Goal: Task Accomplishment & Management: Use online tool/utility

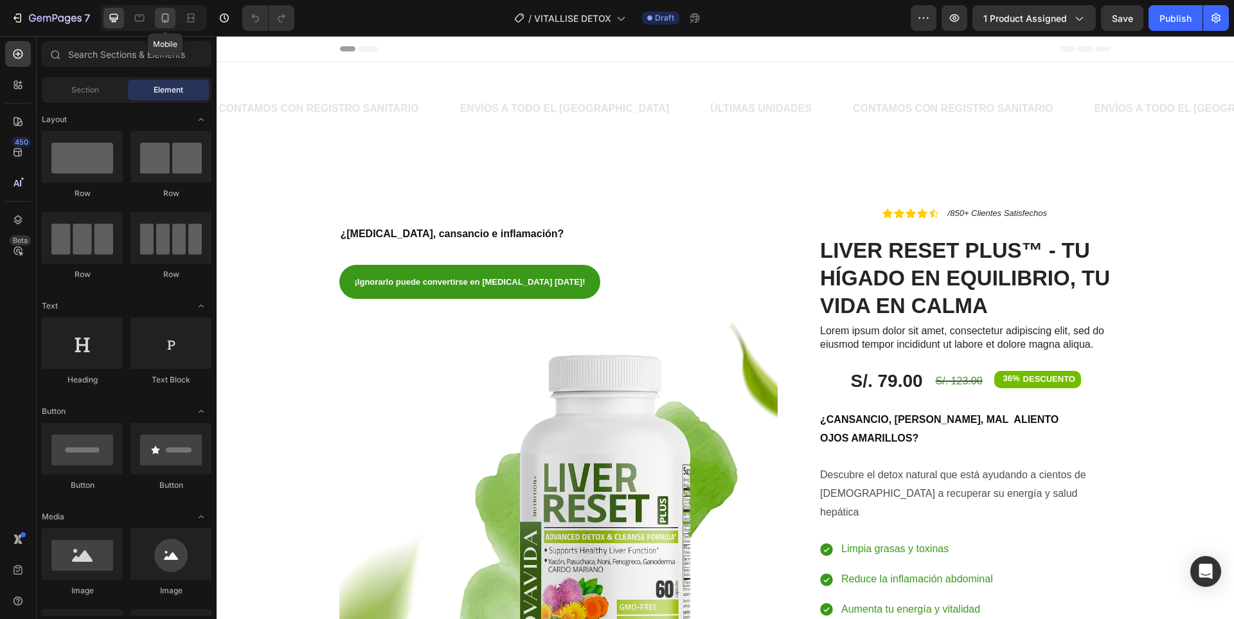
click at [173, 14] on div at bounding box center [165, 18] width 21 height 21
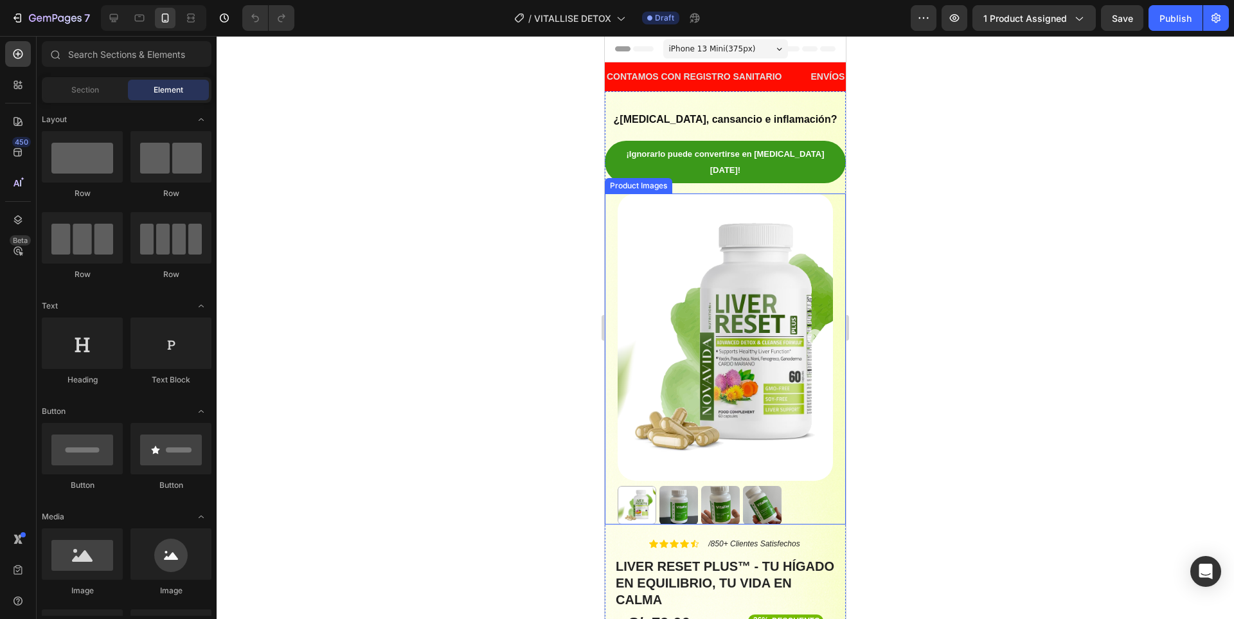
click at [746, 285] on img at bounding box center [724, 336] width 215 height 287
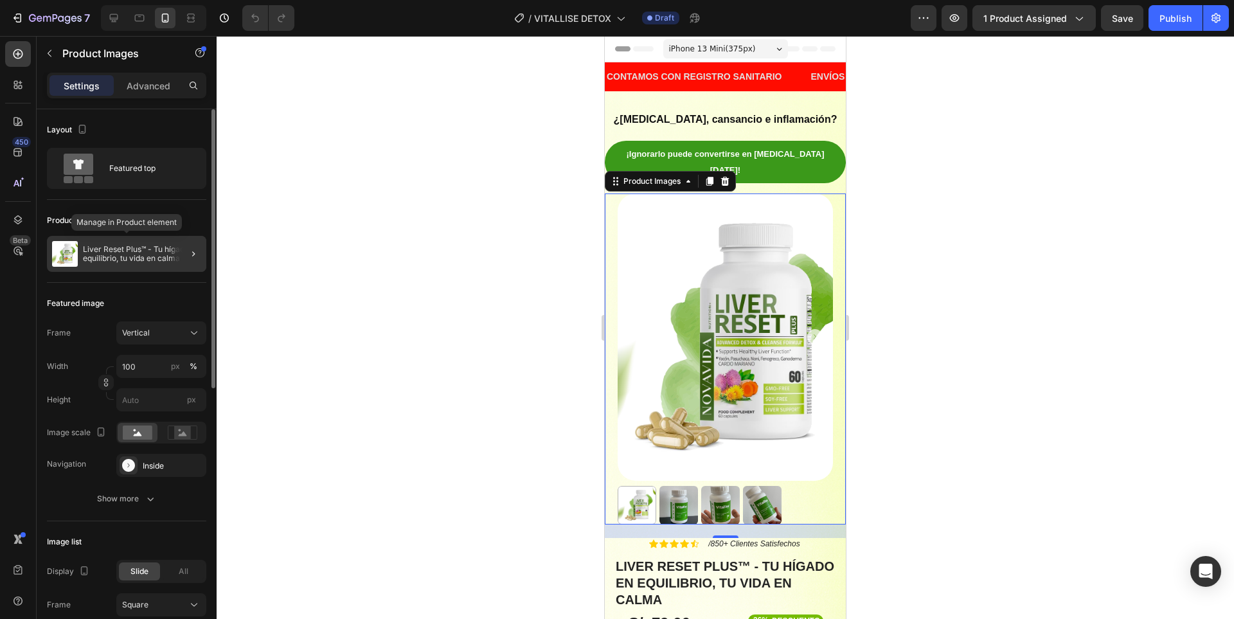
click at [147, 261] on p "Liver Reset Plus™ - Tu hígado en equilibrio, tu vida en calma" at bounding box center [142, 254] width 118 height 18
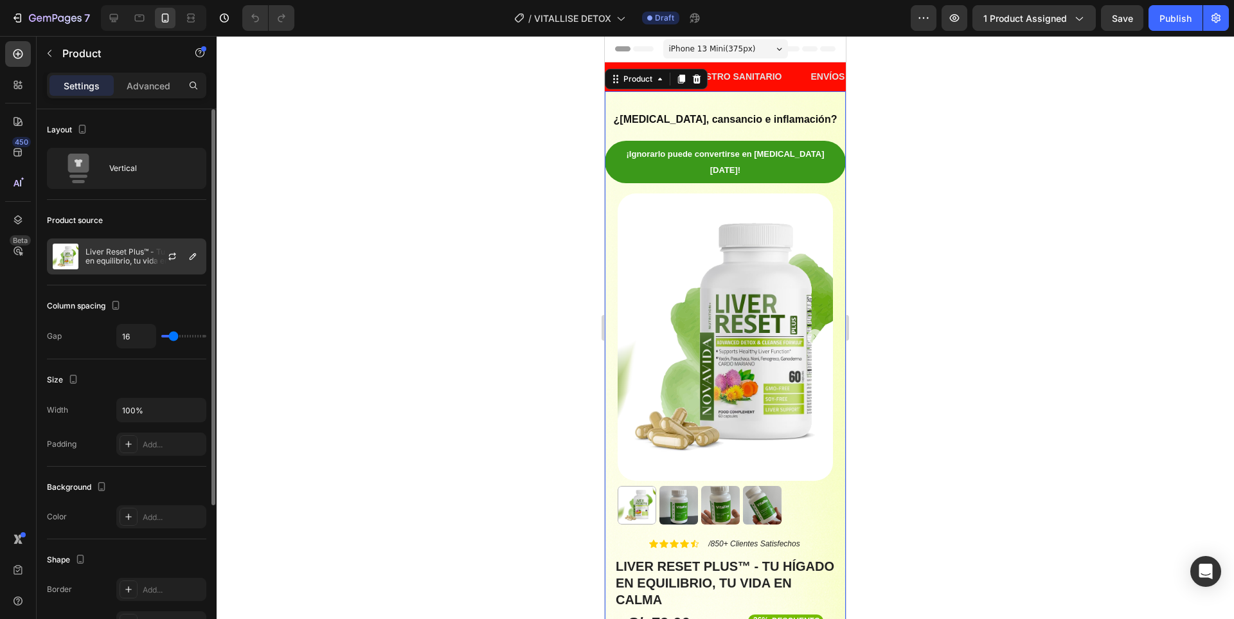
click at [109, 254] on p "Liver Reset Plus™ - Tu hígado en equilibrio, tu vida en calma" at bounding box center [142, 256] width 115 height 18
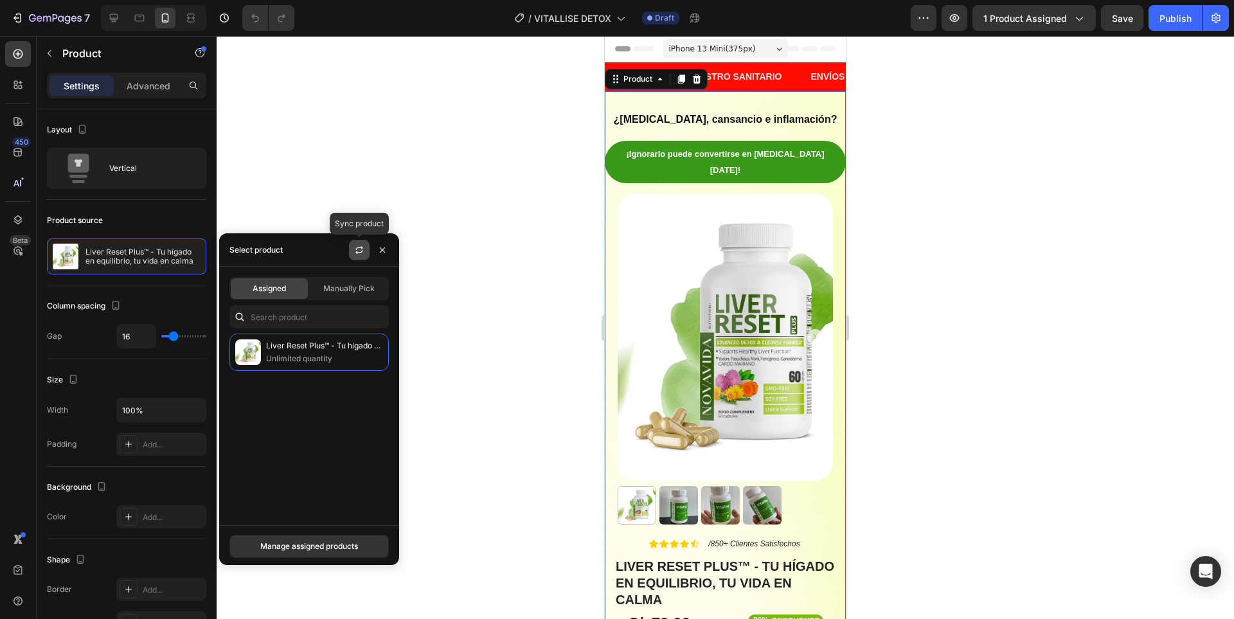
click at [357, 252] on icon "button" at bounding box center [358, 252] width 7 height 4
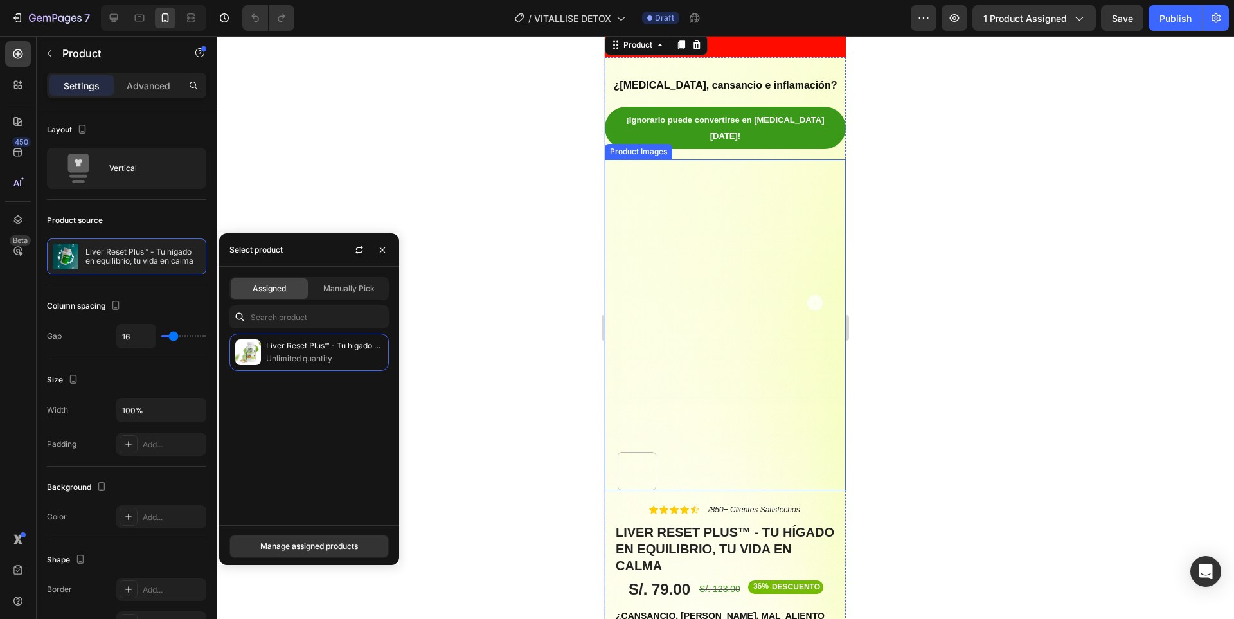
scroll to position [64, 0]
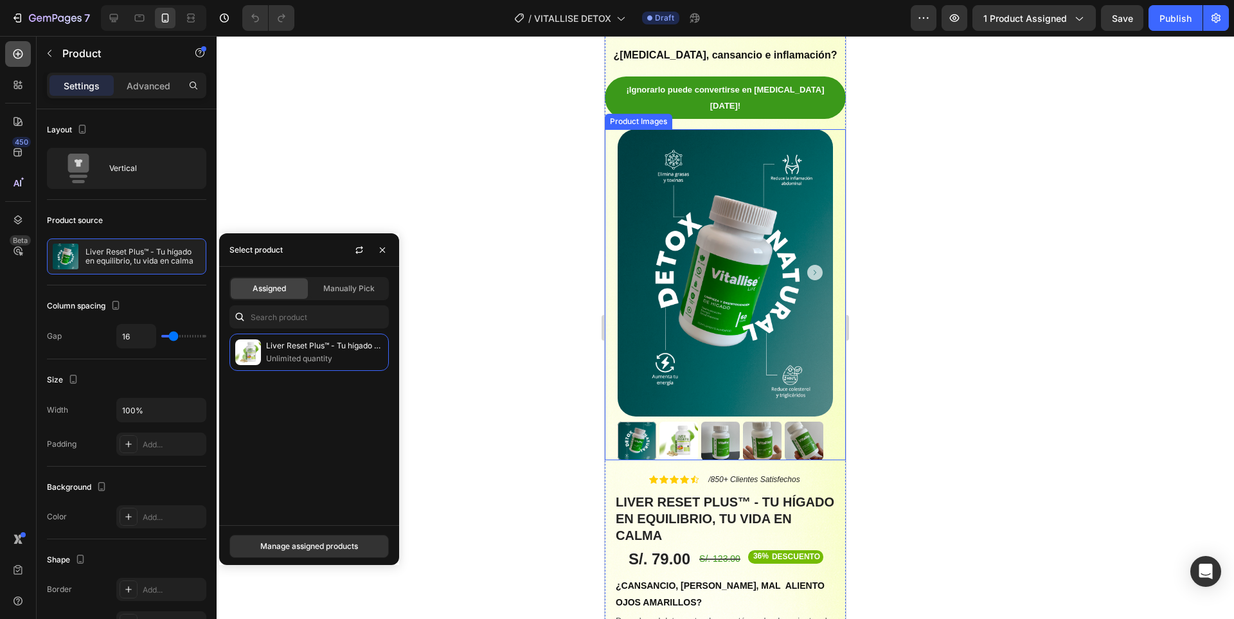
click at [18, 50] on icon at bounding box center [18, 54] width 10 height 10
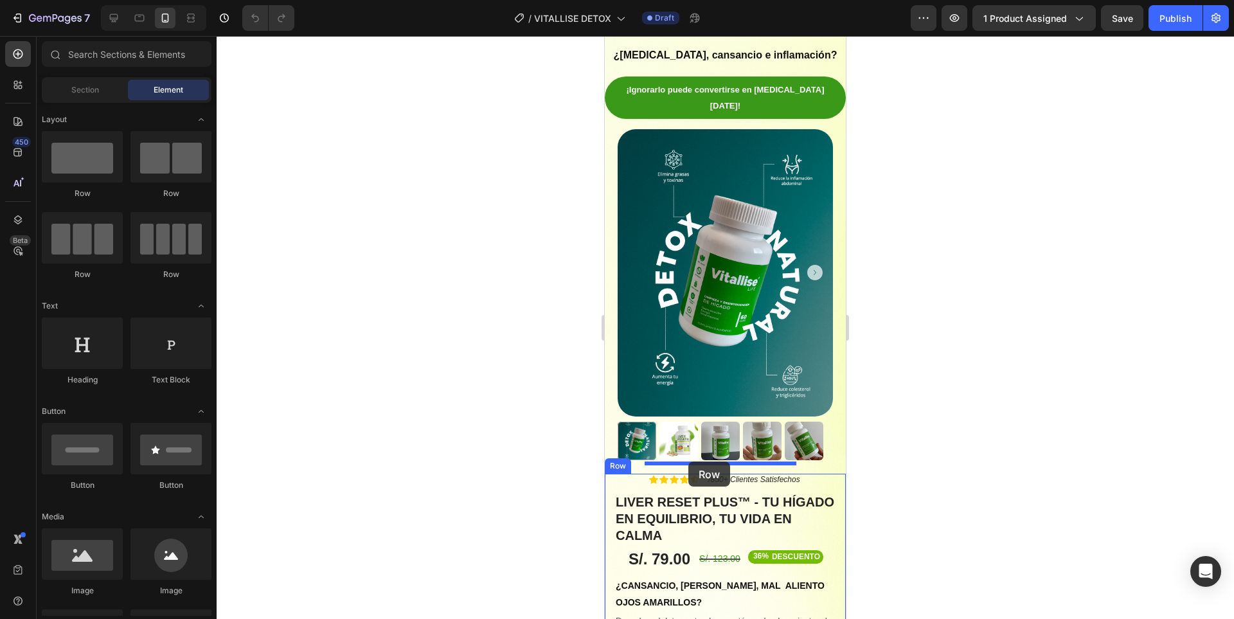
drag, startPoint x: 698, startPoint y: 281, endPoint x: 688, endPoint y: 461, distance: 180.2
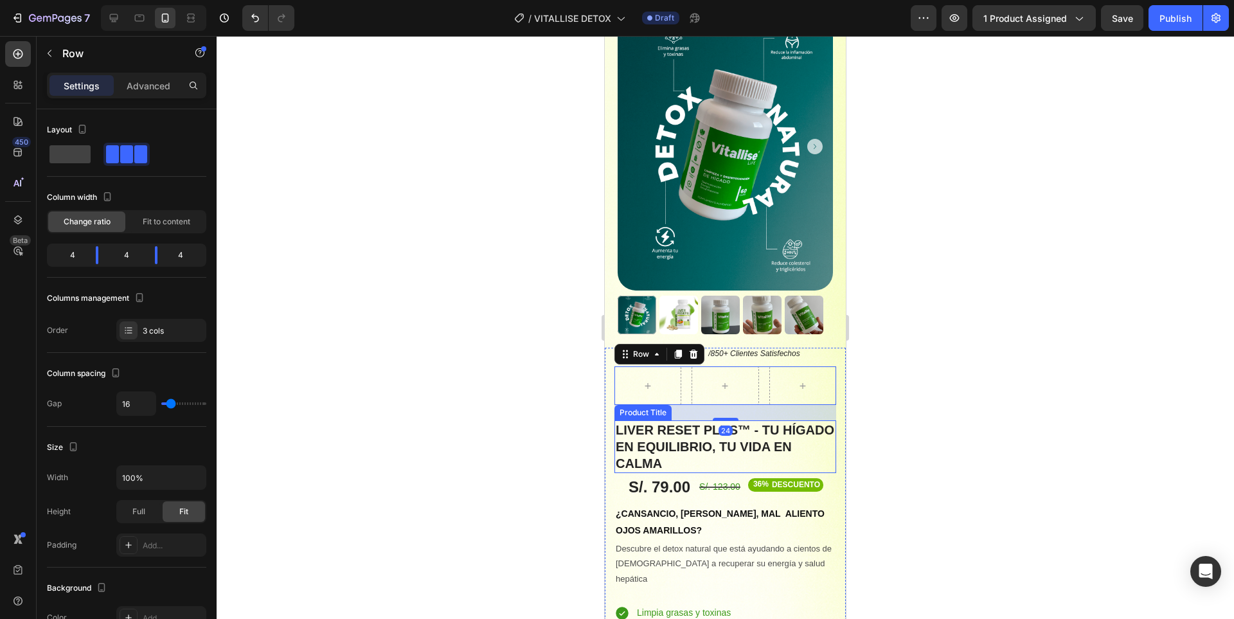
scroll to position [193, 0]
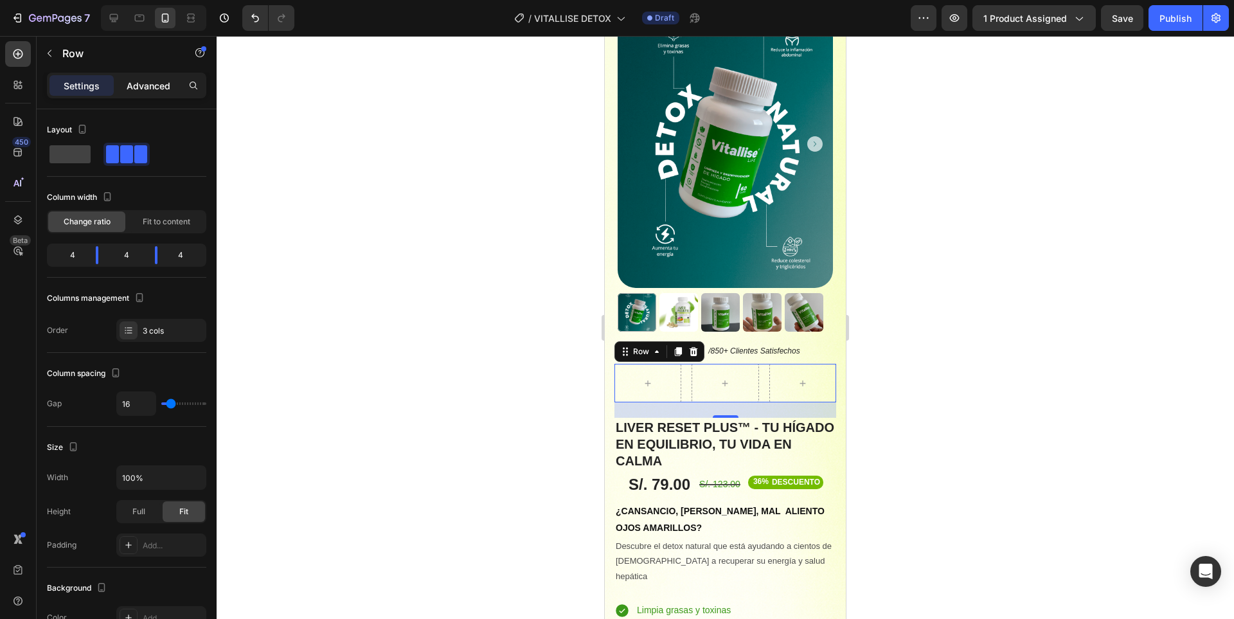
click at [129, 81] on p "Advanced" at bounding box center [149, 85] width 44 height 13
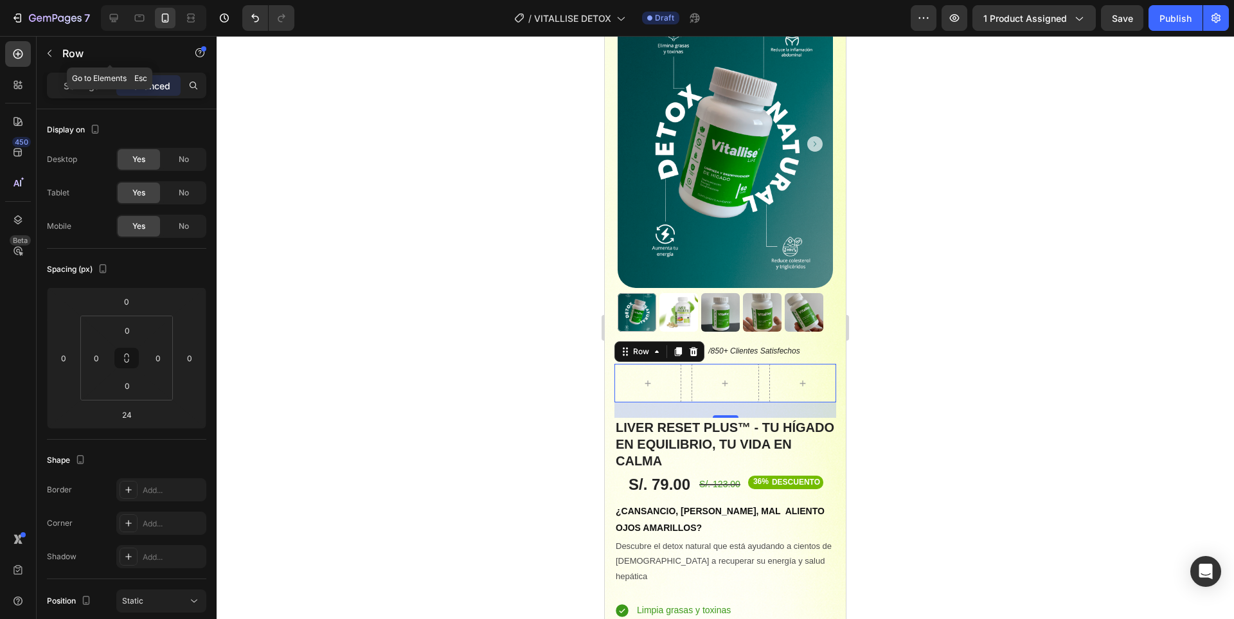
click at [13, 50] on icon at bounding box center [18, 54] width 13 height 13
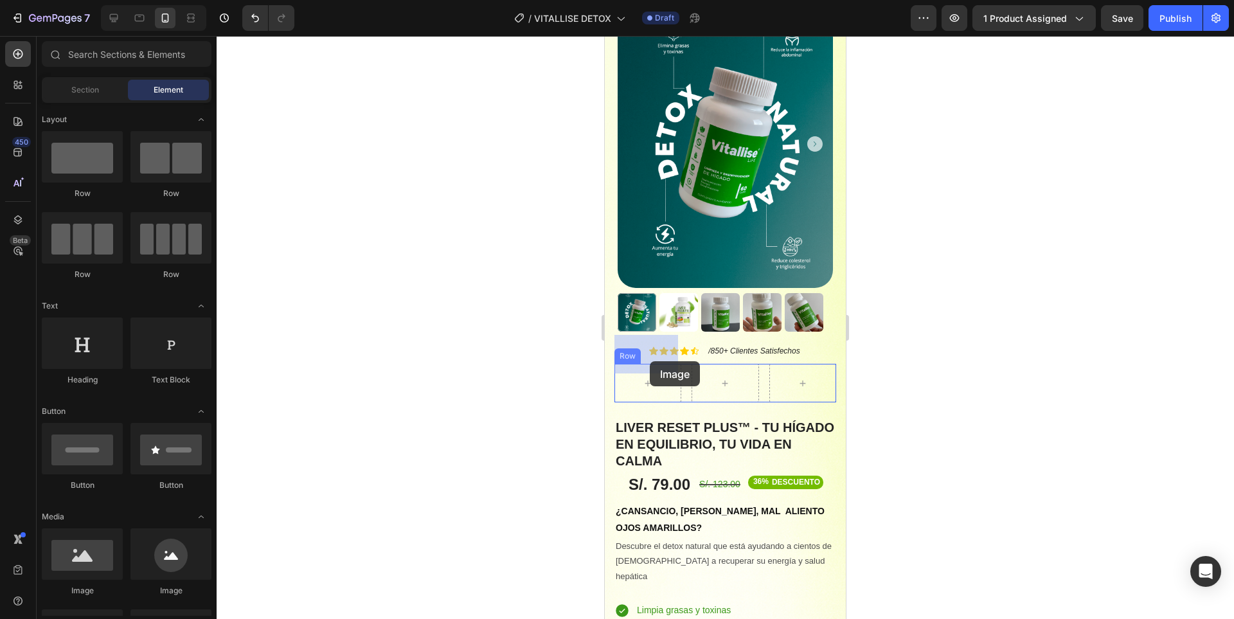
drag, startPoint x: 772, startPoint y: 595, endPoint x: 650, endPoint y: 361, distance: 264.1
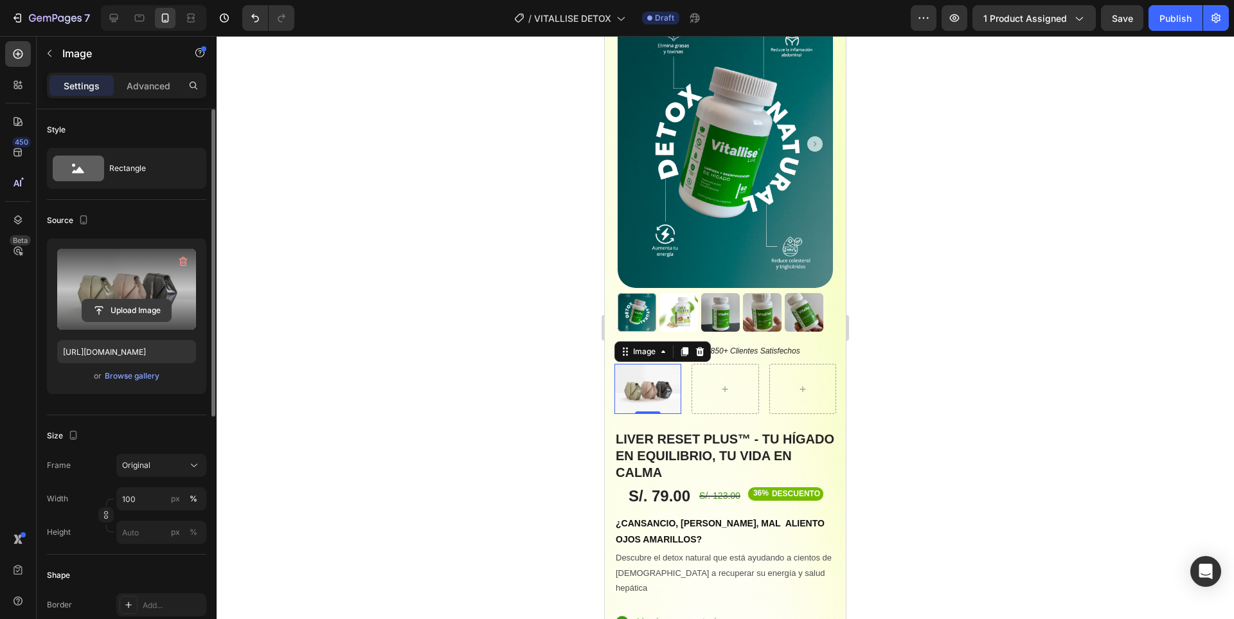
click at [123, 312] on input "file" at bounding box center [126, 310] width 89 height 22
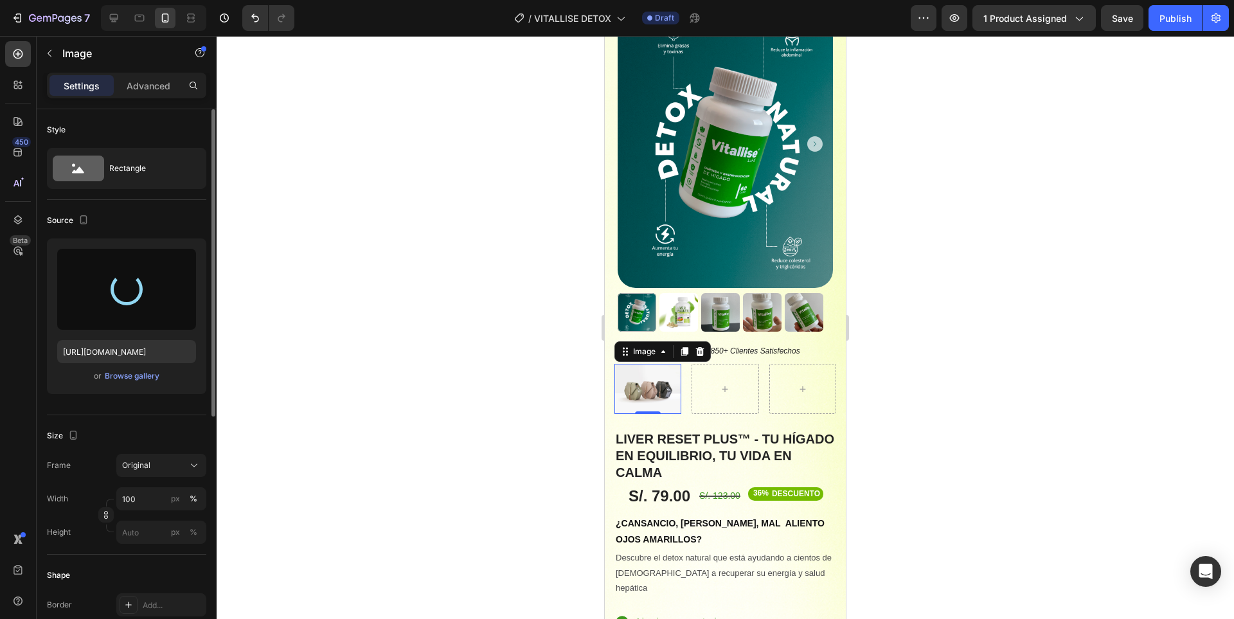
type input "[URL][DOMAIN_NAME]"
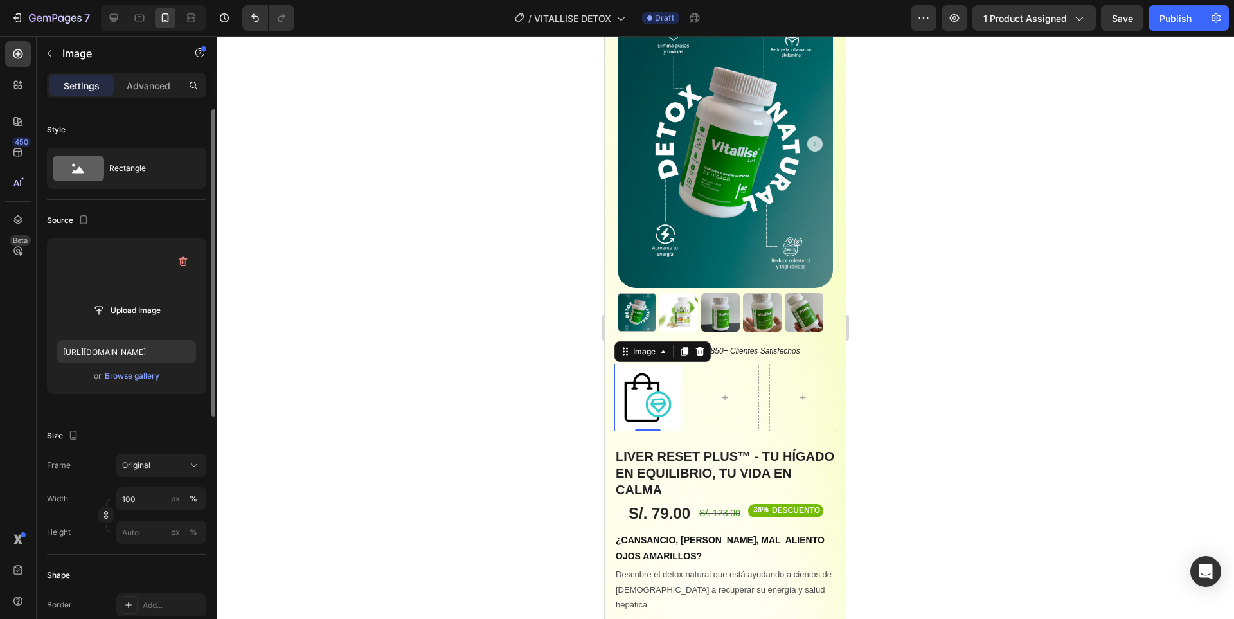
scroll to position [128, 0]
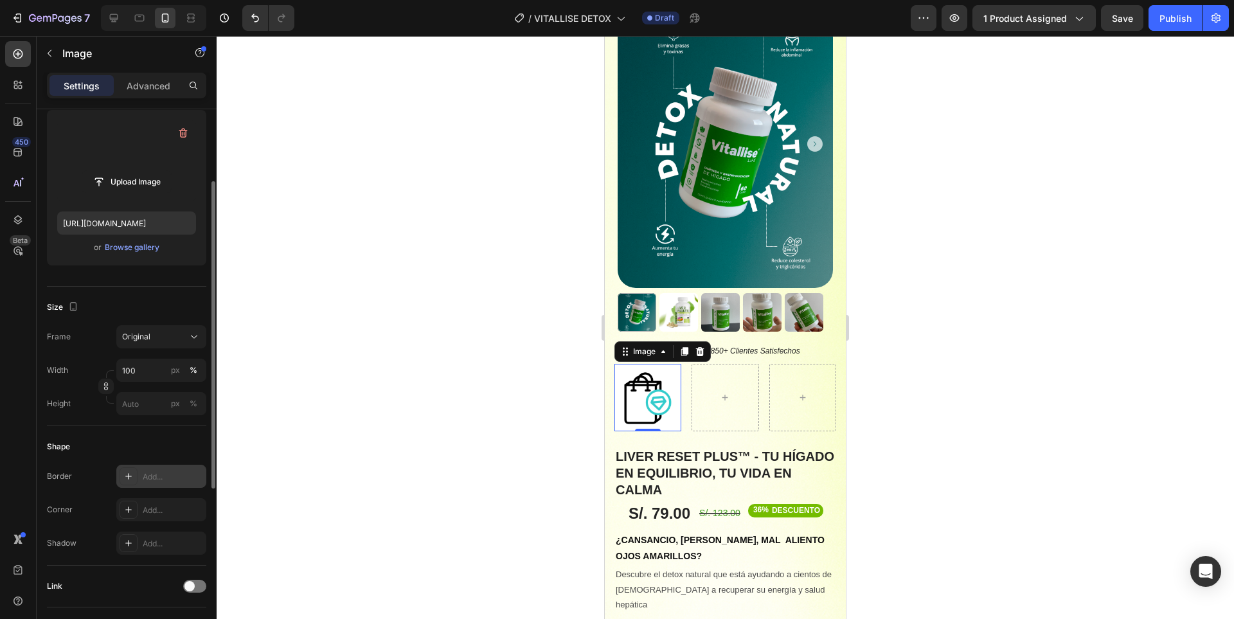
click at [166, 476] on div "Add..." at bounding box center [173, 477] width 60 height 12
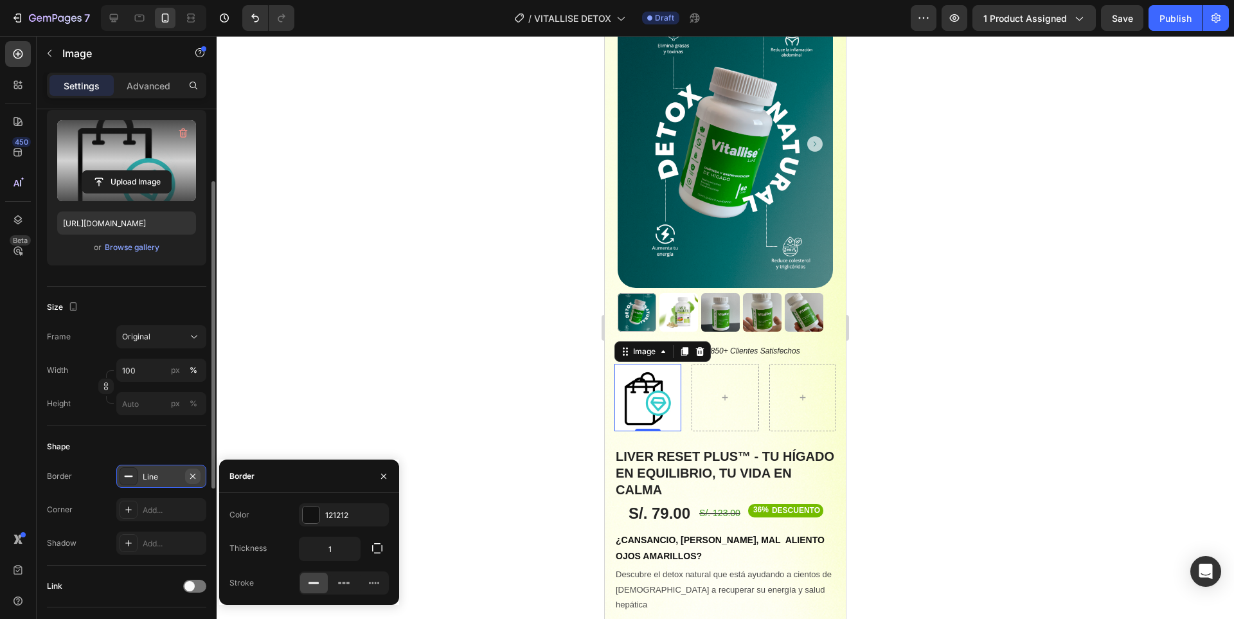
click at [195, 475] on icon "button" at bounding box center [193, 476] width 10 height 10
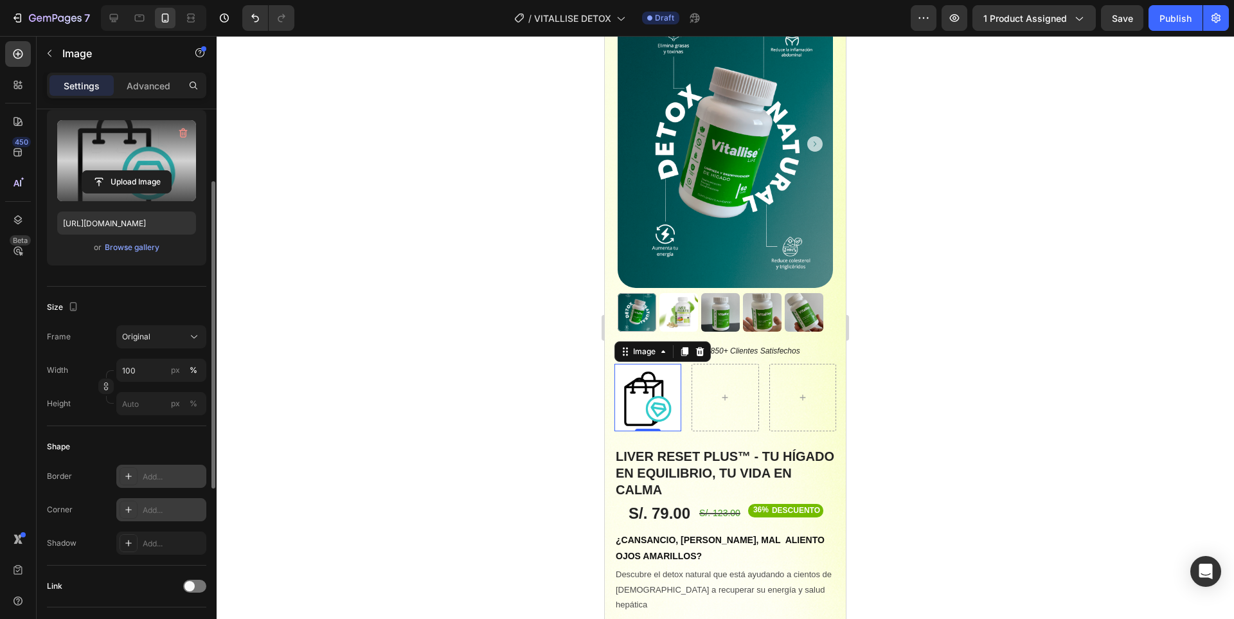
click at [175, 509] on div "Add..." at bounding box center [173, 510] width 60 height 12
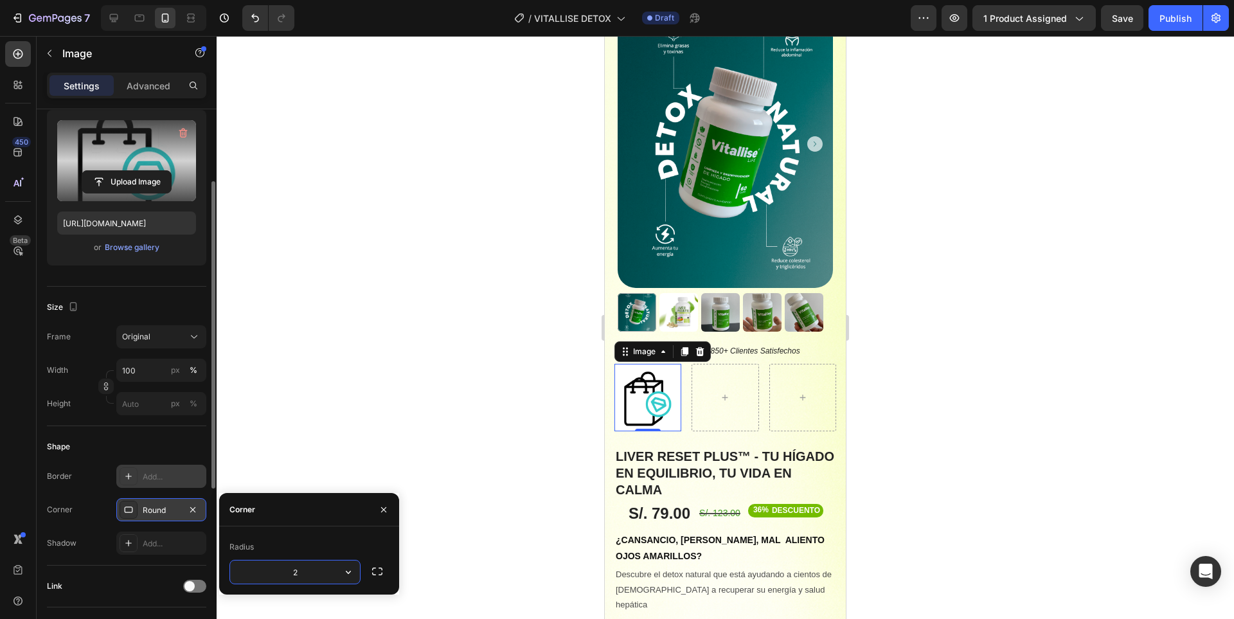
type input "28"
click at [155, 448] on div "Shape" at bounding box center [126, 446] width 159 height 21
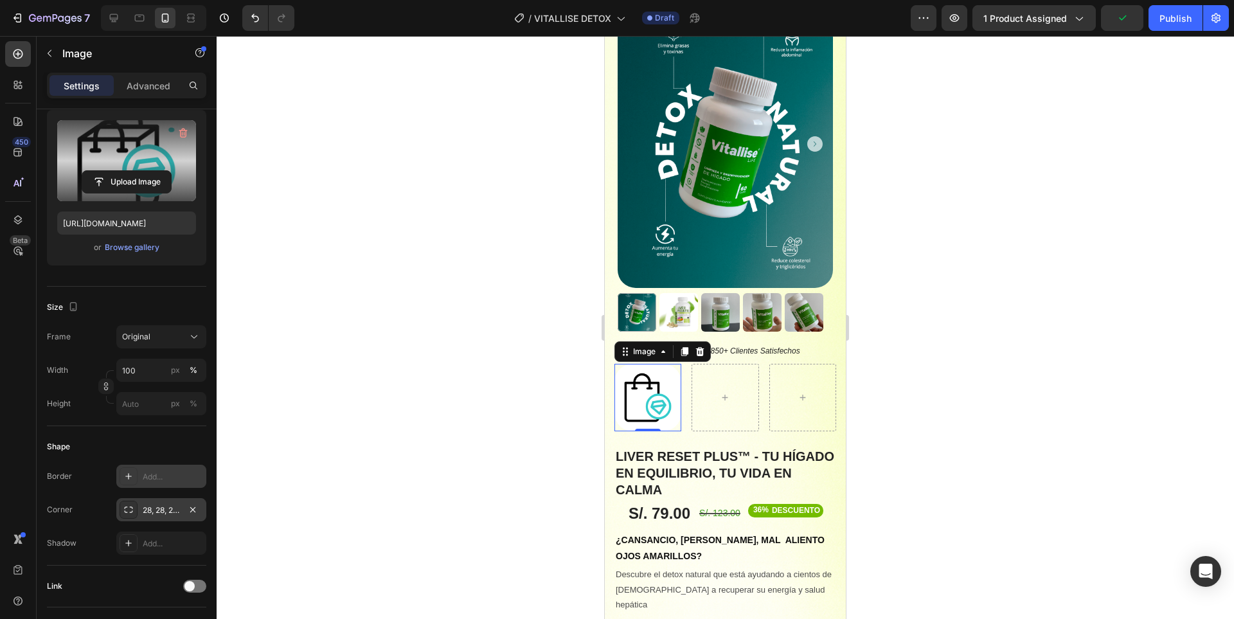
click at [964, 385] on div at bounding box center [725, 327] width 1017 height 583
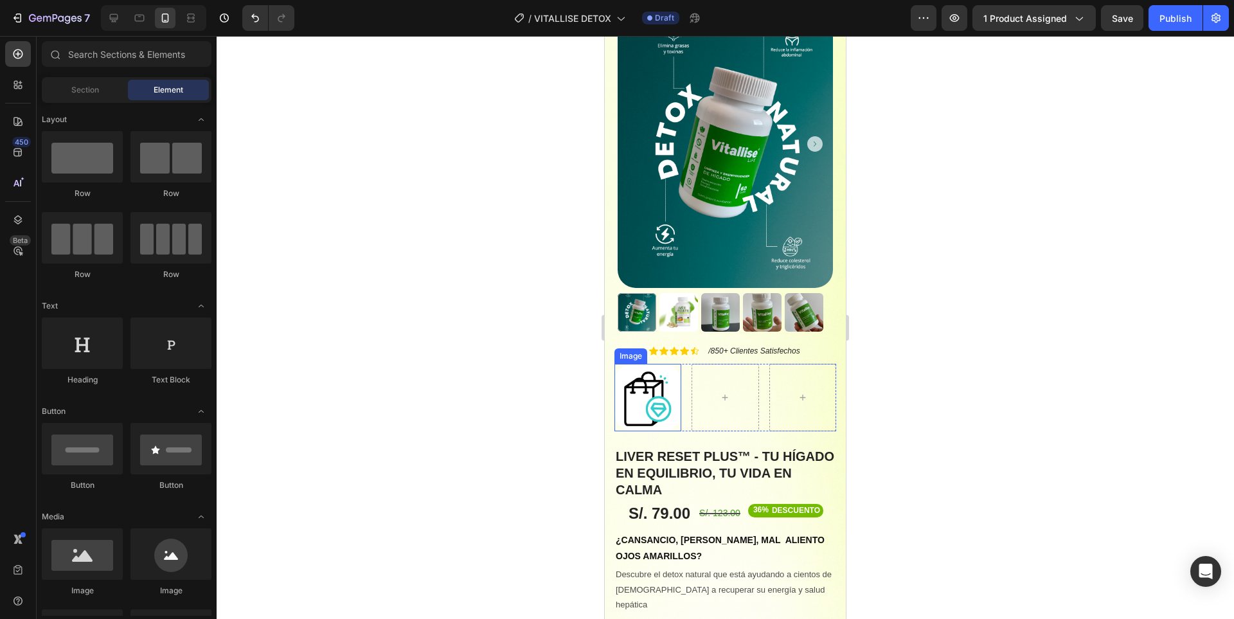
click at [657, 394] on img at bounding box center [647, 397] width 67 height 67
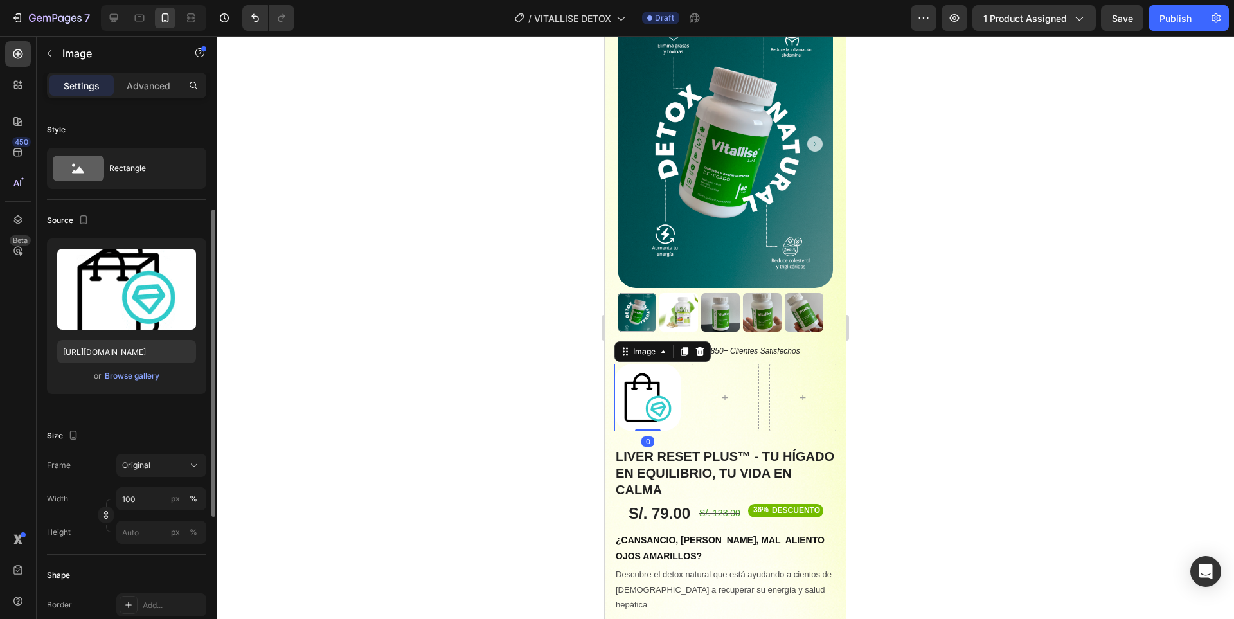
scroll to position [64, 0]
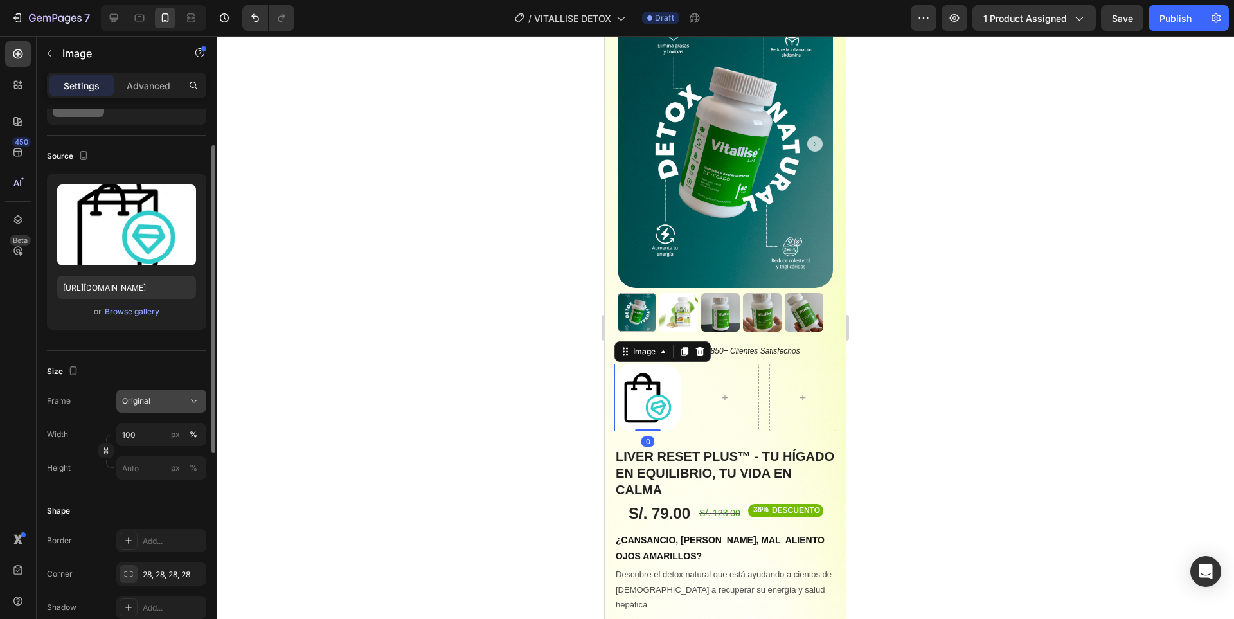
click at [173, 392] on button "Original" at bounding box center [161, 400] width 90 height 23
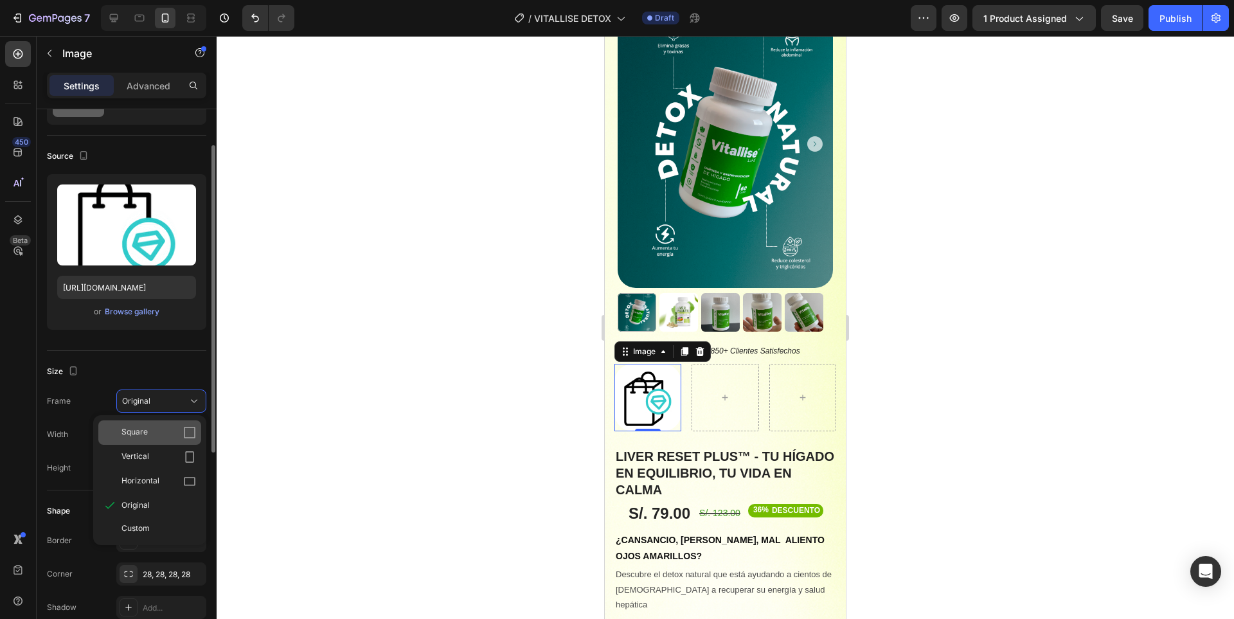
click at [177, 434] on div "Square" at bounding box center [158, 432] width 75 height 13
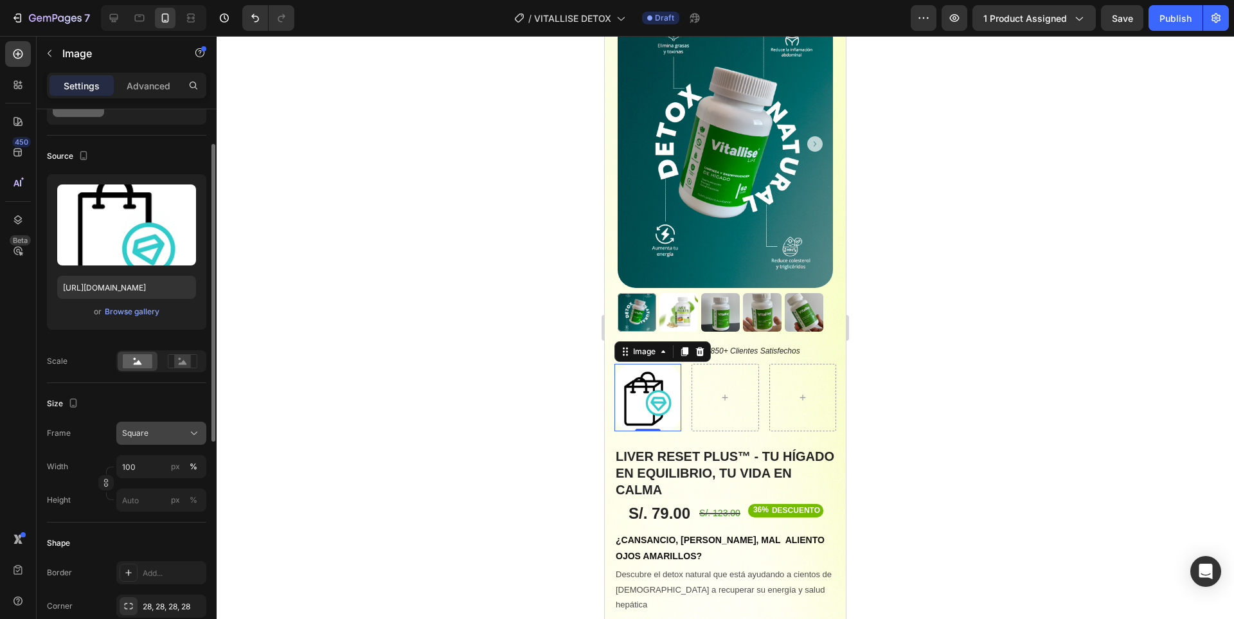
click at [181, 425] on button "Square" at bounding box center [161, 432] width 90 height 23
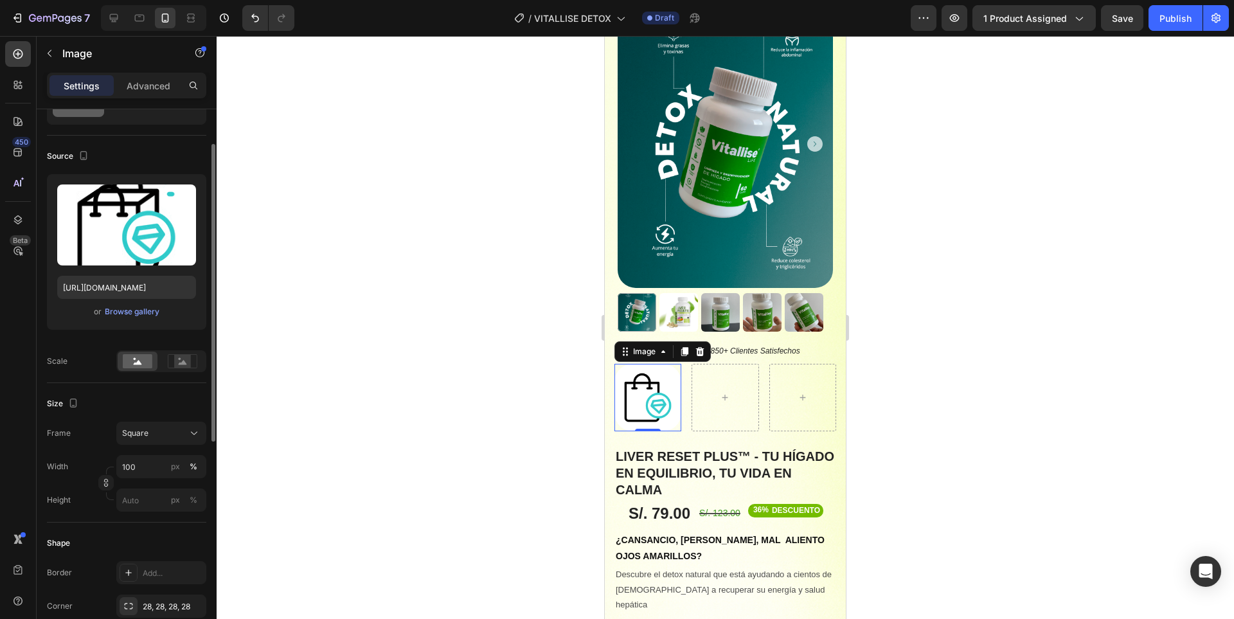
click at [173, 392] on div "Size Frame Square Width 100 px % Height px %" at bounding box center [126, 452] width 159 height 139
click at [152, 463] on input "100" at bounding box center [161, 466] width 90 height 23
type input "80"
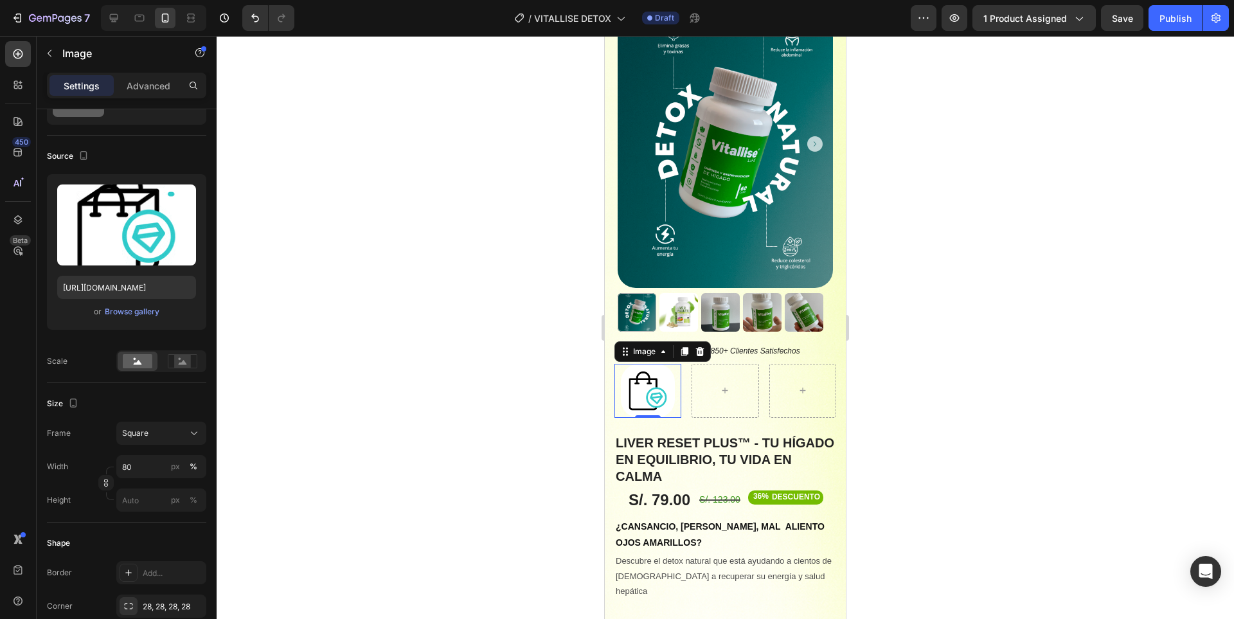
click at [958, 328] on div at bounding box center [725, 327] width 1017 height 583
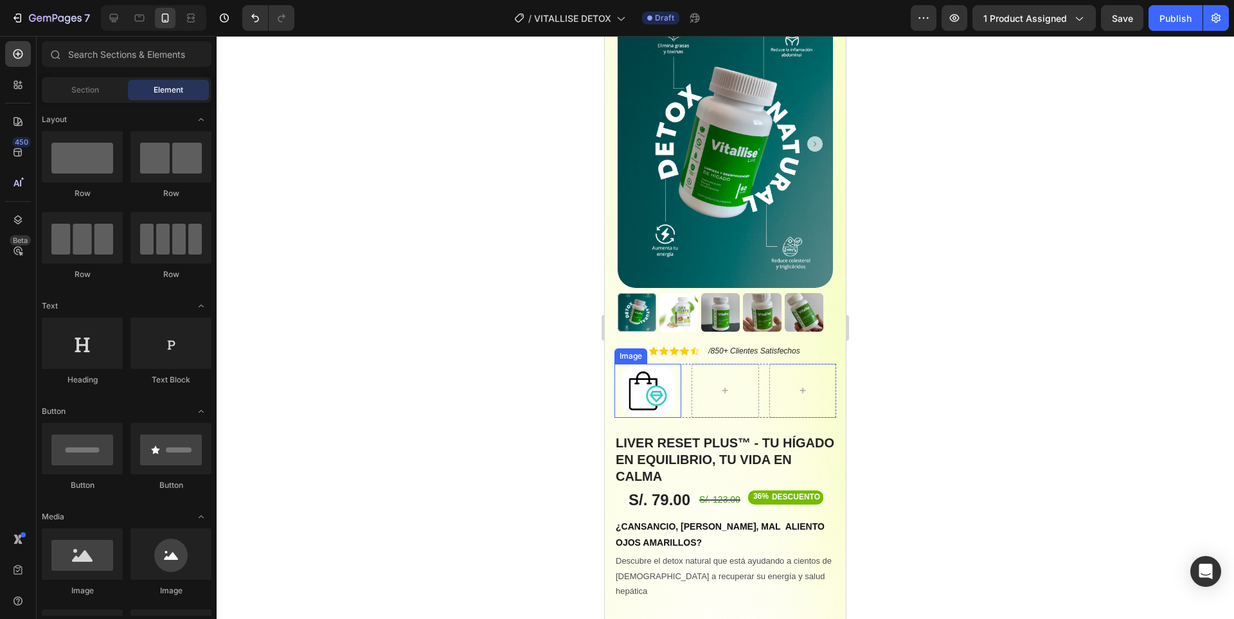
click at [653, 364] on img at bounding box center [647, 390] width 53 height 53
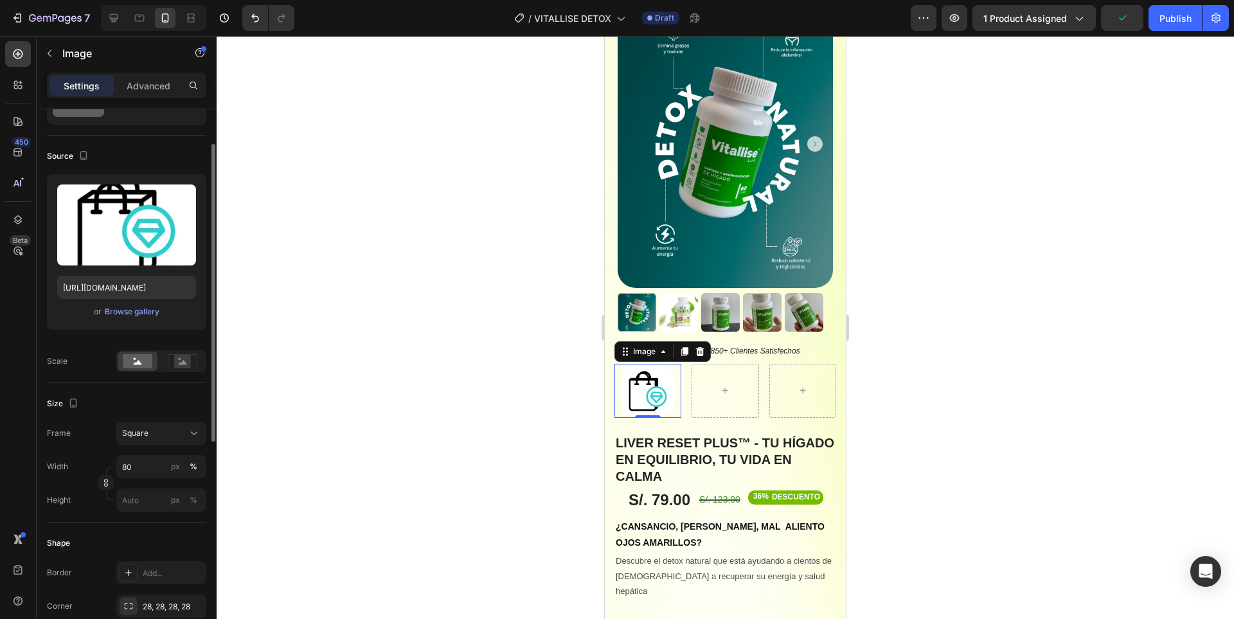
scroll to position [257, 0]
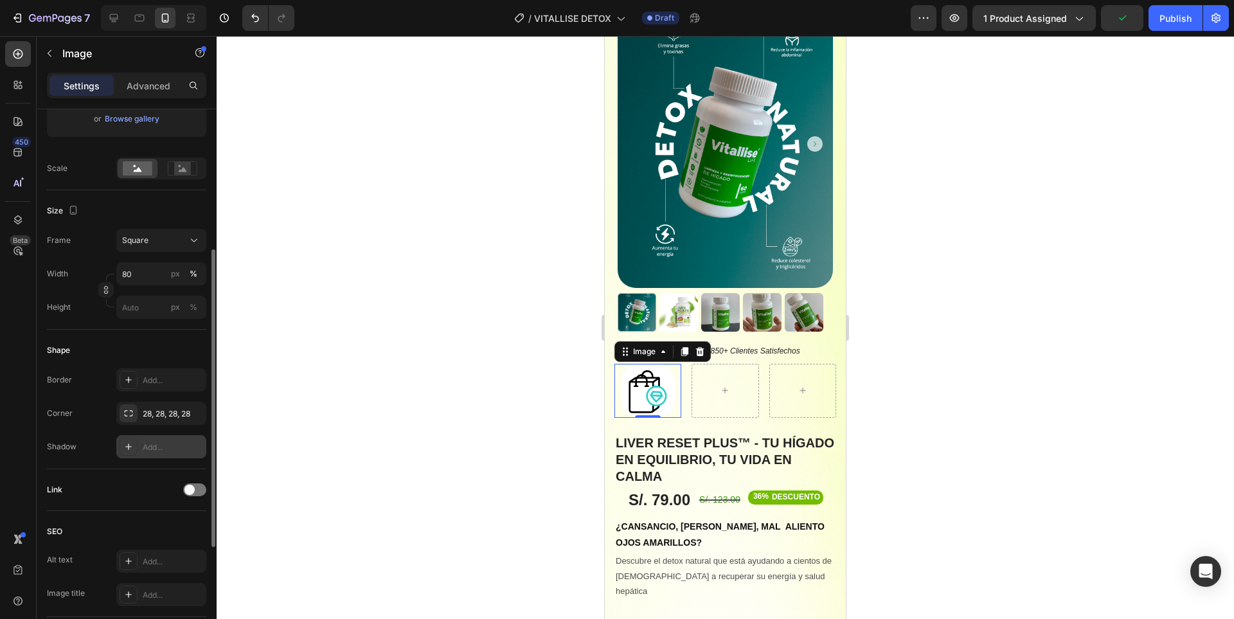
click at [177, 448] on div "Add..." at bounding box center [173, 447] width 60 height 12
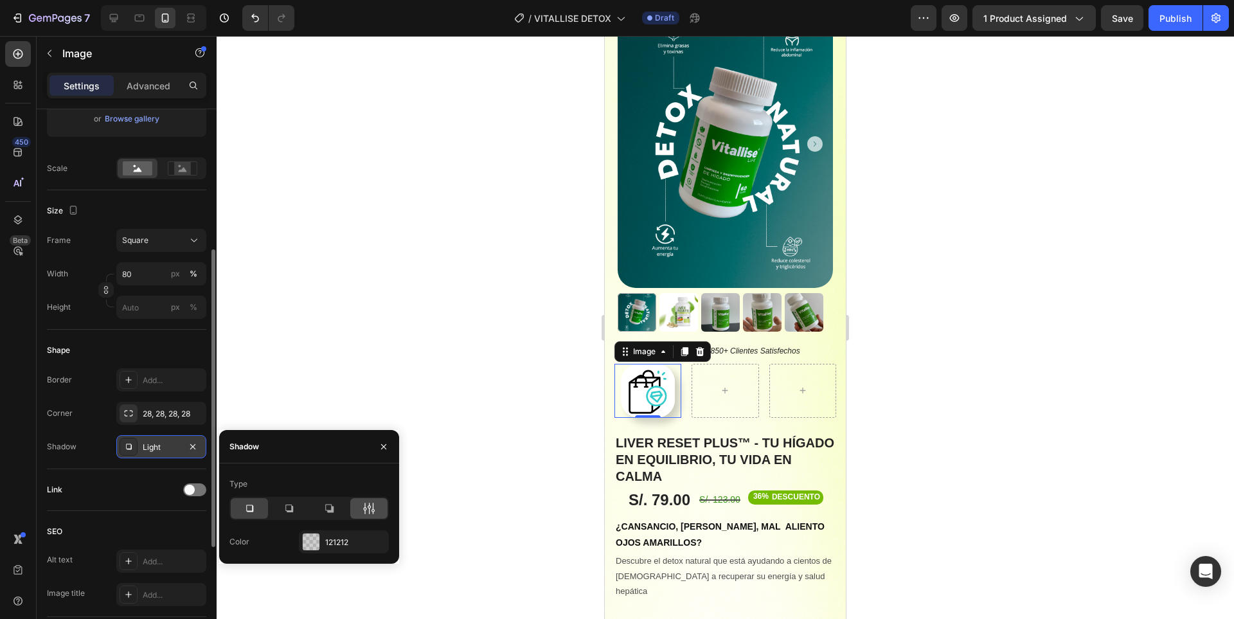
click at [375, 504] on icon at bounding box center [368, 508] width 13 height 13
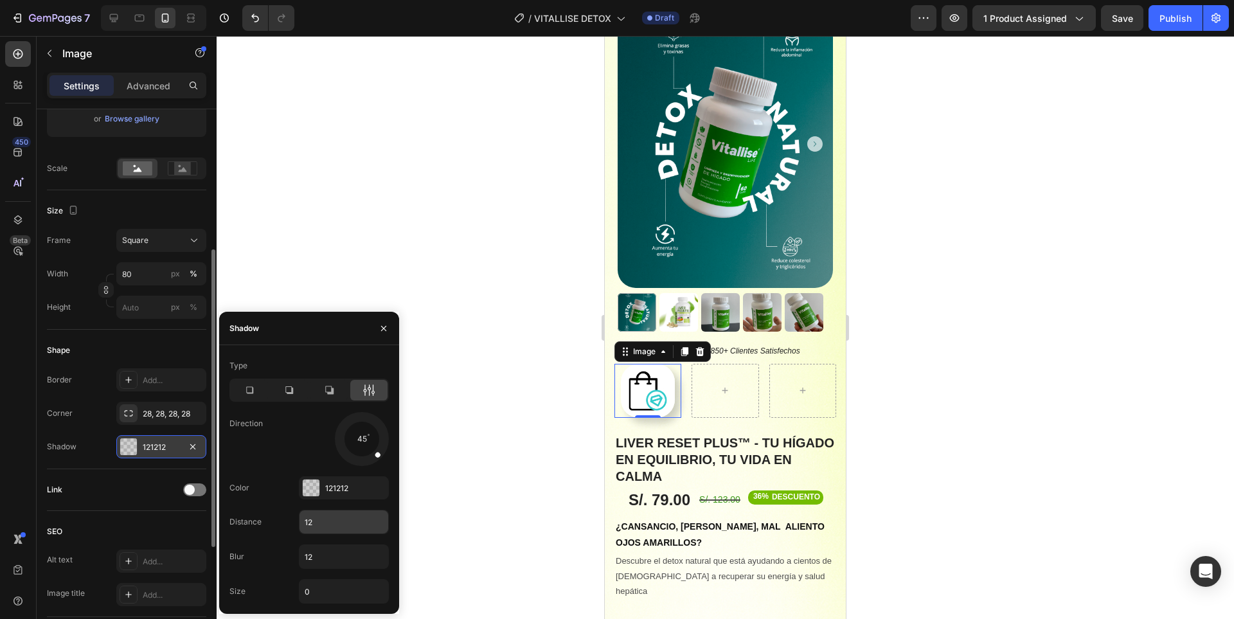
click at [337, 528] on input "12" at bounding box center [343, 521] width 89 height 23
drag, startPoint x: 377, startPoint y: 452, endPoint x: 360, endPoint y: 458, distance: 17.9
click at [360, 458] on div at bounding box center [362, 452] width 9 height 29
click at [331, 522] on input "8" at bounding box center [343, 521] width 89 height 23
type input "5"
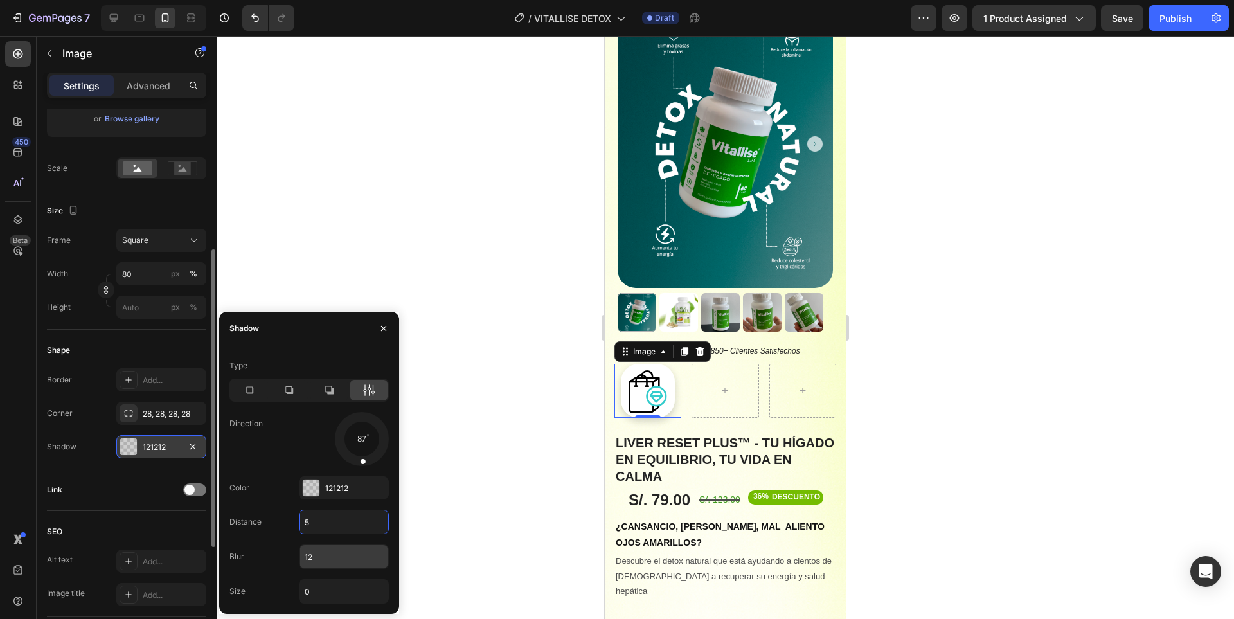
click at [359, 563] on input "12" at bounding box center [343, 556] width 89 height 23
type input "8"
click at [305, 434] on div "87" at bounding box center [344, 439] width 90 height 54
click at [975, 411] on div at bounding box center [725, 327] width 1017 height 583
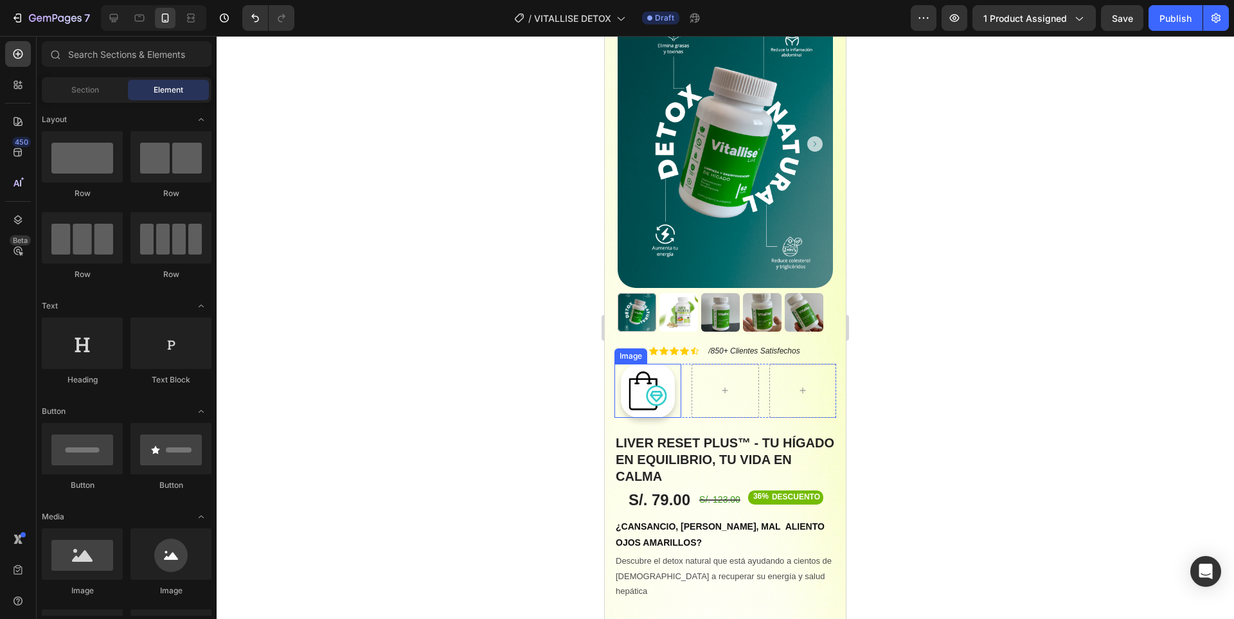
click at [673, 364] on div at bounding box center [647, 390] width 67 height 53
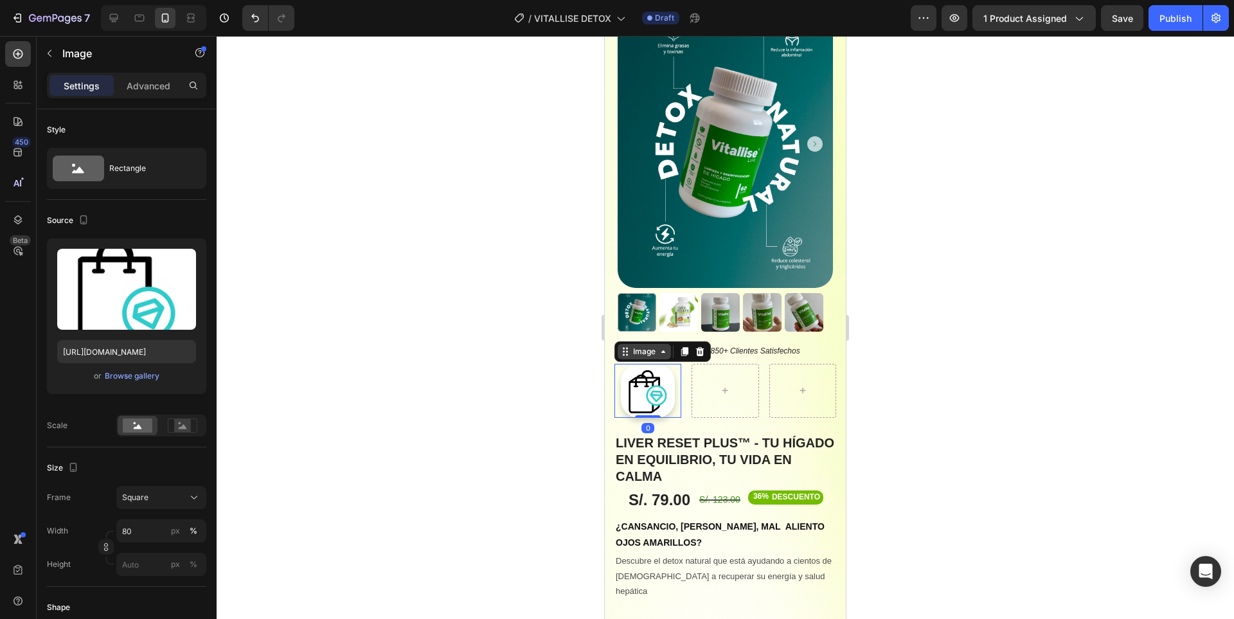
click at [654, 346] on div "Image" at bounding box center [644, 352] width 28 height 12
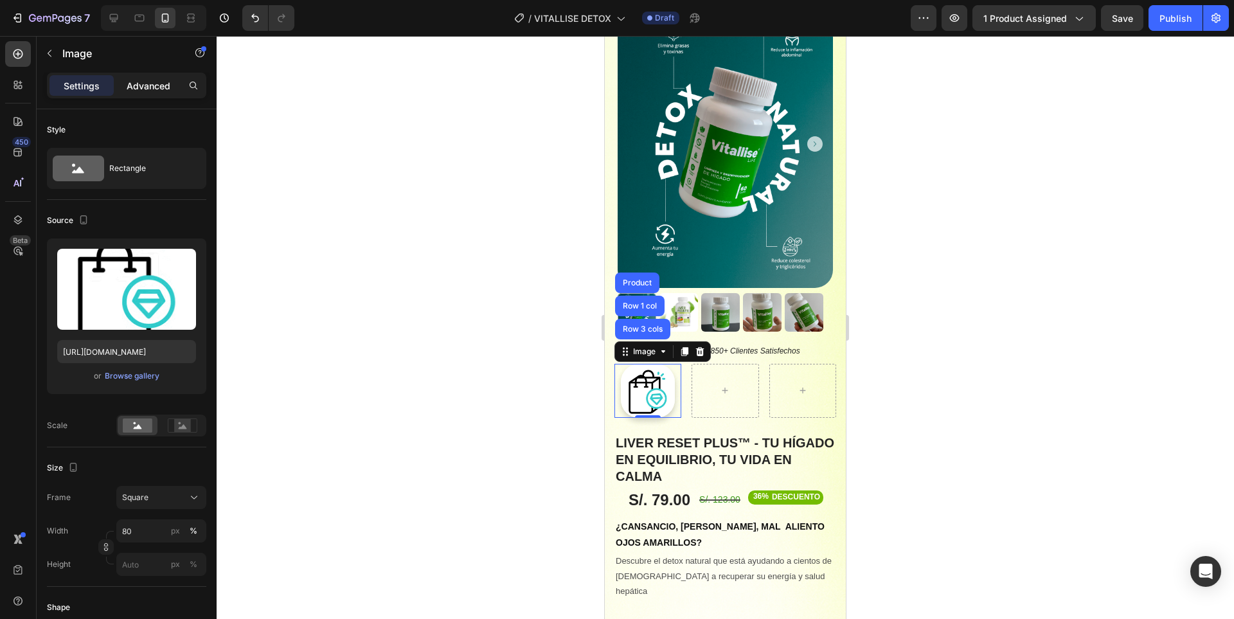
click at [148, 85] on p "Advanced" at bounding box center [149, 85] width 44 height 13
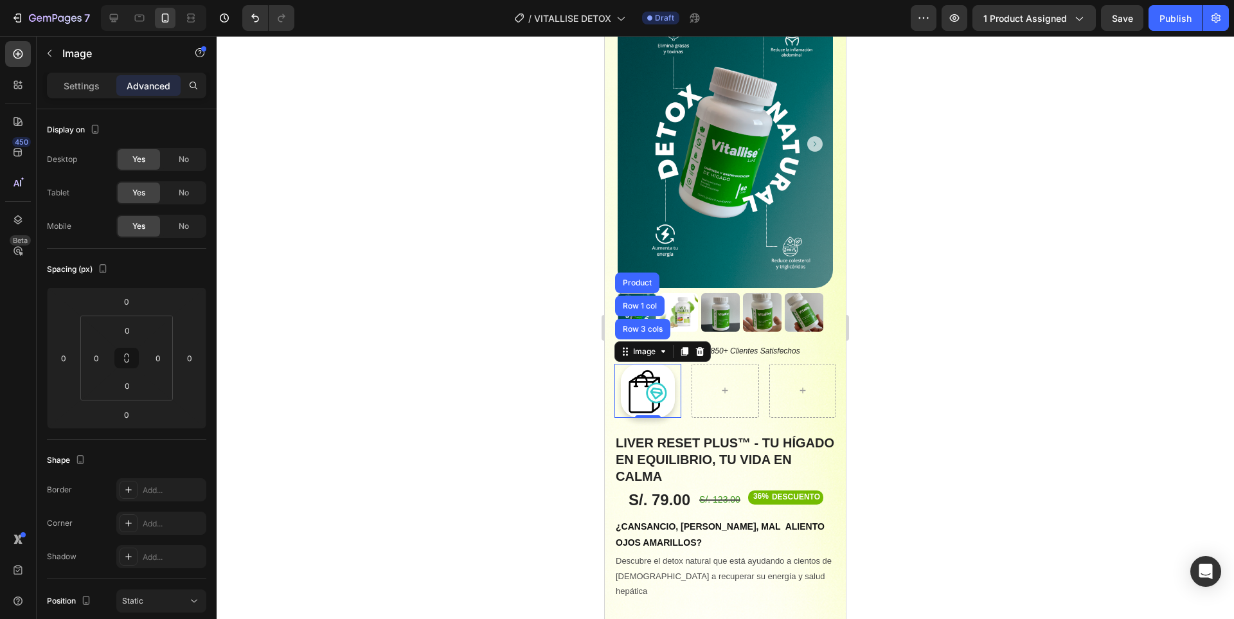
click at [991, 337] on div at bounding box center [725, 327] width 1017 height 583
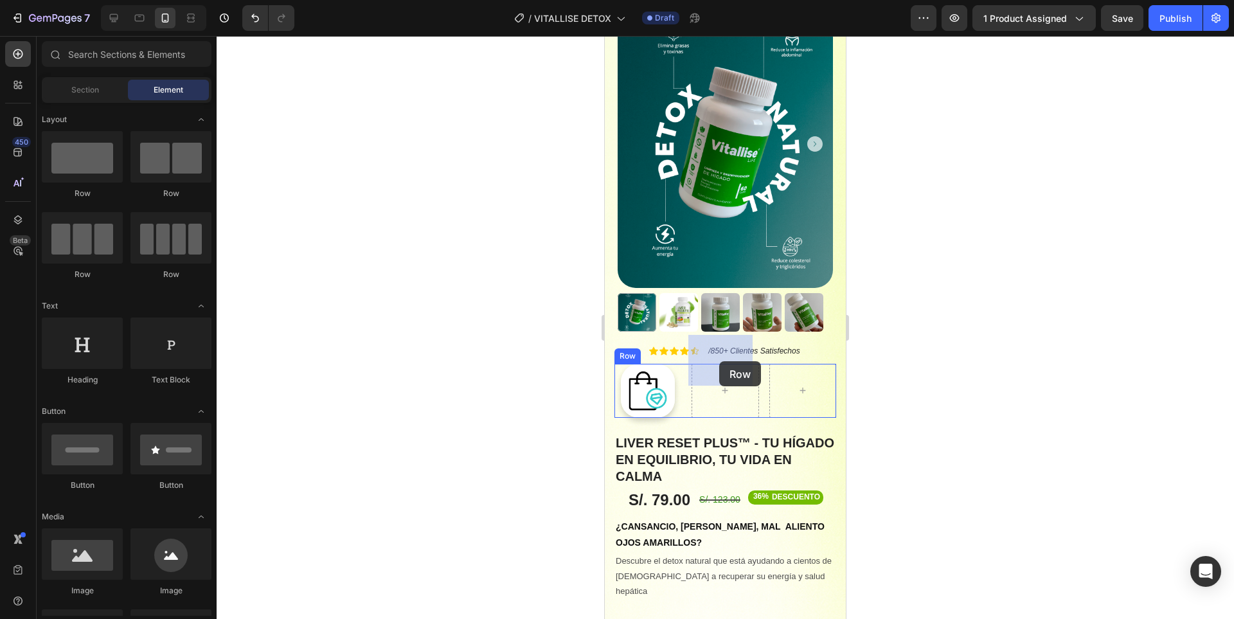
drag, startPoint x: 688, startPoint y: 213, endPoint x: 719, endPoint y: 361, distance: 151.6
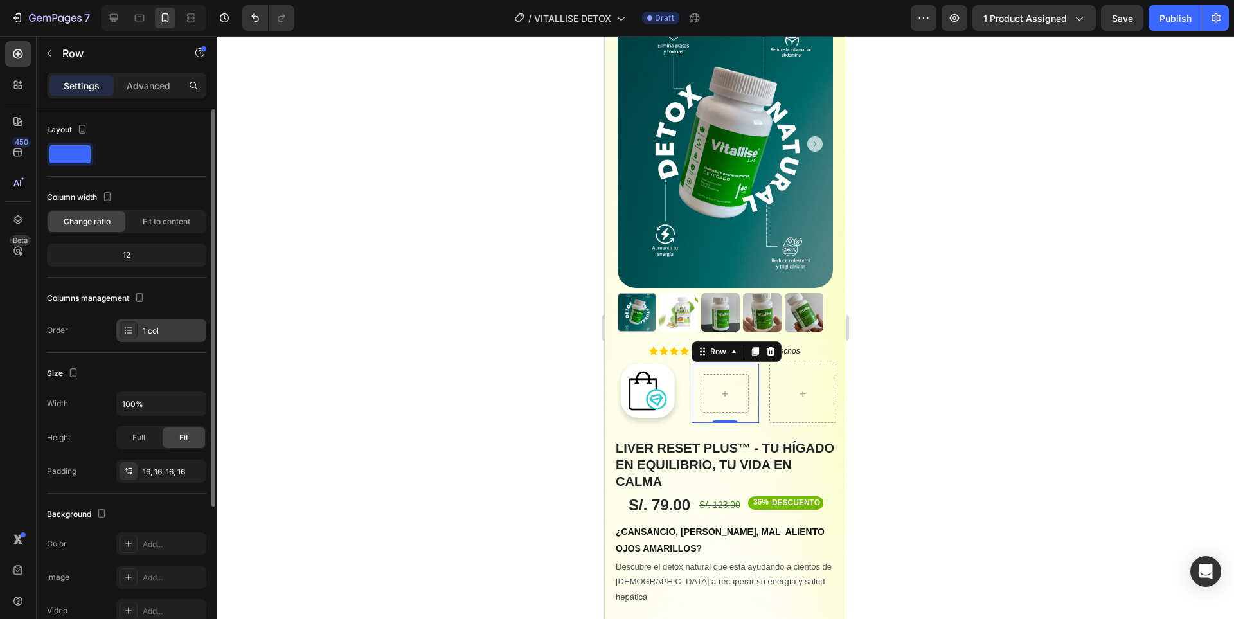
scroll to position [64, 0]
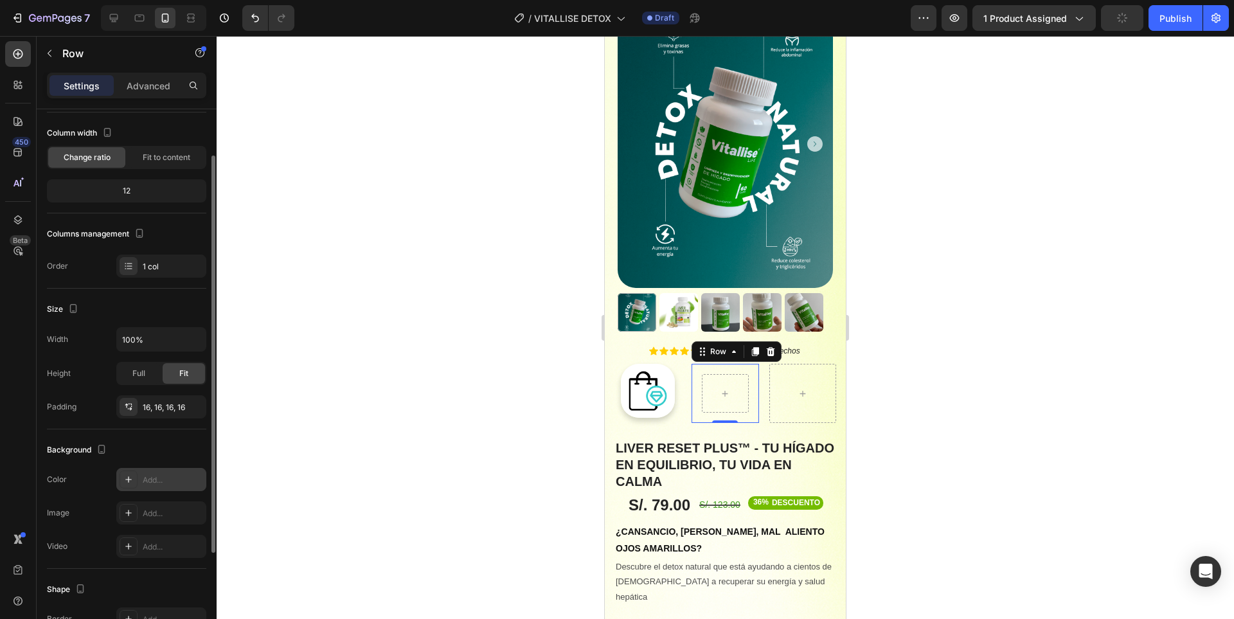
click at [163, 478] on div "Add..." at bounding box center [173, 480] width 60 height 12
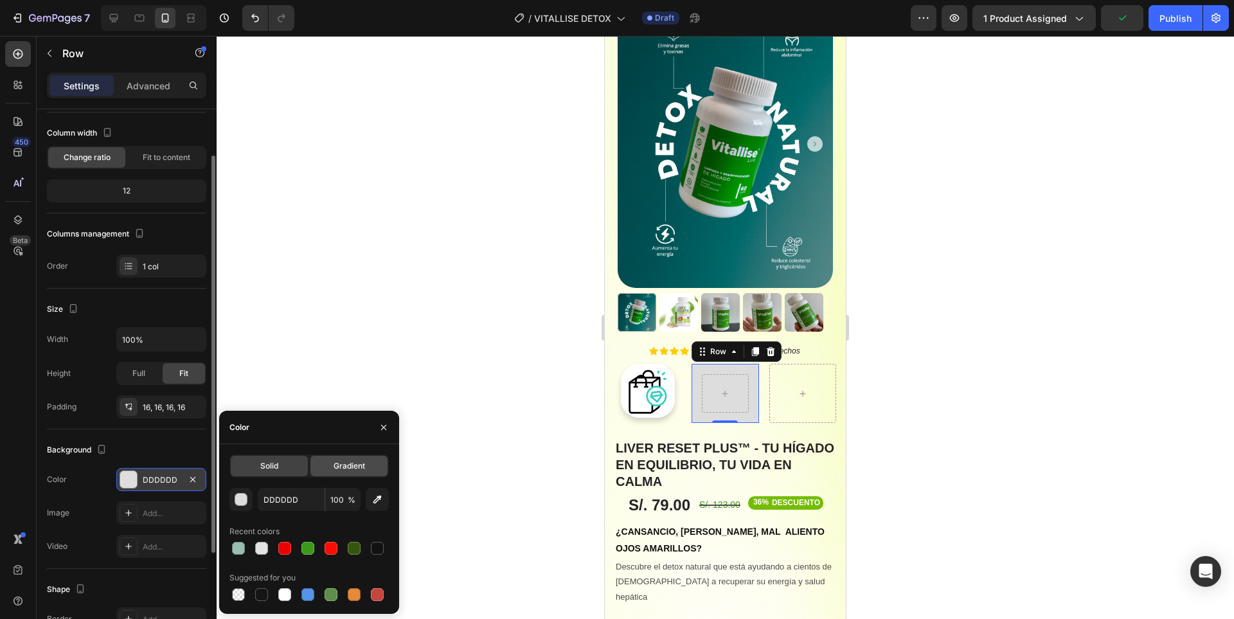
click at [337, 465] on span "Gradient" at bounding box center [348, 466] width 31 height 12
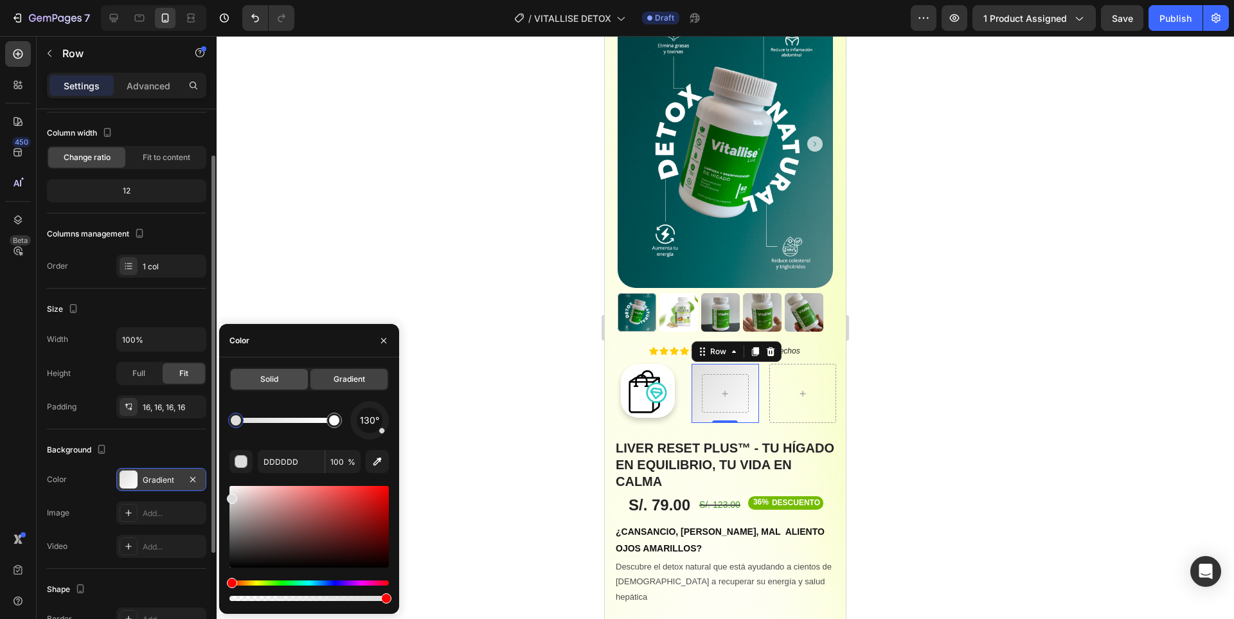
click at [287, 376] on div "Solid" at bounding box center [269, 379] width 77 height 21
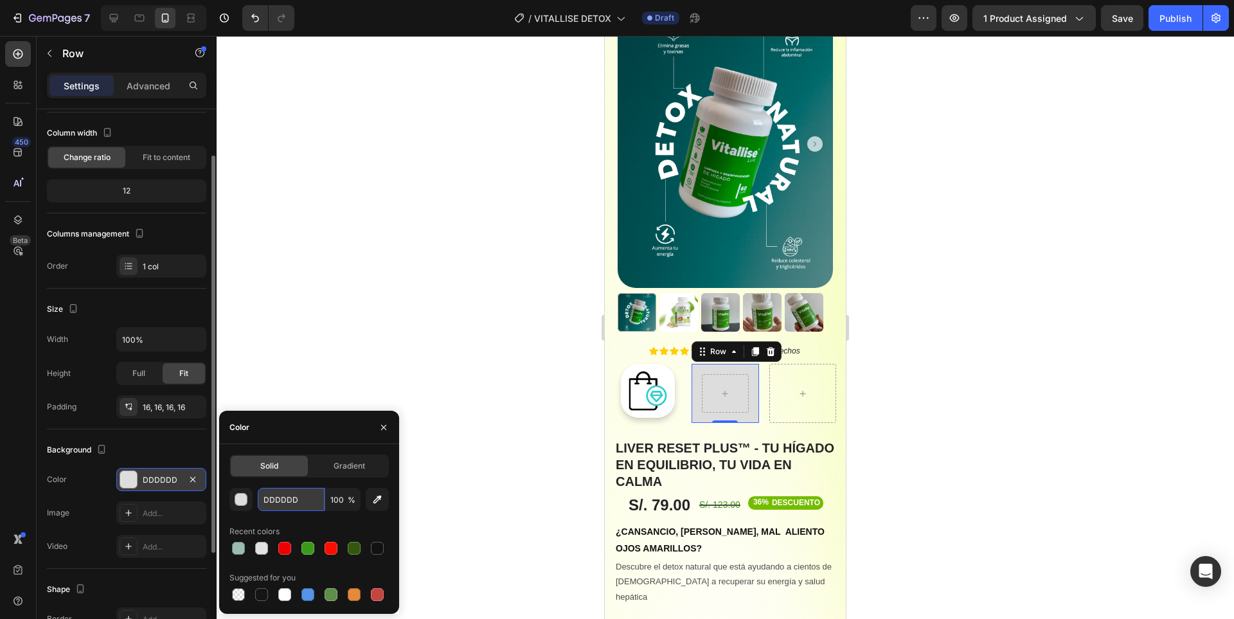
click at [270, 505] on input "DDDDDD" at bounding box center [291, 499] width 67 height 23
click at [240, 502] on div "button" at bounding box center [241, 499] width 13 height 13
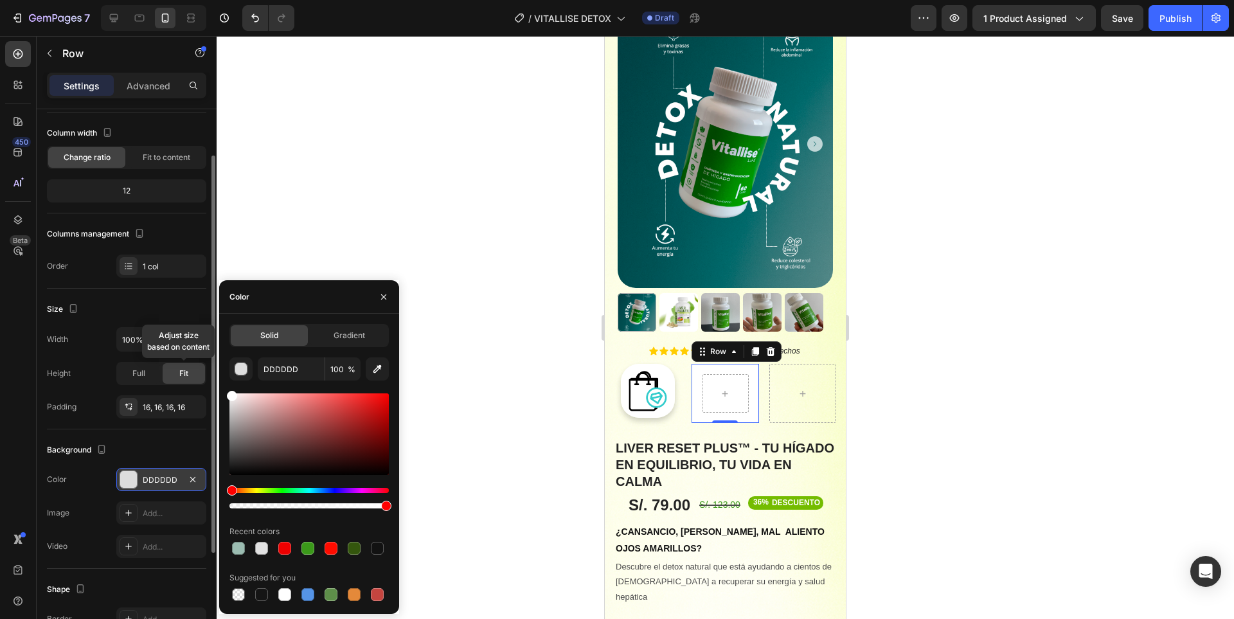
drag, startPoint x: 215, startPoint y: 384, endPoint x: 200, endPoint y: 369, distance: 21.4
click at [200, 369] on div "450 Beta Sections(18) Elements(84) Section Element Hero Section Product Detail …" at bounding box center [108, 327] width 217 height 583
type input "FFFFFF"
click at [166, 436] on div "Background The changes might be hidden by the video. Color FFFFFF Image Add... …" at bounding box center [126, 498] width 159 height 139
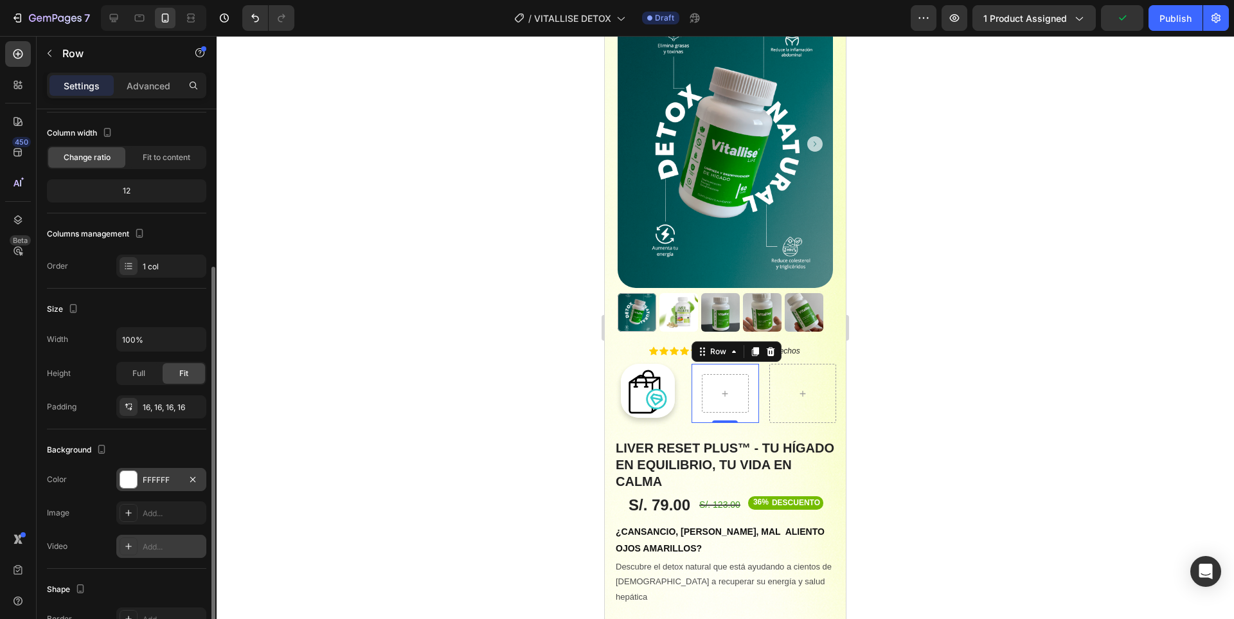
scroll to position [193, 0]
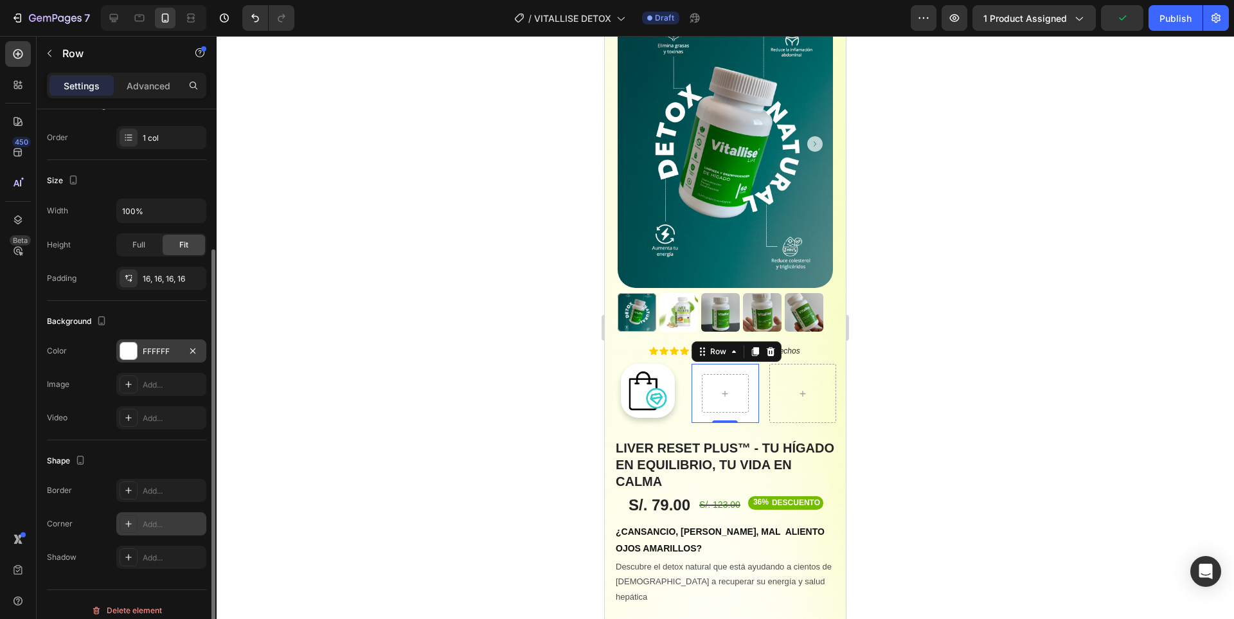
click at [153, 519] on div "Add..." at bounding box center [173, 524] width 60 height 12
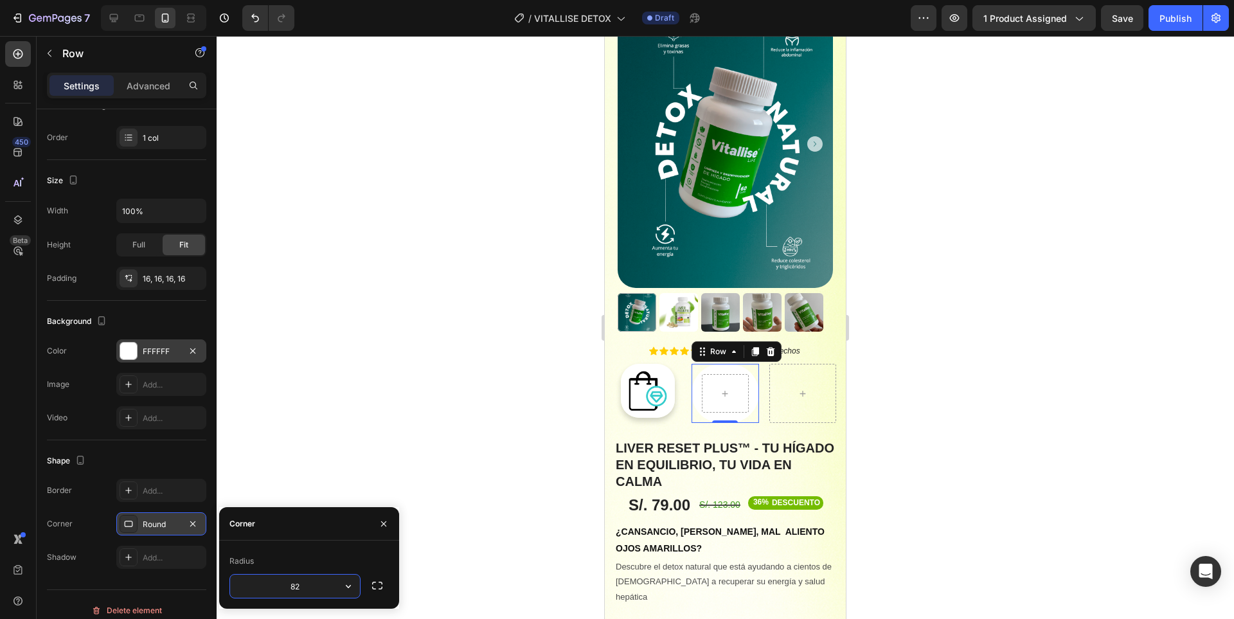
type input "8"
click at [312, 581] on input "28" at bounding box center [295, 585] width 130 height 23
type input "30"
click at [161, 550] on div "Add..." at bounding box center [161, 556] width 90 height 23
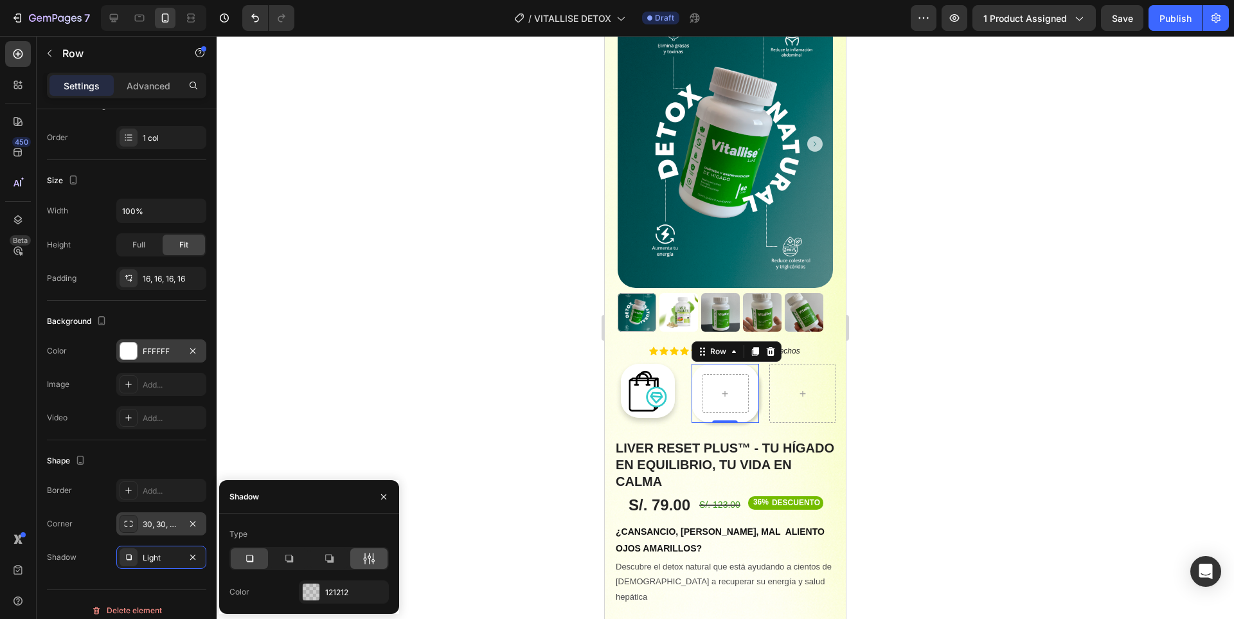
click at [360, 560] on div at bounding box center [368, 558] width 37 height 21
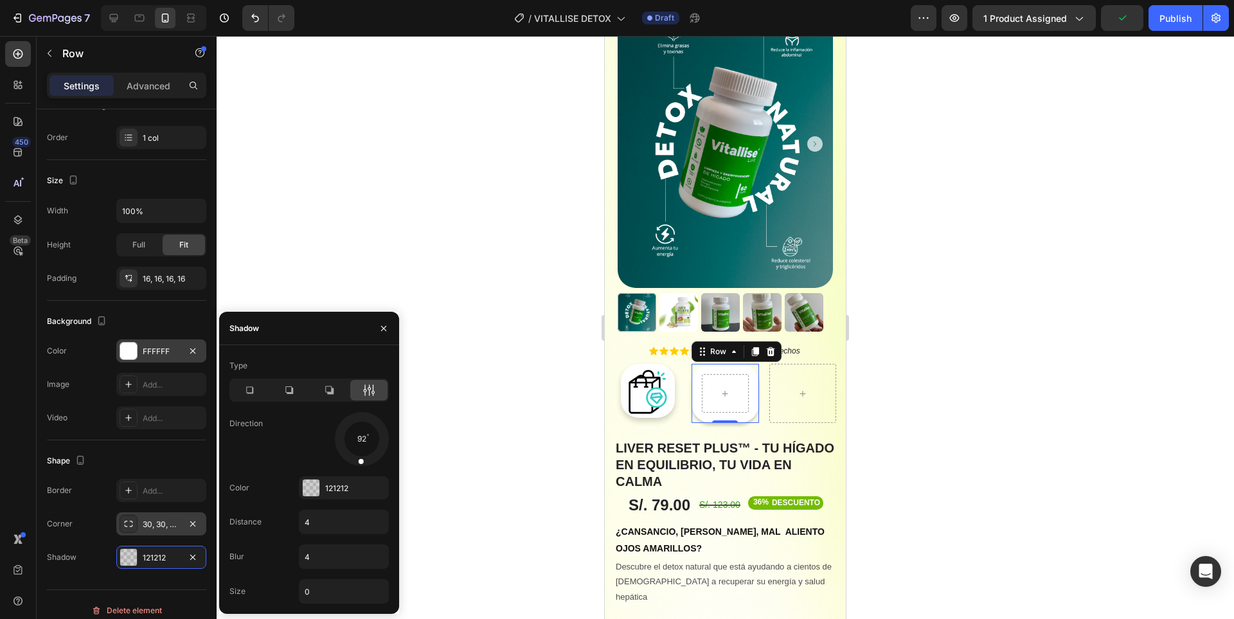
drag, startPoint x: 376, startPoint y: 454, endPoint x: 359, endPoint y: 468, distance: 22.0
click at [359, 468] on div "Type Direction 92 Color 121212 Distance 4 Blur 4 Size 0" at bounding box center [309, 479] width 180 height 248
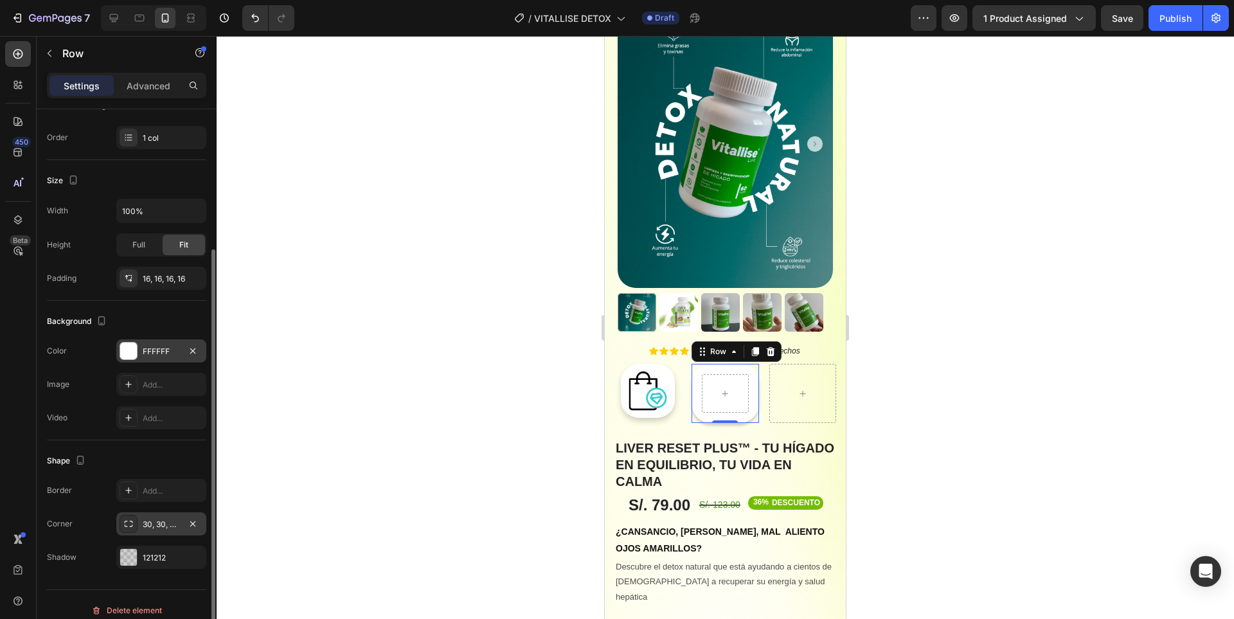
click at [168, 458] on div "Shape" at bounding box center [126, 460] width 159 height 21
click at [22, 63] on div at bounding box center [18, 54] width 26 height 26
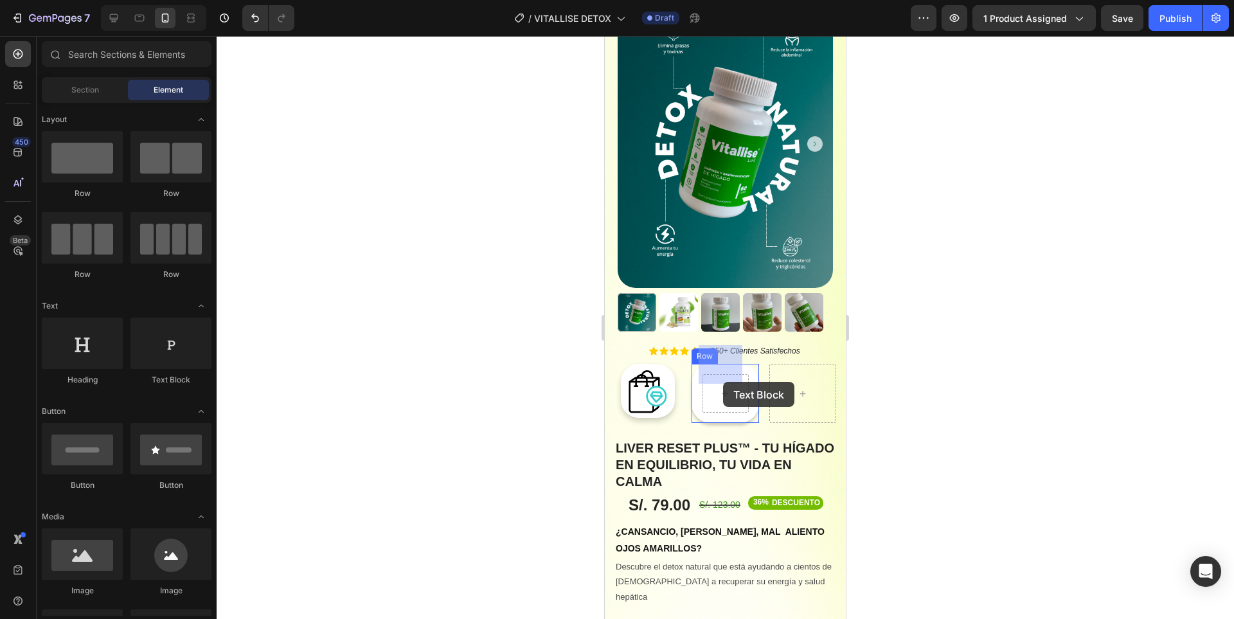
drag, startPoint x: 757, startPoint y: 384, endPoint x: 723, endPoint y: 382, distance: 34.1
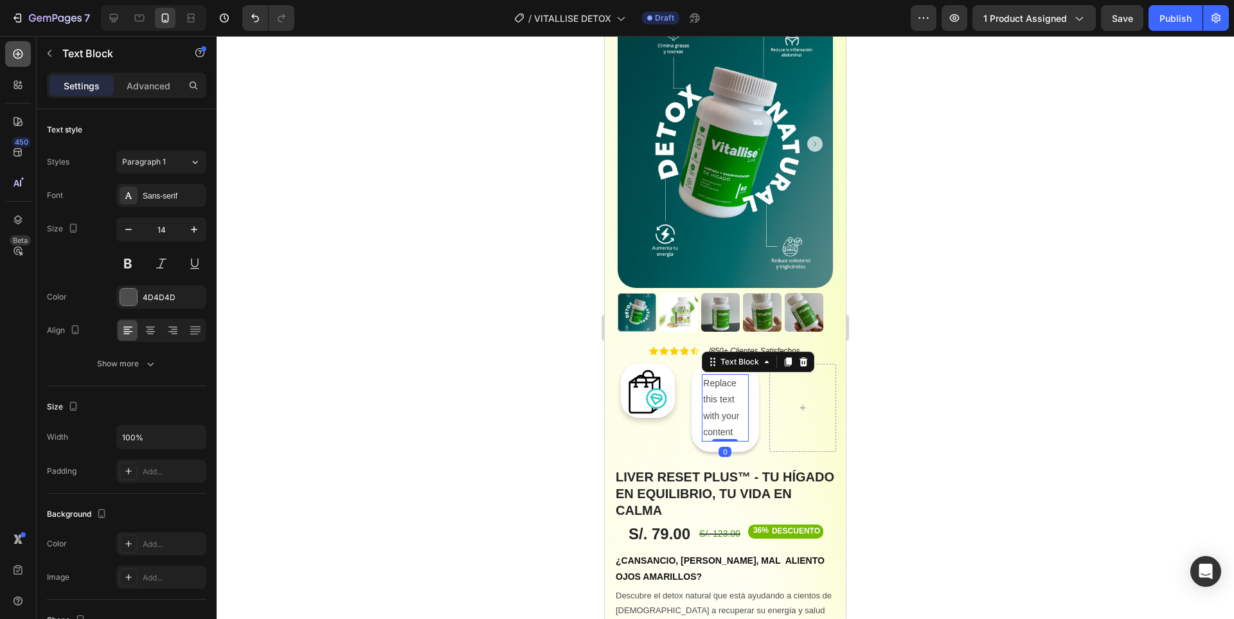
drag, startPoint x: 0, startPoint y: 39, endPoint x: 16, endPoint y: 44, distance: 16.7
click at [3, 42] on div "450 Beta" at bounding box center [18, 327] width 37 height 583
click at [16, 44] on div at bounding box center [18, 54] width 26 height 26
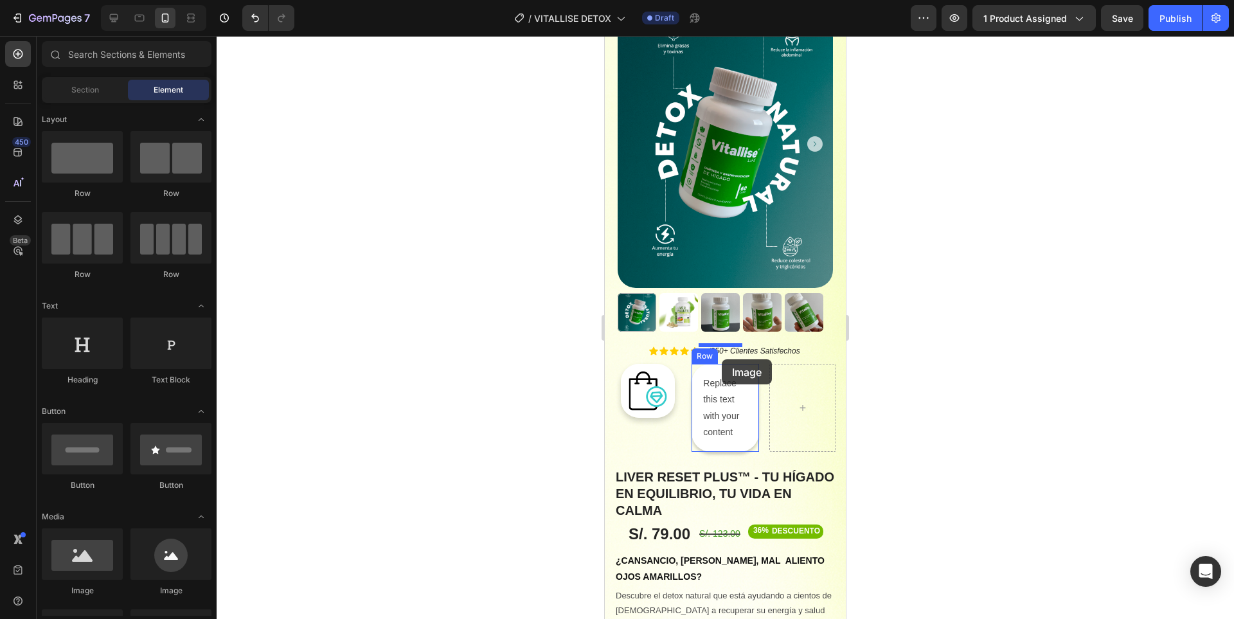
drag, startPoint x: 696, startPoint y: 591, endPoint x: 722, endPoint y: 359, distance: 233.3
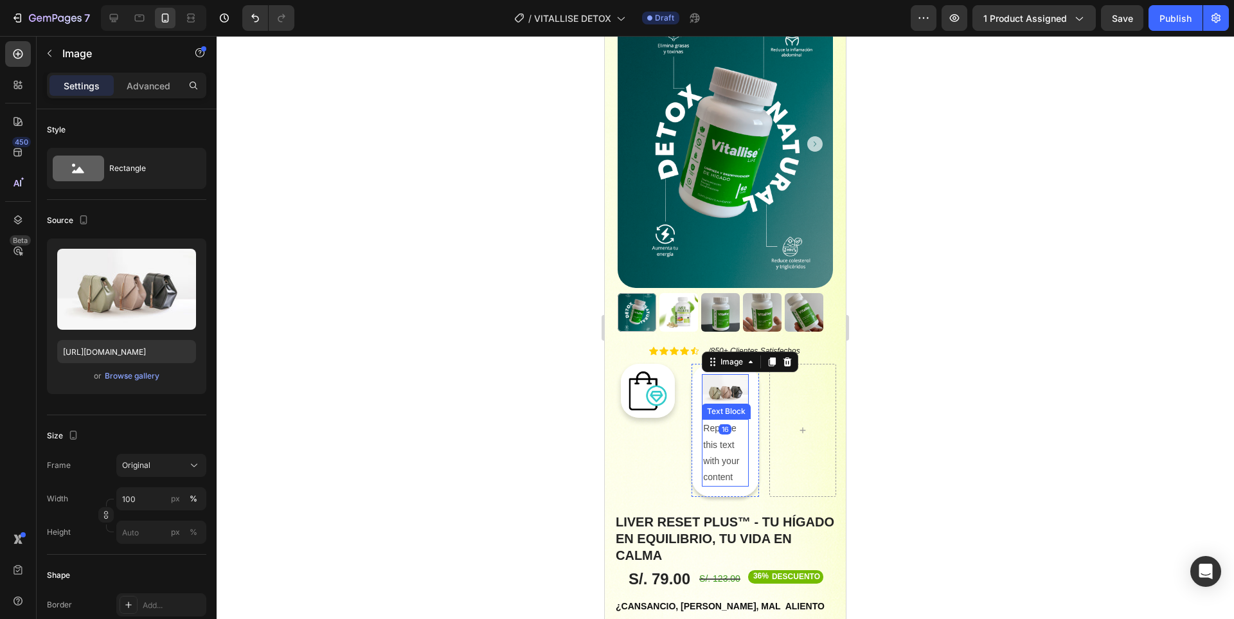
click at [730, 427] on div "Replace this text with your content" at bounding box center [725, 452] width 46 height 67
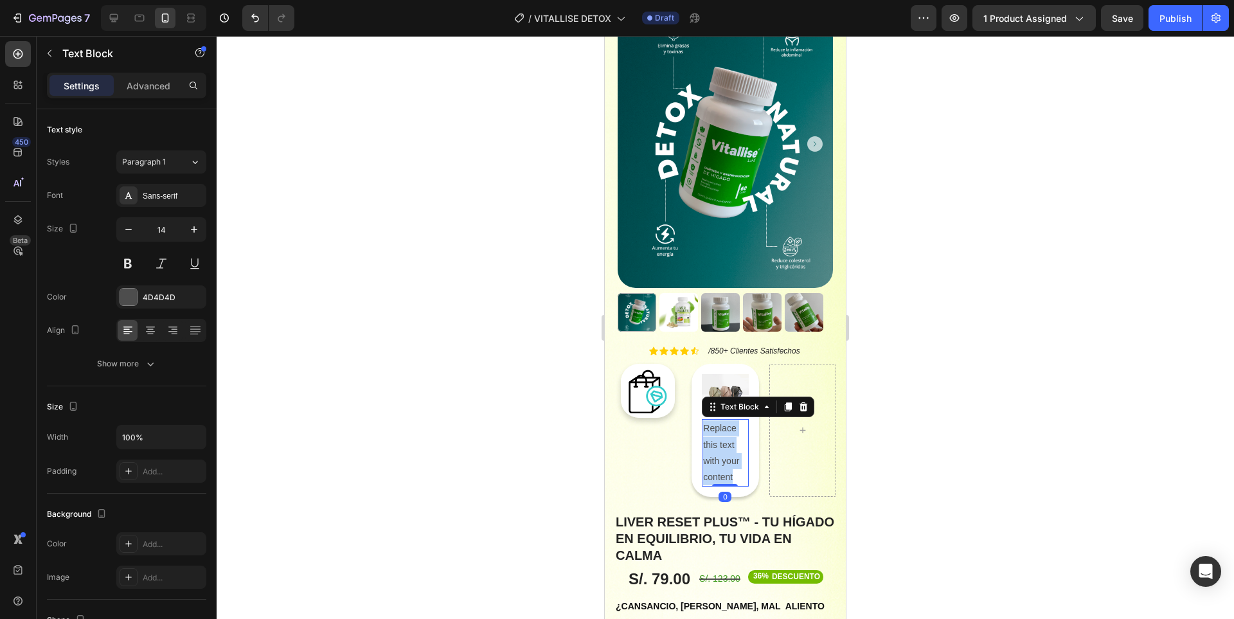
click at [730, 427] on p "Replace this text with your content" at bounding box center [725, 452] width 44 height 65
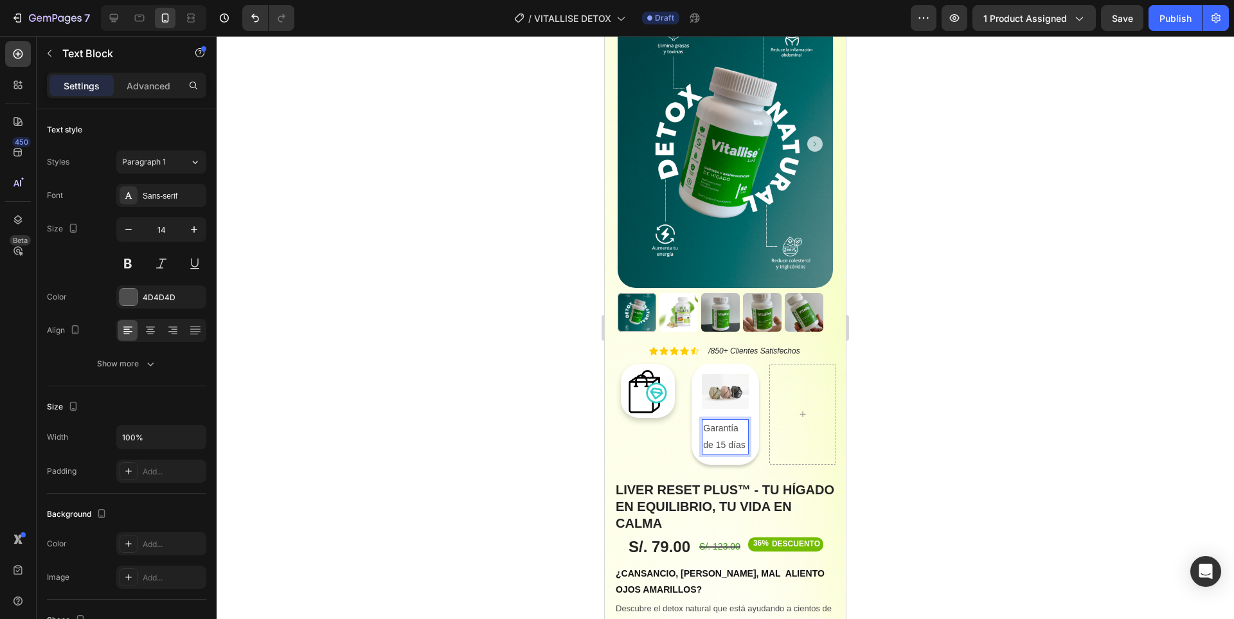
click at [720, 432] on p "Garantía de 15 días" at bounding box center [725, 436] width 44 height 32
click at [719, 433] on p "Garantía de 15 días" at bounding box center [725, 436] width 44 height 32
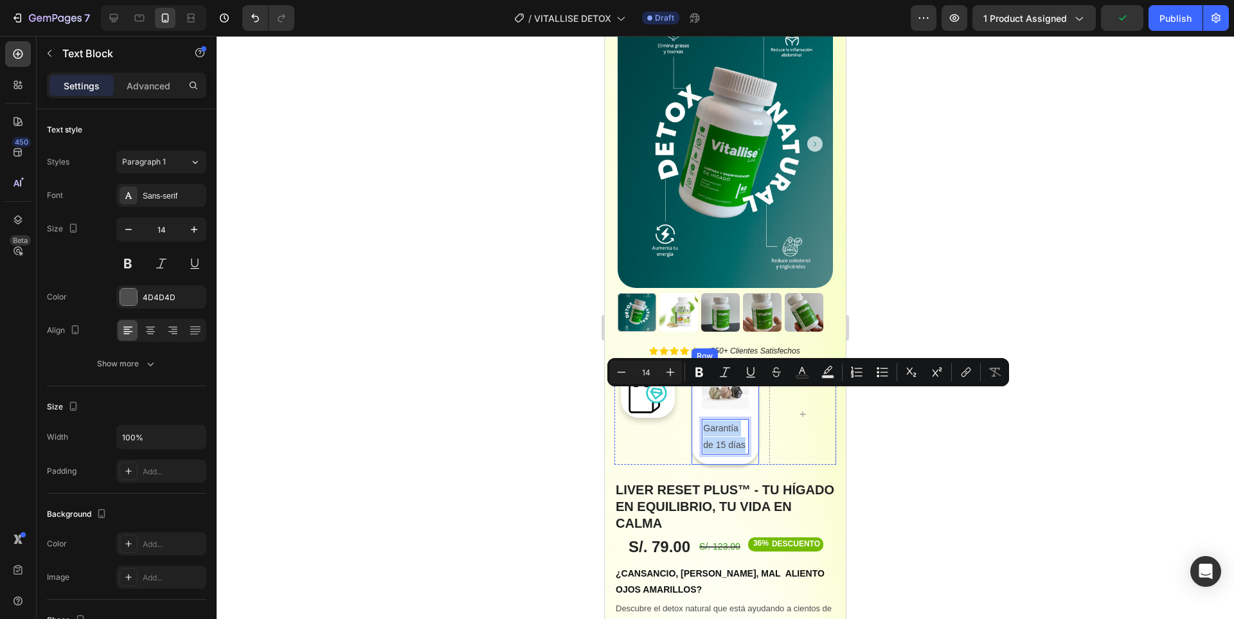
drag, startPoint x: 718, startPoint y: 432, endPoint x: 696, endPoint y: 405, distance: 34.8
click at [696, 405] on div "Image Garantía de 15 días Text Block 0 Row" at bounding box center [724, 414] width 67 height 101
click at [620, 368] on icon "Editor contextual toolbar" at bounding box center [621, 372] width 13 height 13
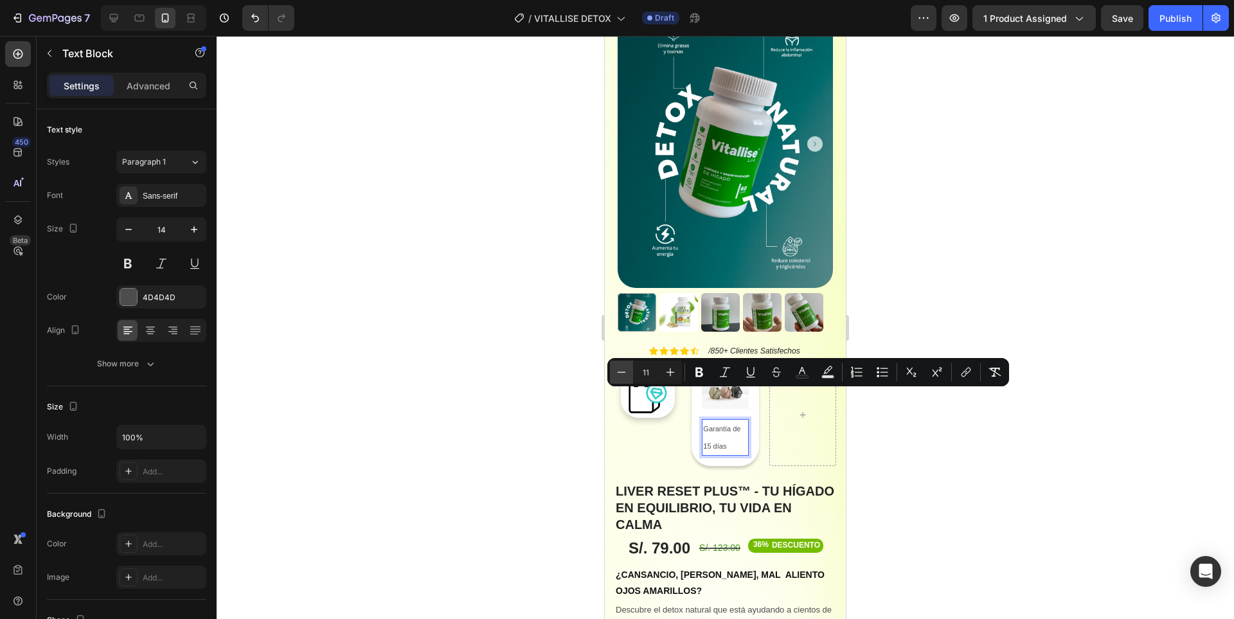
click at [620, 368] on icon "Editor contextual toolbar" at bounding box center [621, 372] width 13 height 13
click at [672, 369] on icon "Editor contextual toolbar" at bounding box center [670, 372] width 13 height 13
type input "11"
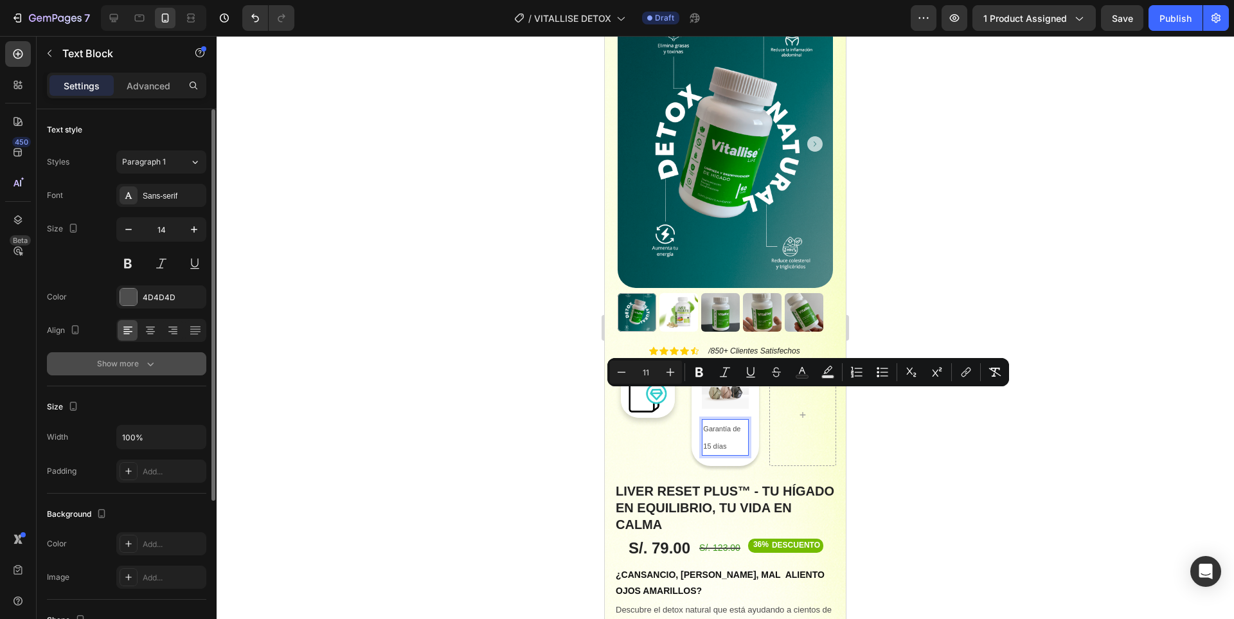
click at [146, 371] on button "Show more" at bounding box center [126, 363] width 159 height 23
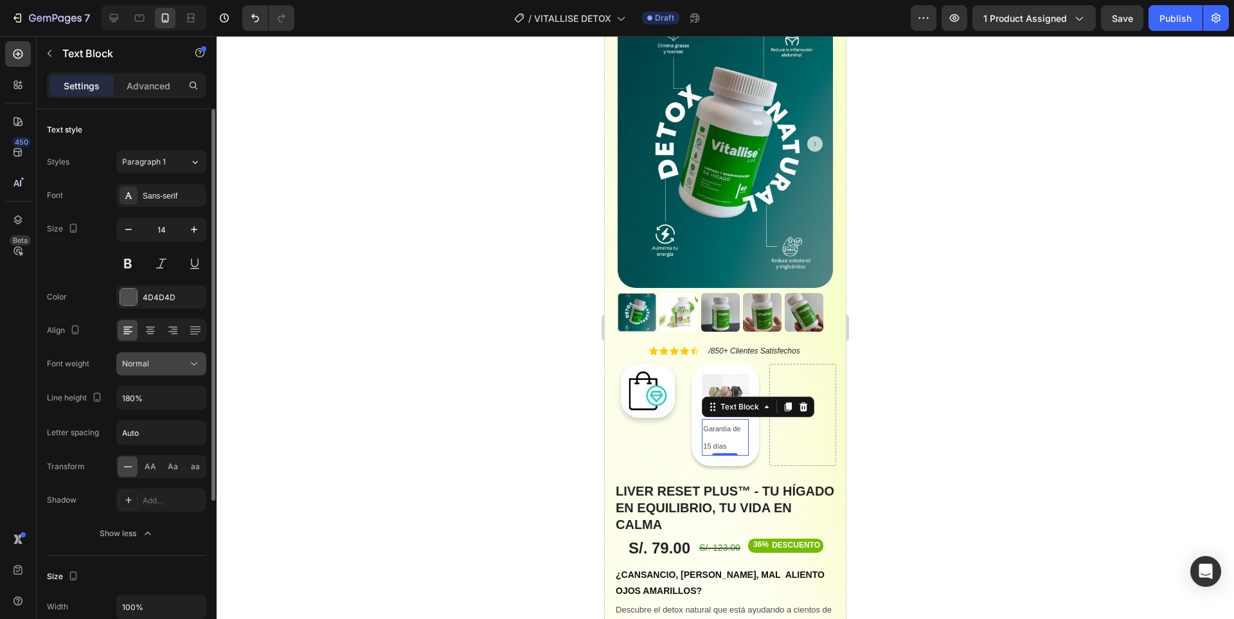
click at [164, 362] on div "Normal" at bounding box center [155, 364] width 66 height 12
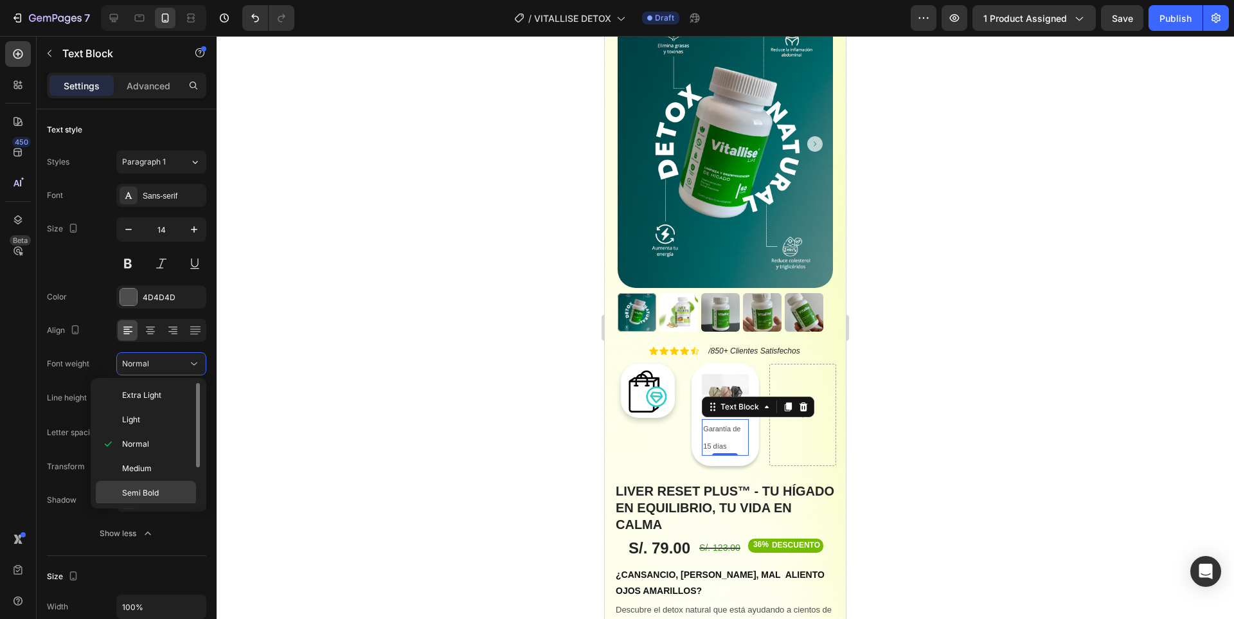
click at [162, 488] on p "Semi Bold" at bounding box center [156, 493] width 68 height 12
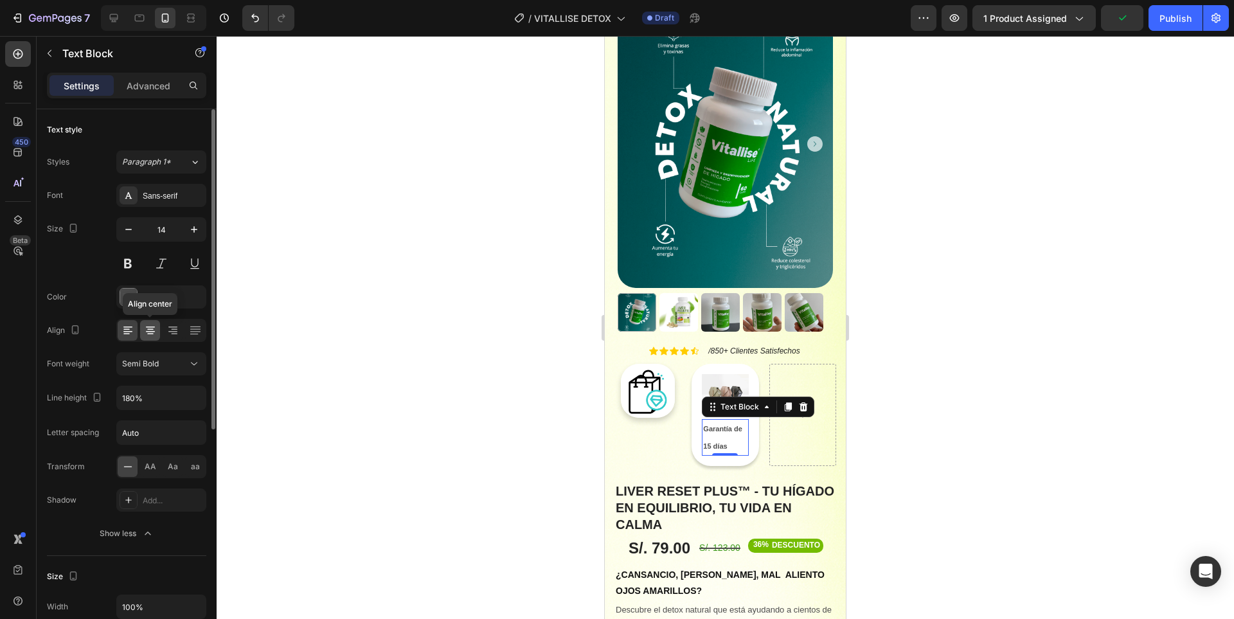
click at [149, 330] on icon at bounding box center [150, 330] width 13 height 13
click at [132, 234] on icon "button" at bounding box center [128, 229] width 13 height 13
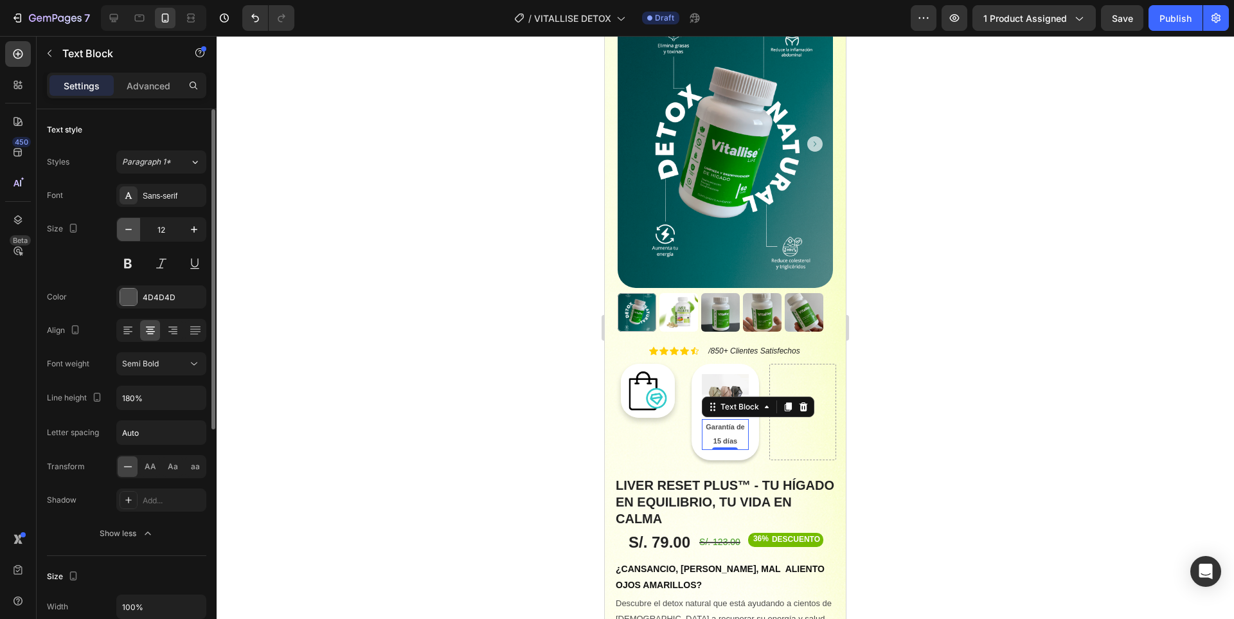
click at [132, 234] on icon "button" at bounding box center [128, 229] width 13 height 13
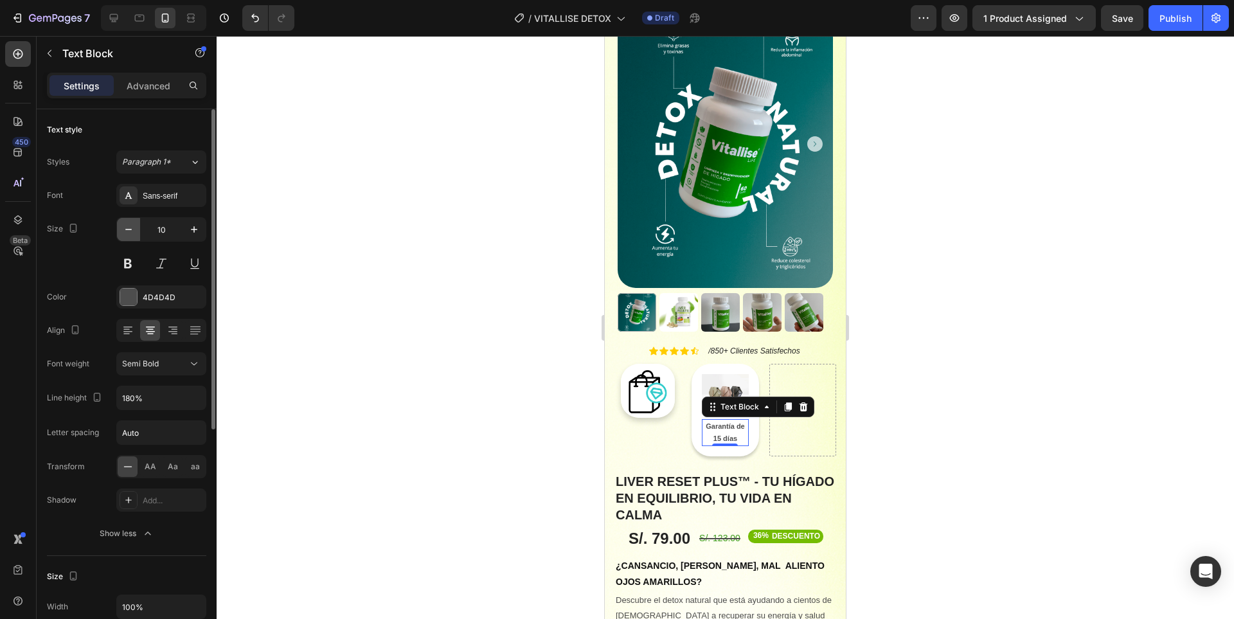
click at [131, 234] on icon "button" at bounding box center [128, 229] width 13 height 13
click at [130, 234] on icon "button" at bounding box center [128, 229] width 13 height 13
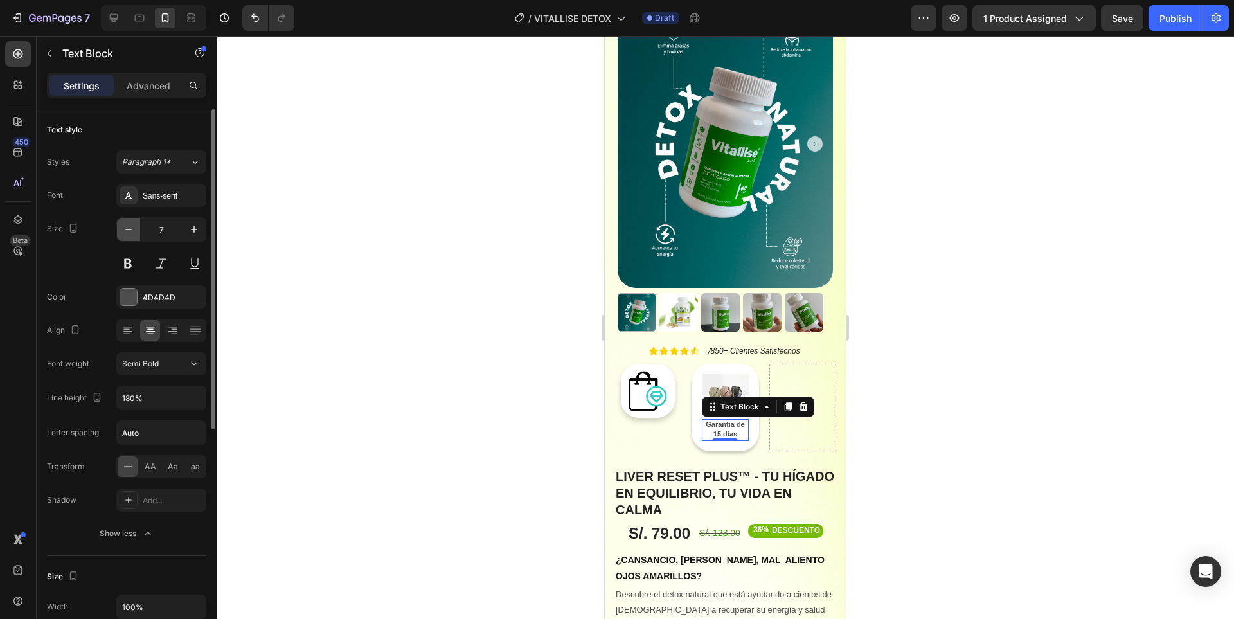
click at [130, 234] on icon "button" at bounding box center [128, 229] width 13 height 13
type input "6"
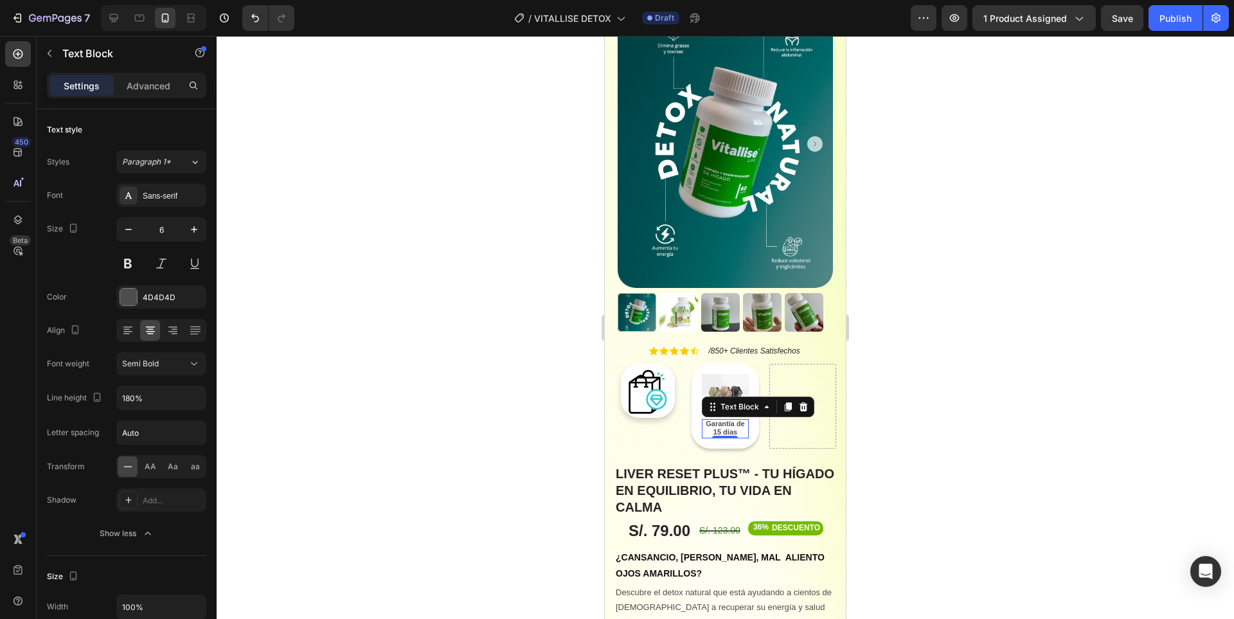
click at [996, 373] on div at bounding box center [725, 327] width 1017 height 583
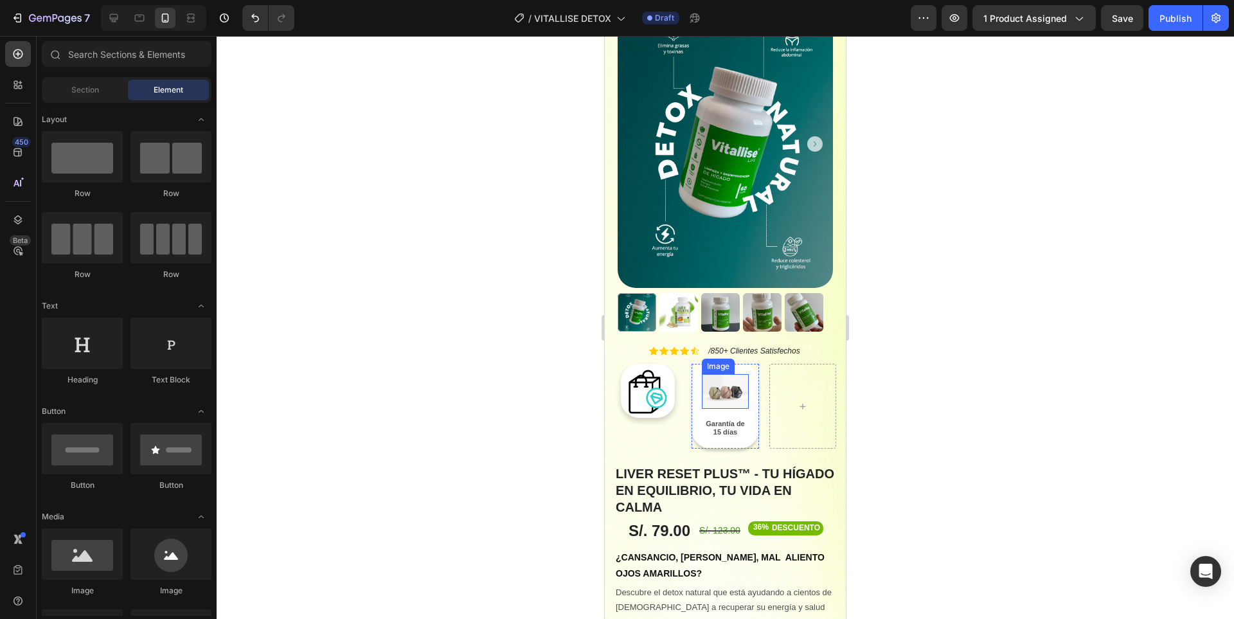
click at [727, 374] on img at bounding box center [725, 391] width 46 height 35
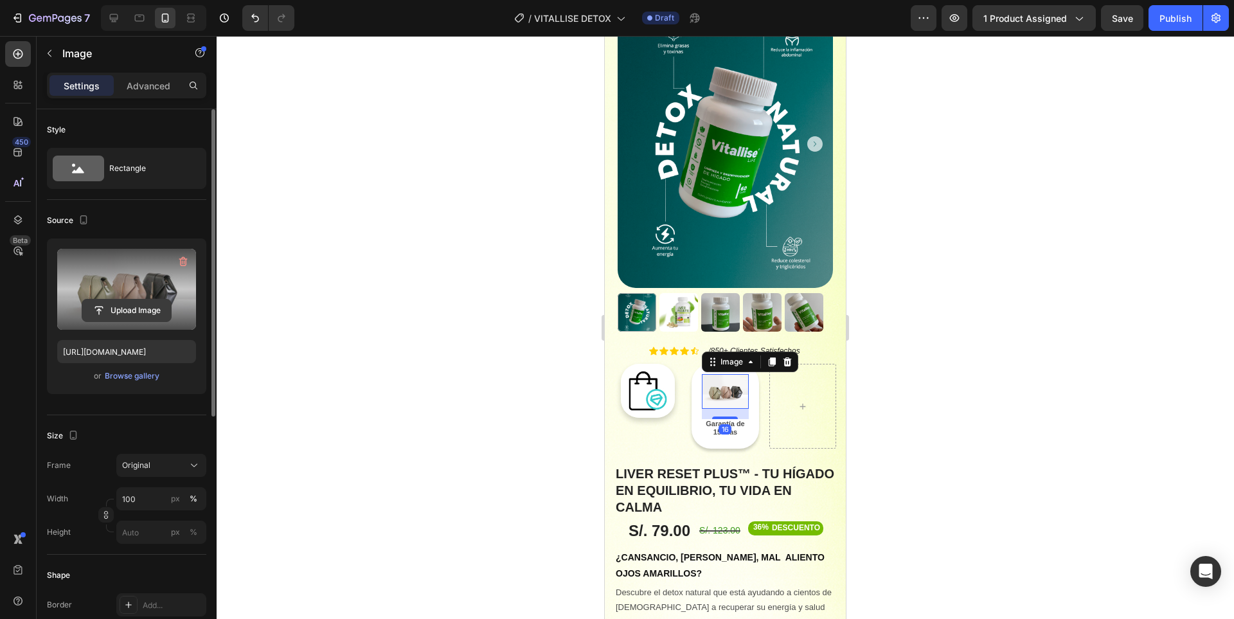
click at [139, 312] on input "file" at bounding box center [126, 310] width 89 height 22
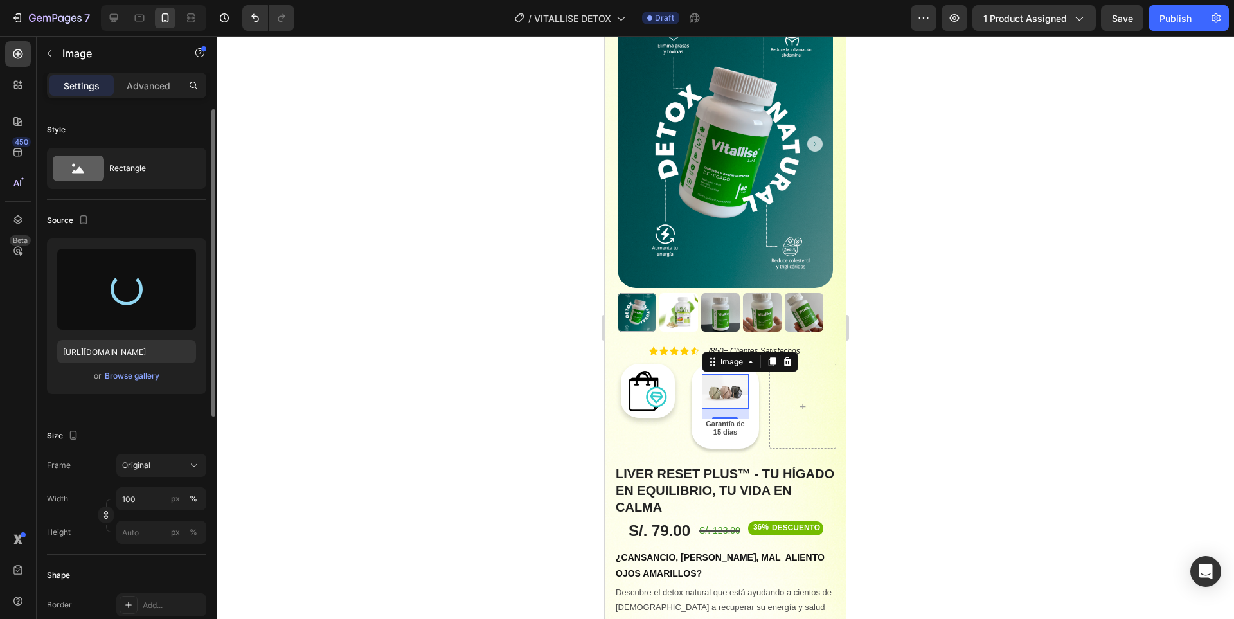
type input "[URL][DOMAIN_NAME]"
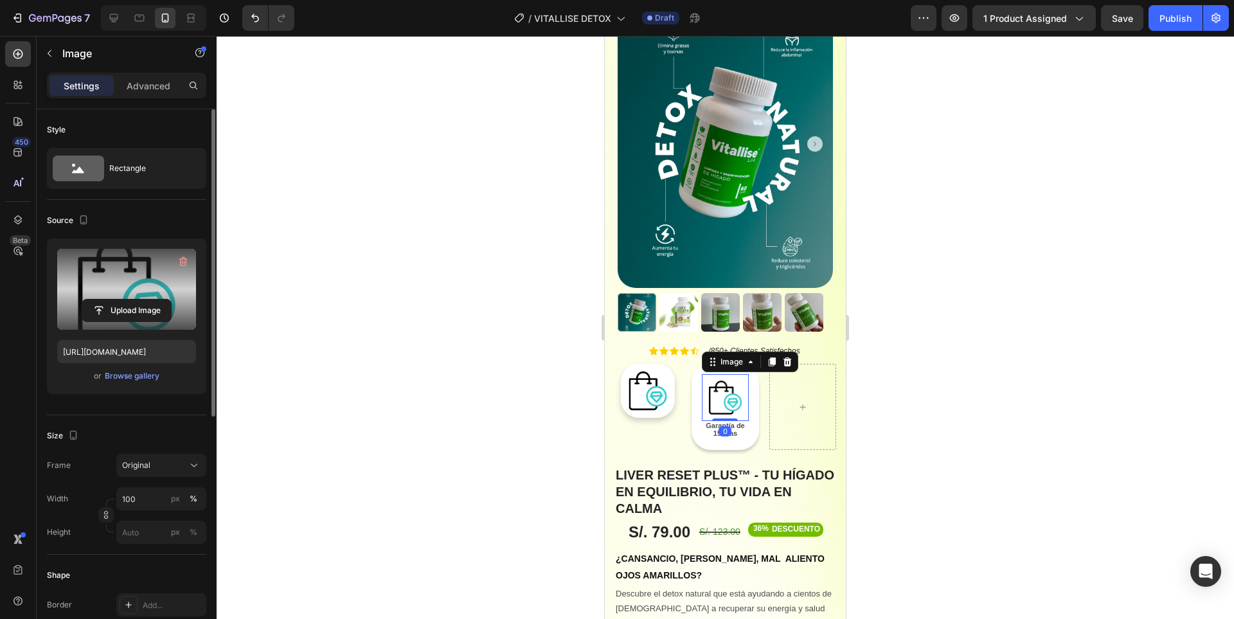
drag, startPoint x: 722, startPoint y: 395, endPoint x: 1568, endPoint y: 395, distance: 846.1
click at [722, 374] on div "Image 0" at bounding box center [725, 397] width 46 height 46
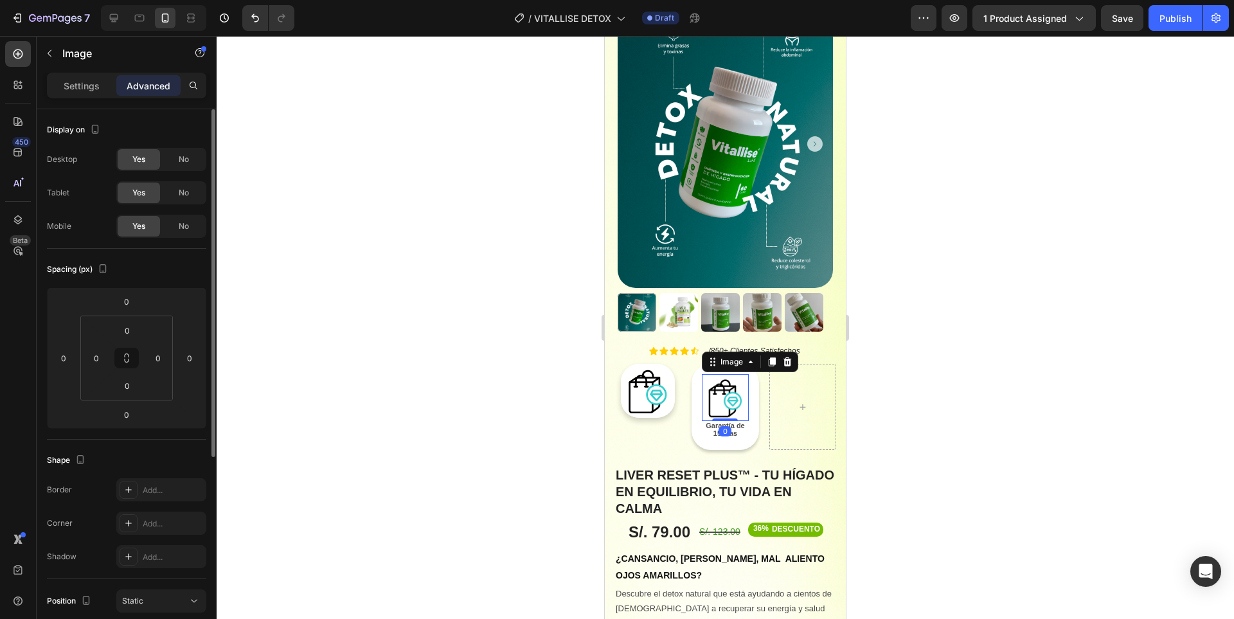
click at [965, 359] on div at bounding box center [725, 327] width 1017 height 583
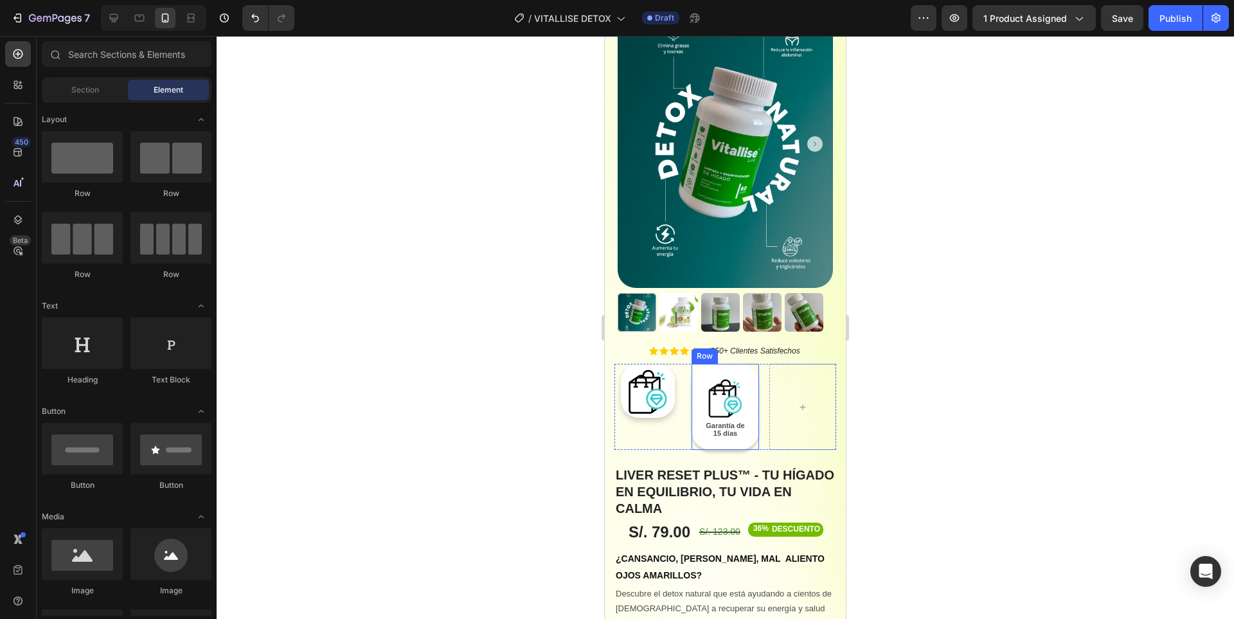
click at [748, 364] on div "Image Garantía de 15 días Text Block Row" at bounding box center [724, 407] width 67 height 86
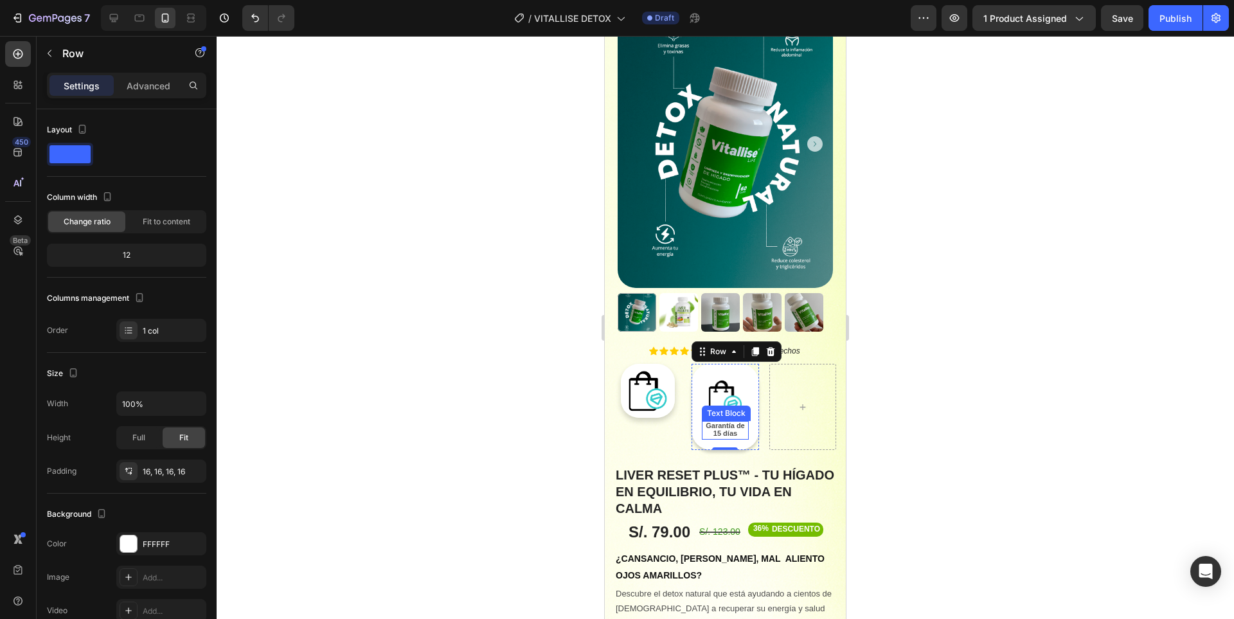
click at [722, 421] on span "Garantía de 15 días" at bounding box center [724, 429] width 39 height 16
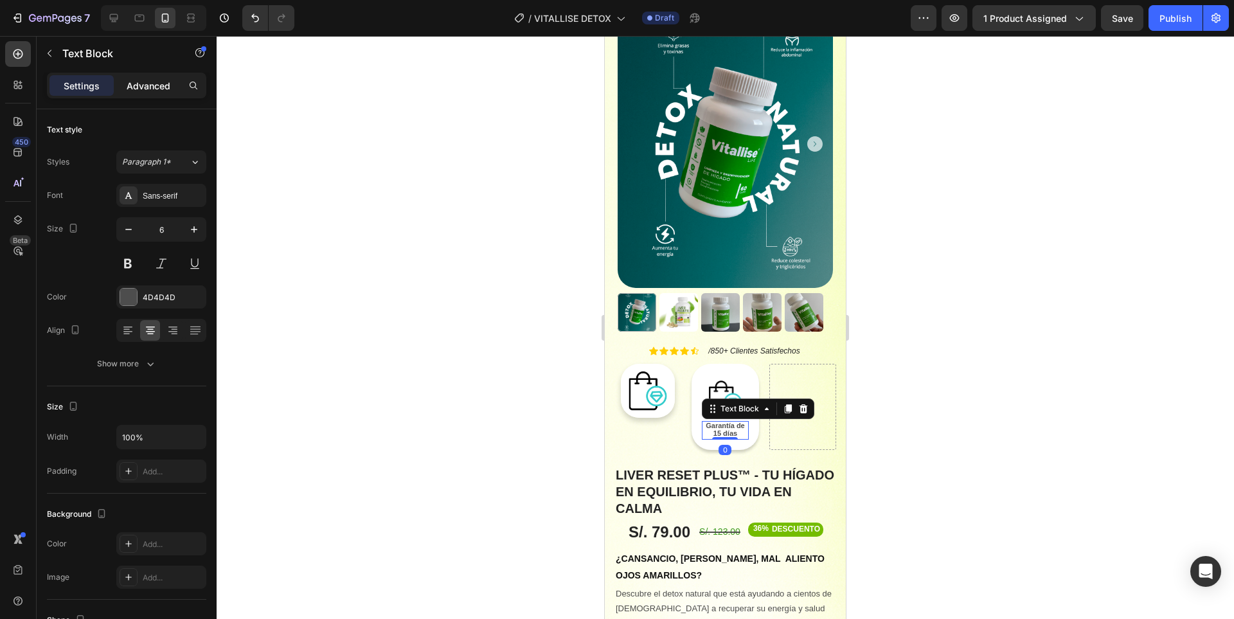
click at [150, 93] on div "Advanced" at bounding box center [148, 85] width 64 height 21
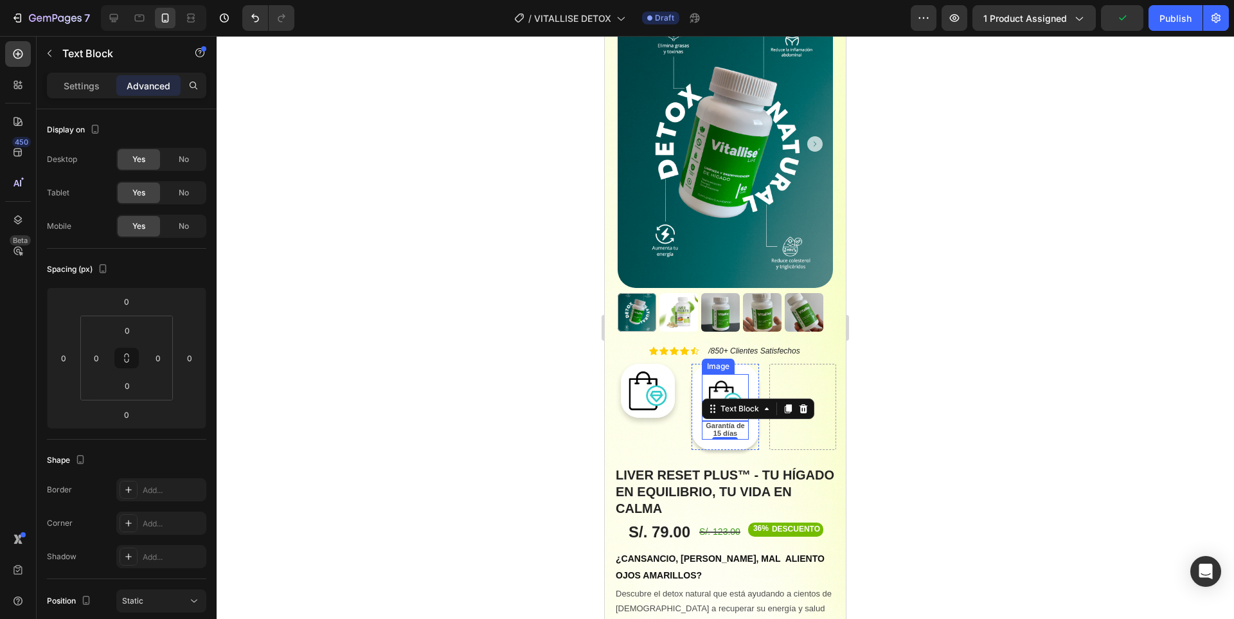
click at [708, 374] on img at bounding box center [725, 397] width 46 height 46
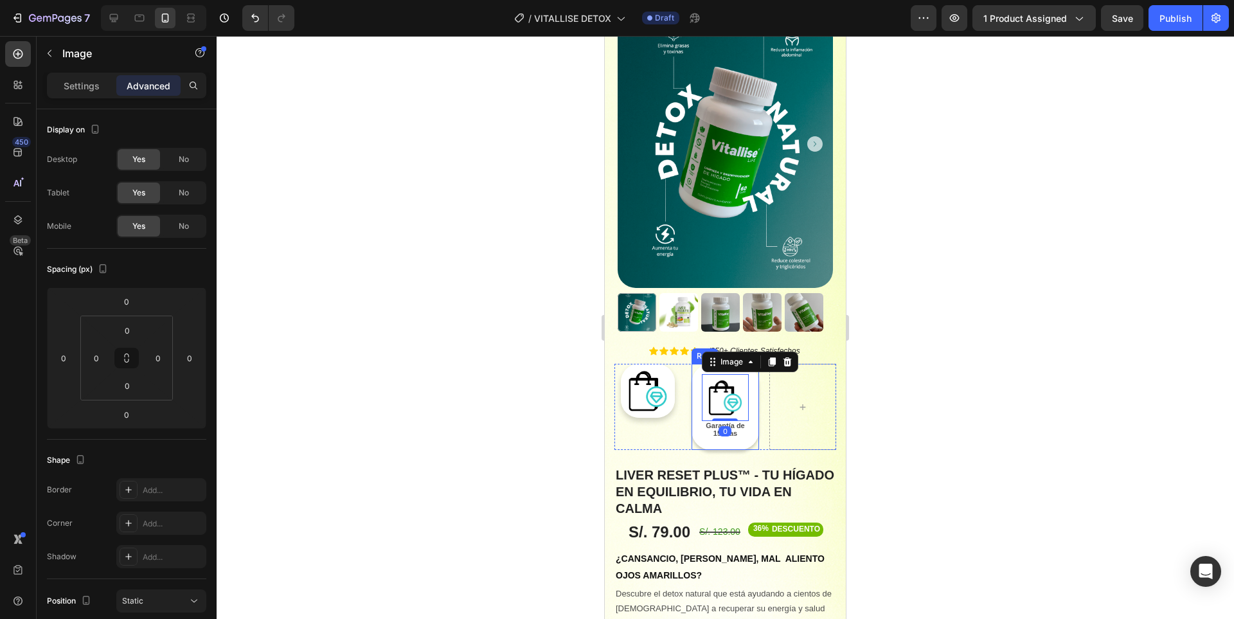
click at [748, 400] on div "Image 0 Garantía de 15 días Text Block Row" at bounding box center [724, 407] width 67 height 86
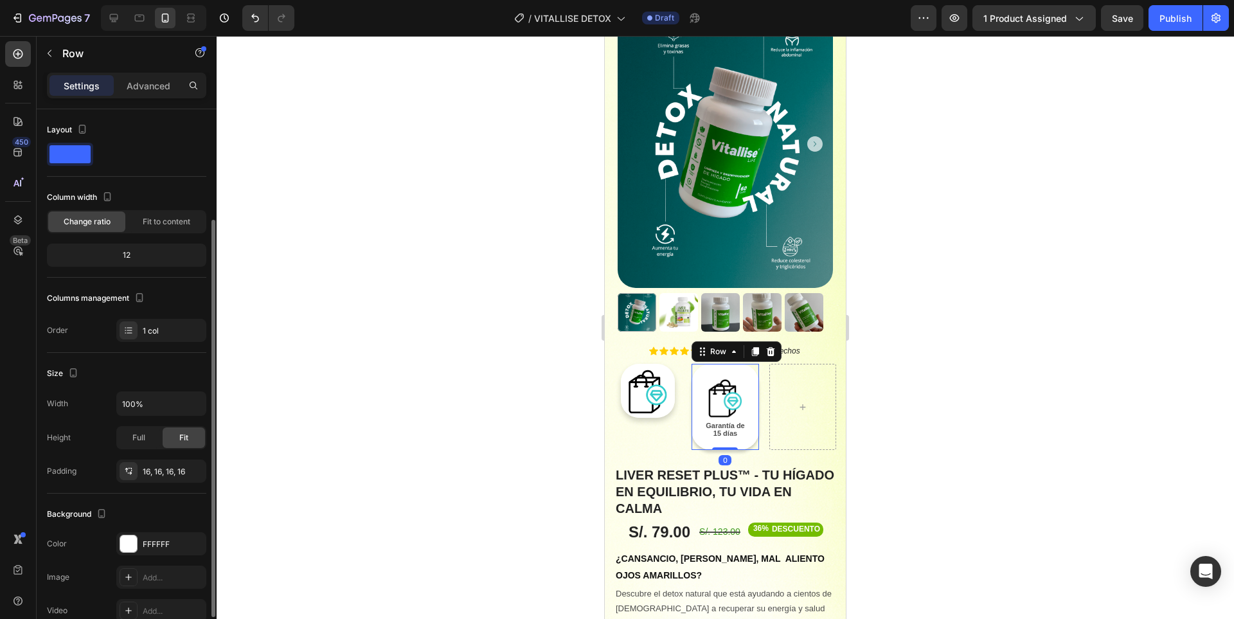
scroll to position [128, 0]
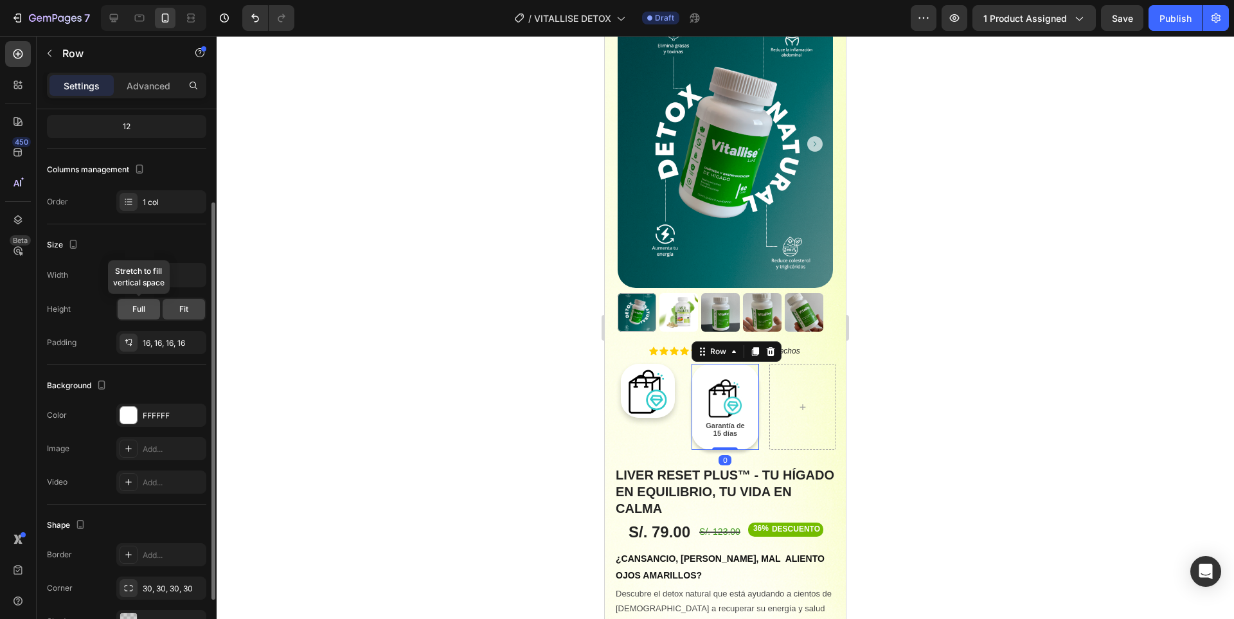
click at [151, 305] on div "Full" at bounding box center [139, 309] width 42 height 21
click at [177, 311] on div "Fit" at bounding box center [184, 309] width 42 height 21
click at [161, 347] on div "16, 16, 16, 16" at bounding box center [161, 343] width 37 height 12
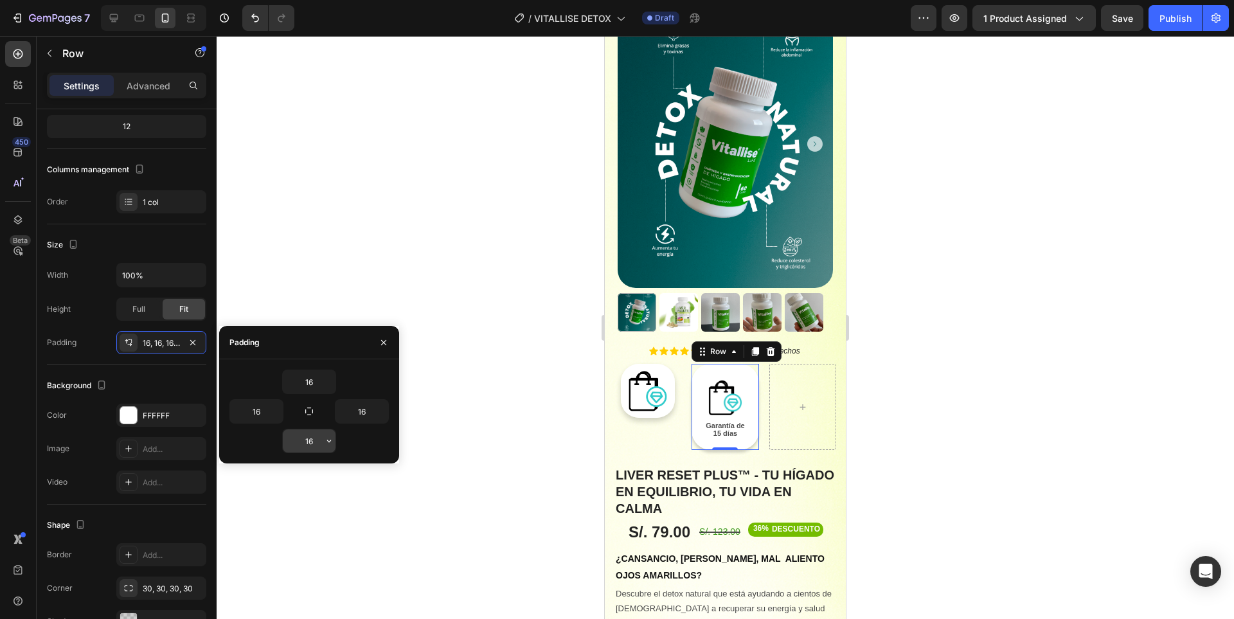
click at [310, 443] on input "16" at bounding box center [309, 440] width 53 height 23
click at [315, 444] on input "15" at bounding box center [309, 440] width 53 height 23
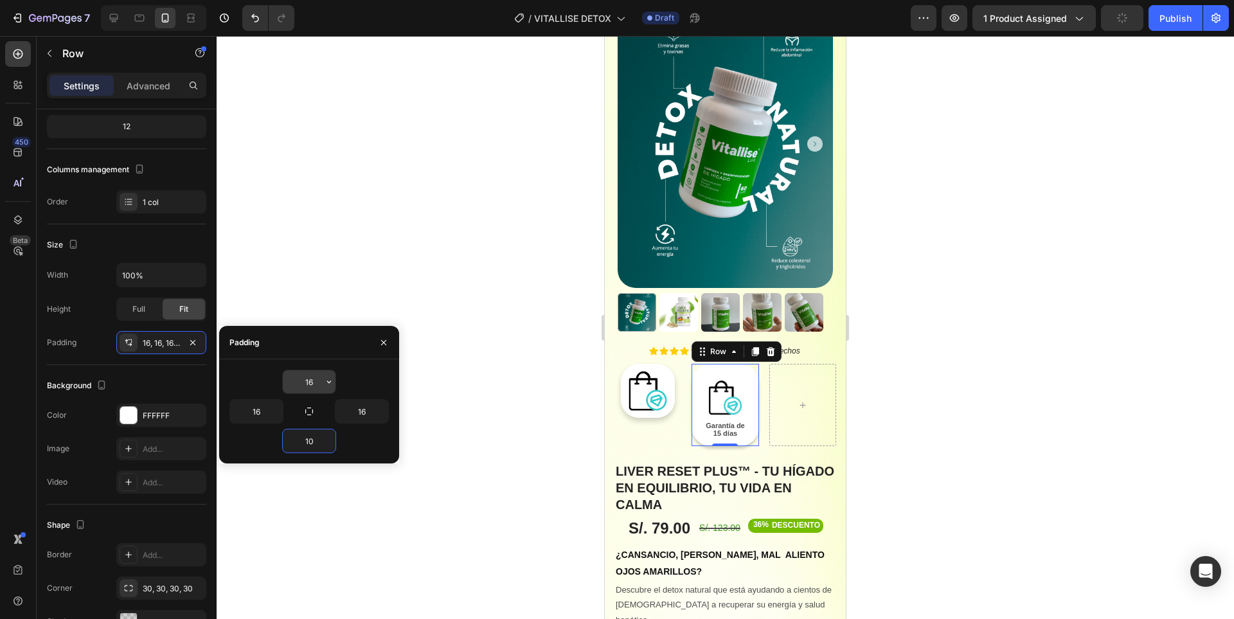
type input "10"
click at [311, 382] on input "16" at bounding box center [309, 381] width 53 height 23
type input "10"
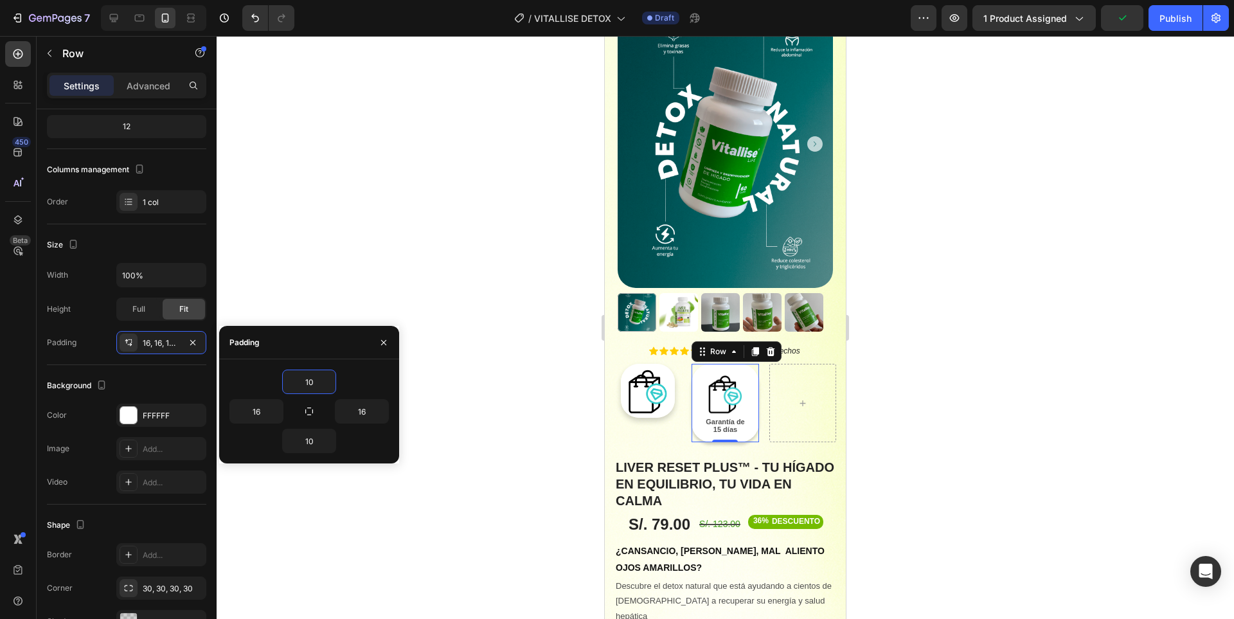
click at [934, 359] on div at bounding box center [725, 327] width 1017 height 583
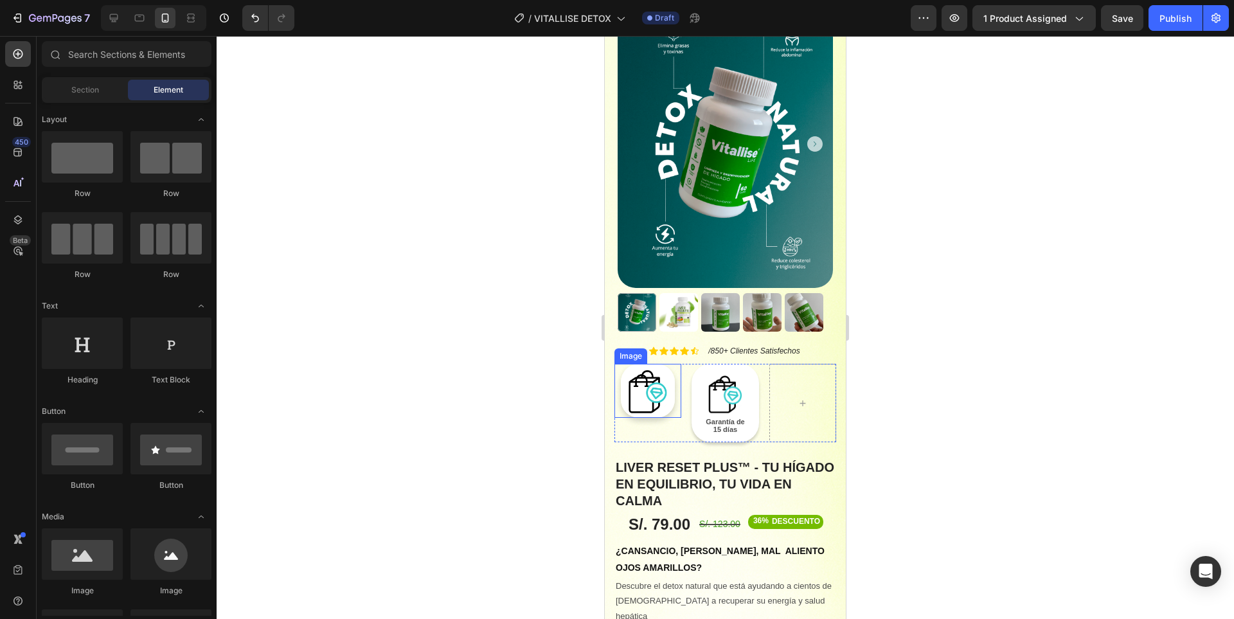
click at [653, 371] on img at bounding box center [647, 390] width 53 height 53
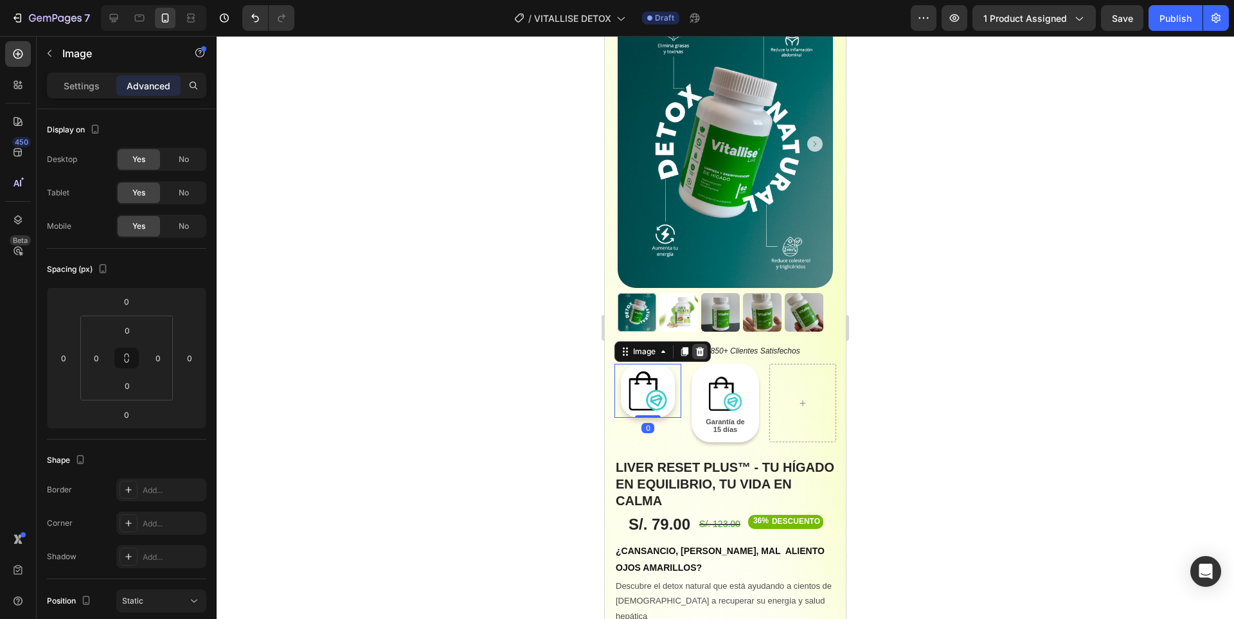
click at [700, 347] on icon at bounding box center [700, 351] width 8 height 9
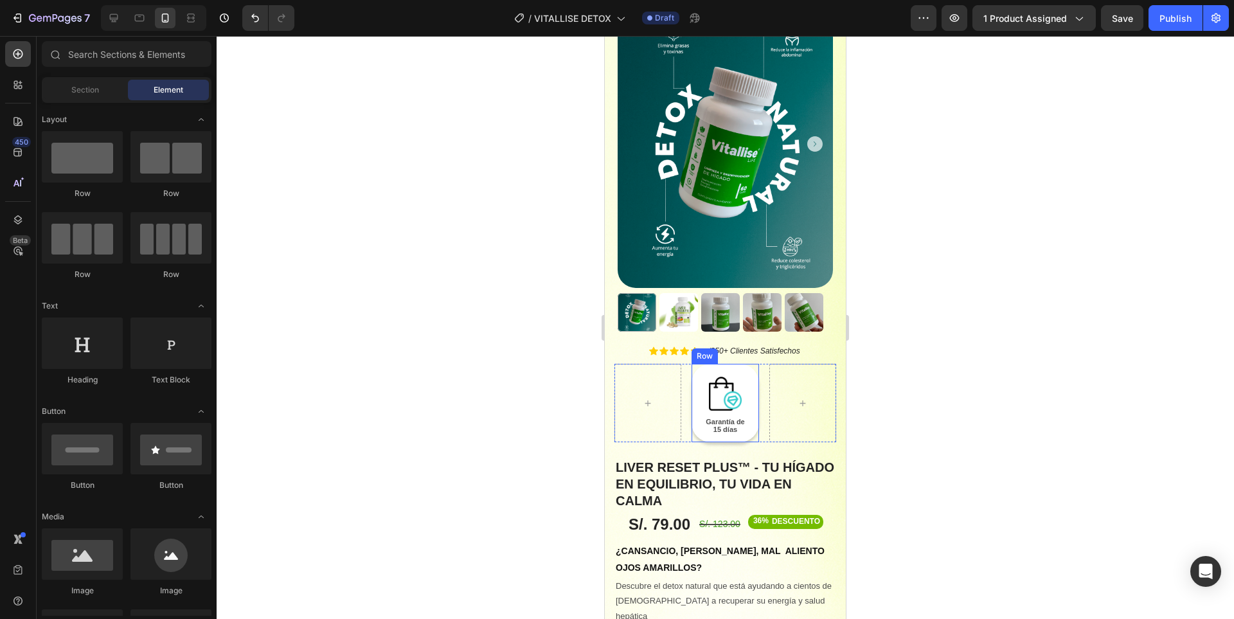
click at [747, 364] on div "Image Garantía de 15 días Text Block Row" at bounding box center [724, 403] width 67 height 78
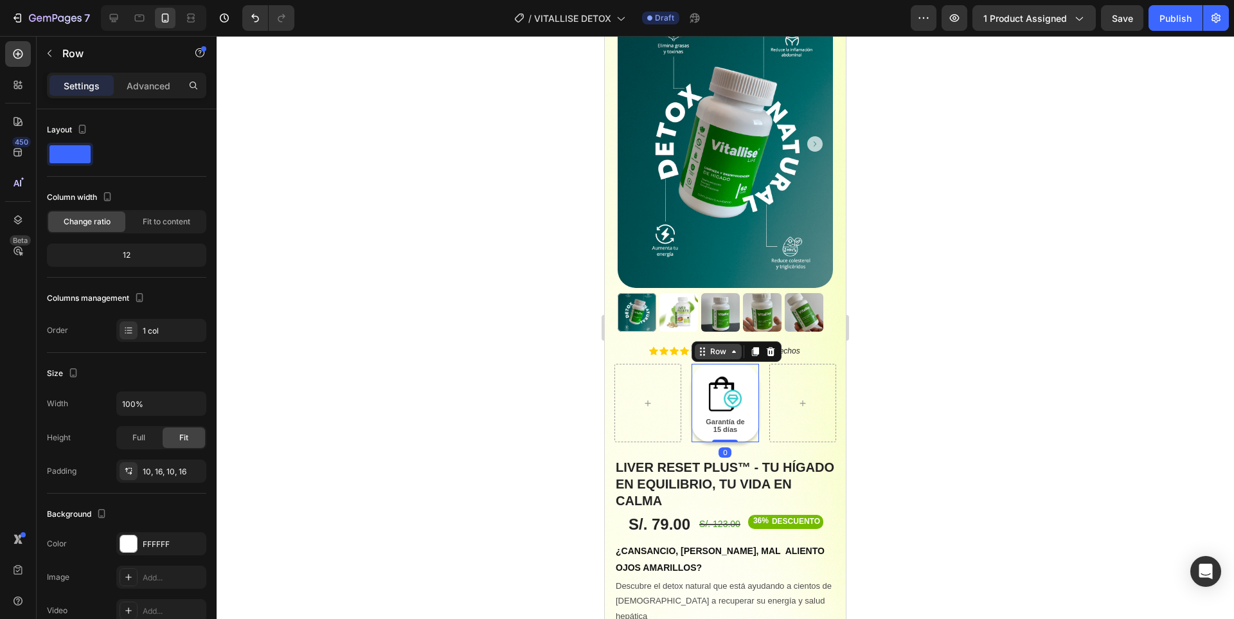
click at [729, 346] on icon at bounding box center [734, 351] width 10 height 10
click at [752, 344] on div at bounding box center [754, 351] width 15 height 15
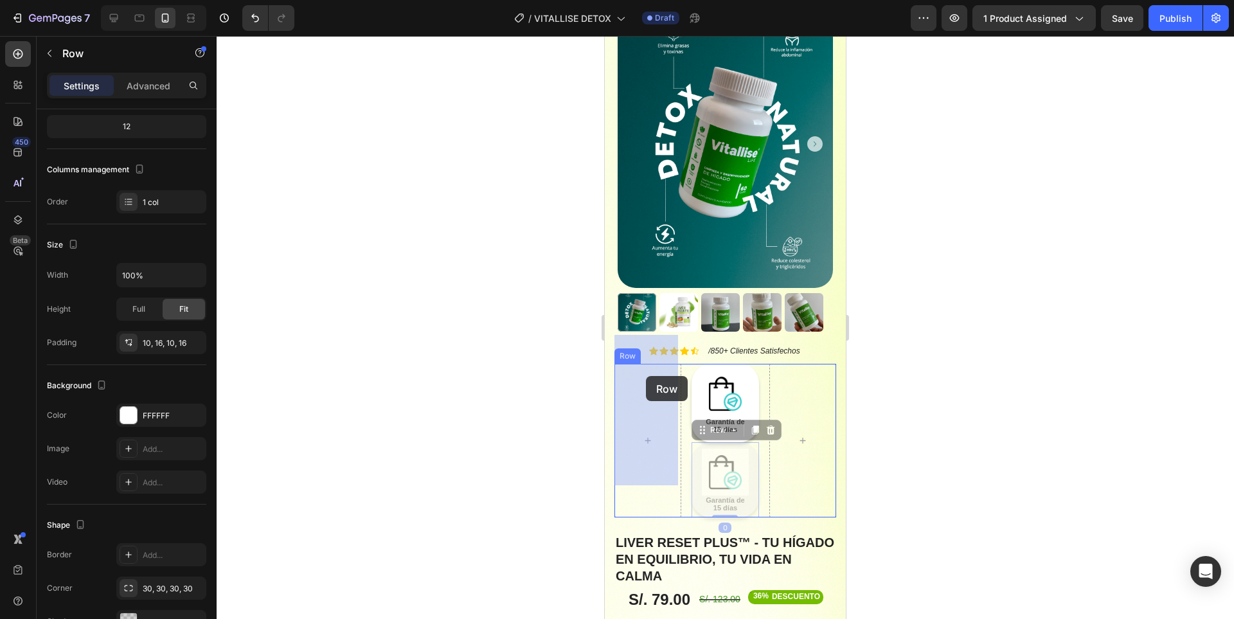
drag, startPoint x: 709, startPoint y: 402, endPoint x: 646, endPoint y: 376, distance: 68.3
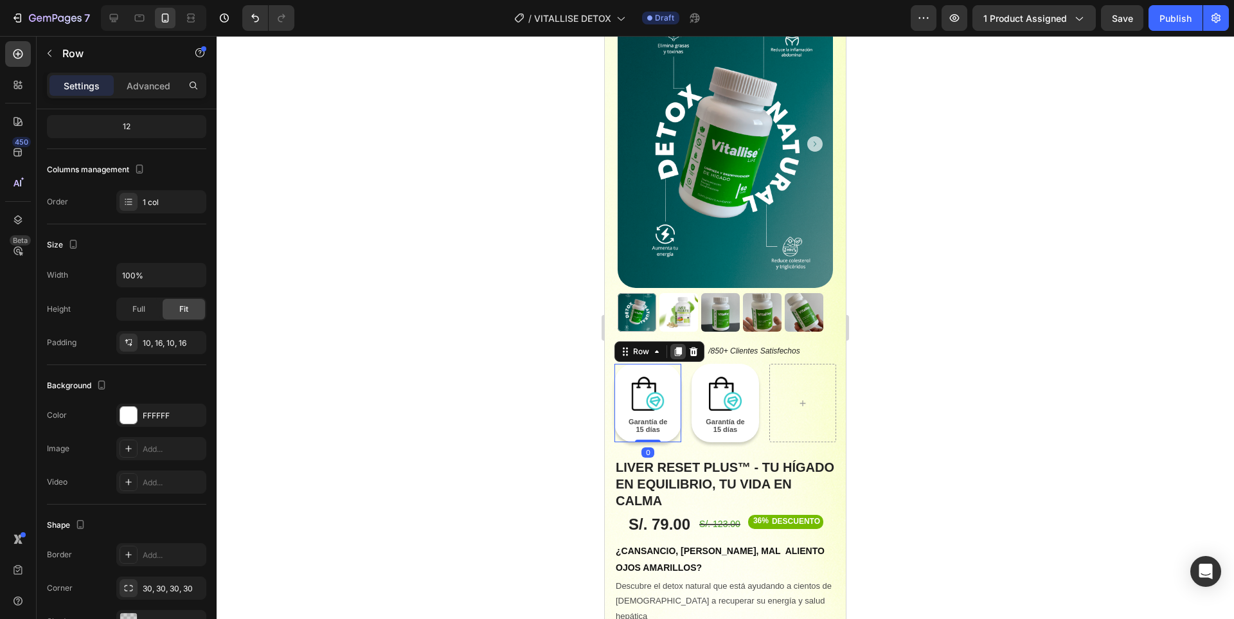
click at [677, 347] on icon at bounding box center [678, 351] width 7 height 9
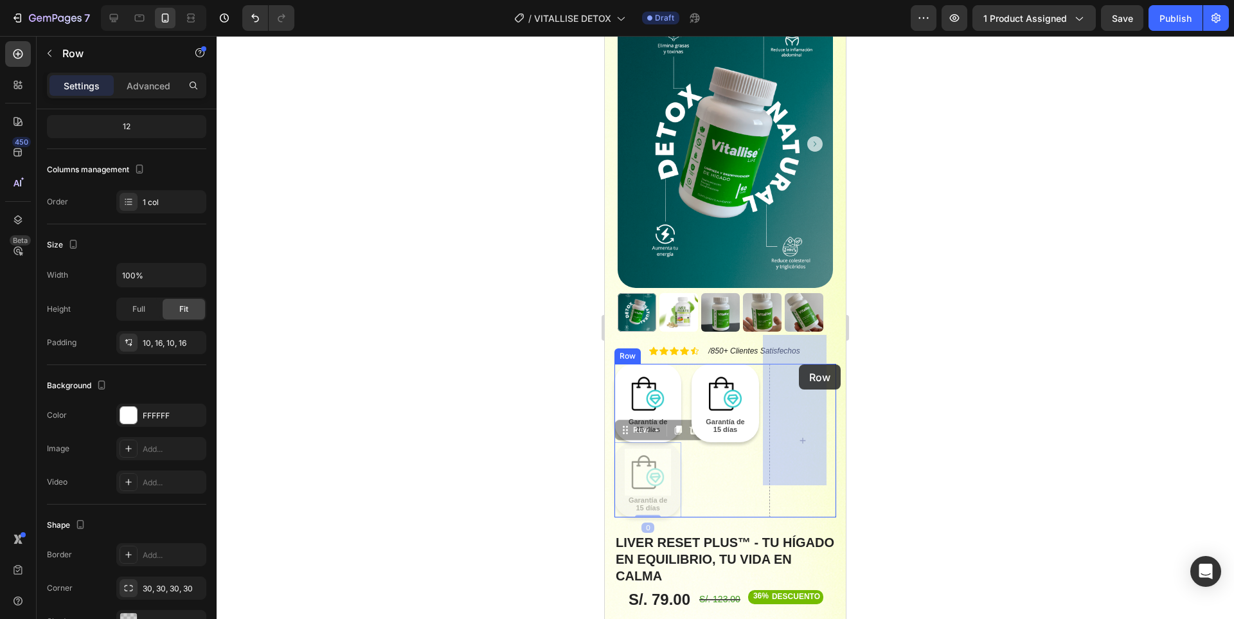
drag, startPoint x: 648, startPoint y: 398, endPoint x: 795, endPoint y: 370, distance: 149.1
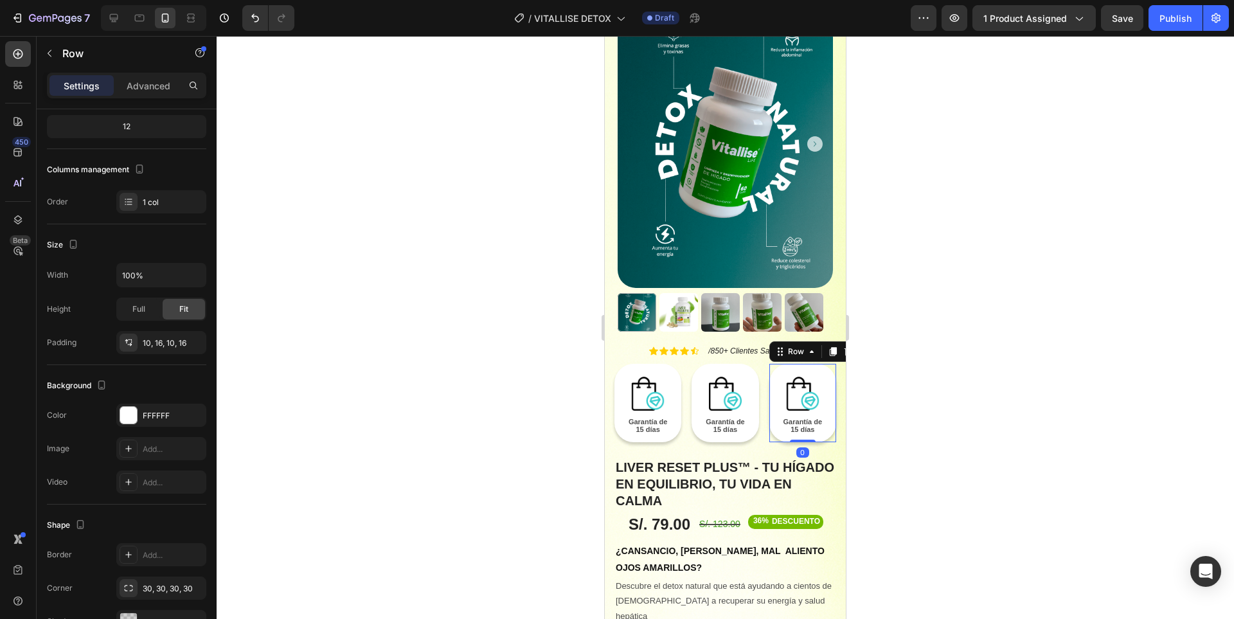
click at [982, 376] on div at bounding box center [725, 327] width 1017 height 583
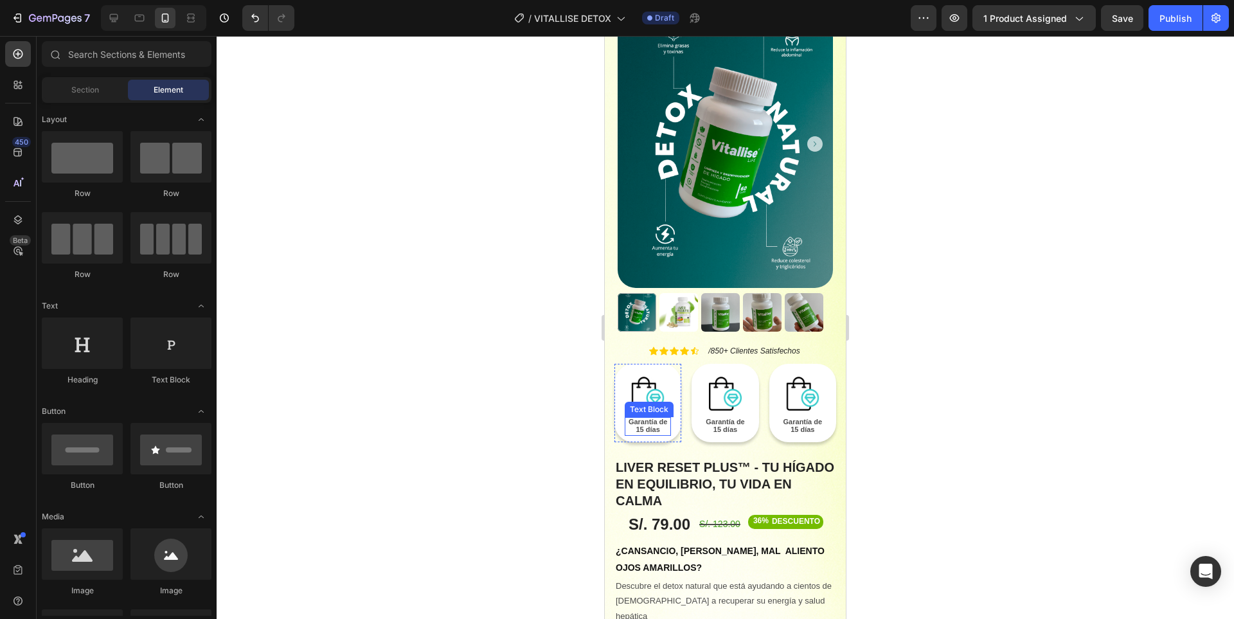
click at [646, 418] on span "Garantía de 15 días" at bounding box center [647, 426] width 39 height 16
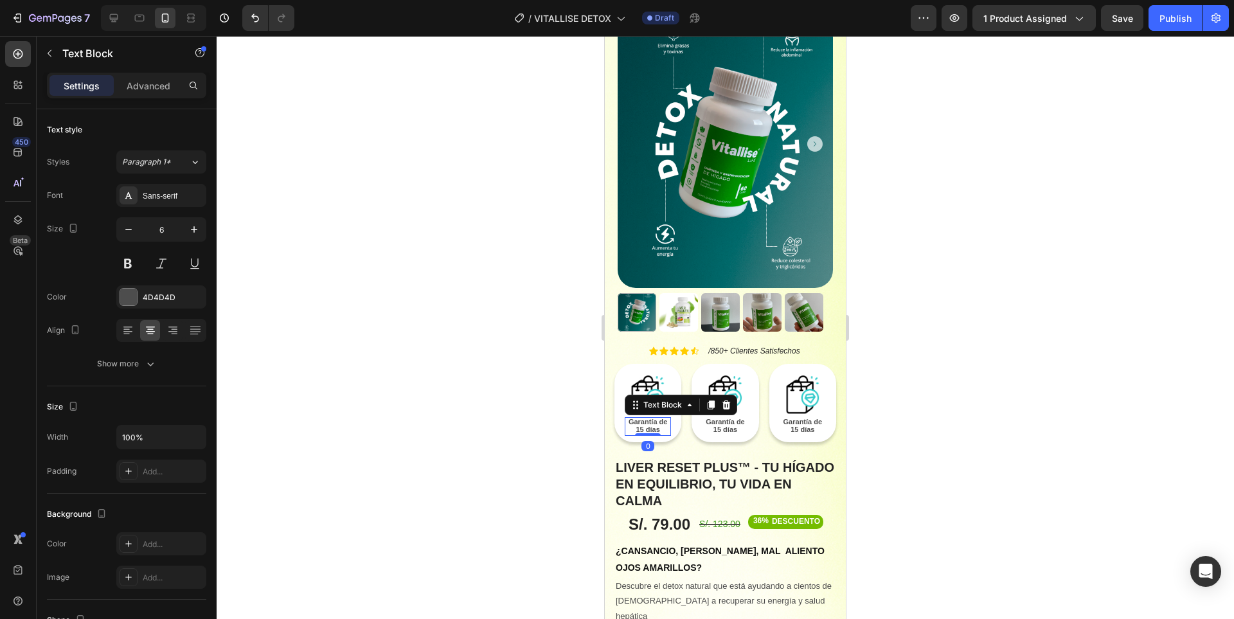
click at [646, 418] on span "Garantía de 15 días" at bounding box center [647, 426] width 39 height 16
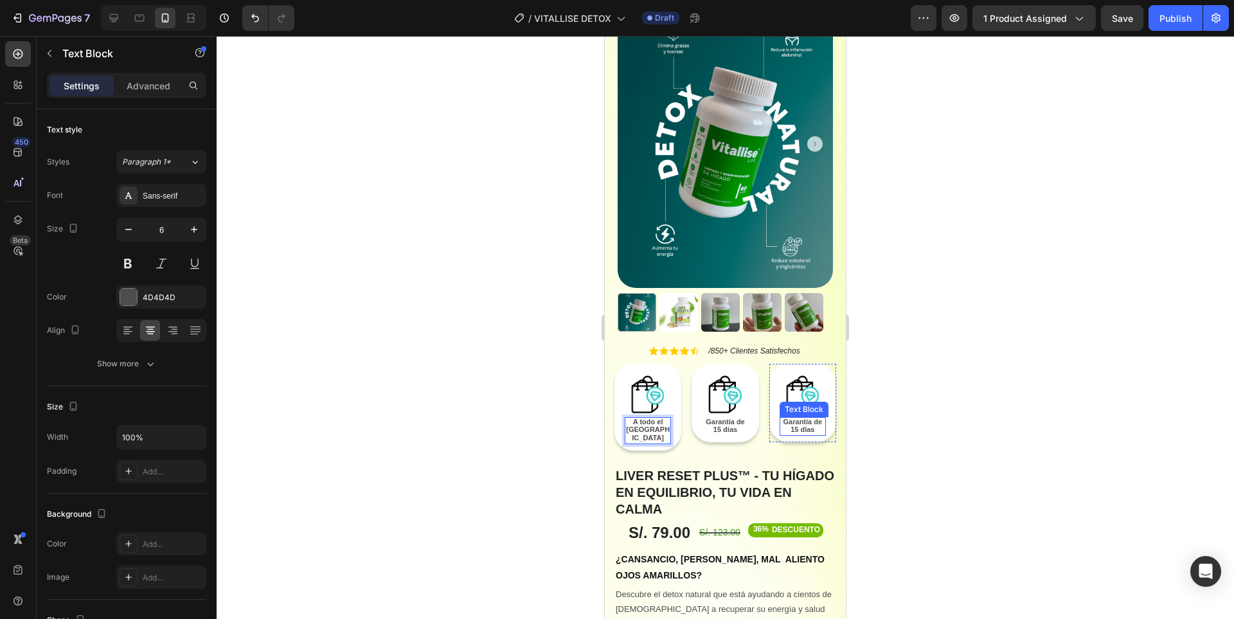
click at [807, 418] on span "Garantía de 15 días" at bounding box center [802, 426] width 39 height 16
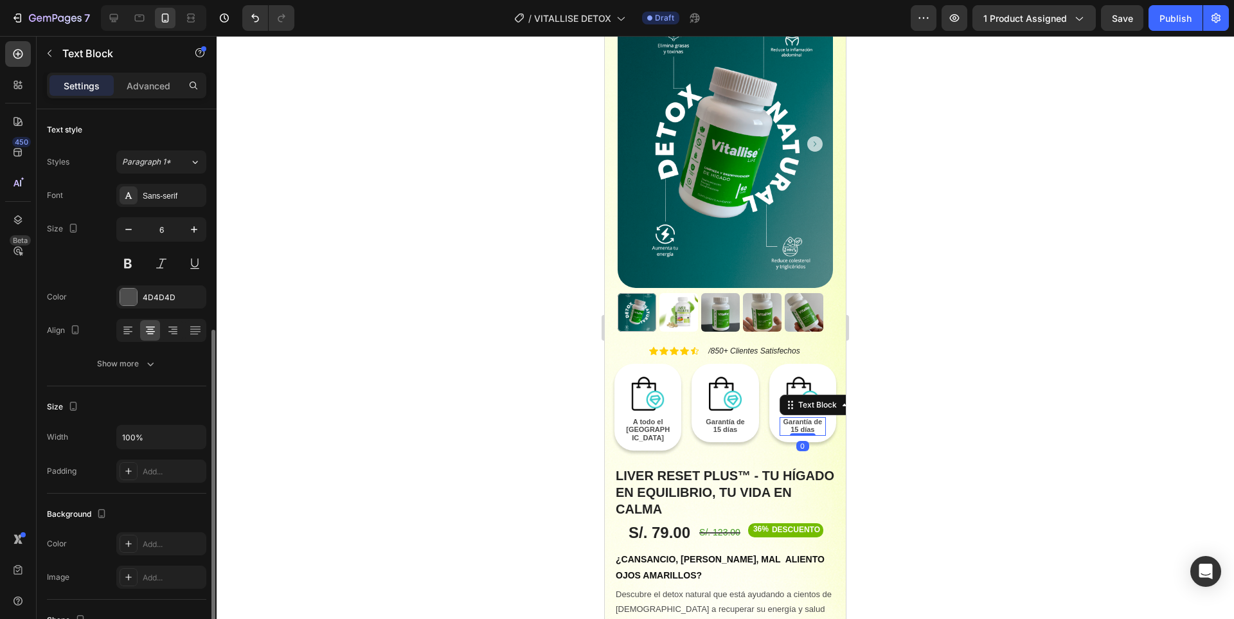
click at [807, 418] on span "Garantía de 15 días" at bounding box center [802, 426] width 39 height 16
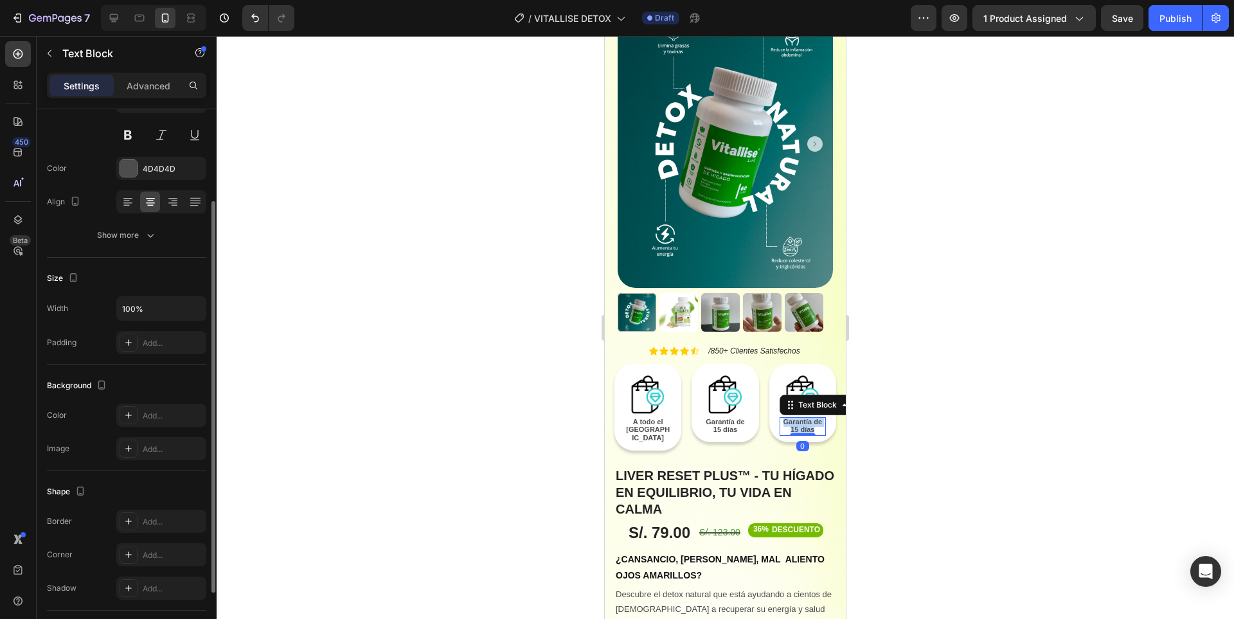
click at [807, 418] on span "Garantía de 15 días" at bounding box center [802, 426] width 39 height 16
click at [783, 425] on span "garantizada" at bounding box center [802, 429] width 39 height 8
click at [907, 414] on div at bounding box center [725, 327] width 1017 height 583
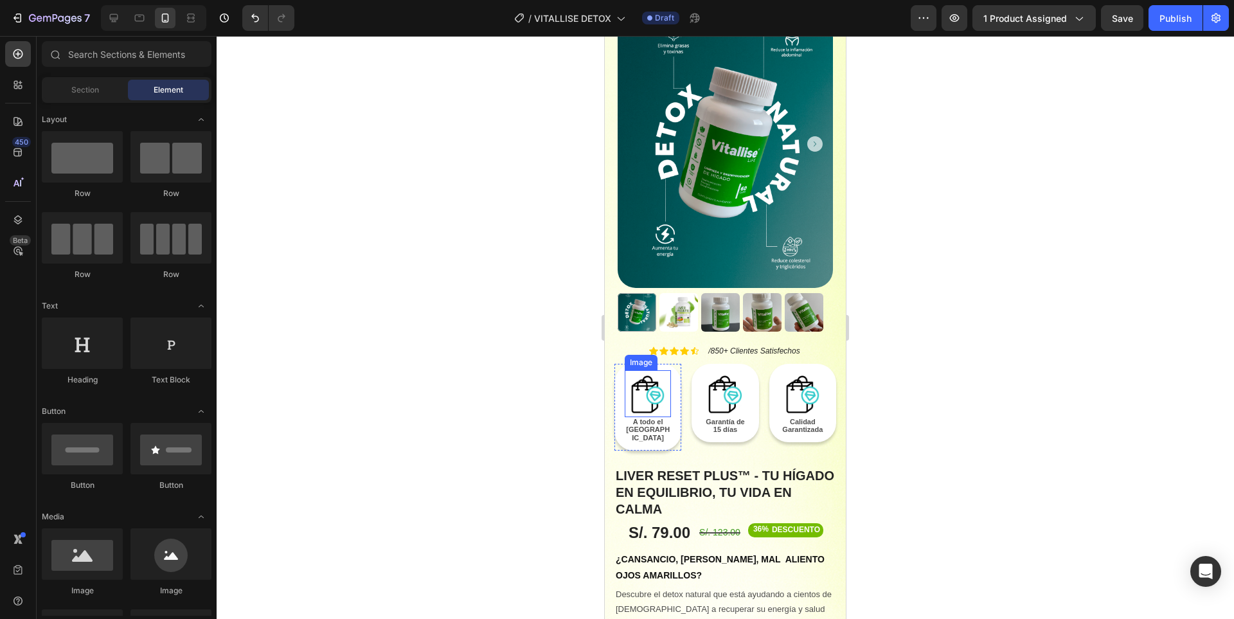
click at [648, 373] on img at bounding box center [647, 393] width 46 height 46
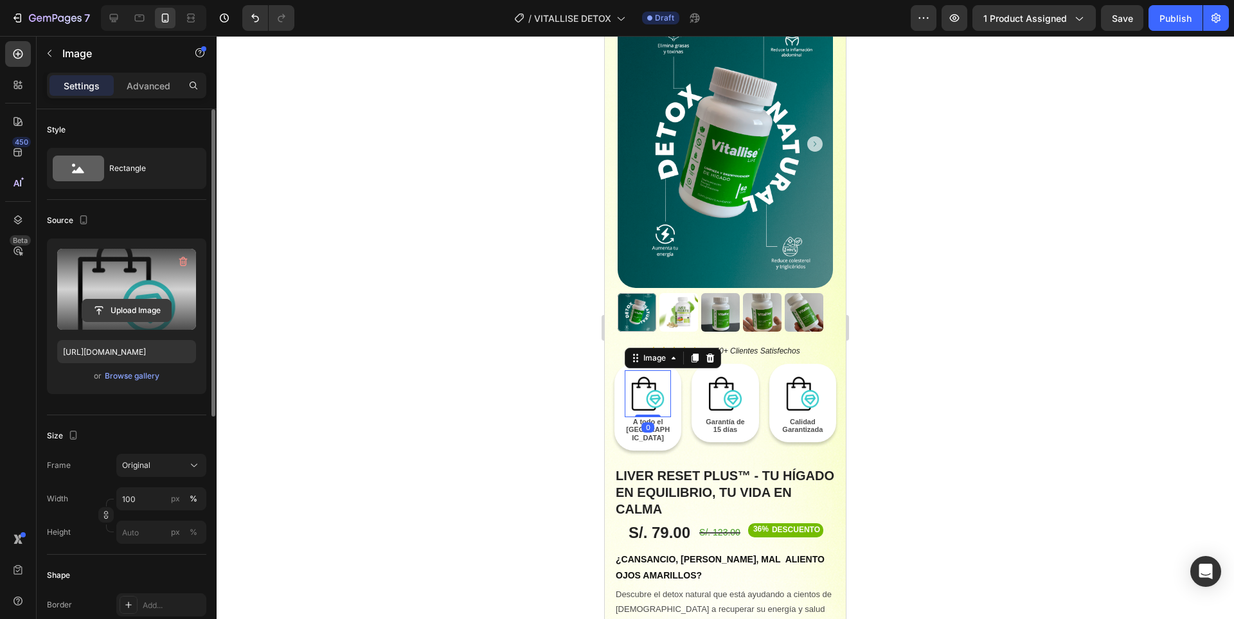
click at [134, 312] on input "file" at bounding box center [126, 310] width 89 height 22
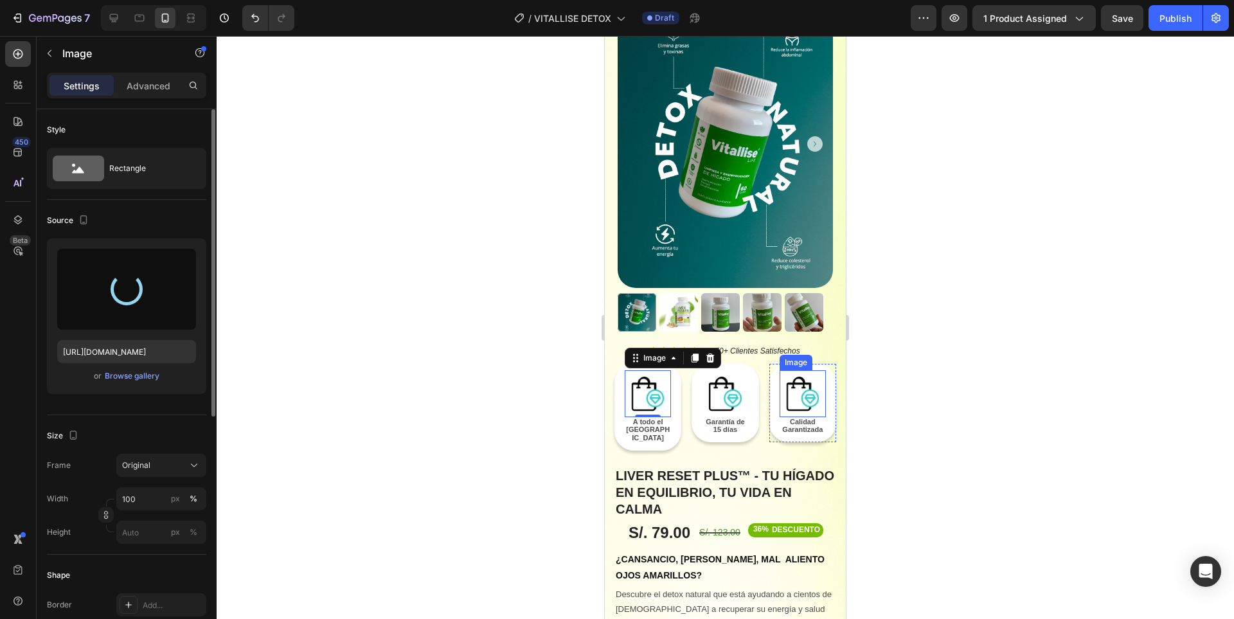
type input "[URL][DOMAIN_NAME]"
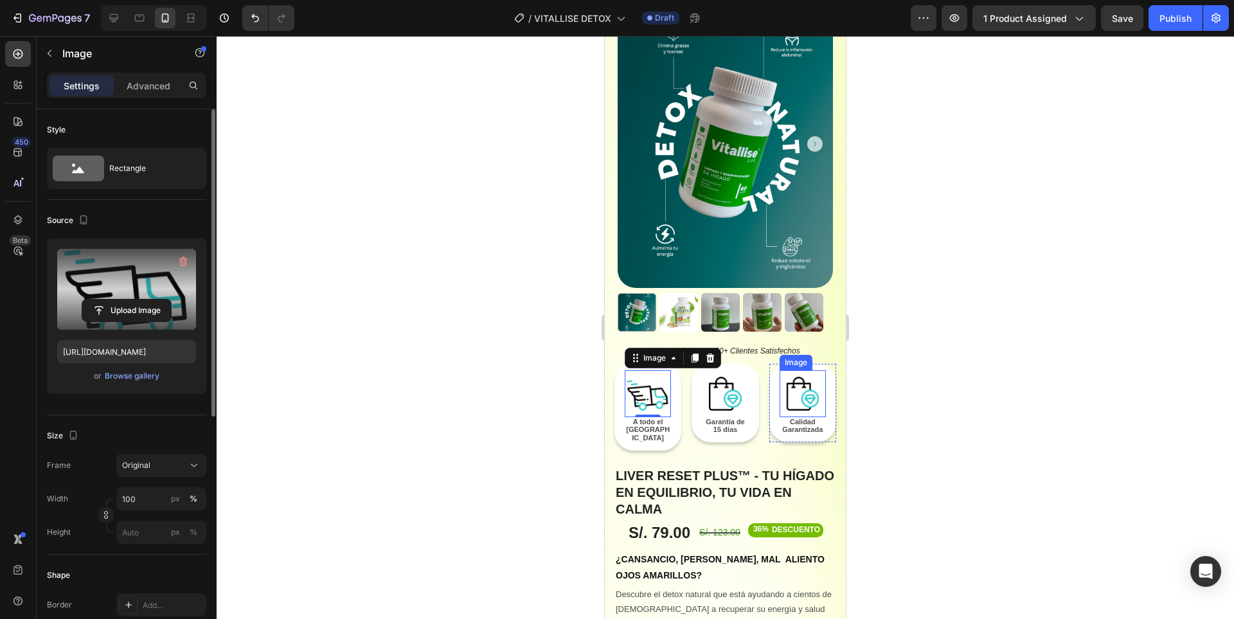
click at [797, 370] on img at bounding box center [802, 393] width 46 height 46
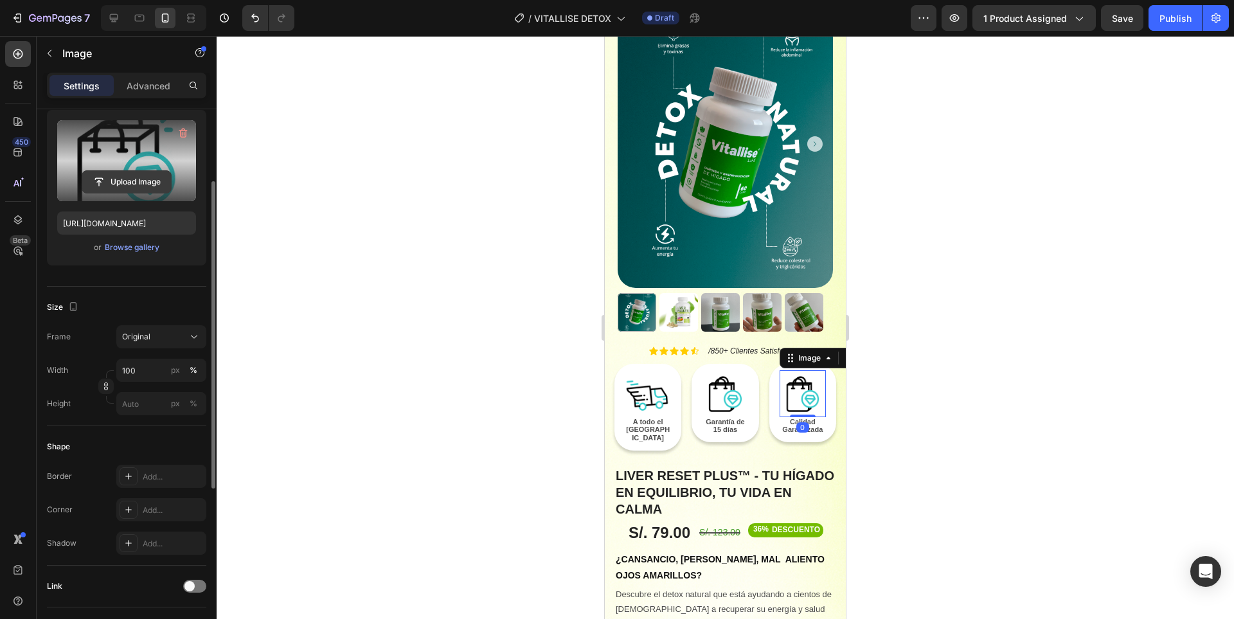
click at [131, 185] on input "file" at bounding box center [126, 182] width 89 height 22
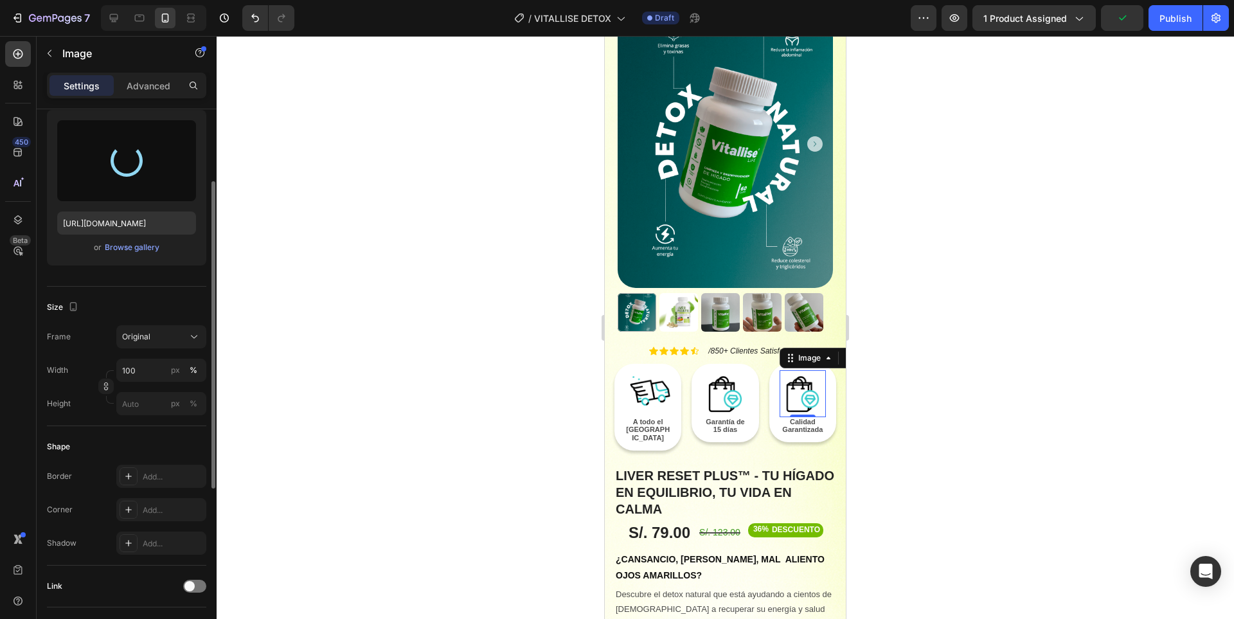
type input "[URL][DOMAIN_NAME]"
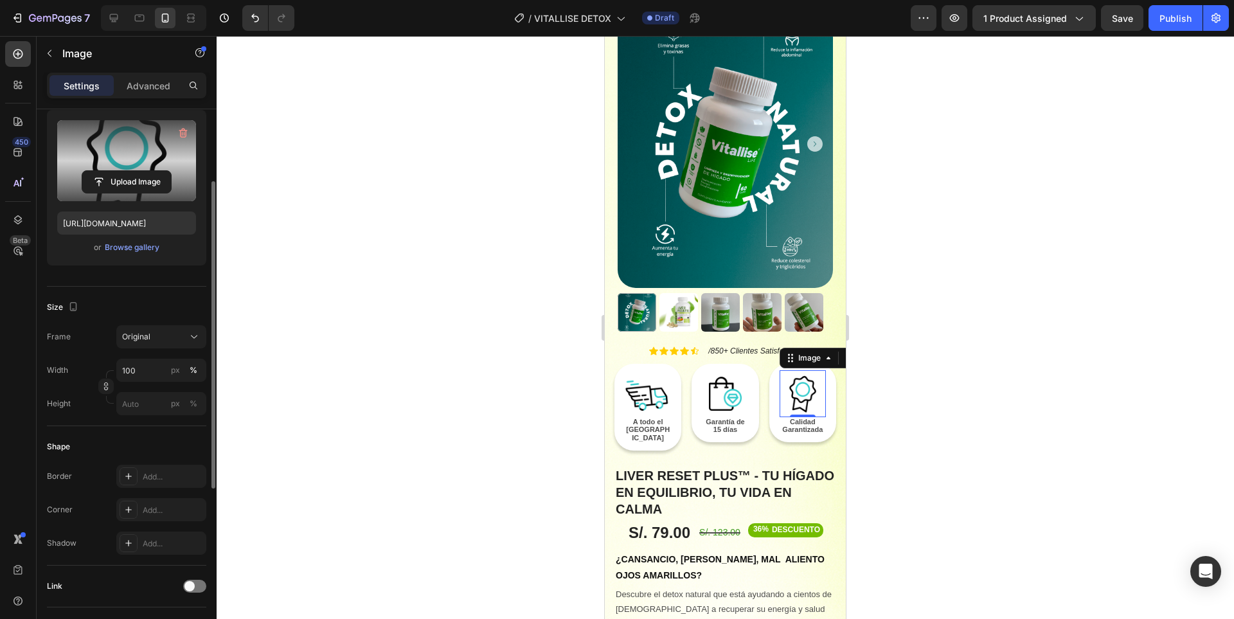
click at [796, 422] on div "0" at bounding box center [802, 427] width 13 height 10
click at [1003, 459] on div at bounding box center [725, 327] width 1017 height 583
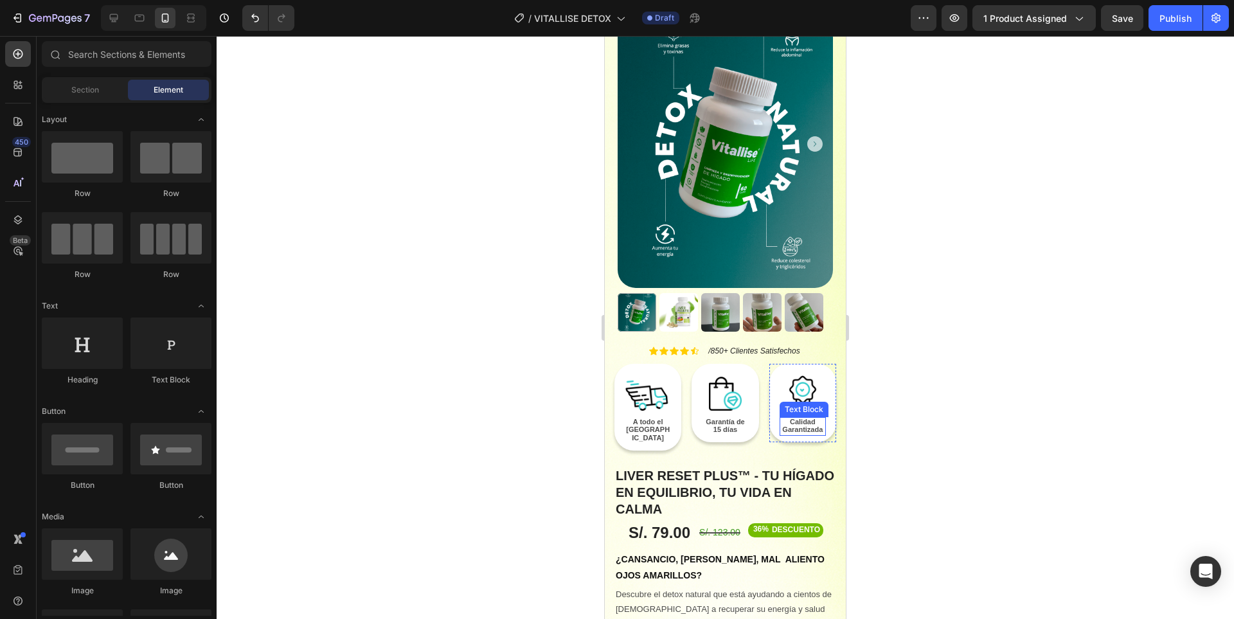
click at [794, 425] on span "Garantizada" at bounding box center [802, 429] width 40 height 8
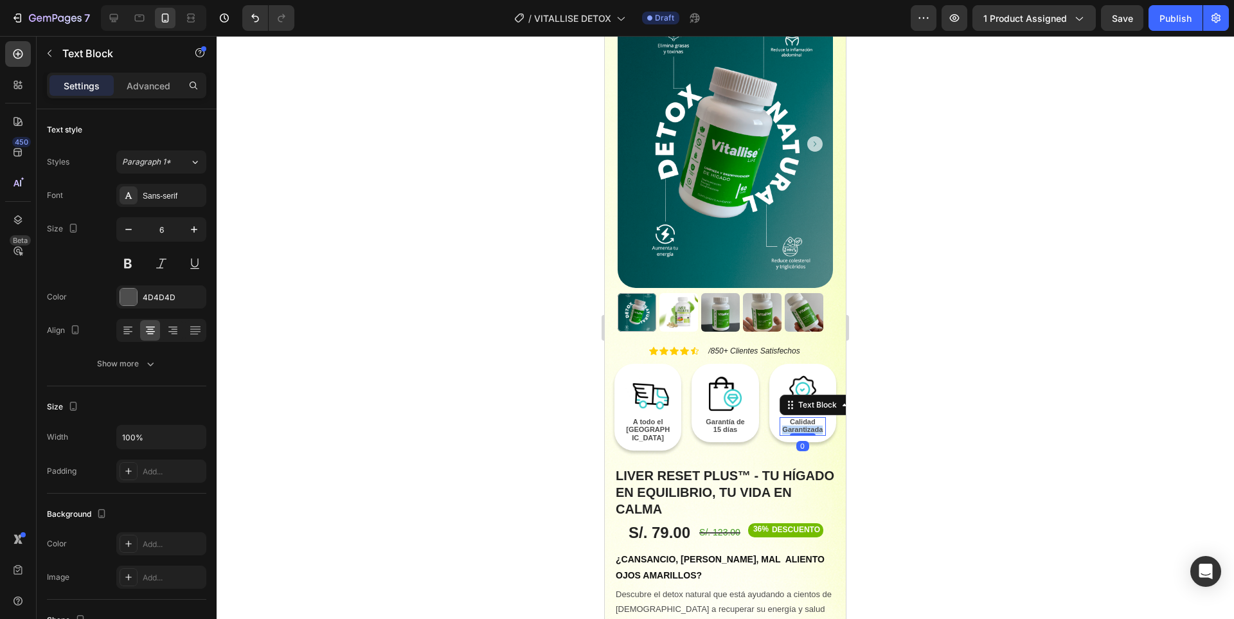
click at [794, 425] on span "Garantizada" at bounding box center [802, 429] width 40 height 8
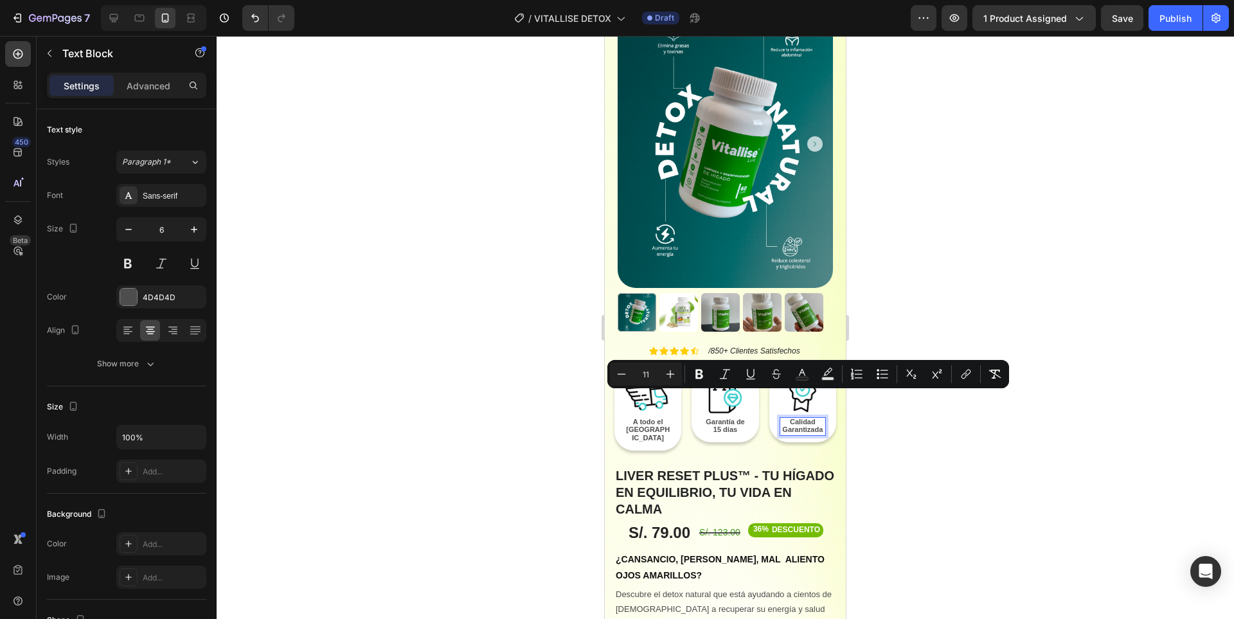
click at [790, 418] on span "Calidad" at bounding box center [803, 422] width 26 height 8
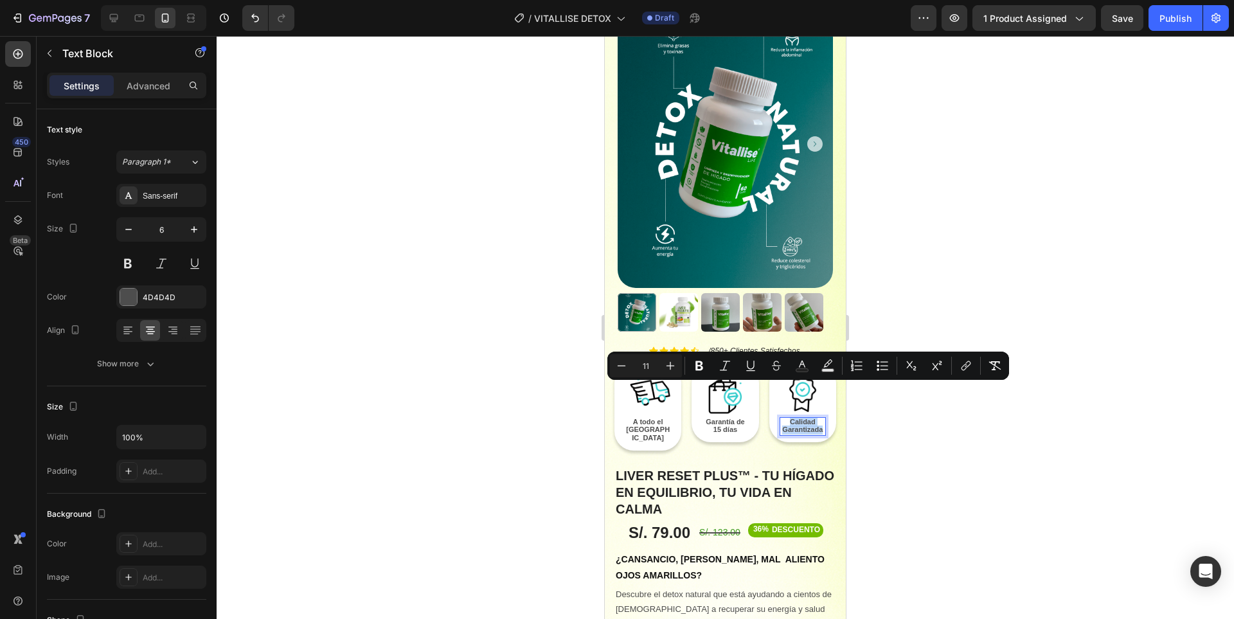
drag, startPoint x: 782, startPoint y: 387, endPoint x: 814, endPoint y: 398, distance: 33.7
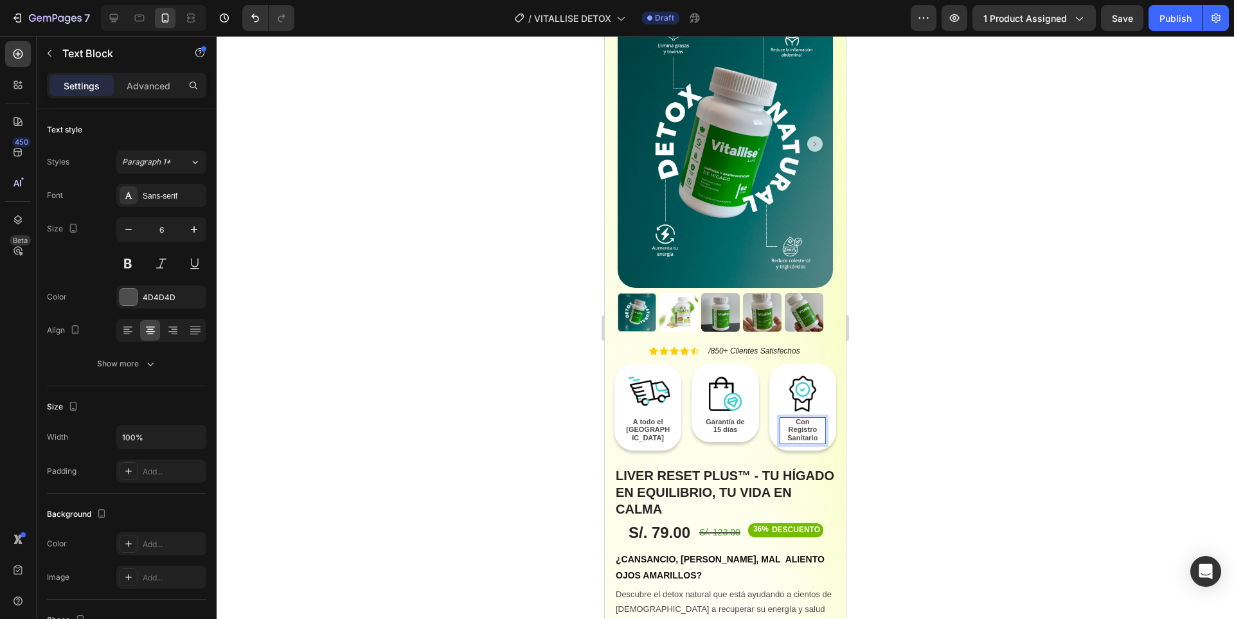
click at [808, 418] on span "Con Registro Sanitario" at bounding box center [802, 430] width 30 height 24
click at [806, 418] on span "Con Registro Sanitario" at bounding box center [802, 430] width 30 height 24
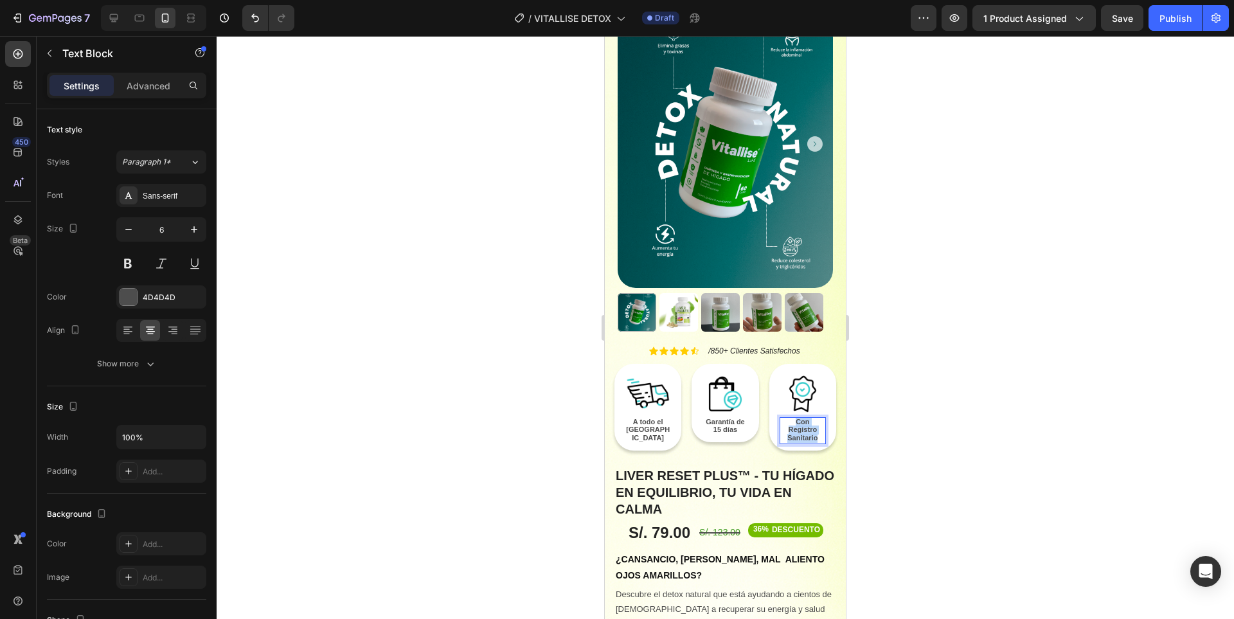
click at [806, 418] on span "Con Registro Sanitario" at bounding box center [802, 430] width 30 height 24
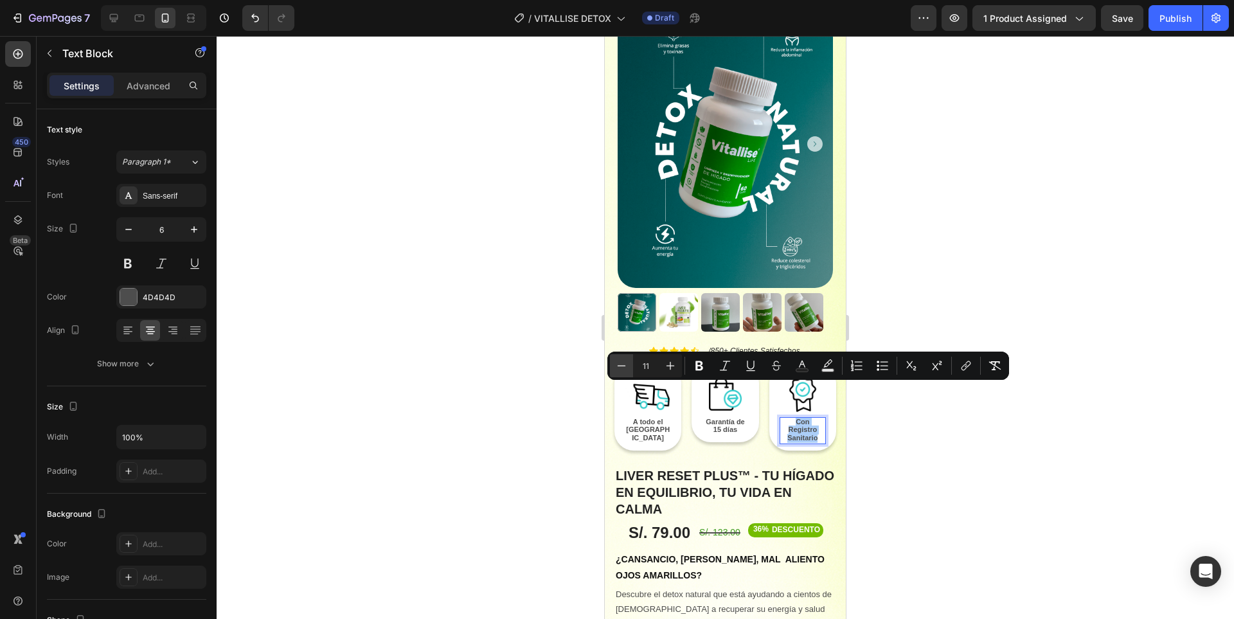
click at [615, 368] on icon "Editor contextual toolbar" at bounding box center [621, 365] width 13 height 13
type input "10"
click at [913, 424] on div at bounding box center [725, 327] width 1017 height 583
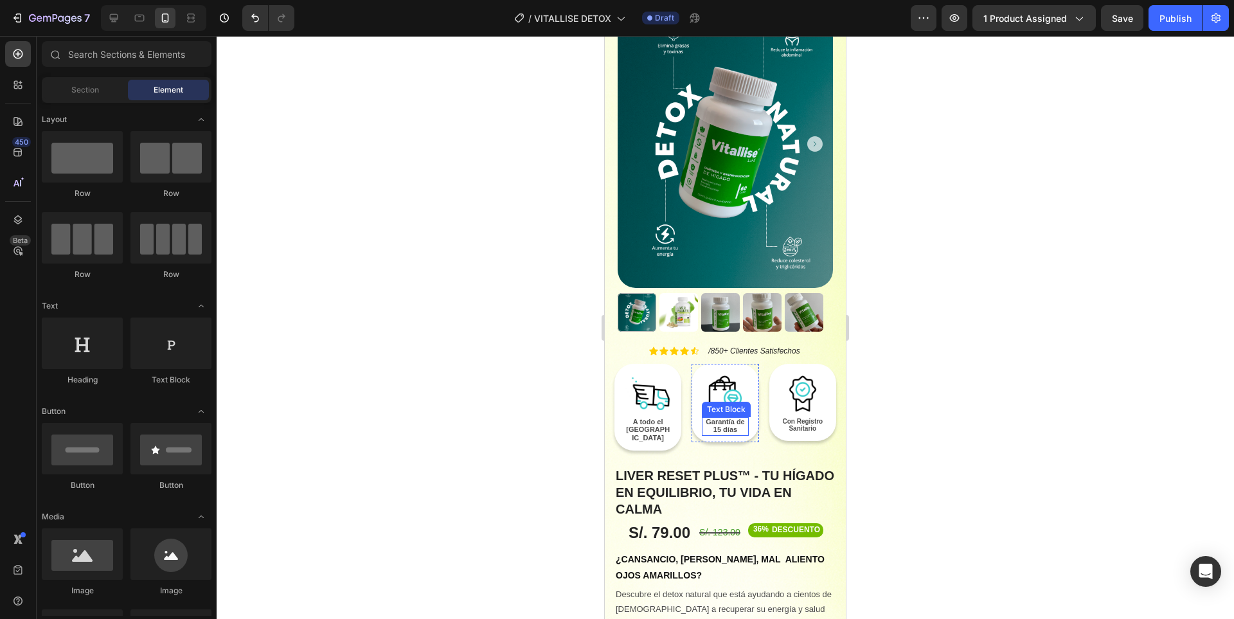
click at [731, 418] on span "Garantía de 15 días" at bounding box center [724, 426] width 39 height 16
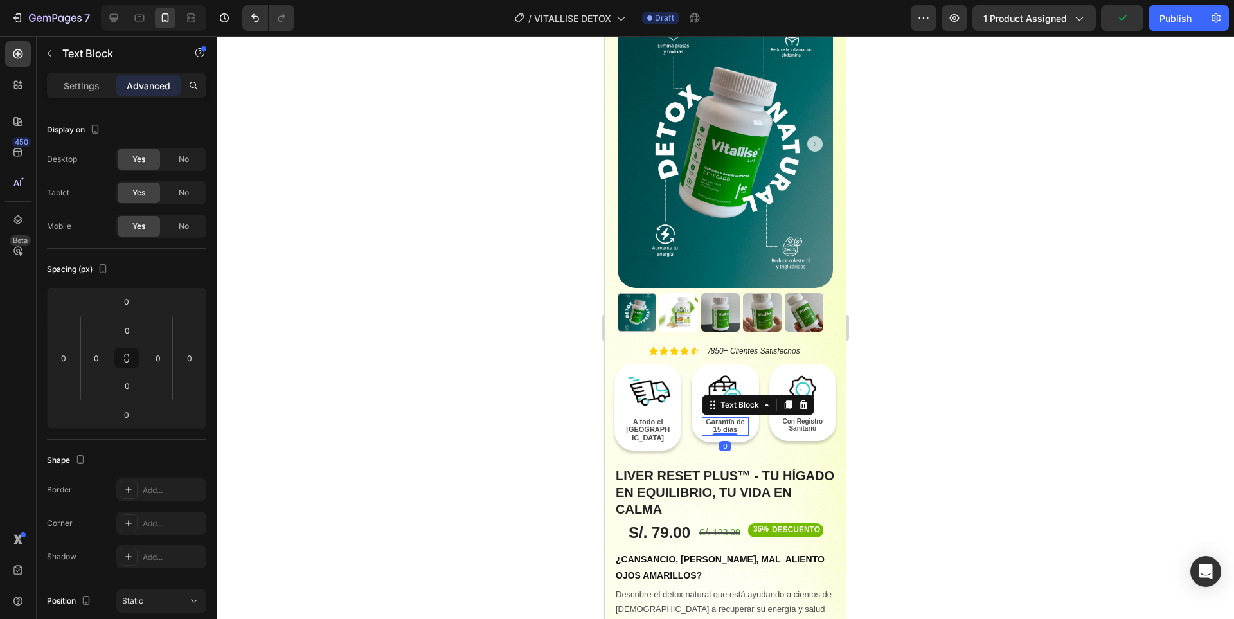
click at [727, 418] on span "Garantía de 15 días" at bounding box center [724, 426] width 39 height 16
click at [721, 418] on span "Garantía de 15 días" at bounding box center [724, 426] width 39 height 16
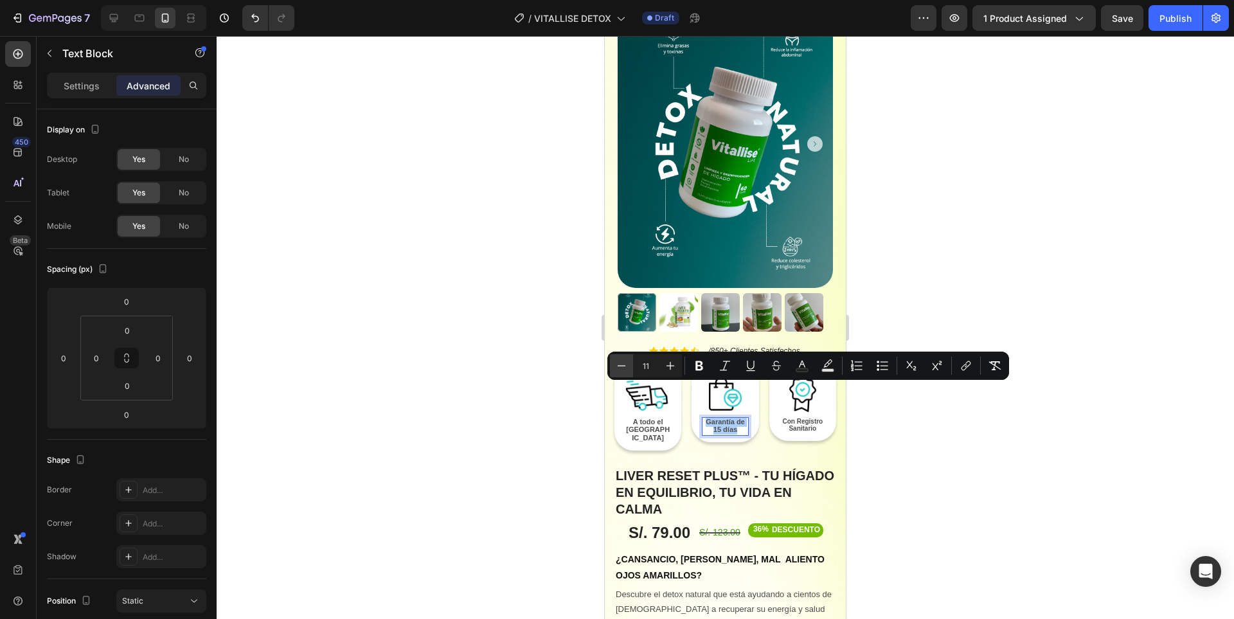
click at [623, 367] on icon "Editor contextual toolbar" at bounding box center [621, 365] width 13 height 13
type input "10"
click at [973, 466] on div at bounding box center [725, 327] width 1017 height 583
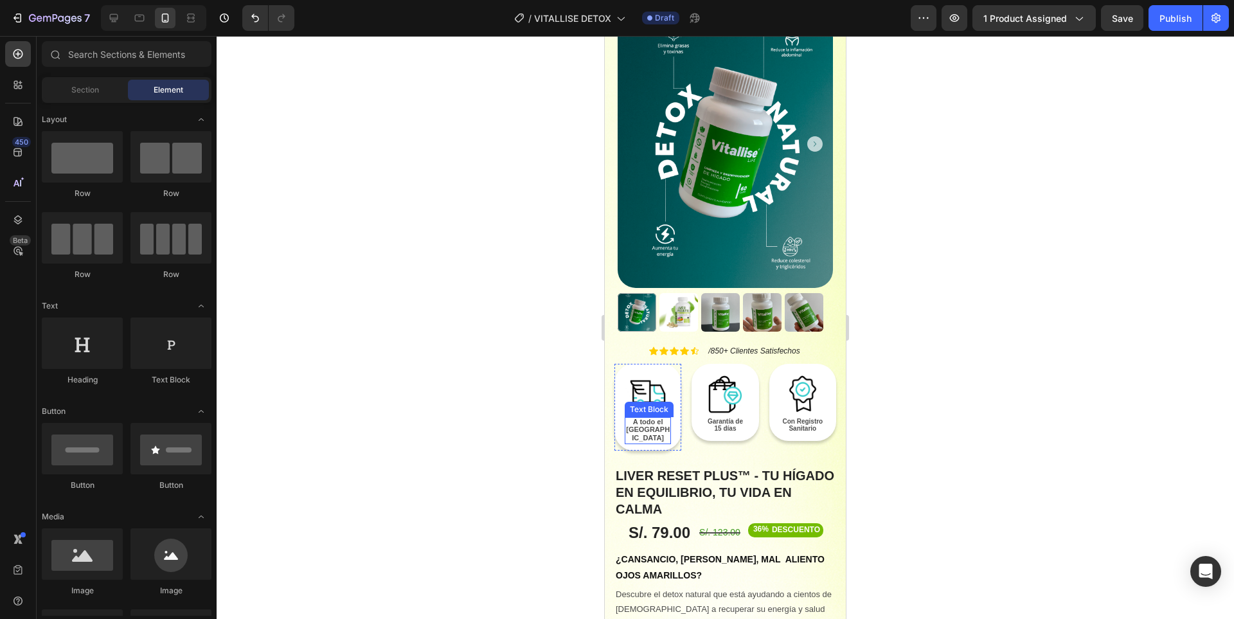
click at [651, 418] on span "A todo el" at bounding box center [648, 422] width 30 height 8
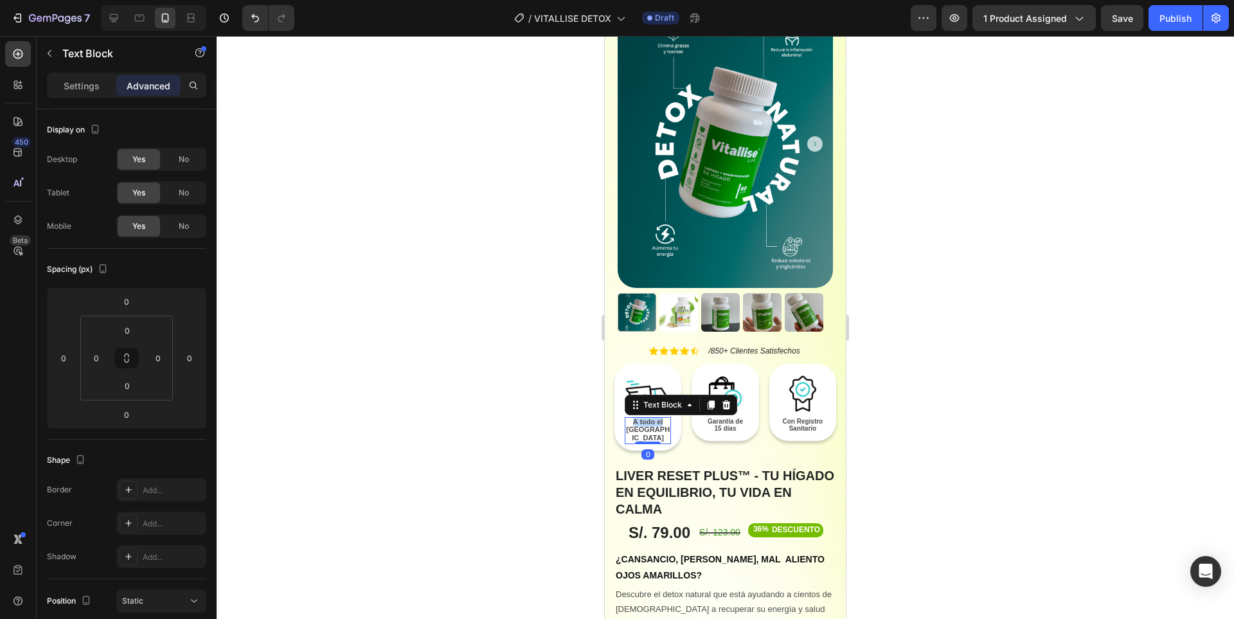
click at [651, 418] on span "A todo el" at bounding box center [648, 422] width 30 height 8
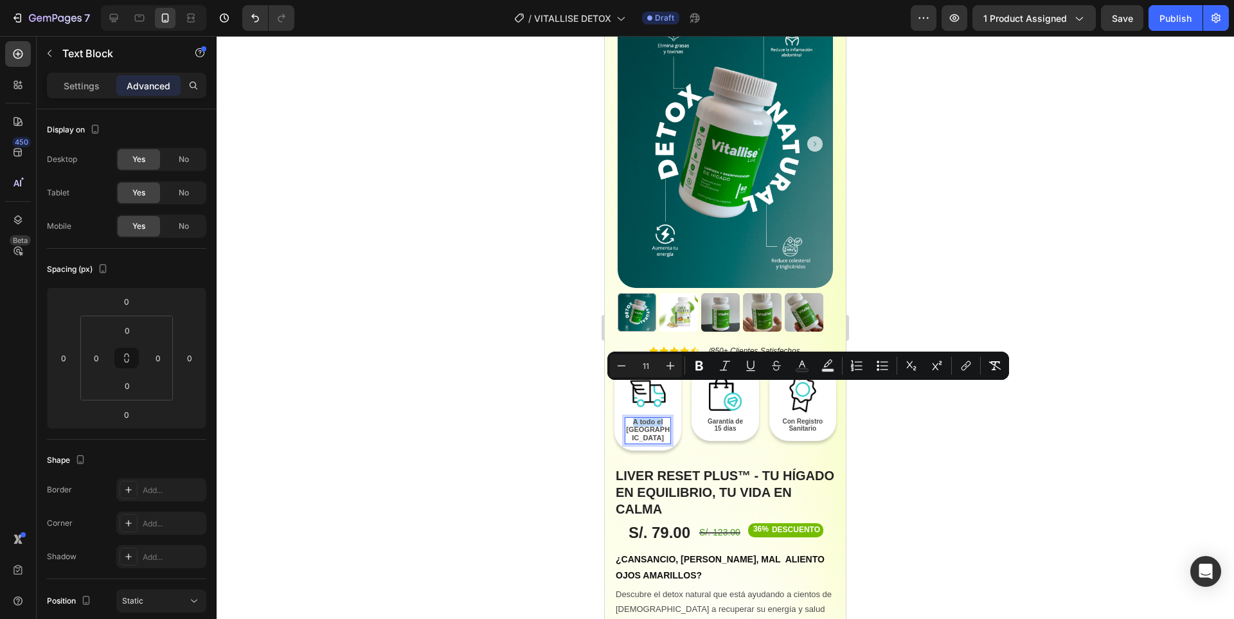
click at [657, 426] on p "[GEOGRAPHIC_DATA]" at bounding box center [648, 434] width 44 height 17
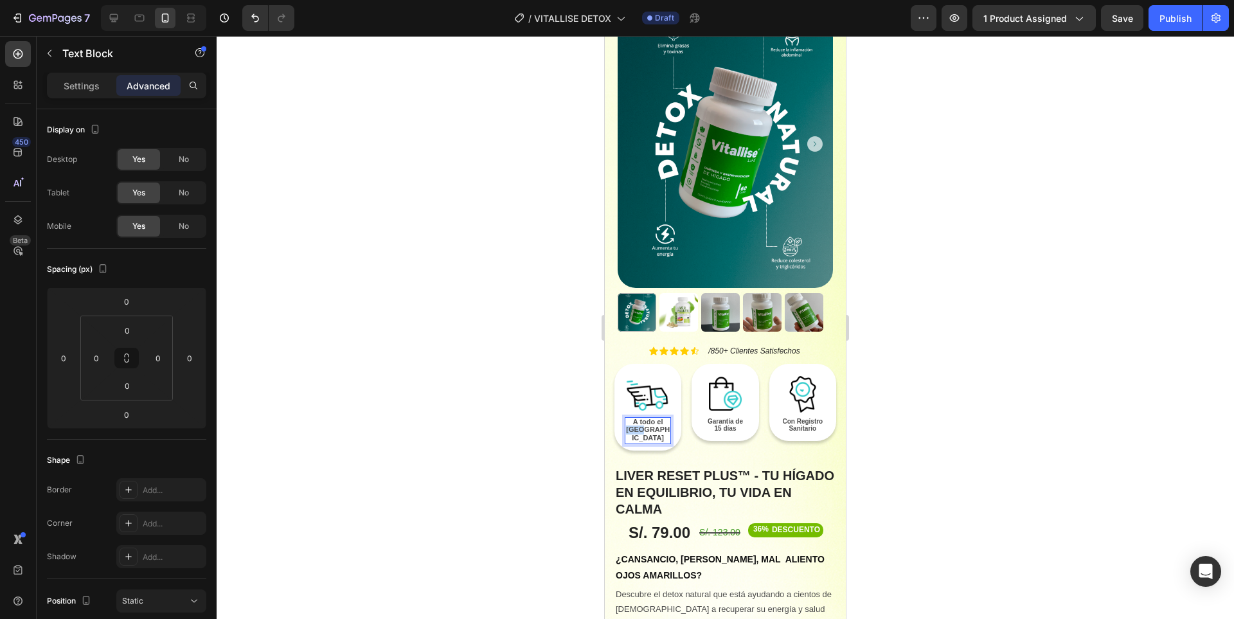
click at [657, 426] on p "[GEOGRAPHIC_DATA]" at bounding box center [648, 434] width 44 height 17
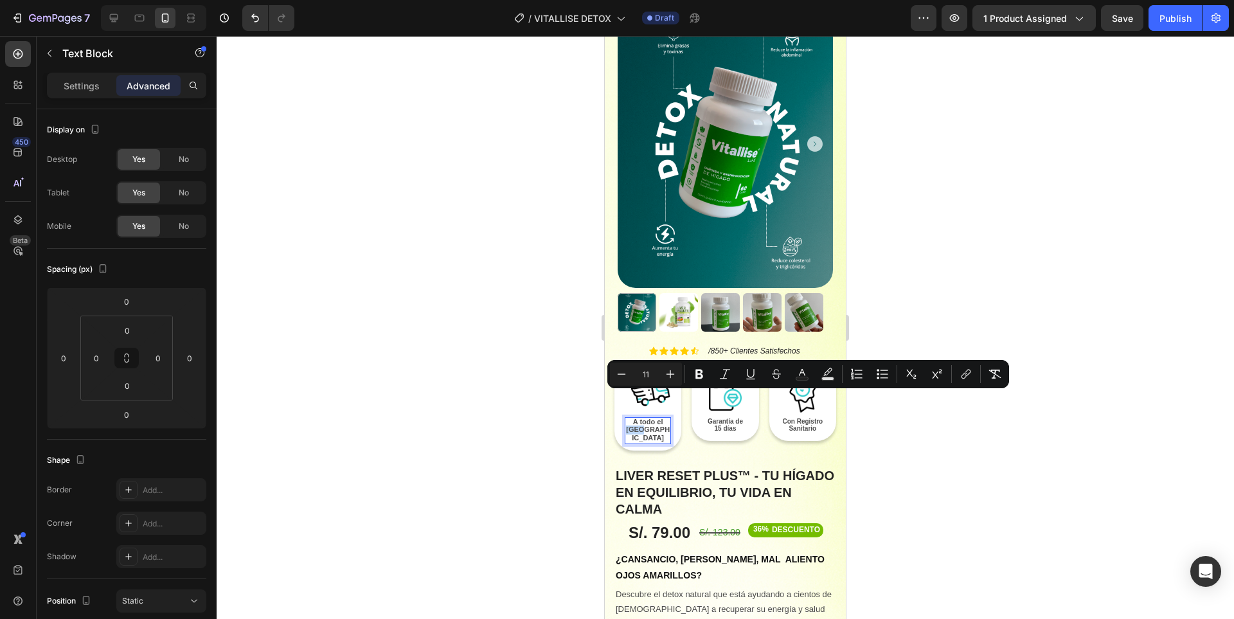
click at [654, 426] on p "[GEOGRAPHIC_DATA]" at bounding box center [648, 434] width 44 height 17
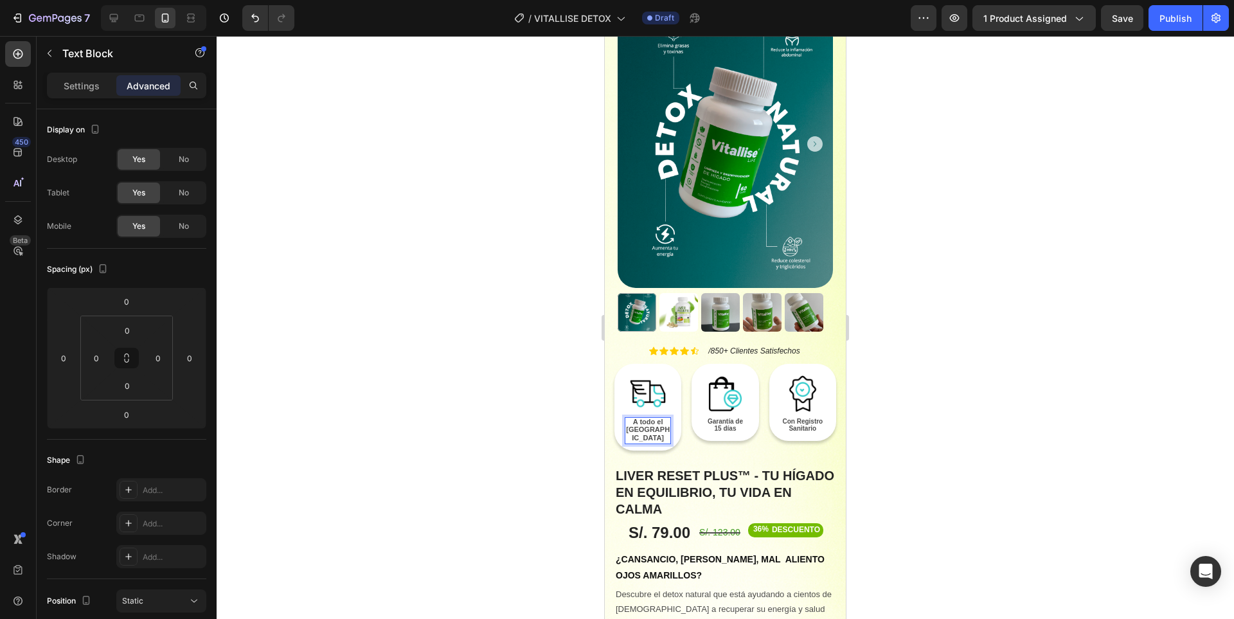
click at [654, 426] on p "[GEOGRAPHIC_DATA]" at bounding box center [648, 434] width 44 height 17
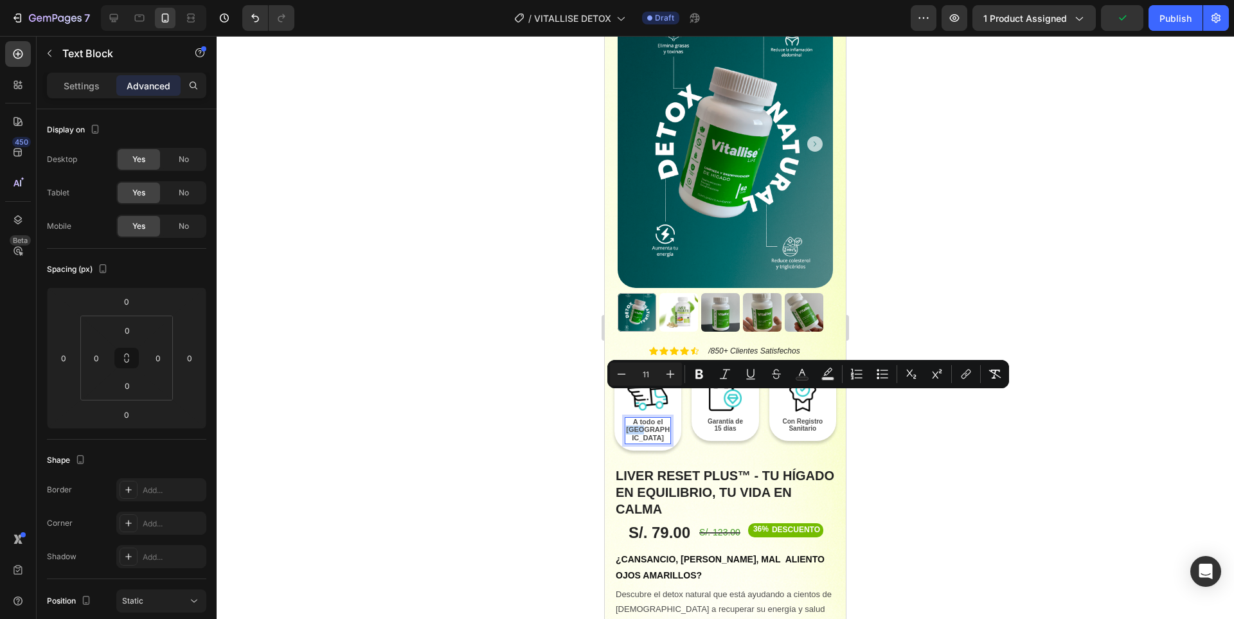
click at [654, 426] on p "[GEOGRAPHIC_DATA]" at bounding box center [648, 434] width 44 height 17
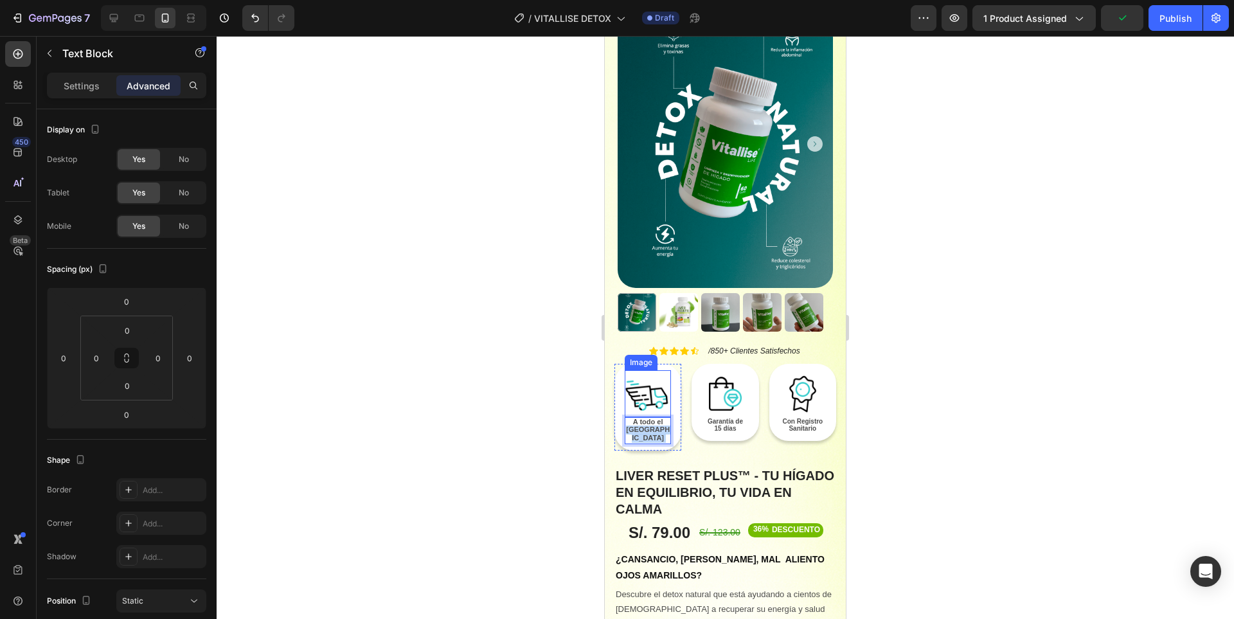
drag, startPoint x: 658, startPoint y: 399, endPoint x: 623, endPoint y: 382, distance: 38.8
click at [623, 382] on div "Image A todo el Perú Text Block 0 Row" at bounding box center [647, 407] width 67 height 87
click at [633, 418] on span "A todo el" at bounding box center [648, 422] width 30 height 8
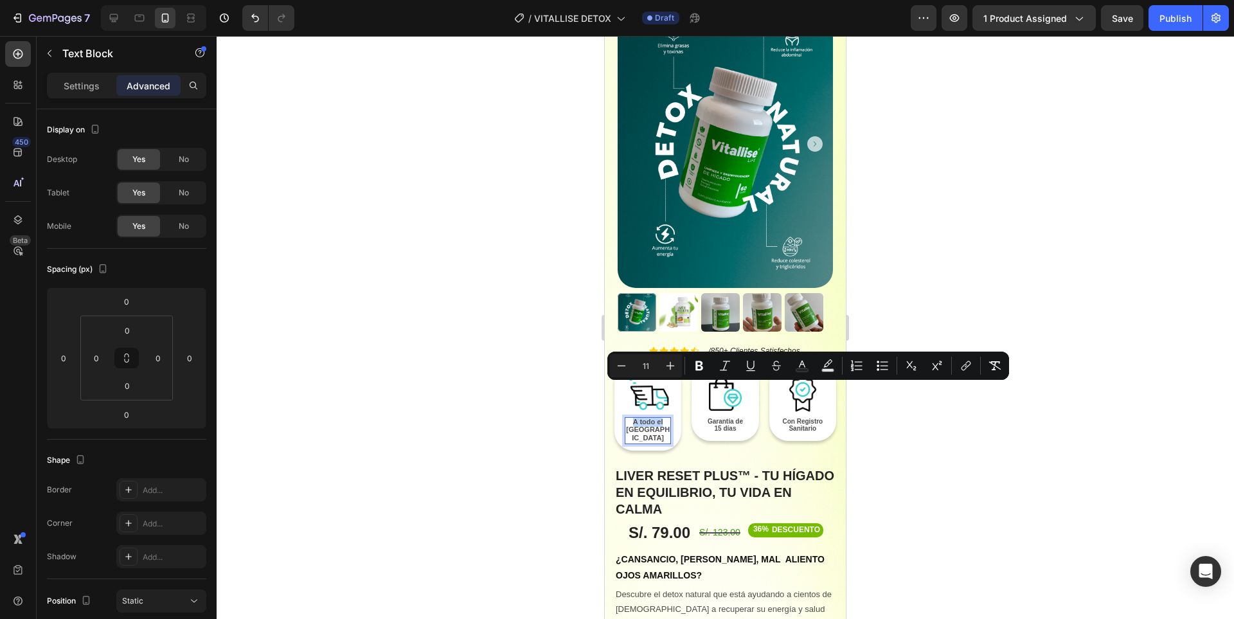
click at [633, 418] on span "A todo el" at bounding box center [648, 422] width 30 height 8
drag, startPoint x: 632, startPoint y: 391, endPoint x: 660, endPoint y: 397, distance: 28.2
click at [660, 417] on div "A todo el [GEOGRAPHIC_DATA]" at bounding box center [647, 430] width 46 height 27
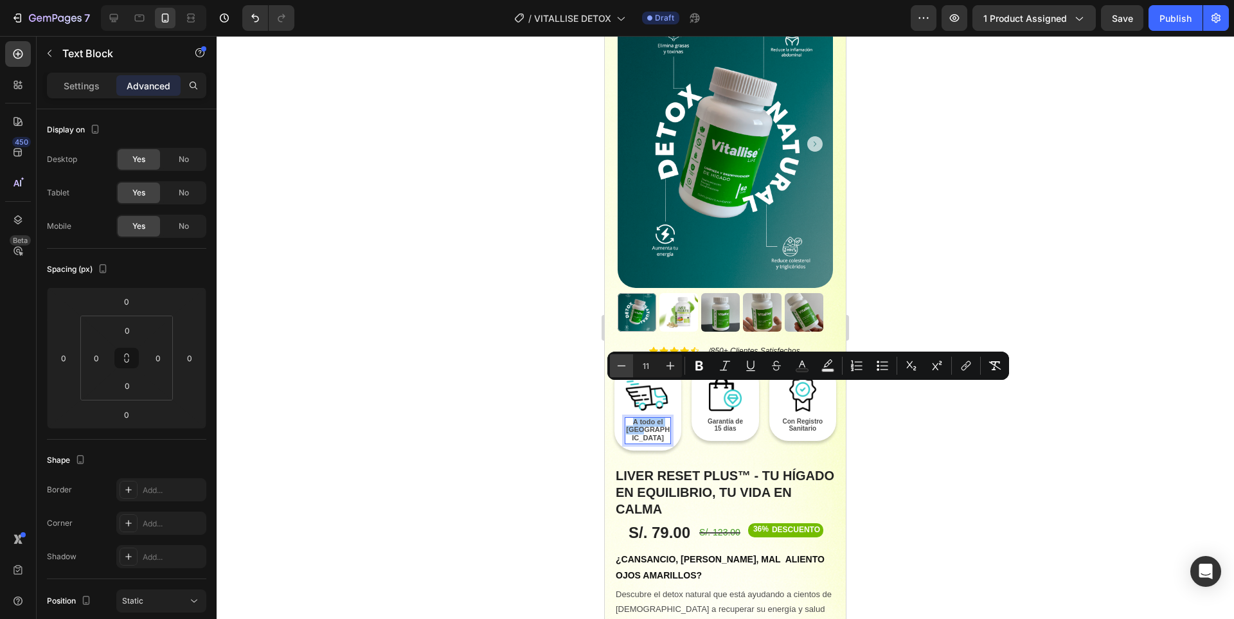
click at [621, 359] on icon "Editor contextual toolbar" at bounding box center [621, 365] width 13 height 13
type input "10"
click at [941, 482] on div at bounding box center [725, 327] width 1017 height 583
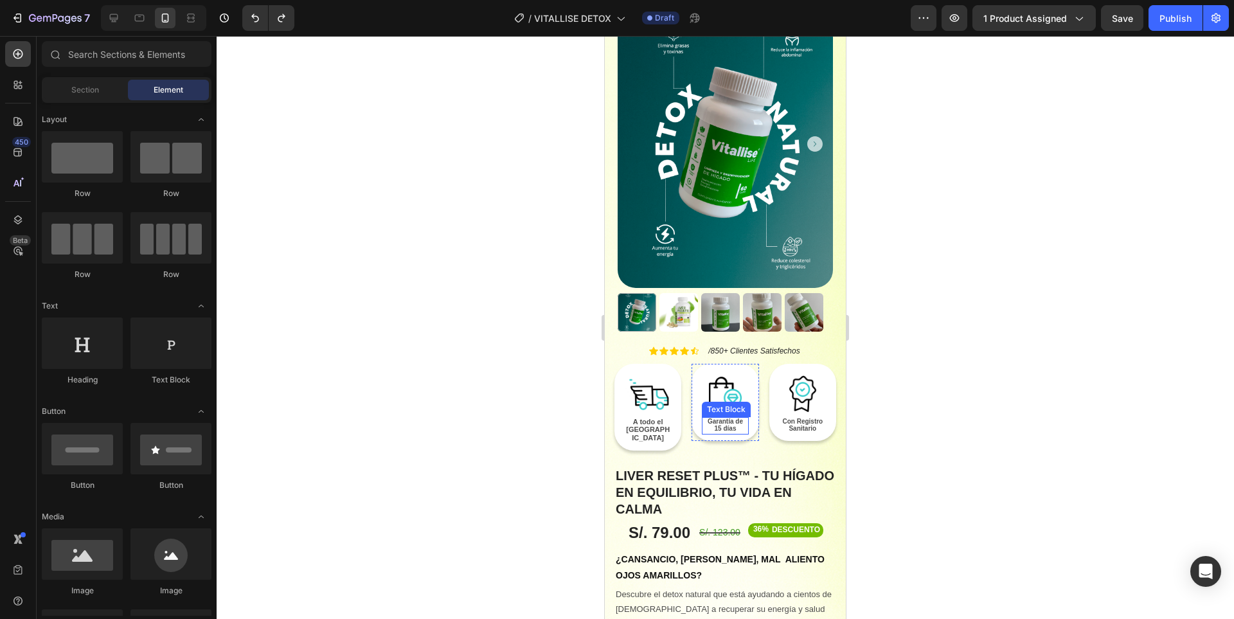
click at [733, 418] on p "Garantía de 15 días" at bounding box center [725, 425] width 44 height 15
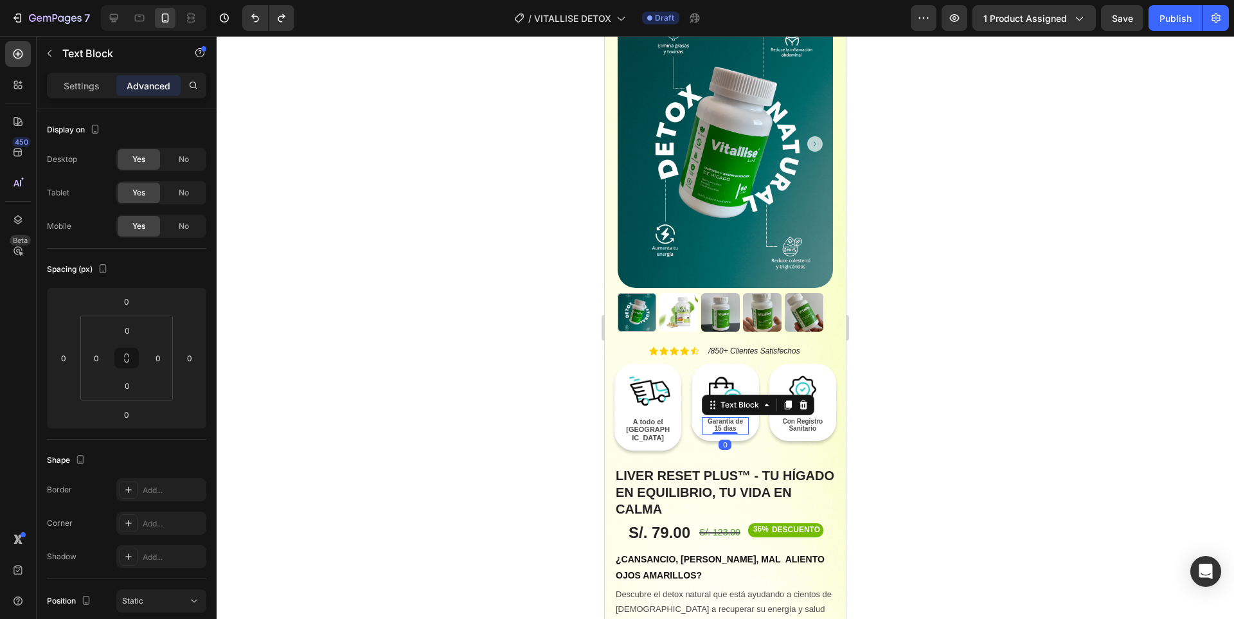
click at [730, 418] on span "Garantía de 15 días" at bounding box center [724, 425] width 35 height 15
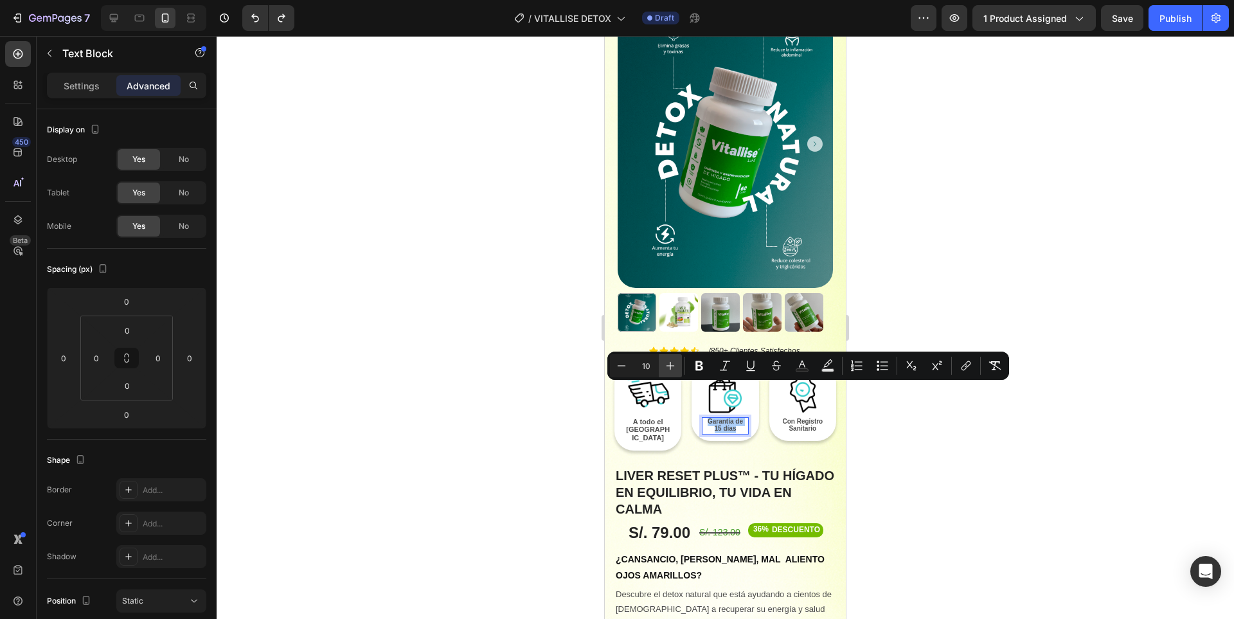
click at [668, 364] on icon "Editor contextual toolbar" at bounding box center [670, 365] width 13 height 13
type input "11"
click at [918, 418] on div at bounding box center [725, 327] width 1017 height 583
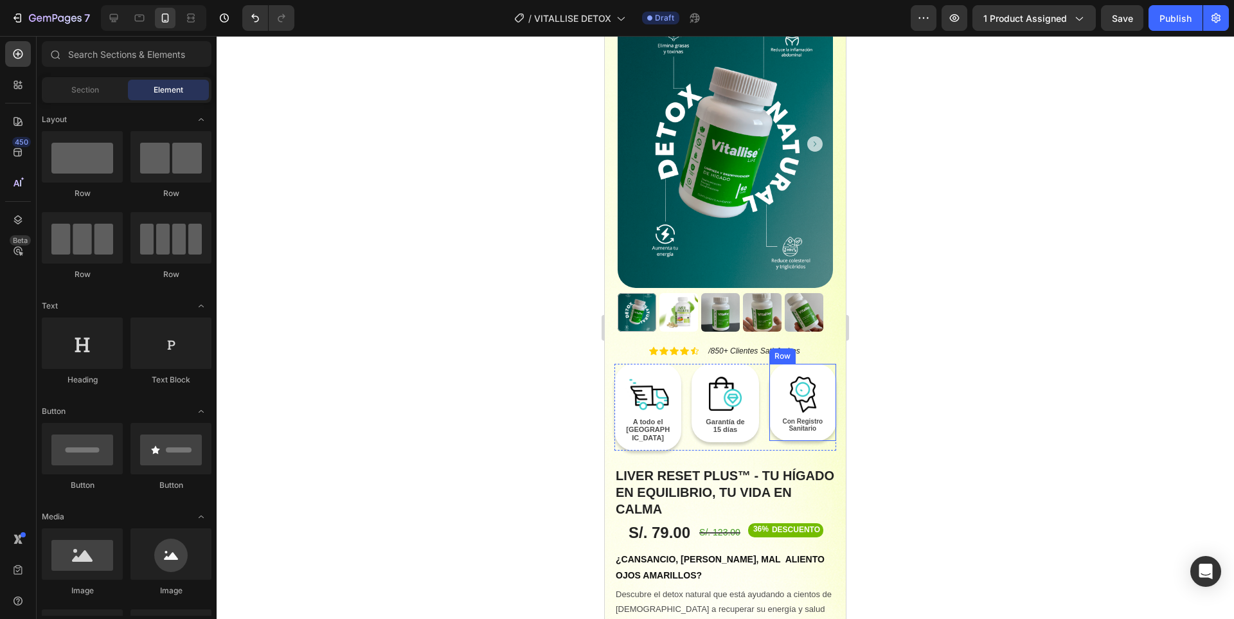
click at [817, 364] on div "Image Con Registro Sanitario Text Block Row" at bounding box center [802, 402] width 67 height 77
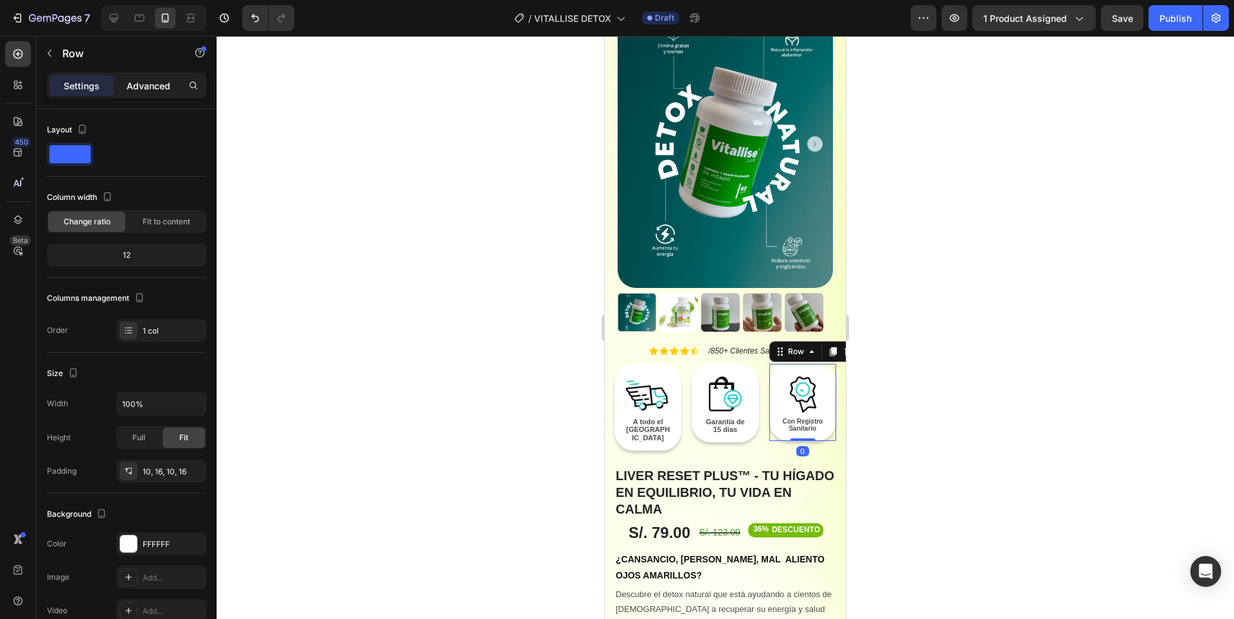
click at [139, 88] on p "Advanced" at bounding box center [149, 85] width 44 height 13
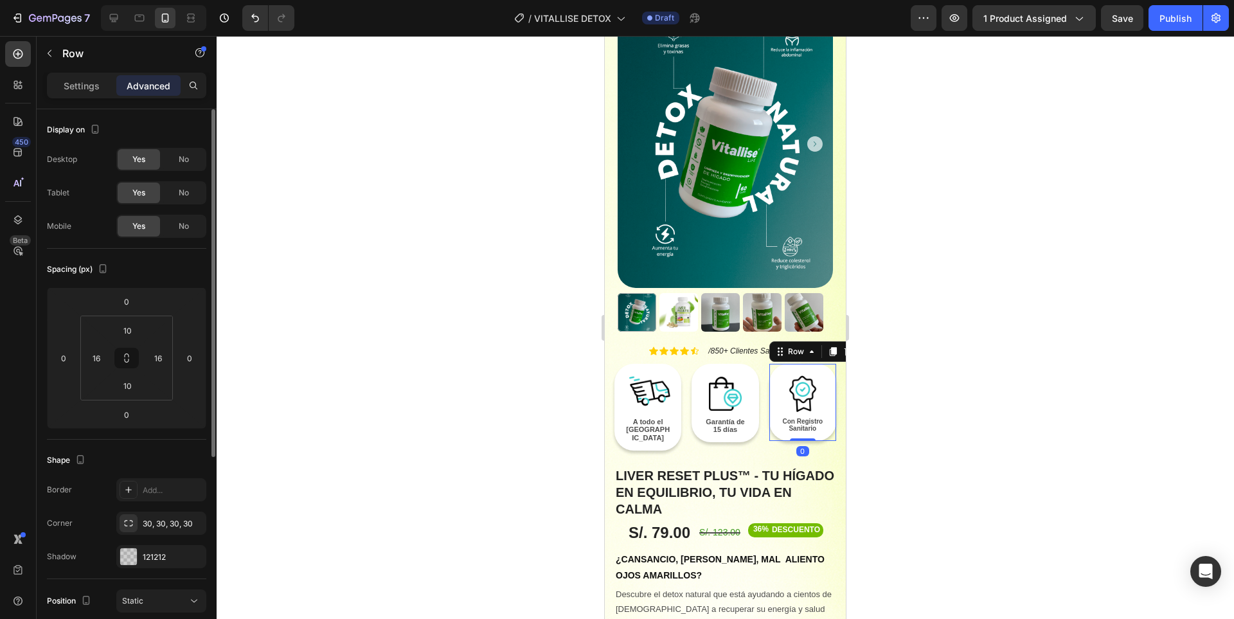
scroll to position [311, 0]
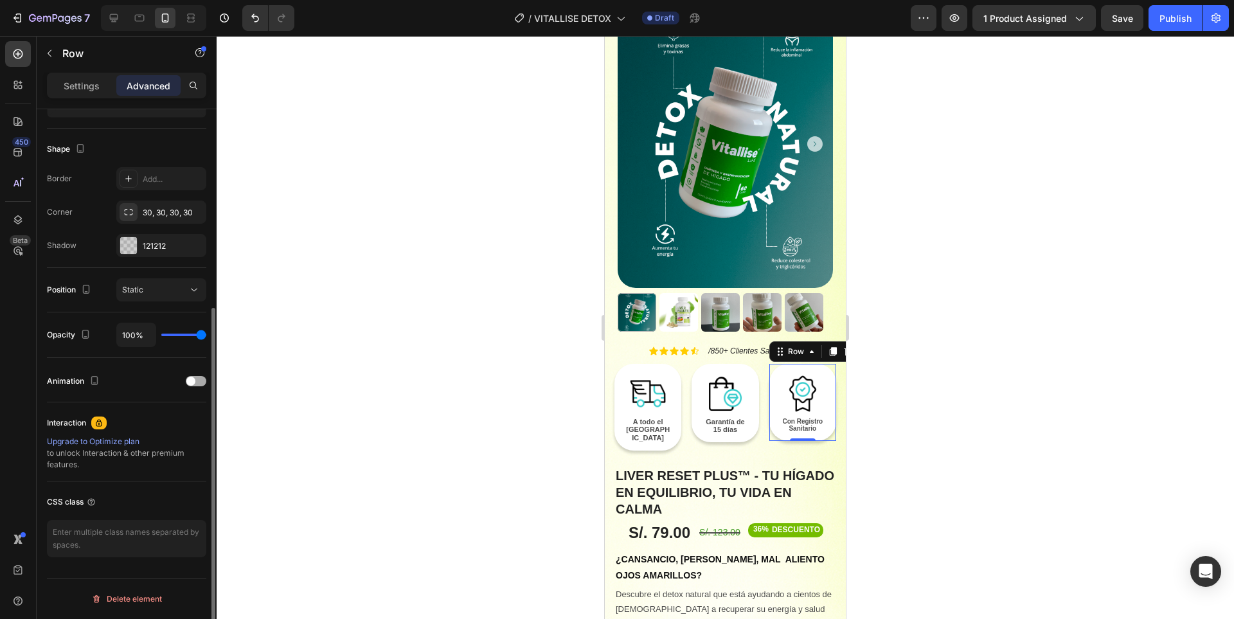
click at [188, 383] on span at bounding box center [190, 380] width 9 height 9
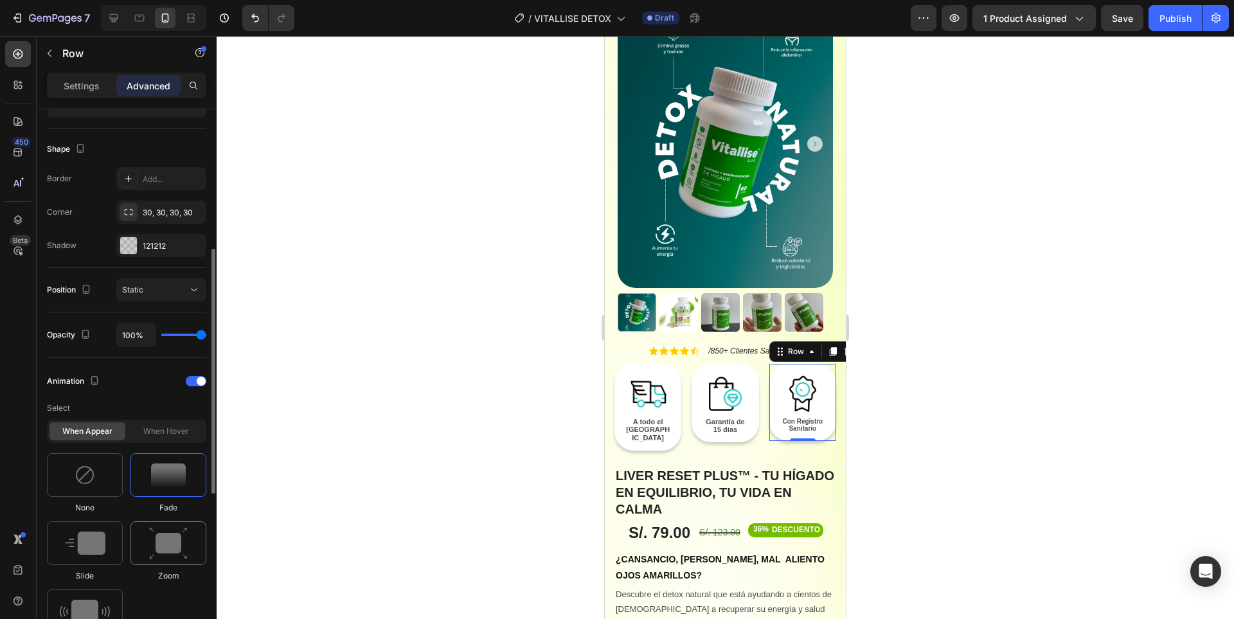
click at [165, 535] on img at bounding box center [168, 543] width 39 height 33
click at [747, 364] on div "Image Garantía de 15 días Text Block Row" at bounding box center [724, 403] width 67 height 78
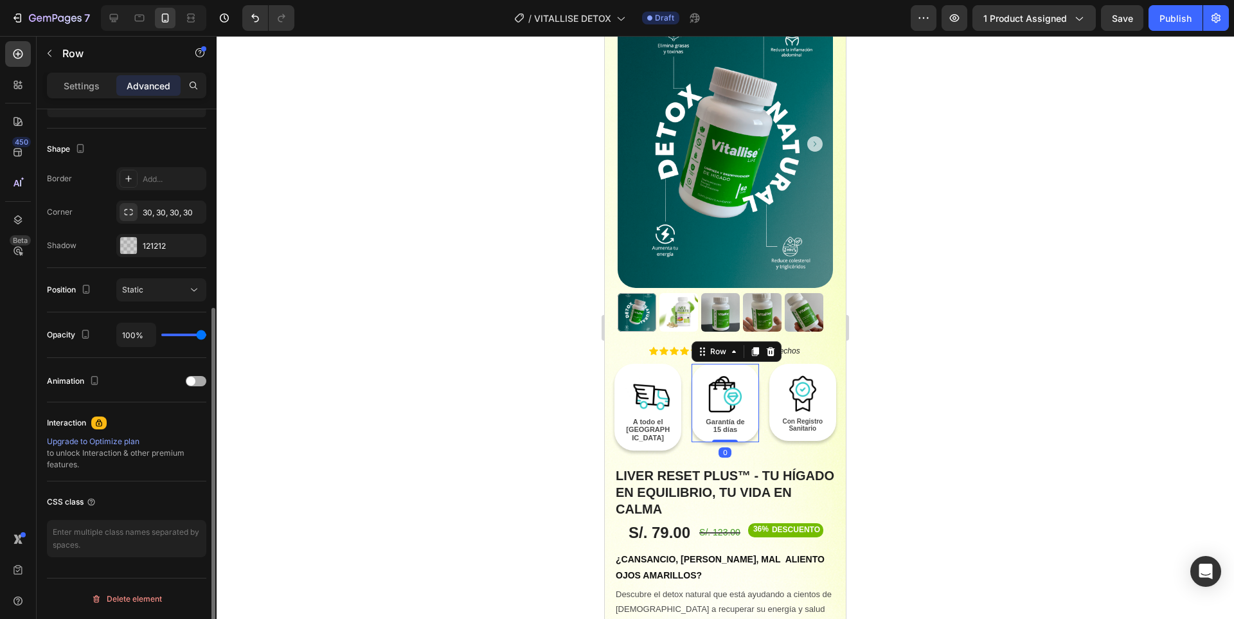
click at [196, 382] on div at bounding box center [196, 381] width 21 height 10
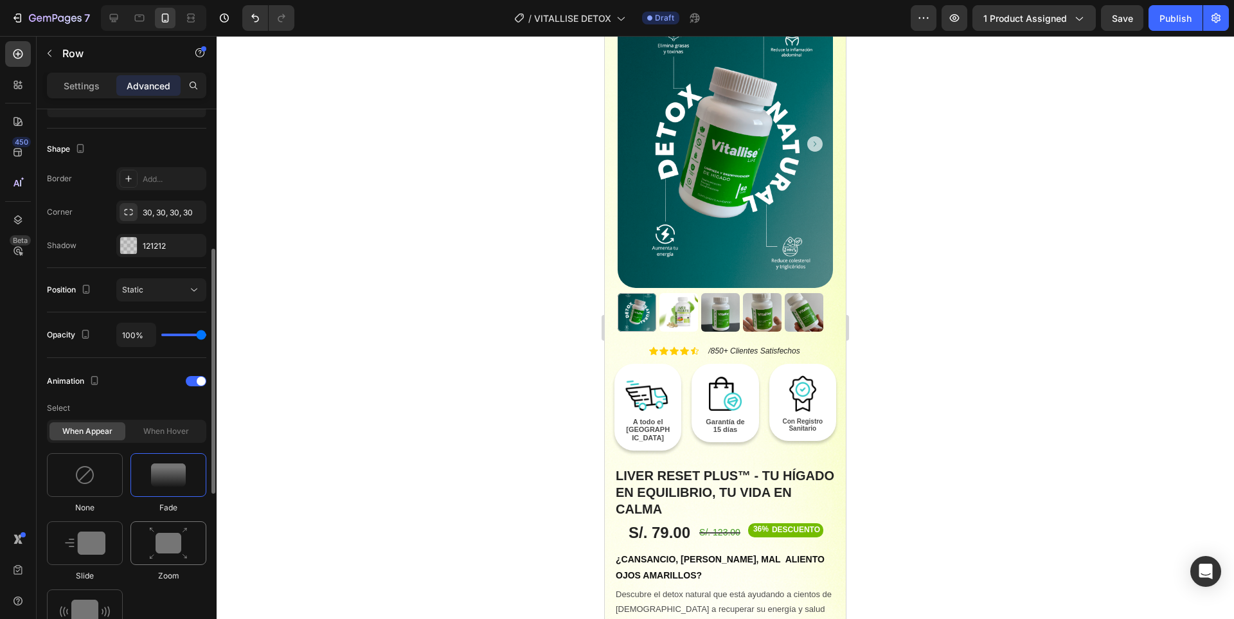
click at [176, 540] on img at bounding box center [168, 543] width 39 height 33
click at [674, 364] on div "Image A todo el Perú Text Block Row" at bounding box center [647, 407] width 67 height 87
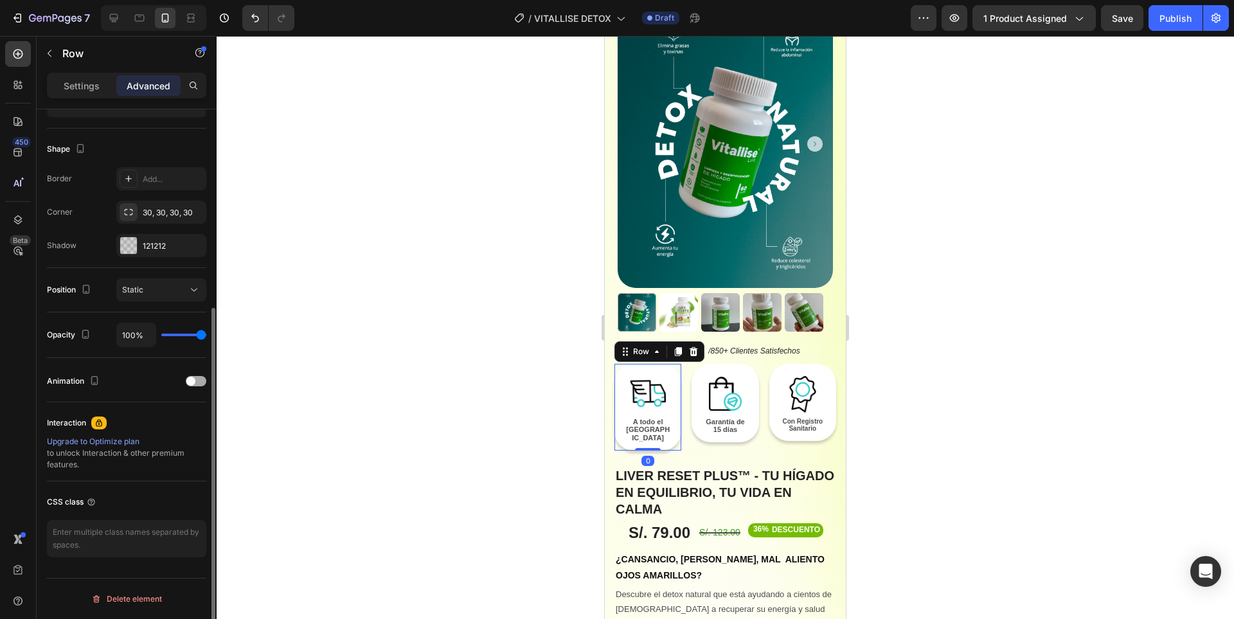
click at [195, 384] on div at bounding box center [196, 381] width 21 height 10
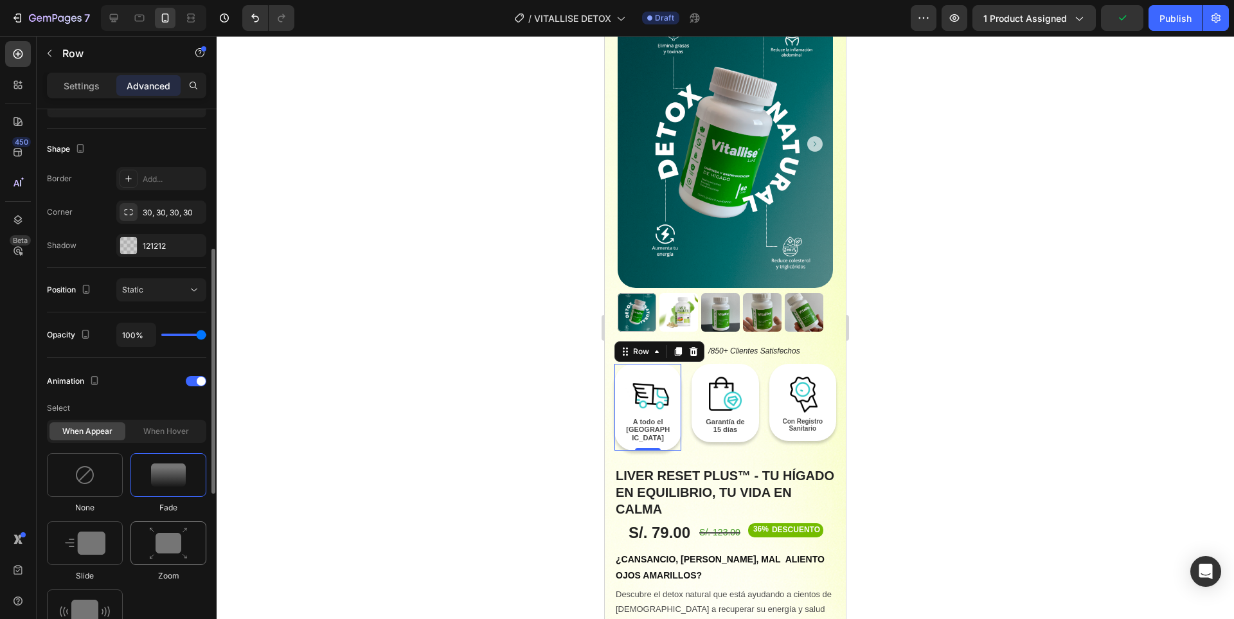
click at [176, 536] on img at bounding box center [168, 543] width 39 height 33
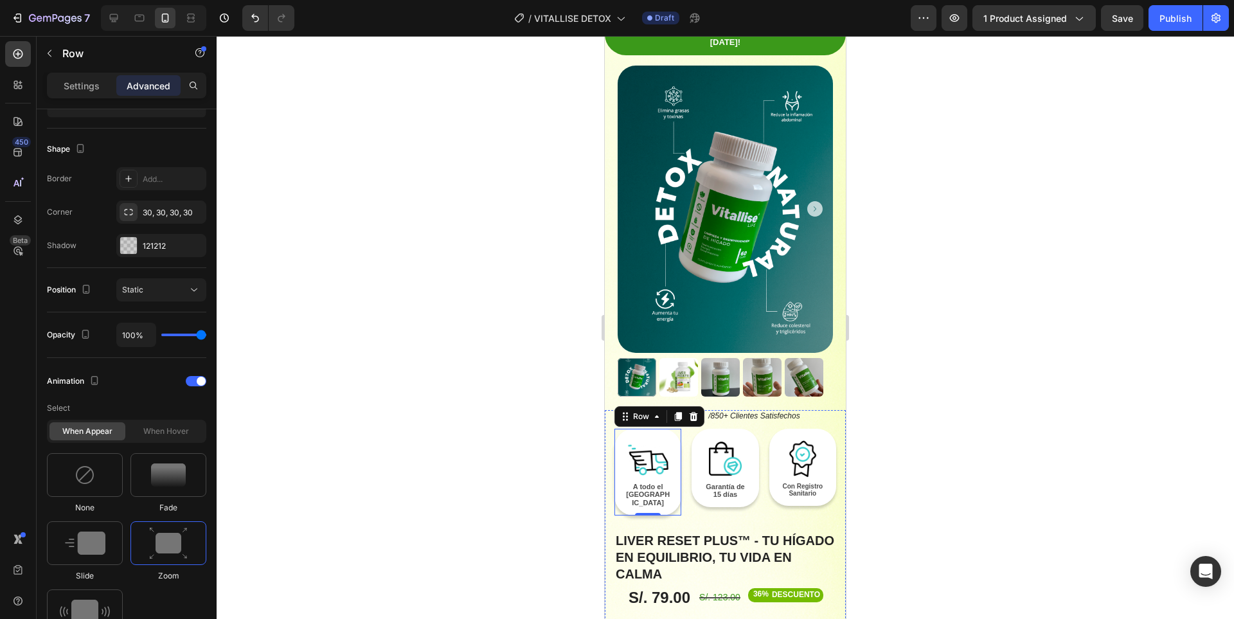
scroll to position [0, 0]
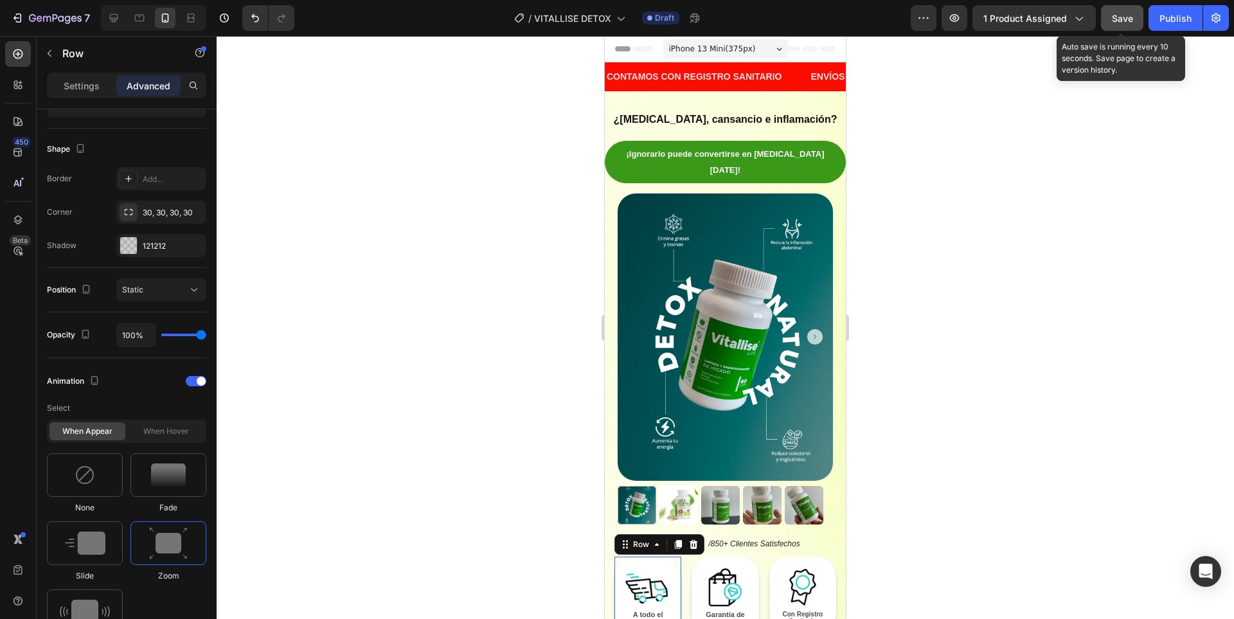
click at [1123, 14] on span "Save" at bounding box center [1121, 18] width 21 height 11
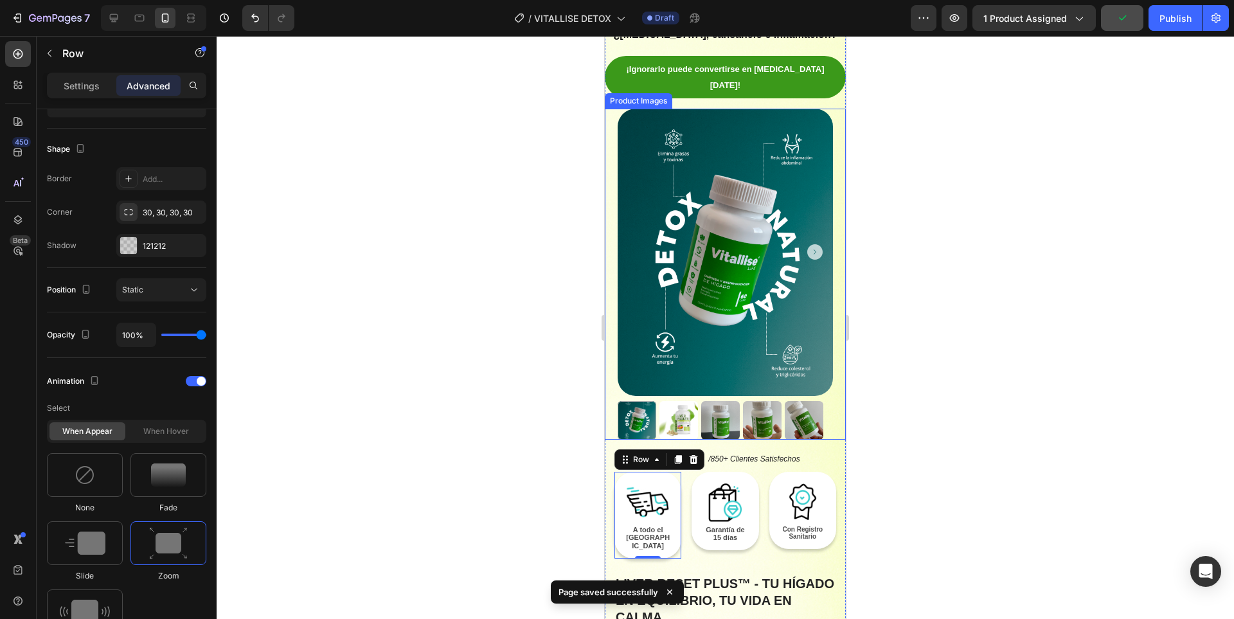
scroll to position [193, 0]
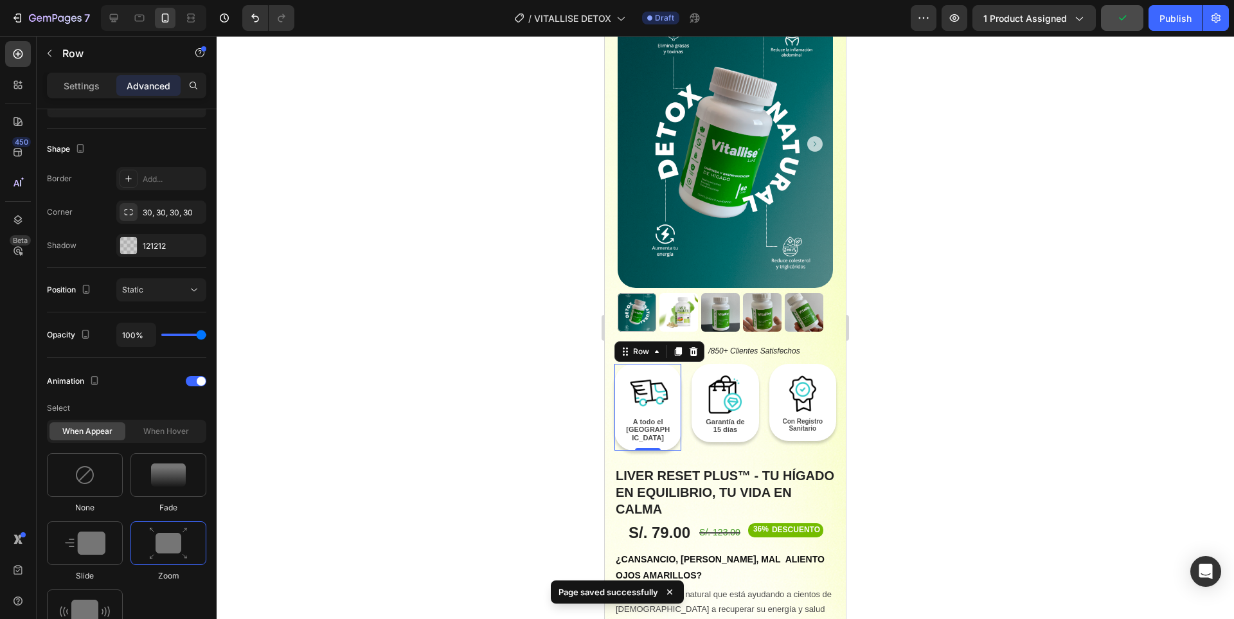
click at [994, 335] on div at bounding box center [725, 327] width 1017 height 583
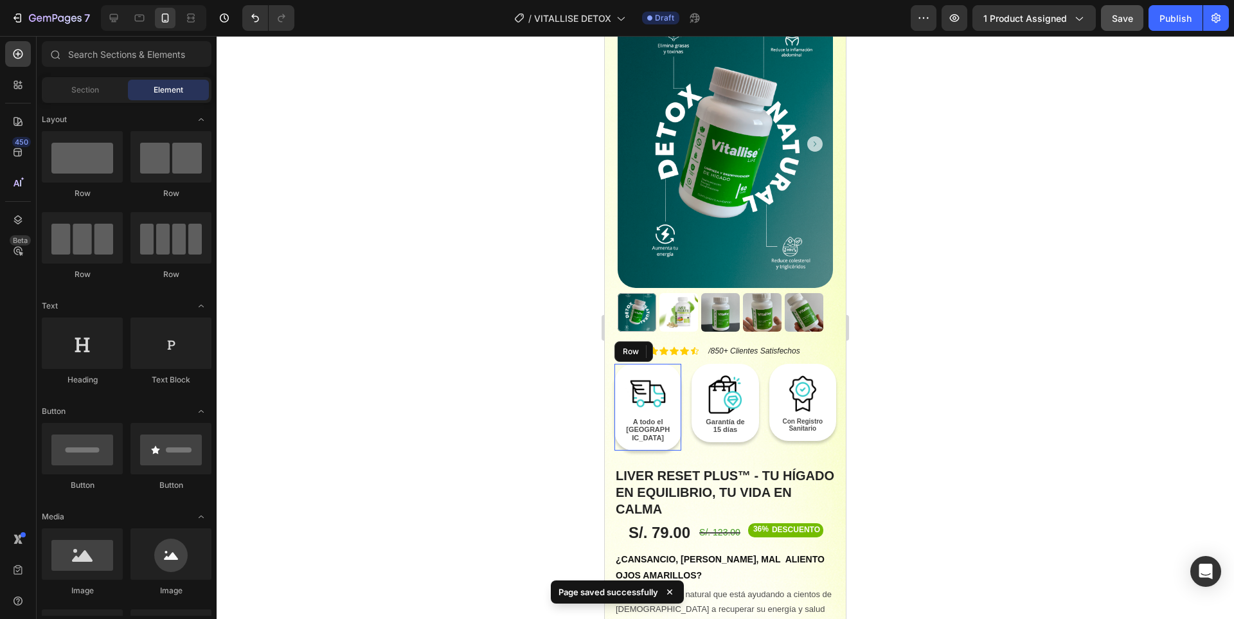
click at [941, 319] on div at bounding box center [725, 327] width 1017 height 583
click at [578, 299] on div at bounding box center [725, 327] width 1017 height 583
click at [828, 413] on div "Icon Icon Icon Icon Icon Icon List /850+ Clientes Satisfechos Text Block Row Im…" at bounding box center [725, 578] width 241 height 466
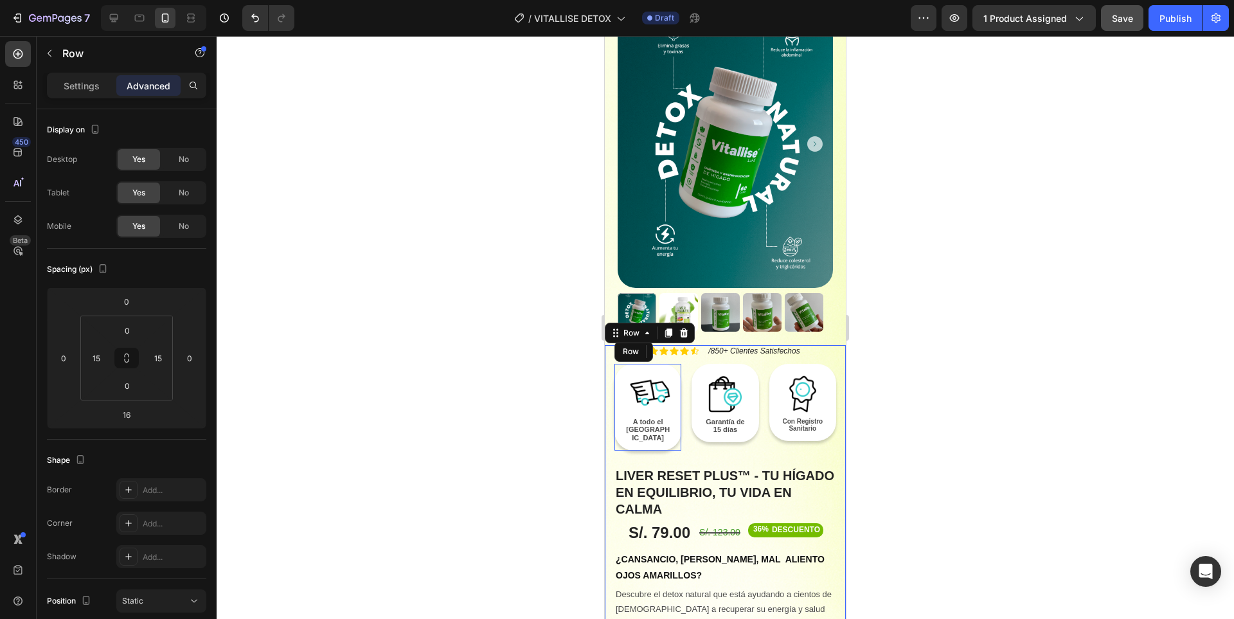
click at [932, 407] on div at bounding box center [725, 327] width 1017 height 583
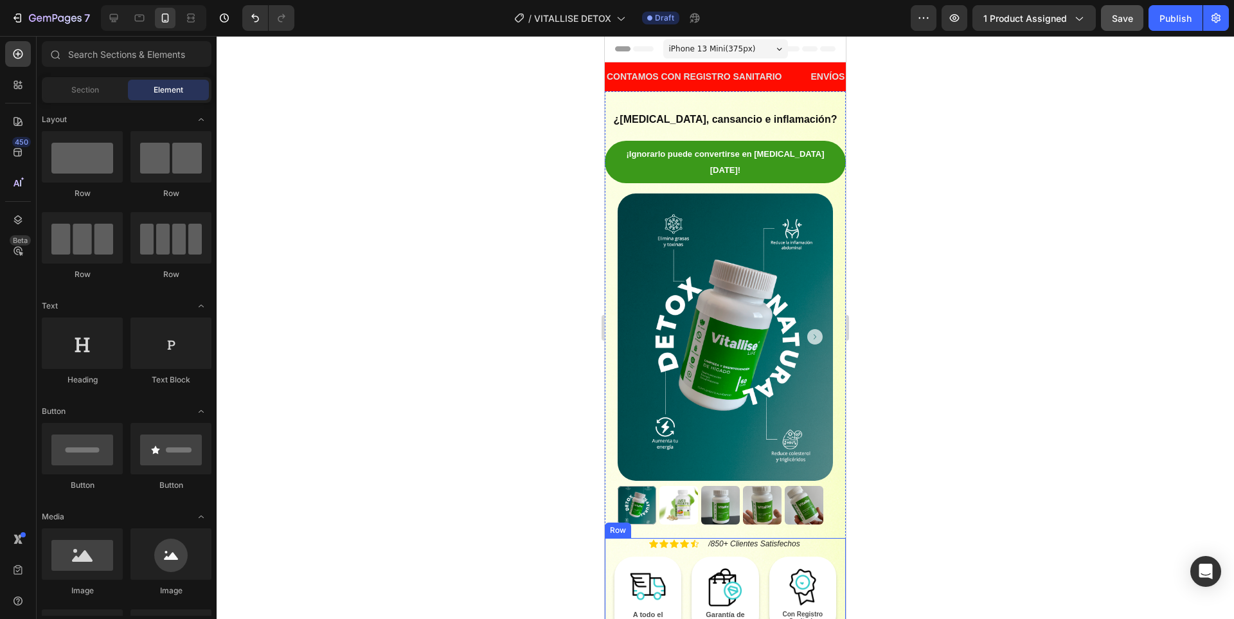
scroll to position [128, 0]
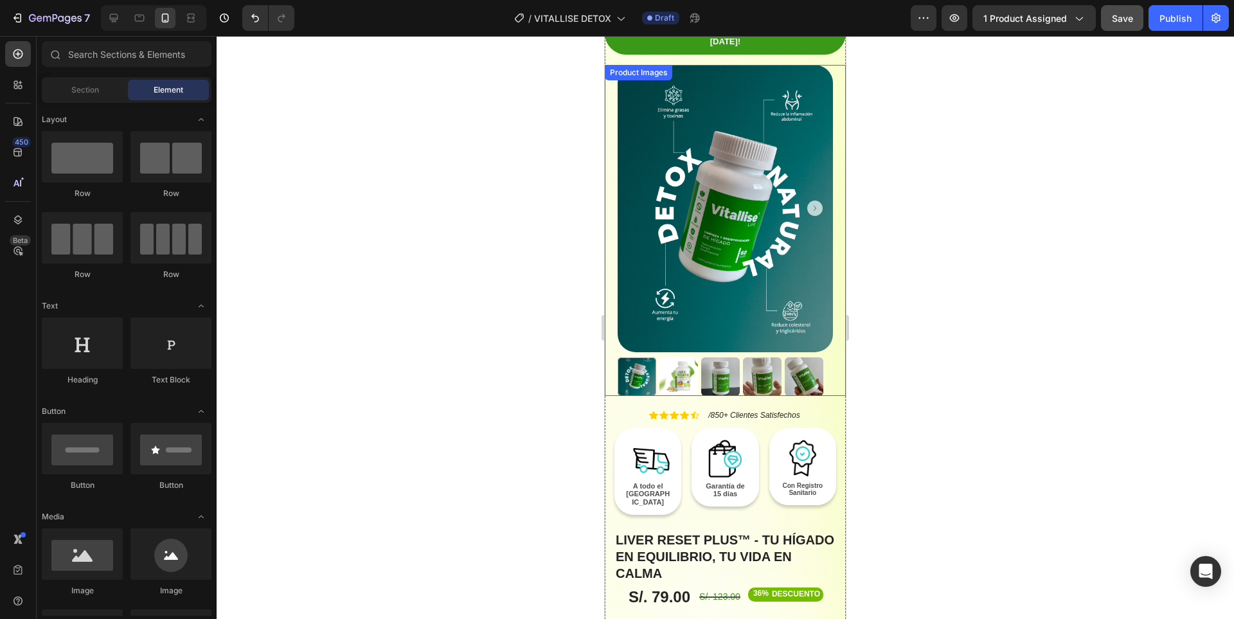
click at [810, 235] on img at bounding box center [724, 208] width 215 height 287
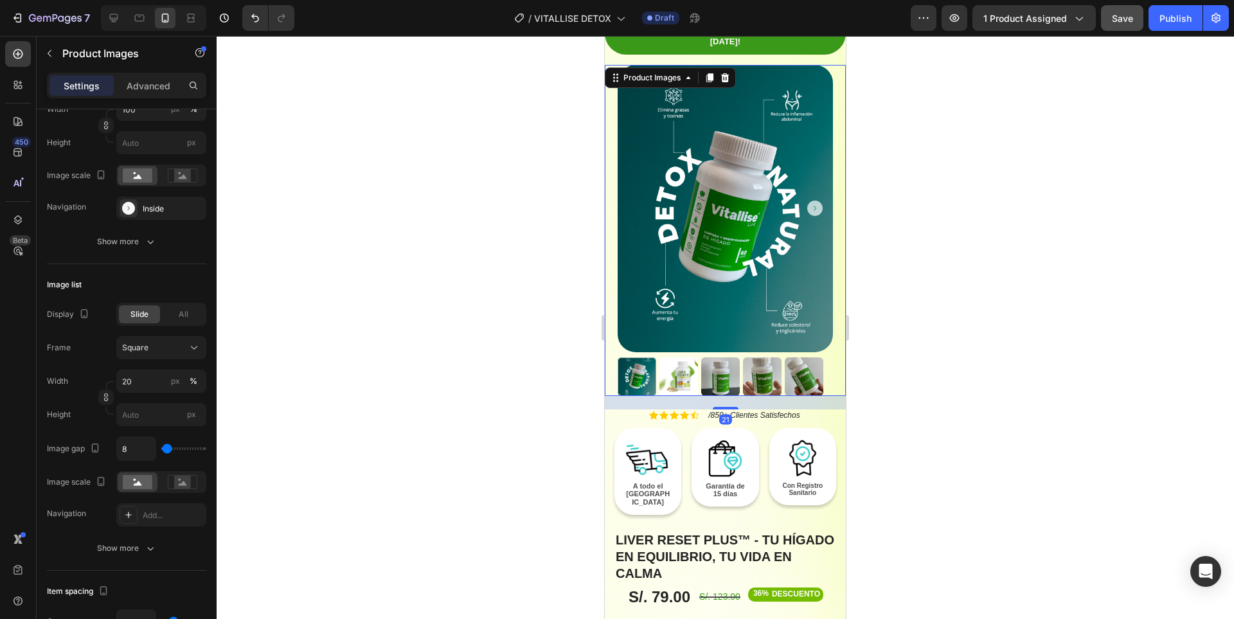
scroll to position [523, 0]
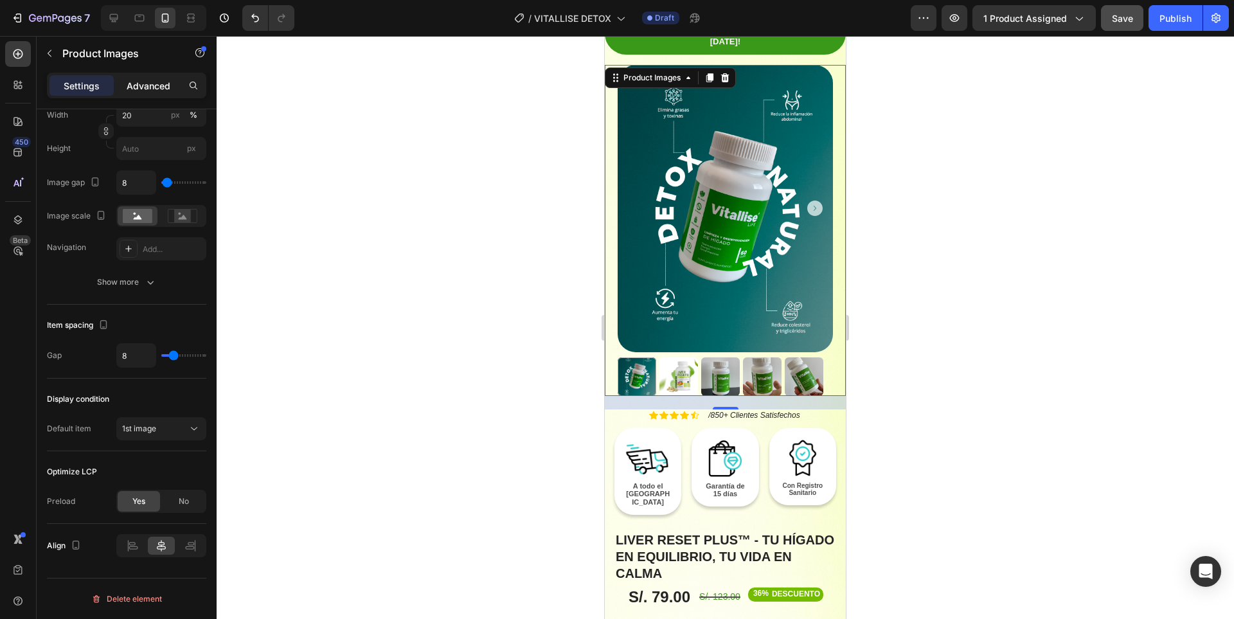
click at [153, 82] on p "Advanced" at bounding box center [149, 85] width 44 height 13
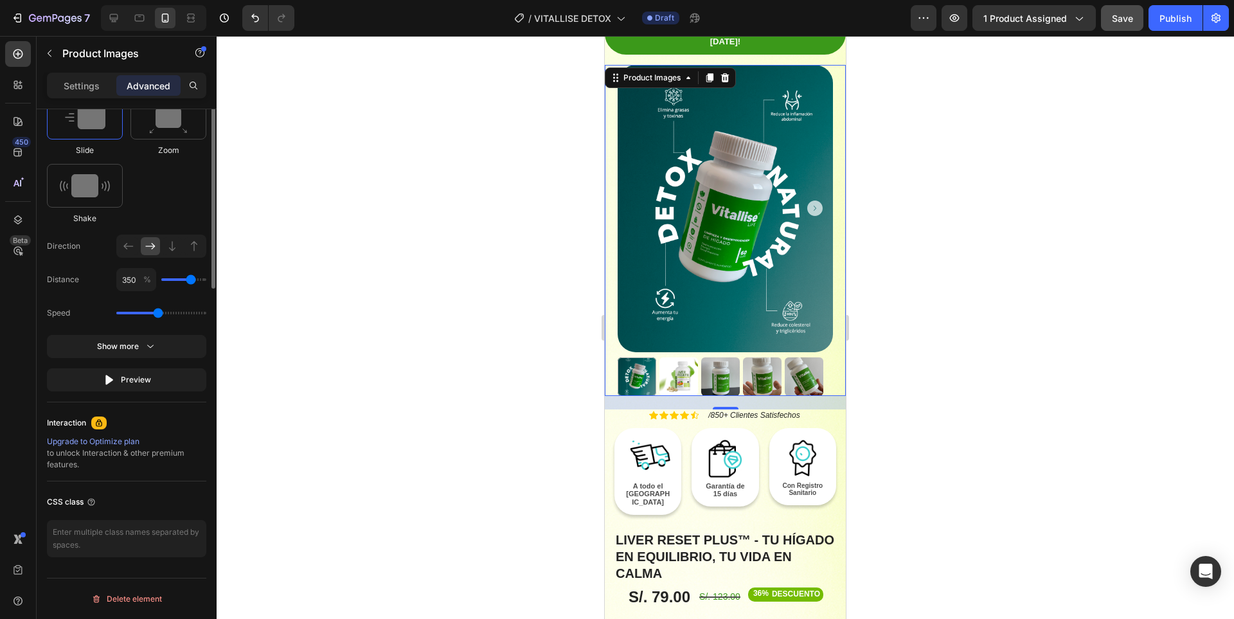
scroll to position [479, 0]
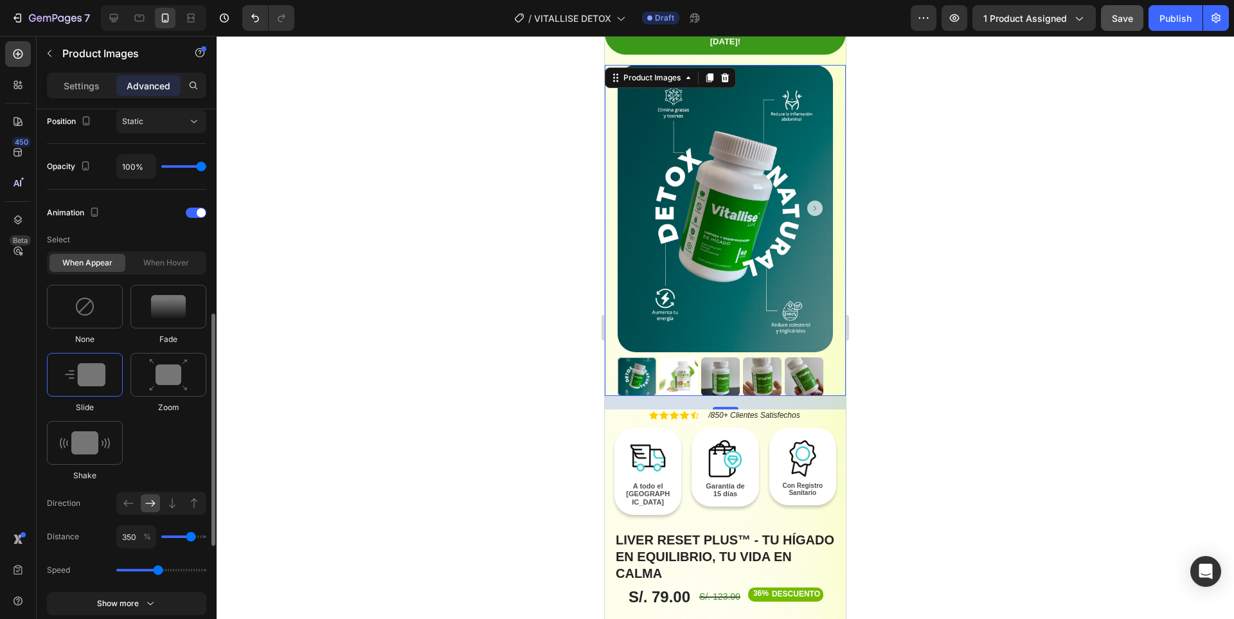
click at [492, 330] on div at bounding box center [725, 327] width 1017 height 583
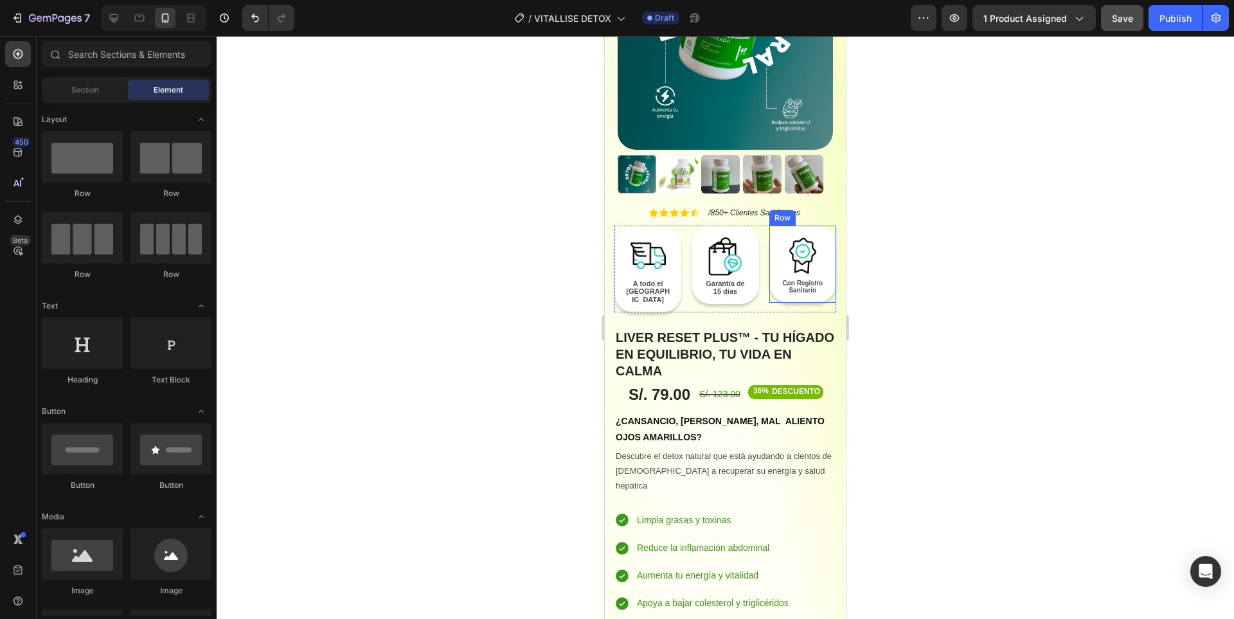
scroll to position [385, 0]
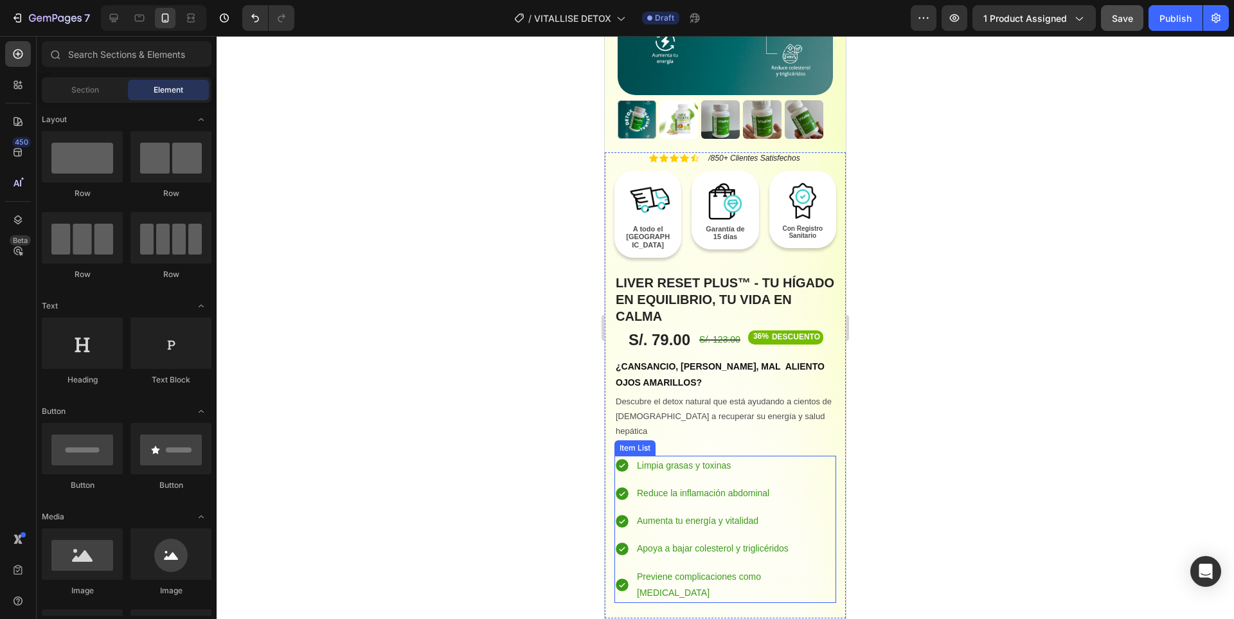
click at [812, 456] on div "Limpia grasas y toxinas Reduce la inflamación abdominal Aumenta tu energía y vi…" at bounding box center [725, 529] width 222 height 147
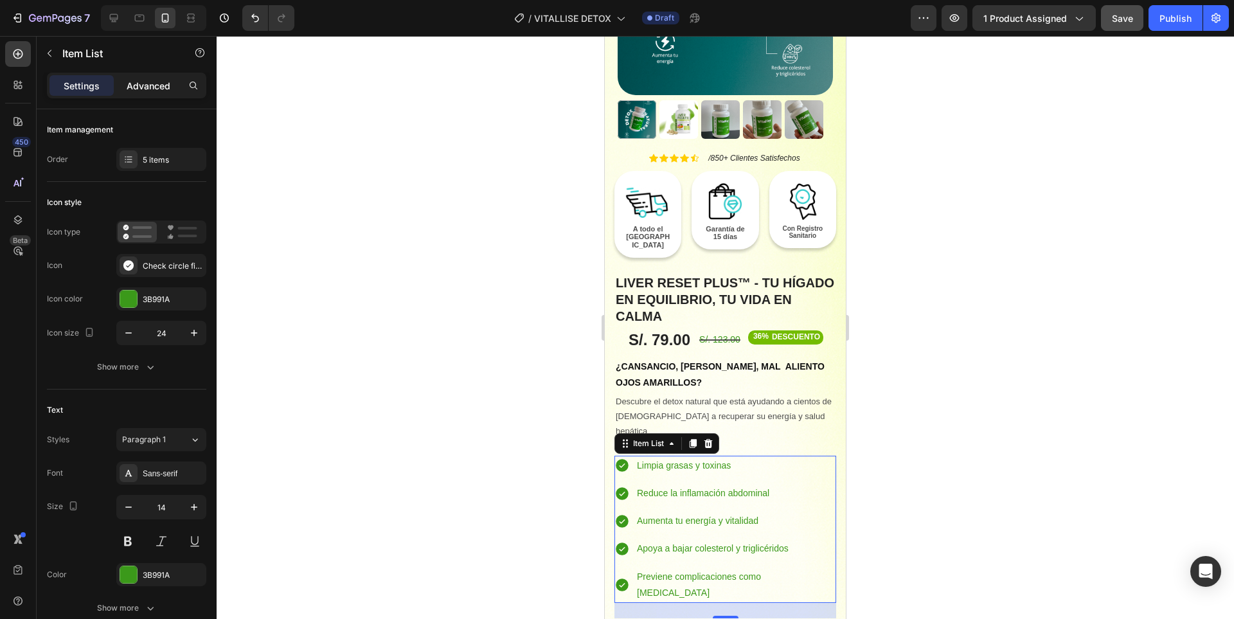
click at [142, 91] on p "Advanced" at bounding box center [149, 85] width 44 height 13
type input "100%"
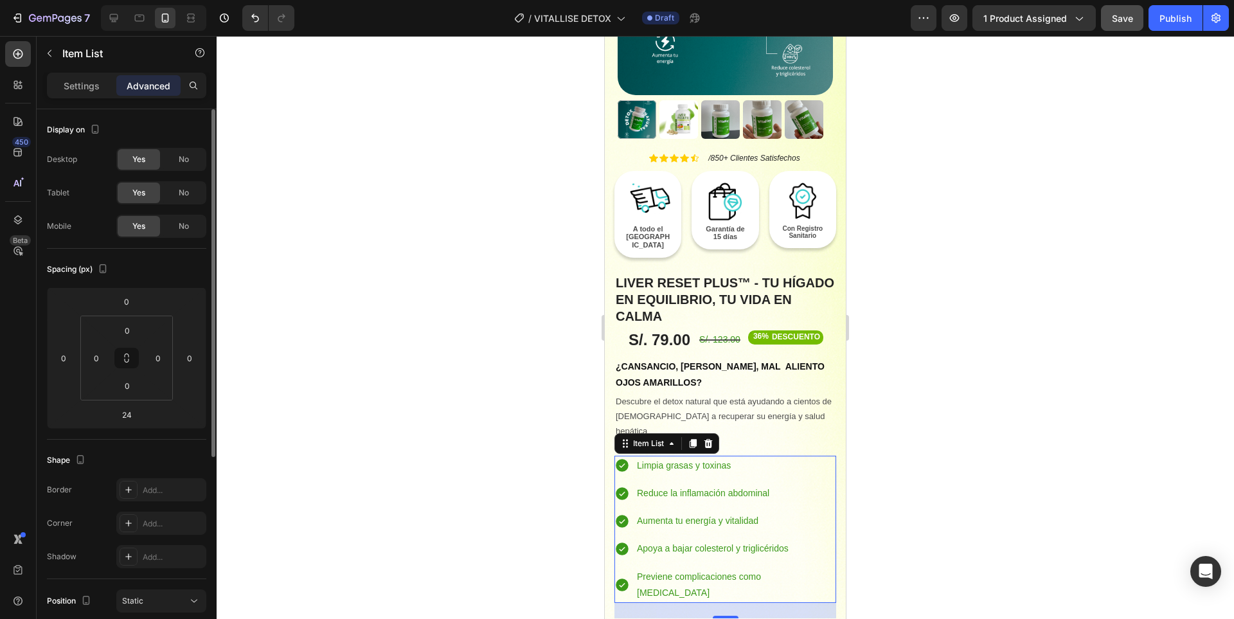
scroll to position [311, 0]
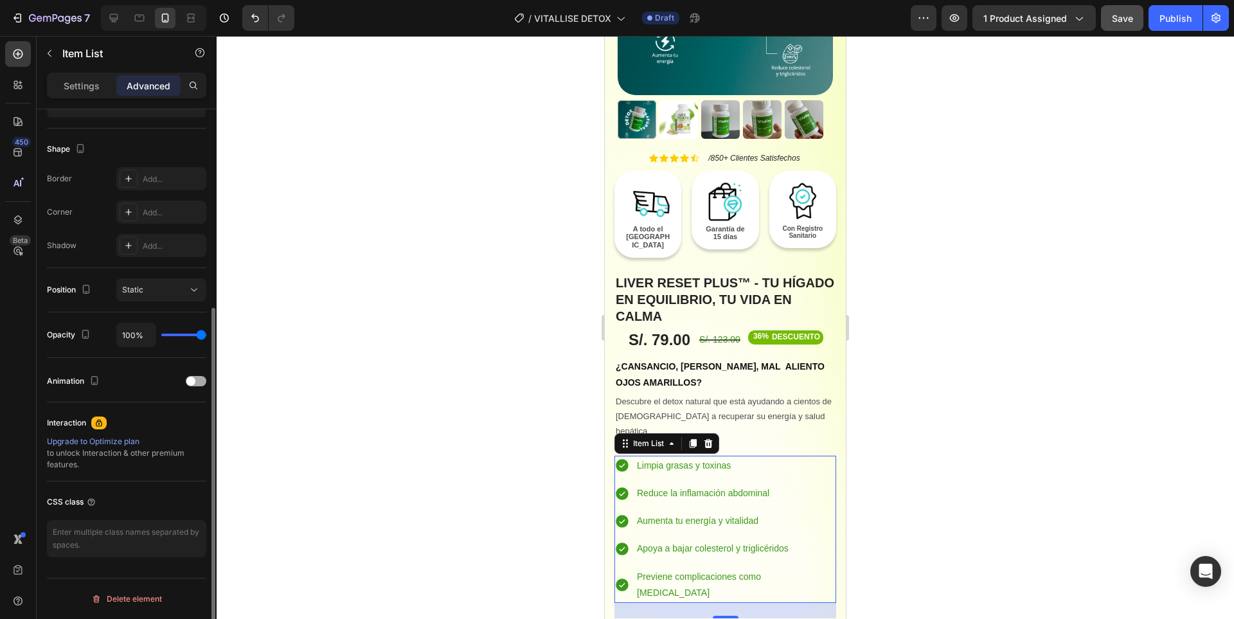
click at [198, 378] on div at bounding box center [196, 381] width 21 height 10
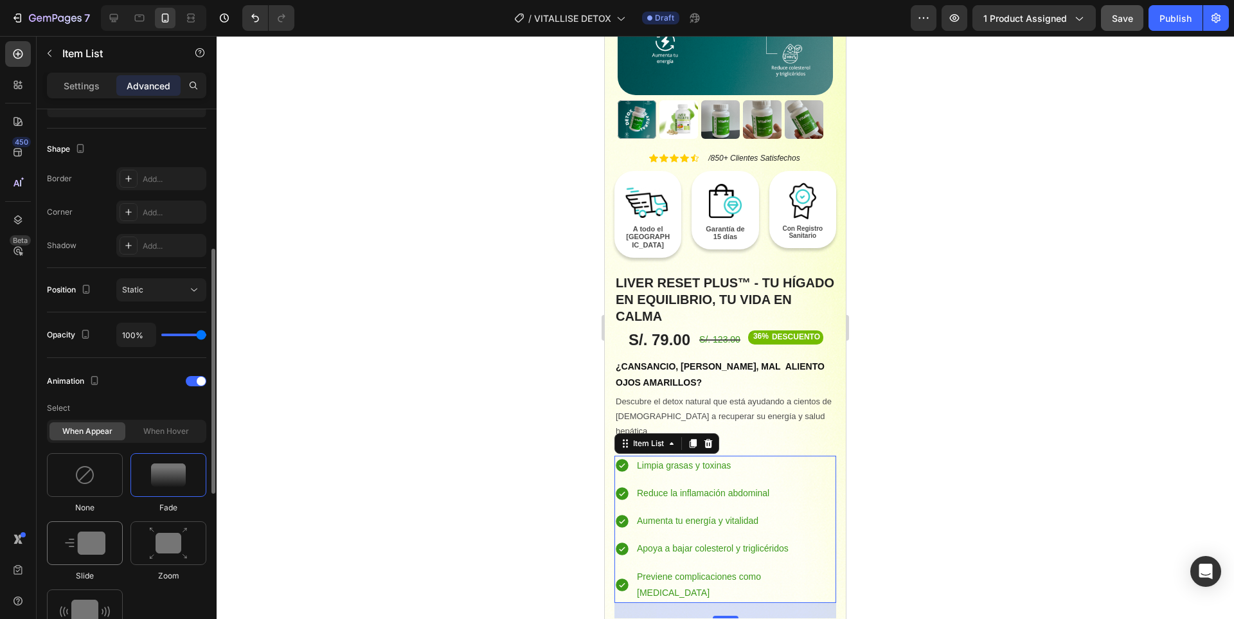
click at [82, 531] on div at bounding box center [85, 543] width 76 height 44
click at [772, 273] on h1 "Liver Reset Plus™ - Tu hígado en equilibrio, tu vida en calma" at bounding box center [725, 299] width 222 height 53
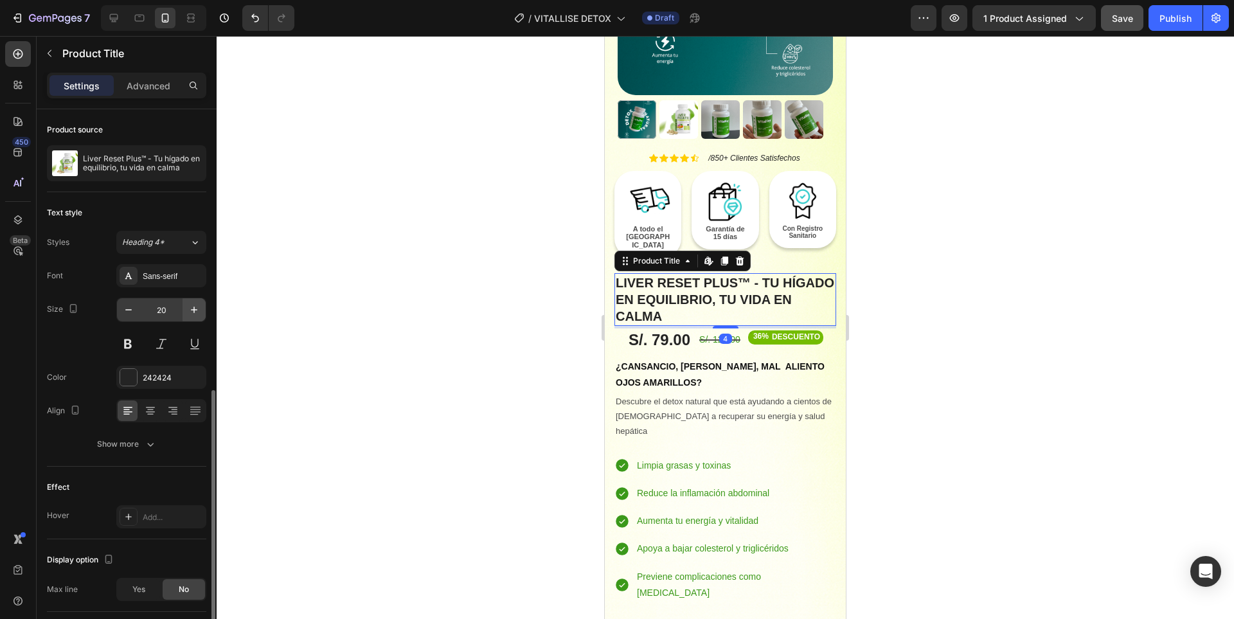
scroll to position [158, 0]
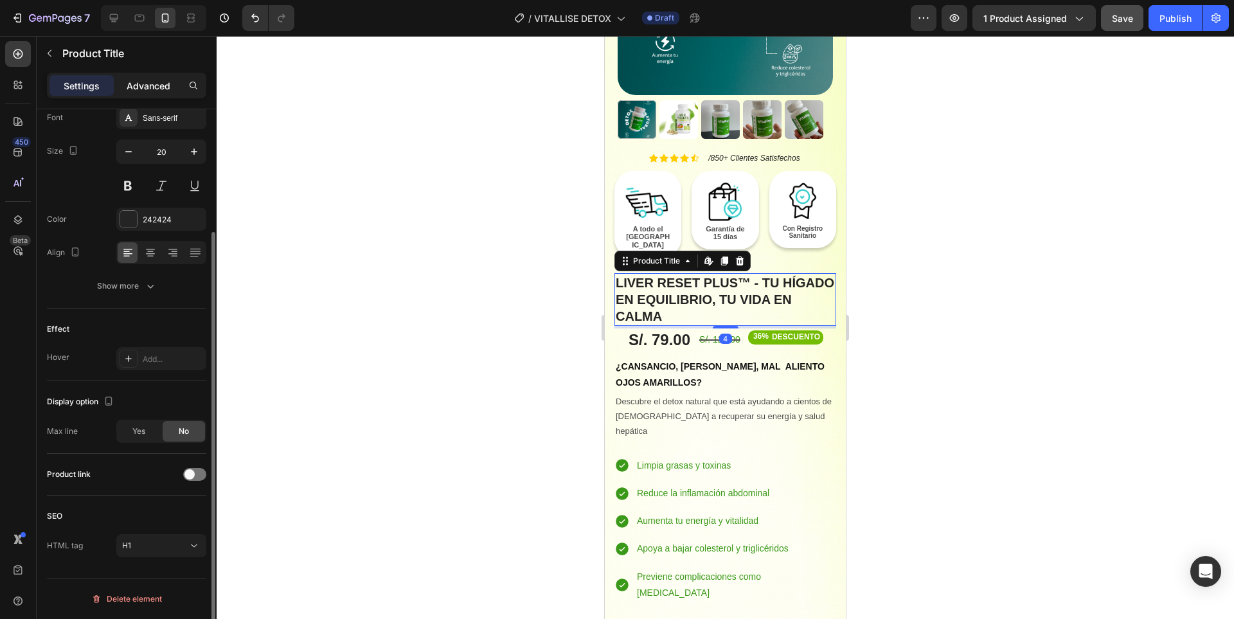
click at [143, 94] on div "Advanced" at bounding box center [148, 85] width 64 height 21
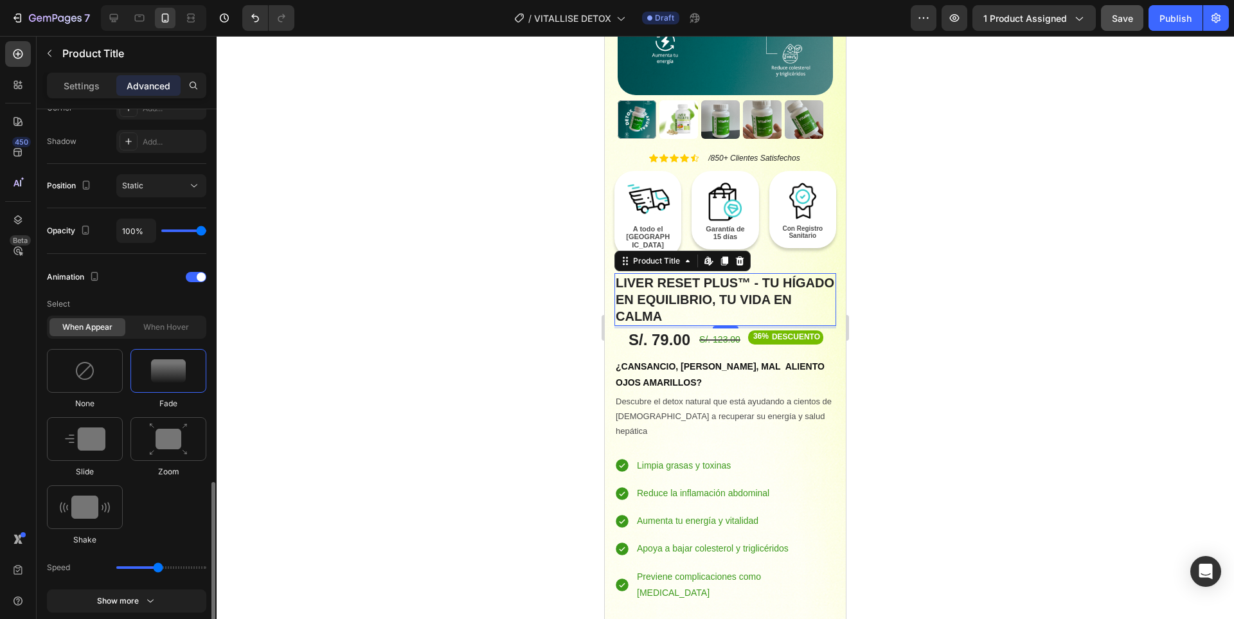
scroll to position [544, 0]
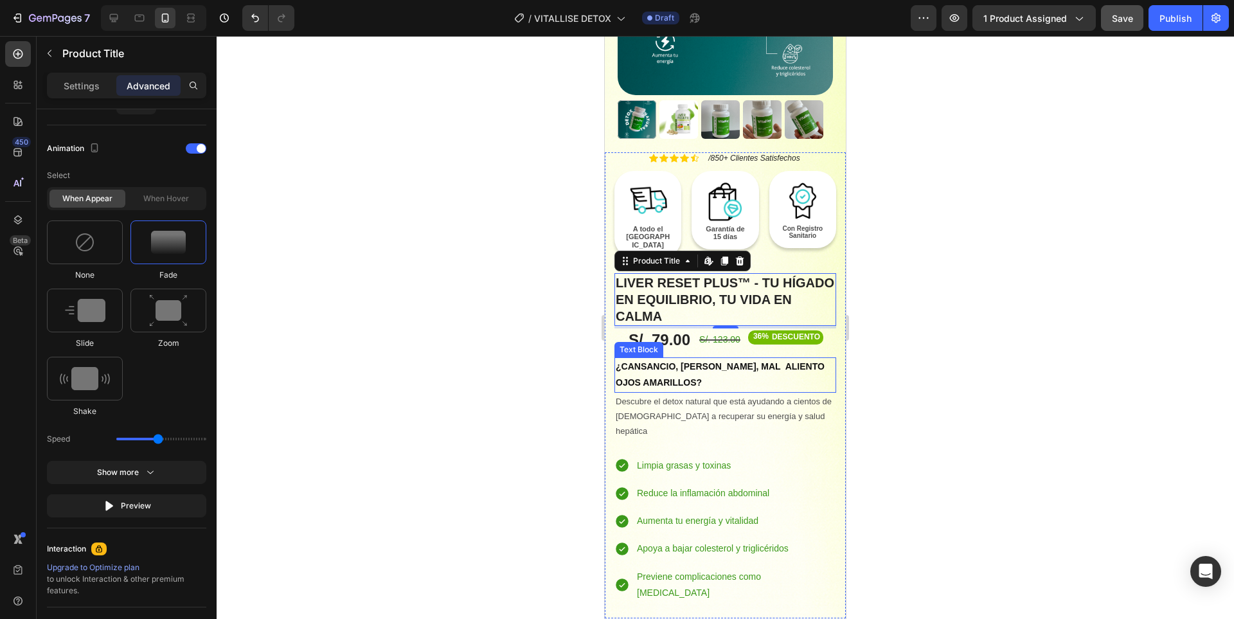
click at [770, 375] on p "OJOS AMARILLOS?" at bounding box center [724, 383] width 219 height 16
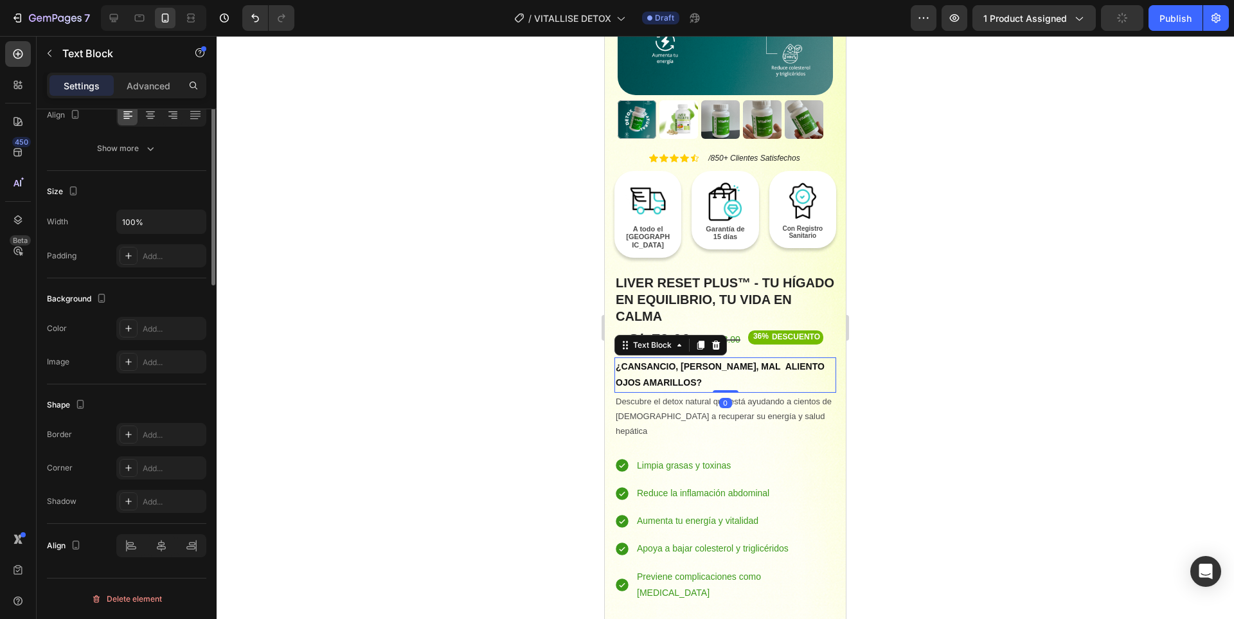
scroll to position [0, 0]
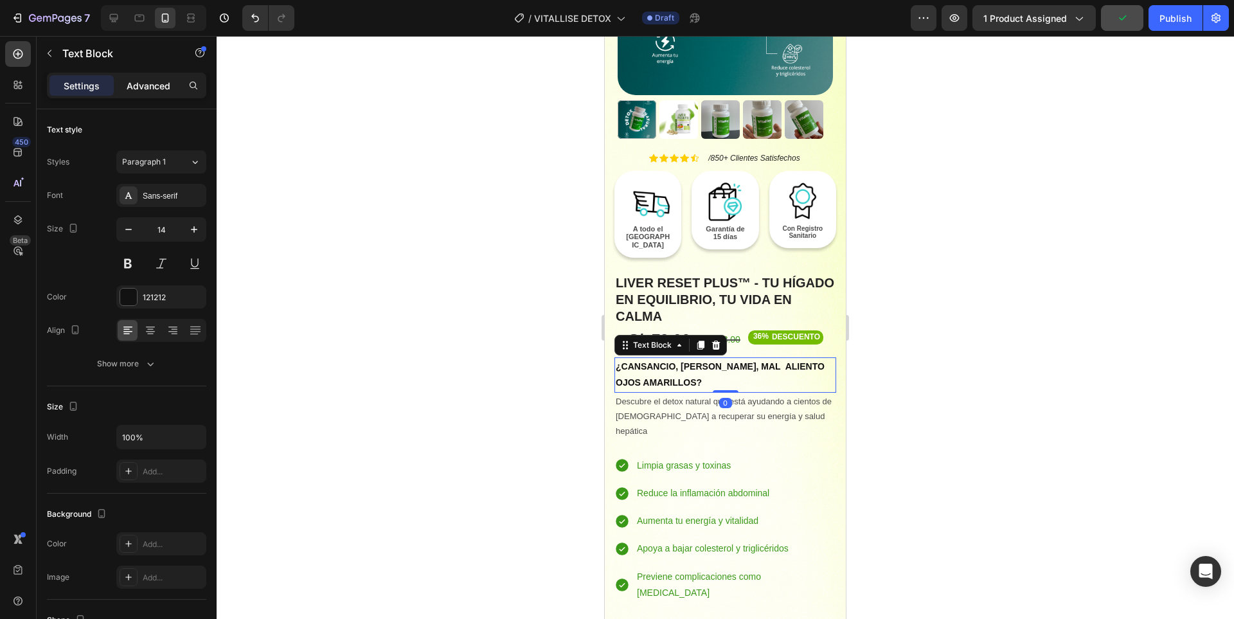
click at [151, 90] on p "Advanced" at bounding box center [149, 85] width 44 height 13
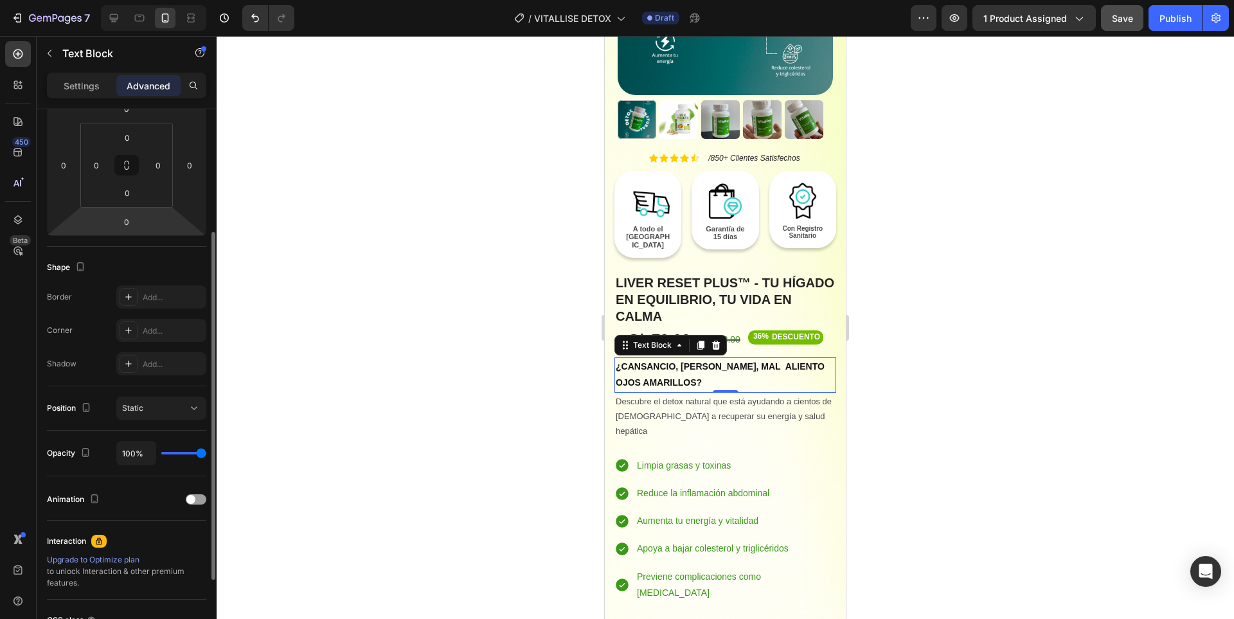
scroll to position [311, 0]
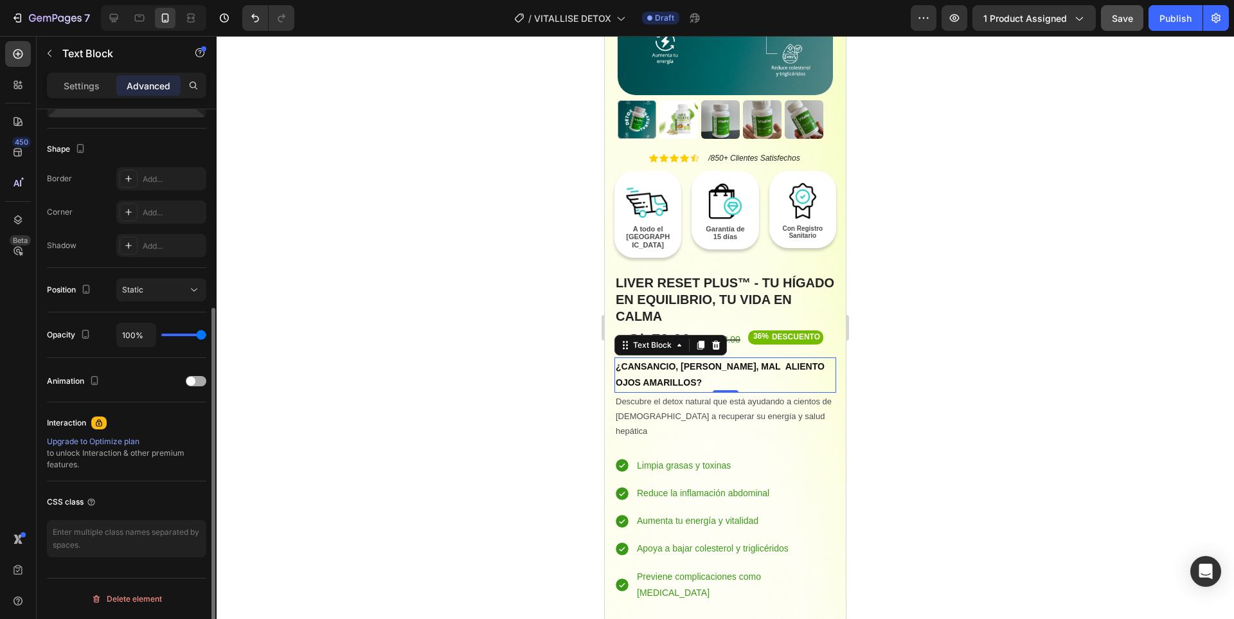
click at [191, 383] on span at bounding box center [190, 380] width 9 height 9
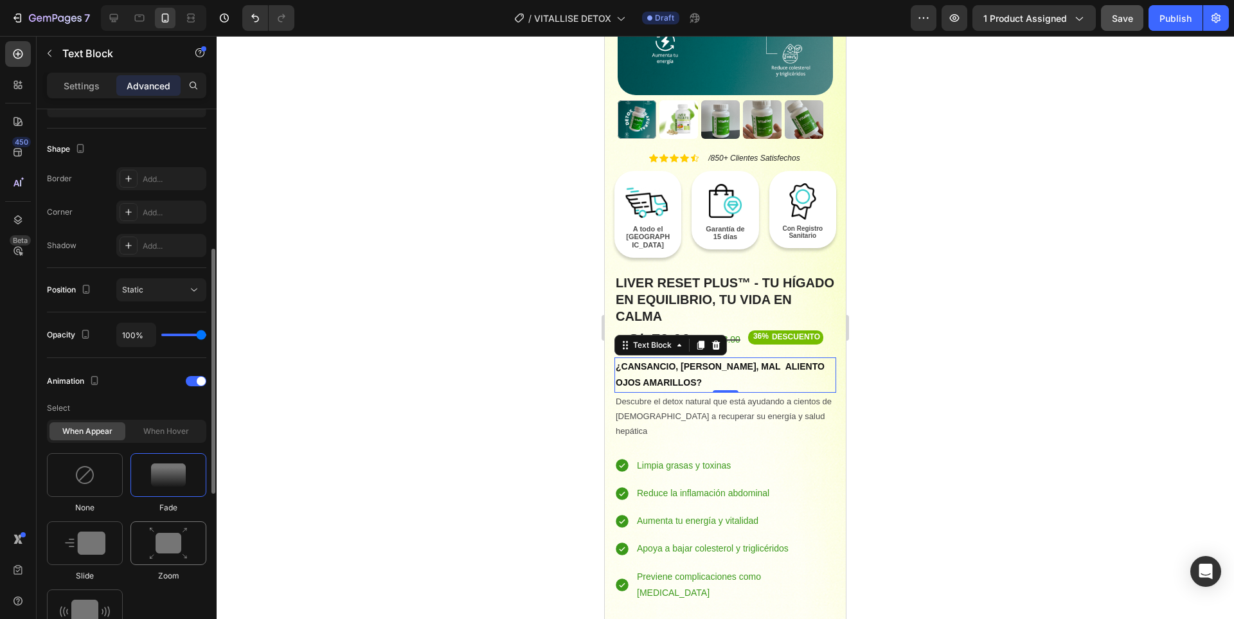
click at [170, 532] on img at bounding box center [168, 543] width 39 height 33
click at [797, 394] on p "Descubre el detox natural que está ayudando a cientos de [DEMOGRAPHIC_DATA] a r…" at bounding box center [724, 416] width 219 height 45
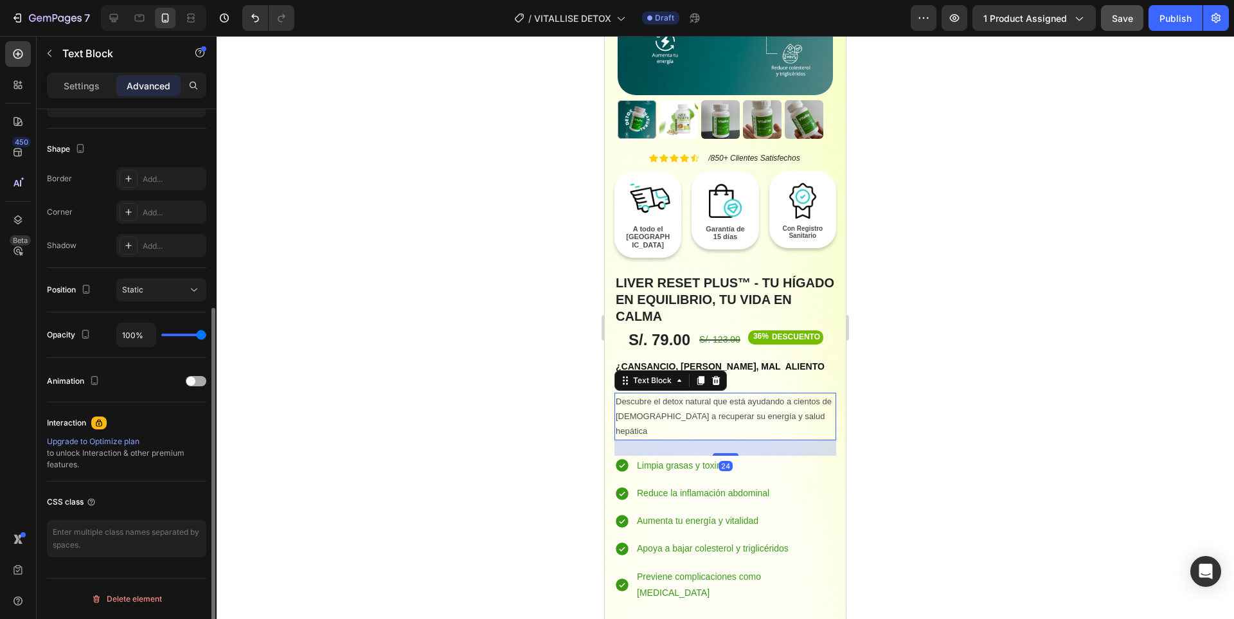
click at [191, 379] on span at bounding box center [190, 380] width 9 height 9
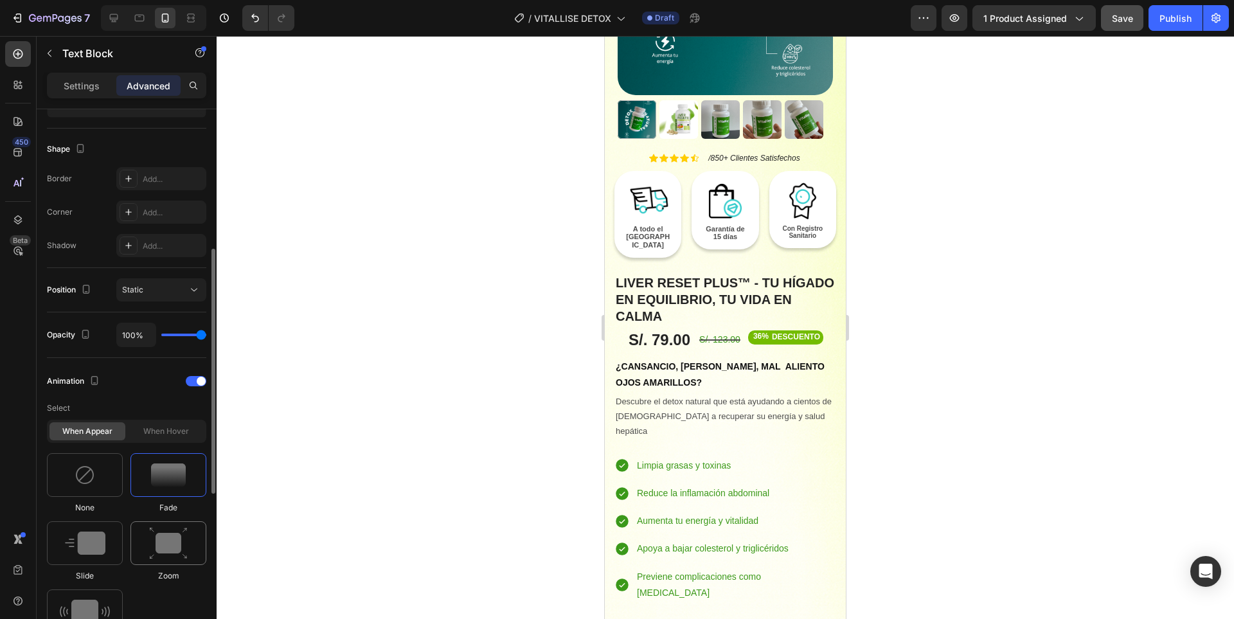
click at [174, 536] on img at bounding box center [168, 543] width 39 height 33
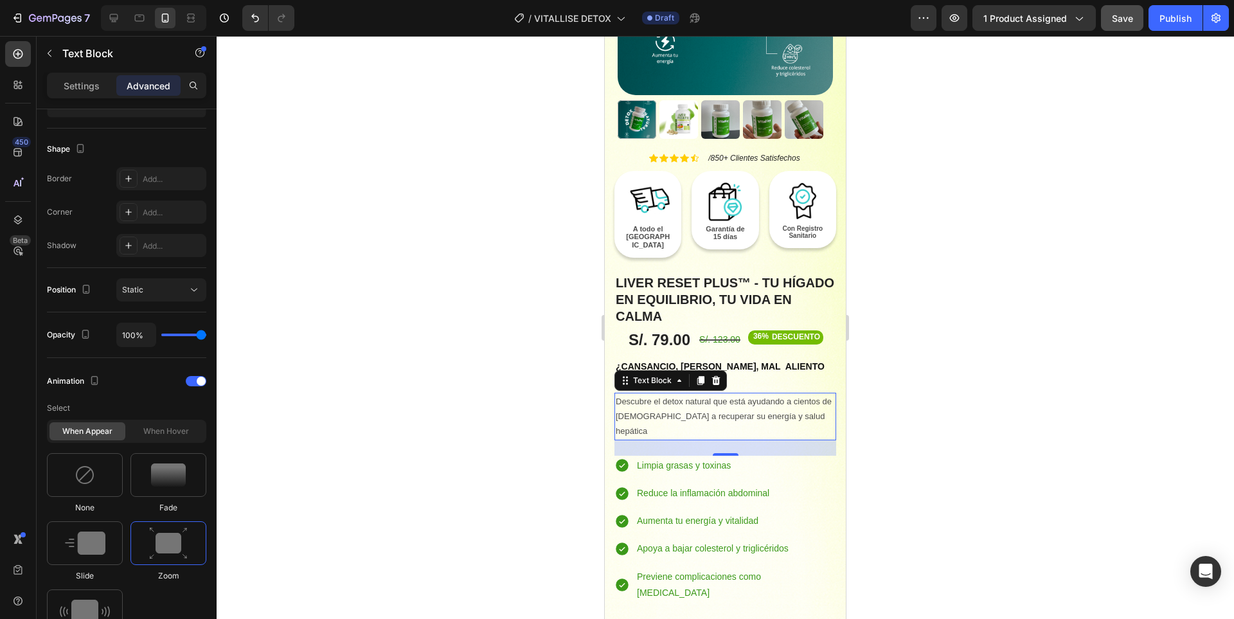
click at [961, 308] on div at bounding box center [725, 327] width 1017 height 583
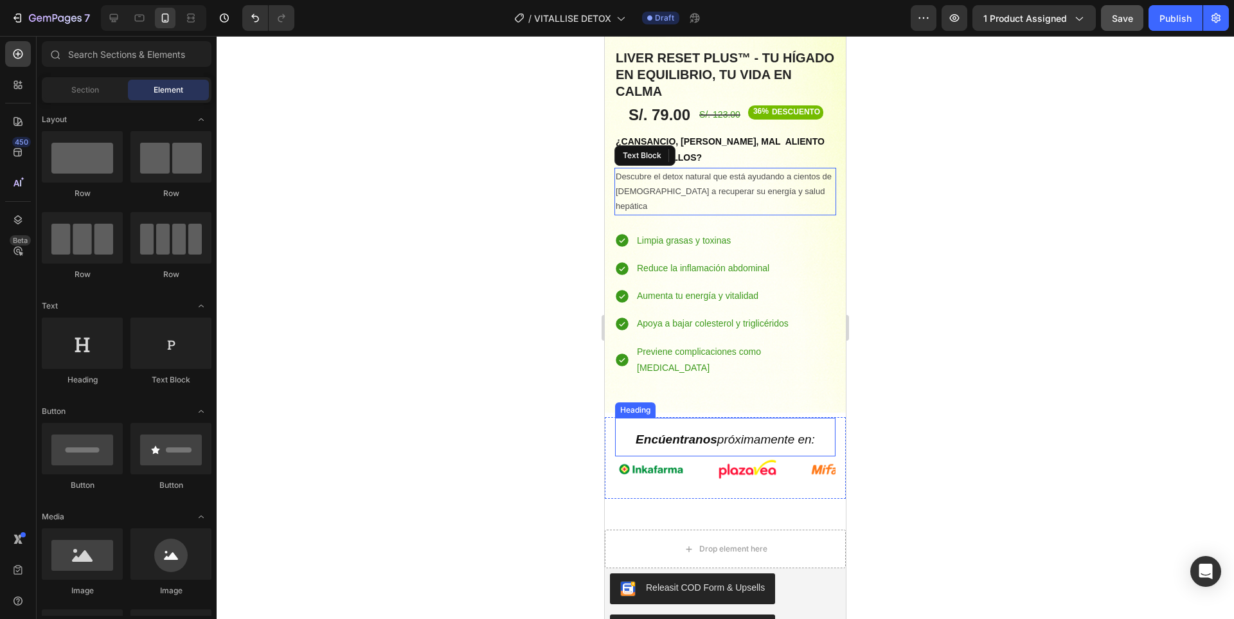
scroll to position [642, 0]
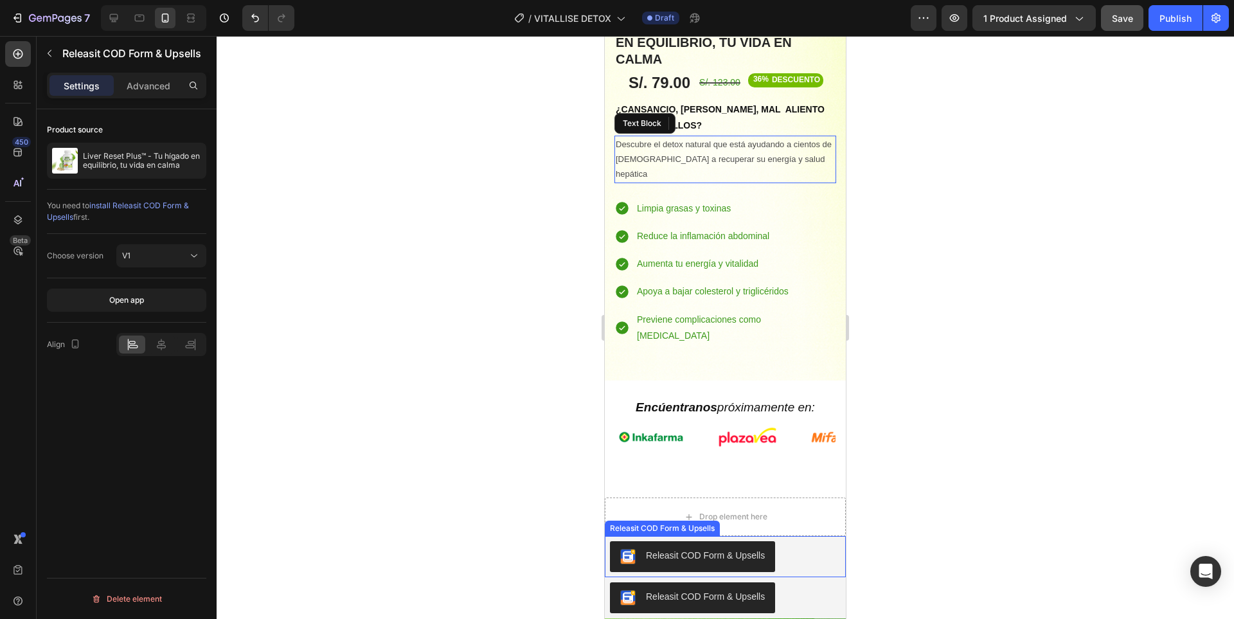
click at [799, 541] on div "Releasit COD Form & Upsells" at bounding box center [725, 556] width 231 height 31
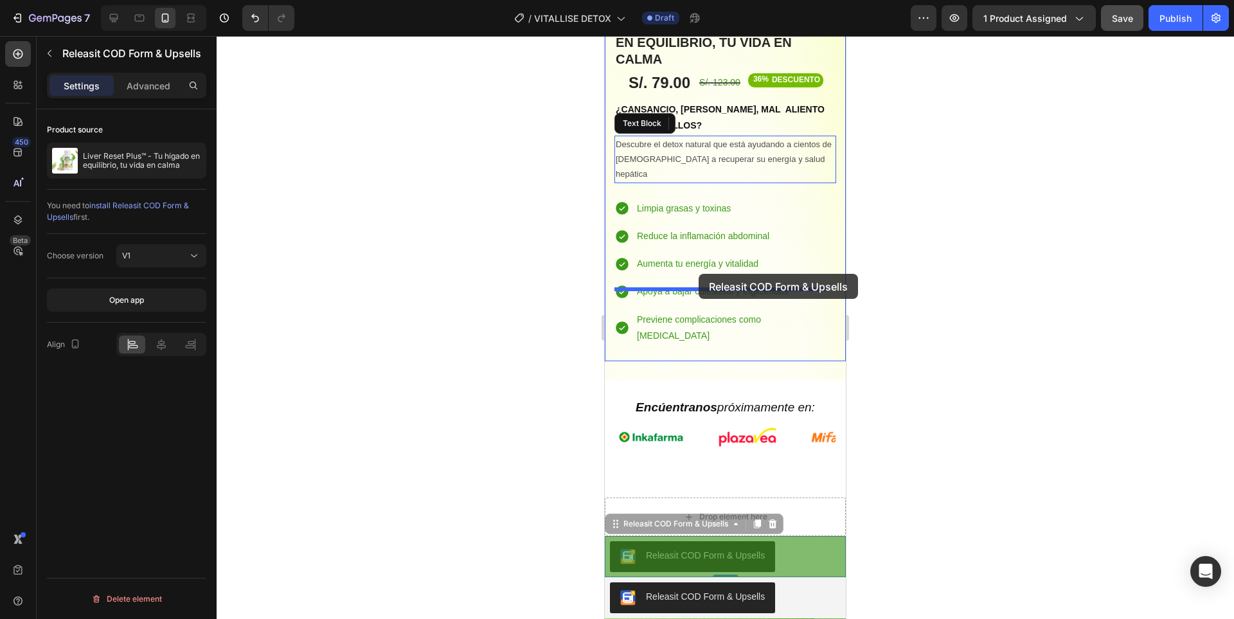
drag, startPoint x: 677, startPoint y: 456, endPoint x: 698, endPoint y: 274, distance: 183.8
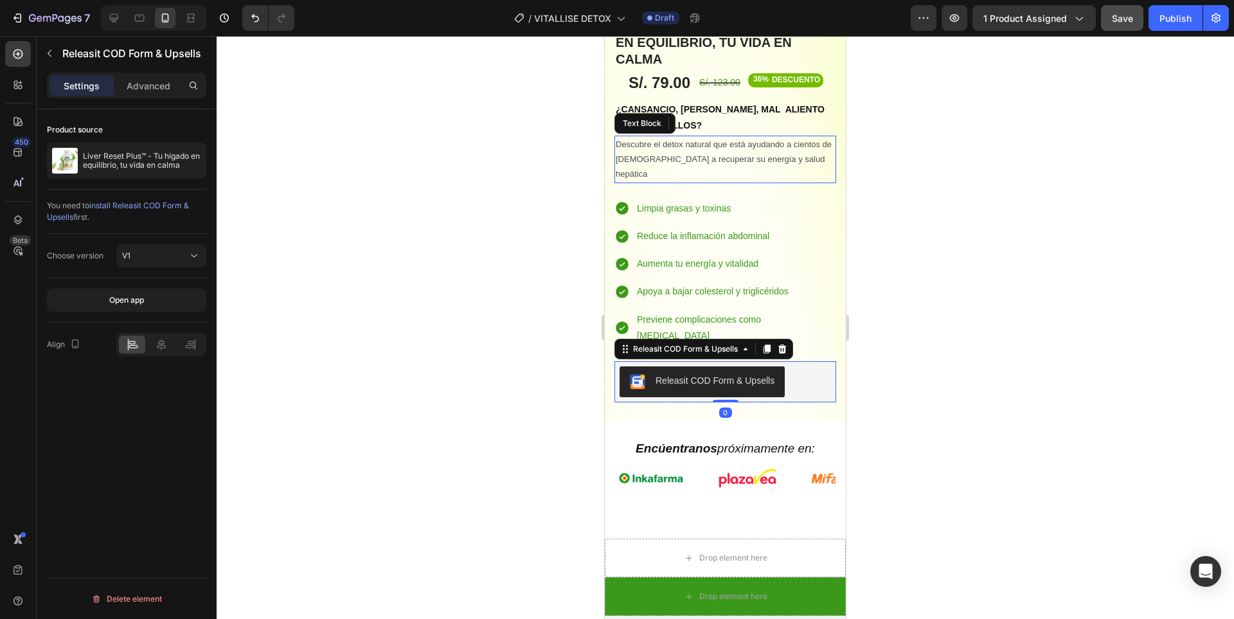
click at [972, 332] on div at bounding box center [725, 327] width 1017 height 583
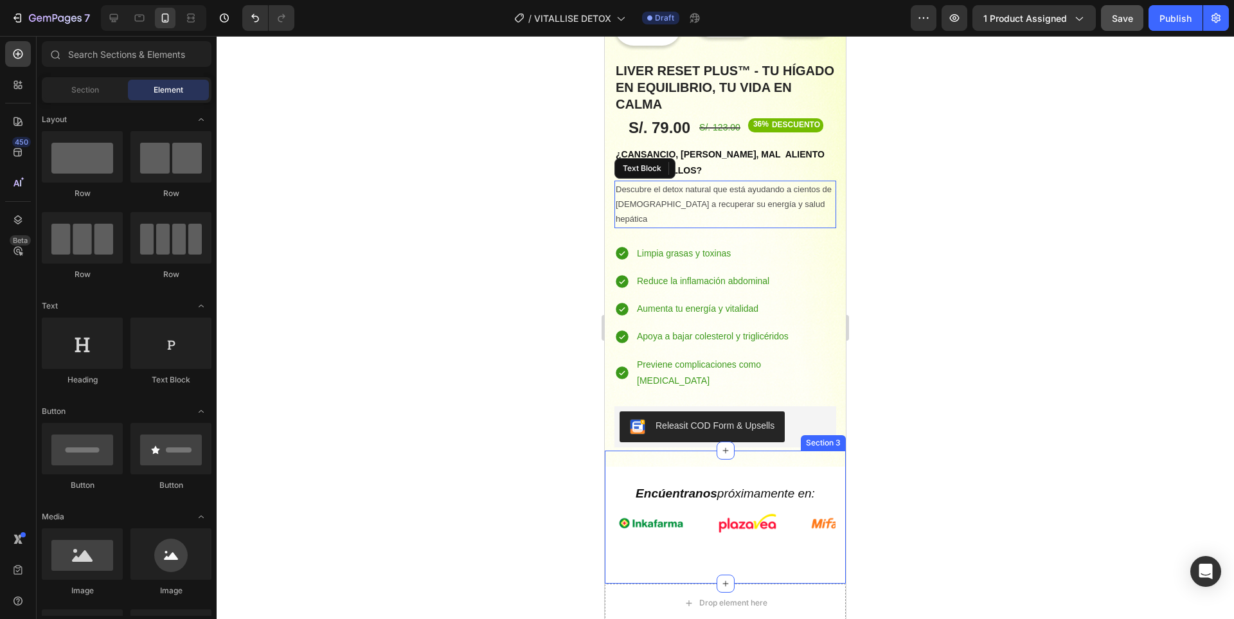
scroll to position [707, 0]
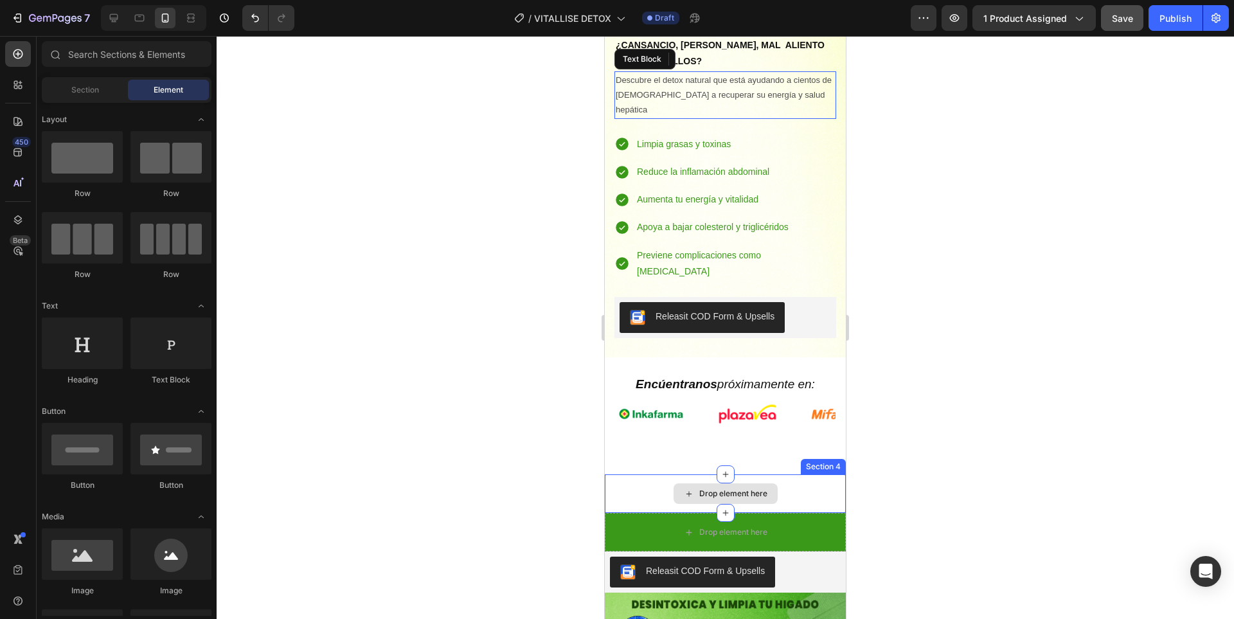
click at [815, 474] on div "Drop element here" at bounding box center [725, 493] width 241 height 39
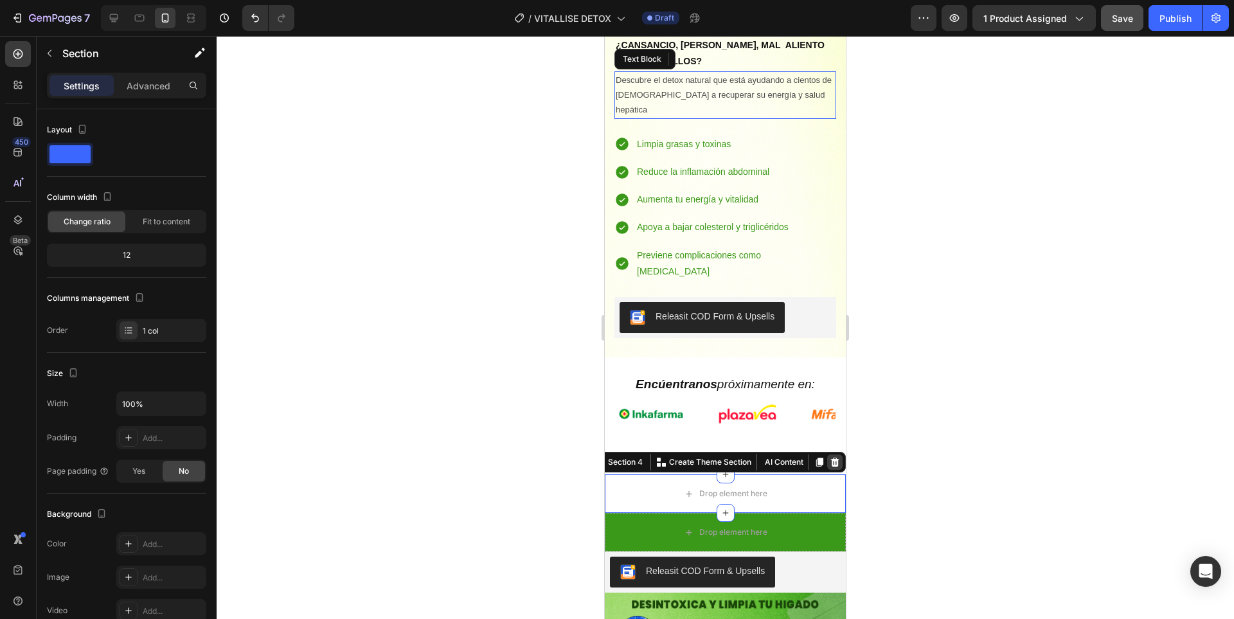
click at [829, 457] on icon at bounding box center [834, 462] width 10 height 10
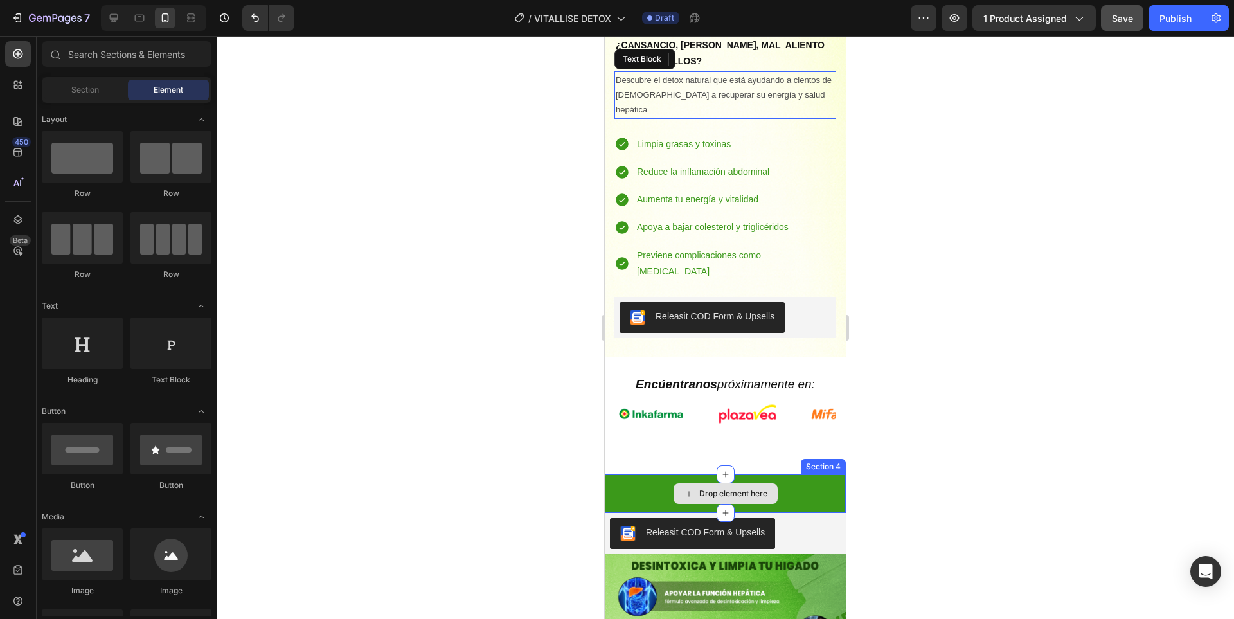
click at [818, 474] on div "Drop element here" at bounding box center [725, 493] width 241 height 39
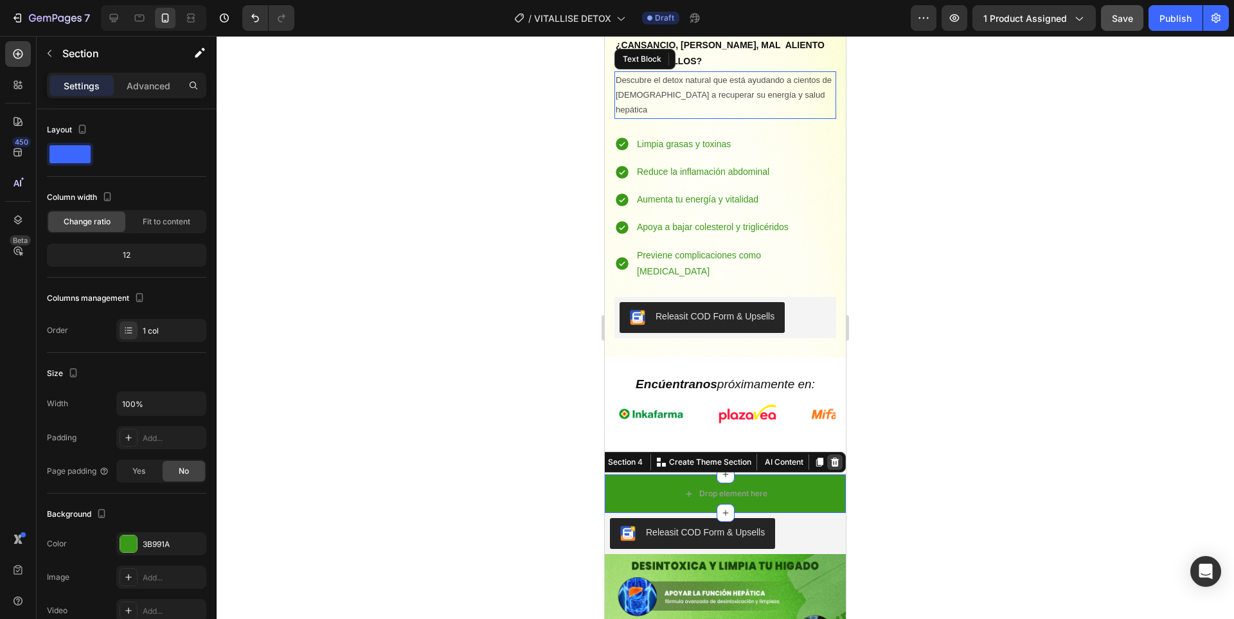
click at [831, 454] on div at bounding box center [834, 461] width 15 height 15
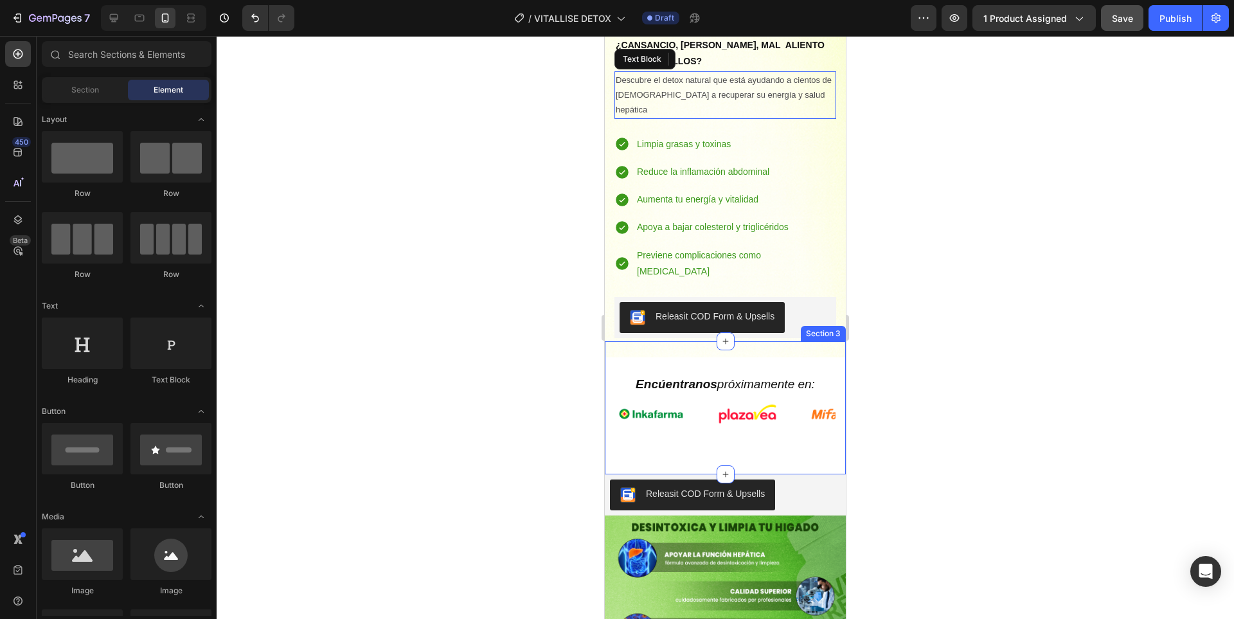
click at [795, 375] on div "Encúentranos próximamente en: Heading Image Image Image Image Image Image Image…" at bounding box center [725, 408] width 241 height 92
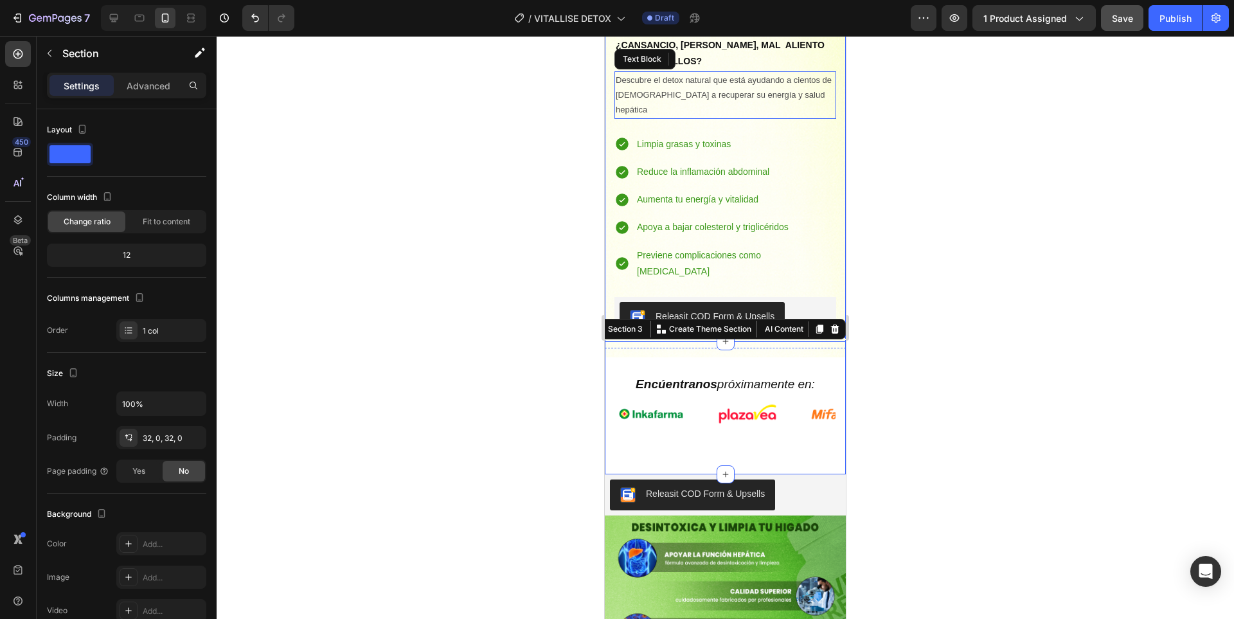
click at [934, 215] on div at bounding box center [725, 327] width 1017 height 583
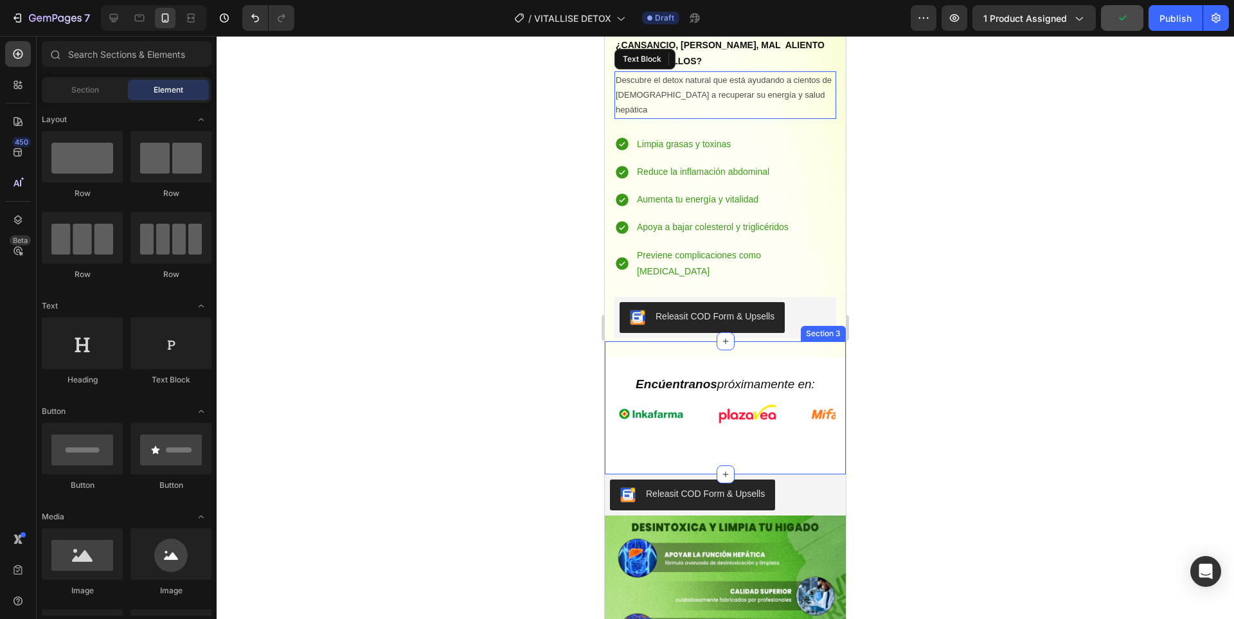
click at [811, 392] on div "Encúentranos próximamente en: Heading Image Image Image Image Image Image Image…" at bounding box center [725, 407] width 241 height 133
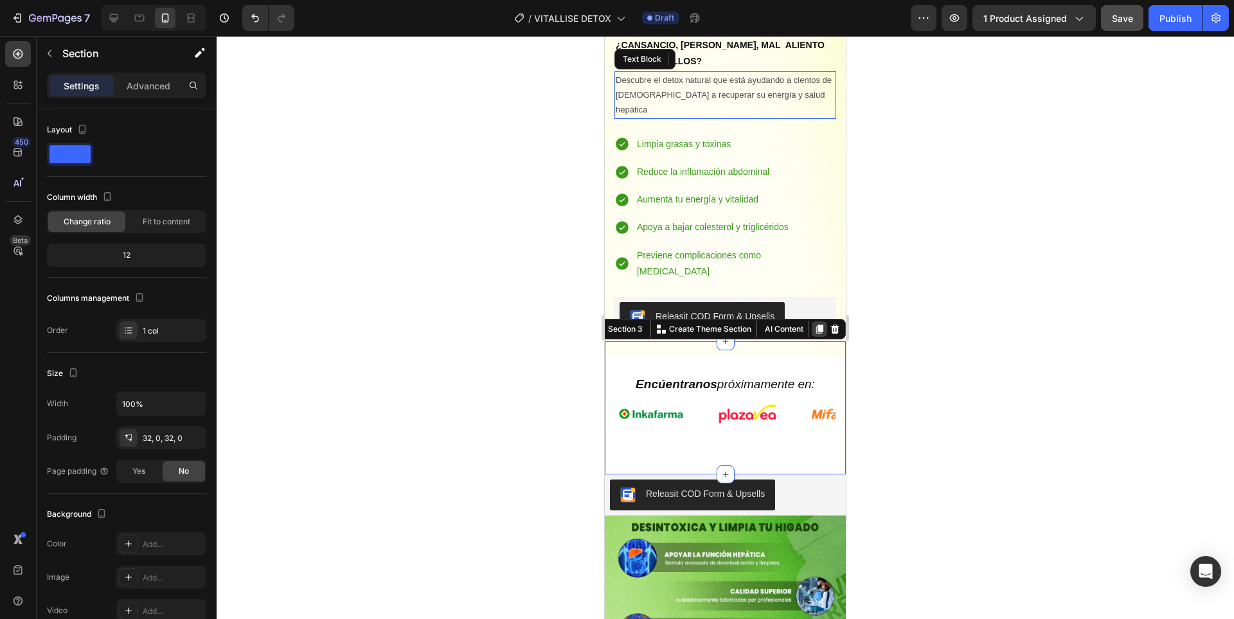
click at [816, 324] on icon at bounding box center [819, 328] width 7 height 9
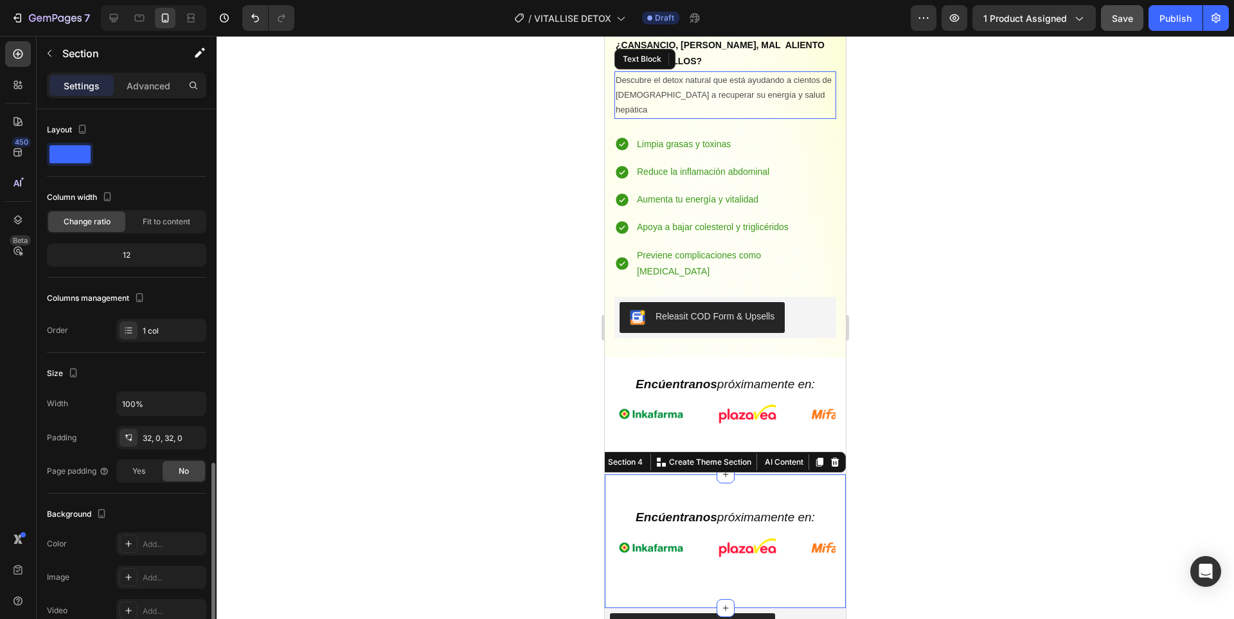
scroll to position [204, 0]
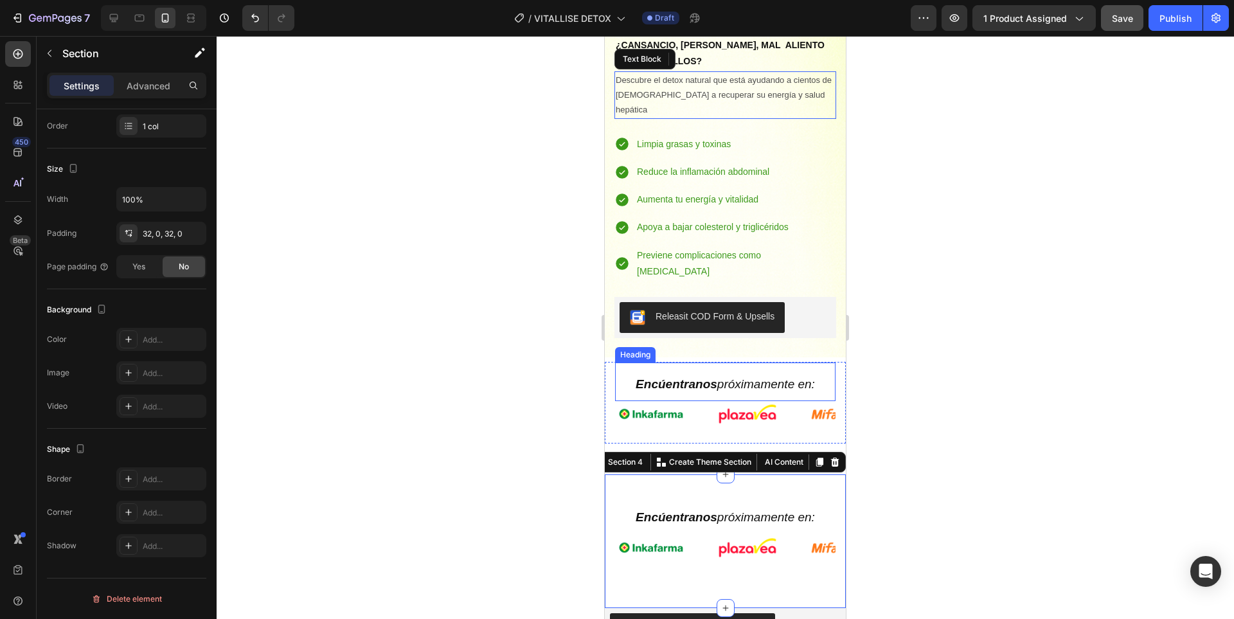
click at [799, 377] on icon "Encúentranos próximamente en:" at bounding box center [724, 383] width 179 height 13
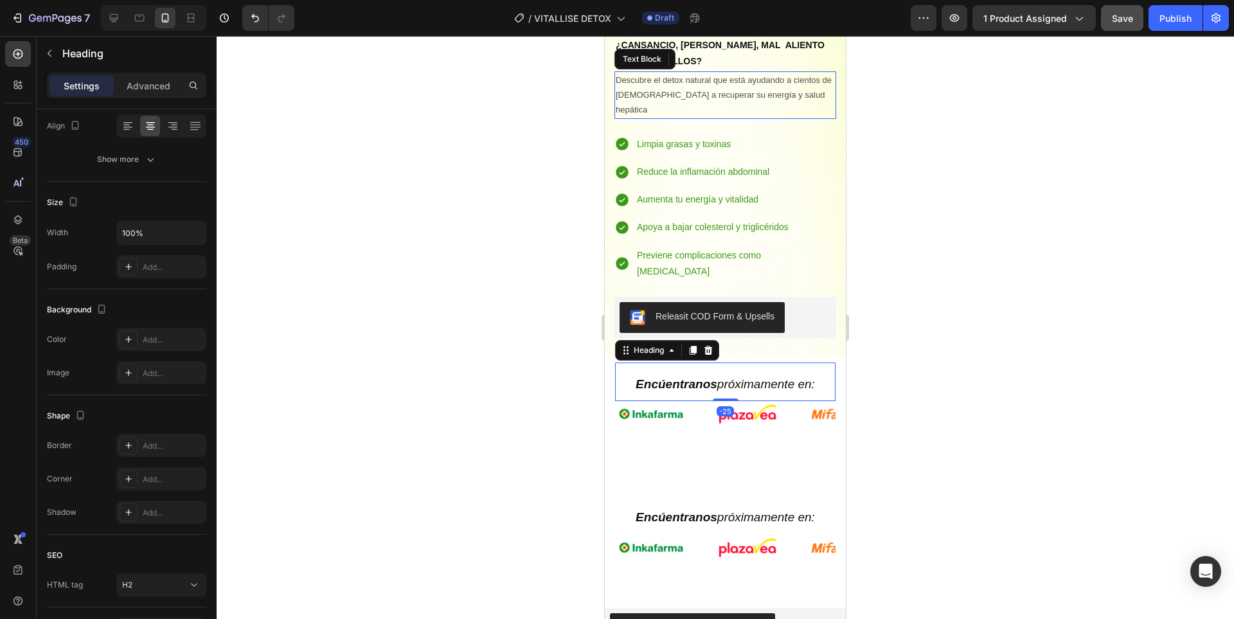
scroll to position [0, 0]
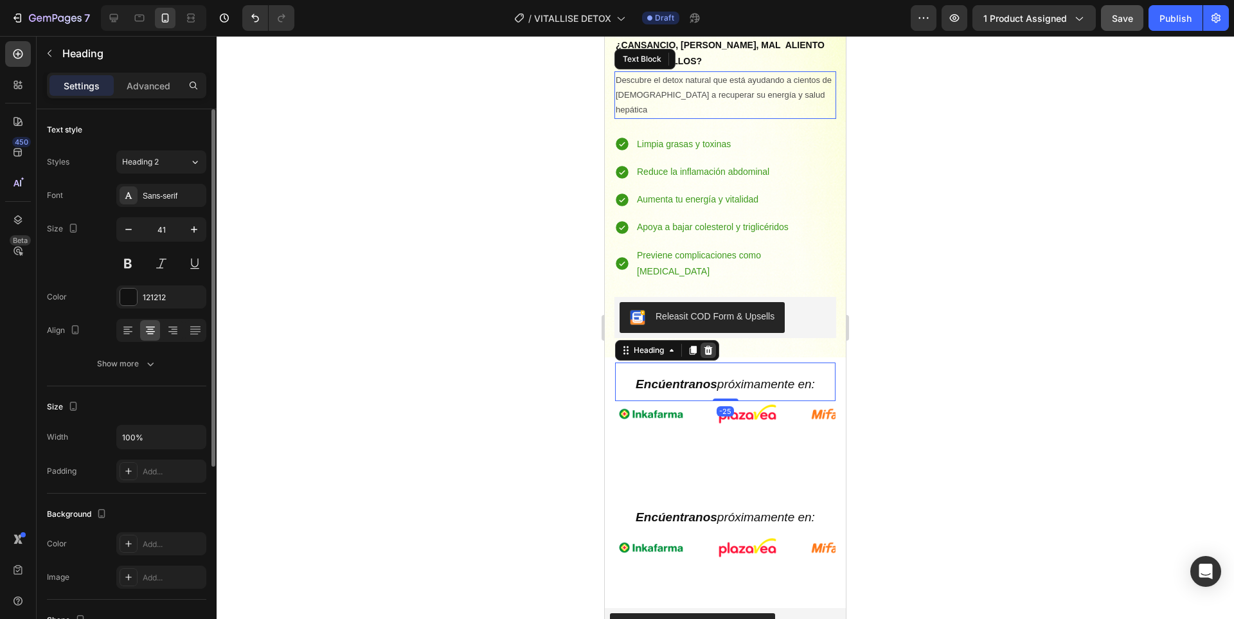
click at [708, 345] on icon at bounding box center [708, 350] width 10 height 10
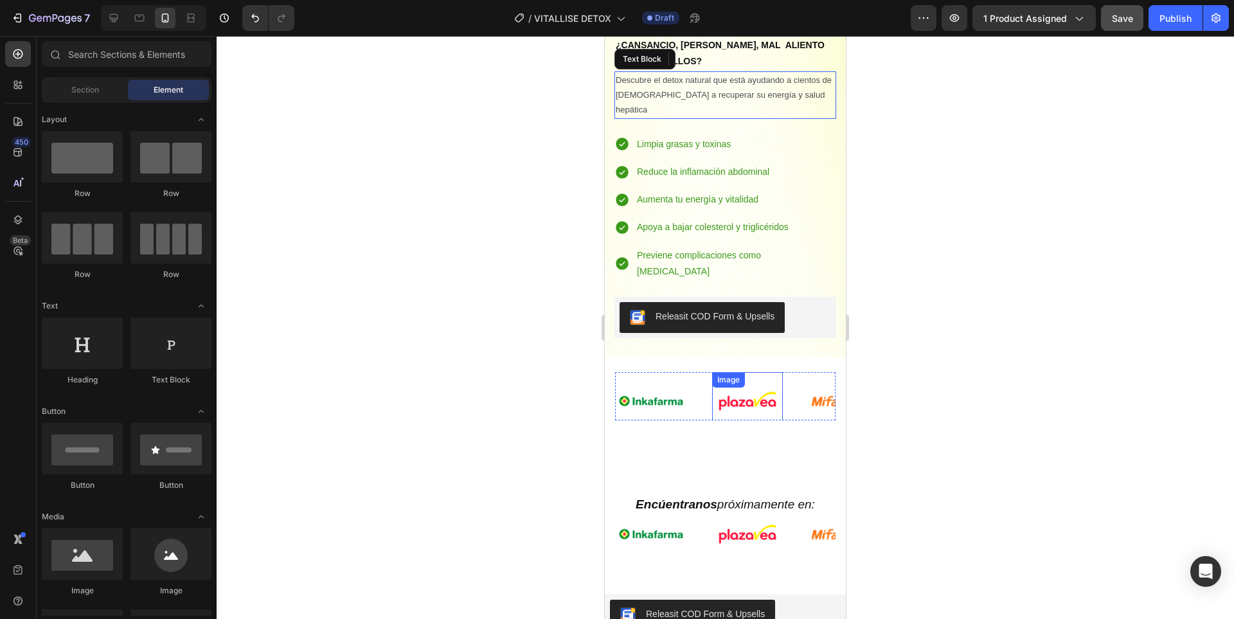
click at [753, 380] on img at bounding box center [747, 401] width 71 height 42
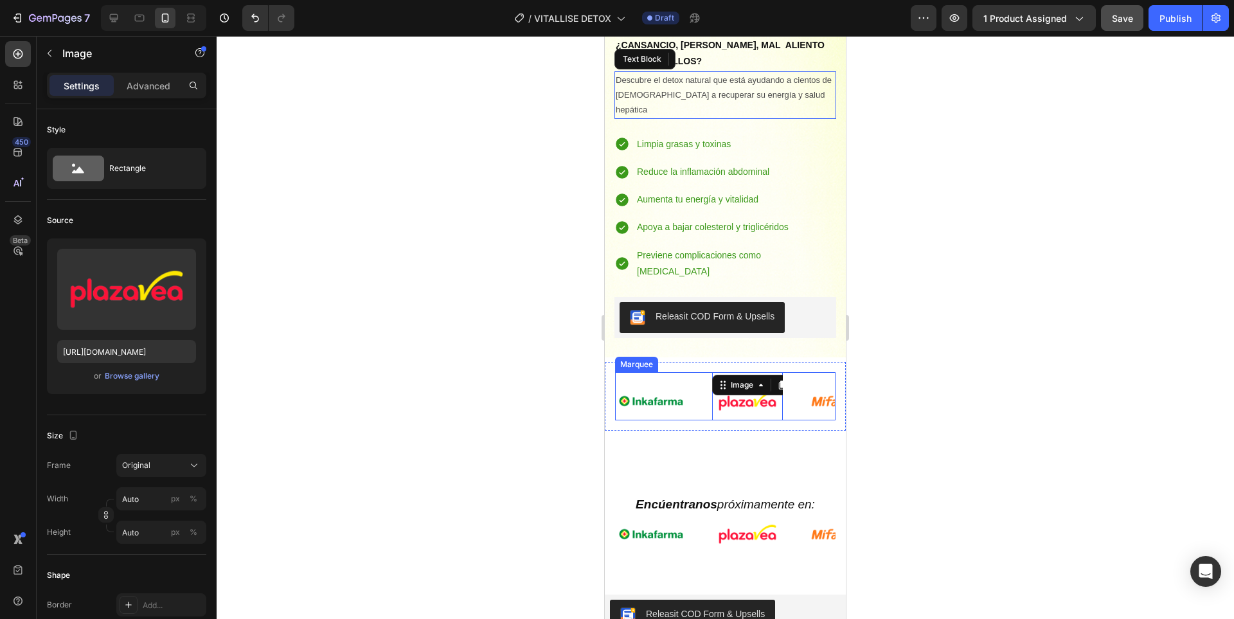
click at [710, 372] on div "Image" at bounding box center [663, 401] width 96 height 58
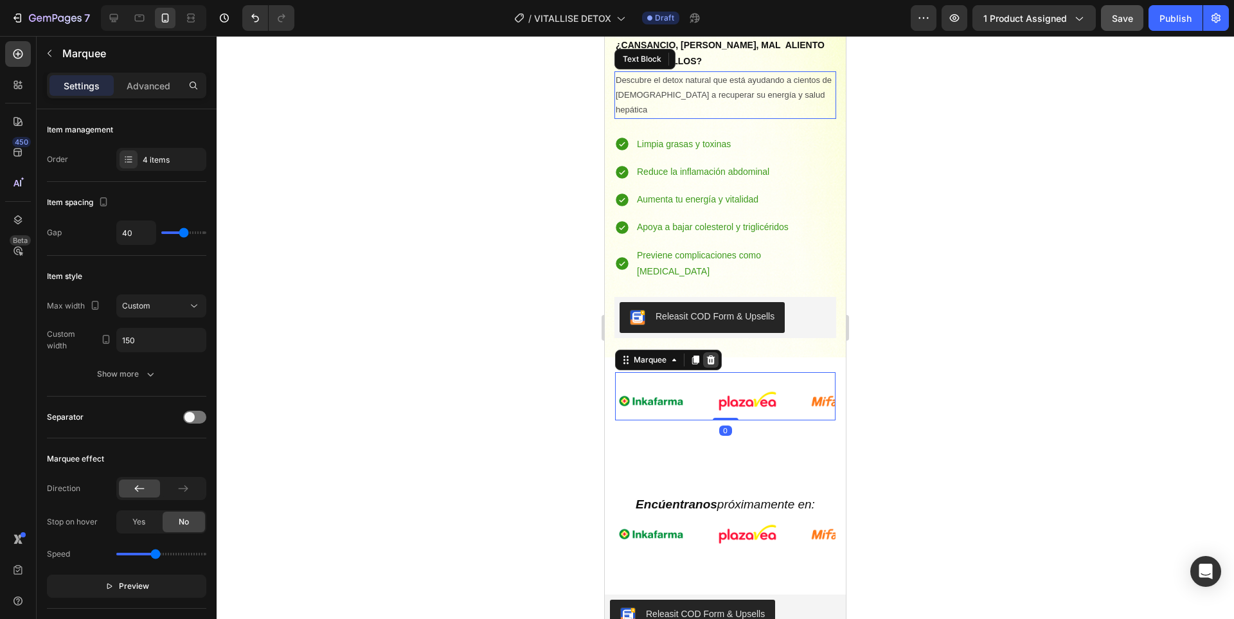
click at [713, 352] on div at bounding box center [710, 359] width 15 height 15
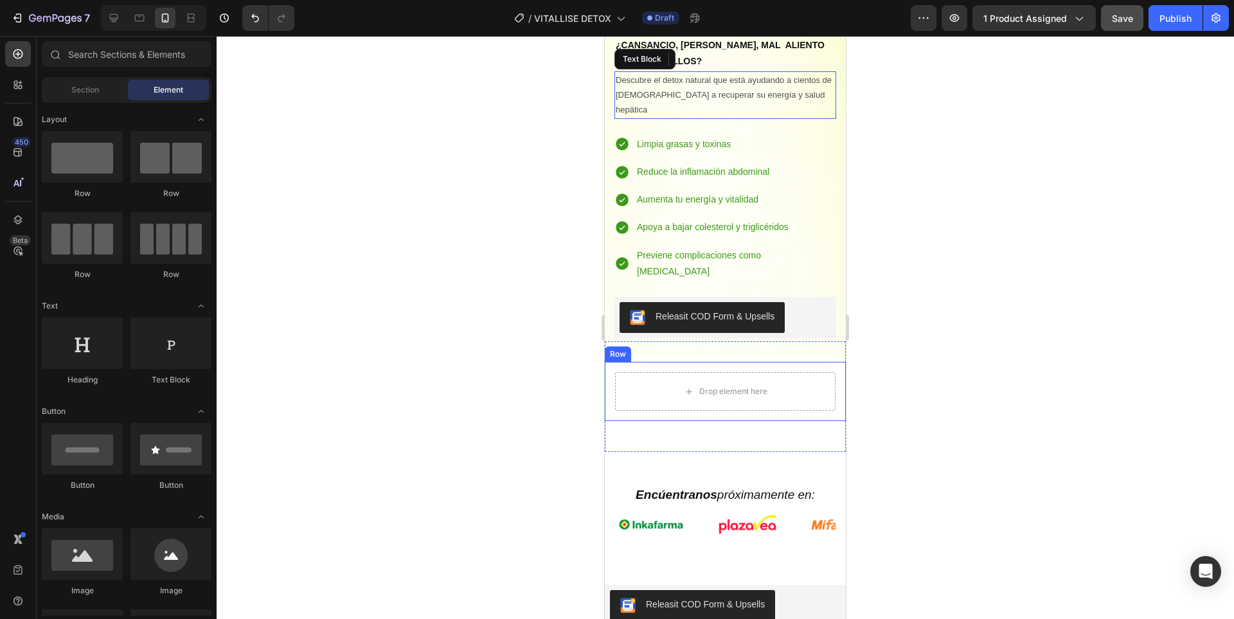
click at [801, 362] on div "Drop element here Row" at bounding box center [725, 391] width 241 height 59
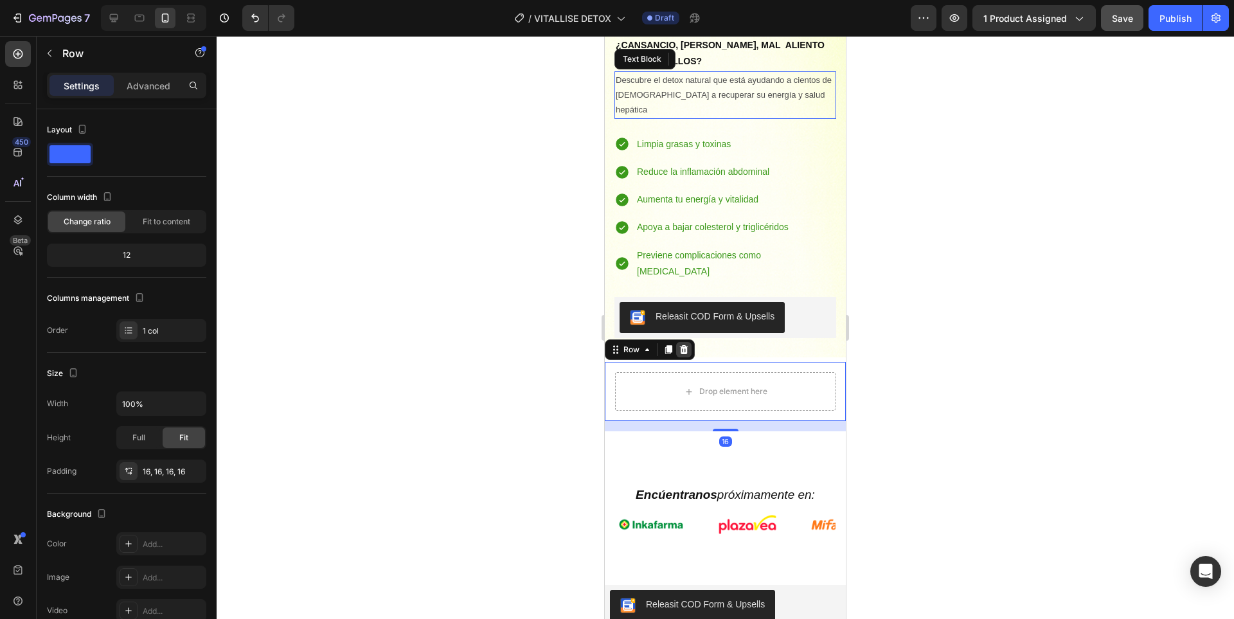
click at [685, 345] on icon at bounding box center [684, 349] width 8 height 9
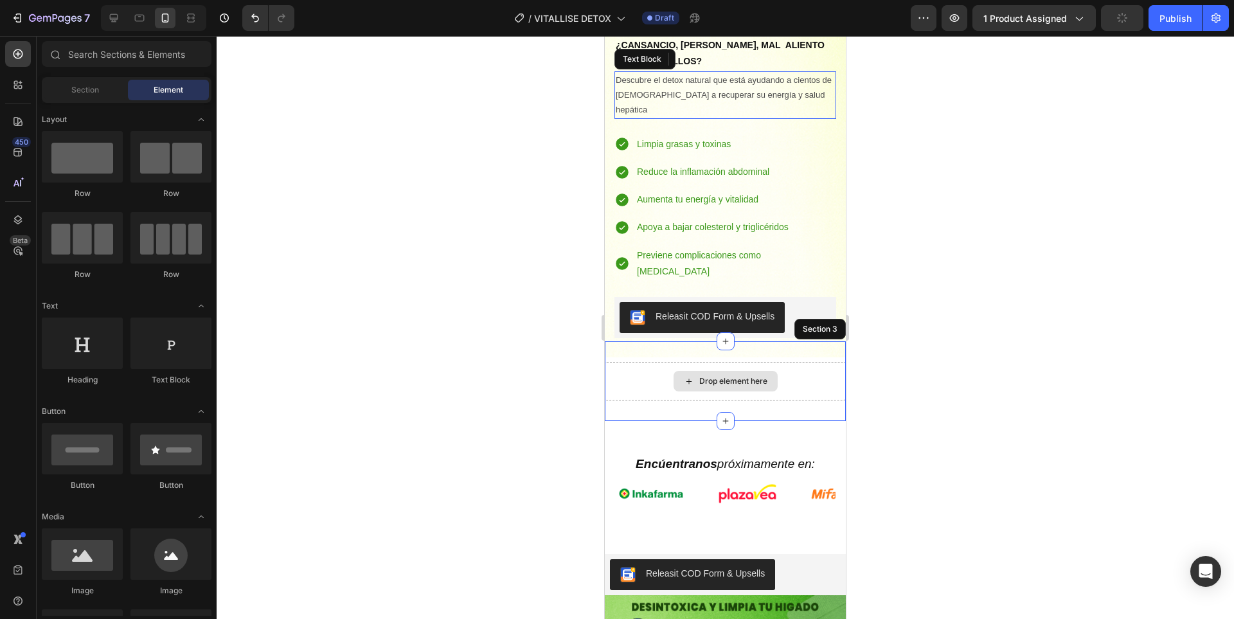
click at [823, 362] on div "Drop element here" at bounding box center [725, 381] width 241 height 39
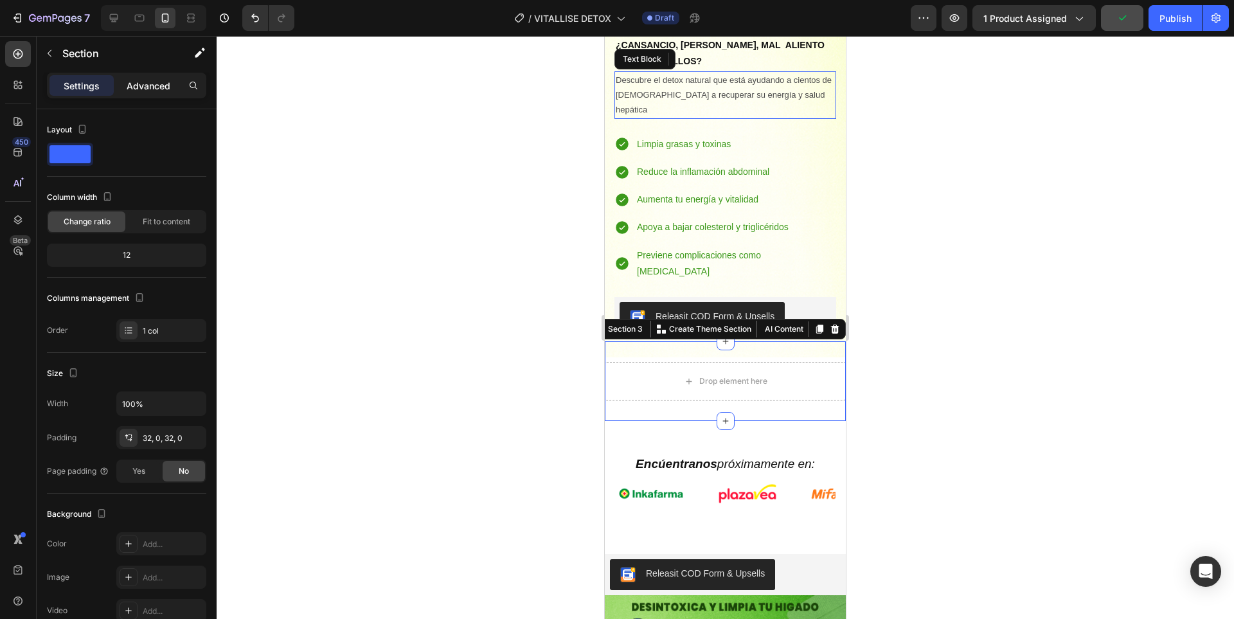
click at [168, 84] on p "Advanced" at bounding box center [149, 85] width 44 height 13
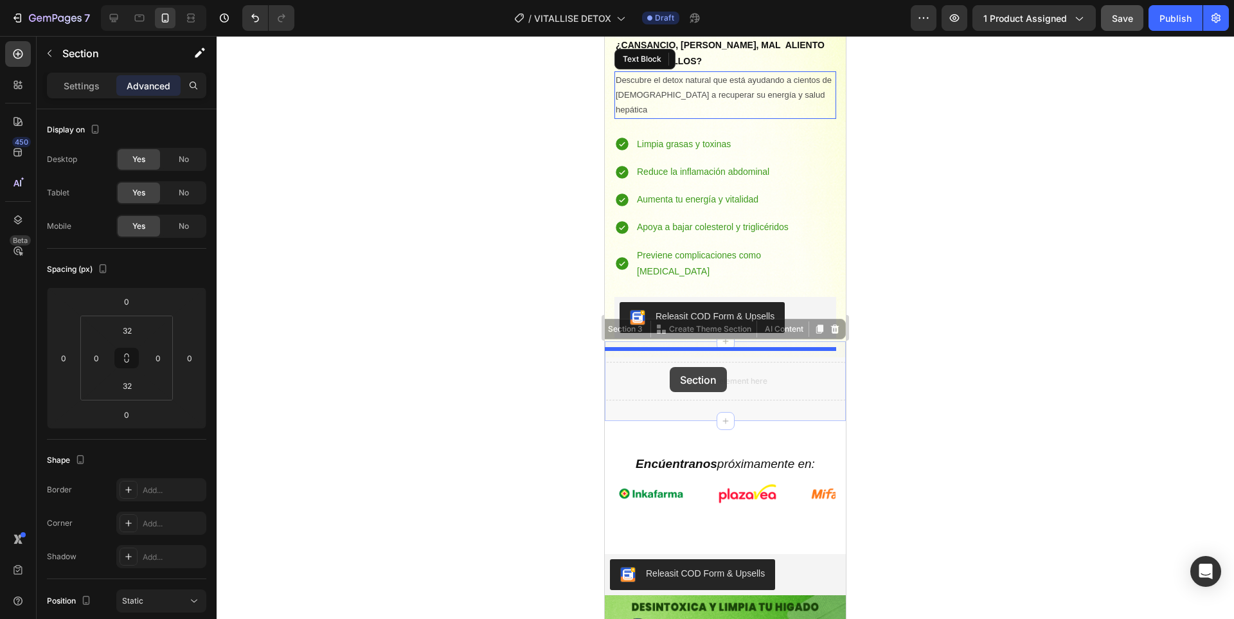
drag, startPoint x: 622, startPoint y: 259, endPoint x: 669, endPoint y: 367, distance: 117.9
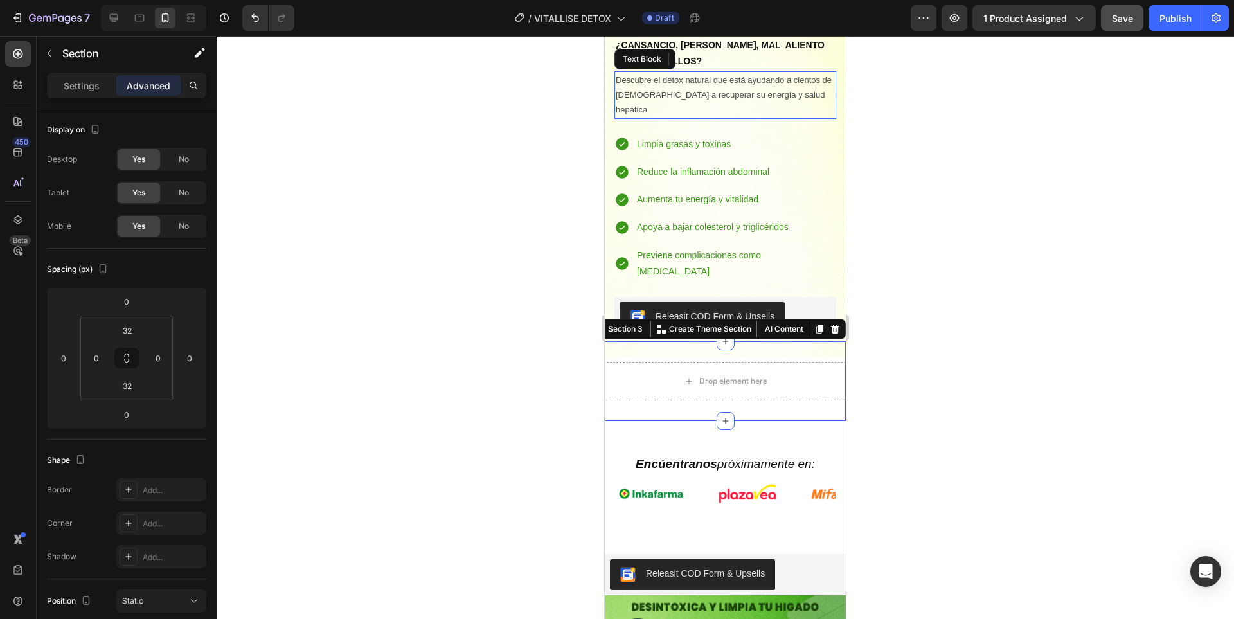
click at [999, 331] on div at bounding box center [725, 327] width 1017 height 583
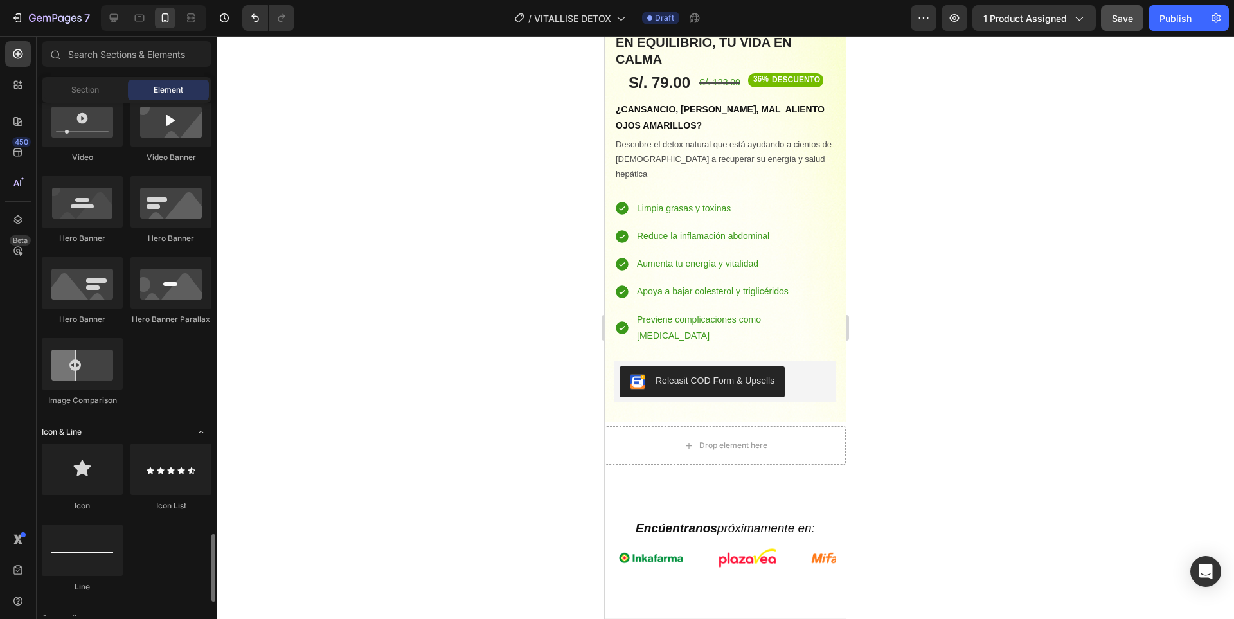
scroll to position [835, 0]
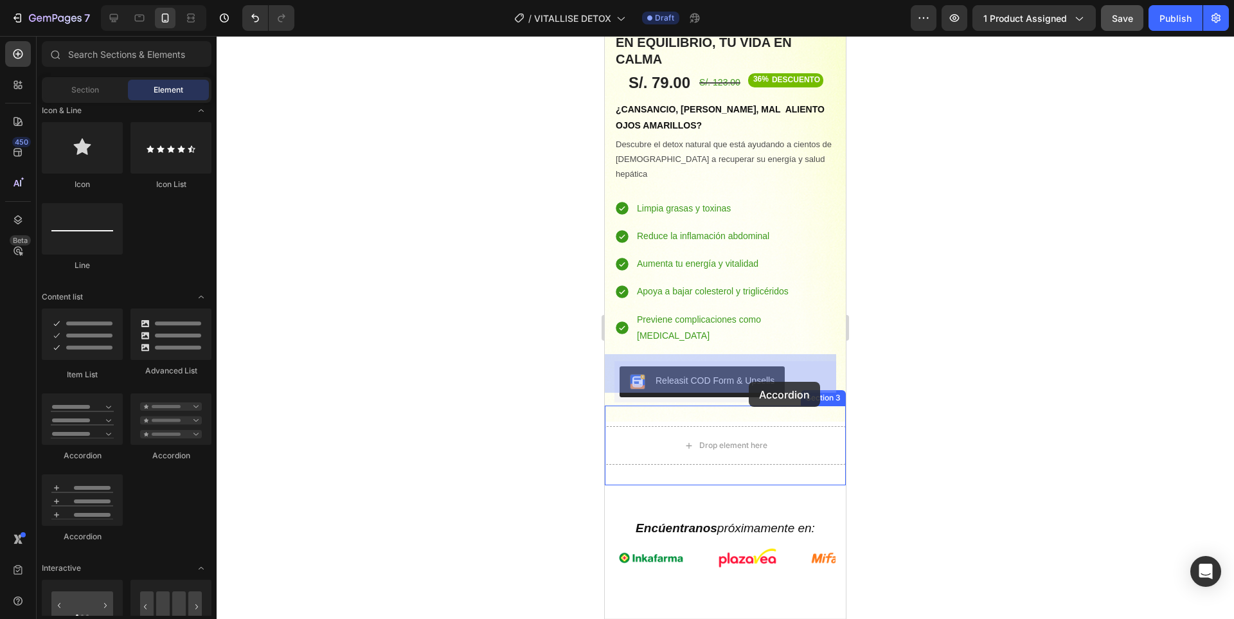
drag, startPoint x: 687, startPoint y: 470, endPoint x: 748, endPoint y: 381, distance: 107.6
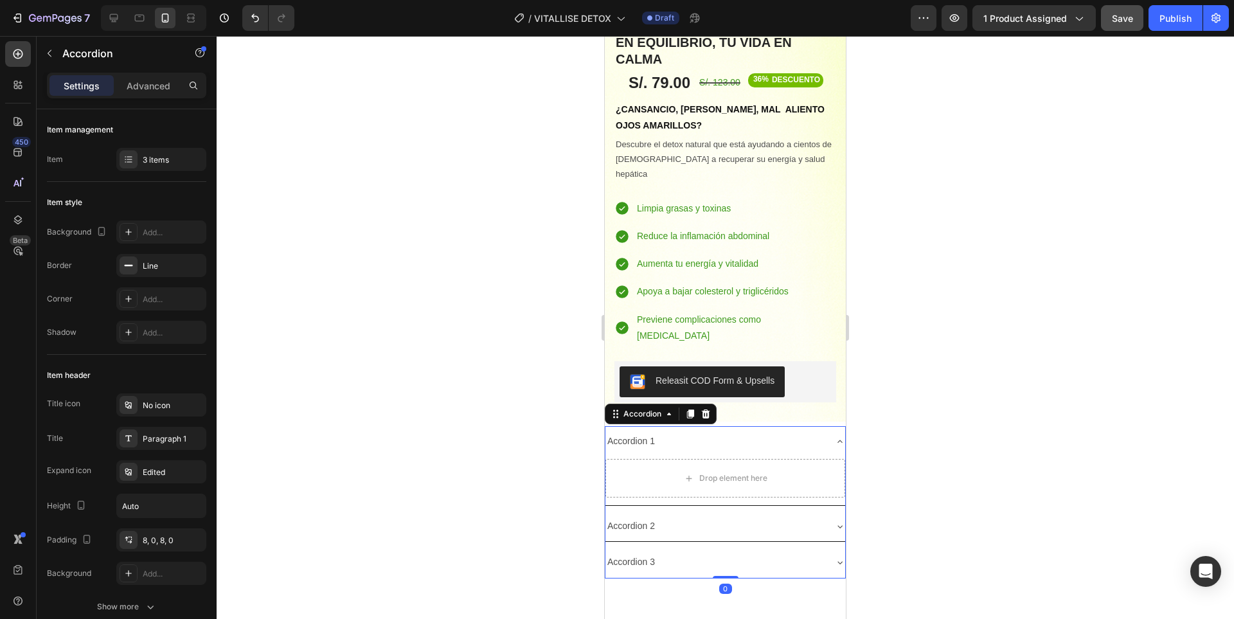
click at [835, 436] on icon at bounding box center [840, 441] width 10 height 10
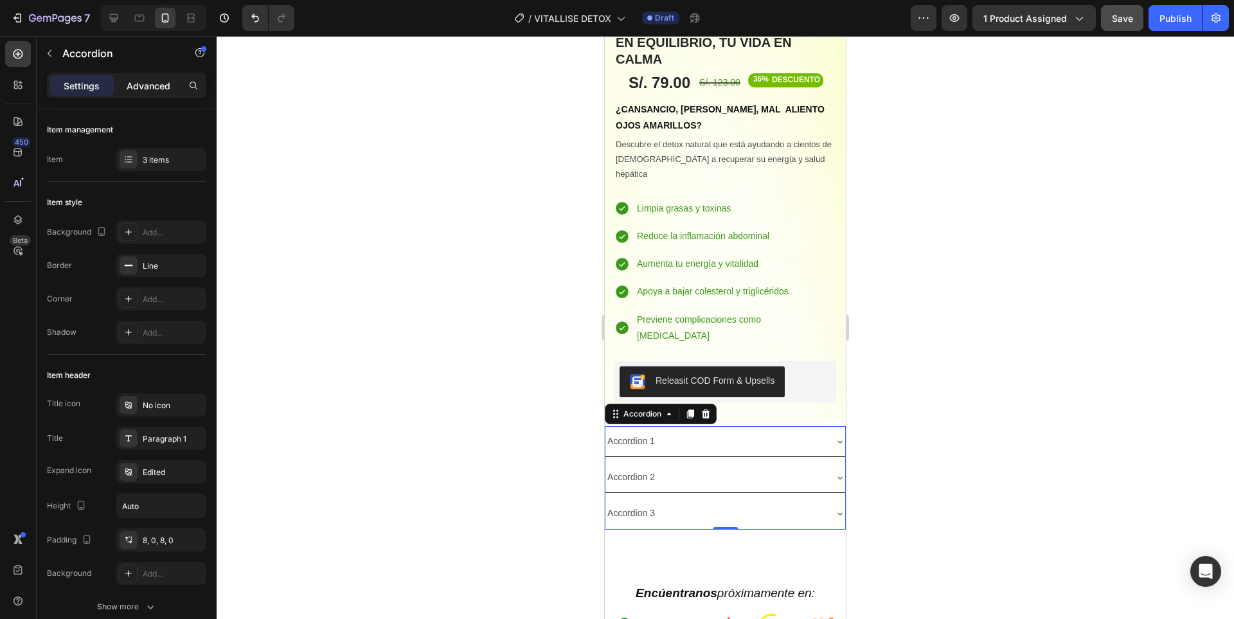
click at [141, 81] on p "Advanced" at bounding box center [149, 85] width 44 height 13
type input "100%"
type input "100"
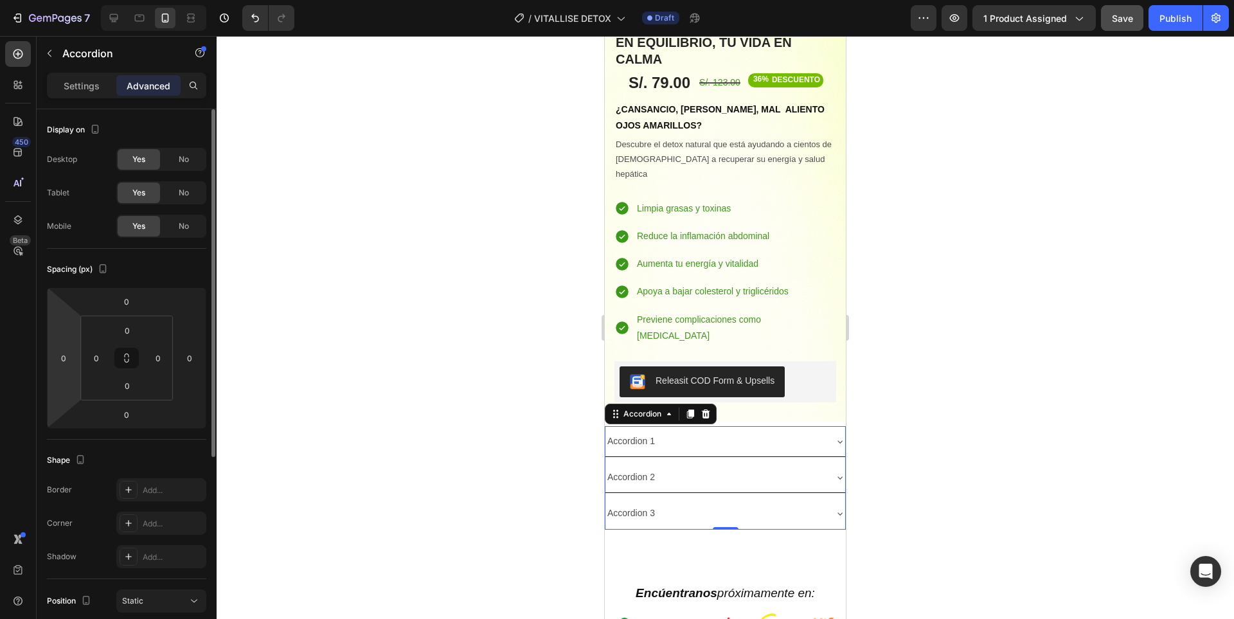
click at [68, 355] on input "0" at bounding box center [63, 357] width 19 height 19
type input "20"
click at [193, 364] on input "0" at bounding box center [189, 357] width 19 height 19
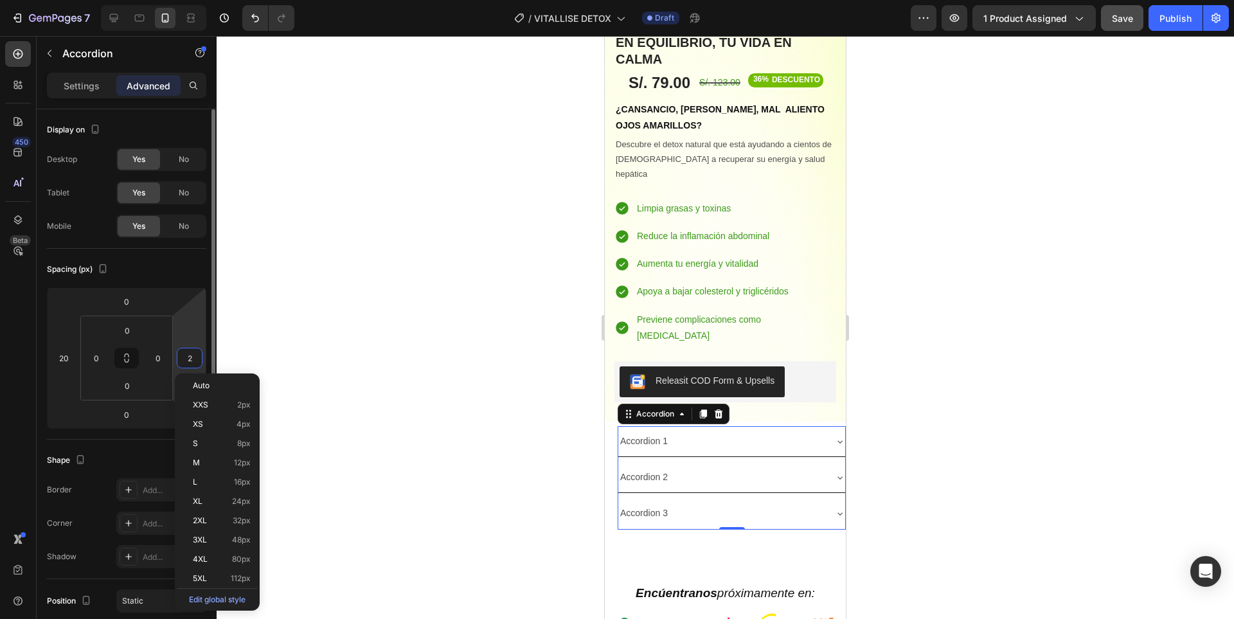
type input "20"
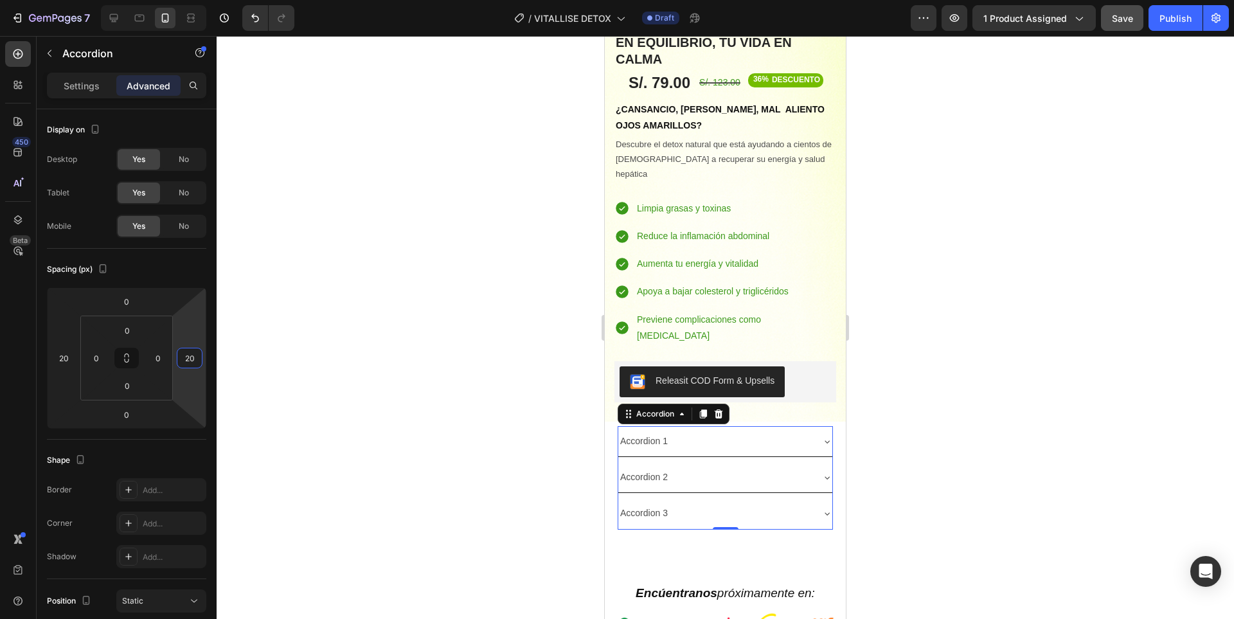
click at [930, 366] on div at bounding box center [725, 327] width 1017 height 583
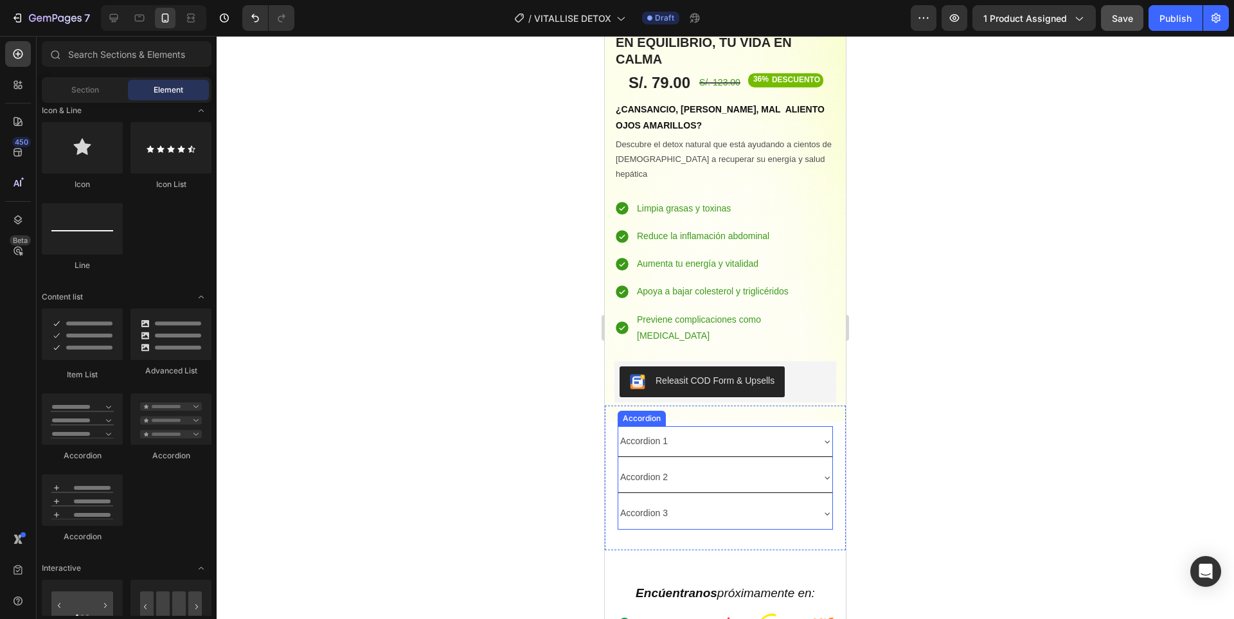
click at [810, 426] on div "Accordion 1" at bounding box center [725, 441] width 214 height 30
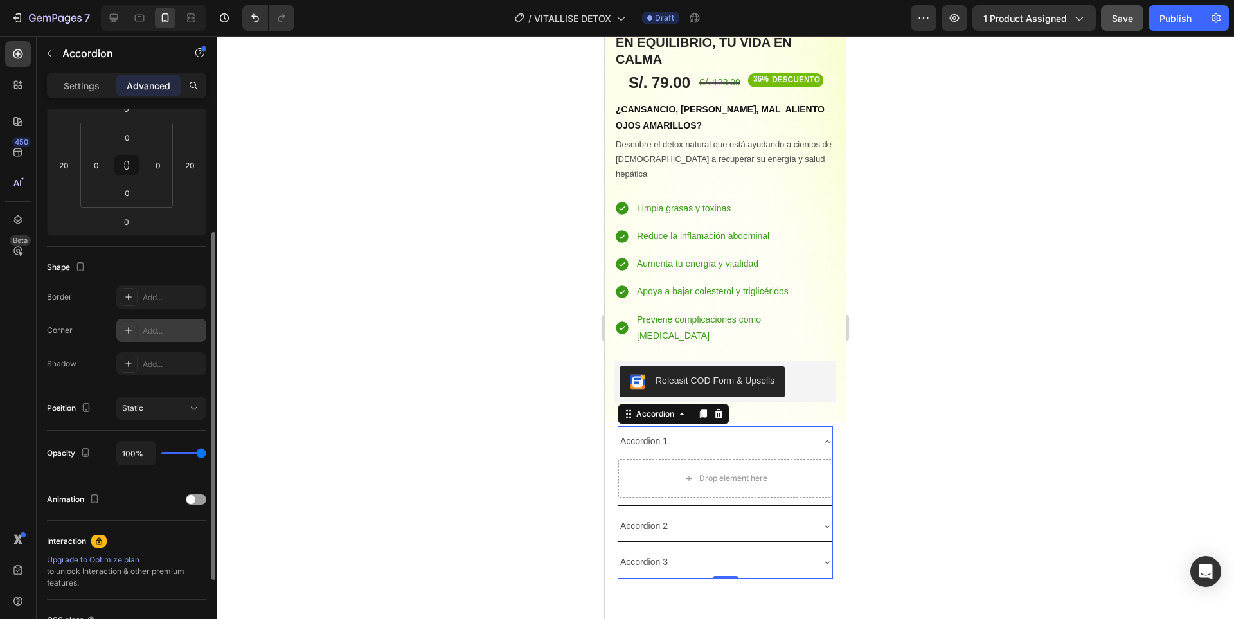
scroll to position [0, 0]
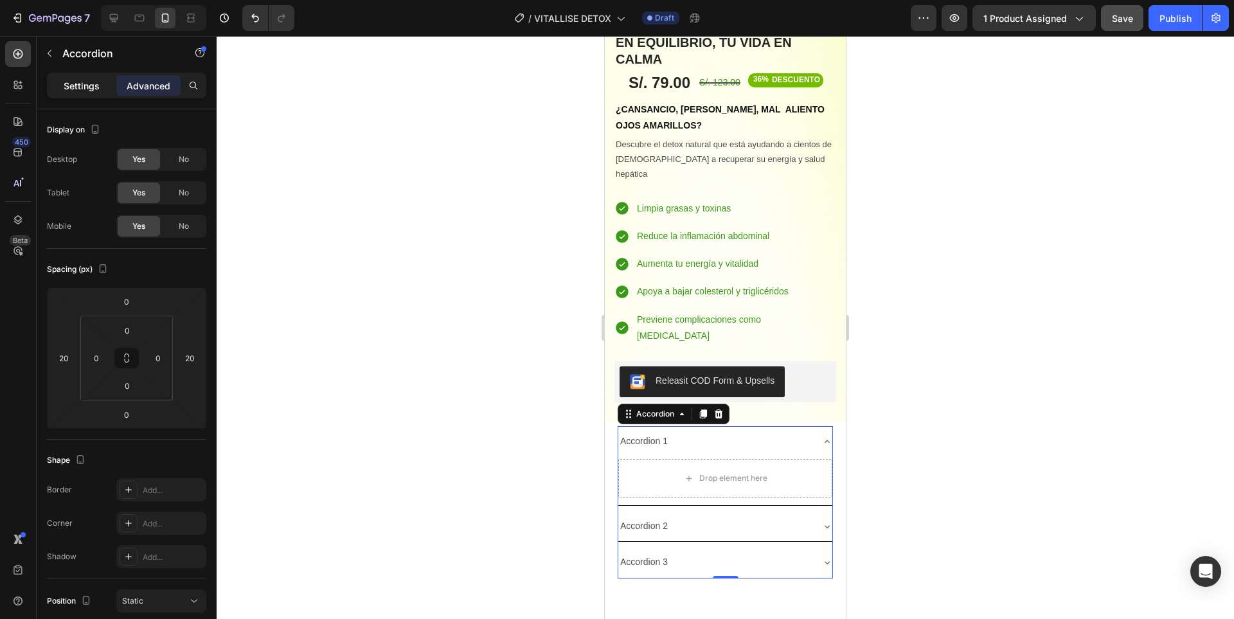
click at [82, 76] on div "Settings" at bounding box center [81, 85] width 64 height 21
type input "8"
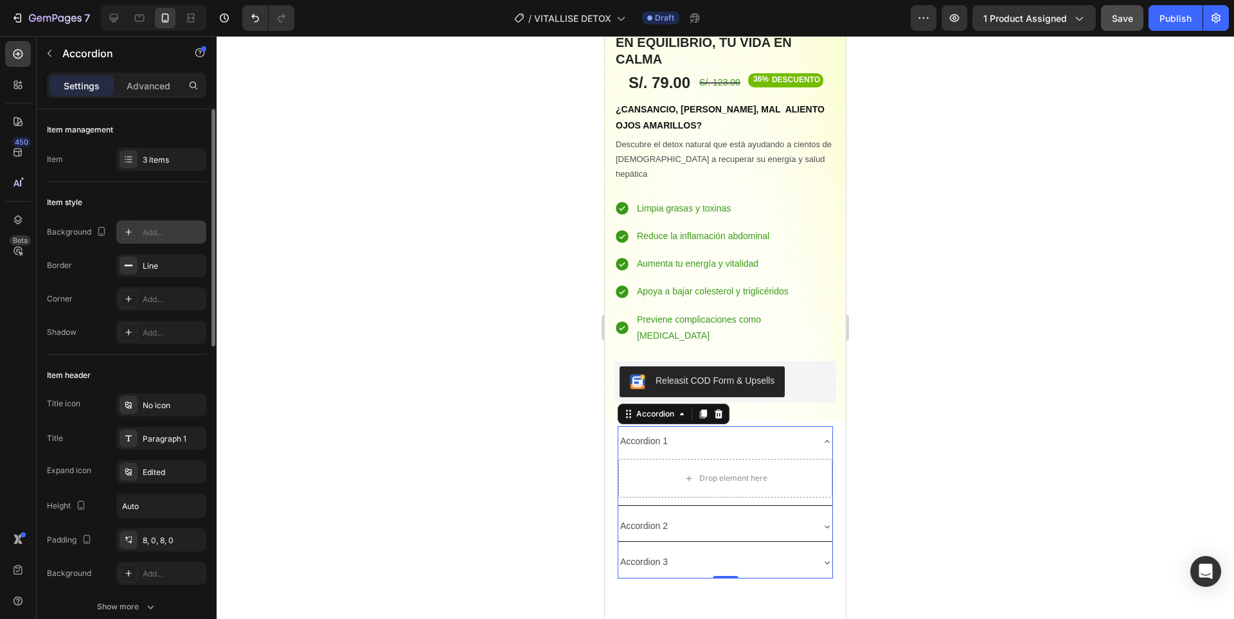
click at [172, 231] on div "Add..." at bounding box center [173, 233] width 60 height 12
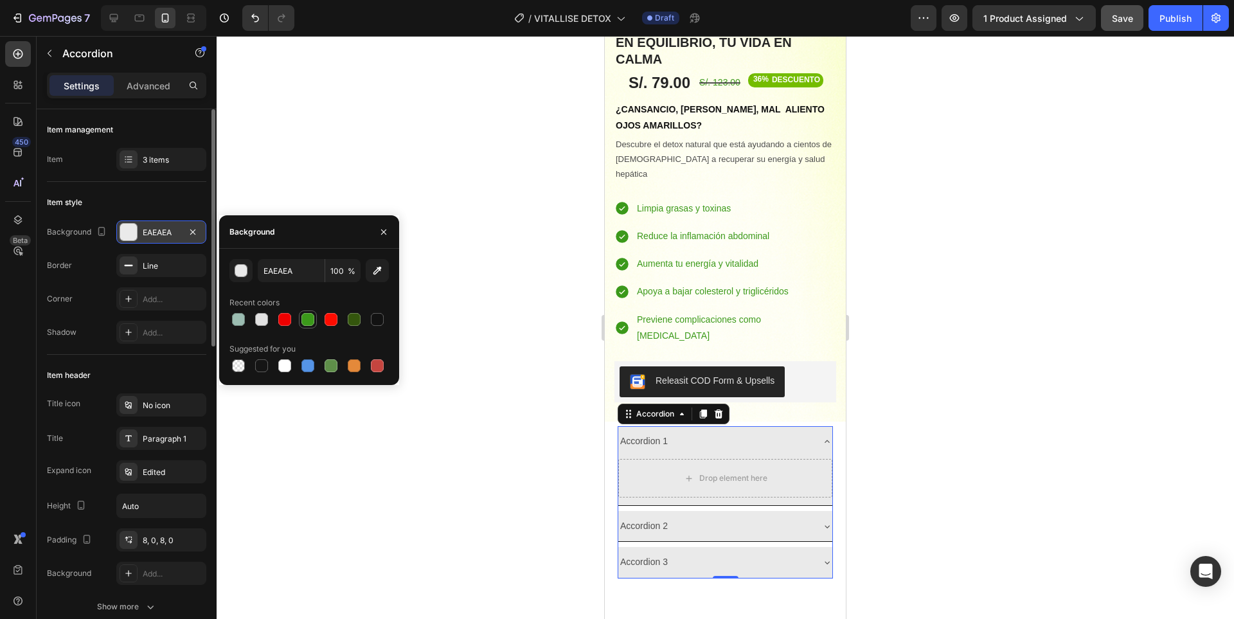
click at [306, 322] on div at bounding box center [307, 319] width 13 height 13
type input "3B991A"
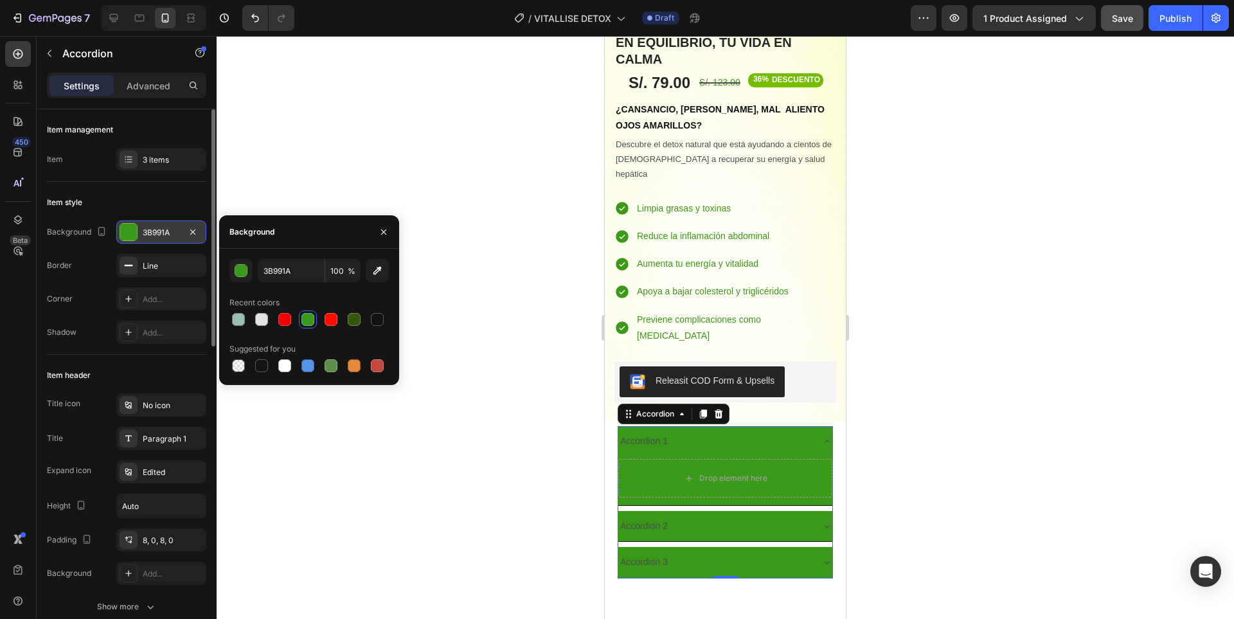
click at [940, 381] on div at bounding box center [725, 327] width 1017 height 583
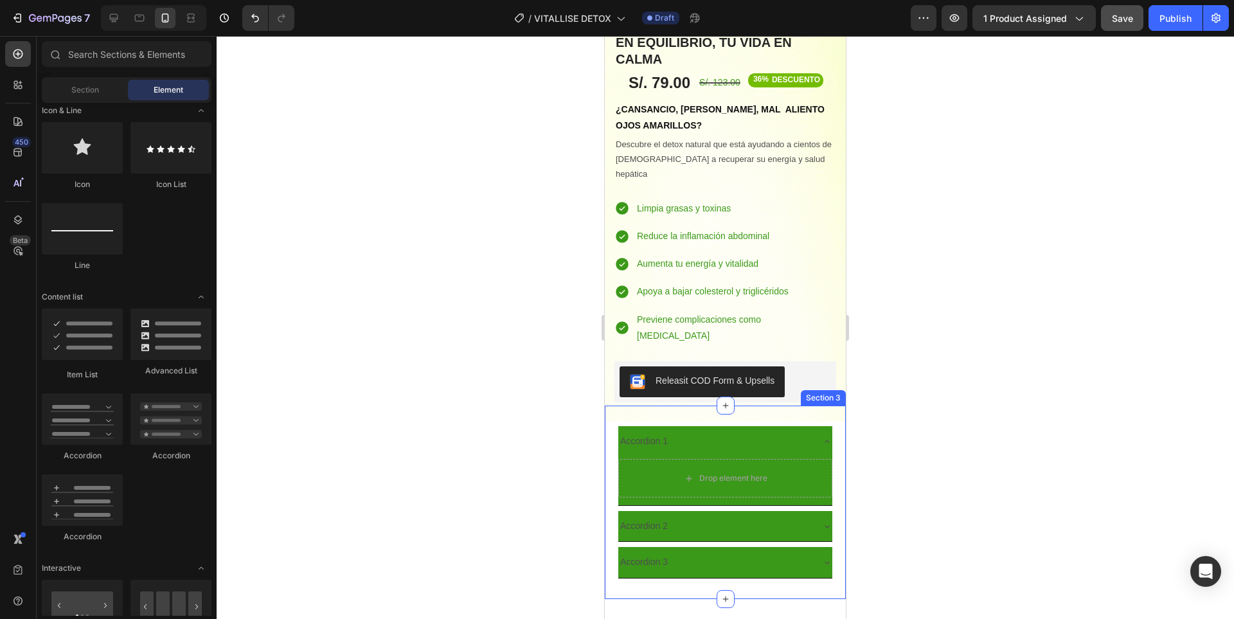
click at [829, 426] on div "Accordion 1 Drop element here Accordion 2 Accordion 3 Accordion" at bounding box center [725, 502] width 241 height 152
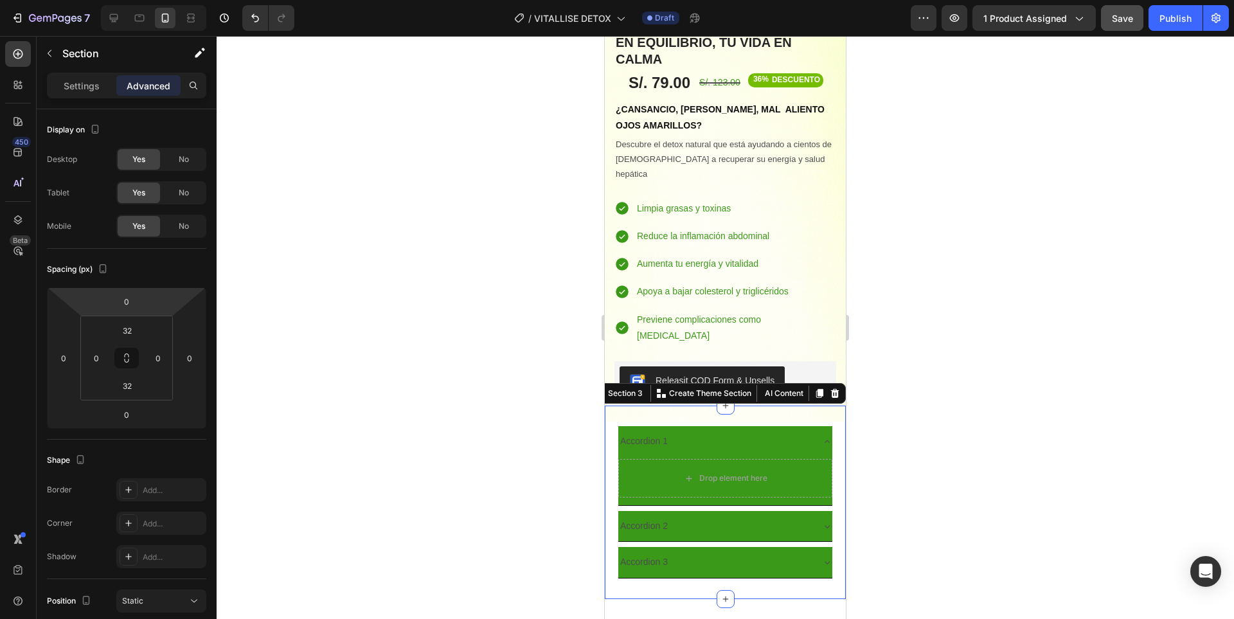
click at [91, 97] on div "Settings Advanced" at bounding box center [126, 86] width 159 height 26
click at [85, 90] on p "Settings" at bounding box center [82, 85] width 36 height 13
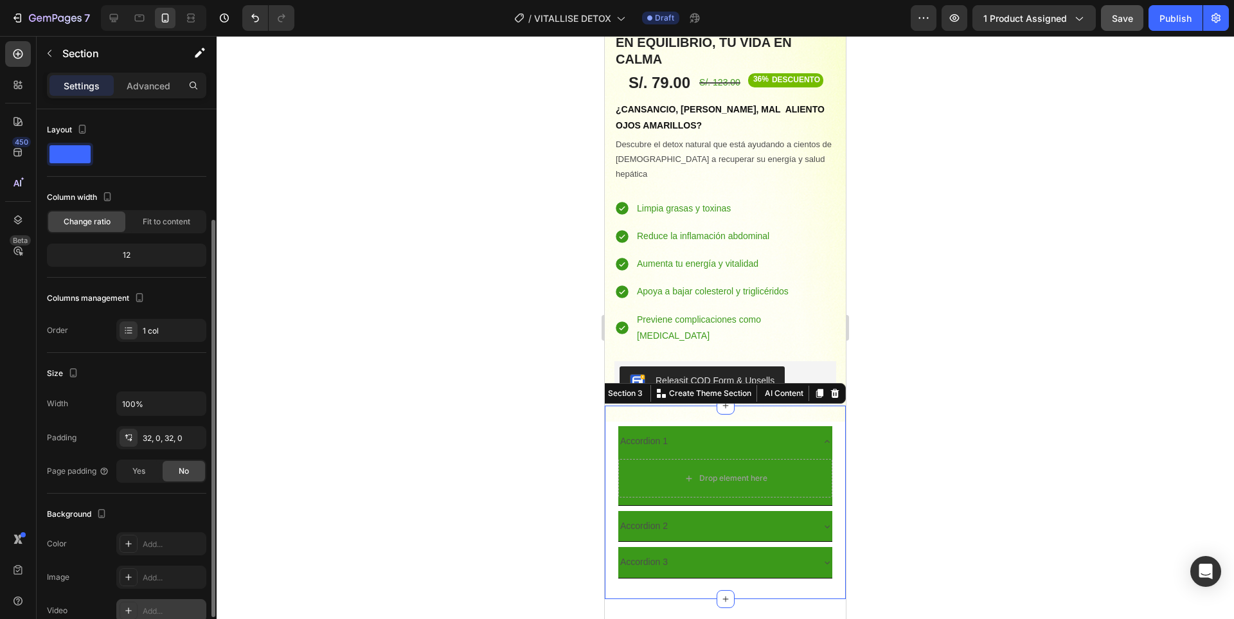
scroll to position [128, 0]
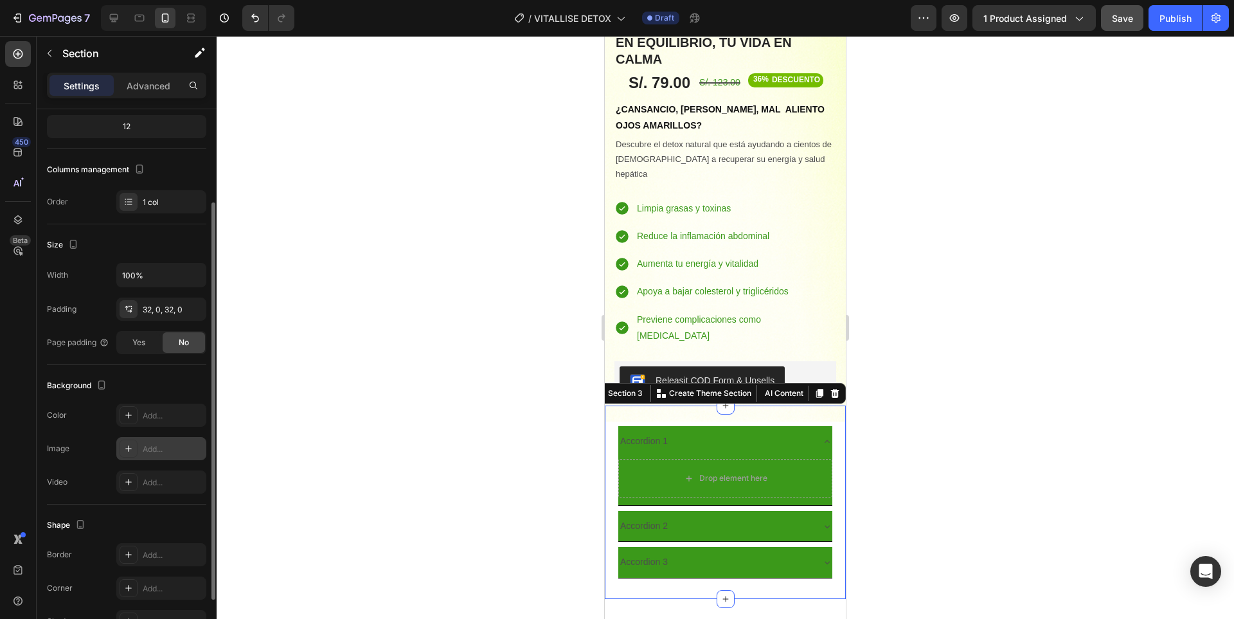
click at [164, 441] on div "Add..." at bounding box center [161, 448] width 90 height 23
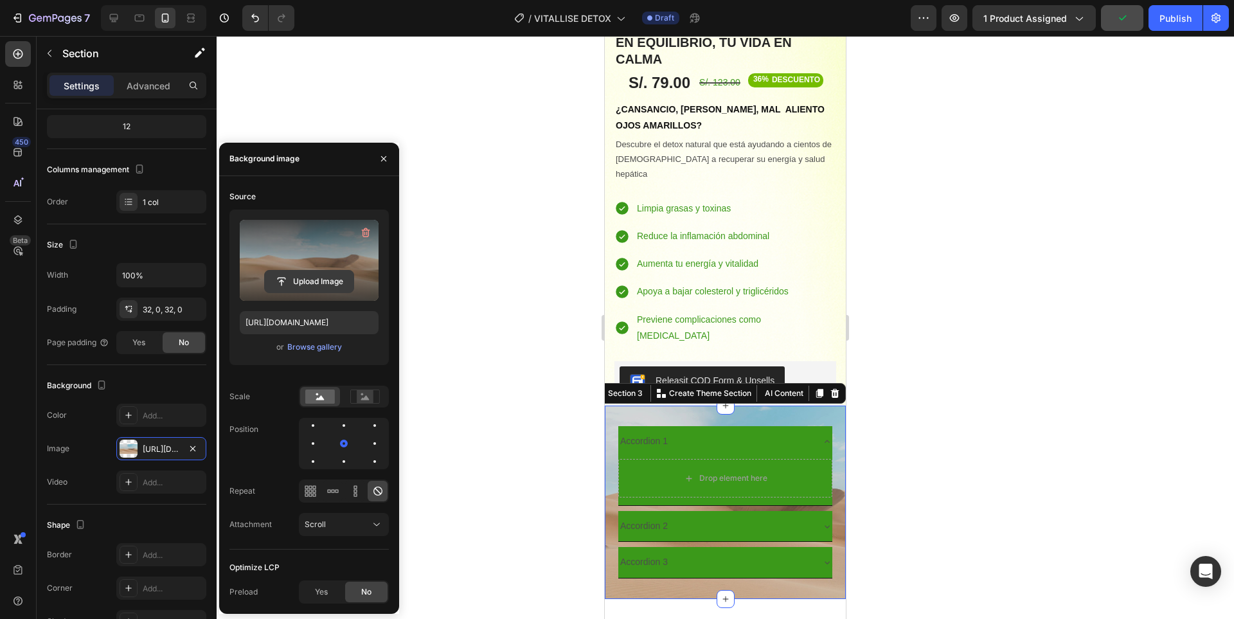
click at [314, 282] on input "file" at bounding box center [309, 281] width 89 height 22
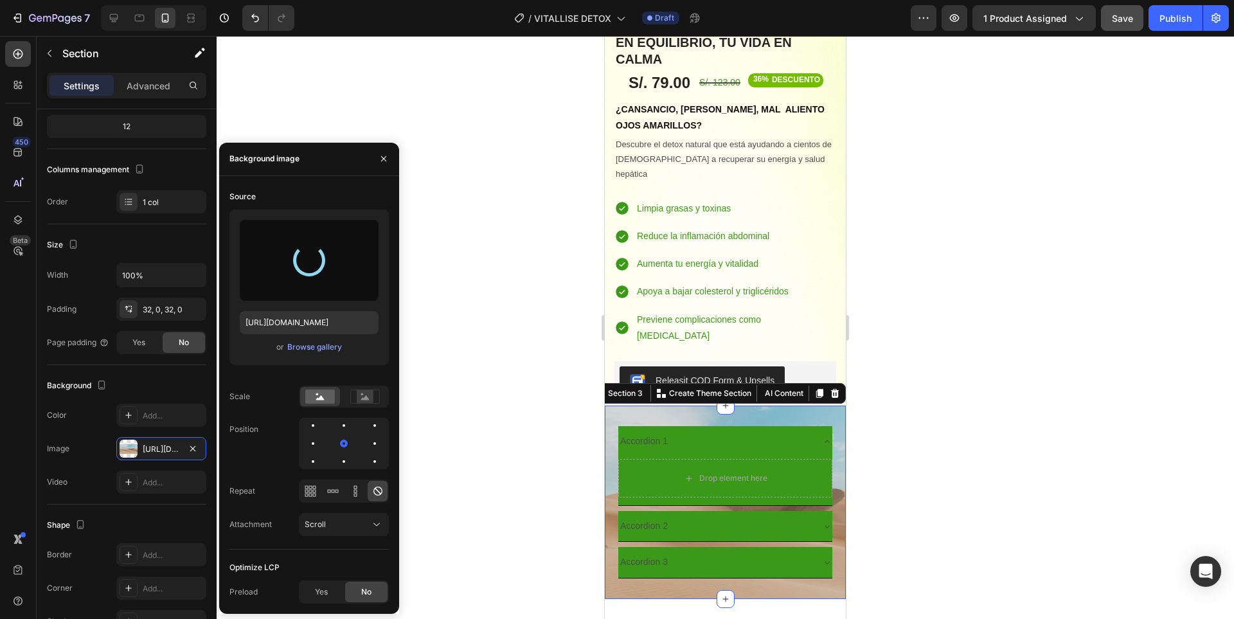
type input "[URL][DOMAIN_NAME]"
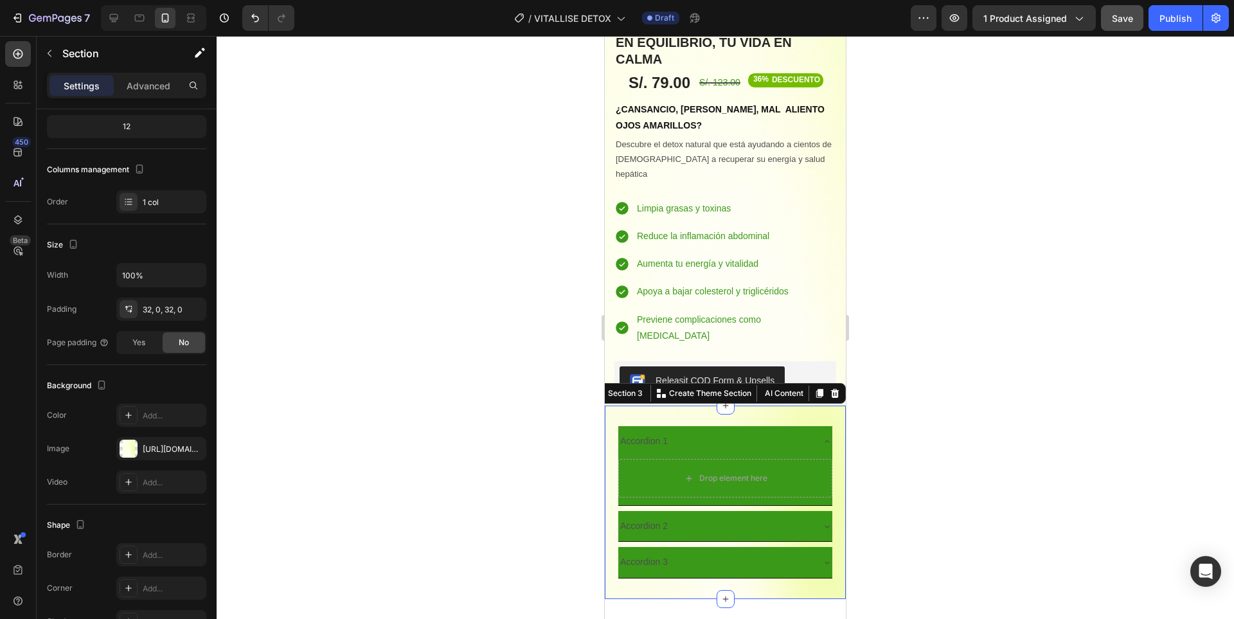
click at [1030, 348] on div at bounding box center [725, 327] width 1017 height 583
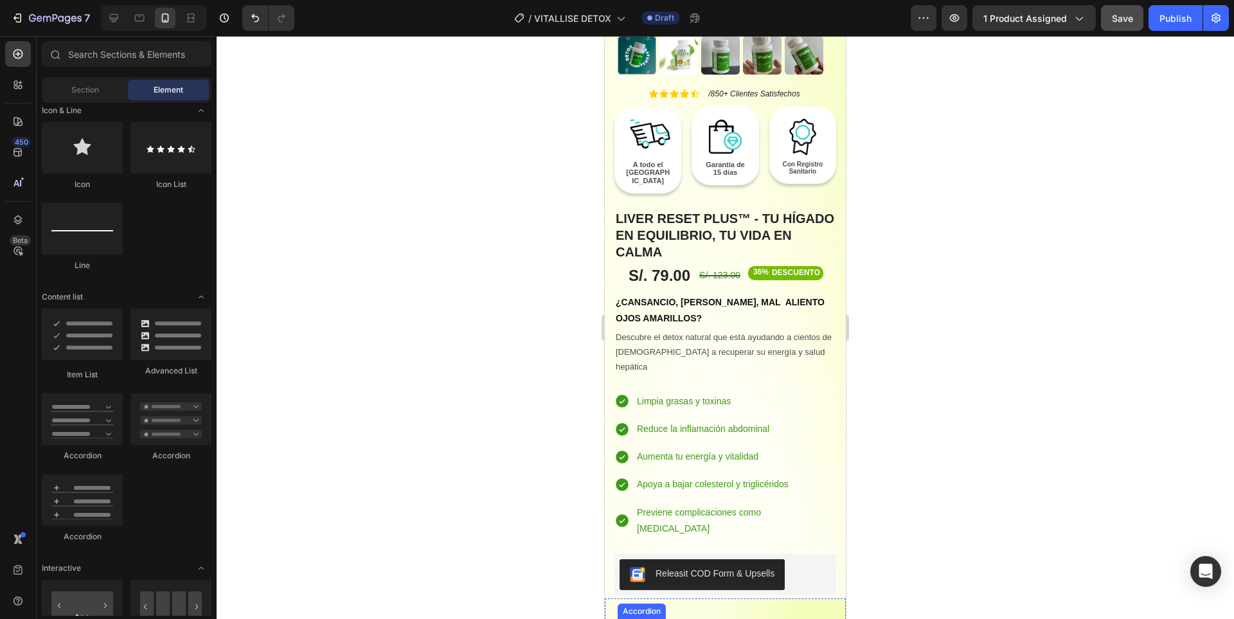
scroll to position [707, 0]
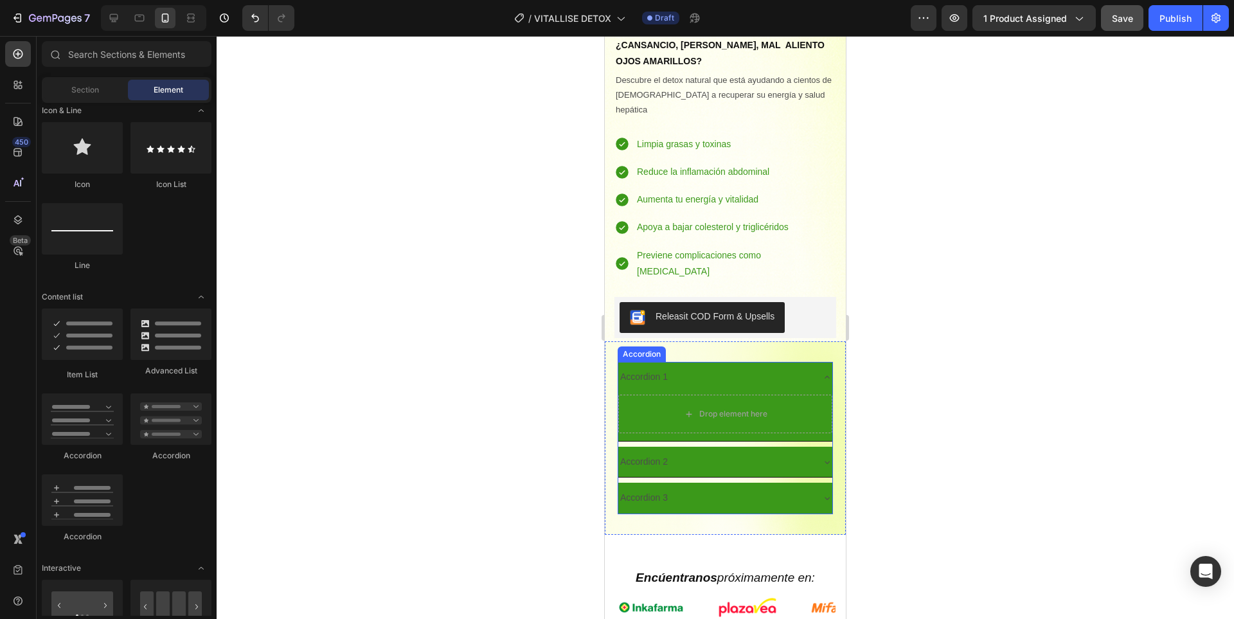
click at [822, 372] on icon at bounding box center [827, 377] width 10 height 10
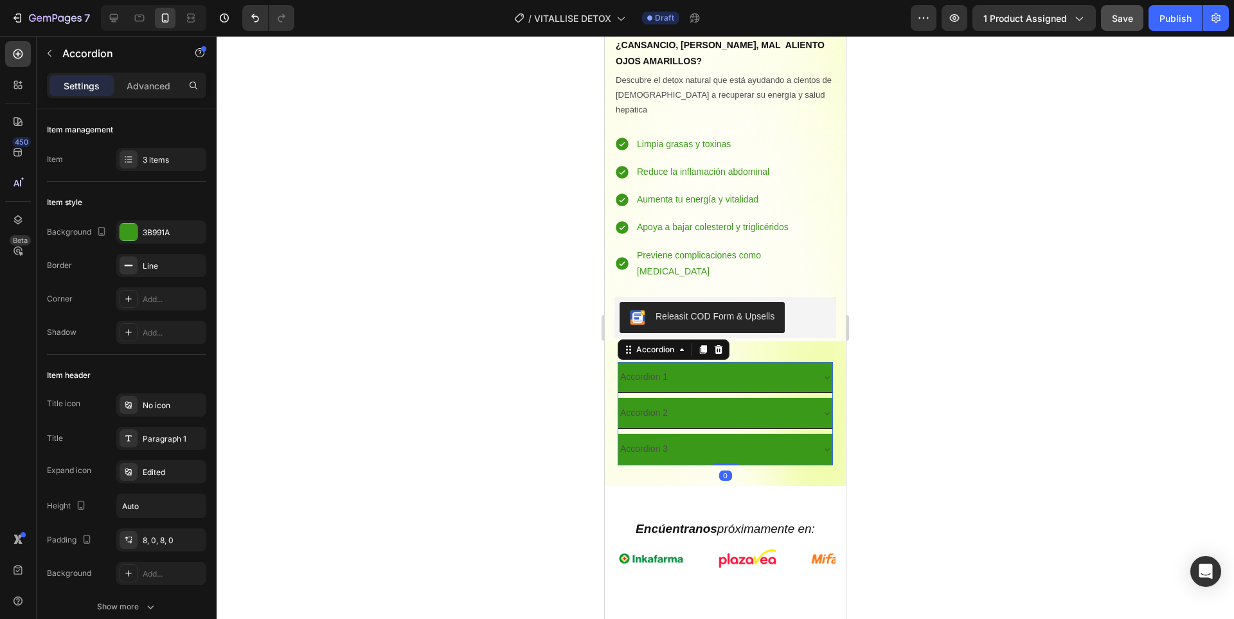
click at [1055, 389] on div at bounding box center [725, 327] width 1017 height 583
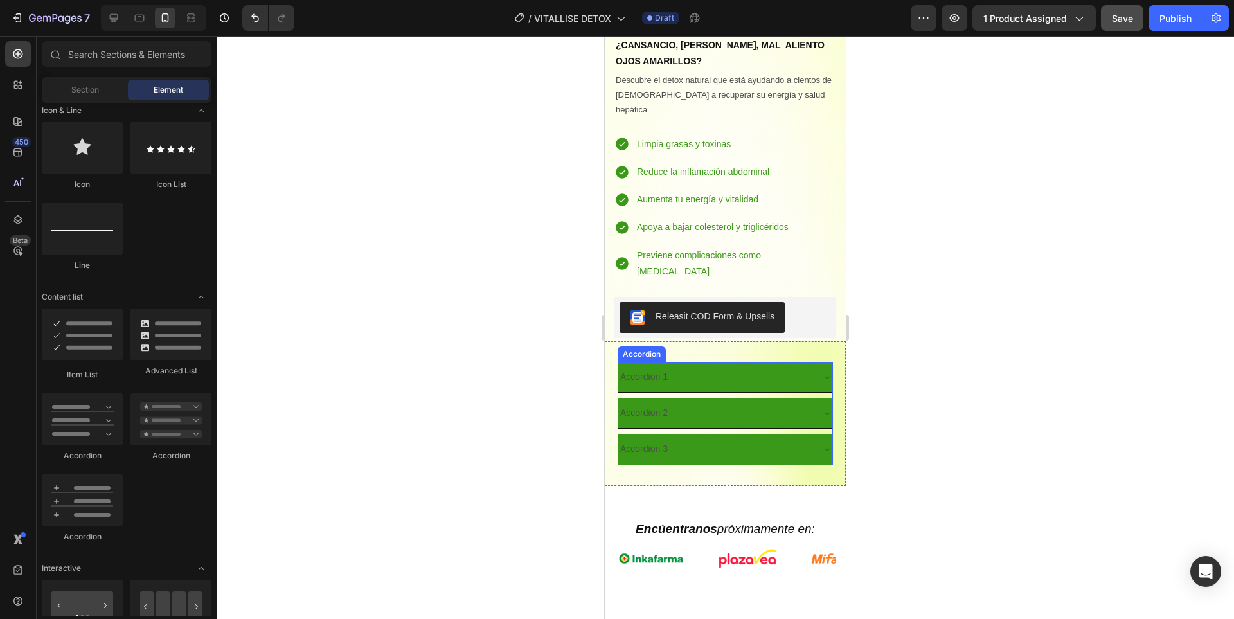
click at [769, 439] on div "Accordion 3" at bounding box center [714, 449] width 193 height 20
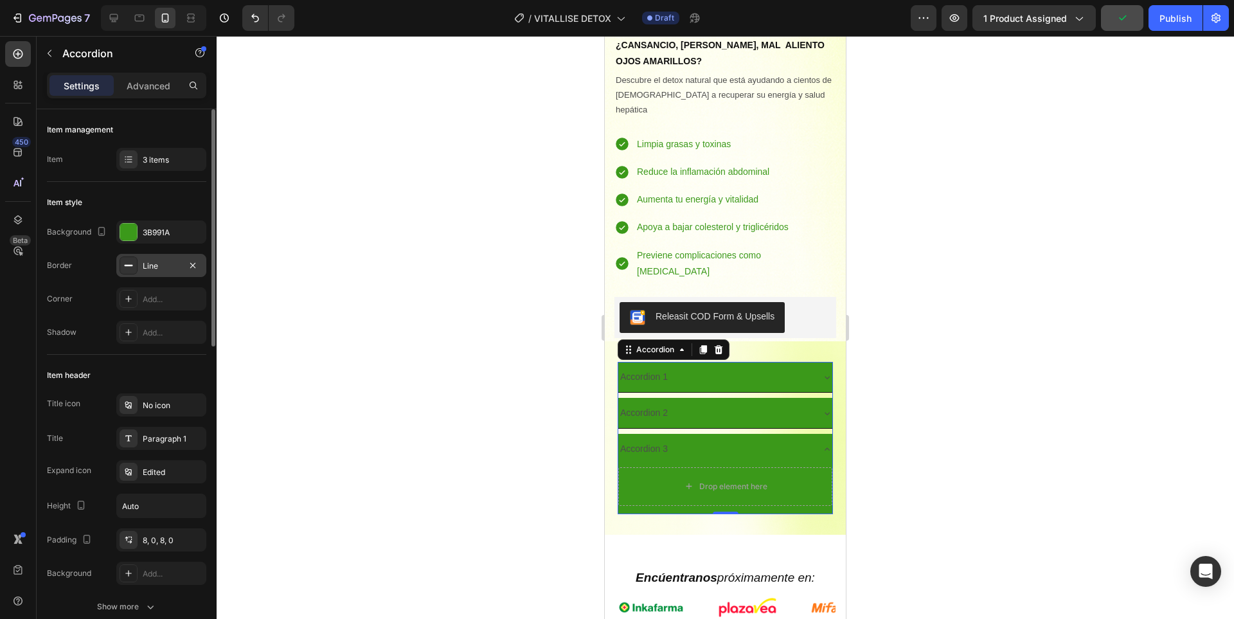
click at [166, 272] on div "Line" at bounding box center [161, 265] width 90 height 23
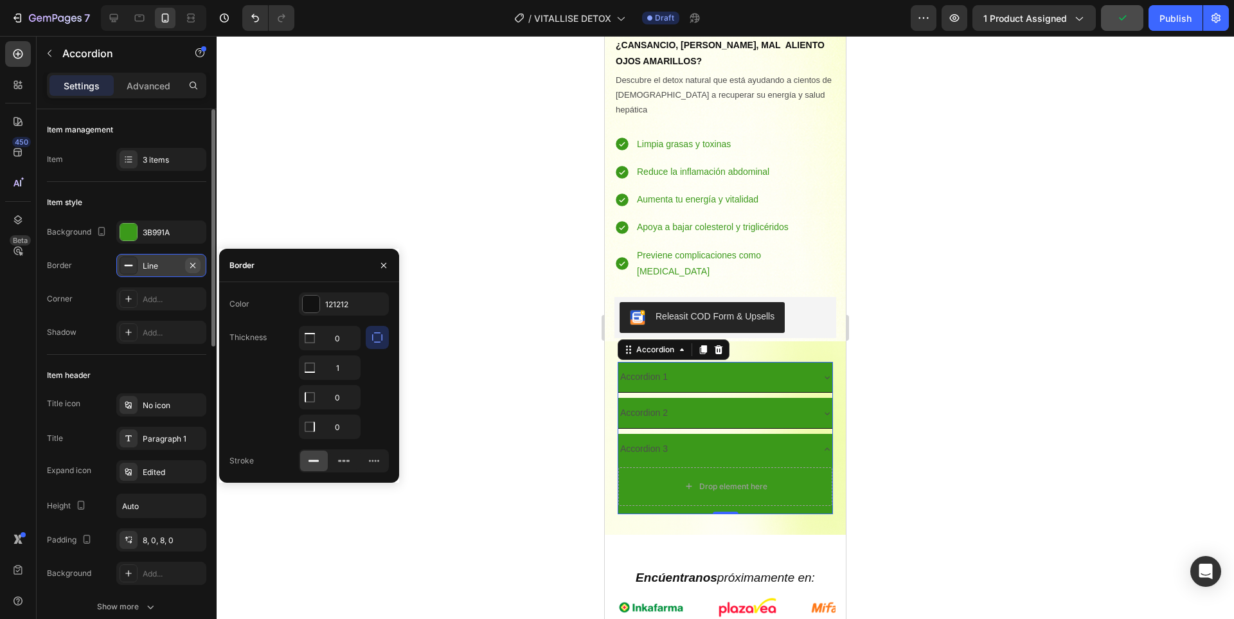
click at [195, 266] on icon "button" at bounding box center [193, 265] width 10 height 10
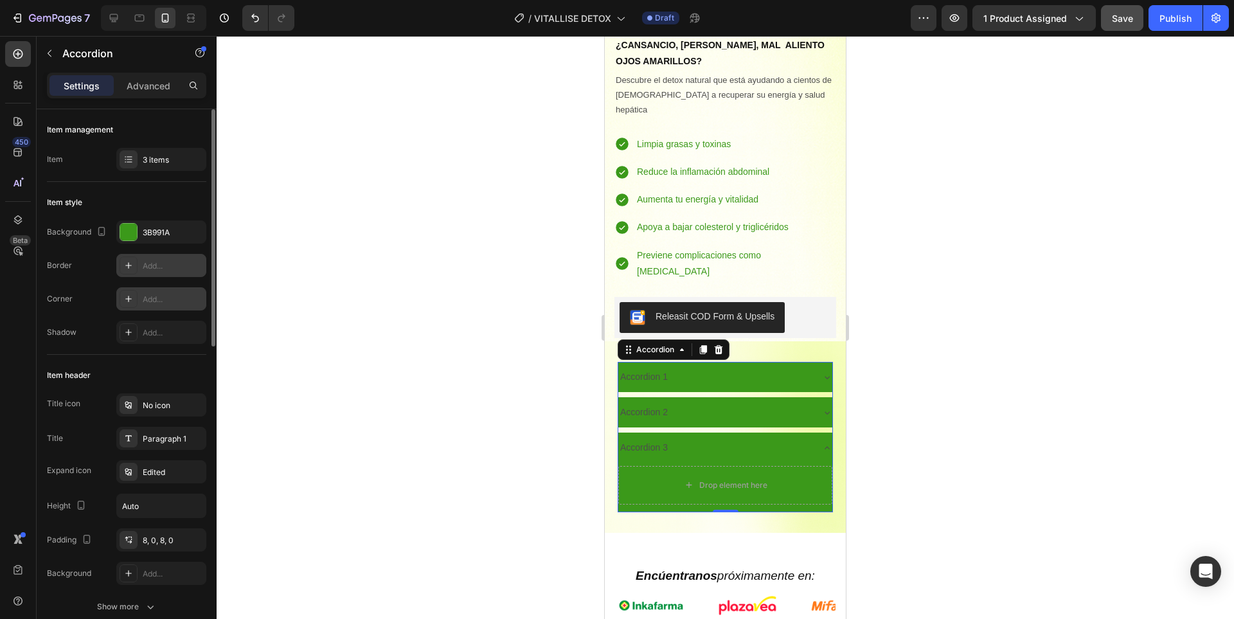
click at [170, 308] on div "Add..." at bounding box center [161, 298] width 90 height 23
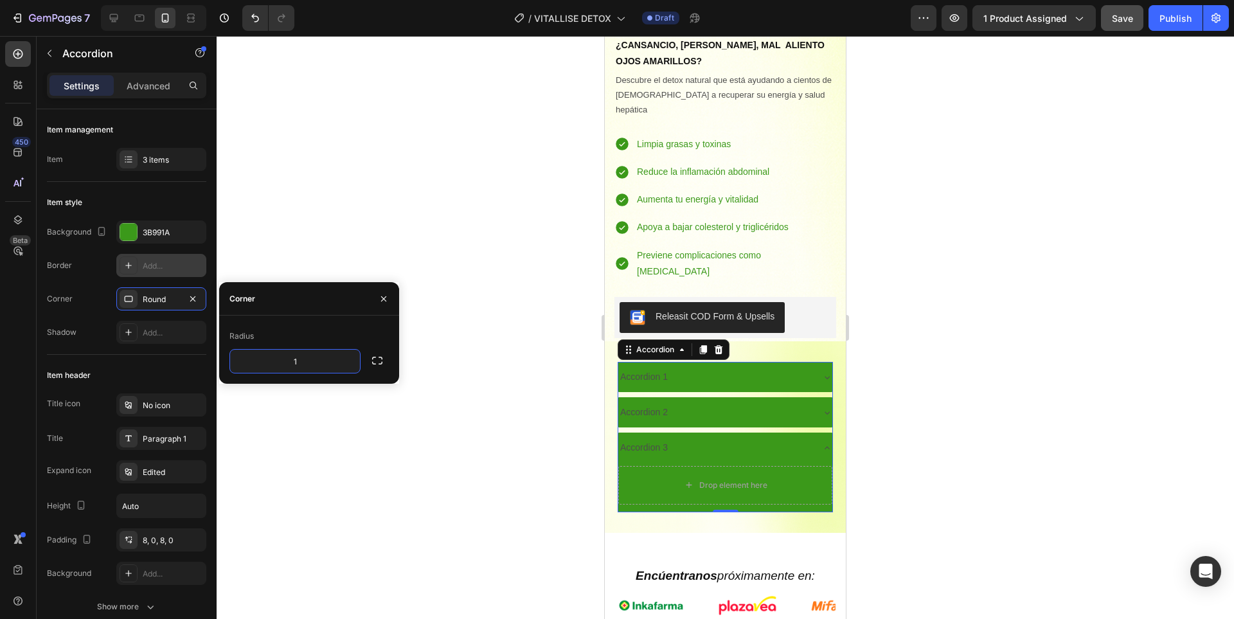
type input "15"
click at [977, 314] on div at bounding box center [725, 327] width 1017 height 583
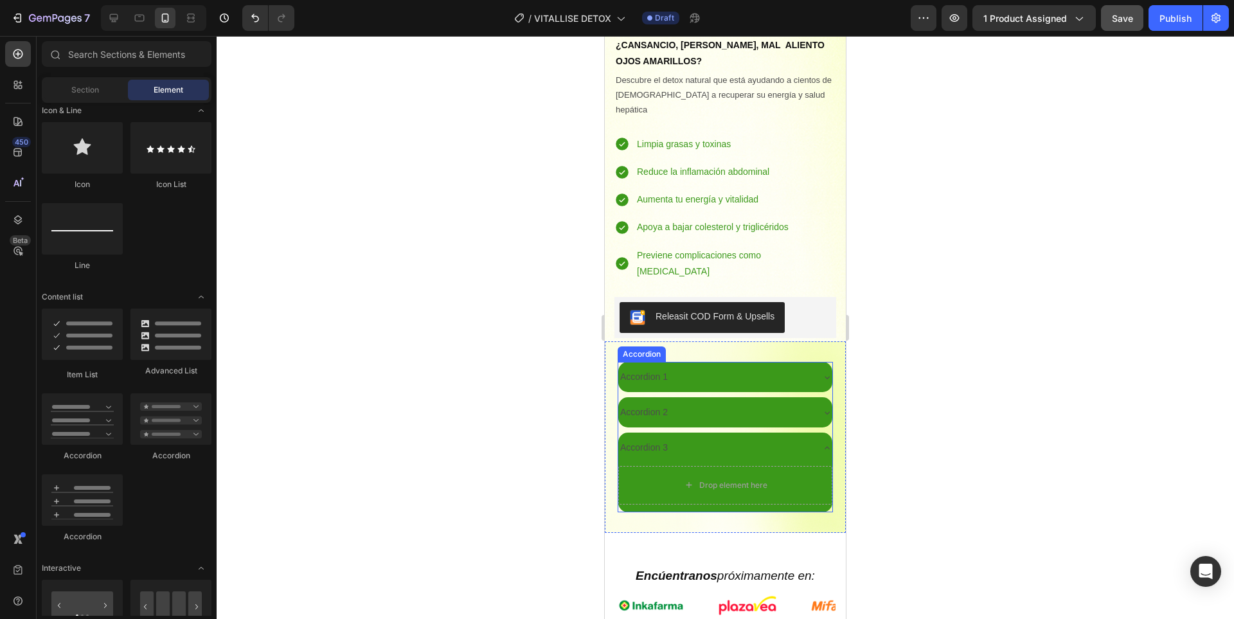
click at [797, 438] on div "Accordion 3" at bounding box center [714, 448] width 193 height 20
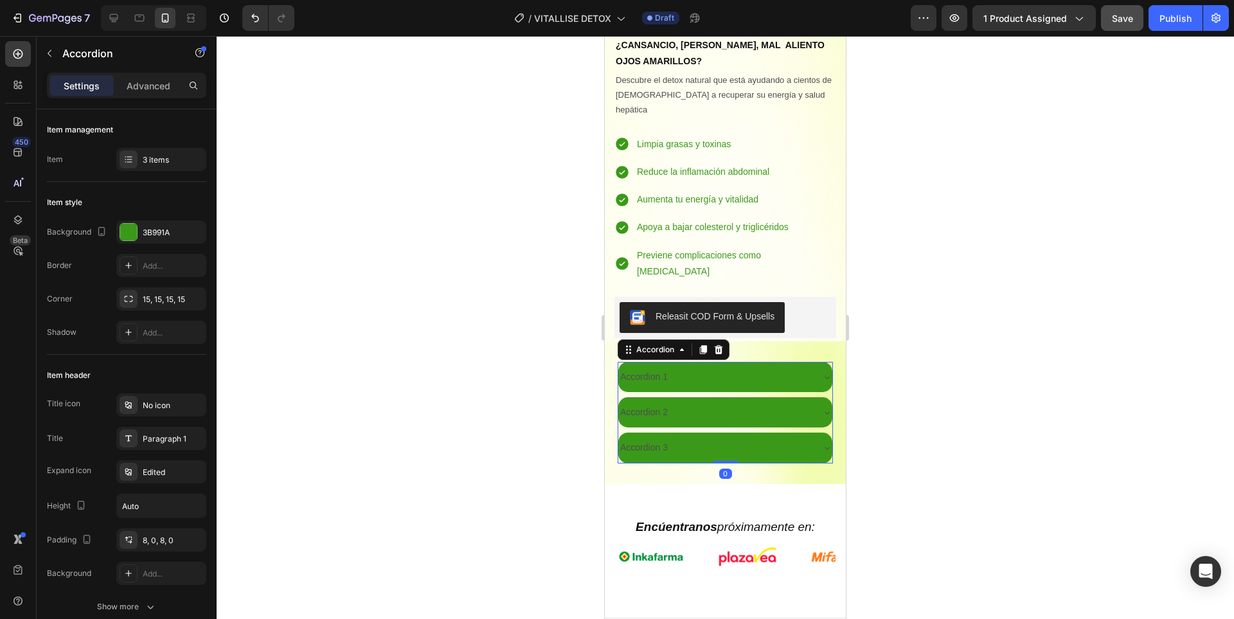
click at [920, 387] on div at bounding box center [725, 327] width 1017 height 583
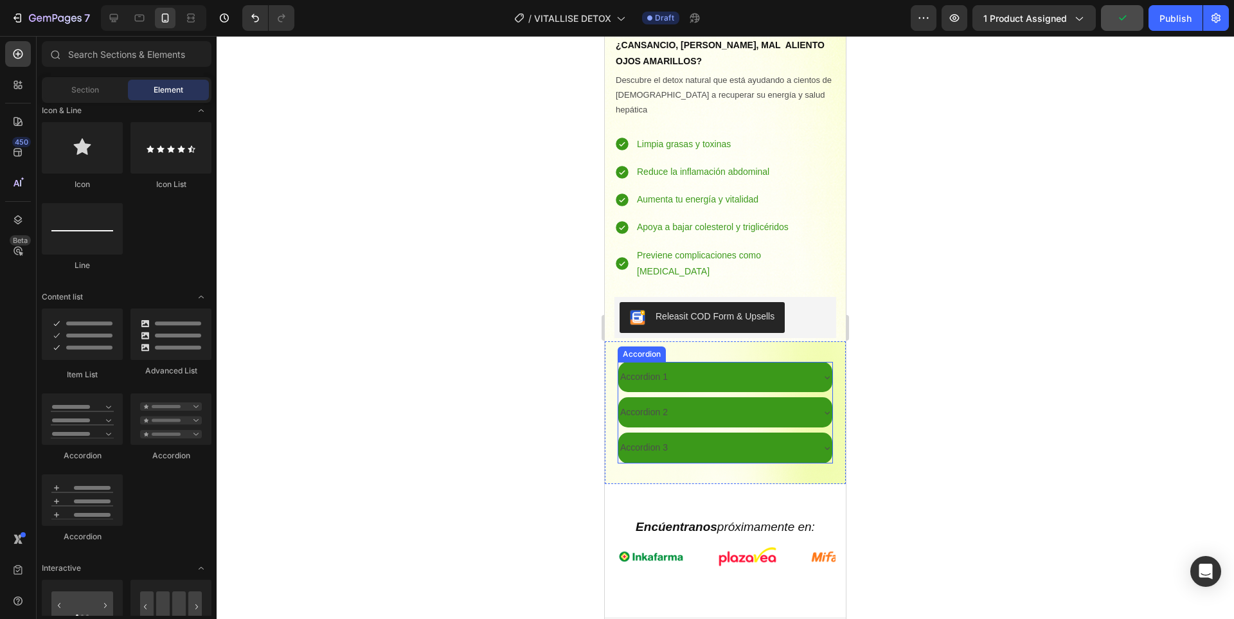
click at [646, 367] on div "Accordion 1" at bounding box center [643, 377] width 51 height 20
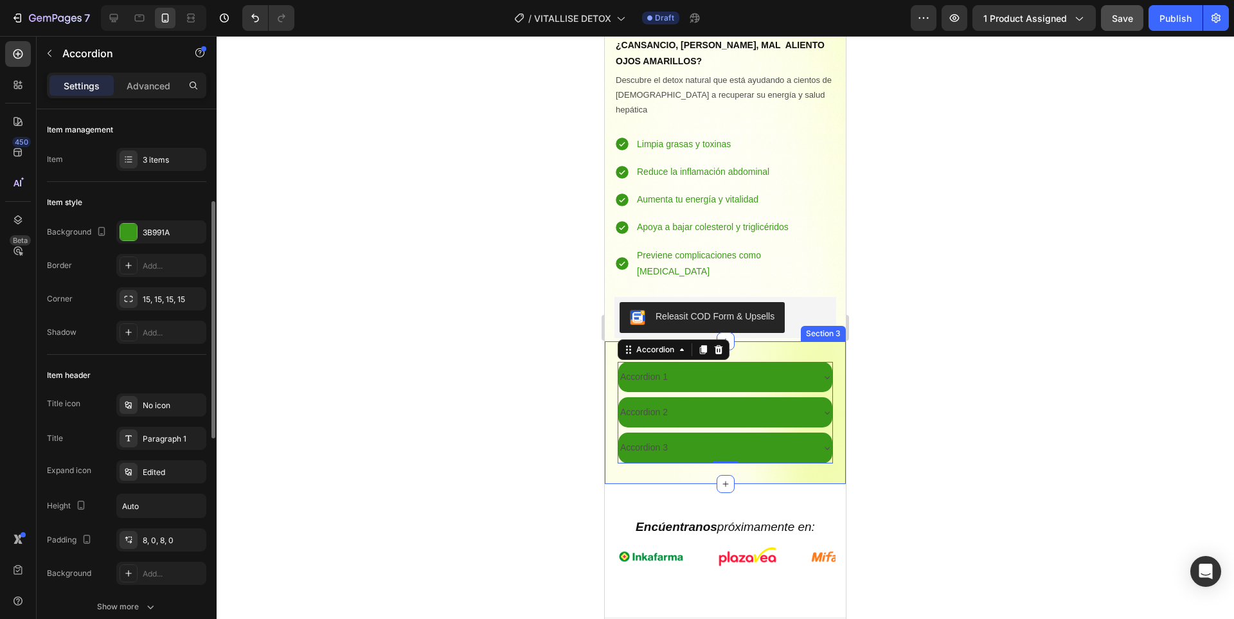
scroll to position [128, 0]
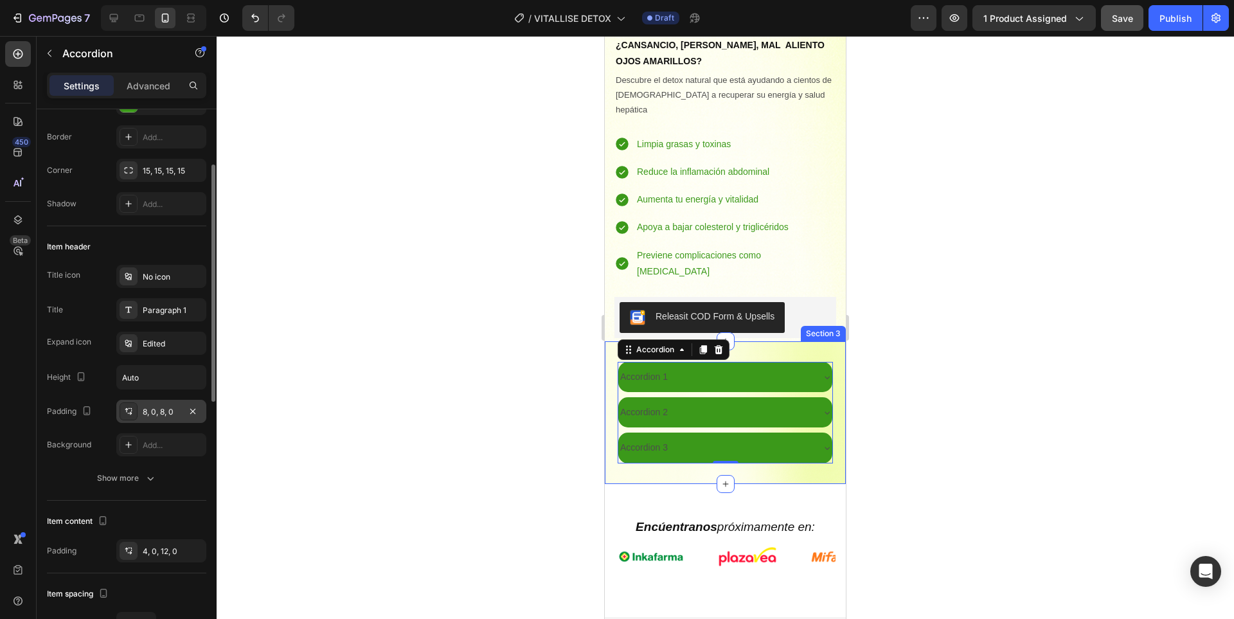
click at [162, 414] on div "8, 0, 8, 0" at bounding box center [161, 412] width 37 height 12
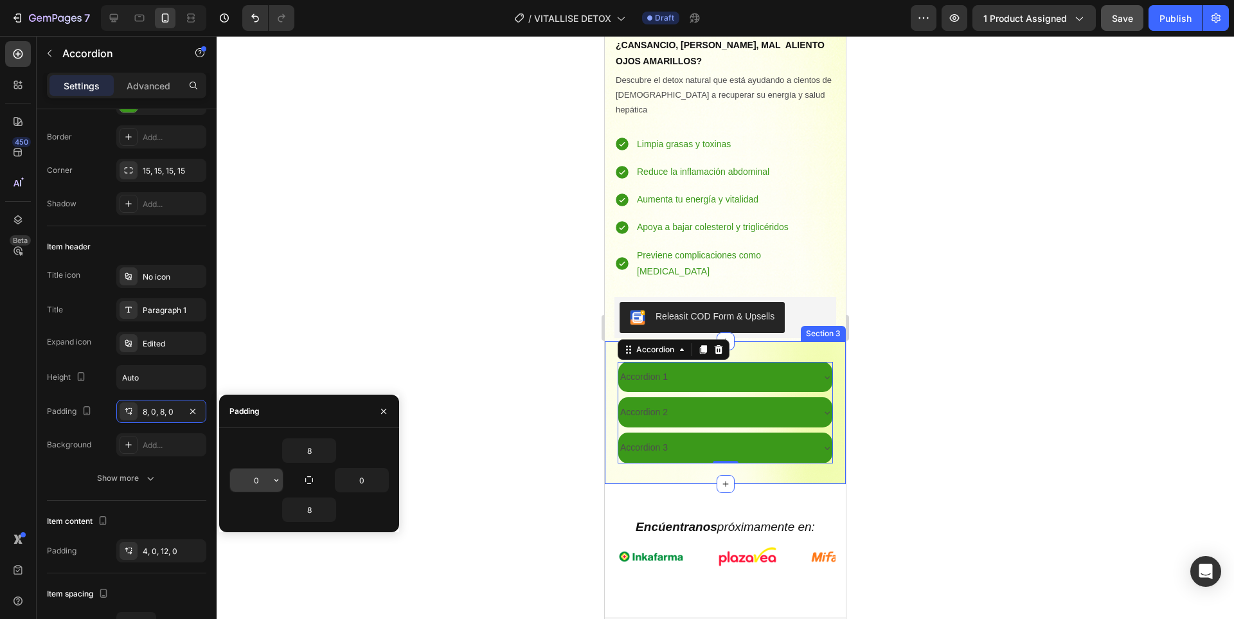
click at [257, 481] on input "0" at bounding box center [256, 479] width 53 height 23
click at [256, 486] on input "10" at bounding box center [256, 479] width 53 height 23
type input "15"
click at [363, 472] on input "0" at bounding box center [361, 479] width 53 height 23
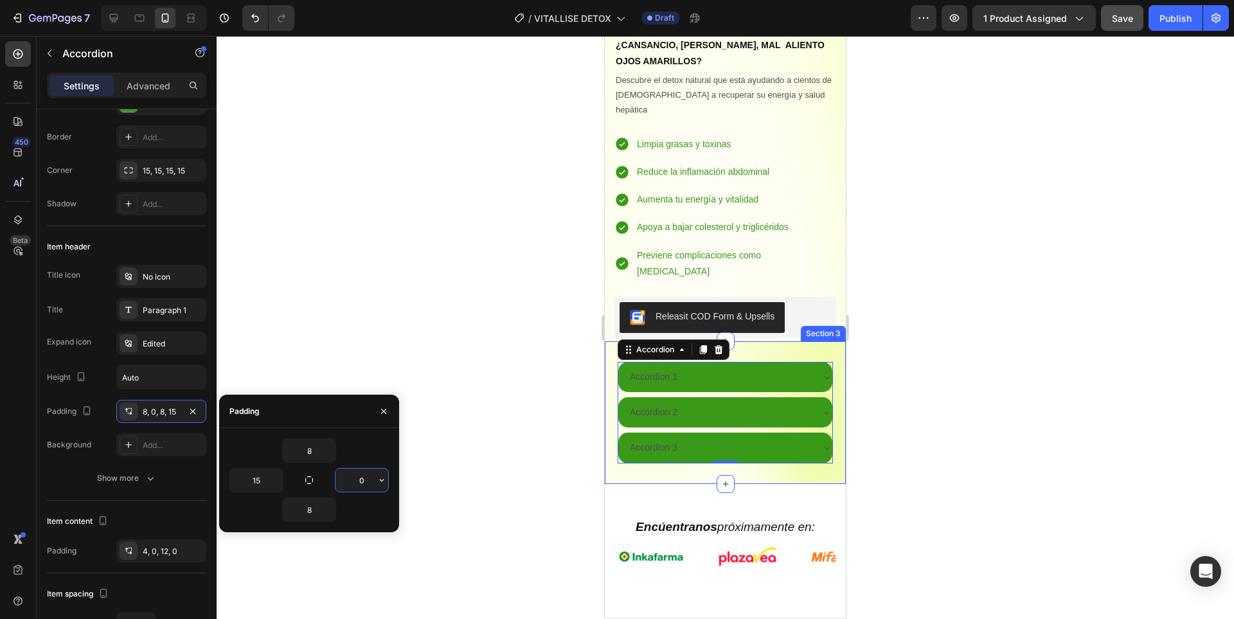
click at [363, 472] on input "0" at bounding box center [361, 479] width 53 height 23
type input "15"
click at [901, 439] on div at bounding box center [725, 327] width 1017 height 583
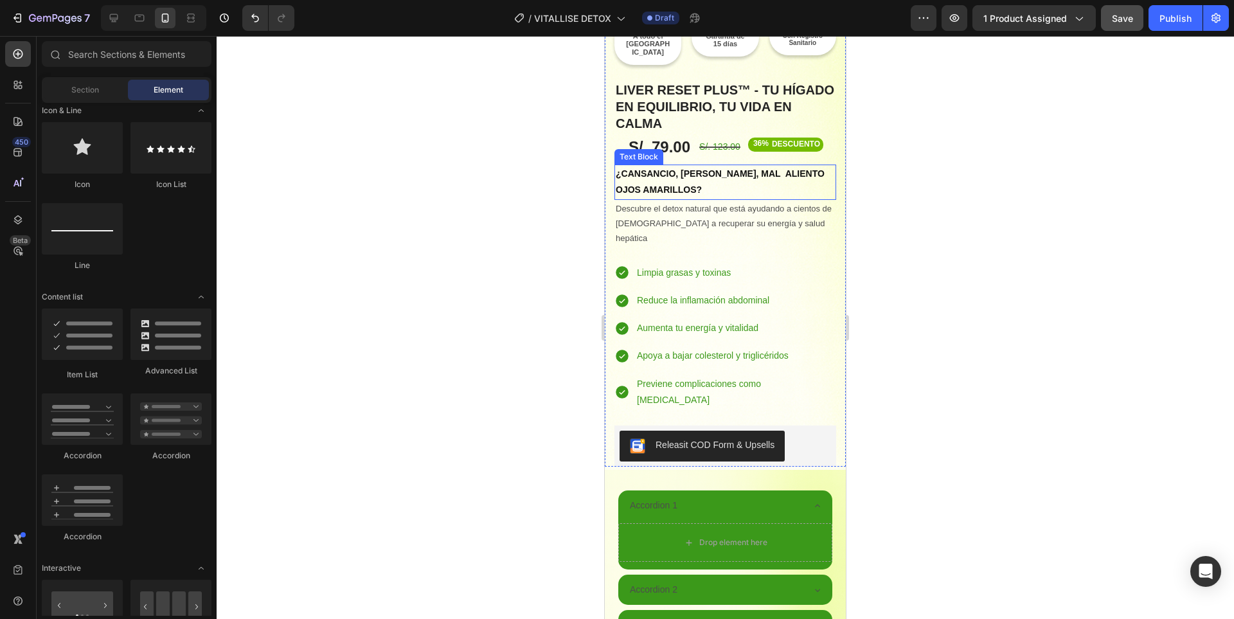
scroll to position [707, 0]
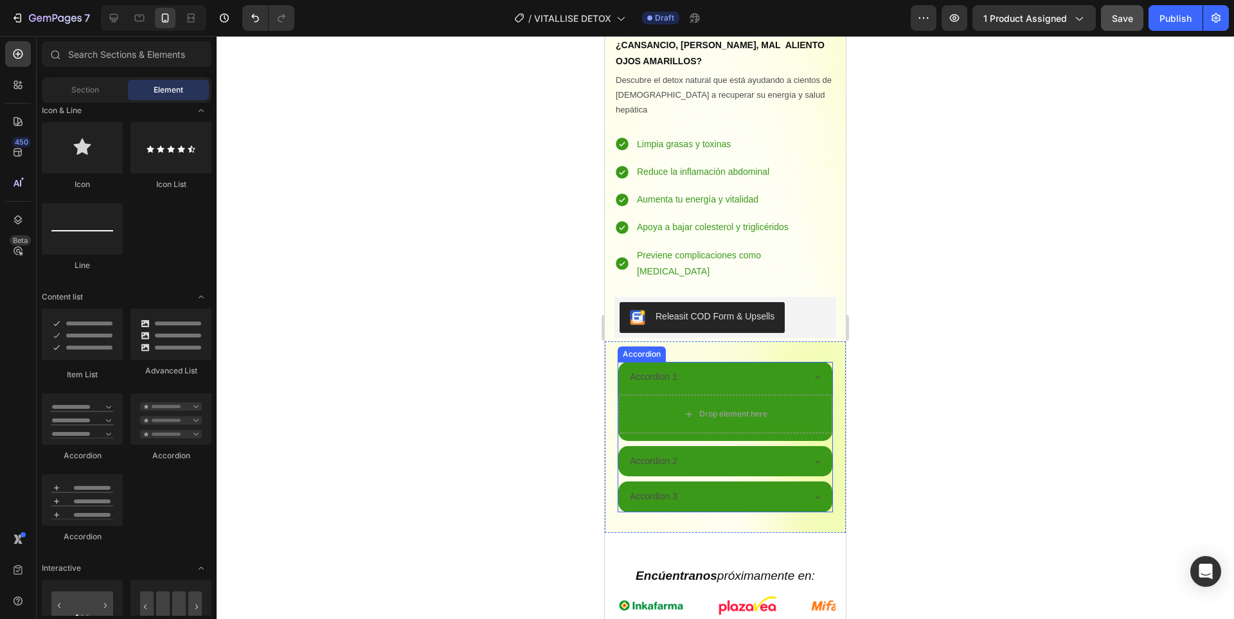
click at [658, 367] on div "Accordion 1" at bounding box center [653, 377] width 51 height 20
click at [658, 369] on p "Accordion 1" at bounding box center [654, 377] width 48 height 16
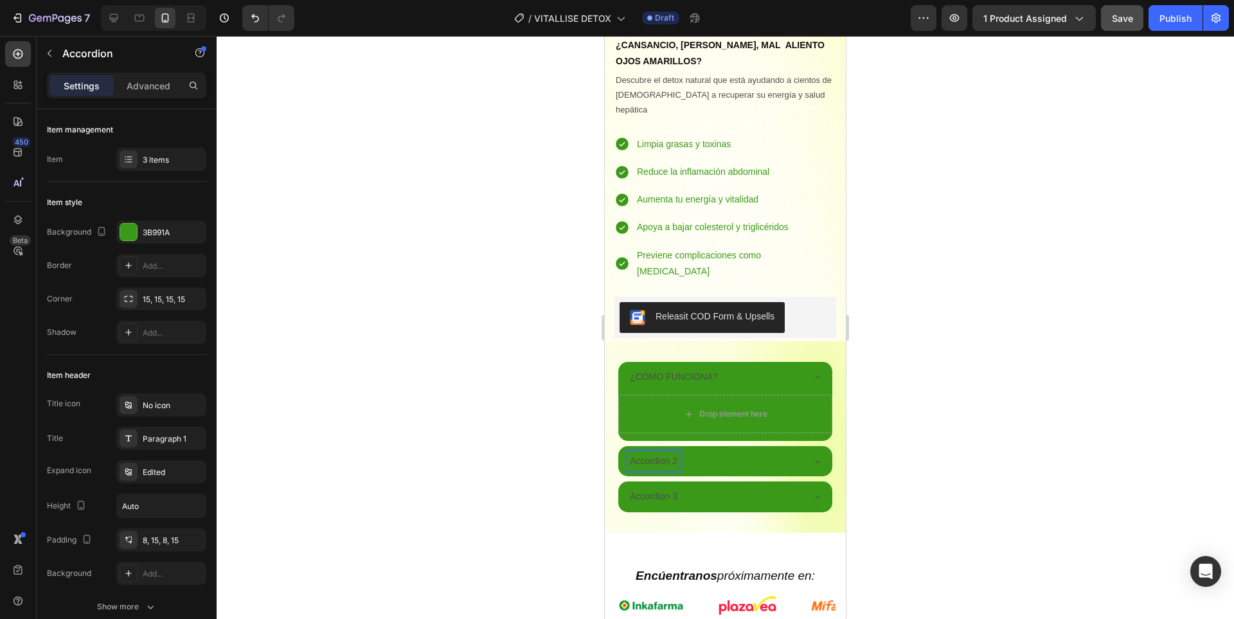
click at [671, 453] on p "Accordion 2" at bounding box center [654, 461] width 48 height 16
click at [669, 453] on p "Accordion 2" at bounding box center [654, 461] width 48 height 16
click at [665, 488] on p "Accordion 3" at bounding box center [654, 496] width 48 height 16
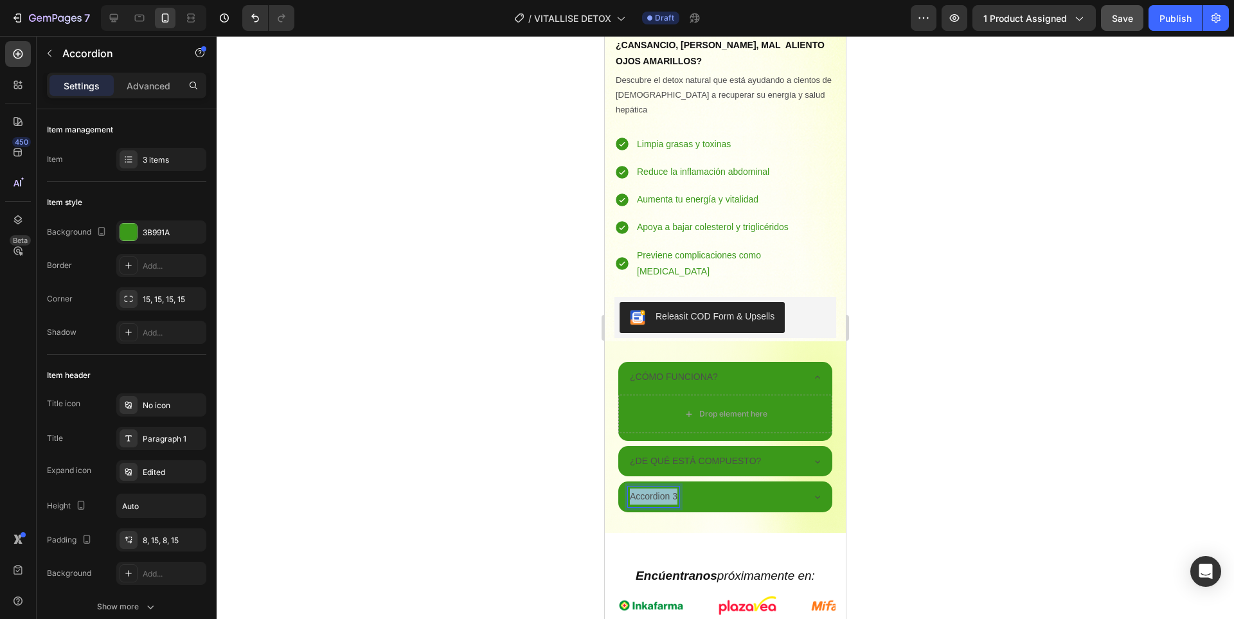
click at [665, 488] on p "Accordion 3" at bounding box center [654, 496] width 48 height 16
click at [673, 369] on p "¿CÓMO FUNCIONA?" at bounding box center [674, 377] width 88 height 16
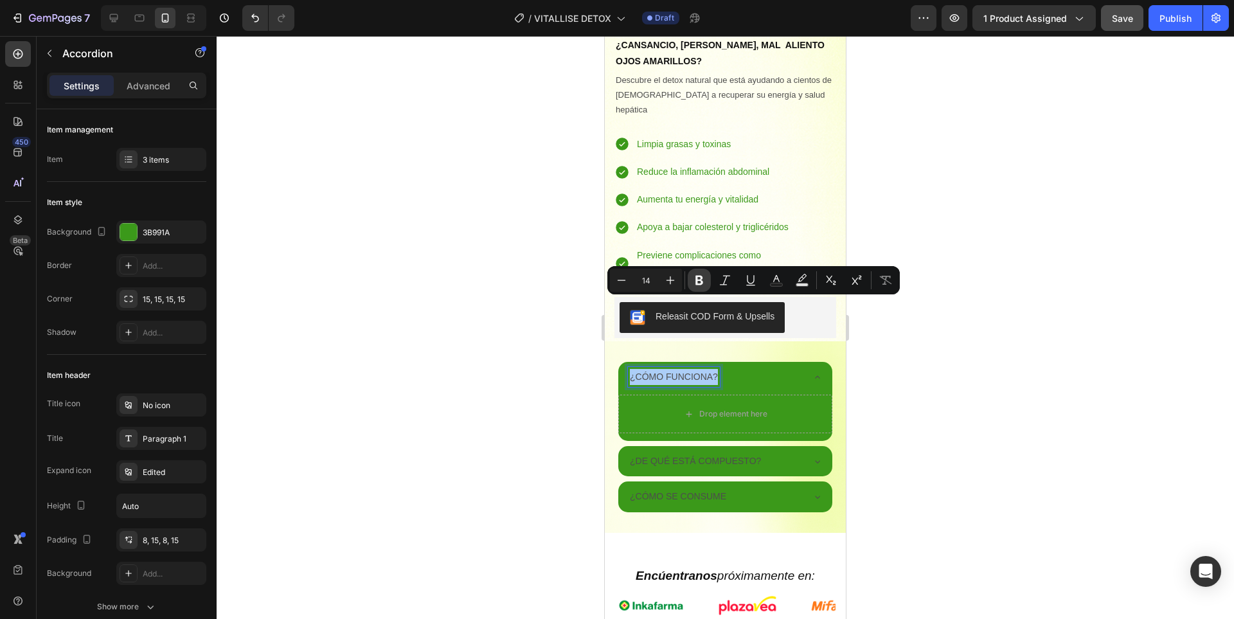
click at [698, 287] on button "Bold" at bounding box center [698, 280] width 23 height 23
click at [770, 284] on icon "Editor contextual toolbar" at bounding box center [776, 280] width 13 height 13
type input "4D4D4D"
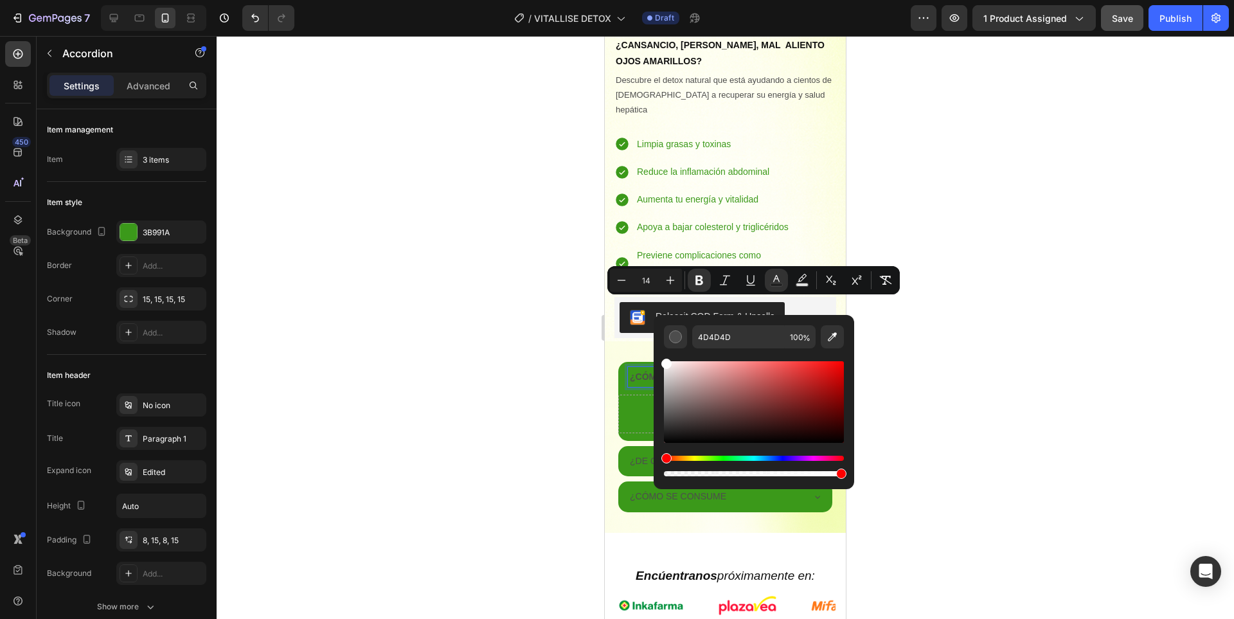
drag, startPoint x: 1289, startPoint y: 420, endPoint x: 648, endPoint y: 343, distance: 645.8
type input "FFFFFF"
click at [943, 351] on div at bounding box center [725, 327] width 1017 height 583
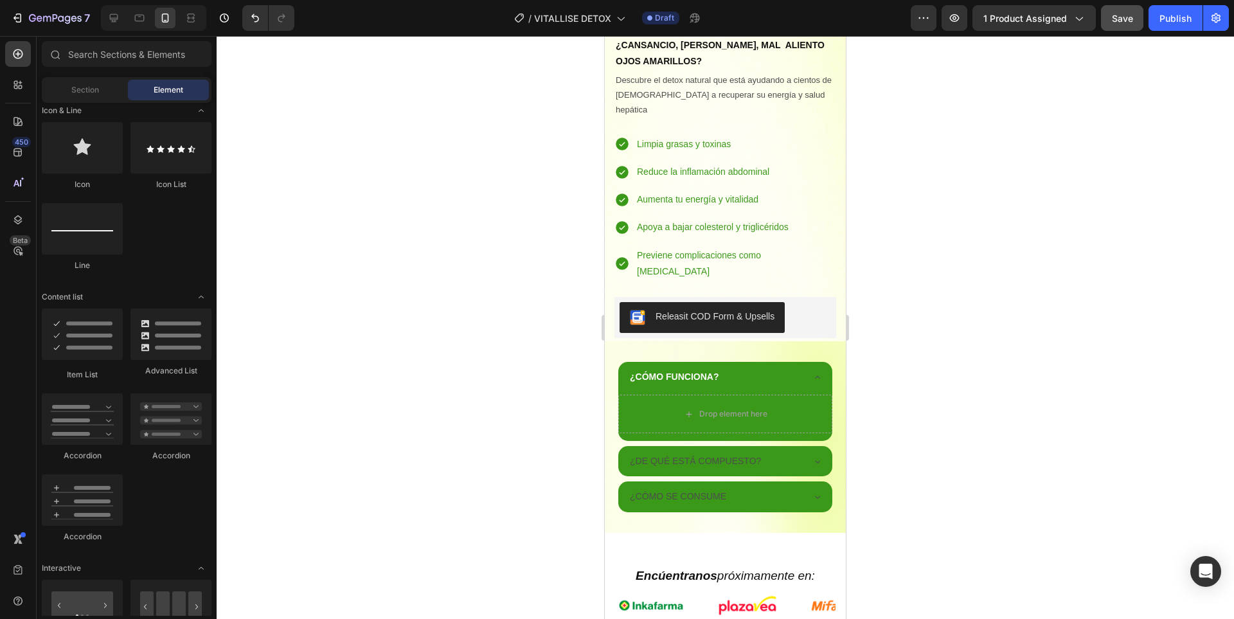
click at [943, 351] on div at bounding box center [725, 327] width 1017 height 583
click at [813, 362] on div "¿CÓMO FUNCIONA?" at bounding box center [725, 377] width 214 height 30
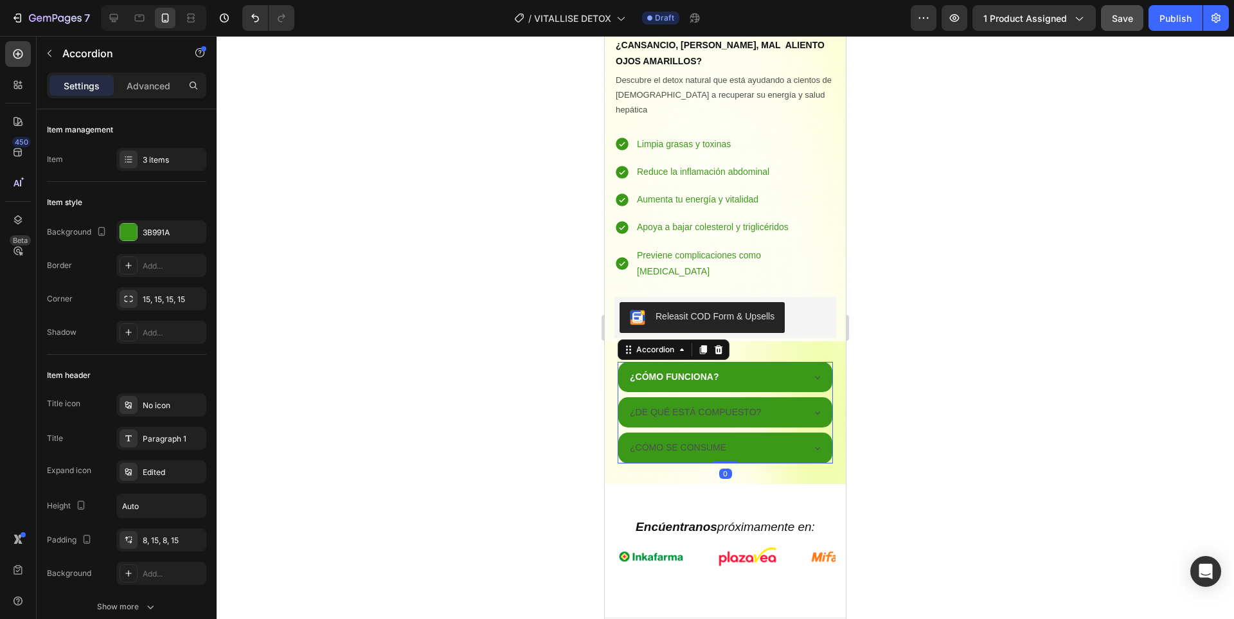
click at [986, 342] on div at bounding box center [725, 327] width 1017 height 583
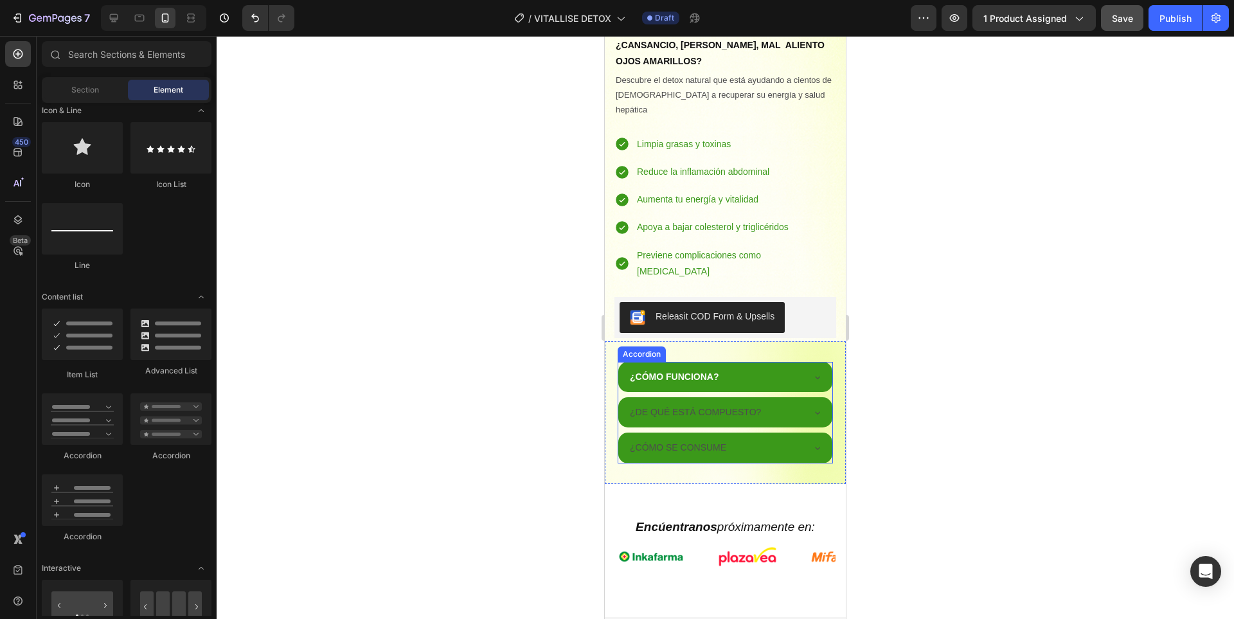
click at [734, 404] on p "¿DE QUÉ ESTÁ COMPUESTO?" at bounding box center [695, 412] width 131 height 16
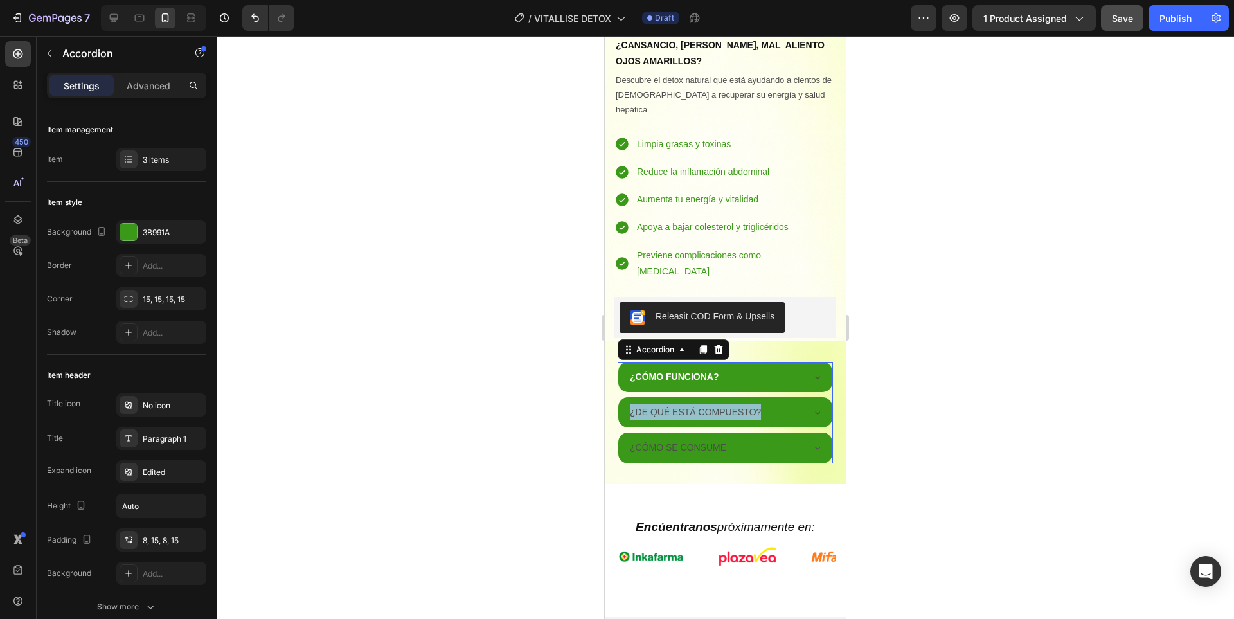
click at [734, 404] on p "¿DE QUÉ ESTÁ COMPUESTO?" at bounding box center [695, 412] width 131 height 16
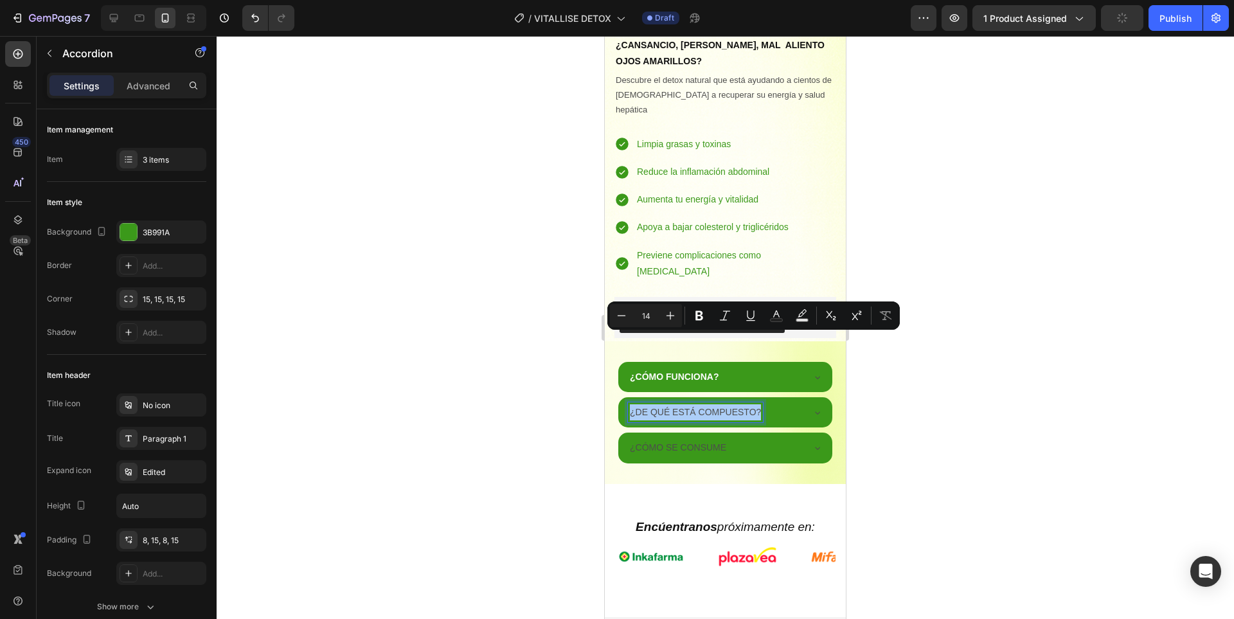
drag, startPoint x: 696, startPoint y: 317, endPoint x: 764, endPoint y: 317, distance: 67.5
click at [699, 317] on icon "Editor contextual toolbar" at bounding box center [699, 315] width 13 height 13
click at [775, 317] on icon "Editor contextual toolbar" at bounding box center [776, 315] width 13 height 13
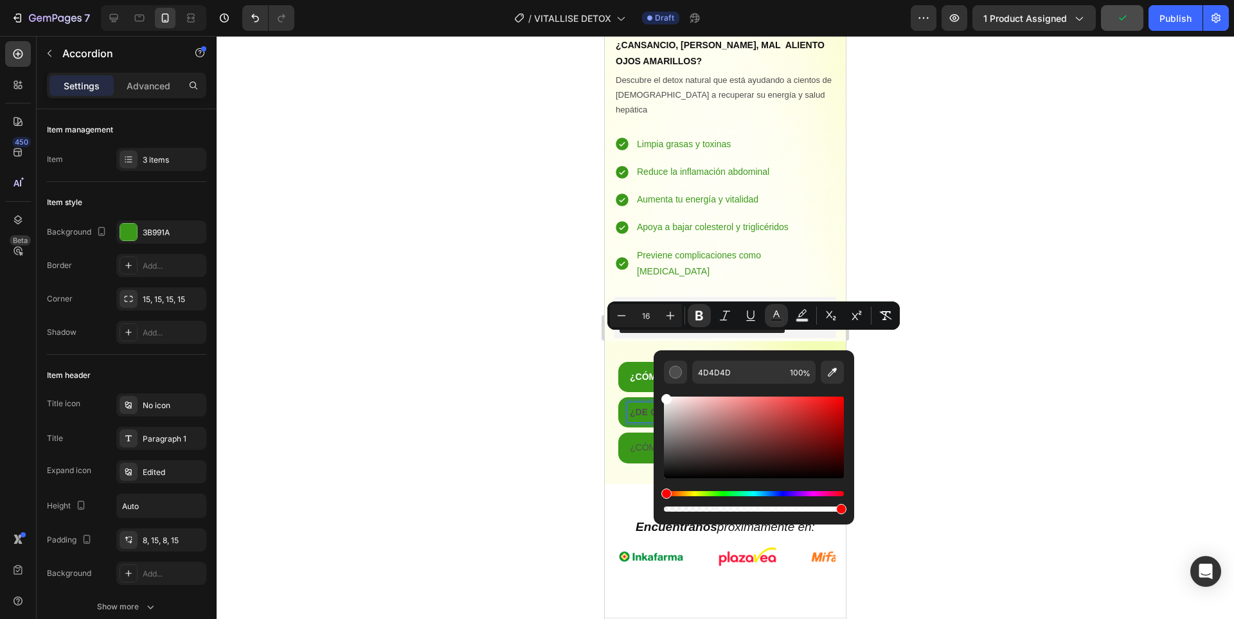
click at [655, 384] on div "4D4D4D 100 %" at bounding box center [753, 432] width 200 height 164
type input "14"
type input "FFFFFF"
click at [947, 376] on div at bounding box center [725, 327] width 1017 height 583
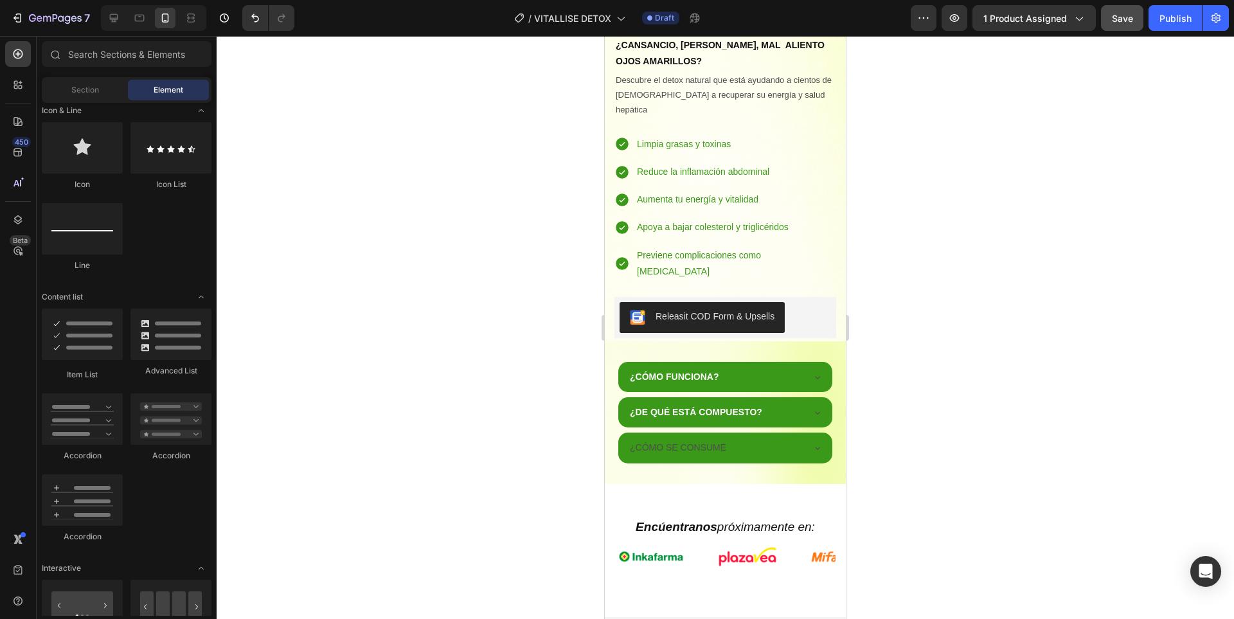
click at [939, 367] on div at bounding box center [725, 327] width 1017 height 583
click at [707, 439] on p "¿CÓMO SE CONSUME" at bounding box center [678, 447] width 96 height 16
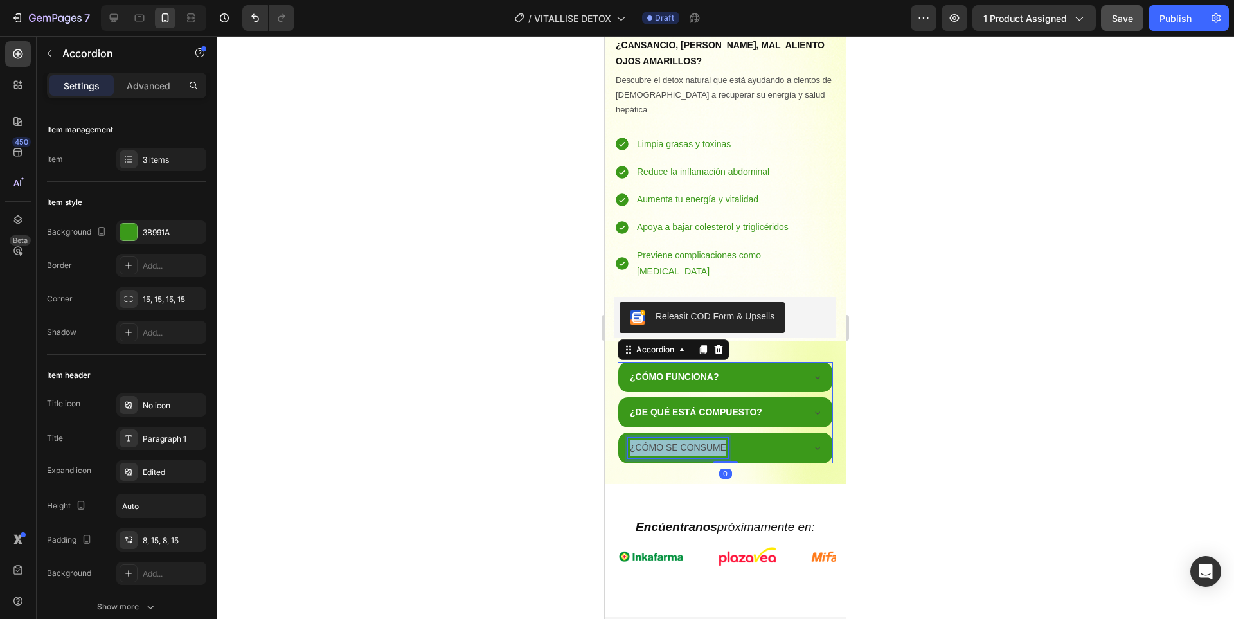
click at [707, 439] on p "¿CÓMO SE CONSUME" at bounding box center [678, 447] width 96 height 16
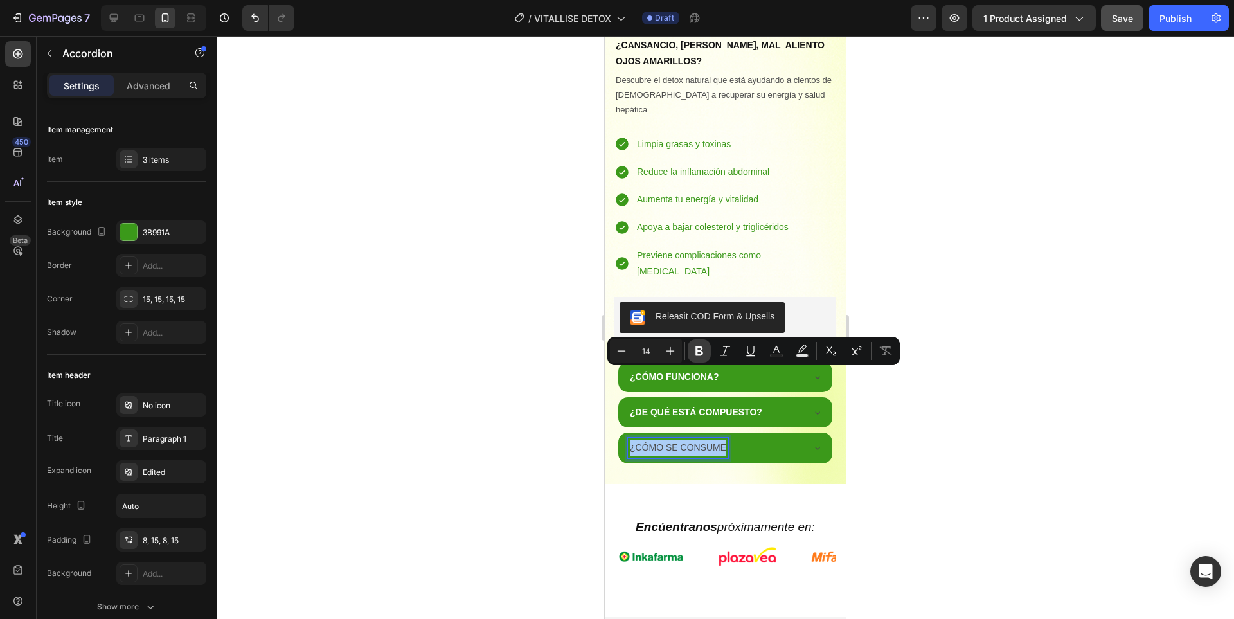
click at [708, 350] on button "Bold" at bounding box center [698, 350] width 23 height 23
click at [783, 352] on button "Text Color" at bounding box center [776, 350] width 23 height 23
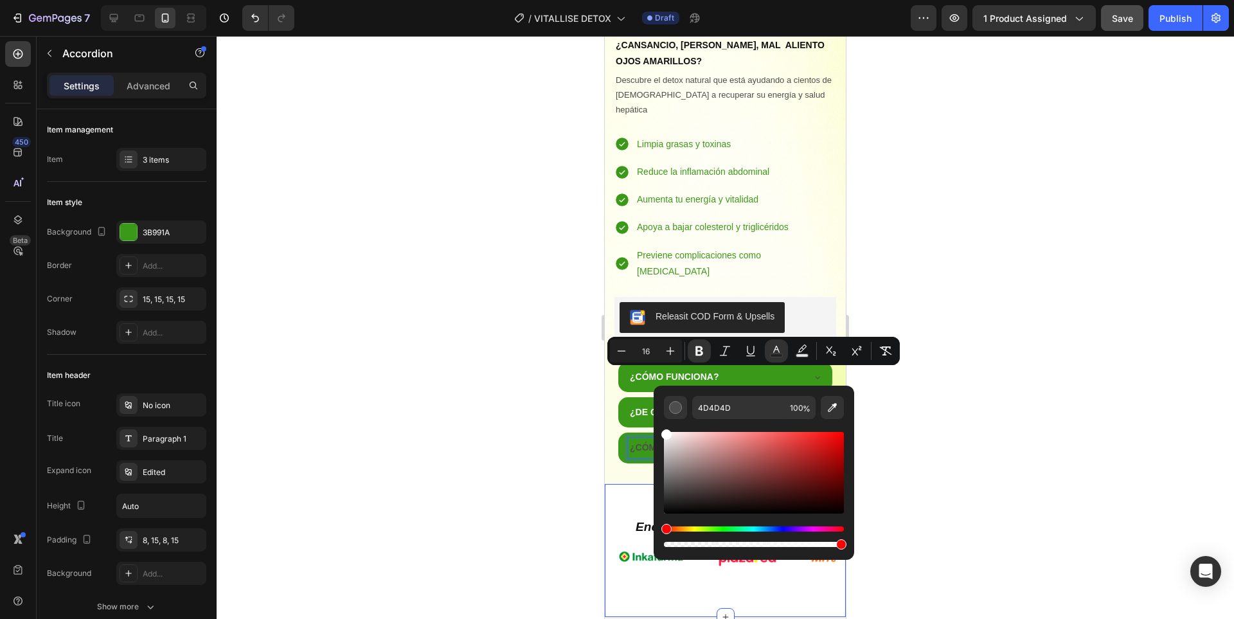
drag, startPoint x: 1280, startPoint y: 472, endPoint x: 650, endPoint y: 421, distance: 631.7
type input "14"
type input "FFFFFF"
click at [1018, 366] on div at bounding box center [725, 327] width 1017 height 583
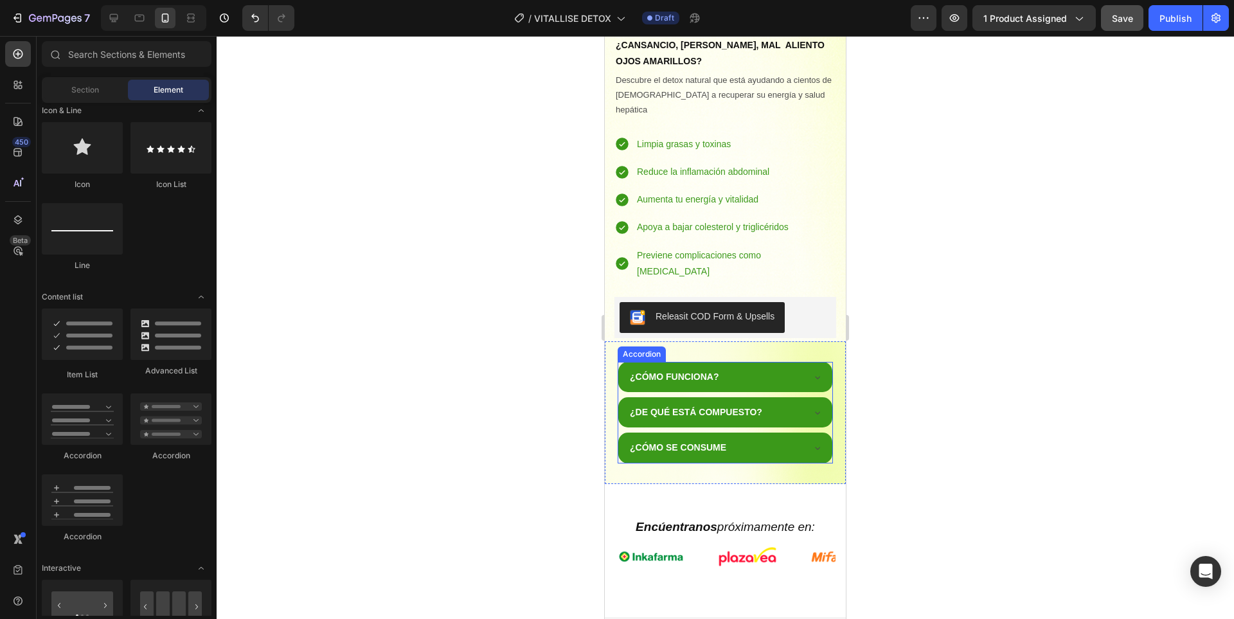
click at [812, 372] on icon at bounding box center [817, 377] width 10 height 10
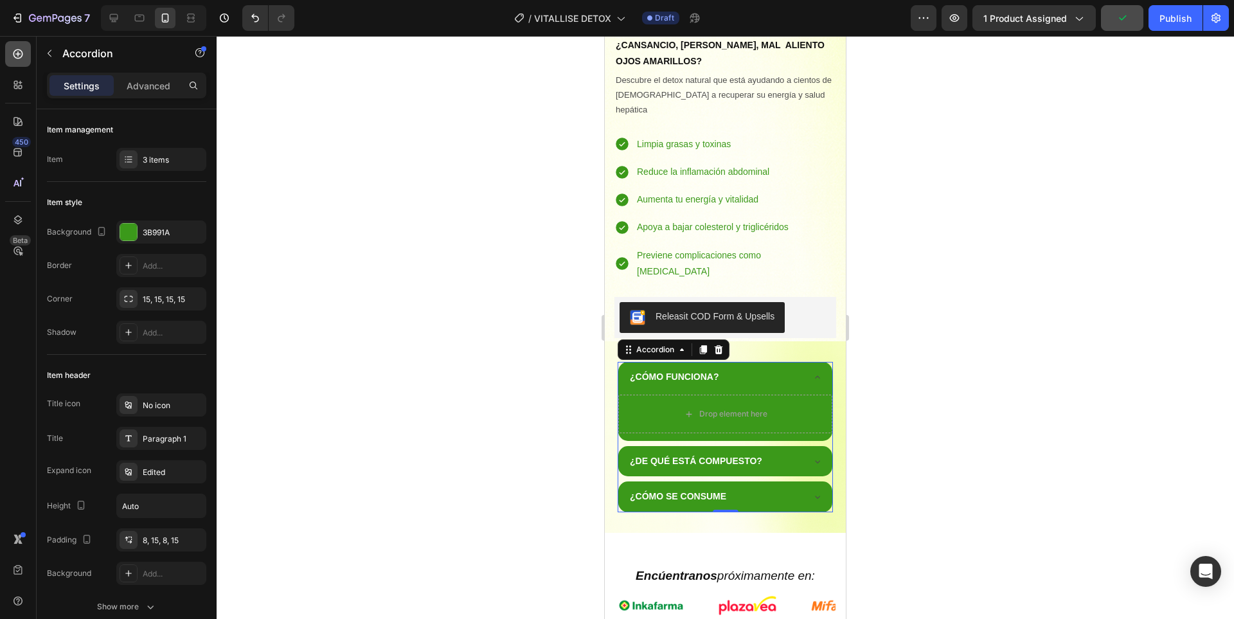
click at [19, 50] on icon at bounding box center [18, 54] width 10 height 10
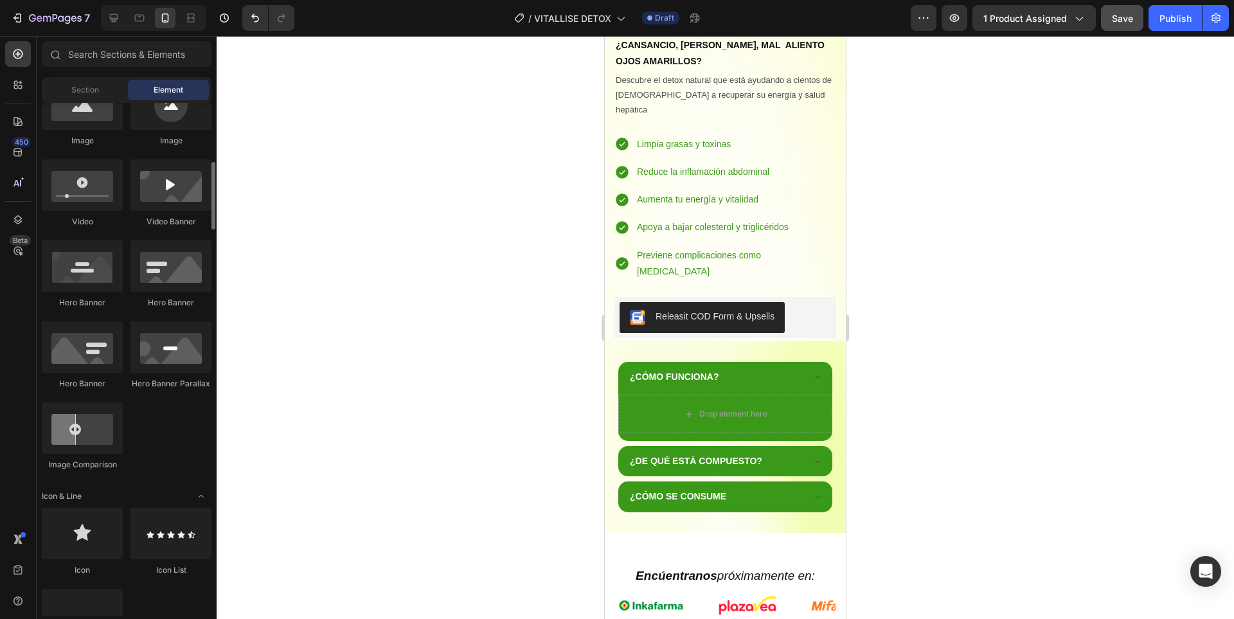
scroll to position [64, 0]
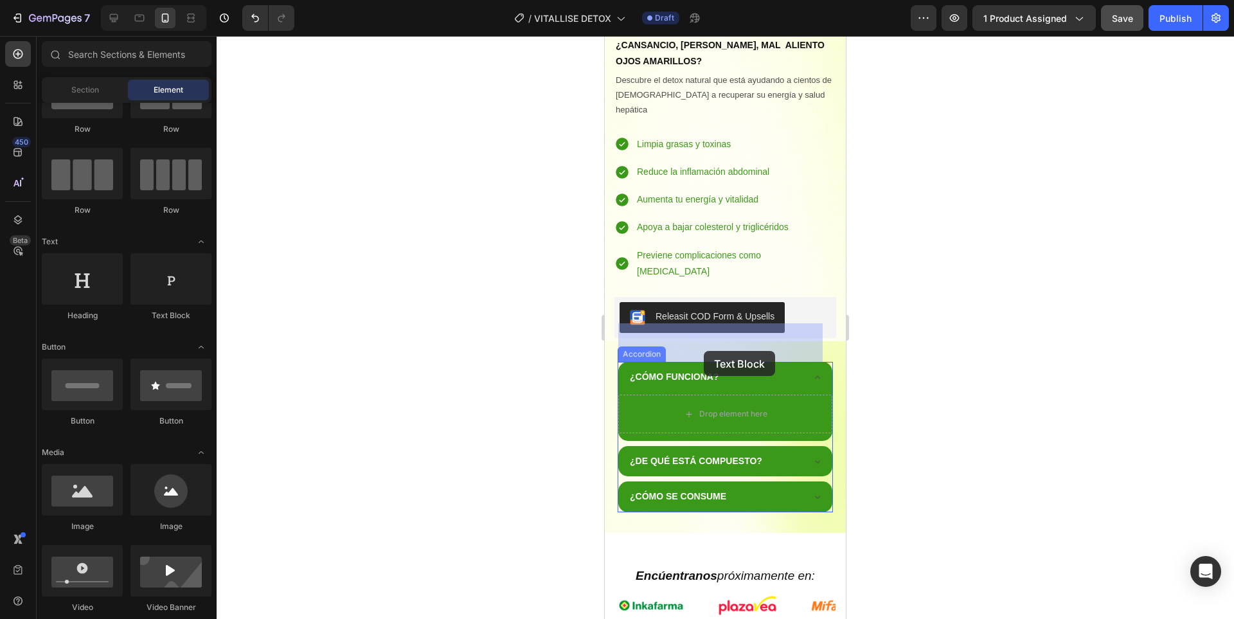
drag, startPoint x: 870, startPoint y: 353, endPoint x: 704, endPoint y: 351, distance: 166.4
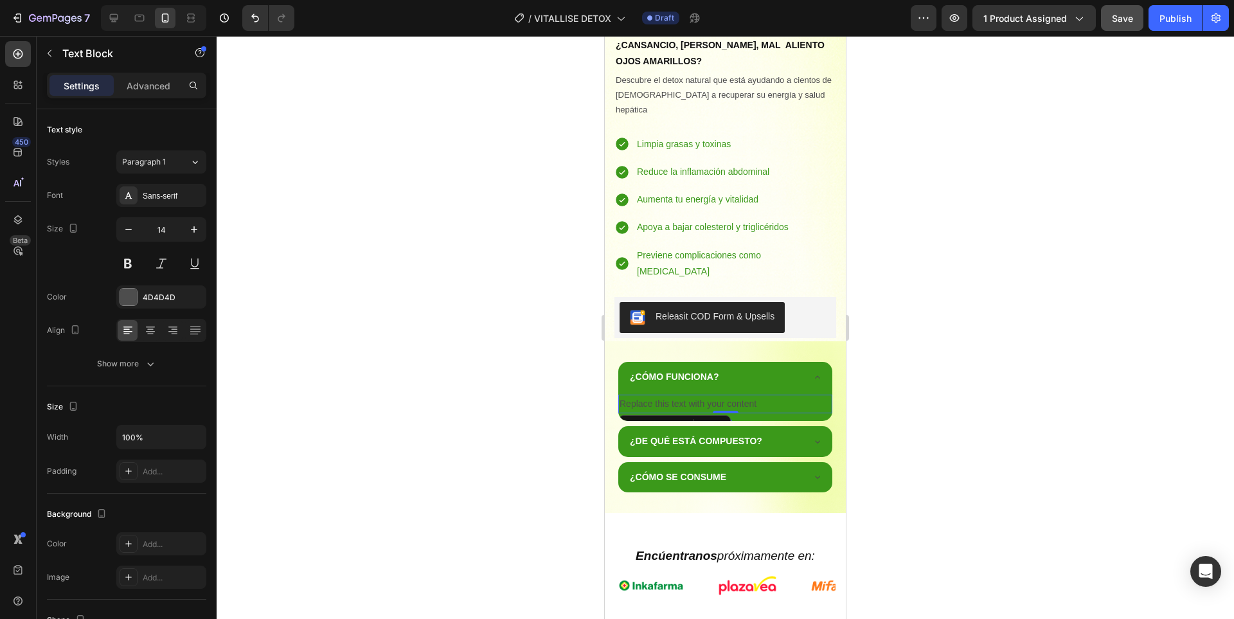
click at [718, 394] on div "Replace this text with your content" at bounding box center [725, 403] width 214 height 19
click at [774, 396] on p "Replace this text with your content" at bounding box center [724, 404] width 211 height 16
click at [974, 357] on div at bounding box center [725, 327] width 1017 height 583
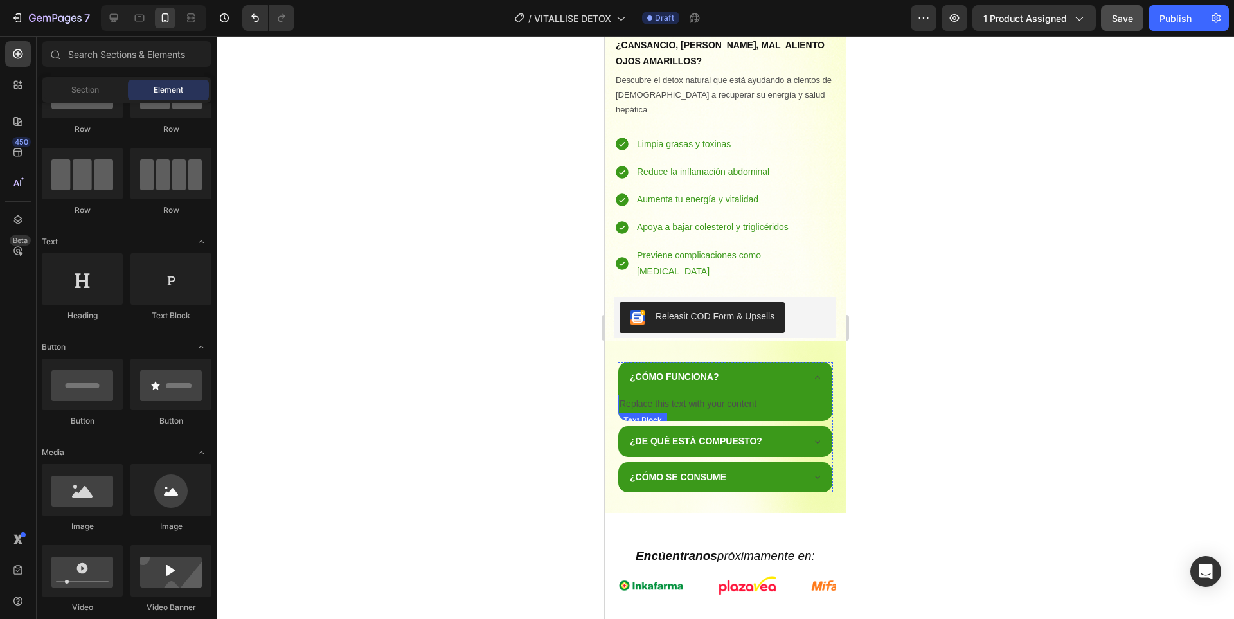
click at [785, 396] on p "Replace this text with your content" at bounding box center [724, 404] width 211 height 16
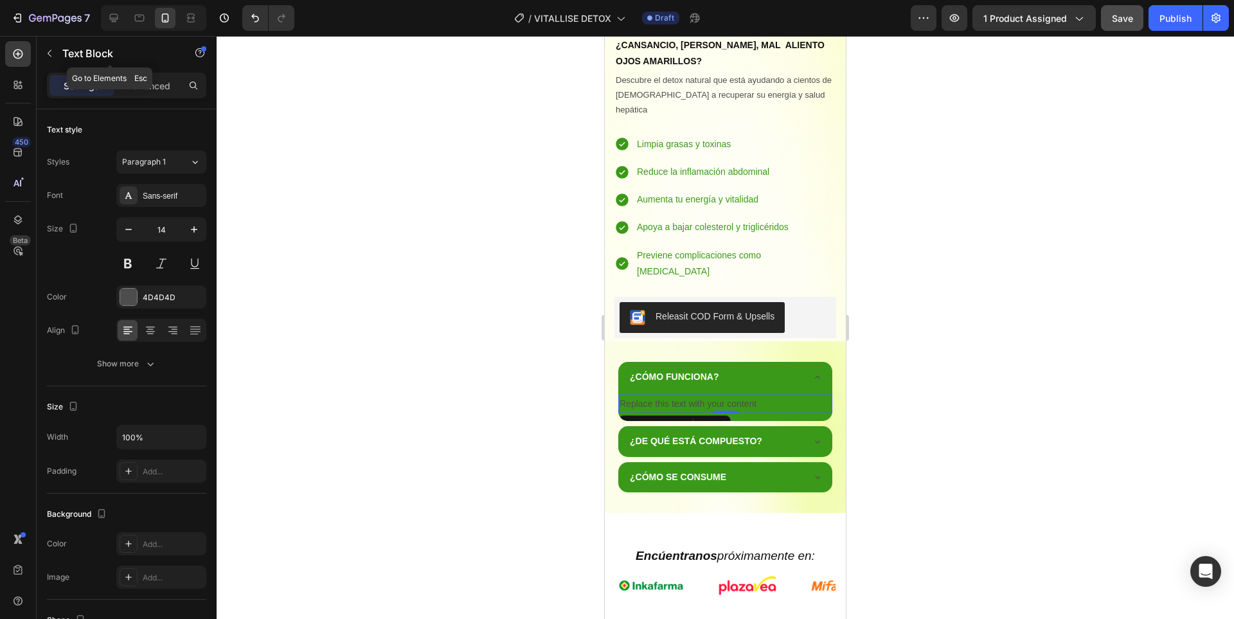
click at [141, 75] on div "Settings Advanced" at bounding box center [126, 86] width 159 height 26
click at [152, 84] on p "Advanced" at bounding box center [149, 85] width 44 height 13
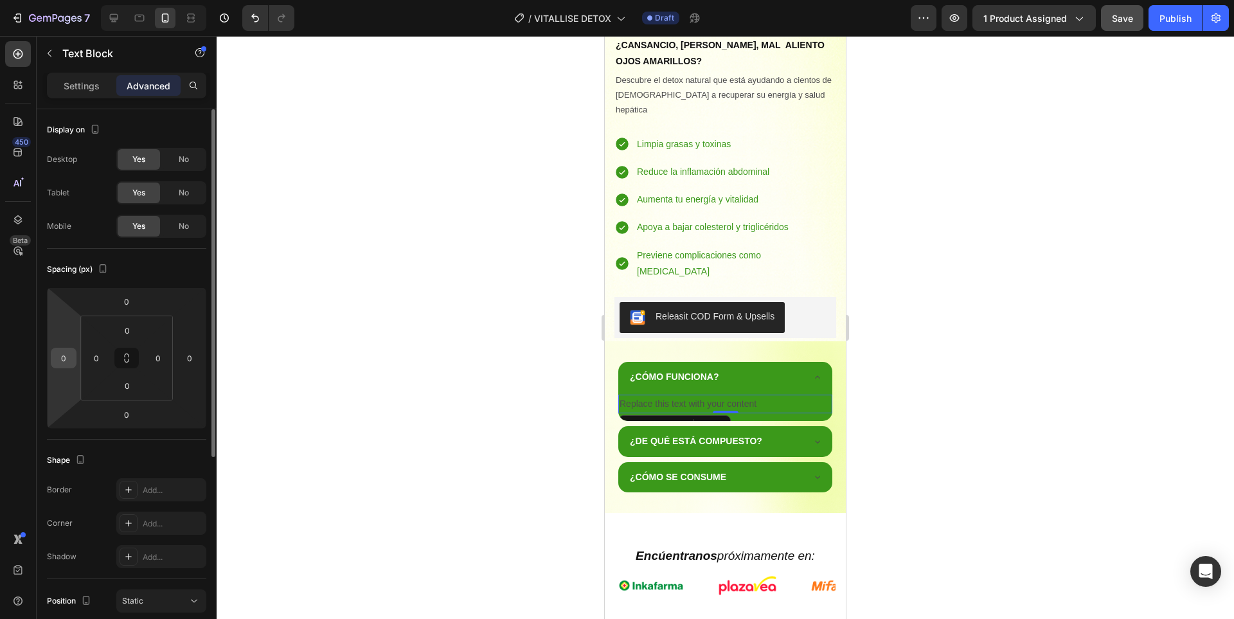
click at [69, 356] on input "0" at bounding box center [63, 357] width 19 height 19
type input "15"
click at [193, 365] on input "0" at bounding box center [189, 357] width 19 height 19
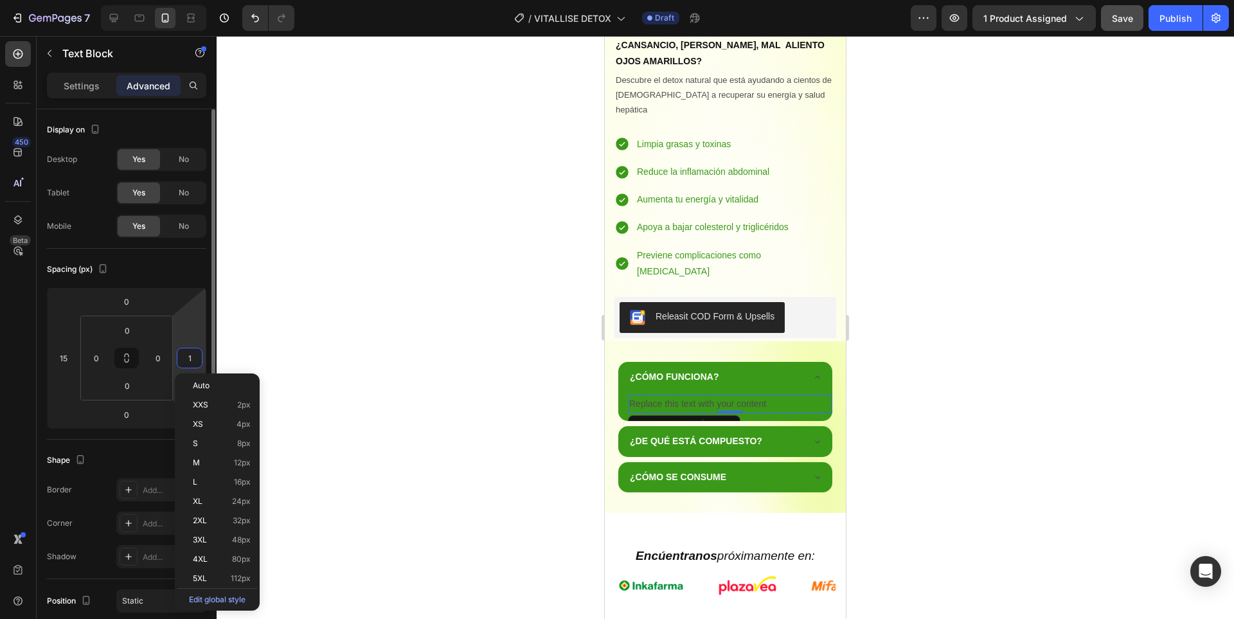
type input "15"
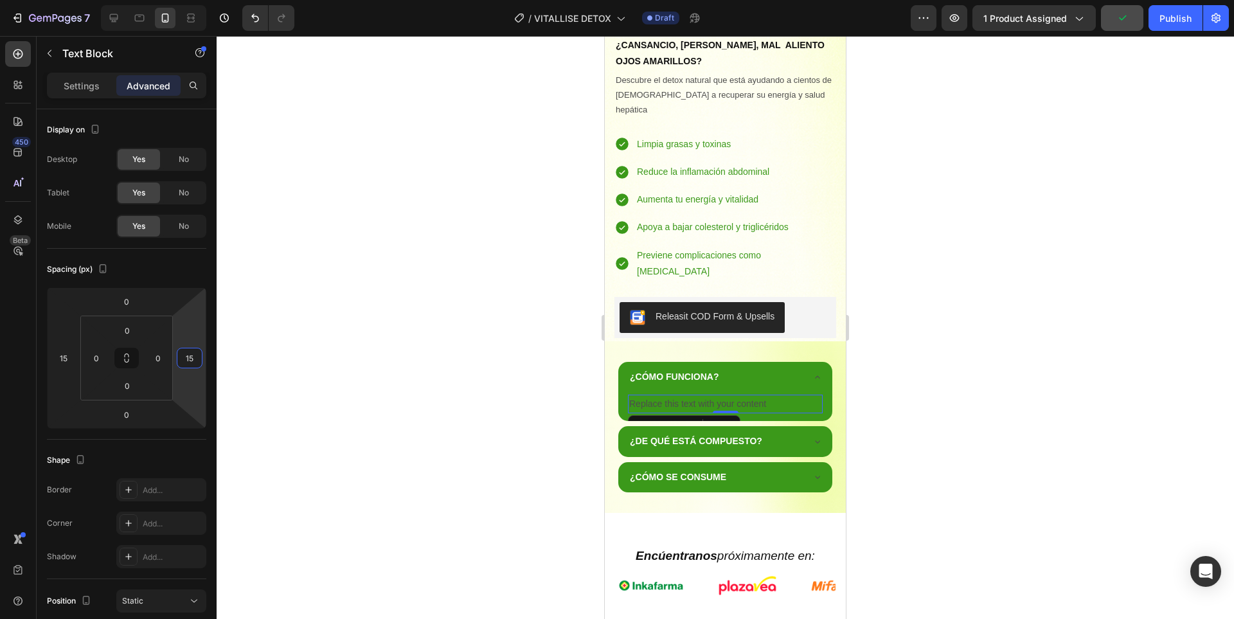
click at [918, 351] on div at bounding box center [725, 327] width 1017 height 583
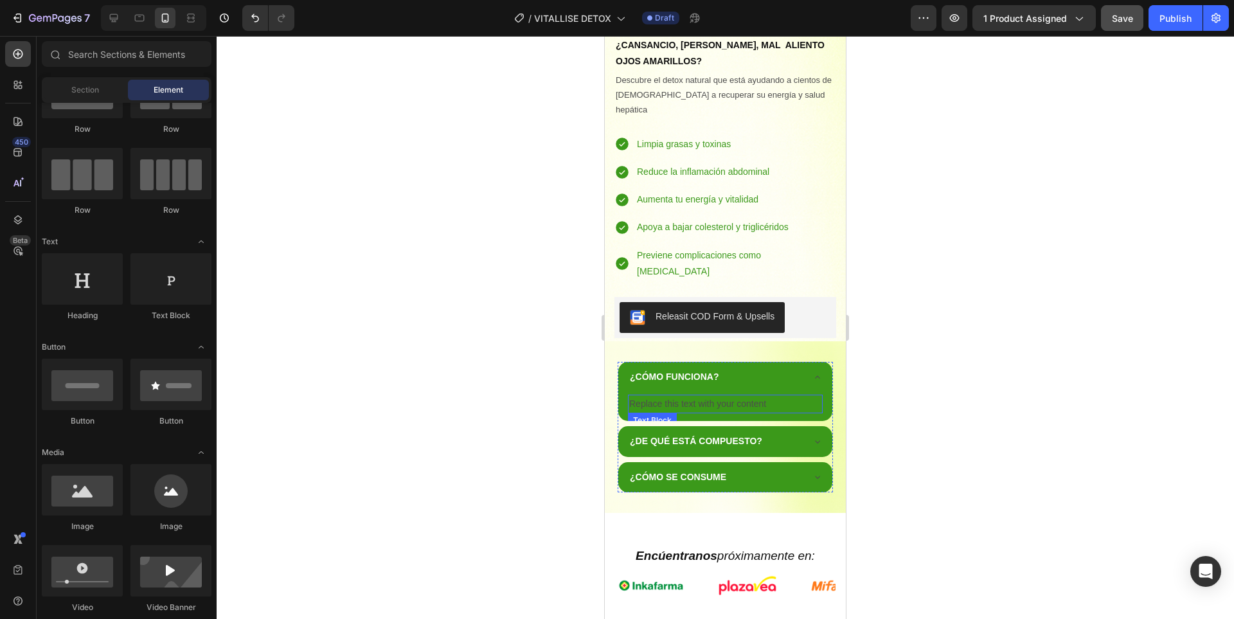
click at [697, 396] on p "Replace this text with your content" at bounding box center [725, 404] width 192 height 16
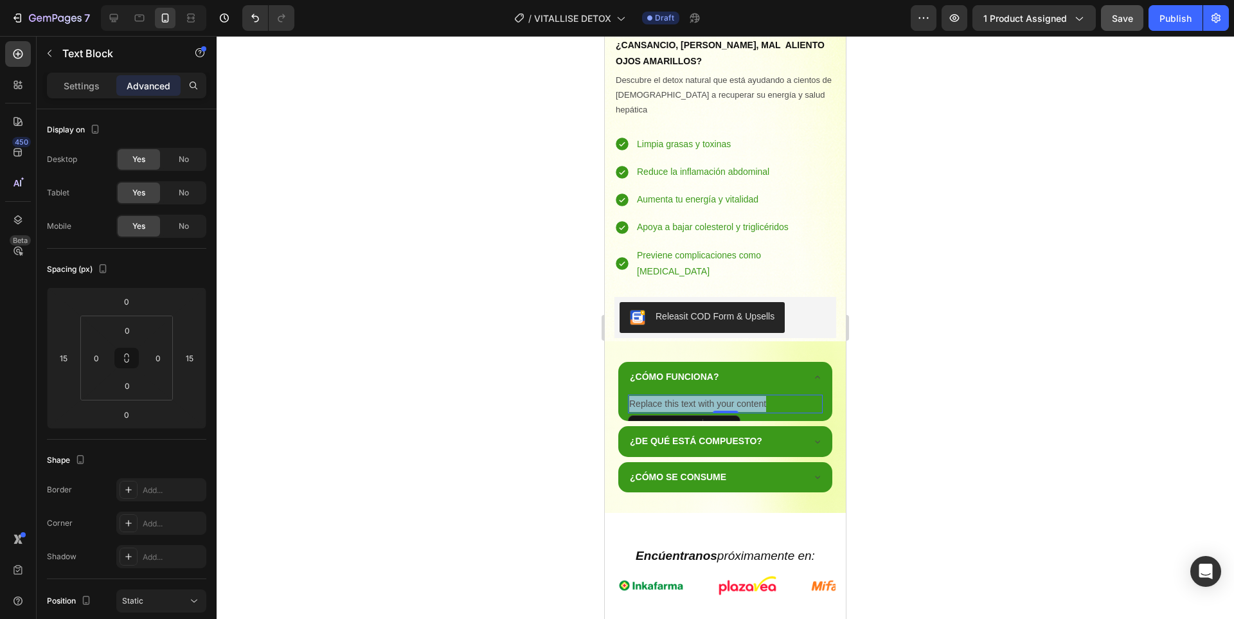
click at [697, 396] on p "Replace this text with your content" at bounding box center [725, 404] width 192 height 16
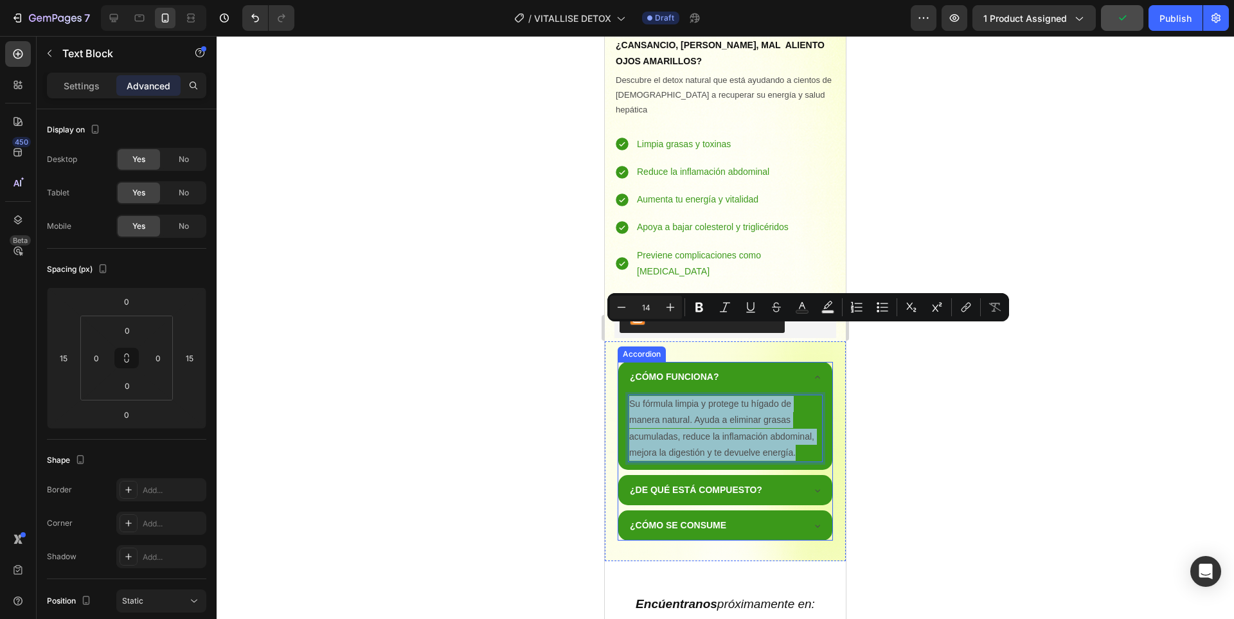
drag, startPoint x: 685, startPoint y: 398, endPoint x: 625, endPoint y: 337, distance: 85.4
click at [625, 394] on div "Su fórmula limpia y protege tu hígado de manera natural. Ayuda a eliminar grasa…" at bounding box center [725, 427] width 214 height 67
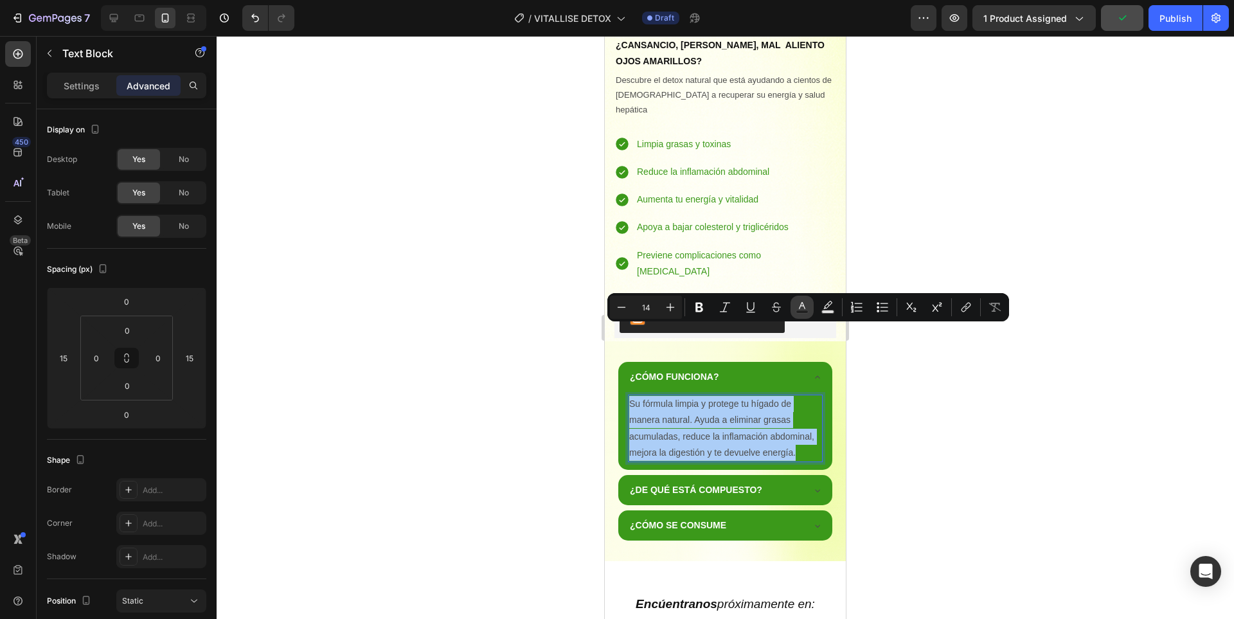
click at [806, 312] on rect "Editor contextual toolbar" at bounding box center [802, 311] width 12 height 3
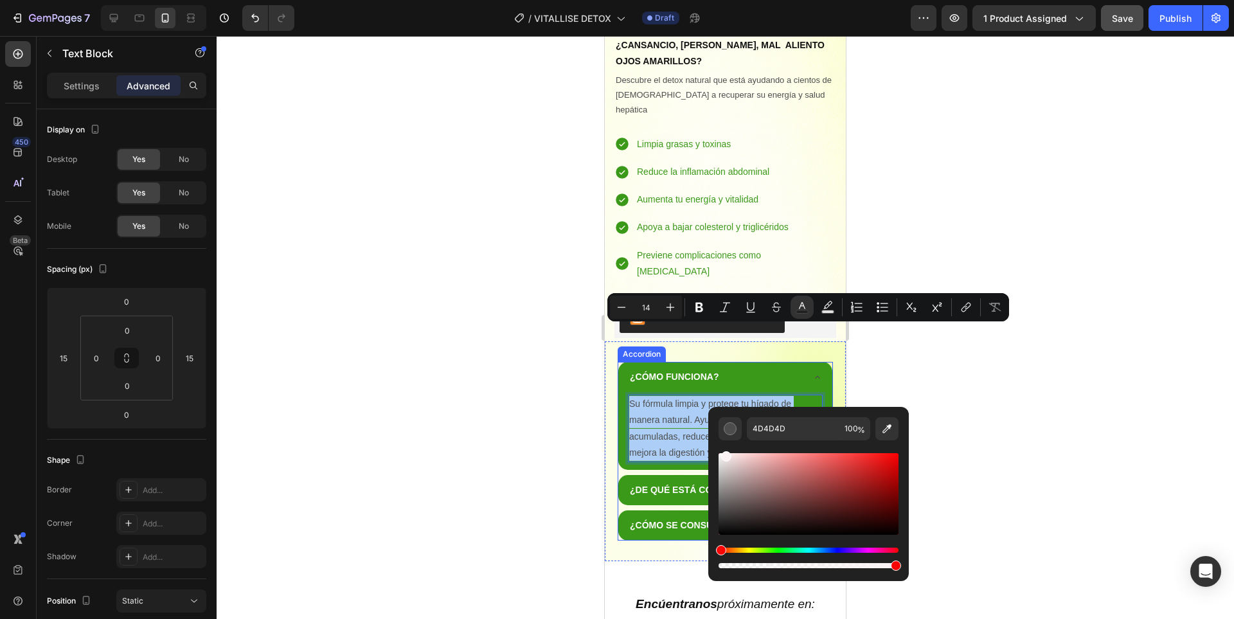
drag, startPoint x: 1334, startPoint y: 497, endPoint x: 698, endPoint y: 424, distance: 640.2
type input "FFFFFF"
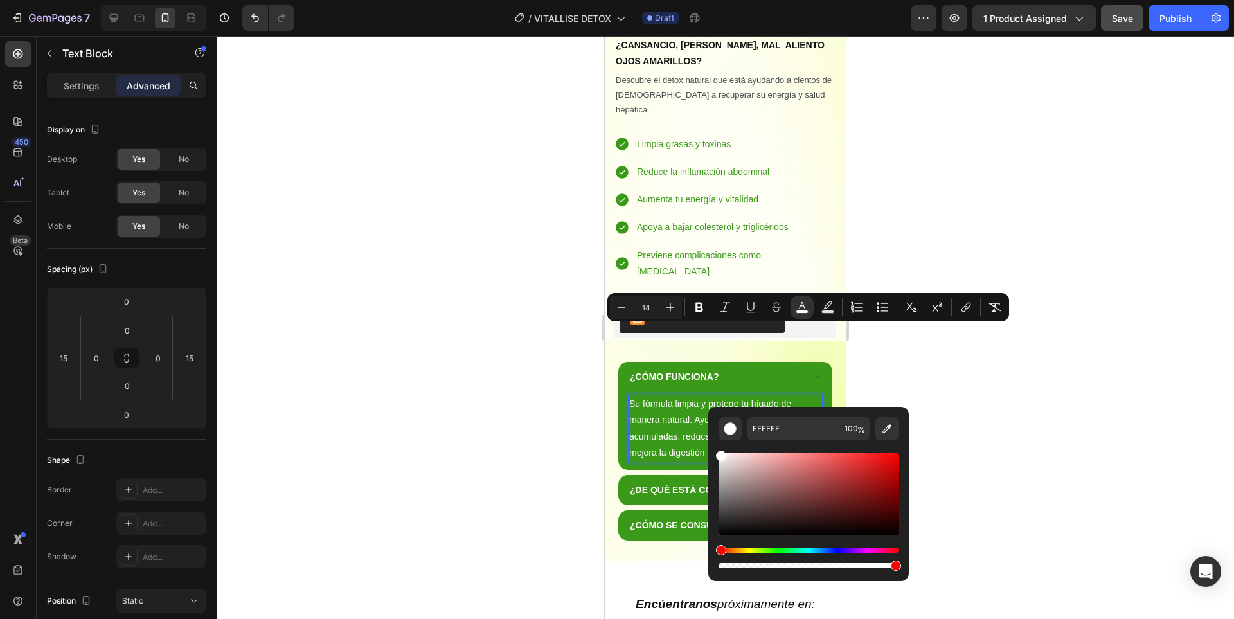
click at [955, 367] on div at bounding box center [725, 327] width 1017 height 583
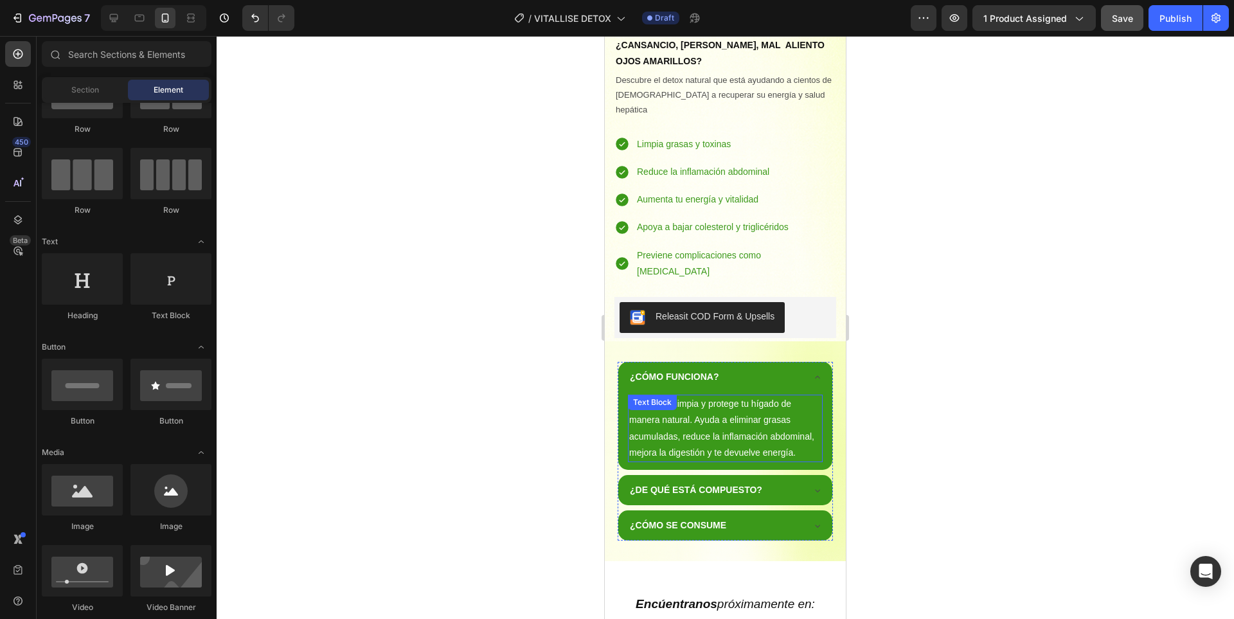
click at [725, 396] on p "Su fórmula limpia y protege tu hígado de manera natural. Ayuda a eliminar grasa…" at bounding box center [725, 428] width 192 height 65
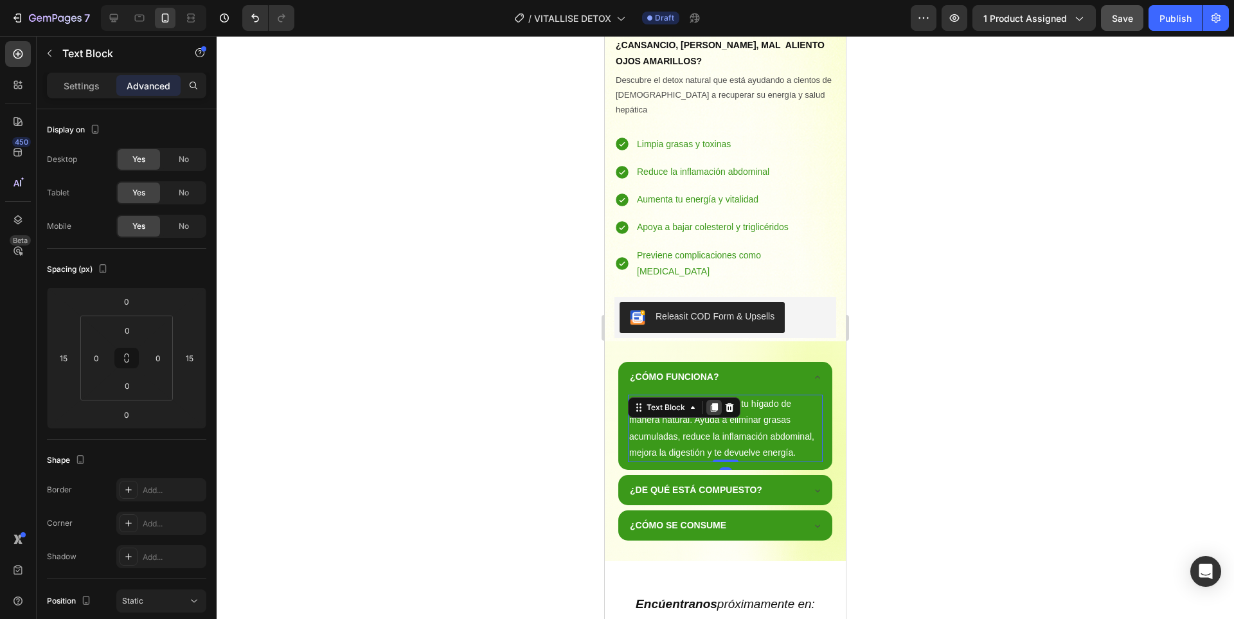
click at [714, 403] on icon at bounding box center [714, 407] width 7 height 9
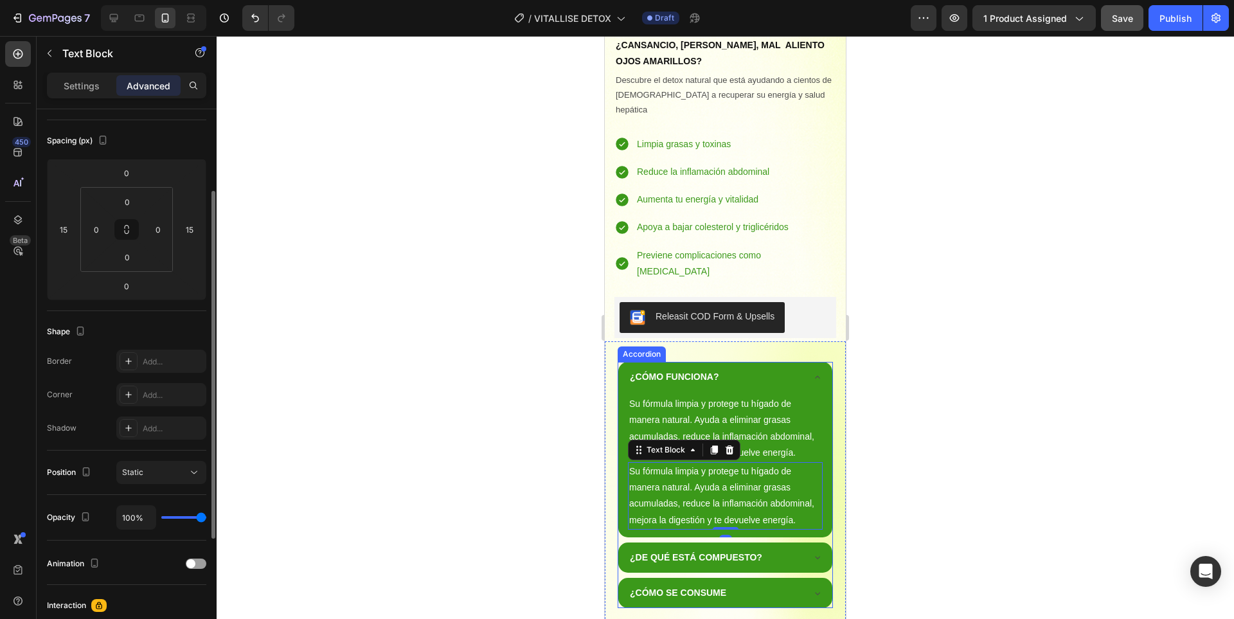
scroll to position [835, 0]
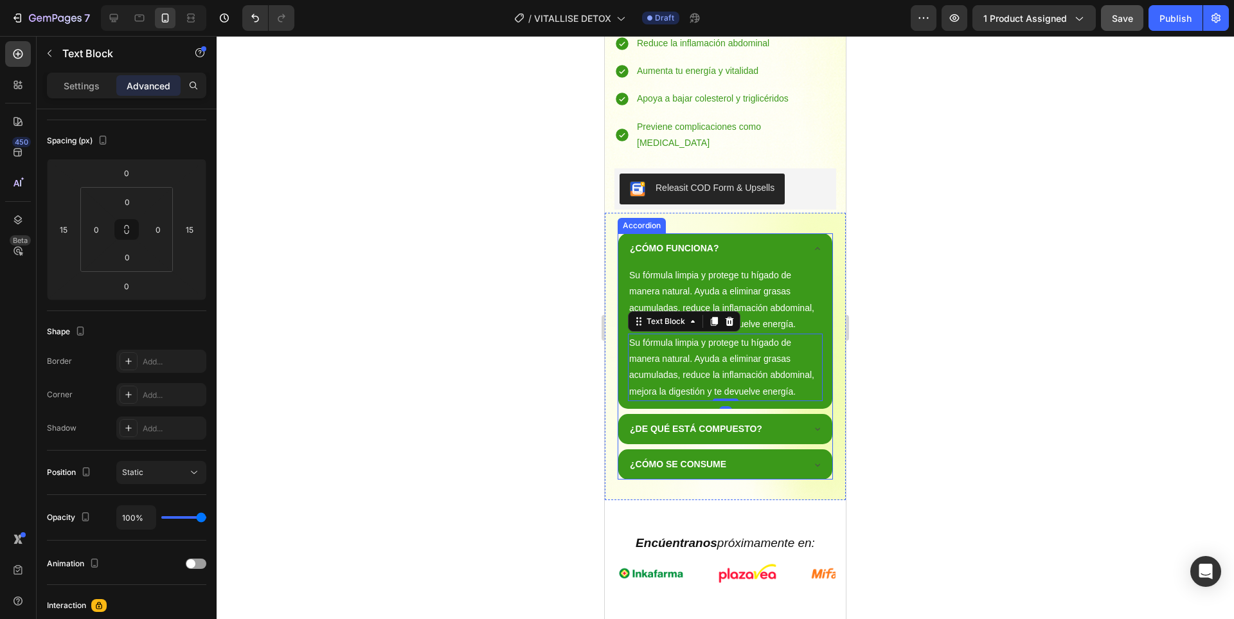
click at [812, 423] on icon at bounding box center [817, 428] width 10 height 10
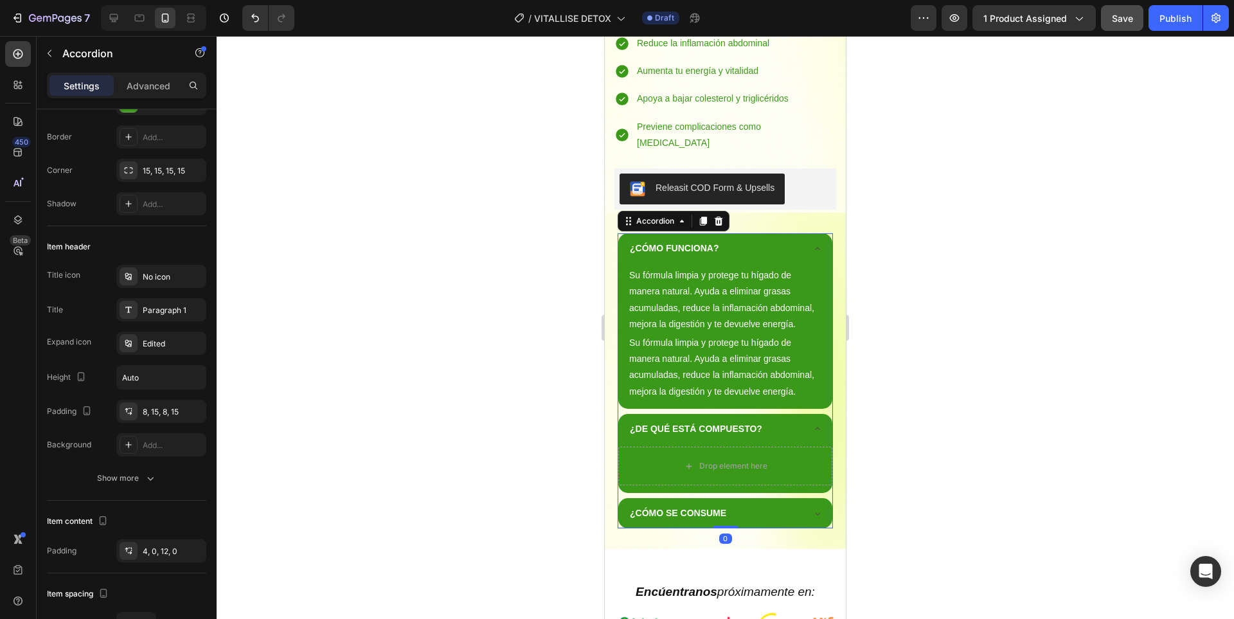
scroll to position [0, 0]
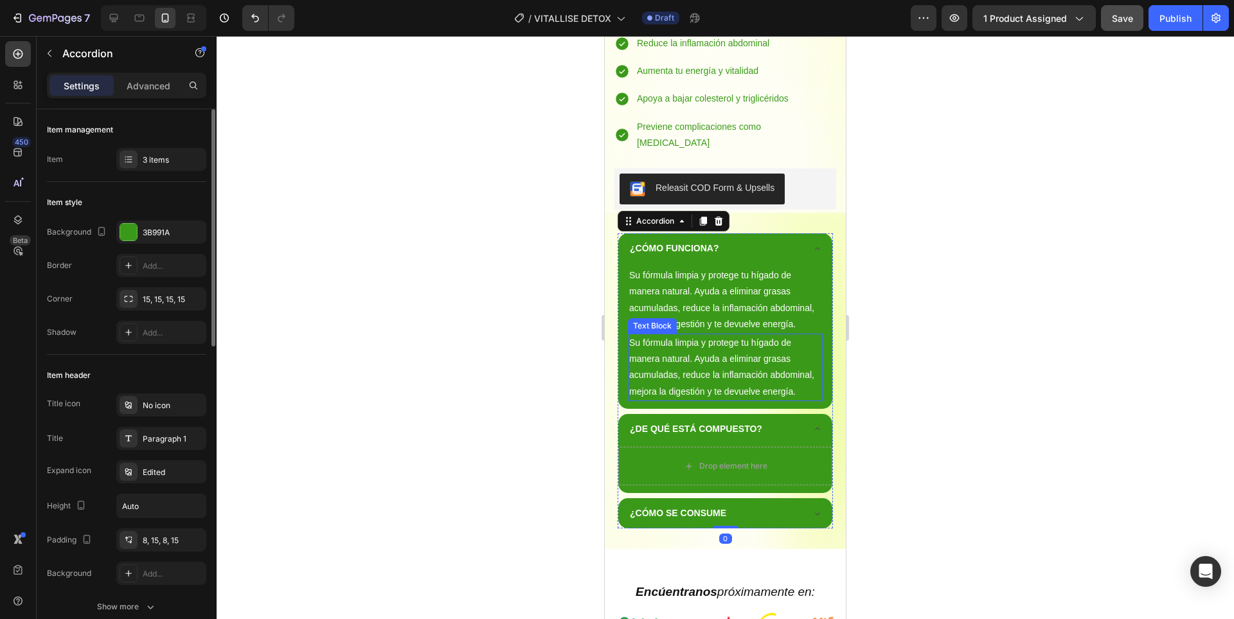
click at [718, 337] on span "Su fórmula limpia y protege tu hígado de manera natural. Ayuda a eliminar grasa…" at bounding box center [721, 366] width 185 height 59
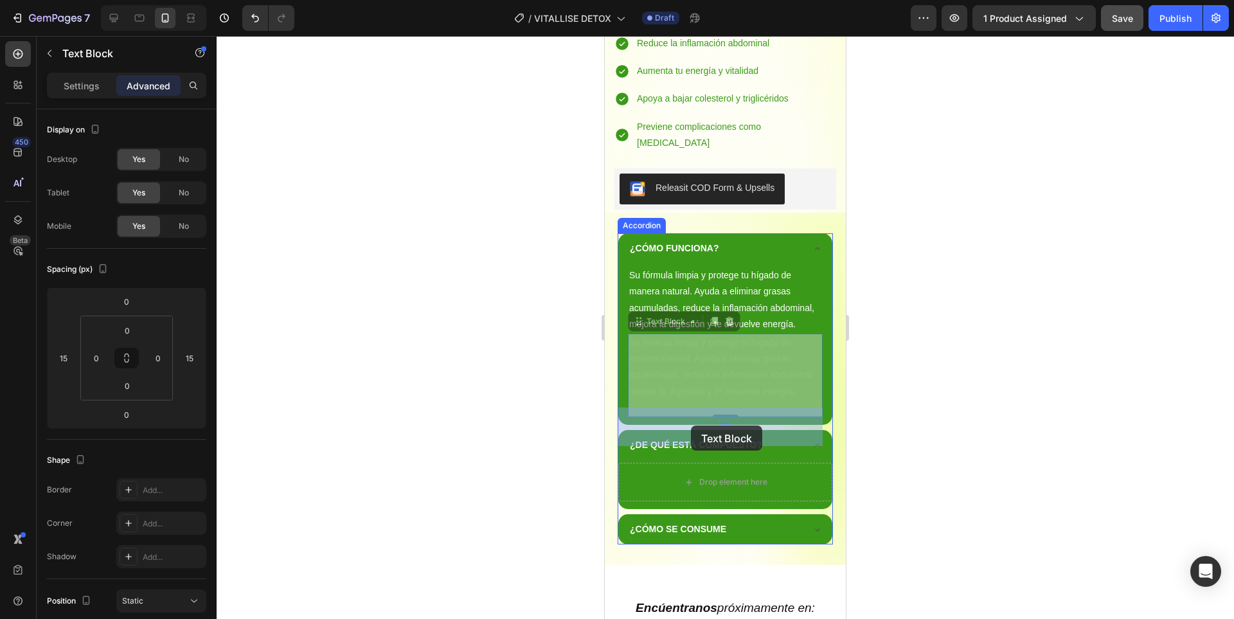
drag, startPoint x: 659, startPoint y: 267, endPoint x: 691, endPoint y: 425, distance: 161.3
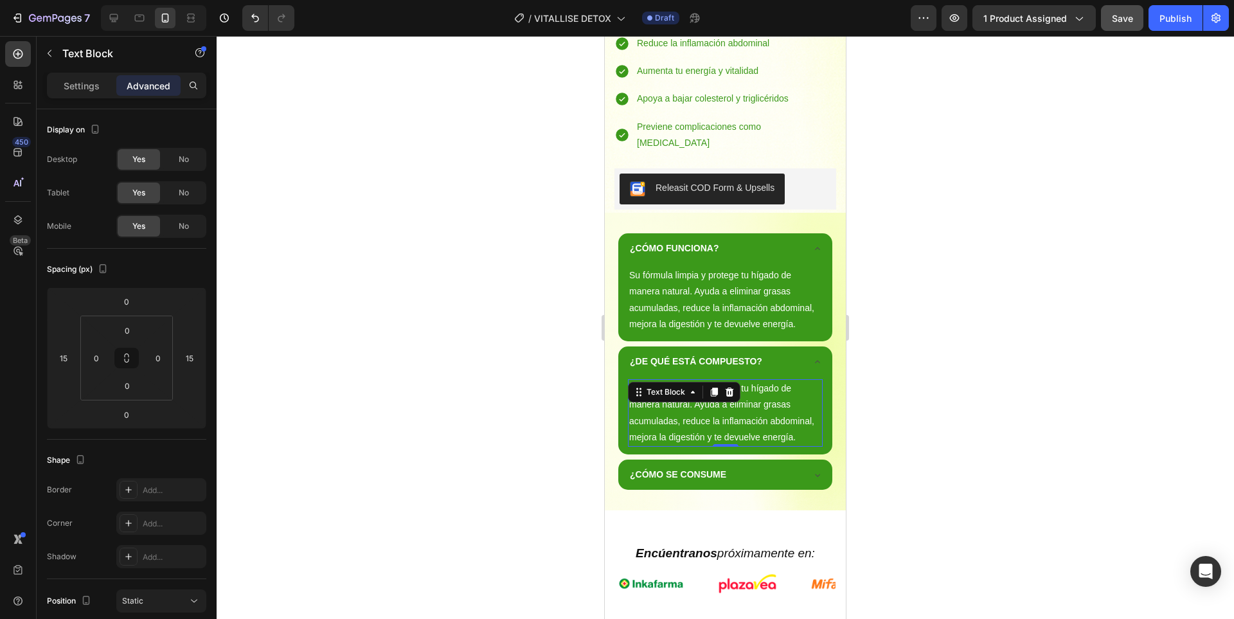
click at [703, 383] on span "Su fórmula limpia y protege tu hígado de manera natural. Ayuda a eliminar grasa…" at bounding box center [721, 412] width 185 height 59
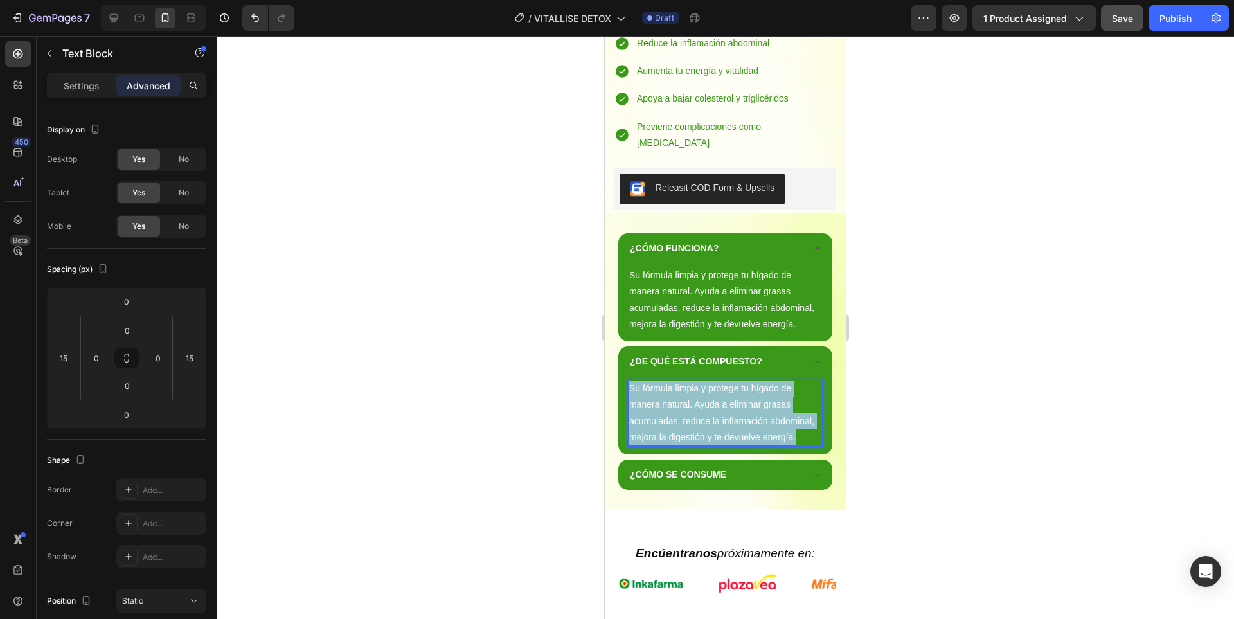
click at [703, 383] on span "Su fórmula limpia y protege tu hígado de manera natural. Ayuda a eliminar grasa…" at bounding box center [721, 412] width 185 height 59
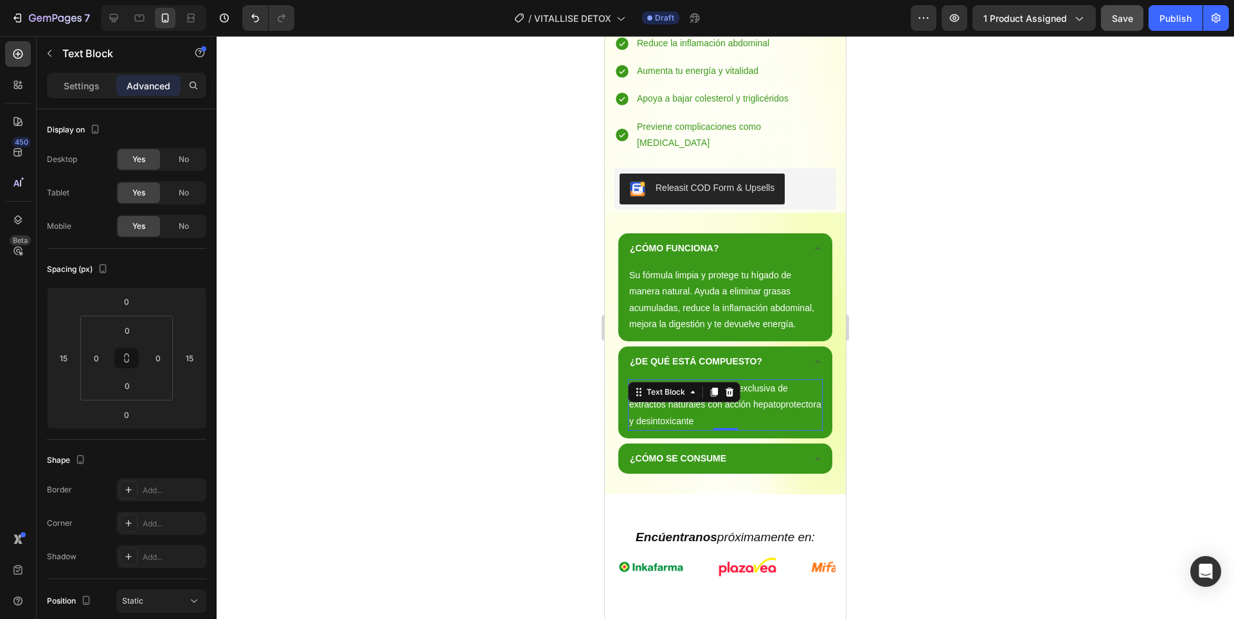
click at [926, 367] on div at bounding box center [725, 327] width 1017 height 583
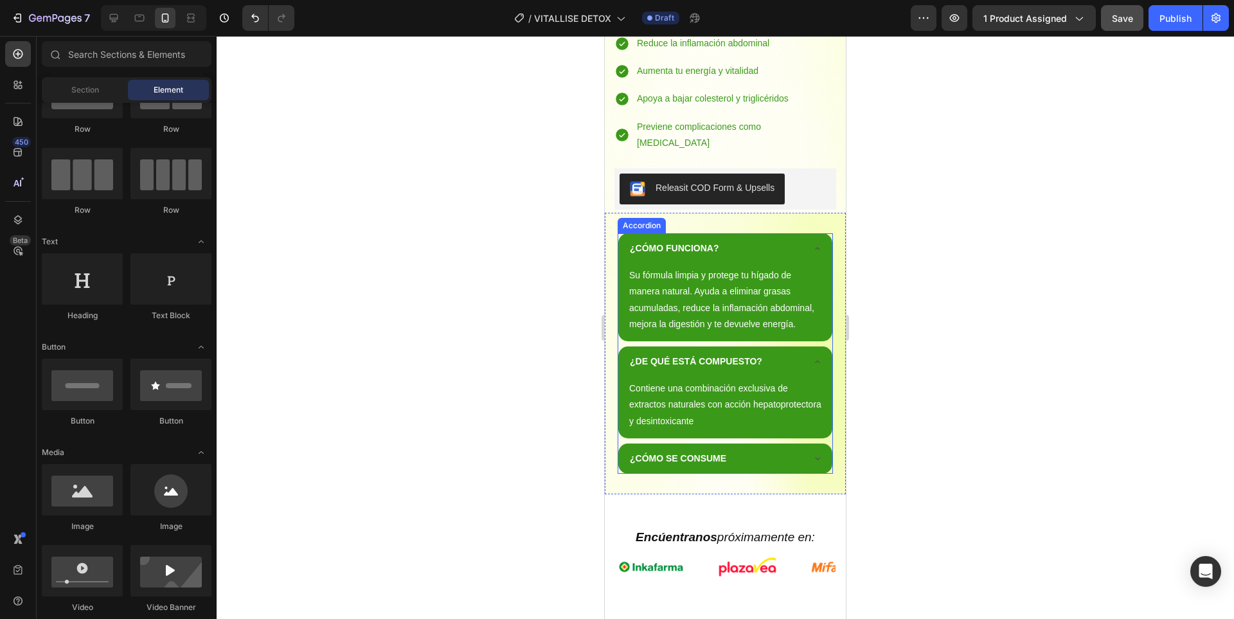
click at [814, 443] on div "¿CÓMO SE CONSUME" at bounding box center [725, 458] width 214 height 30
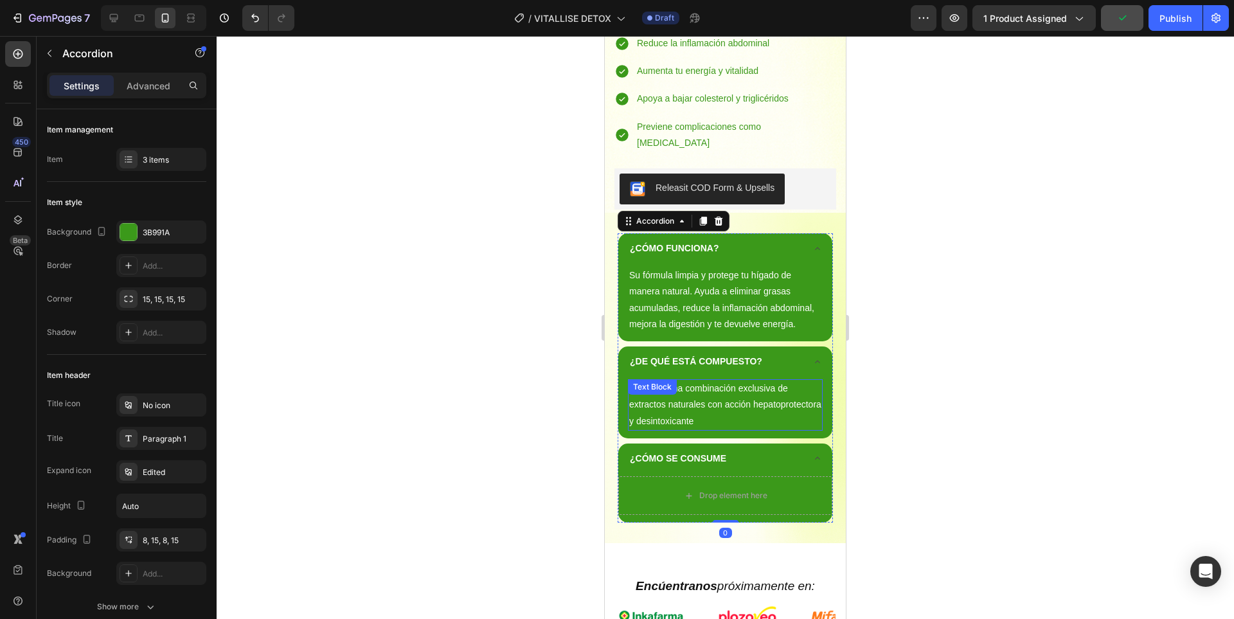
click at [768, 380] on p "Contiene una combinación exclusiva de extractos naturales con acción hepatoprot…" at bounding box center [725, 404] width 192 height 49
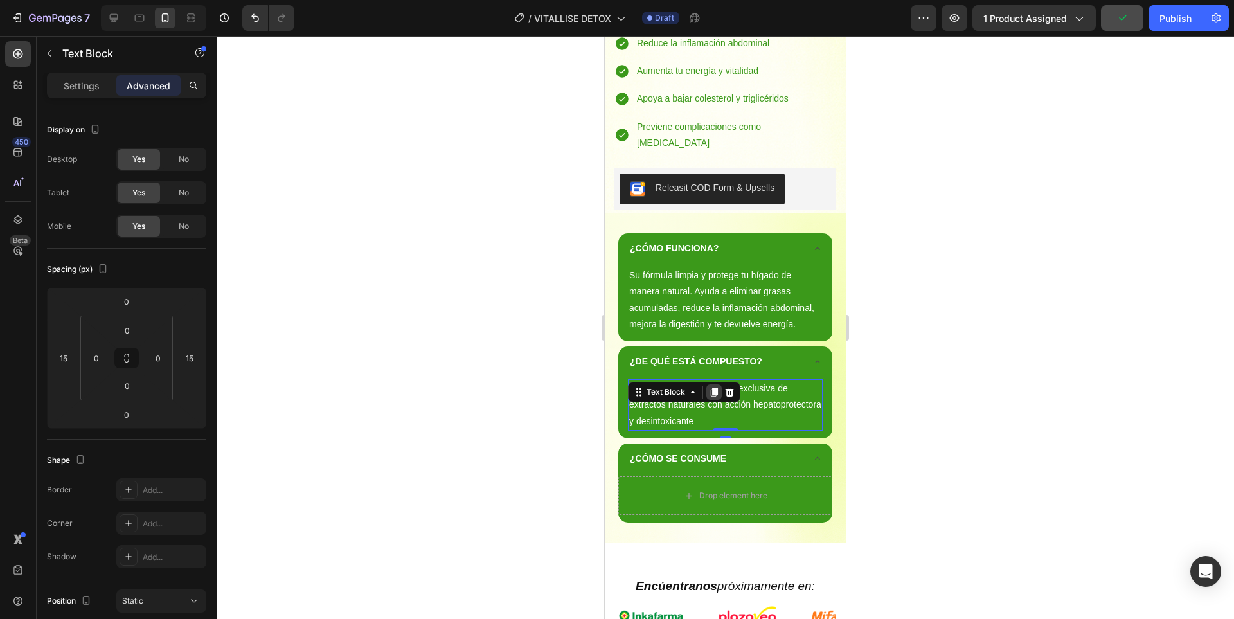
click at [715, 387] on icon at bounding box center [714, 391] width 7 height 9
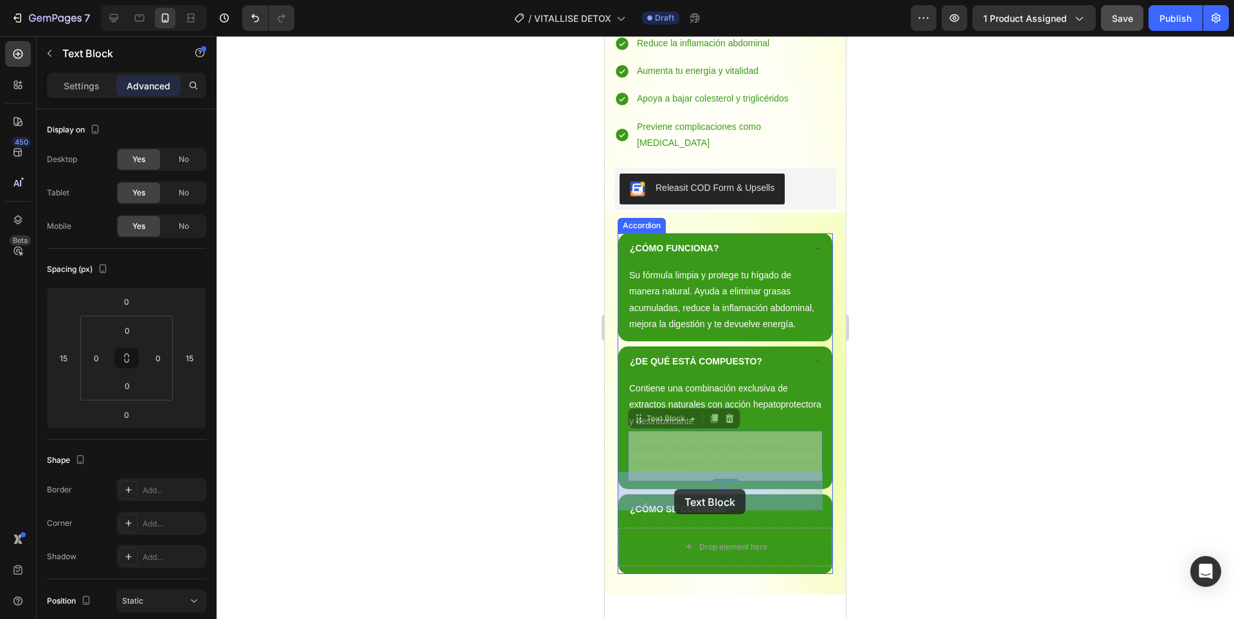
drag, startPoint x: 644, startPoint y: 365, endPoint x: 674, endPoint y: 489, distance: 127.6
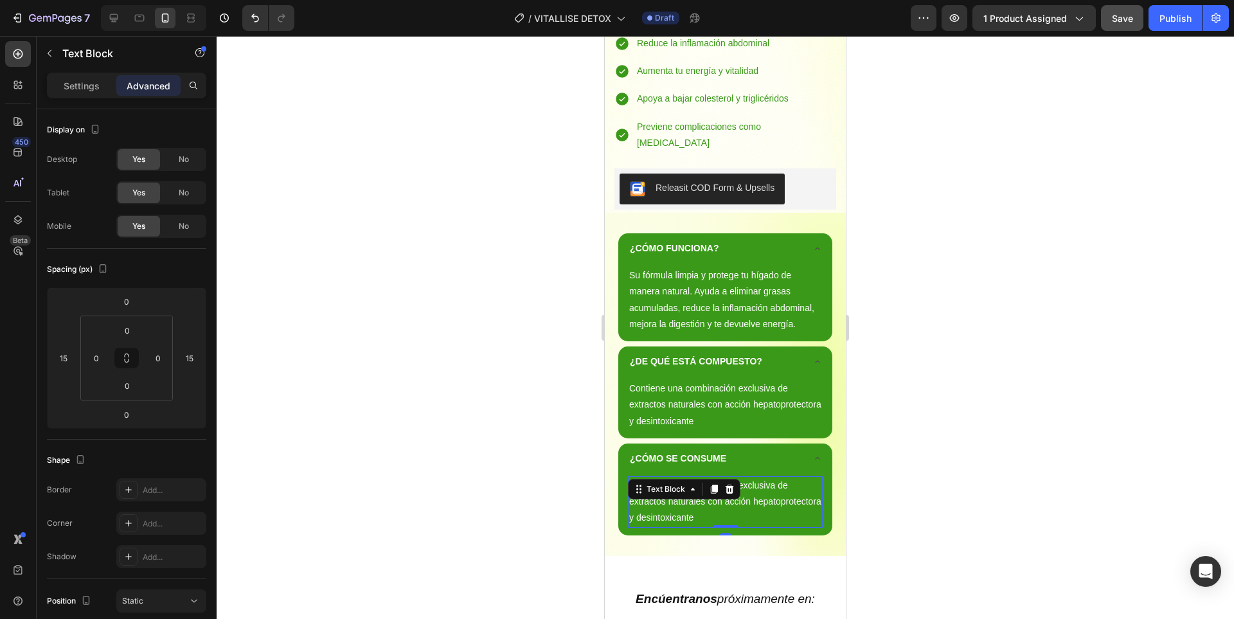
click at [708, 480] on span "Contiene una combinación exclusiva de extractos naturales con acción hepatoprot…" at bounding box center [725, 501] width 192 height 42
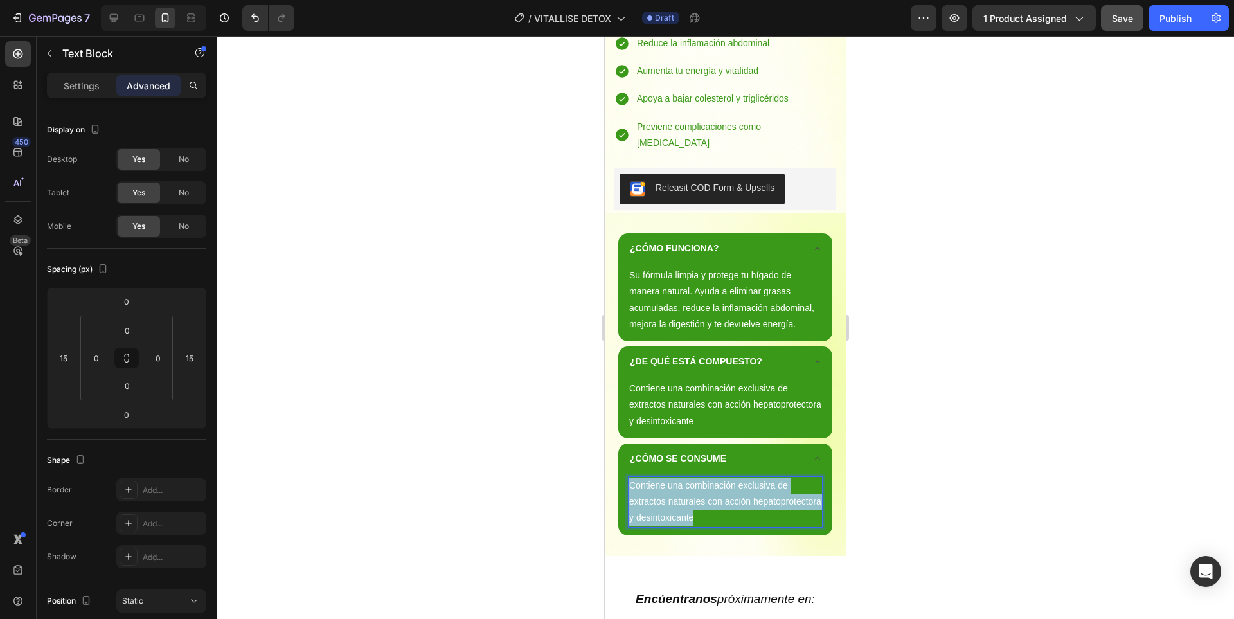
click at [708, 480] on span "Contiene una combinación exclusiva de extractos naturales con acción hepatoprot…" at bounding box center [725, 501] width 192 height 42
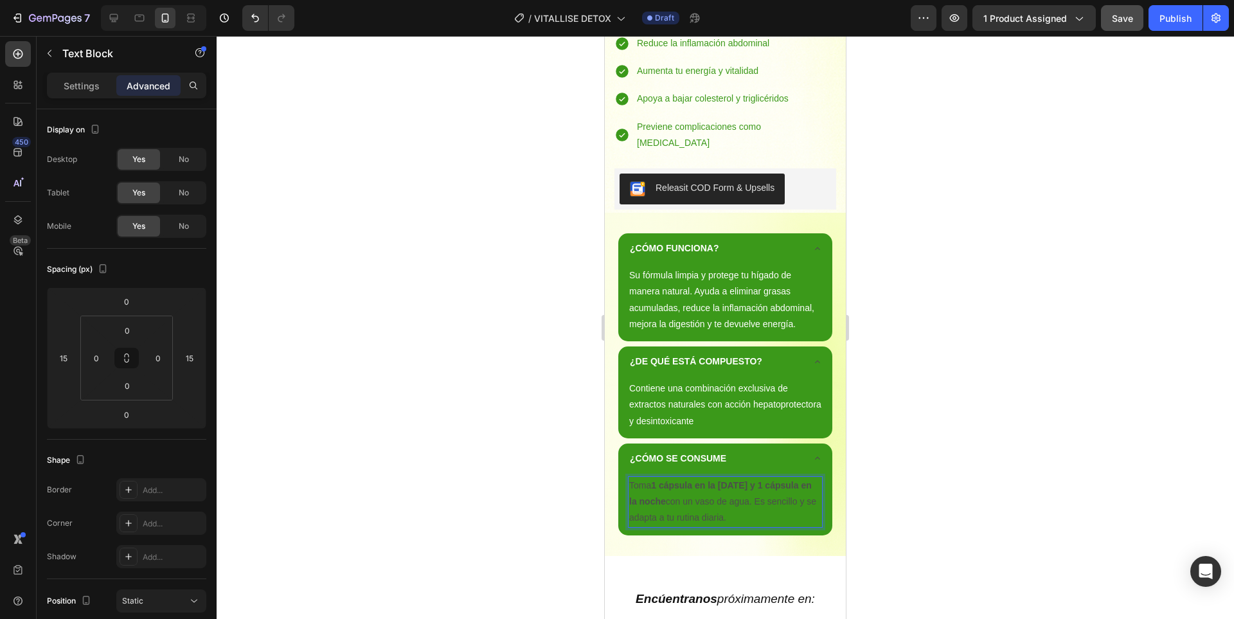
click at [1001, 446] on div at bounding box center [725, 327] width 1017 height 583
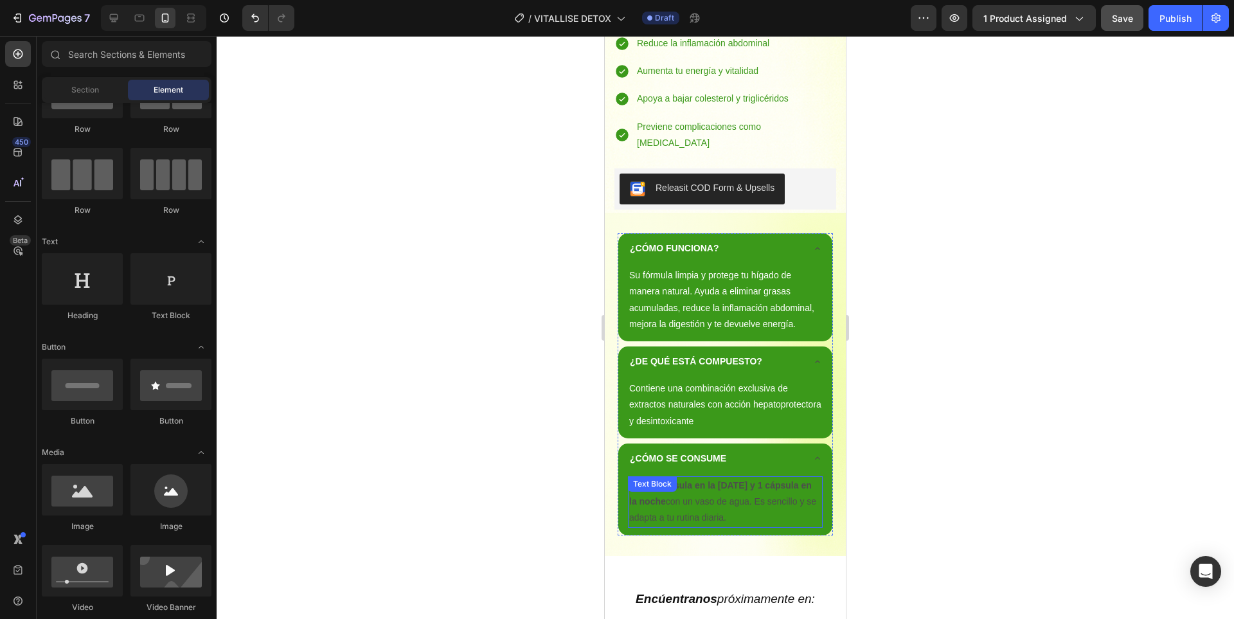
click at [779, 477] on p "Toma 1 cápsula en la [DATE] y 1 cápsula en la noche con un vaso de agua. Es sen…" at bounding box center [725, 501] width 192 height 49
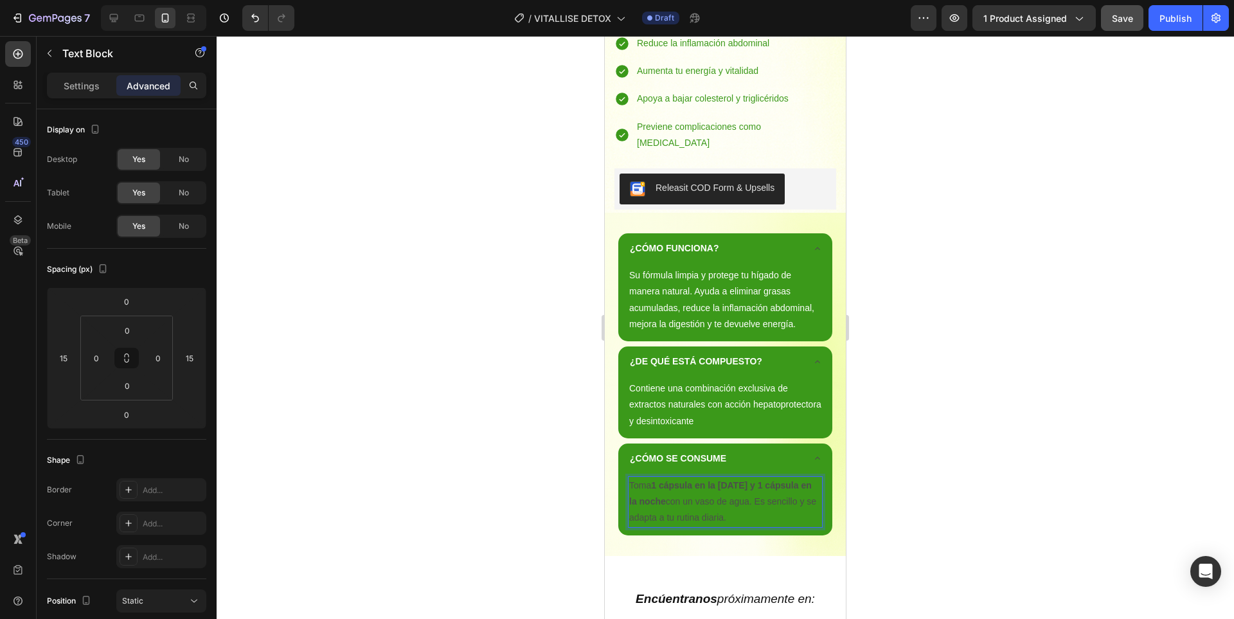
click at [780, 477] on p "Toma 1 cápsula en la [DATE] y 1 cápsula en la noche con un vaso de agua. Es sen…" at bounding box center [725, 501] width 192 height 49
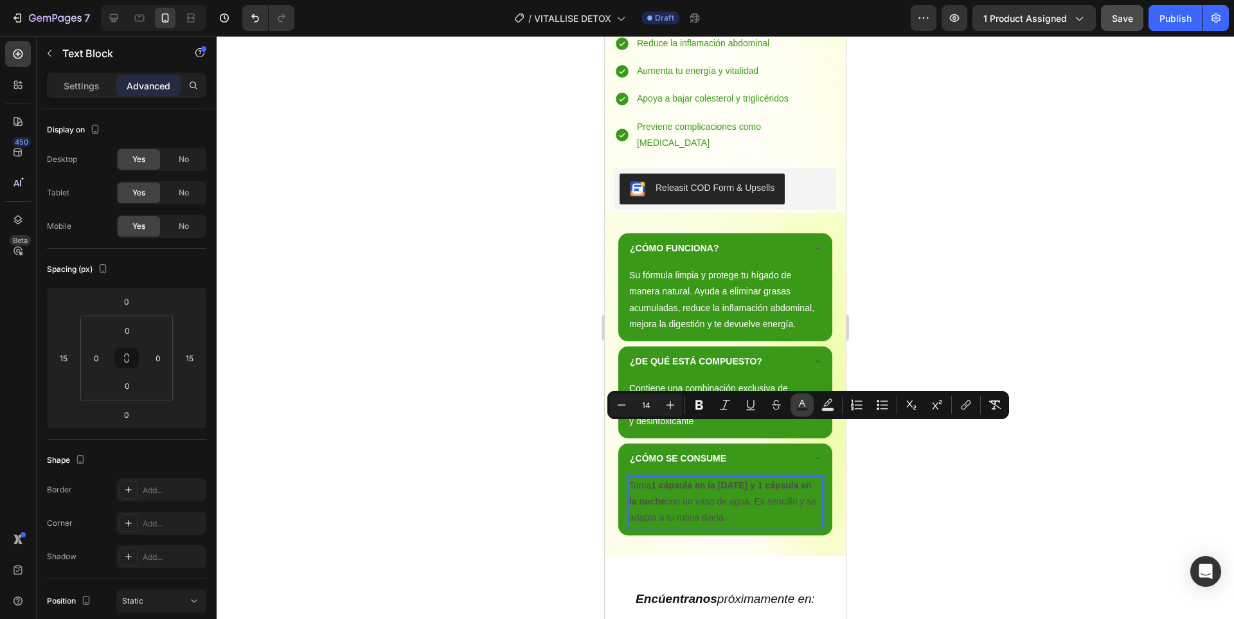
click at [804, 404] on icon "Editor contextual toolbar" at bounding box center [801, 404] width 13 height 13
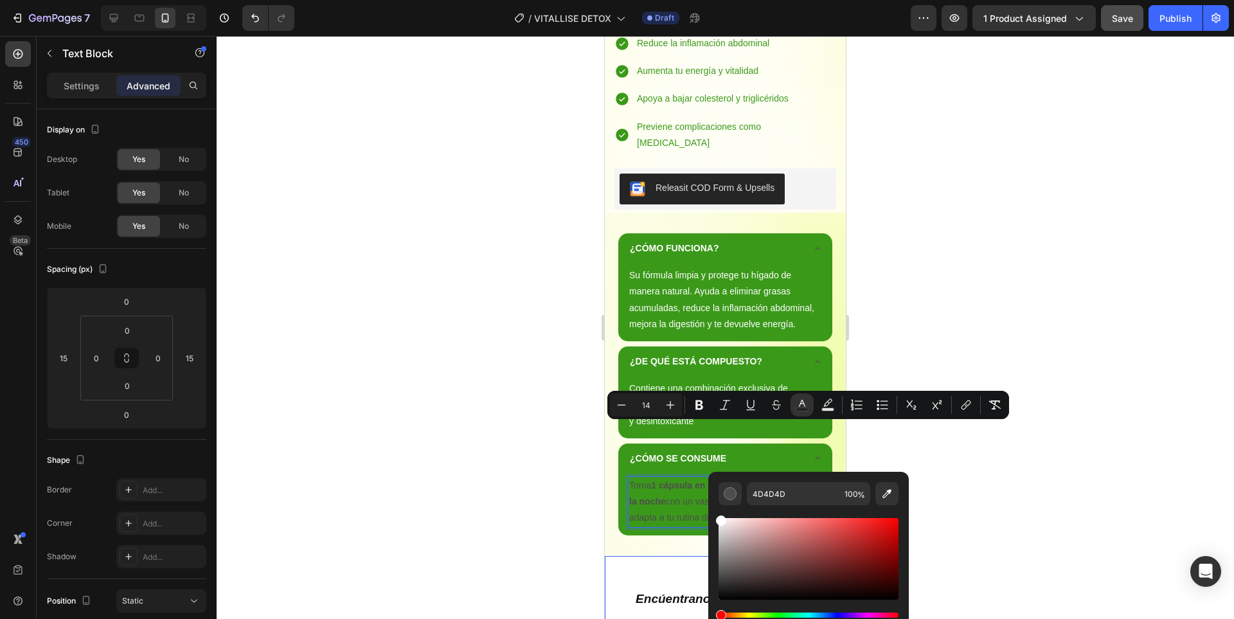
drag, startPoint x: 1314, startPoint y: 545, endPoint x: 1390, endPoint y: 522, distance: 79.9
type input "FFFFFF"
click at [975, 453] on div at bounding box center [725, 327] width 1017 height 583
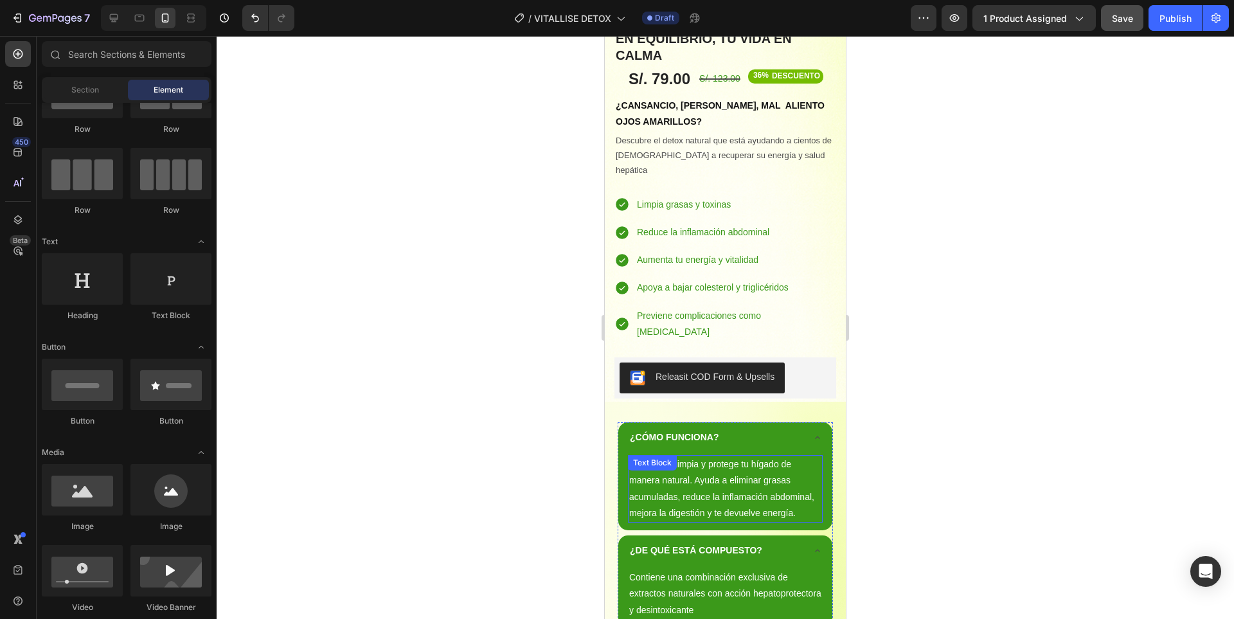
scroll to position [771, 0]
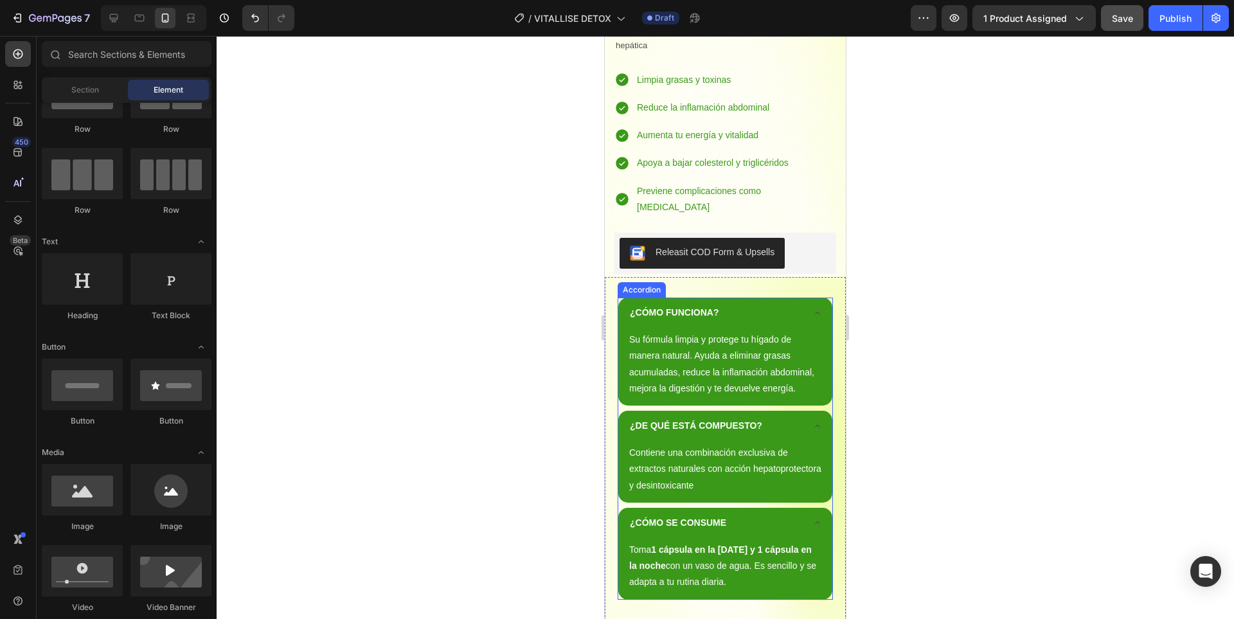
click at [808, 508] on div "¿CÓMO SE CONSUME" at bounding box center [725, 523] width 214 height 30
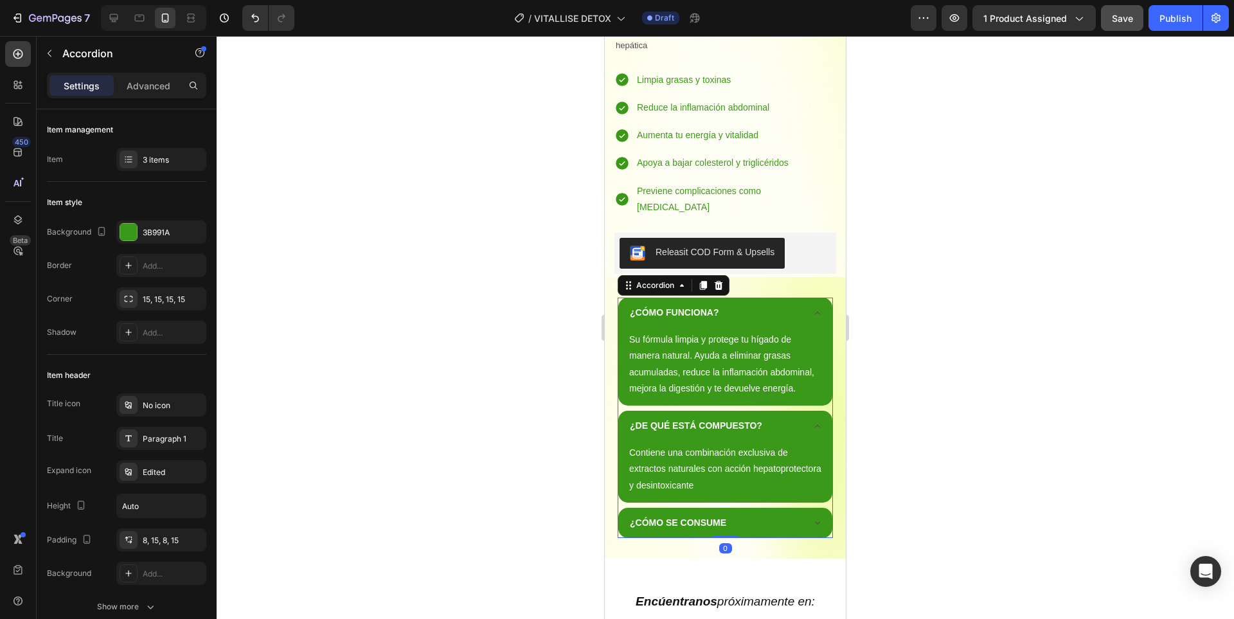
click at [770, 513] on div "¿CÓMO SE CONSUME" at bounding box center [715, 523] width 174 height 20
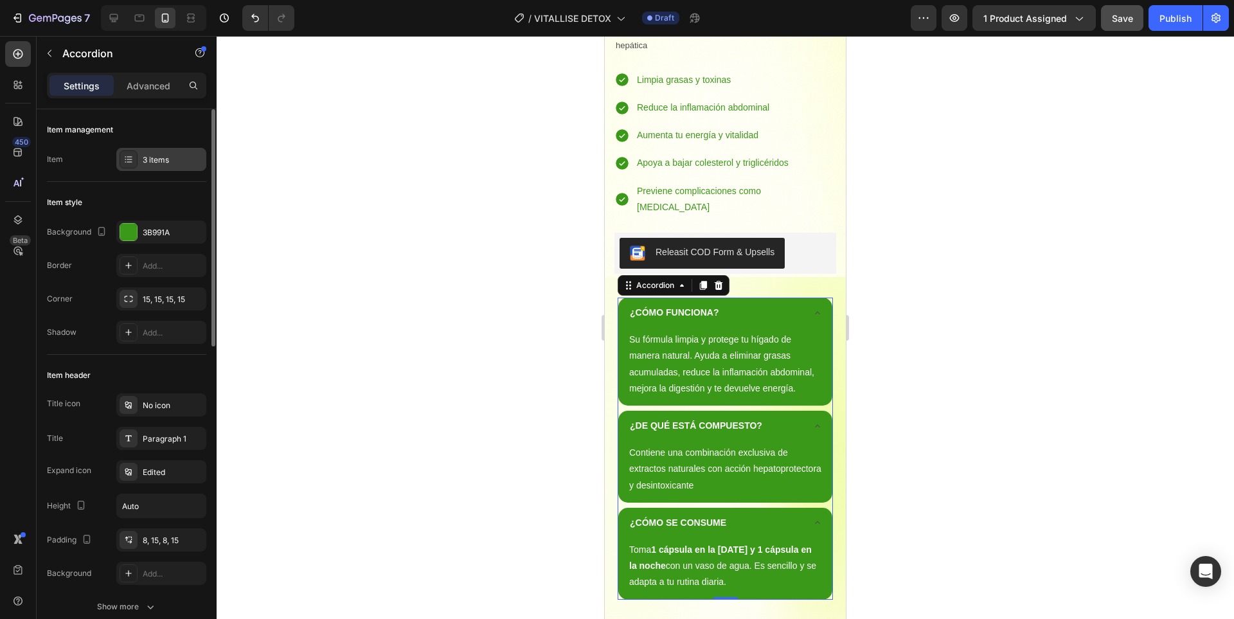
click at [155, 166] on div "3 items" at bounding box center [161, 159] width 90 height 23
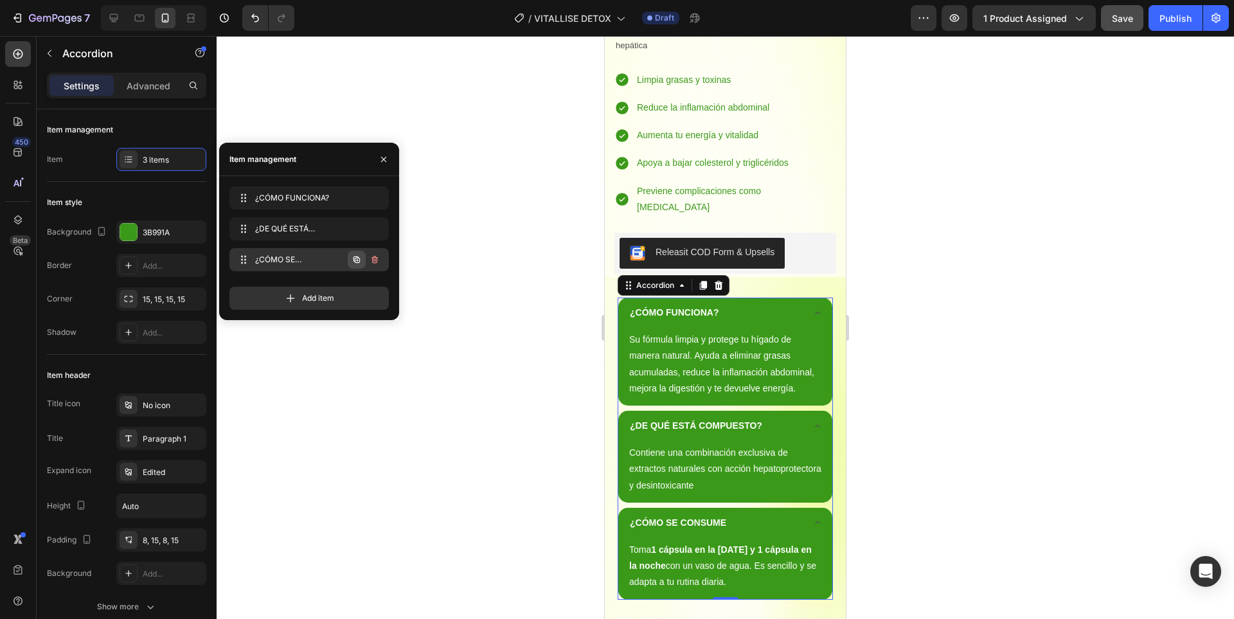
click at [357, 258] on icon "button" at bounding box center [356, 259] width 6 height 6
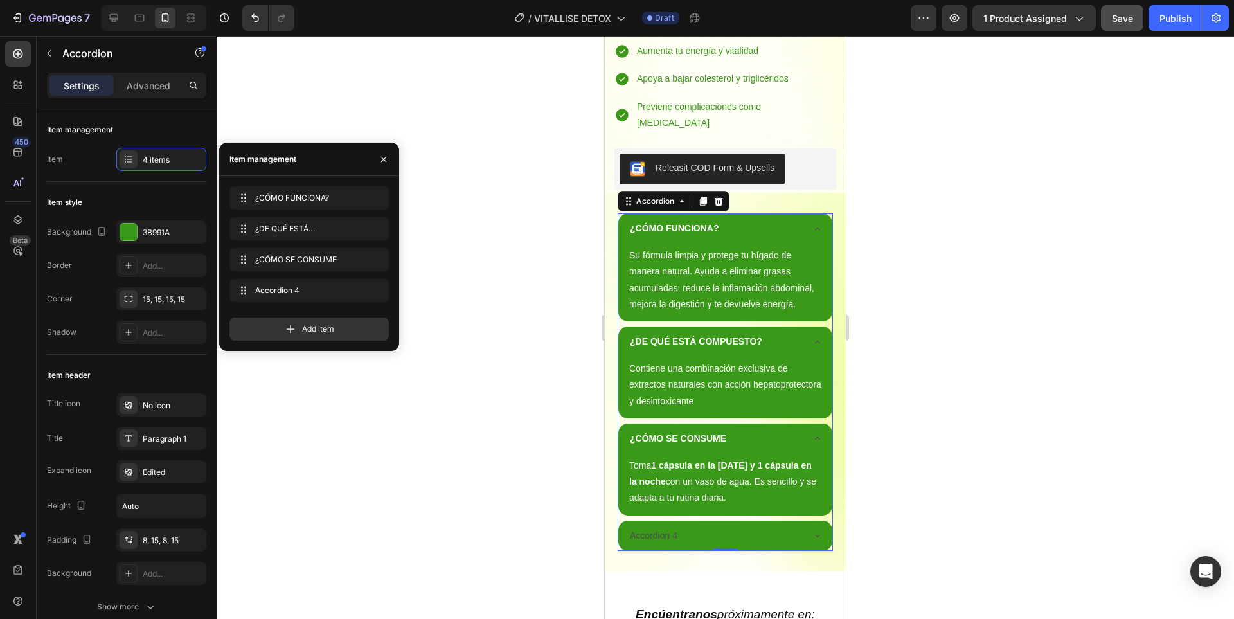
scroll to position [899, 0]
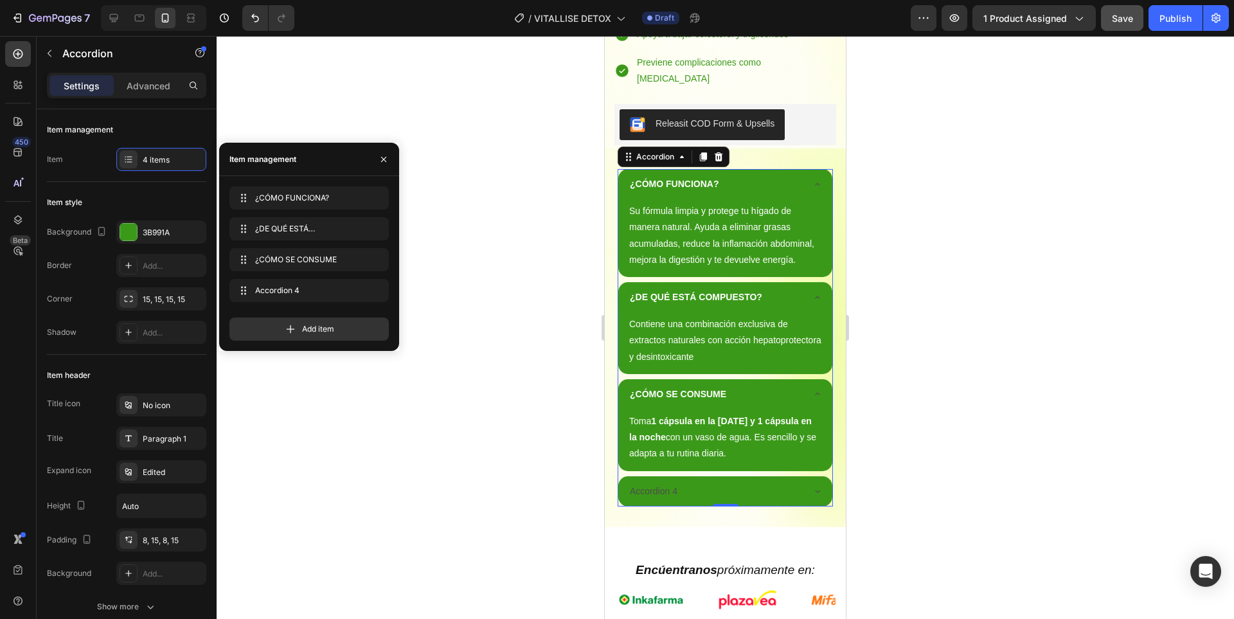
click at [812, 486] on icon at bounding box center [817, 491] width 10 height 10
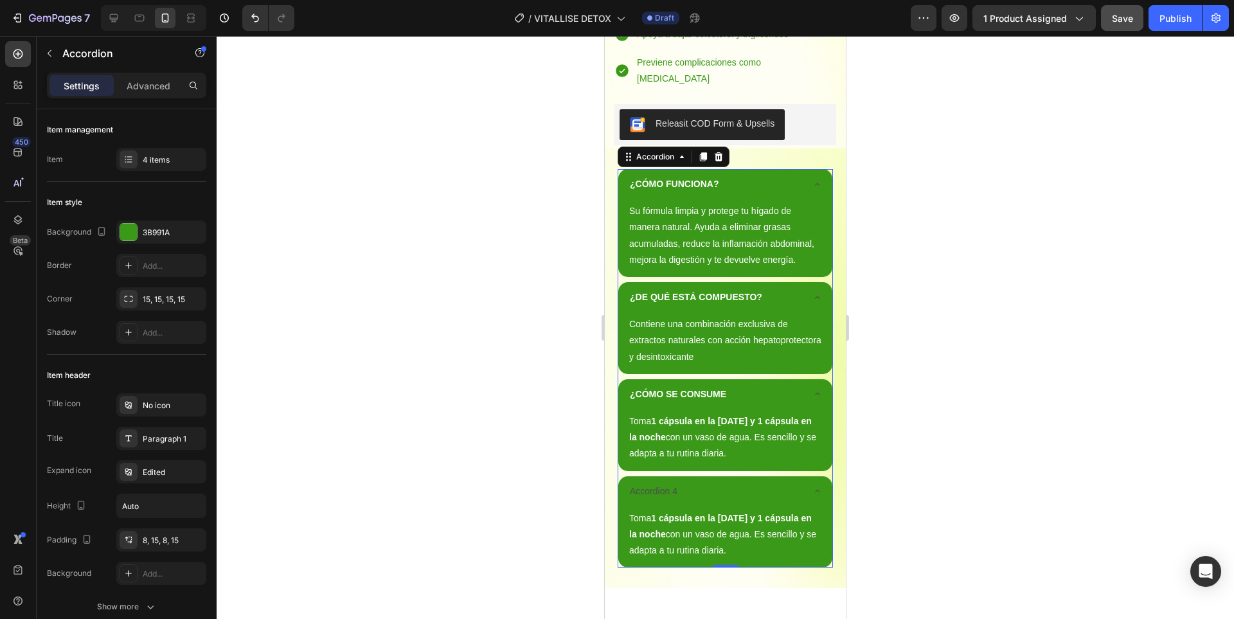
click at [666, 481] on div "Accordion 4" at bounding box center [653, 491] width 51 height 20
click at [666, 483] on p "Accordion 4" at bounding box center [654, 491] width 48 height 16
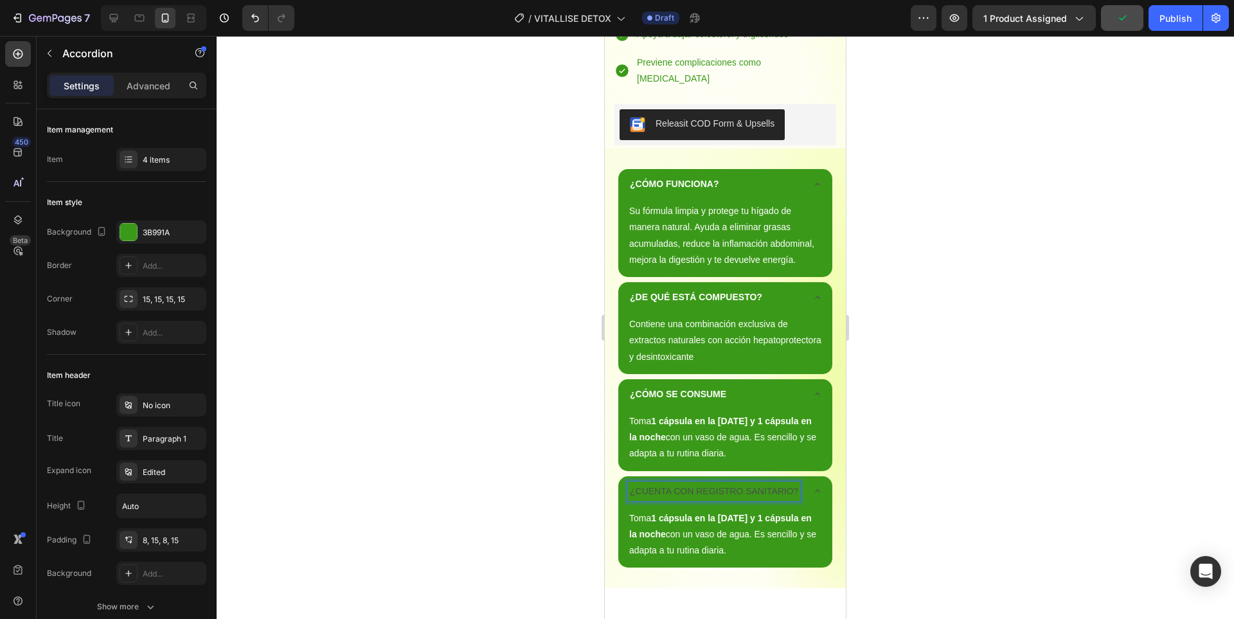
click at [704, 483] on p "¿CUENTA CON REGISTRO SANITARIO?" at bounding box center [714, 491] width 168 height 16
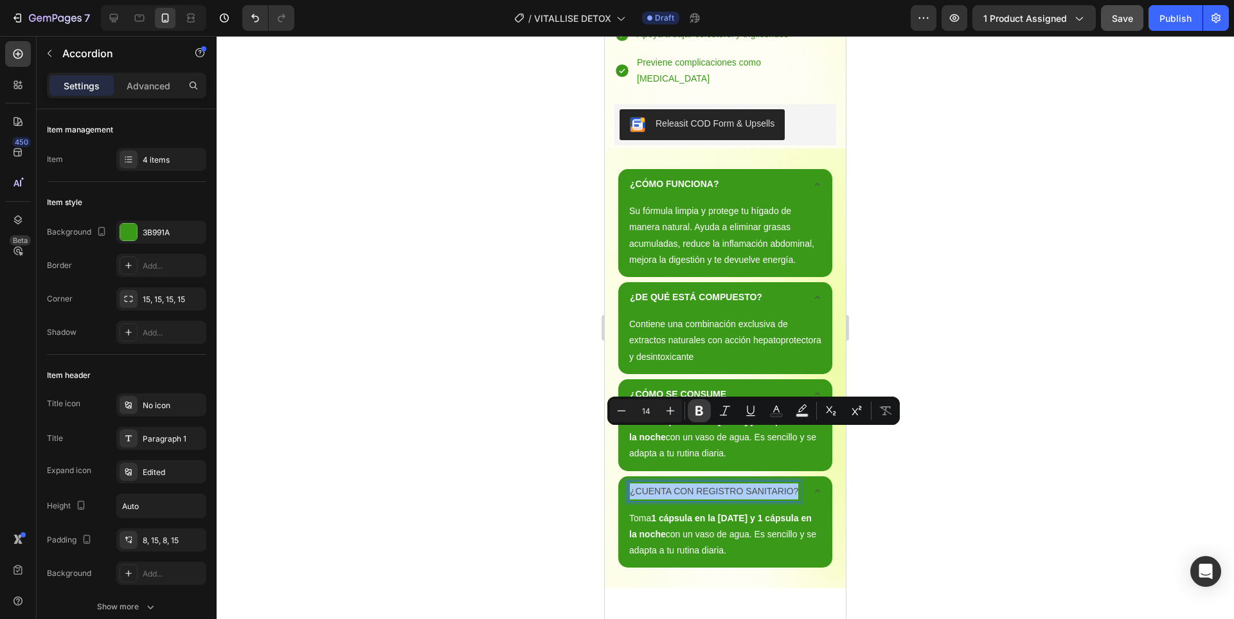
click at [694, 414] on icon "Editor contextual toolbar" at bounding box center [699, 410] width 13 height 13
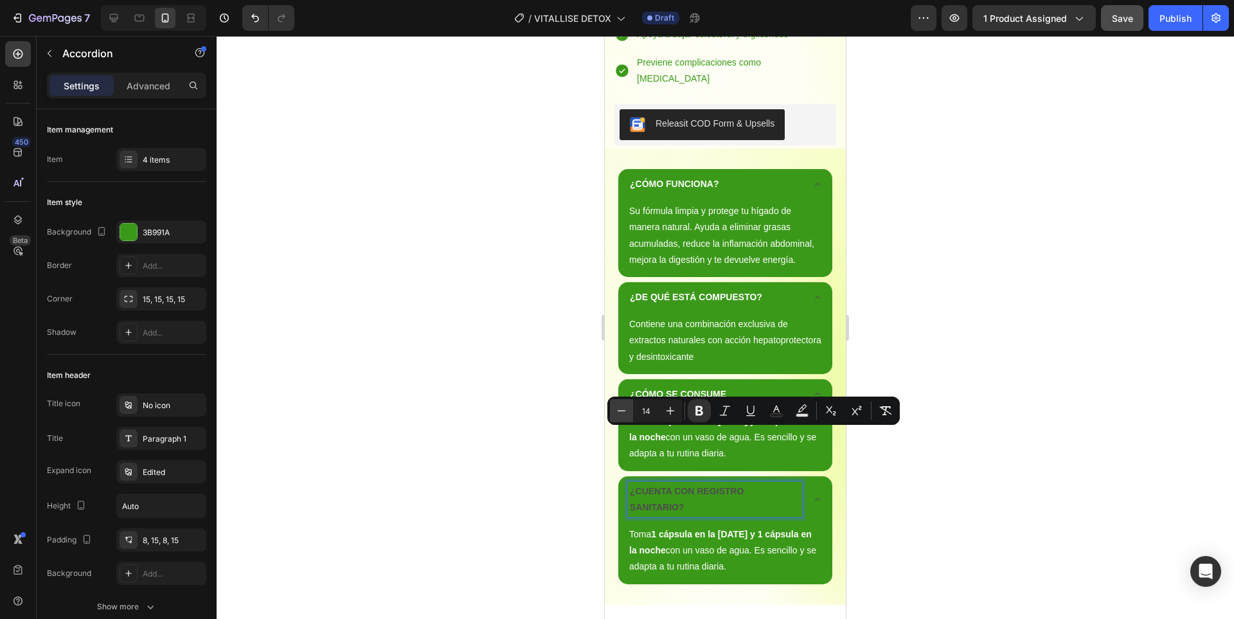
click at [617, 414] on icon "Editor contextual toolbar" at bounding box center [621, 410] width 13 height 13
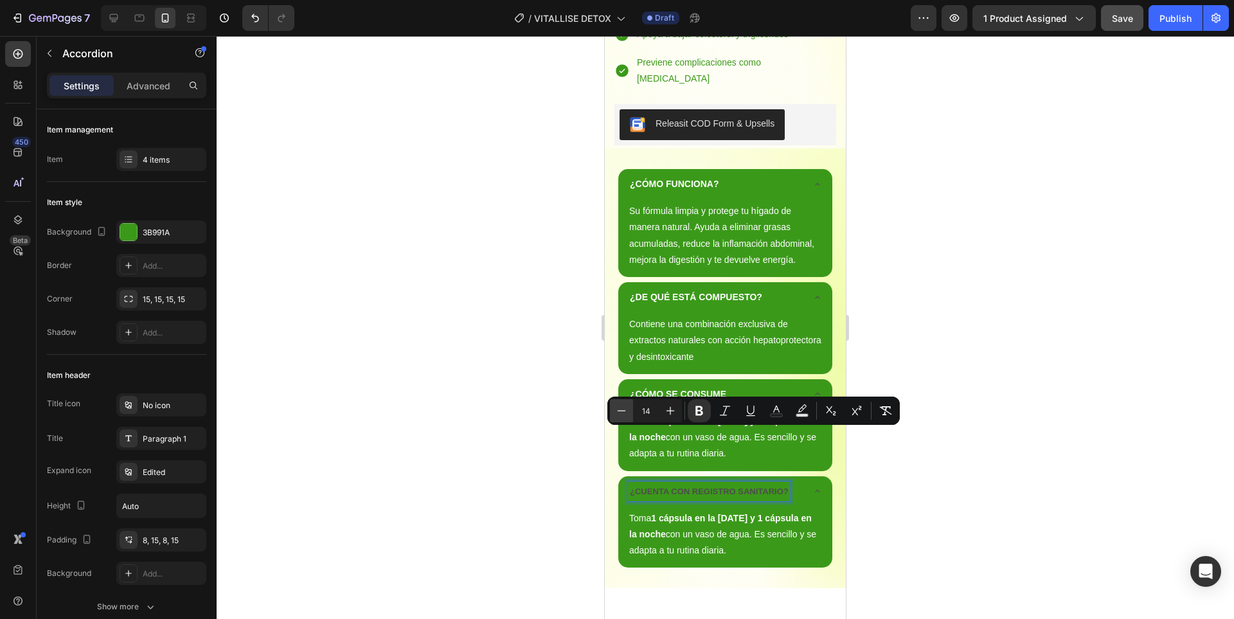
type input "13"
click at [779, 411] on icon "Editor contextual toolbar" at bounding box center [776, 408] width 6 height 7
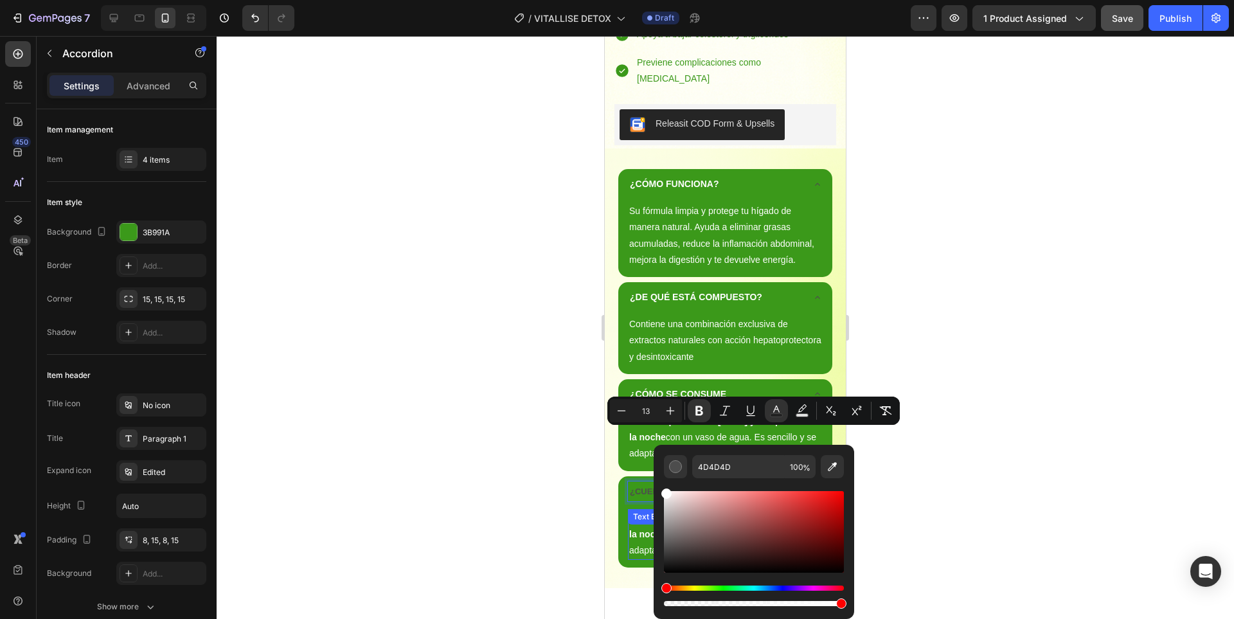
drag, startPoint x: 1271, startPoint y: 542, endPoint x: 1570, endPoint y: 522, distance: 298.7
type input "FFFFFF"
click at [1026, 486] on div at bounding box center [725, 327] width 1017 height 583
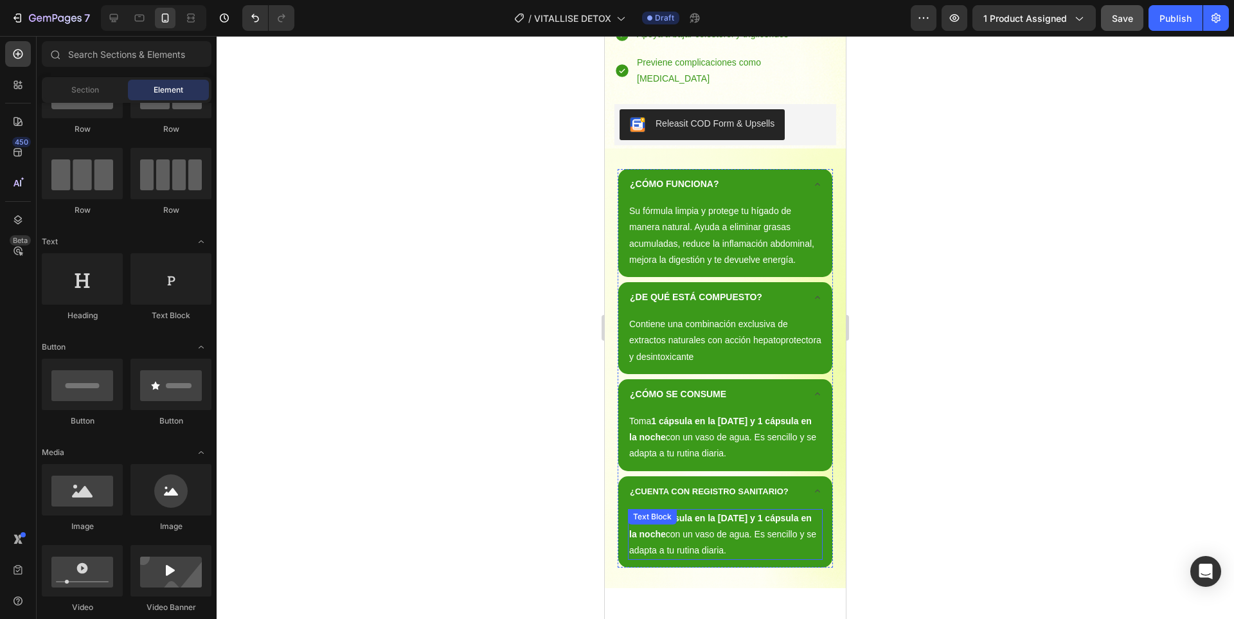
click at [700, 513] on span "Toma 1 cápsula en la [DATE] y 1 cápsula en la noche con un vaso de agua. Es sen…" at bounding box center [722, 534] width 187 height 42
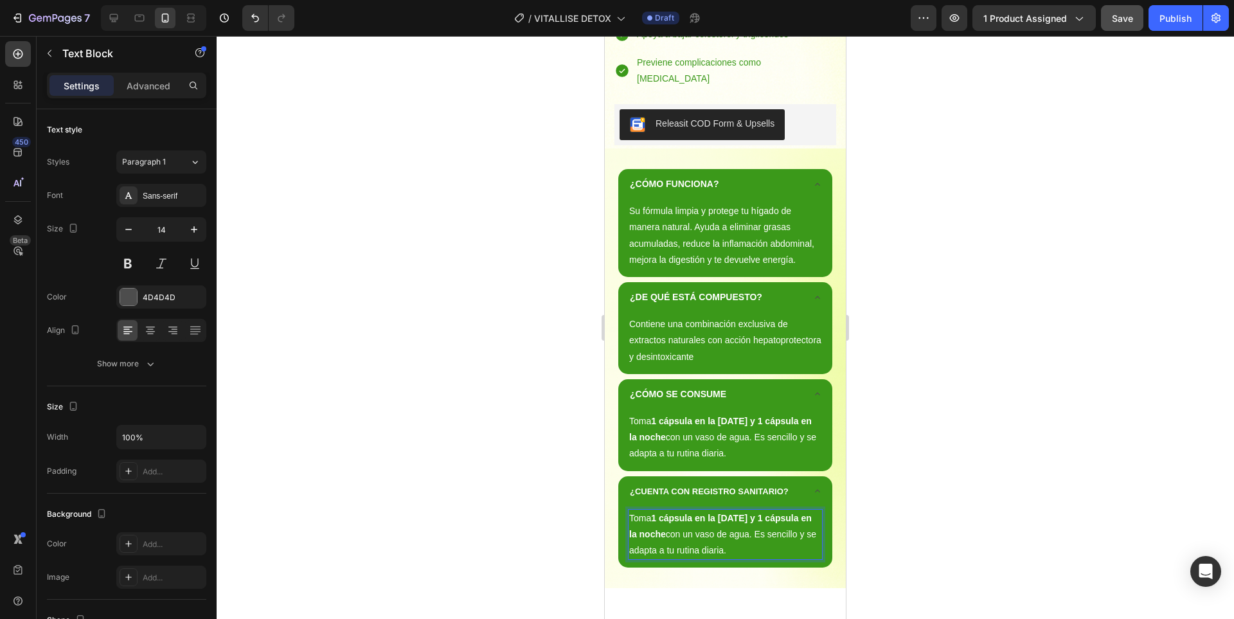
click at [700, 513] on span "Toma 1 cápsula en la [DATE] y 1 cápsula en la noche con un vaso de agua. Es sen…" at bounding box center [722, 534] width 187 height 42
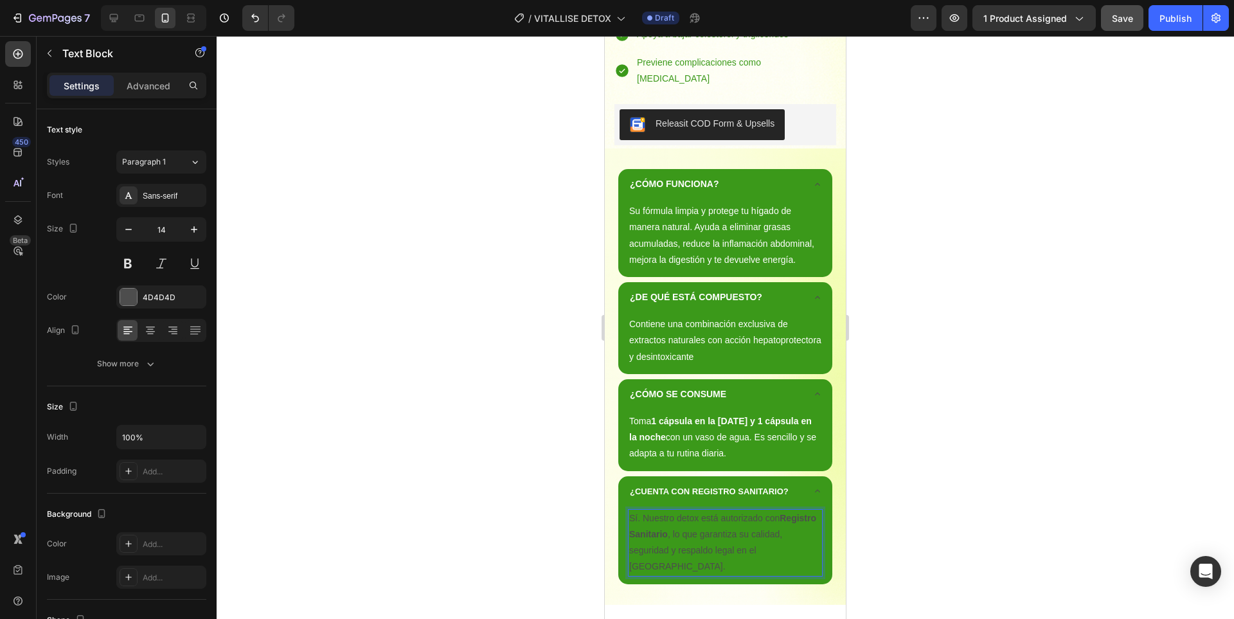
click at [720, 510] on p "Sí. Nuestro detox está autorizado con Registro Sanitario , lo que garantiza su …" at bounding box center [725, 542] width 192 height 65
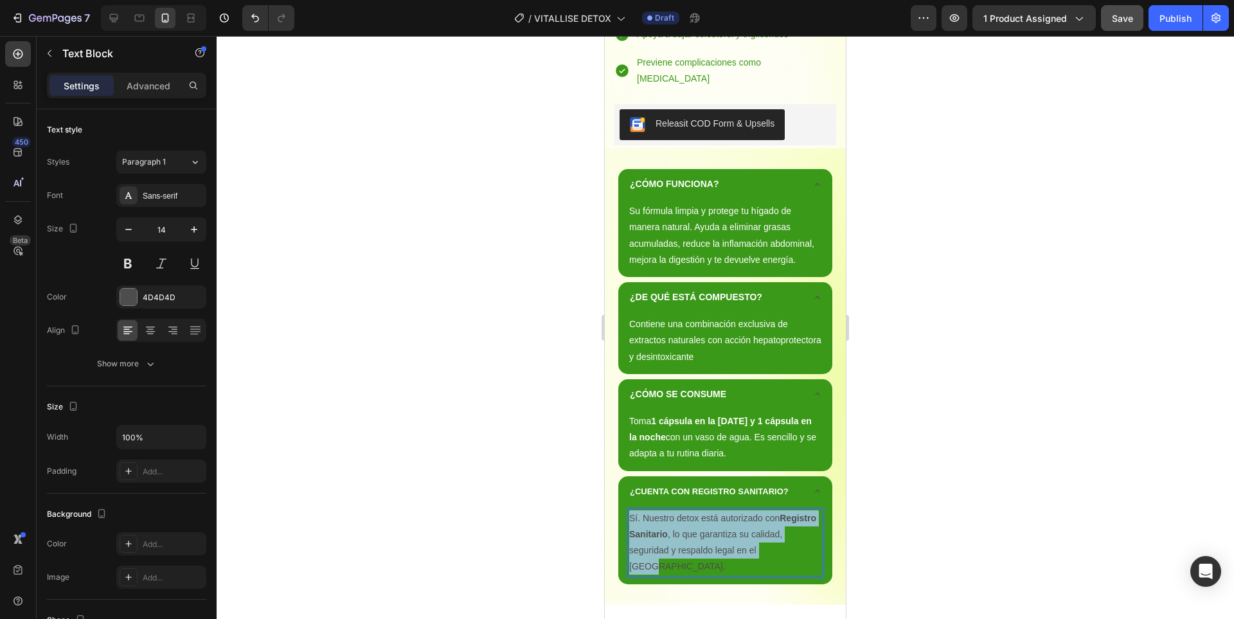
click at [720, 510] on p "Sí. Nuestro detox está autorizado con Registro Sanitario , lo que garantiza su …" at bounding box center [725, 542] width 192 height 65
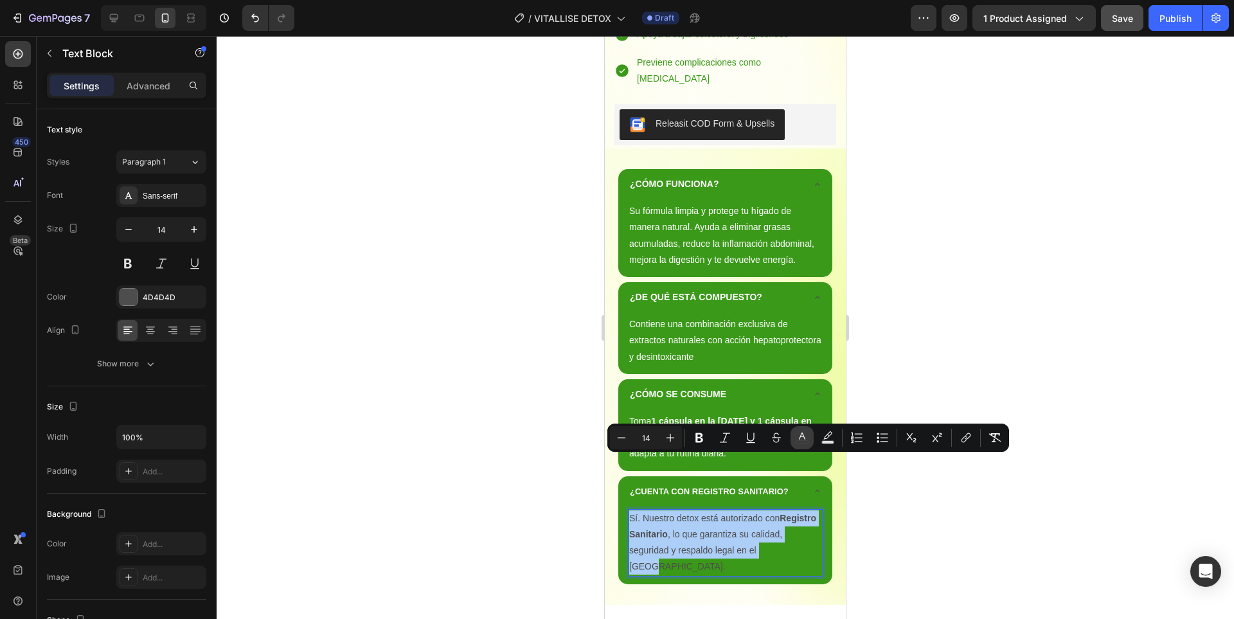
click at [804, 438] on icon "Editor contextual toolbar" at bounding box center [802, 435] width 6 height 7
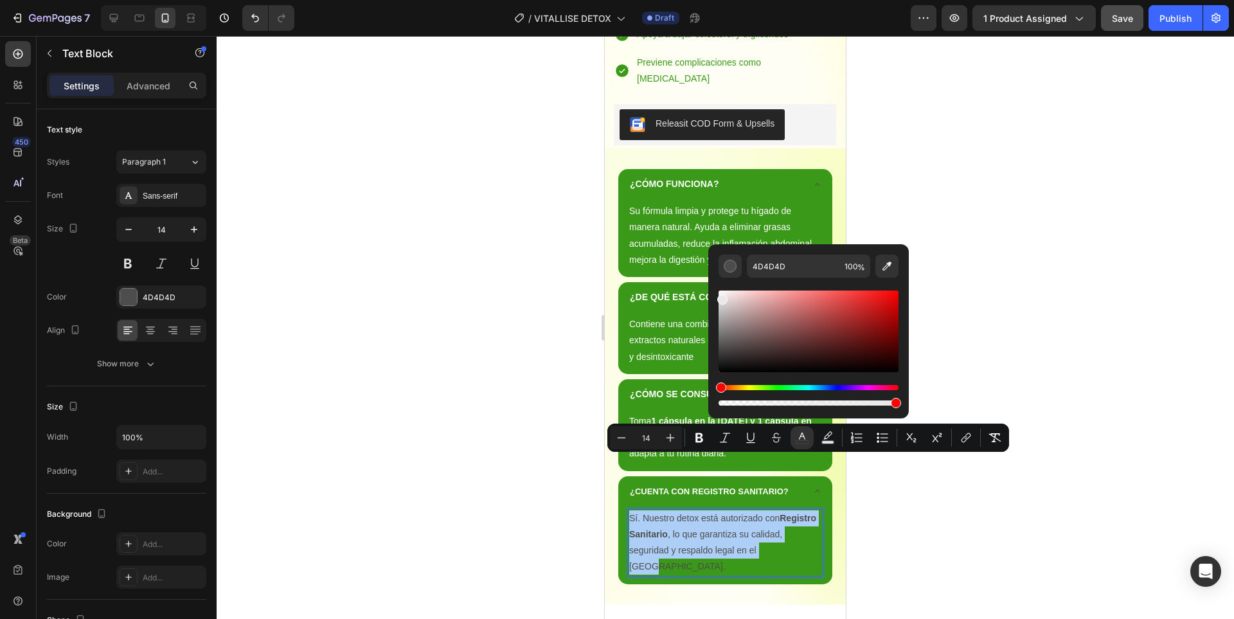
drag, startPoint x: 1329, startPoint y: 341, endPoint x: 698, endPoint y: 266, distance: 635.3
type input "FFFFFF"
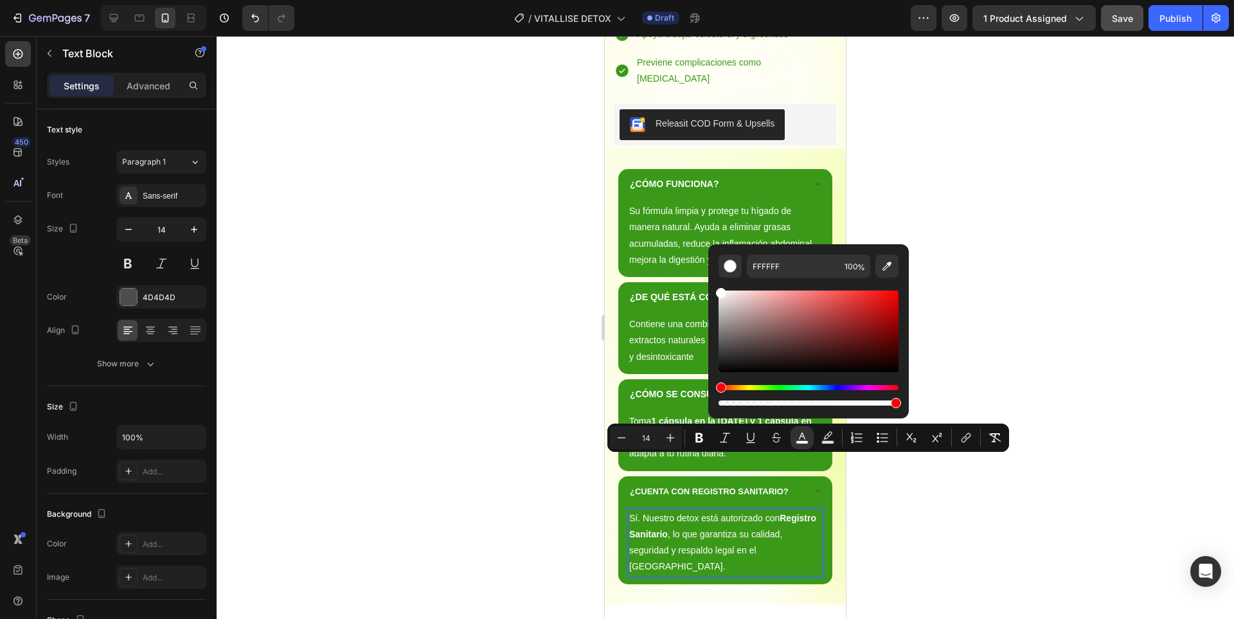
click at [1003, 286] on div at bounding box center [725, 327] width 1017 height 583
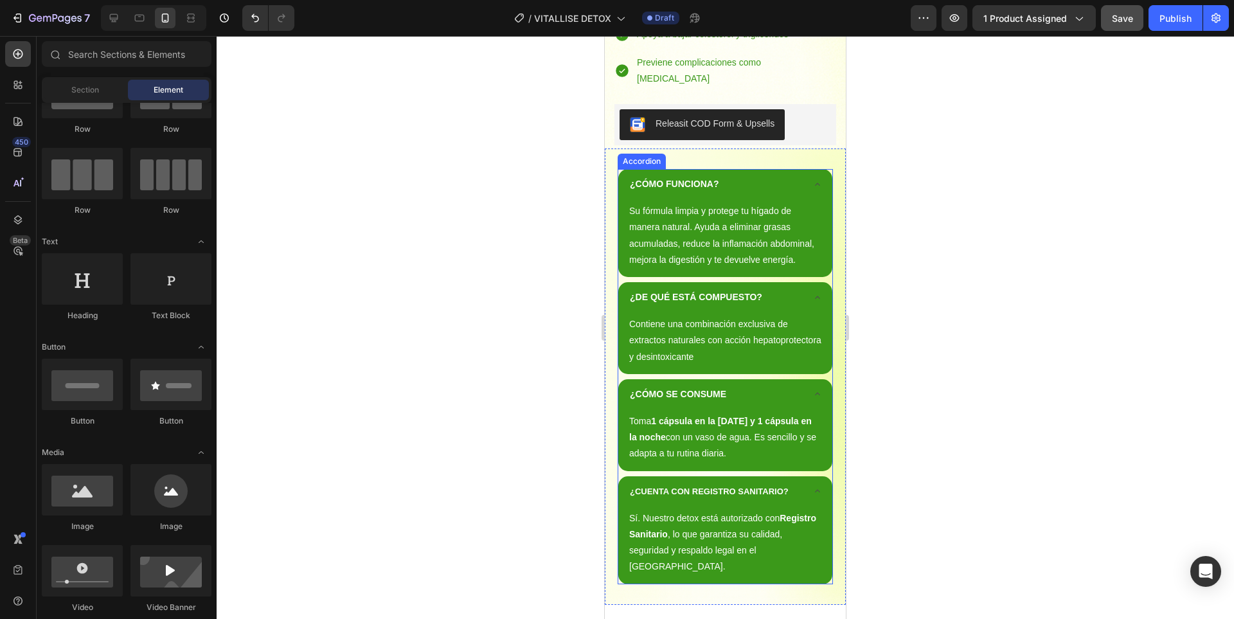
click at [812, 486] on icon at bounding box center [817, 491] width 10 height 10
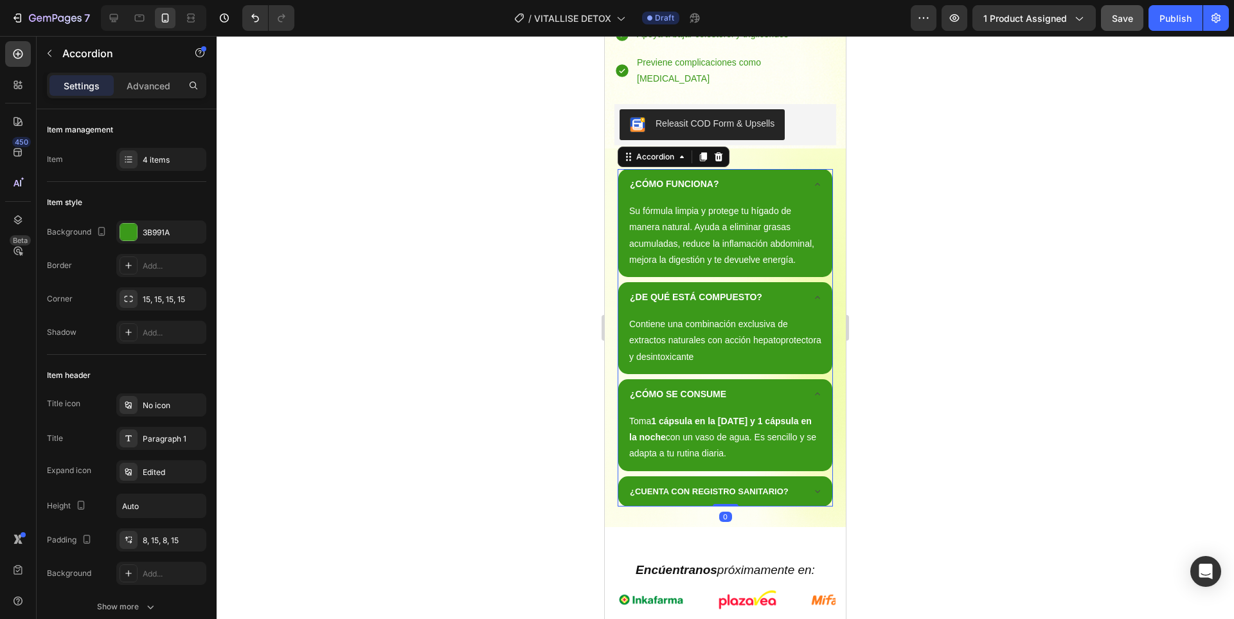
click at [804, 379] on div "¿CÓMO SE CONSUME" at bounding box center [725, 394] width 214 height 30
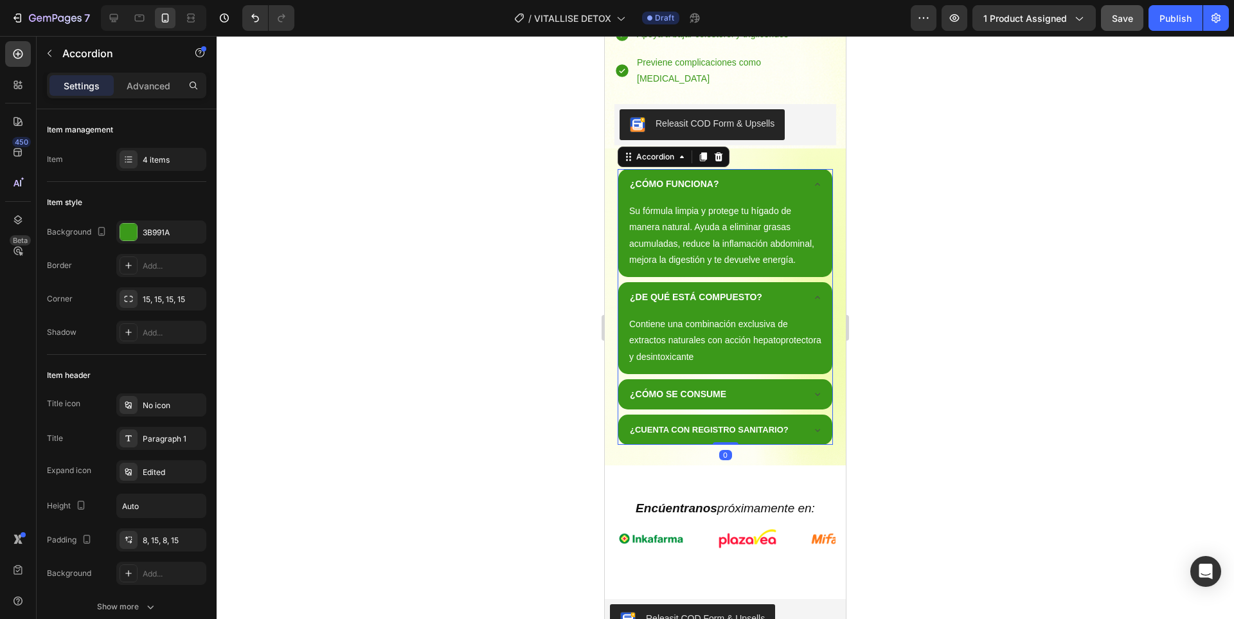
click at [803, 282] on div "¿DE QUÉ ESTÁ COMPUESTO?" at bounding box center [725, 297] width 214 height 30
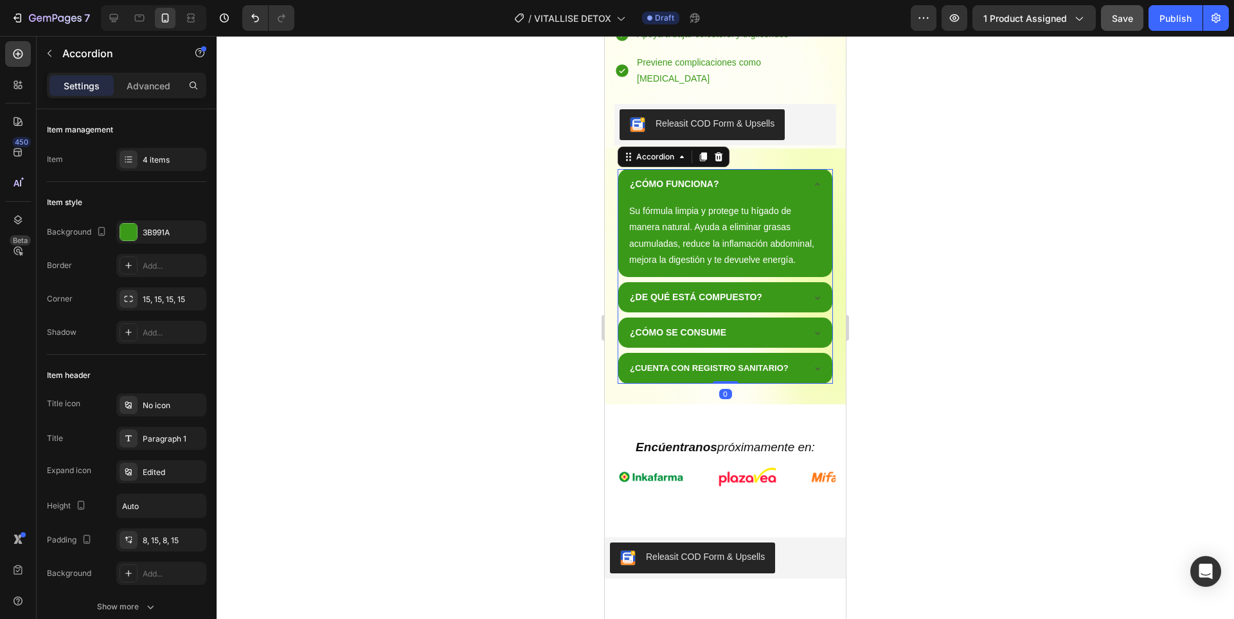
click at [812, 179] on icon at bounding box center [817, 184] width 10 height 10
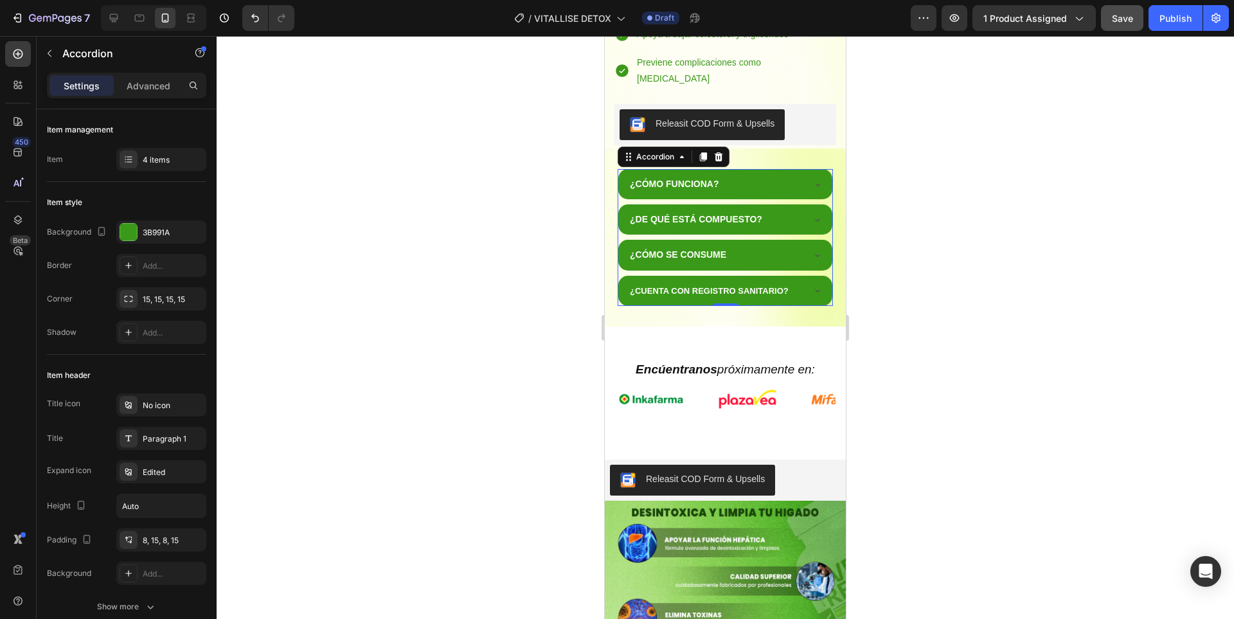
click at [932, 270] on div at bounding box center [725, 327] width 1017 height 583
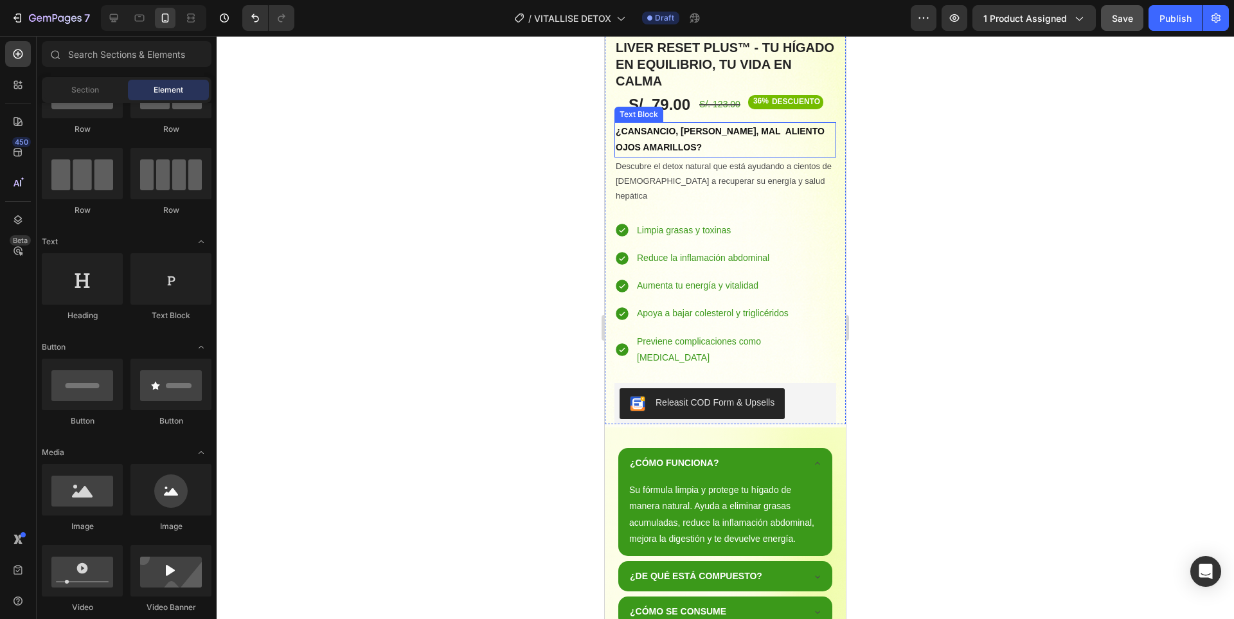
scroll to position [707, 0]
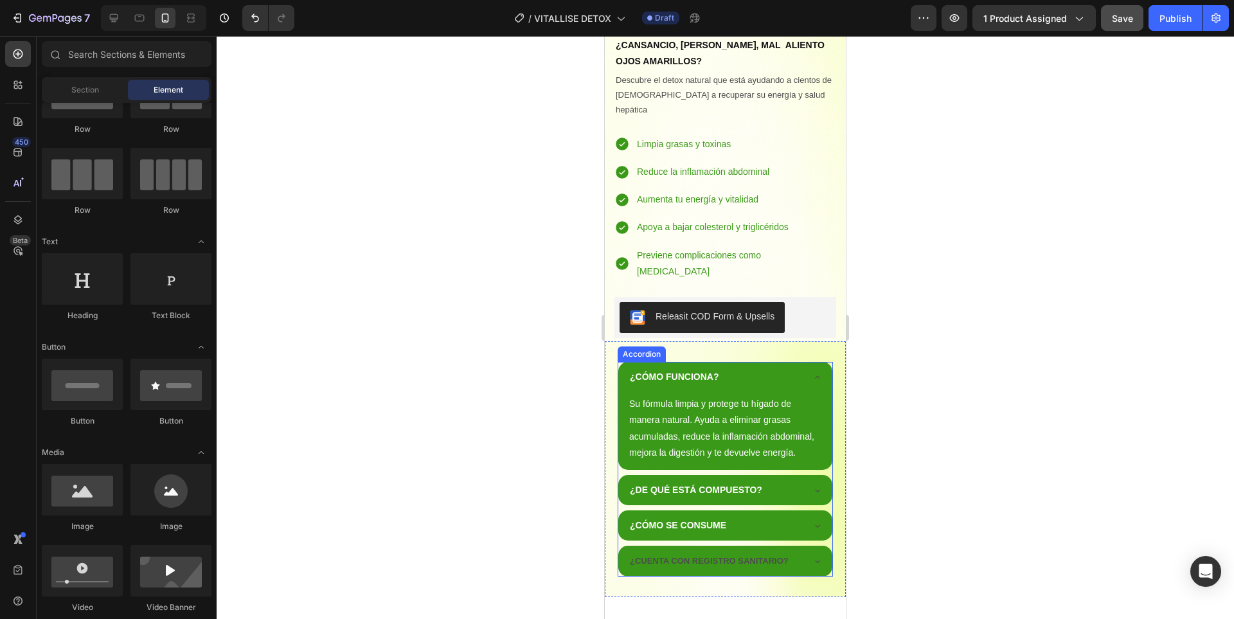
click at [815, 375] on icon at bounding box center [817, 376] width 5 height 3
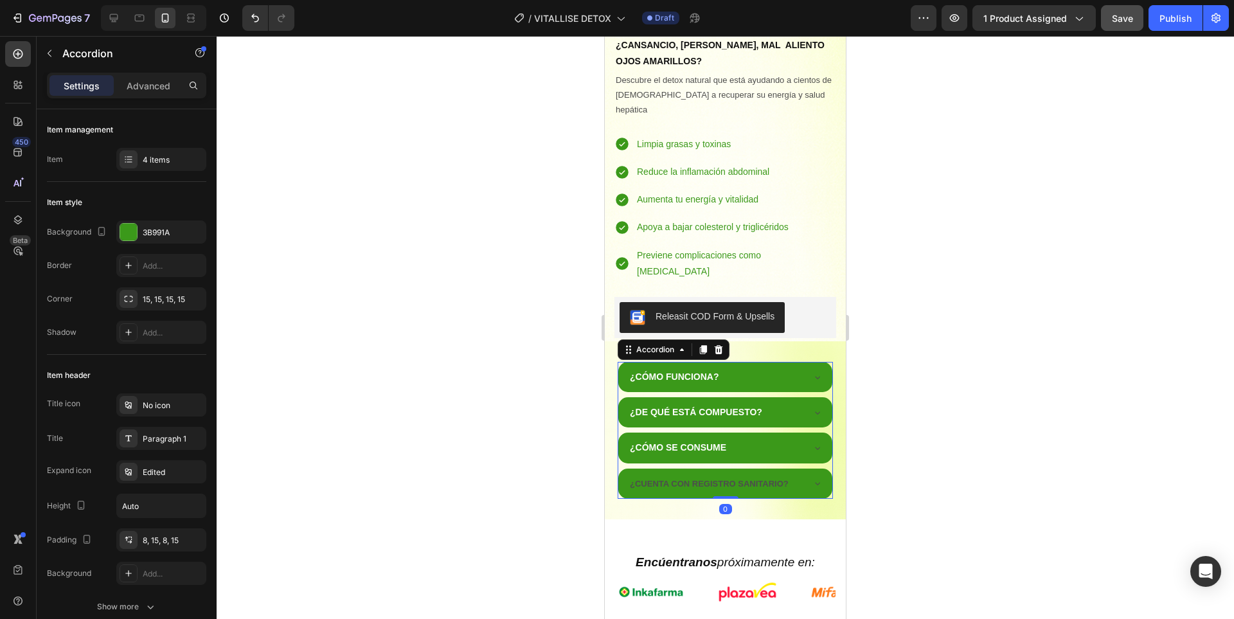
click at [822, 362] on div "¿CÓMO FUNCIONA?" at bounding box center [725, 377] width 214 height 30
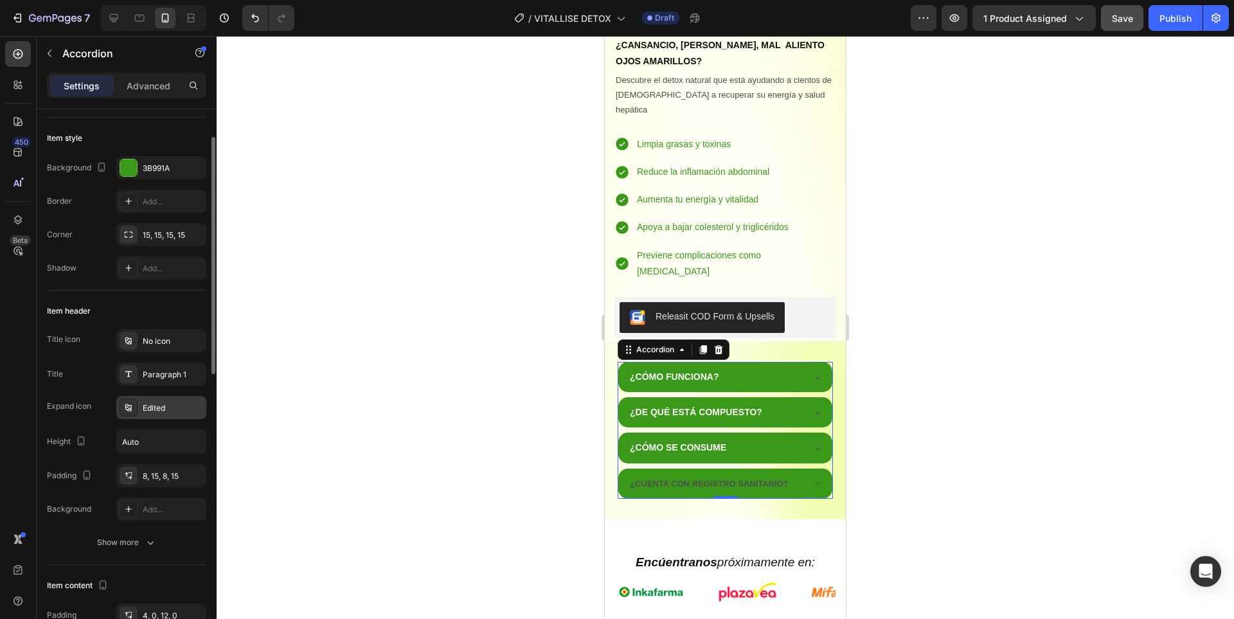
click at [177, 407] on div "Edited" at bounding box center [173, 408] width 60 height 12
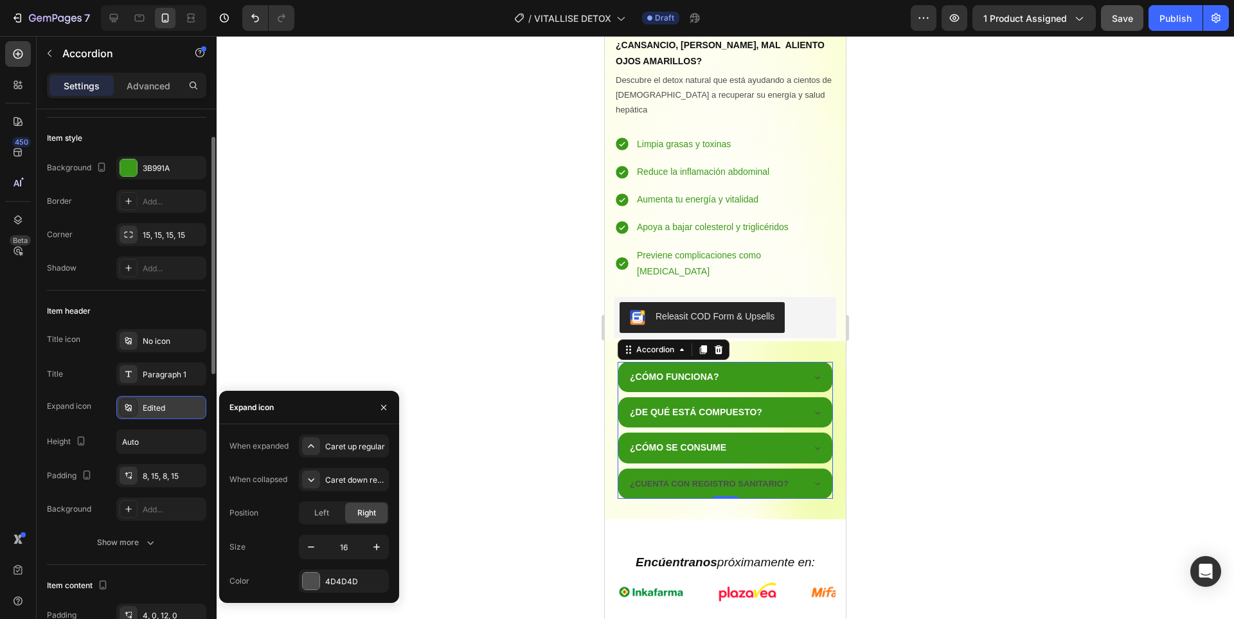
click at [177, 407] on div "Edited" at bounding box center [173, 408] width 60 height 12
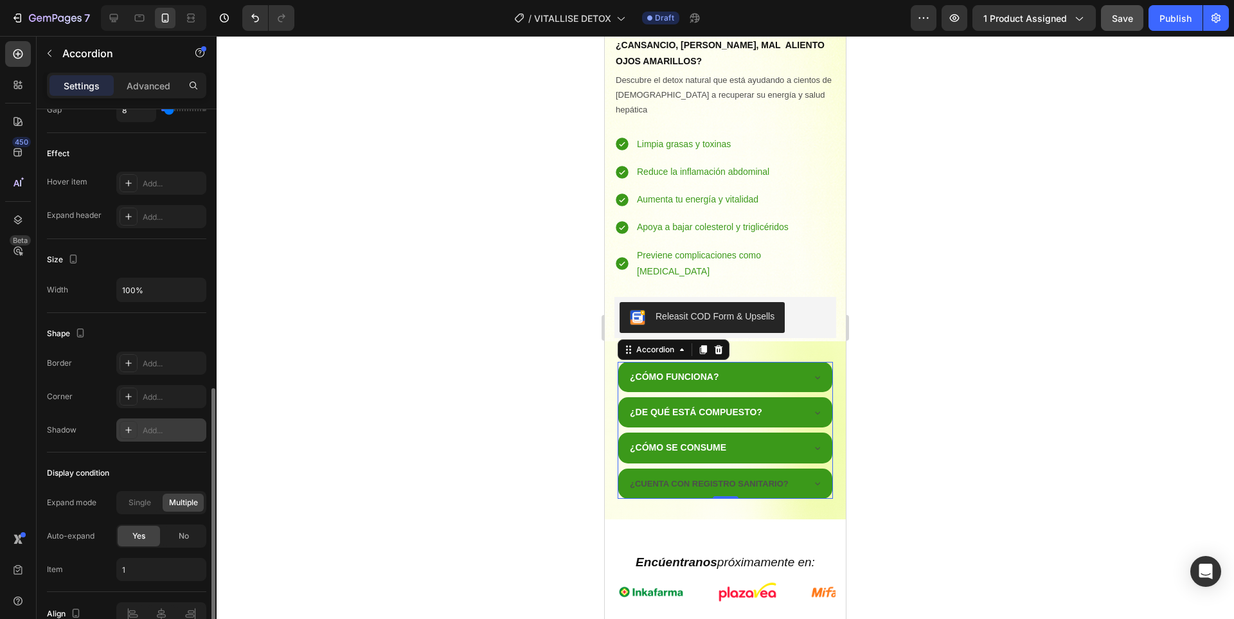
scroll to position [711, 0]
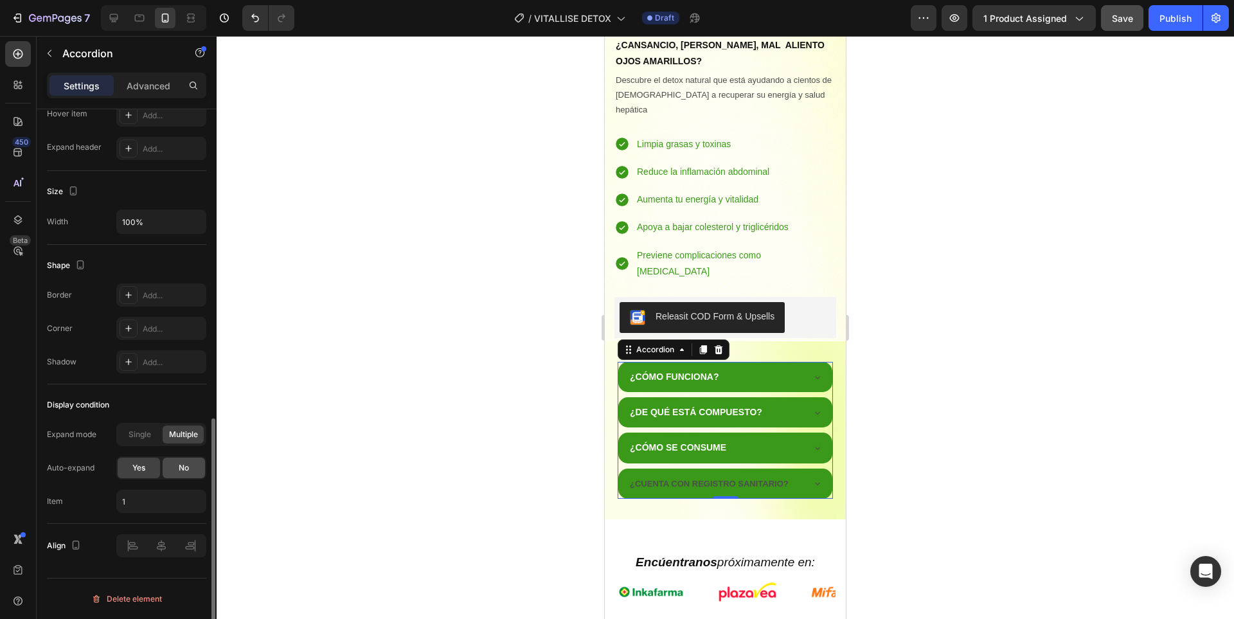
click at [189, 469] on span "No" at bounding box center [184, 468] width 10 height 12
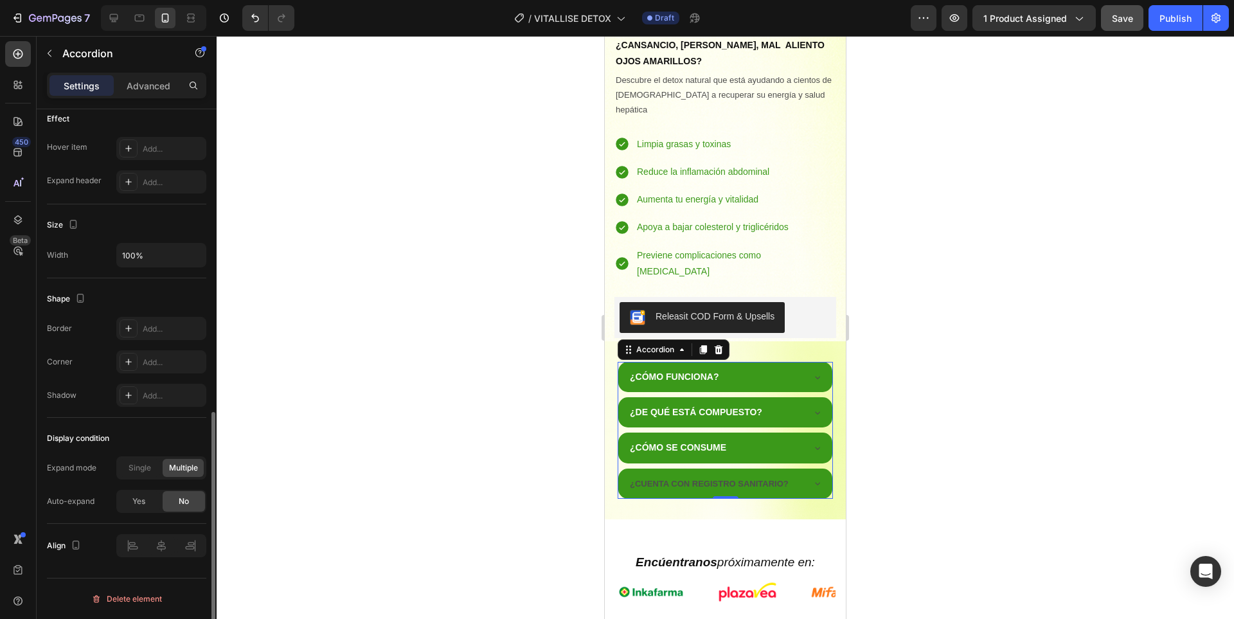
scroll to position [677, 0]
click at [146, 76] on div "Advanced" at bounding box center [148, 85] width 64 height 21
type input "100%"
type input "100"
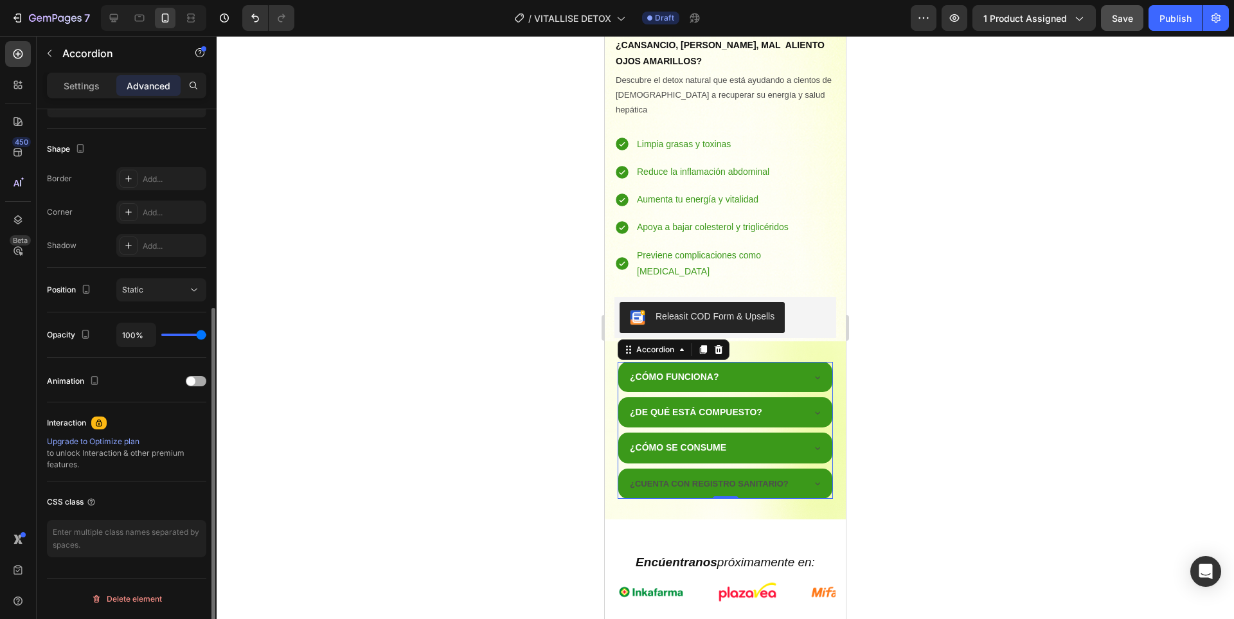
click at [190, 375] on div "Animation" at bounding box center [126, 381] width 159 height 21
click at [196, 380] on div at bounding box center [196, 381] width 21 height 10
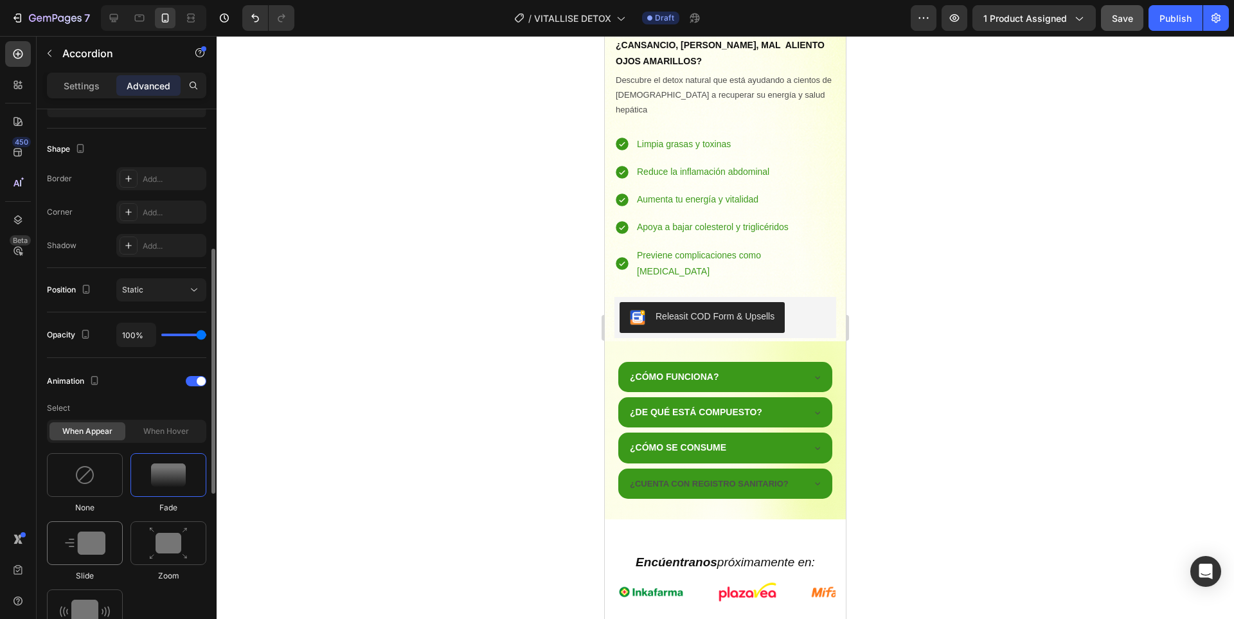
click at [98, 541] on img at bounding box center [85, 542] width 40 height 23
click at [950, 292] on div at bounding box center [725, 327] width 1017 height 583
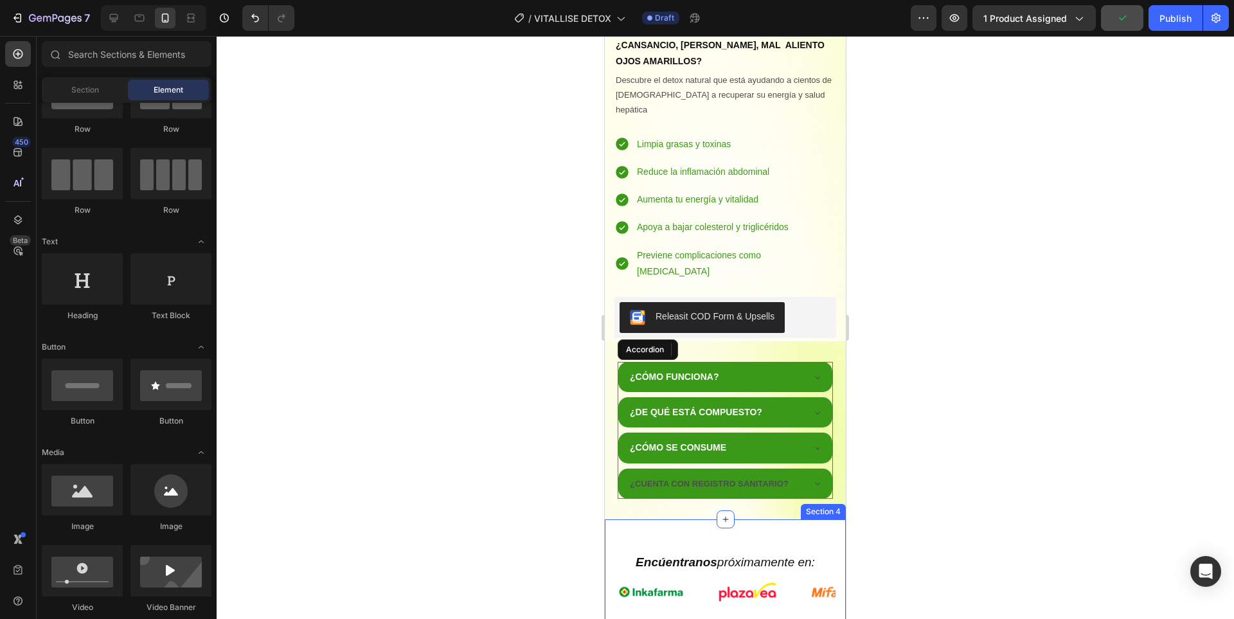
click at [934, 418] on div at bounding box center [725, 327] width 1017 height 583
click at [930, 438] on div at bounding box center [725, 327] width 1017 height 583
click at [762, 479] on strong "¿CUENTA CON REGISTRO SANITARIO?" at bounding box center [709, 484] width 159 height 10
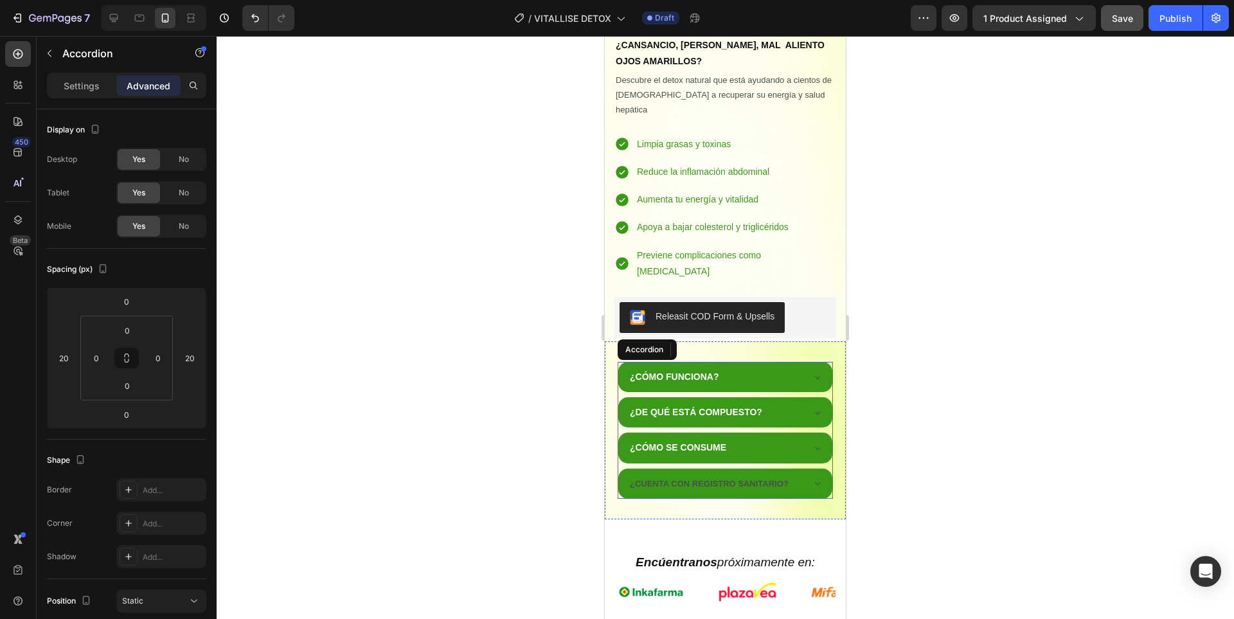
click at [762, 479] on strong "¿CUENTA CON REGISTRO SANITARIO?" at bounding box center [709, 484] width 159 height 10
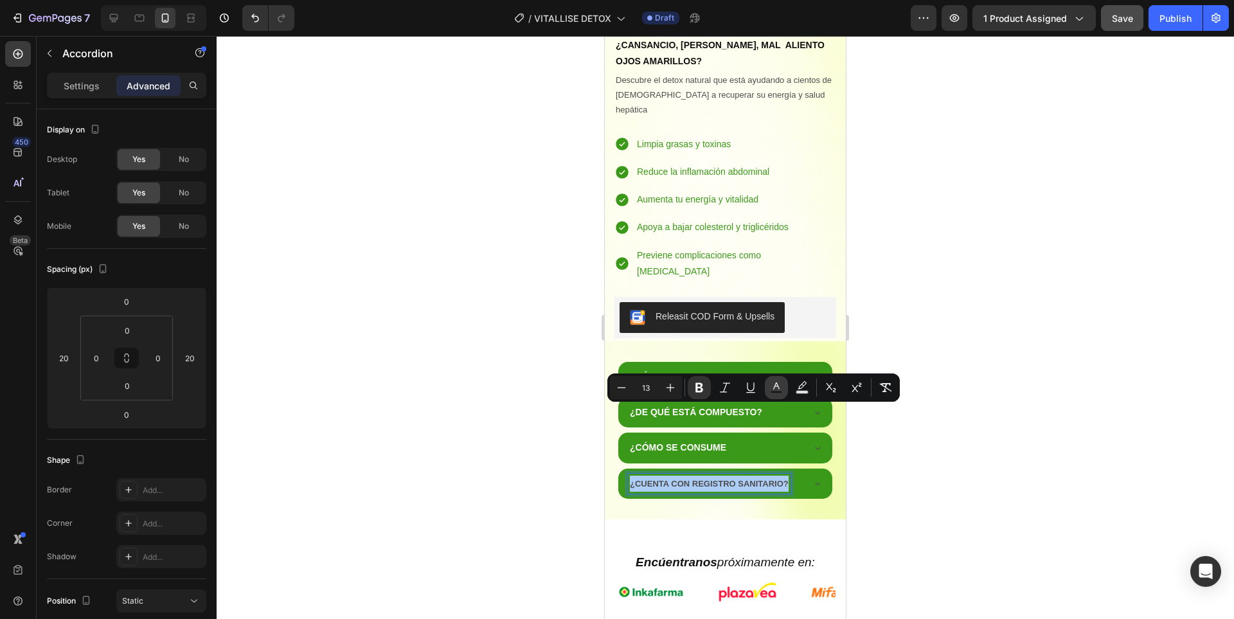
click at [774, 384] on icon "Editor contextual toolbar" at bounding box center [776, 387] width 13 height 13
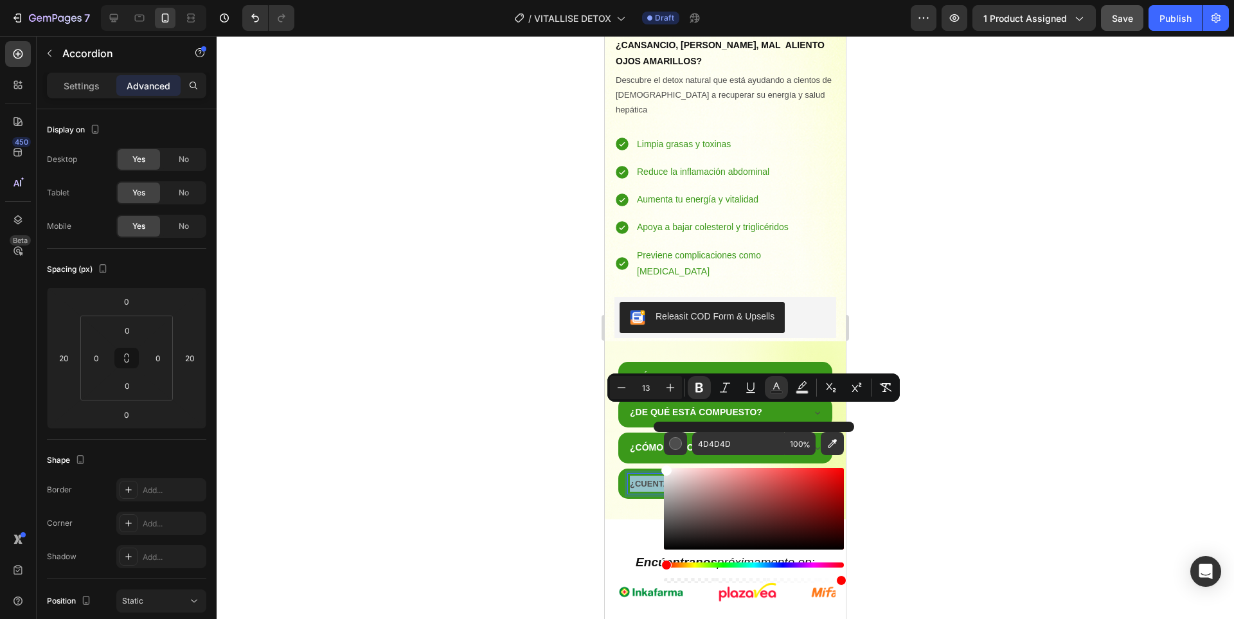
drag, startPoint x: 1280, startPoint y: 528, endPoint x: 633, endPoint y: 445, distance: 652.9
type input "FFFFFF"
click at [1018, 336] on div at bounding box center [725, 327] width 1017 height 583
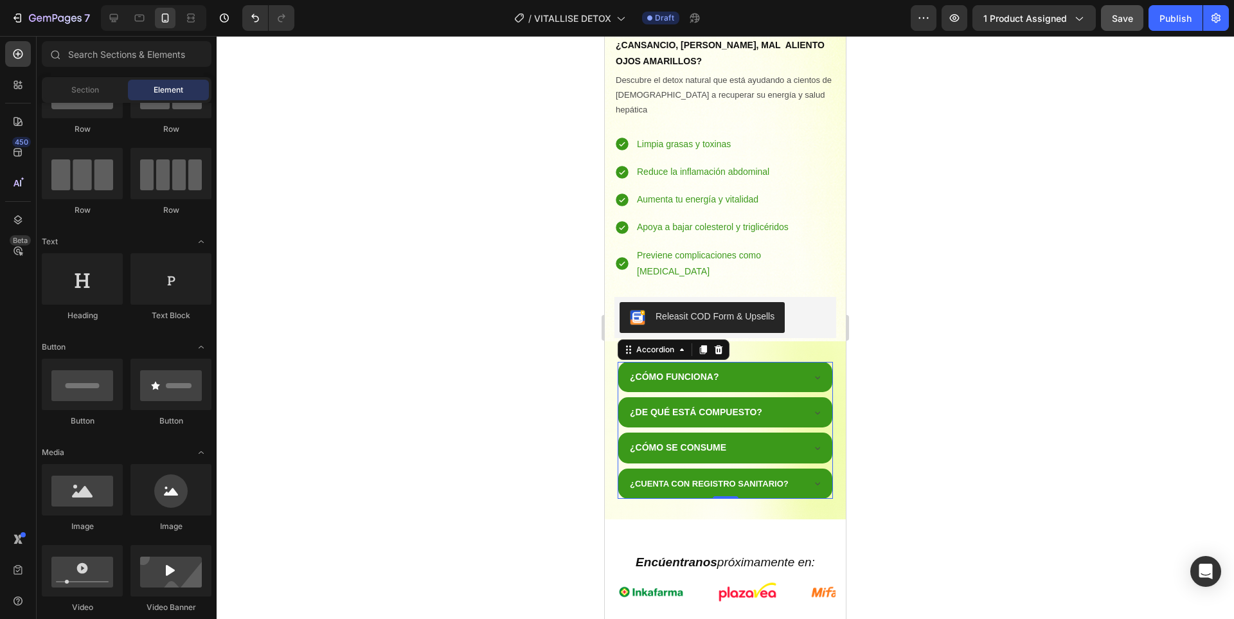
click at [949, 362] on div at bounding box center [725, 327] width 1017 height 583
click at [797, 434] on div "¿CÓMO FUNCIONA? ¿DE QUÉ ESTÁ COMPUESTO? ¿CÓMO SE CONSUME ¿CUENTA CON REGISTRO S…" at bounding box center [725, 430] width 241 height 178
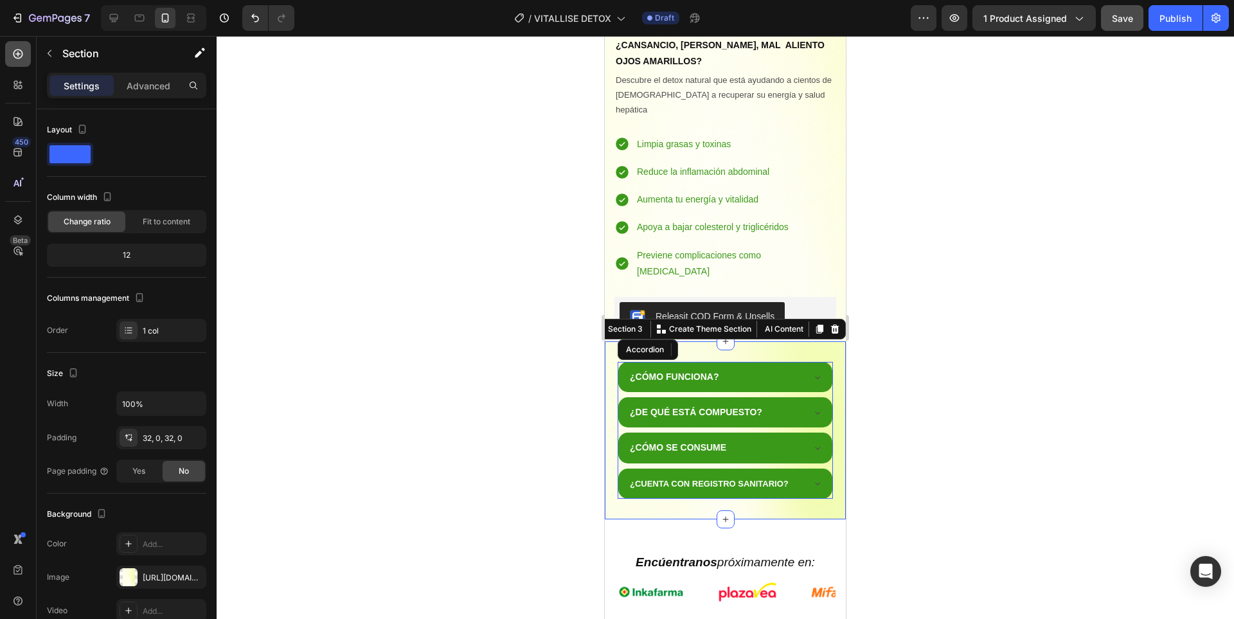
click at [8, 60] on div at bounding box center [18, 54] width 26 height 26
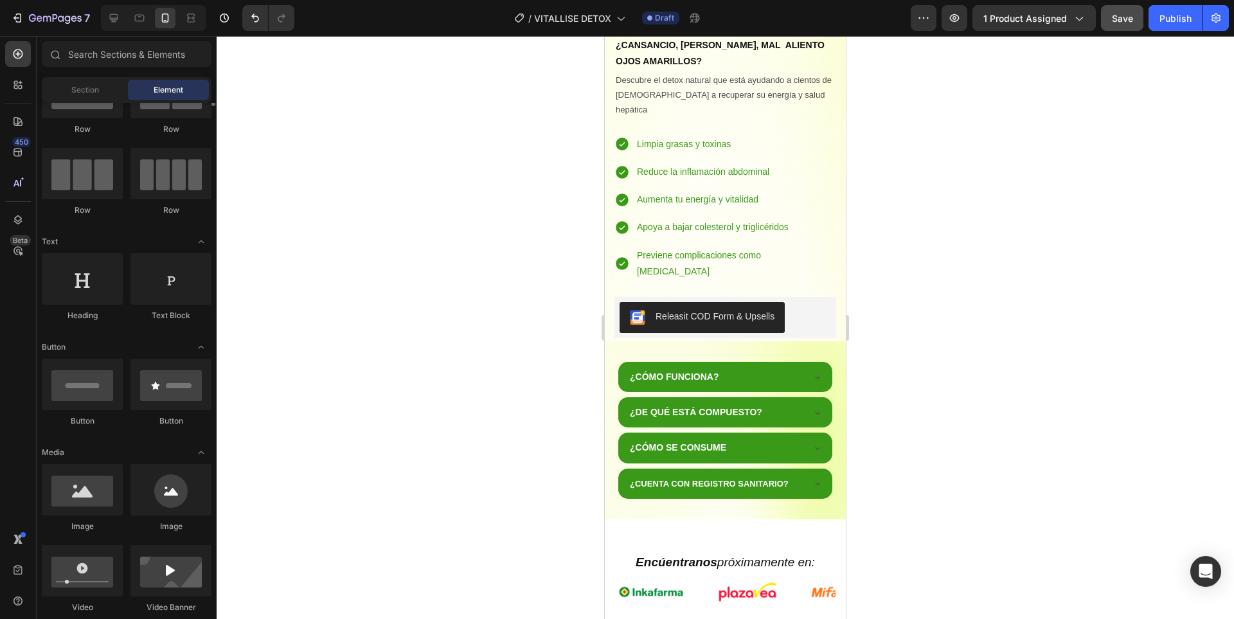
scroll to position [0, 0]
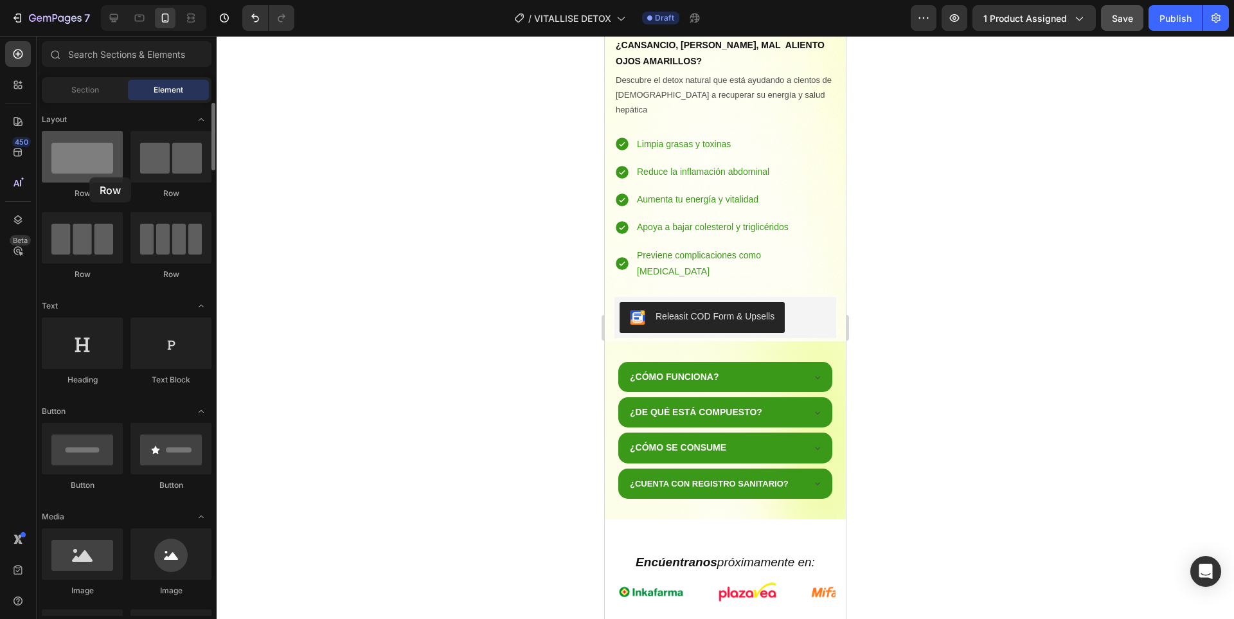
click at [89, 177] on div at bounding box center [82, 156] width 81 height 51
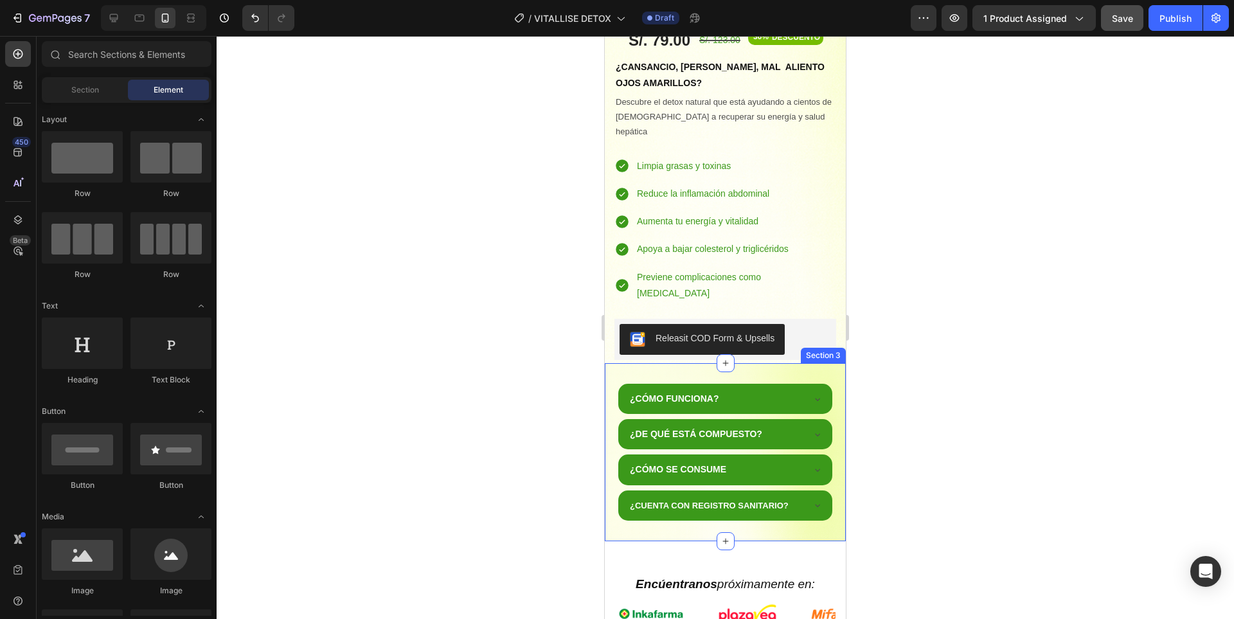
scroll to position [771, 0]
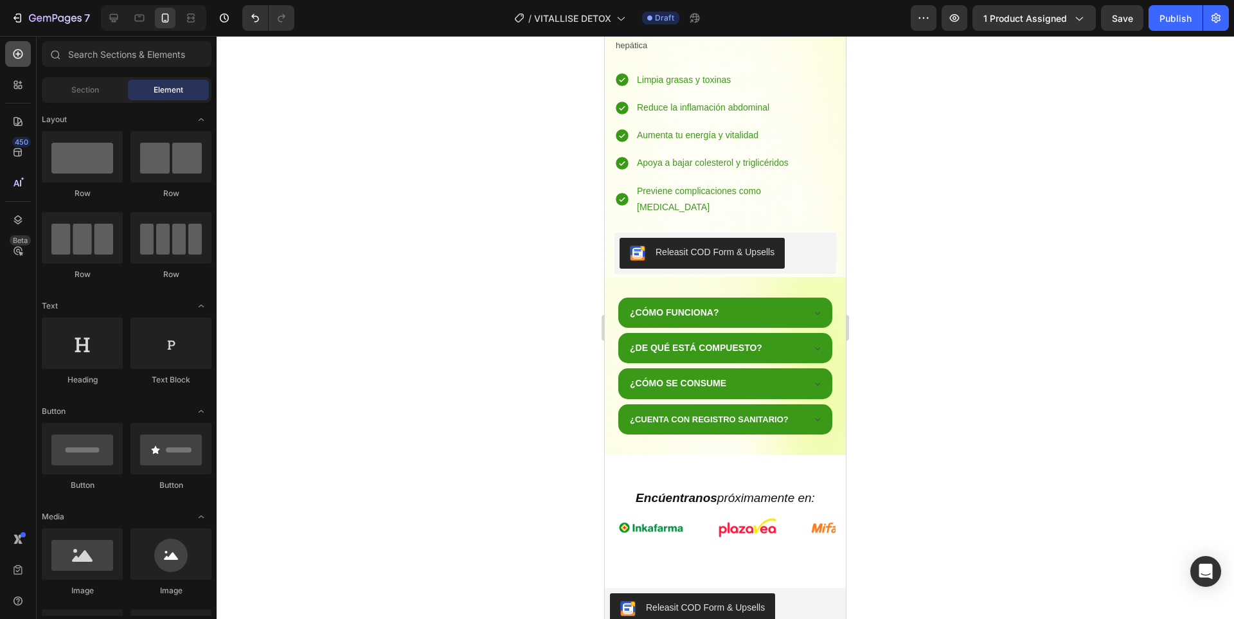
click at [6, 62] on div at bounding box center [18, 54] width 26 height 26
click at [19, 60] on icon at bounding box center [18, 54] width 13 height 13
click at [80, 90] on span "Section" at bounding box center [85, 90] width 28 height 12
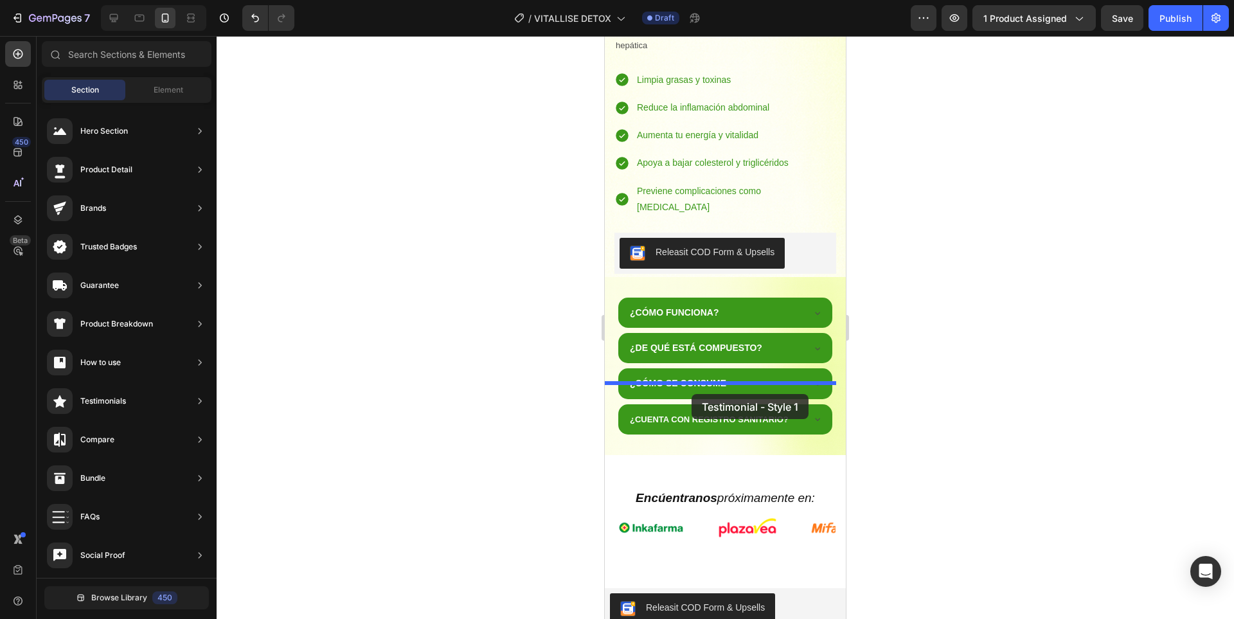
drag, startPoint x: 902, startPoint y: 177, endPoint x: 691, endPoint y: 394, distance: 302.6
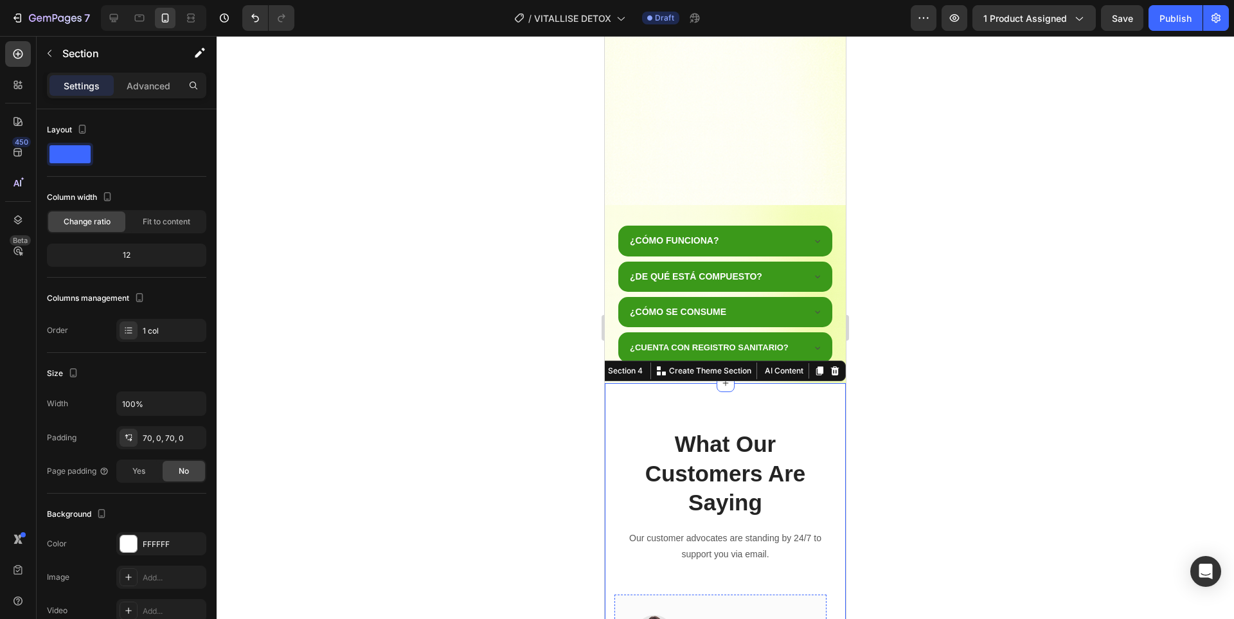
scroll to position [1073, 0]
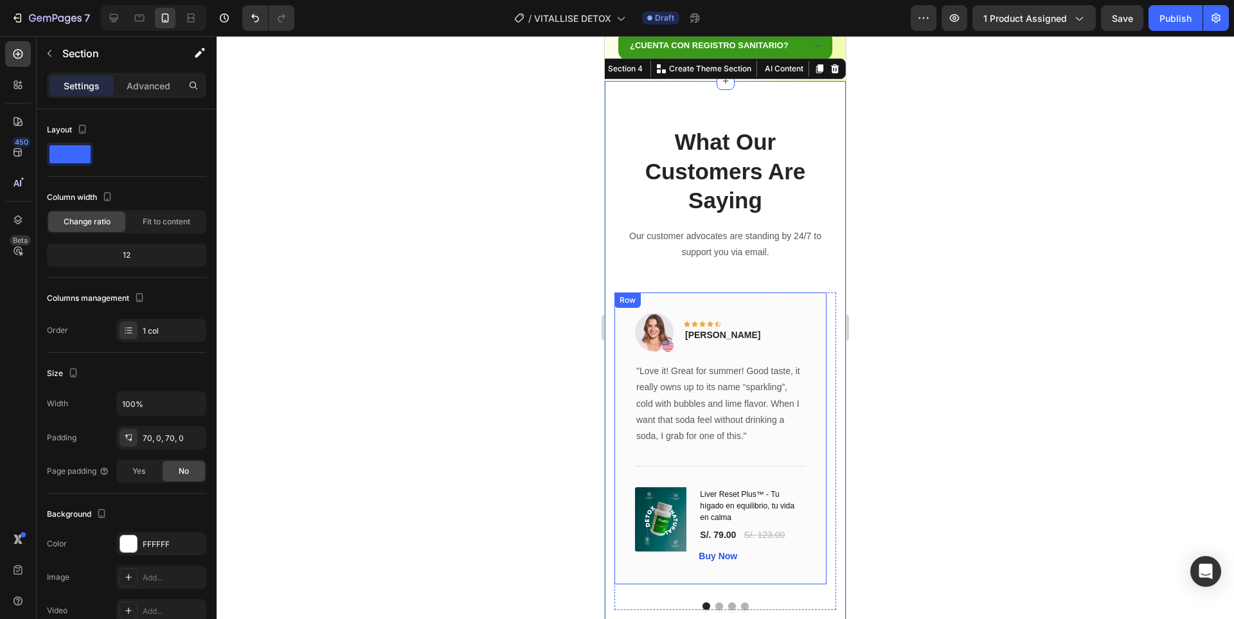
click at [815, 309] on div "Image Icon Icon Icon Icon Icon Row Rita Carroll Text block Row "Love it! Great …" at bounding box center [720, 438] width 212 height 292
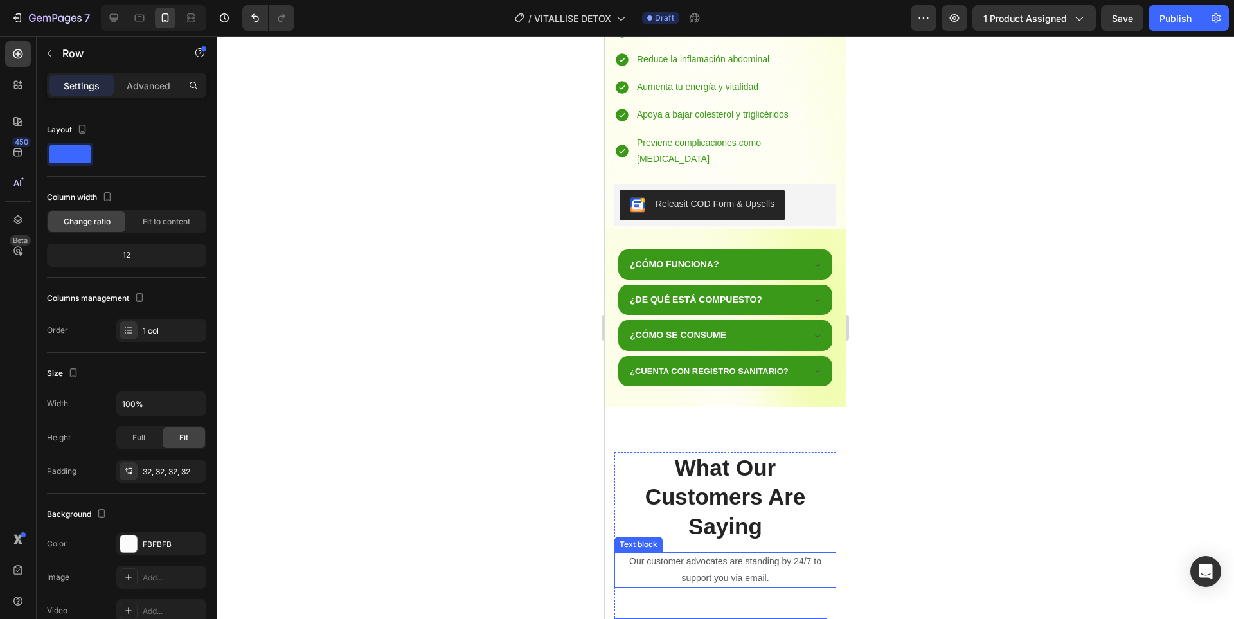
scroll to position [816, 0]
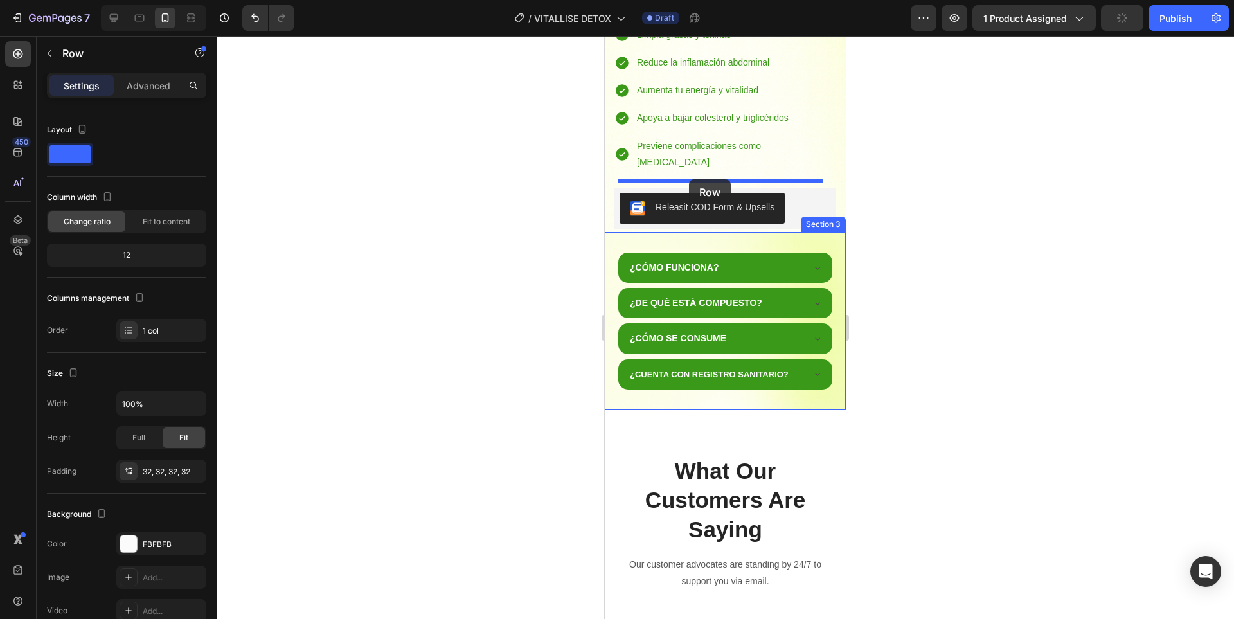
drag, startPoint x: 646, startPoint y: 562, endPoint x: 689, endPoint y: 179, distance: 384.7
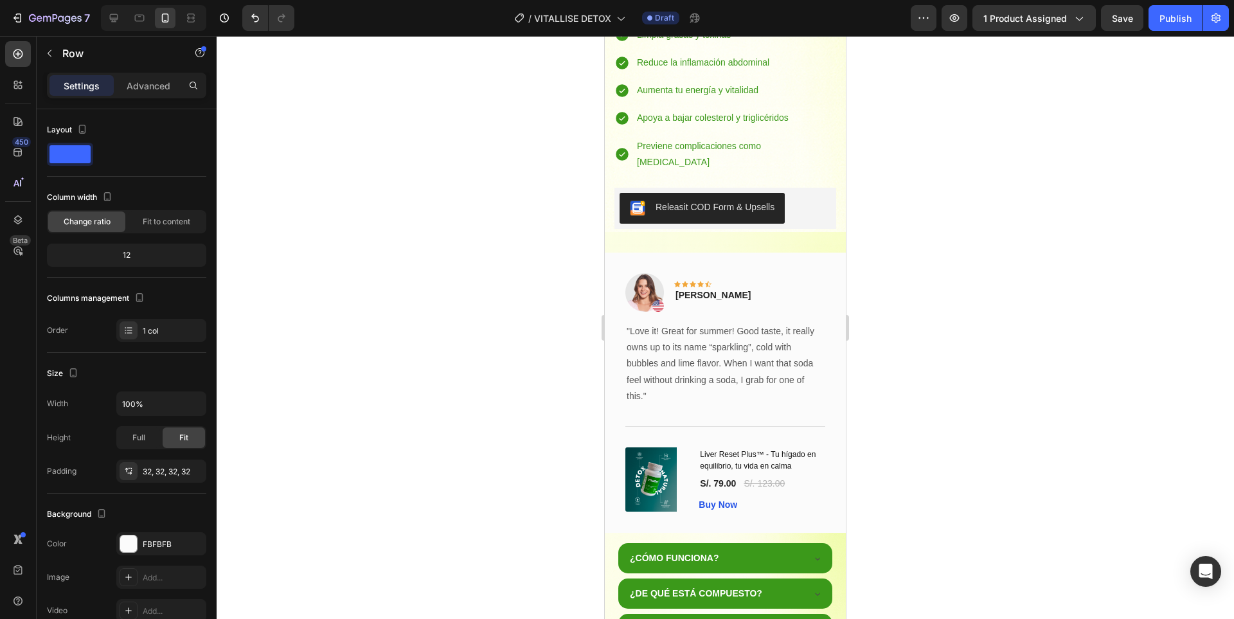
click at [825, 252] on div "Image Icon Icon Icon Icon Icon Row Rita Carroll Text block Row "Love it! Great …" at bounding box center [725, 392] width 241 height 280
click at [806, 273] on div "Image Icon Icon Icon Icon Icon Row Rita Carroll Text block Row" at bounding box center [725, 297] width 200 height 49
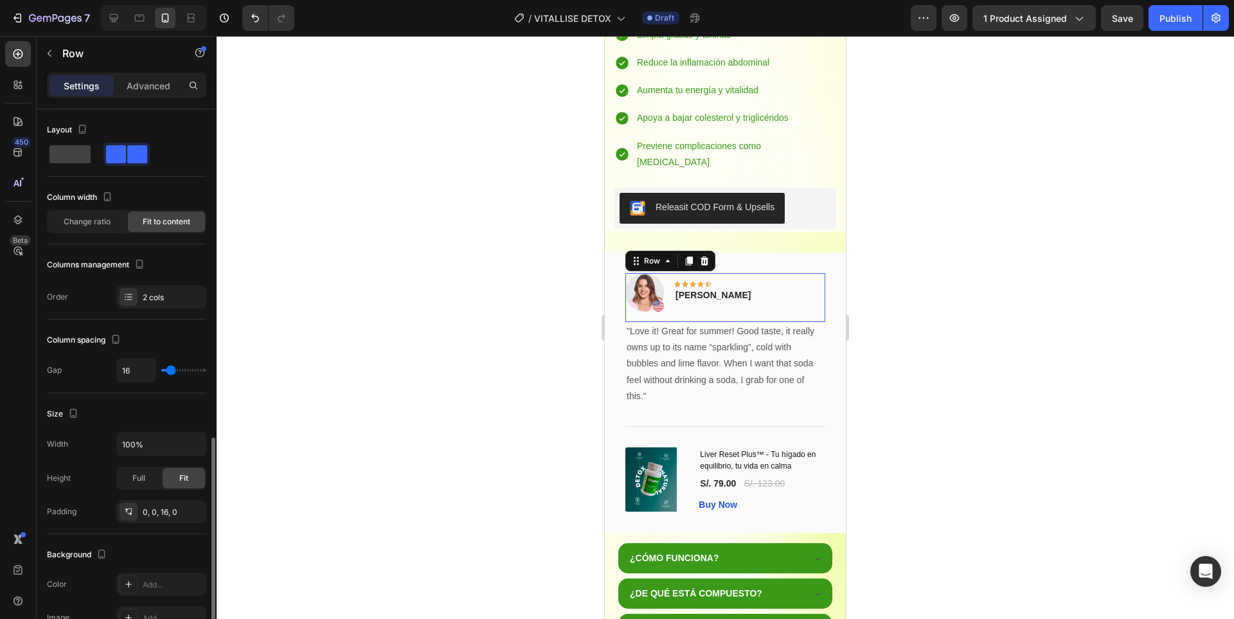
scroll to position [204, 0]
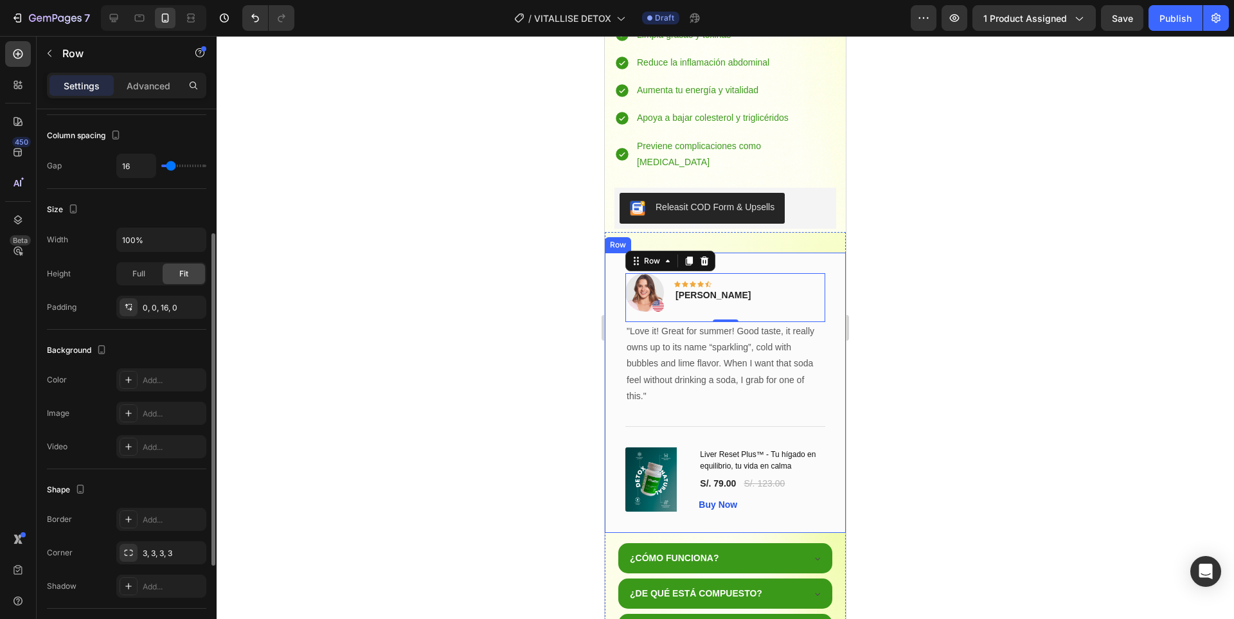
click at [808, 252] on div "Image Icon Icon Icon Icon Icon Row Rita Carroll Text block Row 0 "Love it! Grea…" at bounding box center [725, 392] width 241 height 280
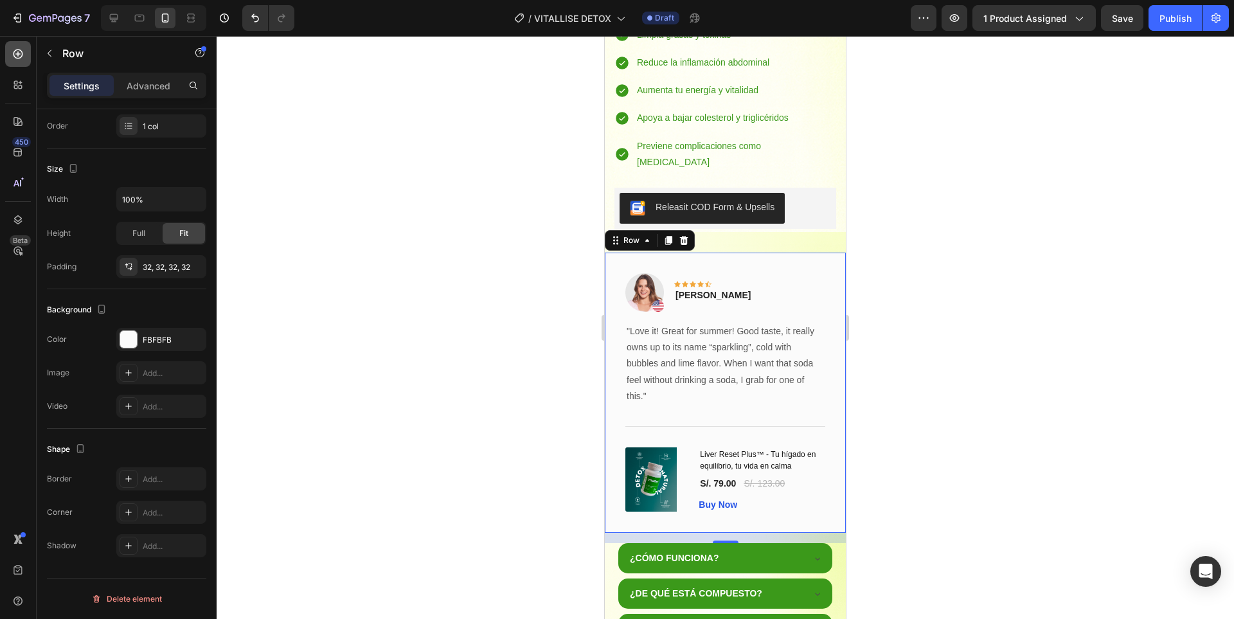
click at [11, 51] on div at bounding box center [18, 54] width 26 height 26
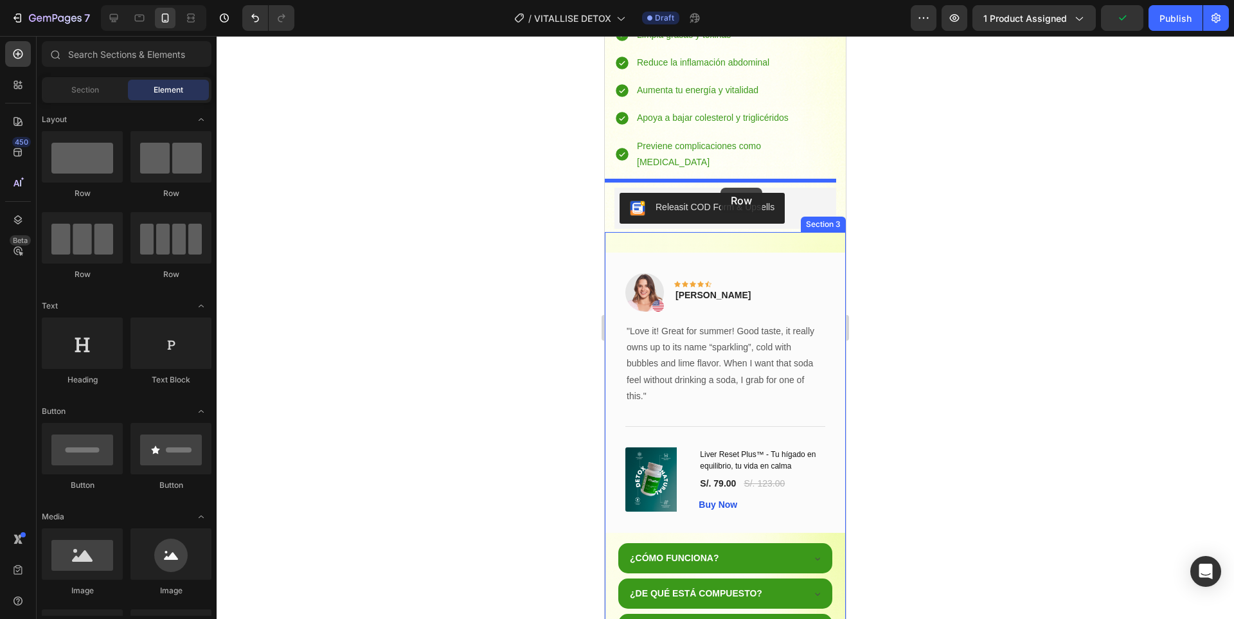
drag, startPoint x: 1155, startPoint y: 199, endPoint x: 720, endPoint y: 188, distance: 434.5
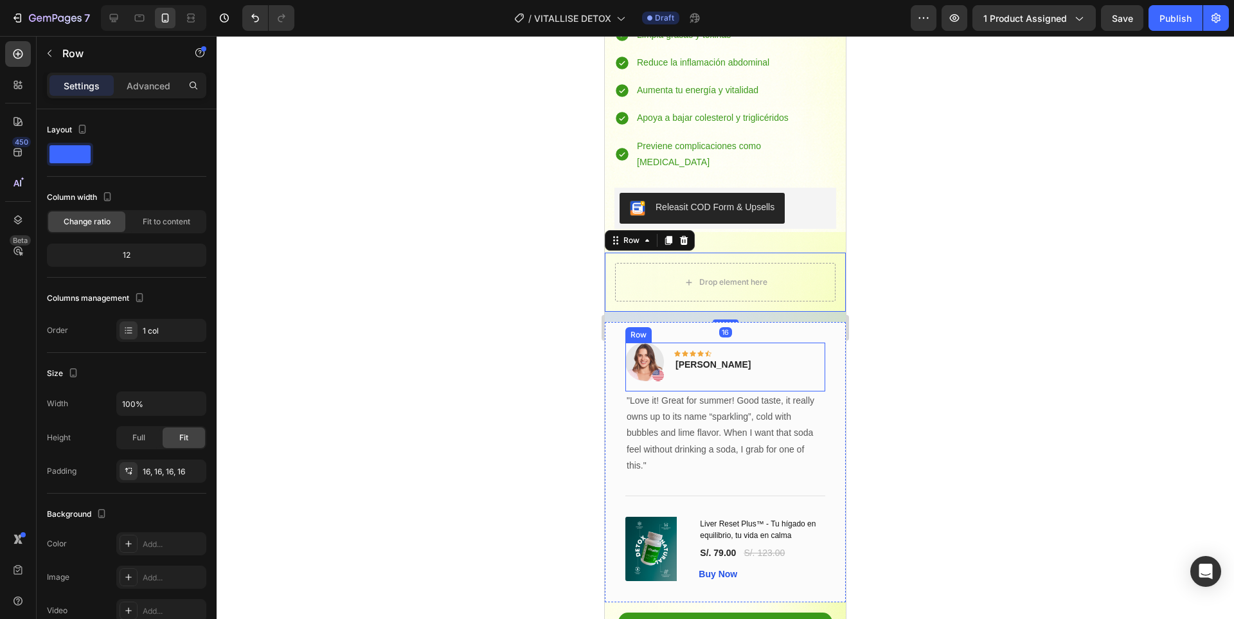
click at [754, 342] on div "Image Icon Icon Icon Icon Icon Row Rita Carroll Text block Row" at bounding box center [725, 366] width 200 height 49
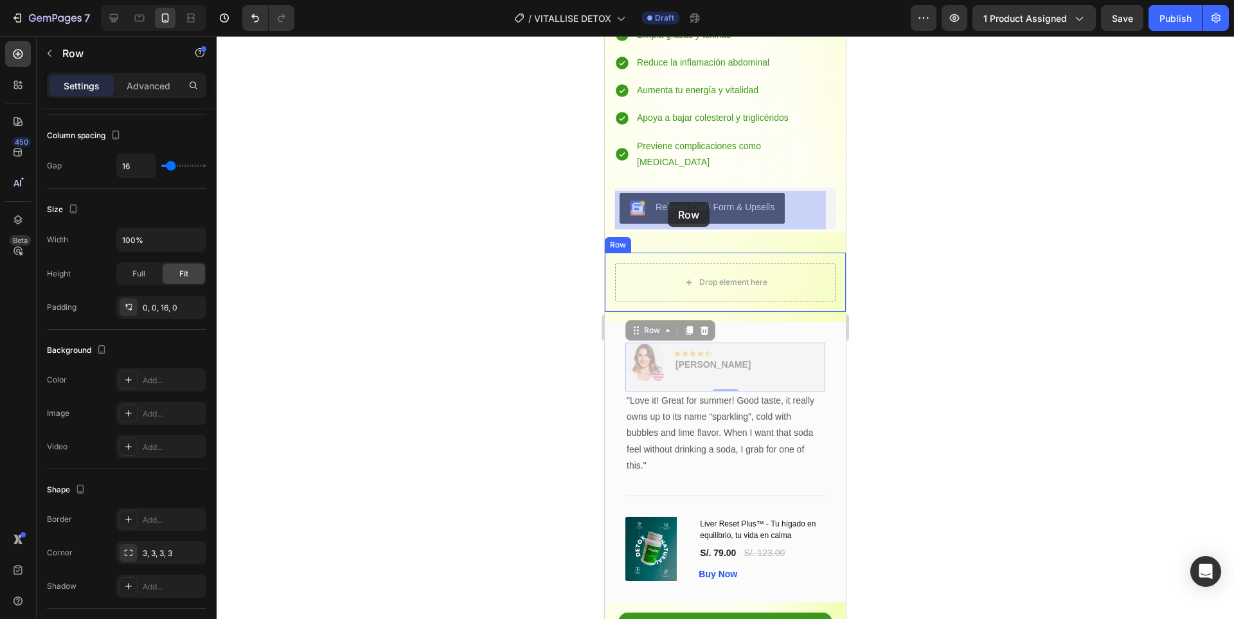
drag, startPoint x: 646, startPoint y: 264, endPoint x: 668, endPoint y: 202, distance: 66.0
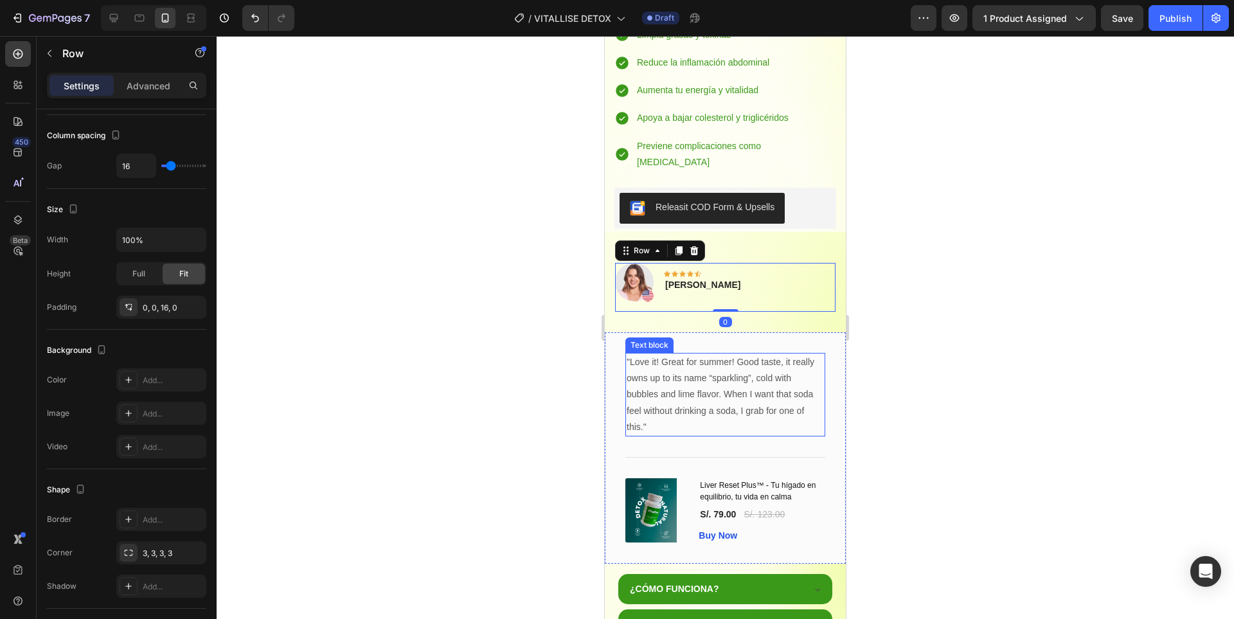
click at [752, 354] on p ""Love it! Great for summer! Good taste, it really owns up to its name “sparklin…" at bounding box center [724, 394] width 197 height 81
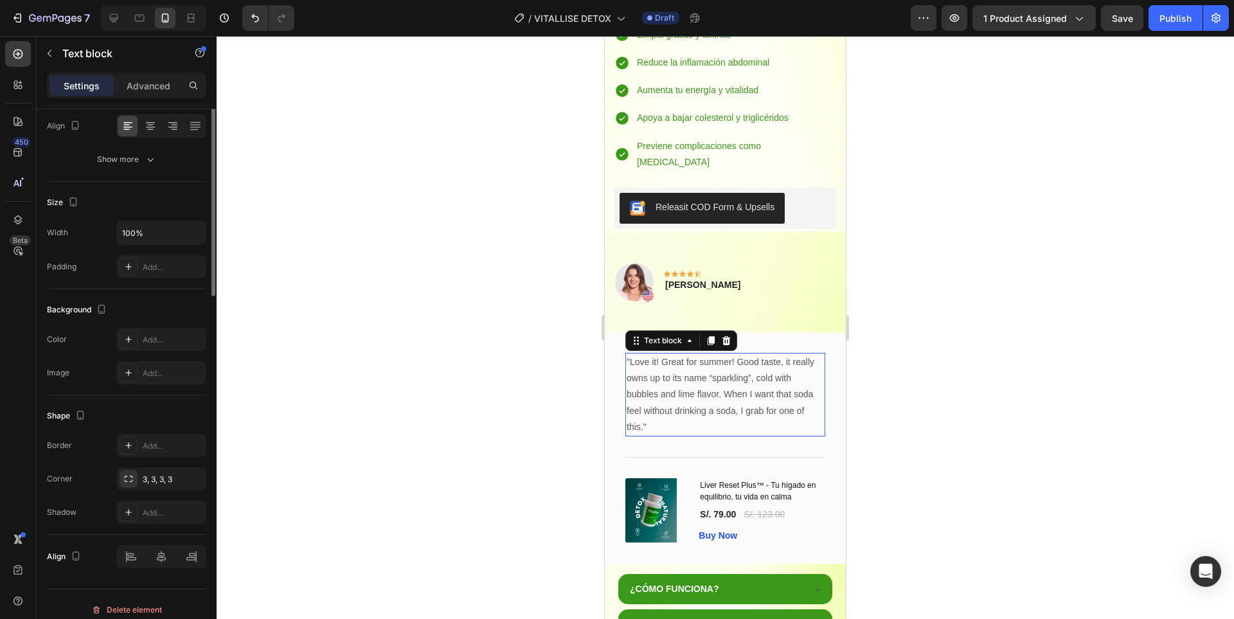
scroll to position [0, 0]
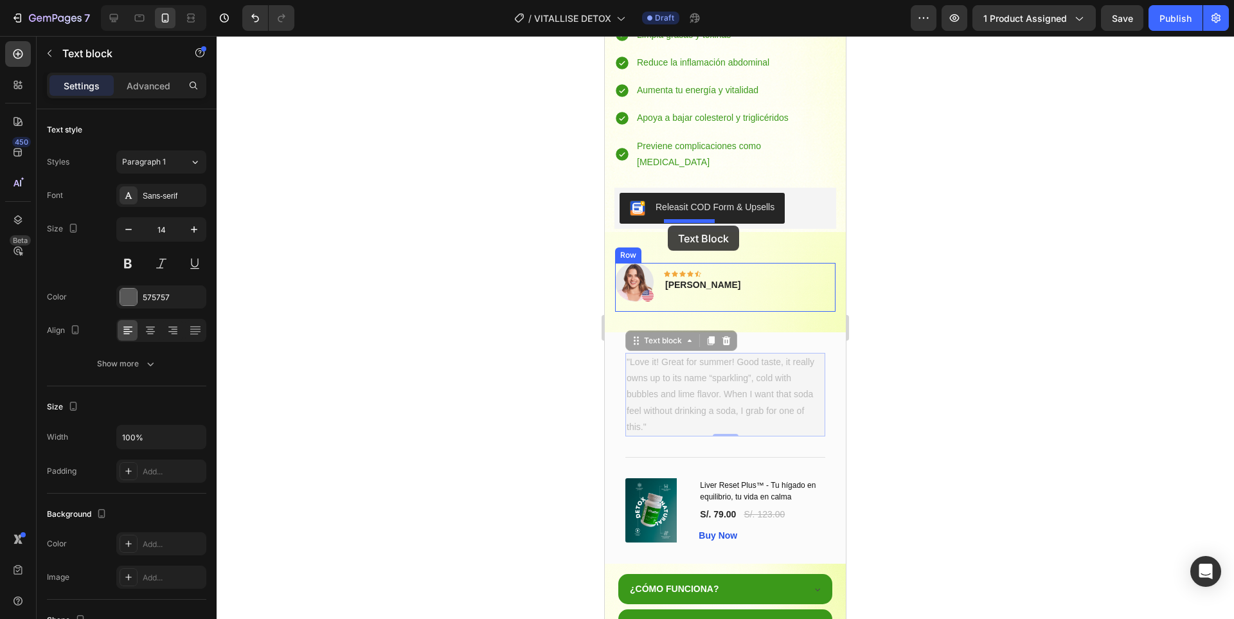
drag, startPoint x: 656, startPoint y: 269, endPoint x: 667, endPoint y: 227, distance: 43.8
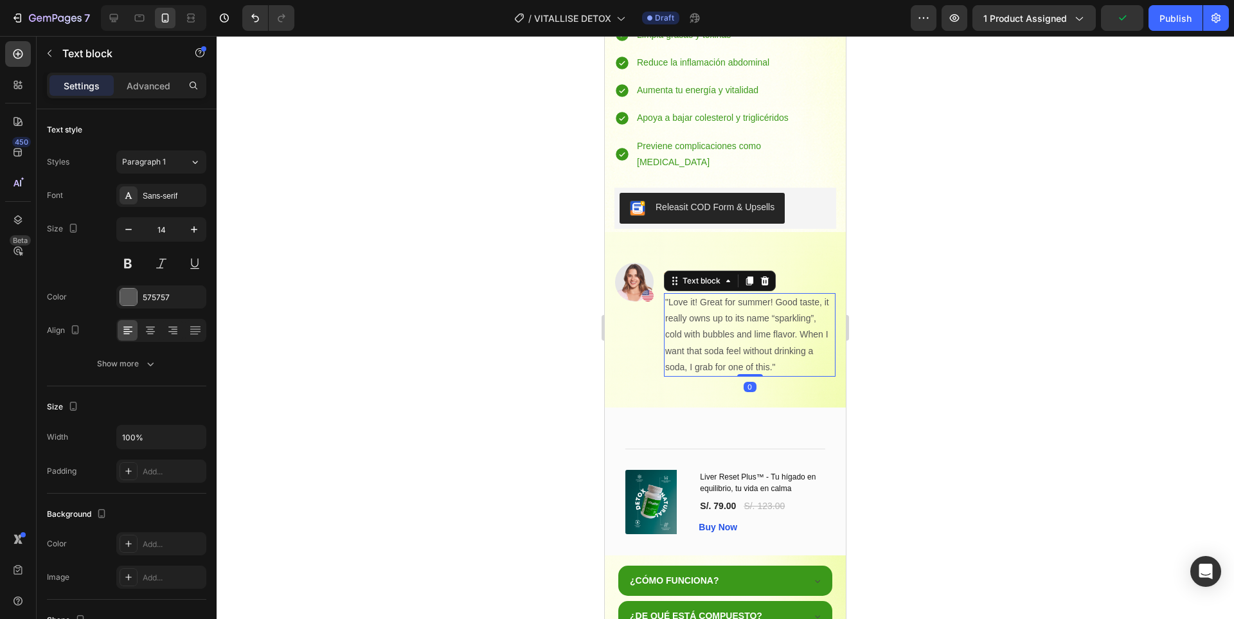
click at [953, 281] on div at bounding box center [725, 327] width 1017 height 583
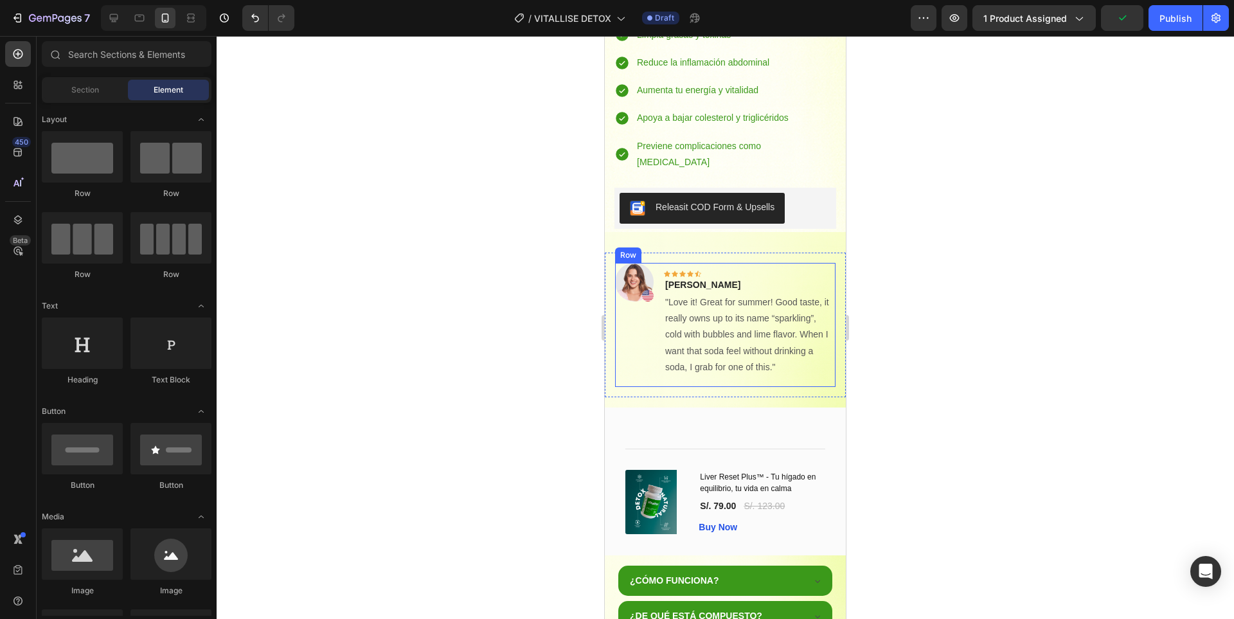
click at [797, 263] on div "Icon Icon Icon Icon Icon Row Rita Carroll Text block "Love it! Great for summer…" at bounding box center [750, 320] width 172 height 114
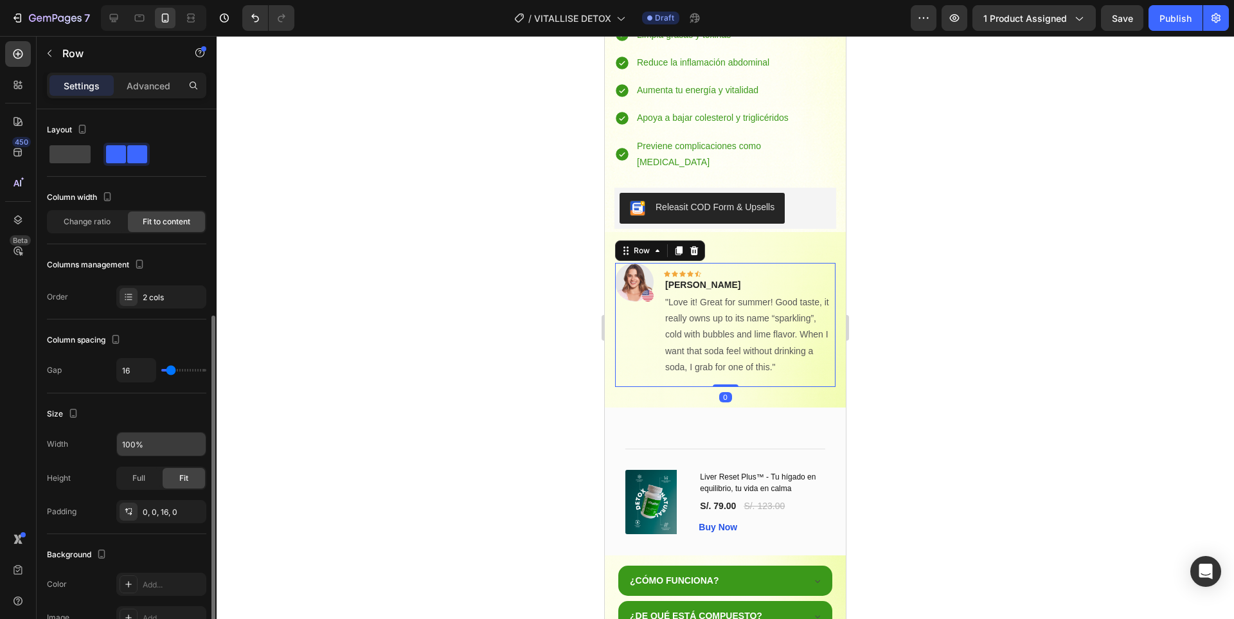
scroll to position [128, 0]
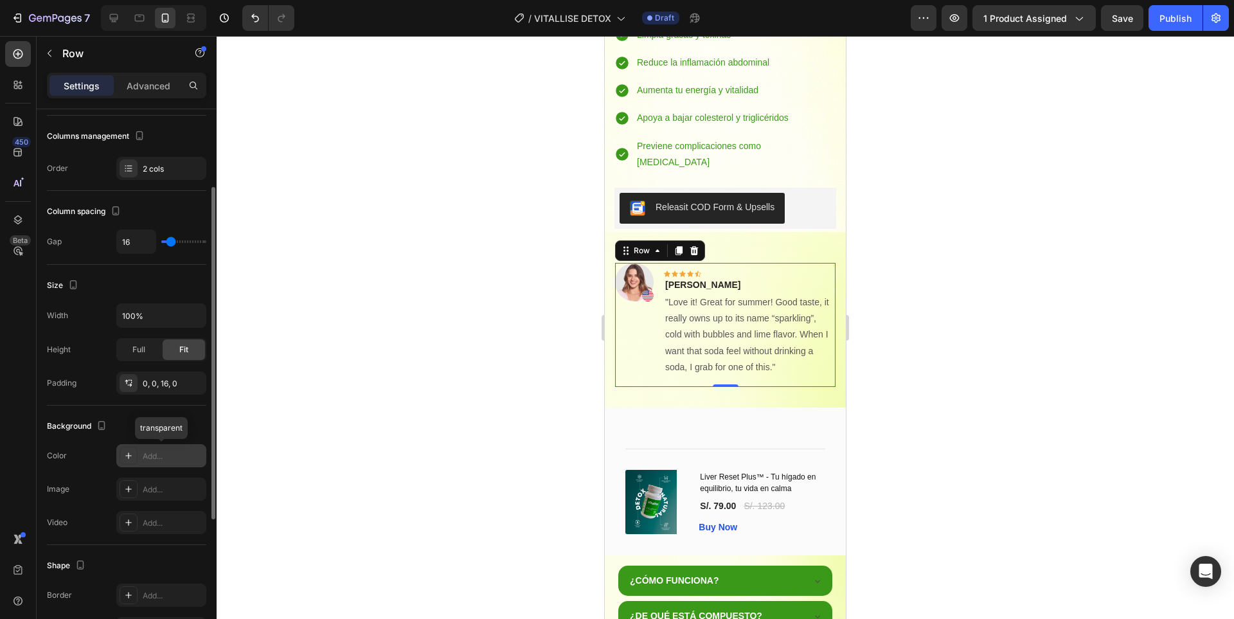
click at [167, 456] on div "Add..." at bounding box center [173, 456] width 60 height 12
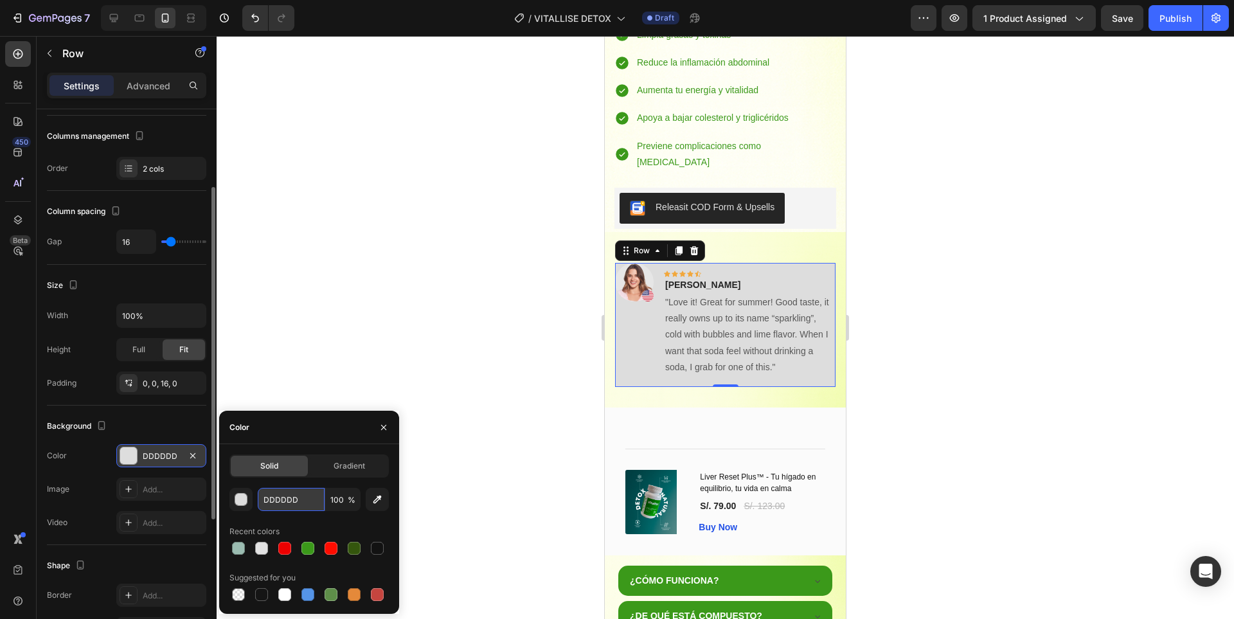
click at [287, 508] on input "DDDDDD" at bounding box center [291, 499] width 67 height 23
click at [236, 497] on div "button" at bounding box center [241, 499] width 13 height 13
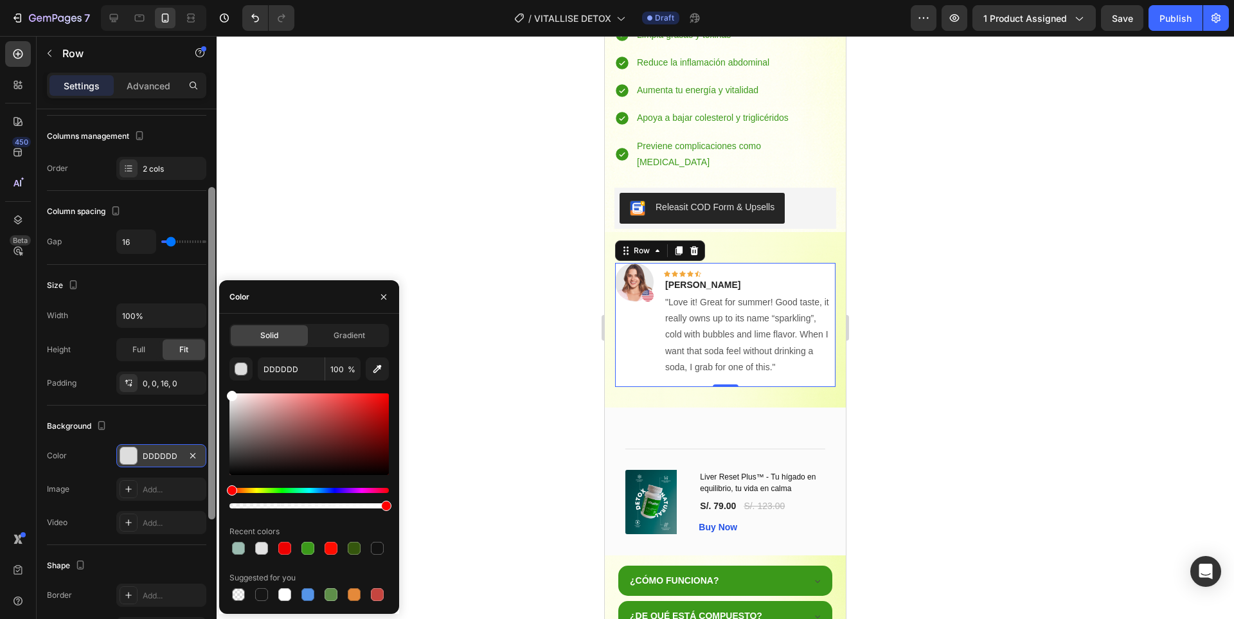
drag, startPoint x: 240, startPoint y: 401, endPoint x: 211, endPoint y: 376, distance: 38.3
click at [211, 376] on div "450 Beta Sections(18) Elements(84) Section Element Hero Section Product Detail …" at bounding box center [108, 327] width 217 height 583
type input "FFFFFF"
click at [980, 363] on div at bounding box center [725, 327] width 1017 height 583
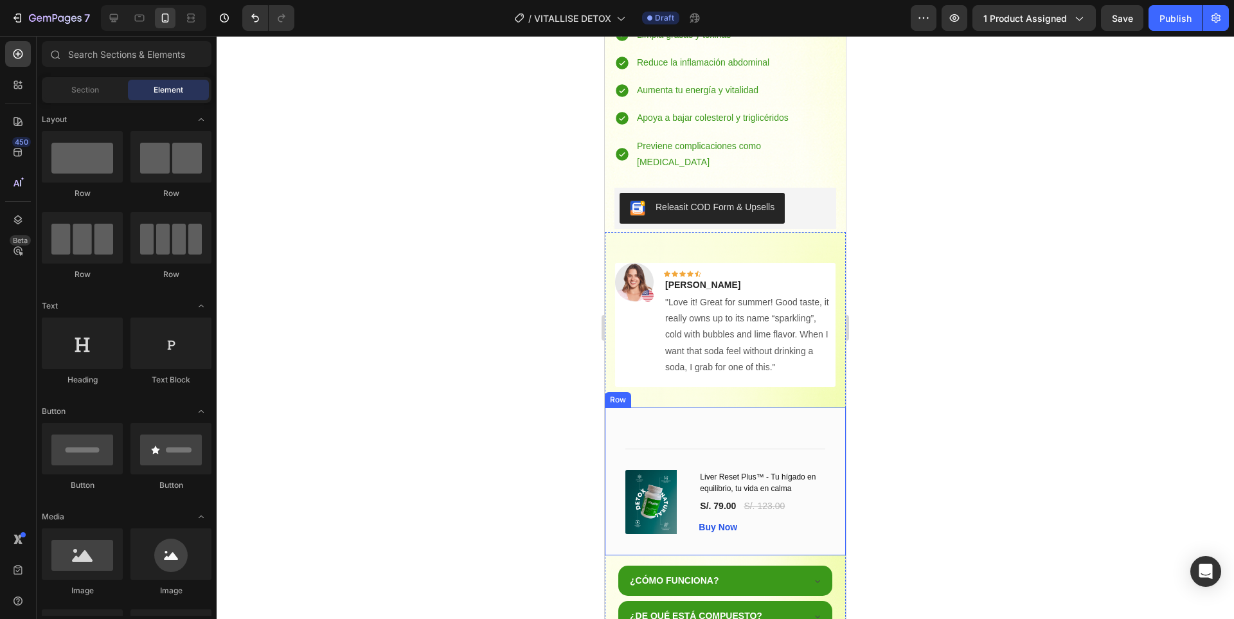
click at [829, 407] on div "Title Line (P) Images & Gallery Liver Reset Plus™ - Tu hígado en equilibrio, tu…" at bounding box center [725, 481] width 241 height 148
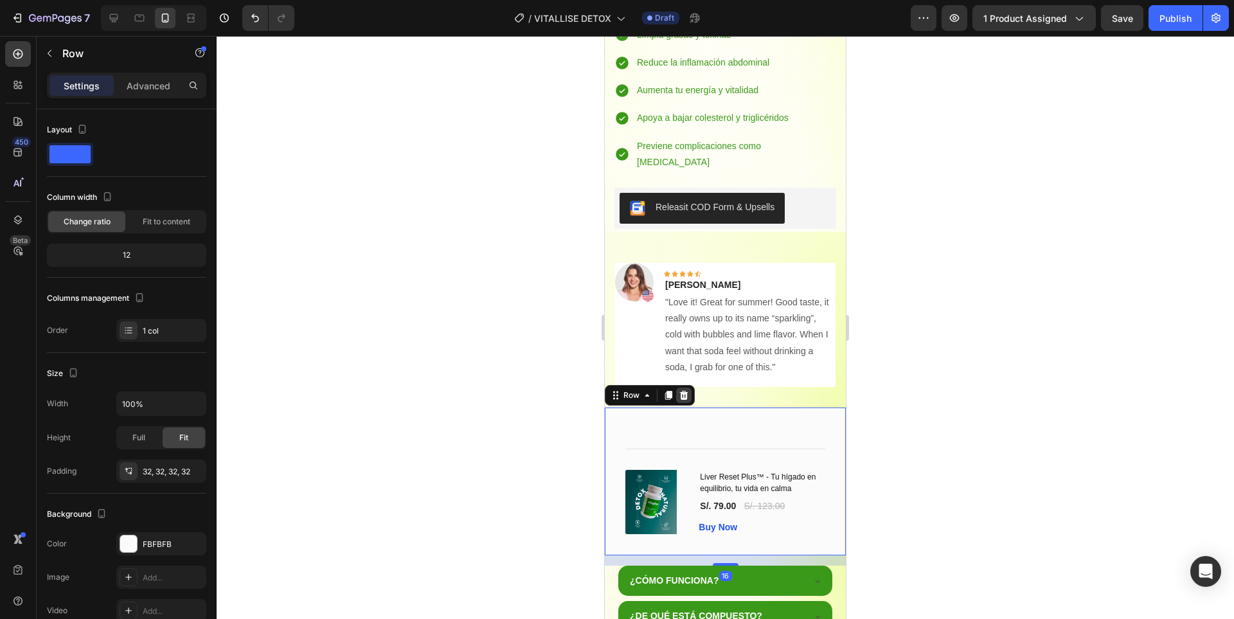
click at [685, 390] on icon at bounding box center [683, 395] width 10 height 10
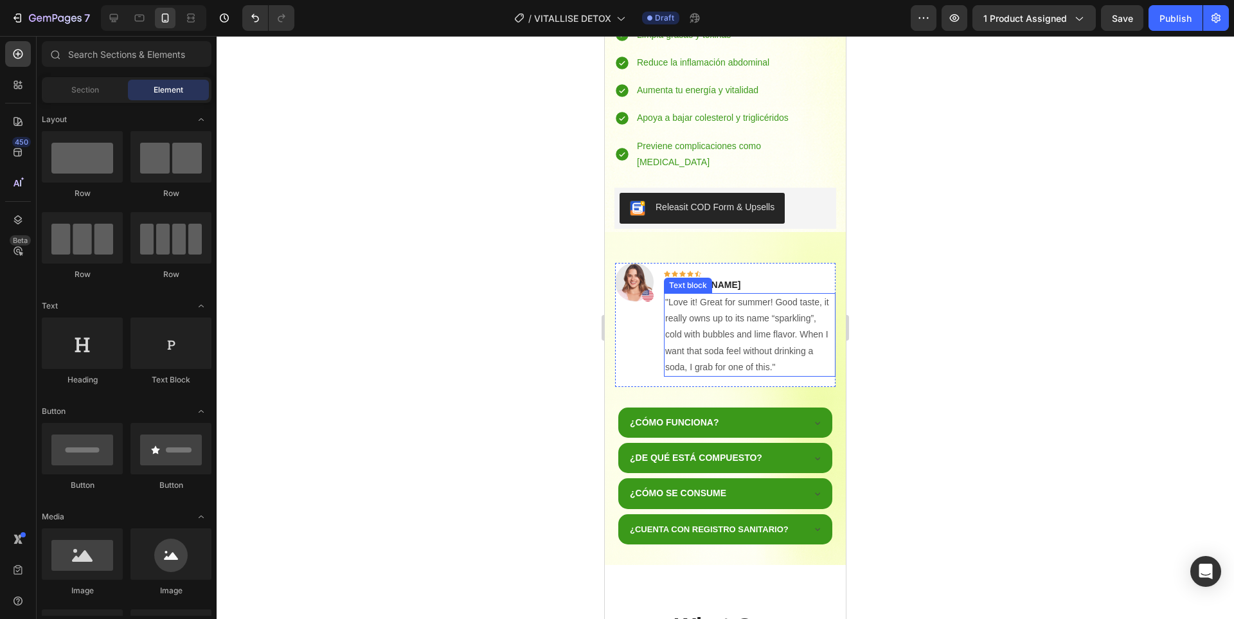
click at [789, 294] on p ""Love it! Great for summer! Good taste, it really owns up to its name “sparklin…" at bounding box center [749, 334] width 169 height 81
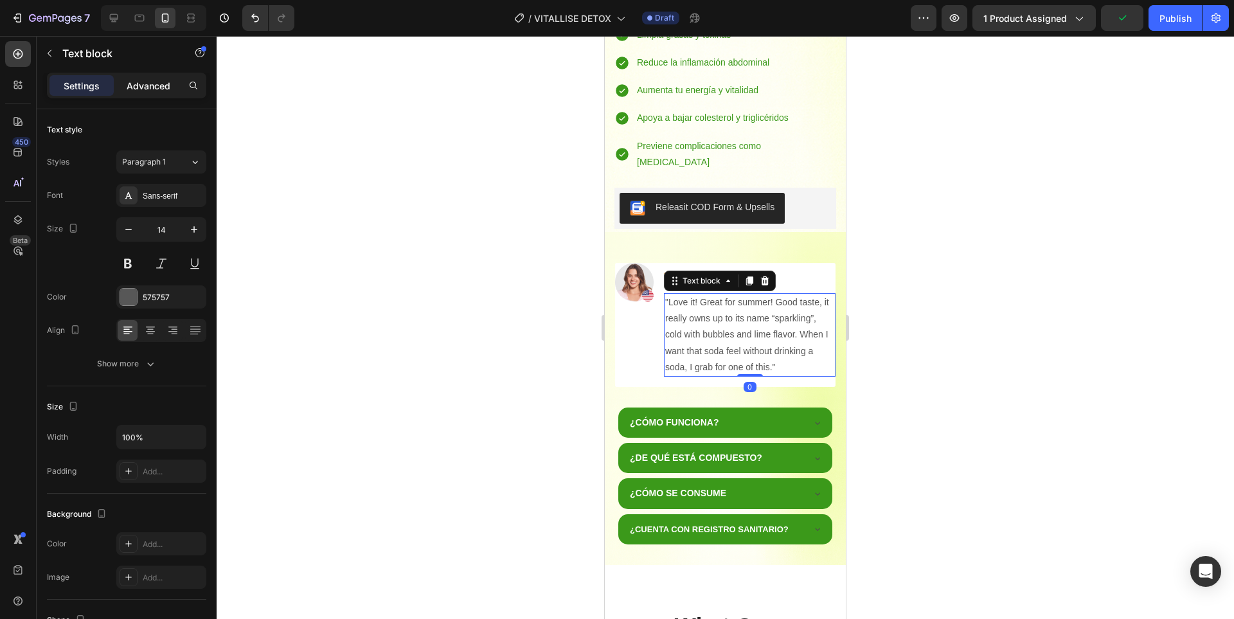
click at [141, 89] on p "Advanced" at bounding box center [149, 85] width 44 height 13
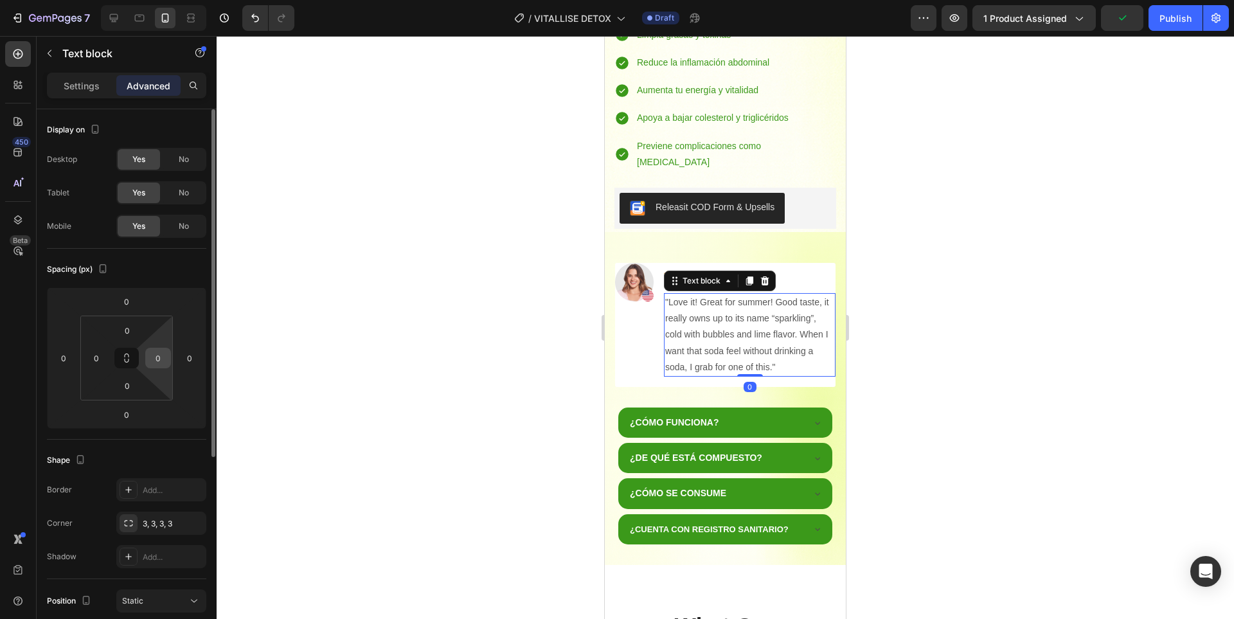
click at [164, 362] on input "0" at bounding box center [157, 357] width 19 height 19
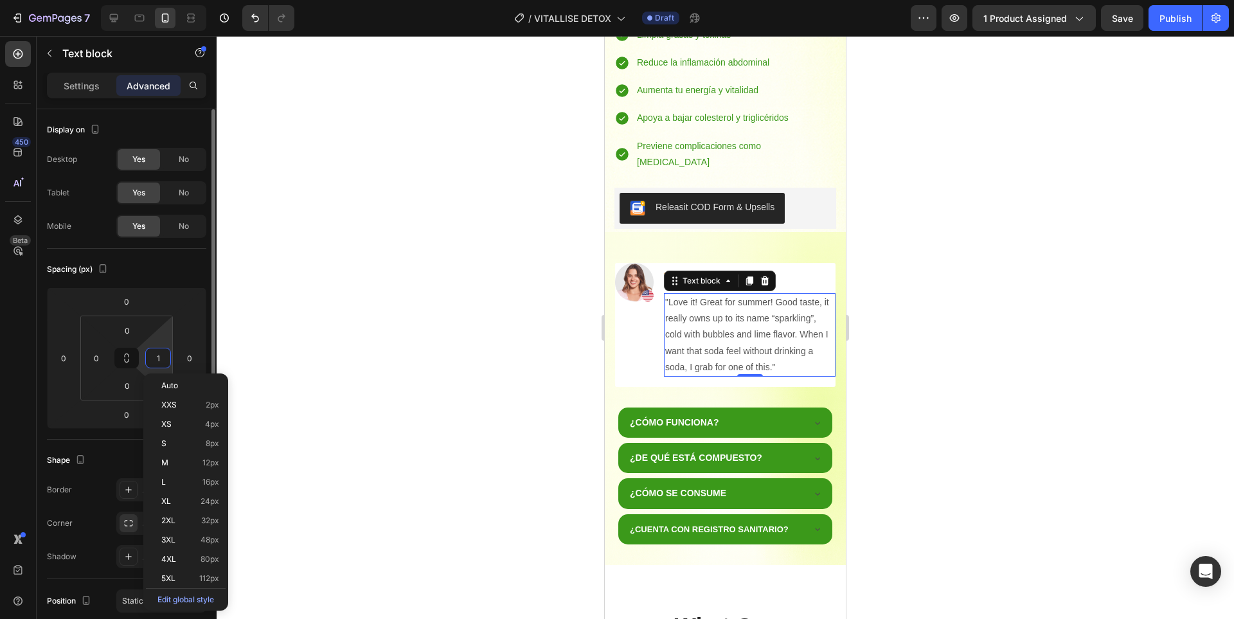
type input "15"
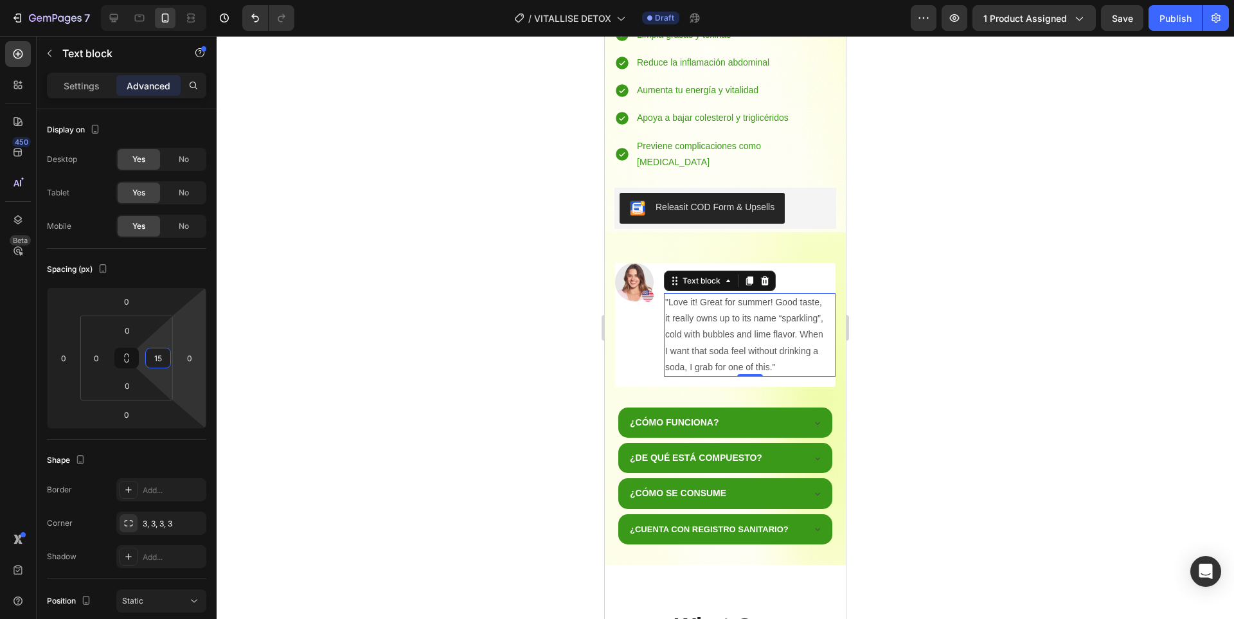
click at [1023, 310] on div at bounding box center [725, 327] width 1017 height 583
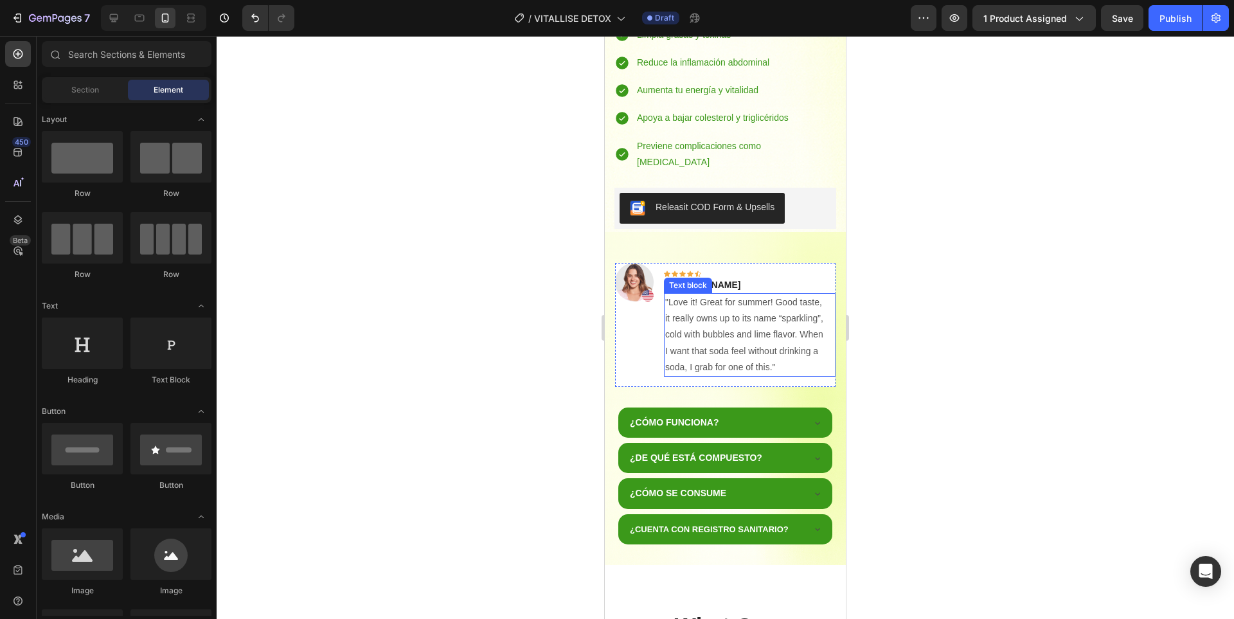
click at [752, 294] on p ""Love it! Great for summer! Good taste, it really owns up to its name “sparklin…" at bounding box center [744, 334] width 159 height 81
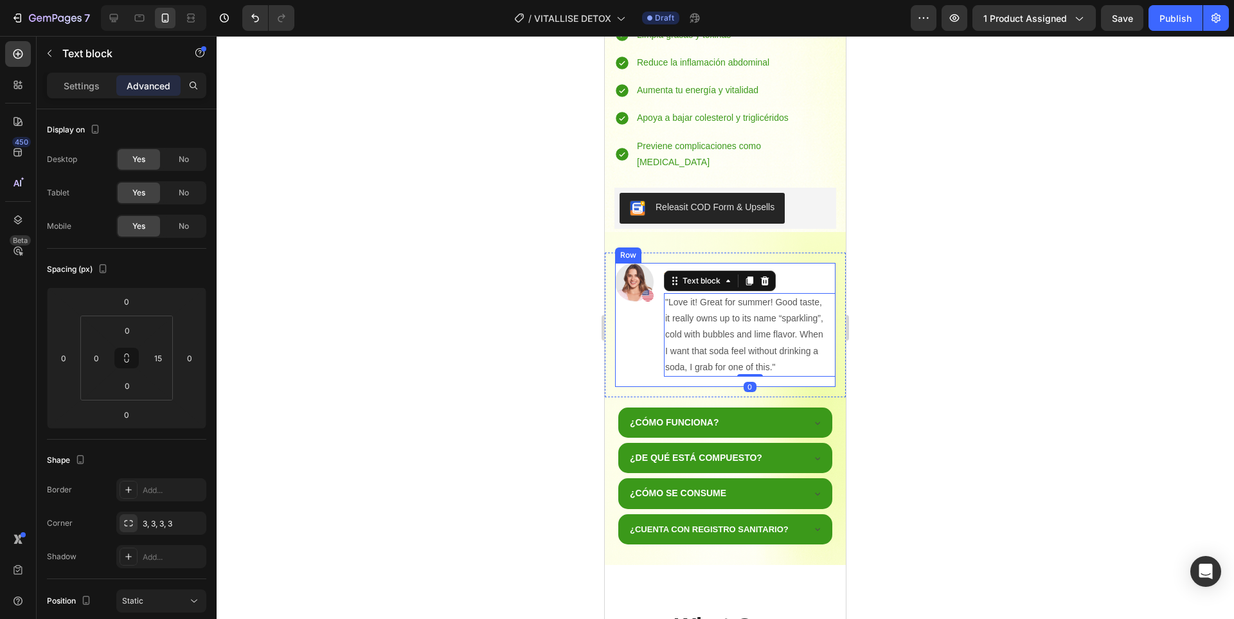
click at [804, 263] on div "Icon Icon Icon Icon Icon Row Rita Carroll Text block "Love it! Great for summer…" at bounding box center [750, 320] width 172 height 114
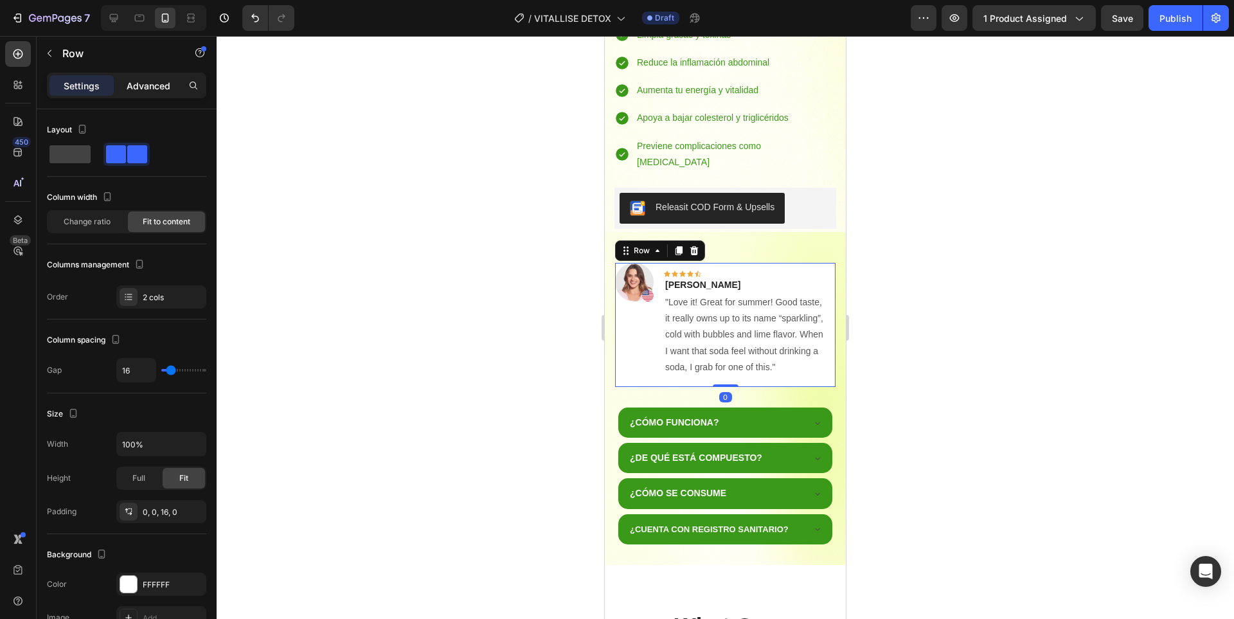
click at [140, 85] on p "Advanced" at bounding box center [149, 85] width 44 height 13
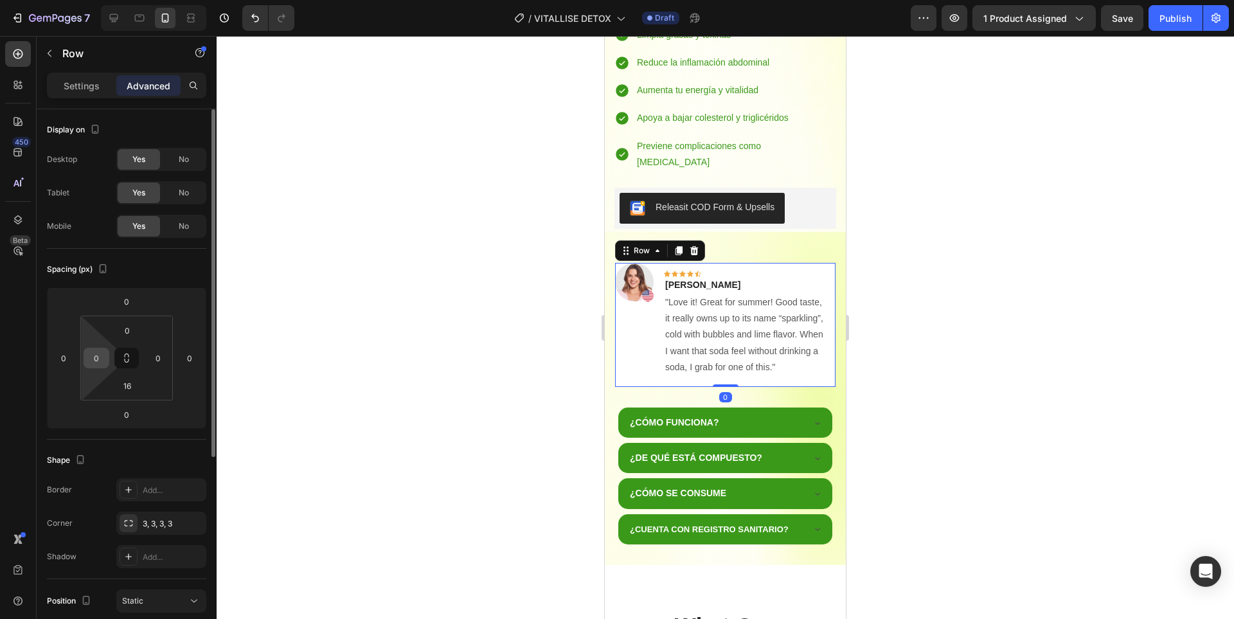
click at [99, 357] on input "0" at bounding box center [96, 357] width 19 height 19
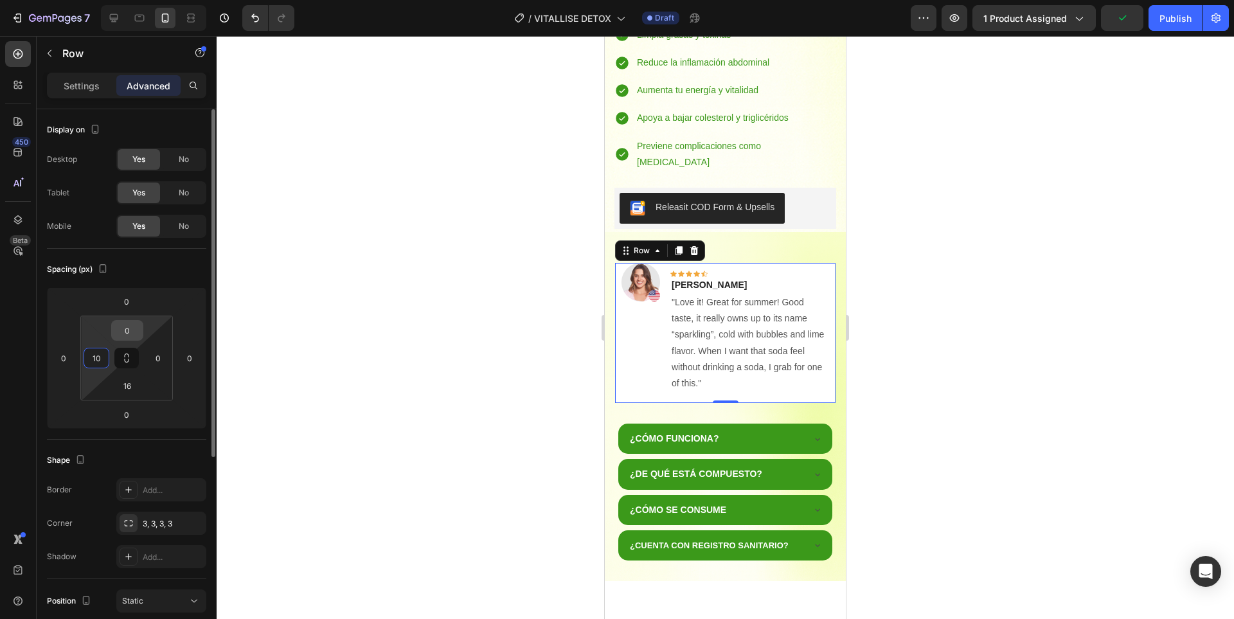
type input "10"
click at [132, 337] on input "0" at bounding box center [127, 330] width 26 height 19
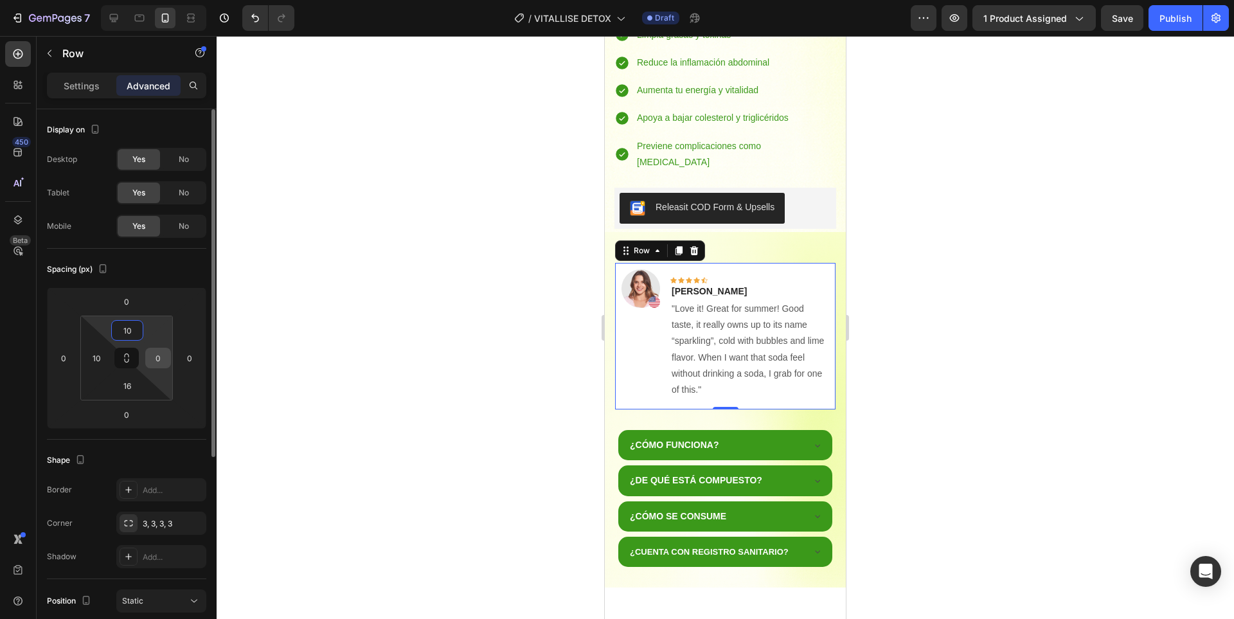
type input "10"
click at [164, 362] on input "0" at bounding box center [157, 357] width 19 height 19
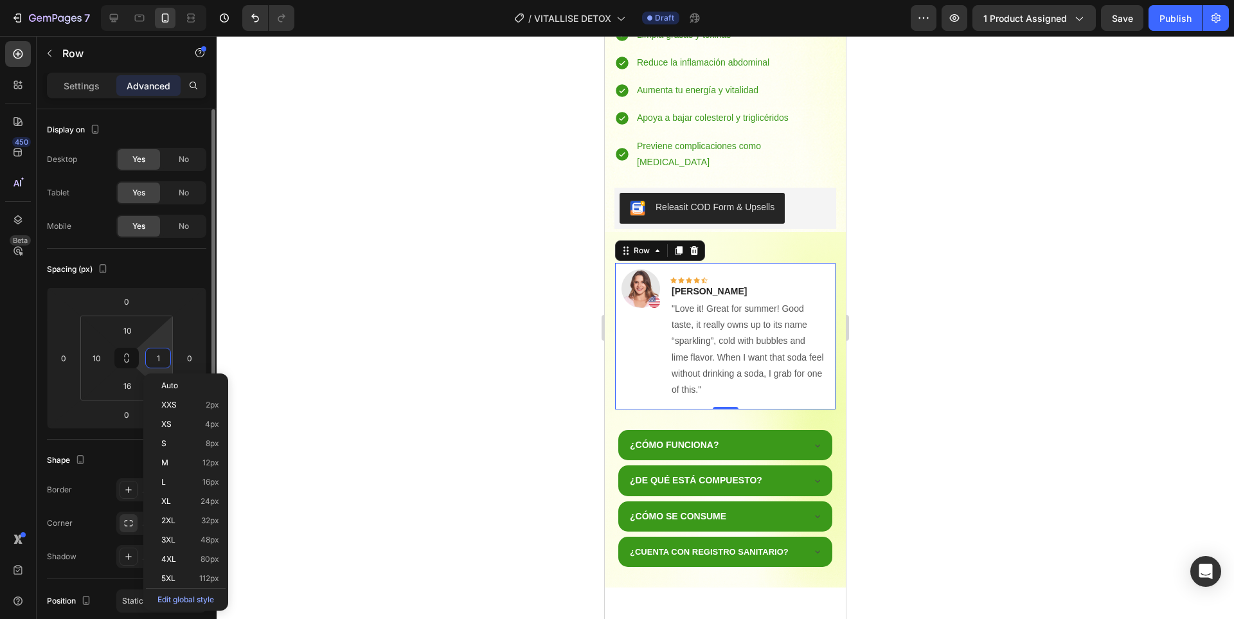
type input "10"
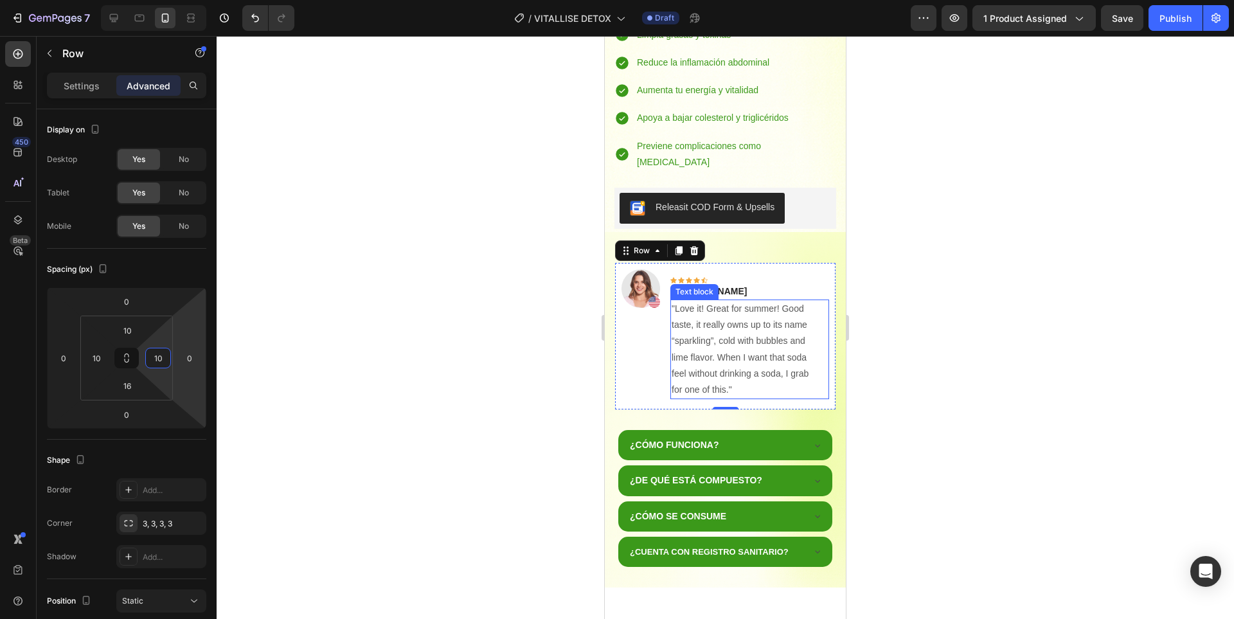
click at [758, 301] on p ""Love it! Great for summer! Good taste, it really owns up to its name “sparklin…" at bounding box center [744, 349] width 146 height 97
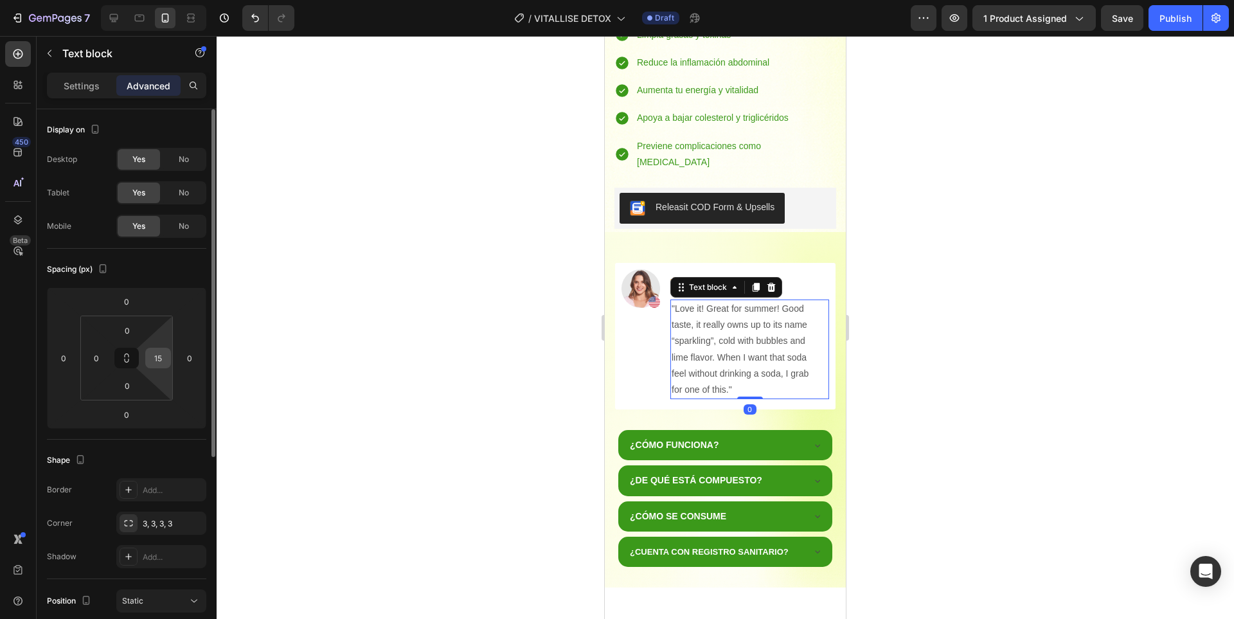
click at [163, 356] on input "15" at bounding box center [157, 357] width 19 height 19
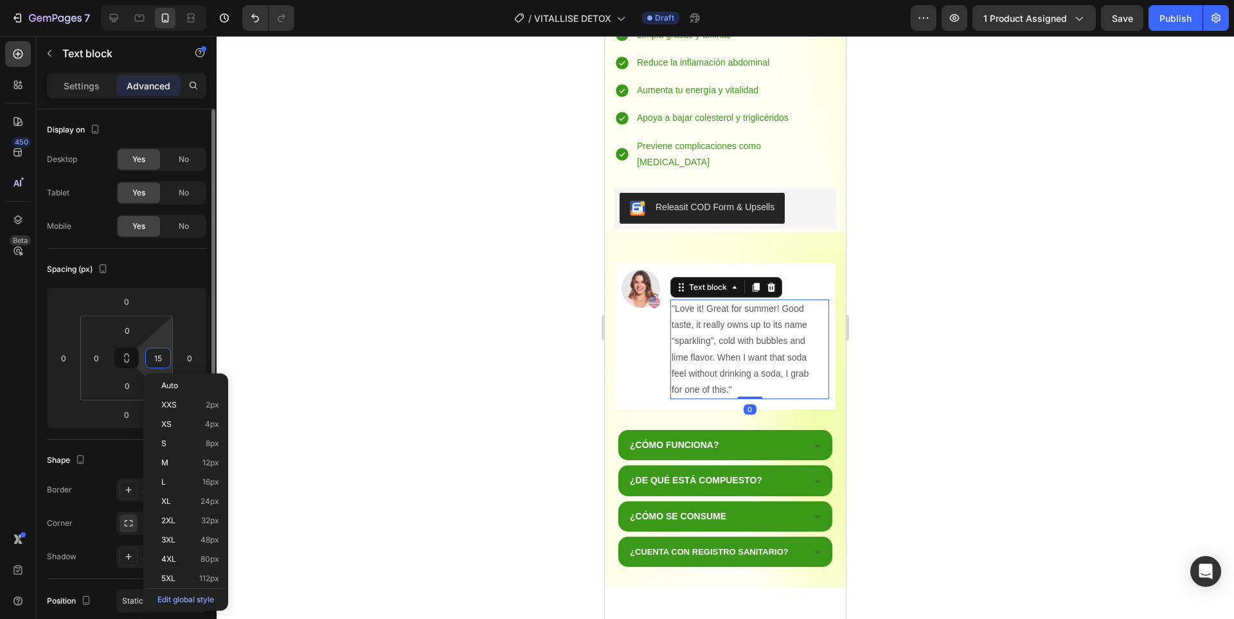
type input "0"
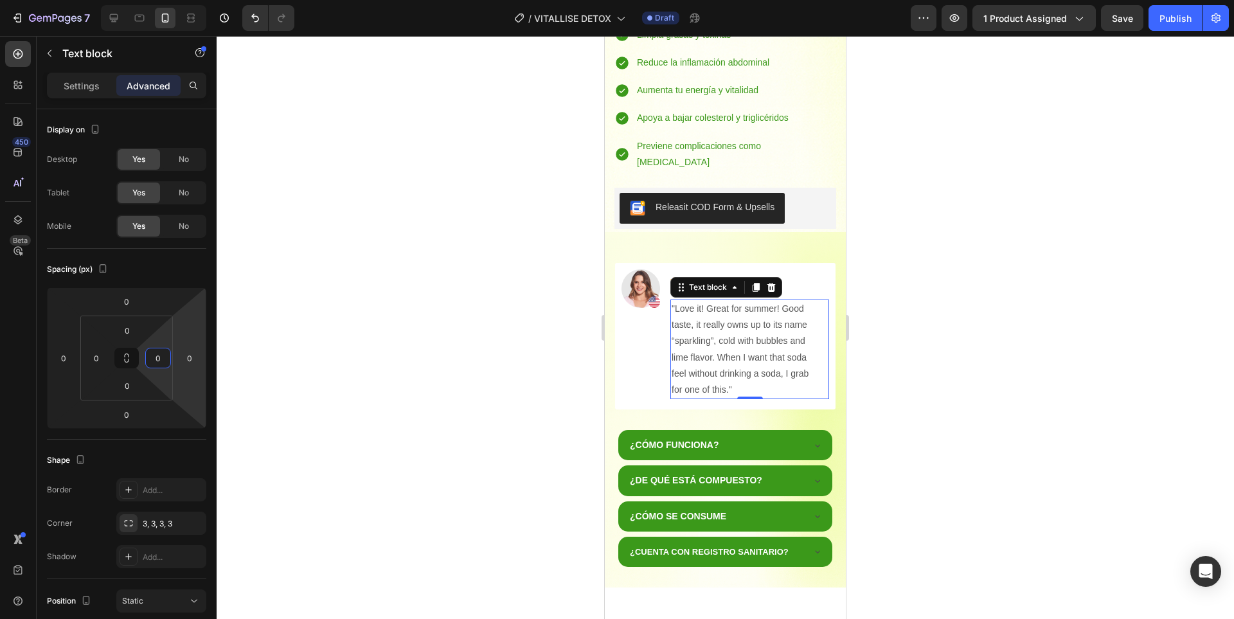
click at [961, 270] on div at bounding box center [725, 327] width 1017 height 583
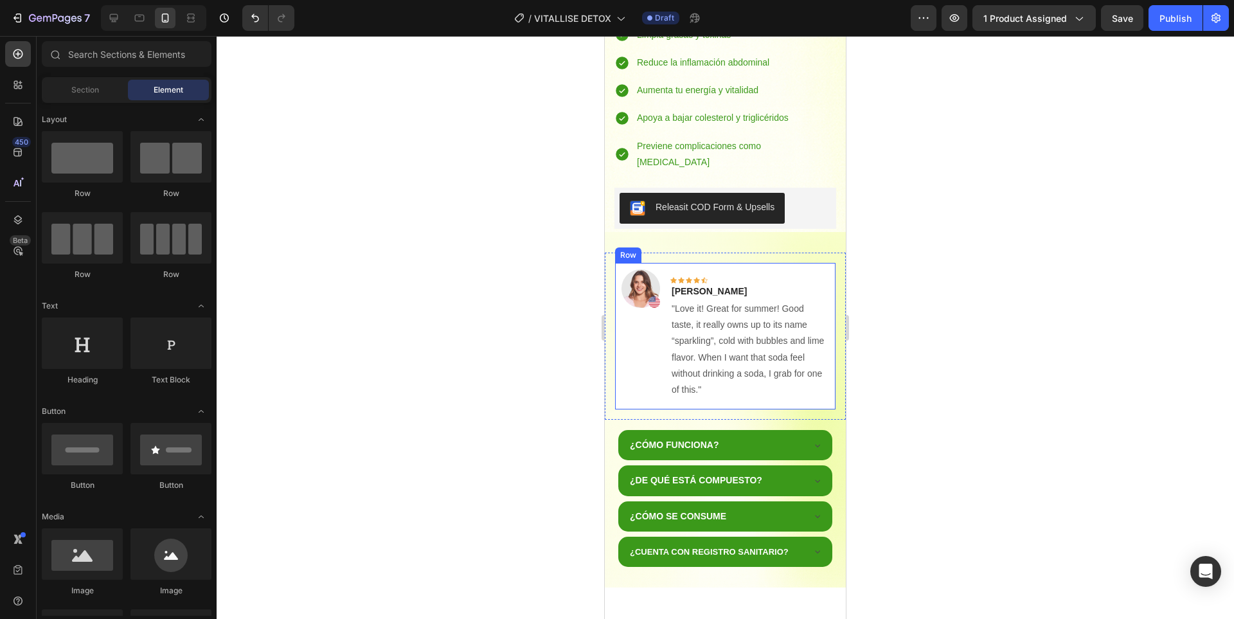
click at [803, 269] on div "Icon Icon Icon Icon Icon Row Rita Carroll Text block "Love it! Great for summer…" at bounding box center [749, 334] width 159 height 130
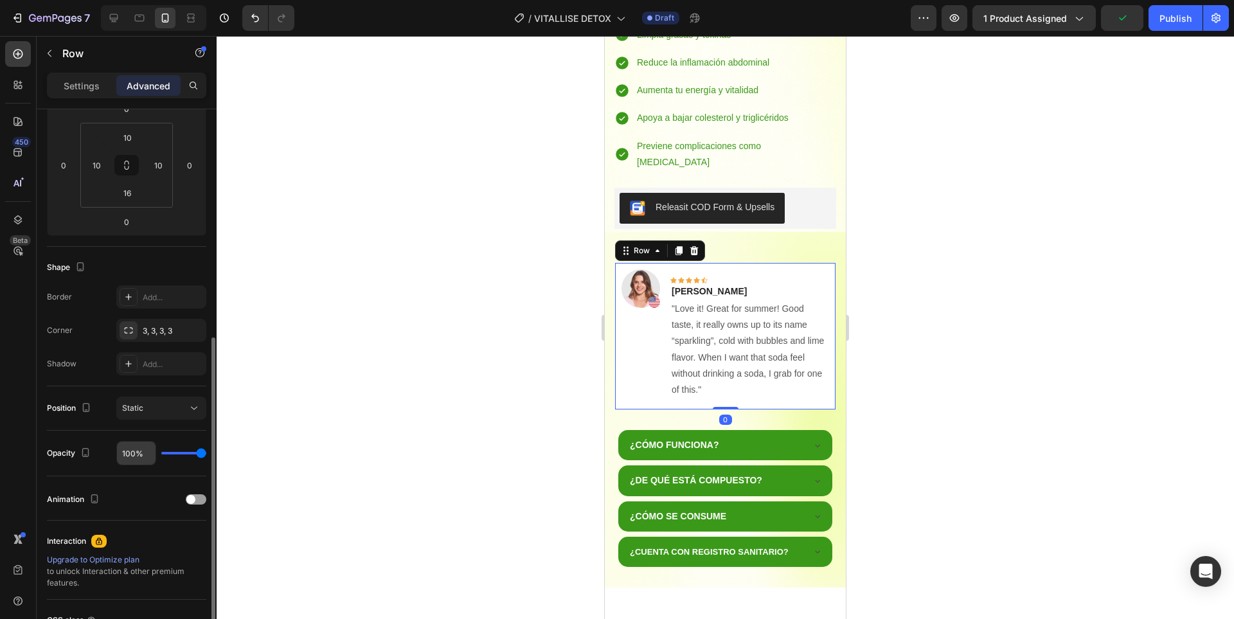
scroll to position [311, 0]
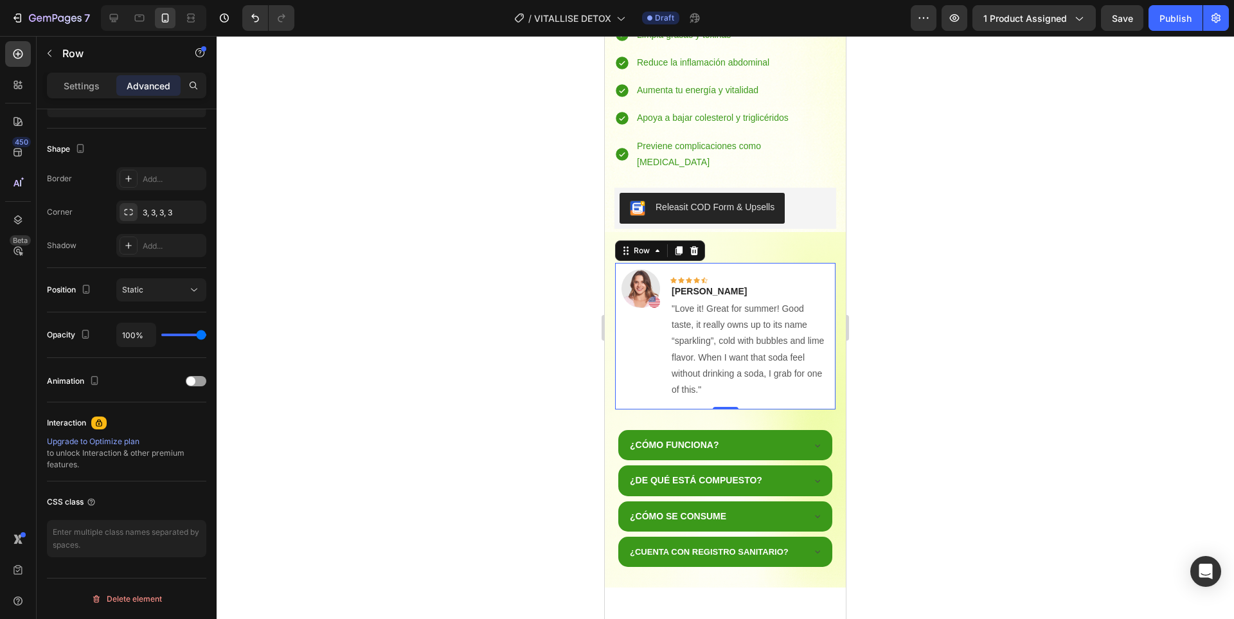
click at [86, 96] on div "Settings Advanced" at bounding box center [126, 86] width 159 height 26
click at [81, 91] on p "Settings" at bounding box center [82, 85] width 36 height 13
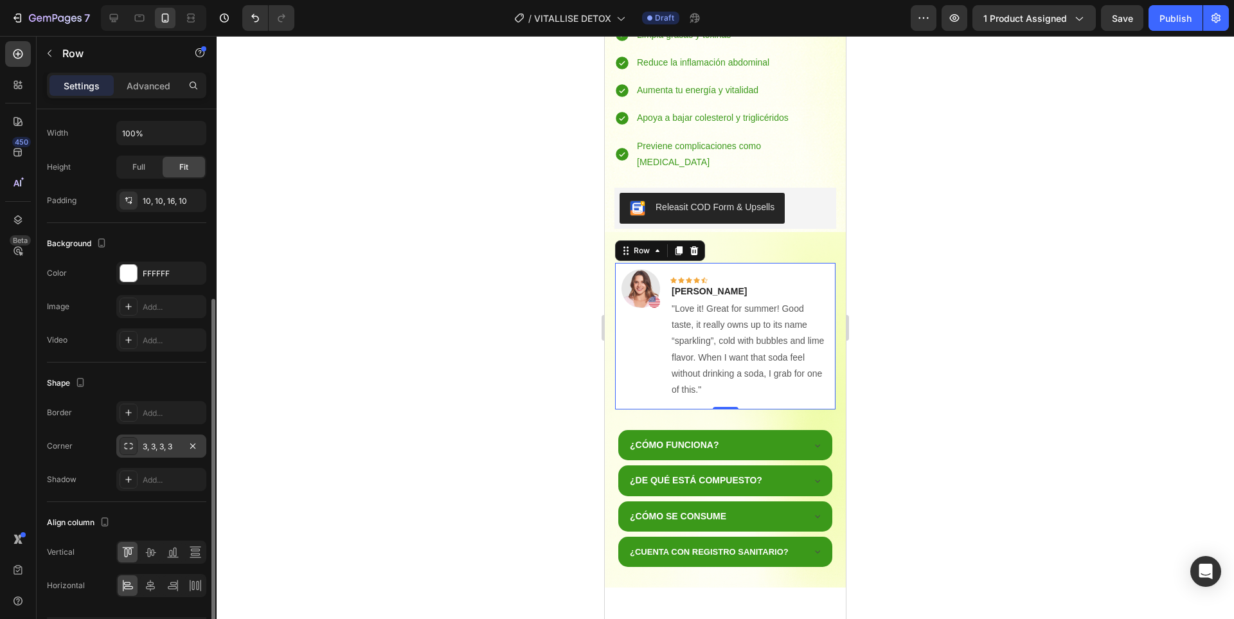
click at [166, 449] on div "3, 3, 3, 3" at bounding box center [161, 447] width 37 height 12
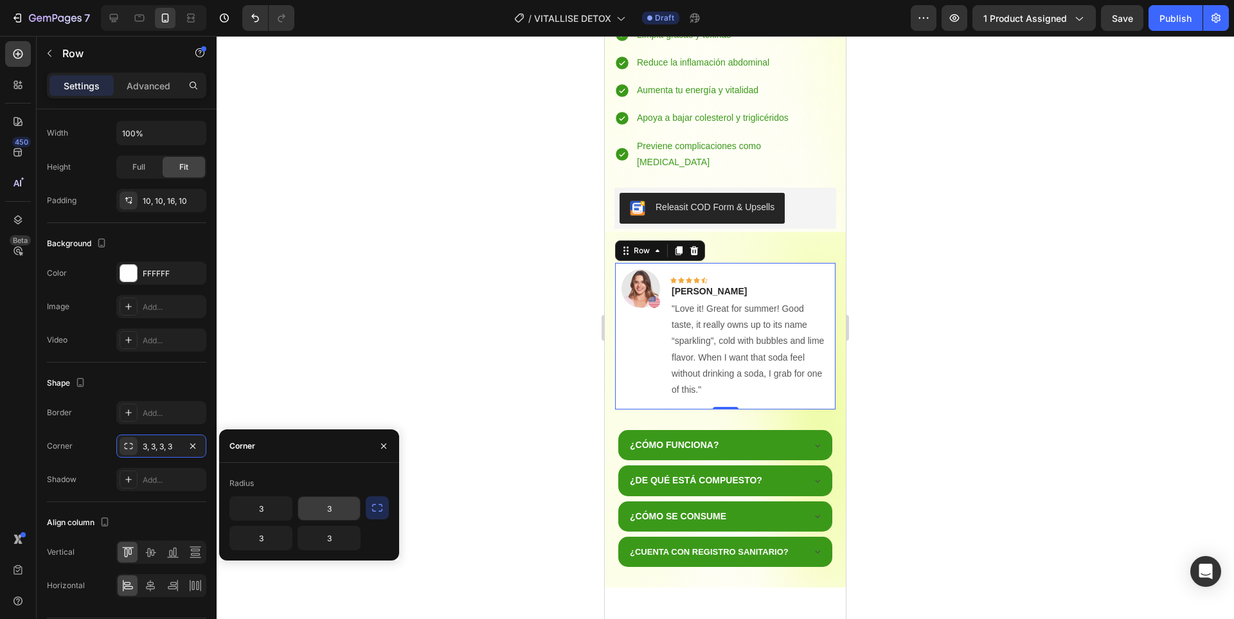
click at [332, 505] on input "3" at bounding box center [329, 508] width 62 height 23
click at [335, 502] on input "20" at bounding box center [329, 508] width 62 height 23
type input "30"
click at [1062, 387] on div at bounding box center [725, 327] width 1017 height 583
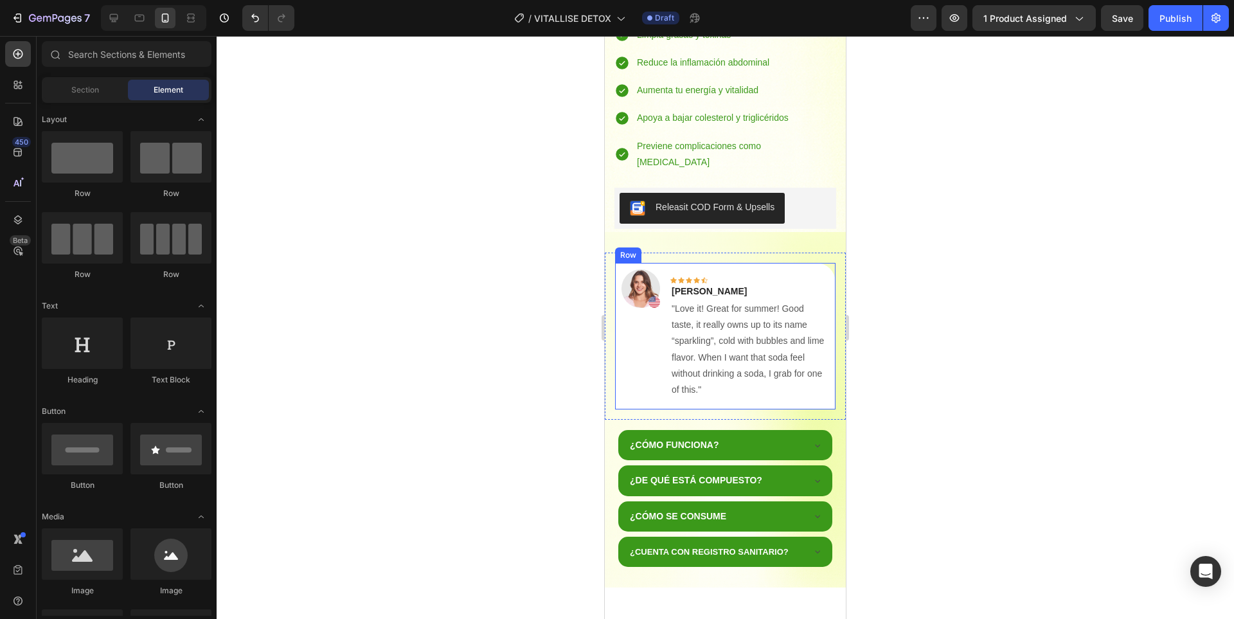
click at [785, 269] on div "Icon Icon Icon Icon Icon Row Rita Carroll Text block "Love it! Great for summer…" at bounding box center [749, 334] width 159 height 130
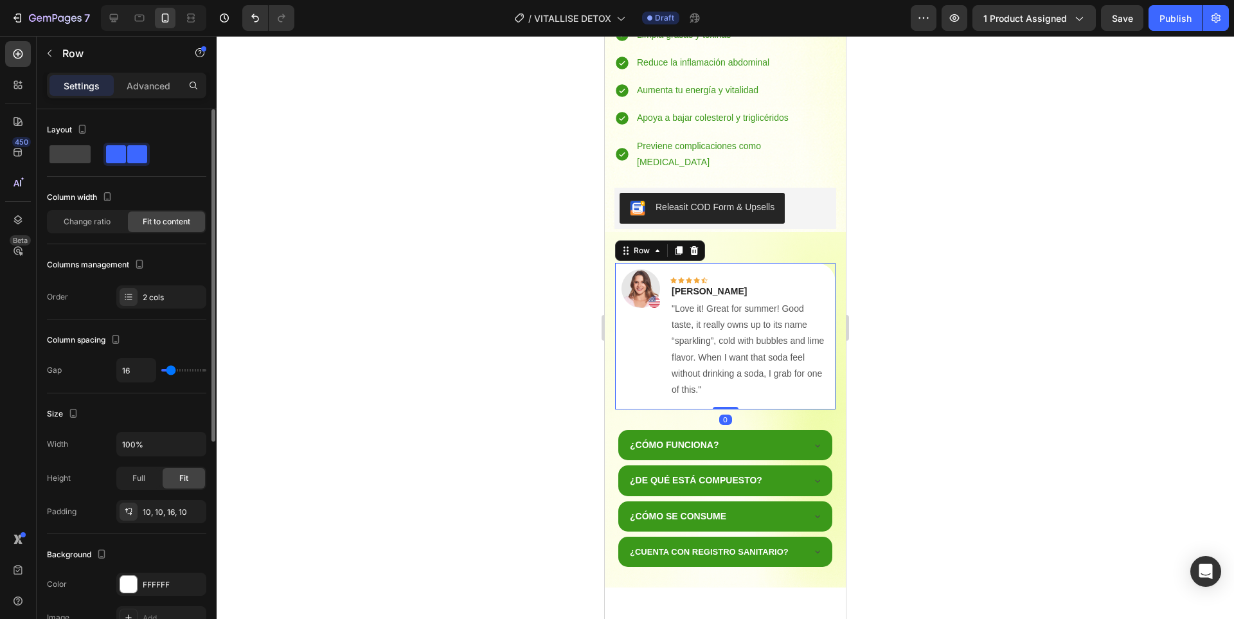
scroll to position [257, 0]
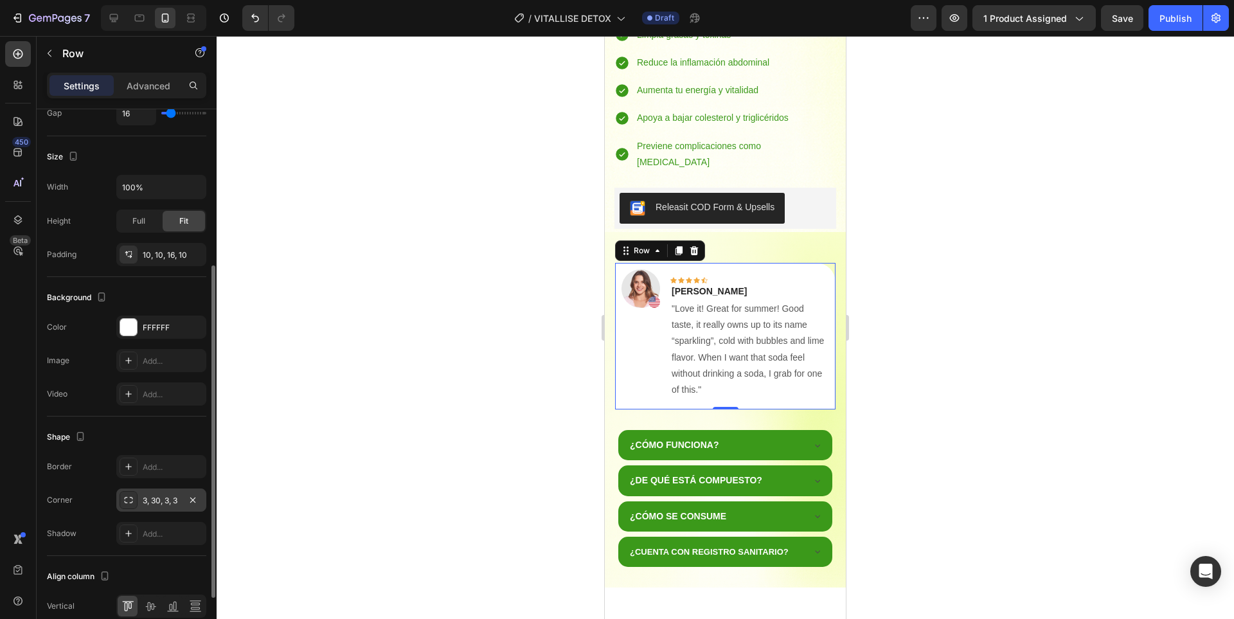
click at [164, 495] on div "3, 30, 3, 3" at bounding box center [161, 501] width 37 height 12
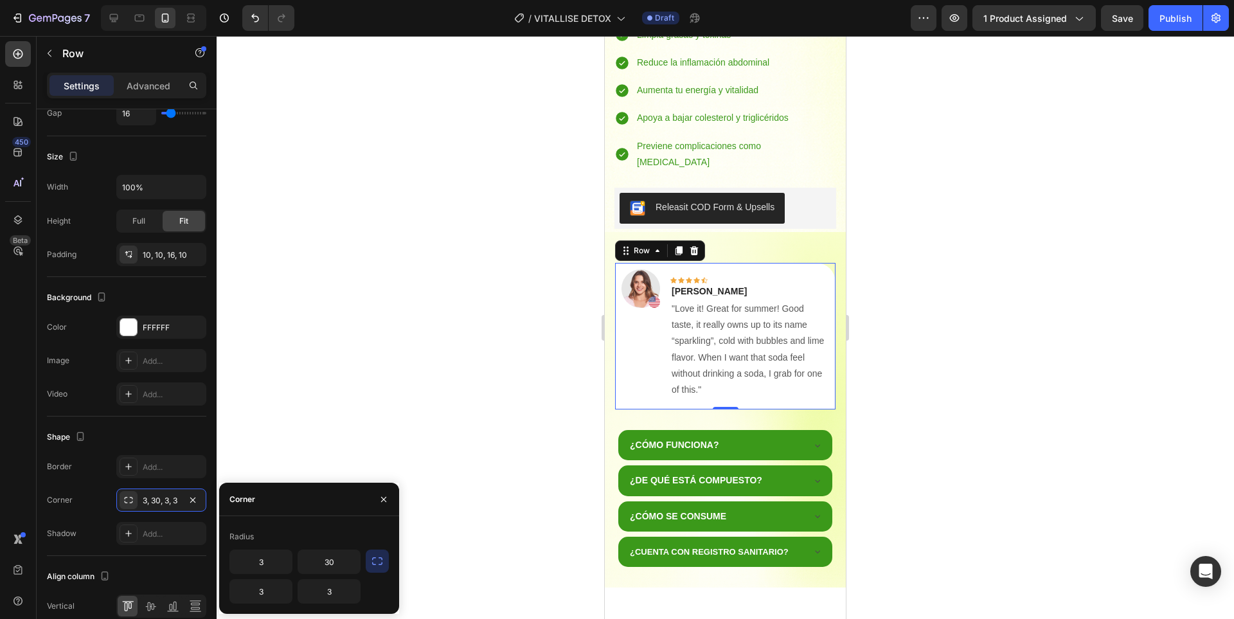
click at [376, 569] on button "button" at bounding box center [377, 560] width 23 height 23
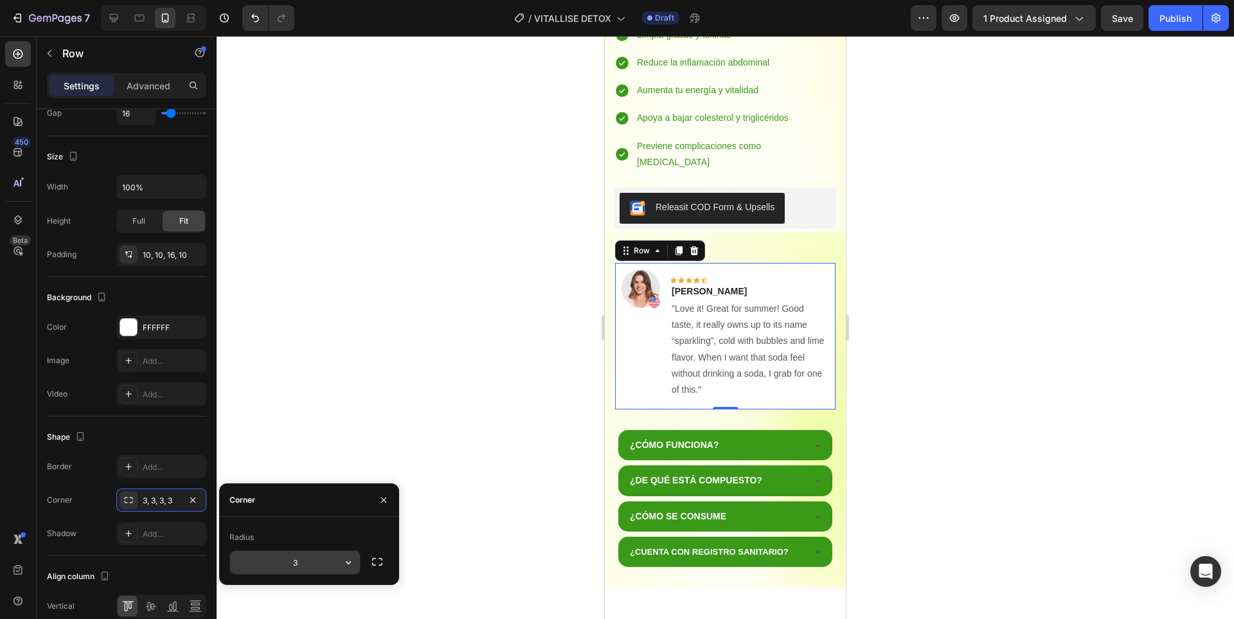
click at [308, 567] on input "3" at bounding box center [295, 562] width 130 height 23
type input "30"
click at [968, 274] on div at bounding box center [725, 327] width 1017 height 583
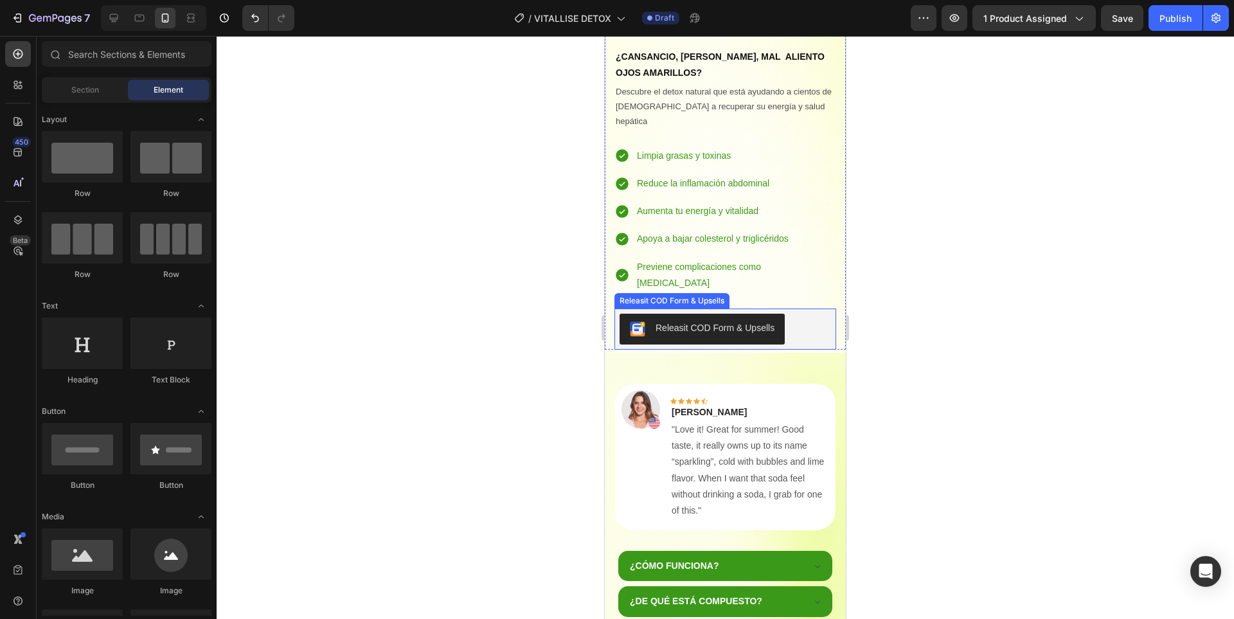
scroll to position [687, 0]
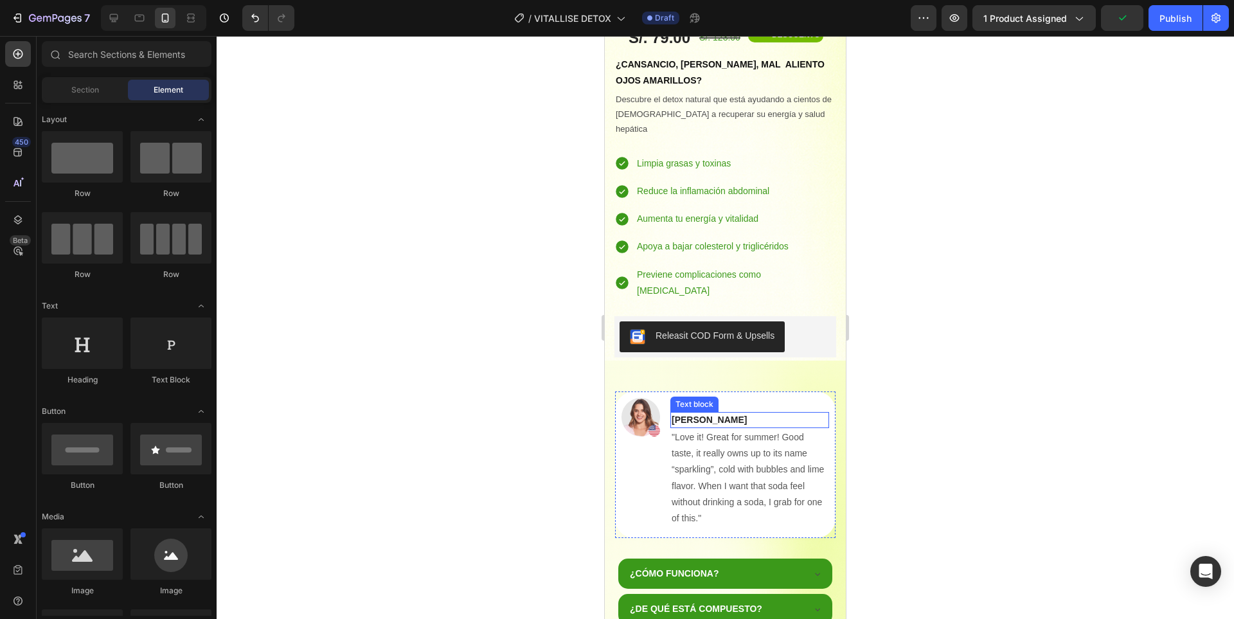
click at [716, 413] on p "Rita Carroll" at bounding box center [749, 419] width 156 height 13
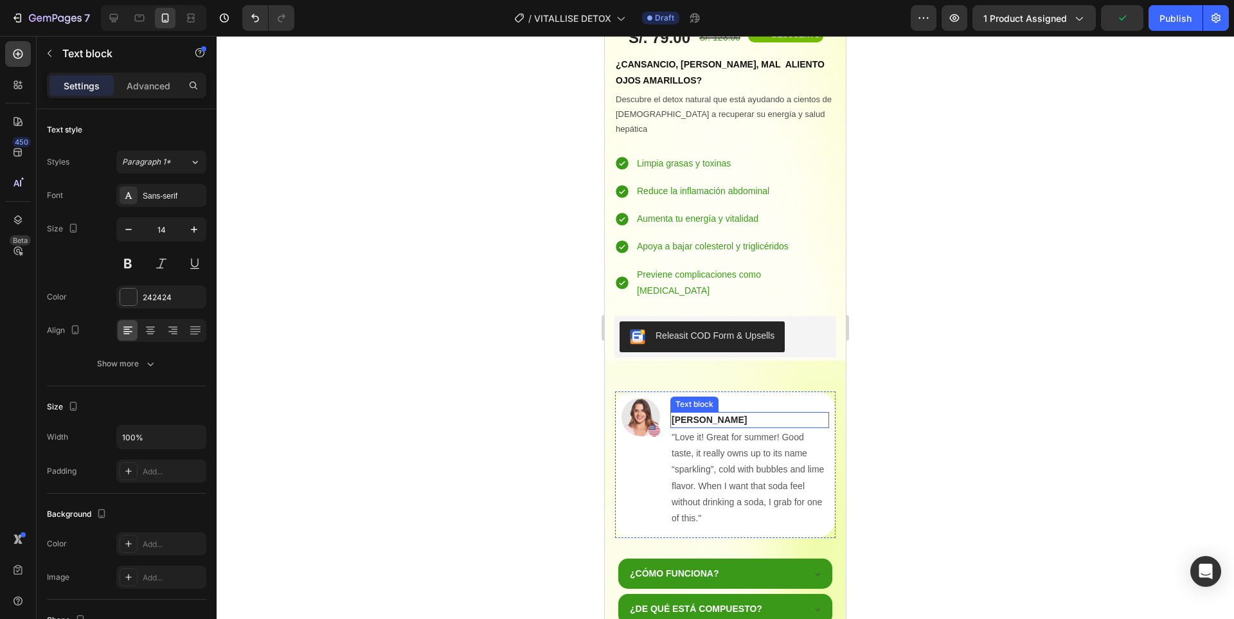
click at [716, 413] on p "Rita Carroll" at bounding box center [749, 419] width 156 height 13
click at [640, 398] on img at bounding box center [640, 417] width 39 height 39
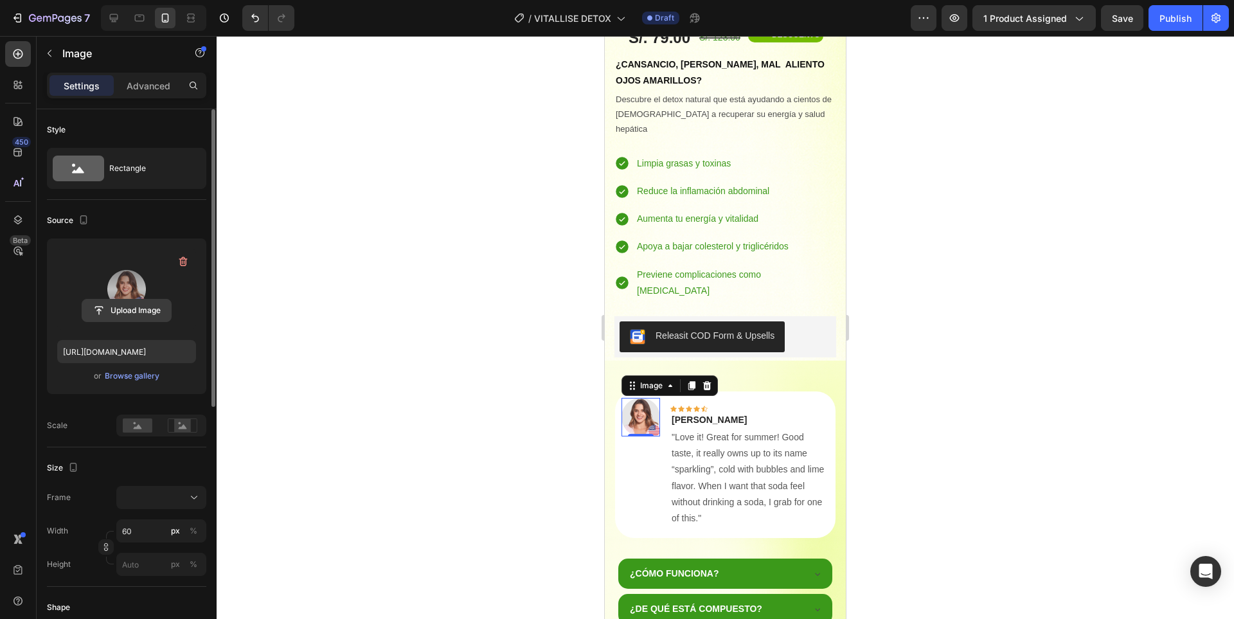
click at [121, 314] on input "file" at bounding box center [126, 310] width 89 height 22
click at [145, 276] on label at bounding box center [126, 289] width 139 height 81
click at [145, 299] on input "file" at bounding box center [126, 310] width 89 height 22
click at [150, 373] on div "Browse gallery" at bounding box center [132, 376] width 55 height 12
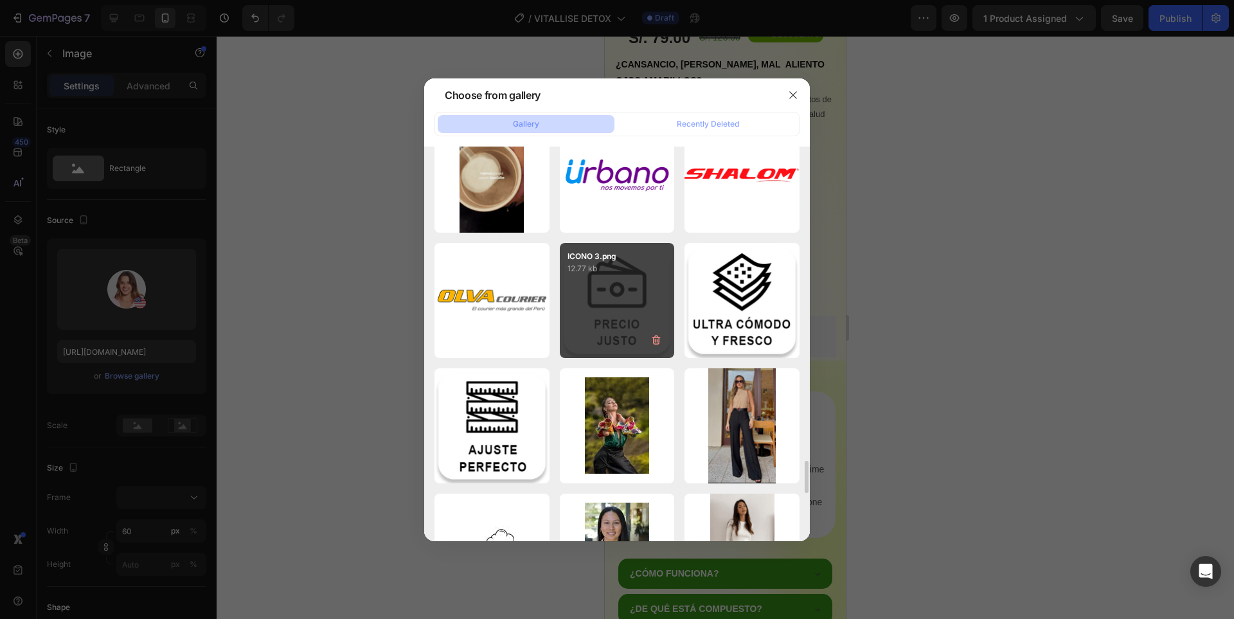
scroll to position [3983, 0]
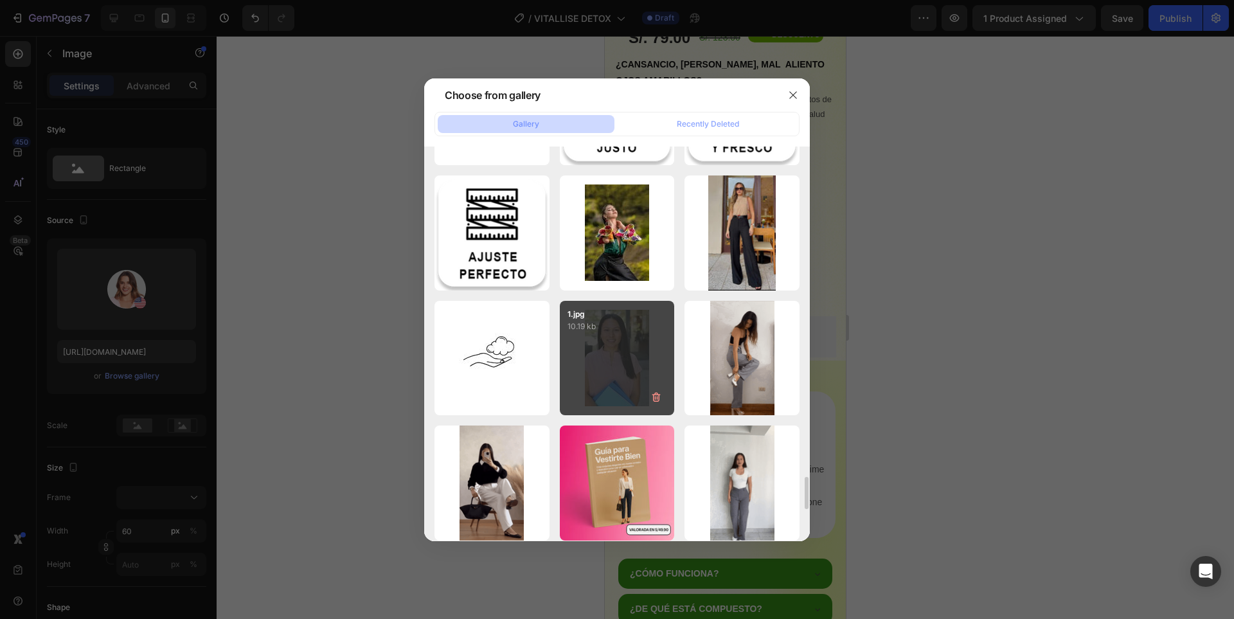
click at [646, 373] on div "1.jpg 10.19 kb" at bounding box center [617, 358] width 115 height 115
type input "https://cdn.shopify.com/s/files/1/0936/3688/6831/files/gempages_575465464986075…"
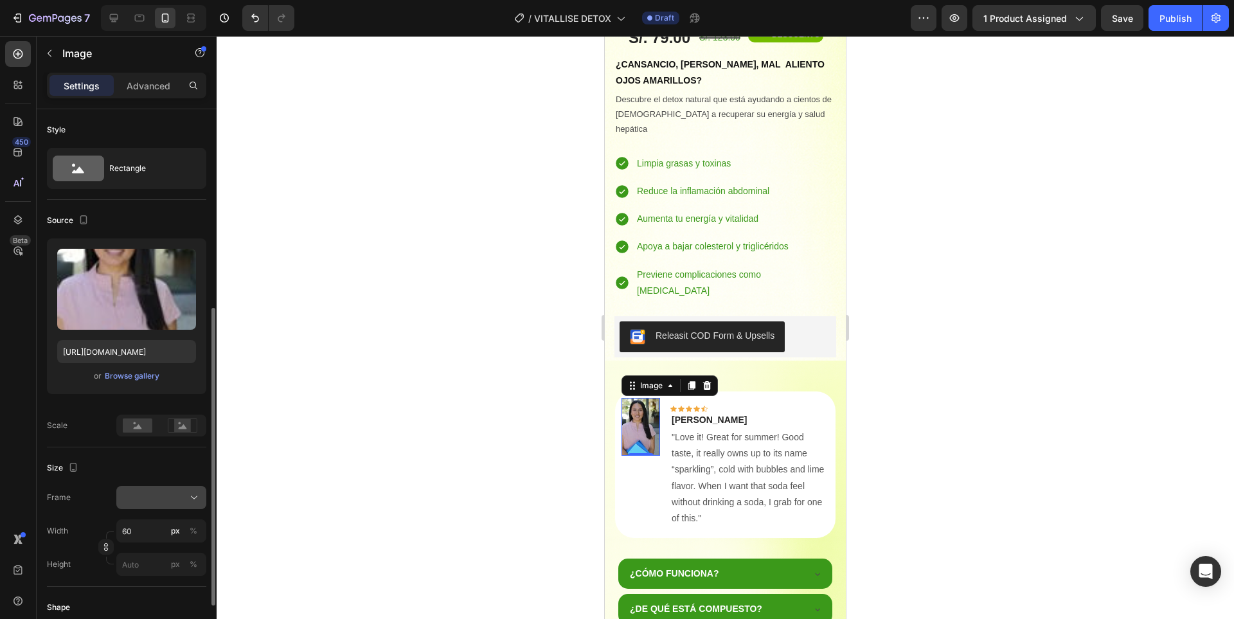
scroll to position [128, 0]
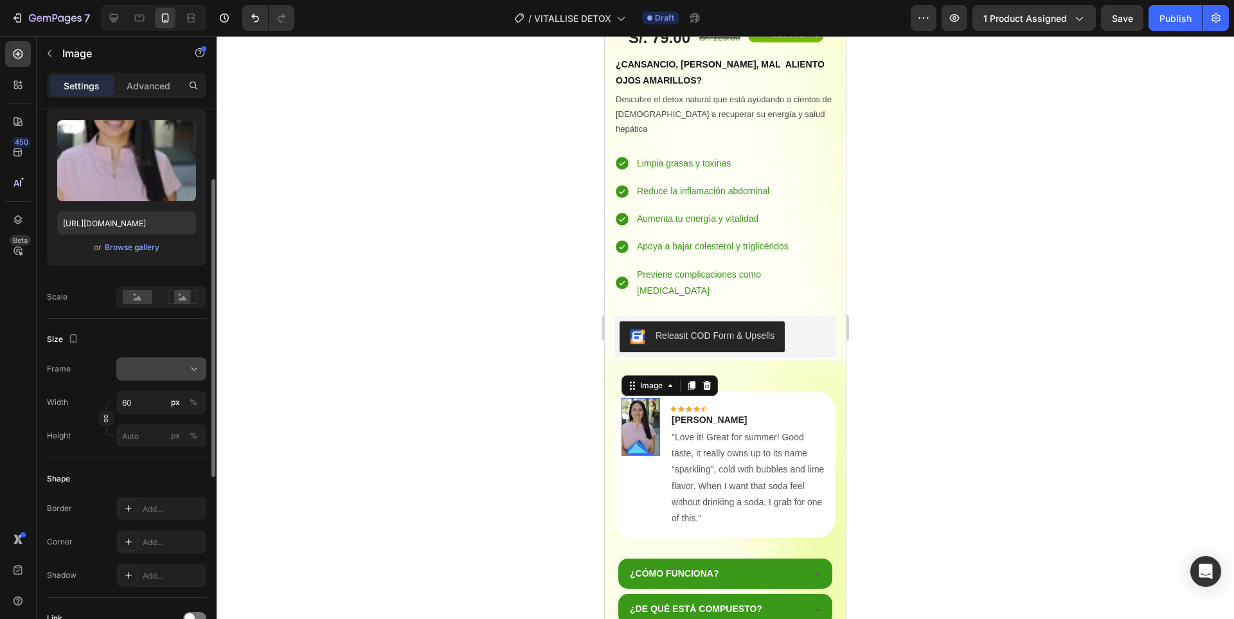
click at [167, 367] on div at bounding box center [161, 368] width 78 height 13
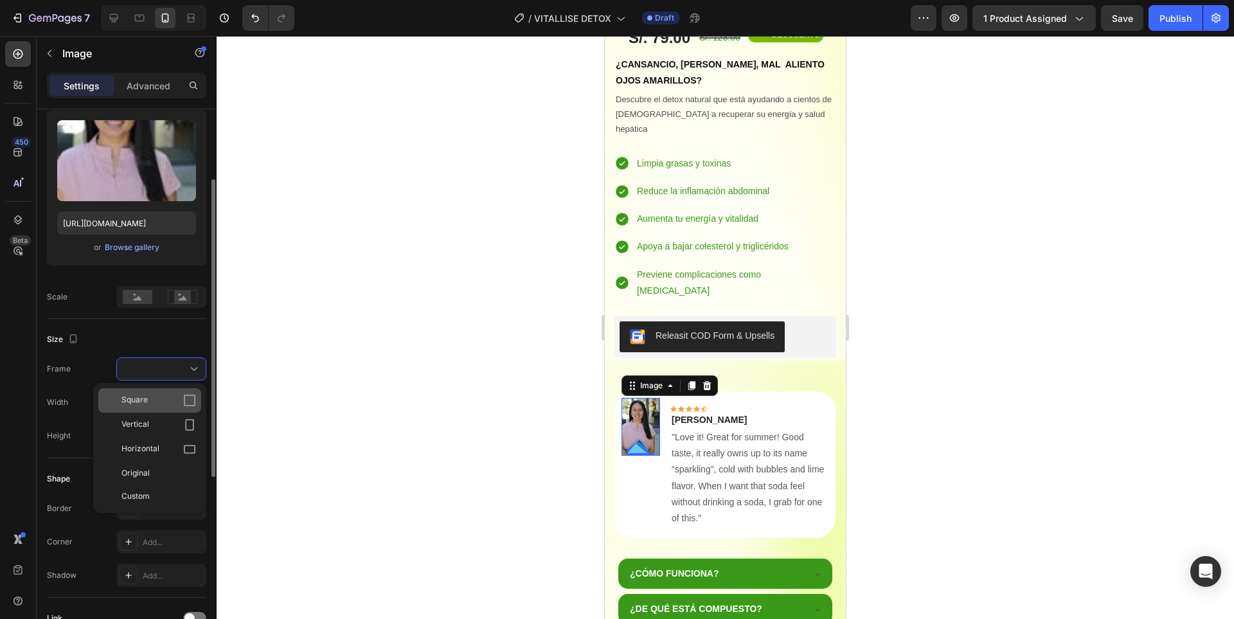
click at [172, 396] on div "Square" at bounding box center [158, 400] width 75 height 13
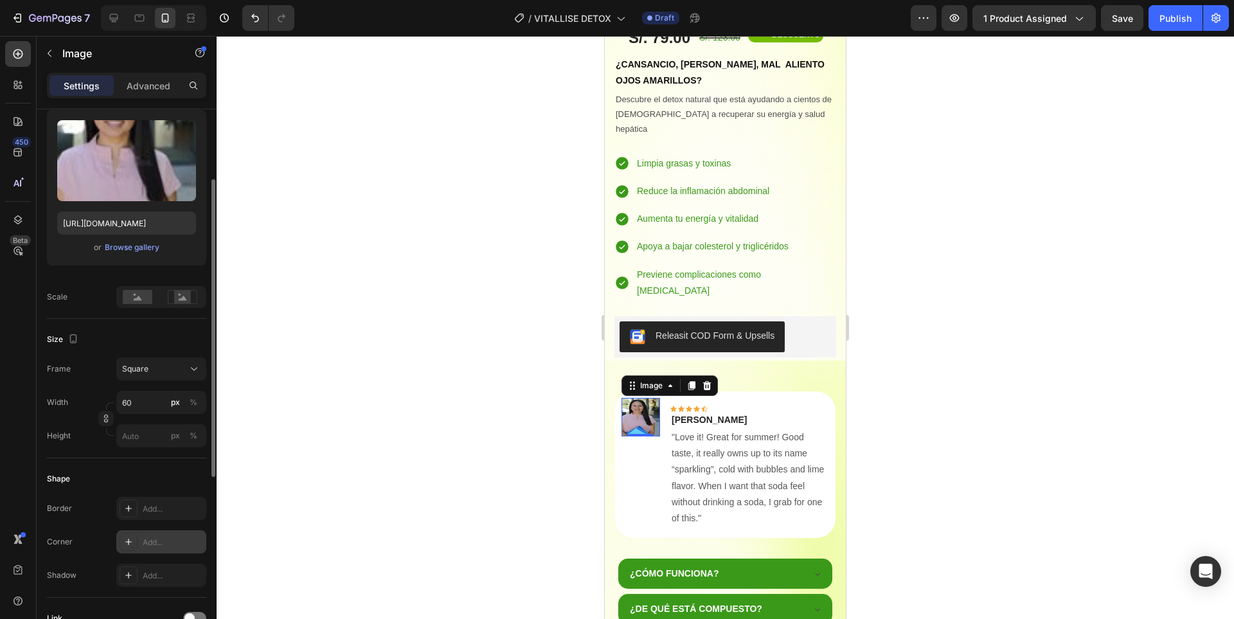
click at [169, 546] on div "Add..." at bounding box center [173, 542] width 60 height 12
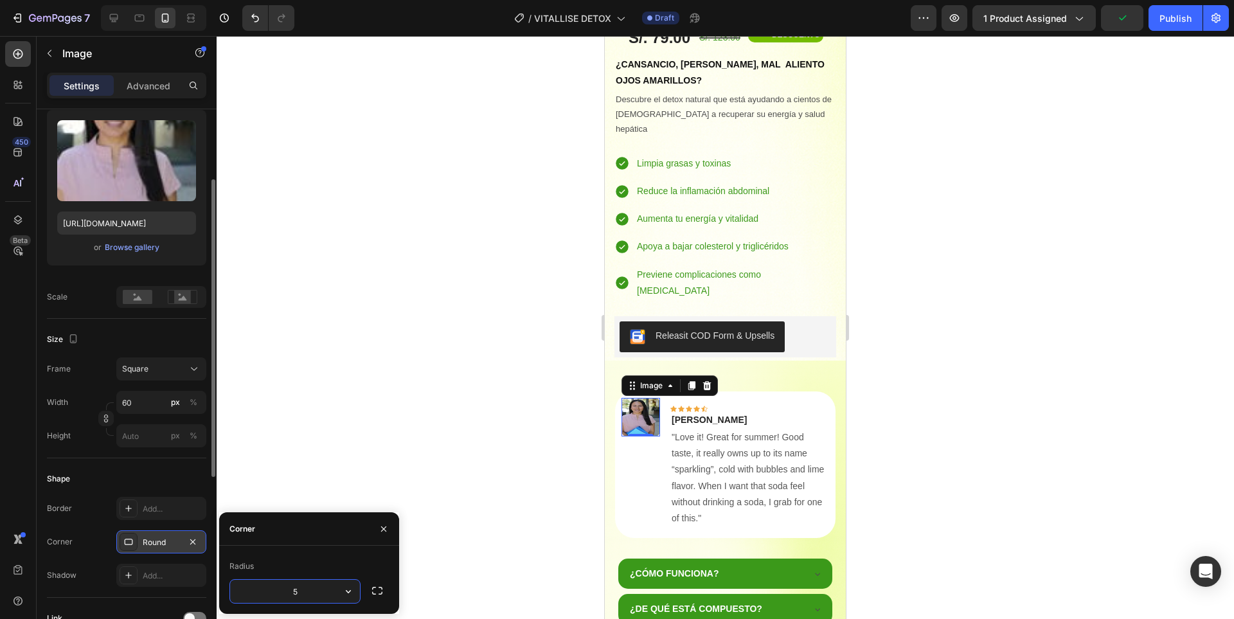
type input "50"
click at [1006, 390] on div at bounding box center [725, 327] width 1017 height 583
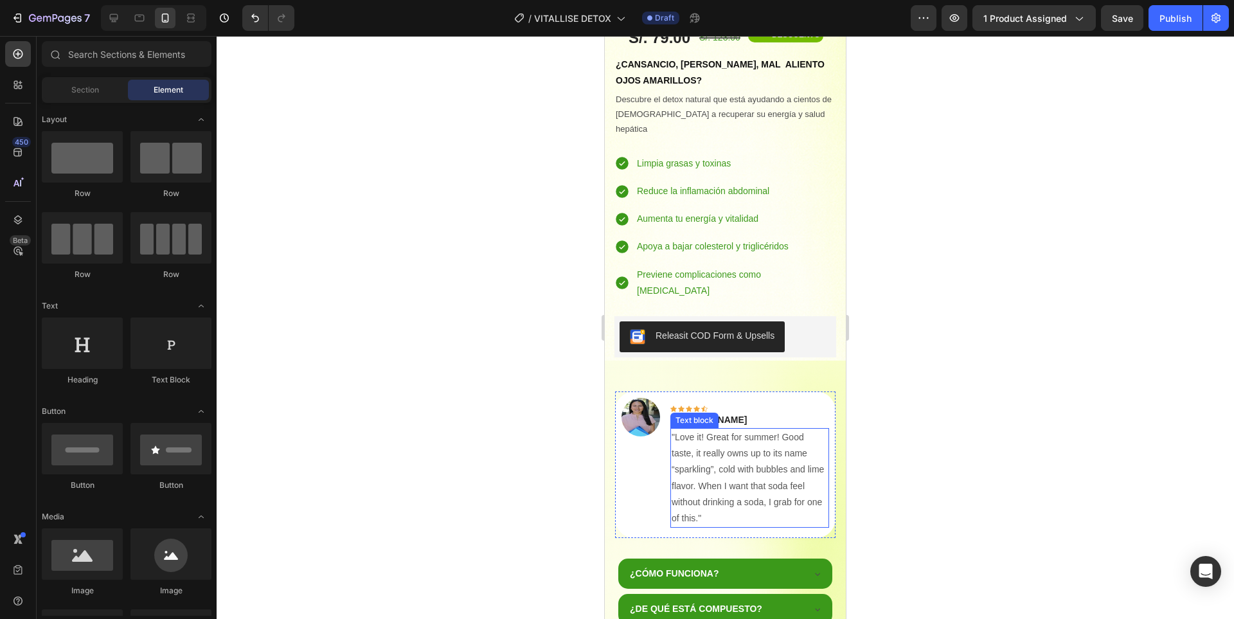
click at [745, 429] on p ""Love it! Great for summer! Good taste, it really owns up to its name “sparklin…" at bounding box center [749, 477] width 156 height 97
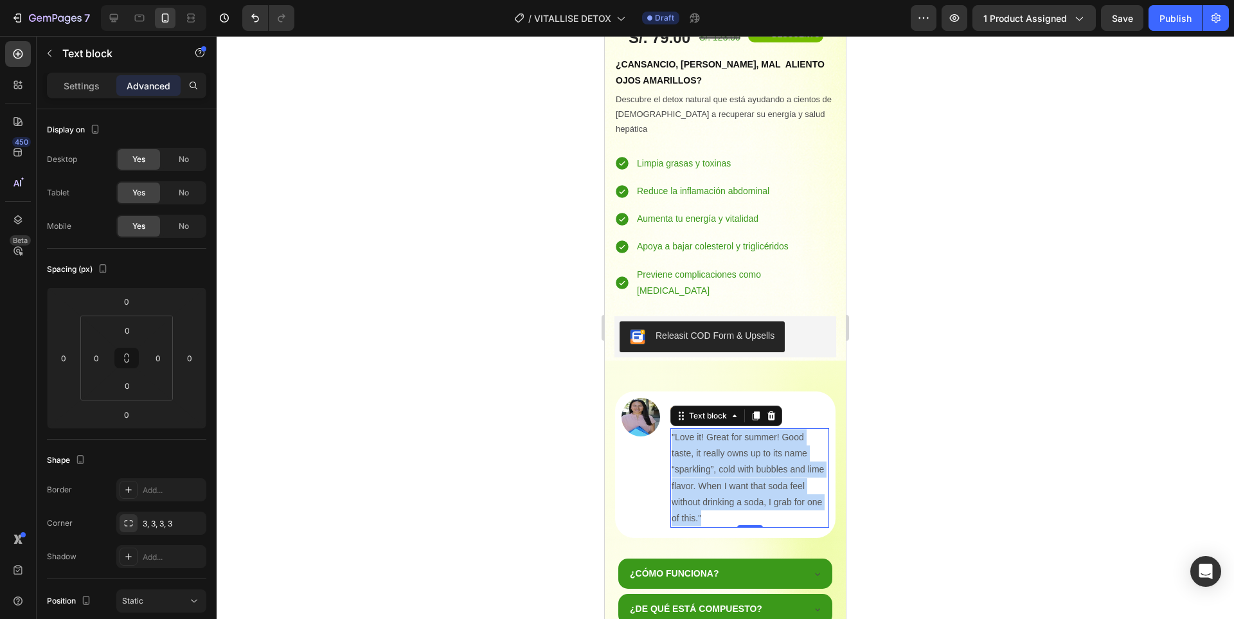
click at [745, 429] on p ""Love it! Great for summer! Good taste, it really owns up to its name “sparklin…" at bounding box center [749, 477] width 156 height 97
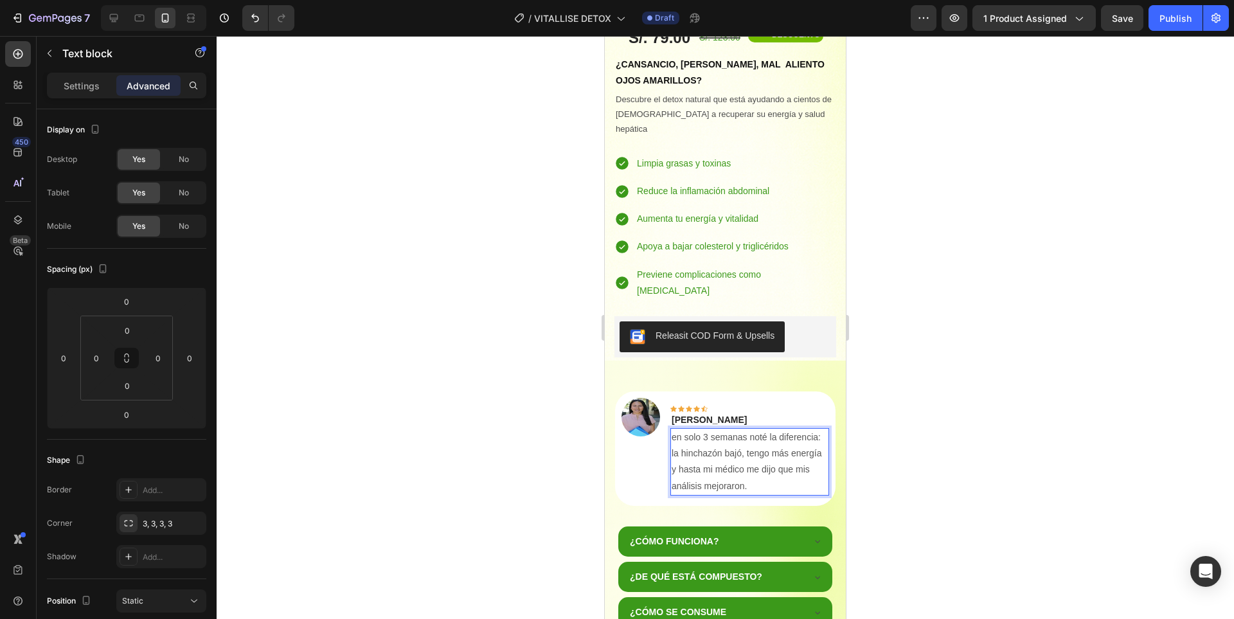
click at [677, 429] on p "en solo 3 semanas noté la diferencia: la hinchazón bajó, tengo más energía y ha…" at bounding box center [749, 461] width 156 height 65
click at [963, 398] on div at bounding box center [725, 327] width 1017 height 583
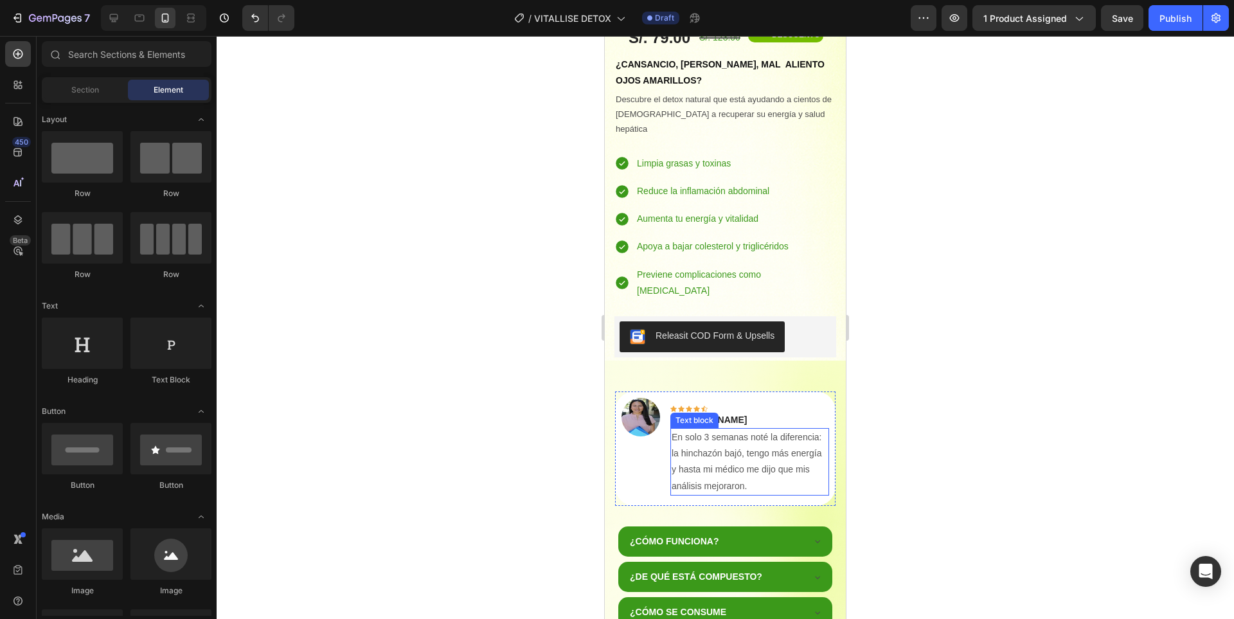
click at [752, 429] on p "En solo 3 semanas noté la diferencia: la hinchazón bajó, tengo más energía y ha…" at bounding box center [749, 461] width 156 height 65
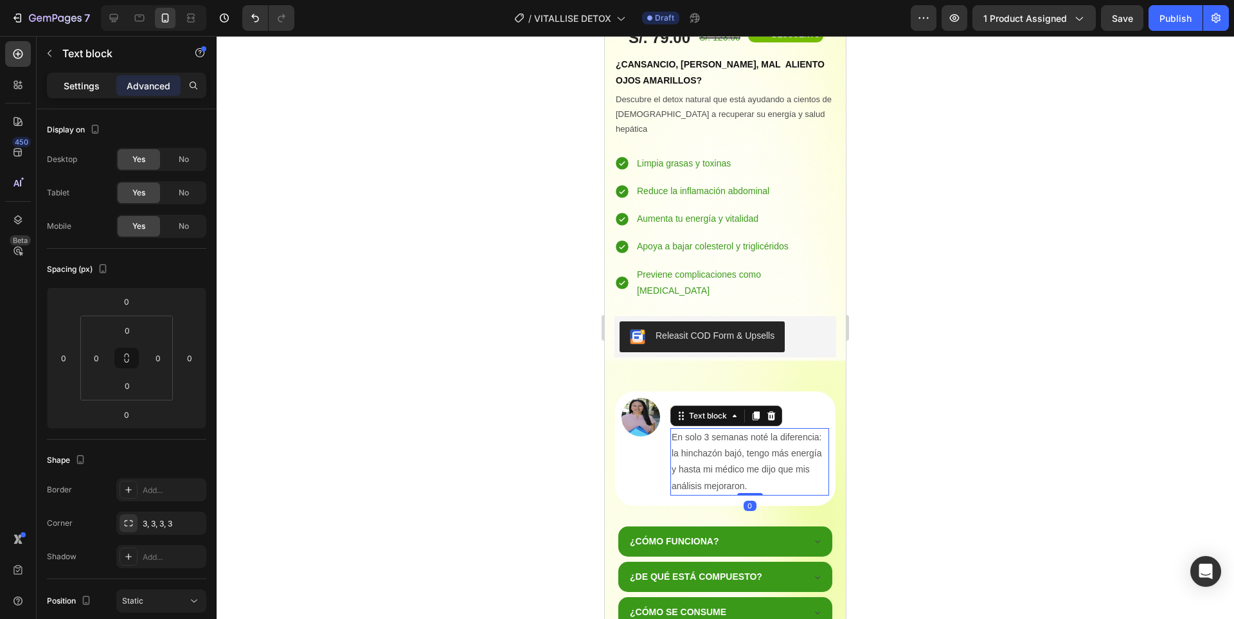
click at [79, 85] on p "Settings" at bounding box center [82, 85] width 36 height 13
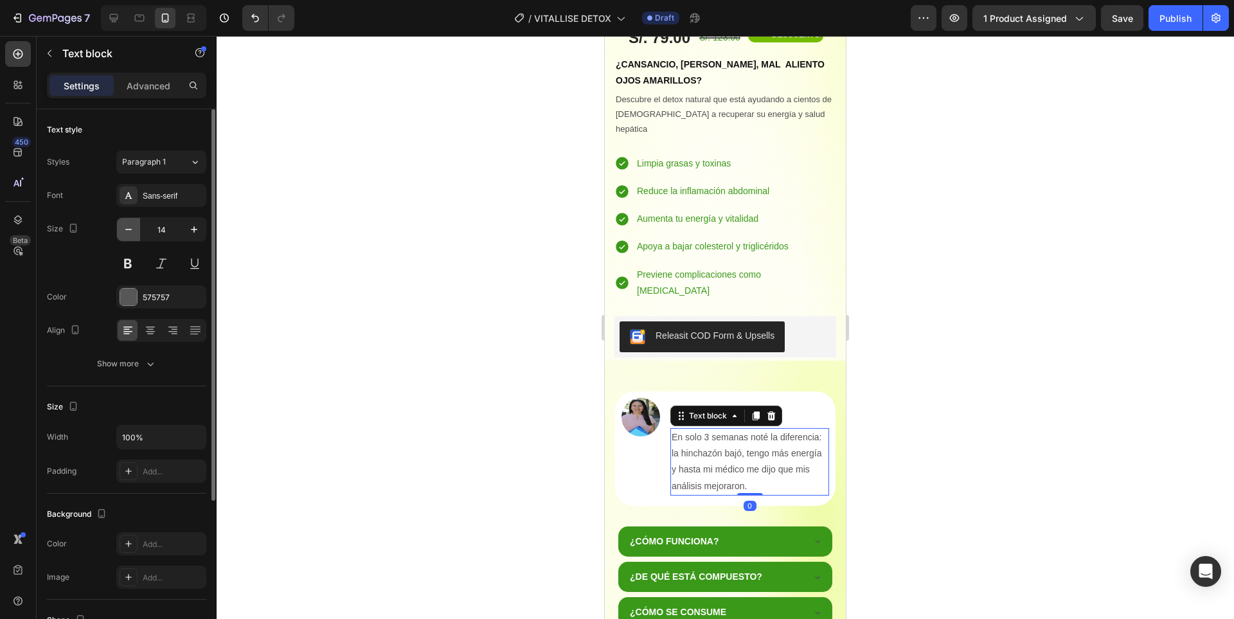
click at [127, 230] on icon "button" at bounding box center [128, 229] width 13 height 13
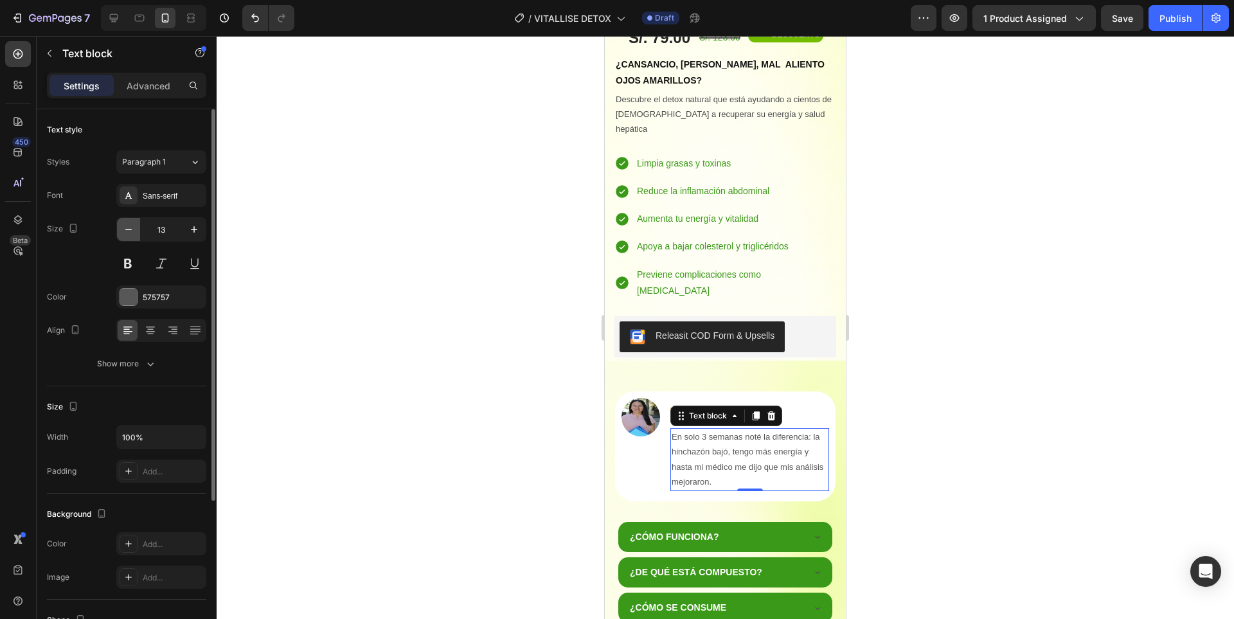
click at [126, 231] on icon "button" at bounding box center [128, 229] width 13 height 13
type input "12"
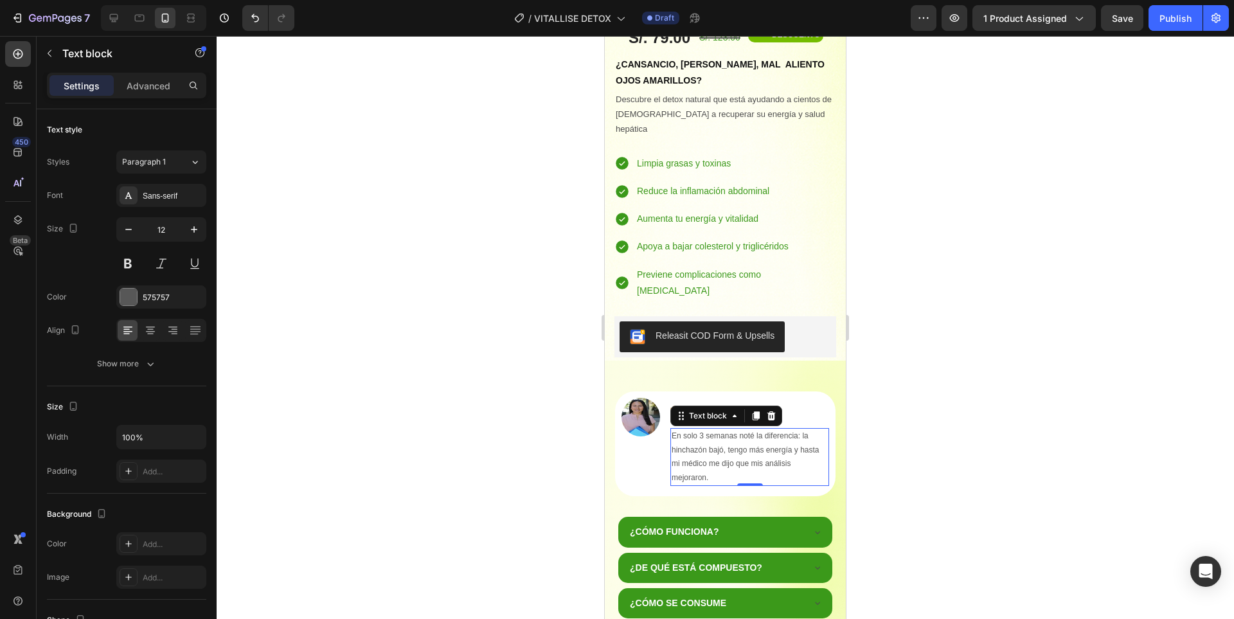
click at [1028, 388] on div at bounding box center [725, 327] width 1017 height 583
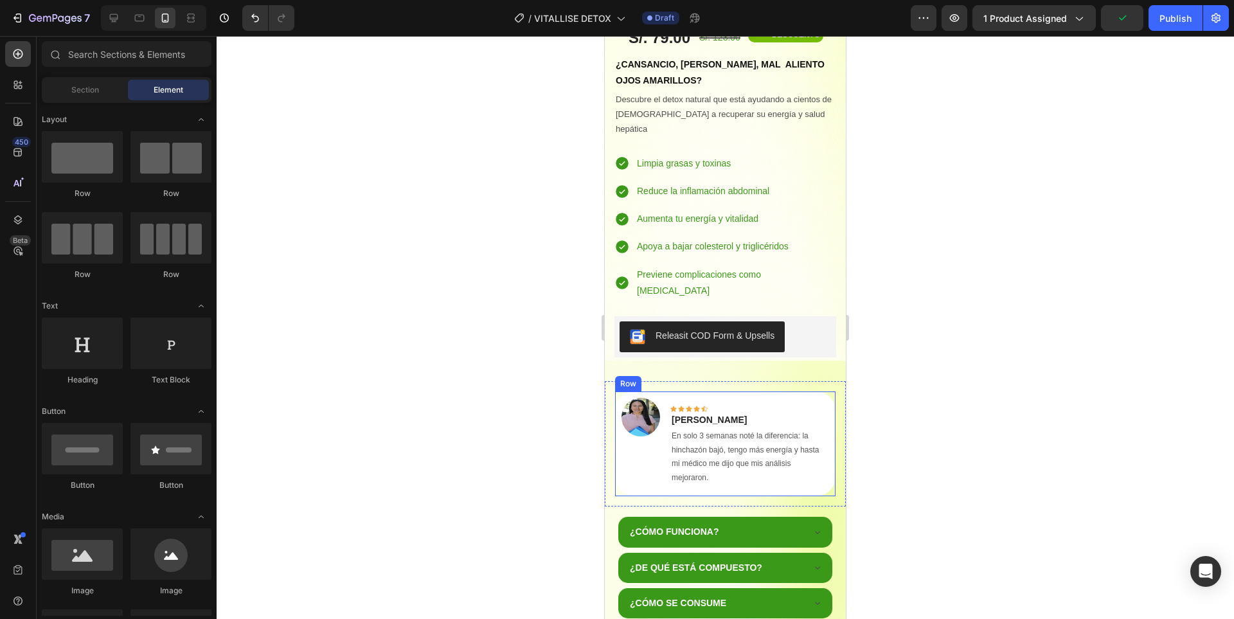
click at [802, 398] on div "Icon Icon Icon Icon Icon Row Mariela Ramirez Text block En solo 3 semanas noté …" at bounding box center [749, 442] width 159 height 88
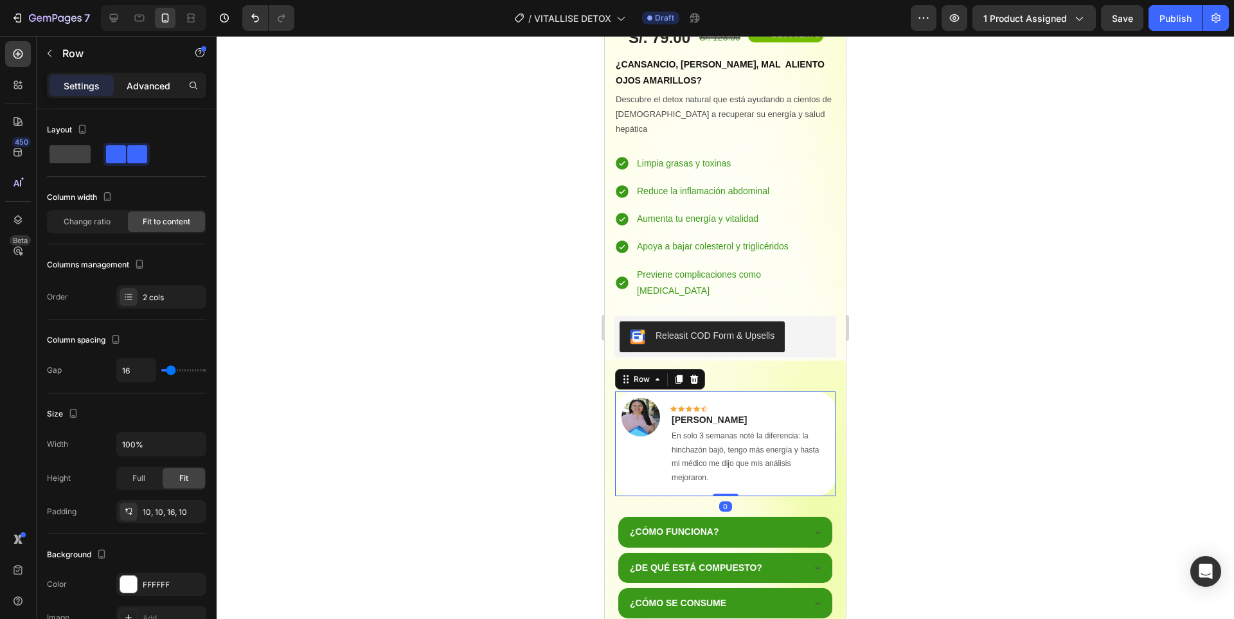
click at [141, 87] on p "Advanced" at bounding box center [149, 85] width 44 height 13
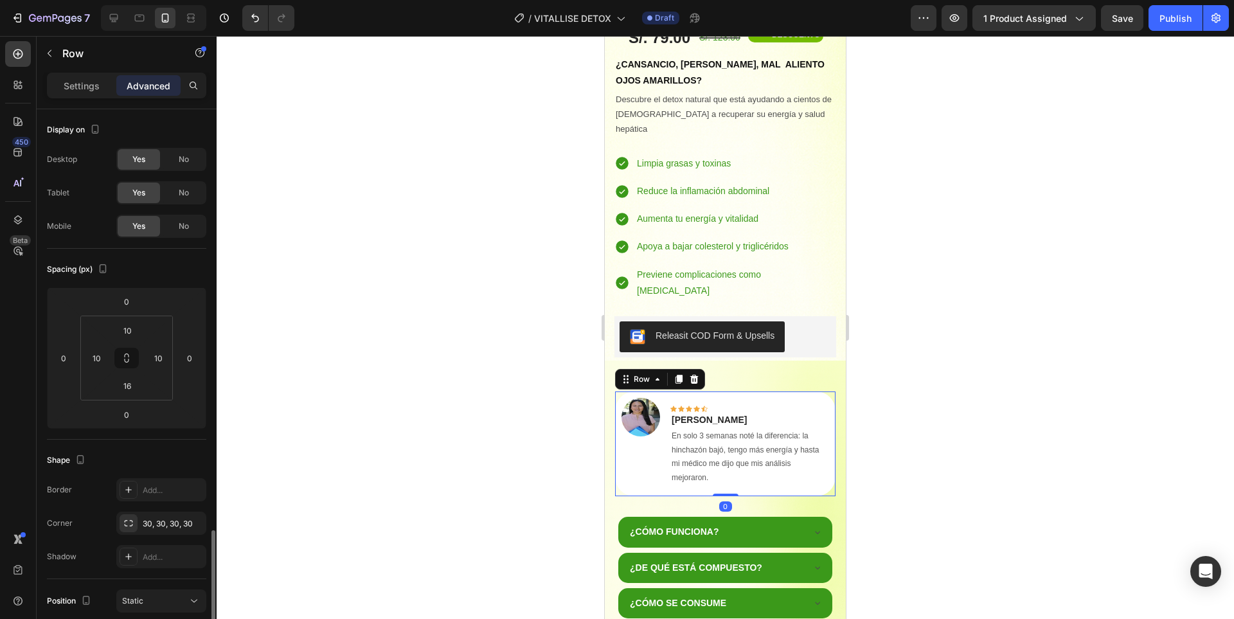
scroll to position [257, 0]
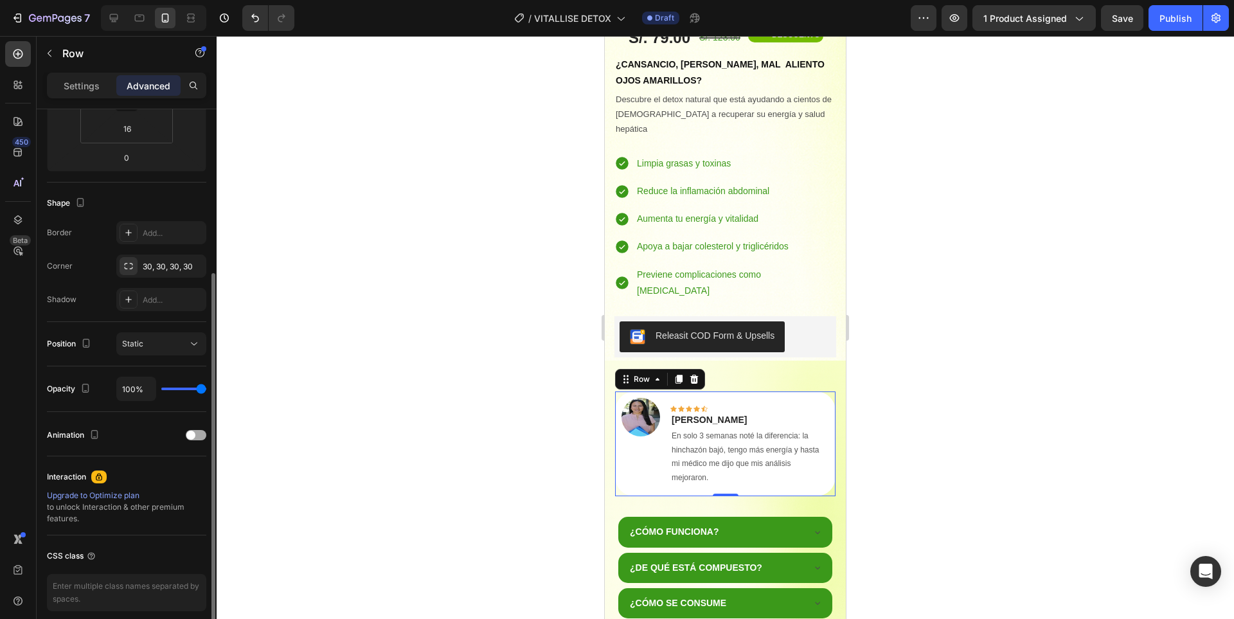
click at [191, 440] on div "Animation" at bounding box center [126, 435] width 159 height 21
click at [195, 434] on div at bounding box center [196, 435] width 21 height 10
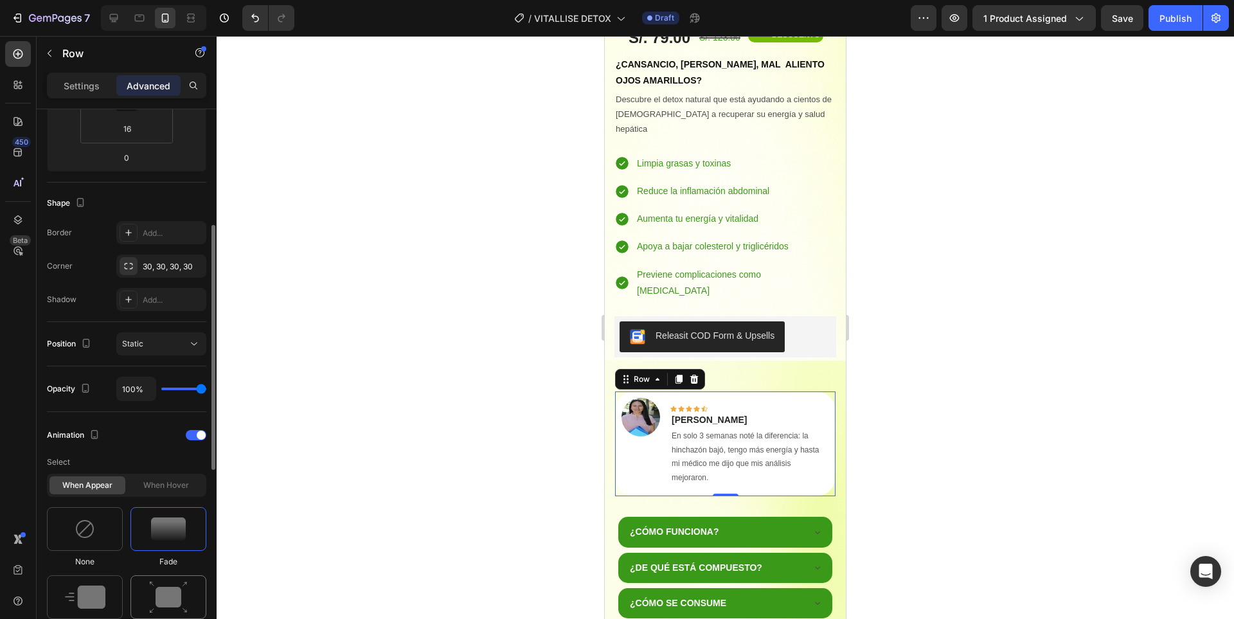
click at [182, 600] on img at bounding box center [168, 597] width 39 height 33
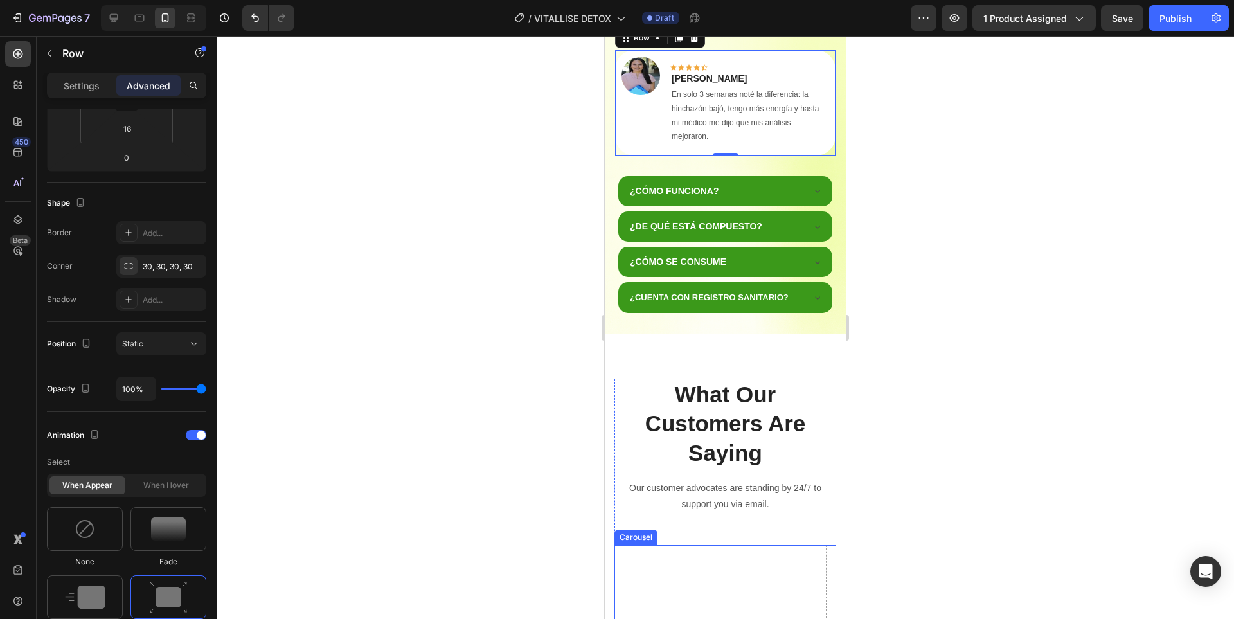
scroll to position [1137, 0]
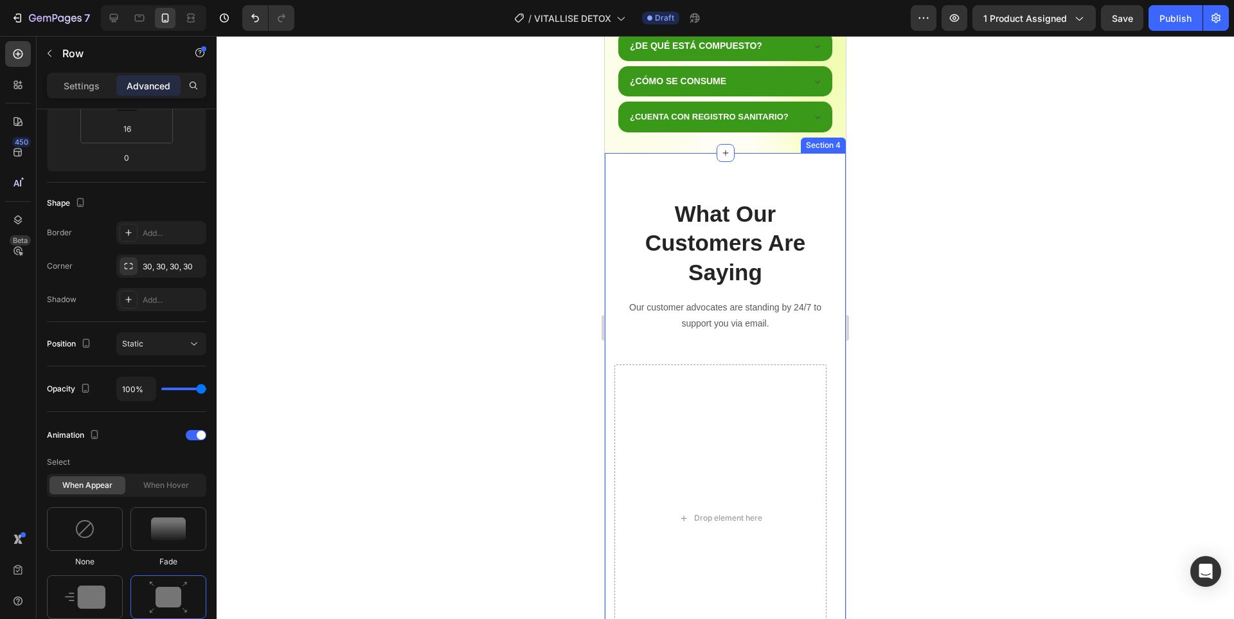
click at [798, 170] on div "What Our Customers Are Saying Heading Our customer advocates are standing by 24…" at bounding box center [725, 444] width 241 height 582
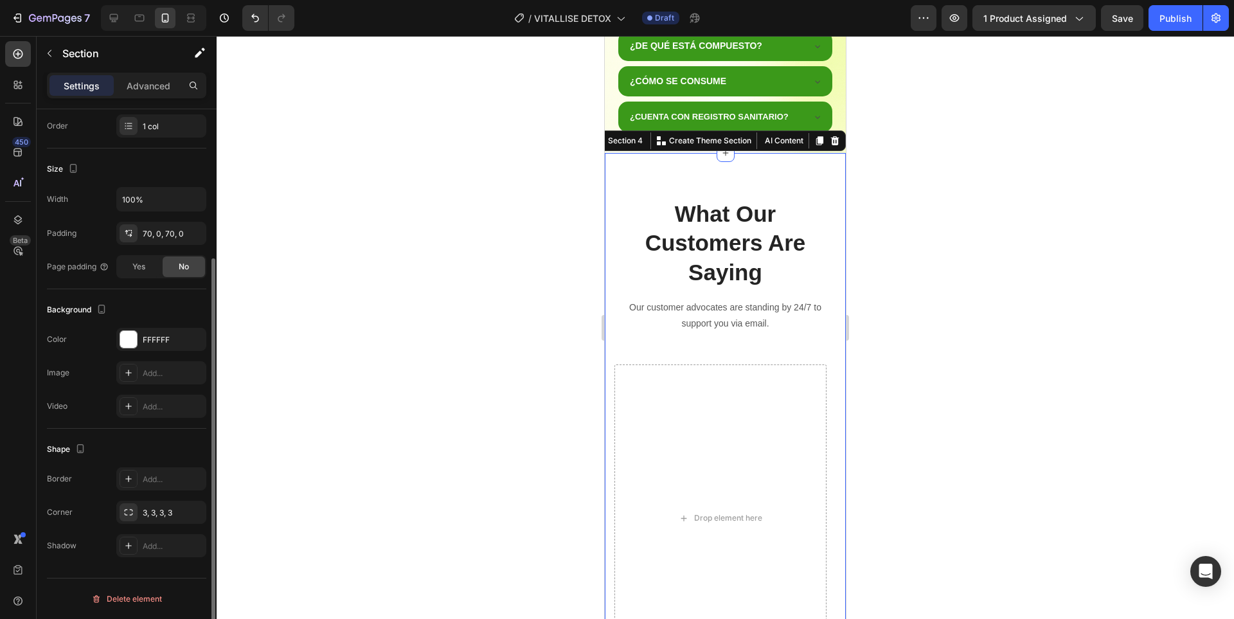
scroll to position [0, 0]
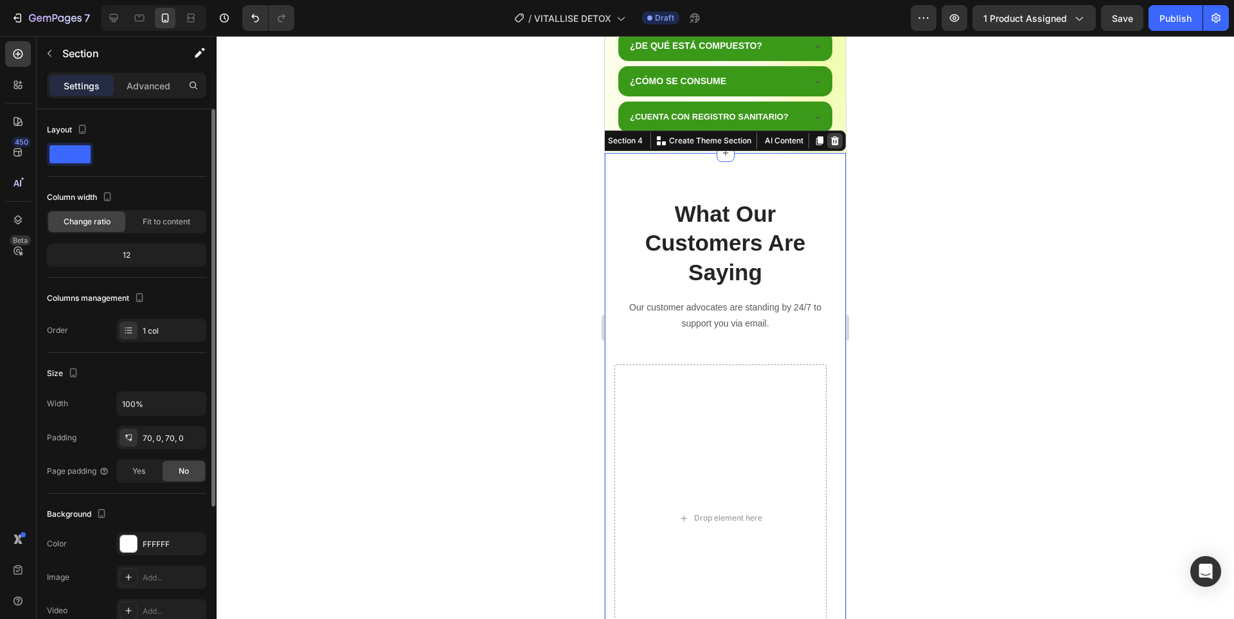
click at [829, 143] on icon at bounding box center [834, 141] width 10 height 10
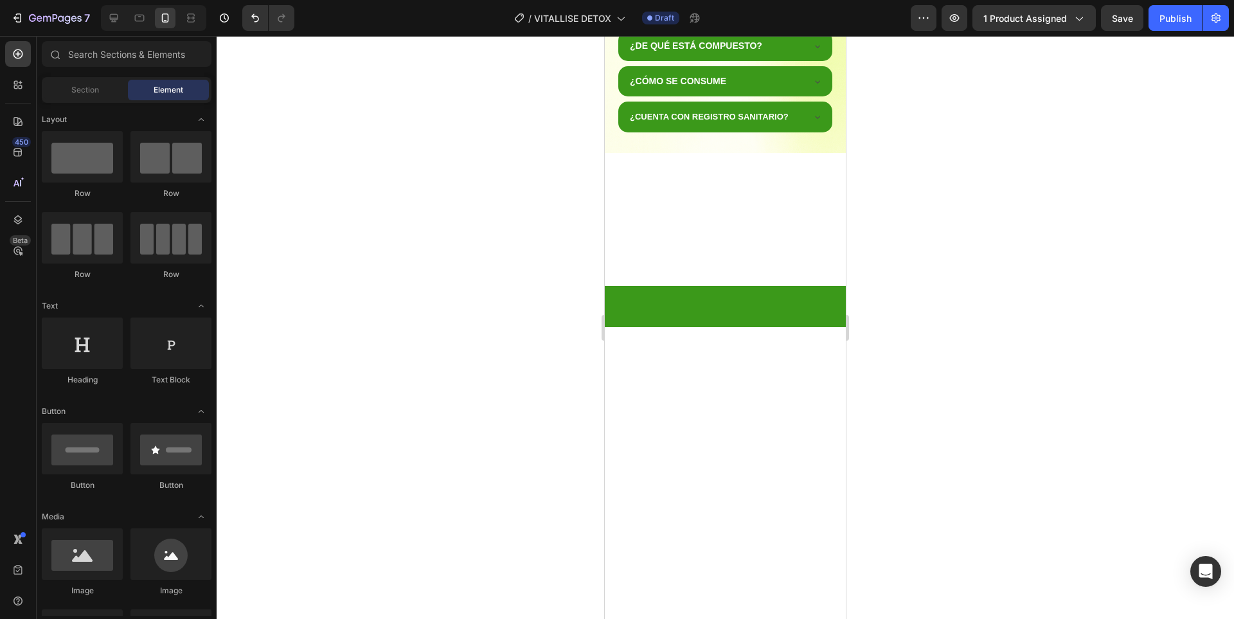
scroll to position [1133, 0]
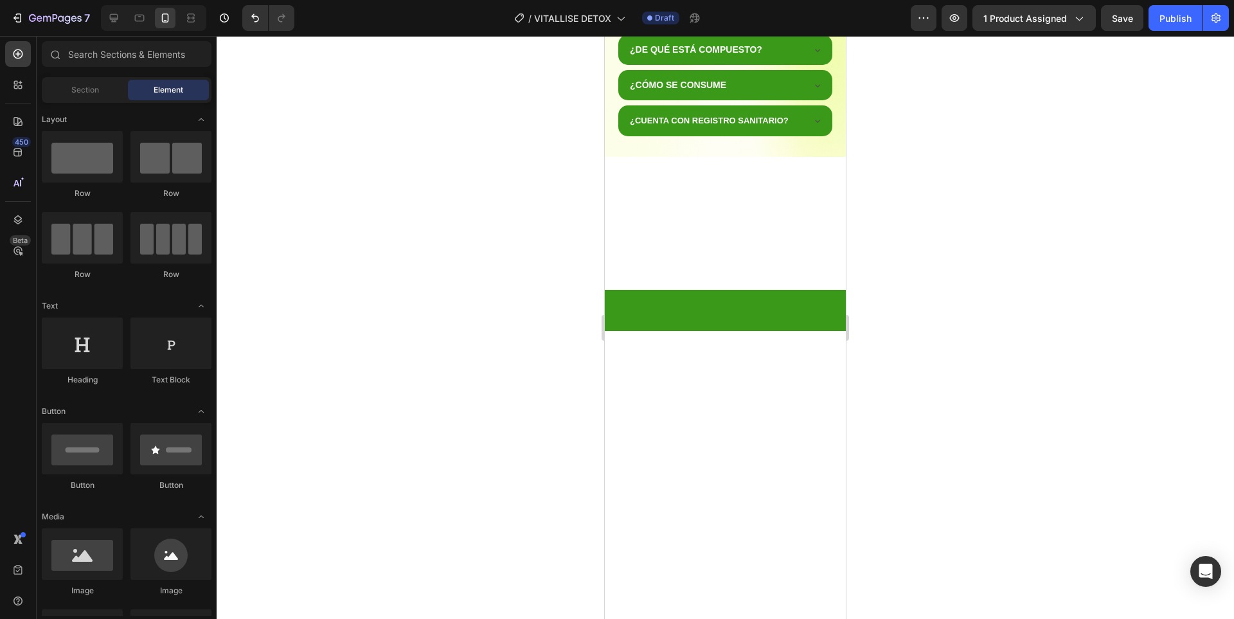
drag, startPoint x: 838, startPoint y: 284, endPoint x: 1673, endPoint y: 119, distance: 850.8
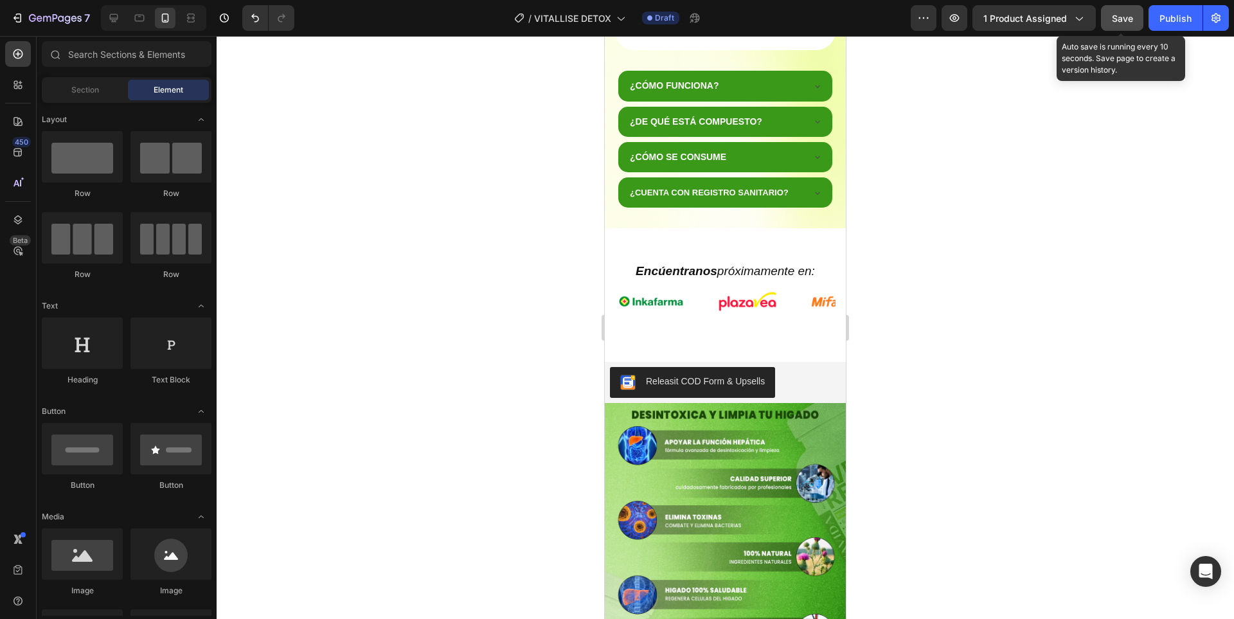
scroll to position [930, 0]
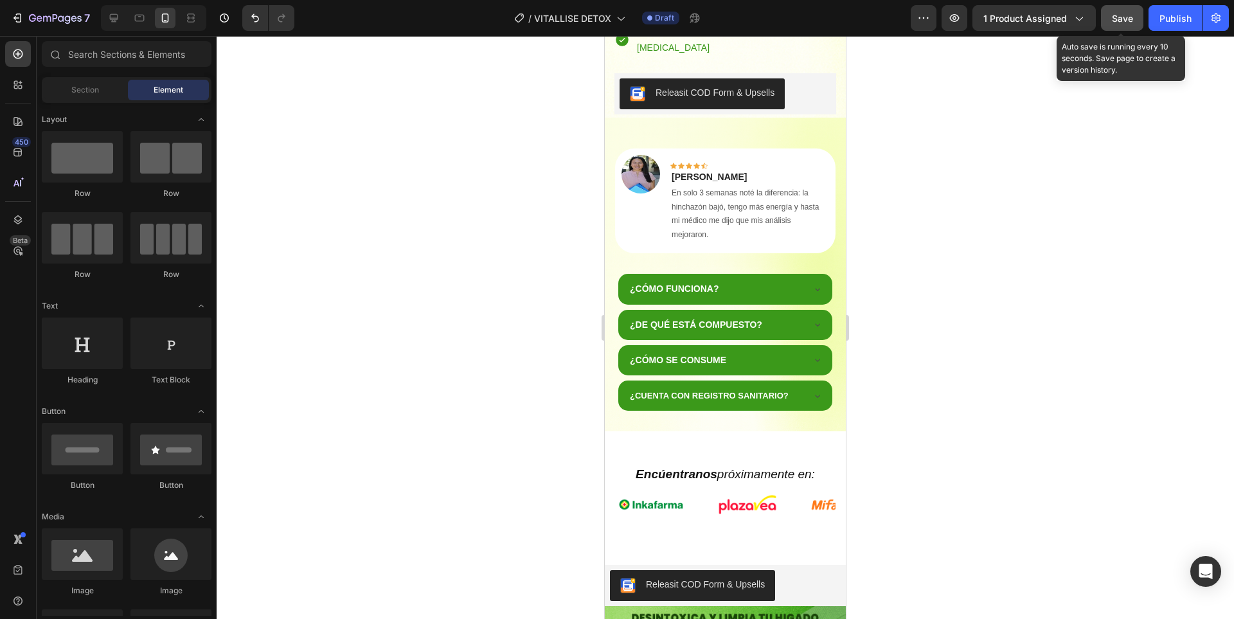
click at [1120, 24] on div "Save" at bounding box center [1121, 18] width 21 height 13
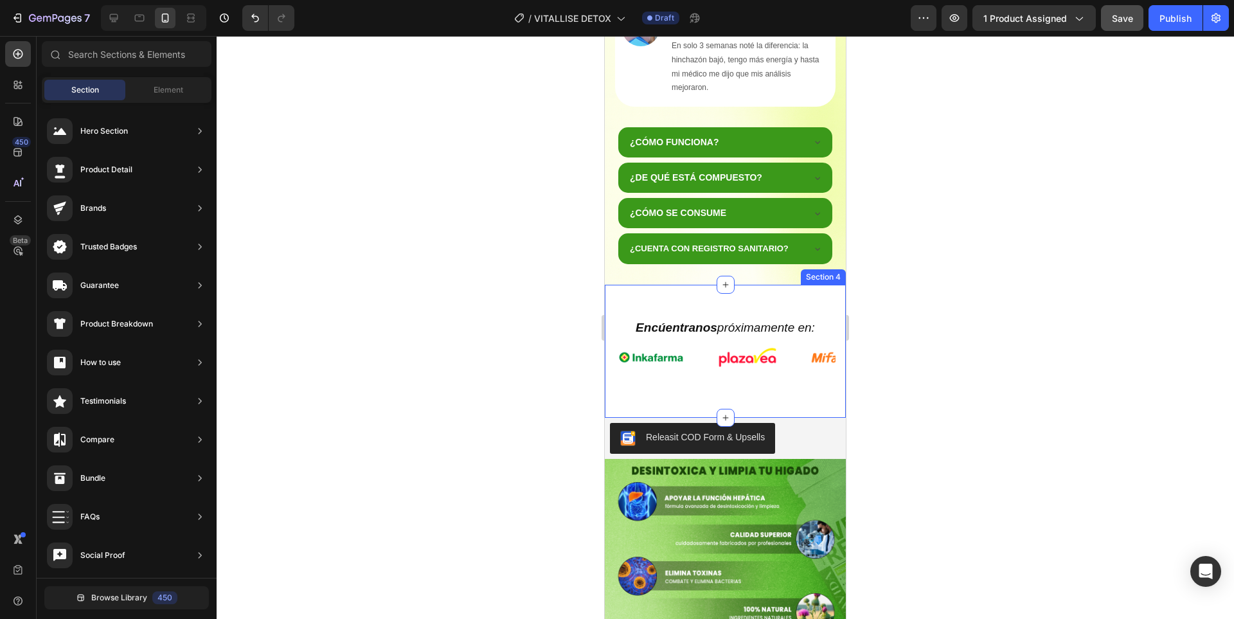
scroll to position [1092, 0]
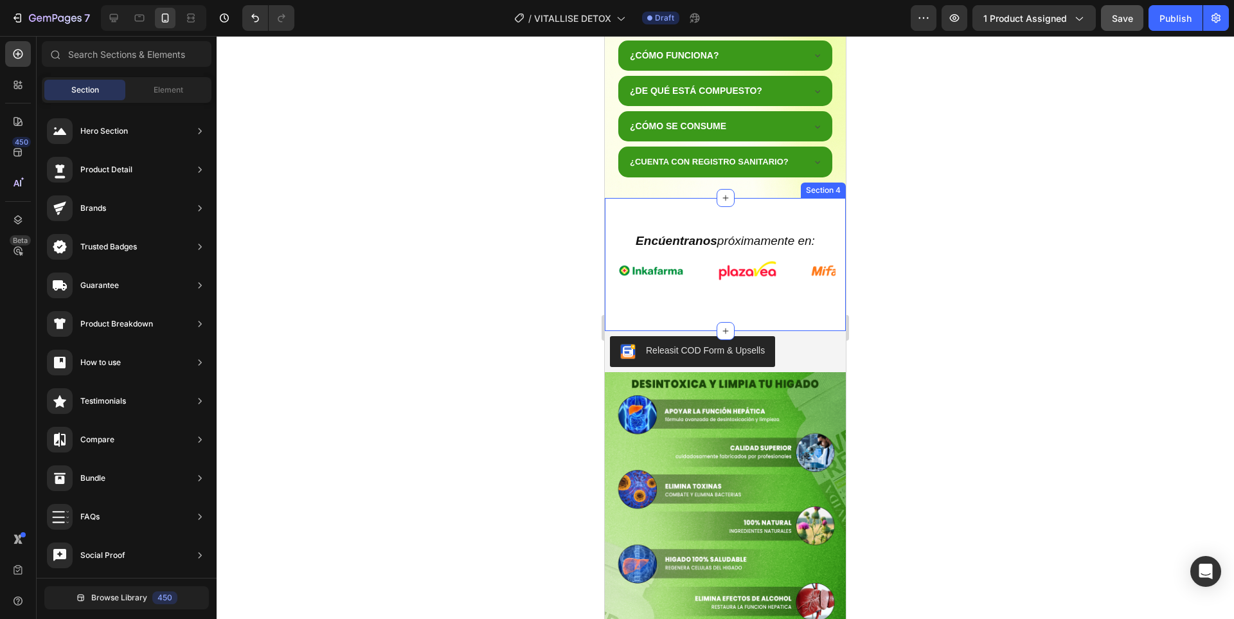
click at [797, 314] on div "Encúentranos próximamente en: Heading Image Image Image Image Image Image Image…" at bounding box center [725, 264] width 241 height 133
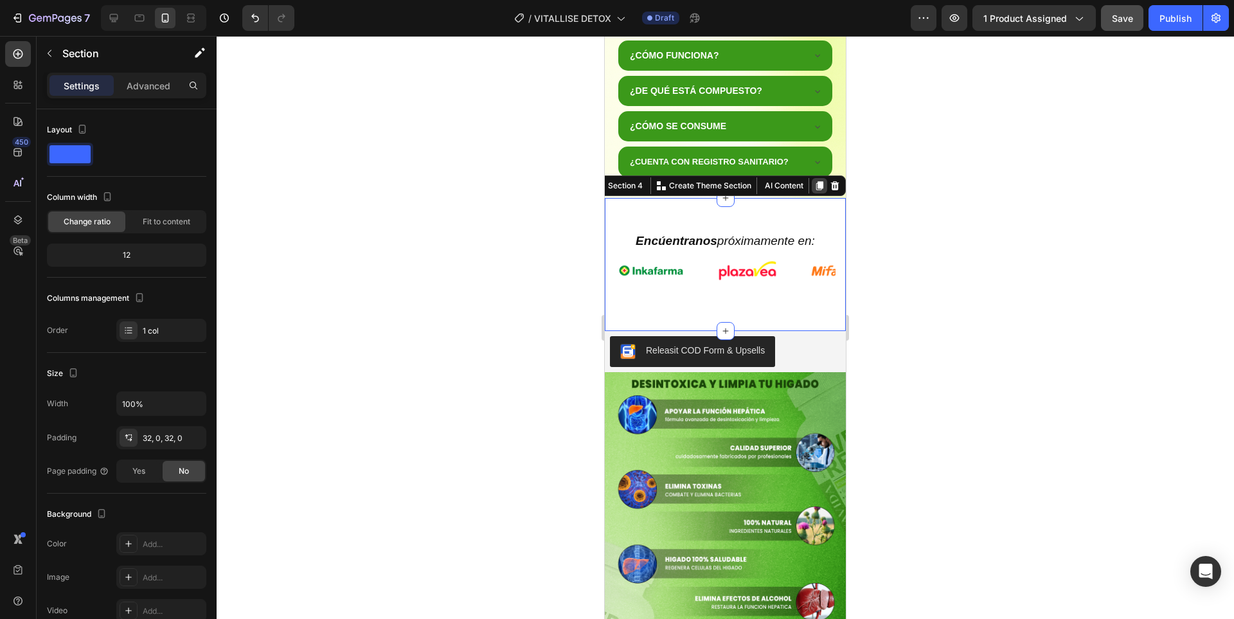
click at [814, 187] on icon at bounding box center [819, 186] width 10 height 10
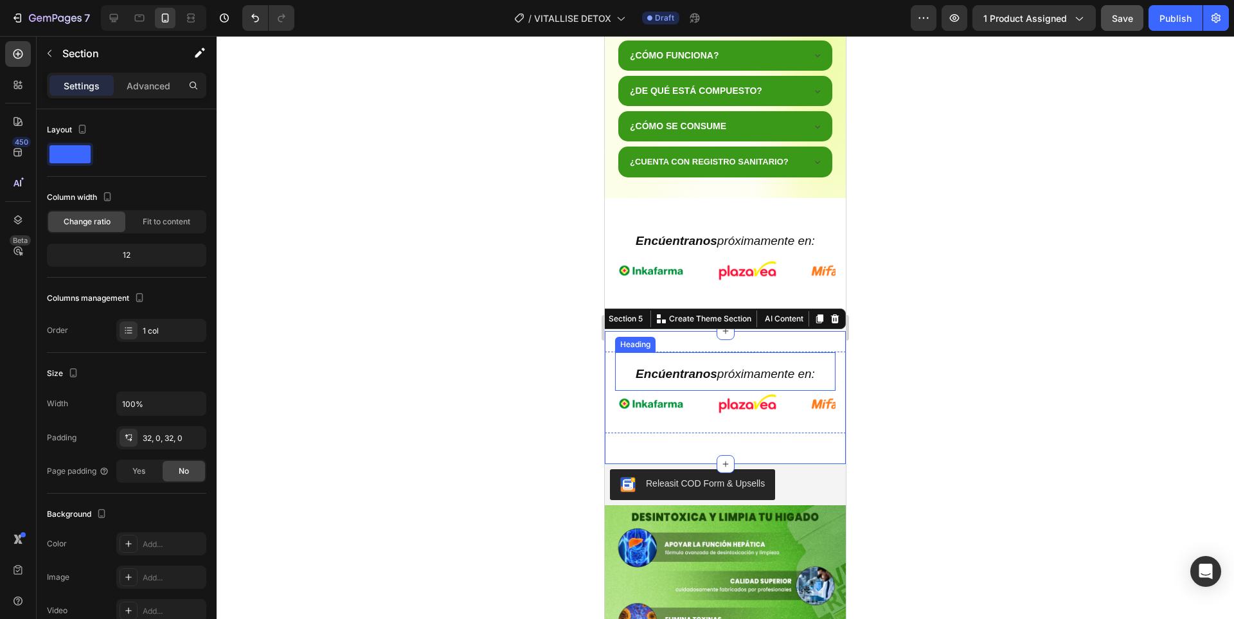
click at [788, 367] on icon "Encúentranos próximamente en:" at bounding box center [724, 373] width 179 height 13
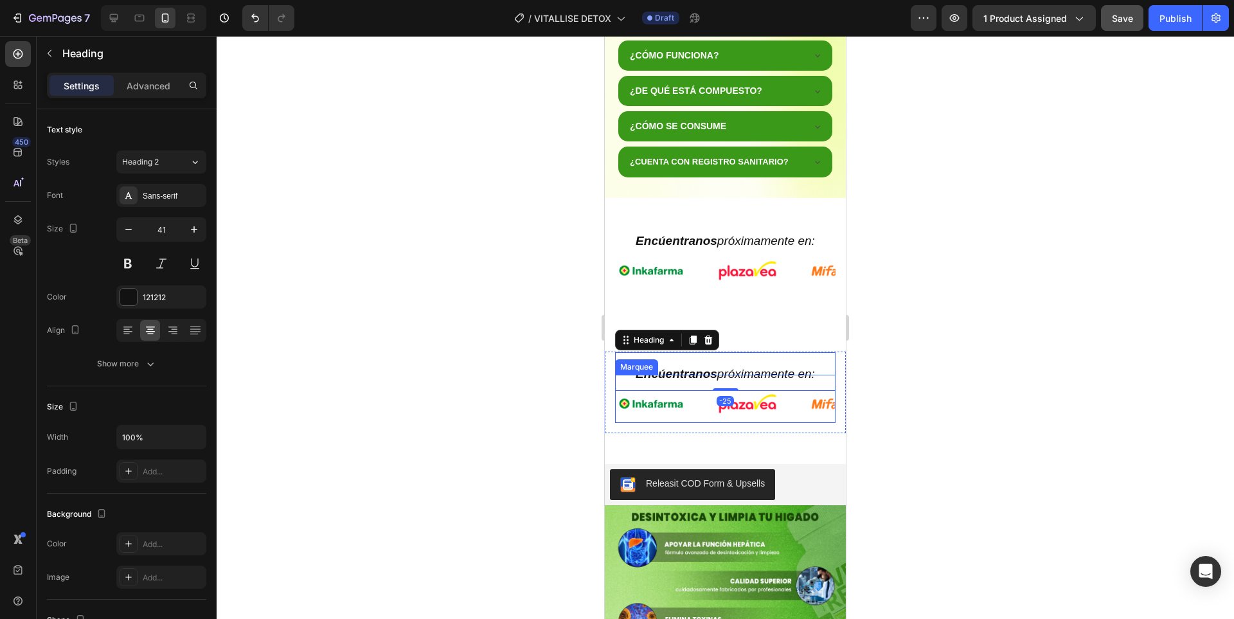
click at [783, 420] on div "Image" at bounding box center [760, 404] width 96 height 58
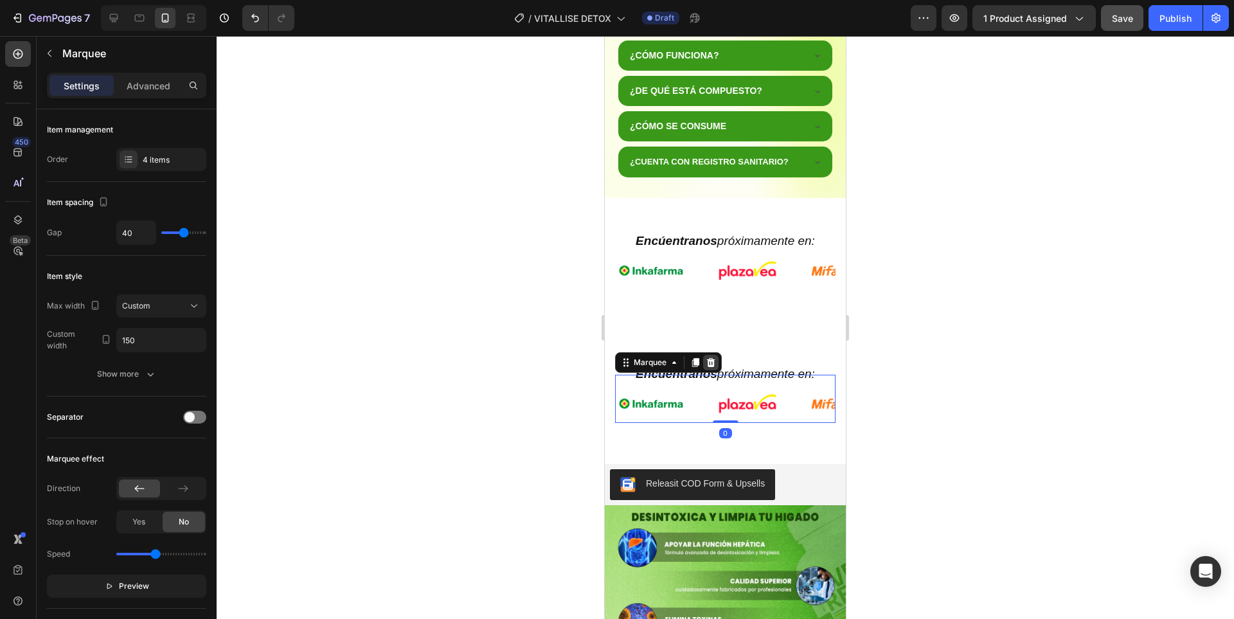
click at [705, 367] on icon at bounding box center [710, 362] width 10 height 10
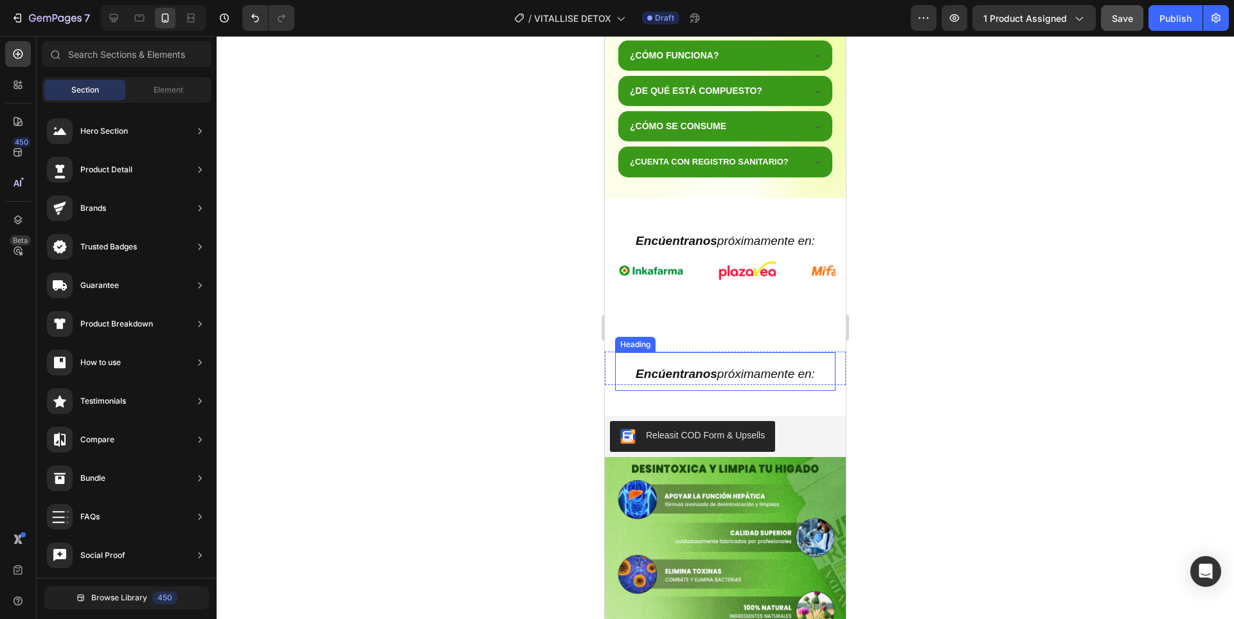
click at [746, 362] on h2 "Encúentranos próximamente en:" at bounding box center [725, 371] width 220 height 39
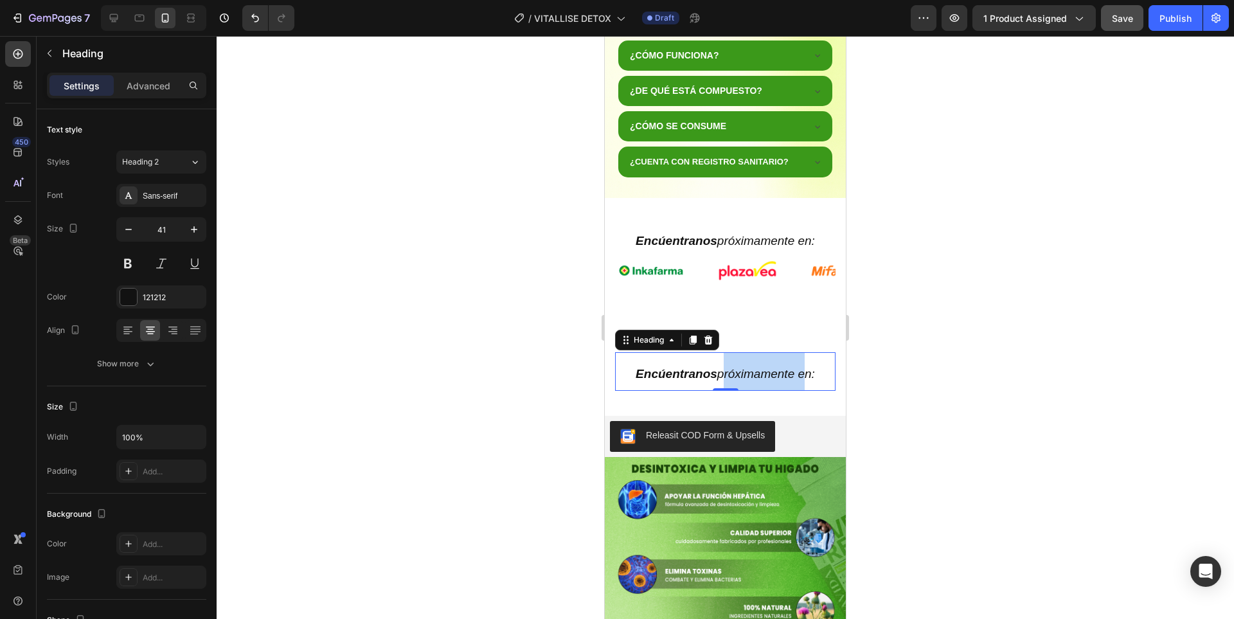
click at [718, 371] on icon "Encúentranos próximamente en:" at bounding box center [724, 373] width 179 height 13
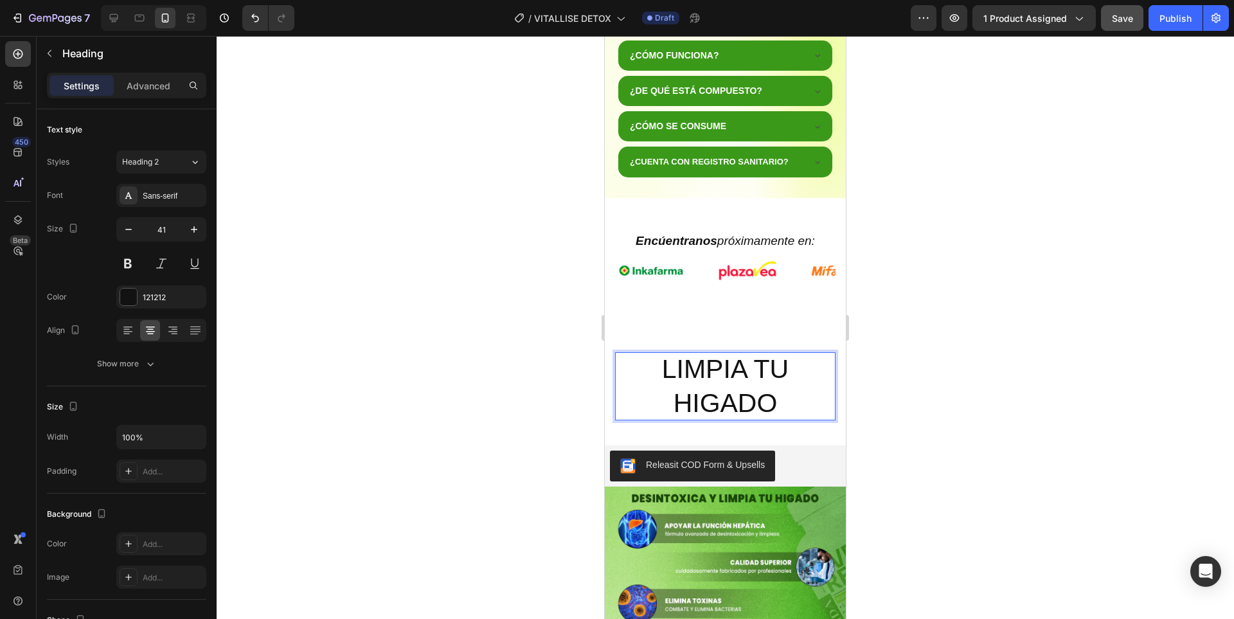
click at [718, 371] on p "LIMPIA TU HIGADO" at bounding box center [725, 386] width 220 height 69
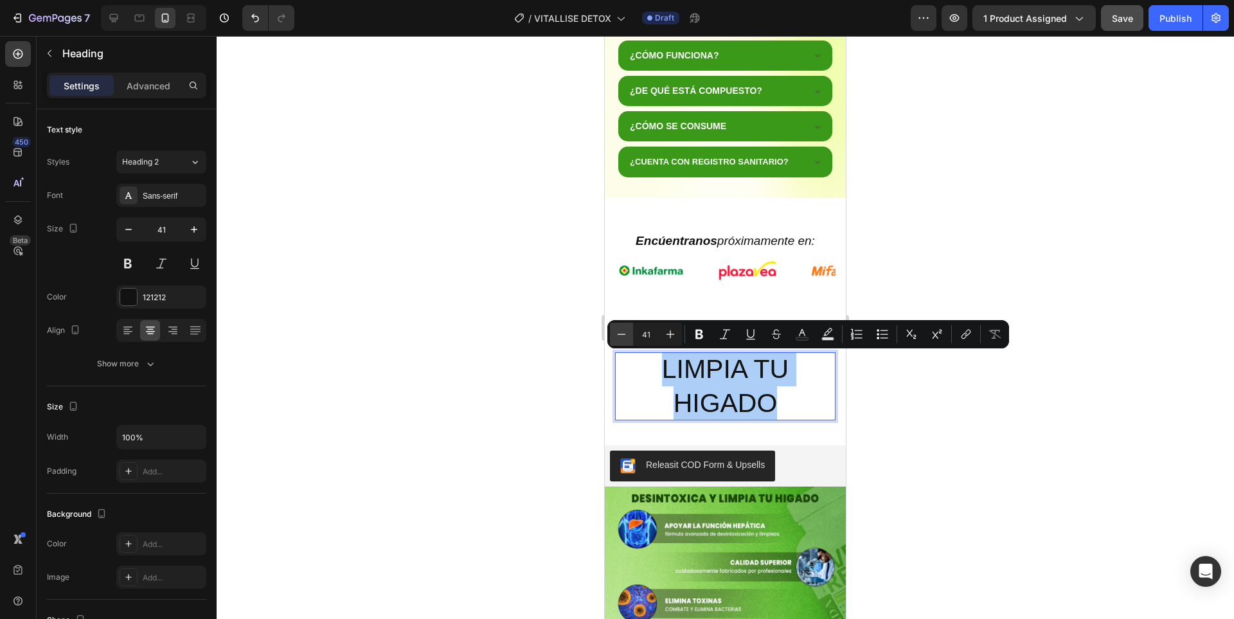
click at [621, 338] on icon "Editor contextual toolbar" at bounding box center [621, 334] width 13 height 13
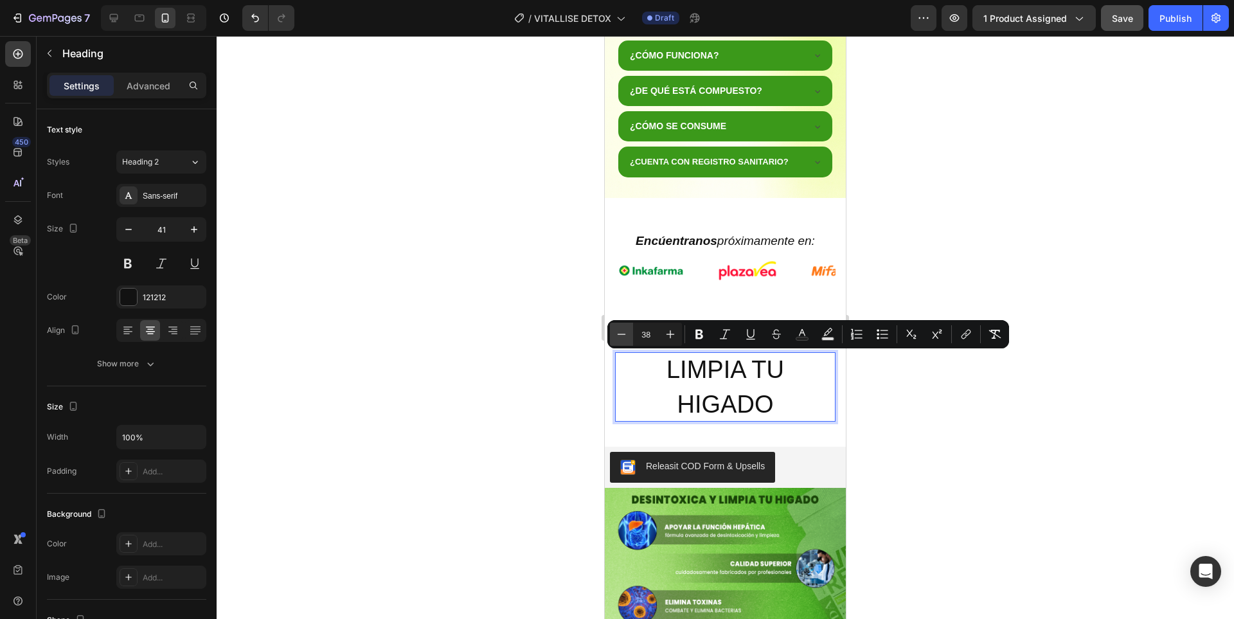
click at [621, 338] on icon "Editor contextual toolbar" at bounding box center [621, 334] width 13 height 13
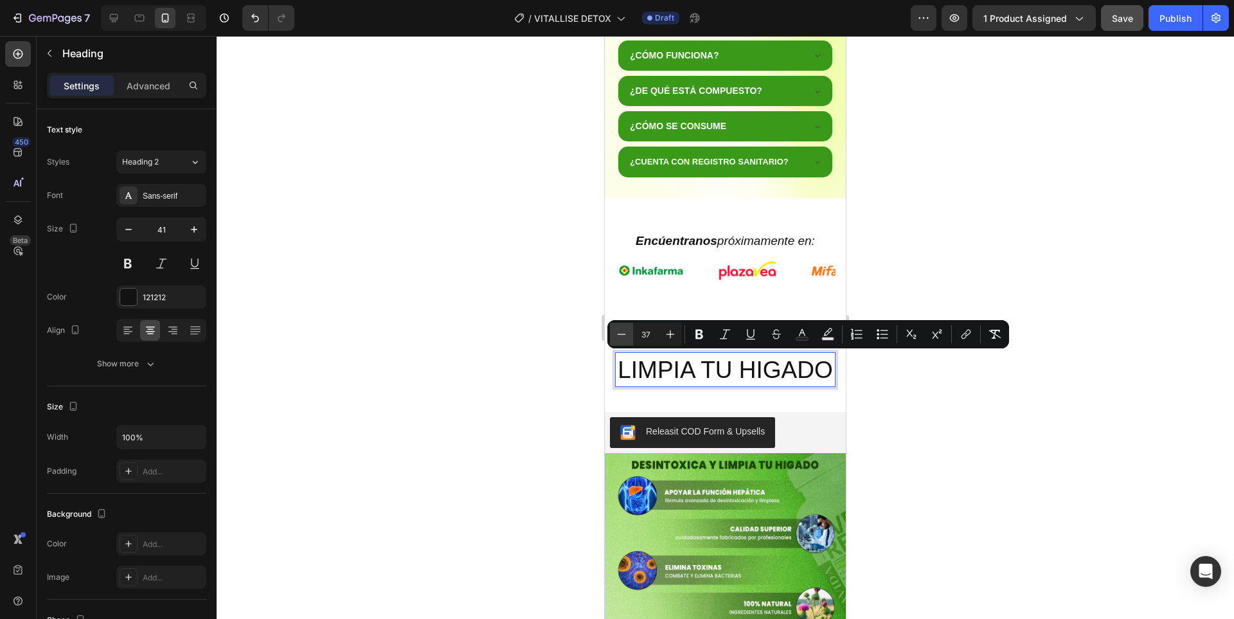
click at [621, 338] on icon "Editor contextual toolbar" at bounding box center [621, 334] width 13 height 13
type input "34"
click at [694, 334] on icon "Editor contextual toolbar" at bounding box center [699, 334] width 13 height 13
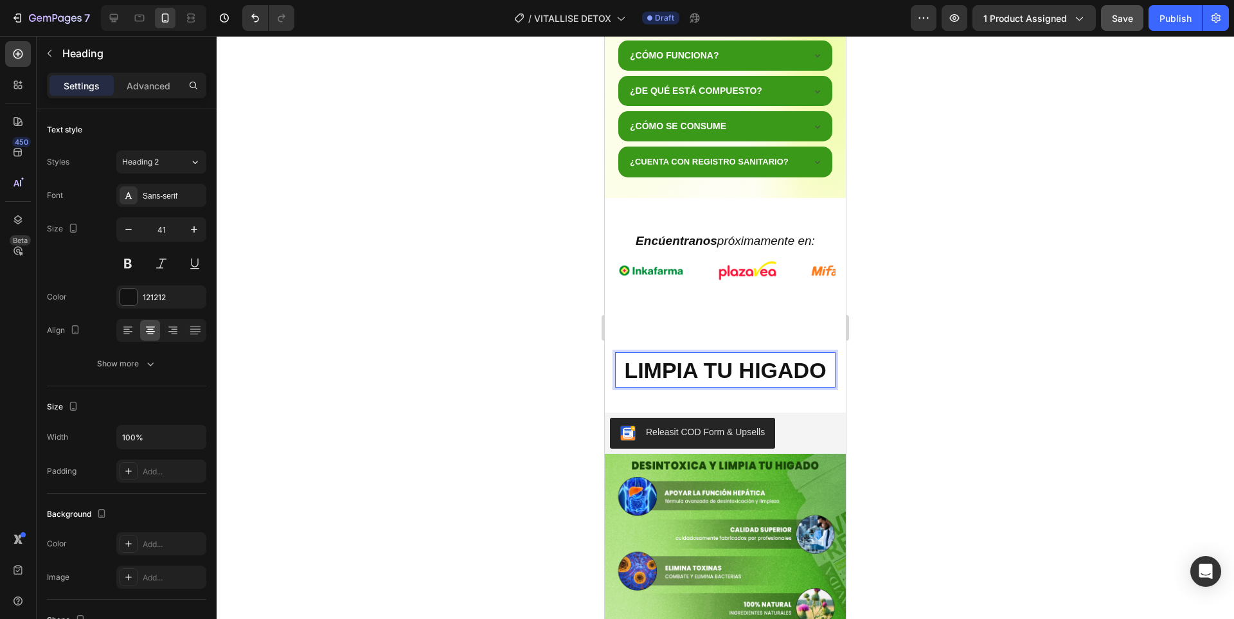
click at [820, 376] on strong "LIMPIA TU HIGADO" at bounding box center [725, 370] width 202 height 24
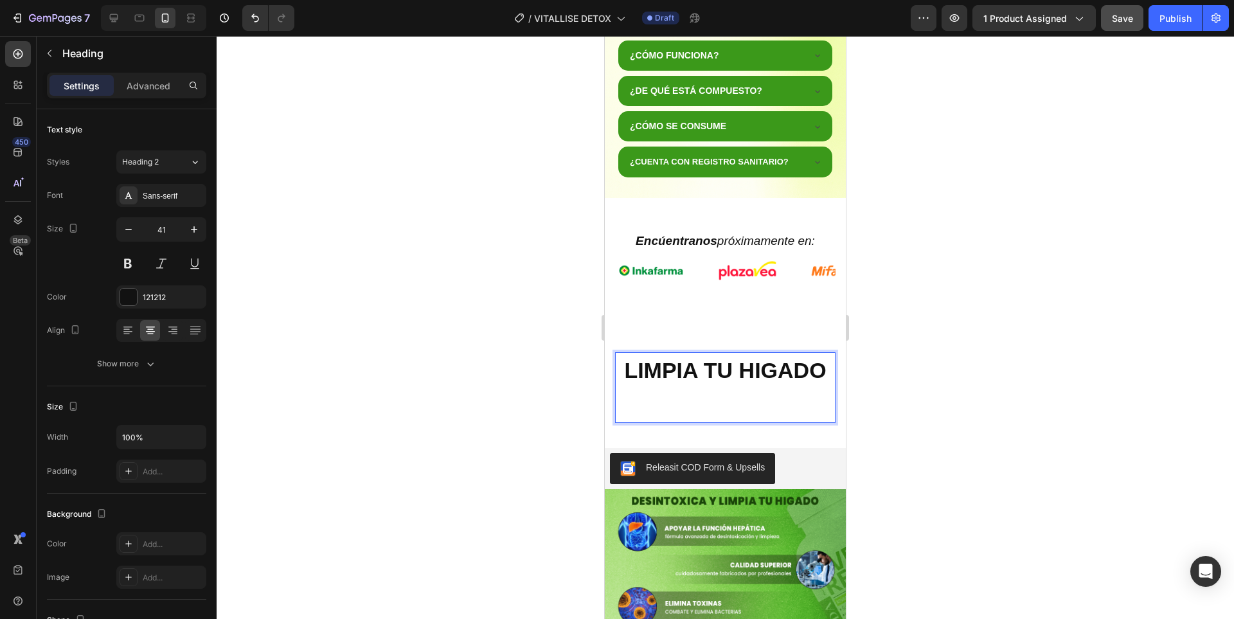
click at [720, 409] on p "LIMPIA TU HIGADO ⁠⁠⁠⁠⁠⁠⁠" at bounding box center [725, 387] width 220 height 71
click at [716, 407] on strong "ne" at bounding box center [726, 405] width 26 height 24
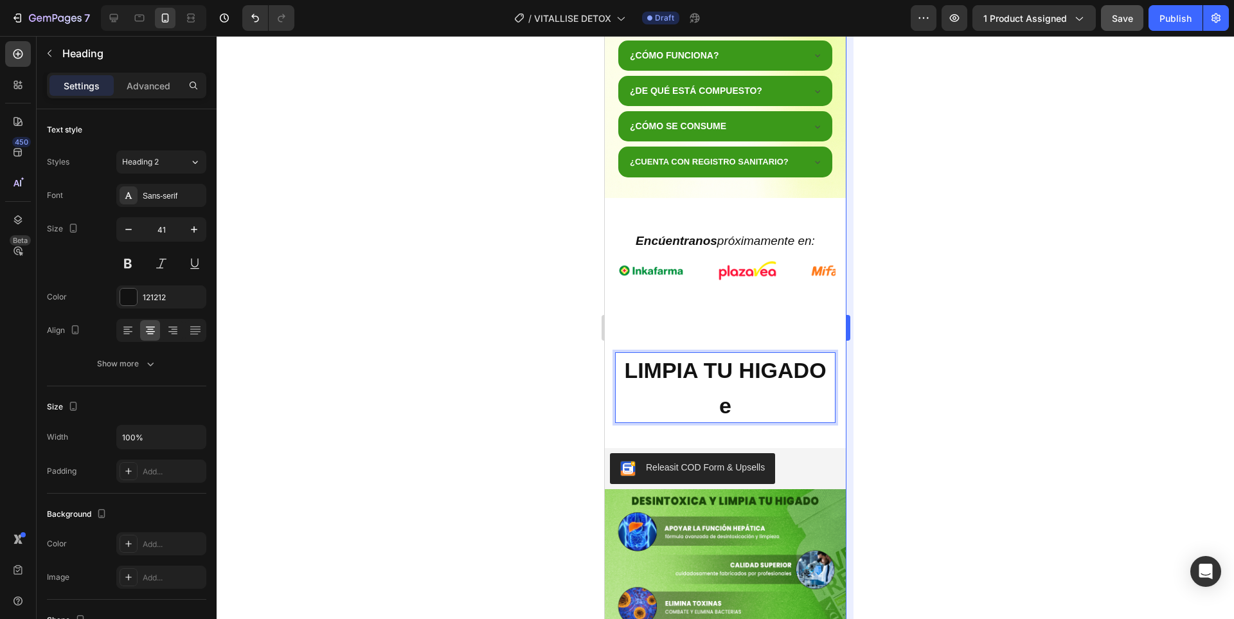
drag, startPoint x: 1017, startPoint y: 414, endPoint x: 848, endPoint y: 392, distance: 170.5
click at [1016, 415] on div at bounding box center [725, 327] width 1017 height 583
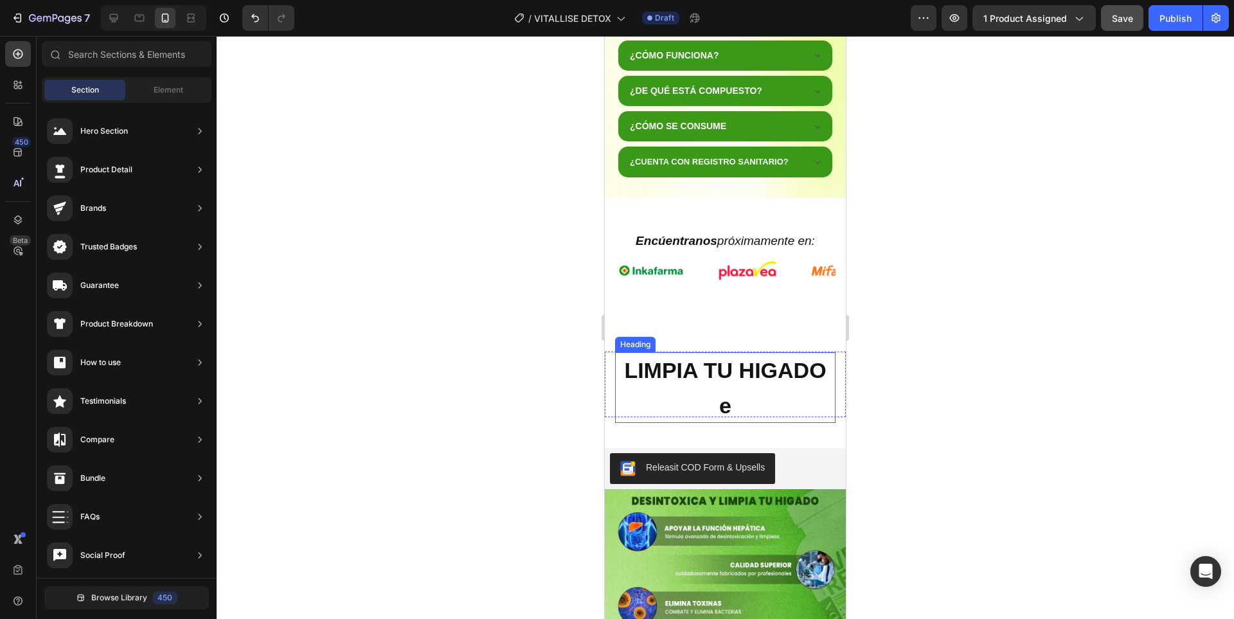
click at [734, 415] on p "⁠⁠⁠⁠⁠⁠⁠ LIMPIA TU HIGADO e" at bounding box center [725, 387] width 220 height 71
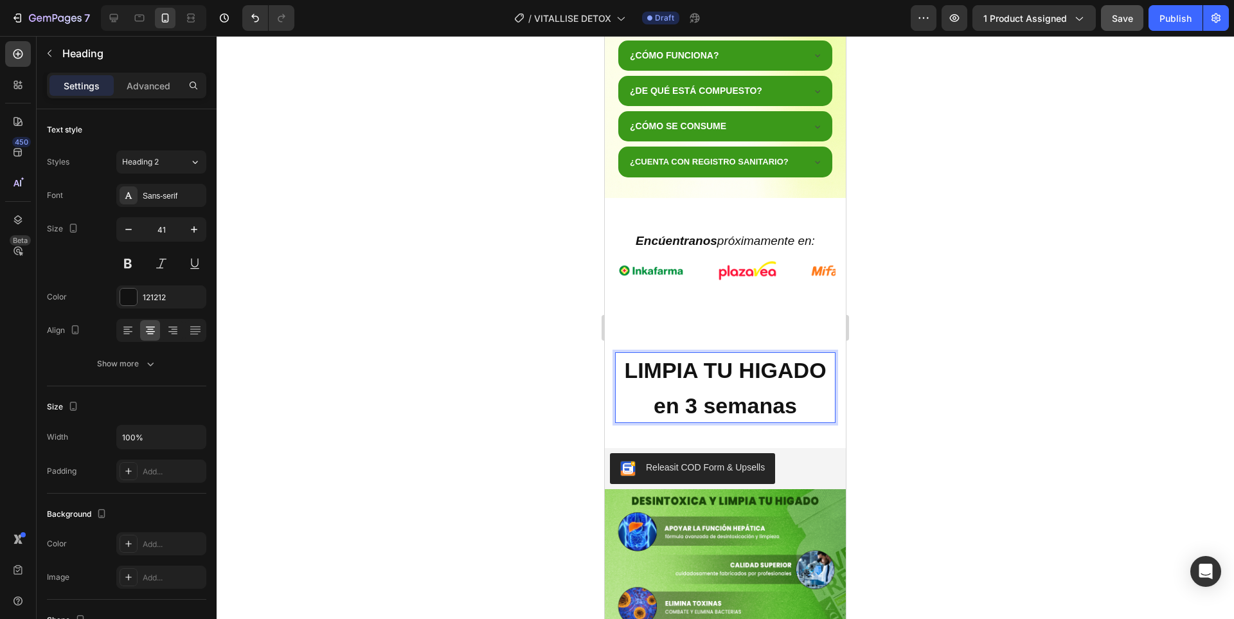
click at [731, 411] on strong "en 3 semanas" at bounding box center [724, 405] width 143 height 24
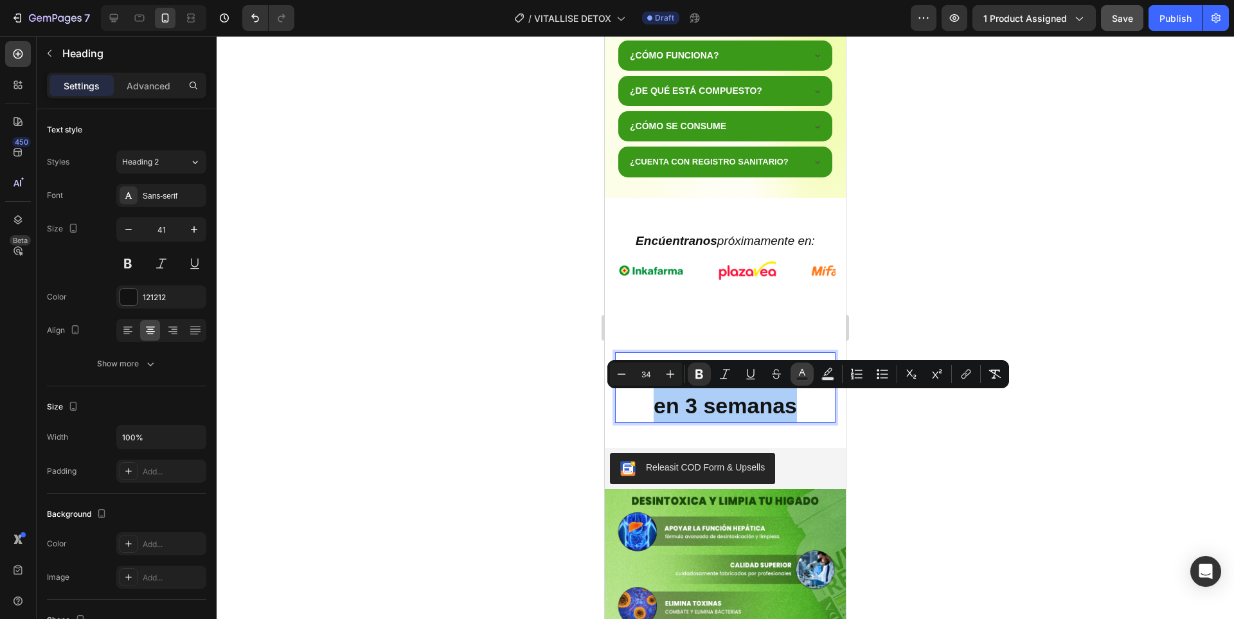
click at [808, 378] on rect "Editor contextual toolbar" at bounding box center [802, 378] width 12 height 3
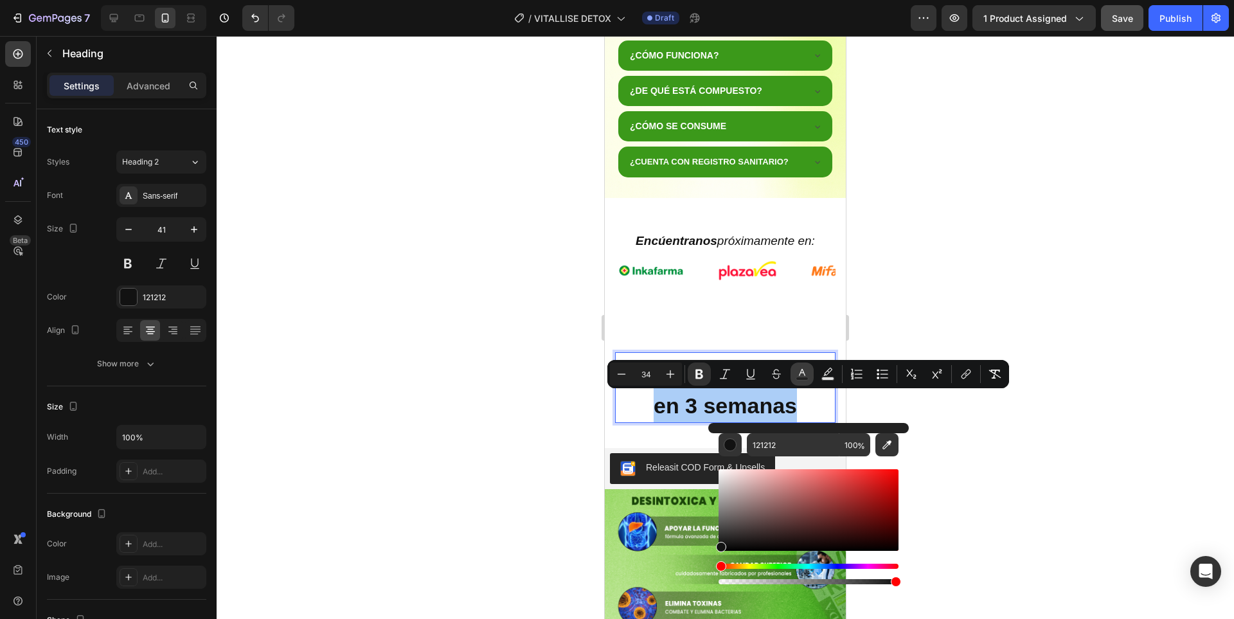
click at [806, 378] on rect "Editor contextual toolbar" at bounding box center [802, 378] width 12 height 3
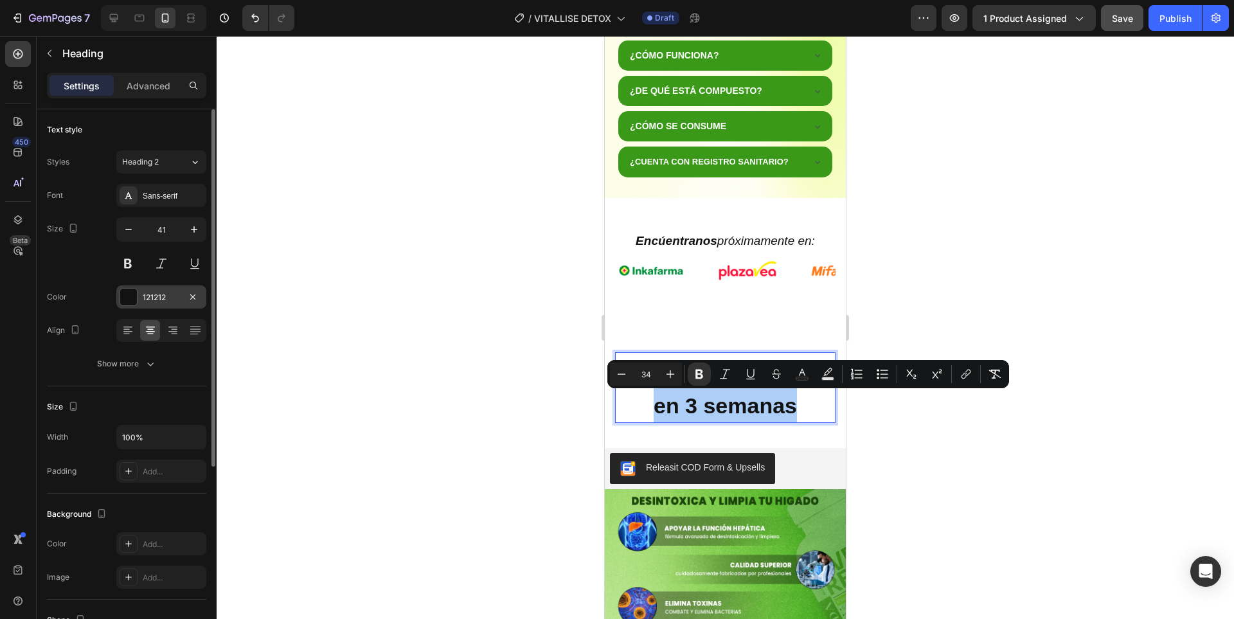
click at [141, 297] on div "121212" at bounding box center [161, 296] width 90 height 23
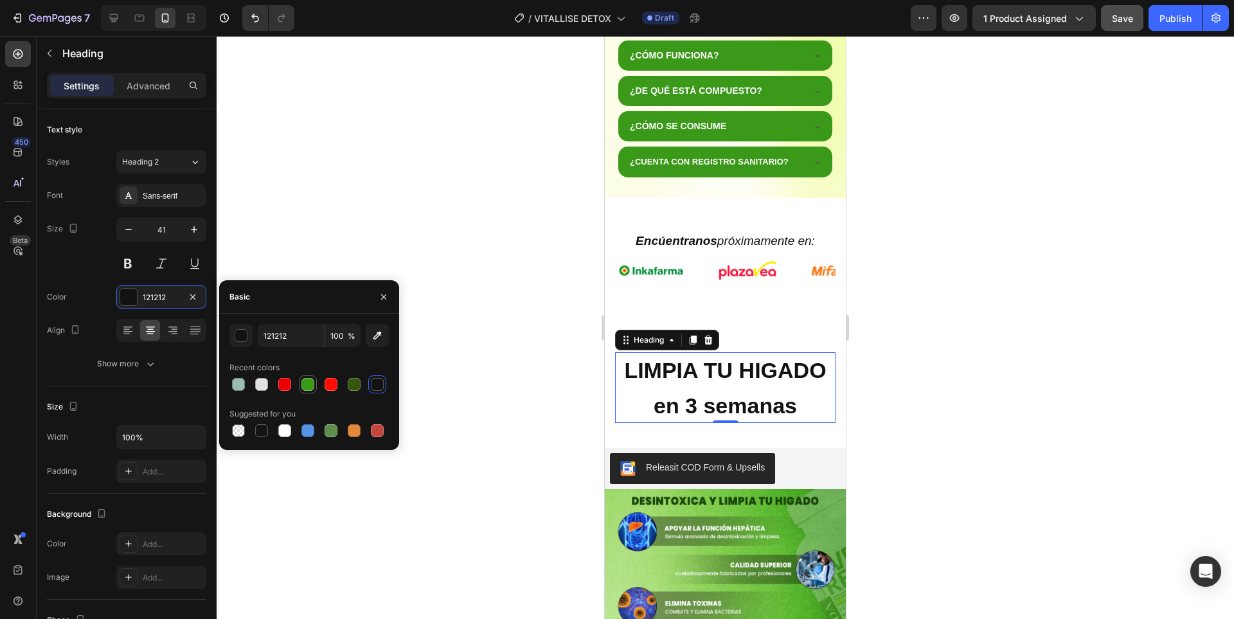
click at [310, 379] on div at bounding box center [307, 384] width 13 height 13
type input "3B991A"
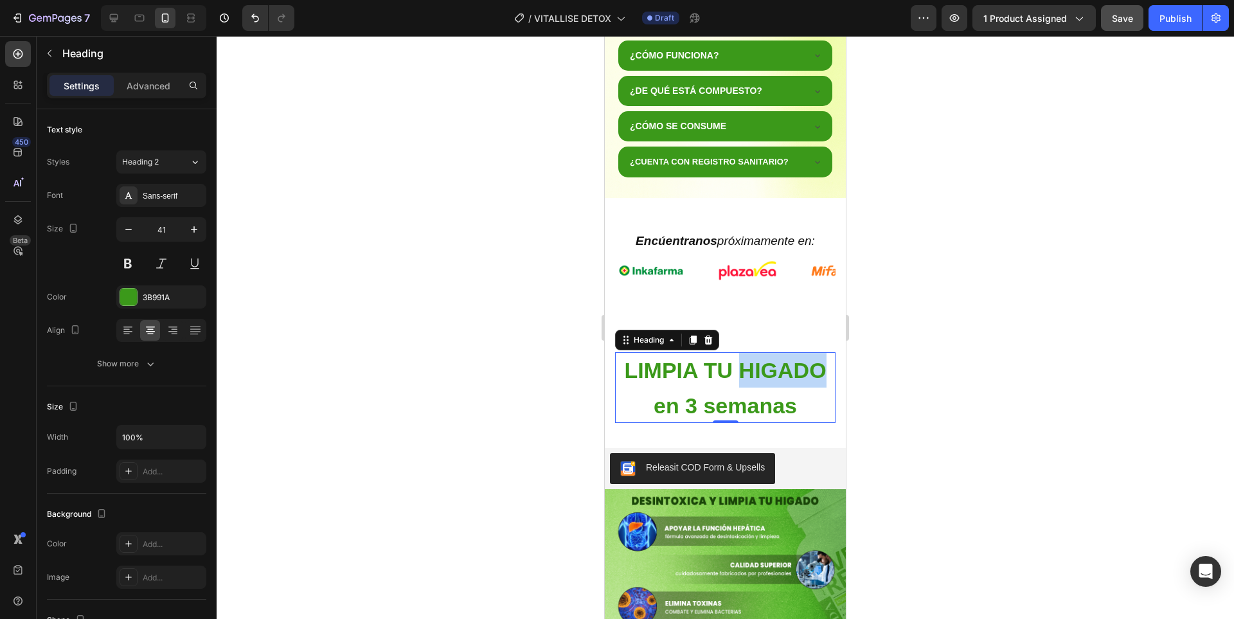
click at [738, 366] on strong "LIMPIA TU HIGADO" at bounding box center [725, 370] width 202 height 24
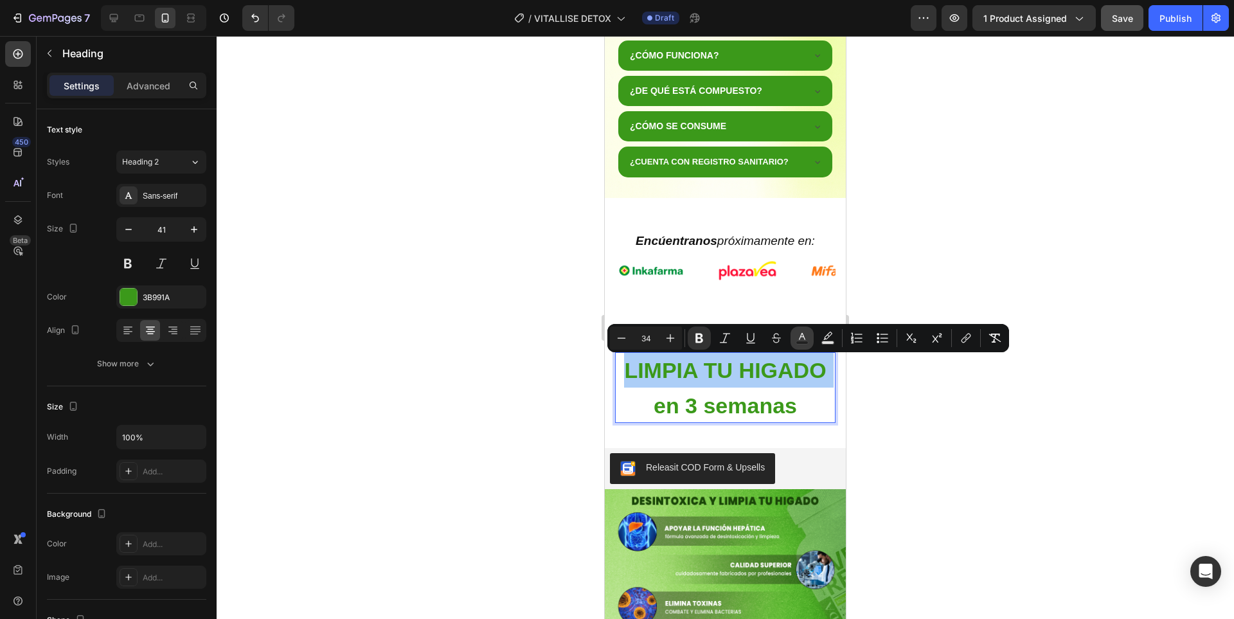
click at [806, 339] on icon "Editor contextual toolbar" at bounding box center [801, 338] width 13 height 13
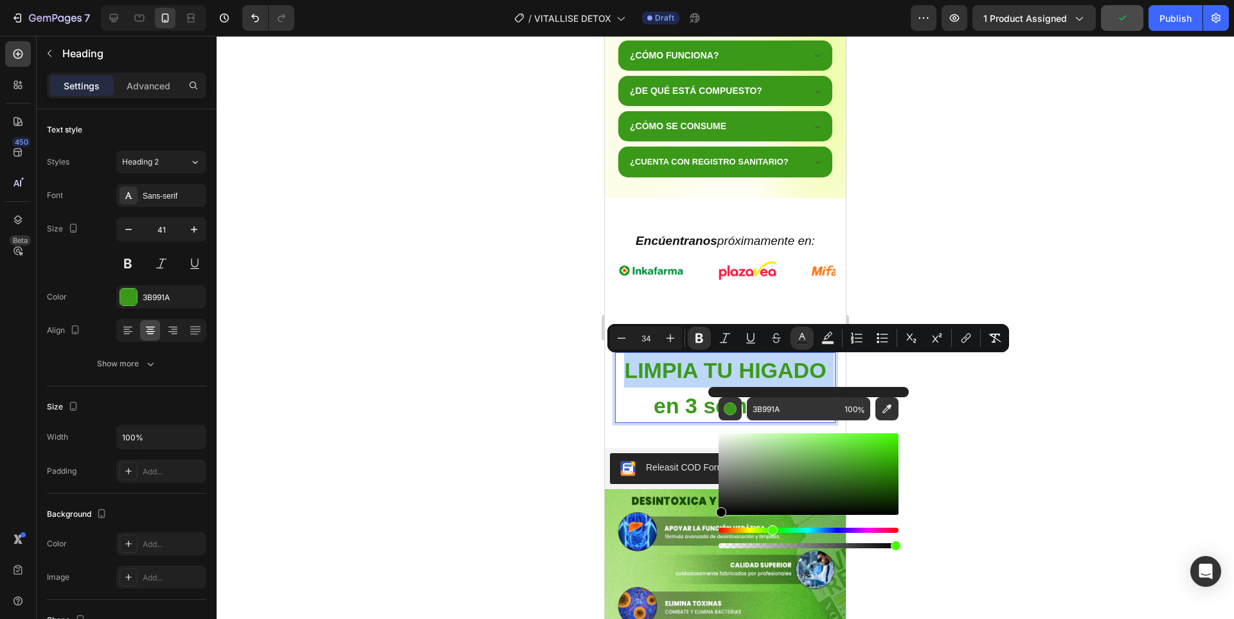
type input "000000"
drag, startPoint x: 1349, startPoint y: 500, endPoint x: 1573, endPoint y: 505, distance: 224.9
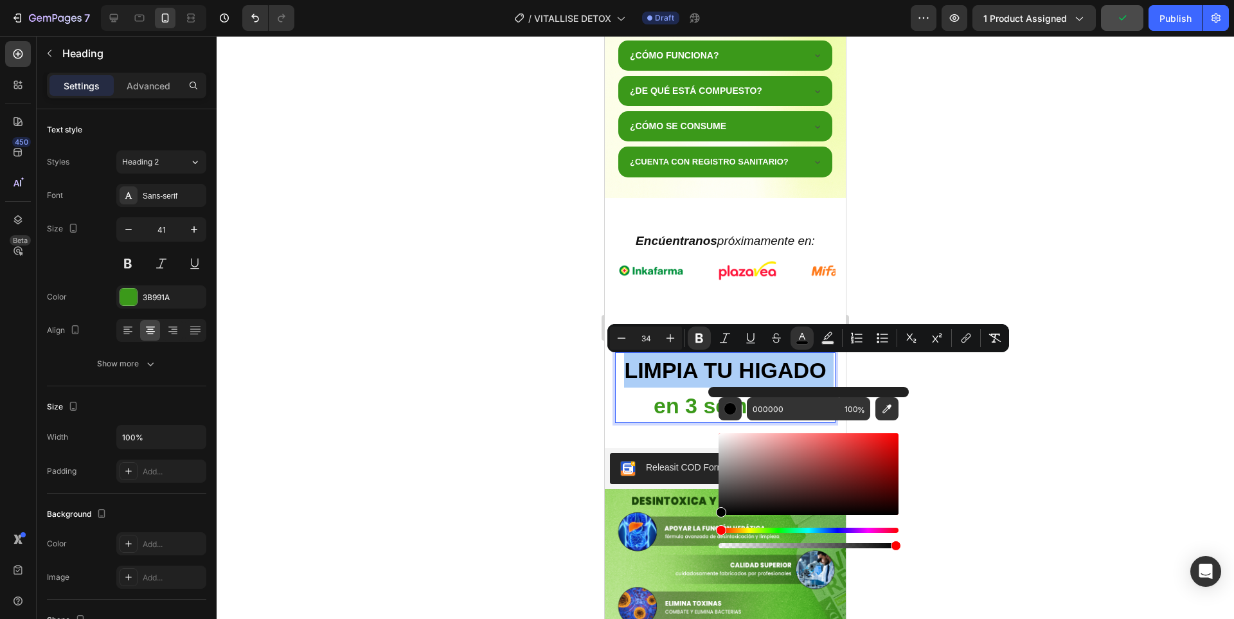
click at [1011, 439] on div at bounding box center [725, 327] width 1017 height 583
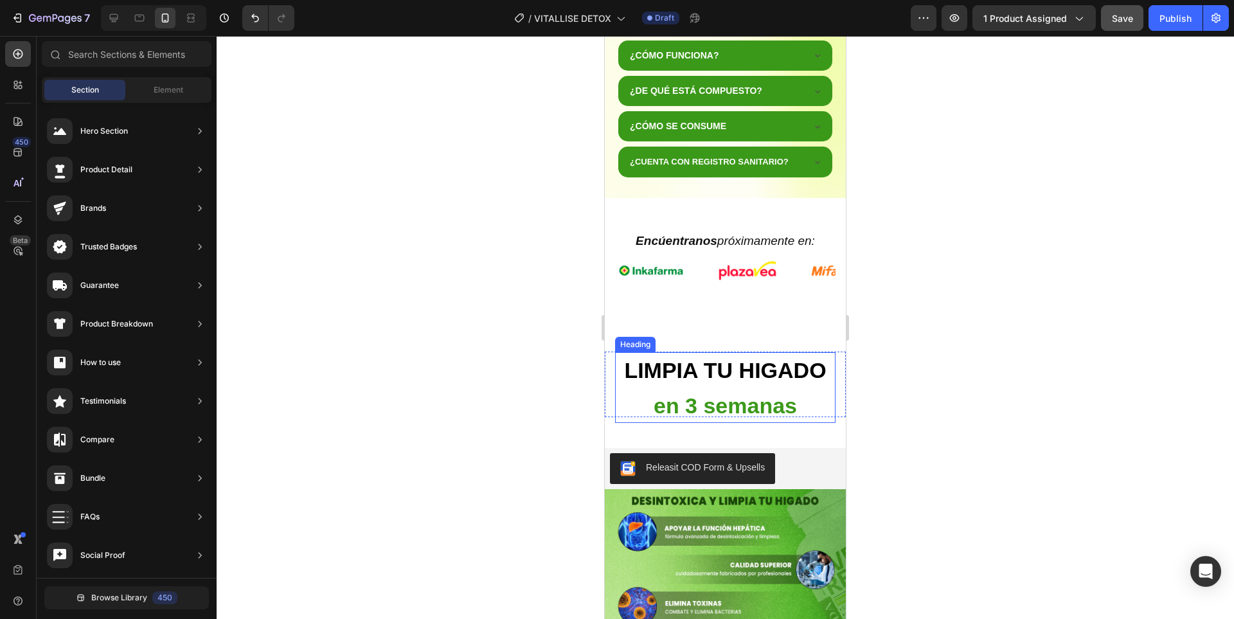
click at [774, 412] on strong "en 3 semanas" at bounding box center [724, 405] width 143 height 24
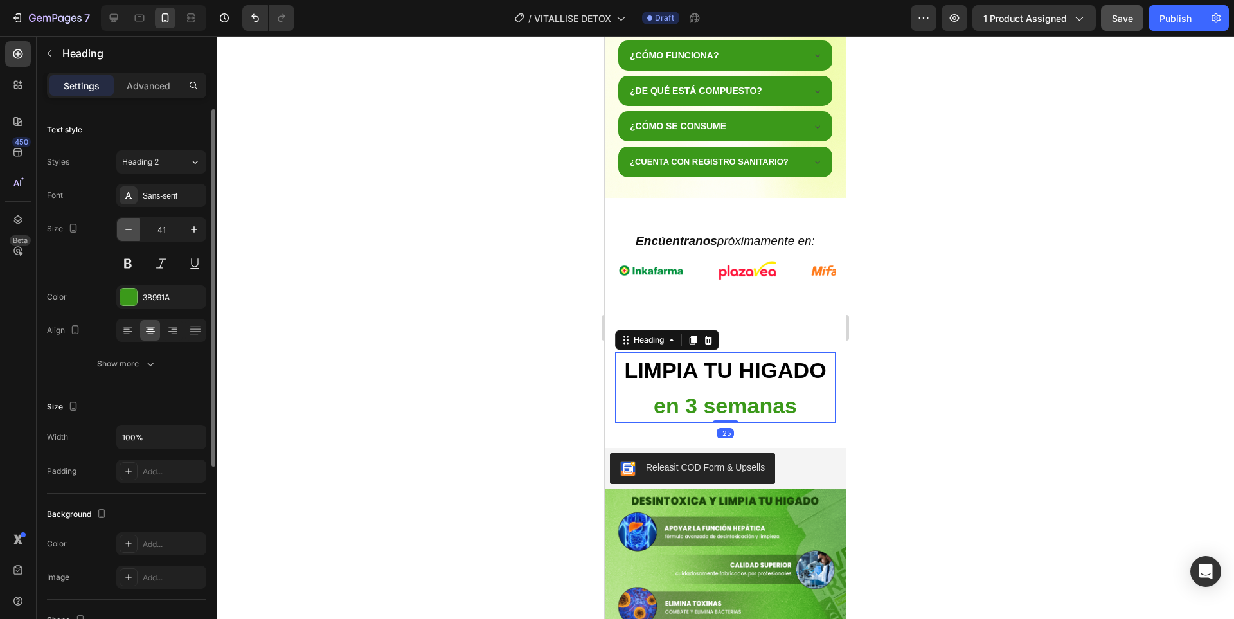
click at [123, 227] on icon "button" at bounding box center [128, 229] width 13 height 13
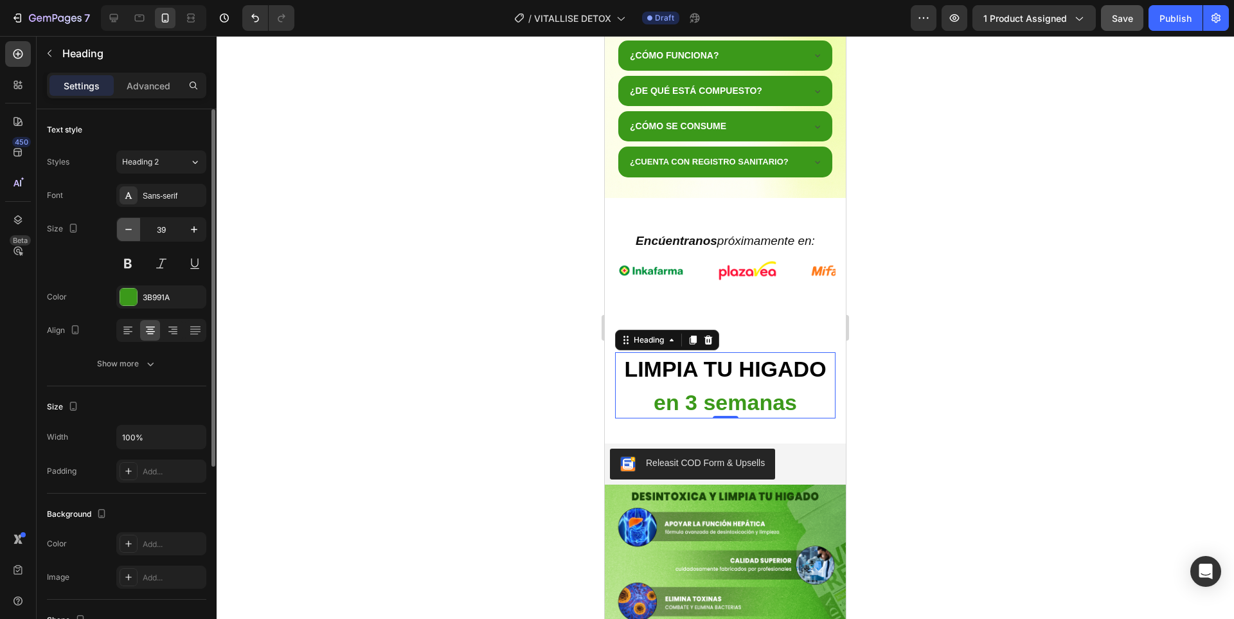
click at [123, 227] on icon "button" at bounding box center [128, 229] width 13 height 13
click at [122, 229] on icon "button" at bounding box center [128, 229] width 13 height 13
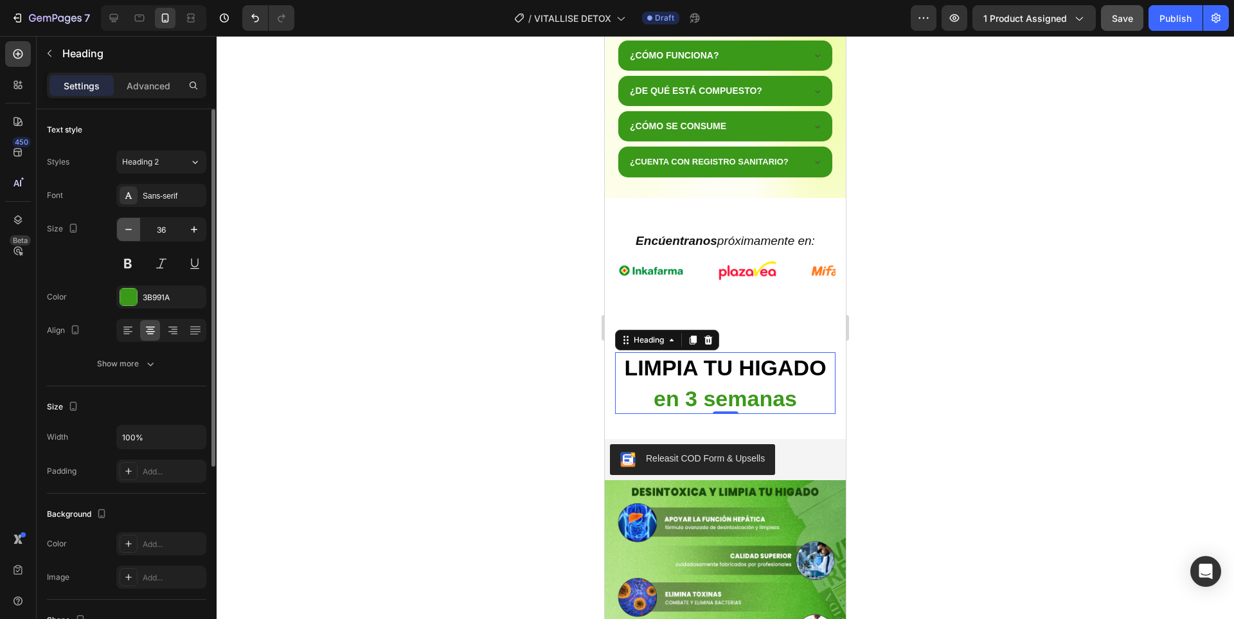
click at [122, 229] on icon "button" at bounding box center [128, 229] width 13 height 13
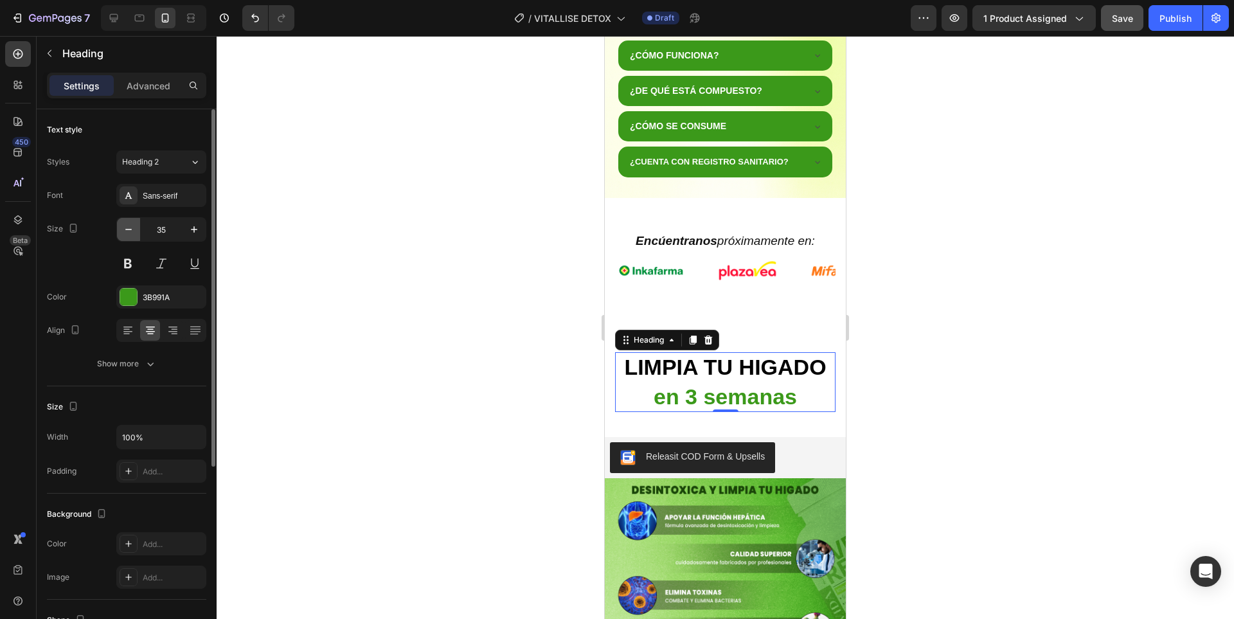
click at [122, 229] on icon "button" at bounding box center [128, 229] width 13 height 13
type input "34"
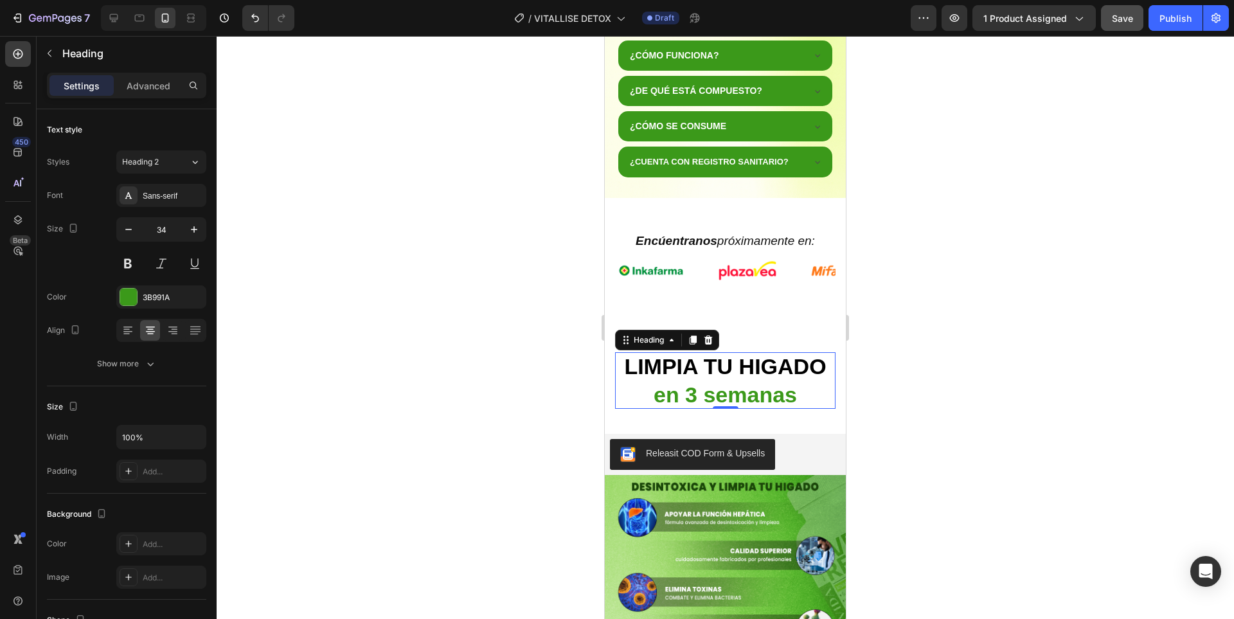
click at [998, 207] on div at bounding box center [725, 327] width 1017 height 583
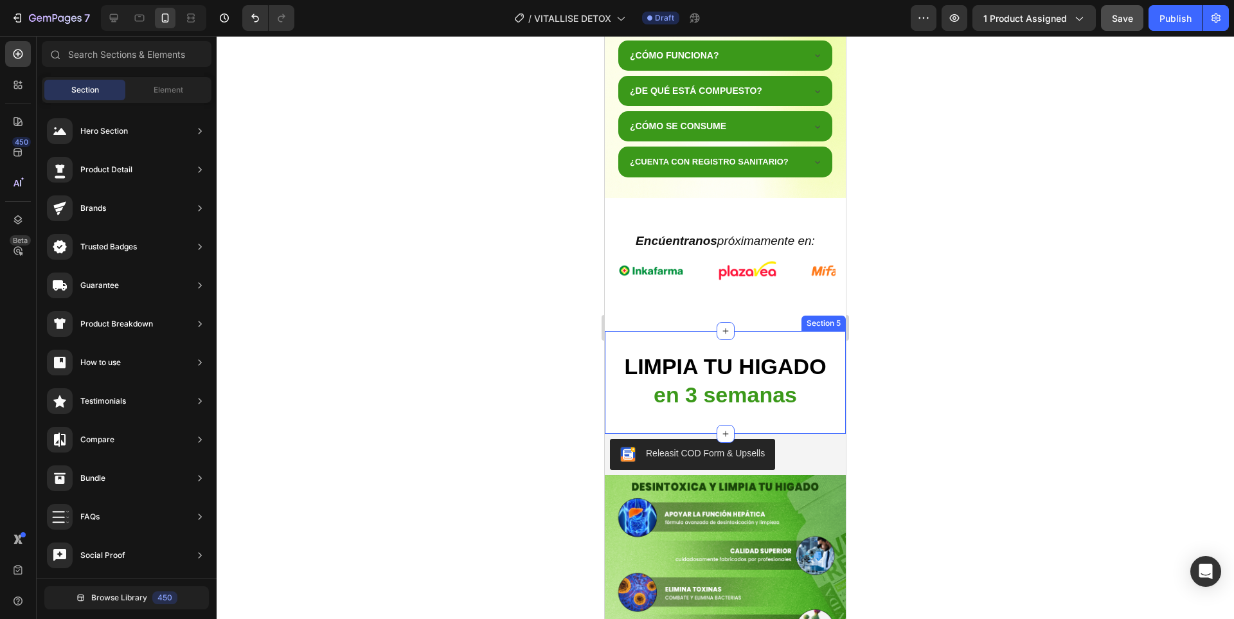
click at [683, 339] on div "⁠⁠⁠⁠⁠⁠⁠ LIMPIA TU HIGADO en 3 semanas Heading Row Section 5" at bounding box center [725, 382] width 241 height 103
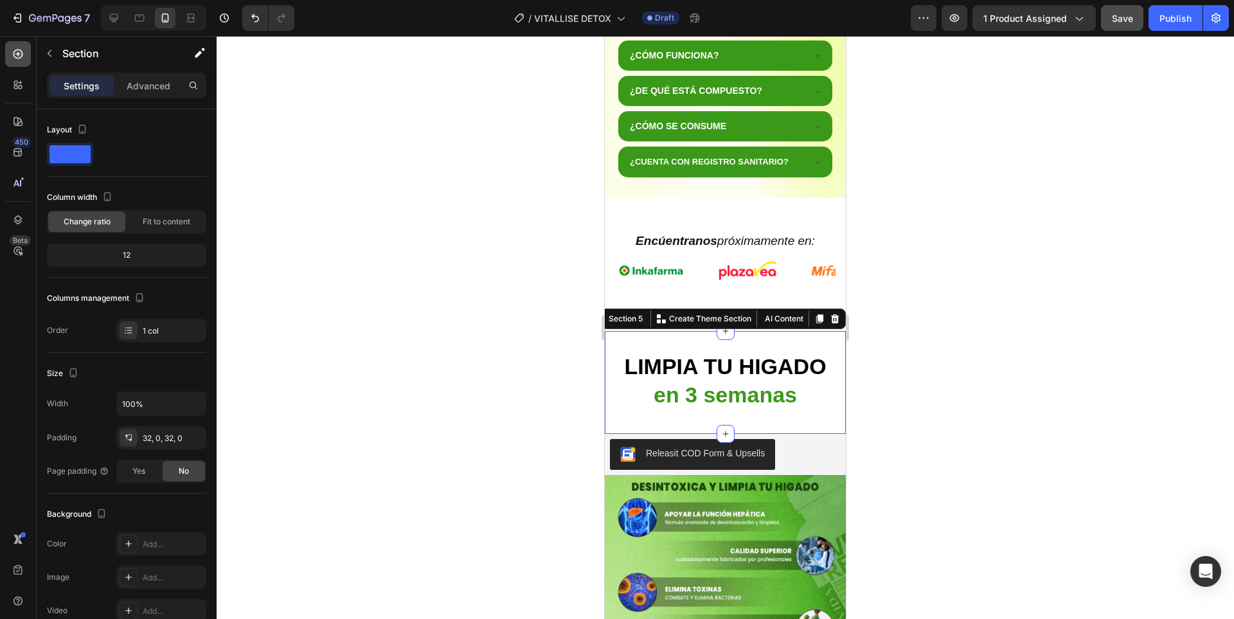
click at [19, 62] on div at bounding box center [18, 54] width 26 height 26
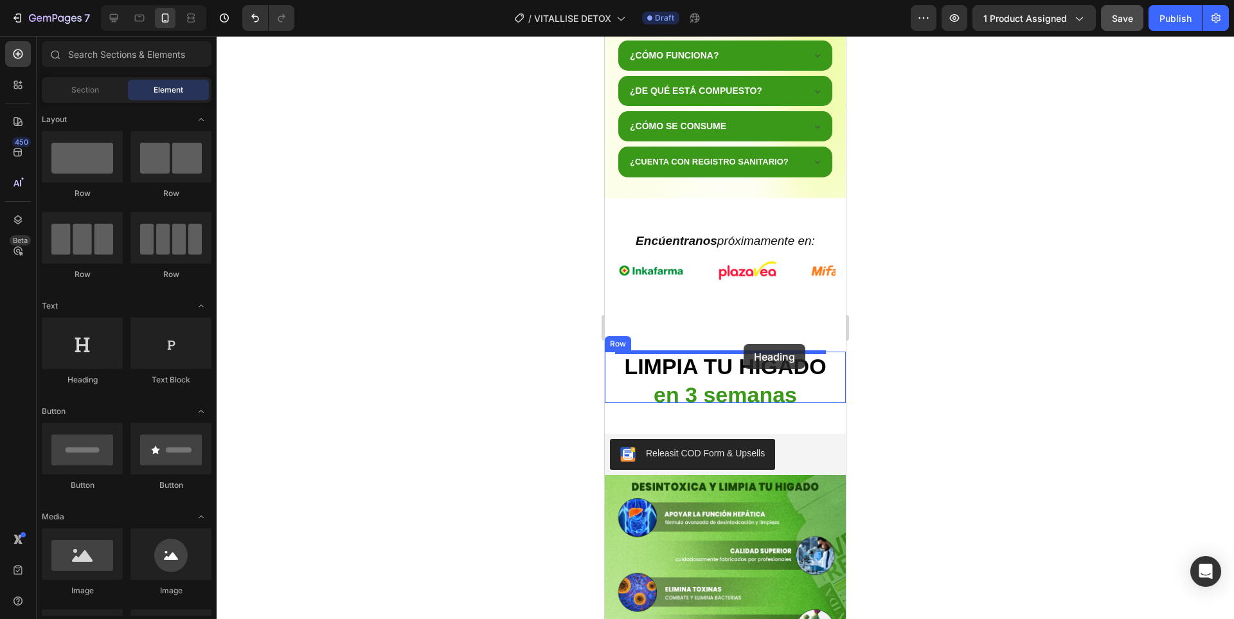
drag, startPoint x: 696, startPoint y: 398, endPoint x: 743, endPoint y: 344, distance: 72.4
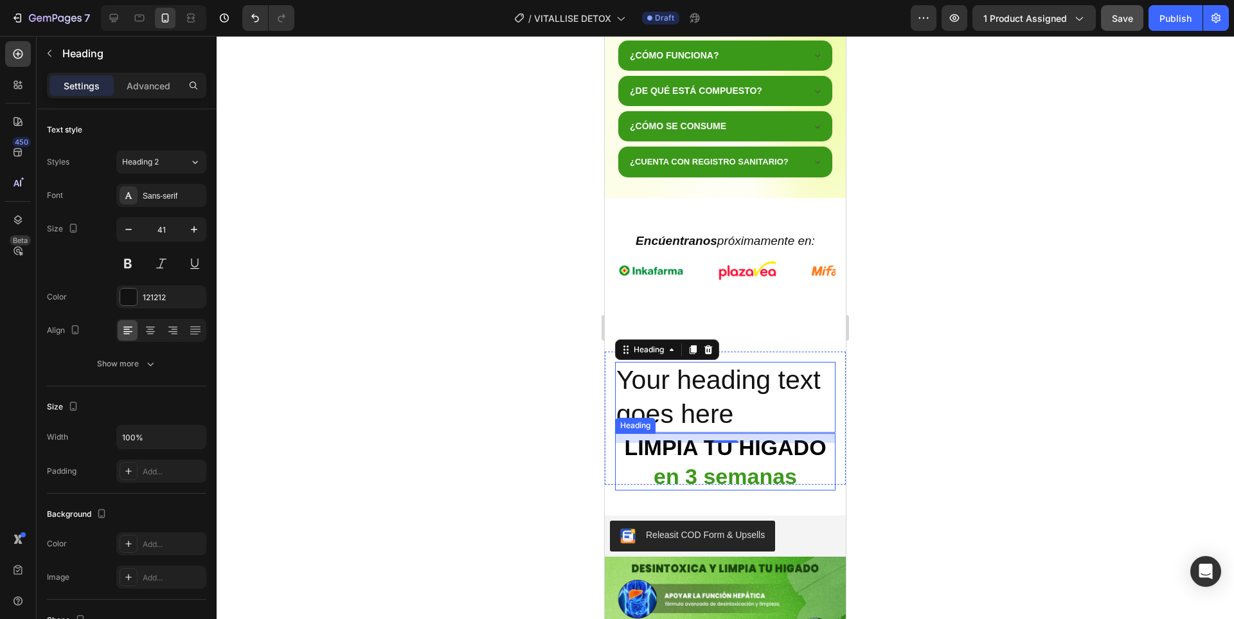
click at [758, 446] on strong "LIMPIA TU HIGADO" at bounding box center [725, 447] width 202 height 24
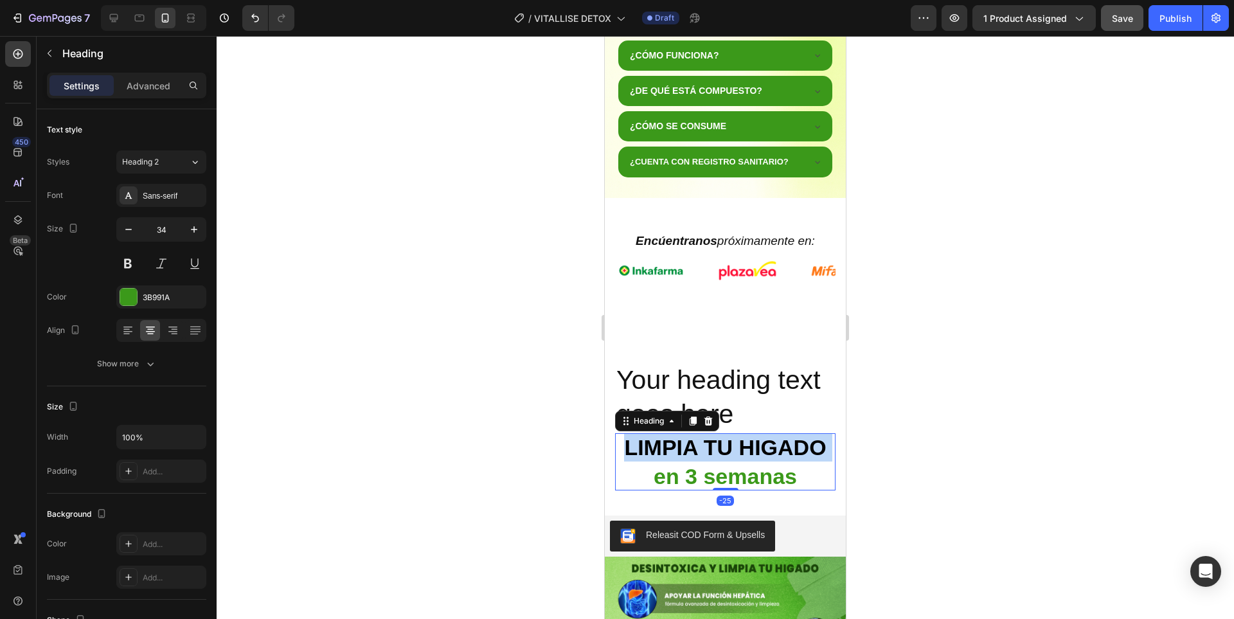
click at [758, 446] on strong "LIMPIA TU HIGADO" at bounding box center [725, 447] width 202 height 24
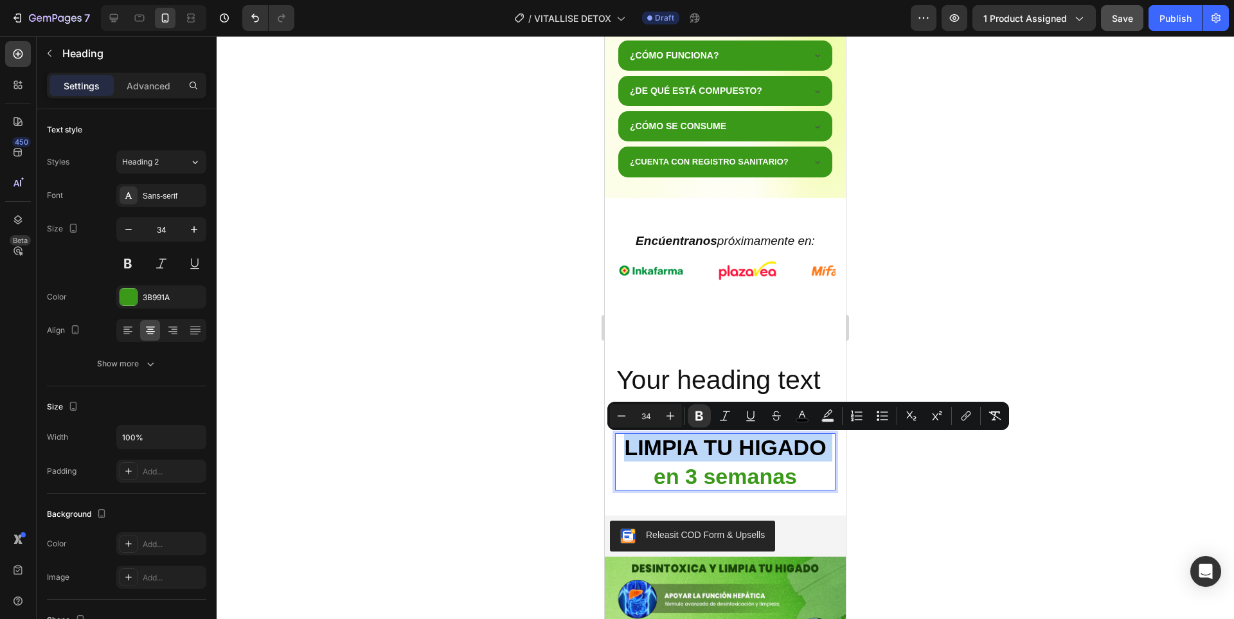
copy strong "LIMPIA TU HIGADO"
click at [743, 371] on h2 "Your heading text goes here" at bounding box center [725, 397] width 220 height 71
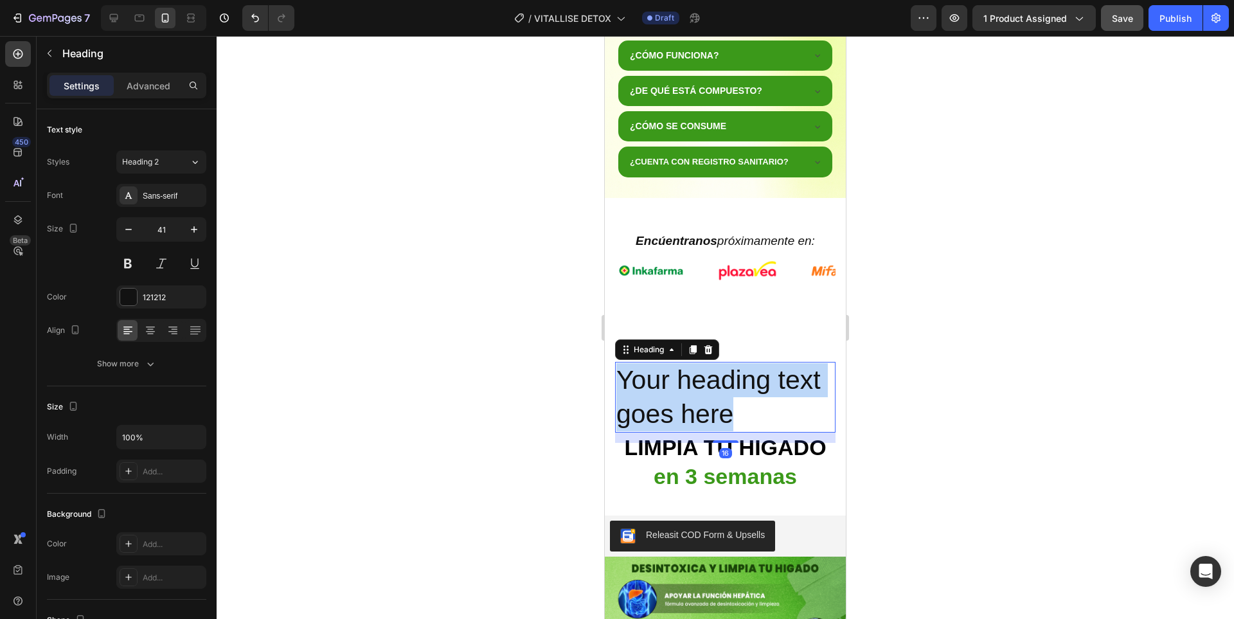
click at [743, 371] on p "Your heading text goes here" at bounding box center [725, 397] width 218 height 69
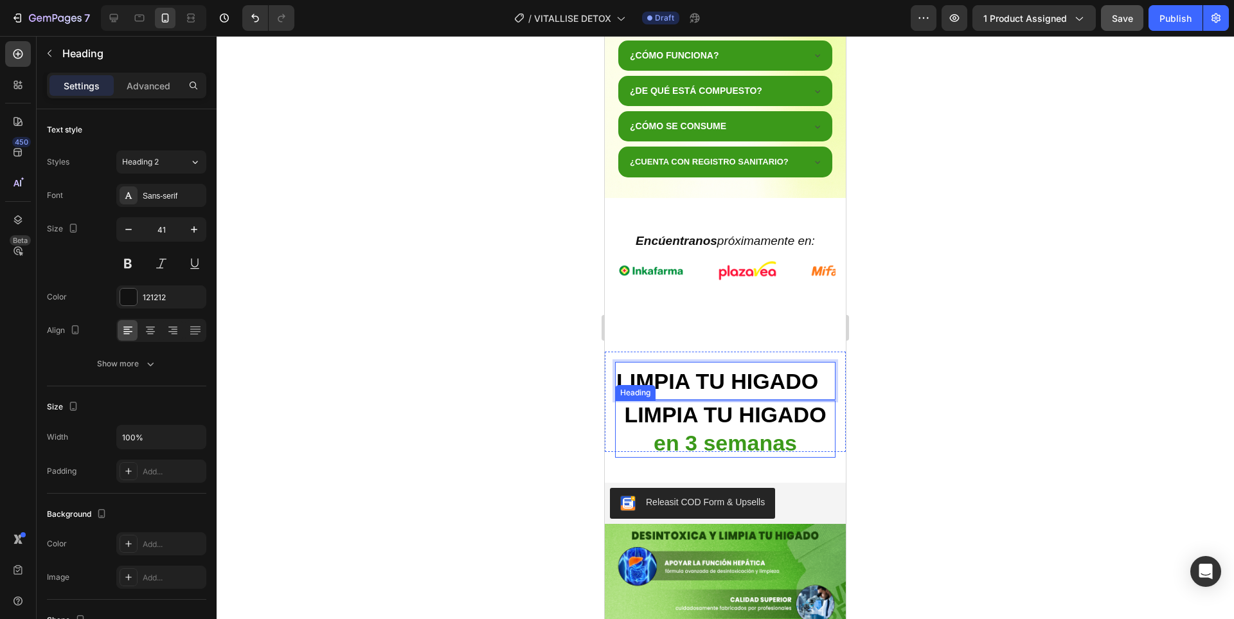
click at [783, 425] on strong "LIMPIA TU HIGADO" at bounding box center [725, 414] width 202 height 24
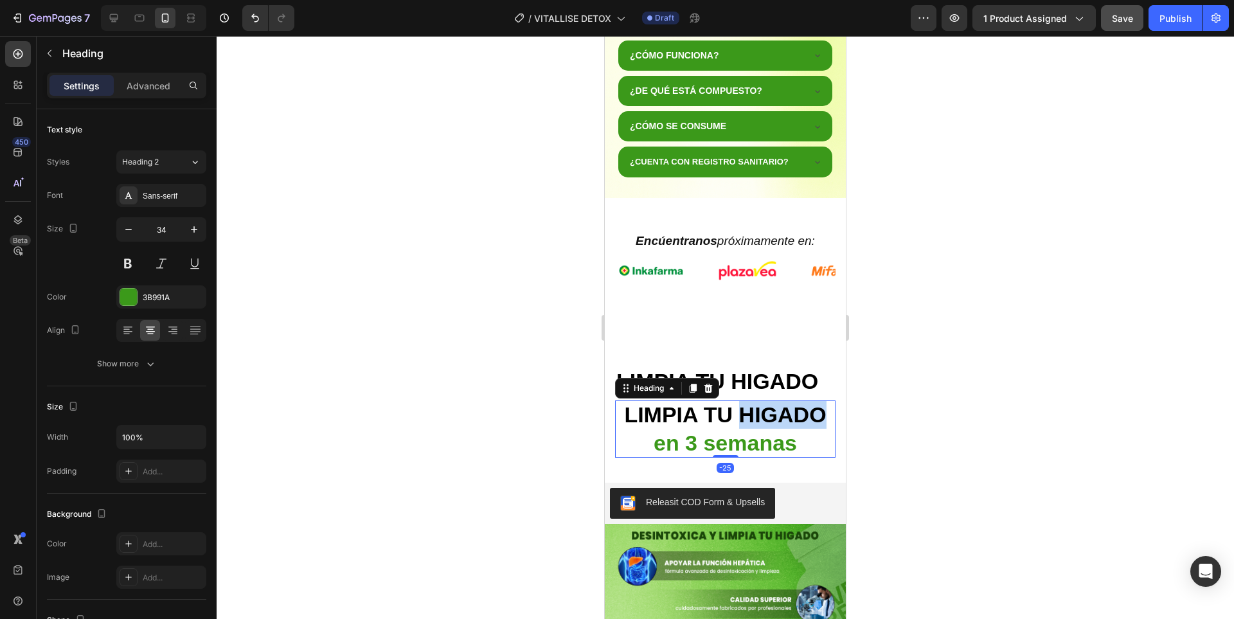
click at [777, 417] on strong "LIMPIA TU HIGADO" at bounding box center [725, 414] width 202 height 24
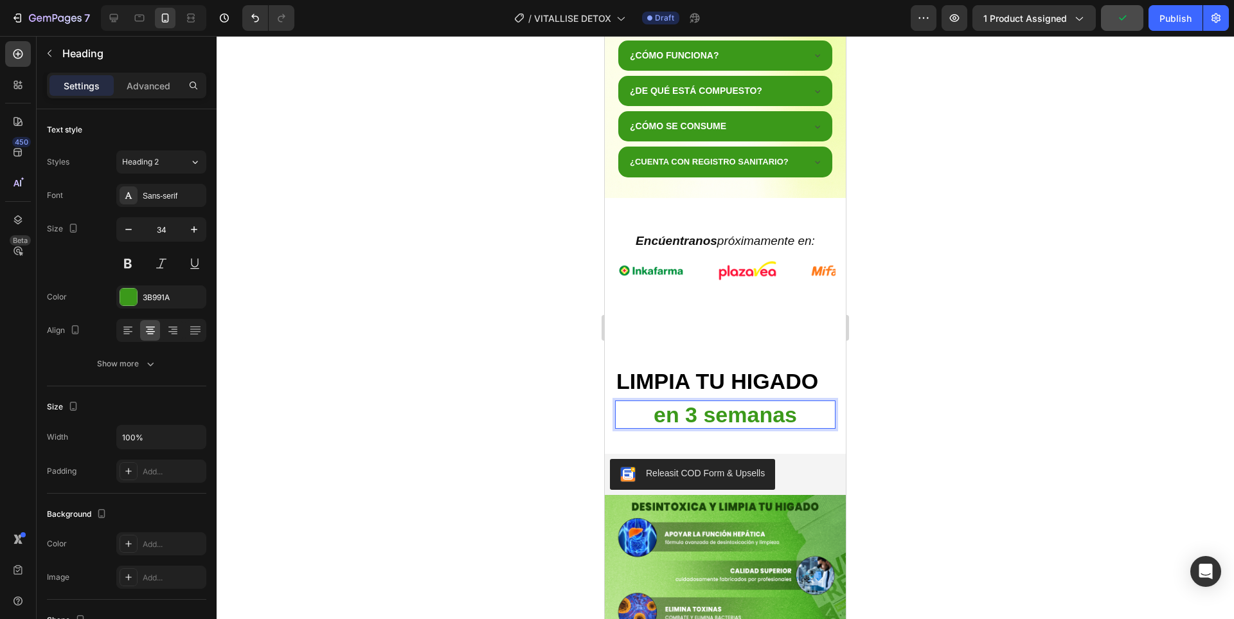
click at [941, 410] on div at bounding box center [725, 327] width 1017 height 583
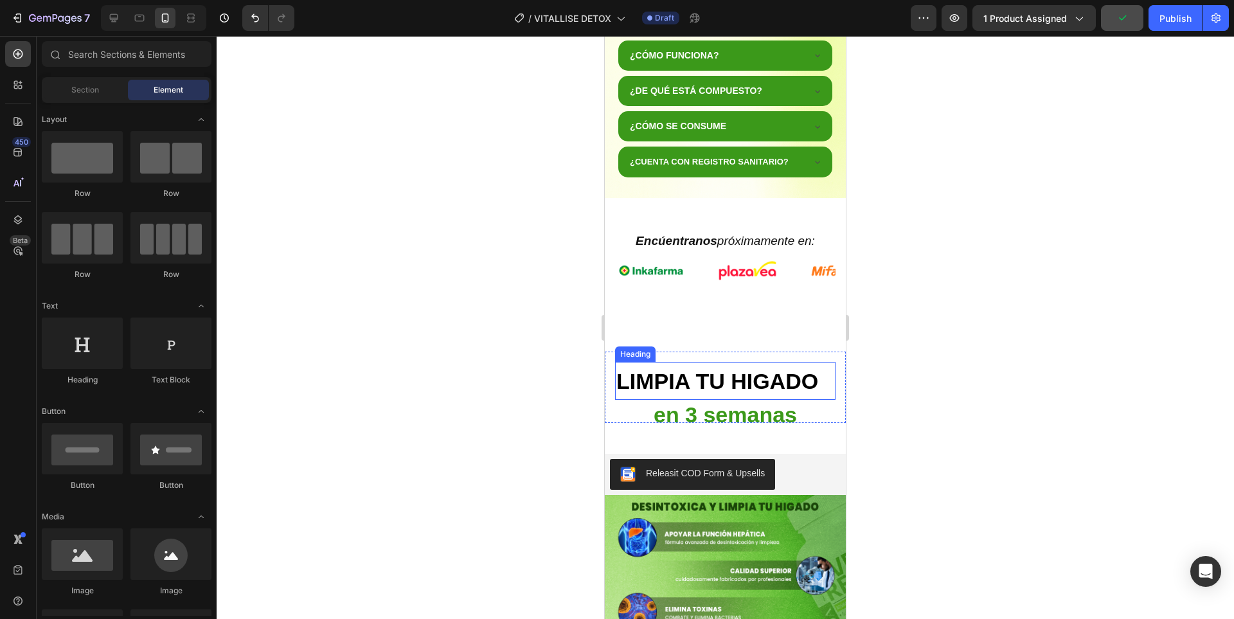
click at [789, 395] on p "⁠⁠⁠⁠⁠⁠⁠ LIMPIA TU HIGADO" at bounding box center [725, 380] width 218 height 35
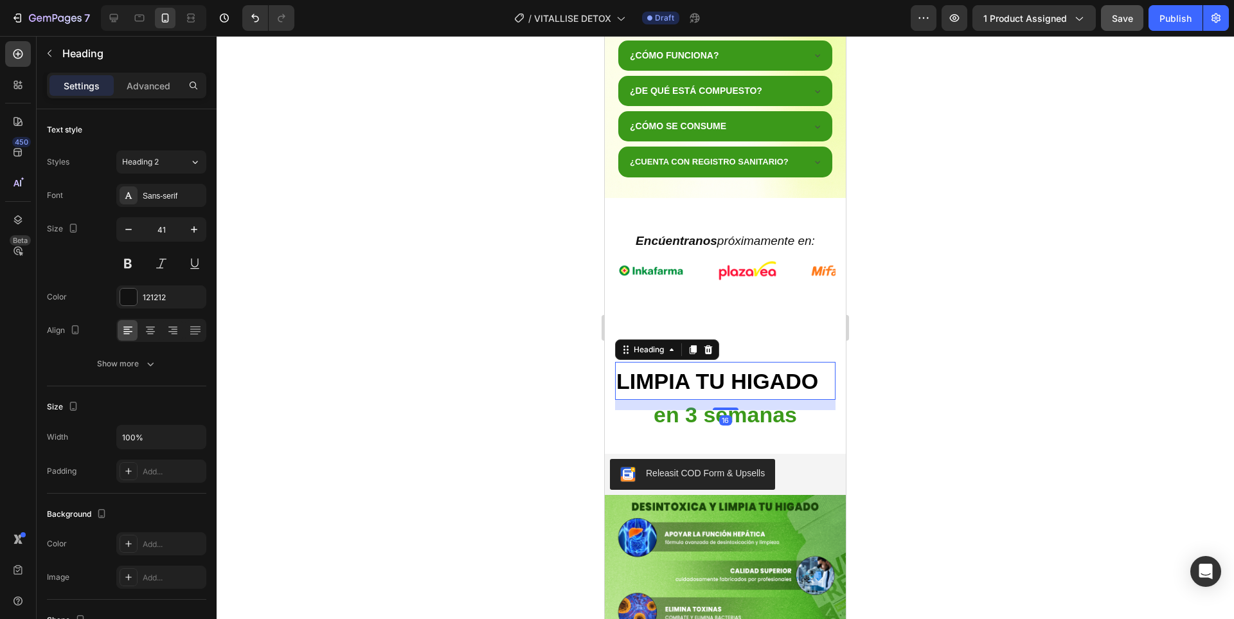
click at [718, 405] on div "16" at bounding box center [725, 405] width 220 height 10
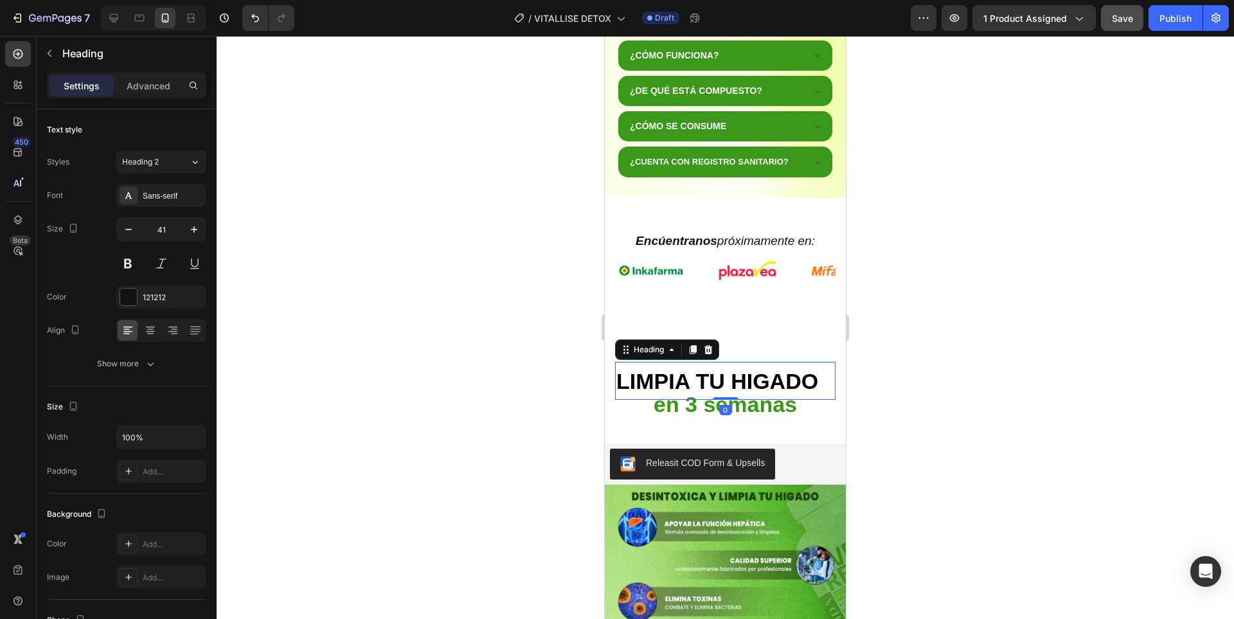
drag, startPoint x: 723, startPoint y: 409, endPoint x: 722, endPoint y: 394, distance: 15.5
click at [722, 394] on div "⁠⁠⁠⁠⁠⁠⁠ LIMPIA TU HIGADO Heading 0 ⁠⁠⁠⁠⁠⁠⁠ en 3 semanas Heading" at bounding box center [725, 382] width 220 height 41
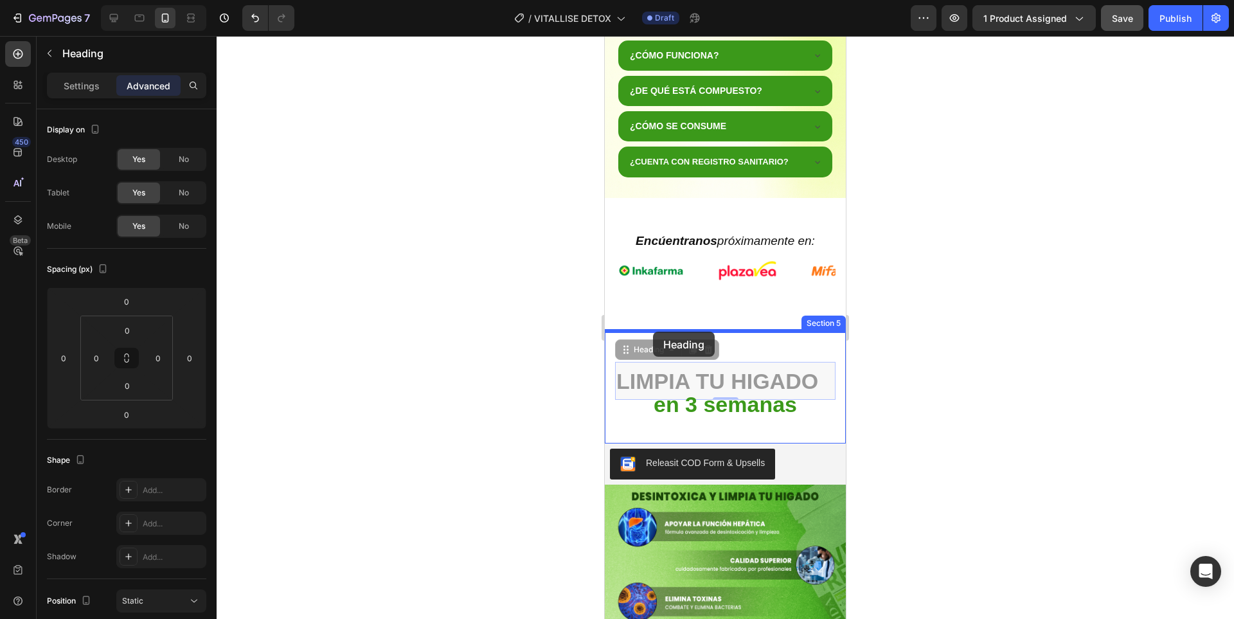
drag, startPoint x: 648, startPoint y: 351, endPoint x: 652, endPoint y: 330, distance: 21.7
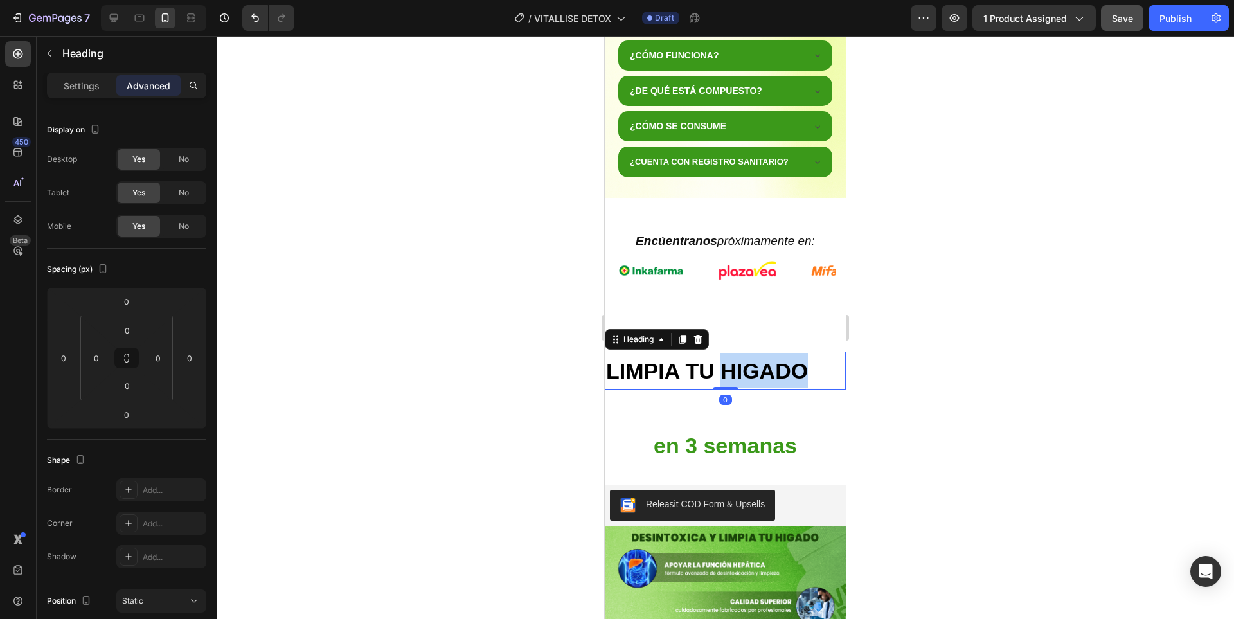
click at [748, 376] on strong "LIMPIA TU HIGADO" at bounding box center [707, 371] width 202 height 24
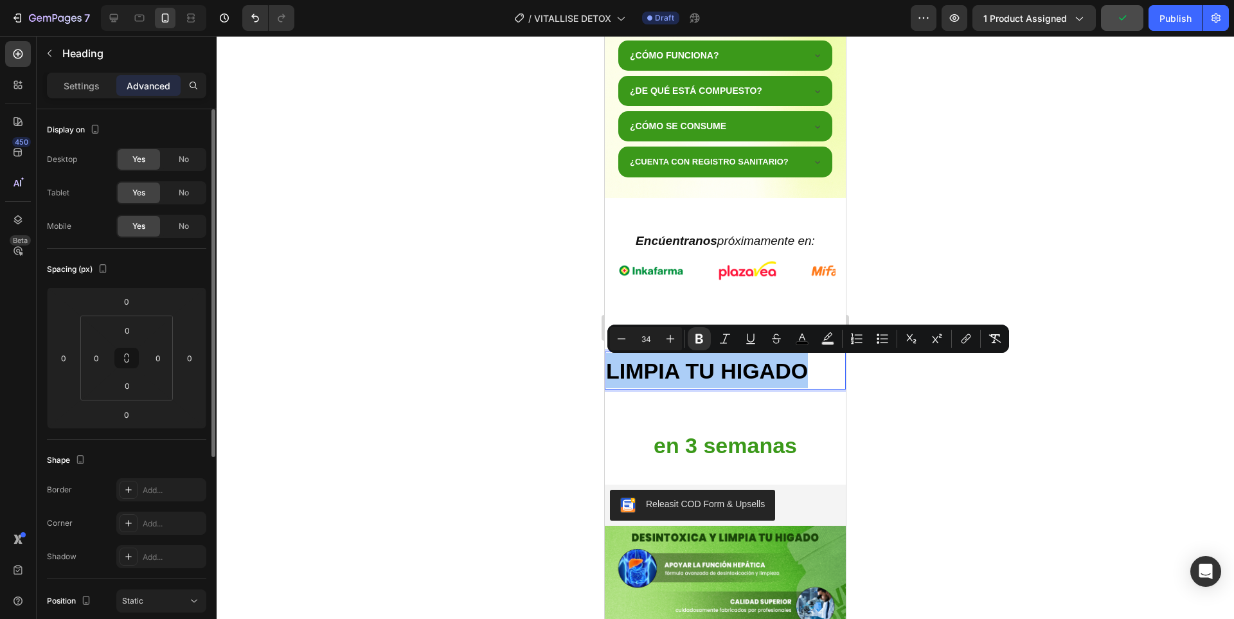
drag, startPoint x: 87, startPoint y: 91, endPoint x: 93, endPoint y: 146, distance: 54.9
click at [87, 91] on p "Settings" at bounding box center [82, 85] width 36 height 13
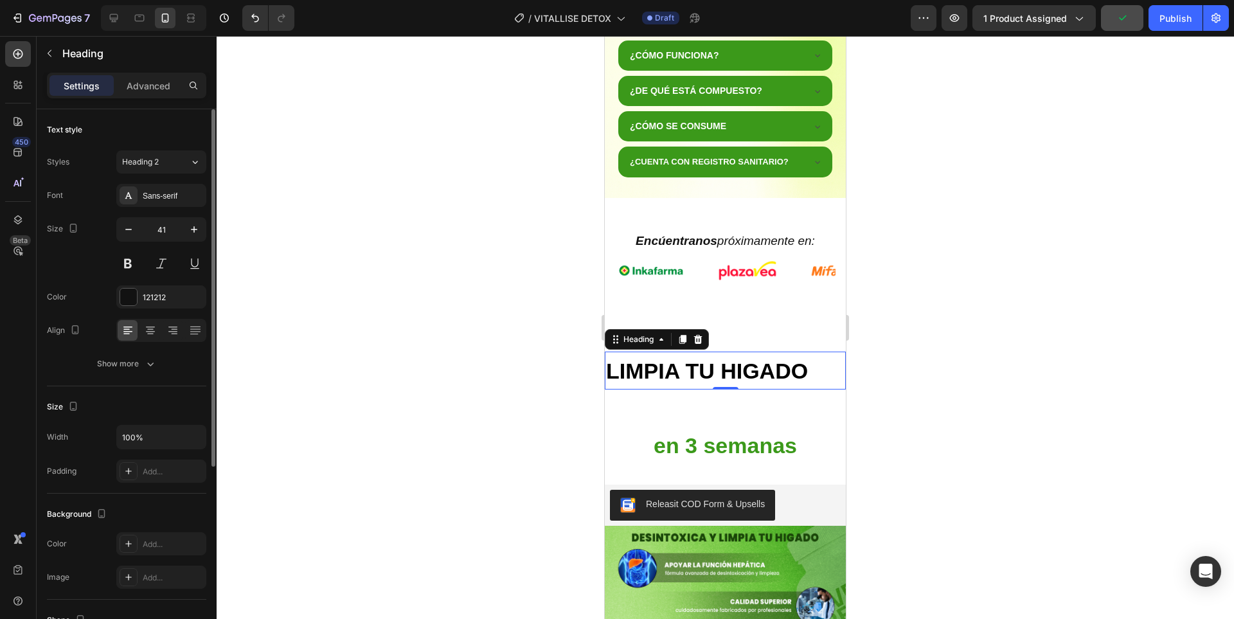
scroll to position [128, 0]
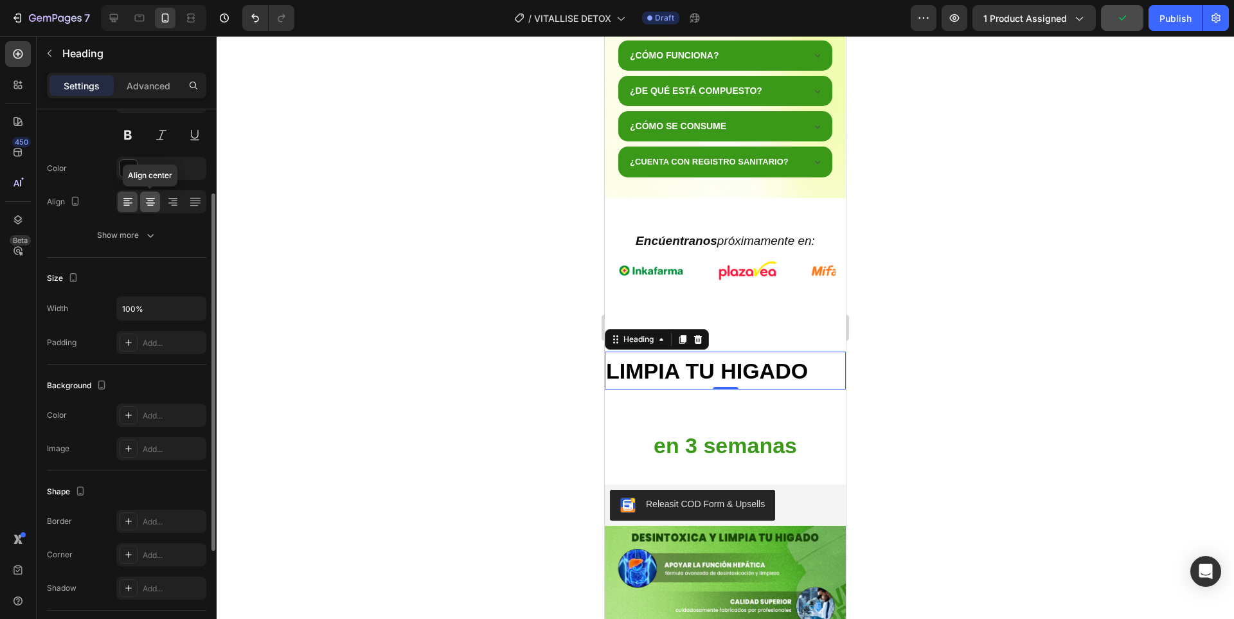
click at [154, 203] on icon at bounding box center [150, 202] width 9 height 1
click at [159, 414] on div "Add..." at bounding box center [173, 416] width 60 height 12
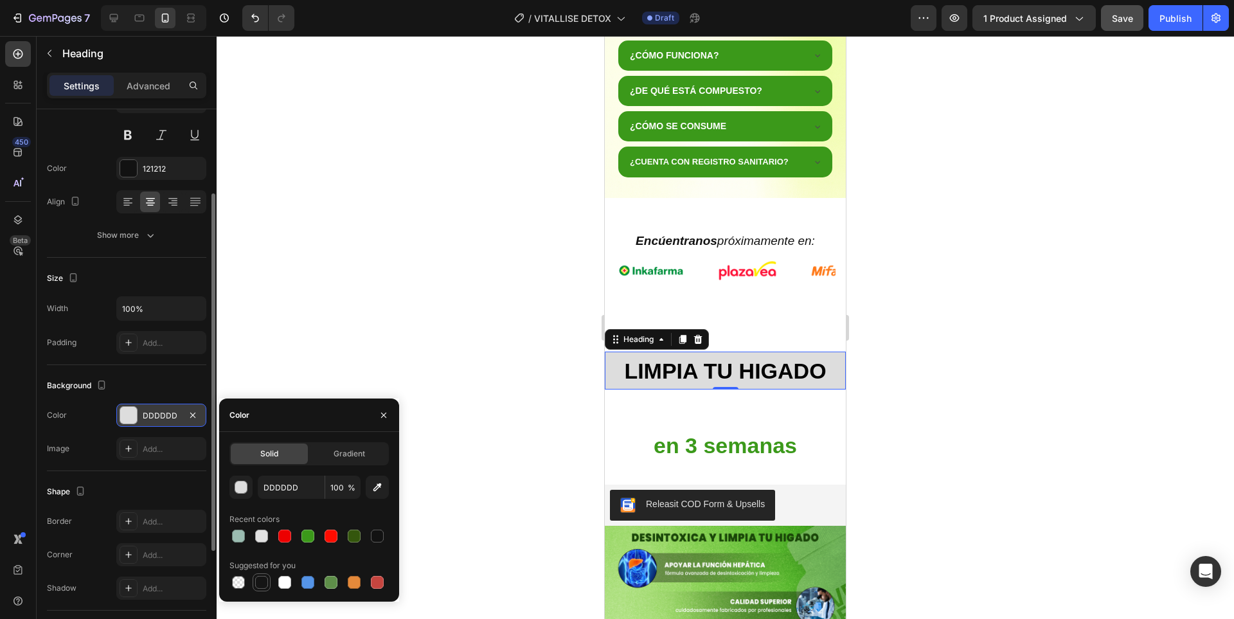
click at [262, 581] on div at bounding box center [261, 582] width 13 height 13
type input "151515"
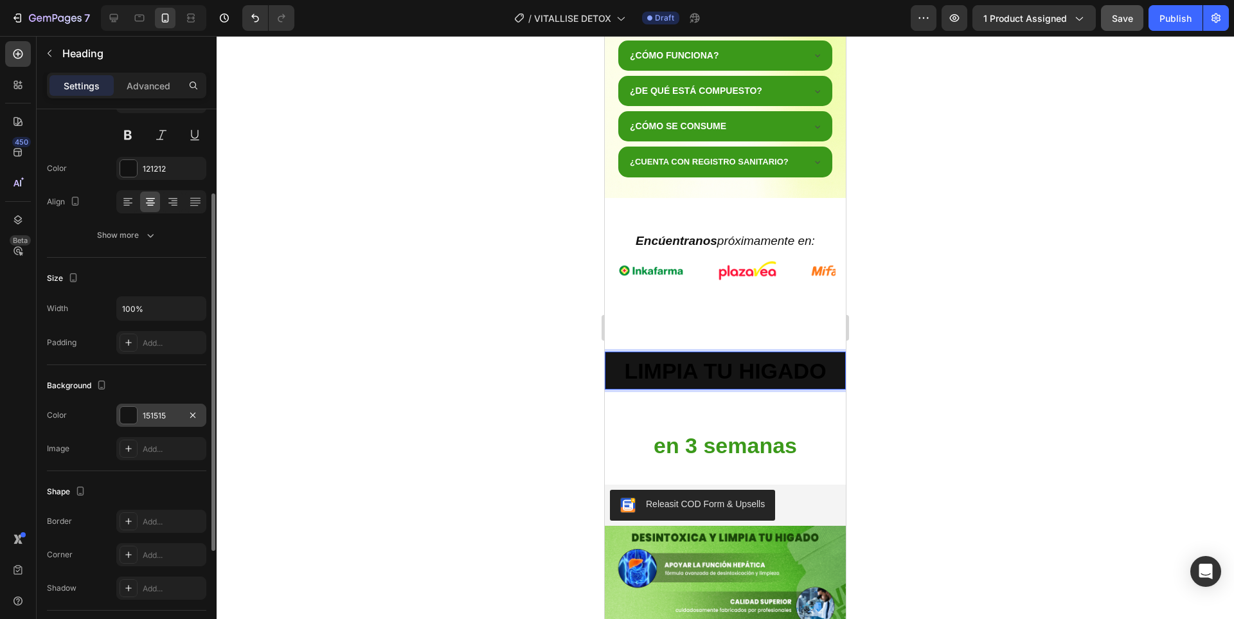
click at [763, 370] on strong "LIMPIA TU HIGADO" at bounding box center [725, 371] width 202 height 24
click at [765, 371] on strong "LIMPIA TU HIGADO" at bounding box center [725, 371] width 202 height 24
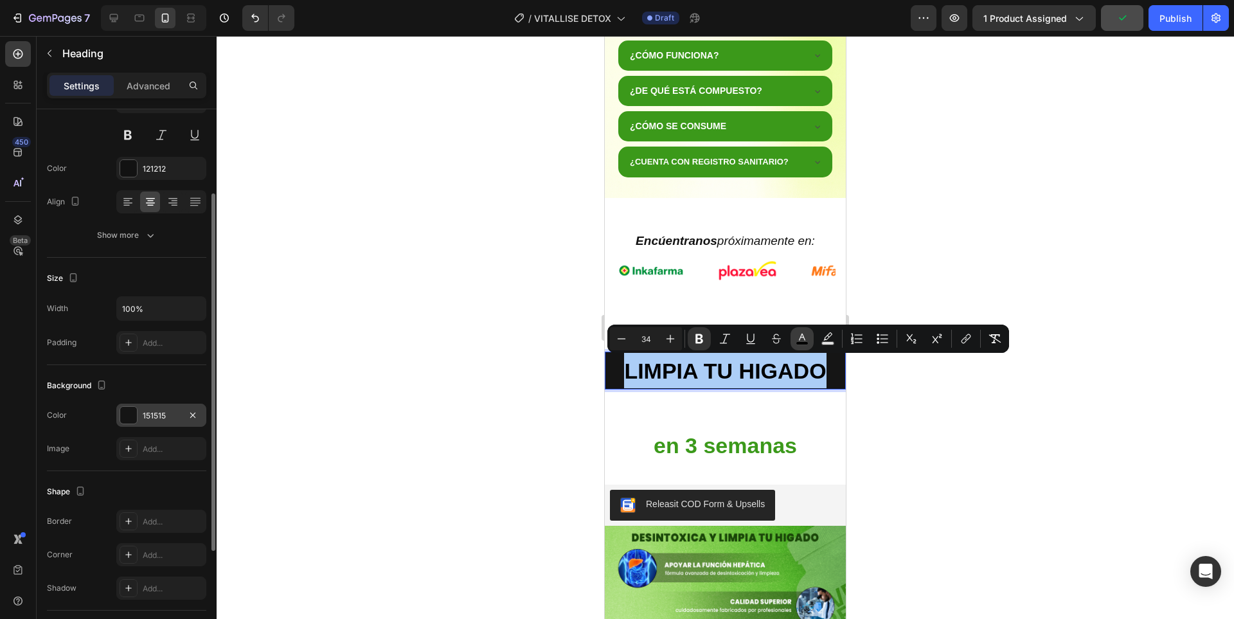
click at [802, 339] on icon "Editor contextual toolbar" at bounding box center [801, 338] width 13 height 13
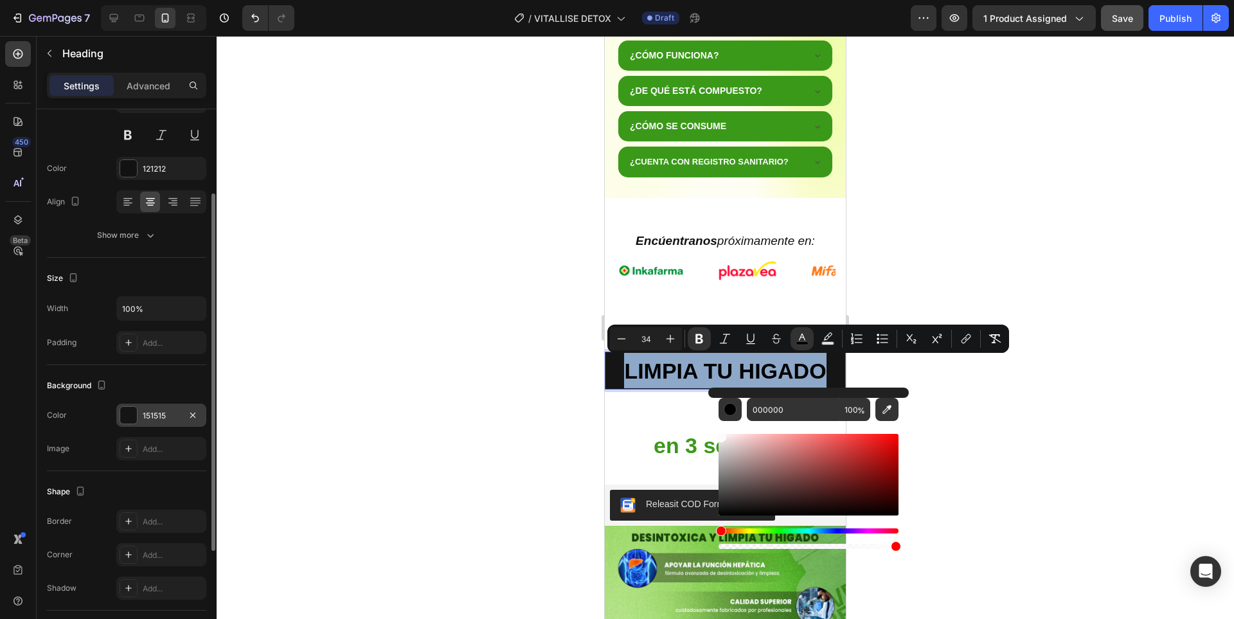
drag, startPoint x: 1337, startPoint y: 487, endPoint x: 700, endPoint y: 424, distance: 640.4
type input "FCFCFC"
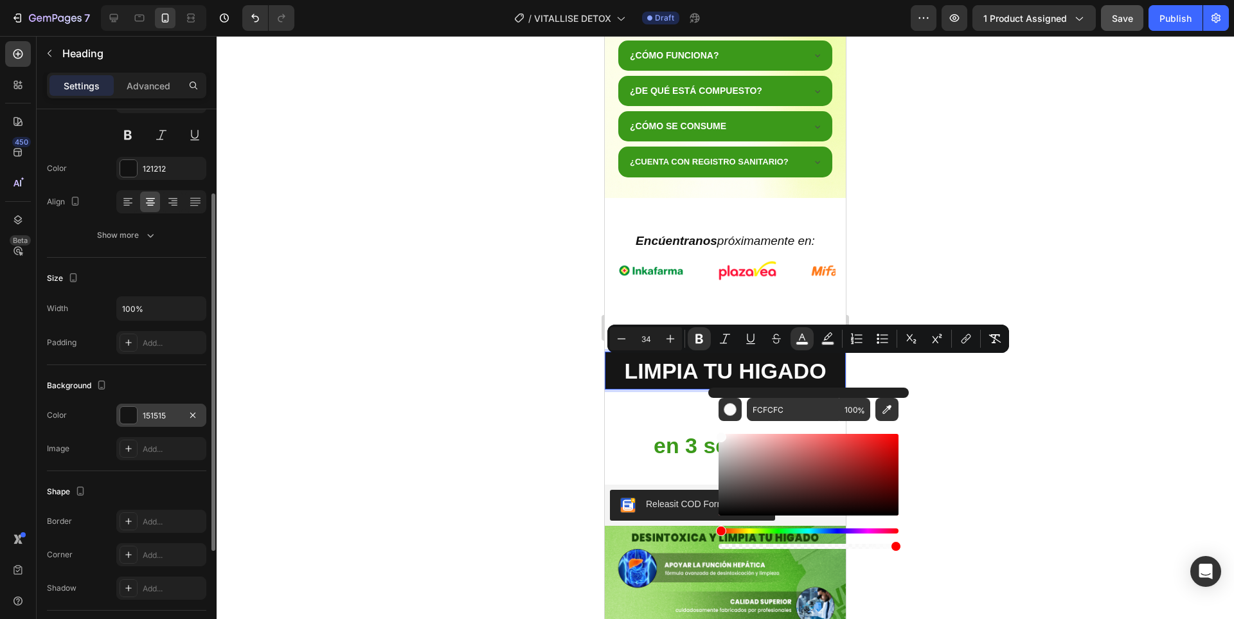
click at [1025, 395] on div at bounding box center [725, 327] width 1017 height 583
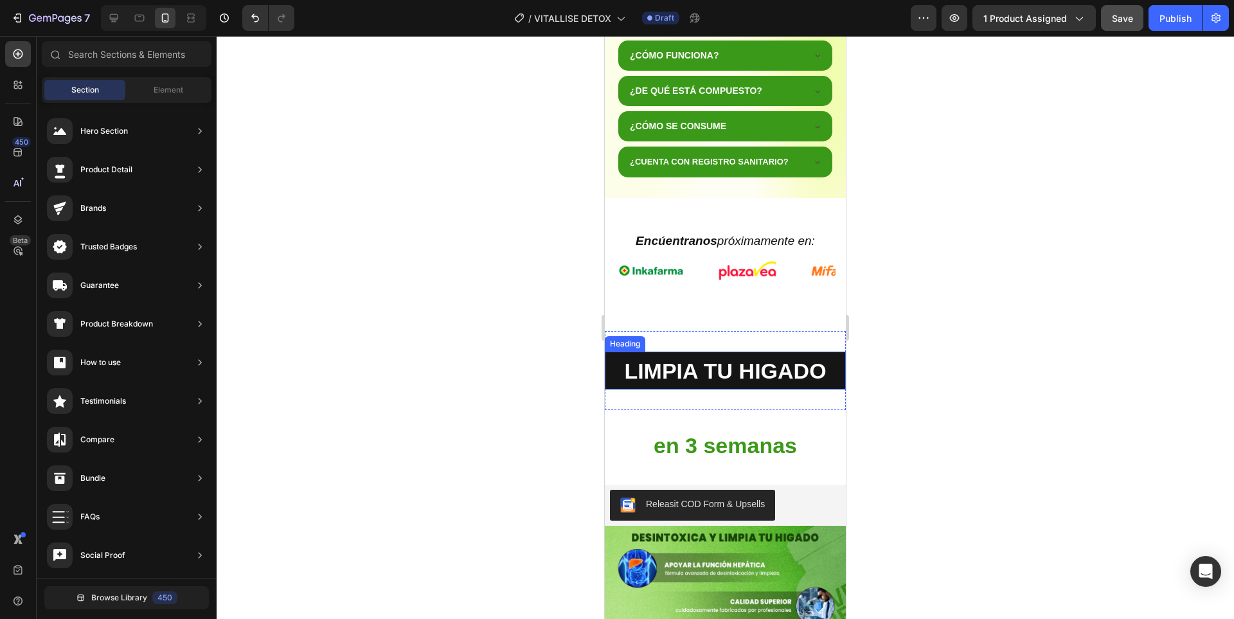
click at [829, 380] on p "⁠⁠⁠⁠⁠⁠⁠ LIMPIA TU HIGADO" at bounding box center [725, 370] width 238 height 35
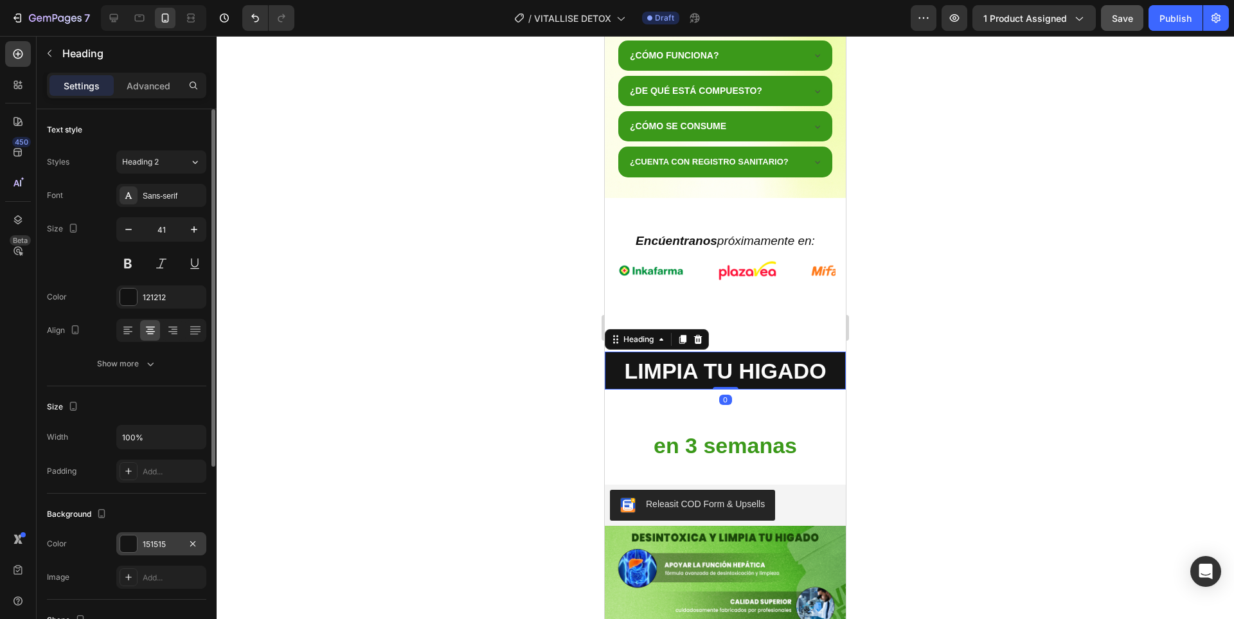
click at [149, 542] on div "151515" at bounding box center [161, 544] width 37 height 12
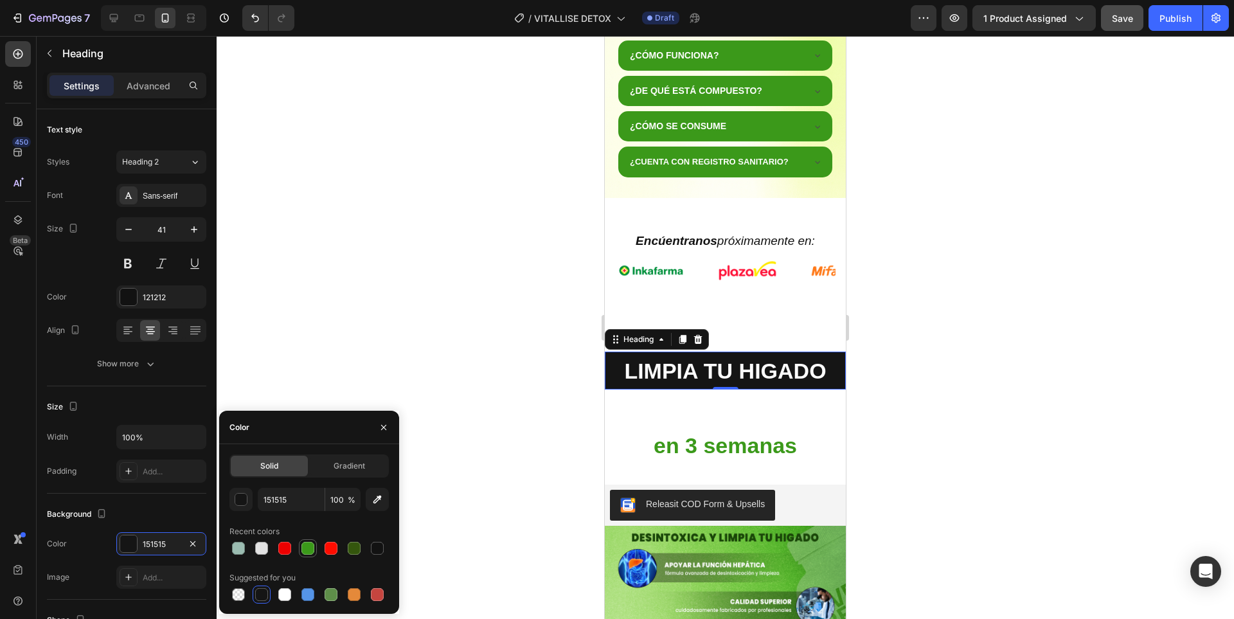
click at [308, 550] on div at bounding box center [307, 548] width 13 height 13
type input "3B991A"
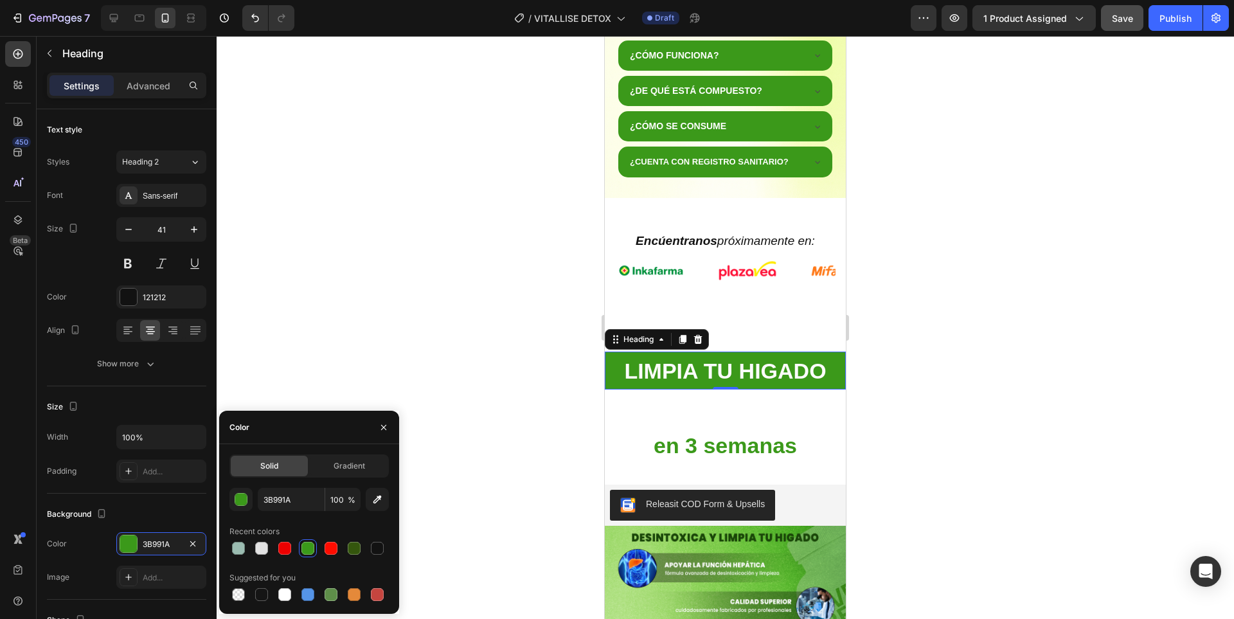
click at [948, 372] on div at bounding box center [725, 327] width 1017 height 583
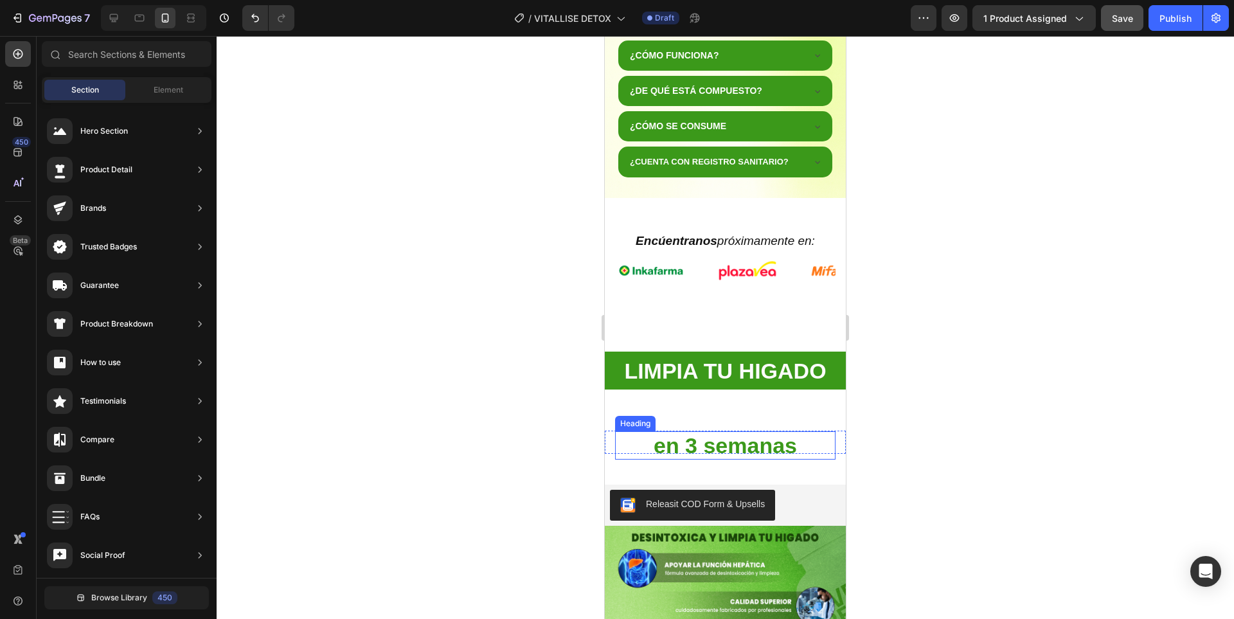
click at [760, 432] on p "⁠⁠⁠⁠⁠⁠⁠ en 3 semanas" at bounding box center [725, 445] width 220 height 28
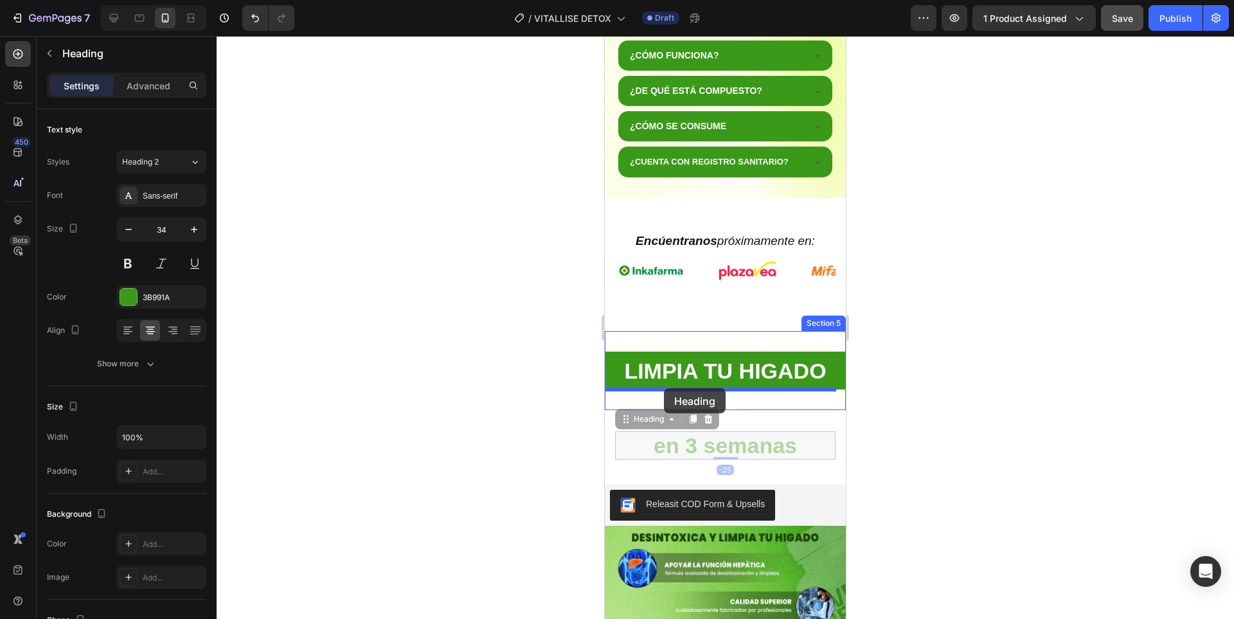
drag, startPoint x: 657, startPoint y: 419, endPoint x: 664, endPoint y: 388, distance: 31.6
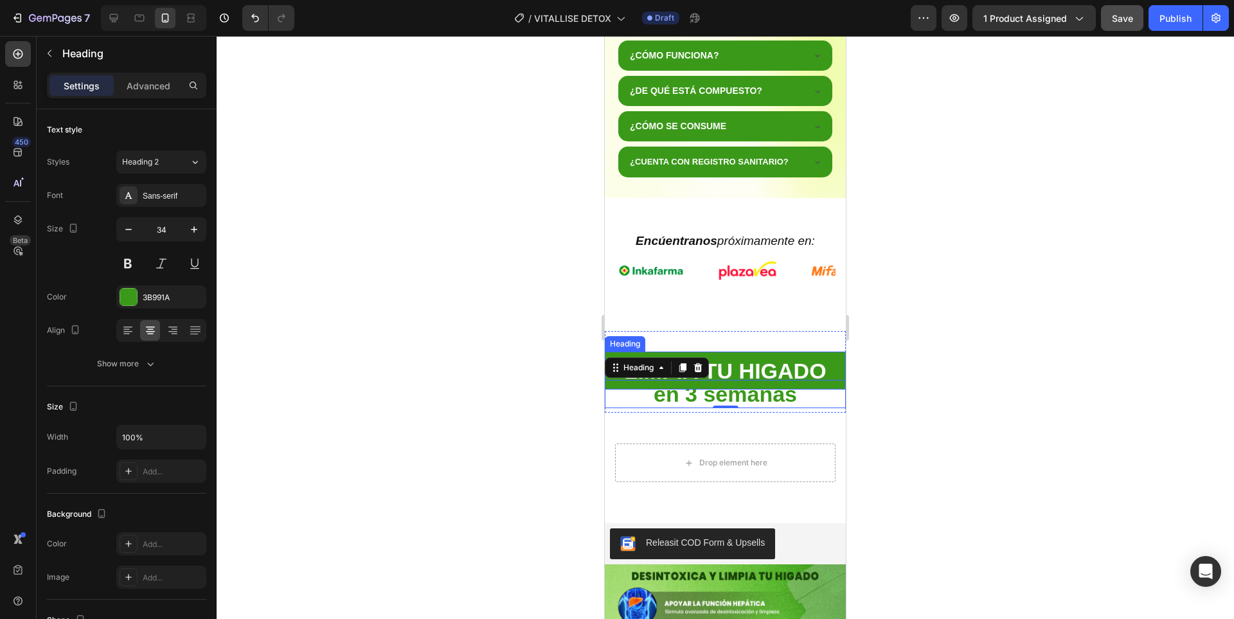
click at [831, 370] on p "⁠⁠⁠⁠⁠⁠⁠ LIMPIA TU HIGADO" at bounding box center [725, 370] width 238 height 35
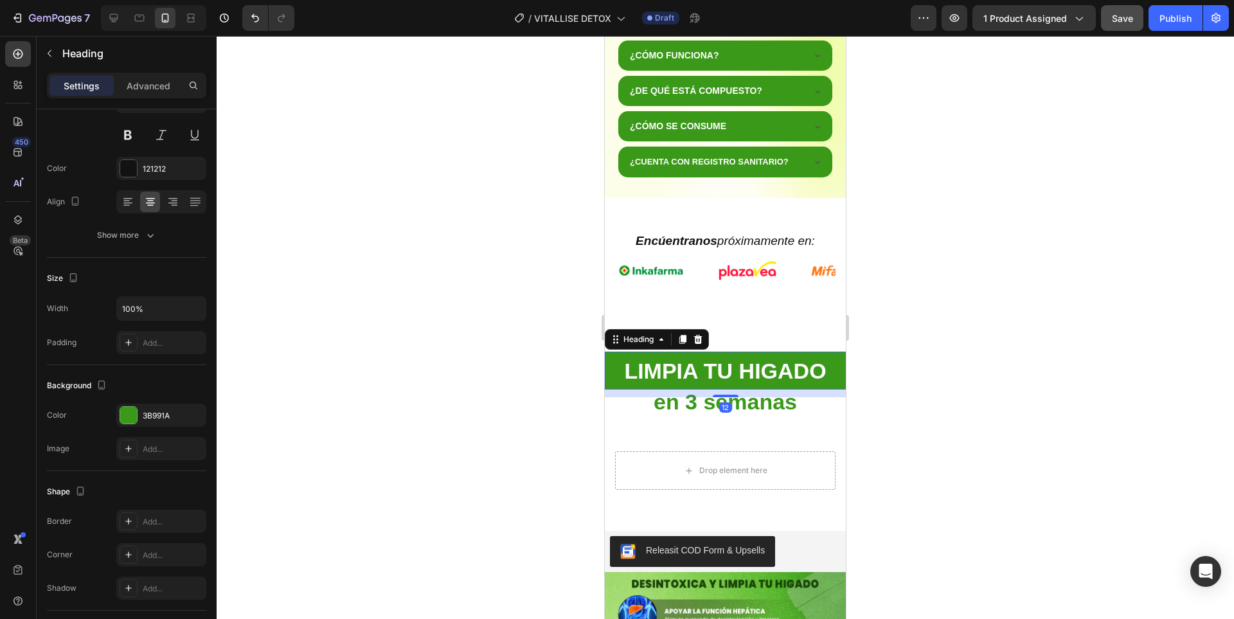
drag, startPoint x: 722, startPoint y: 388, endPoint x: 739, endPoint y: 396, distance: 18.4
click at [739, 389] on div "12" at bounding box center [725, 389] width 241 height 0
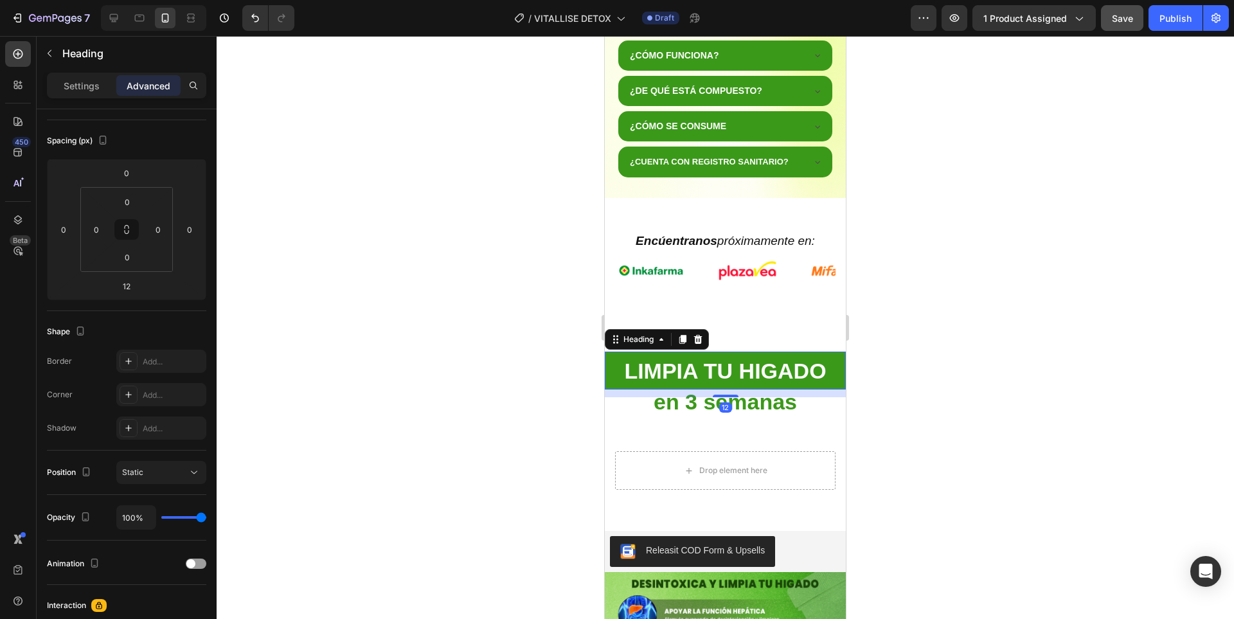
drag, startPoint x: 134, startPoint y: 360, endPoint x: 973, endPoint y: 396, distance: 839.2
click at [973, 396] on div at bounding box center [725, 327] width 1017 height 583
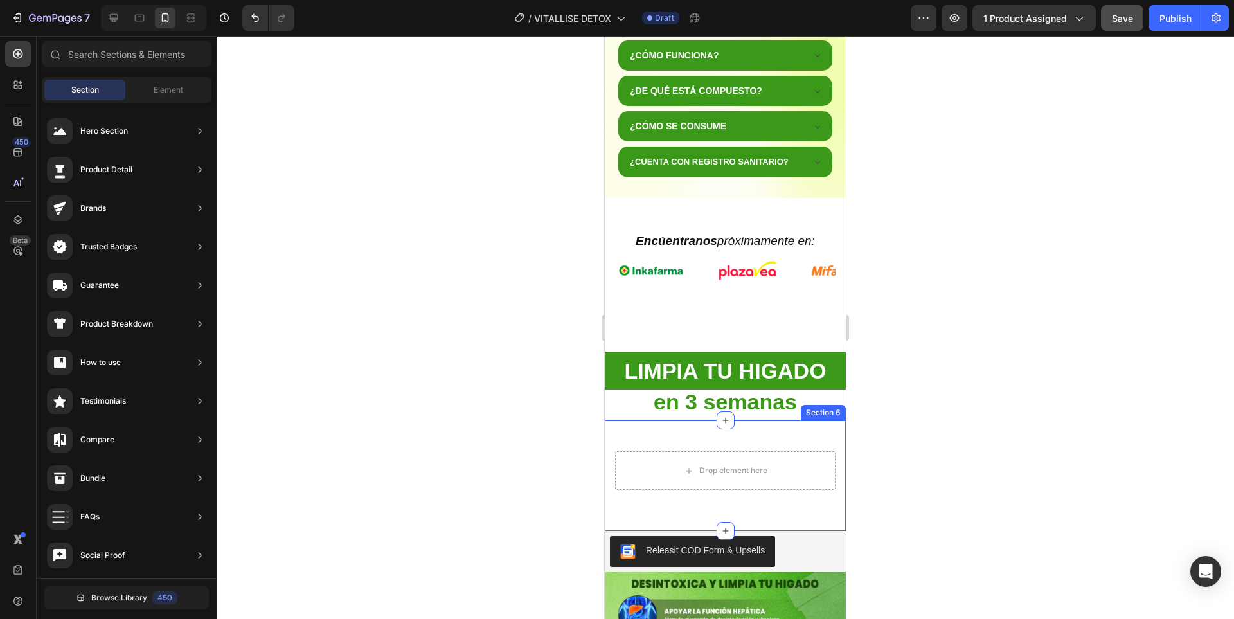
click at [819, 430] on div "Drop element here Row Section 6" at bounding box center [725, 475] width 241 height 111
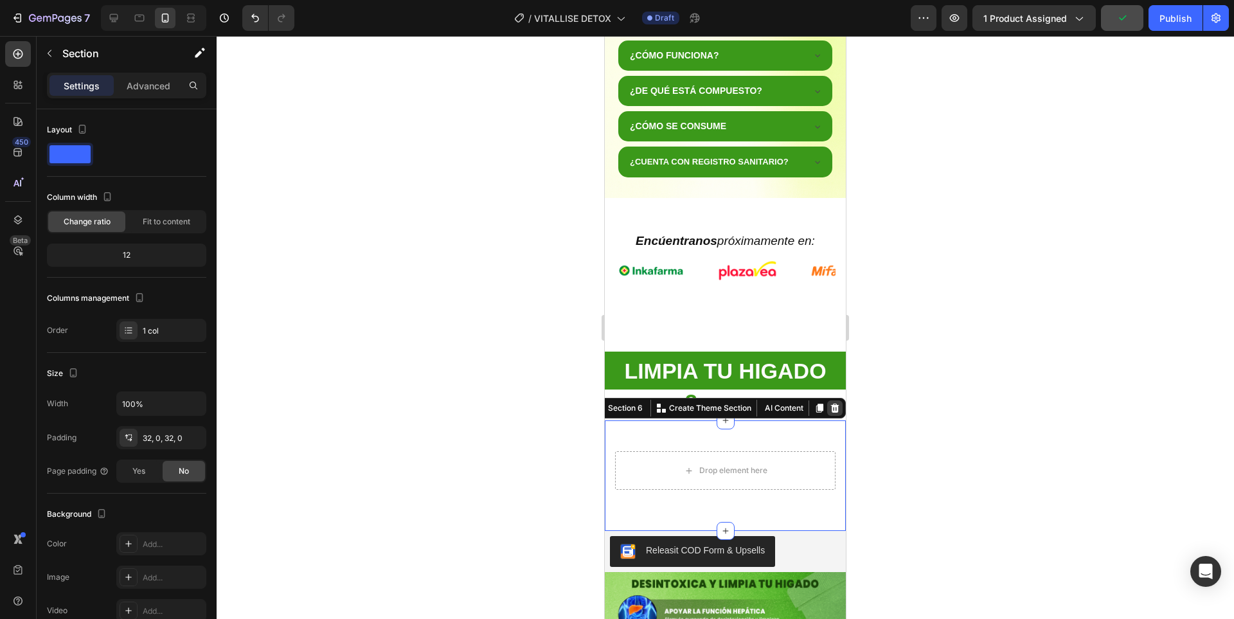
click at [831, 409] on icon at bounding box center [835, 407] width 8 height 9
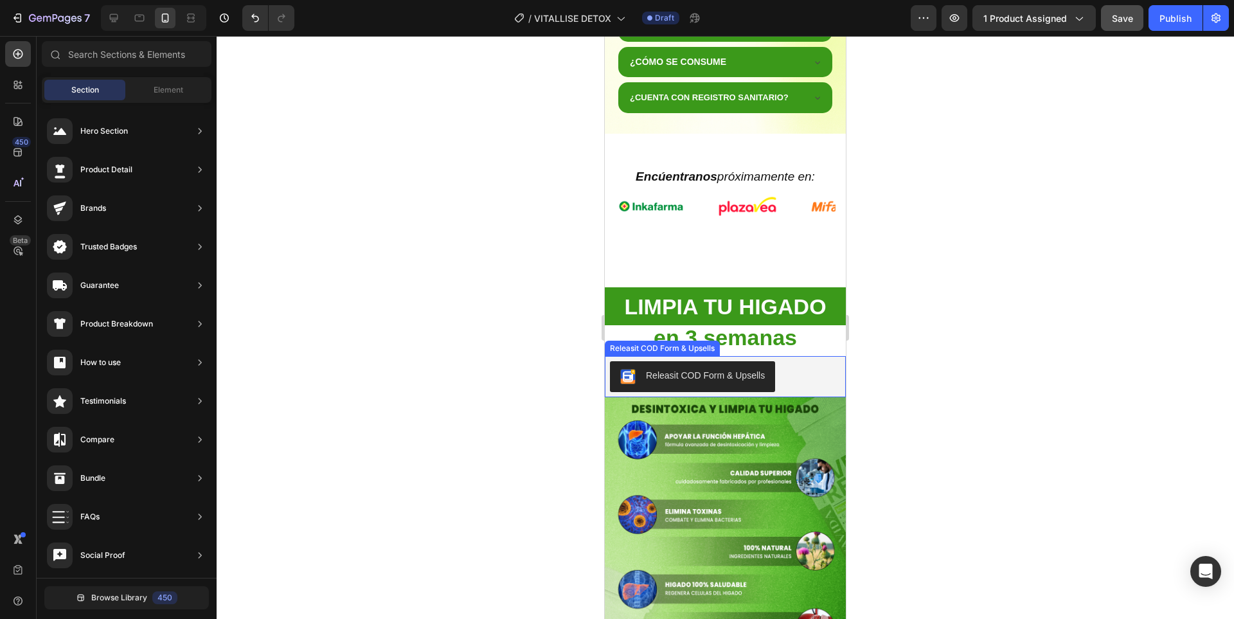
scroll to position [1028, 0]
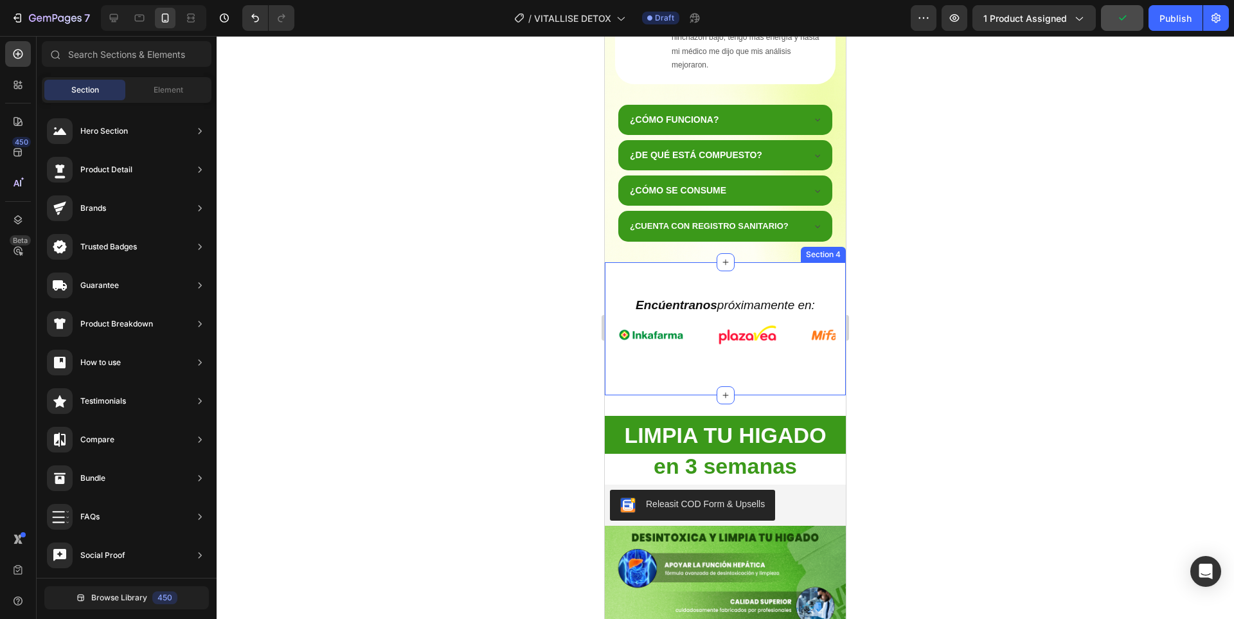
click at [769, 380] on div "Encúentranos próximamente en: Heading Image Image Image Image Image Image Image…" at bounding box center [725, 328] width 241 height 133
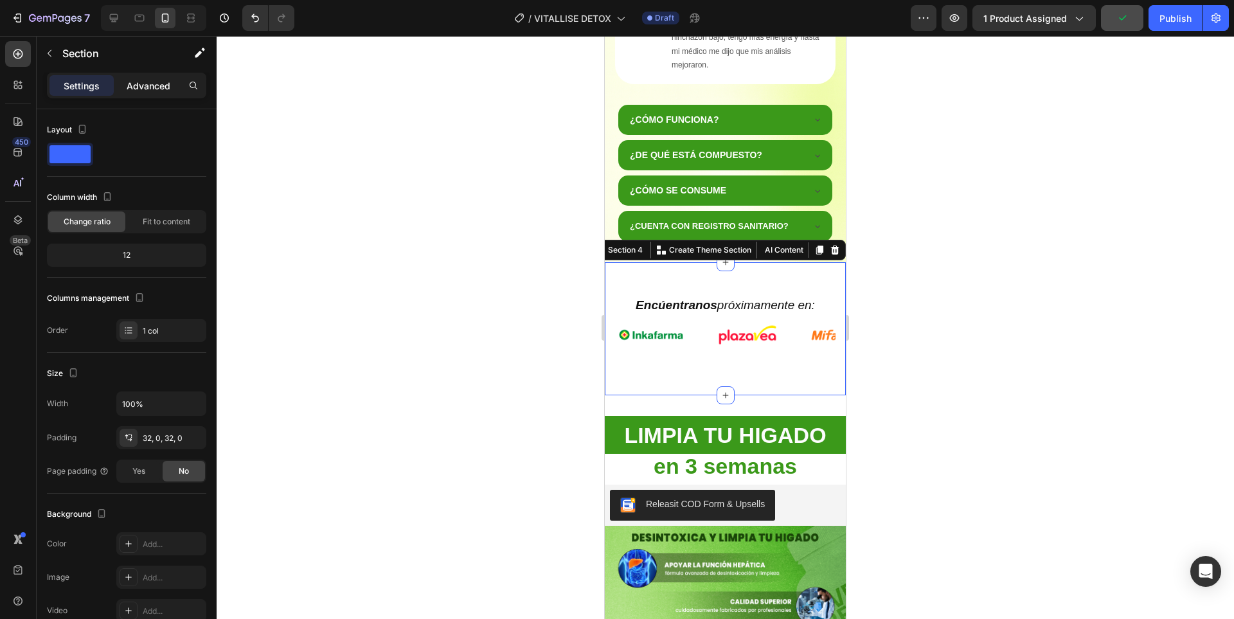
click at [139, 84] on p "Advanced" at bounding box center [149, 85] width 44 height 13
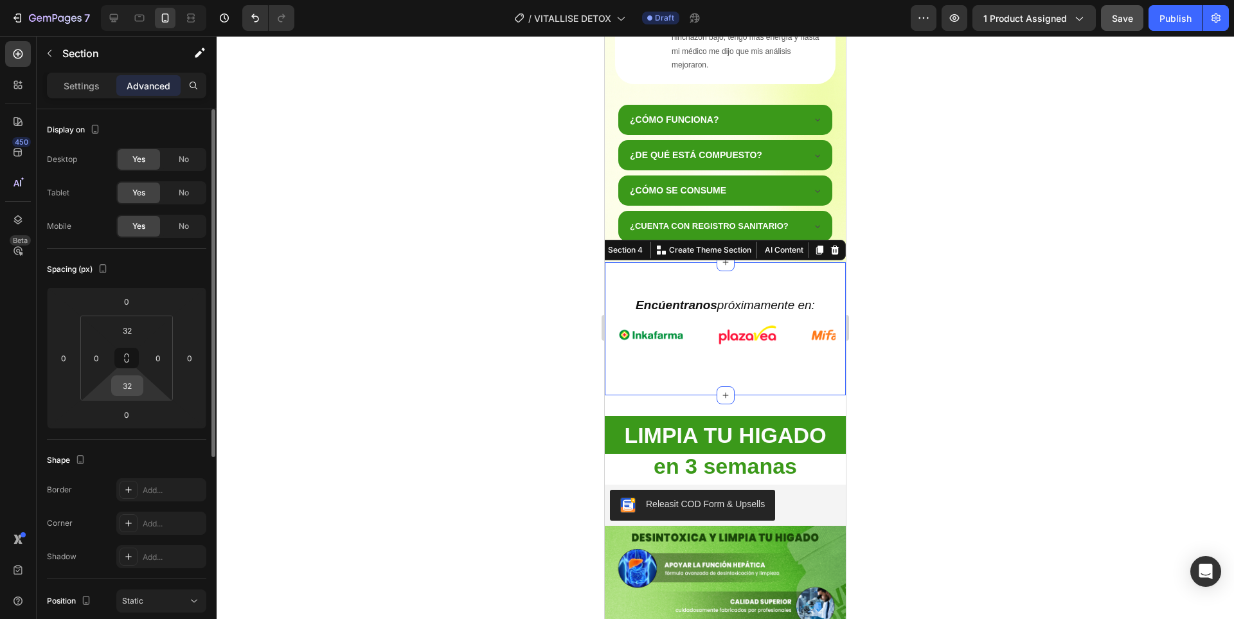
click at [134, 390] on input "32" at bounding box center [127, 385] width 26 height 19
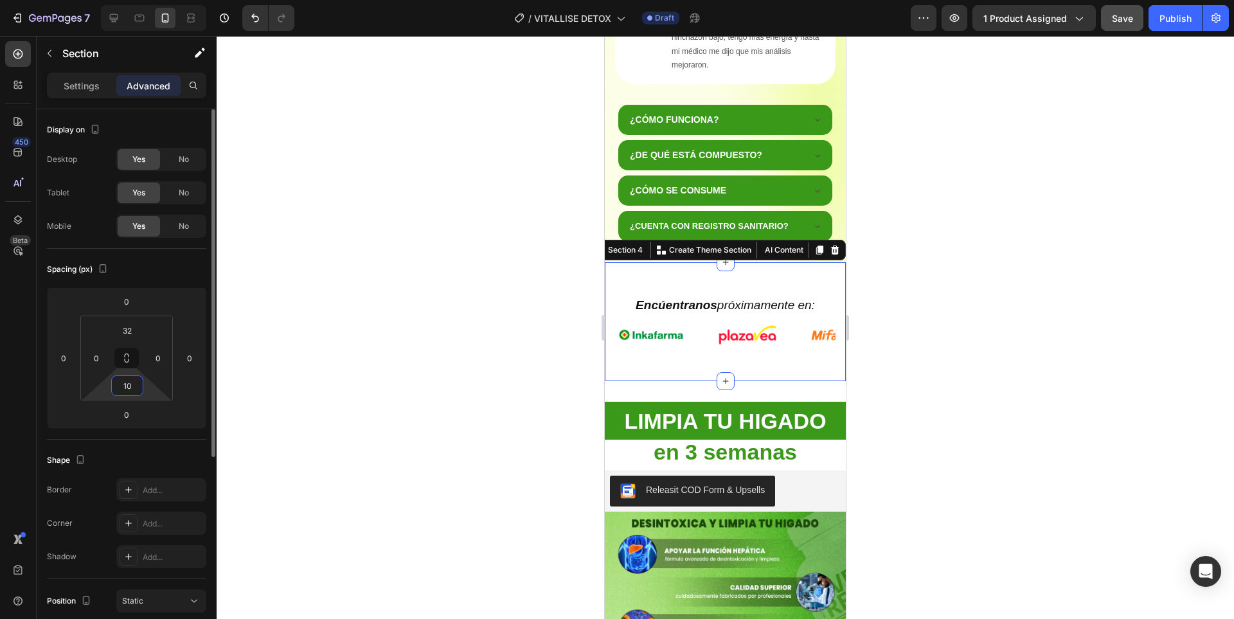
click at [151, 0] on html "7 Version history / VITALLISE DETOX Draft Preview 1 product assigned Save Publi…" at bounding box center [617, 0] width 1234 height 0
click at [132, 384] on input "12" at bounding box center [127, 385] width 26 height 19
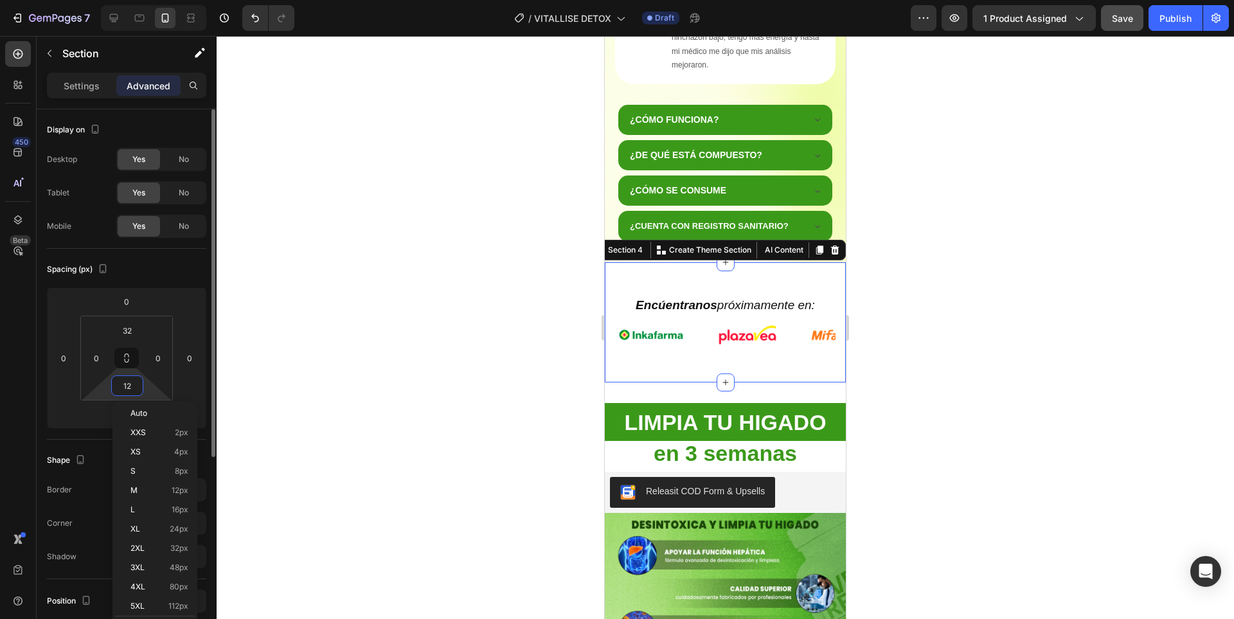
click at [132, 384] on input "12" at bounding box center [127, 385] width 26 height 19
type input "2"
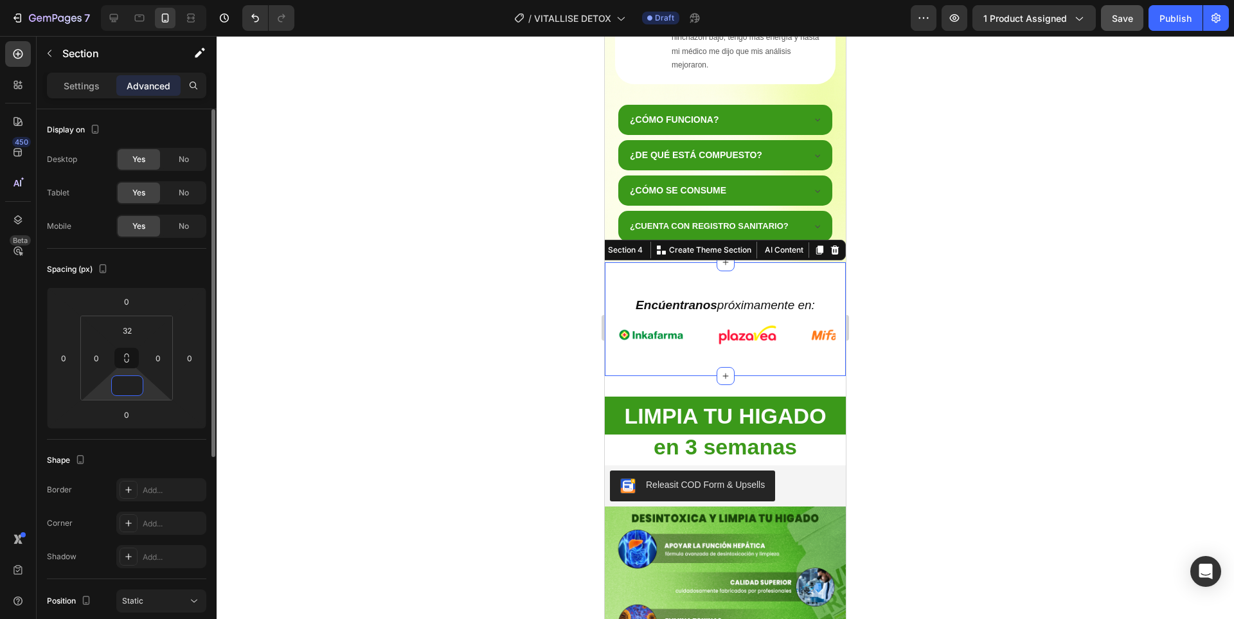
type input "0"
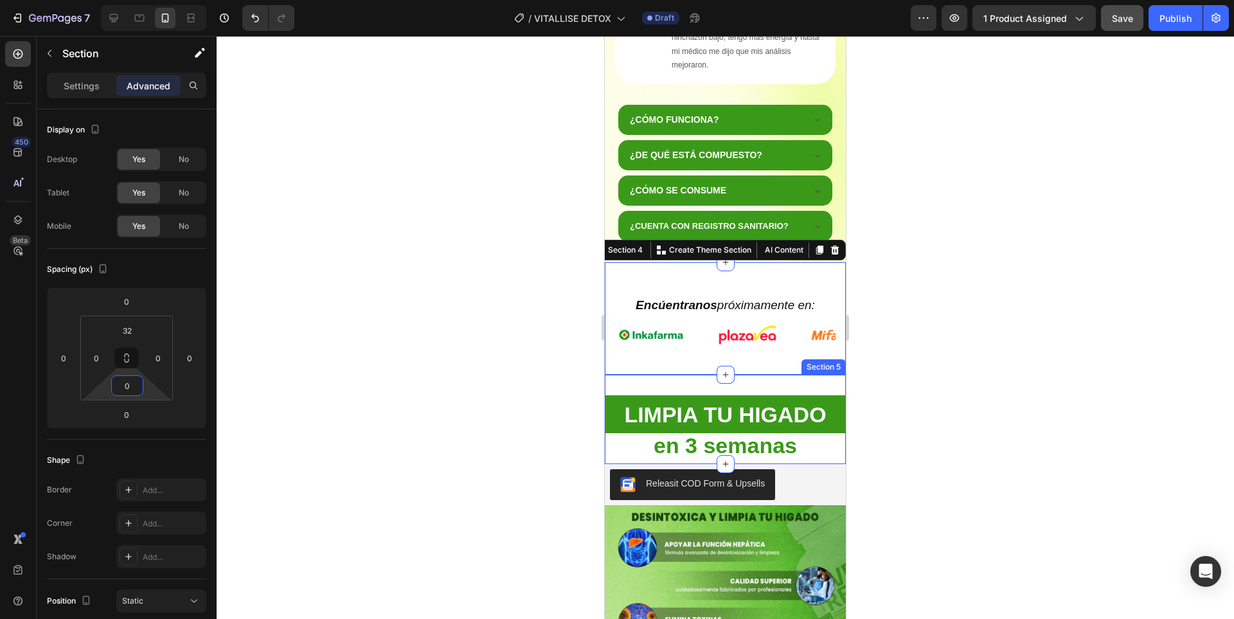
click at [779, 386] on div "LIMPIA TU HIGADO Heading en 3 semanas Heading Section 5" at bounding box center [725, 420] width 241 height 90
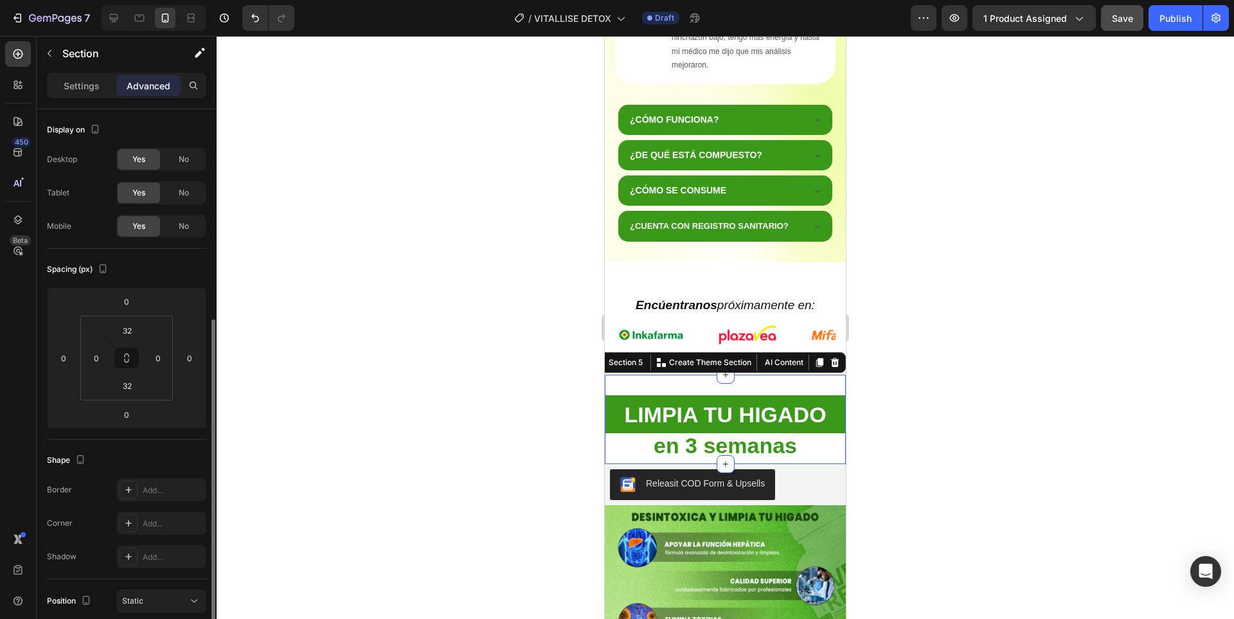
scroll to position [128, 0]
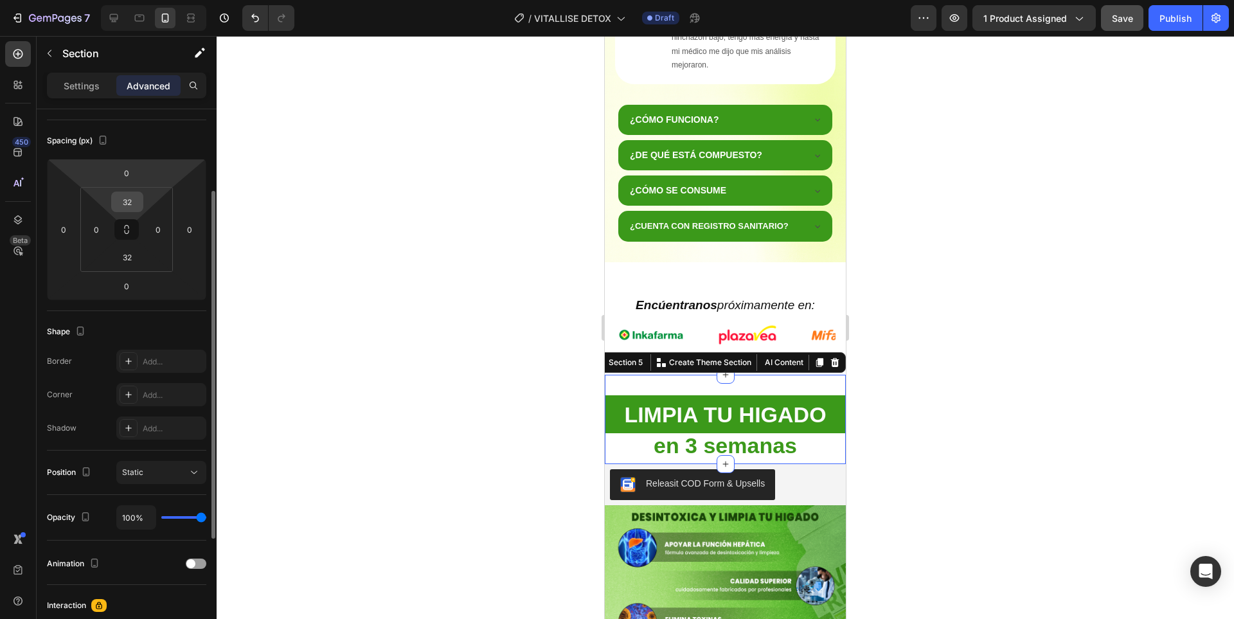
click at [130, 206] on input "32" at bounding box center [127, 201] width 26 height 19
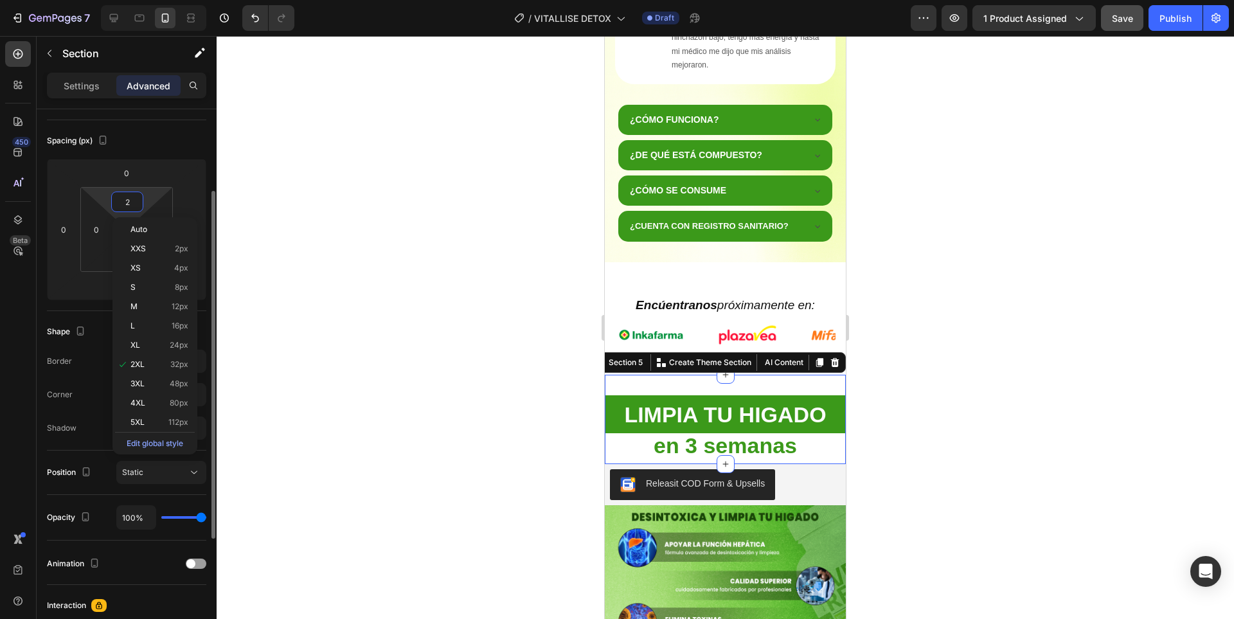
type input "20"
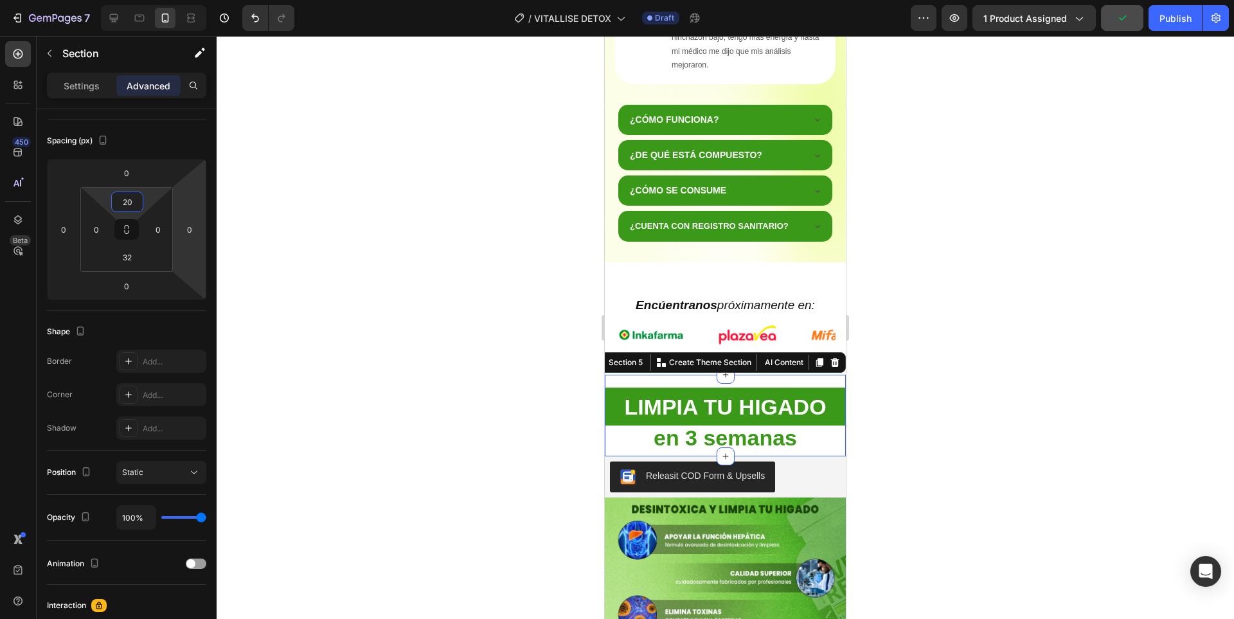
click at [957, 328] on div at bounding box center [725, 327] width 1017 height 583
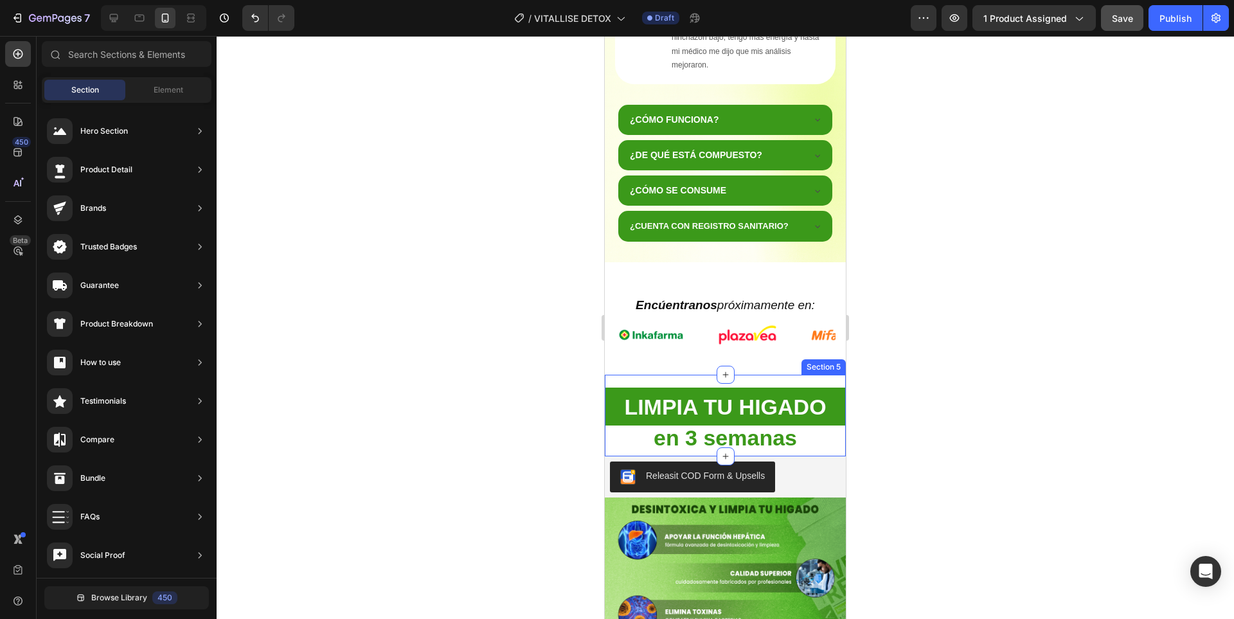
click at [774, 375] on div "LIMPIA TU HIGADO Heading en 3 semanas Heading Section 5" at bounding box center [725, 416] width 241 height 82
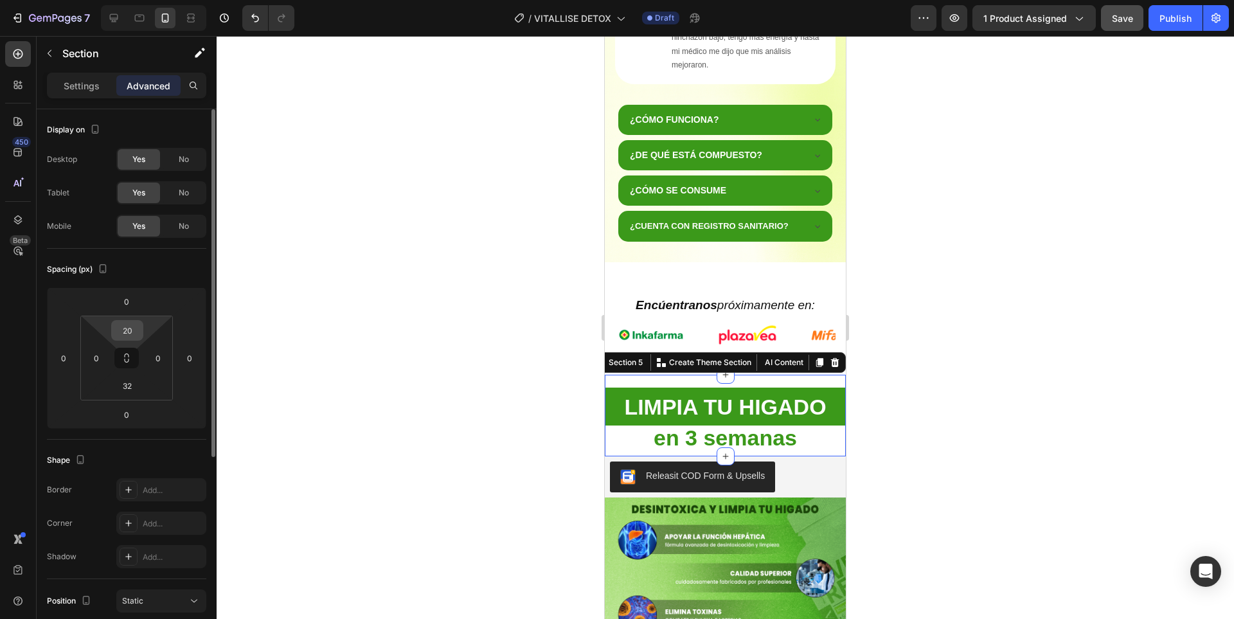
click at [123, 333] on input "20" at bounding box center [127, 330] width 26 height 19
type input "0"
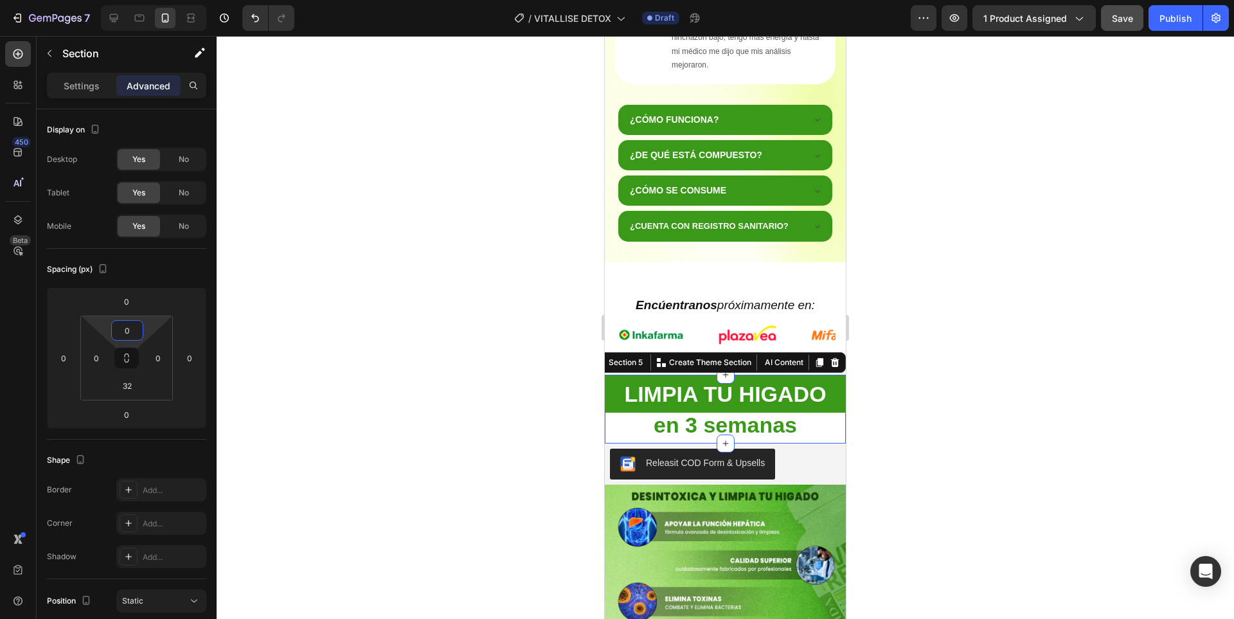
click at [932, 351] on div at bounding box center [725, 327] width 1017 height 583
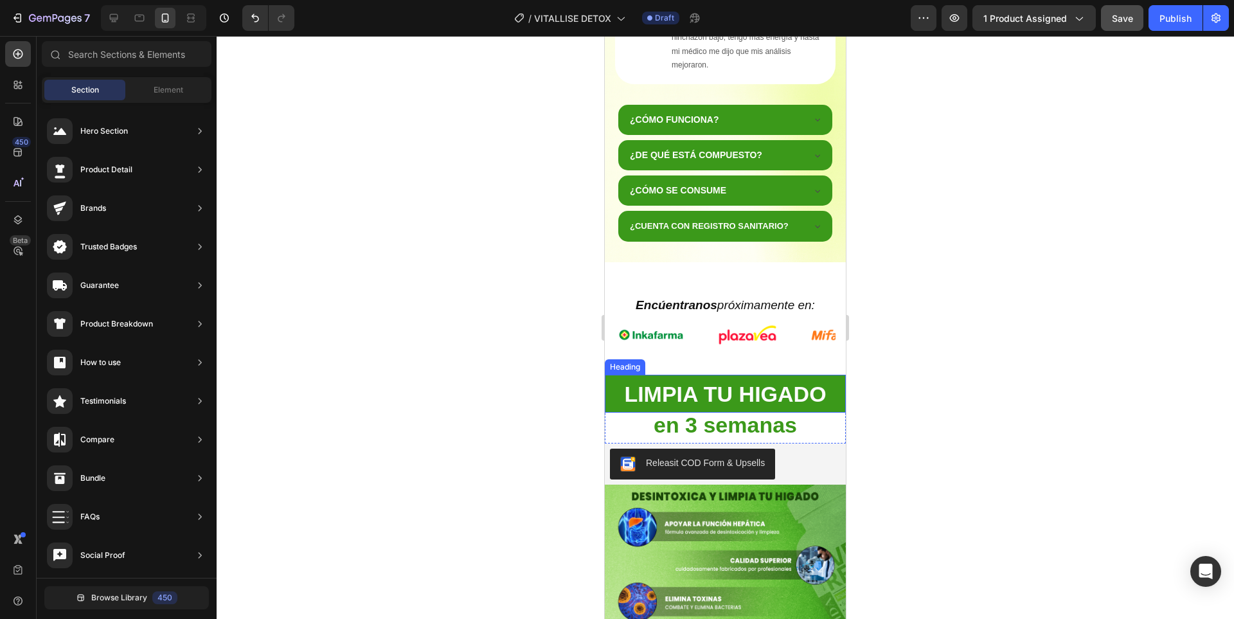
click at [826, 376] on h2 "LIMPIA TU HIGADO" at bounding box center [725, 394] width 241 height 38
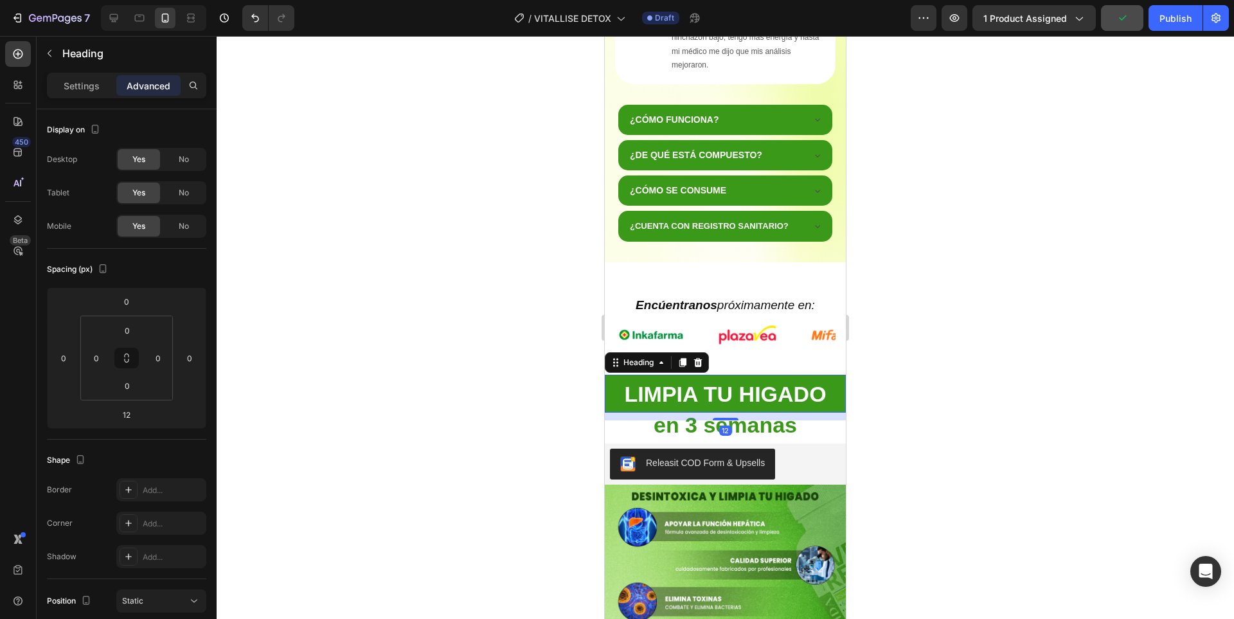
click at [632, 370] on div "Heading" at bounding box center [657, 362] width 104 height 21
click at [631, 366] on div "Heading" at bounding box center [638, 363] width 35 height 12
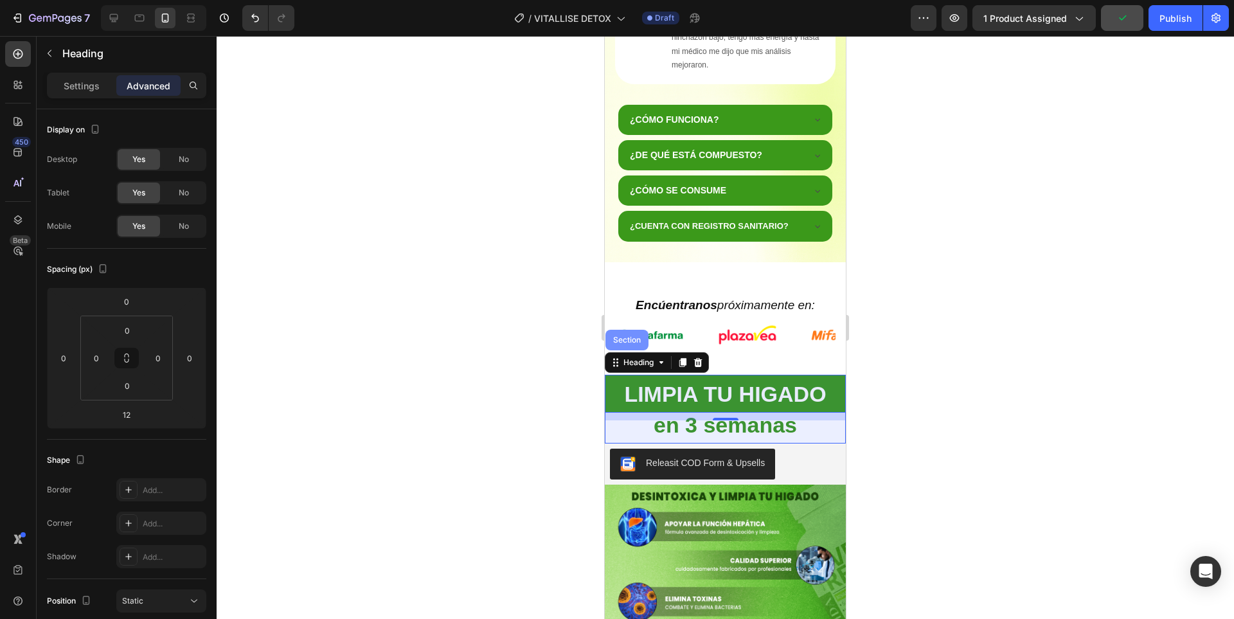
click at [624, 343] on div "Section" at bounding box center [626, 340] width 33 height 8
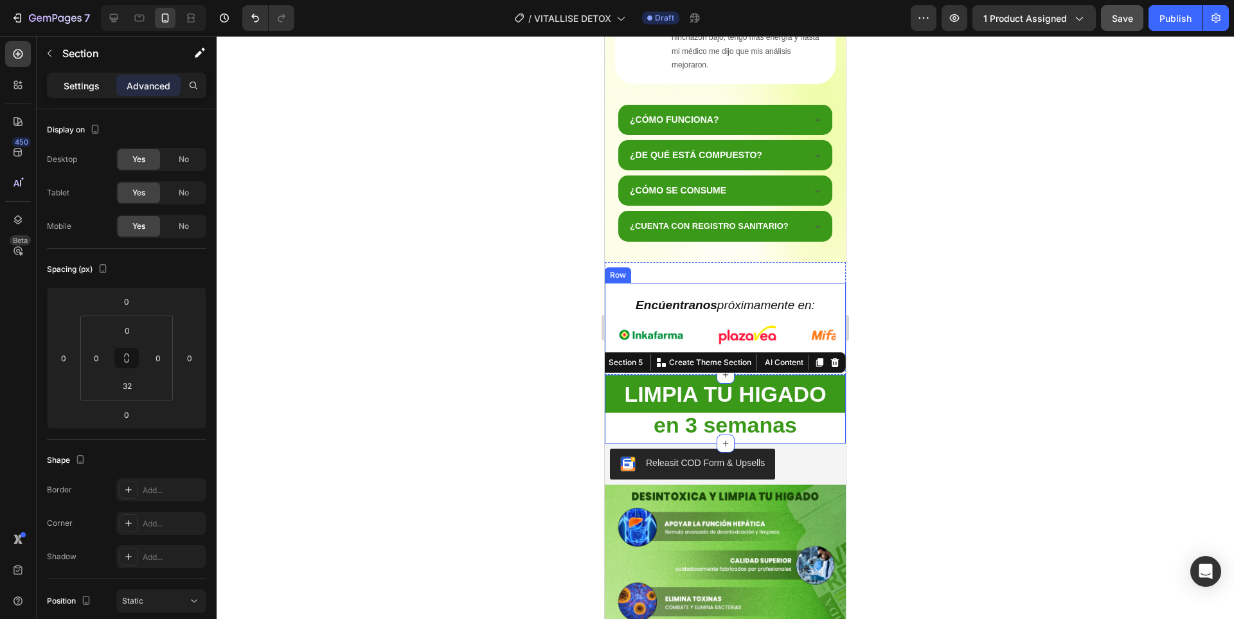
click at [60, 89] on div "Settings" at bounding box center [81, 85] width 64 height 21
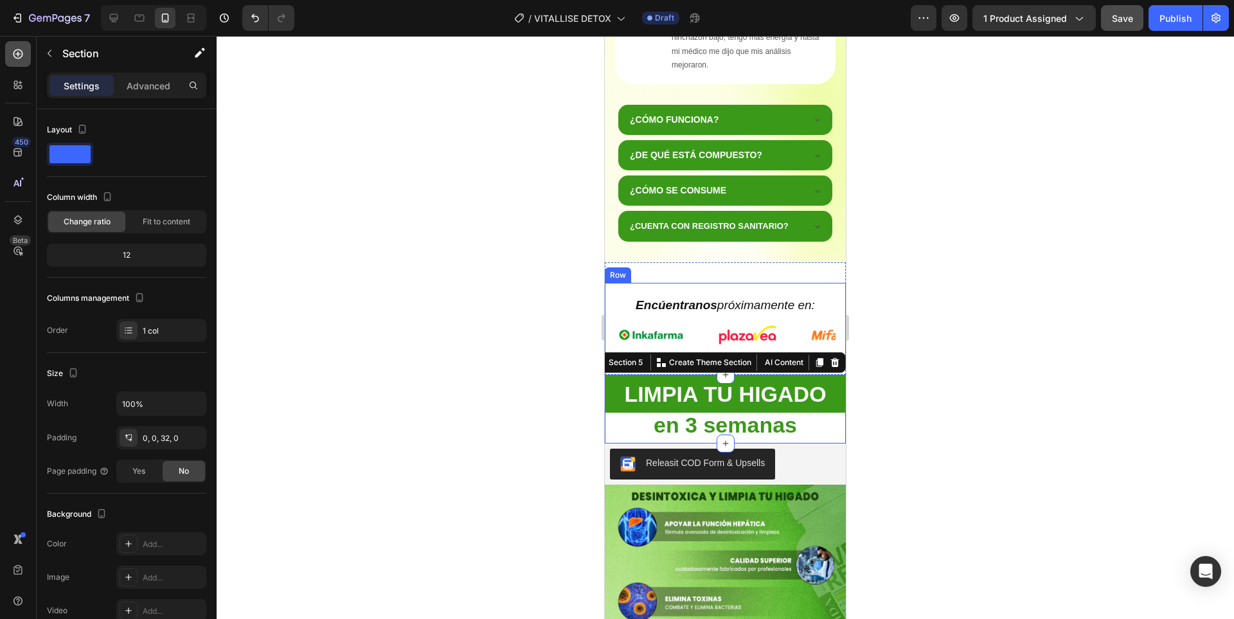
click at [10, 54] on div at bounding box center [18, 54] width 26 height 26
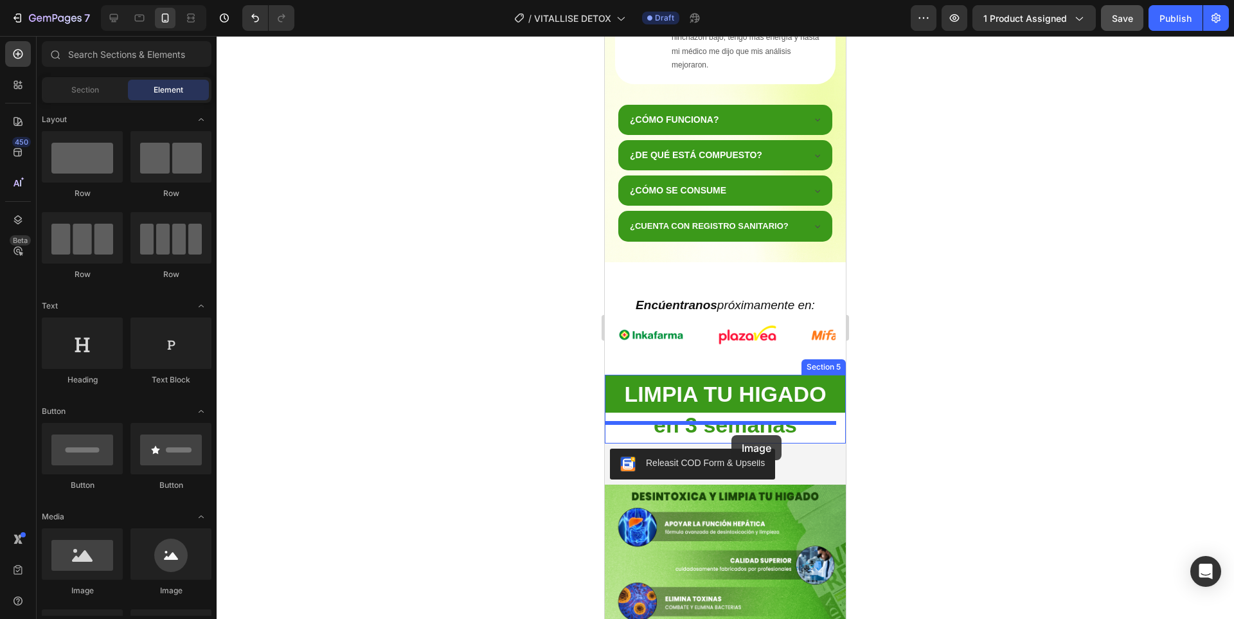
drag, startPoint x: 1069, startPoint y: 574, endPoint x: 731, endPoint y: 435, distance: 365.3
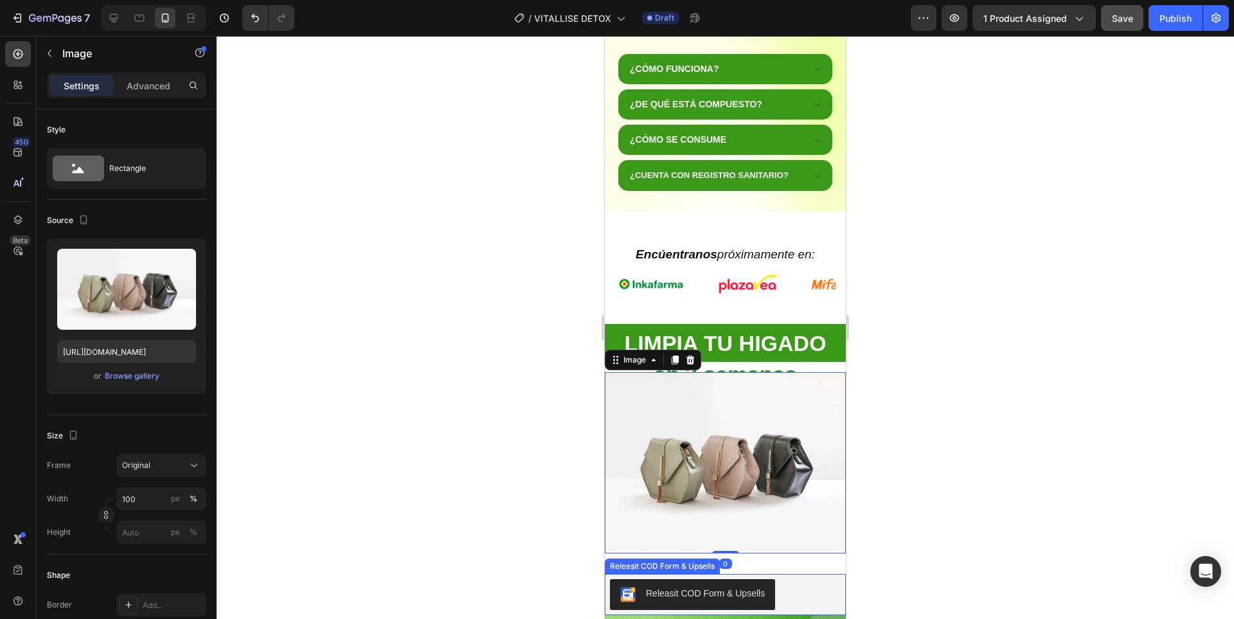
scroll to position [1156, 0]
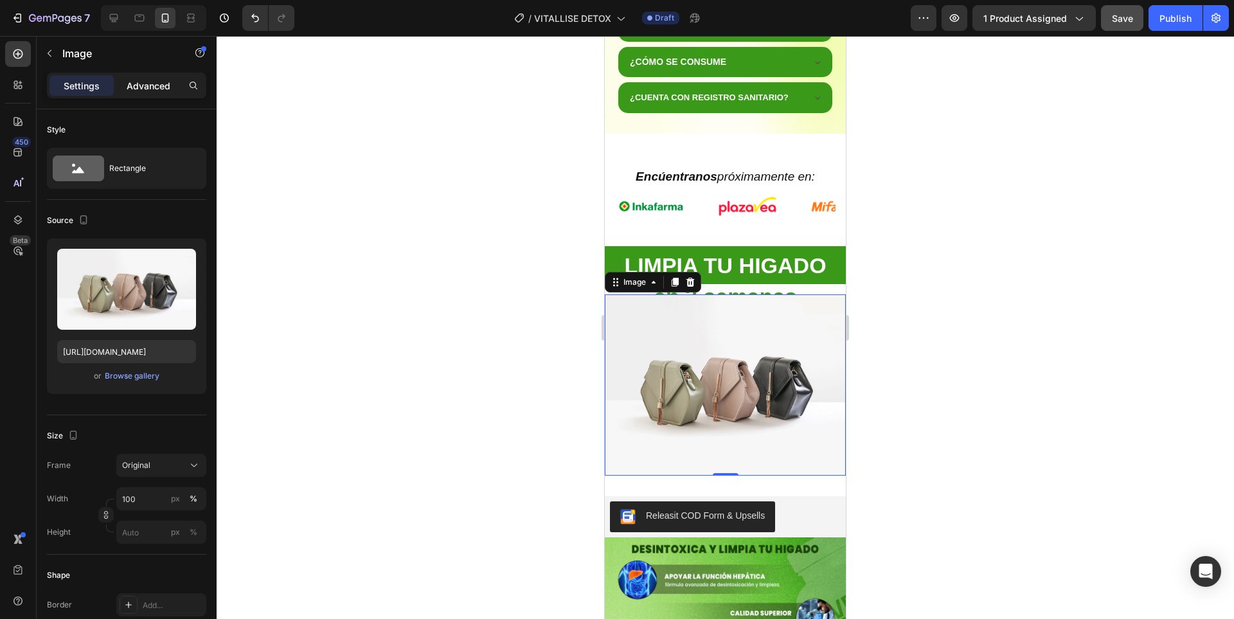
click at [143, 91] on p "Advanced" at bounding box center [149, 85] width 44 height 13
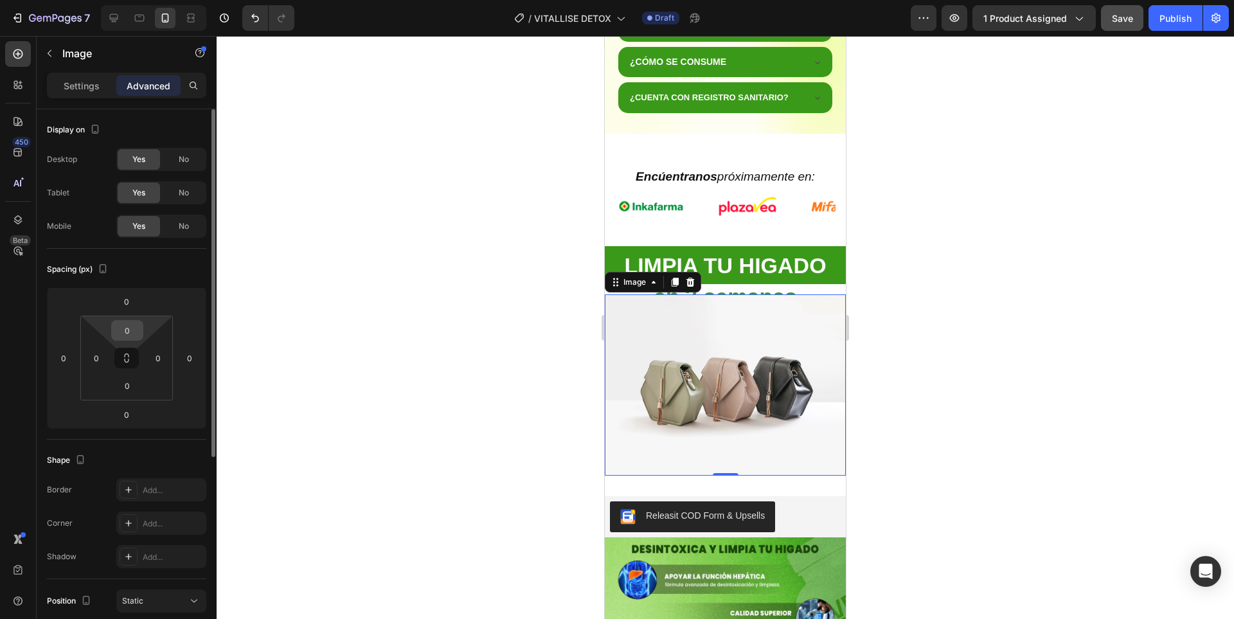
click at [127, 334] on input "0" at bounding box center [127, 330] width 26 height 19
type input "32"
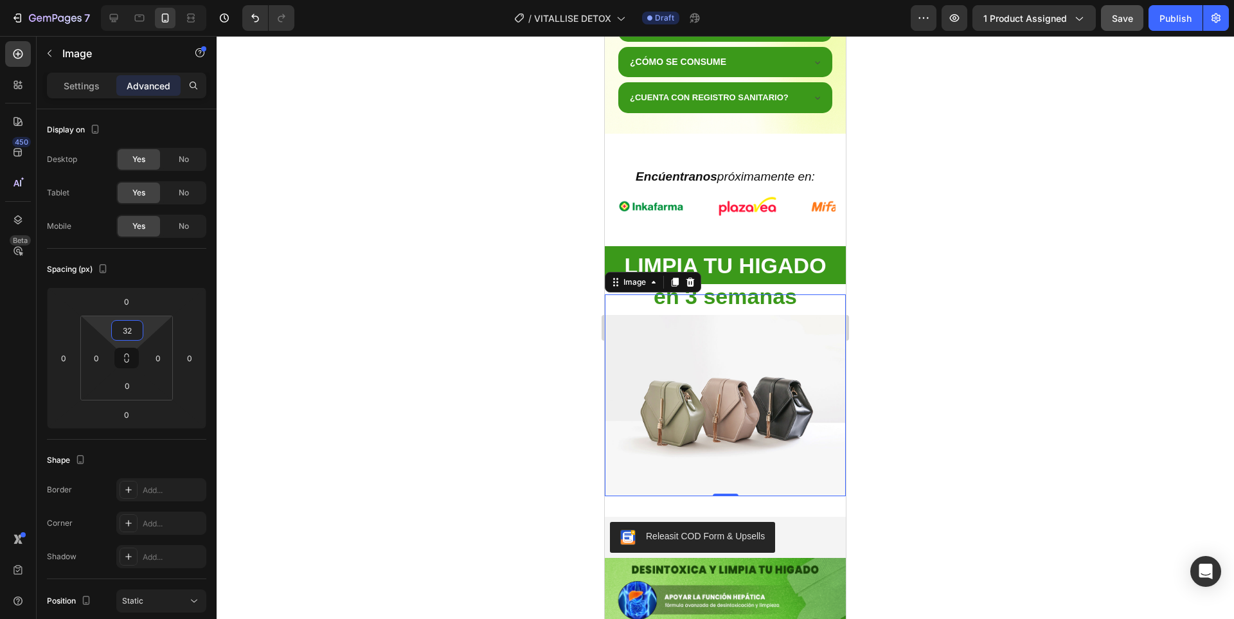
click at [922, 326] on div at bounding box center [725, 327] width 1017 height 583
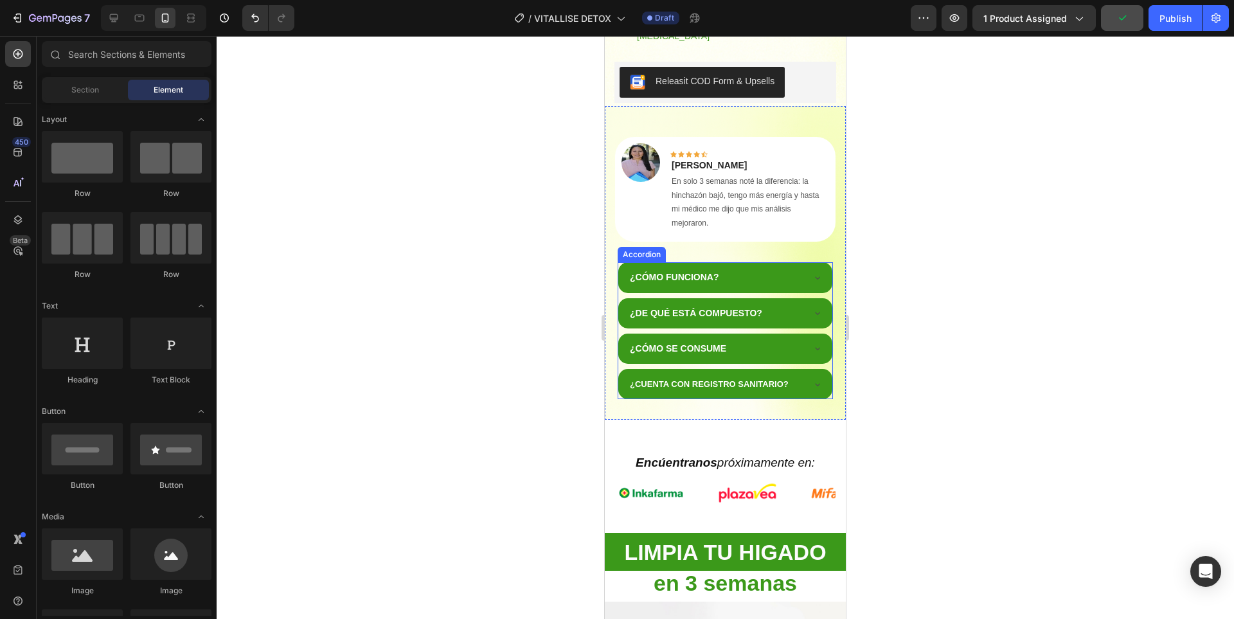
scroll to position [835, 0]
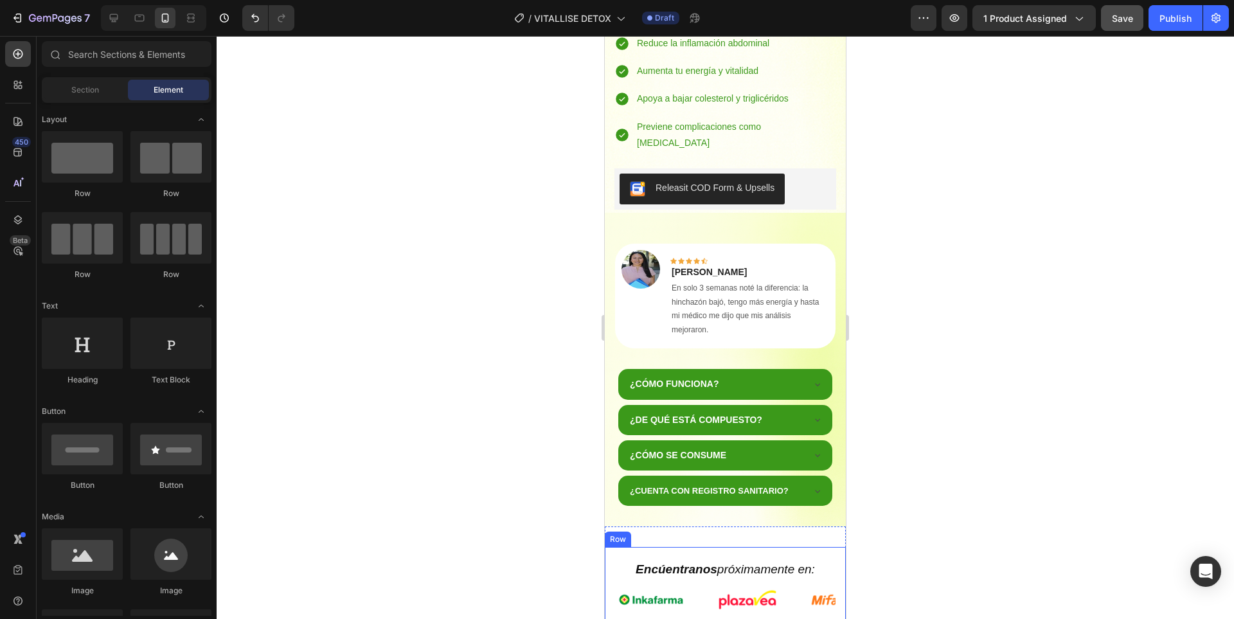
click at [833, 547] on div "Encúentranos próximamente en: Heading Image Image Image Image Image Image Image…" at bounding box center [725, 588] width 241 height 82
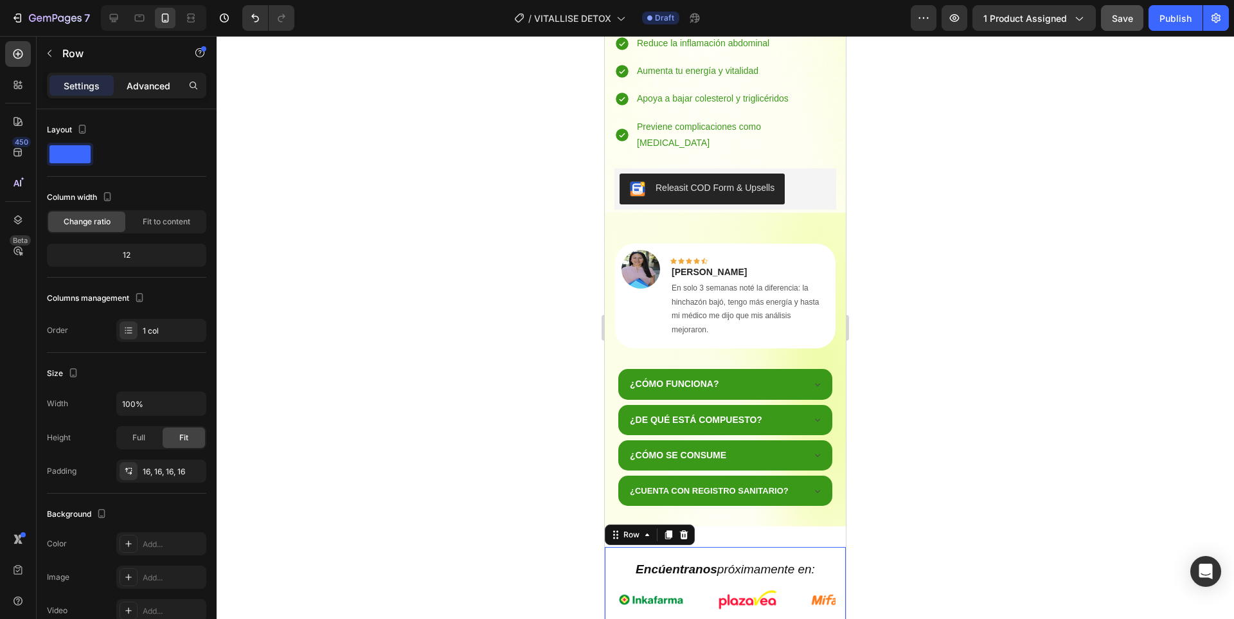
click at [168, 85] on p "Advanced" at bounding box center [149, 85] width 44 height 13
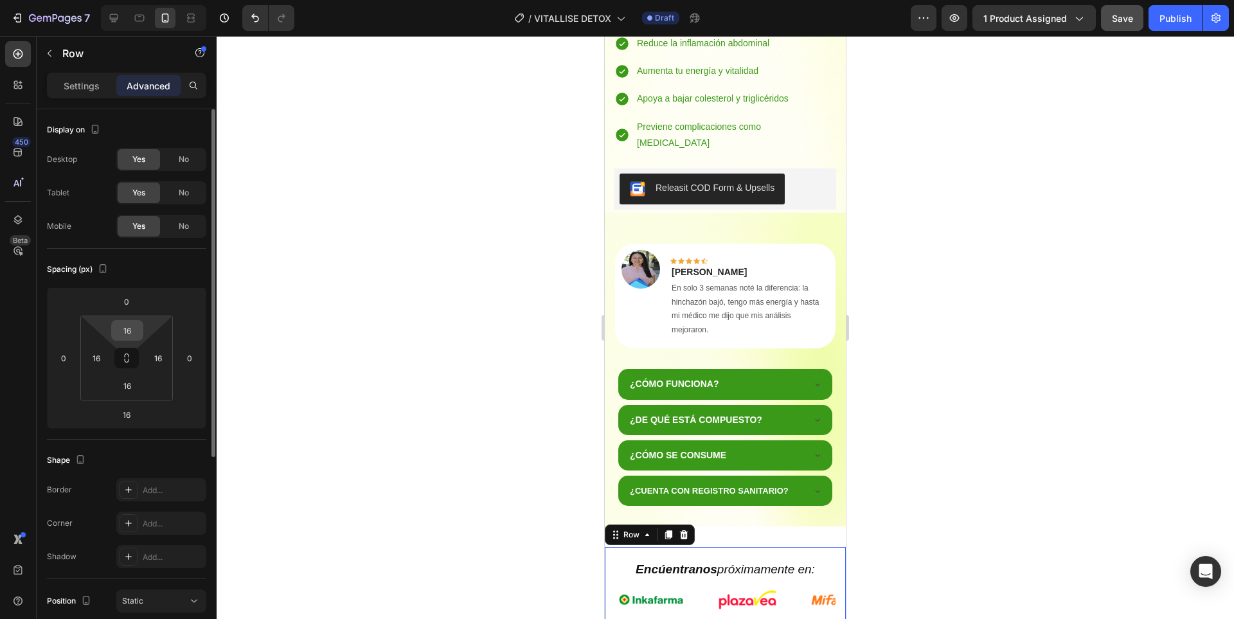
click at [133, 334] on input "16" at bounding box center [127, 330] width 26 height 19
type input "0"
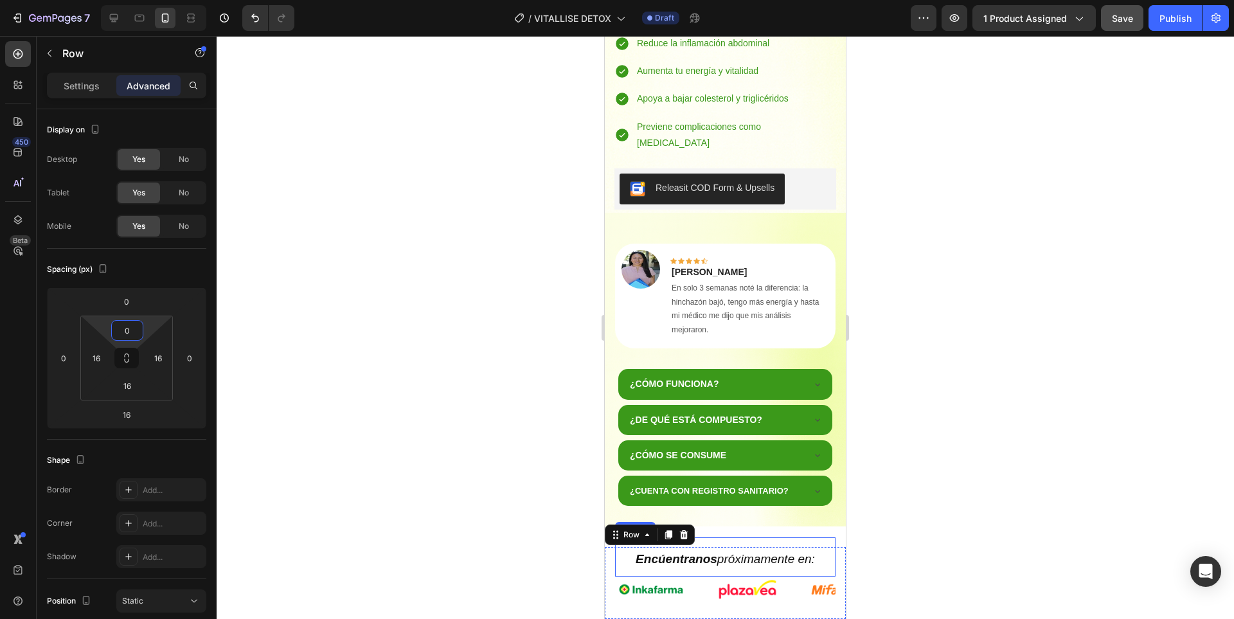
click at [946, 453] on div at bounding box center [725, 327] width 1017 height 583
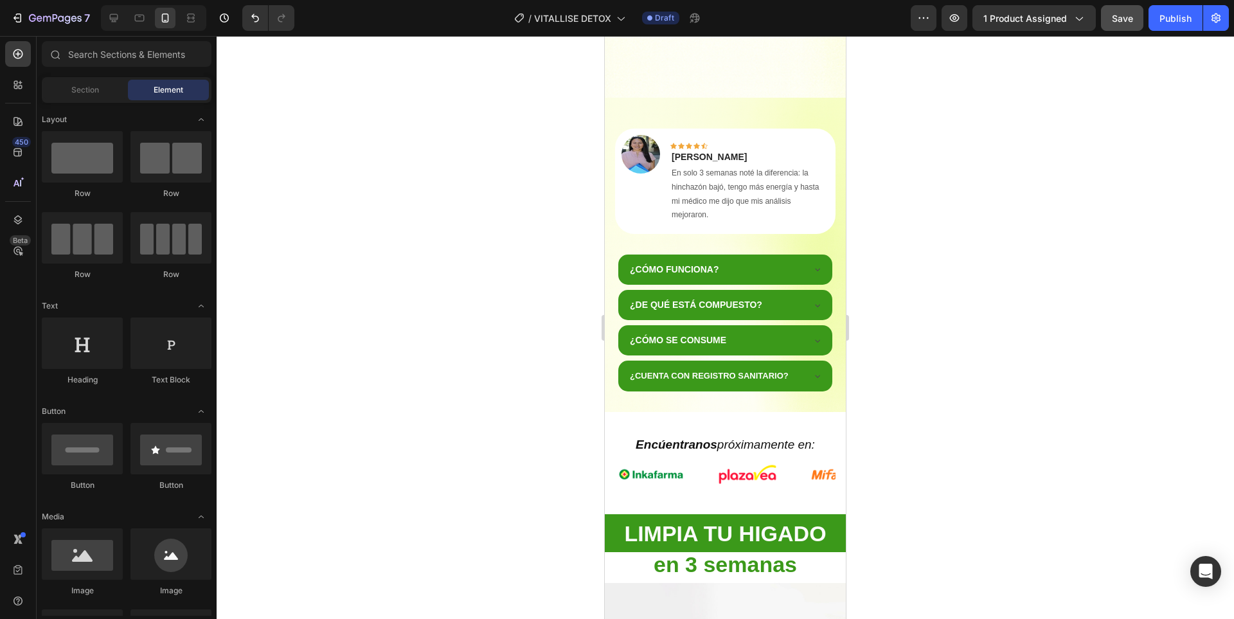
scroll to position [1018, 0]
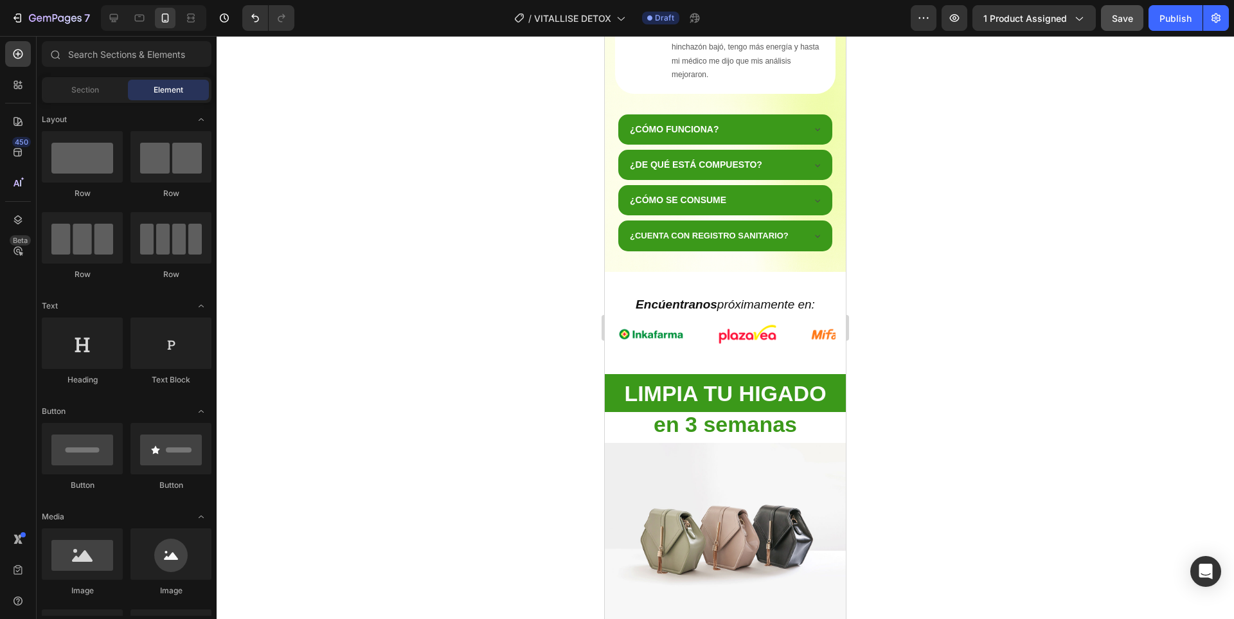
drag, startPoint x: 840, startPoint y: 229, endPoint x: 1457, endPoint y: 309, distance: 622.5
click at [1126, 15] on span "Save" at bounding box center [1121, 18] width 21 height 11
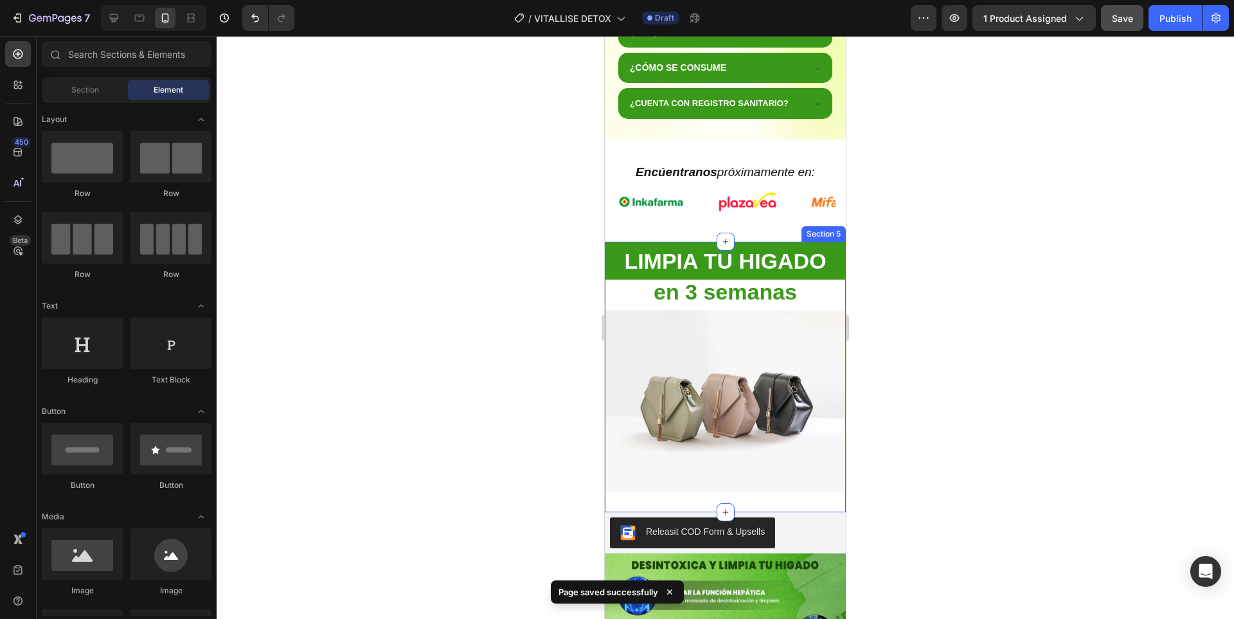
scroll to position [1275, 0]
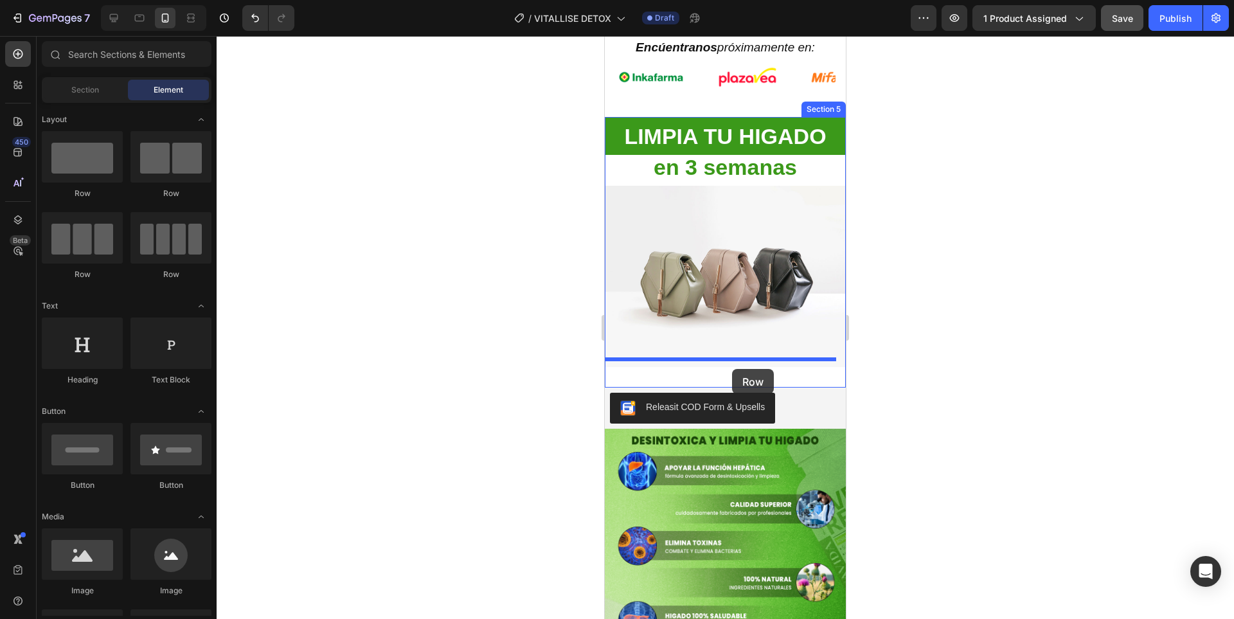
drag, startPoint x: 702, startPoint y: 208, endPoint x: 748, endPoint y: 357, distance: 155.9
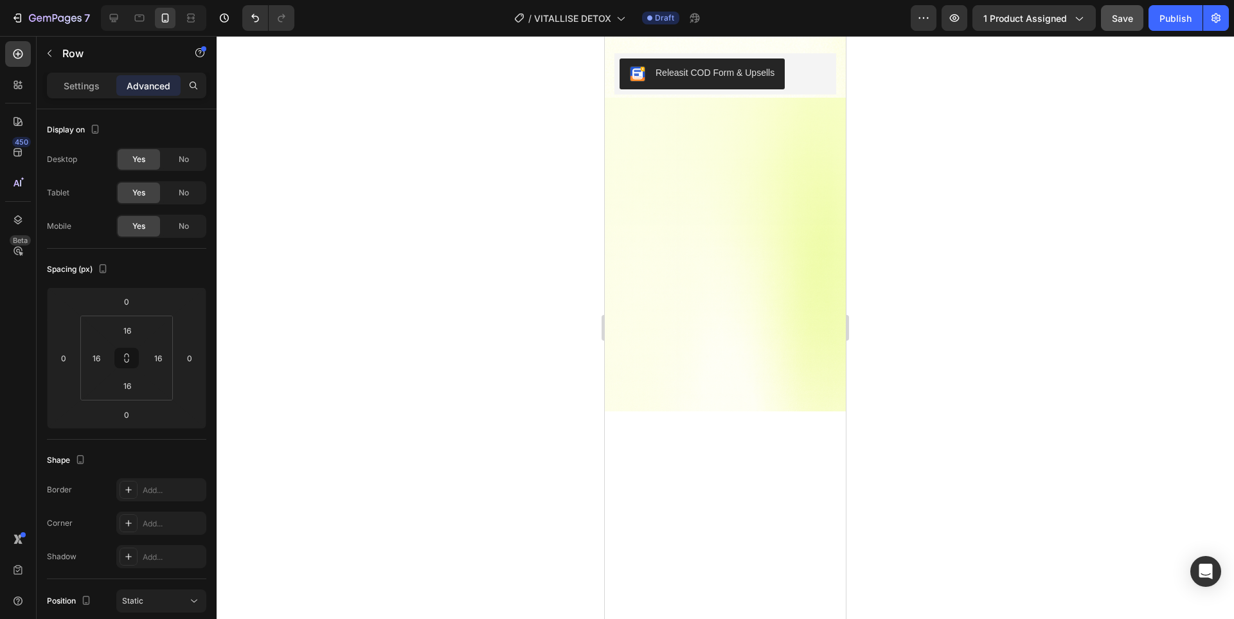
scroll to position [247, 0]
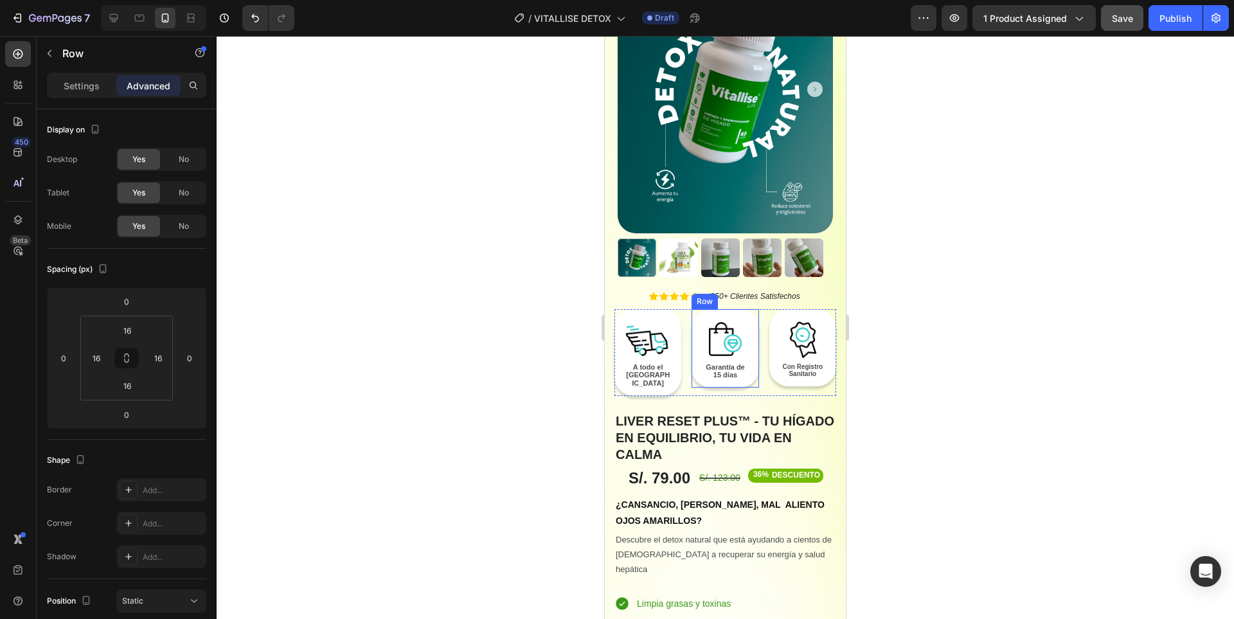
click at [743, 309] on div "Image Garantía de 15 días Text Block Row" at bounding box center [724, 348] width 67 height 78
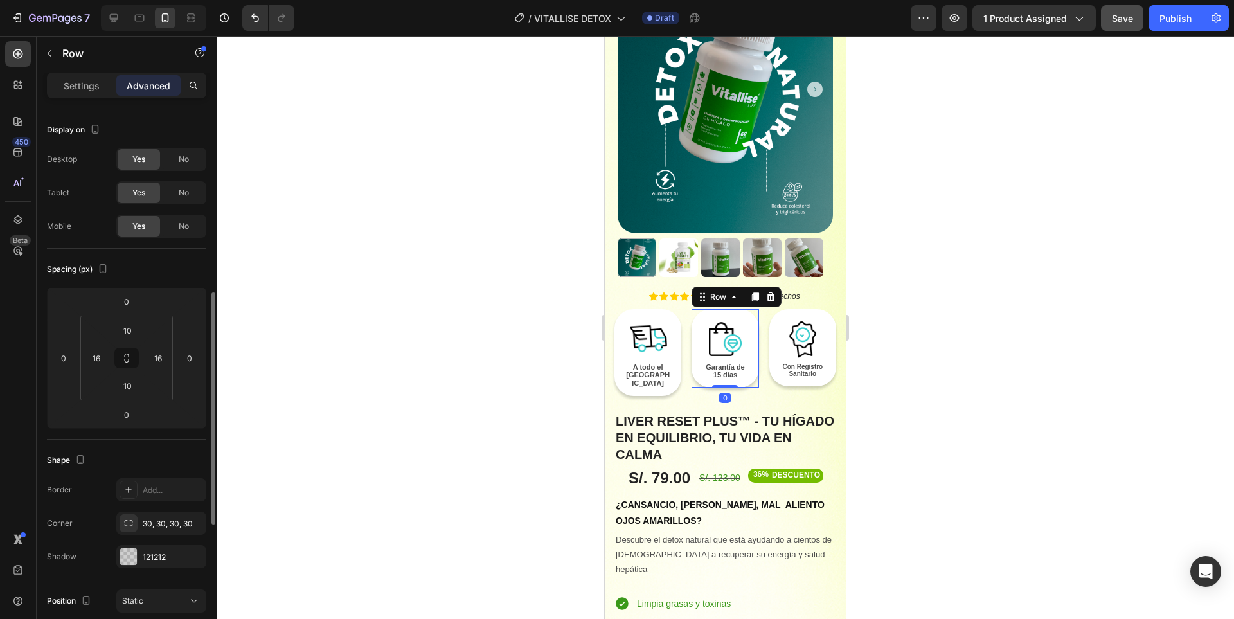
scroll to position [128, 0]
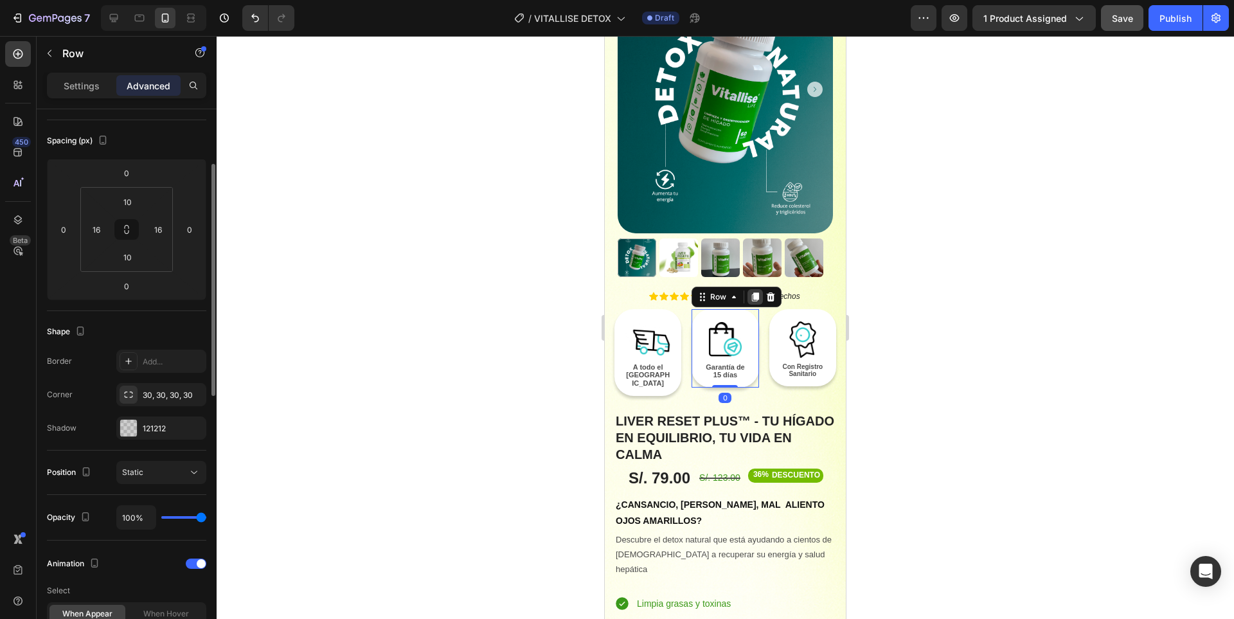
click at [752, 292] on icon at bounding box center [755, 296] width 7 height 9
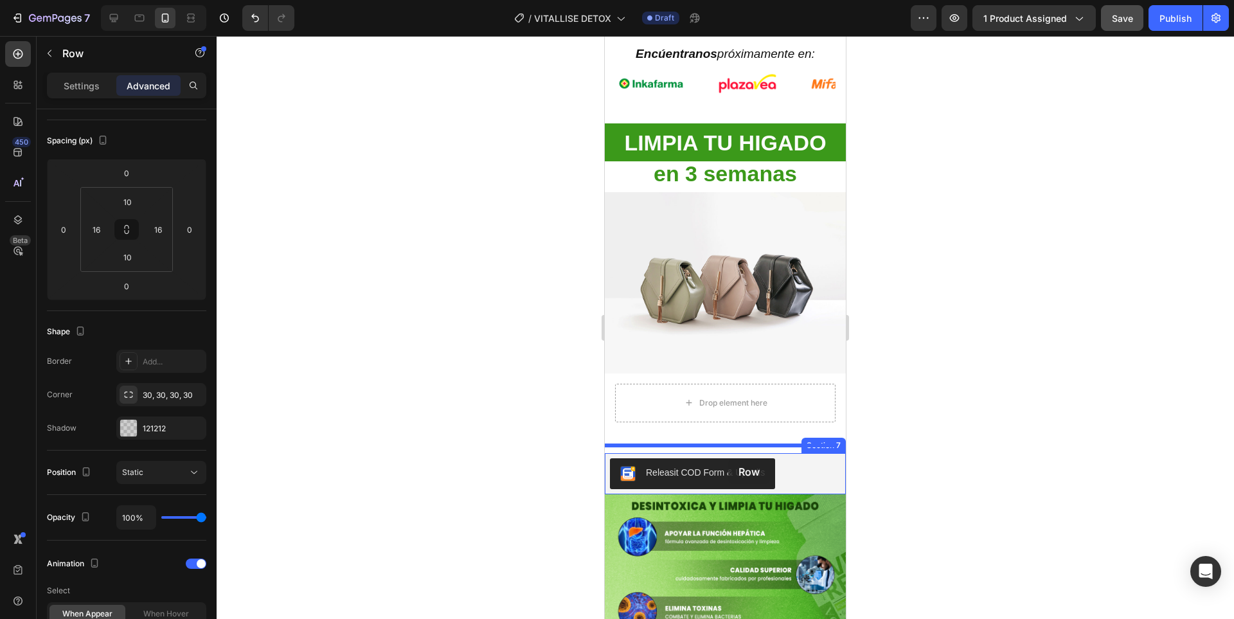
scroll to position [1383, 0]
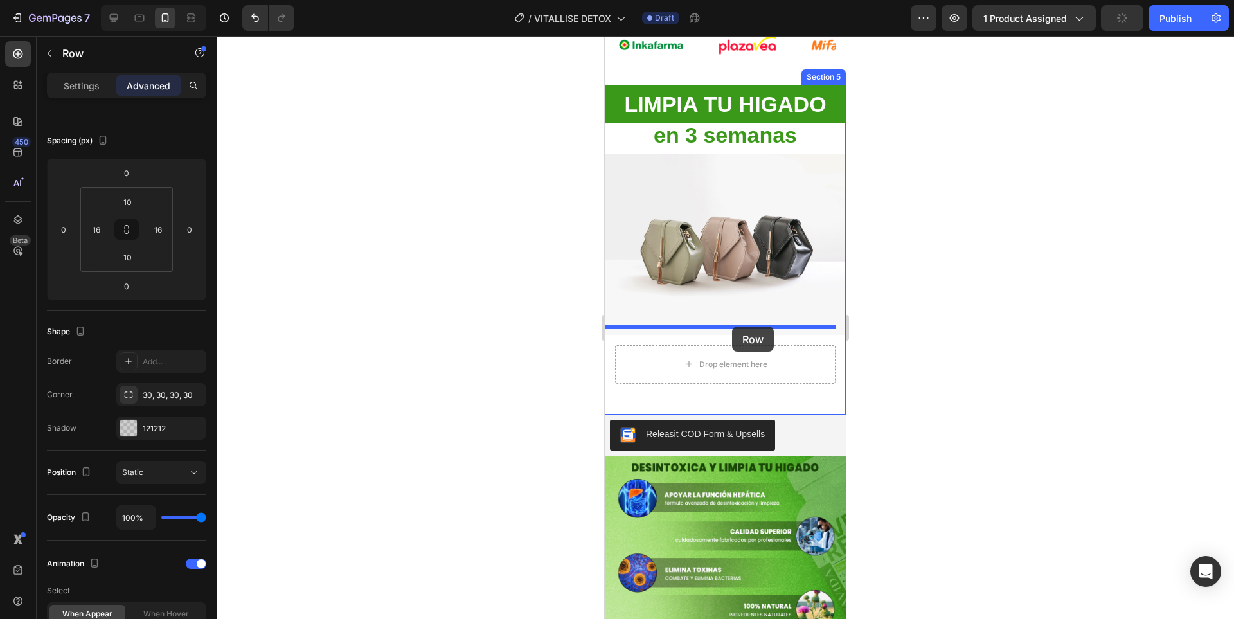
drag, startPoint x: 705, startPoint y: 343, endPoint x: 730, endPoint y: 326, distance: 31.0
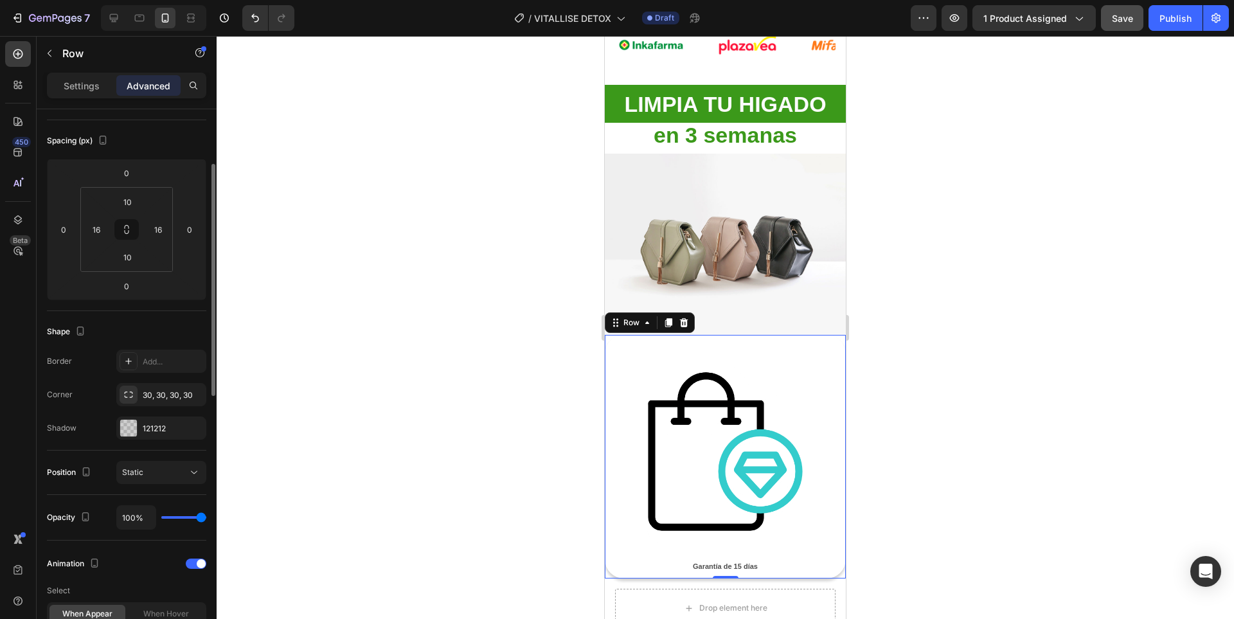
scroll to position [257, 0]
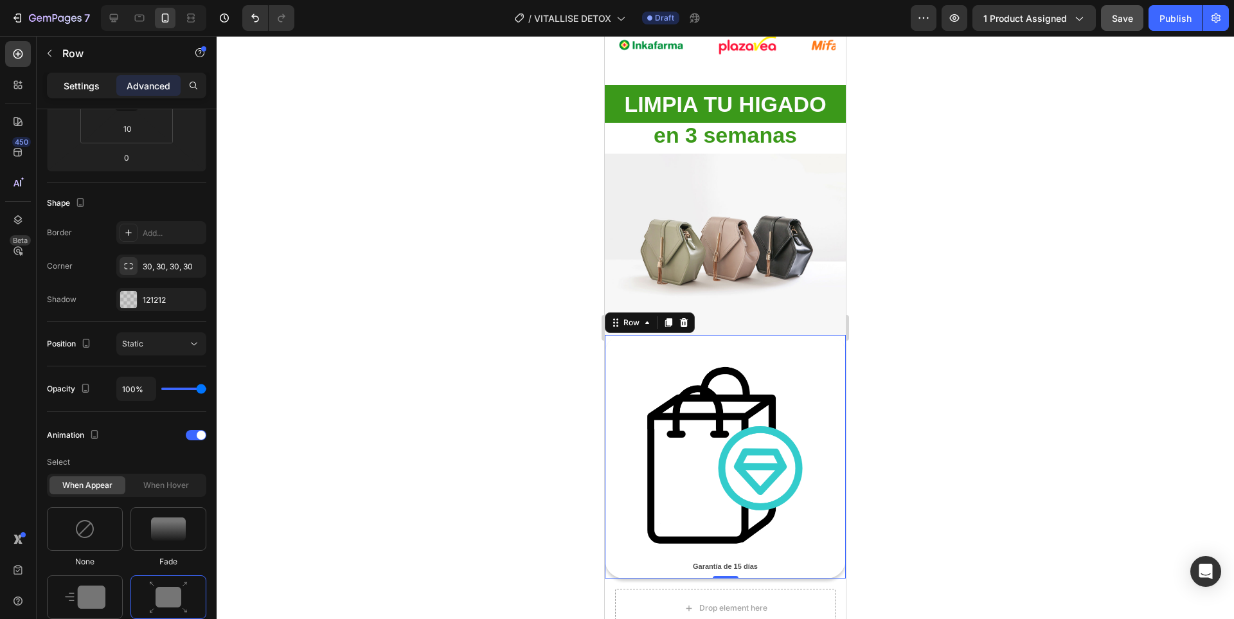
click at [76, 87] on p "Settings" at bounding box center [82, 85] width 36 height 13
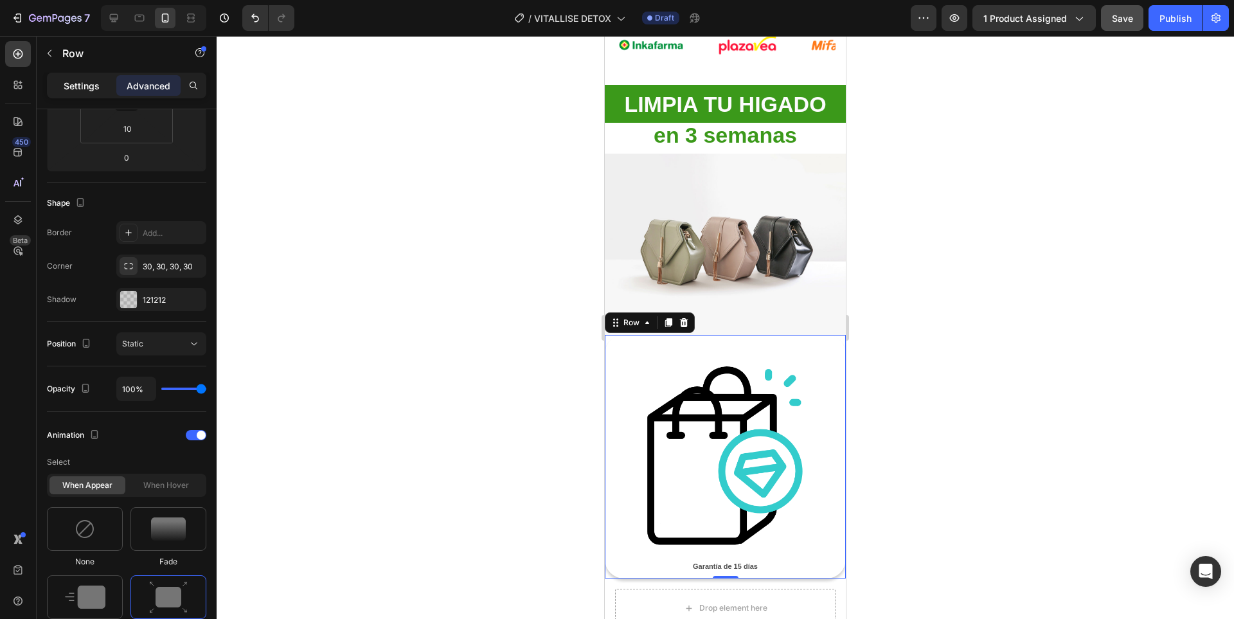
scroll to position [204, 0]
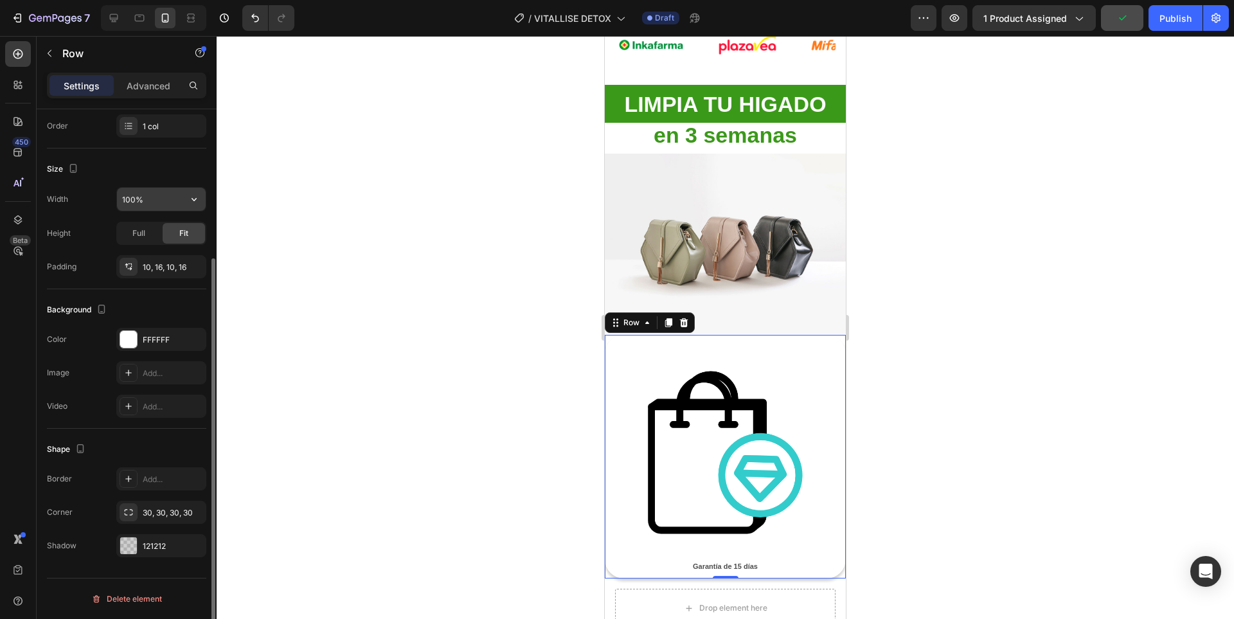
click at [146, 206] on input "100%" at bounding box center [161, 199] width 89 height 23
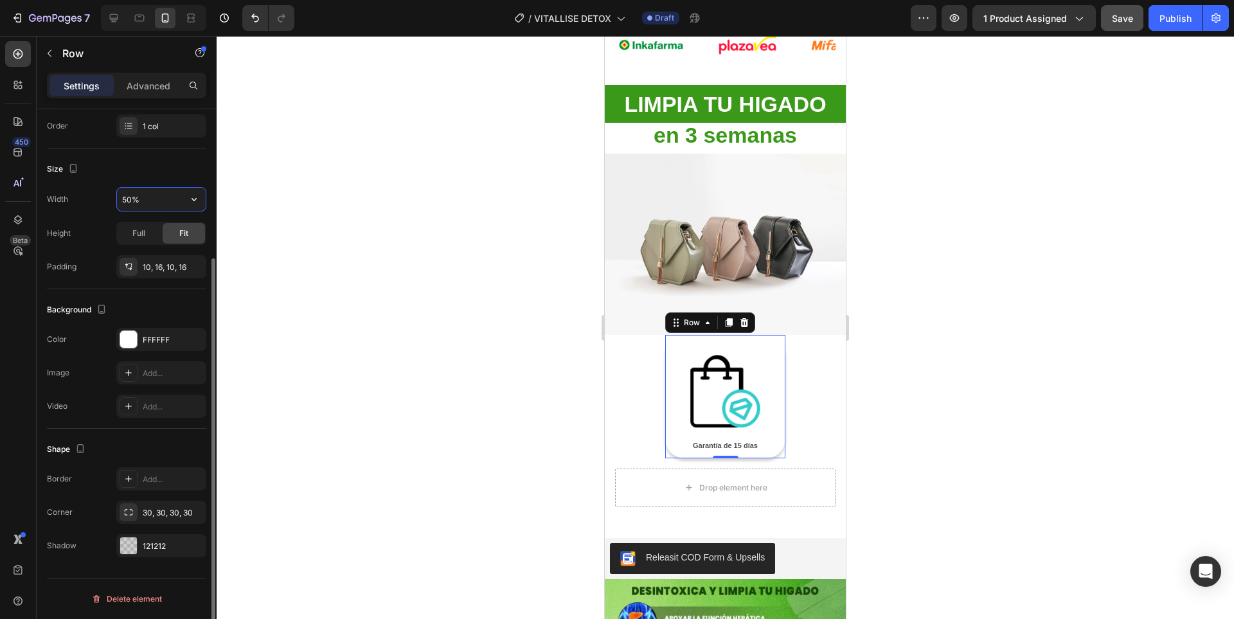
click at [149, 208] on input "50%" at bounding box center [161, 199] width 89 height 23
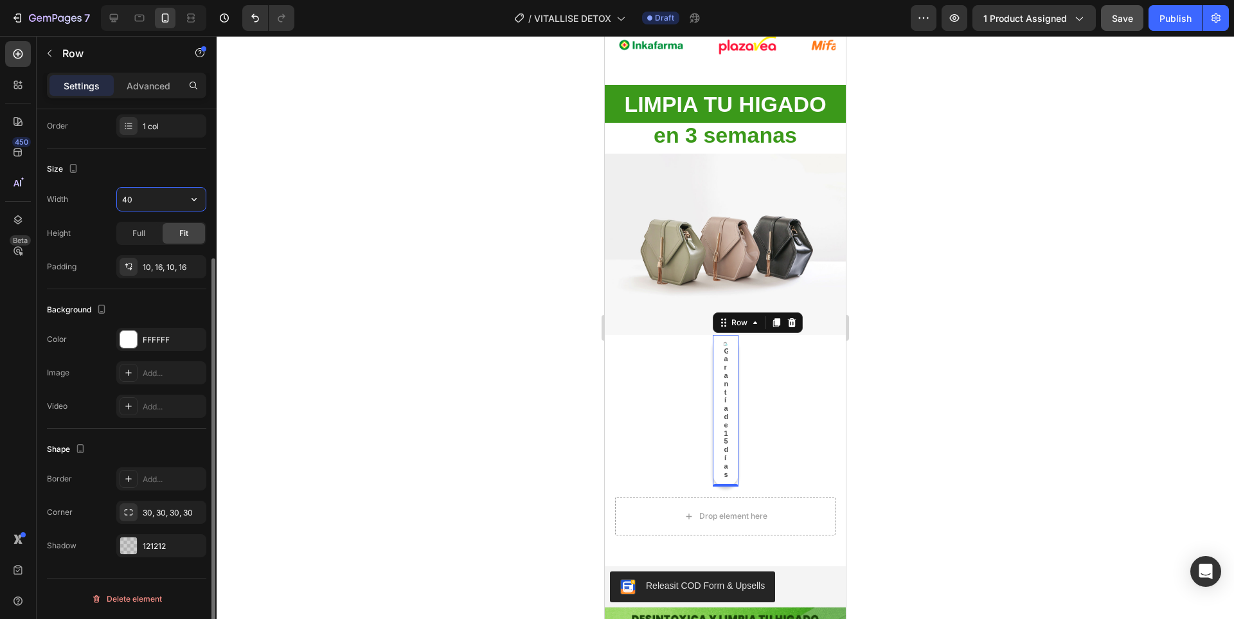
drag, startPoint x: 148, startPoint y: 200, endPoint x: 111, endPoint y: 205, distance: 36.9
click at [111, 205] on div "Width 40" at bounding box center [126, 199] width 159 height 24
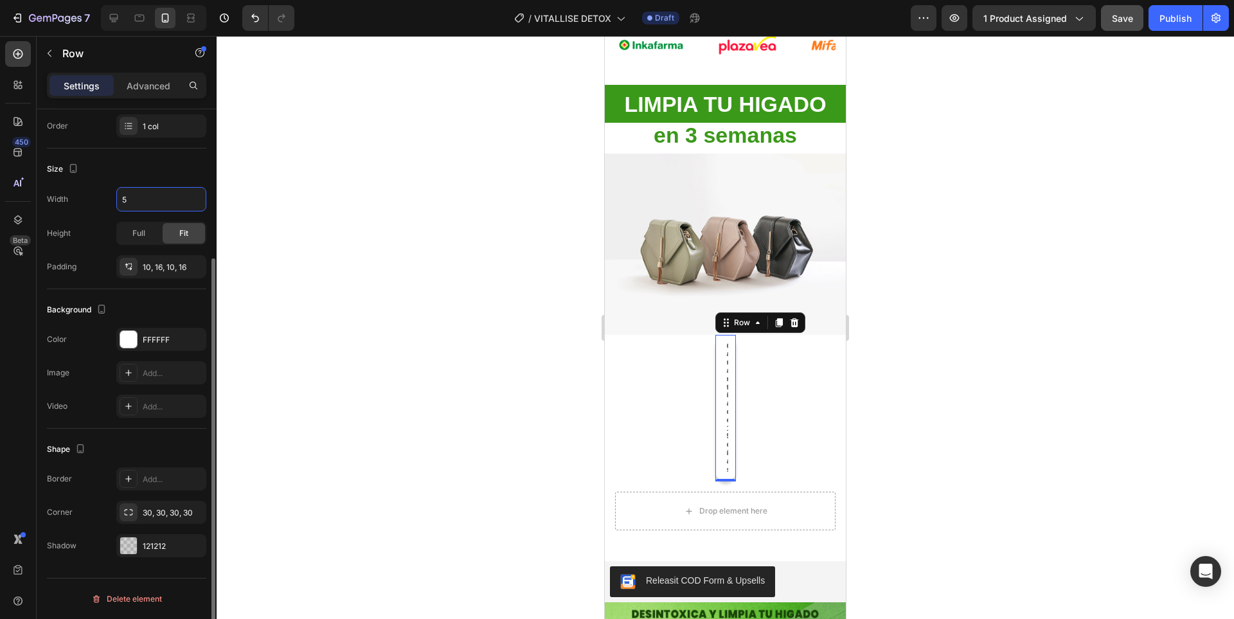
type input "50"
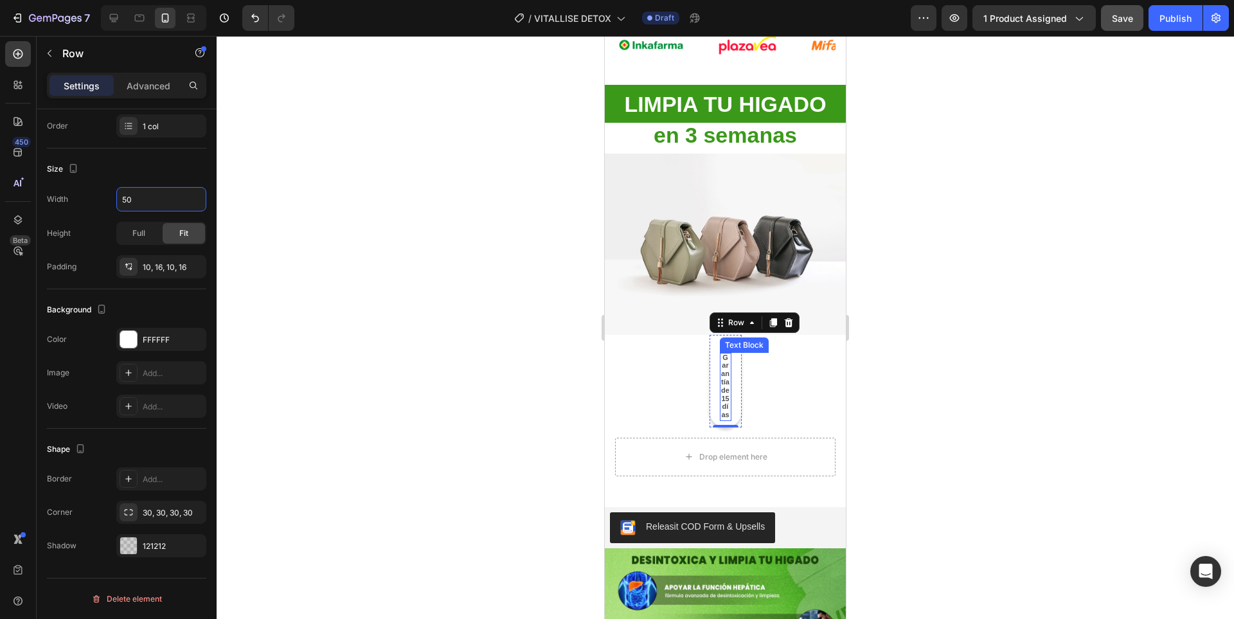
click at [723, 382] on span "Garantía de 15 días" at bounding box center [725, 386] width 8 height 66
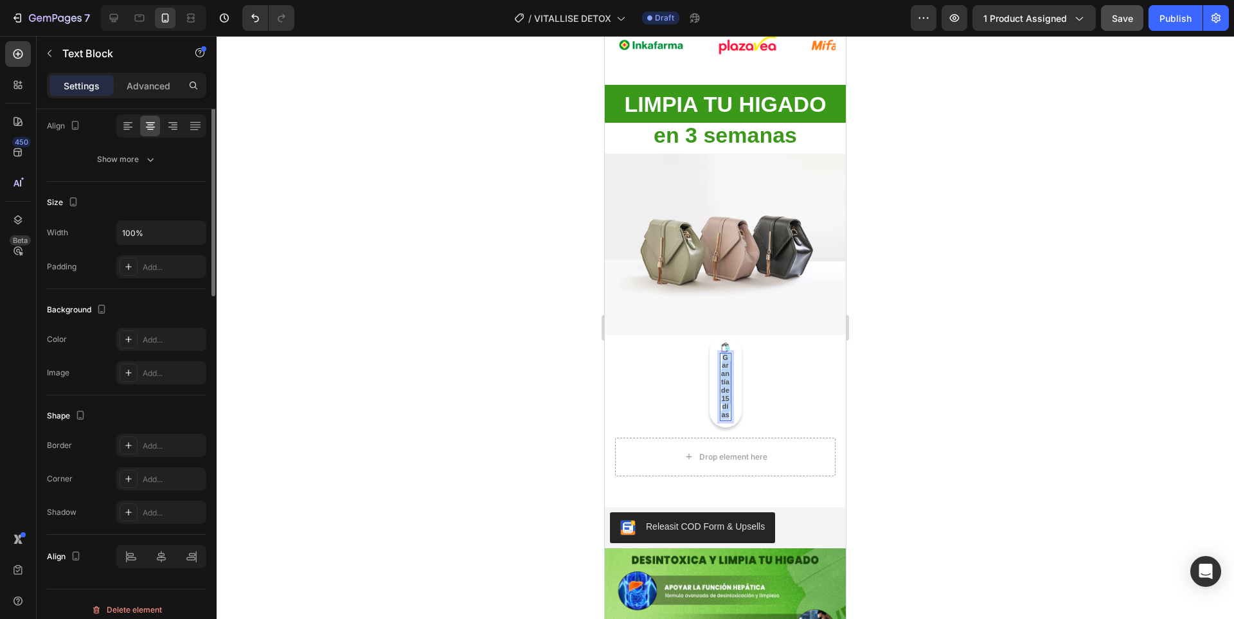
scroll to position [0, 0]
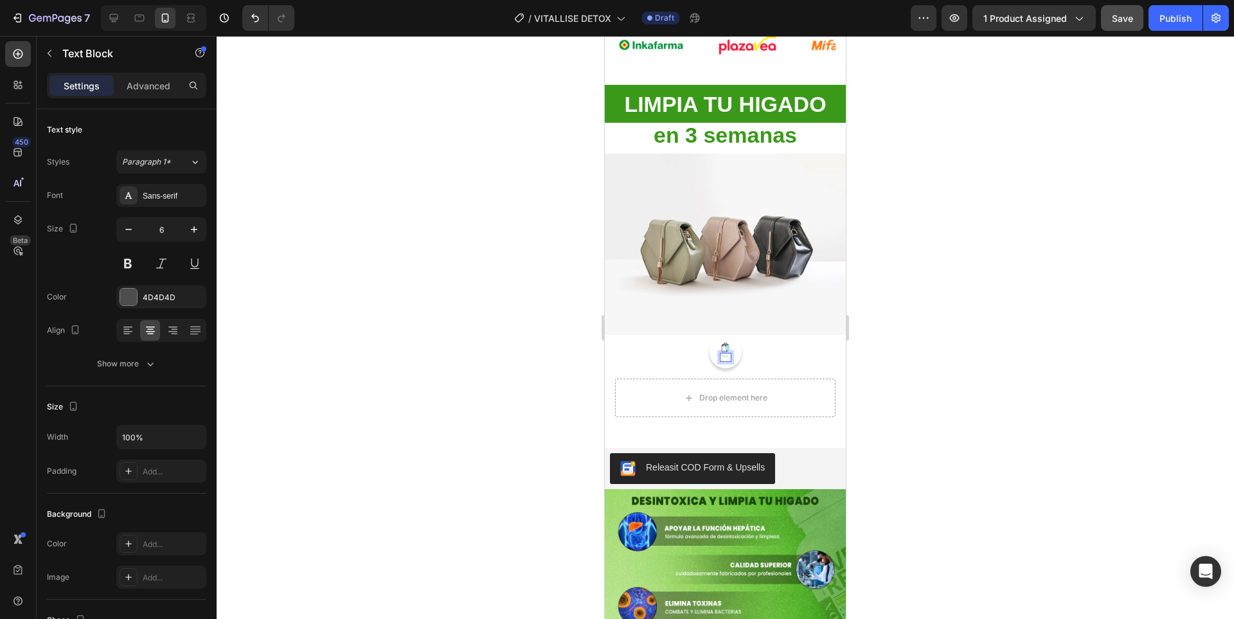
click at [721, 354] on p "Rich Text Editor. Editing area: main" at bounding box center [725, 357] width 9 height 7
click at [777, 359] on div "LIMPIA TU HIGADO Heading en 3 semanas Heading Image Image Text Block 0 Row Drop…" at bounding box center [725, 256] width 241 height 343
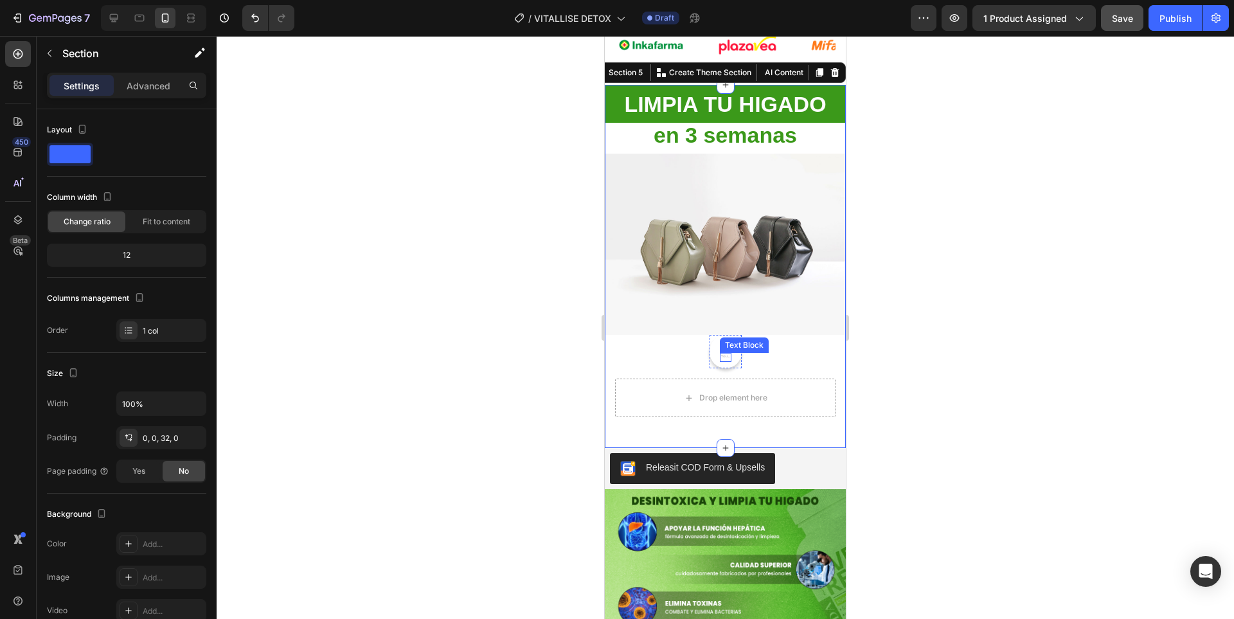
click at [720, 353] on div "Rich Text Editor. Editing area: main" at bounding box center [726, 358] width 12 height 10
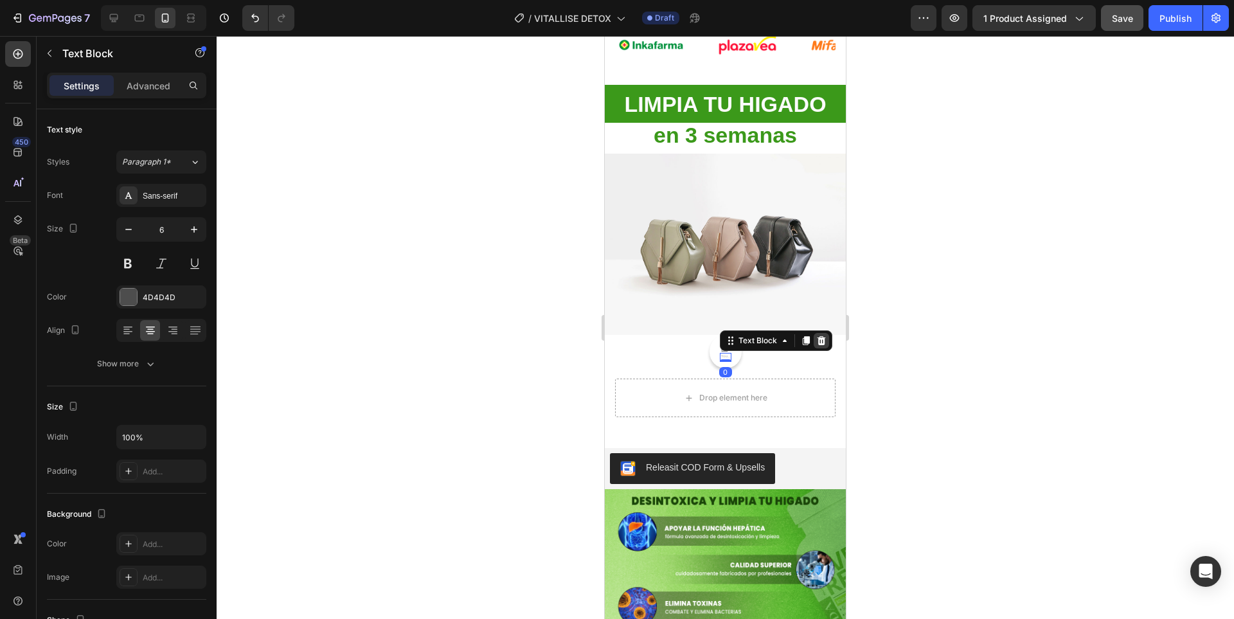
click at [821, 336] on div at bounding box center [820, 340] width 15 height 15
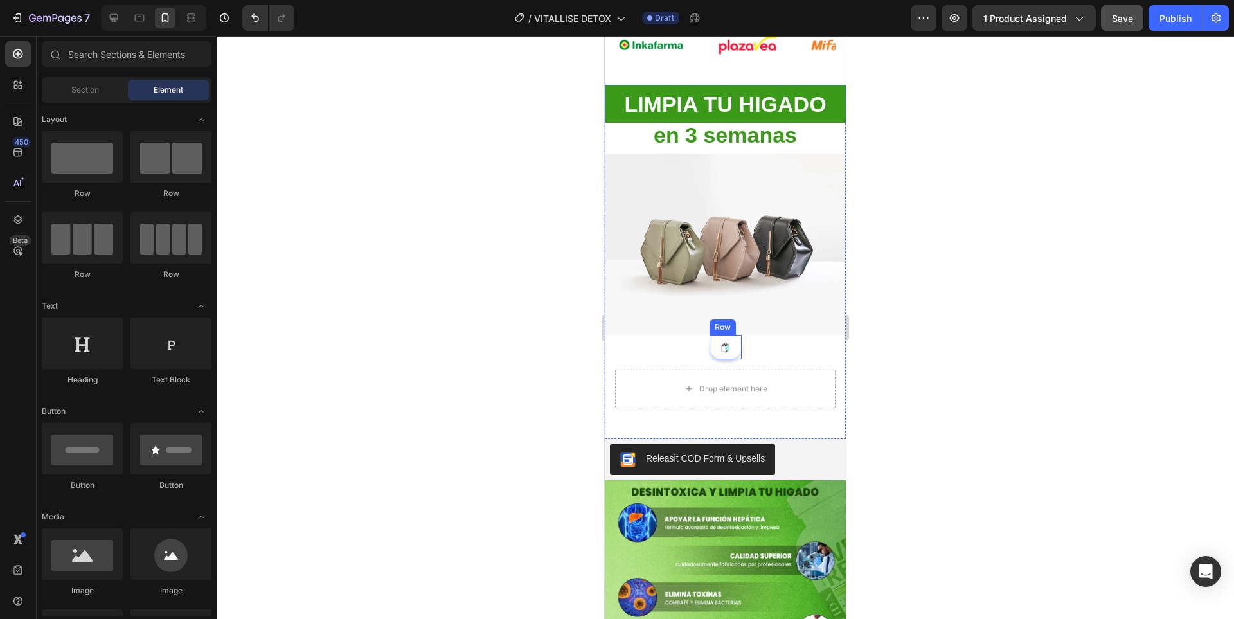
click at [727, 337] on div "Image Row" at bounding box center [725, 347] width 32 height 24
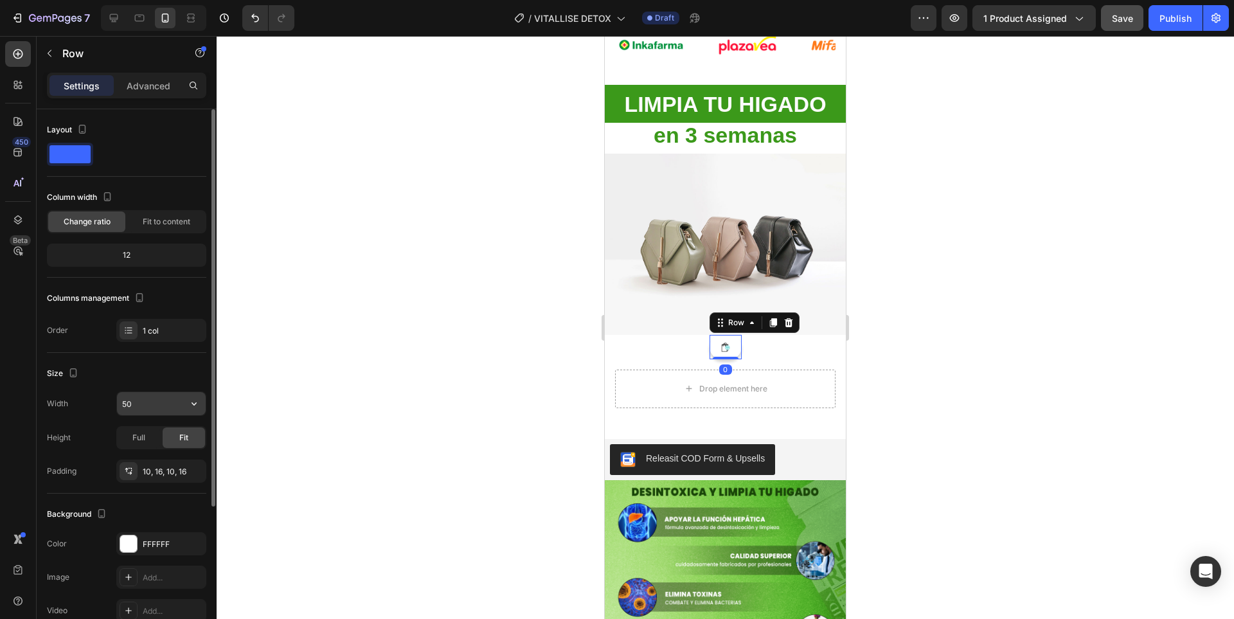
click at [142, 391] on div "50" at bounding box center [161, 403] width 90 height 24
click at [145, 398] on input "50" at bounding box center [161, 403] width 89 height 23
click at [193, 403] on icon "button" at bounding box center [194, 403] width 13 height 13
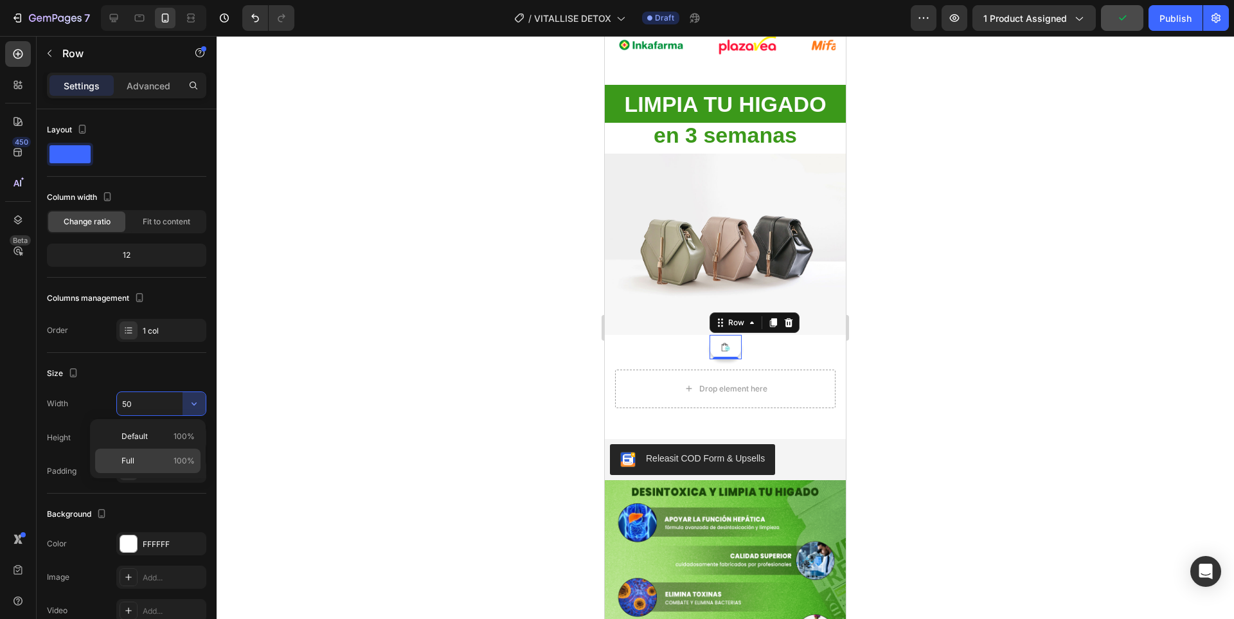
click at [167, 463] on p "Full 100%" at bounding box center [157, 461] width 73 height 12
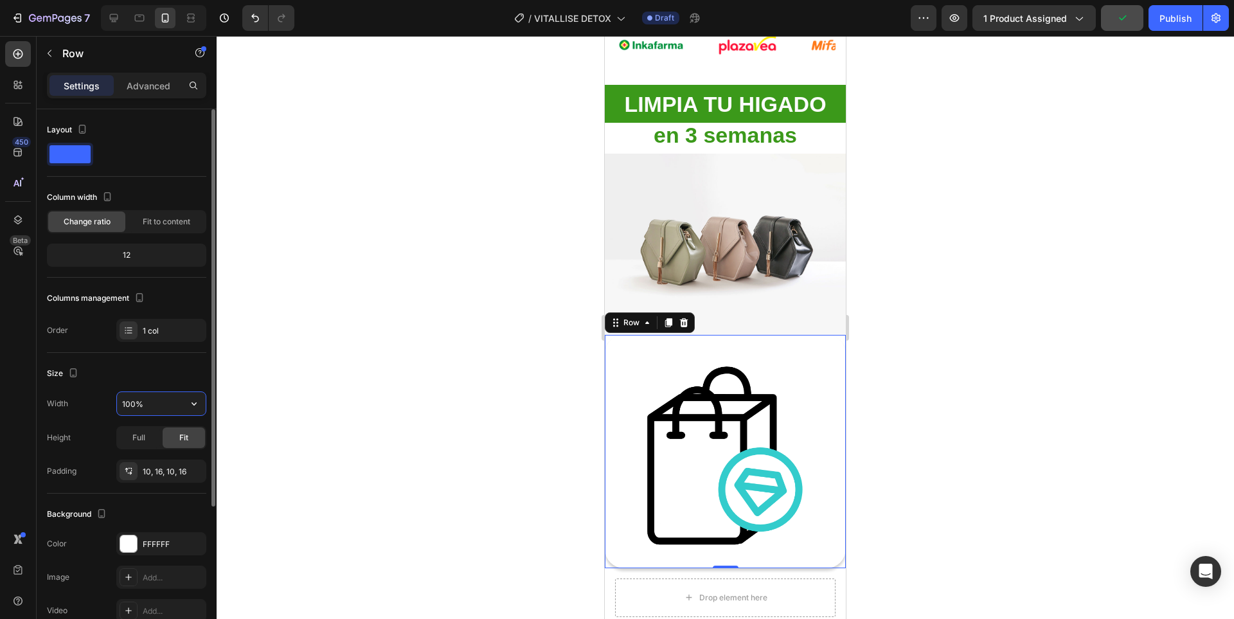
click at [160, 396] on input "100%" at bounding box center [161, 403] width 89 height 23
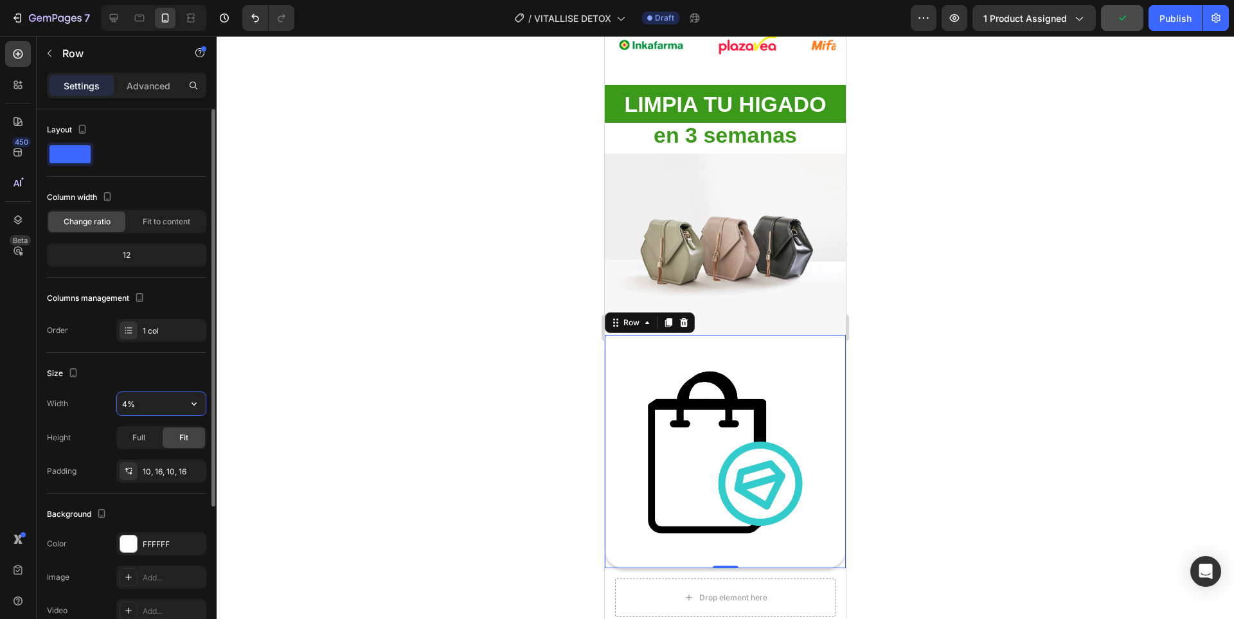
type input "40%"
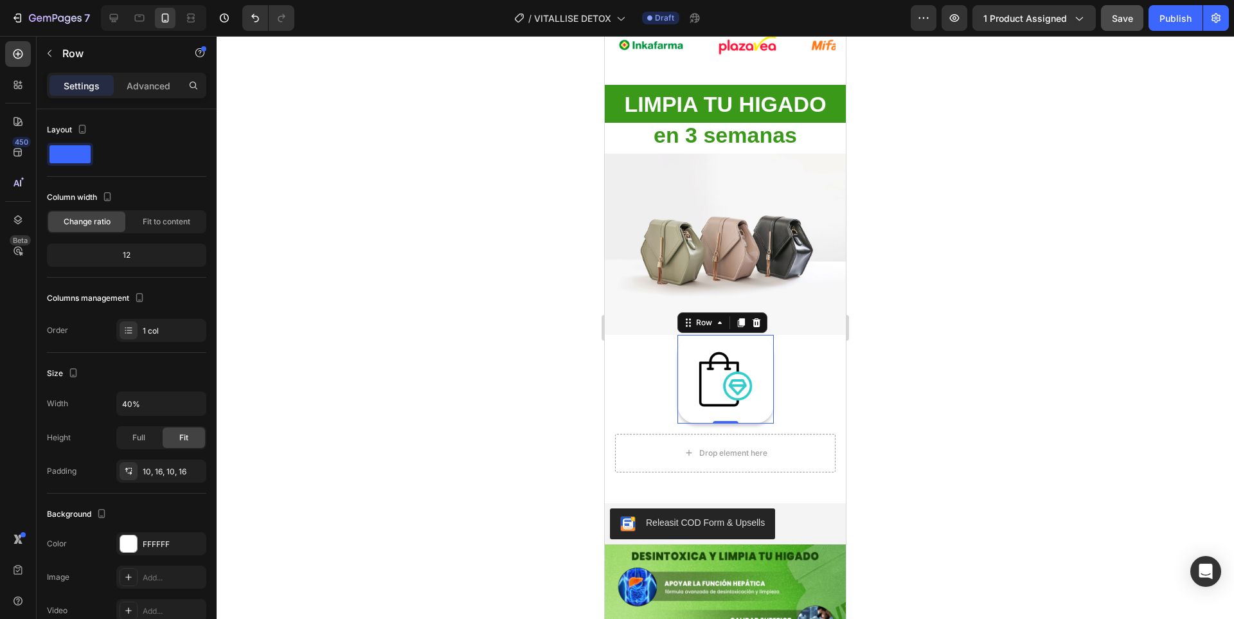
click at [945, 396] on div at bounding box center [725, 327] width 1017 height 583
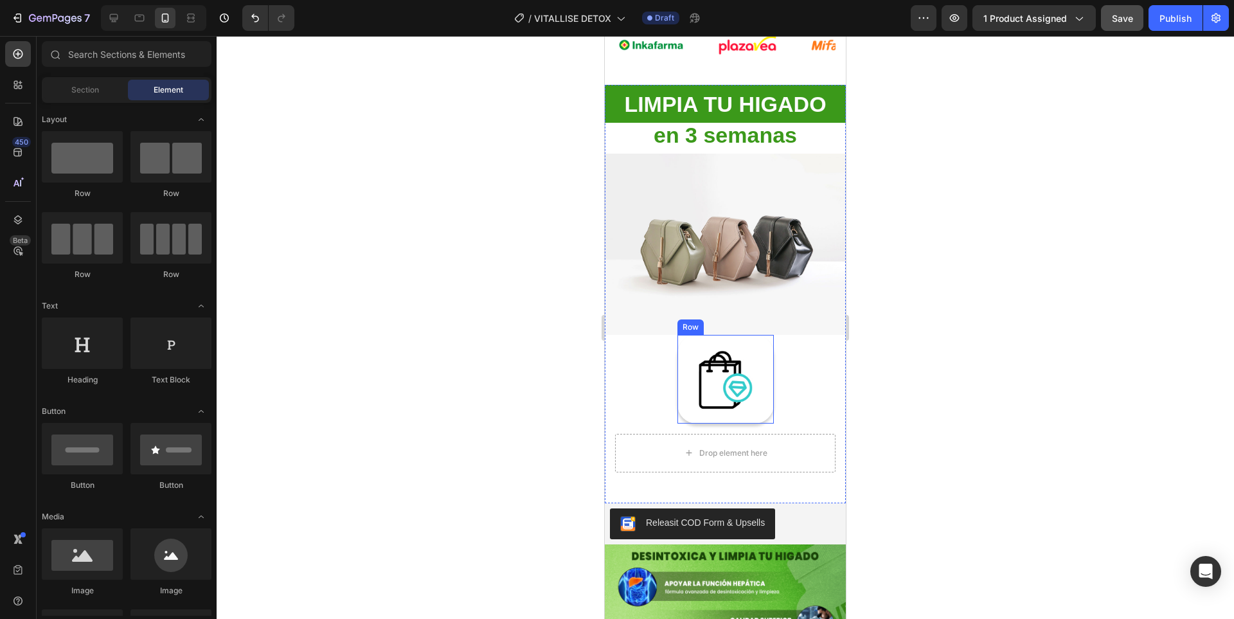
click at [761, 376] on div "Image Row" at bounding box center [725, 379] width 96 height 89
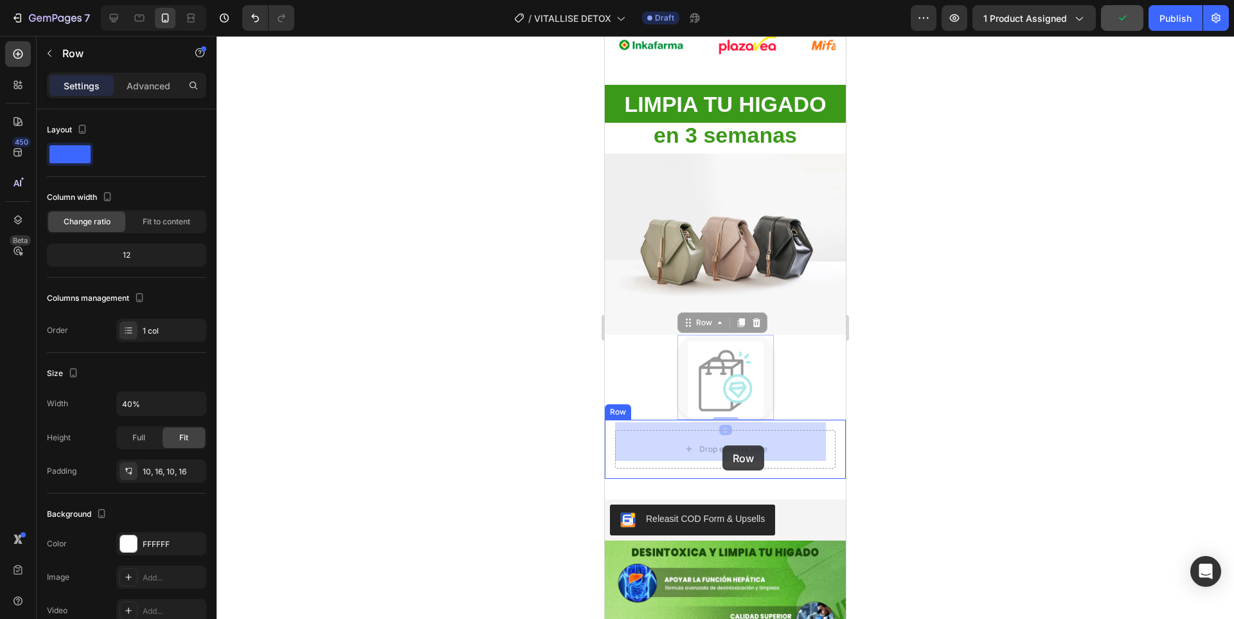
drag, startPoint x: 698, startPoint y: 315, endPoint x: 722, endPoint y: 445, distance: 132.1
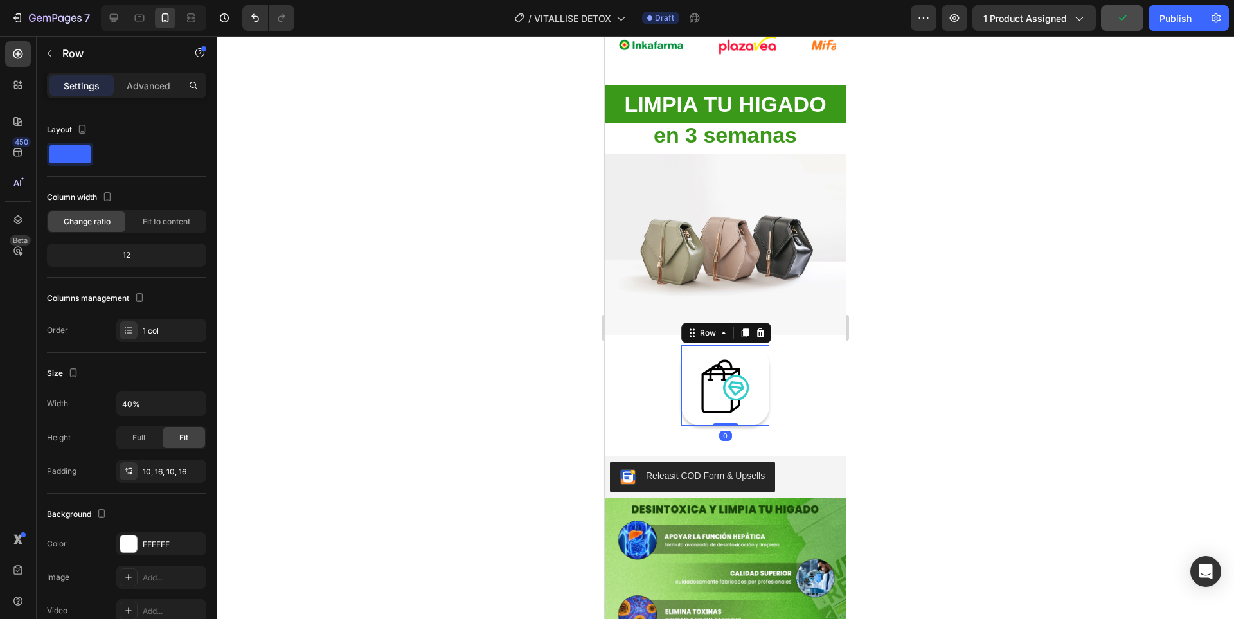
click at [989, 373] on div at bounding box center [725, 327] width 1017 height 583
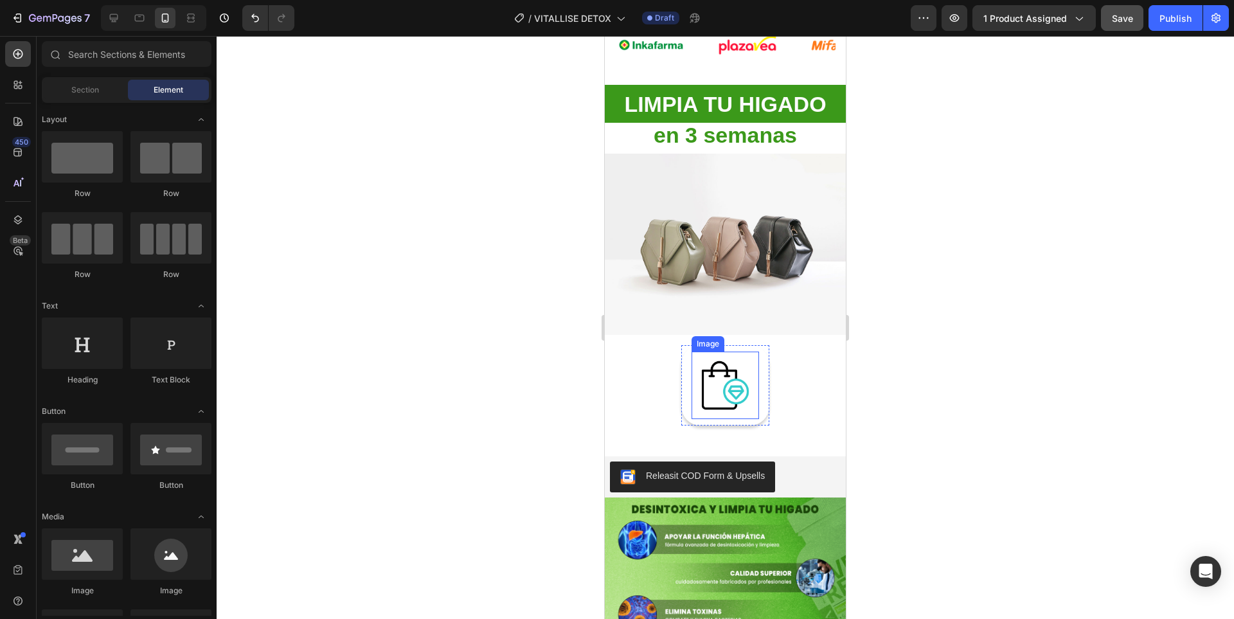
click at [741, 391] on img at bounding box center [724, 384] width 67 height 67
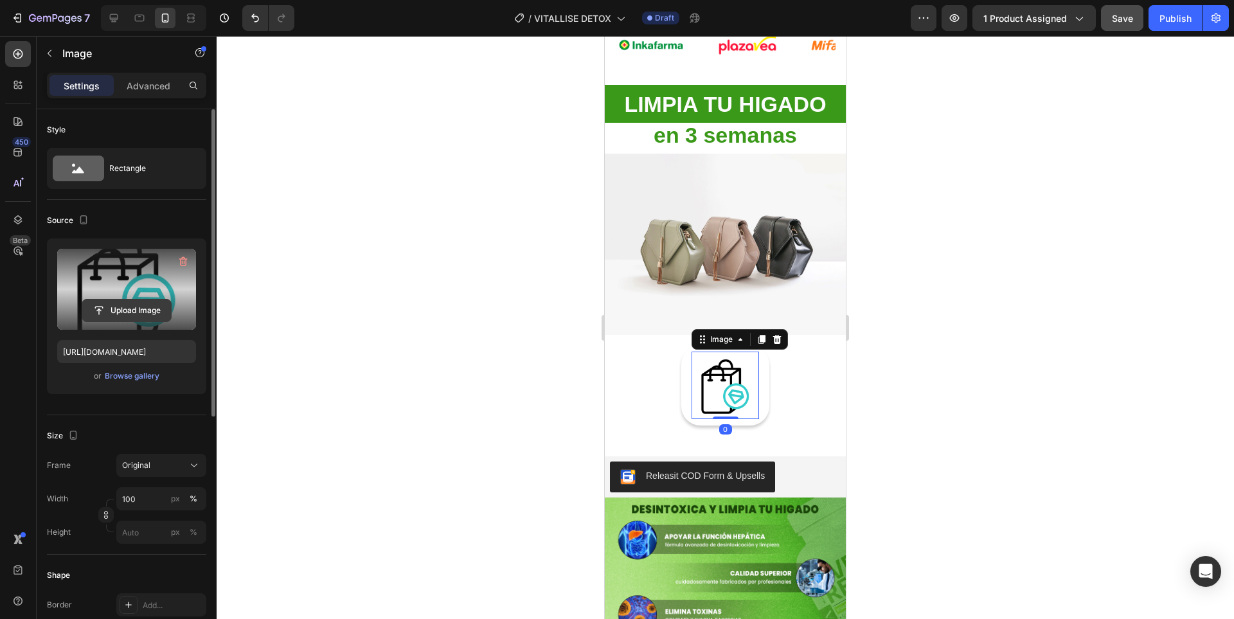
click at [148, 308] on input "file" at bounding box center [126, 310] width 89 height 22
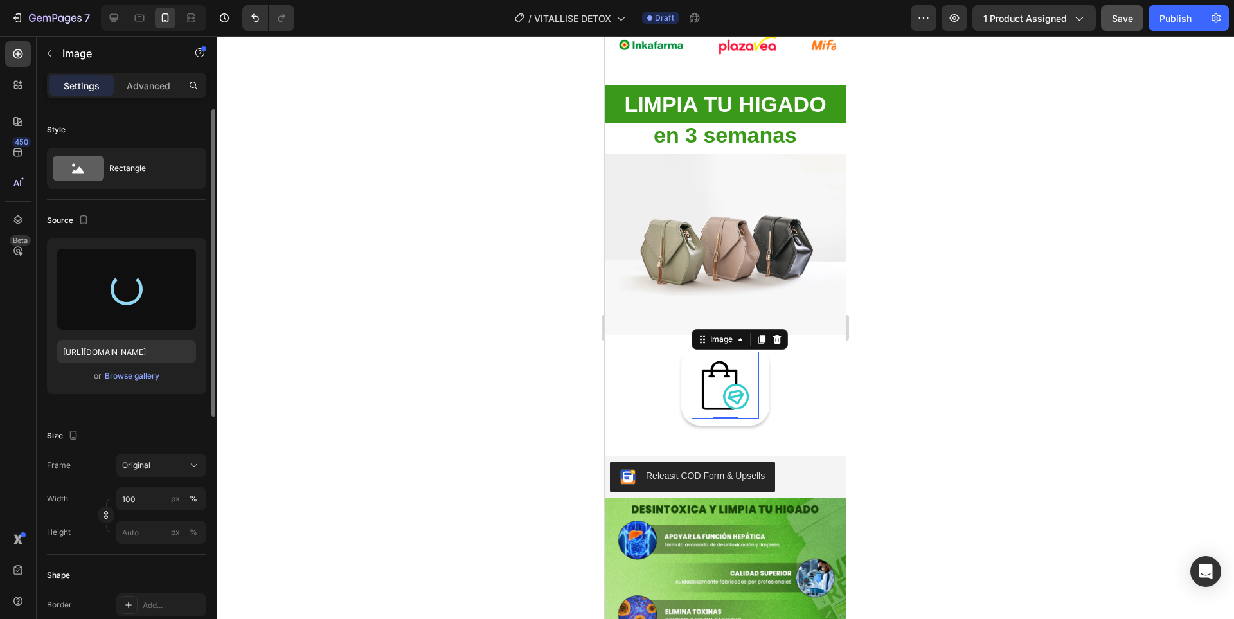
type input "https://cdn.shopify.com/s/files/1/0936/3688/6831/files/gempages_575465464986075…"
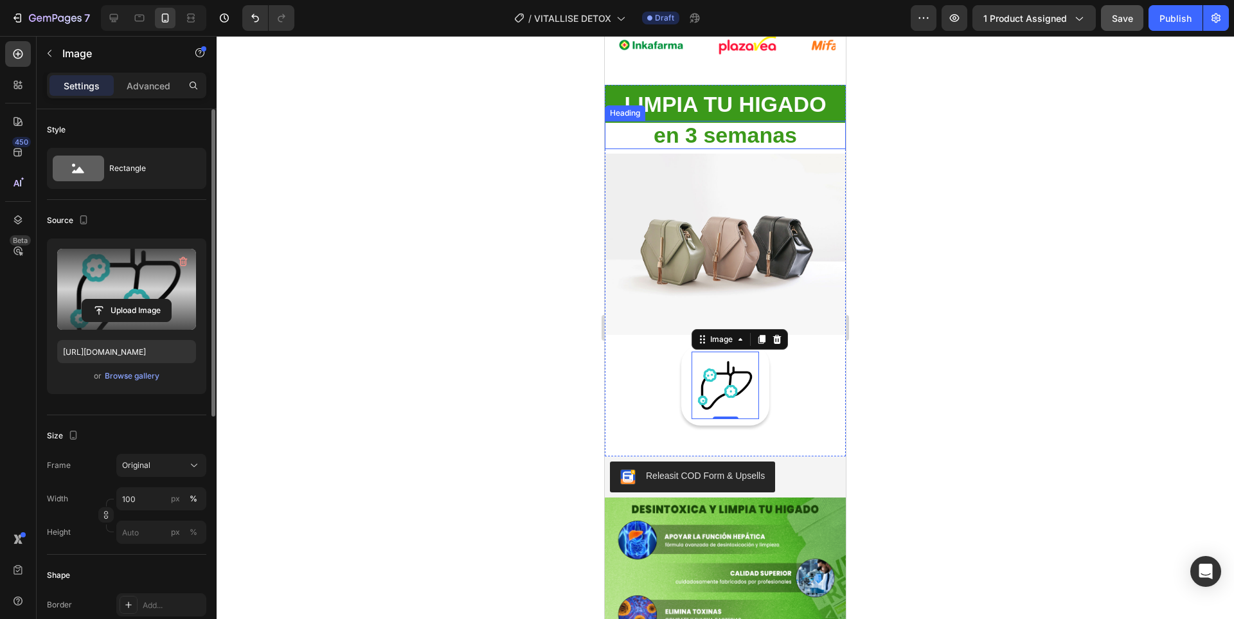
click at [773, 127] on strong "en 3 semanas" at bounding box center [724, 135] width 143 height 24
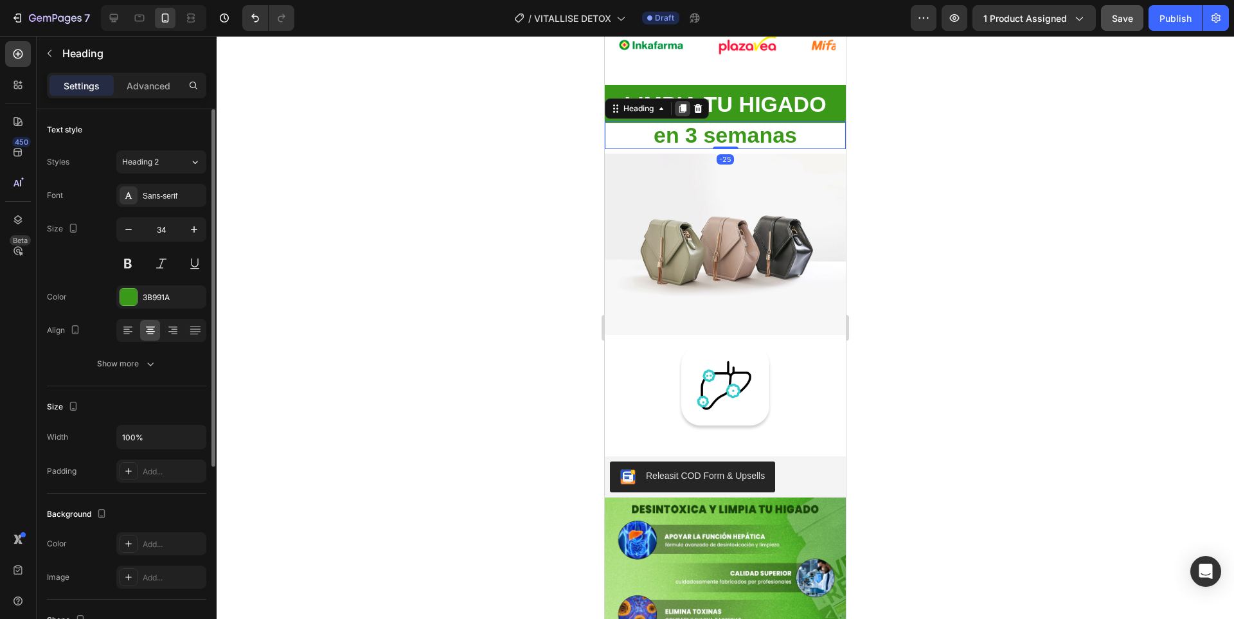
click at [683, 107] on icon at bounding box center [682, 108] width 7 height 9
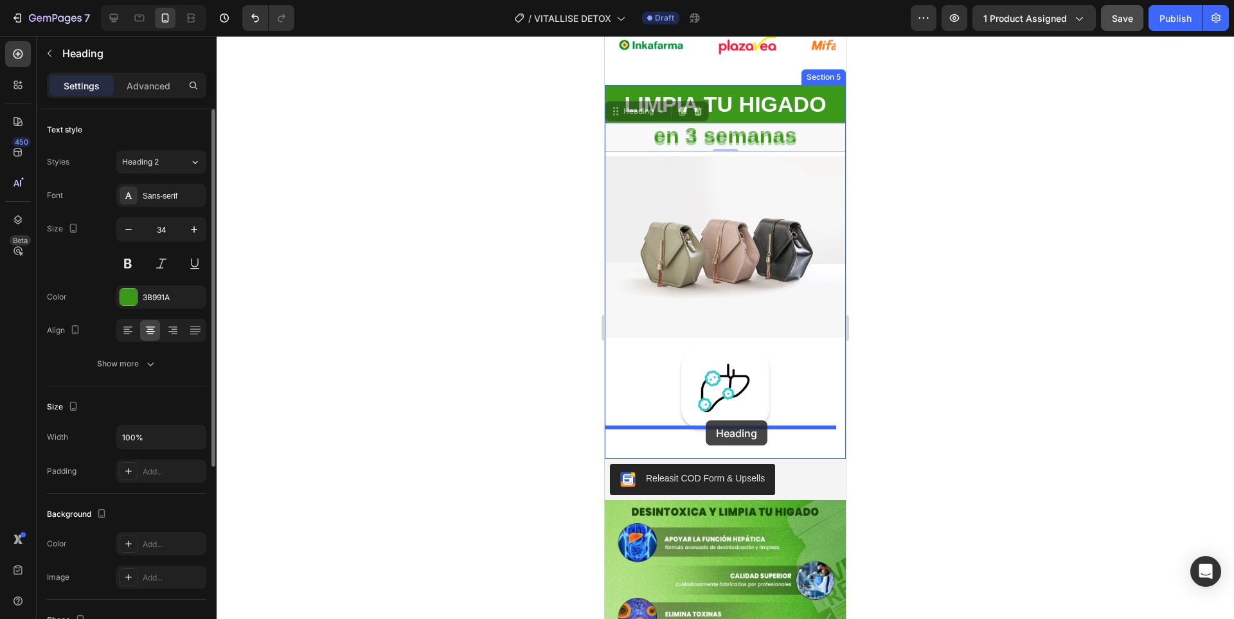
drag, startPoint x: 645, startPoint y: 114, endPoint x: 705, endPoint y: 420, distance: 311.7
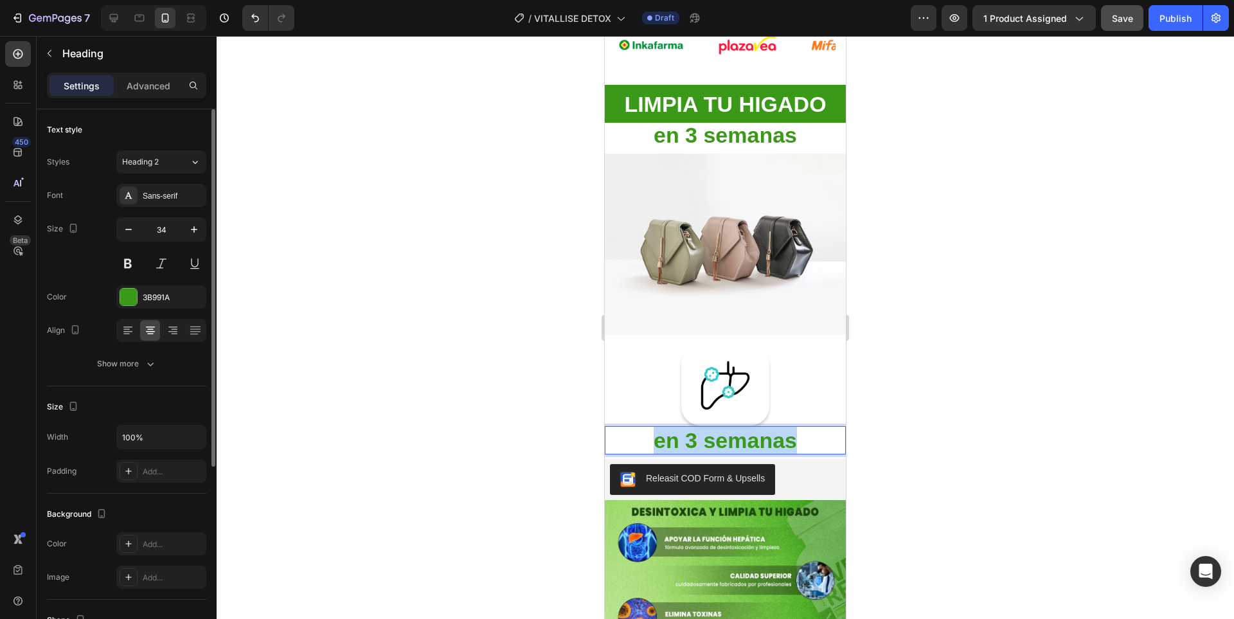
click at [759, 436] on strong "en 3 semanas" at bounding box center [724, 440] width 143 height 24
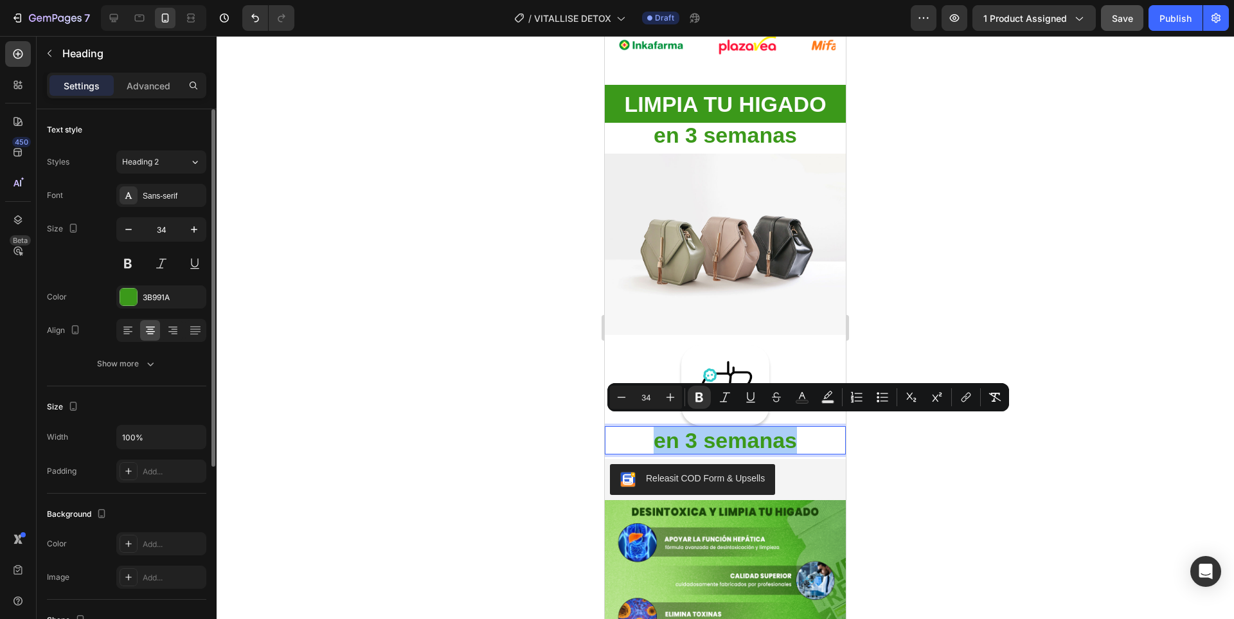
click at [912, 485] on div at bounding box center [725, 327] width 1017 height 583
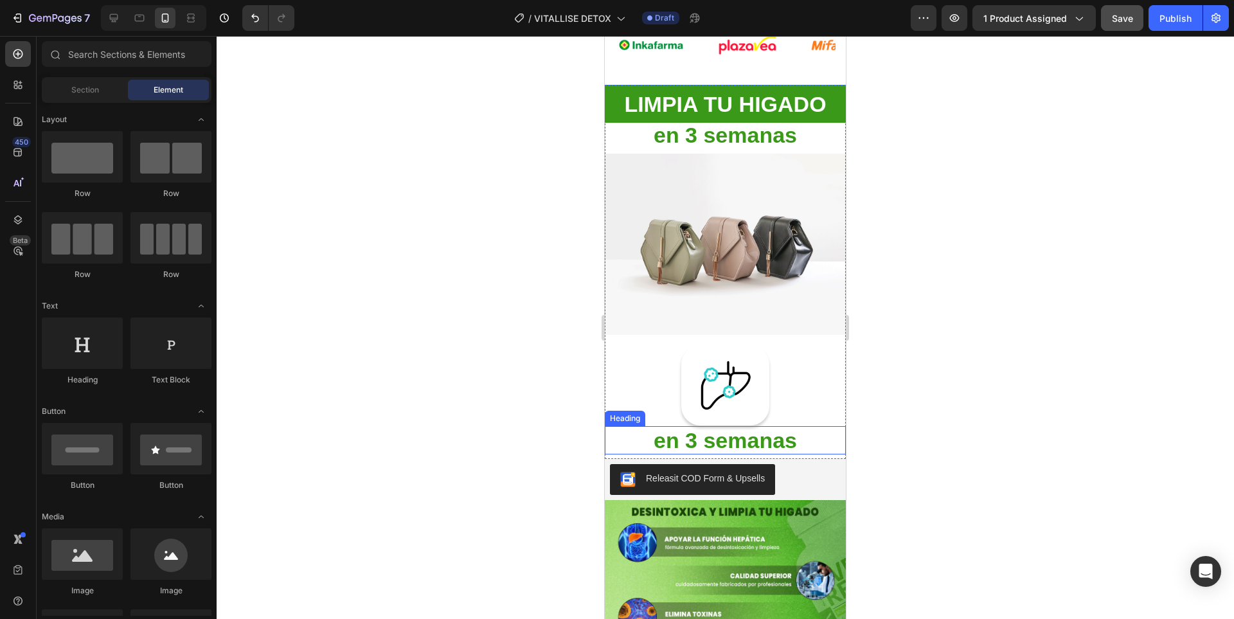
click at [767, 428] on strong "en 3 semanas" at bounding box center [724, 440] width 143 height 24
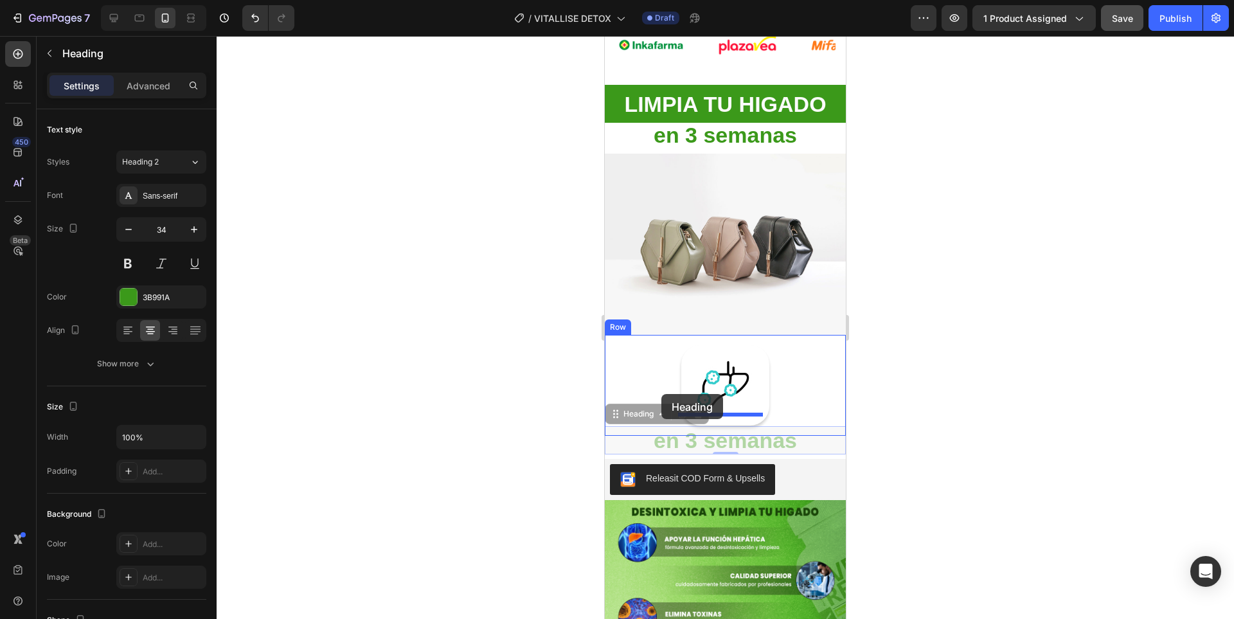
drag, startPoint x: 625, startPoint y: 407, endPoint x: 661, endPoint y: 395, distance: 37.8
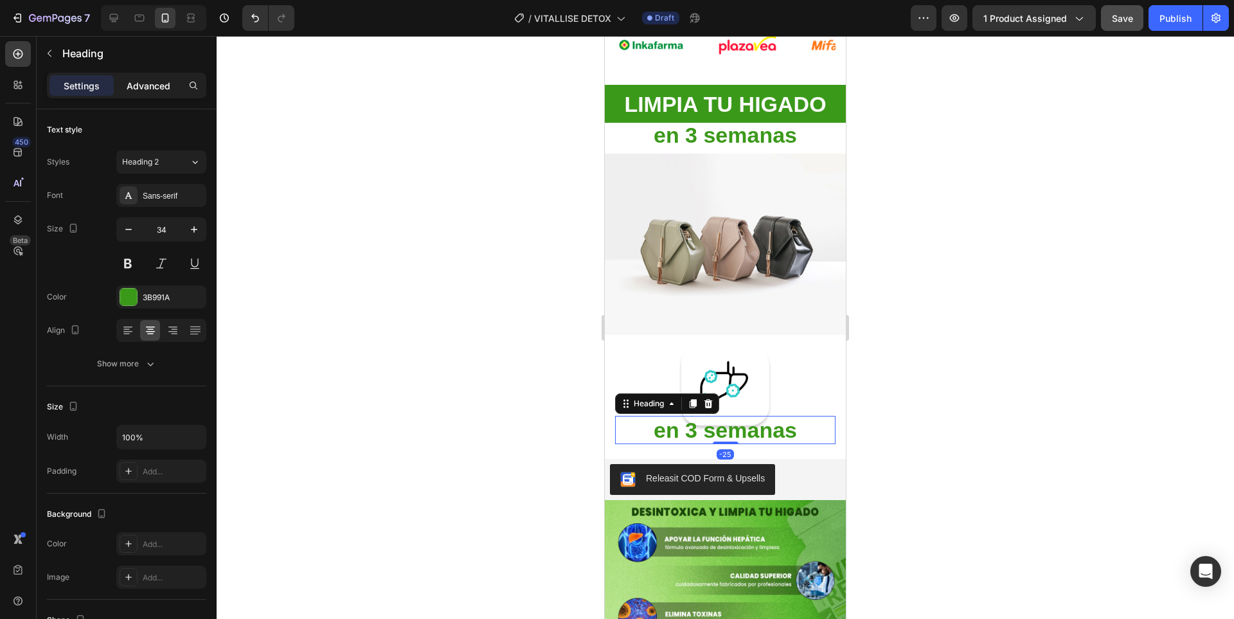
click at [152, 92] on p "Advanced" at bounding box center [149, 85] width 44 height 13
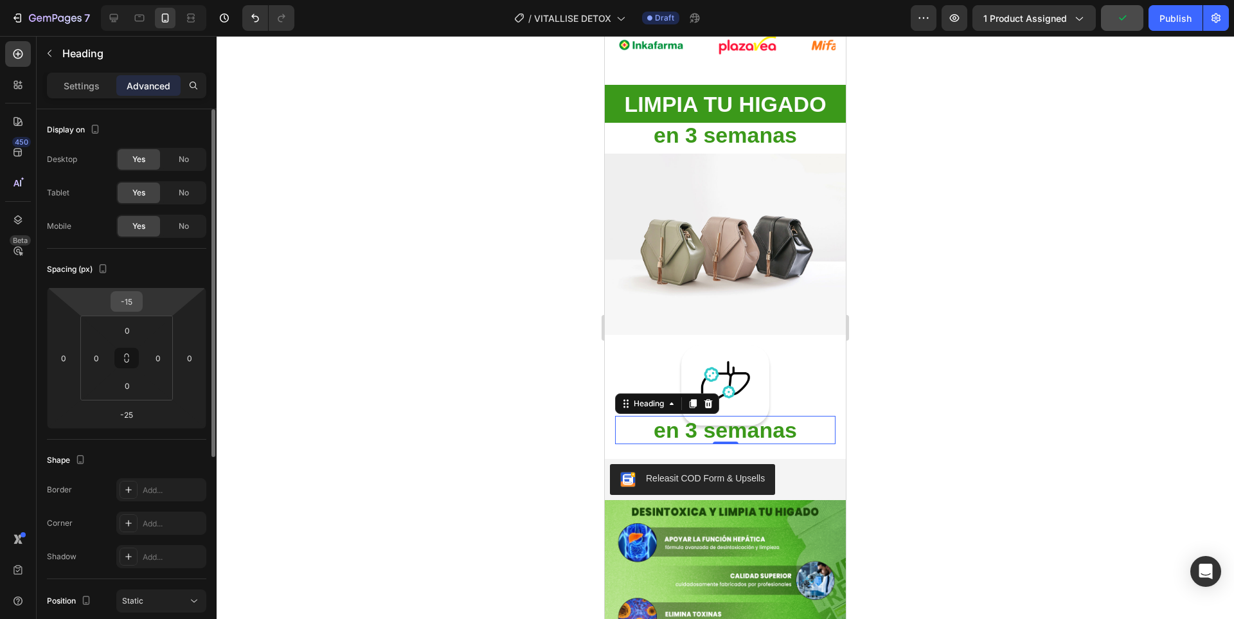
click at [136, 298] on input "-15" at bounding box center [127, 301] width 26 height 19
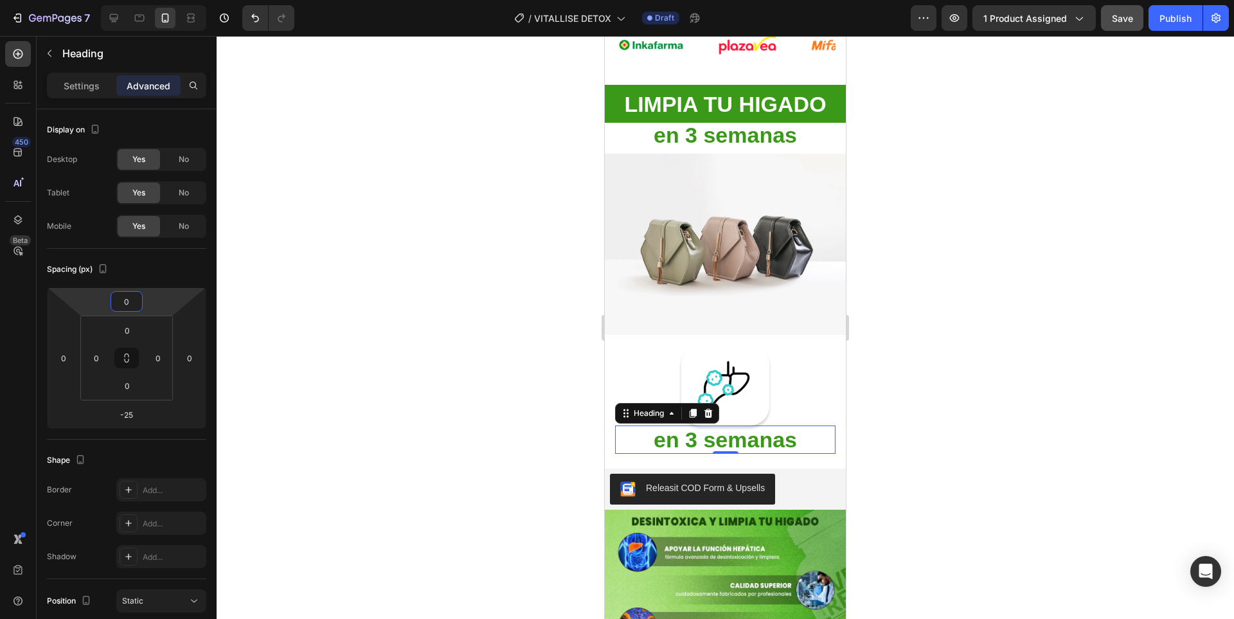
type input "0"
click at [702, 433] on strong "en 3 semanas" at bounding box center [724, 439] width 143 height 24
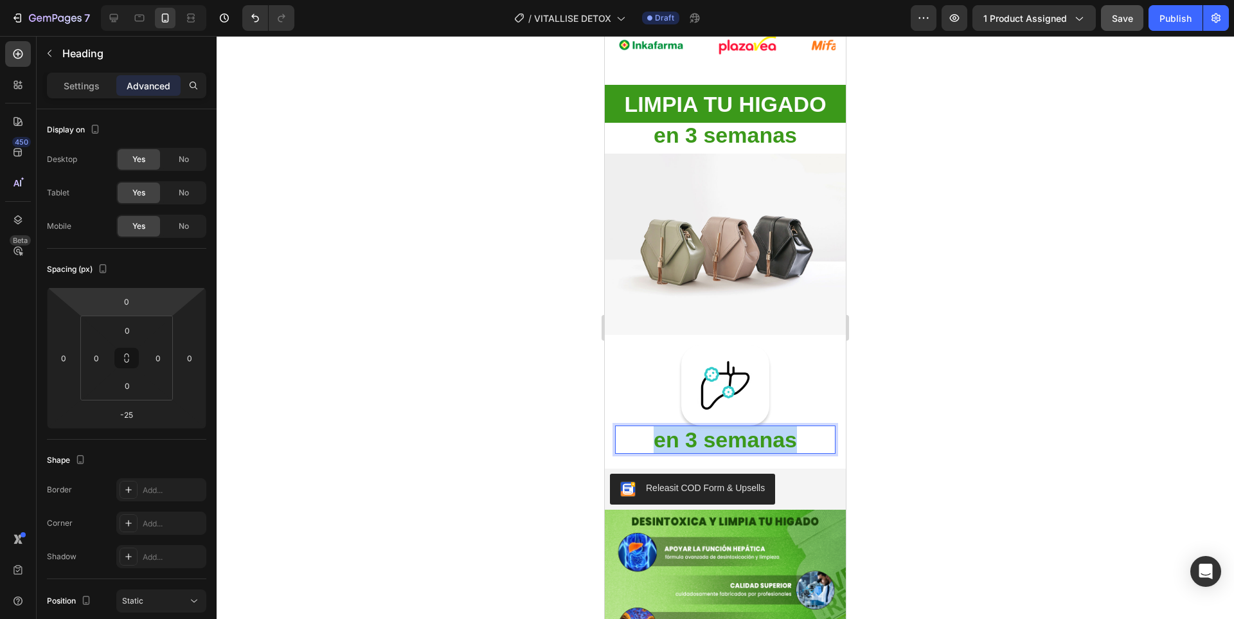
click at [702, 433] on strong "en 3 semanas" at bounding box center [724, 439] width 143 height 24
click at [969, 428] on div at bounding box center [725, 327] width 1017 height 583
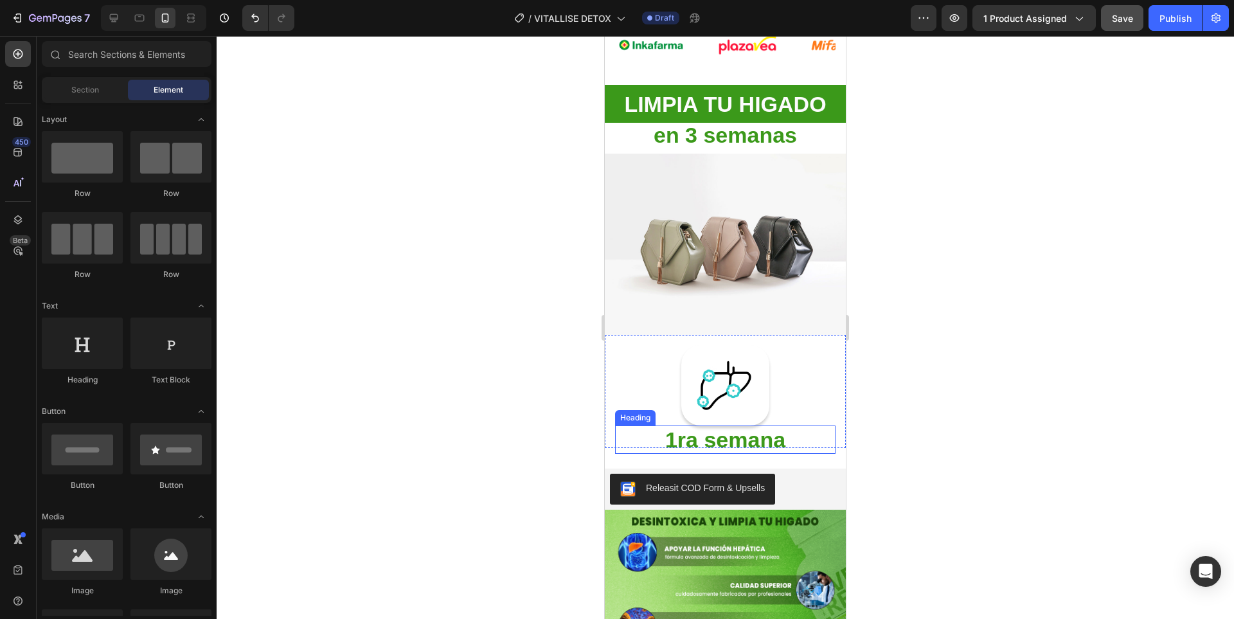
click at [793, 425] on p "⁠⁠⁠⁠⁠⁠⁠ 1ra semana" at bounding box center [725, 439] width 220 height 28
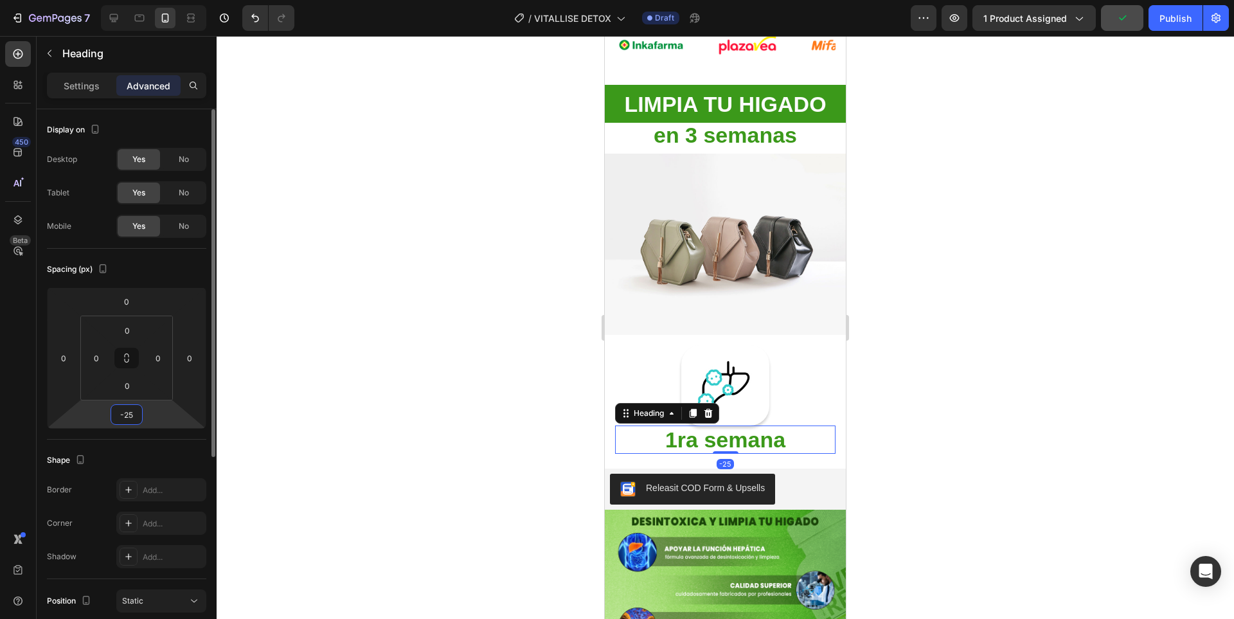
click at [129, 411] on input "-25" at bounding box center [127, 414] width 26 height 19
type input "0"
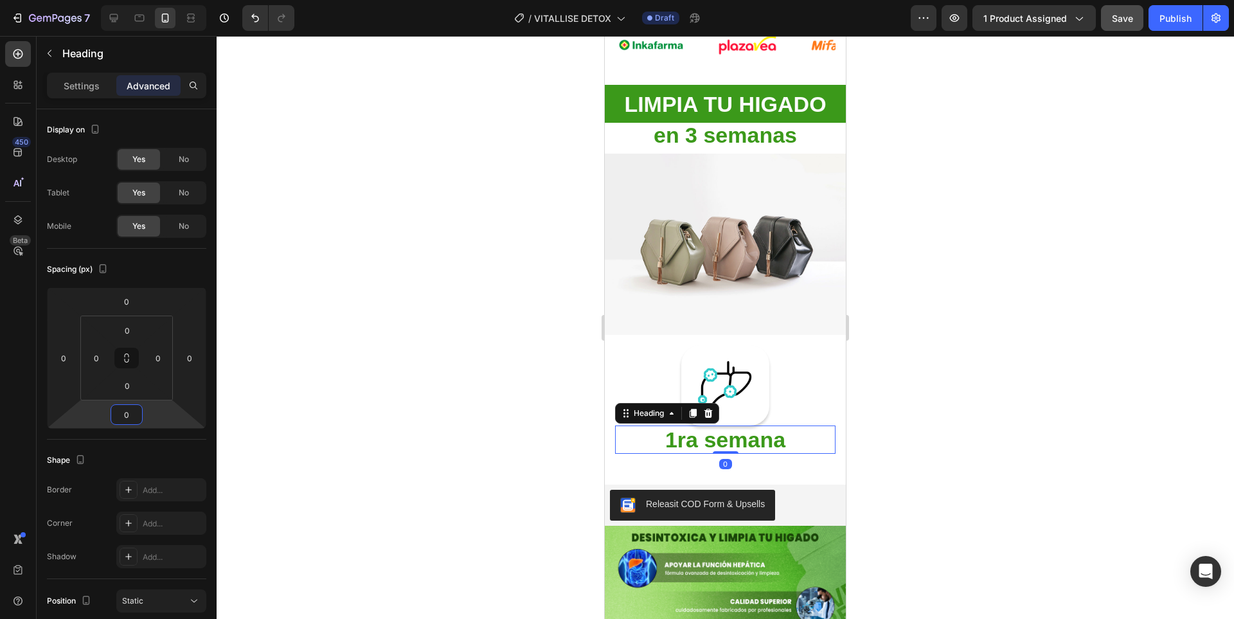
click at [1099, 456] on div at bounding box center [725, 327] width 1017 height 583
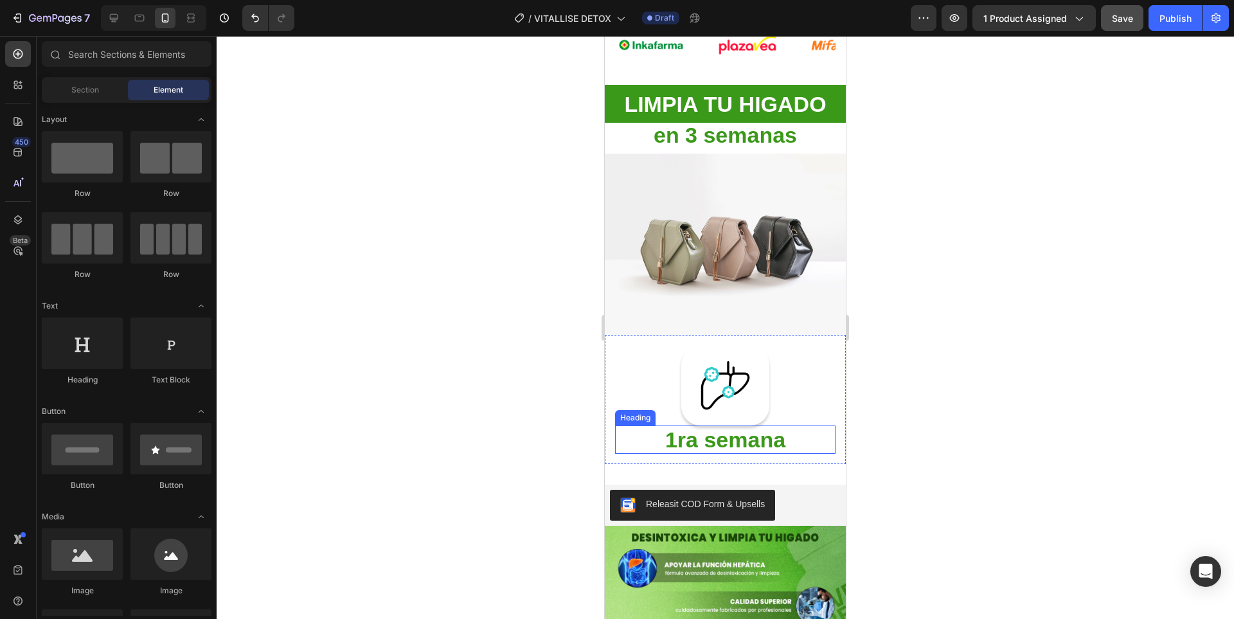
click at [682, 433] on strong "1ra semana" at bounding box center [725, 439] width 120 height 24
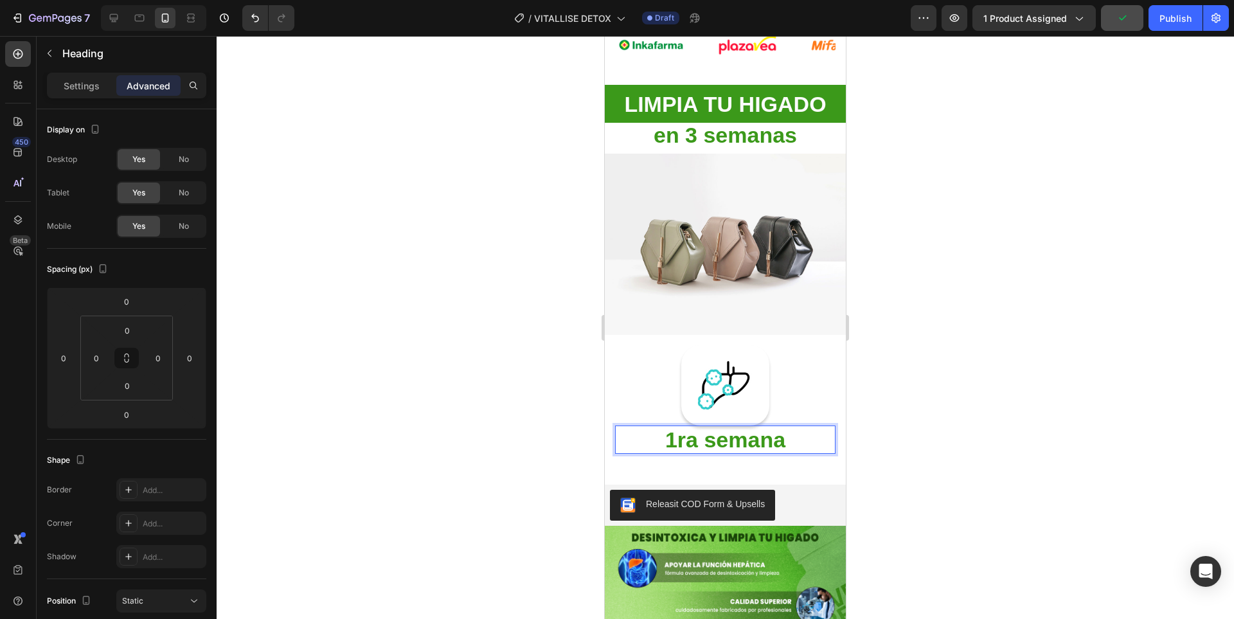
click at [742, 427] on strong "1ra semana" at bounding box center [725, 439] width 120 height 24
click at [741, 430] on p "PRIMERA SEMANA" at bounding box center [725, 439] width 220 height 28
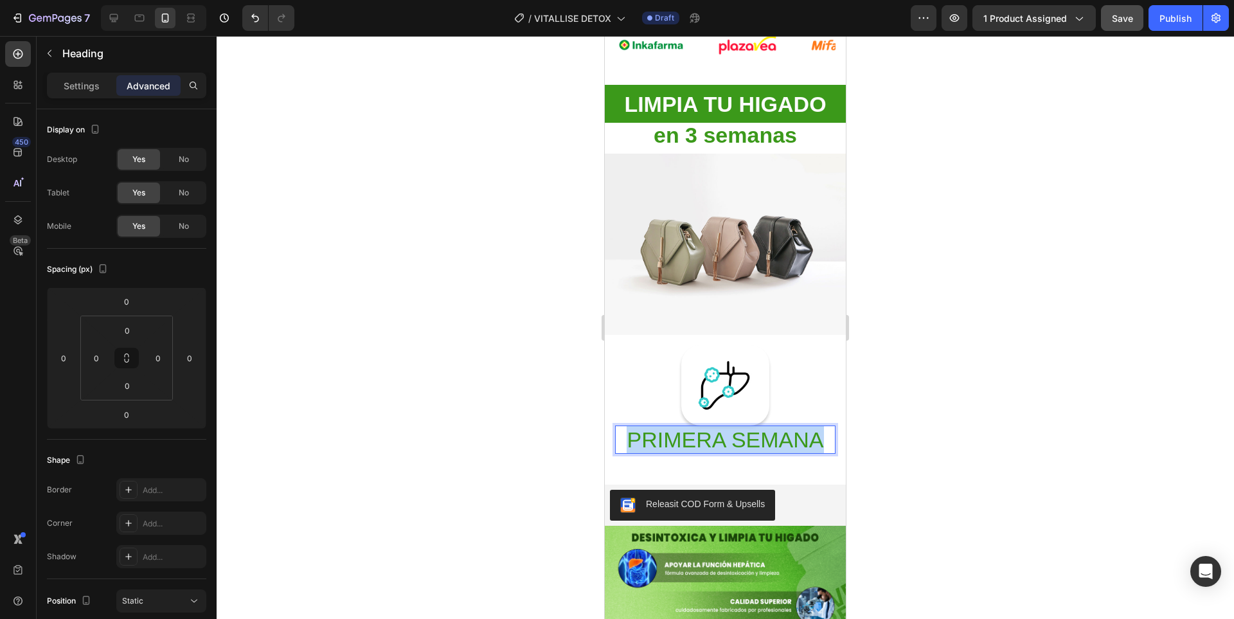
click at [741, 430] on p "PRIMERA SEMANA" at bounding box center [725, 439] width 220 height 28
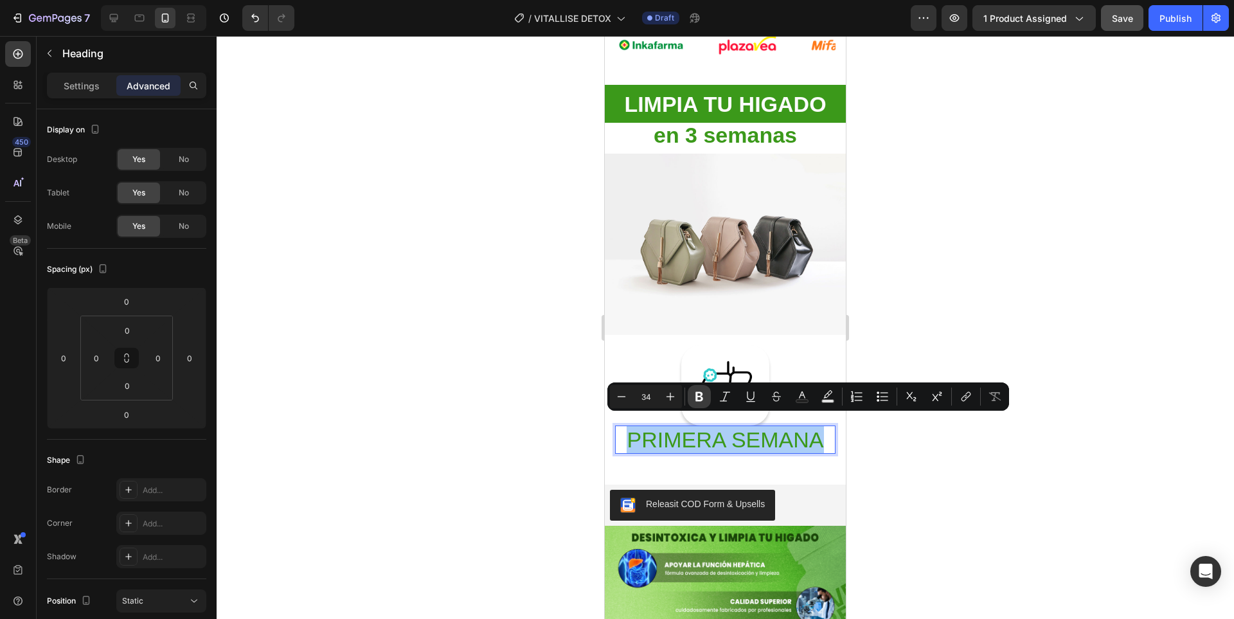
click at [701, 387] on button "Bold" at bounding box center [698, 396] width 23 height 23
click at [617, 401] on icon "Editor contextual toolbar" at bounding box center [621, 396] width 13 height 13
click at [617, 402] on icon "Editor contextual toolbar" at bounding box center [621, 396] width 13 height 13
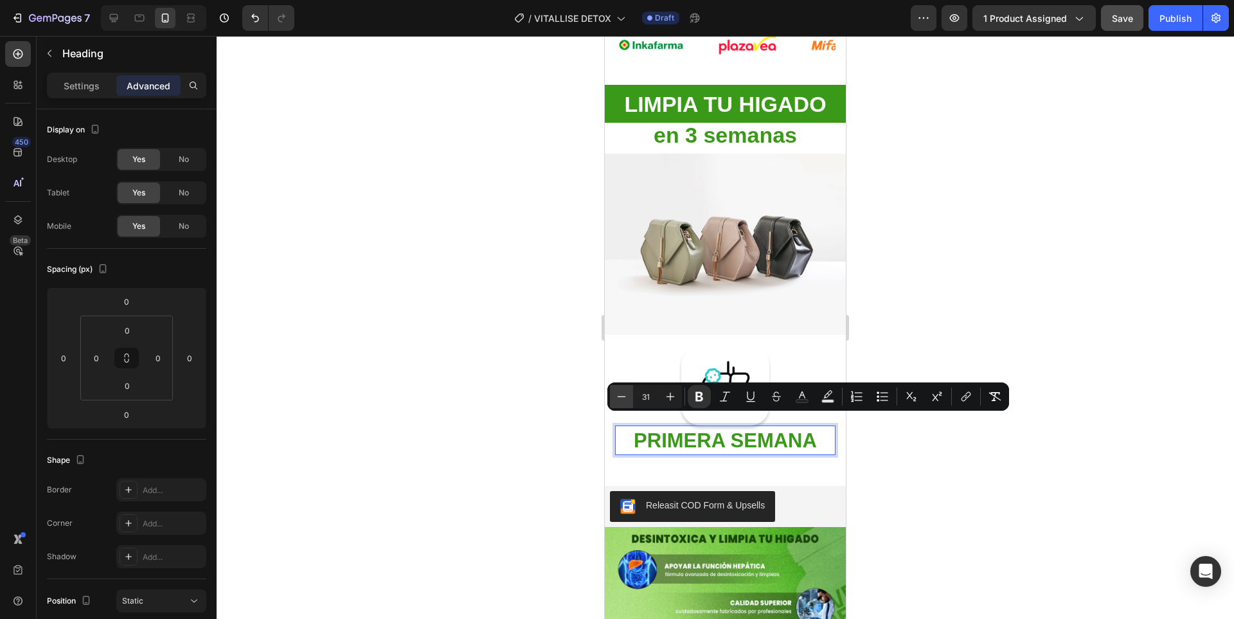
click at [617, 402] on icon "Editor contextual toolbar" at bounding box center [621, 396] width 13 height 13
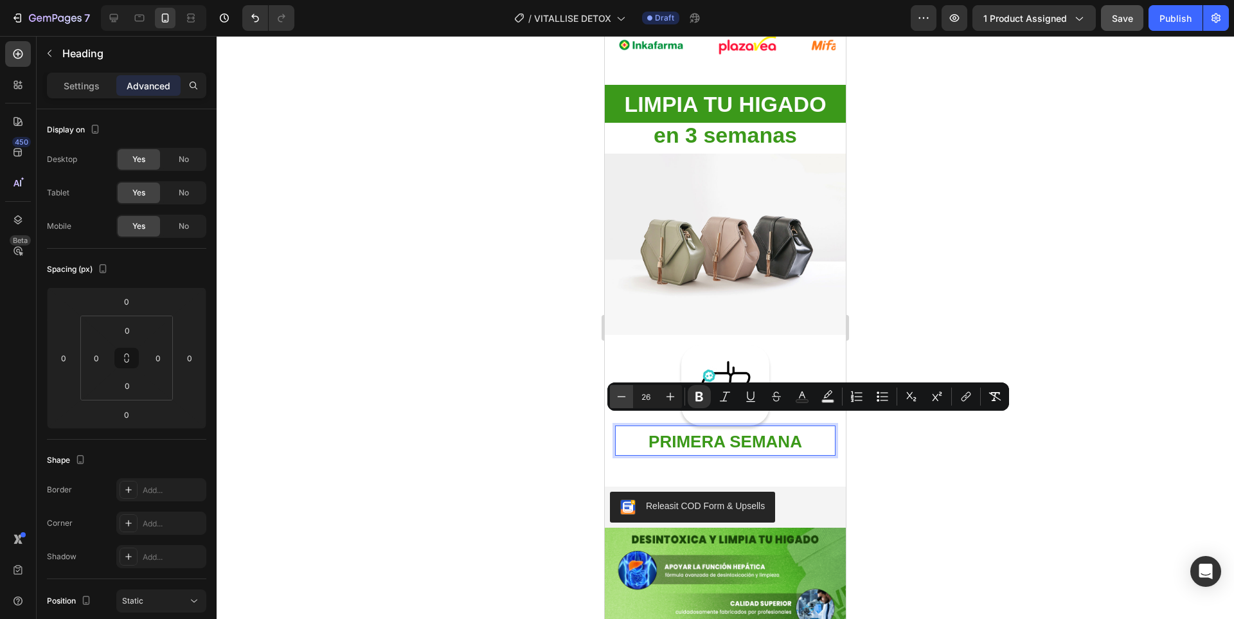
click at [617, 402] on icon "Editor contextual toolbar" at bounding box center [621, 396] width 13 height 13
type input "22"
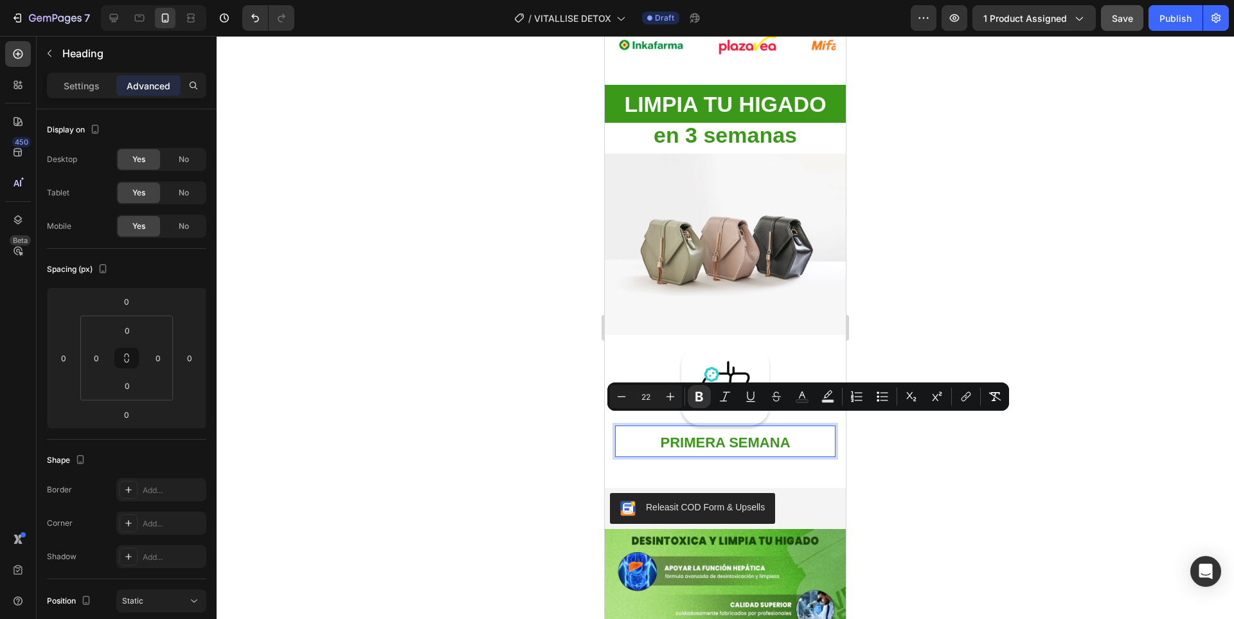
click at [1000, 262] on div at bounding box center [725, 327] width 1017 height 583
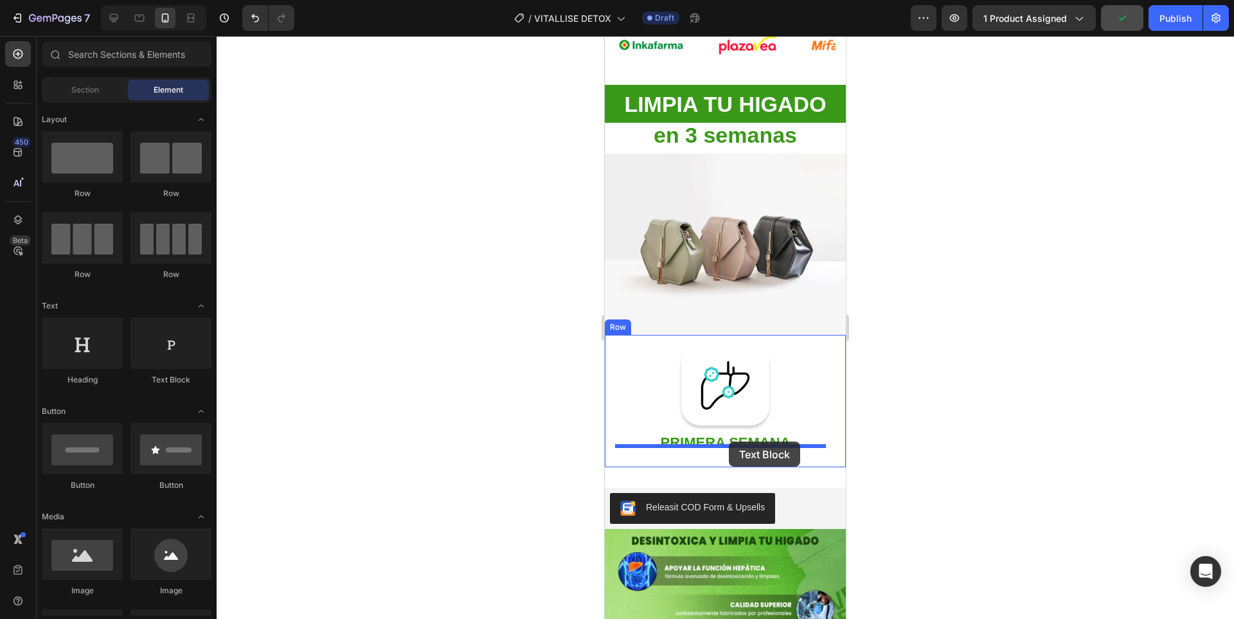
drag, startPoint x: 796, startPoint y: 389, endPoint x: 729, endPoint y: 441, distance: 85.6
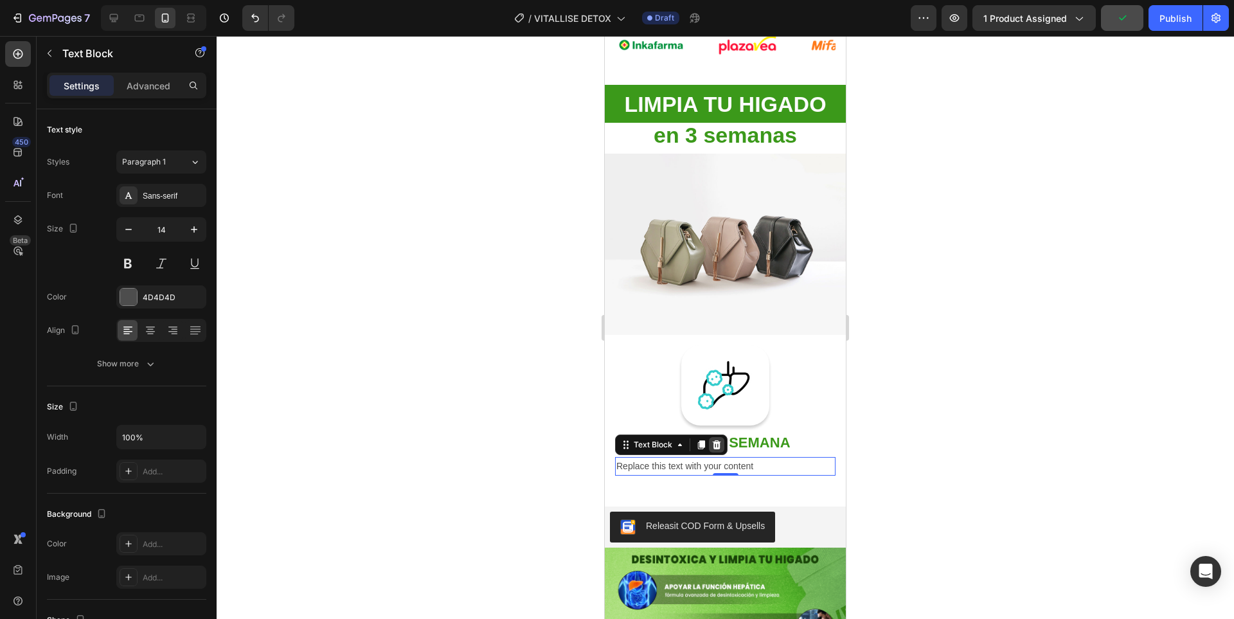
click at [720, 439] on icon at bounding box center [716, 444] width 10 height 10
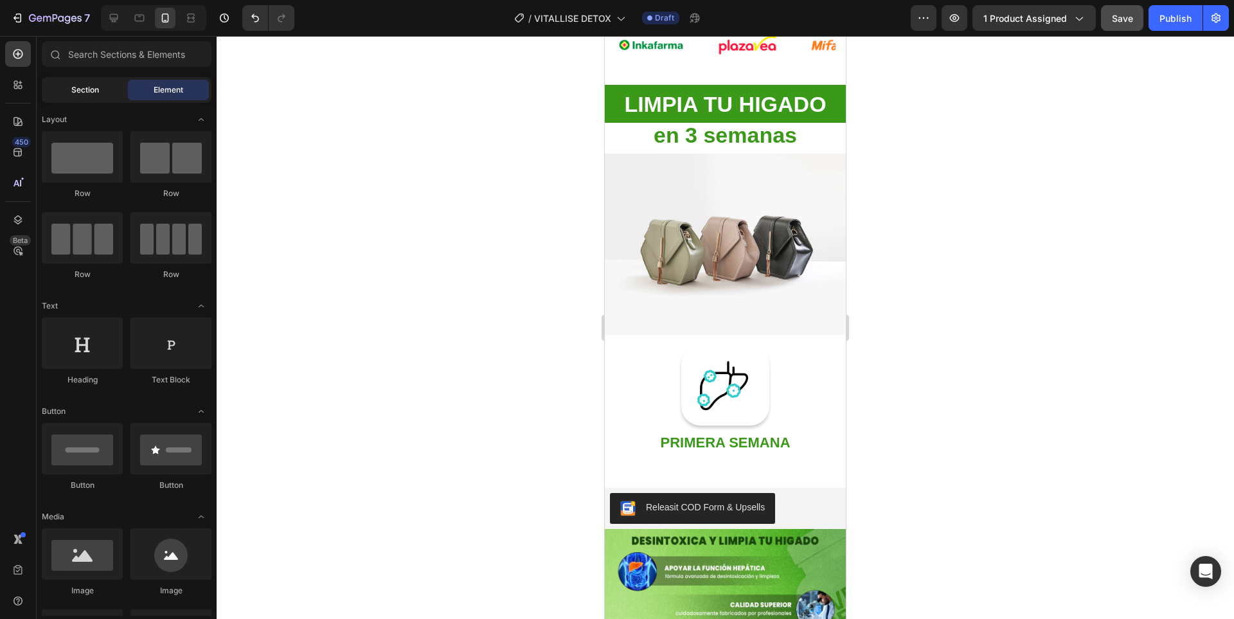
click at [102, 94] on div "Section" at bounding box center [84, 90] width 81 height 21
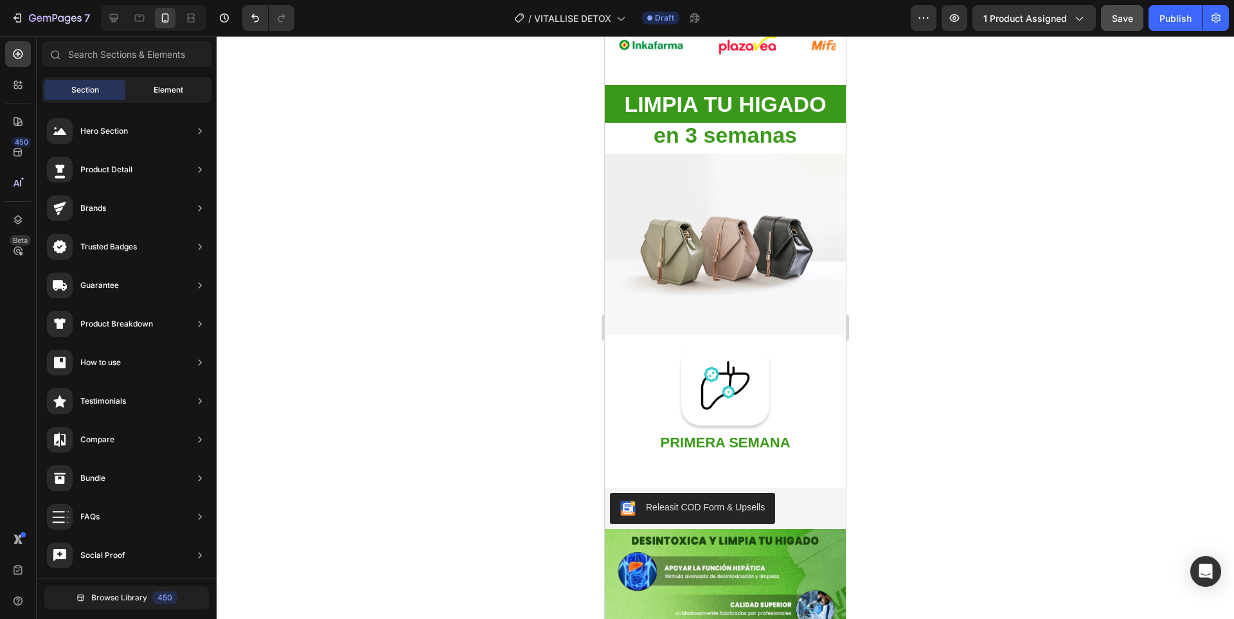
click at [166, 85] on span "Element" at bounding box center [169, 90] width 30 height 12
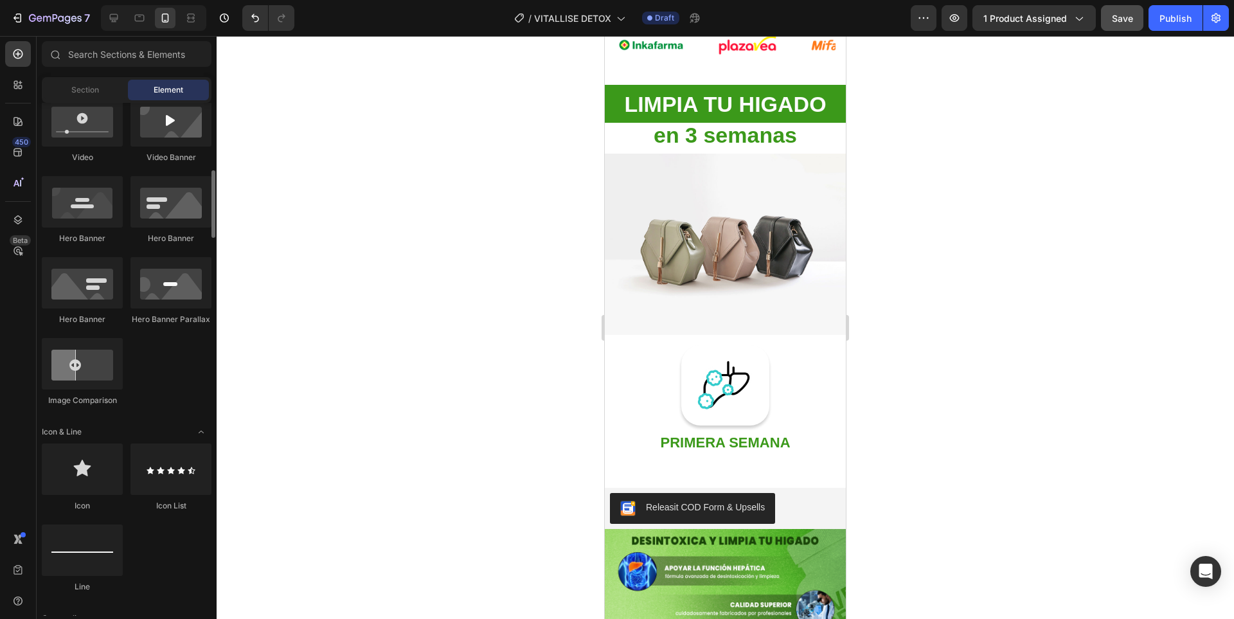
scroll to position [771, 0]
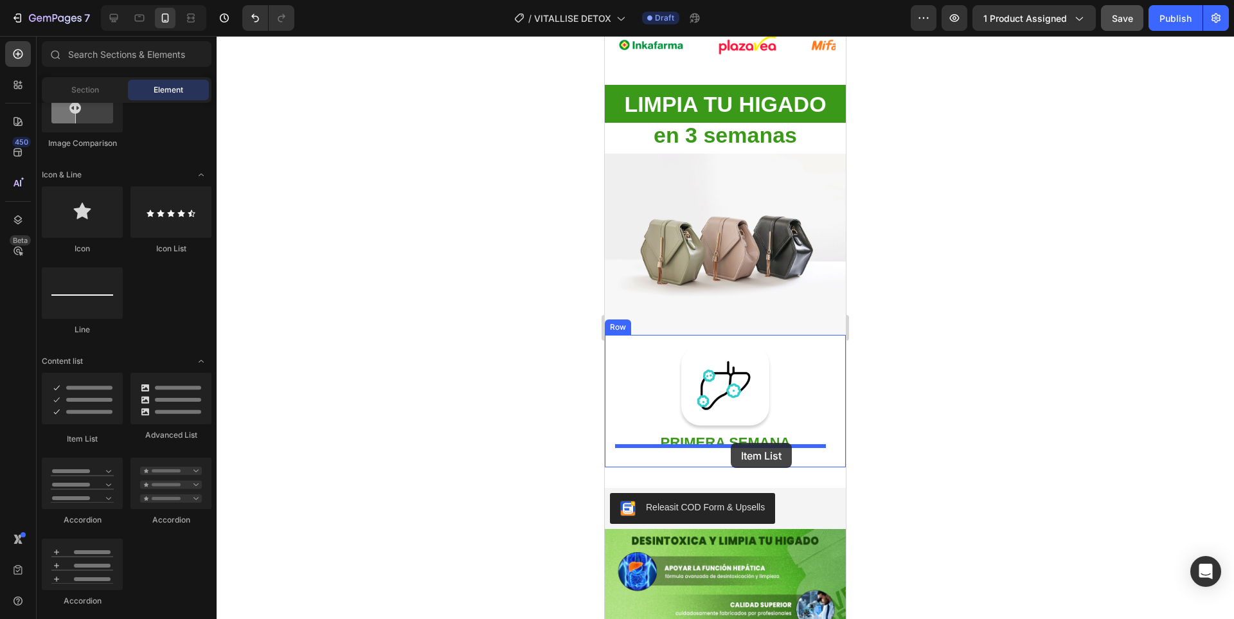
drag, startPoint x: 718, startPoint y: 443, endPoint x: 730, endPoint y: 443, distance: 12.2
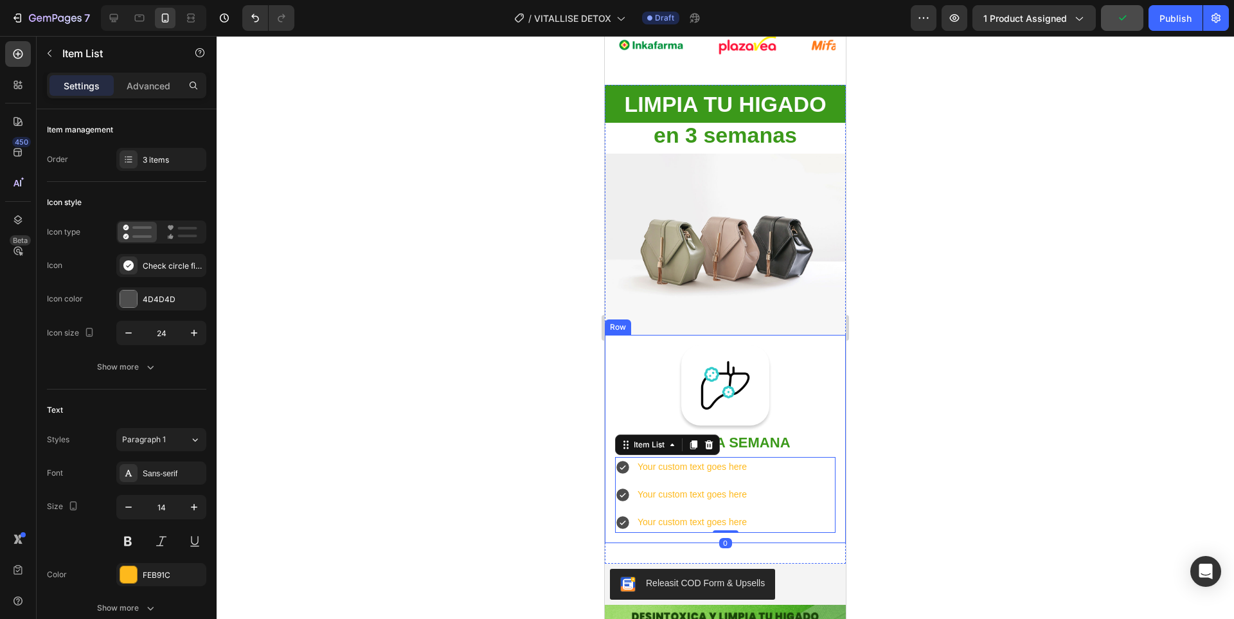
click at [961, 445] on div at bounding box center [725, 327] width 1017 height 583
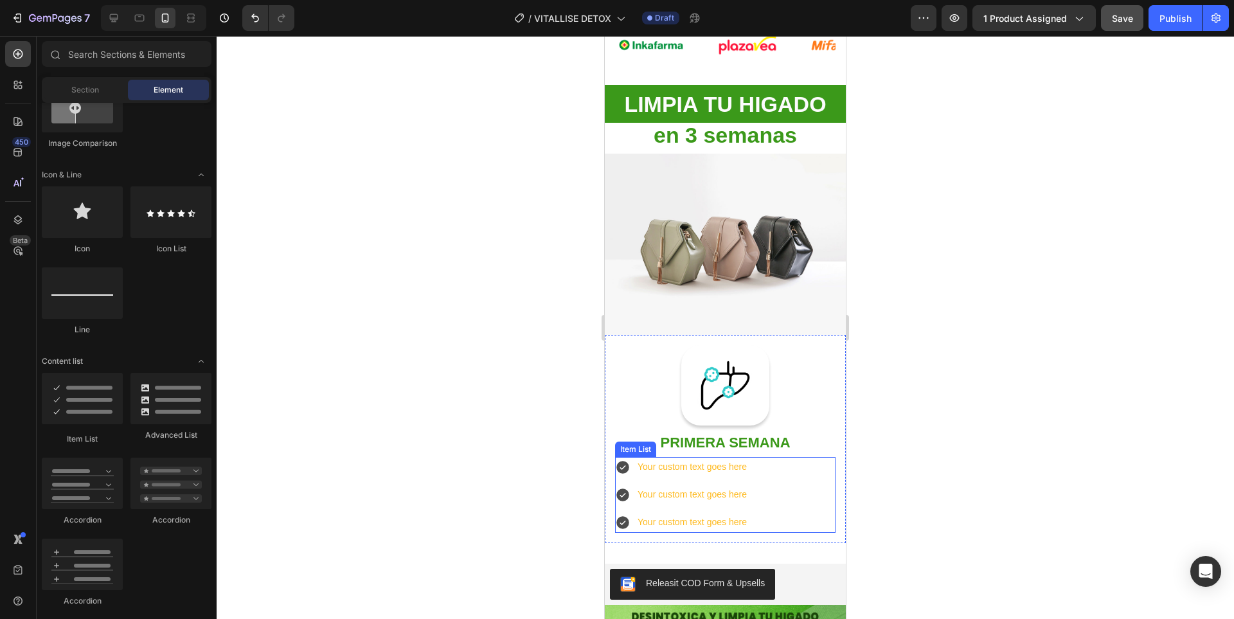
click at [786, 467] on div "Your custom text goes here Your custom text goes here Your custom text goes here" at bounding box center [725, 495] width 220 height 76
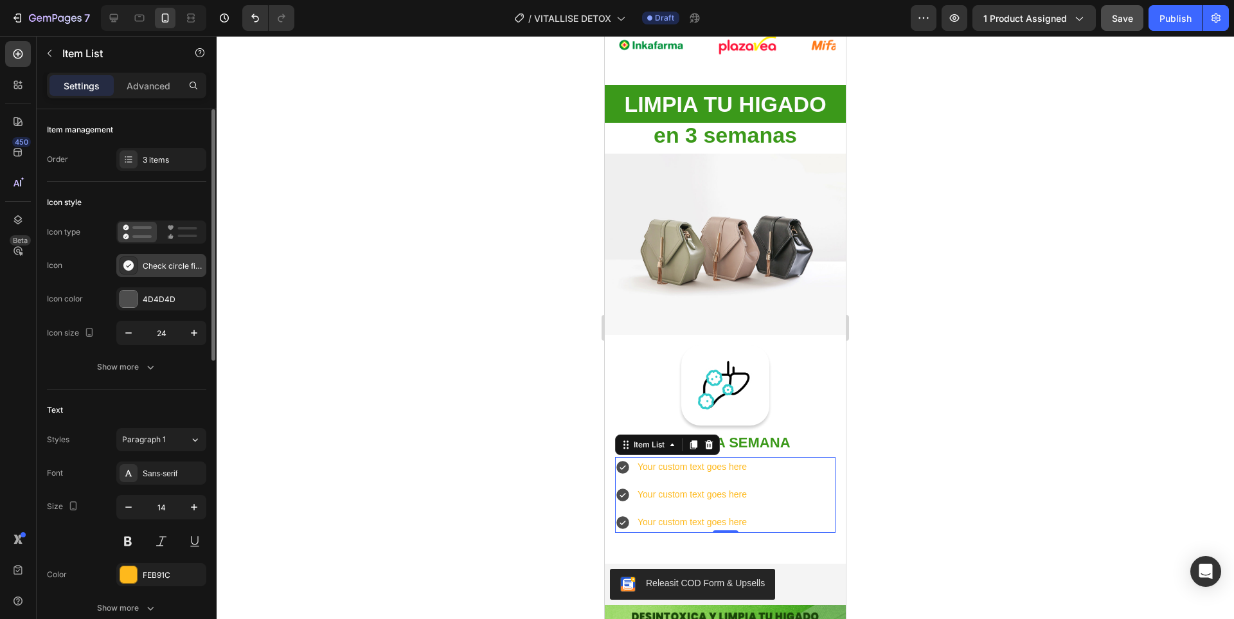
click at [158, 271] on div "Check circle filled" at bounding box center [173, 266] width 60 height 12
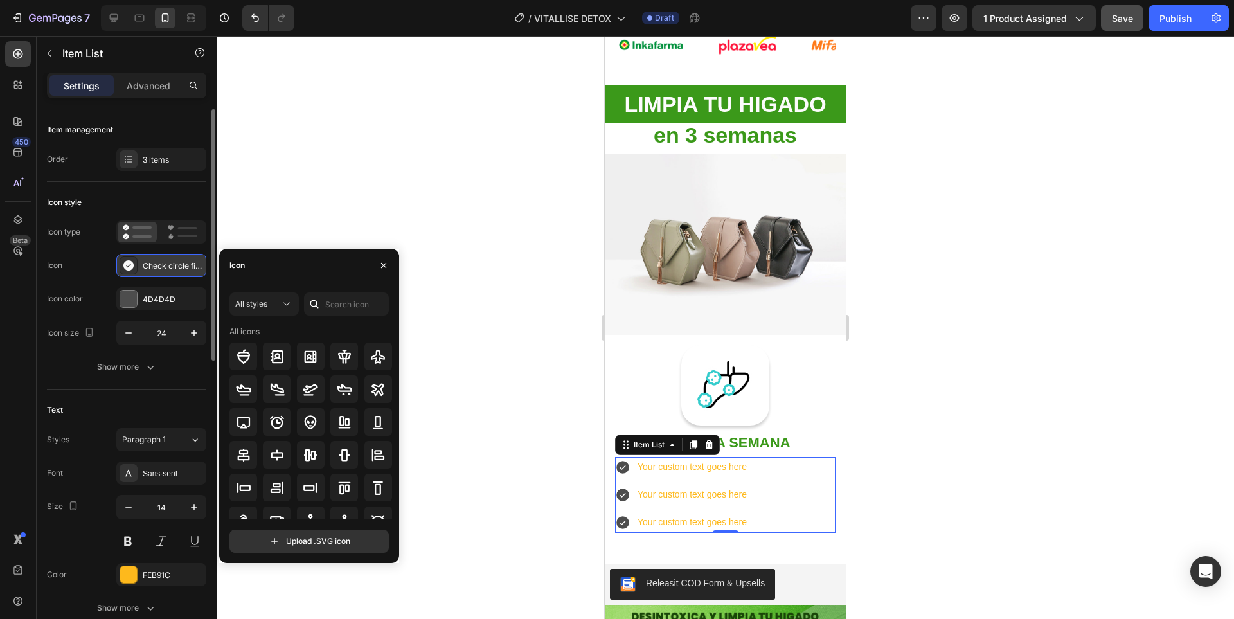
click at [158, 271] on div "Check circle filled" at bounding box center [173, 266] width 60 height 12
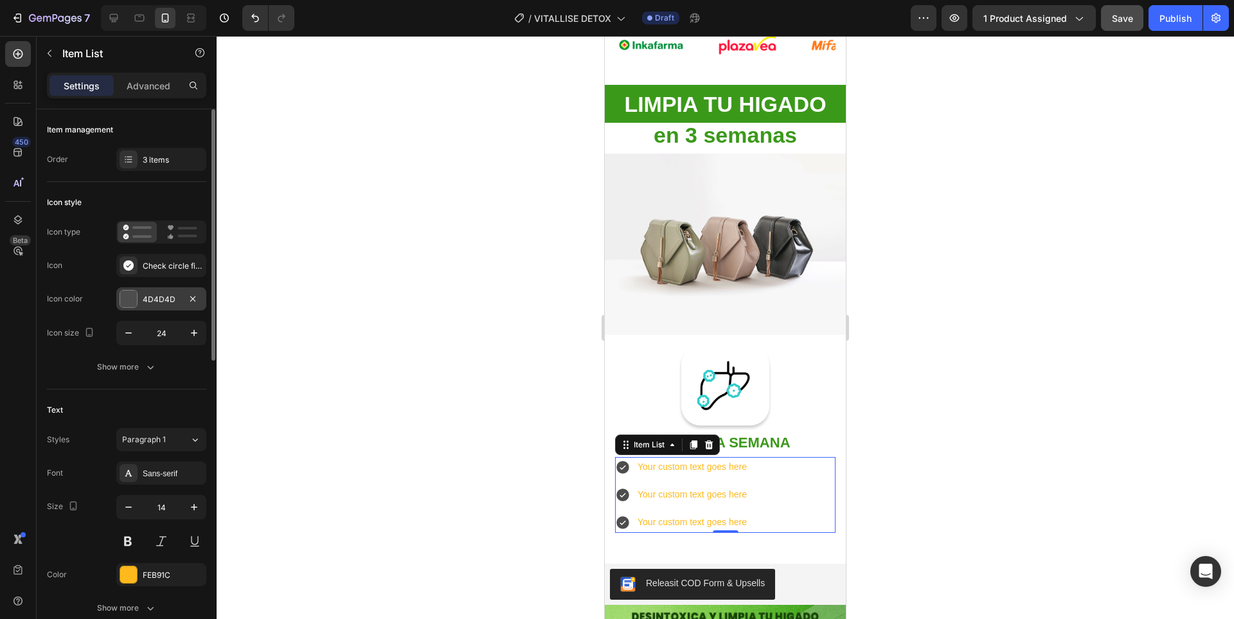
click at [163, 301] on div "4D4D4D" at bounding box center [161, 300] width 37 height 12
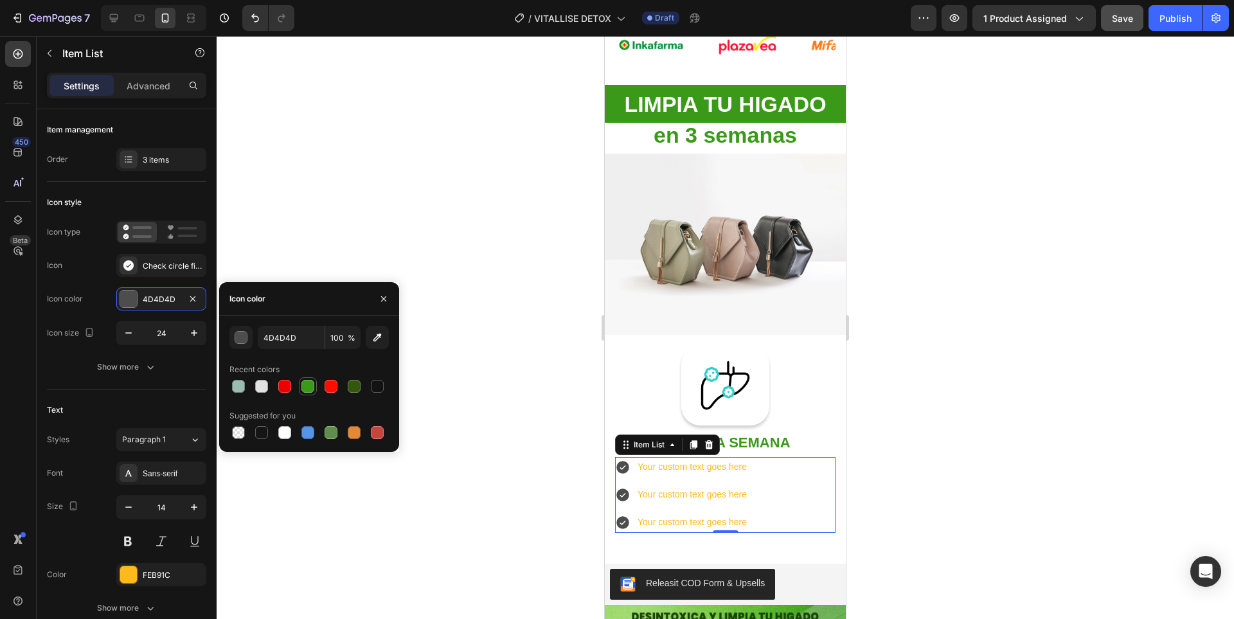
click at [310, 389] on div at bounding box center [307, 386] width 13 height 13
type input "3B991A"
click at [160, 571] on div "FEB91C" at bounding box center [161, 575] width 37 height 12
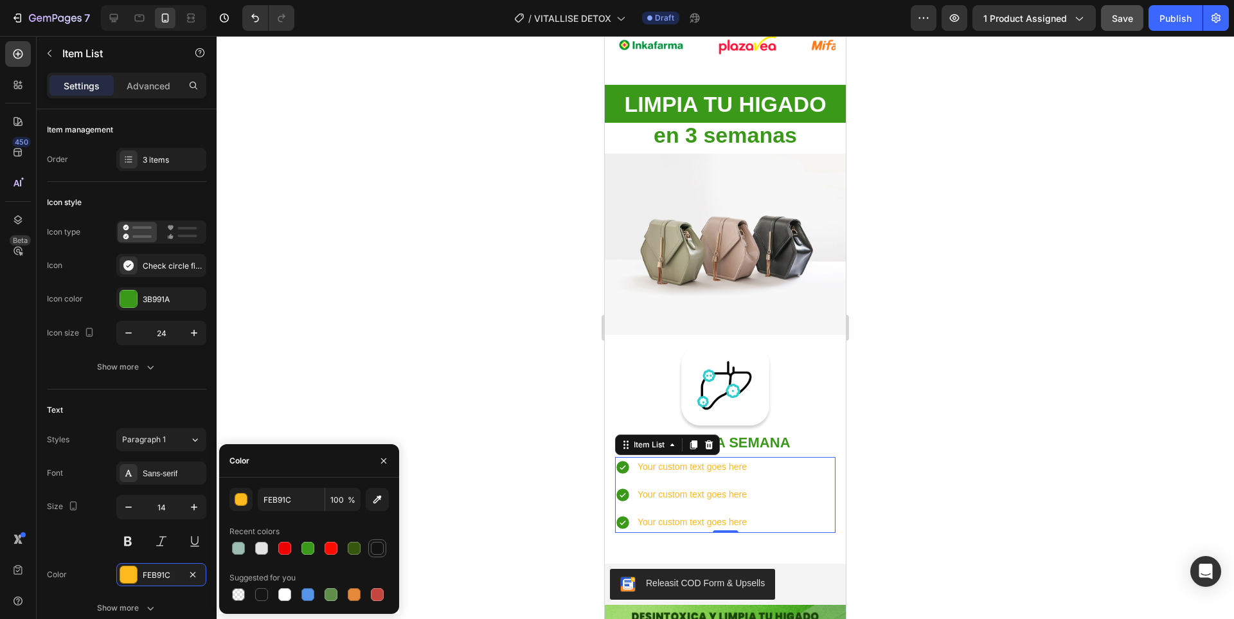
click at [382, 542] on div at bounding box center [377, 548] width 13 height 13
type input "121212"
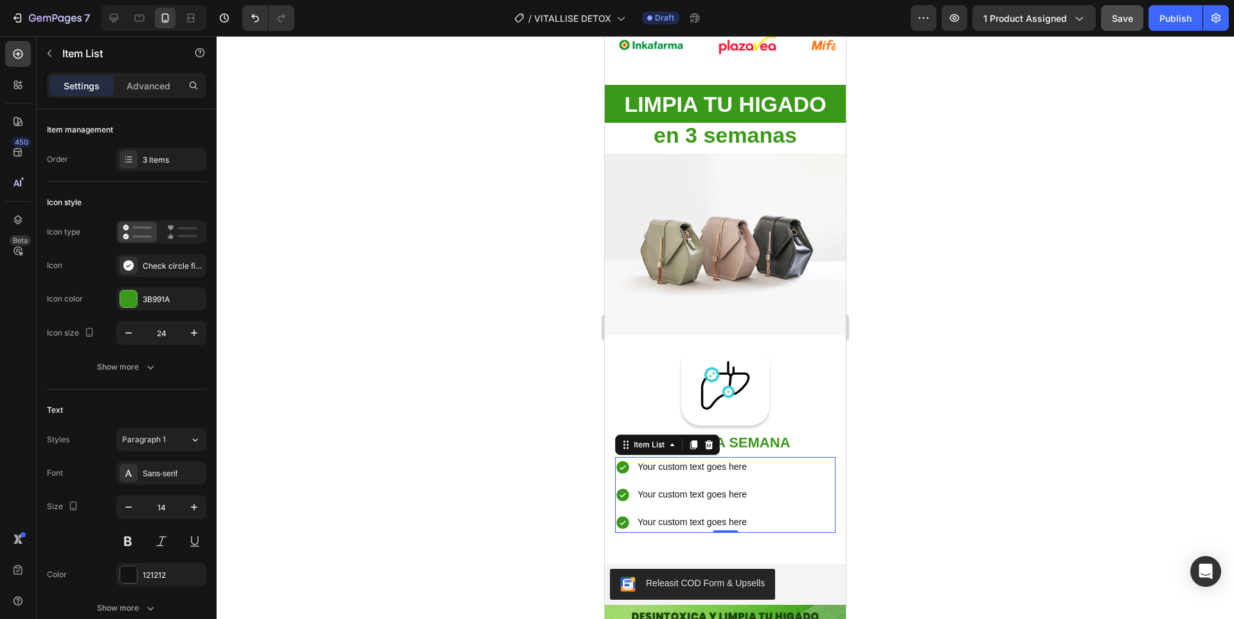
click at [974, 420] on div at bounding box center [725, 327] width 1017 height 583
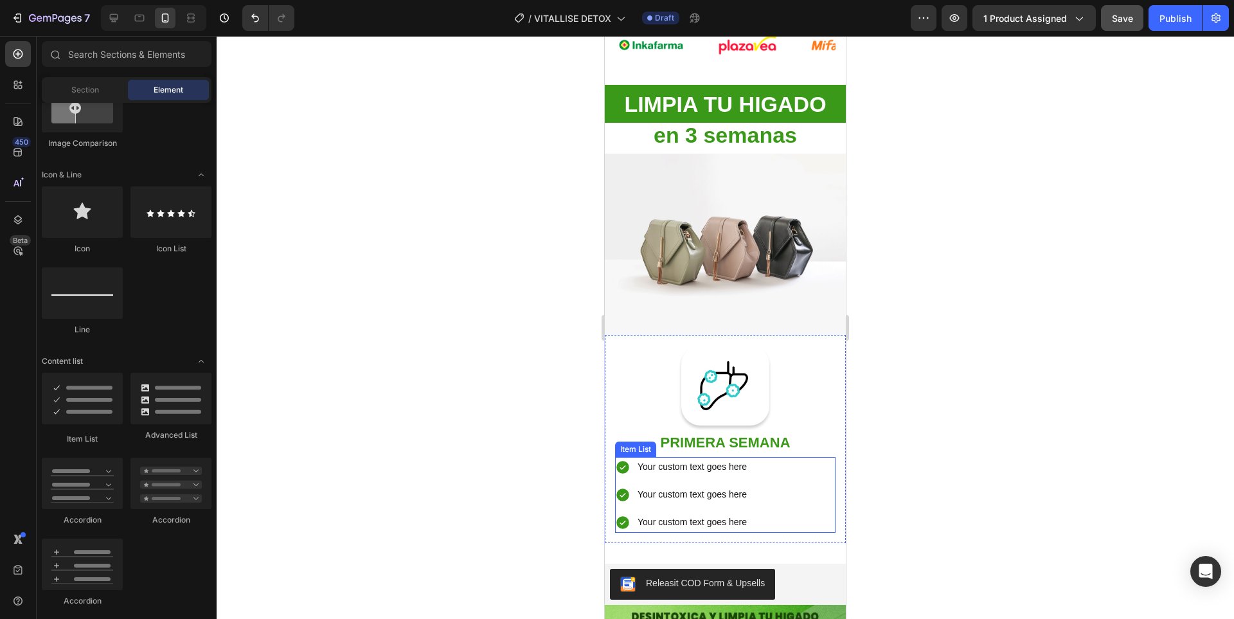
click at [699, 464] on div "Your custom text goes here" at bounding box center [691, 467] width 113 height 20
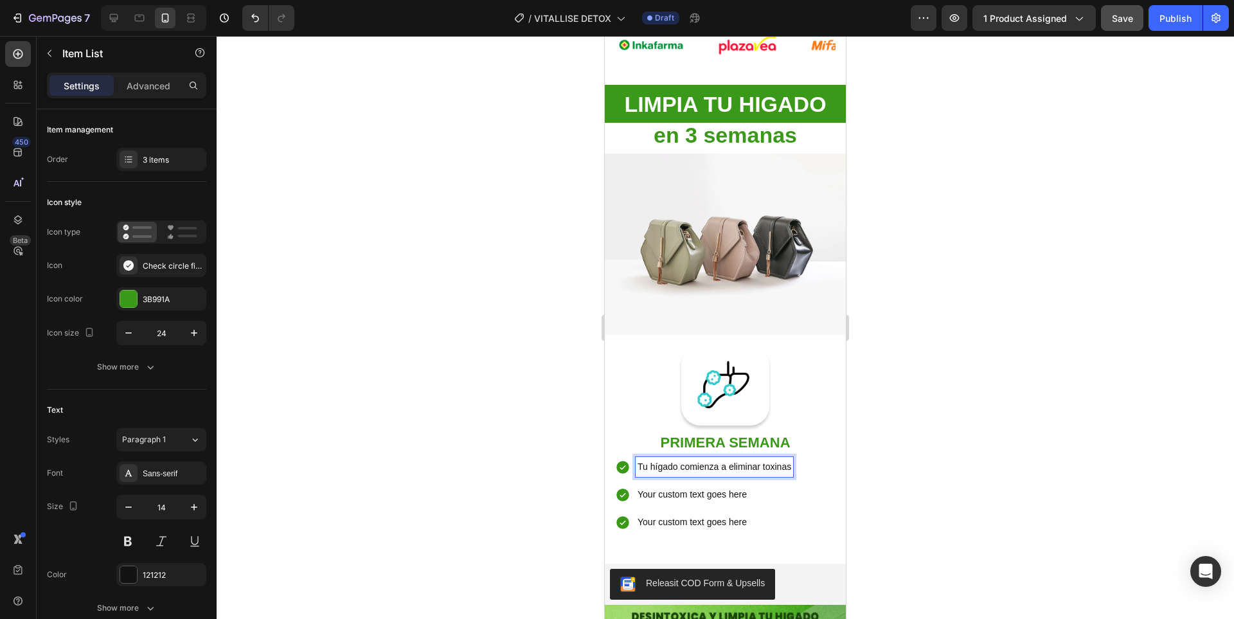
click at [682, 486] on p "Your custom text goes here" at bounding box center [714, 494] width 154 height 16
click at [725, 514] on p "Your custom text goes here" at bounding box center [714, 522] width 154 height 16
click at [729, 515] on p "Your custom text goes here" at bounding box center [714, 522] width 154 height 16
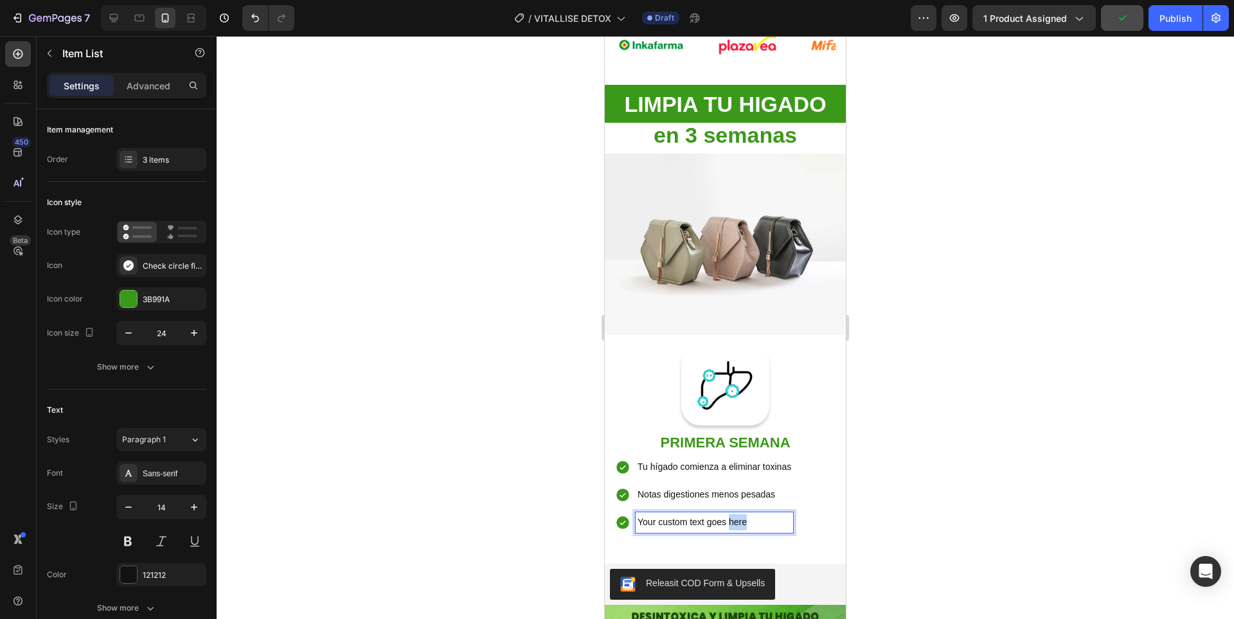
click at [729, 515] on p "Your custom text goes here" at bounding box center [714, 522] width 154 height 16
click at [937, 488] on div at bounding box center [725, 327] width 1017 height 583
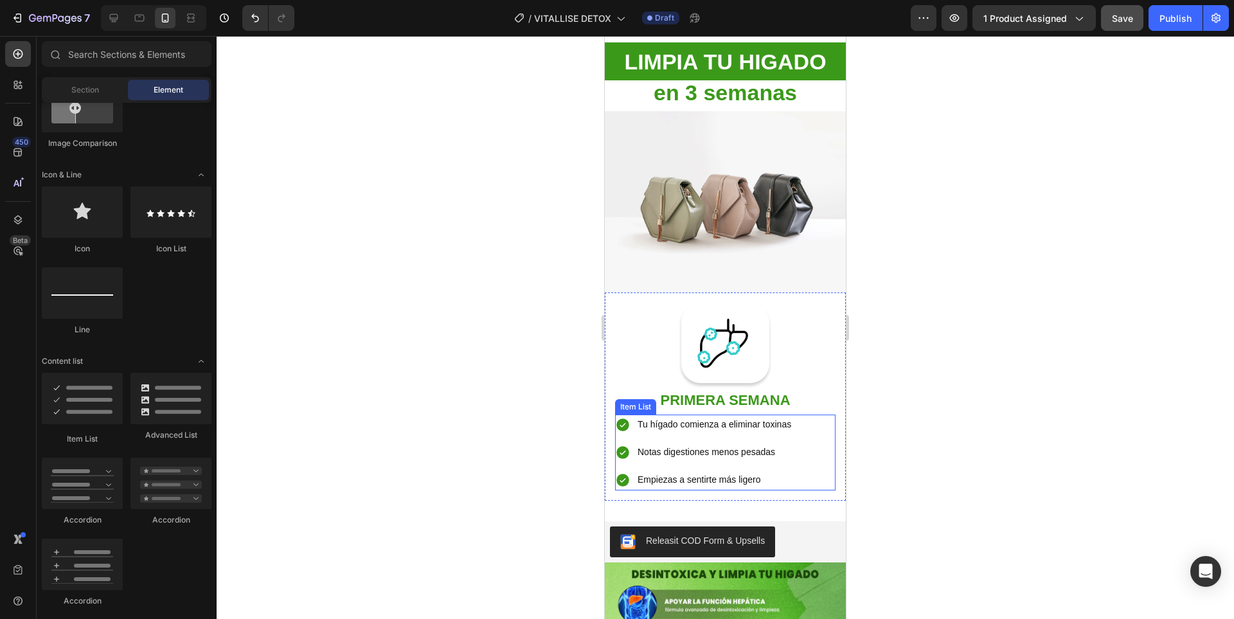
scroll to position [1511, 0]
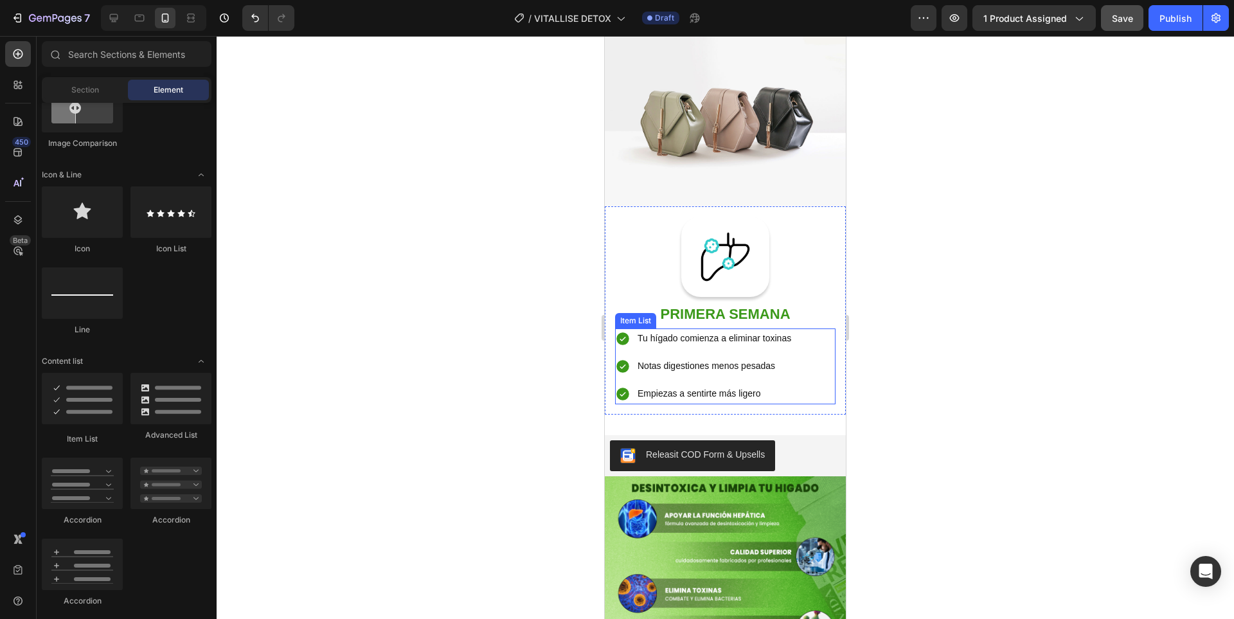
click at [790, 384] on div "Empiezas a sentirte más ligero" at bounding box center [713, 394] width 157 height 20
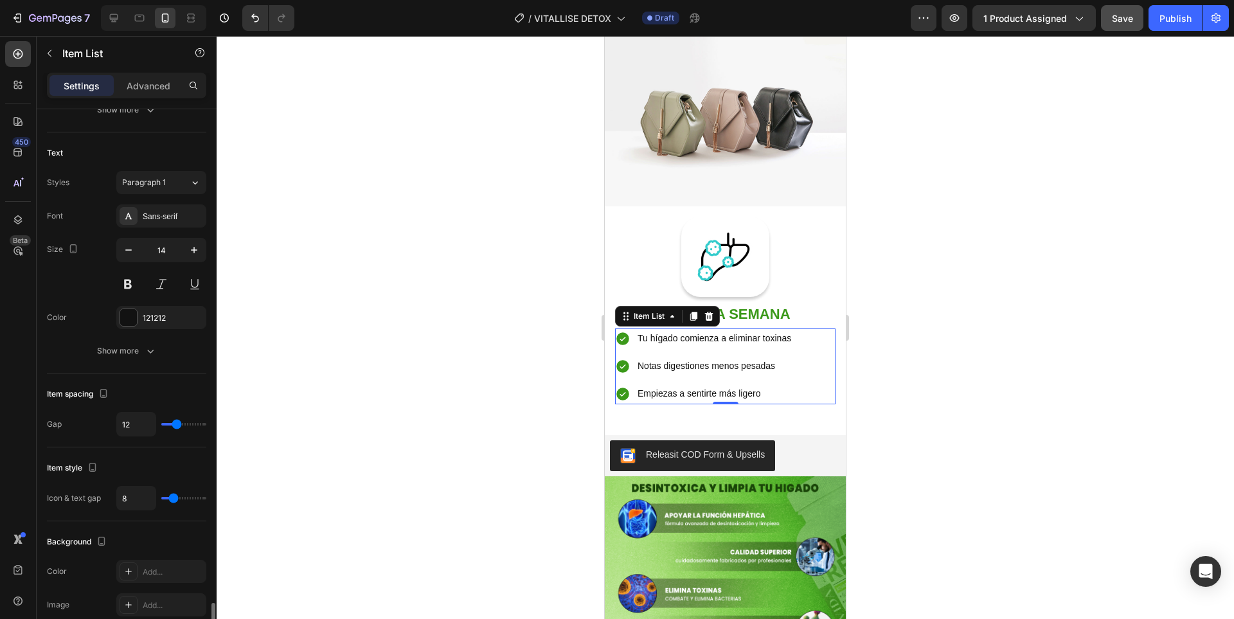
scroll to position [514, 0]
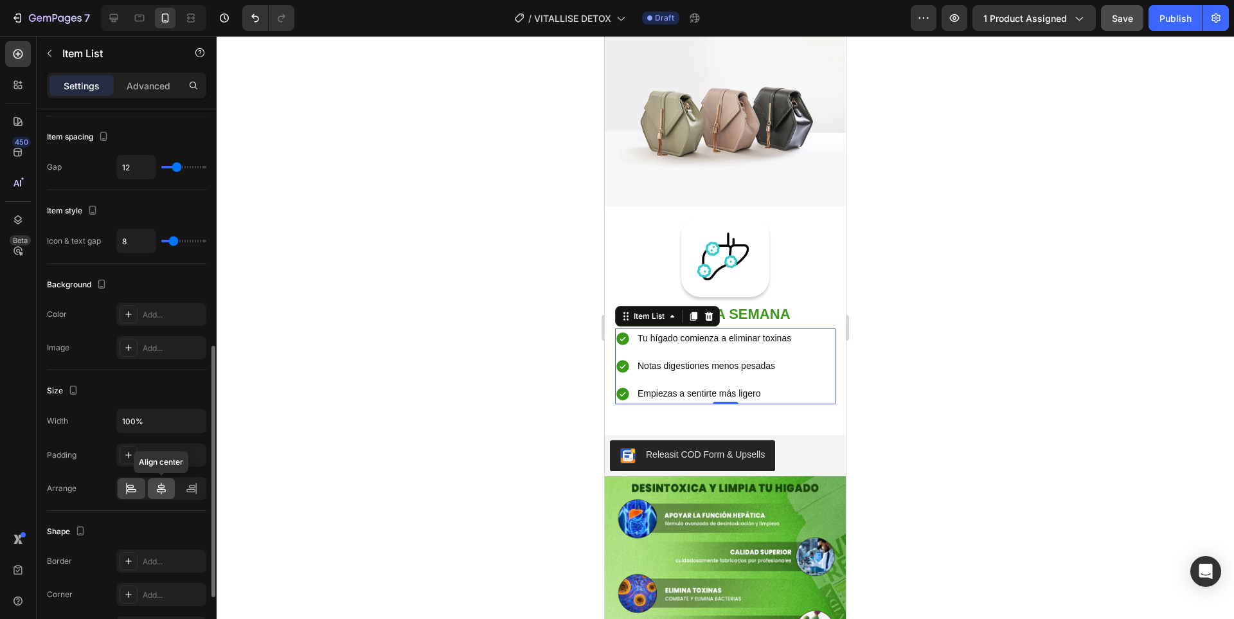
click at [163, 488] on icon at bounding box center [161, 488] width 9 height 12
click at [943, 312] on div at bounding box center [725, 327] width 1017 height 583
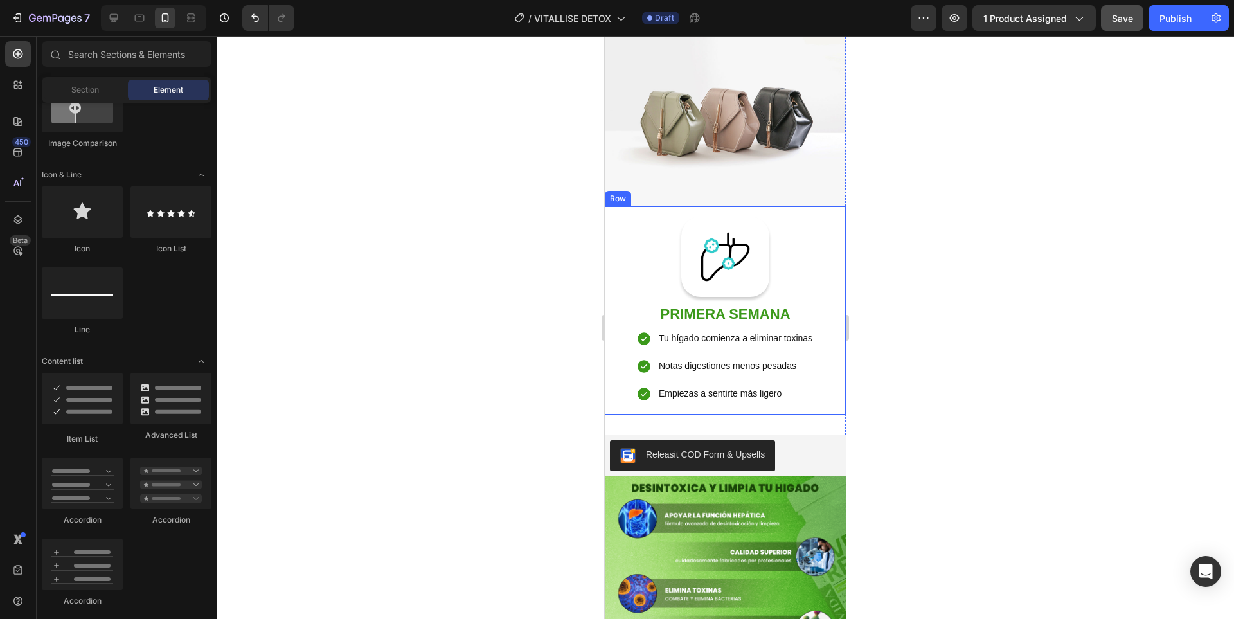
click at [810, 262] on div "Image Row ⁠⁠⁠⁠⁠⁠⁠ PRIMERA SEMANA Heading Tu hígado comienza a eliminar toxinas …" at bounding box center [725, 311] width 220 height 188
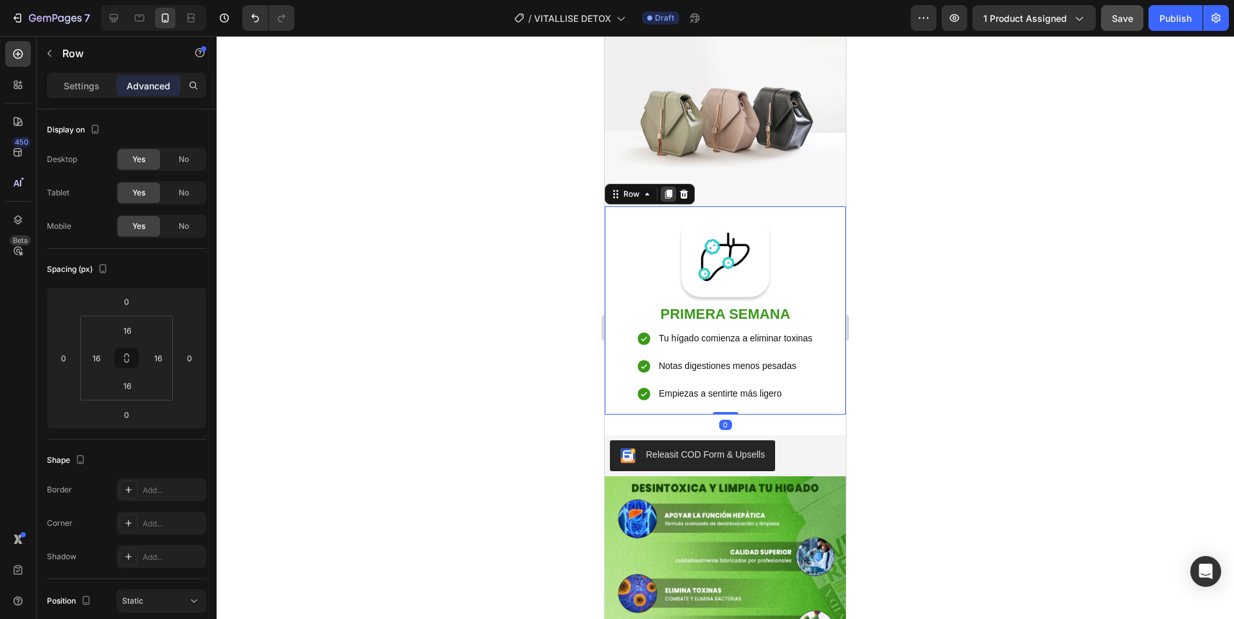
click at [669, 190] on icon at bounding box center [668, 194] width 7 height 9
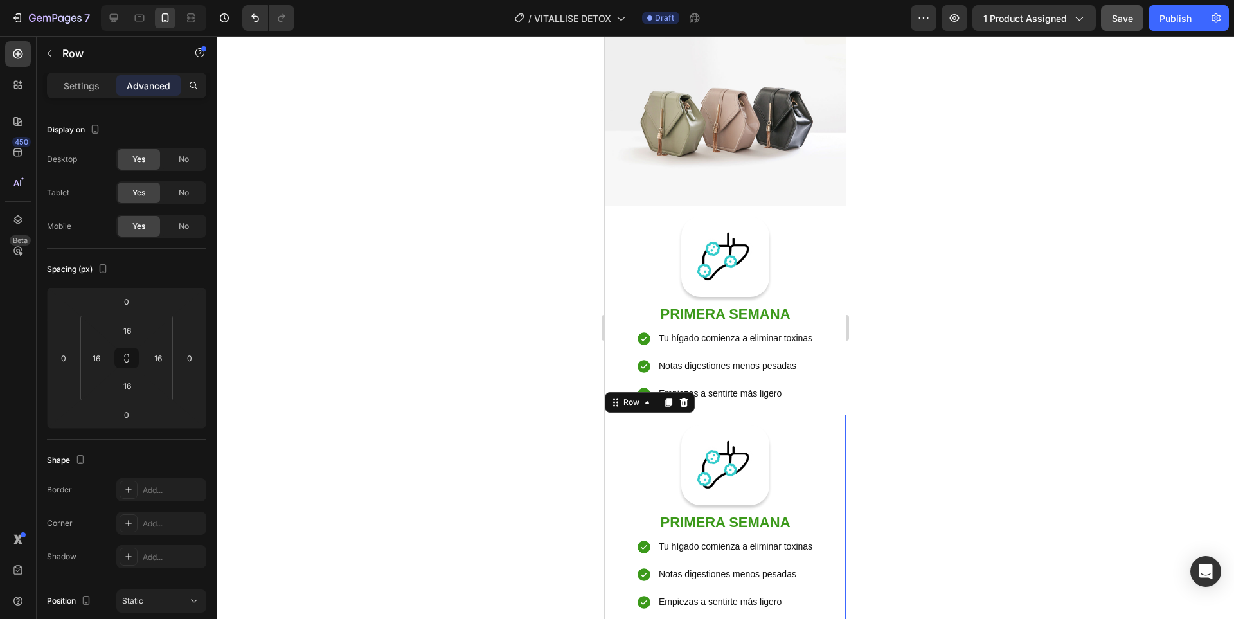
scroll to position [311, 0]
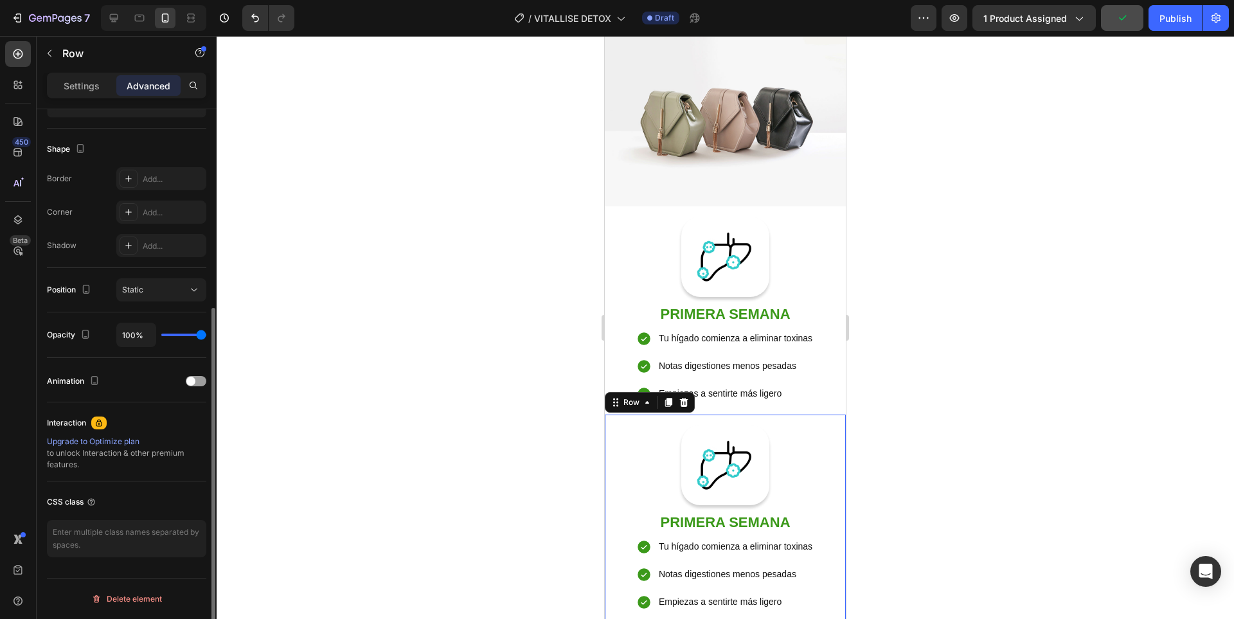
click at [1009, 359] on div at bounding box center [725, 327] width 1017 height 583
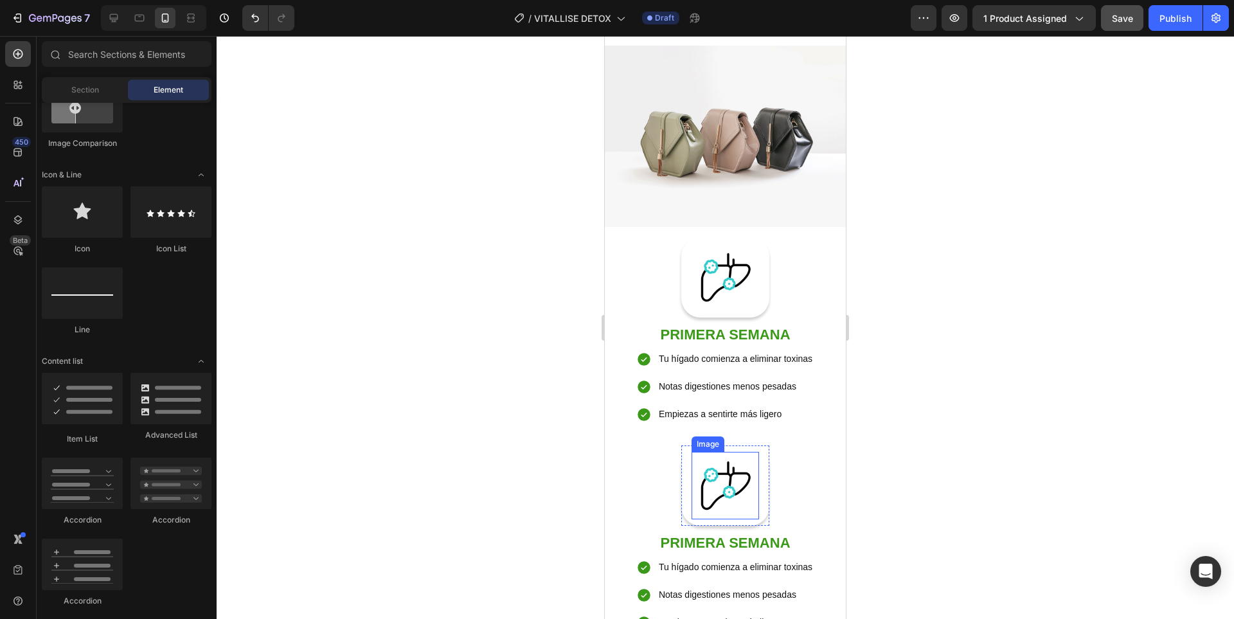
scroll to position [1575, 0]
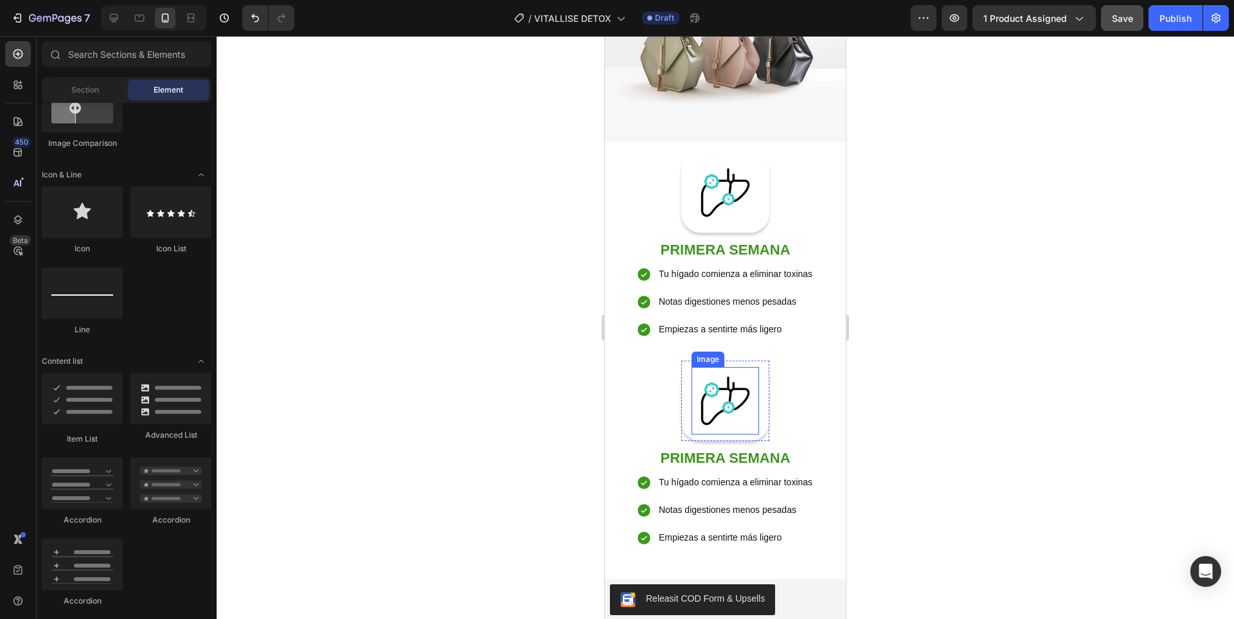
click at [746, 380] on img at bounding box center [724, 400] width 67 height 67
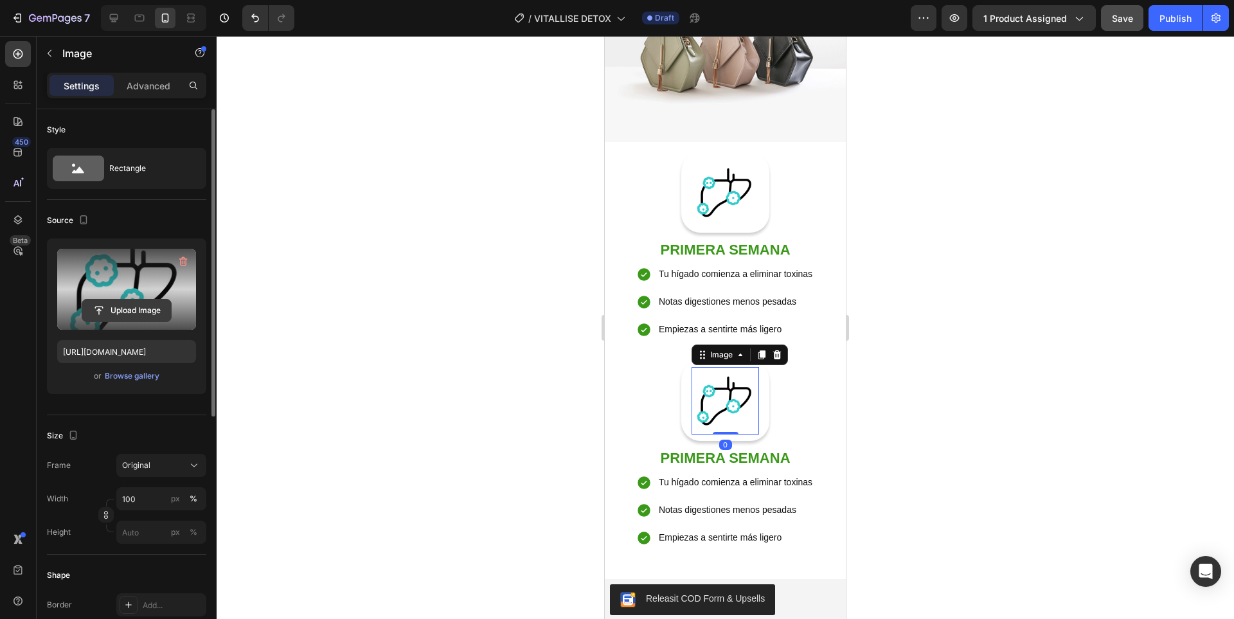
click at [137, 314] on input "file" at bounding box center [126, 310] width 89 height 22
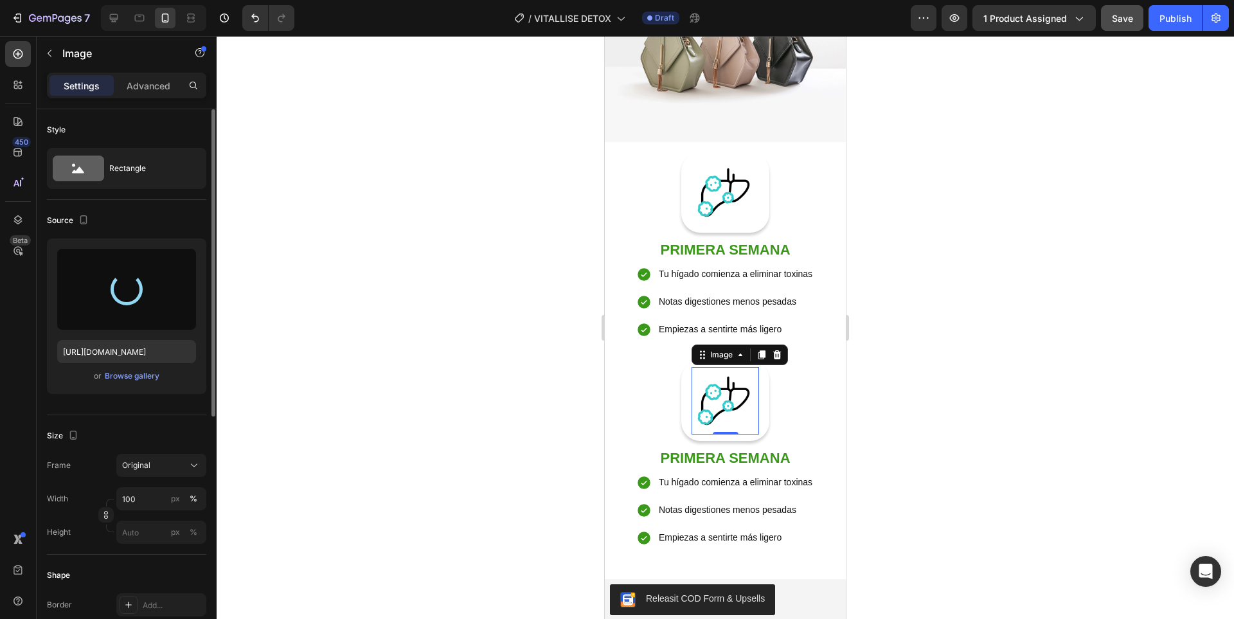
type input "https://cdn.shopify.com/s/files/1/0936/3688/6831/files/gempages_575465464986075…"
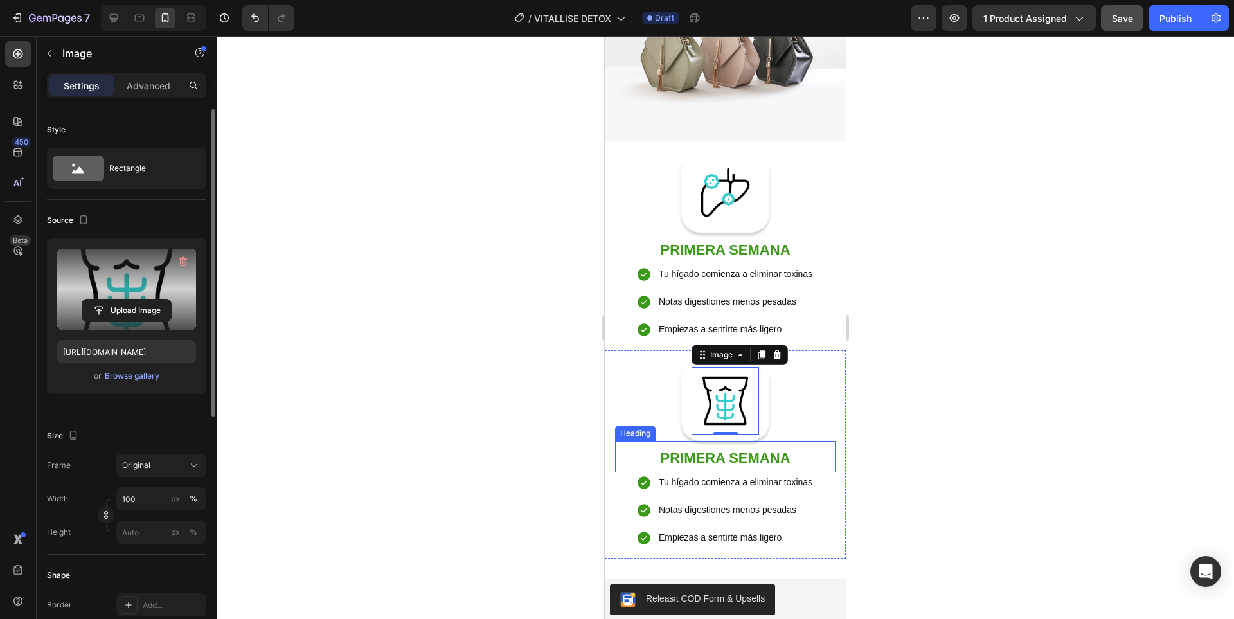
click at [686, 450] on strong "PRIMERA SEMANA" at bounding box center [725, 458] width 130 height 16
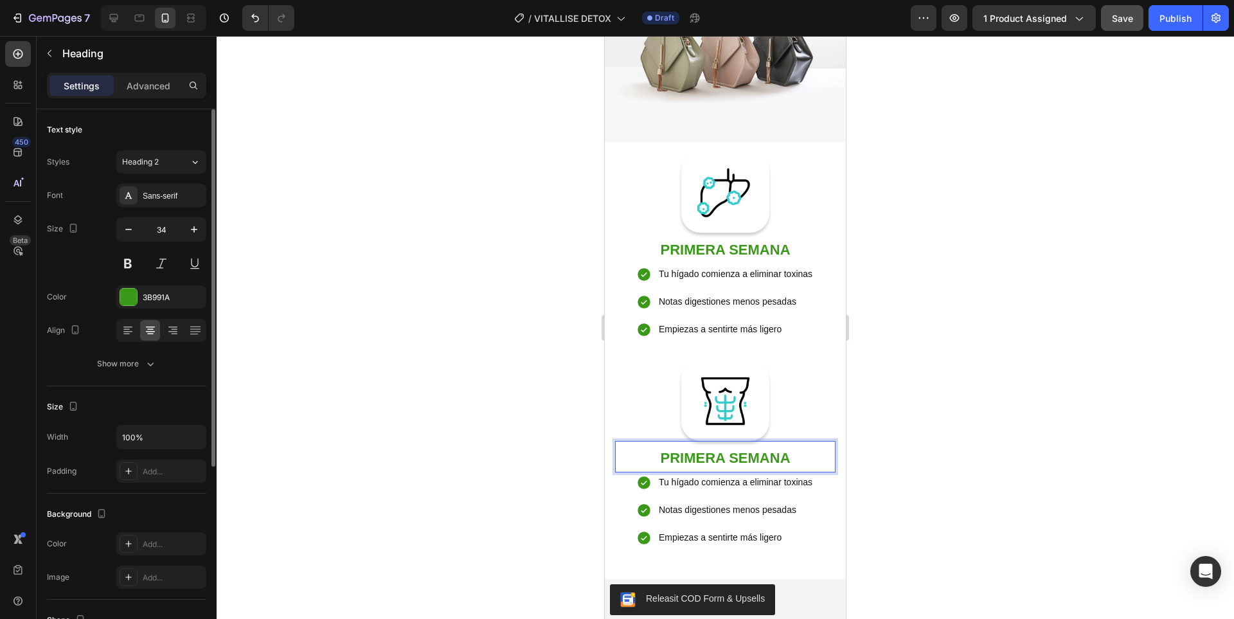
click at [686, 450] on strong "PRIMERA SEMANA" at bounding box center [725, 458] width 130 height 16
click at [1041, 427] on div at bounding box center [725, 327] width 1017 height 583
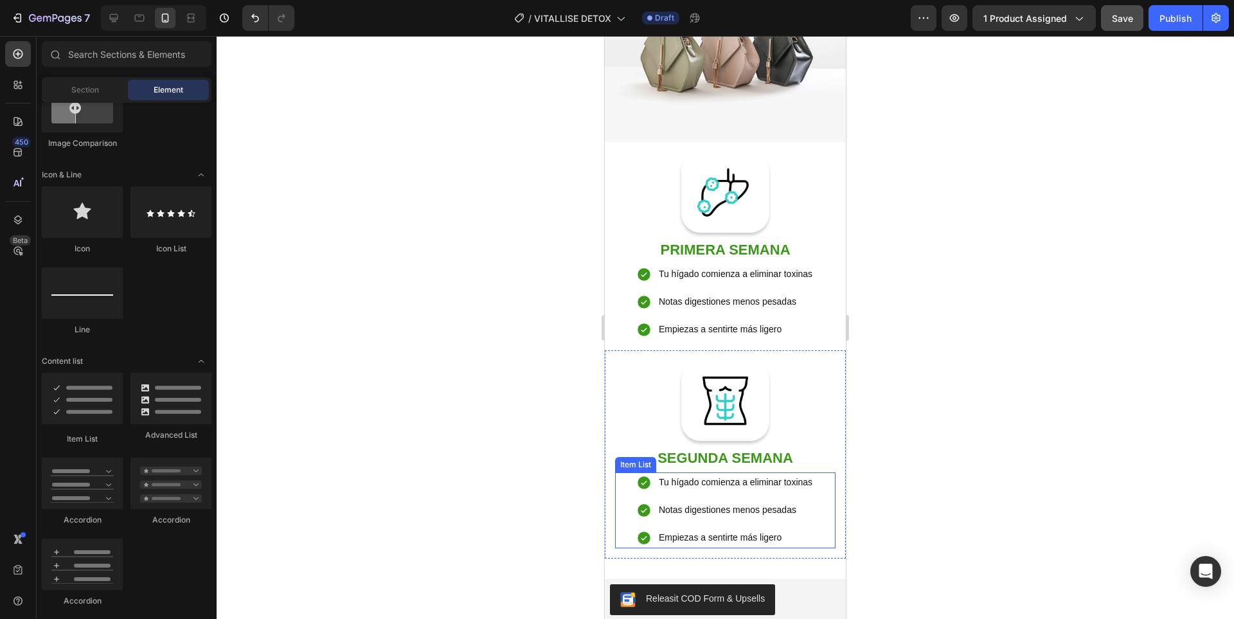
click at [692, 474] on p "Tu hígado comienza a eliminar toxinas" at bounding box center [736, 482] width 154 height 16
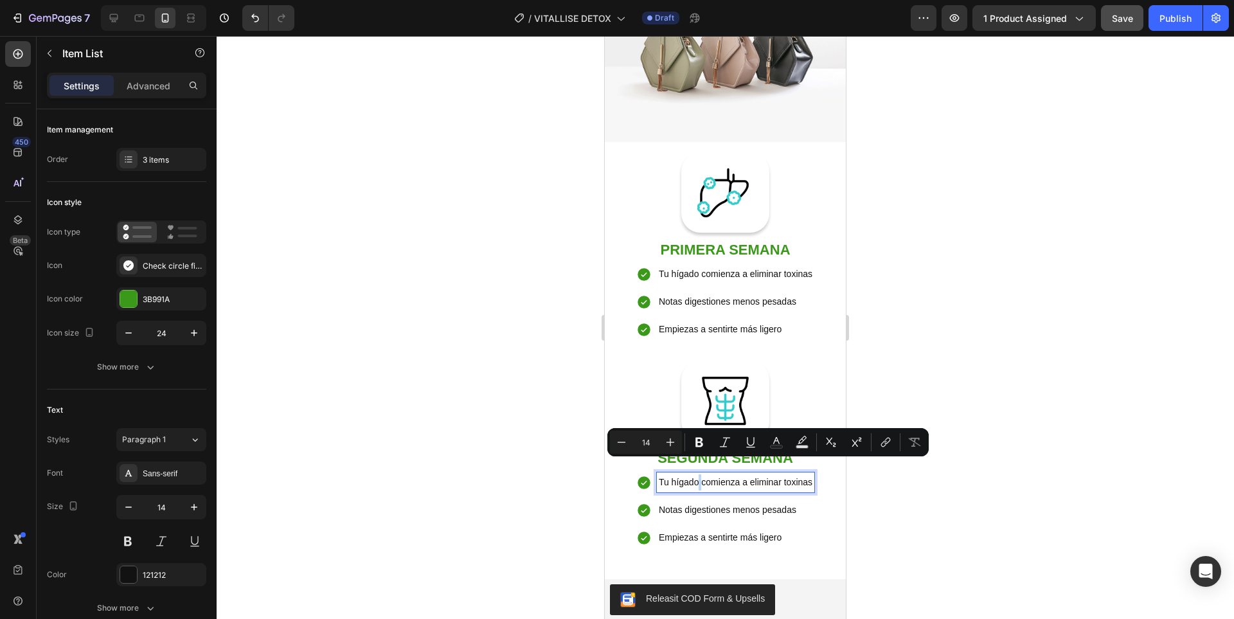
click at [692, 474] on p "Tu hígado comienza a eliminar toxinas" at bounding box center [736, 482] width 154 height 16
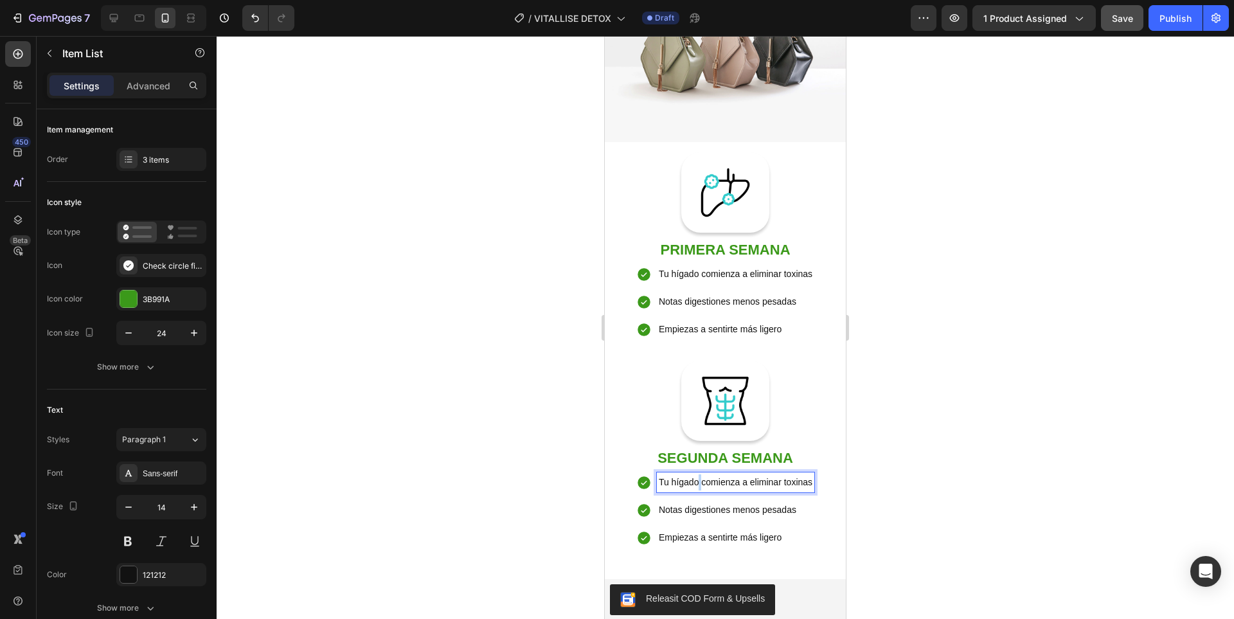
click at [692, 474] on p "Tu hígado comienza a eliminar toxinas" at bounding box center [736, 482] width 154 height 16
click at [732, 502] on p "Notas digestiones menos pesadas" at bounding box center [735, 510] width 139 height 16
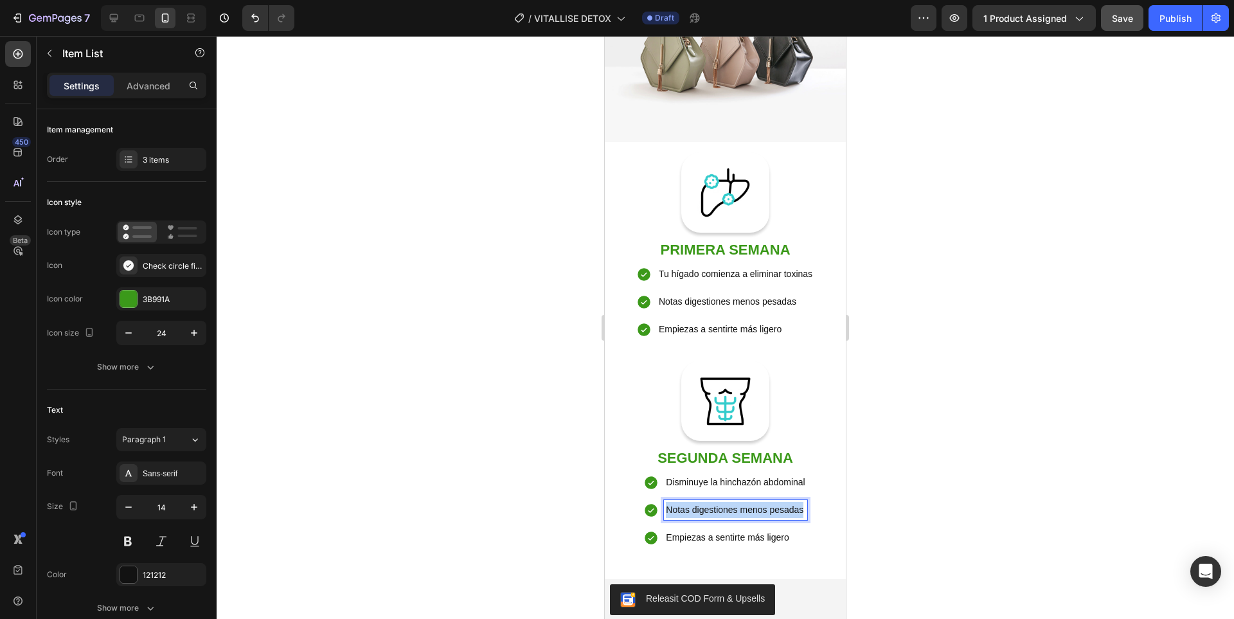
click at [732, 502] on p "Notas digestiones menos pesadas" at bounding box center [735, 510] width 139 height 16
click at [971, 493] on div at bounding box center [725, 327] width 1017 height 583
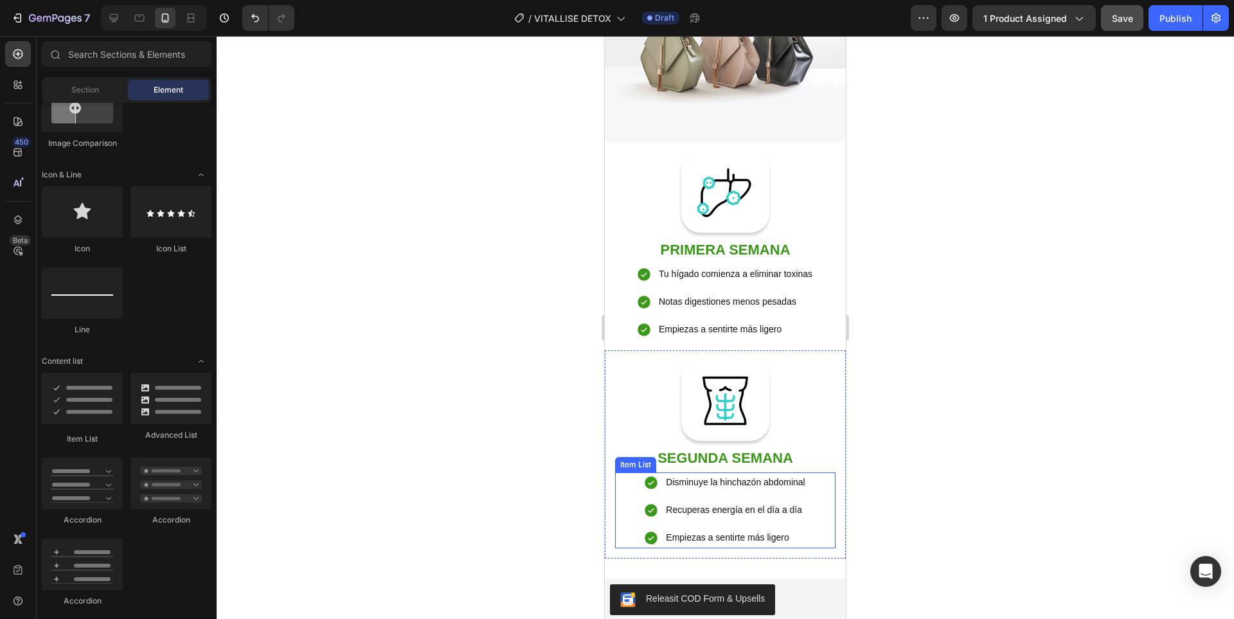
click at [734, 529] on p "Empiezas a sentirte más ligero" at bounding box center [735, 537] width 139 height 16
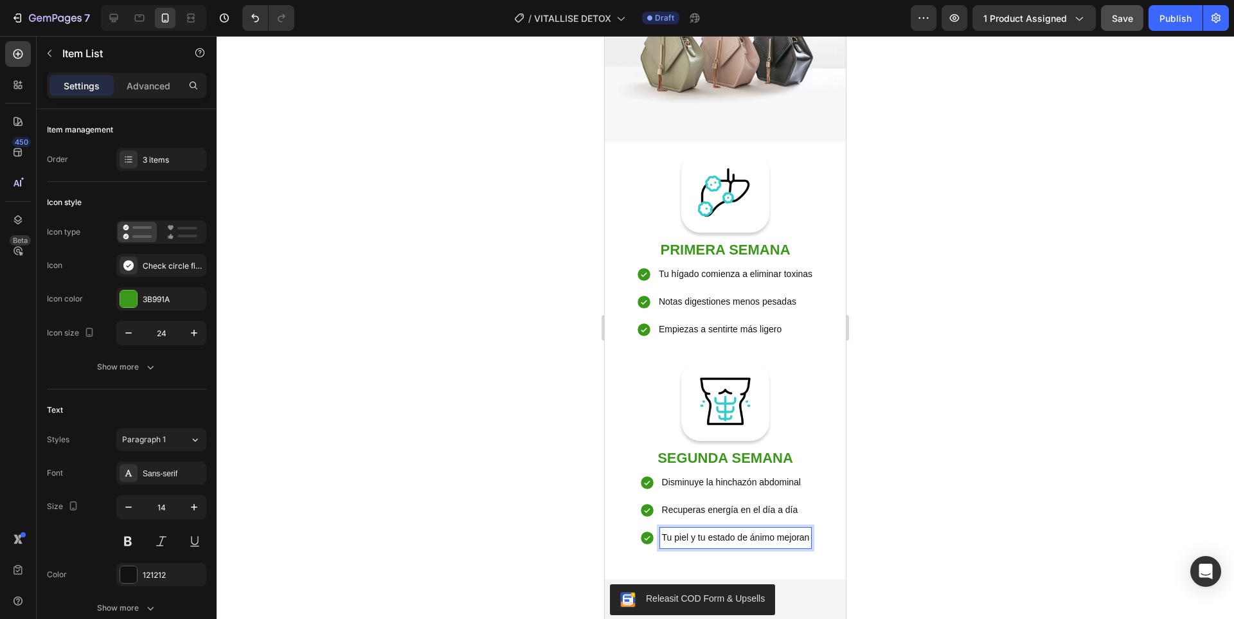
click at [918, 460] on div at bounding box center [725, 327] width 1017 height 583
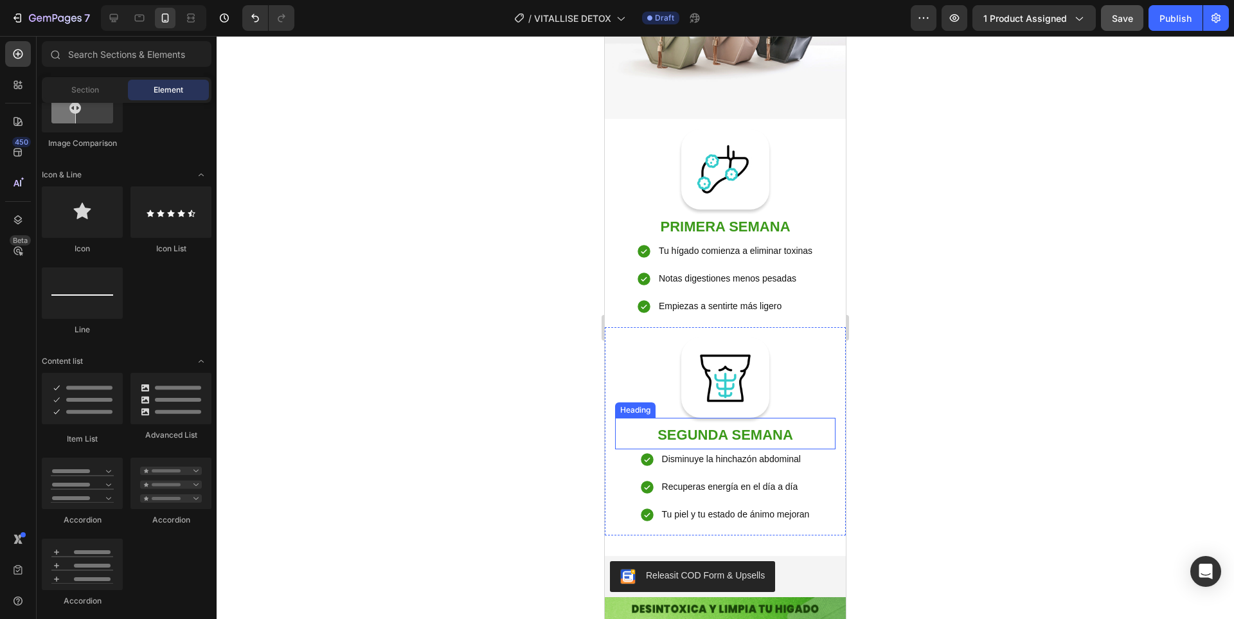
scroll to position [1640, 0]
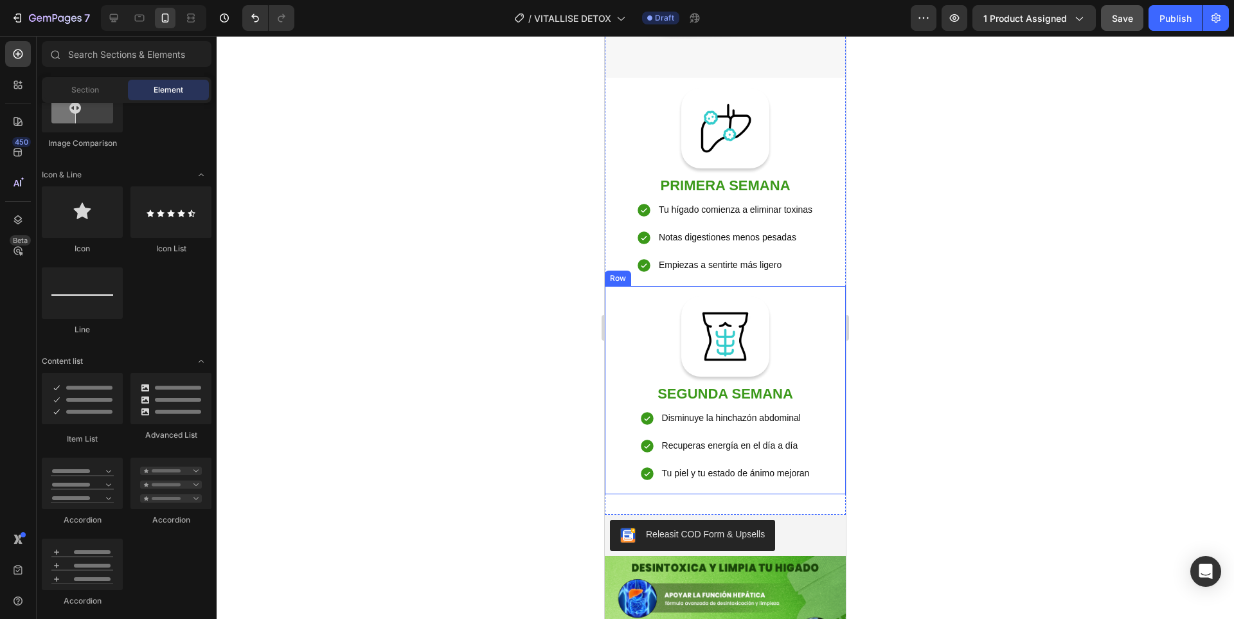
click at [802, 318] on div "Image Row ⁠⁠⁠⁠⁠⁠⁠ SEGUNDA SEMANA Heading Disminuye la hinchazón abdominal Recup…" at bounding box center [725, 390] width 220 height 188
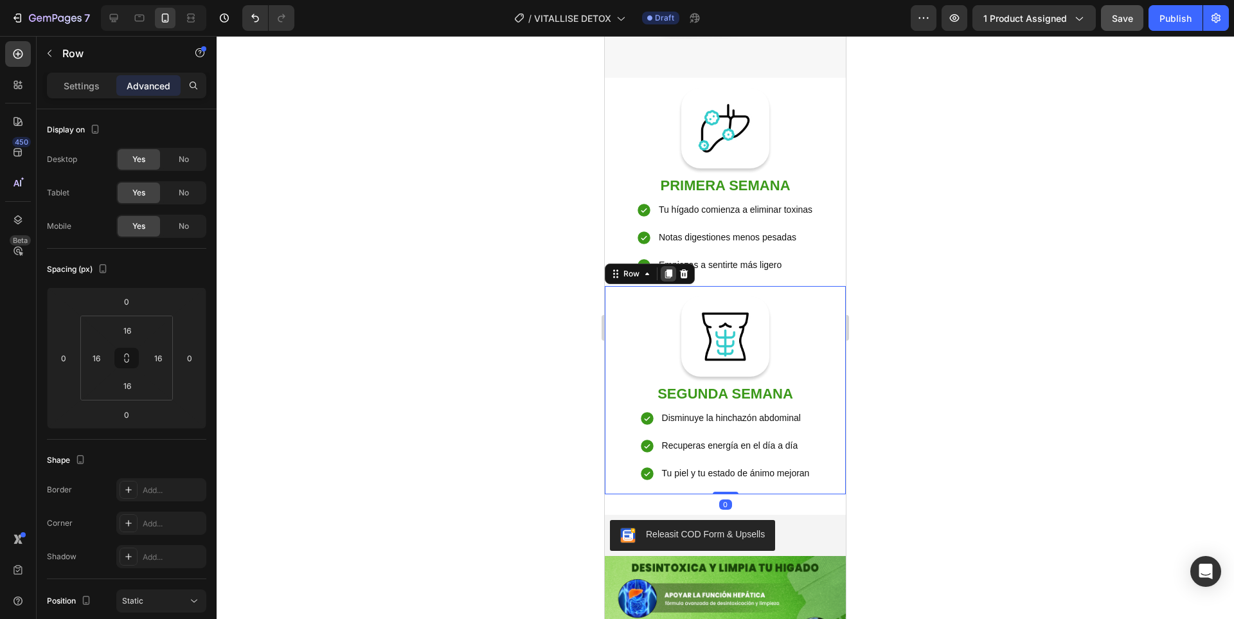
click at [665, 269] on icon at bounding box center [668, 273] width 7 height 9
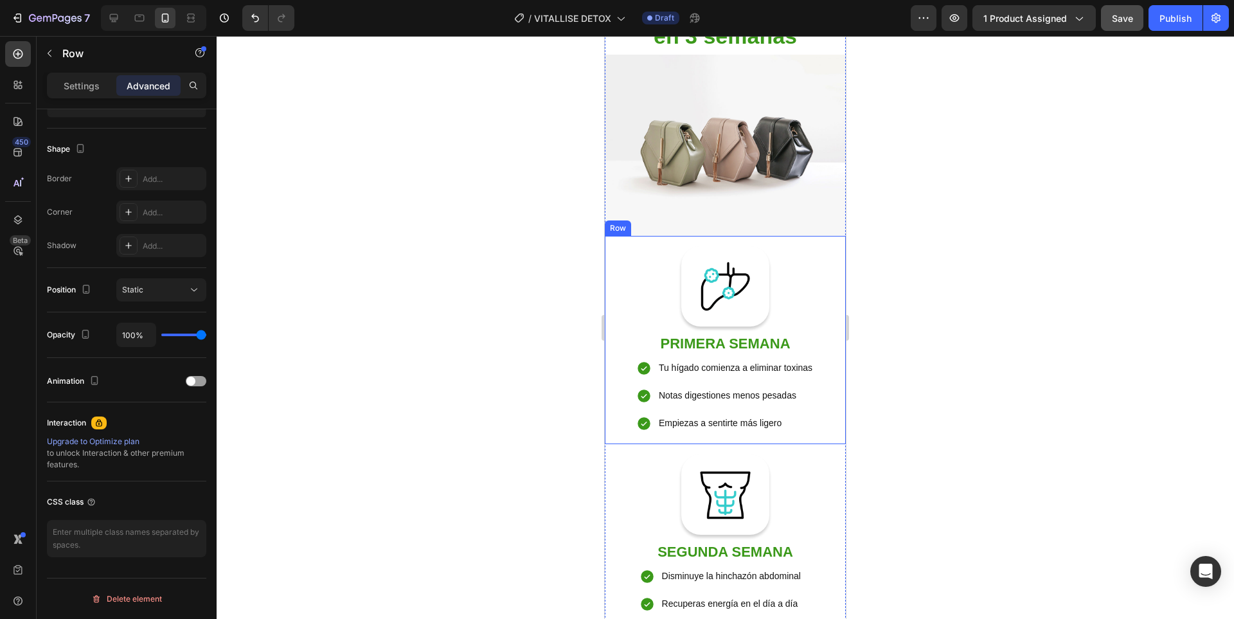
scroll to position [1459, 0]
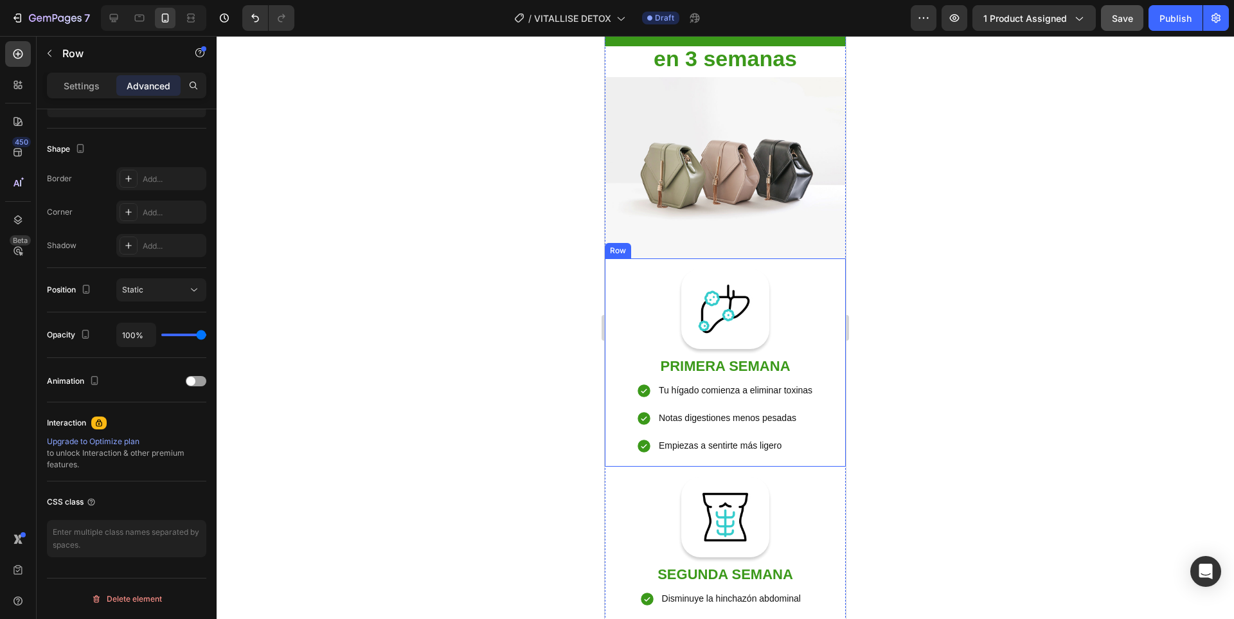
click at [811, 321] on div "Image Row ⁠⁠⁠⁠⁠⁠⁠ PRIMERA SEMANA Heading Tu hígado comienza a eliminar toxinas …" at bounding box center [725, 363] width 220 height 188
click at [204, 382] on div at bounding box center [196, 381] width 21 height 10
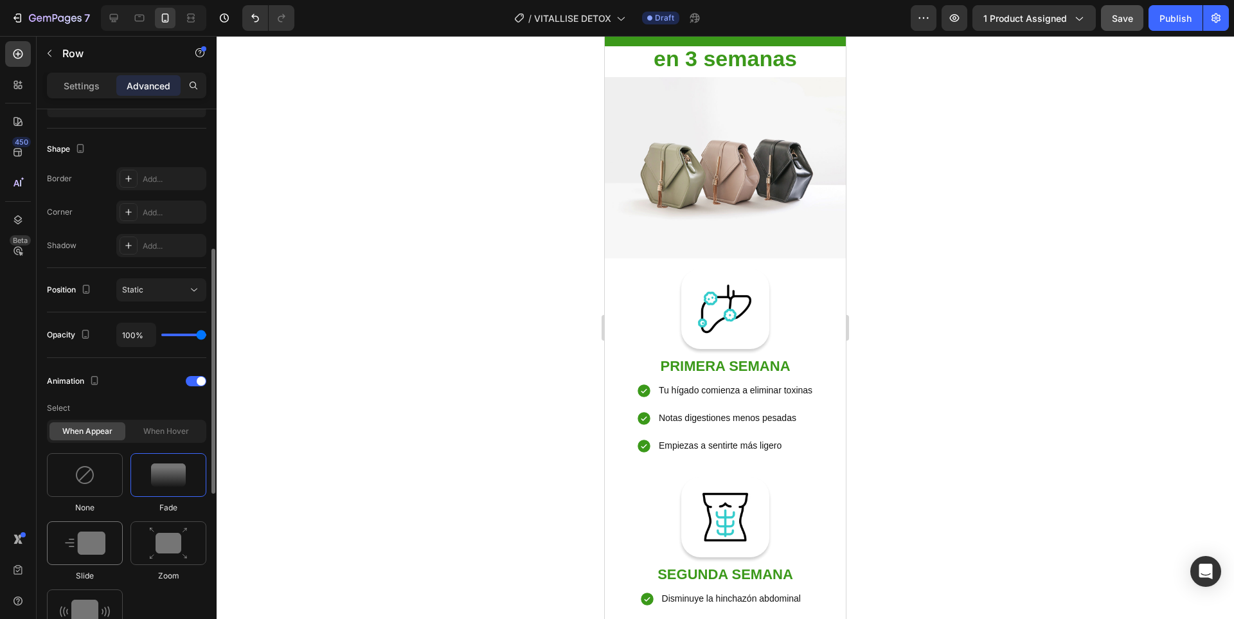
click at [97, 538] on img at bounding box center [85, 542] width 40 height 23
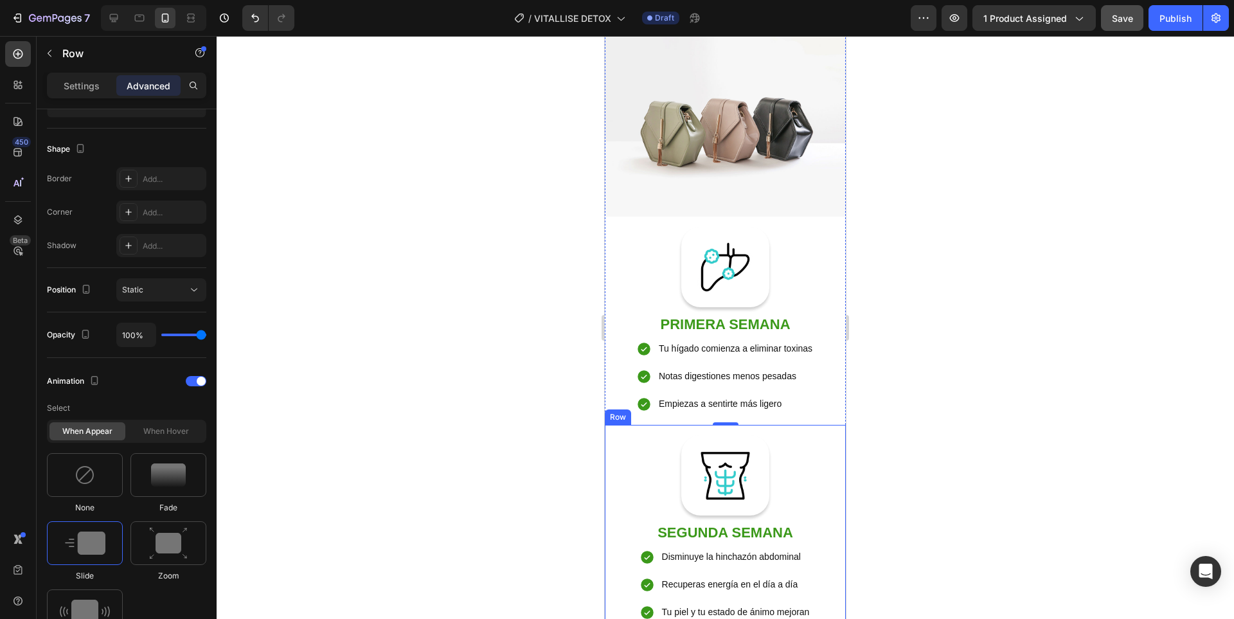
scroll to position [1523, 0]
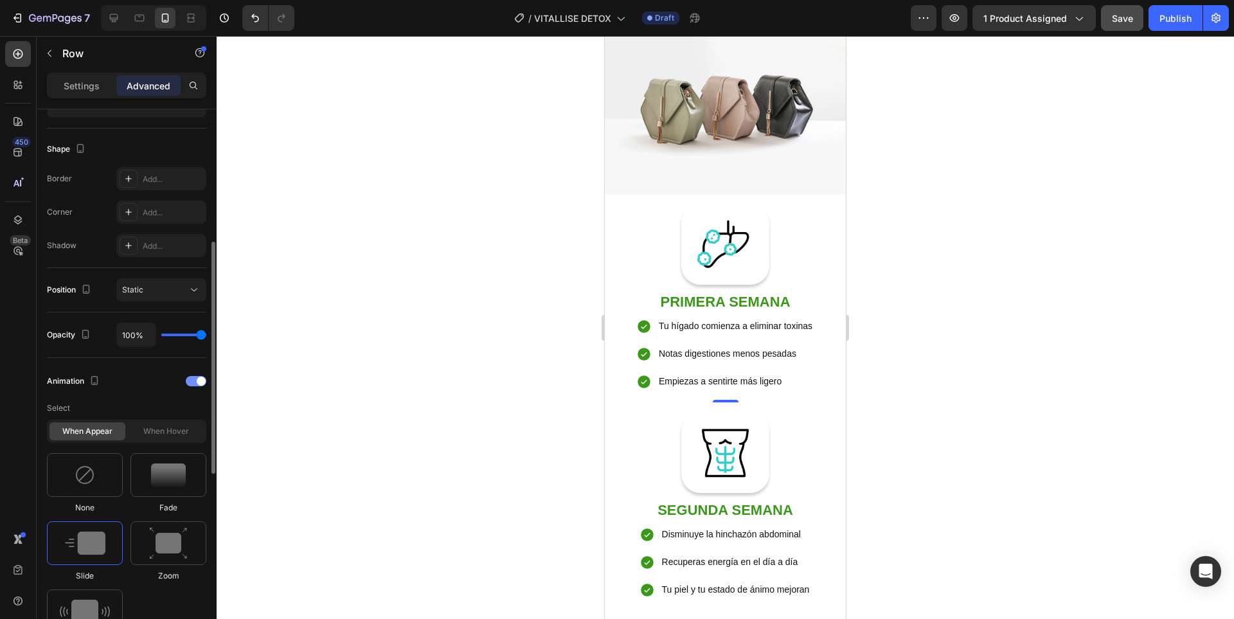
click at [198, 381] on span at bounding box center [201, 380] width 9 height 9
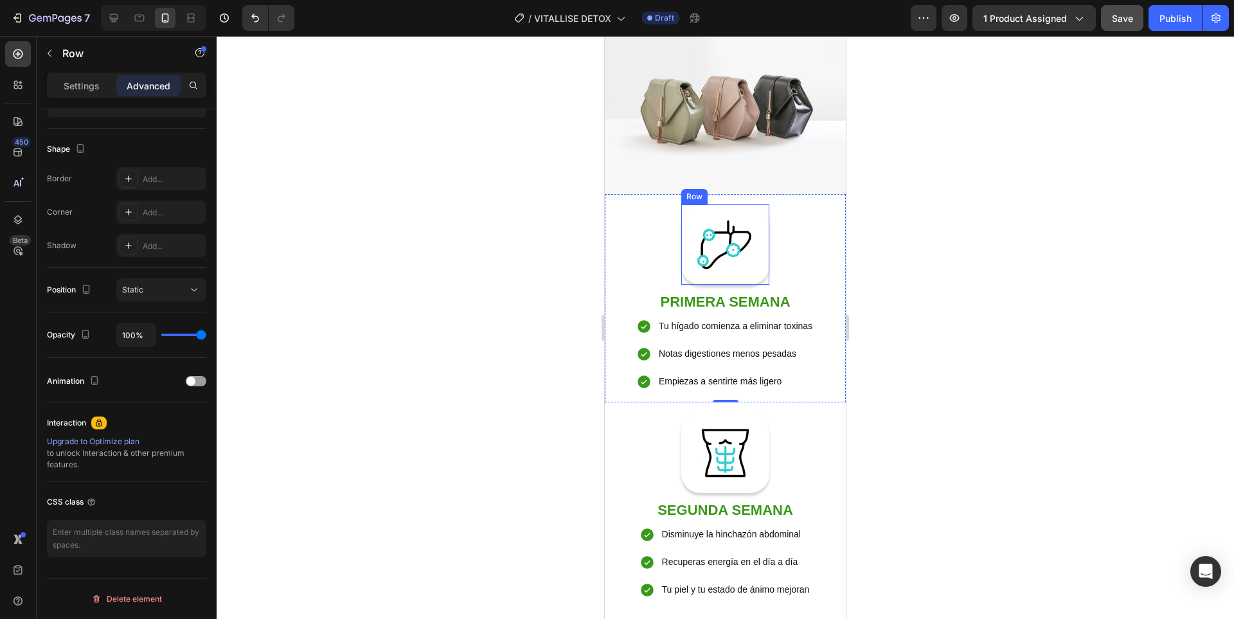
click at [756, 260] on div "Image Row" at bounding box center [725, 244] width 88 height 80
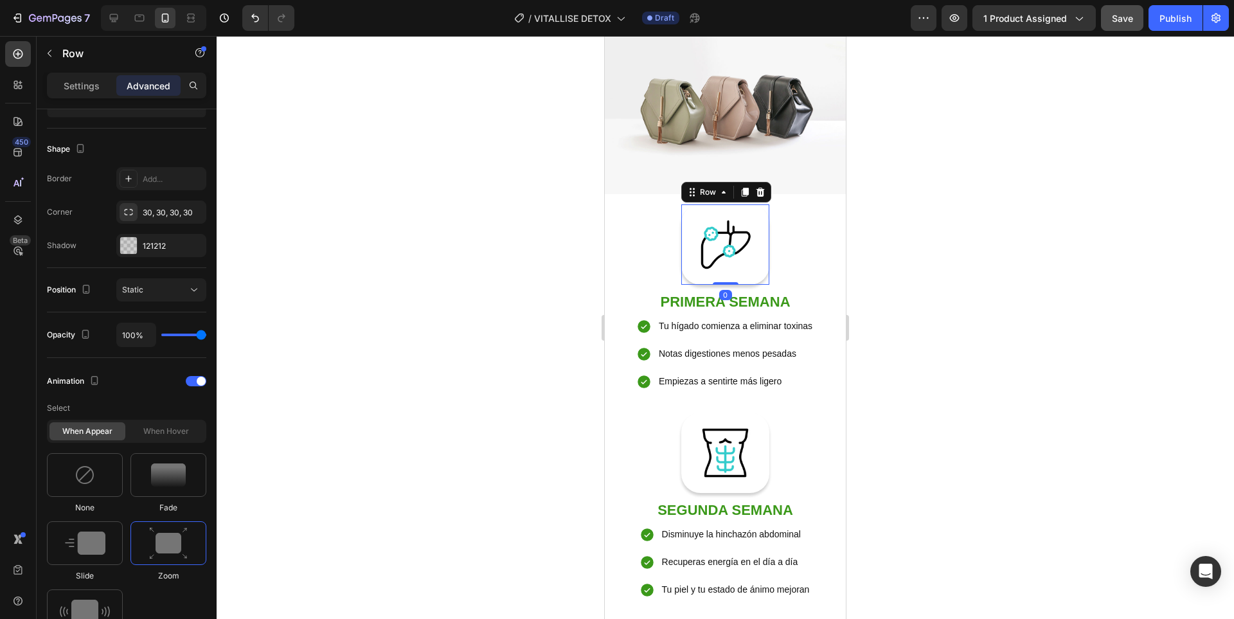
click at [948, 316] on div at bounding box center [725, 327] width 1017 height 583
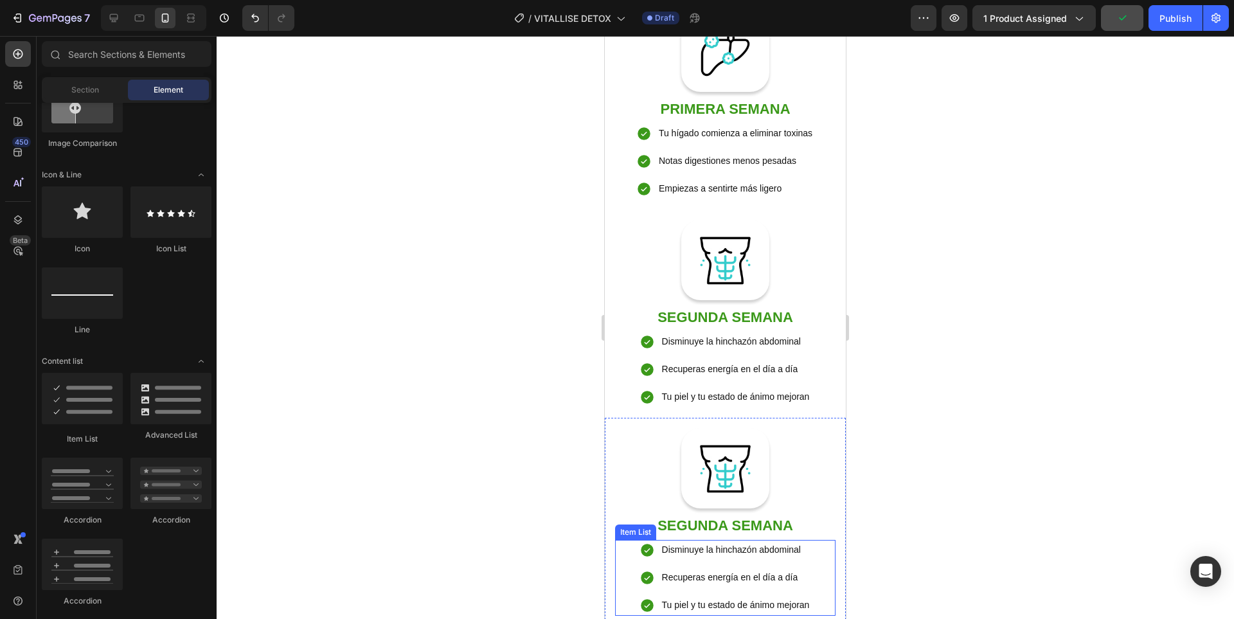
scroll to position [1909, 0]
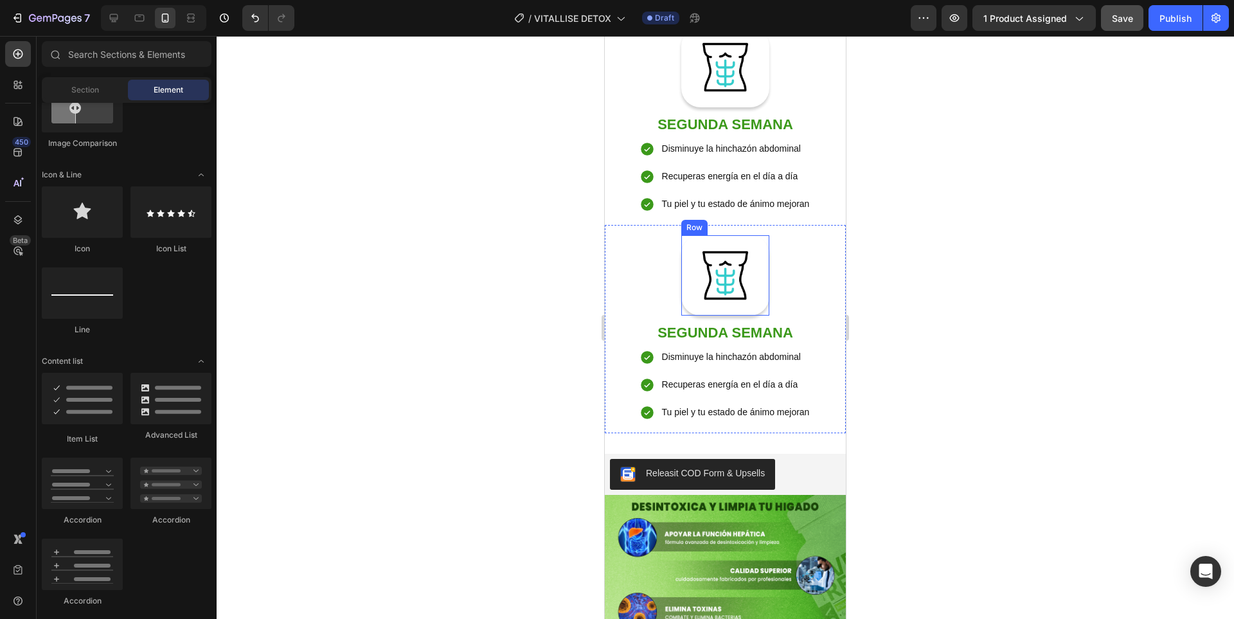
click at [802, 274] on div "Image Row SEGUNDA SEMANA Heading Disminuye la hinchazón abdominal Recuperas ene…" at bounding box center [725, 329] width 220 height 188
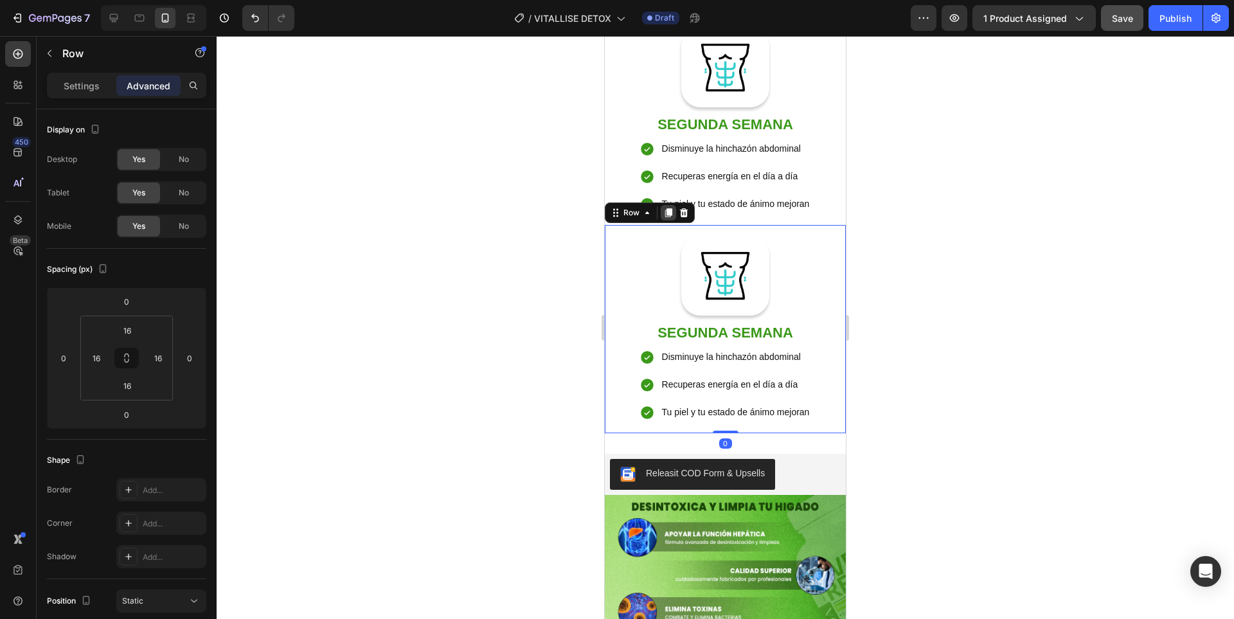
click at [672, 208] on icon at bounding box center [668, 213] width 10 height 10
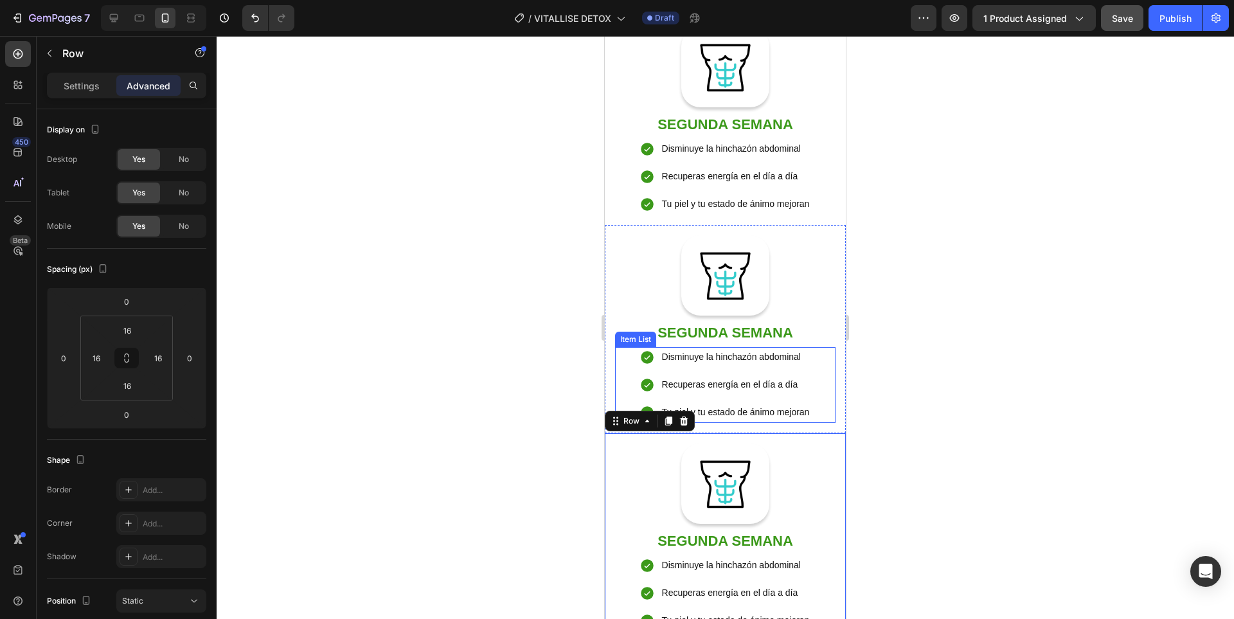
scroll to position [311, 0]
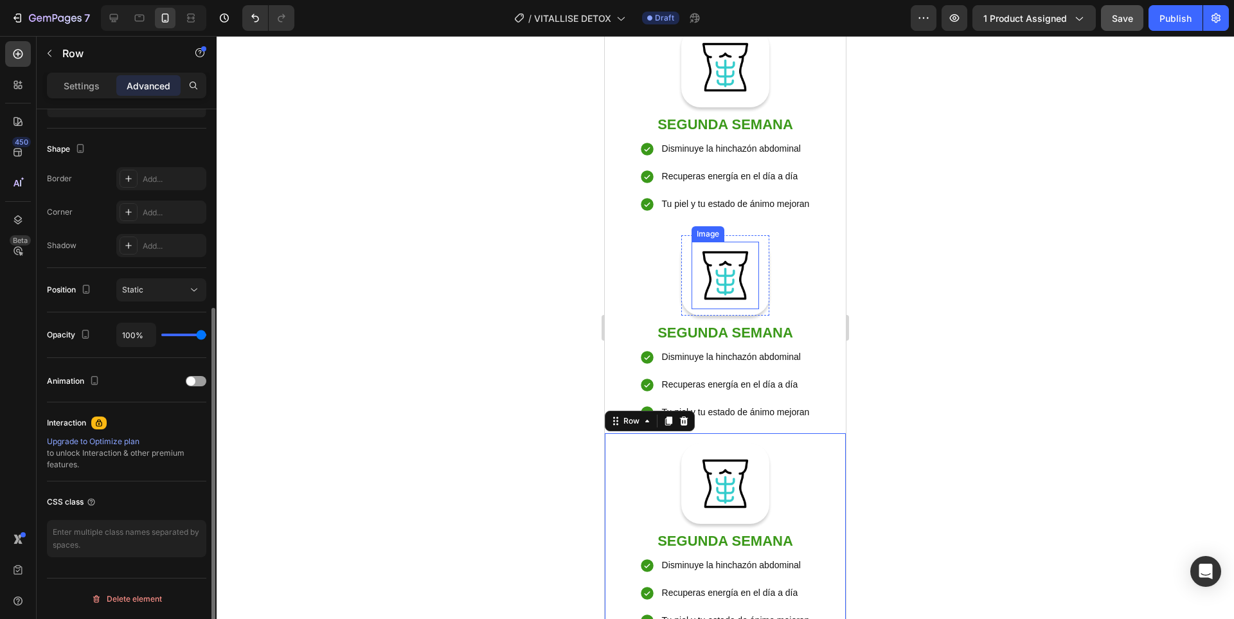
click at [739, 268] on img at bounding box center [724, 275] width 67 height 67
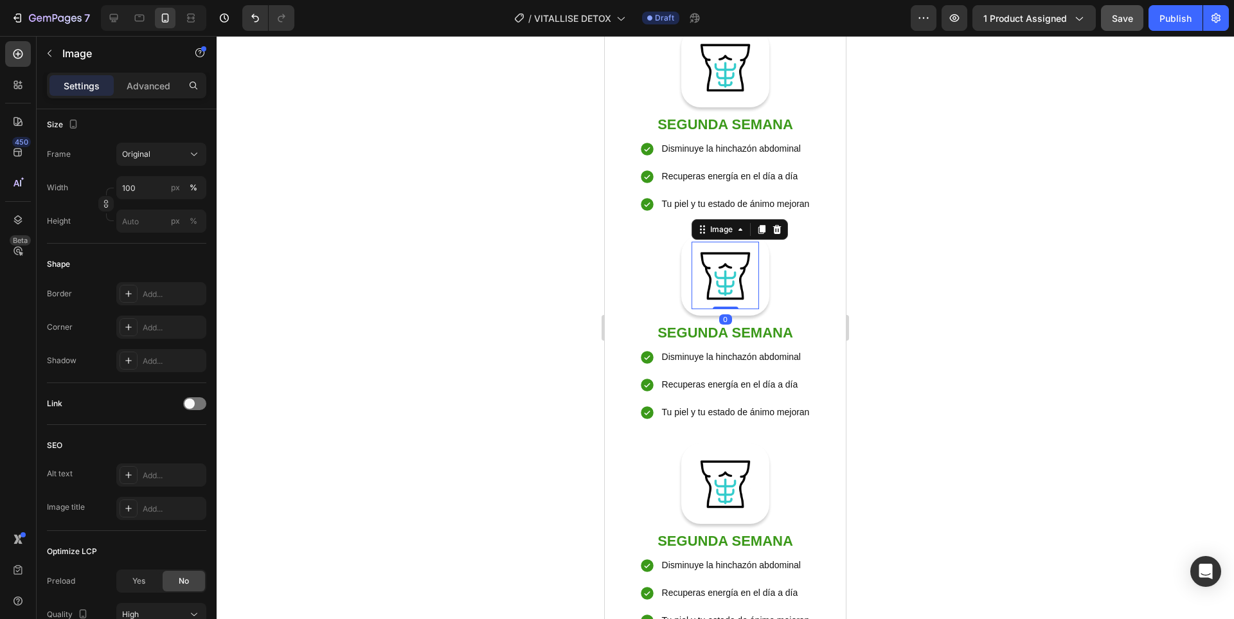
scroll to position [0, 0]
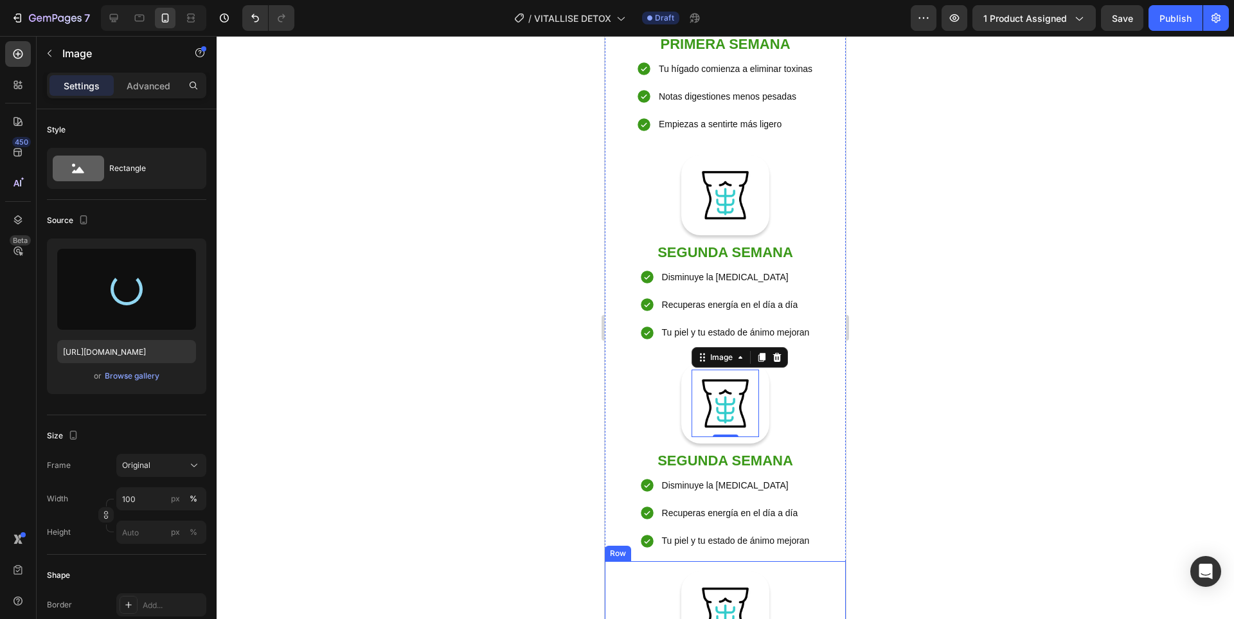
scroll to position [1523, 0]
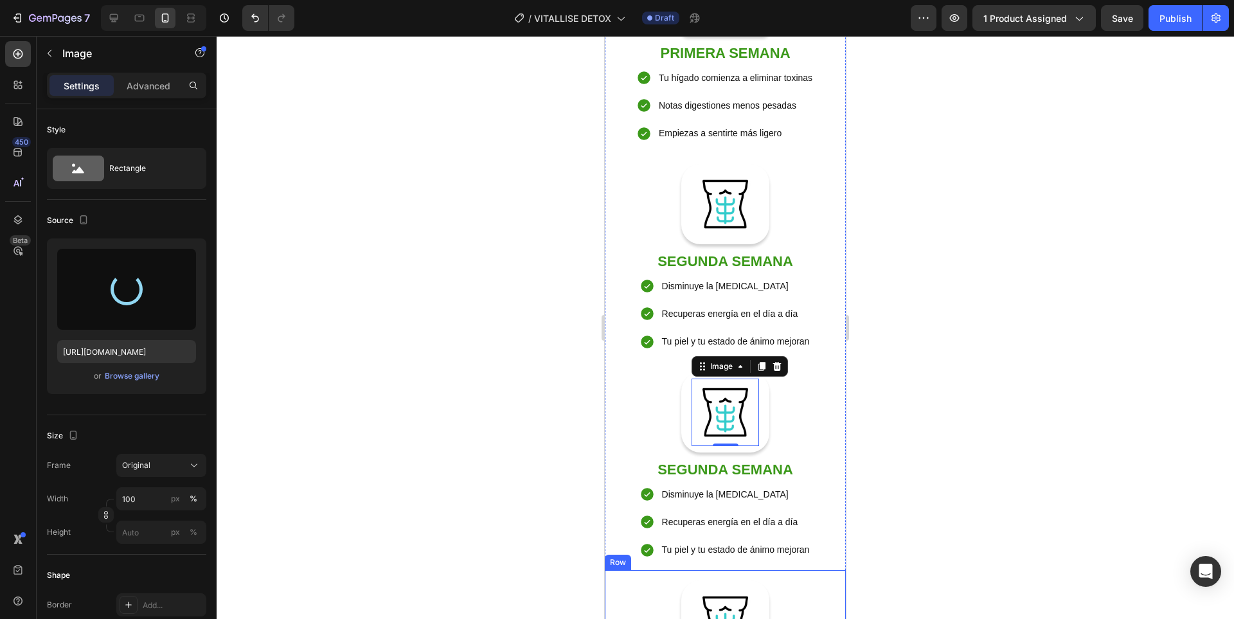
type input "https://cdn.shopify.com/s/files/1/0936/3688/6831/files/gempages_575465464986075…"
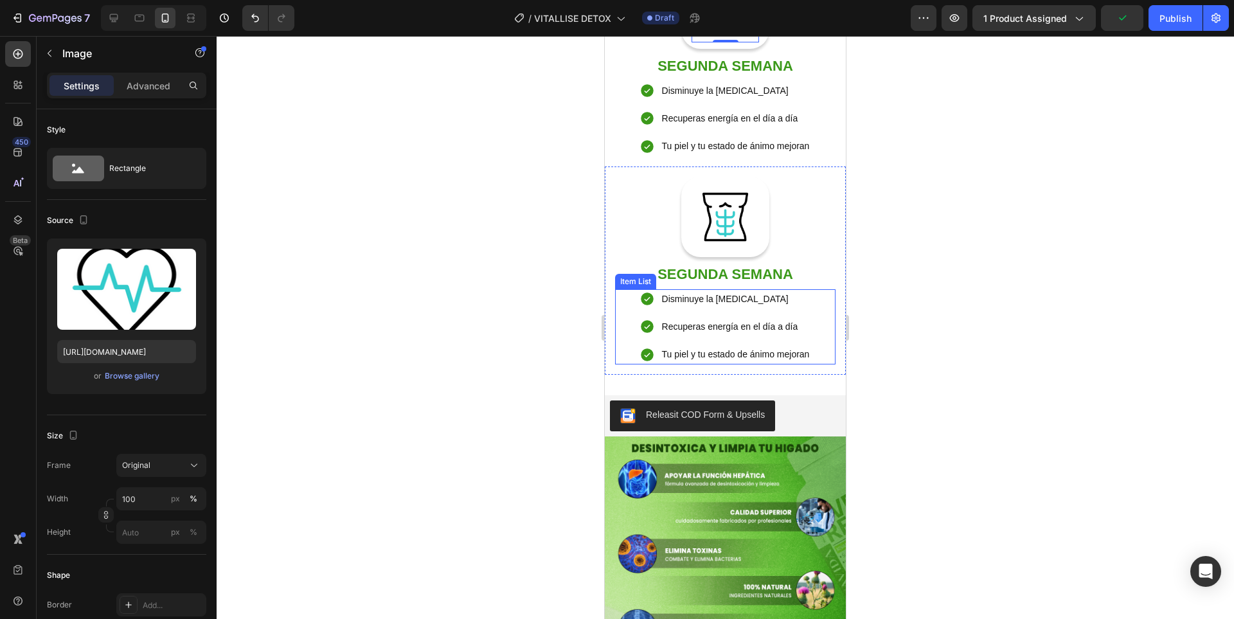
scroll to position [2037, 0]
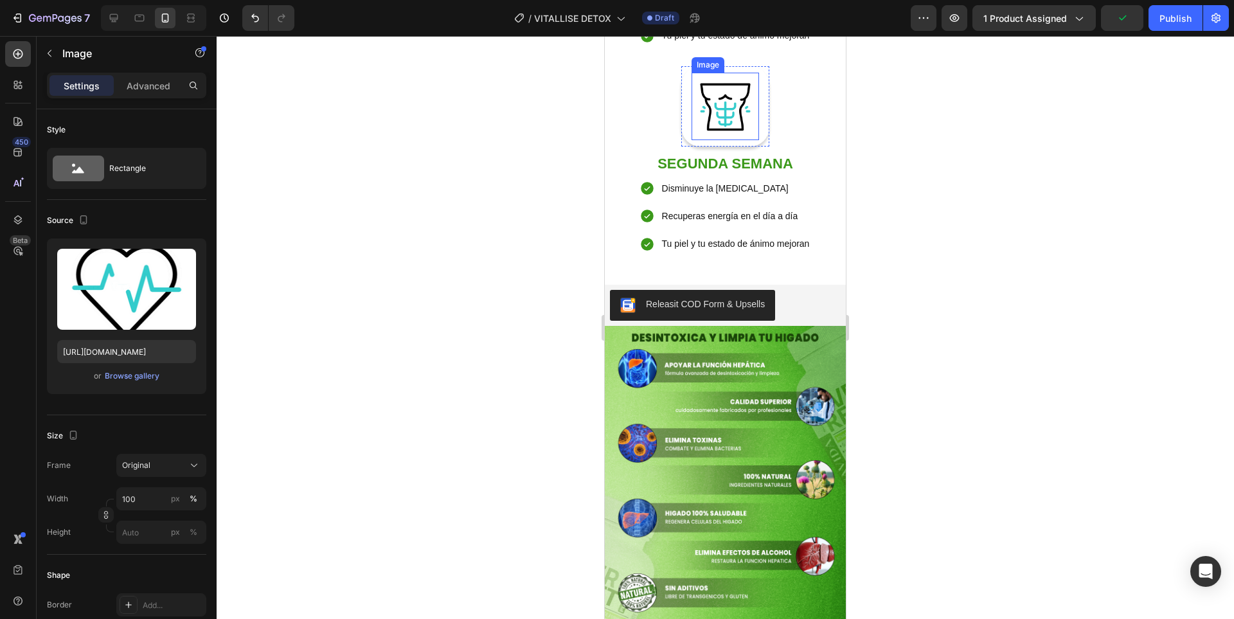
click at [722, 140] on img at bounding box center [724, 106] width 67 height 67
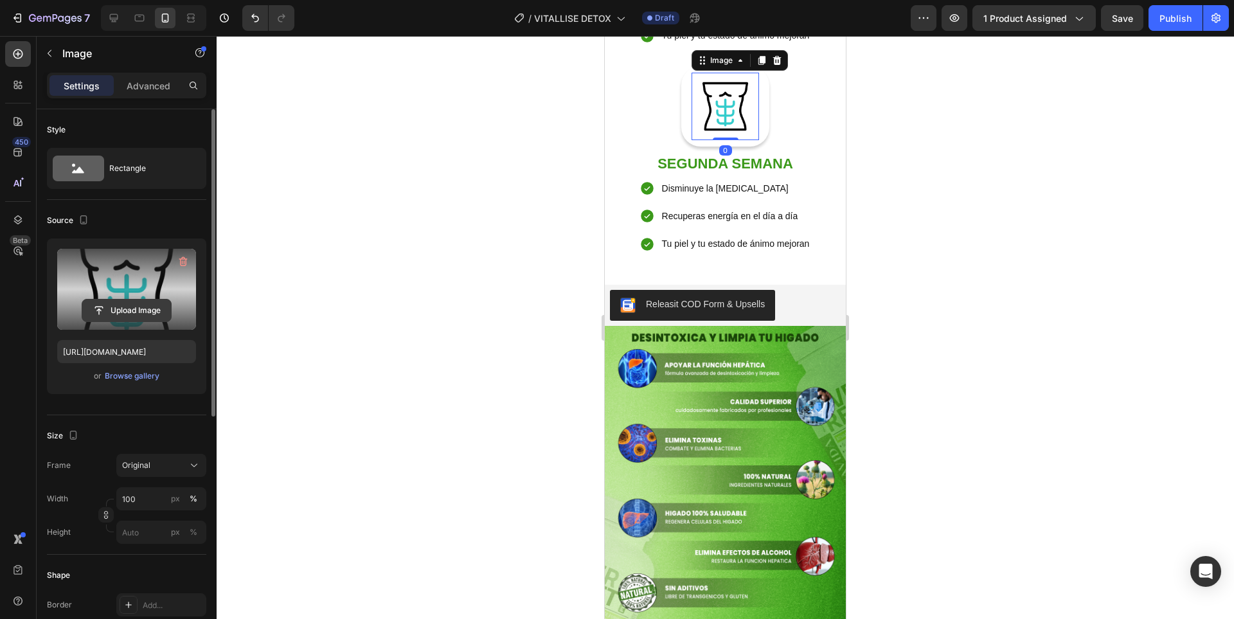
click at [126, 309] on input "file" at bounding box center [126, 310] width 89 height 22
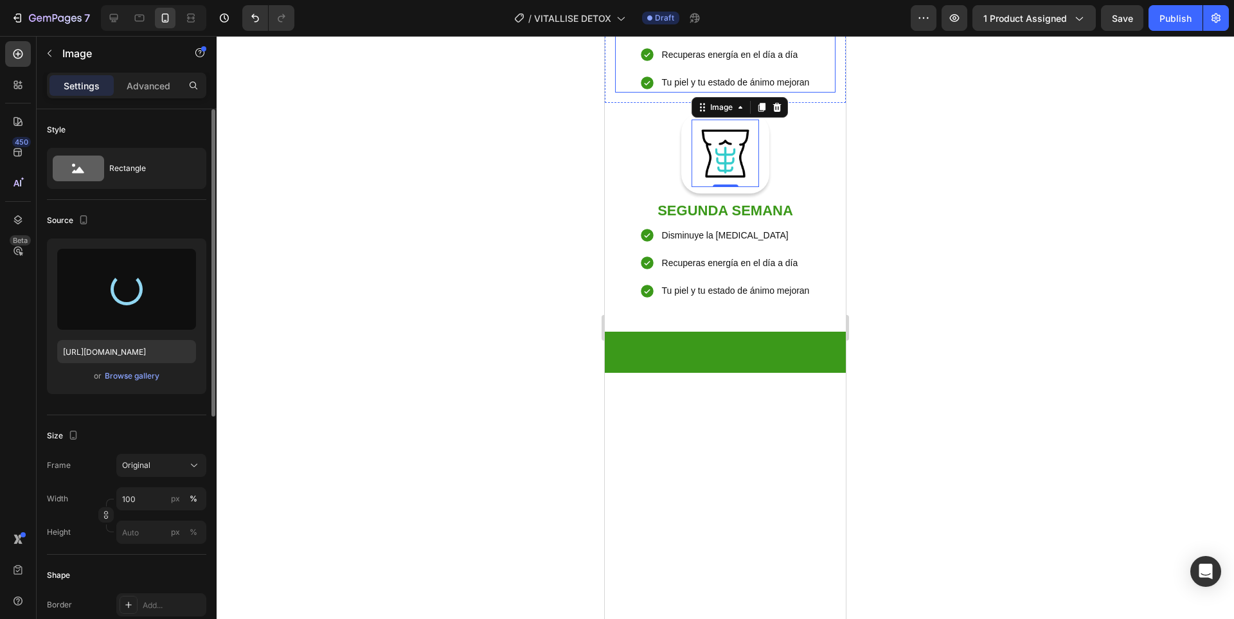
scroll to position [1909, 0]
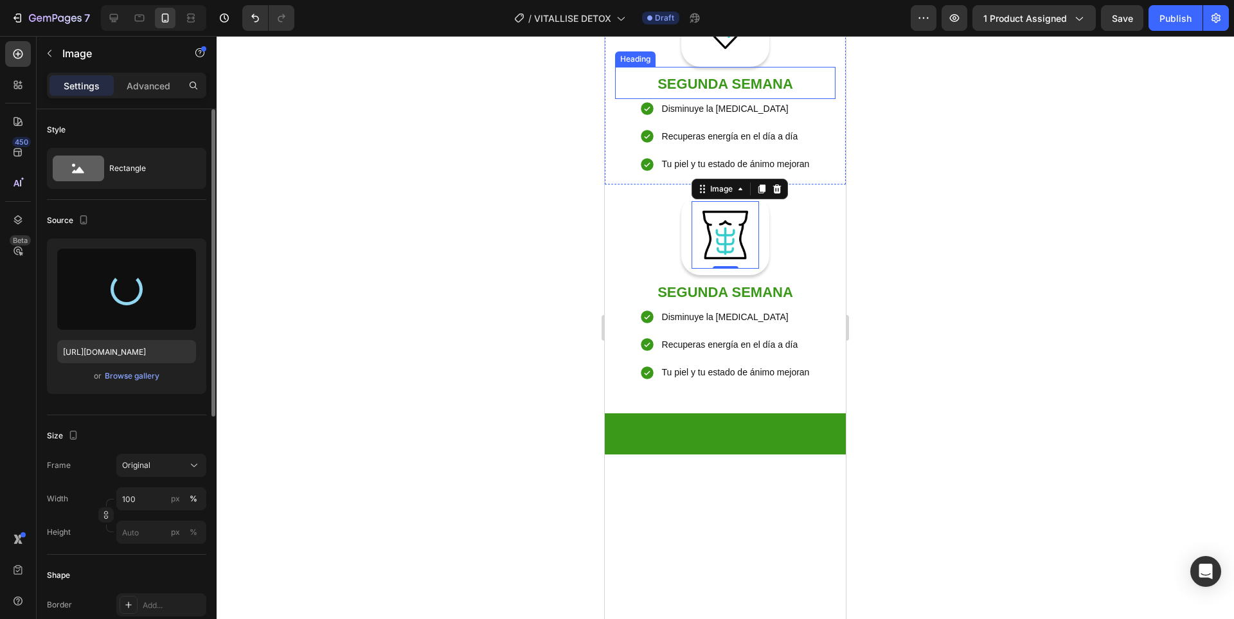
type input "https://cdn.shopify.com/s/files/1/0936/3688/6831/files/gempages_575465464986075…"
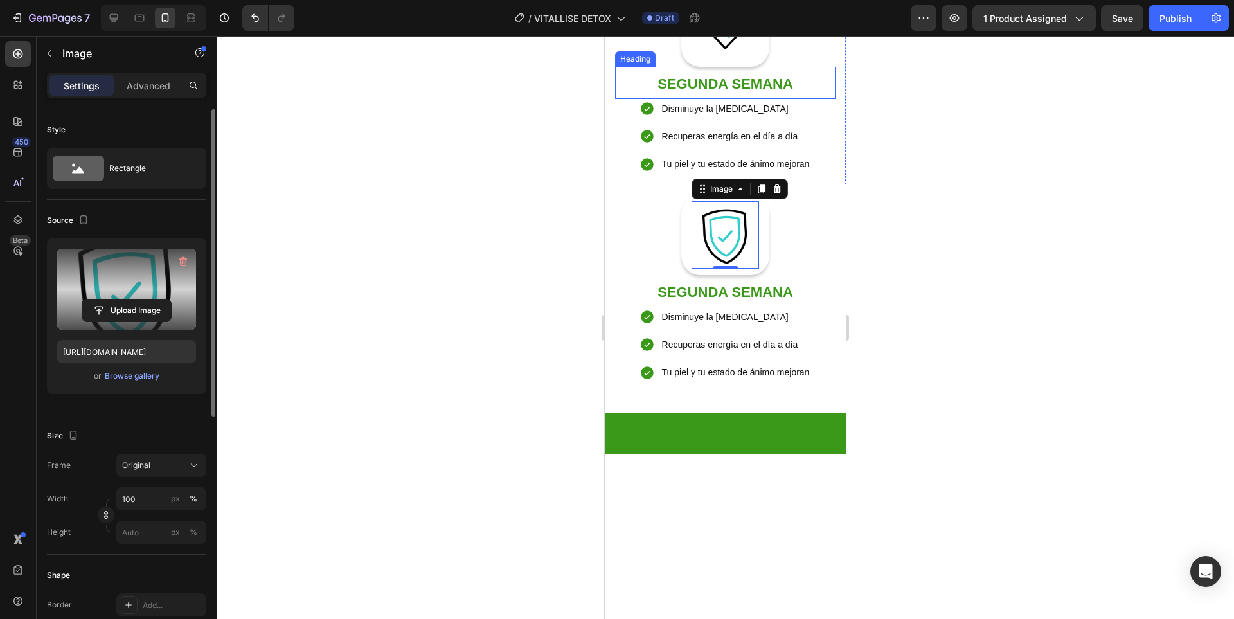
click at [694, 92] on strong "SEGUNDA SEMANA" at bounding box center [725, 84] width 136 height 16
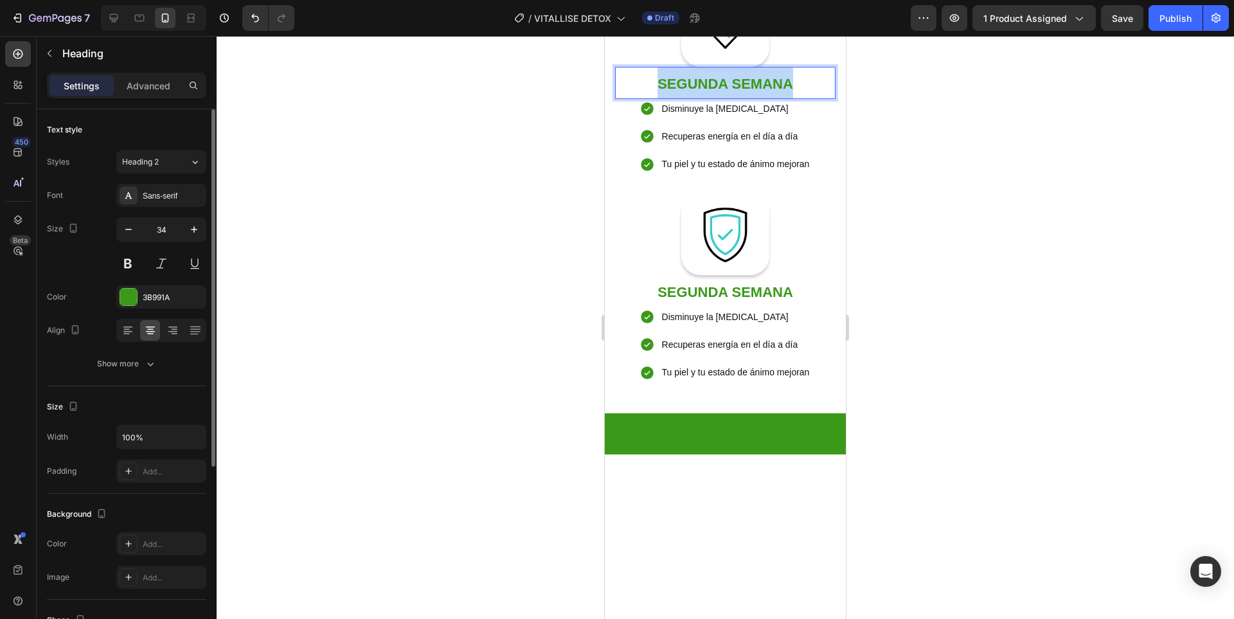
click at [694, 92] on strong "SEGUNDA SEMANA" at bounding box center [725, 84] width 136 height 16
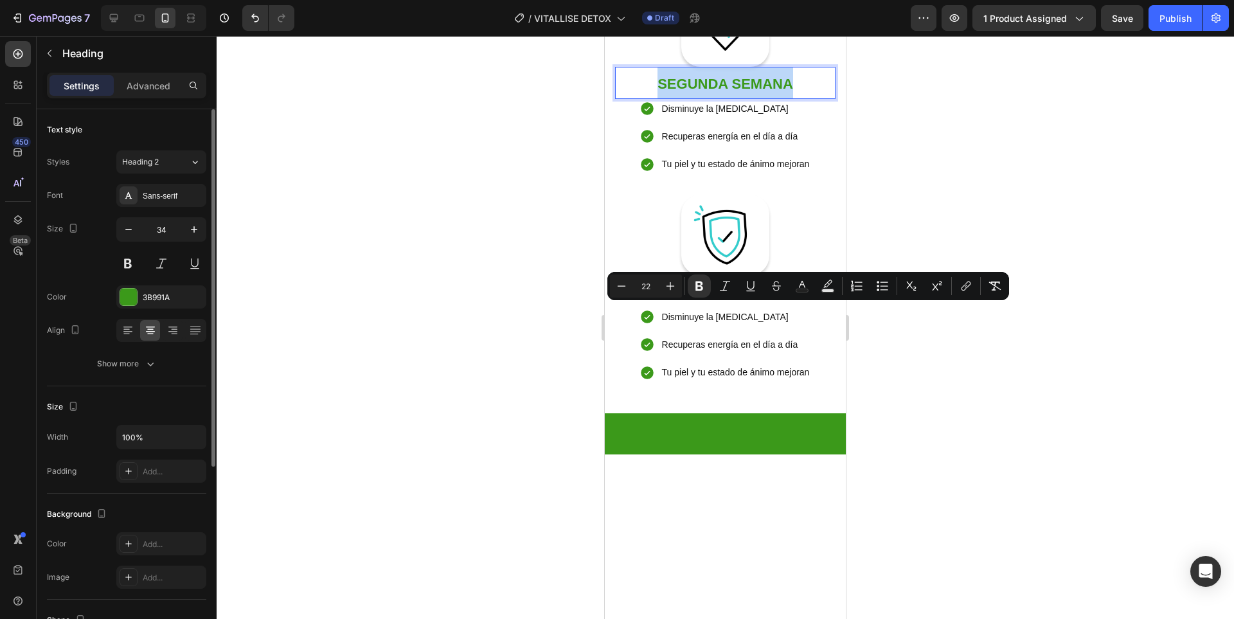
click at [694, 92] on strong "SEGUNDA SEMANA" at bounding box center [725, 84] width 136 height 16
click at [709, 92] on strong "SEGUNDA SEMANA" at bounding box center [725, 84] width 136 height 16
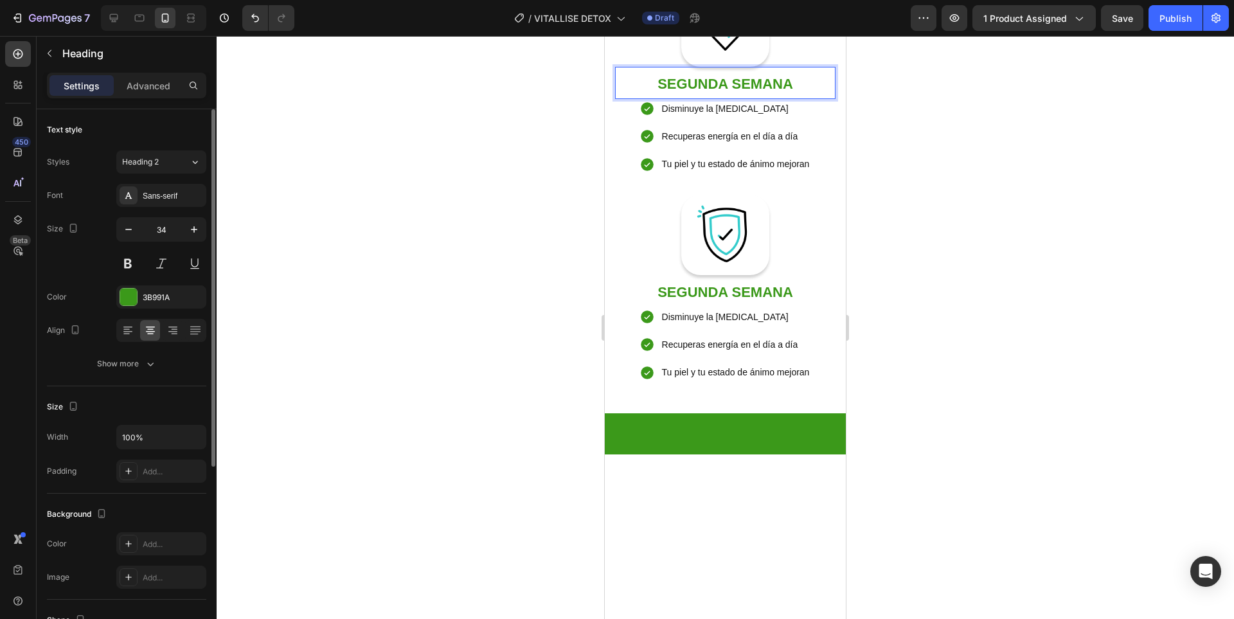
click at [686, 92] on strong "SEGUNDA SEMANA" at bounding box center [725, 84] width 136 height 16
click at [704, 300] on strong "SEGUNDA SEMANA" at bounding box center [725, 292] width 136 height 16
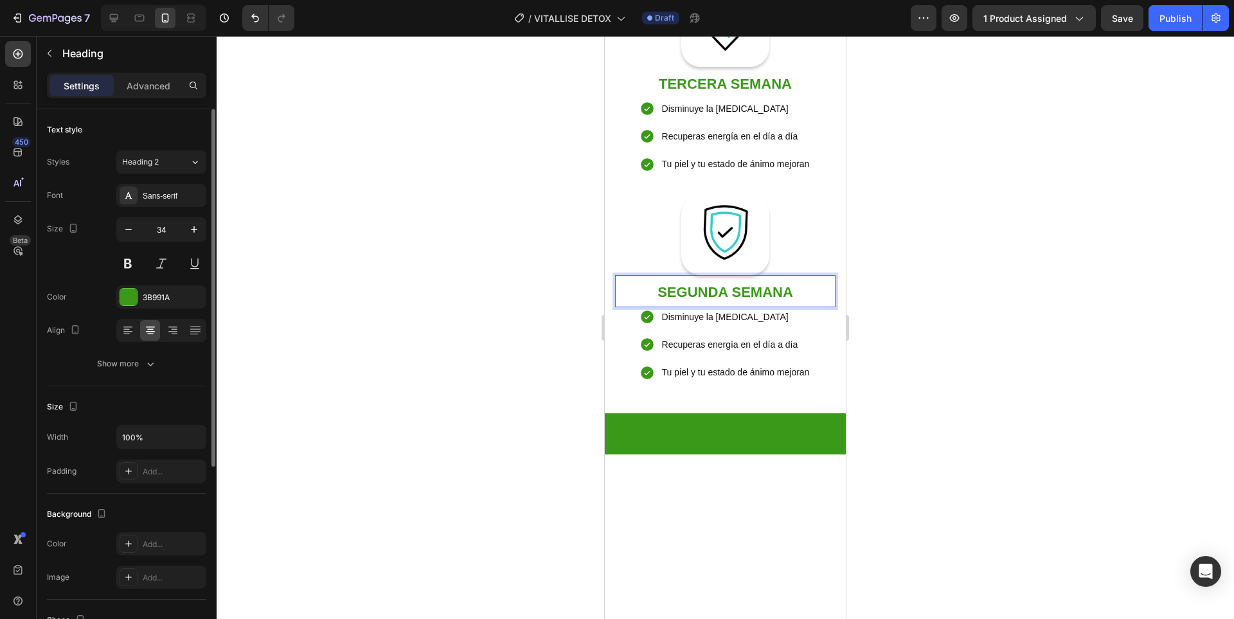
click at [699, 300] on strong "SEGUNDA SEMANA" at bounding box center [725, 292] width 136 height 16
click at [946, 513] on div at bounding box center [725, 327] width 1017 height 583
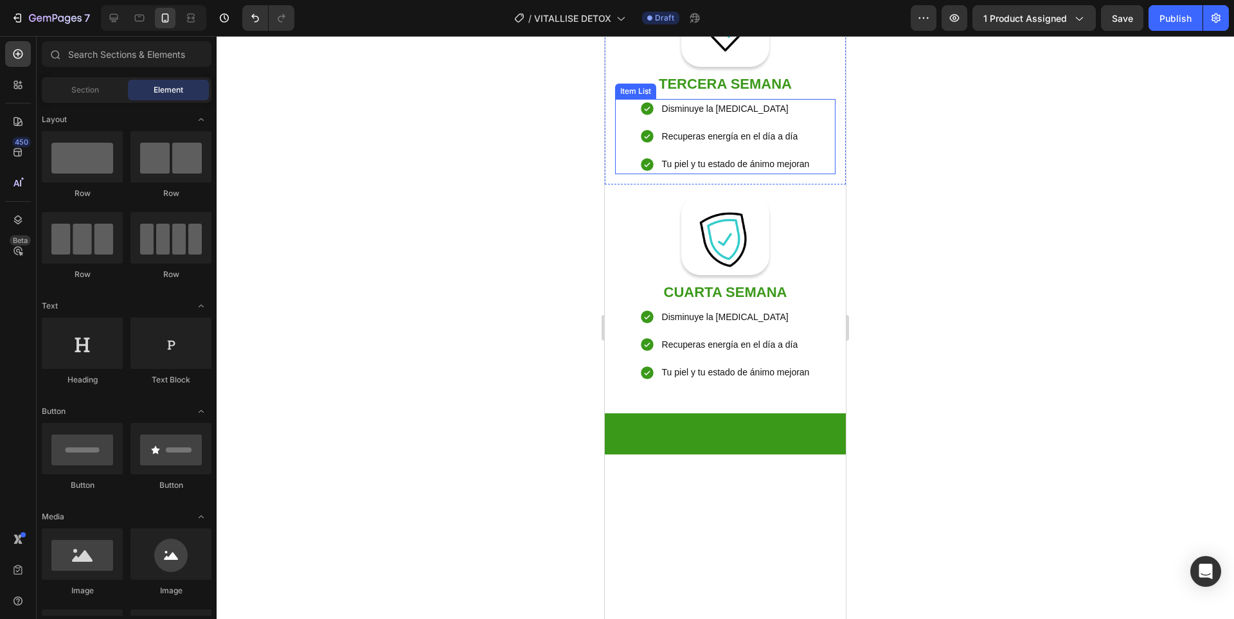
click at [724, 117] on p "Disminuye la hinchazón abdominal" at bounding box center [736, 109] width 148 height 16
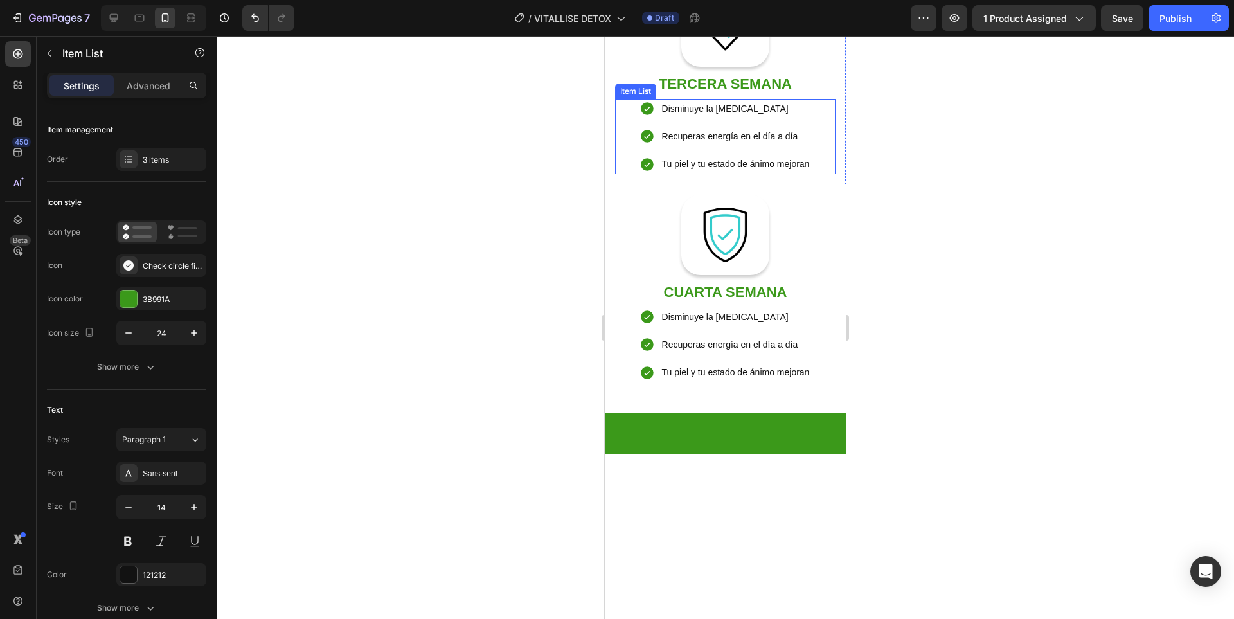
click at [724, 117] on p "Disminuye la hinchazón abdominal" at bounding box center [736, 109] width 148 height 16
click at [723, 117] on p "Disminuye la hinchazón abdominal" at bounding box center [736, 109] width 148 height 16
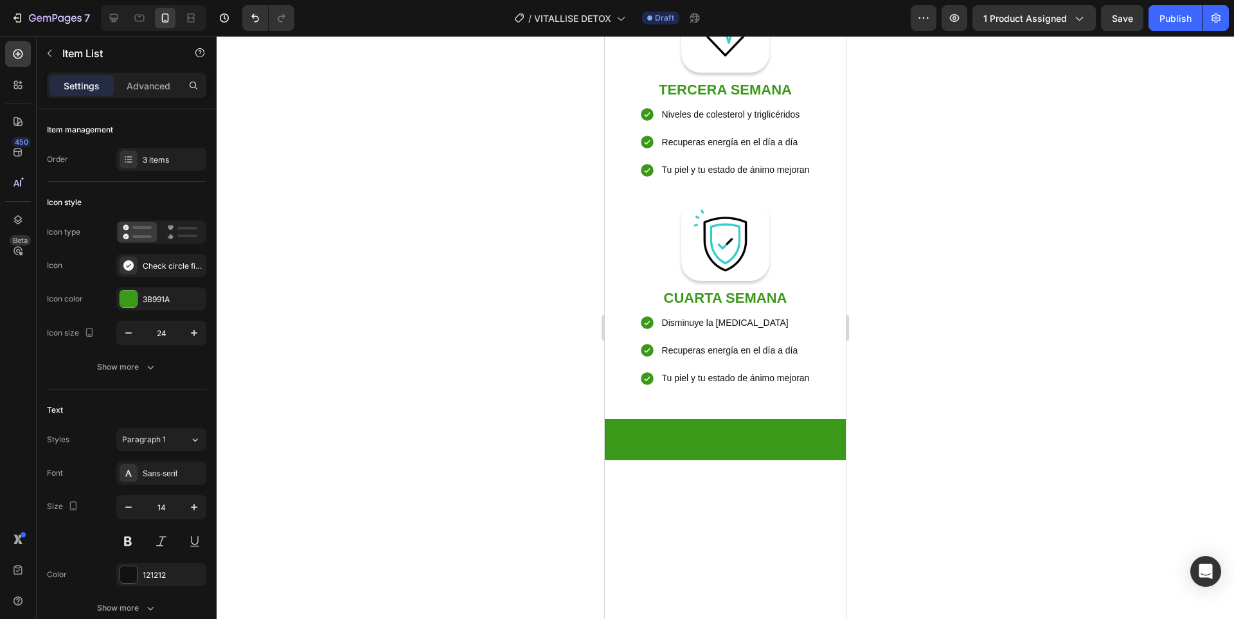
click at [734, 123] on p "Niveles de colesterol y triglicéridos" at bounding box center [736, 115] width 148 height 16
click at [928, 346] on div at bounding box center [725, 327] width 1017 height 583
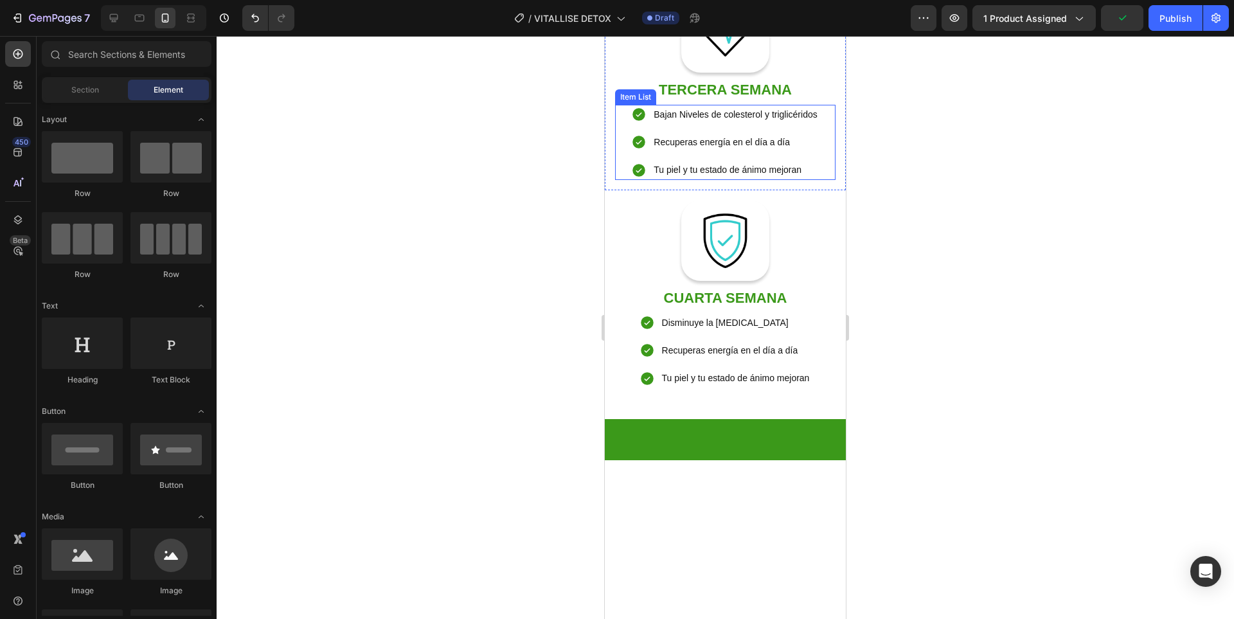
click at [705, 150] on p "Recuperas energía en el día a día" at bounding box center [734, 142] width 163 height 16
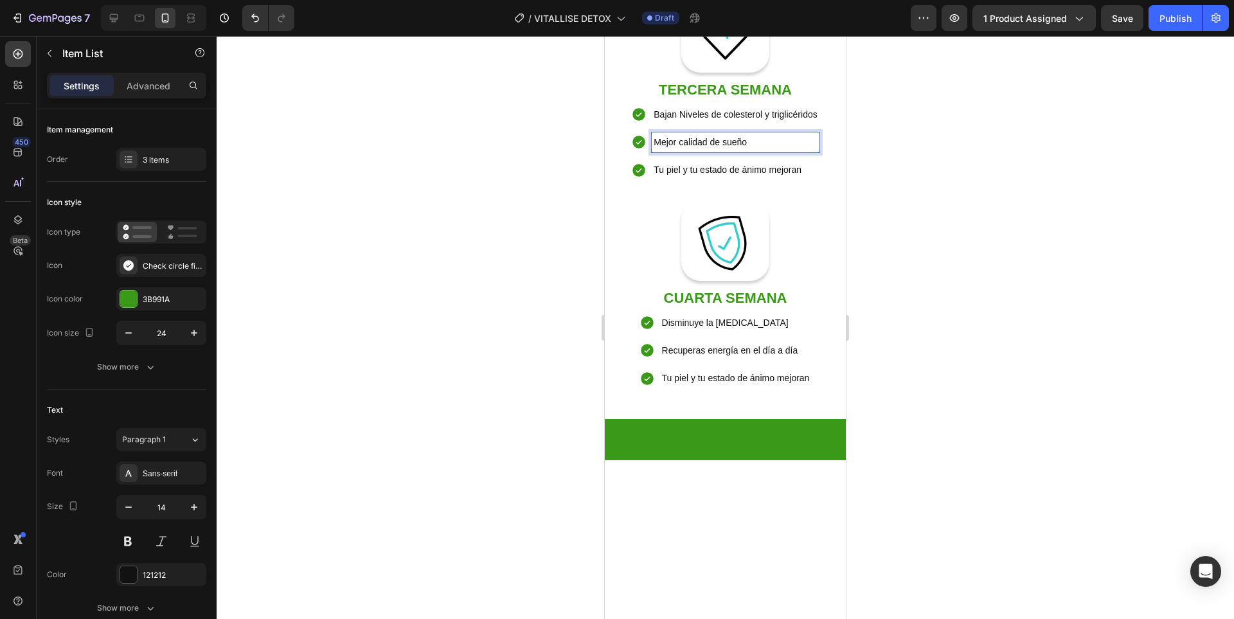
click at [699, 178] on p "Tu piel y tu estado de ánimo mejoran" at bounding box center [734, 170] width 163 height 16
click at [698, 178] on p "Tu piel y tu estado de ánimo mejoran" at bounding box center [734, 170] width 163 height 16
click at [896, 355] on div at bounding box center [725, 327] width 1017 height 583
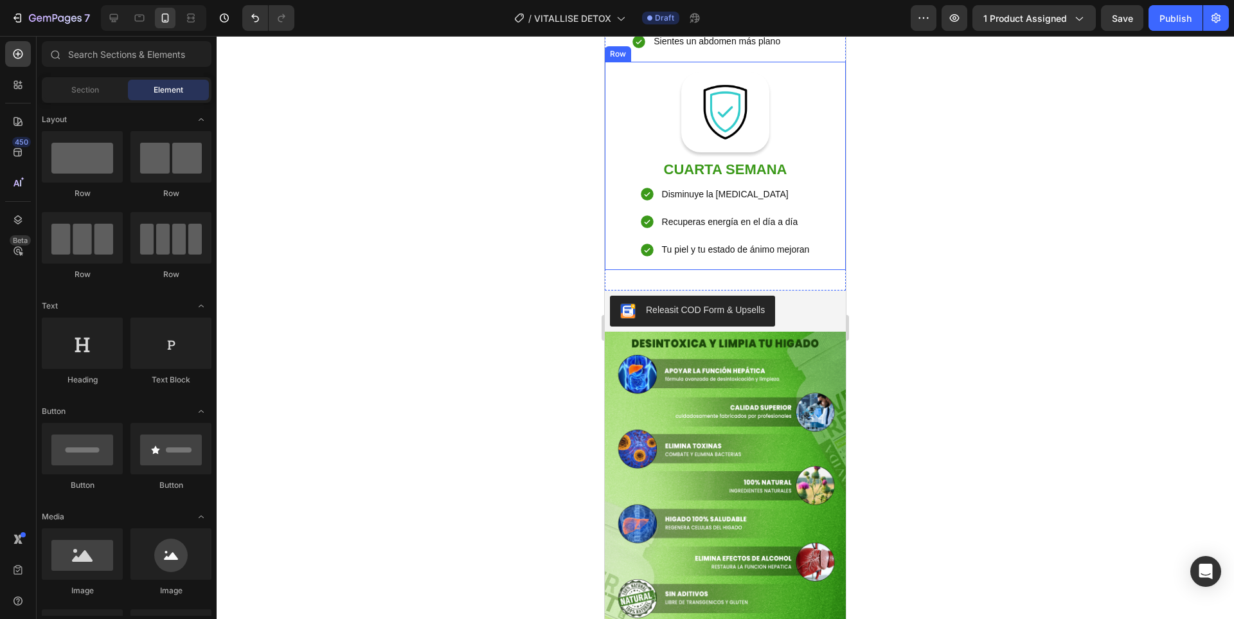
scroll to position [2096, 0]
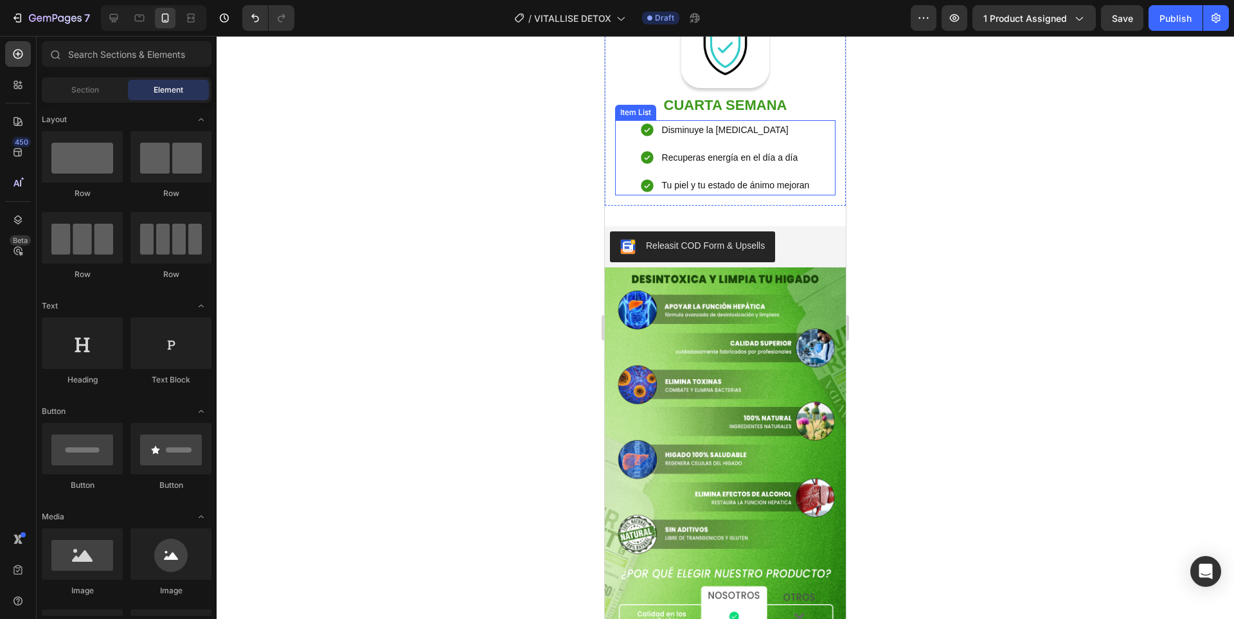
click at [701, 138] on p "Disminuye la hinchazón abdominal" at bounding box center [736, 130] width 148 height 16
click at [700, 138] on p "Disminuye la hinchazón abdominal" at bounding box center [736, 130] width 148 height 16
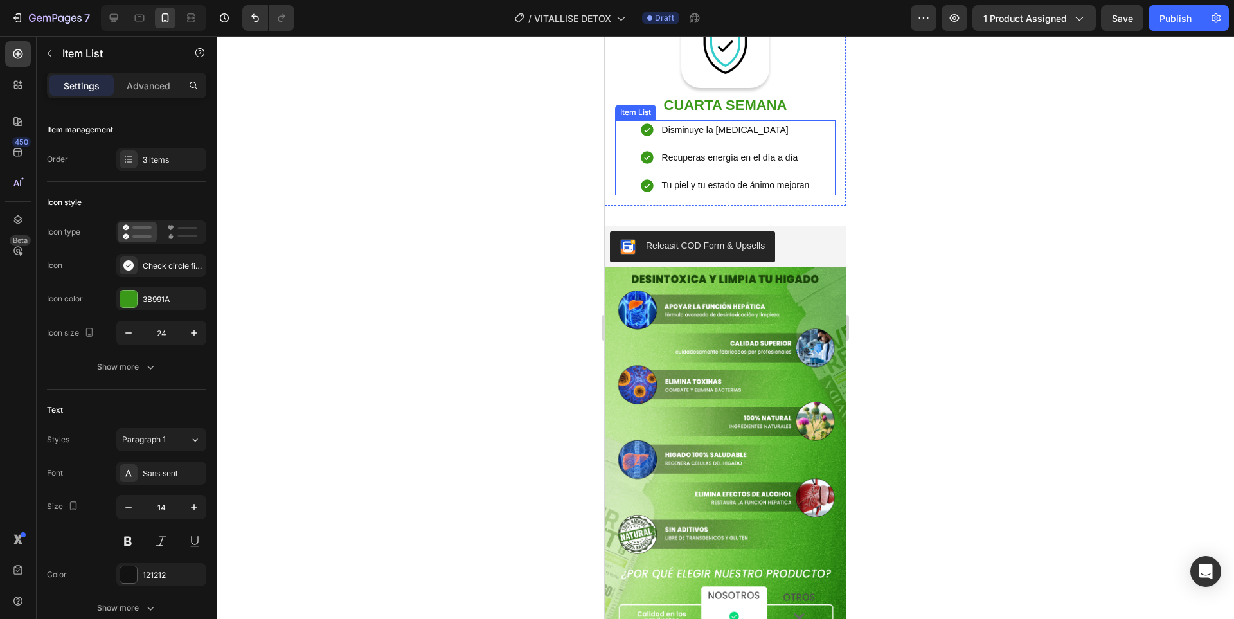
click at [700, 138] on p "Disminuye la hinchazón abdominal" at bounding box center [736, 130] width 148 height 16
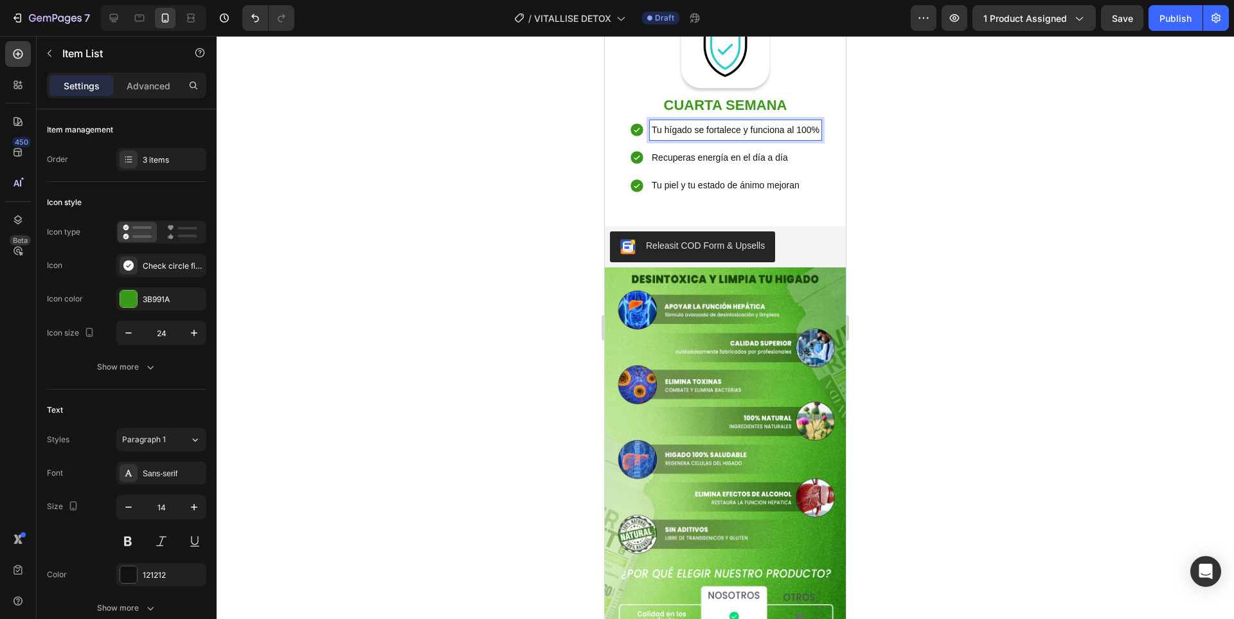
click at [740, 166] on p "Recuperas energía en el día a día" at bounding box center [735, 158] width 168 height 16
click at [739, 166] on p "Recuperas energía en el día a día" at bounding box center [735, 158] width 168 height 16
click at [714, 193] on p "Tu piel y tu estado de ánimo mejoran" at bounding box center [735, 185] width 168 height 16
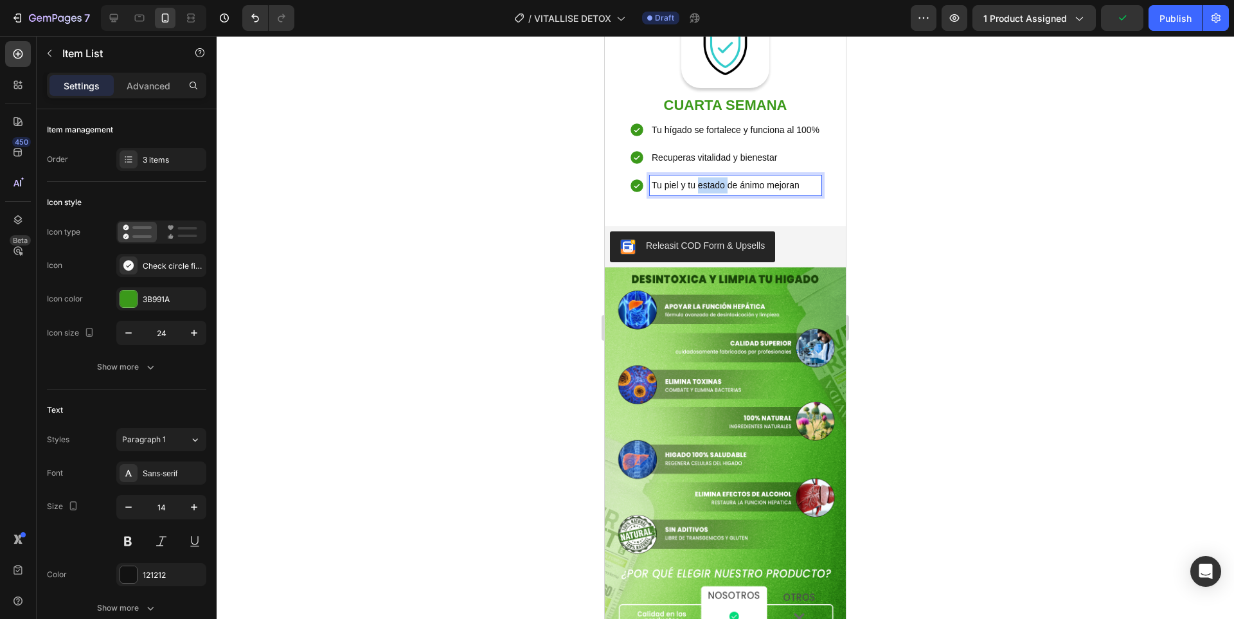
click at [713, 193] on p "Tu piel y tu estado de ánimo mejoran" at bounding box center [735, 185] width 168 height 16
click at [916, 380] on div at bounding box center [725, 327] width 1017 height 583
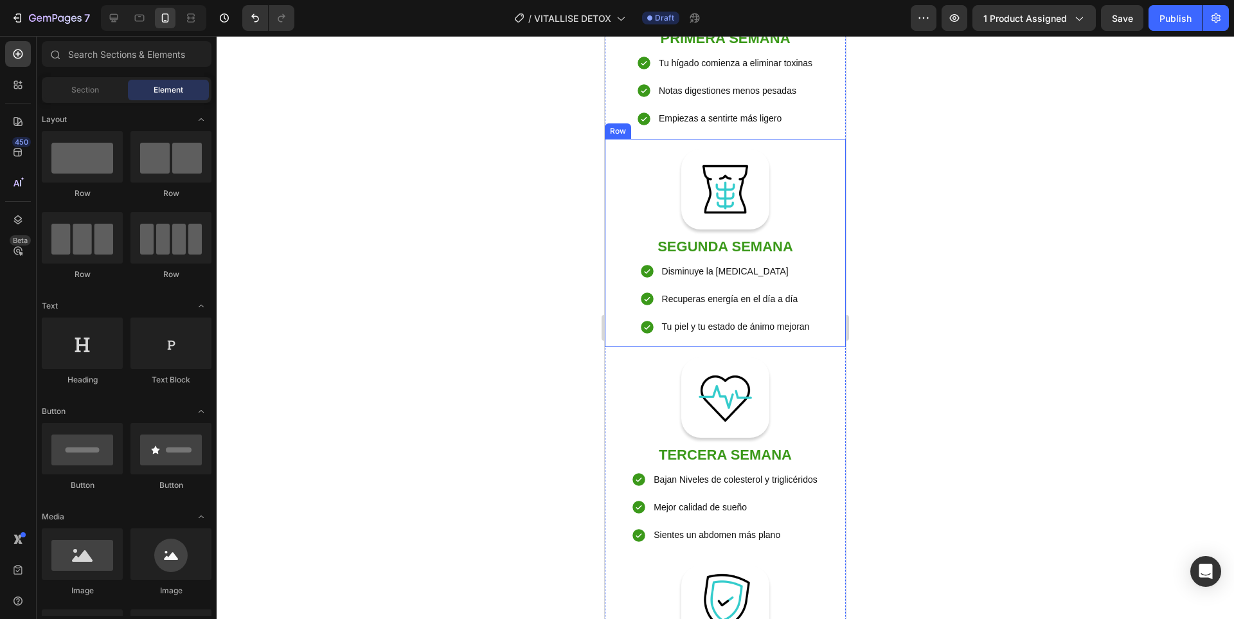
scroll to position [1518, 0]
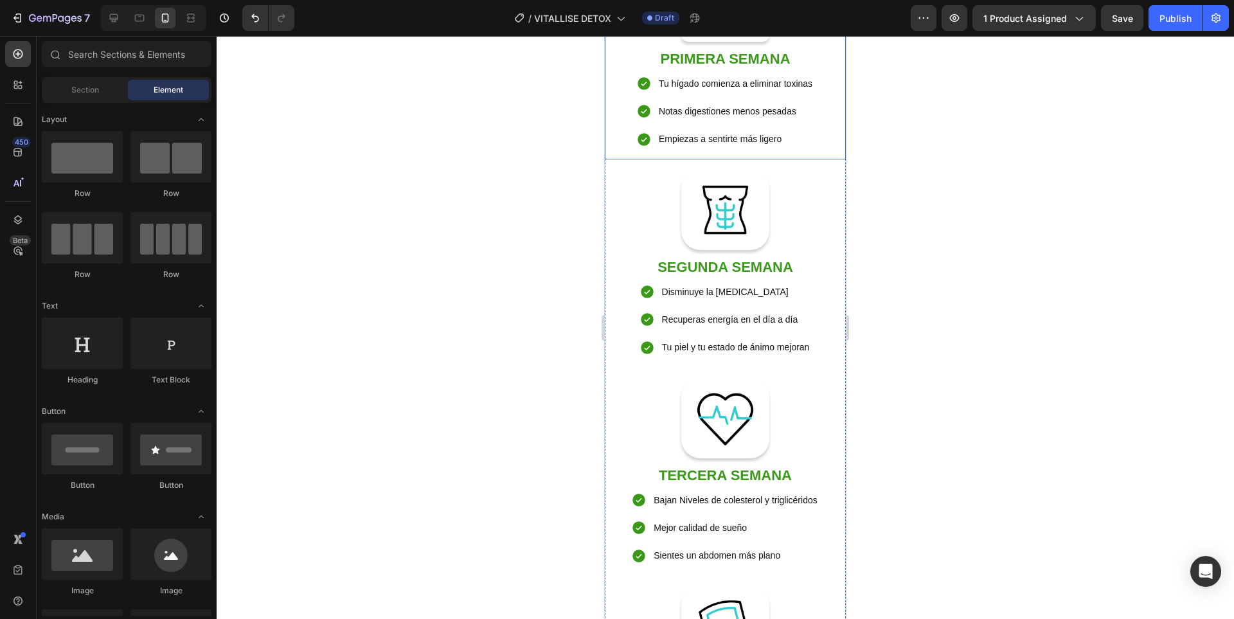
click at [808, 149] on div "Image Row ⁠⁠⁠⁠⁠⁠⁠ PRIMERA SEMANA Heading Tu hígado comienza a eliminar toxinas …" at bounding box center [725, 89] width 220 height 120
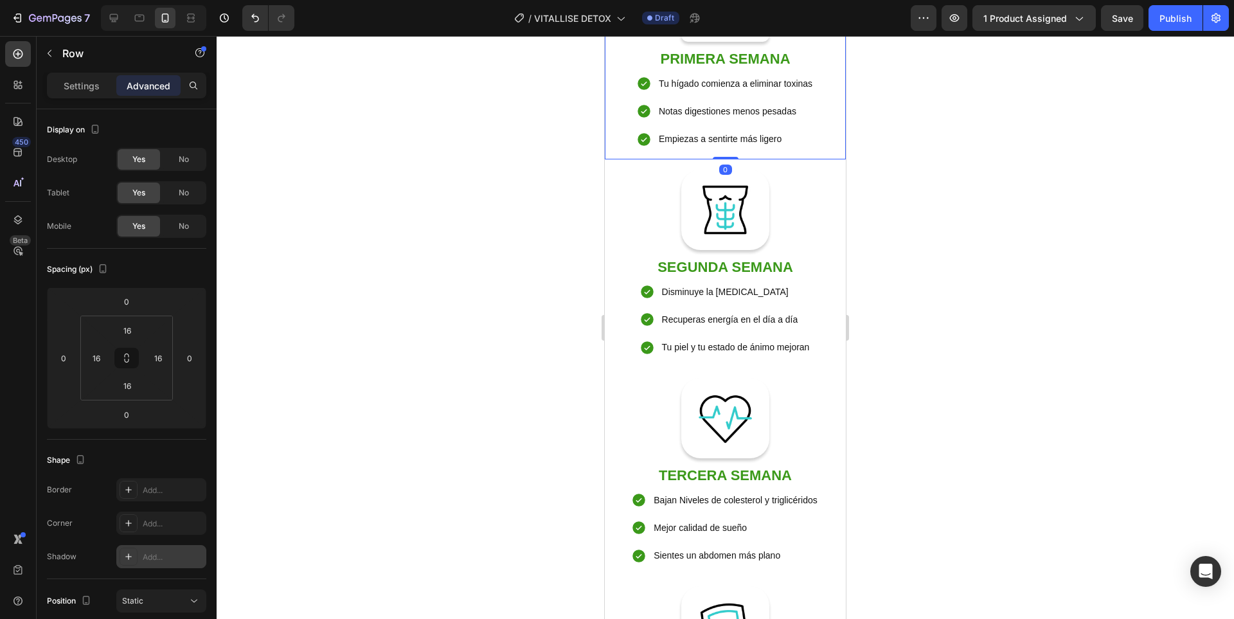
scroll to position [311, 0]
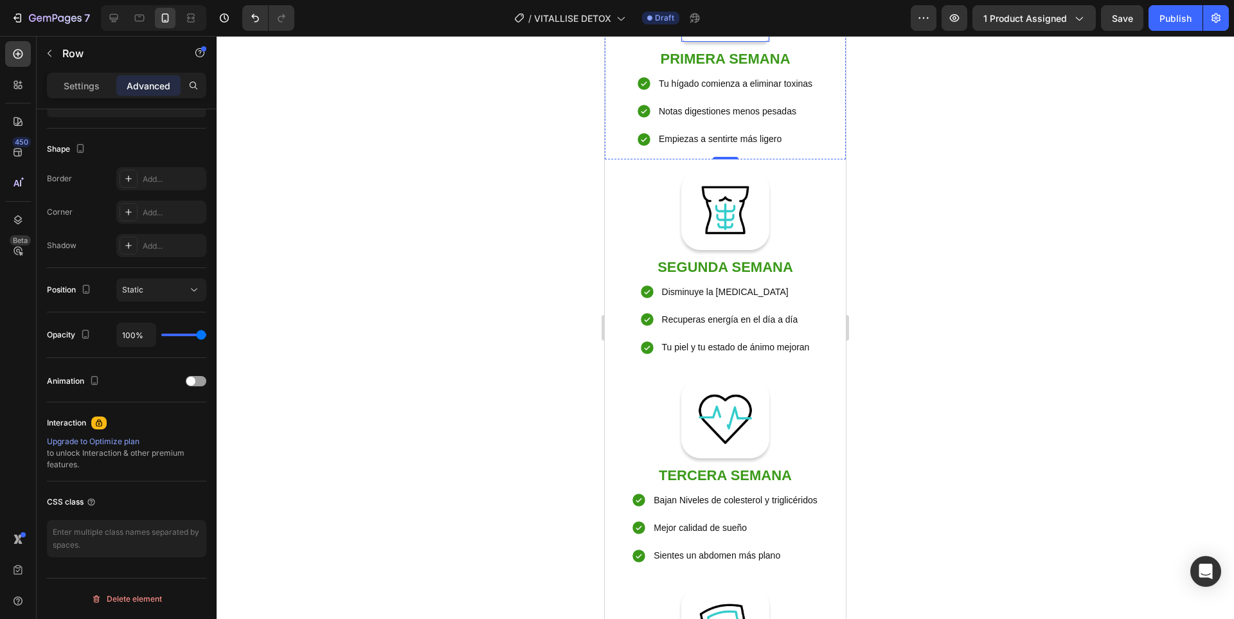
click at [757, 42] on div "Image Row" at bounding box center [725, 35] width 88 height 13
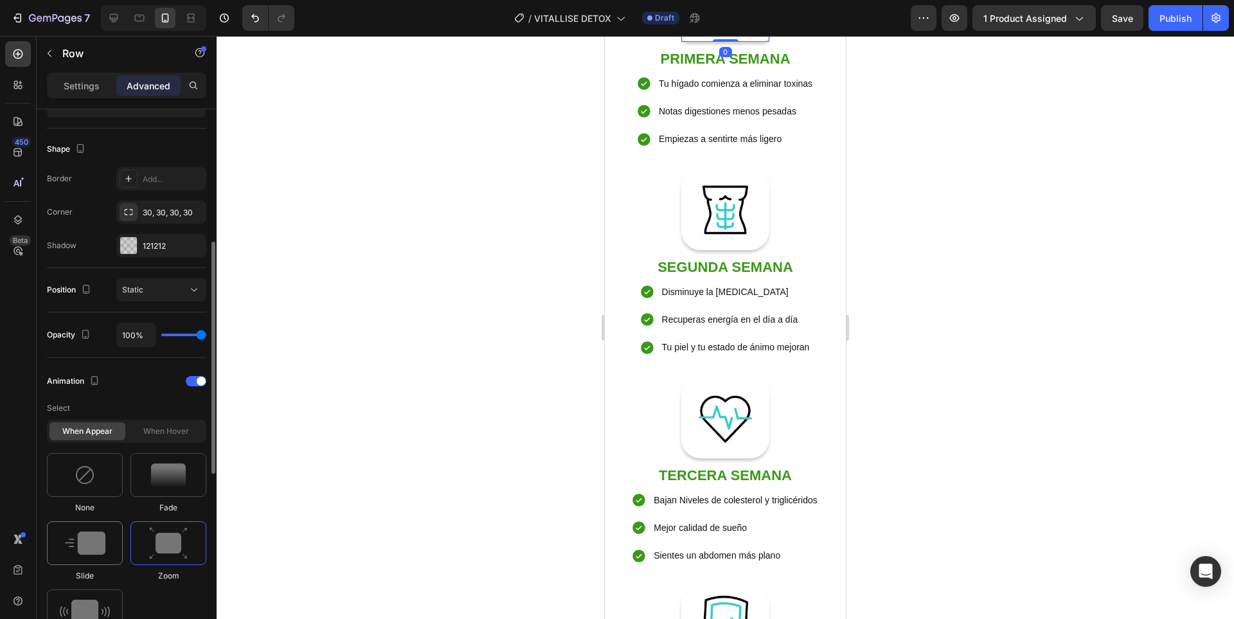
click at [103, 534] on img at bounding box center [85, 542] width 40 height 23
click at [788, 73] on p "⁠⁠⁠⁠⁠⁠⁠ PRIMERA SEMANA" at bounding box center [725, 57] width 220 height 31
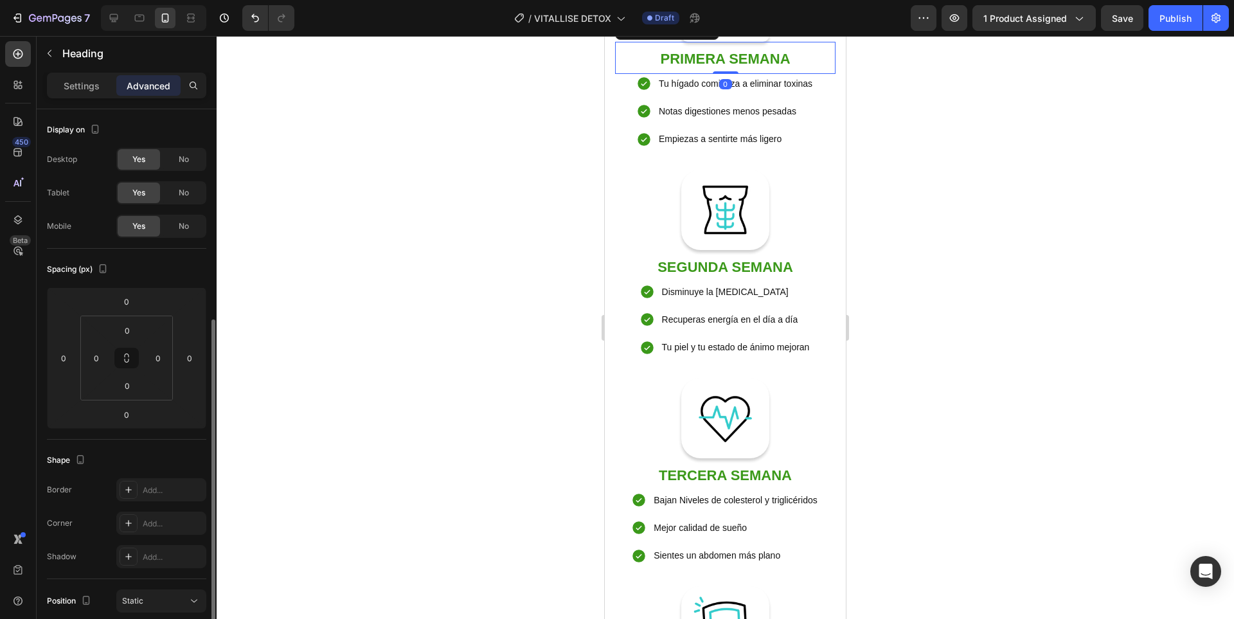
scroll to position [257, 0]
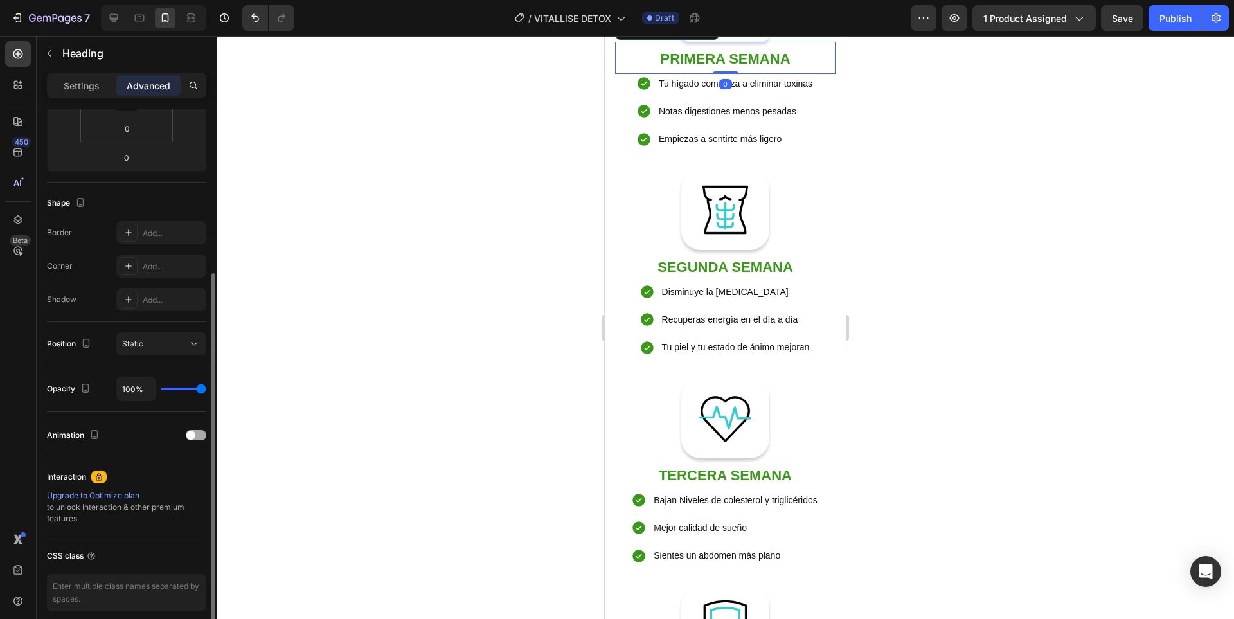
click at [191, 437] on span at bounding box center [190, 434] width 9 height 9
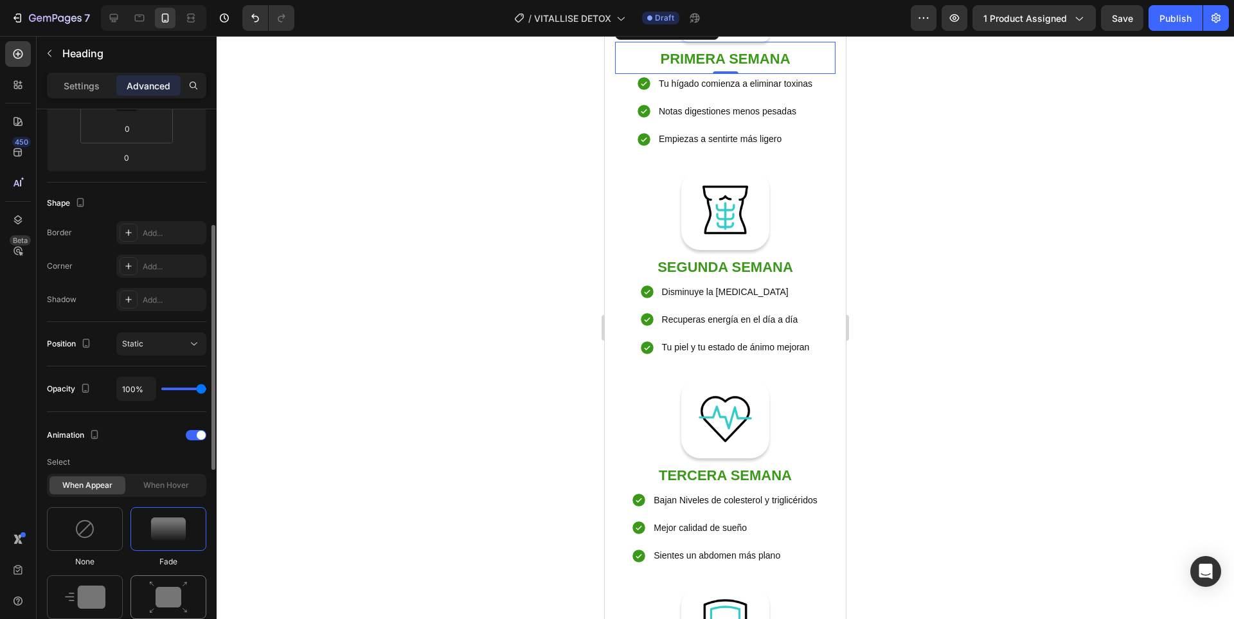
click at [173, 582] on img at bounding box center [168, 597] width 39 height 33
click at [816, 150] on div "Tu hígado comienza a eliminar toxinas Notas digestiones menos pesadas Empiezas …" at bounding box center [725, 112] width 220 height 76
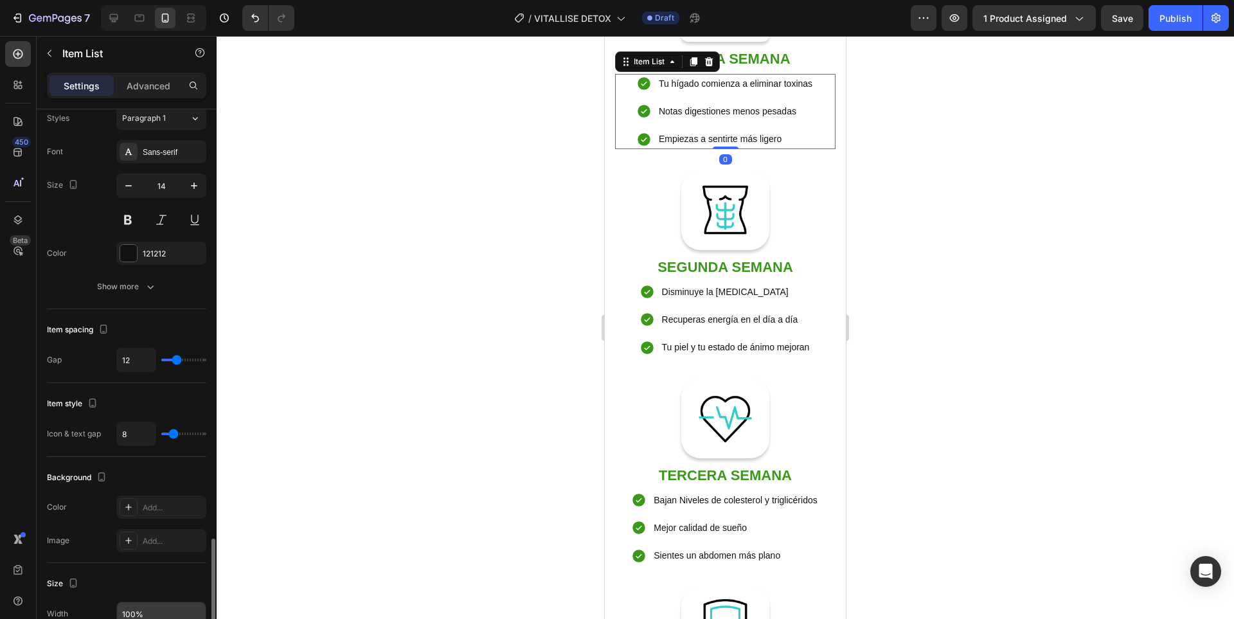
scroll to position [514, 0]
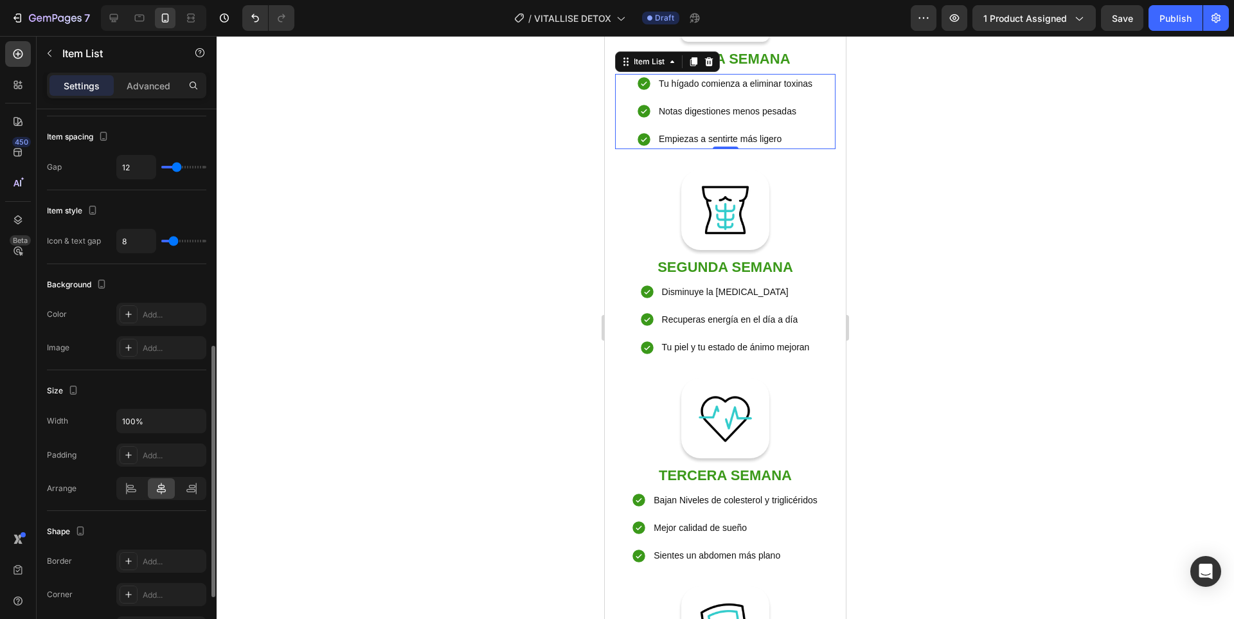
click at [148, 98] on div "Settings Advanced" at bounding box center [126, 86] width 159 height 26
click at [142, 91] on p "Advanced" at bounding box center [149, 85] width 44 height 13
type input "100%"
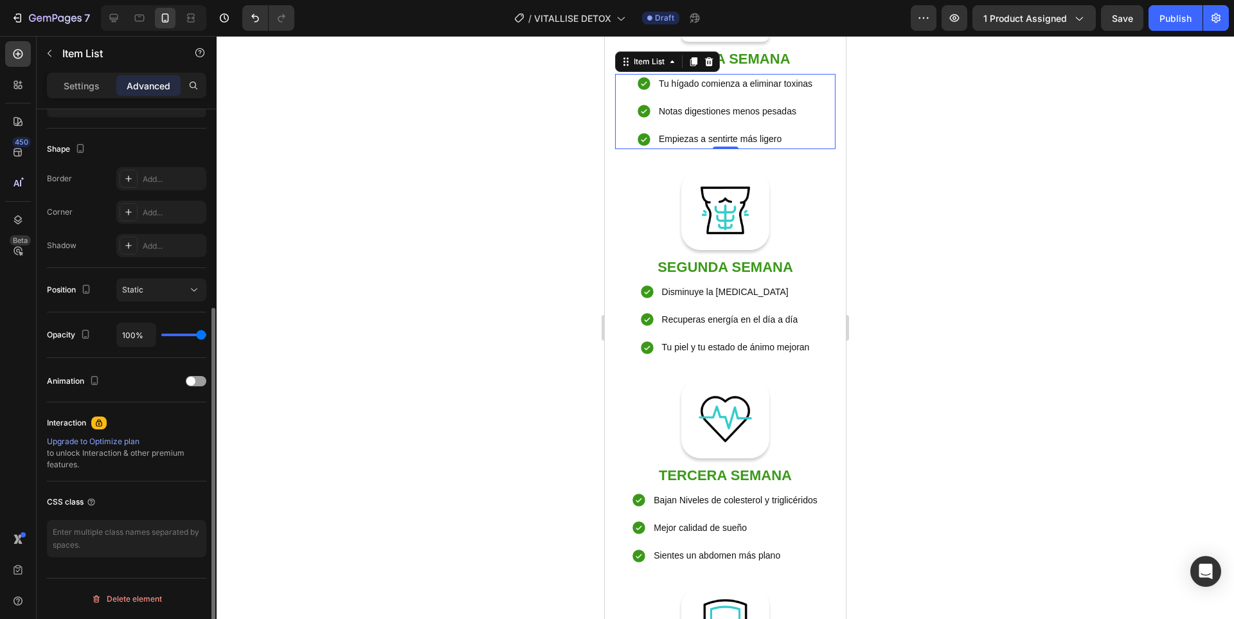
scroll to position [311, 0]
click at [199, 379] on div at bounding box center [196, 381] width 21 height 10
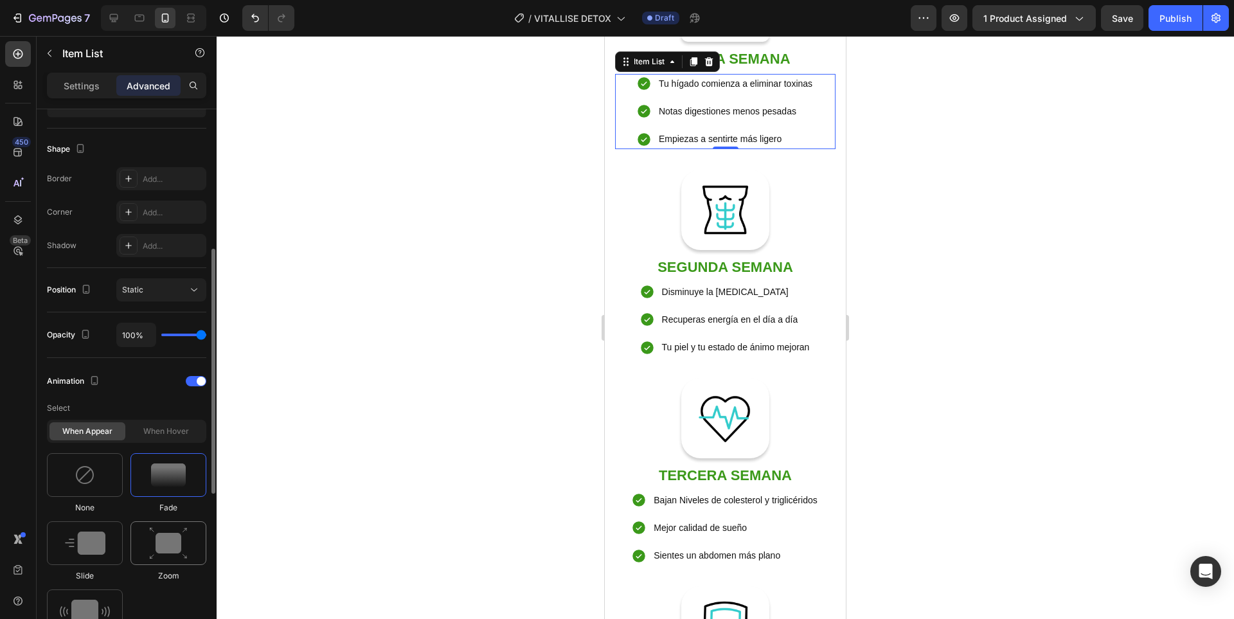
click at [176, 544] on img at bounding box center [168, 543] width 39 height 33
click at [759, 250] on div "Image Row" at bounding box center [725, 210] width 88 height 80
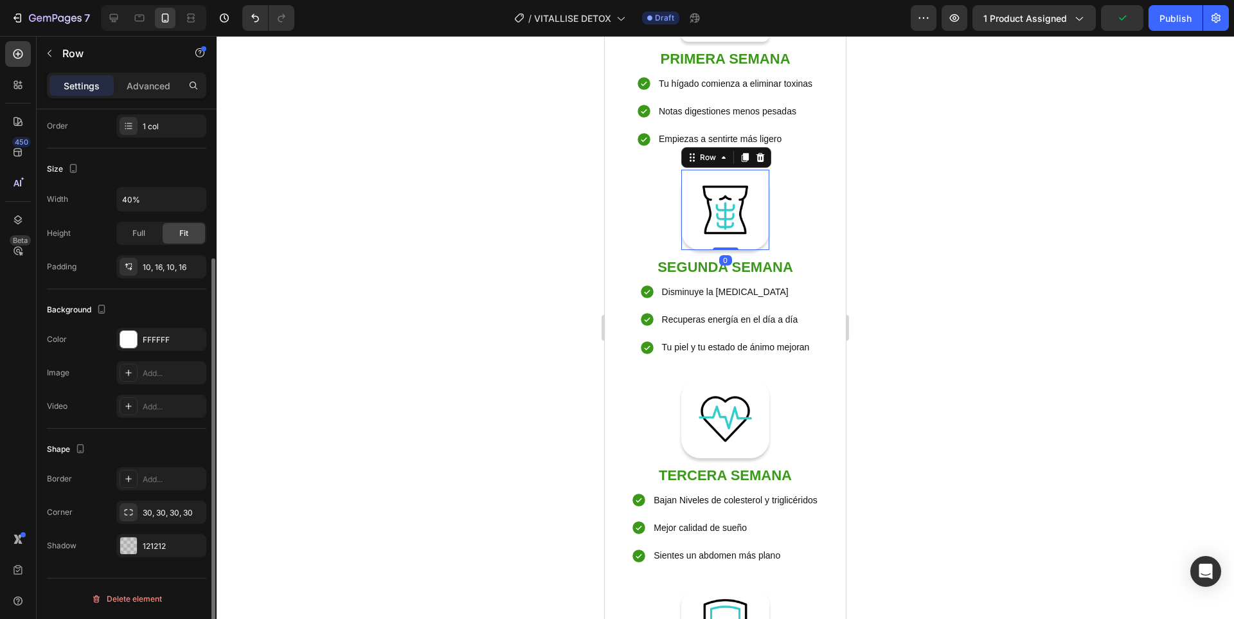
scroll to position [0, 0]
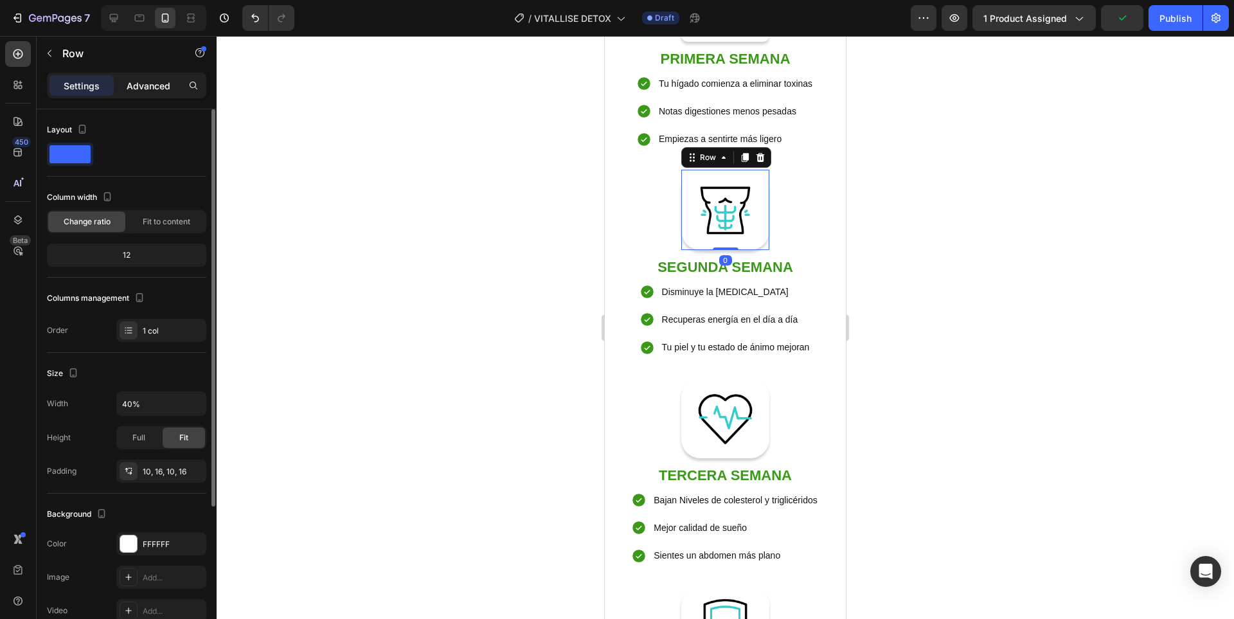
click at [141, 80] on p "Advanced" at bounding box center [149, 85] width 44 height 13
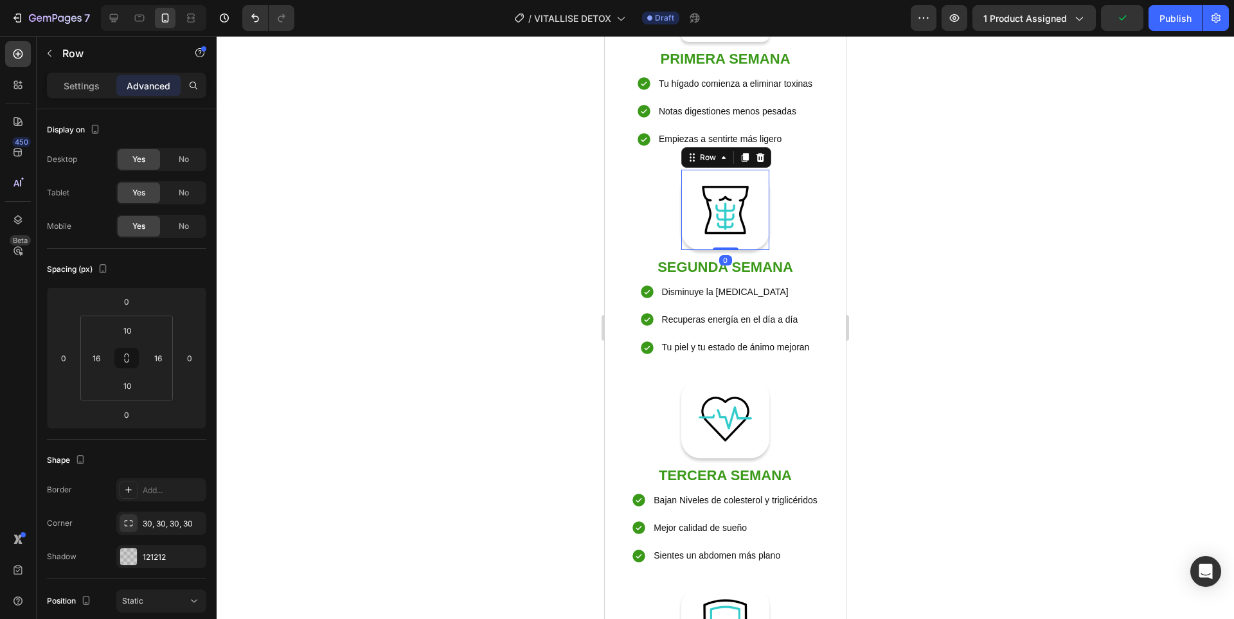
scroll to position [385, 0]
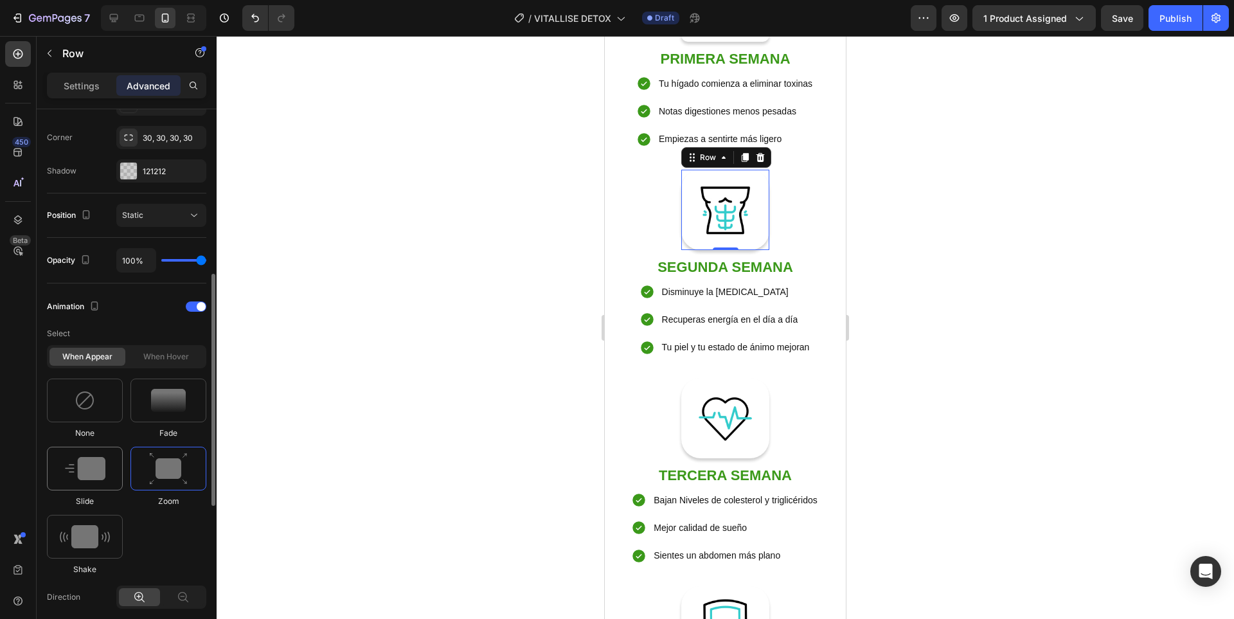
click at [83, 476] on img at bounding box center [85, 468] width 40 height 23
click at [786, 275] on strong "SEGUNDA SEMANA" at bounding box center [725, 267] width 136 height 16
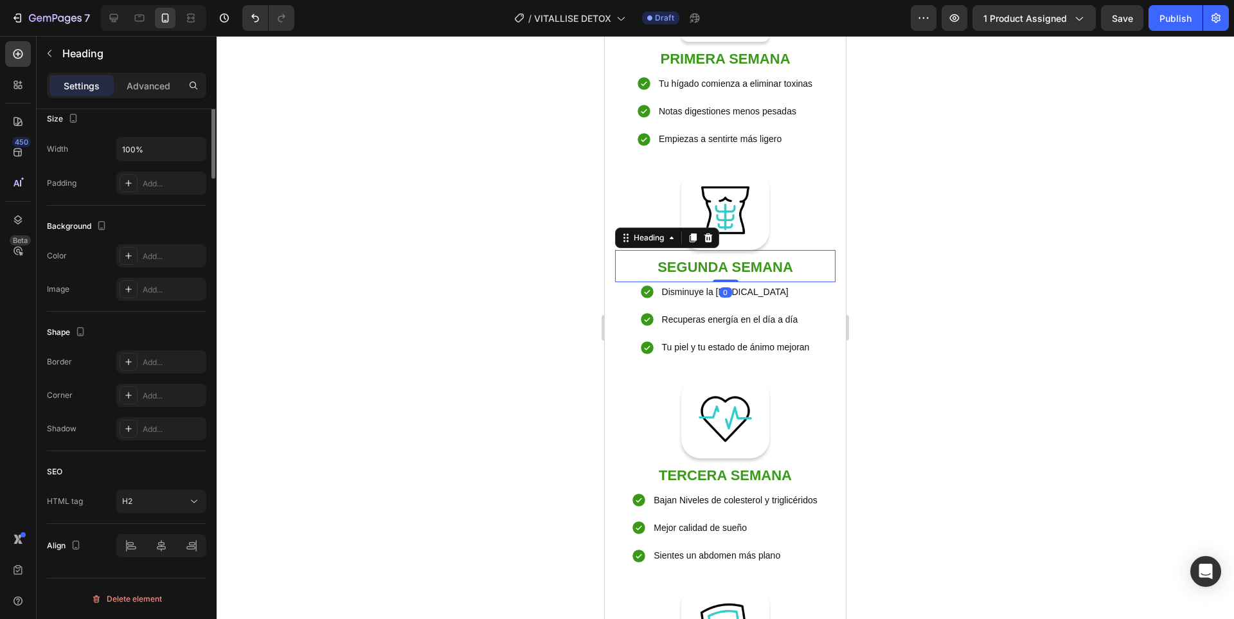
scroll to position [0, 0]
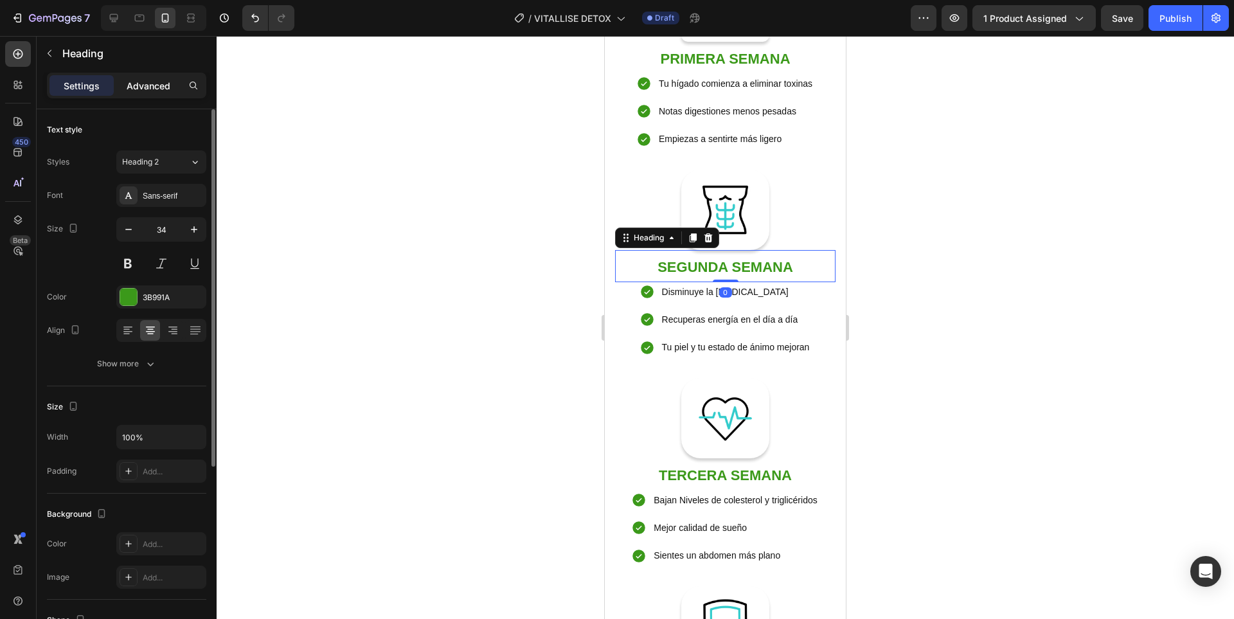
click at [141, 83] on p "Advanced" at bounding box center [149, 85] width 44 height 13
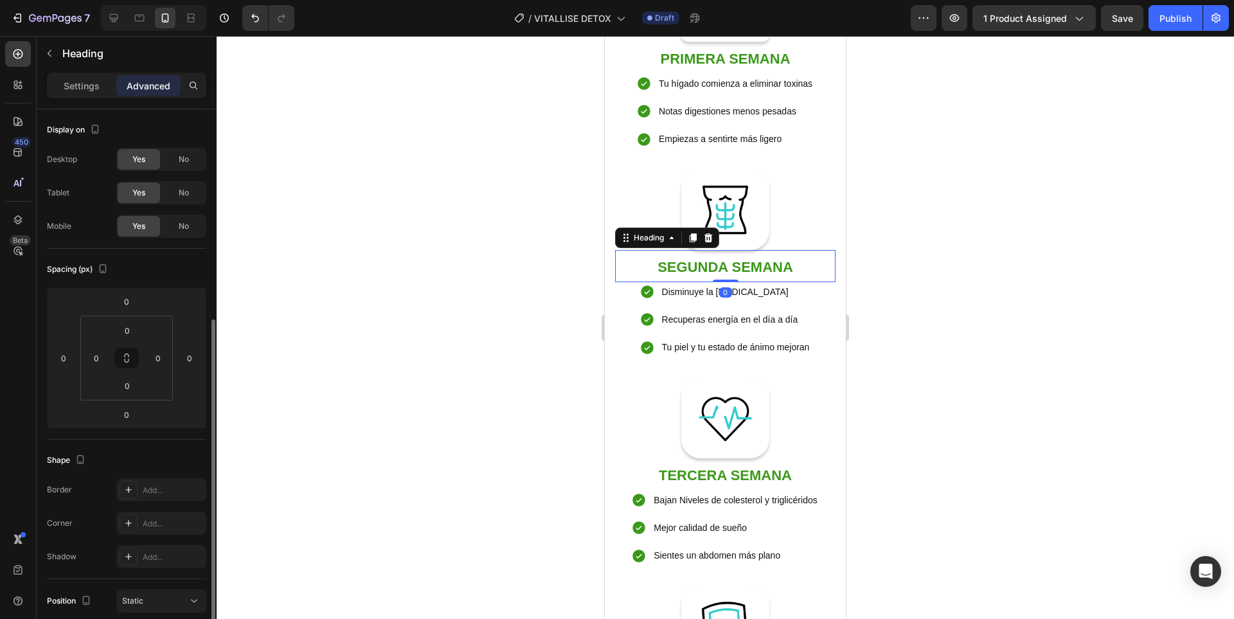
scroll to position [311, 0]
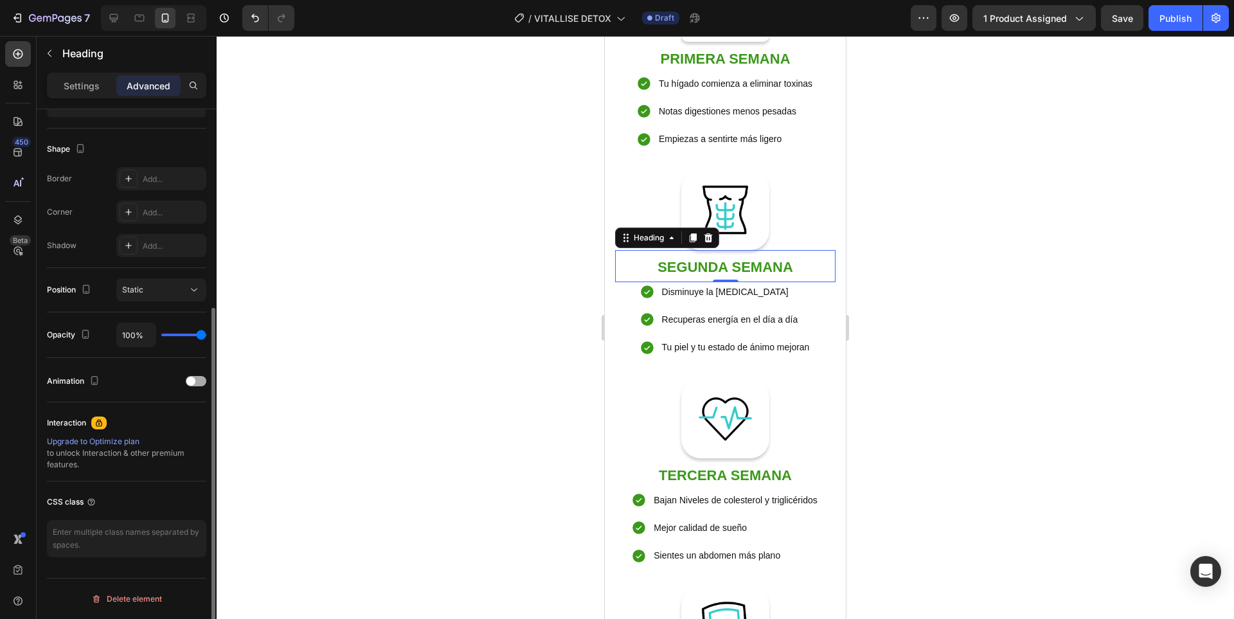
click at [199, 384] on div at bounding box center [196, 381] width 21 height 10
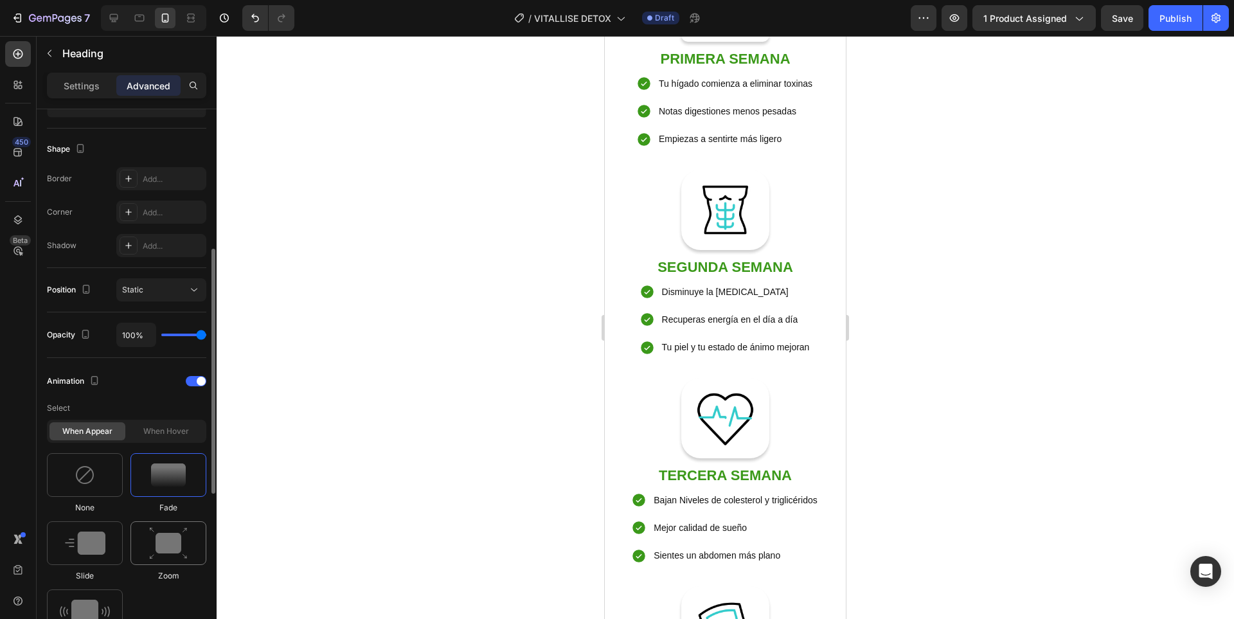
click at [177, 542] on img at bounding box center [168, 543] width 39 height 33
click at [799, 330] on div "Recuperas energía en el día a día" at bounding box center [736, 320] width 152 height 20
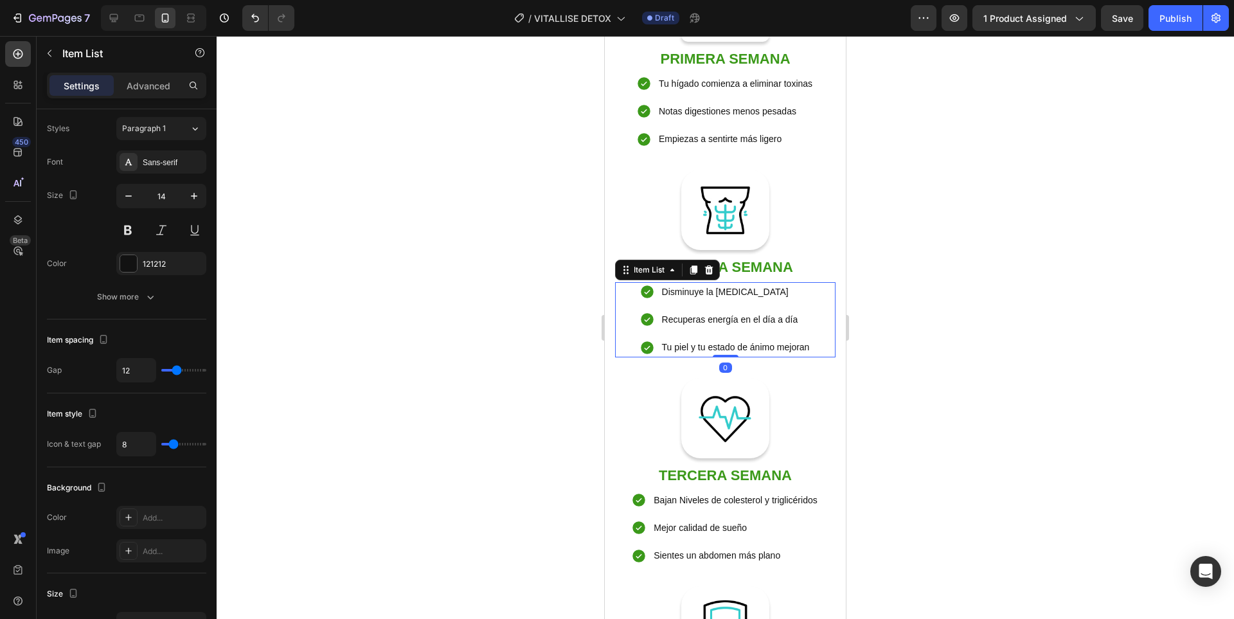
scroll to position [0, 0]
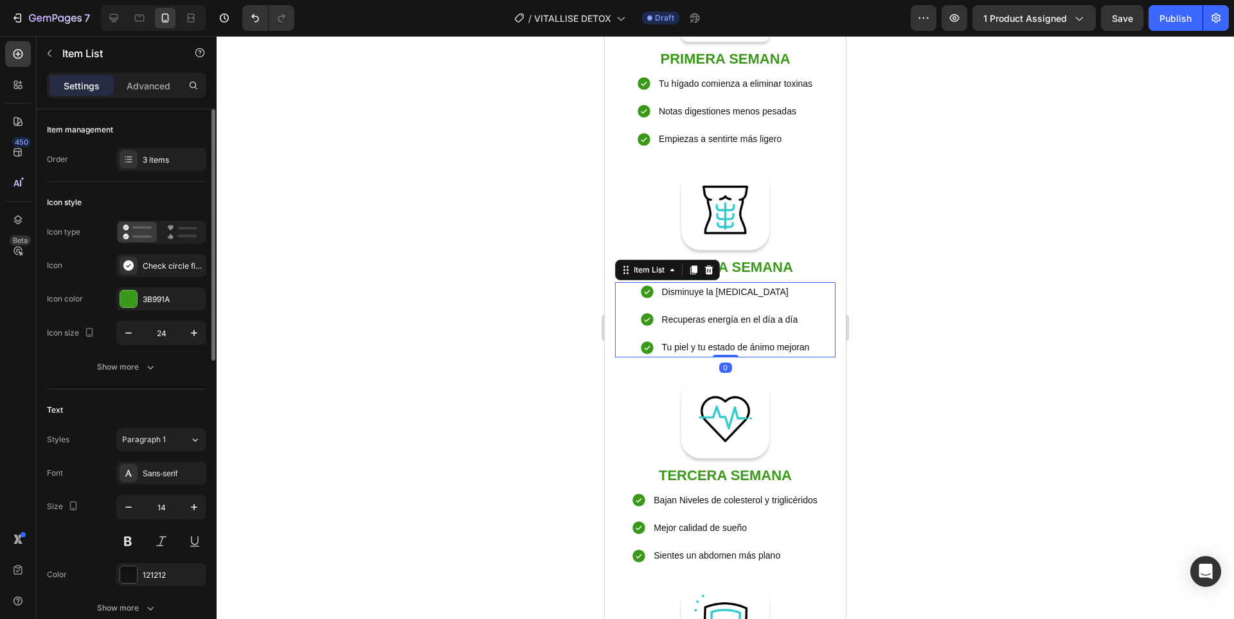
click at [811, 358] on div "Disminuye la hinchazón abdominal Recuperas energía en el día a día Tu piel y tu…" at bounding box center [725, 320] width 220 height 76
click at [158, 87] on p "Advanced" at bounding box center [149, 85] width 44 height 13
type input "100%"
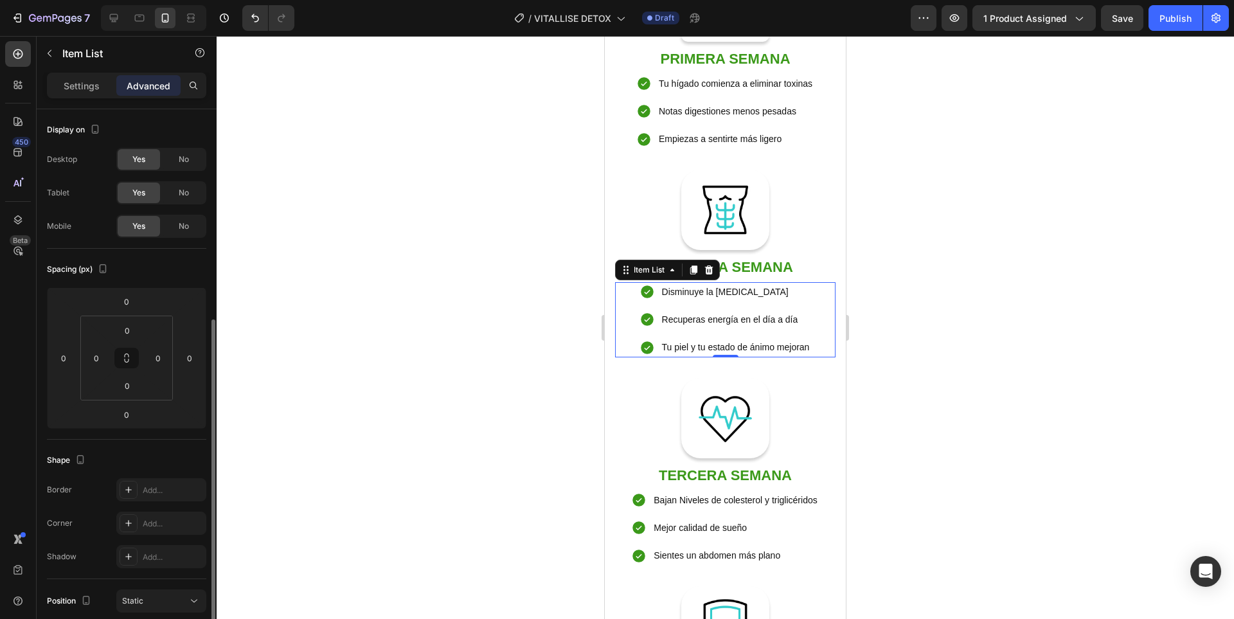
scroll to position [311, 0]
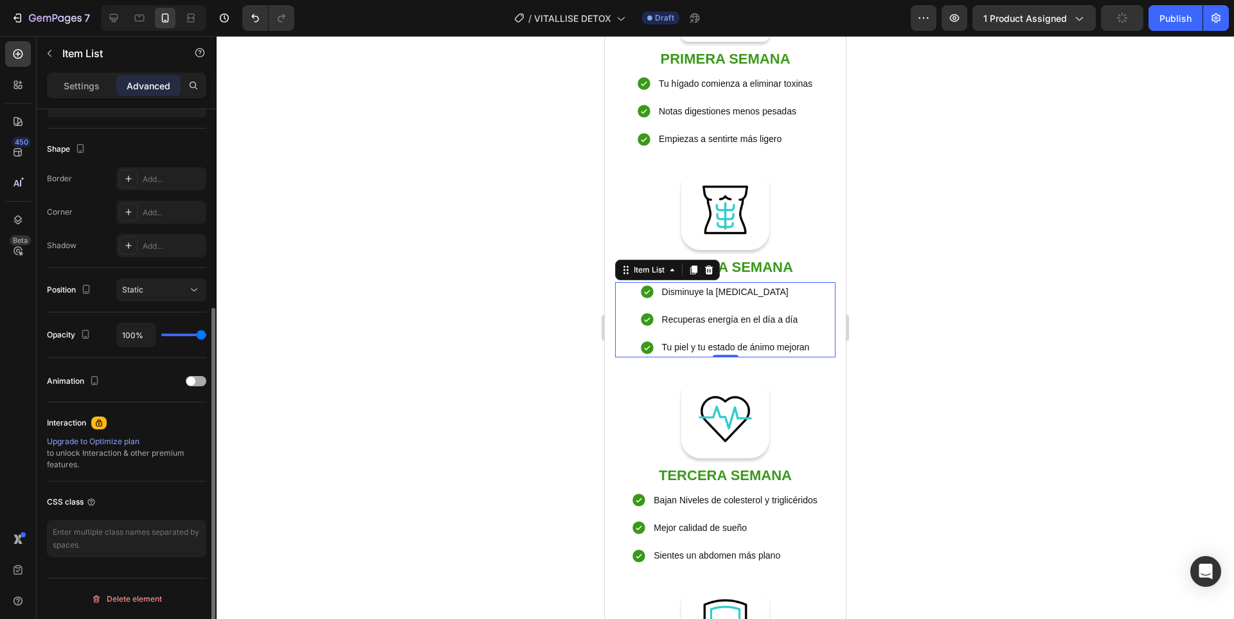
click at [193, 378] on span at bounding box center [190, 380] width 9 height 9
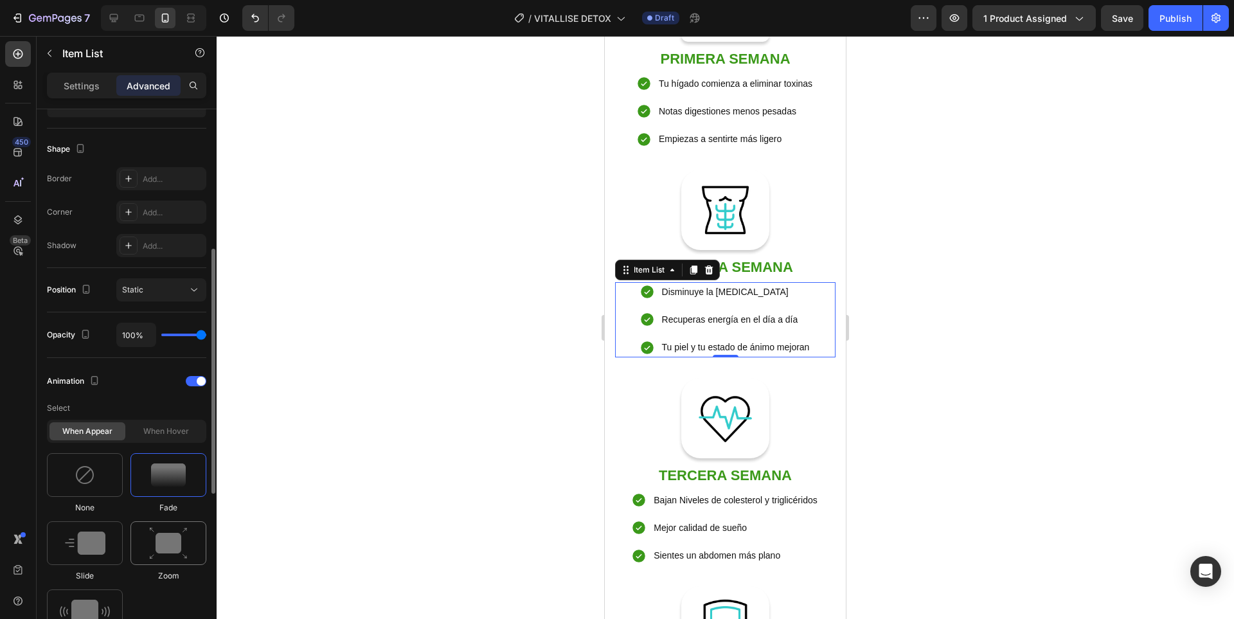
click at [181, 554] on img at bounding box center [168, 543] width 39 height 33
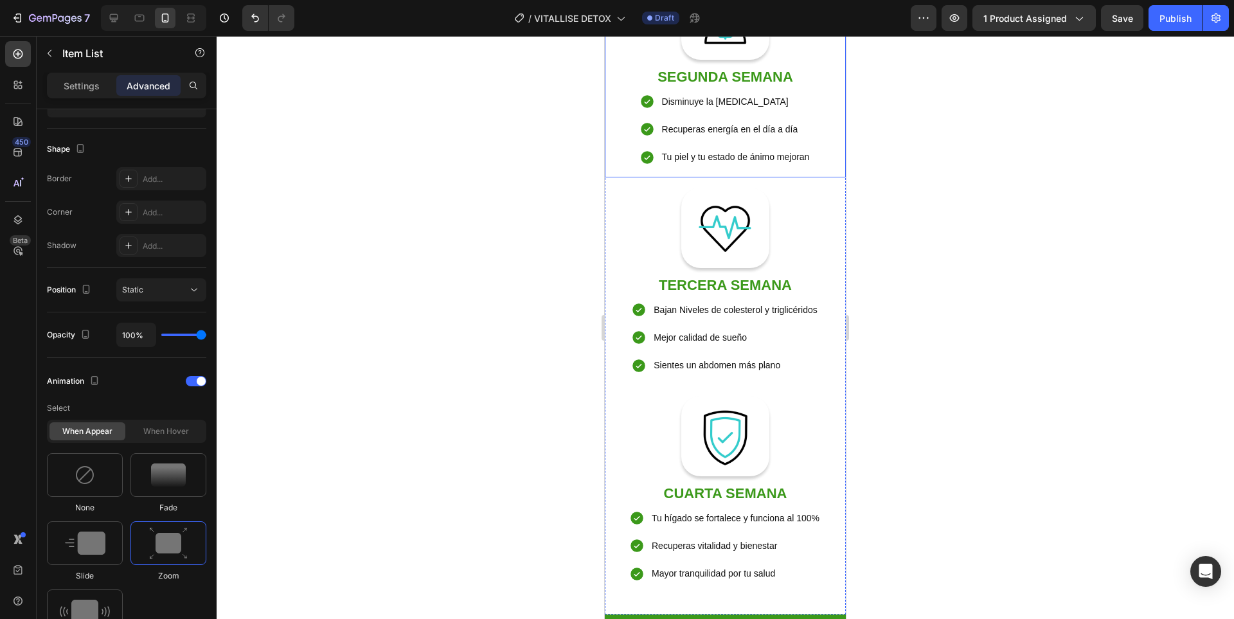
scroll to position [1710, 0]
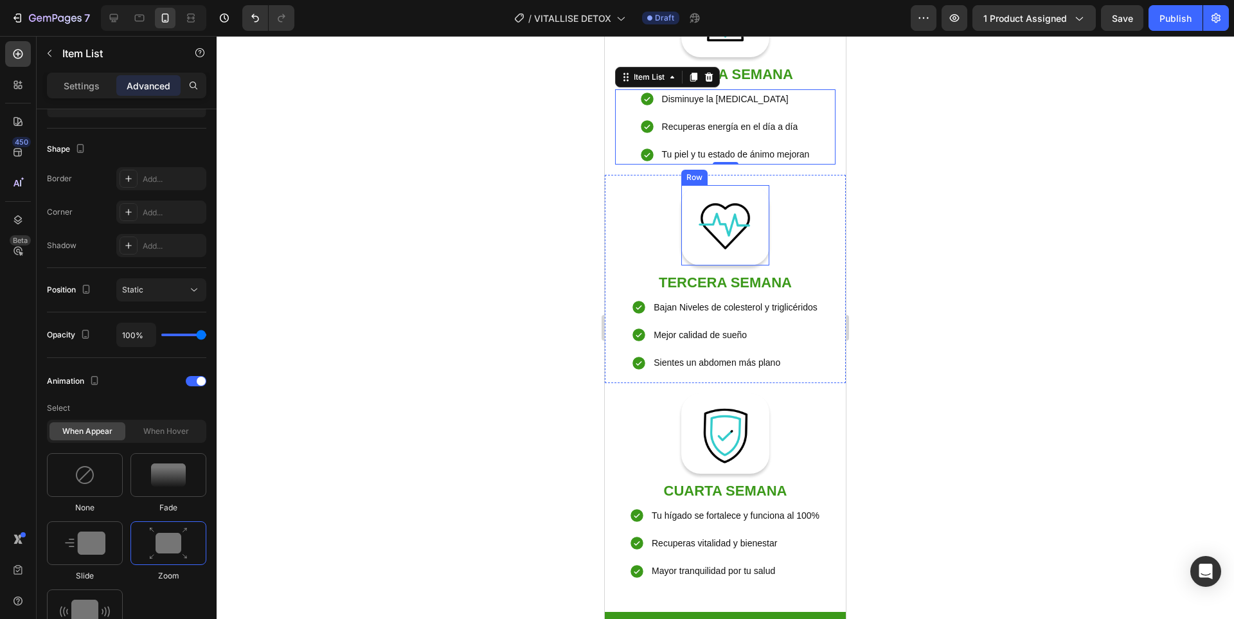
click at [761, 265] on div "Image Row" at bounding box center [725, 225] width 88 height 80
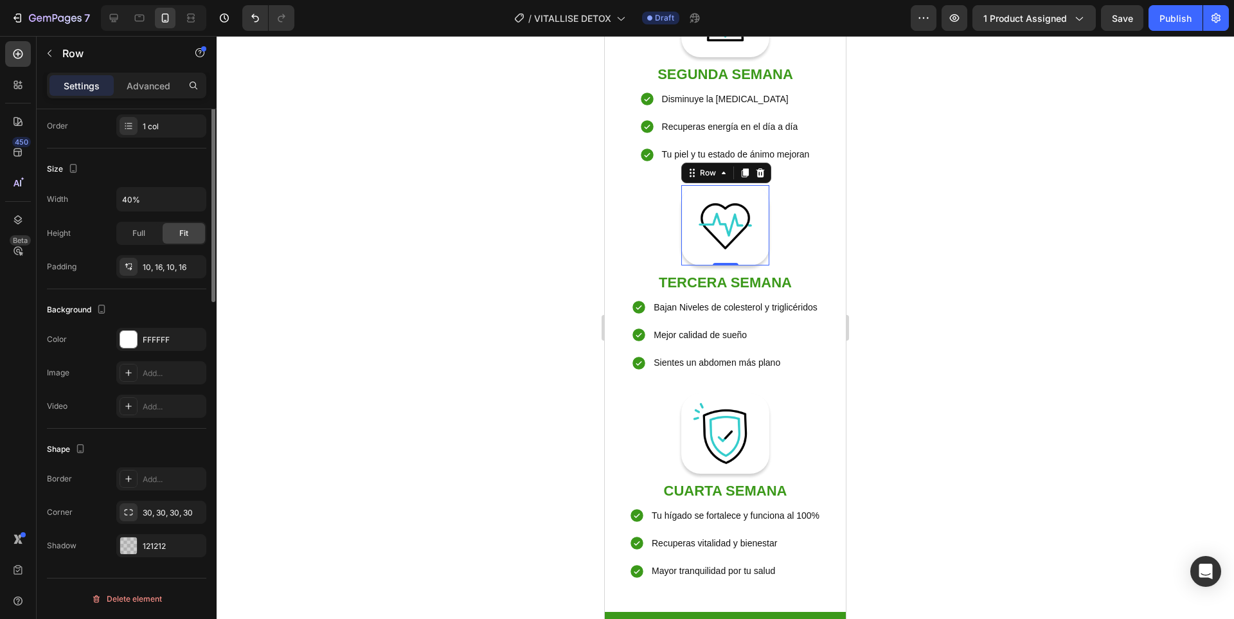
scroll to position [0, 0]
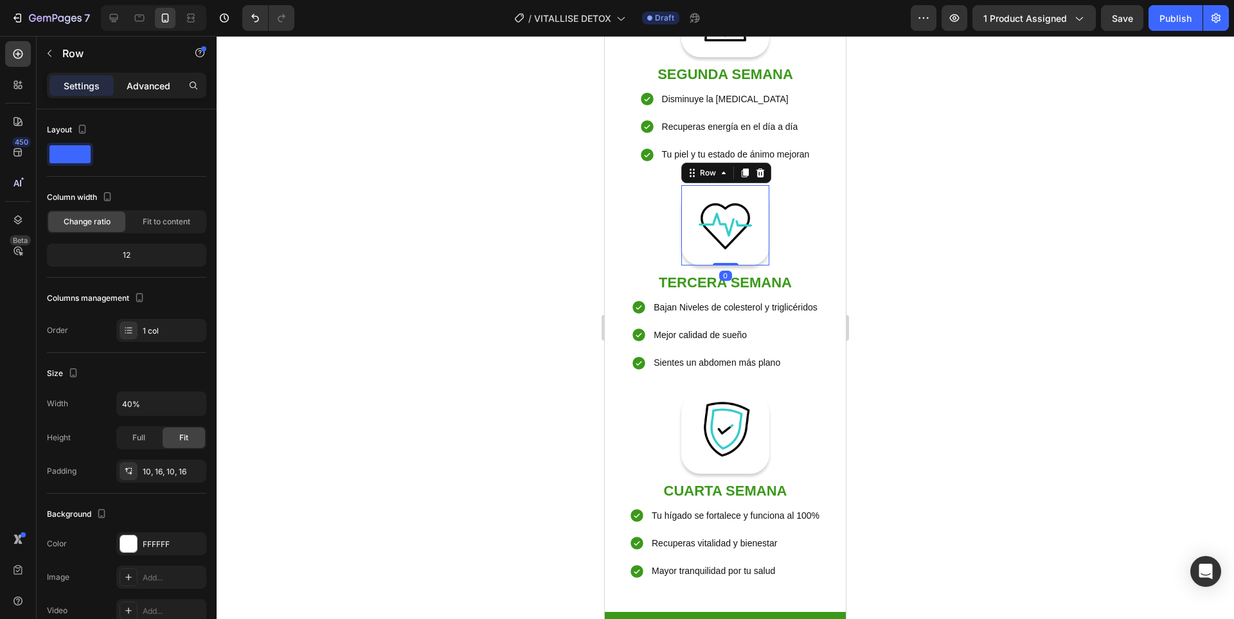
click at [135, 92] on p "Advanced" at bounding box center [149, 85] width 44 height 13
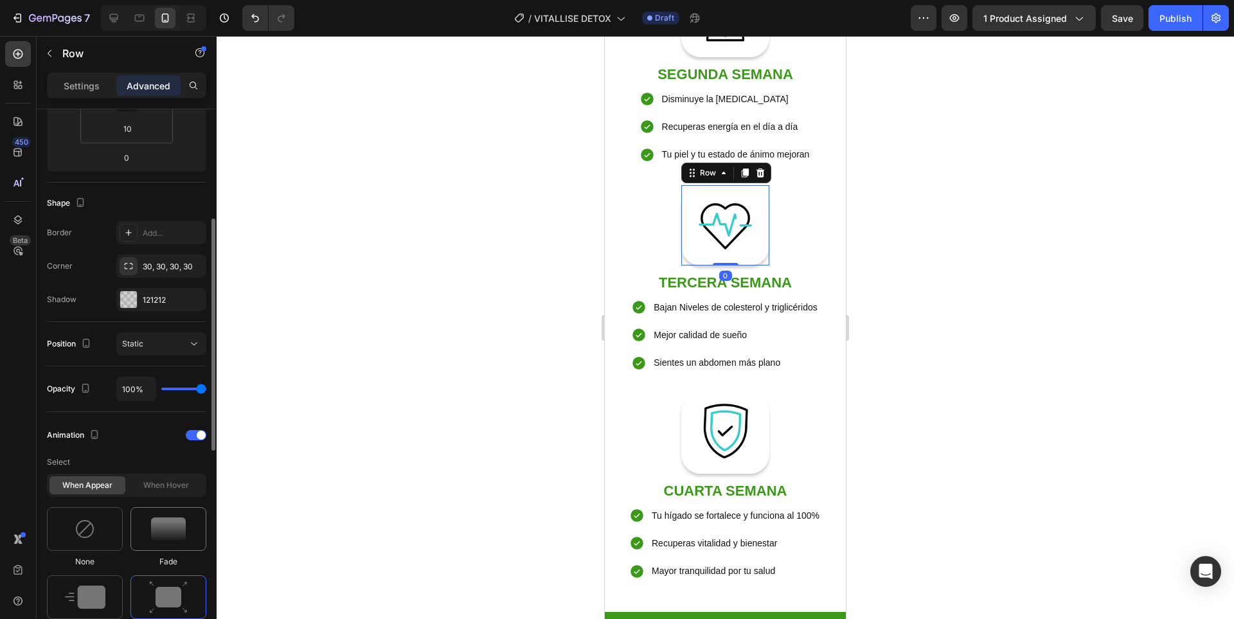
scroll to position [321, 0]
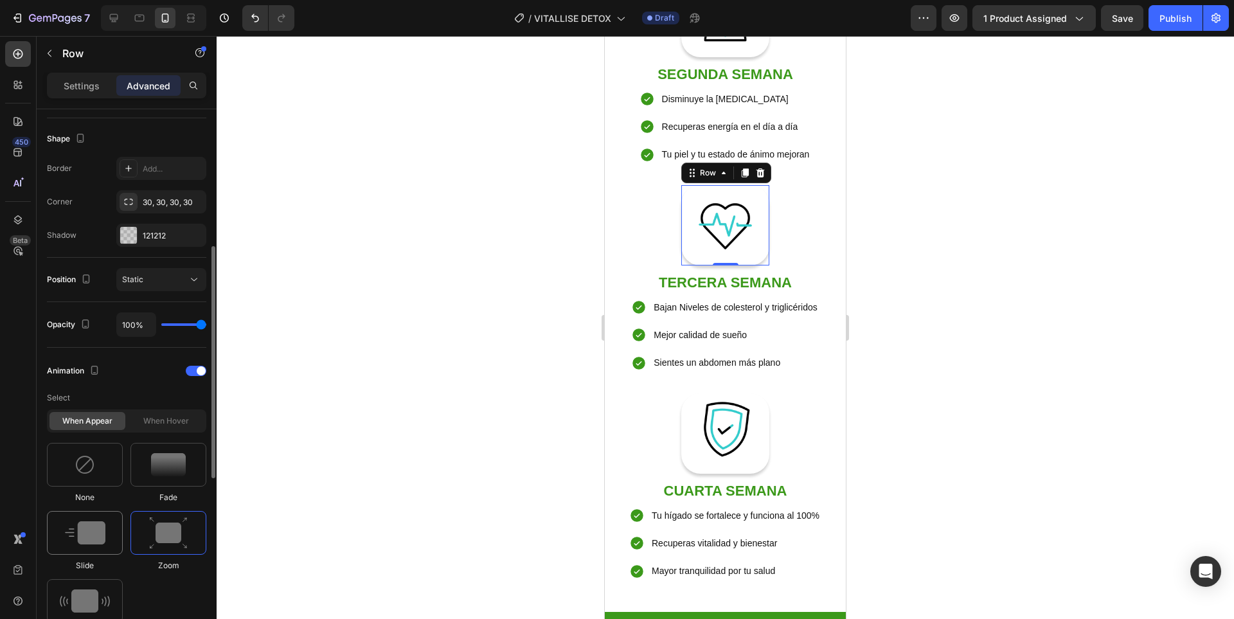
click at [96, 534] on img at bounding box center [85, 532] width 40 height 23
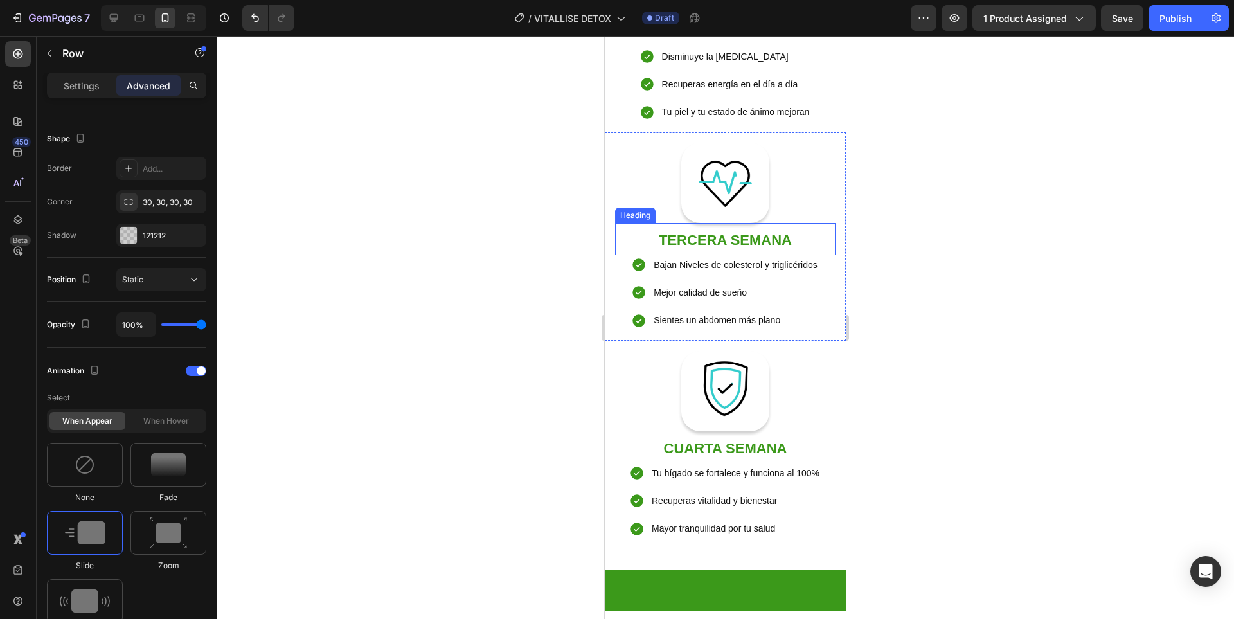
scroll to position [1775, 0]
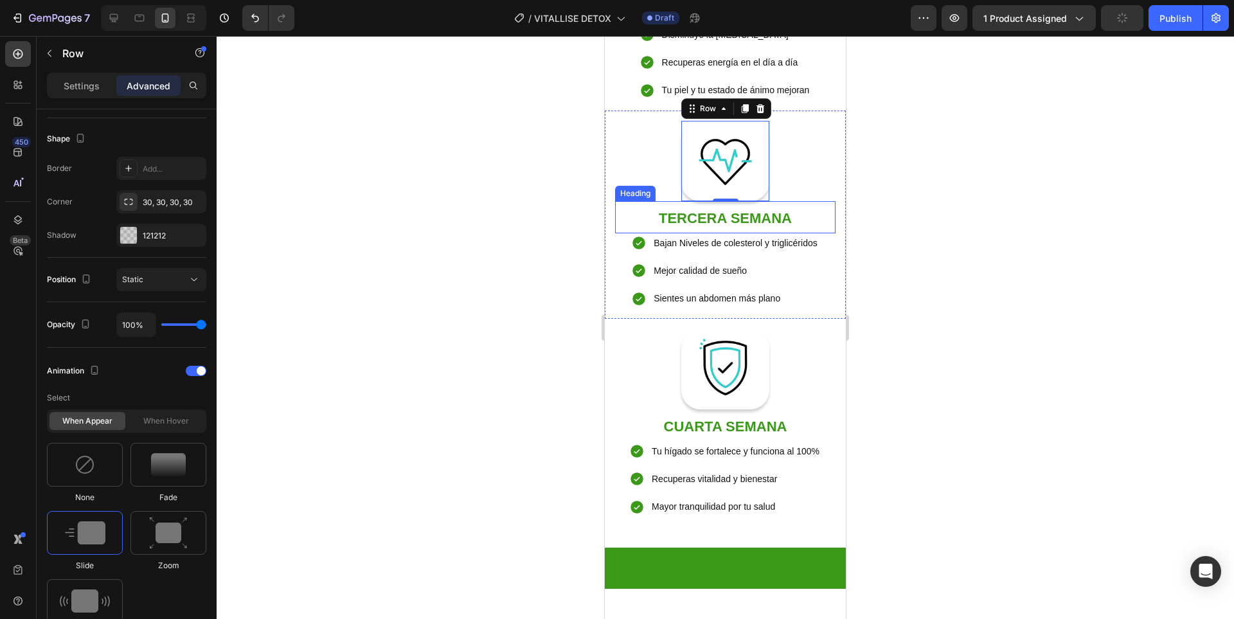
click at [812, 233] on p "⁠⁠⁠⁠⁠⁠⁠ TERCERA SEMANA" at bounding box center [725, 216] width 220 height 31
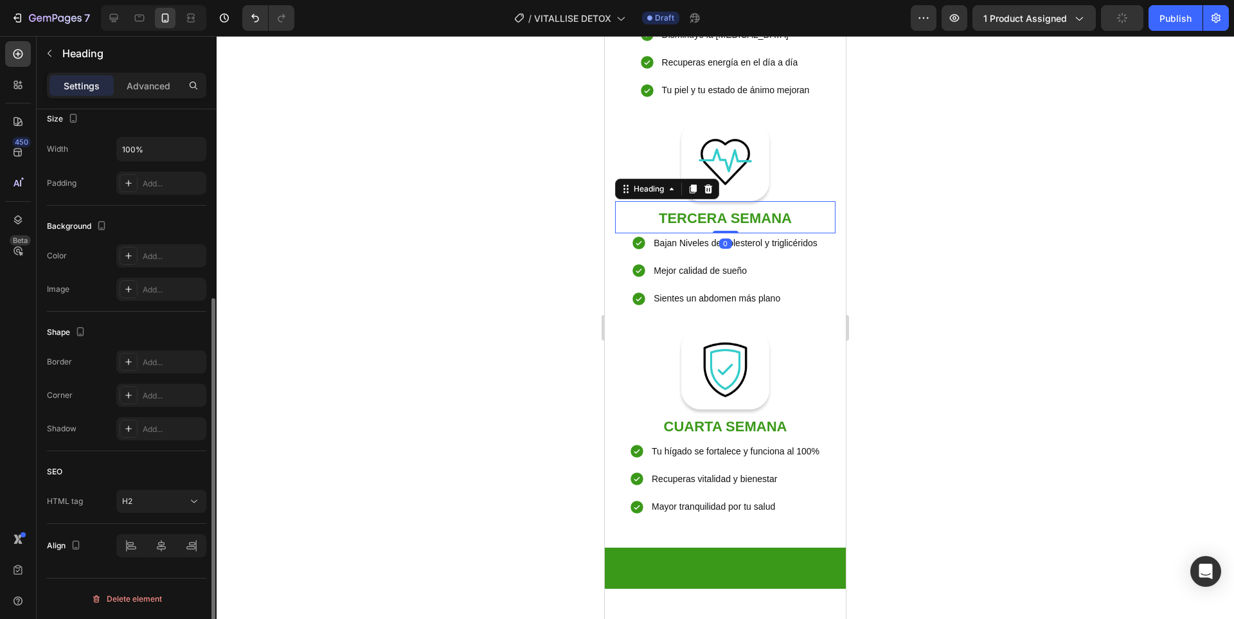
scroll to position [0, 0]
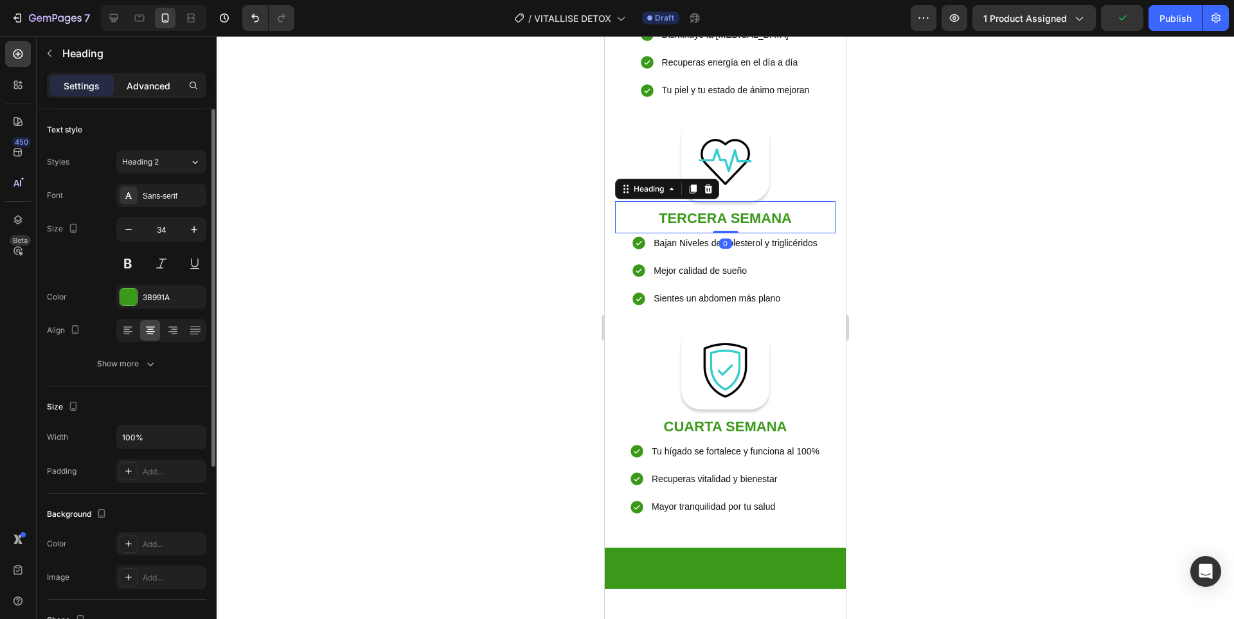
click at [139, 85] on p "Advanced" at bounding box center [149, 85] width 44 height 13
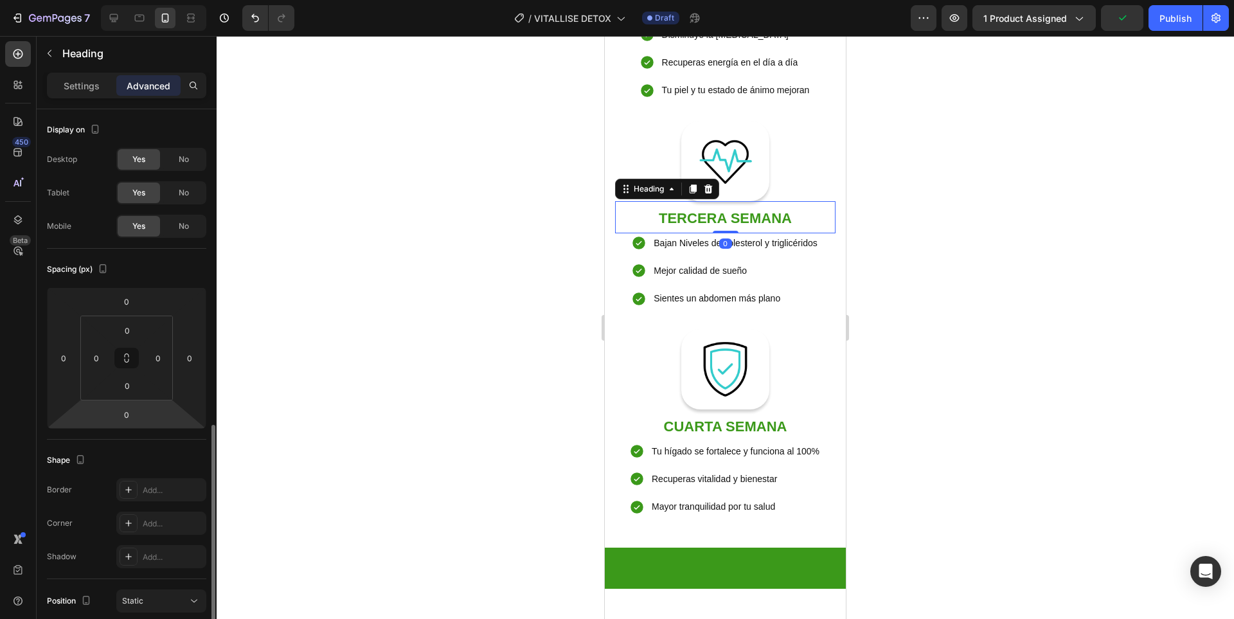
scroll to position [193, 0]
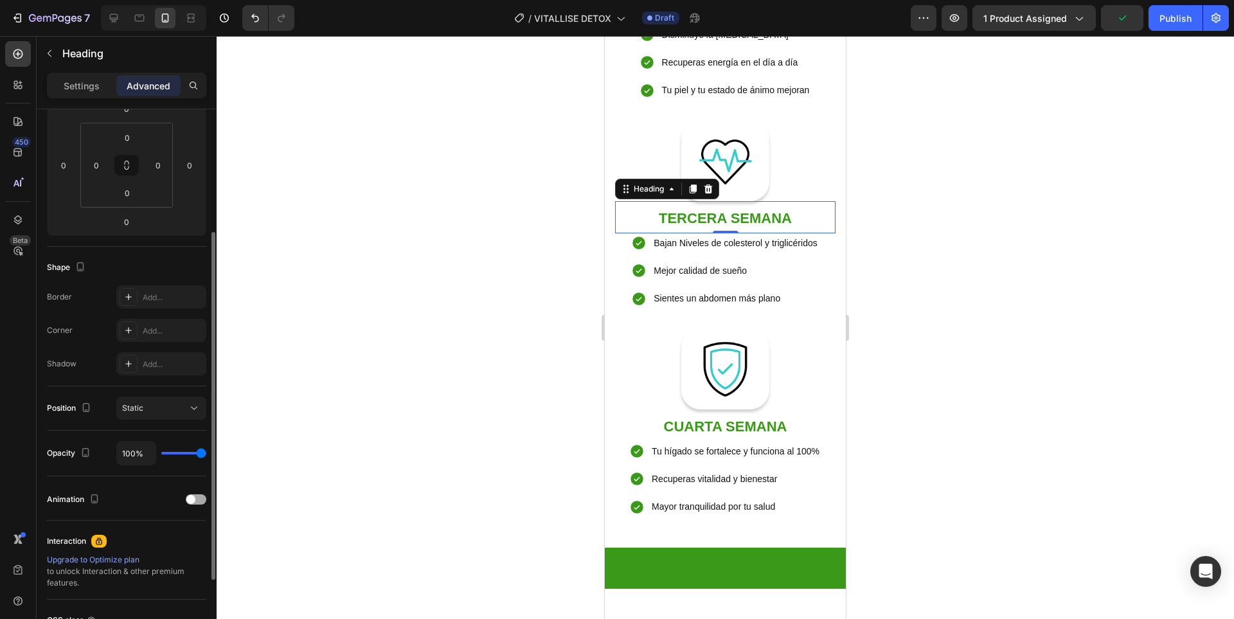
click at [199, 493] on div "Animation" at bounding box center [126, 499] width 159 height 21
click at [199, 499] on div at bounding box center [196, 499] width 21 height 10
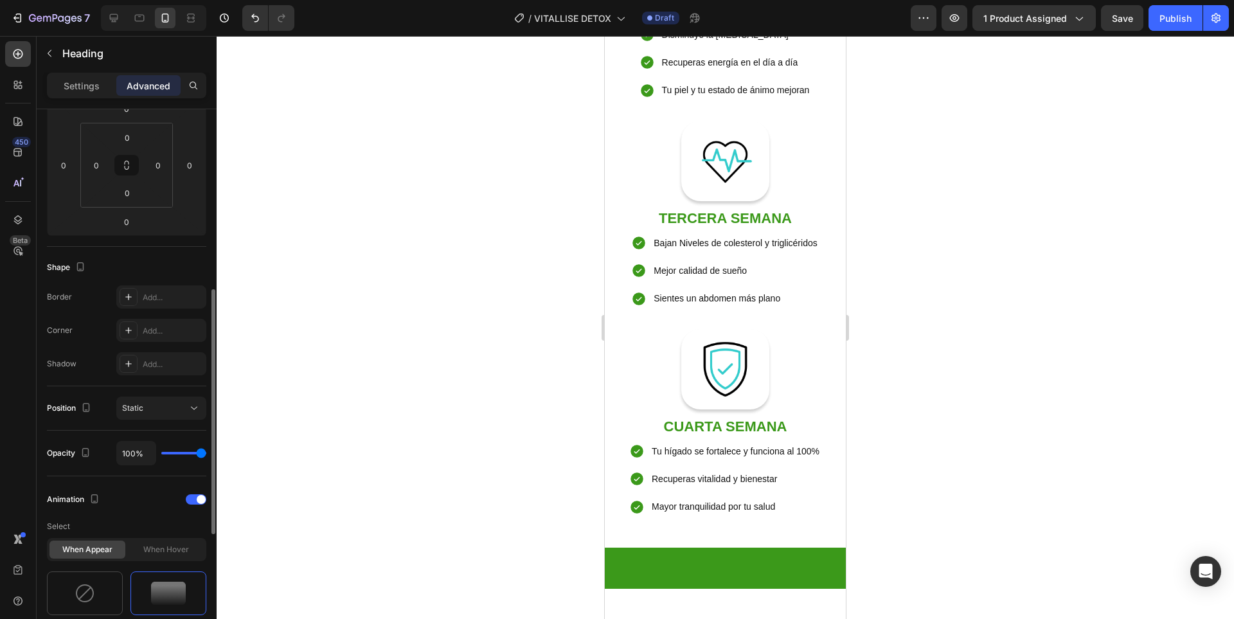
scroll to position [321, 0]
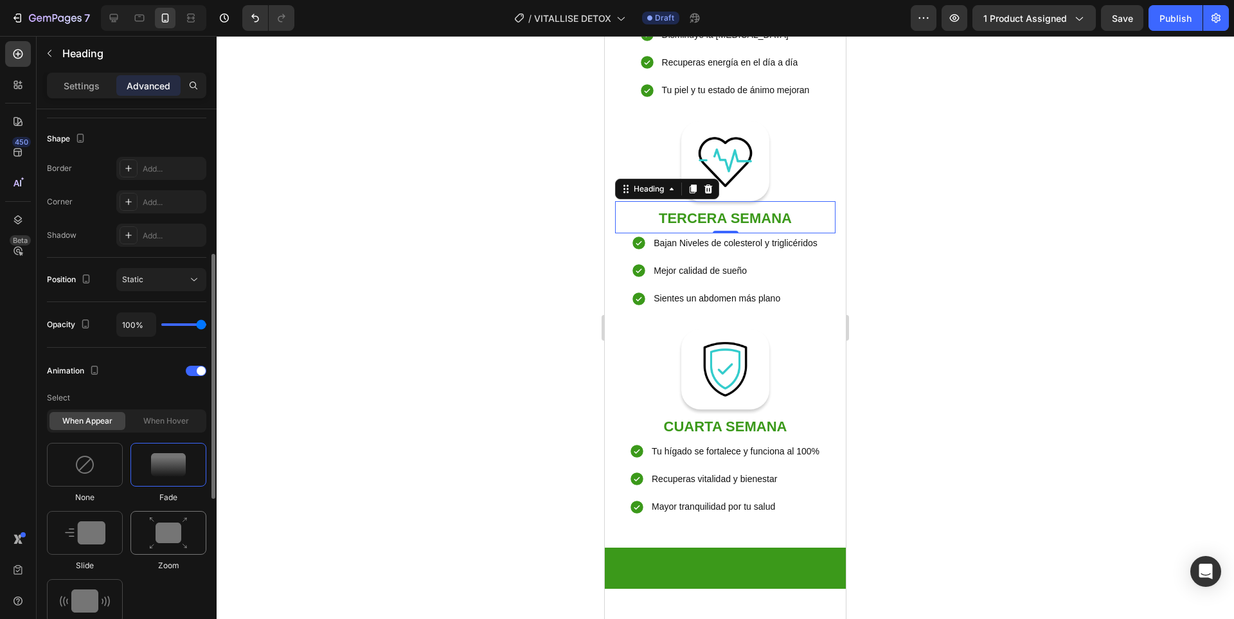
click at [179, 545] on img at bounding box center [168, 533] width 39 height 33
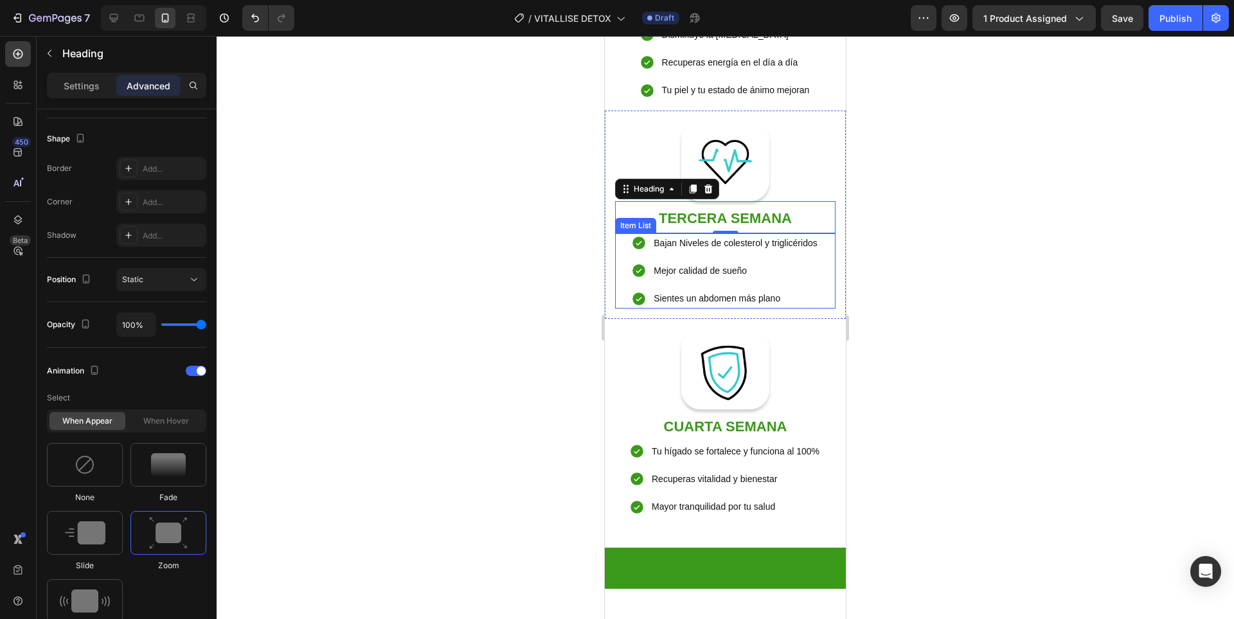
click at [825, 309] on div "Bajan Niveles de colesterol y triglicéridos Mejor calidad de sueño Sientes un a…" at bounding box center [725, 271] width 220 height 76
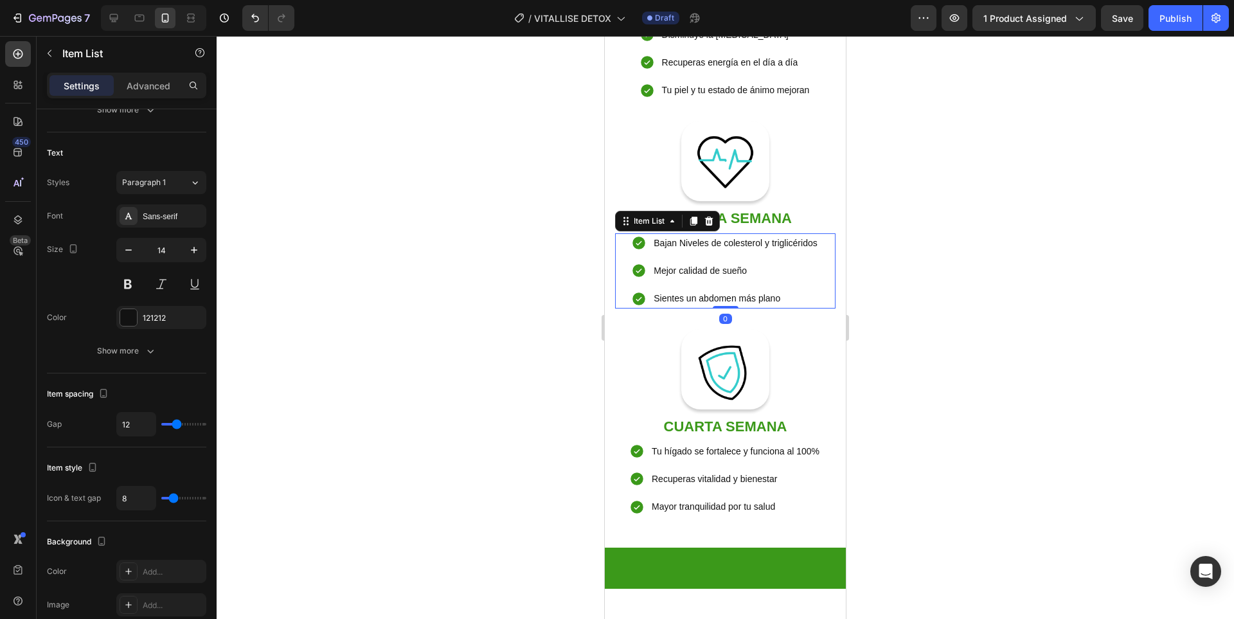
scroll to position [578, 0]
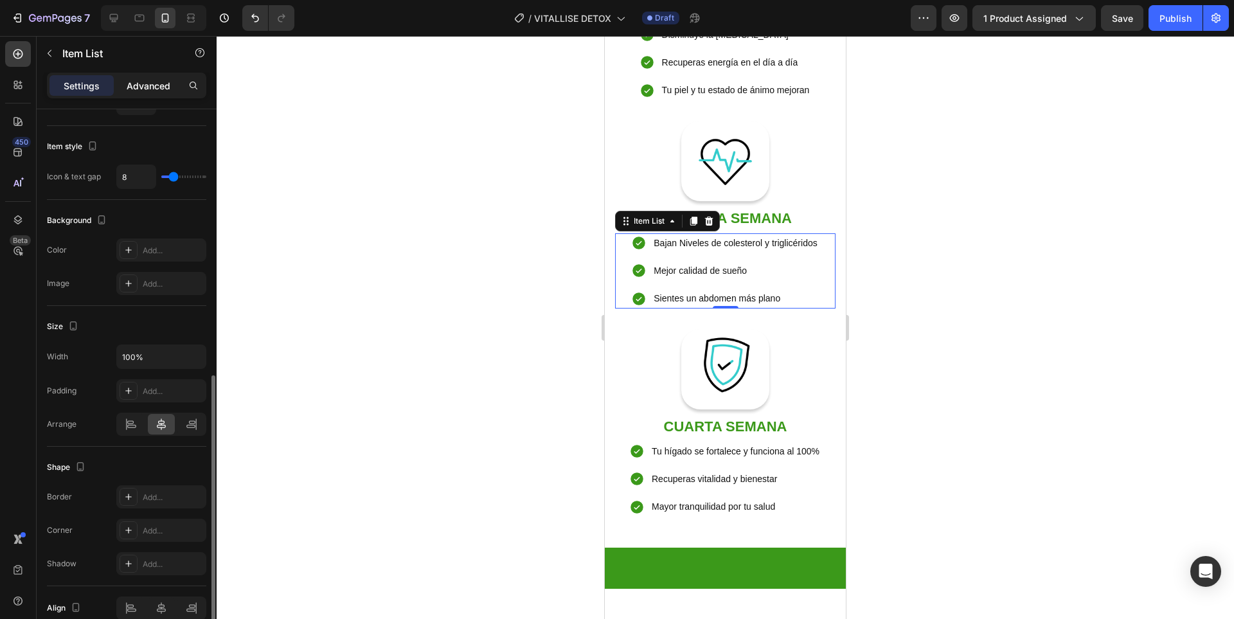
click at [148, 89] on p "Advanced" at bounding box center [149, 85] width 44 height 13
type input "100%"
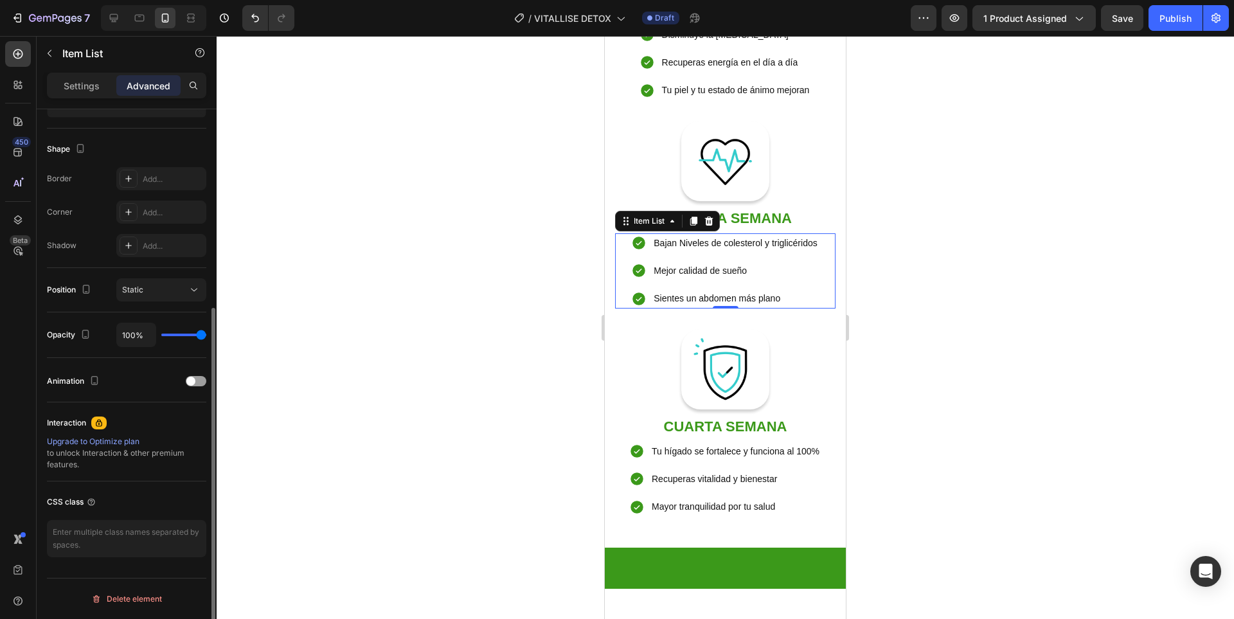
scroll to position [311, 0]
click at [190, 385] on div at bounding box center [196, 381] width 21 height 10
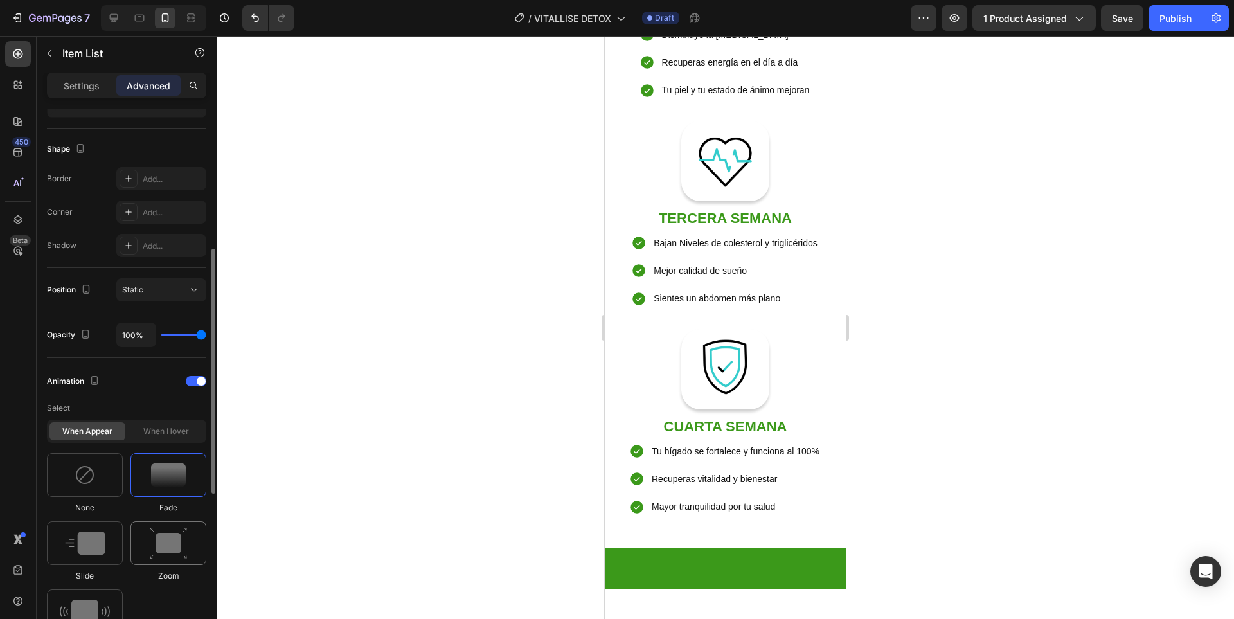
click at [164, 542] on img at bounding box center [168, 543] width 39 height 33
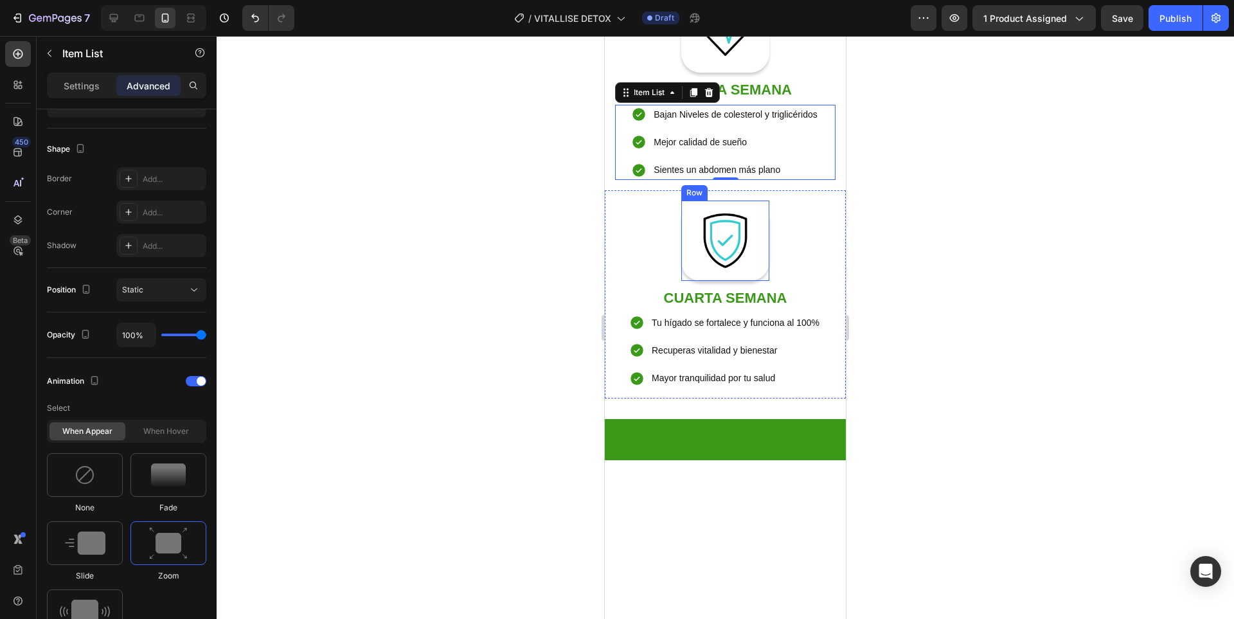
click at [761, 281] on div "Image Row" at bounding box center [725, 240] width 88 height 80
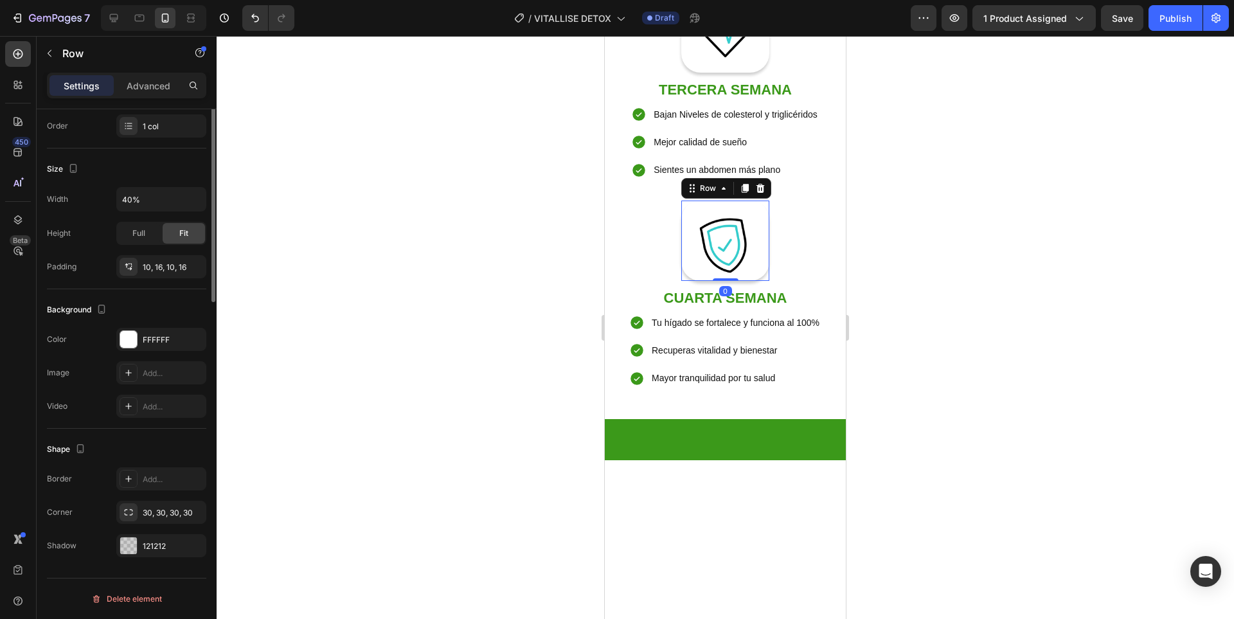
scroll to position [0, 0]
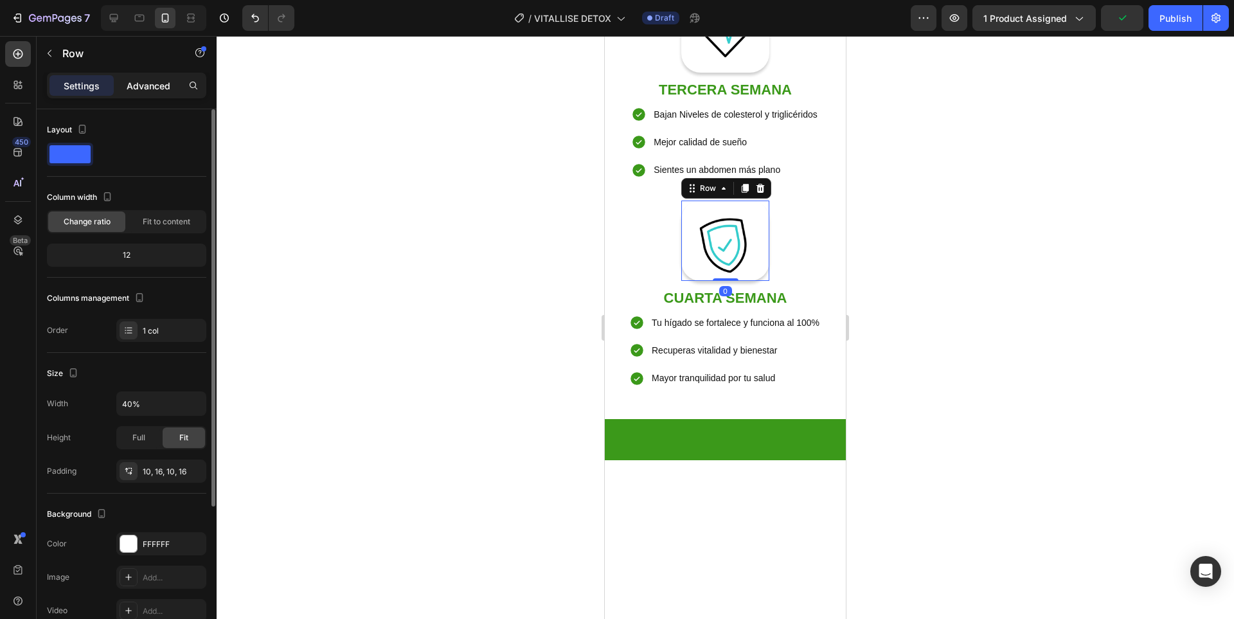
click at [150, 85] on p "Advanced" at bounding box center [149, 85] width 44 height 13
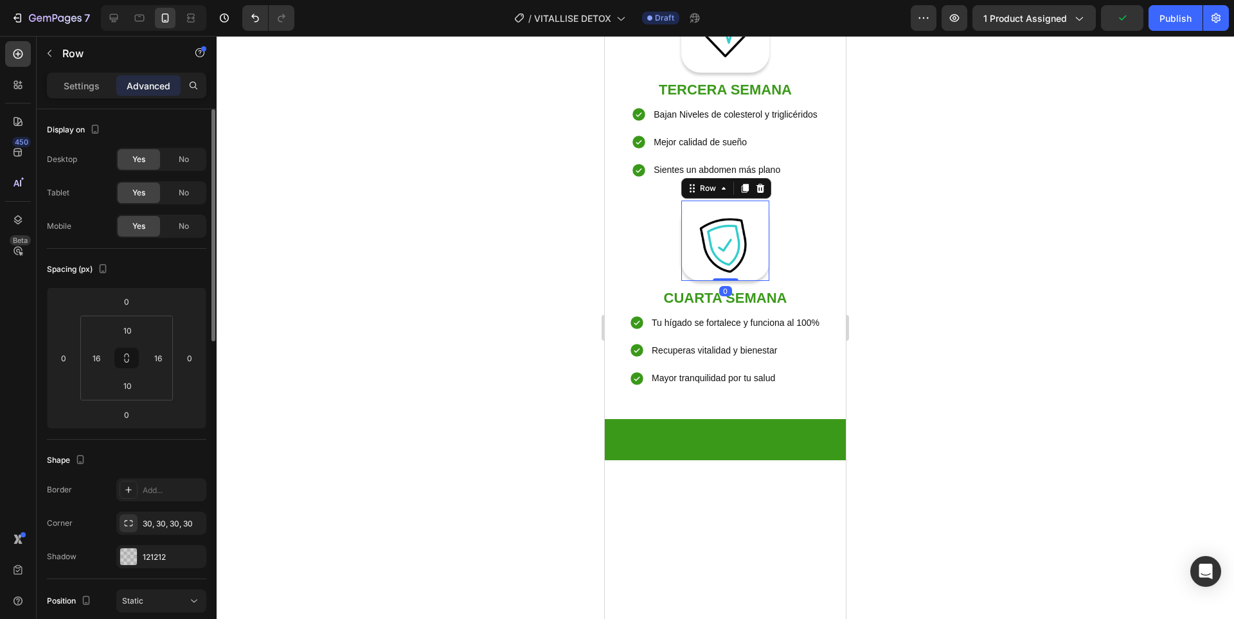
scroll to position [257, 0]
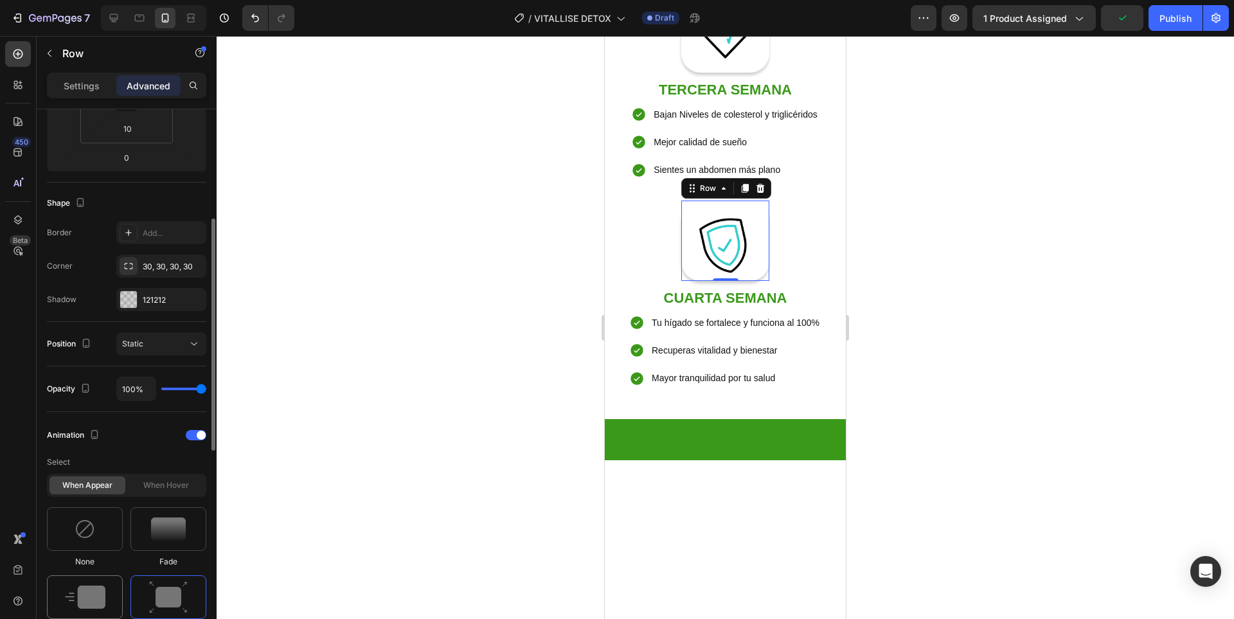
click at [102, 575] on div "None Fade Slide Zoom Shake" at bounding box center [126, 605] width 159 height 197
click at [100, 579] on div at bounding box center [85, 597] width 76 height 44
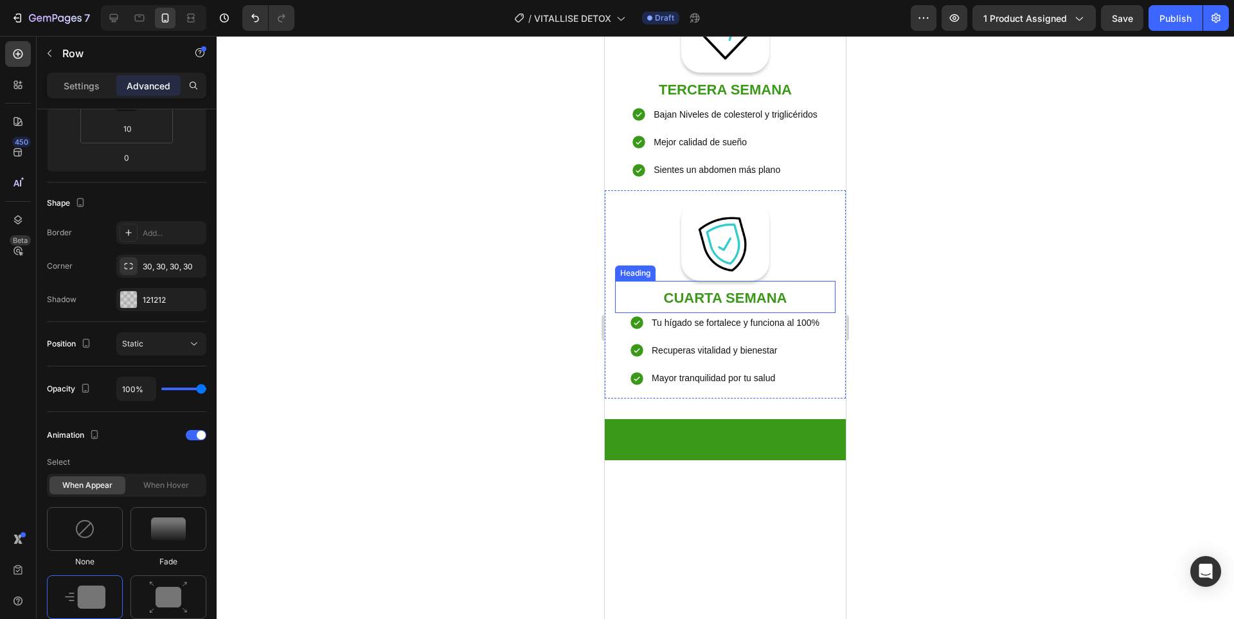
scroll to position [1935, 0]
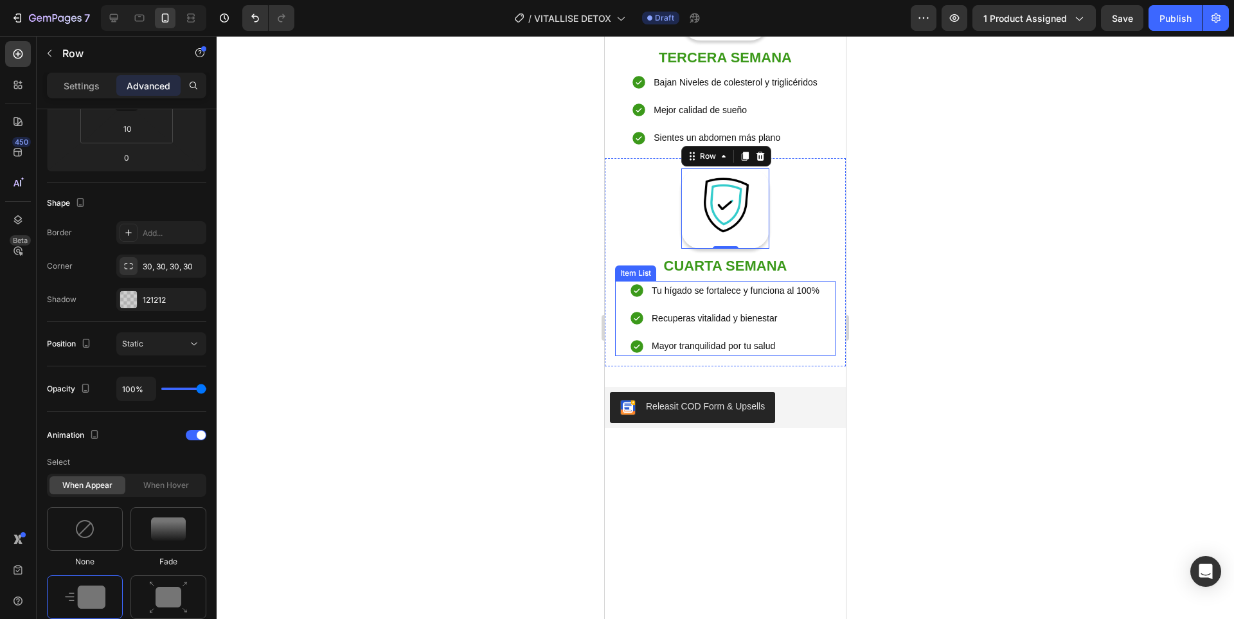
click at [795, 299] on p "Tu hígado se fortalece y funciona al 100%" at bounding box center [735, 291] width 168 height 16
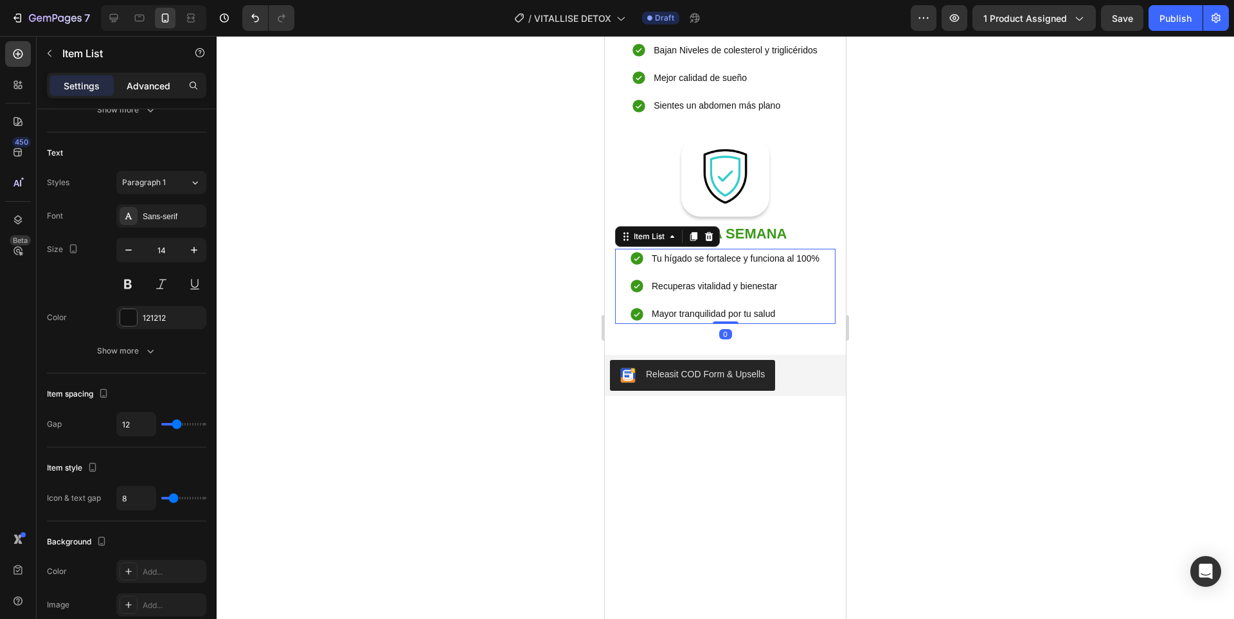
scroll to position [0, 0]
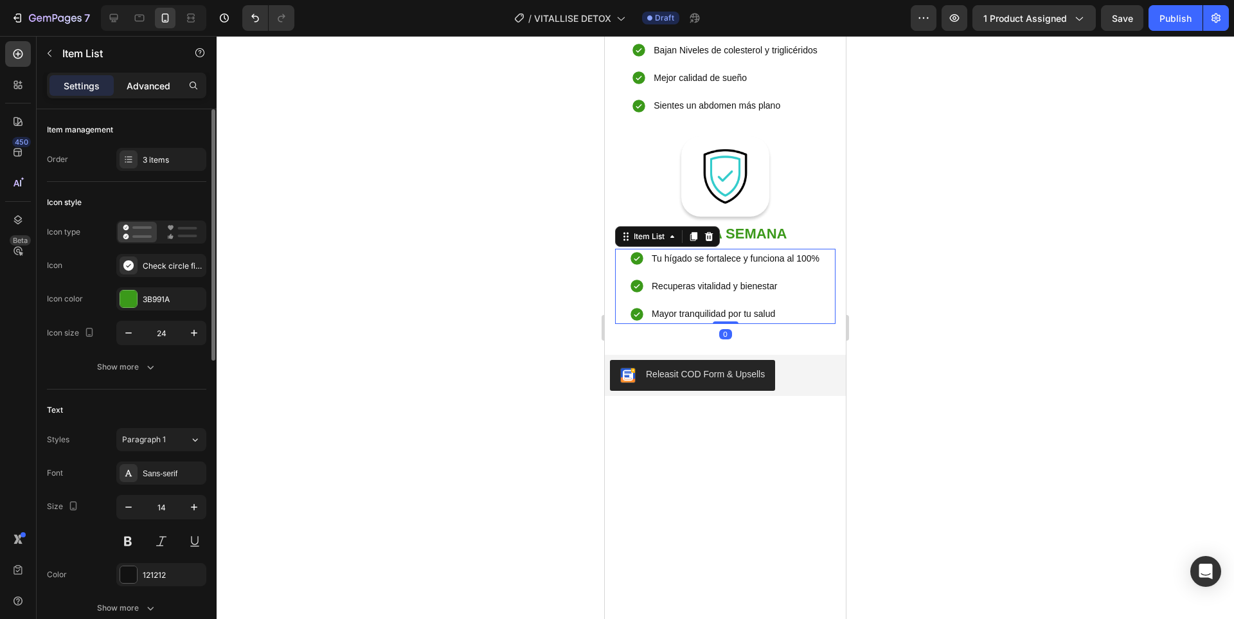
click at [145, 91] on p "Advanced" at bounding box center [149, 85] width 44 height 13
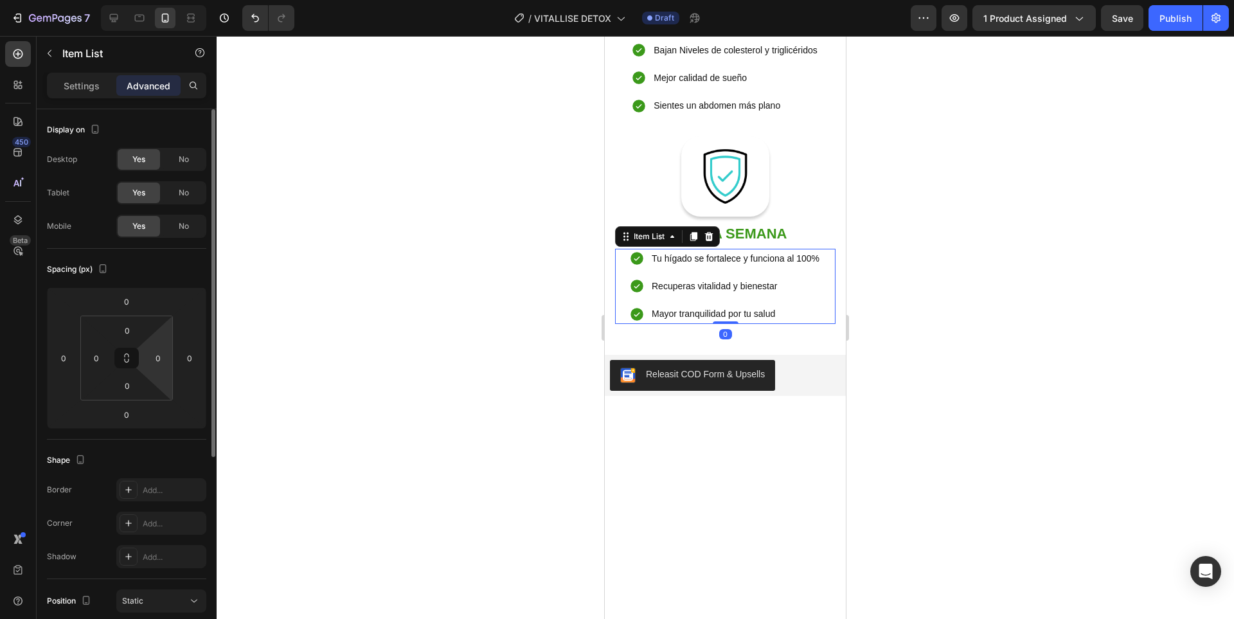
type input "100%"
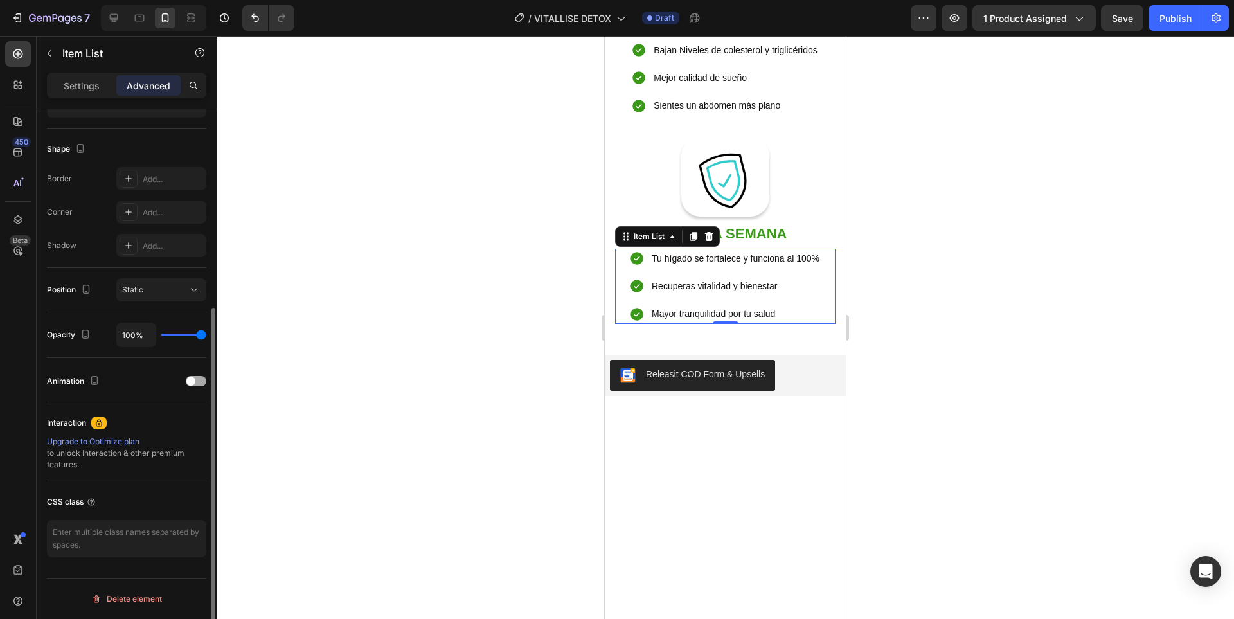
click at [191, 382] on span at bounding box center [190, 380] width 9 height 9
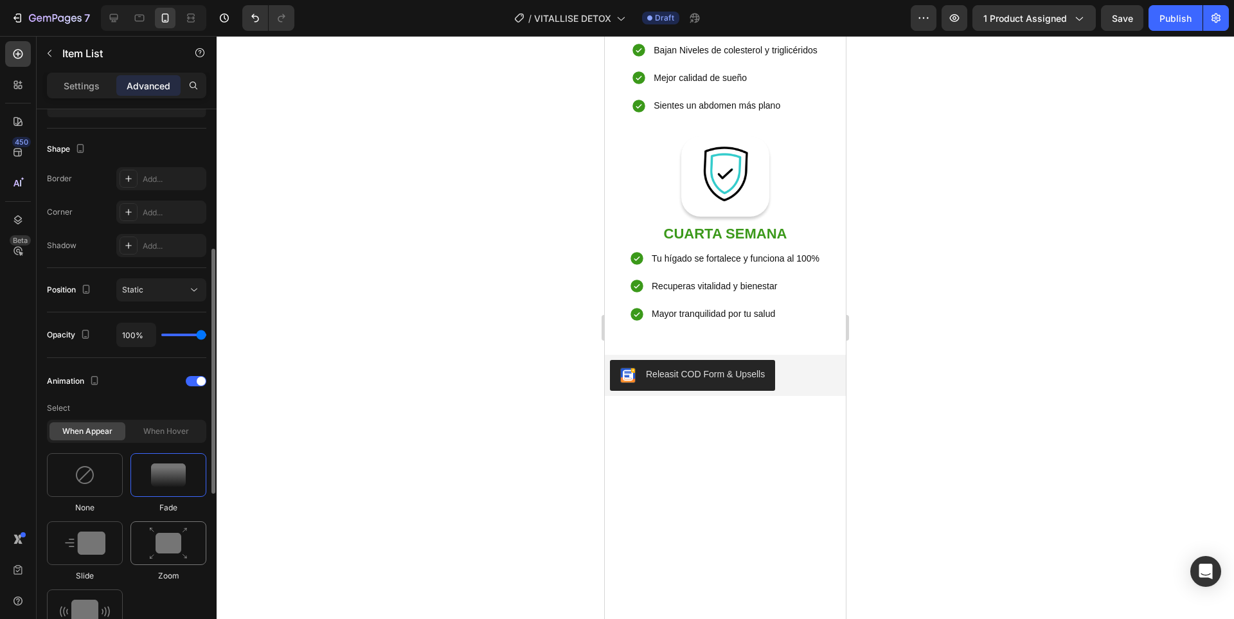
click at [182, 538] on img at bounding box center [168, 543] width 39 height 33
click at [788, 248] on p "⁠⁠⁠⁠⁠⁠⁠ CUARTA SEMANA" at bounding box center [725, 232] width 220 height 31
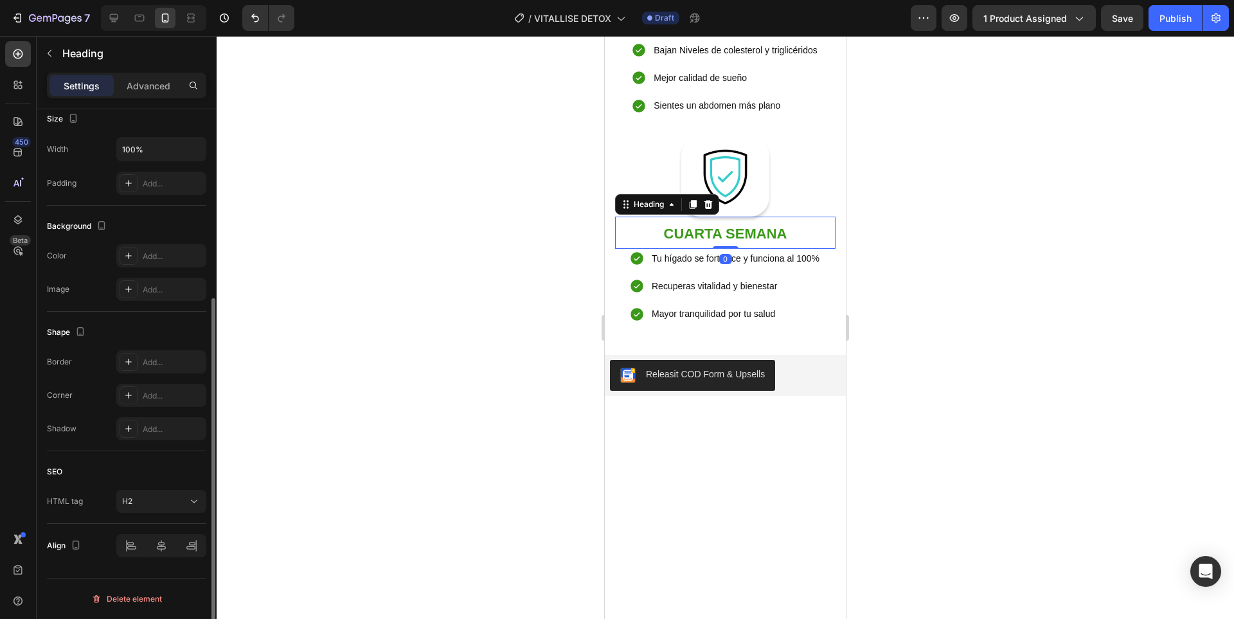
scroll to position [0, 0]
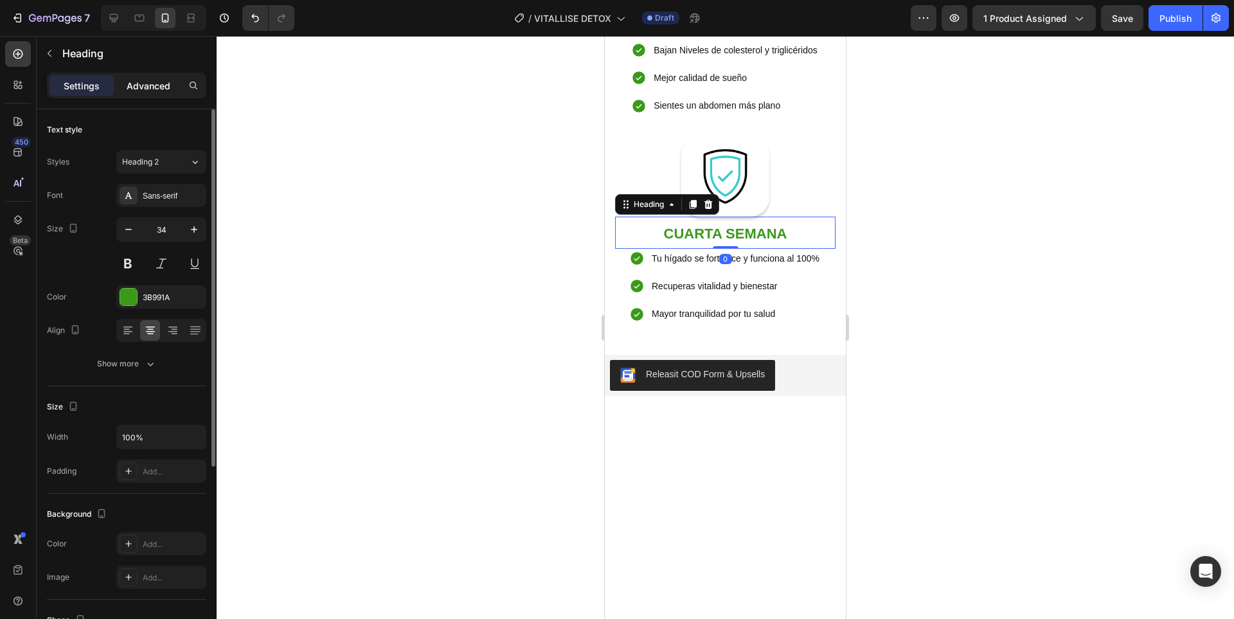
click at [154, 86] on p "Advanced" at bounding box center [149, 85] width 44 height 13
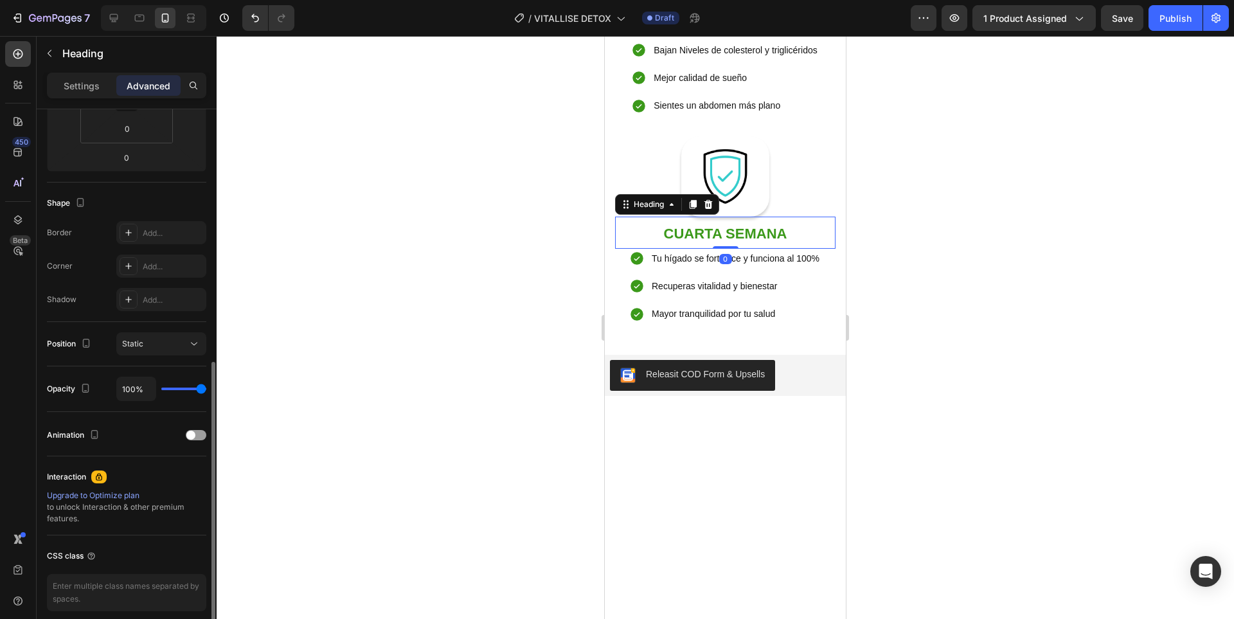
scroll to position [311, 0]
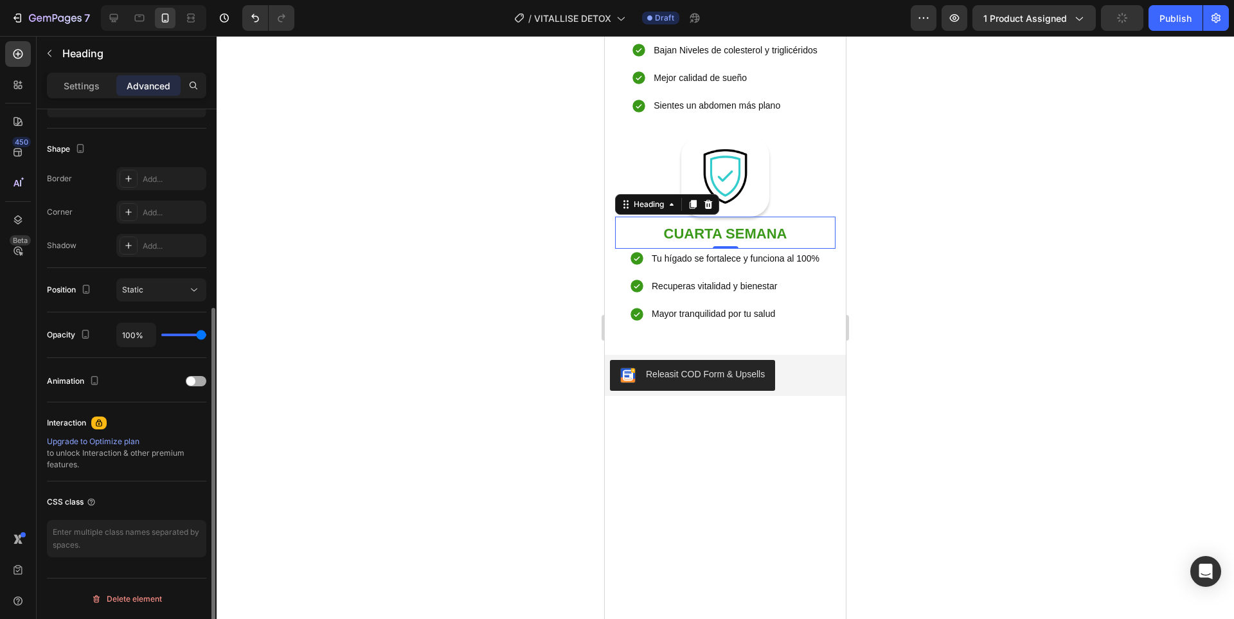
click at [193, 378] on span at bounding box center [190, 380] width 9 height 9
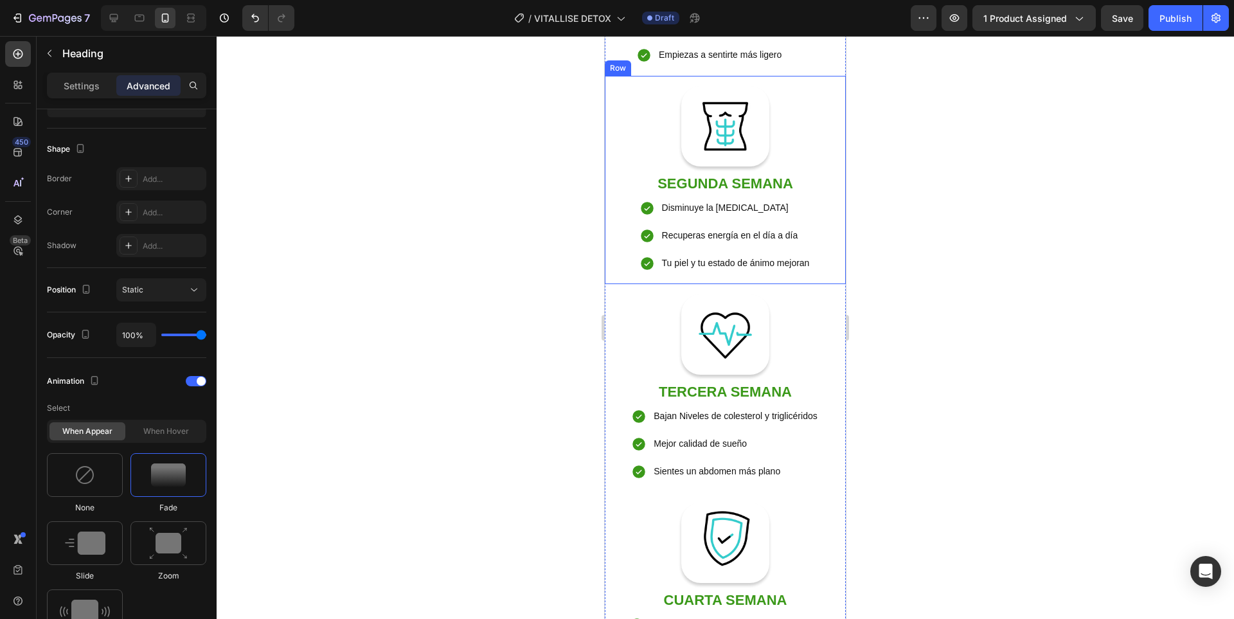
scroll to position [1787, 0]
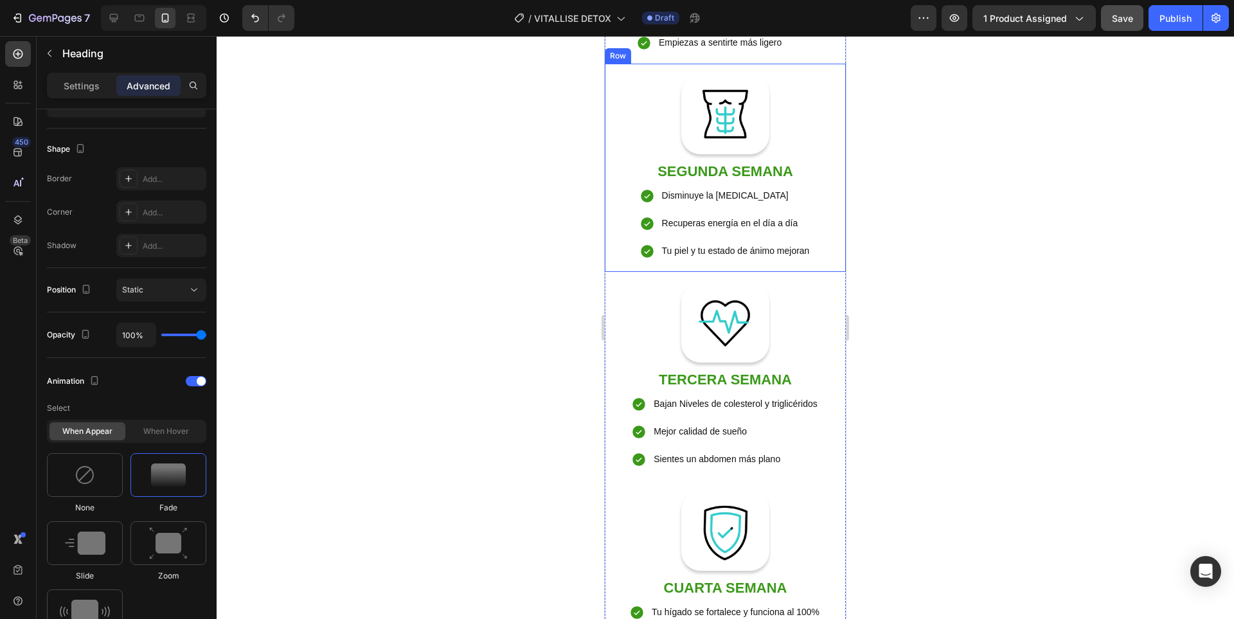
click at [1118, 28] on button "Save" at bounding box center [1122, 18] width 42 height 26
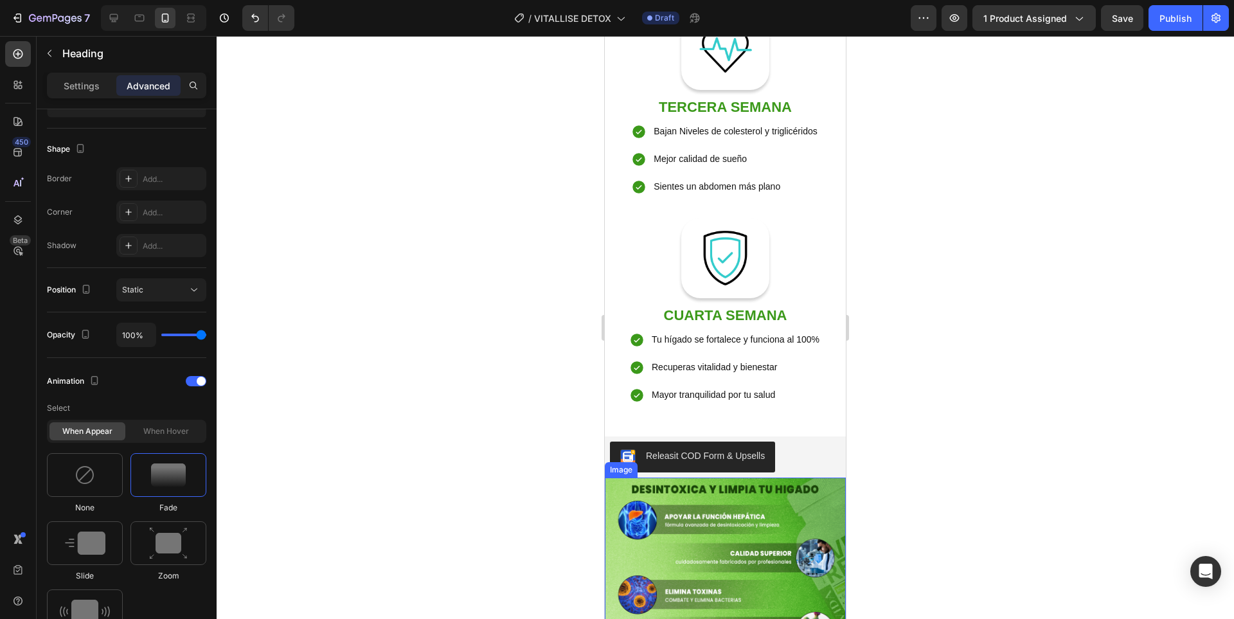
scroll to position [2096, 0]
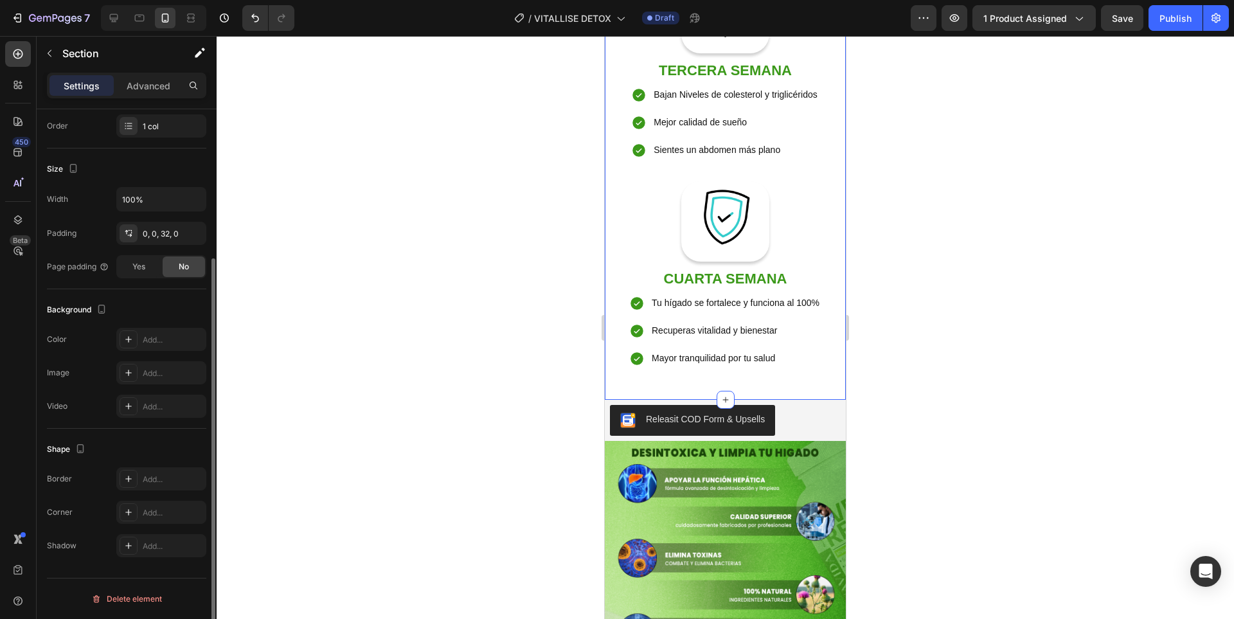
scroll to position [0, 0]
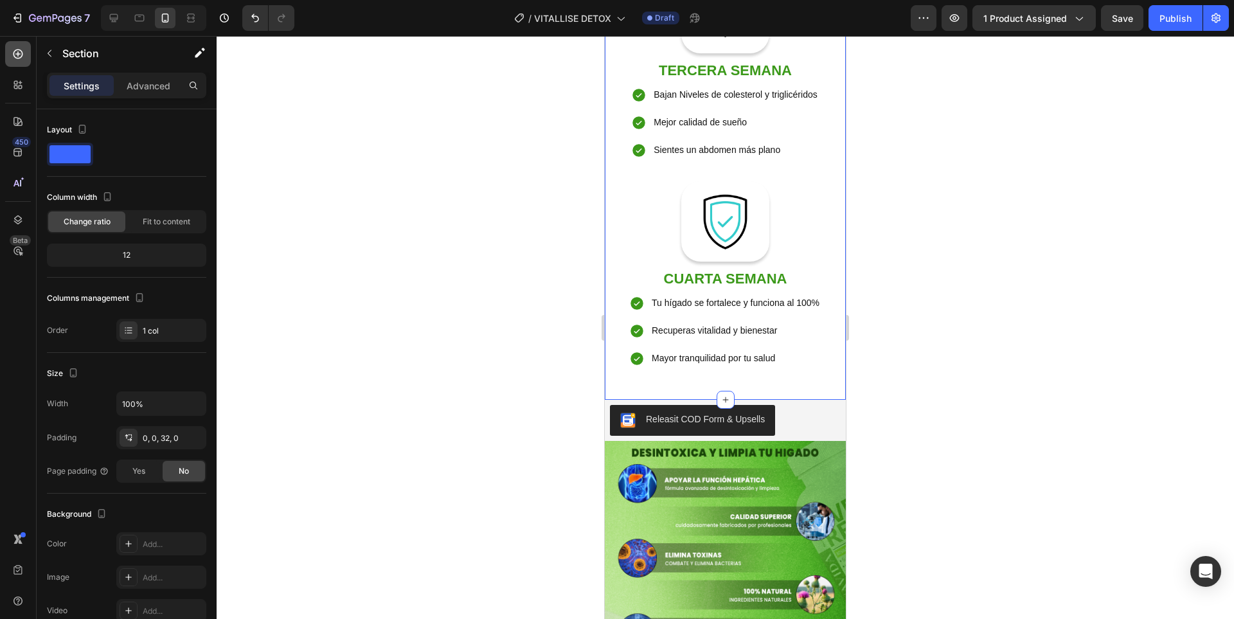
click at [17, 57] on icon at bounding box center [18, 54] width 13 height 13
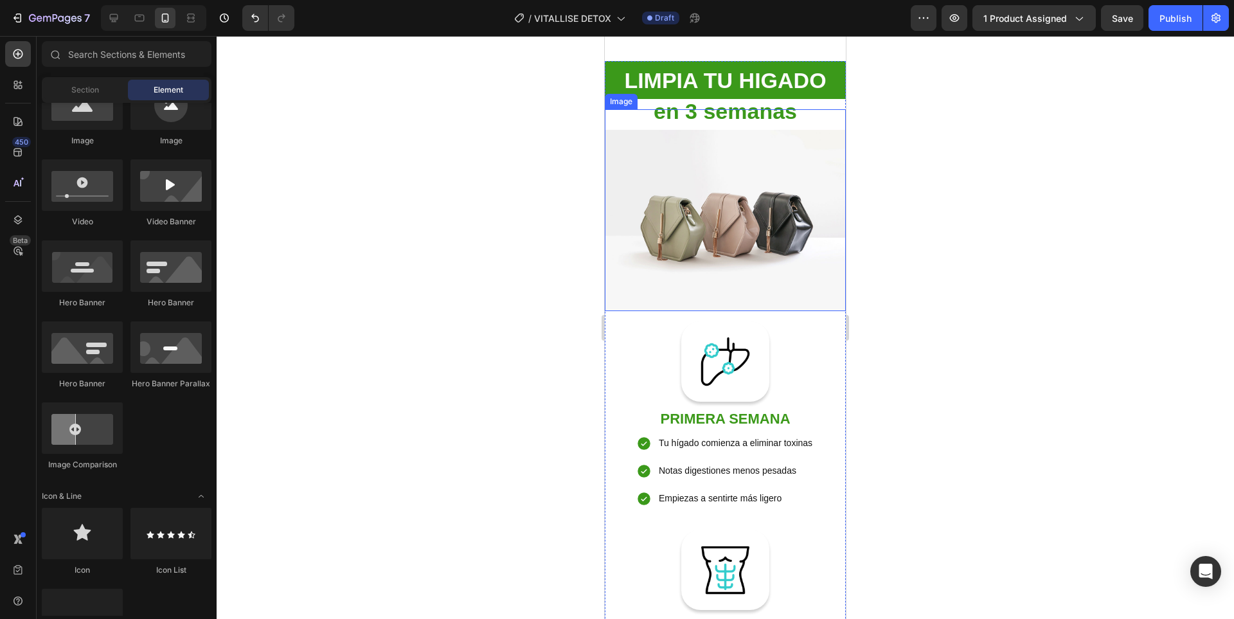
scroll to position [1285, 0]
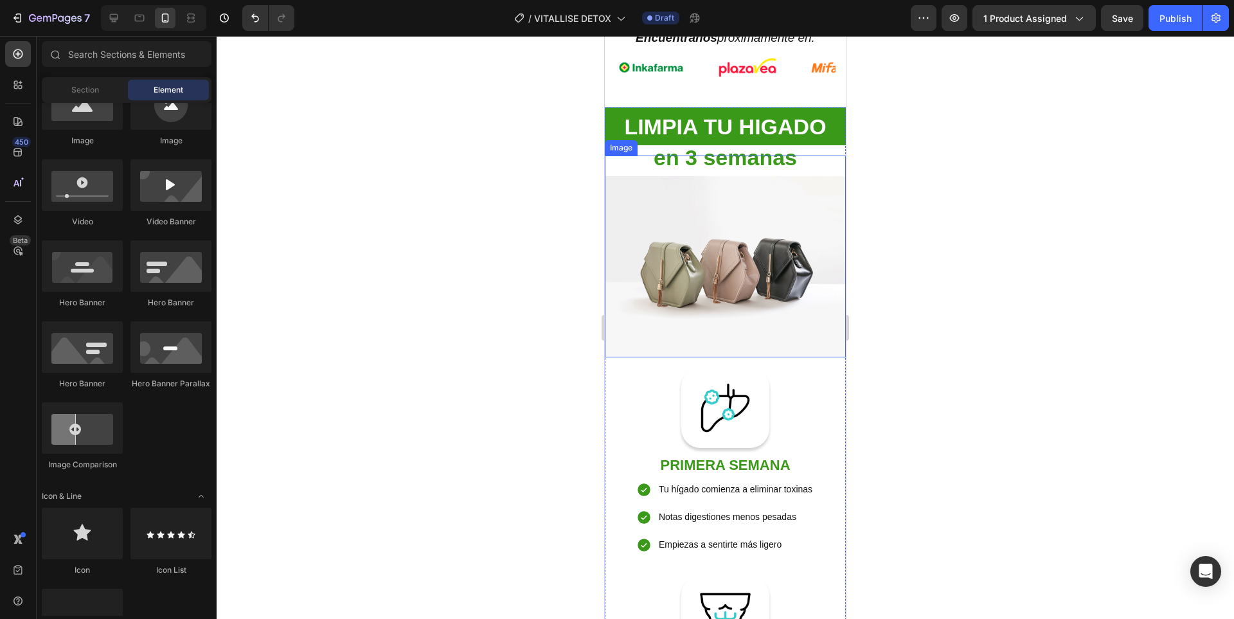
click at [734, 211] on img at bounding box center [725, 266] width 241 height 181
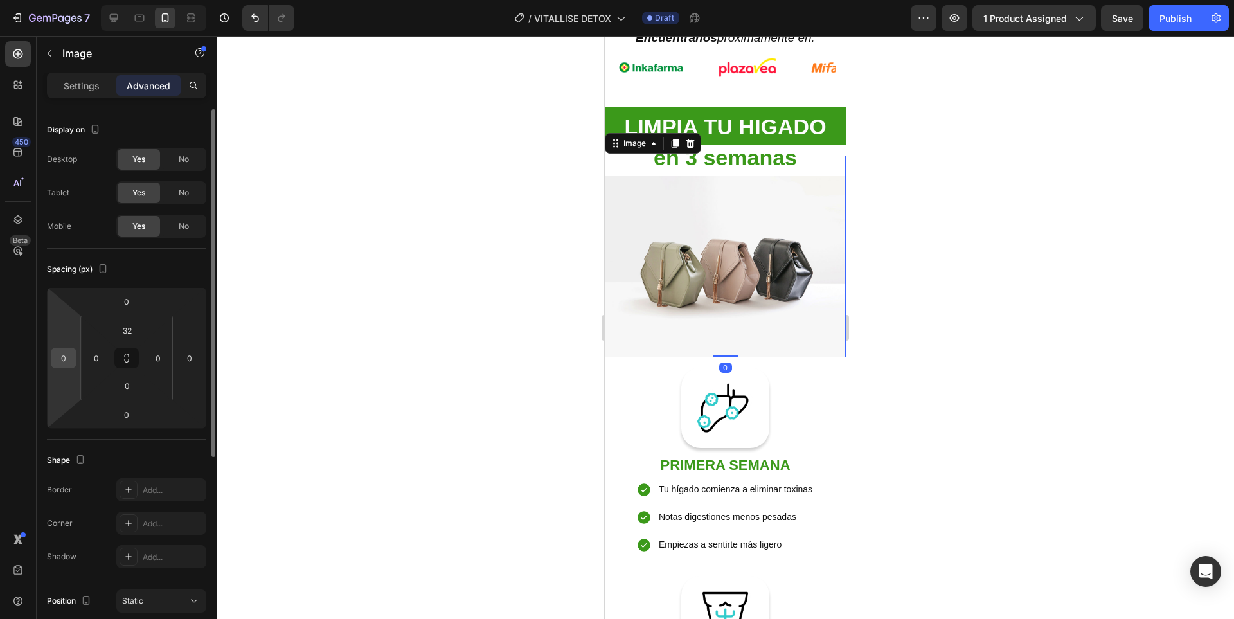
click at [64, 360] on input "0" at bounding box center [63, 357] width 19 height 19
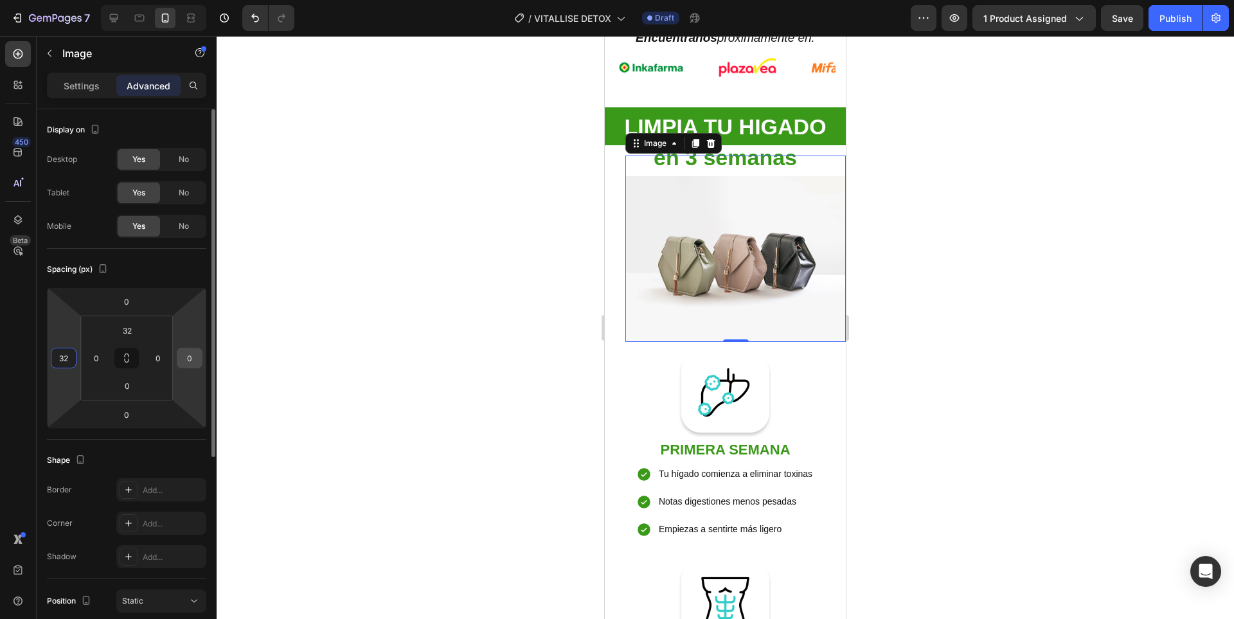
type input "32"
click at [189, 359] on input "0" at bounding box center [189, 357] width 19 height 19
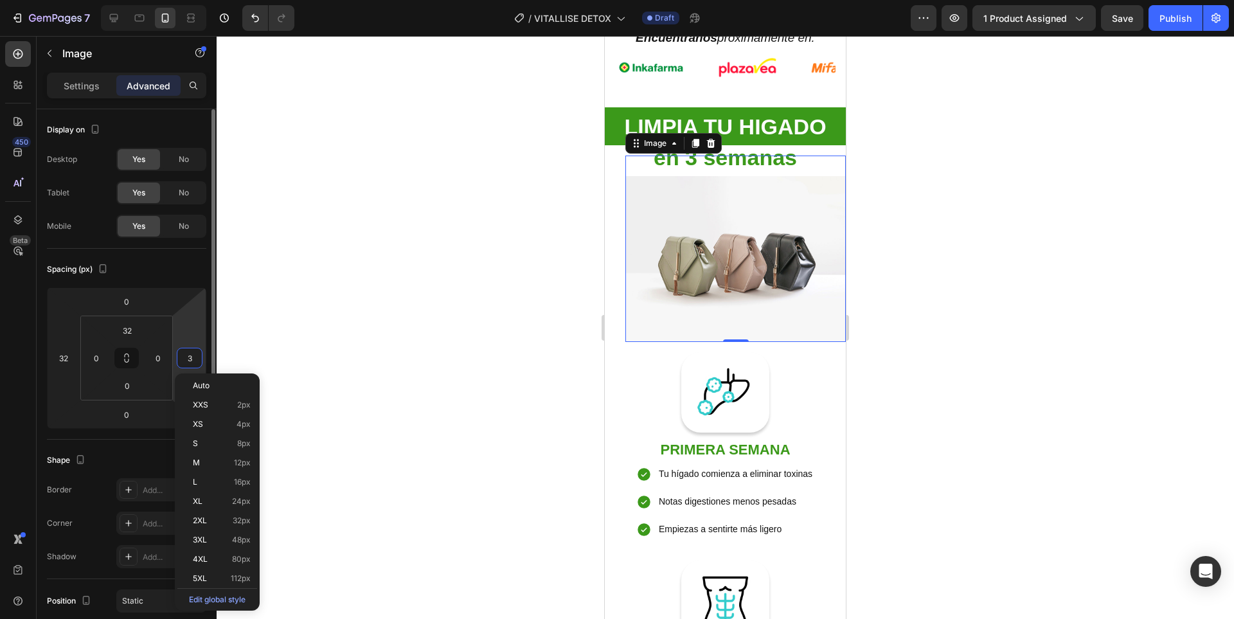
type input "32"
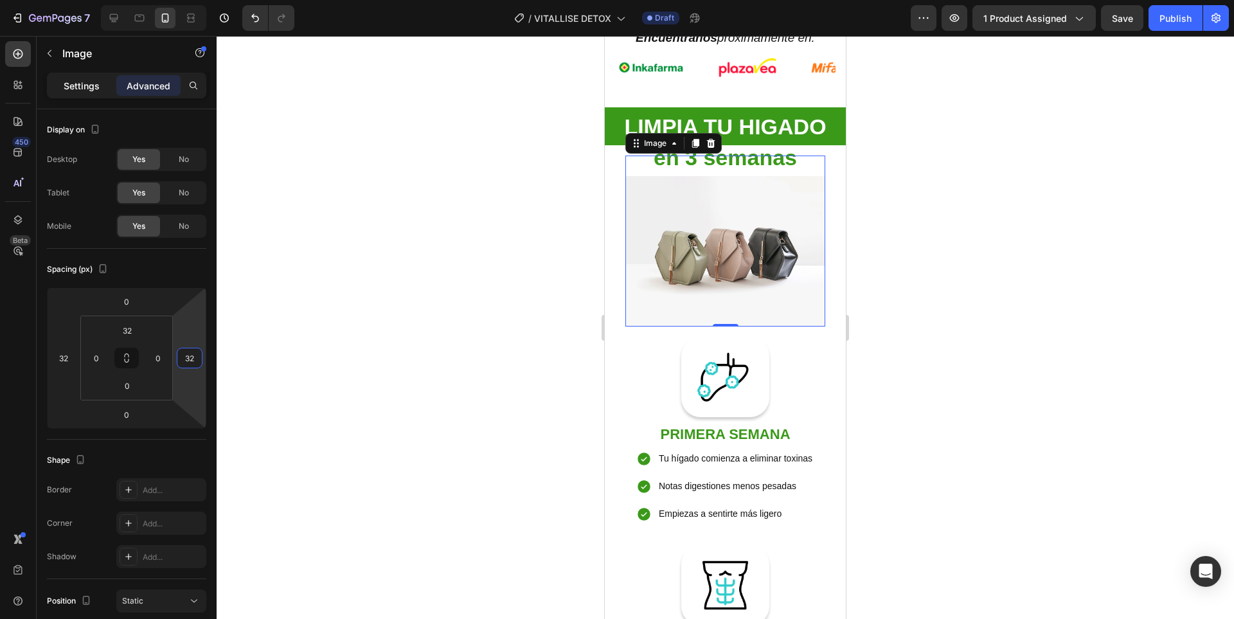
click at [90, 80] on p "Settings" at bounding box center [82, 85] width 36 height 13
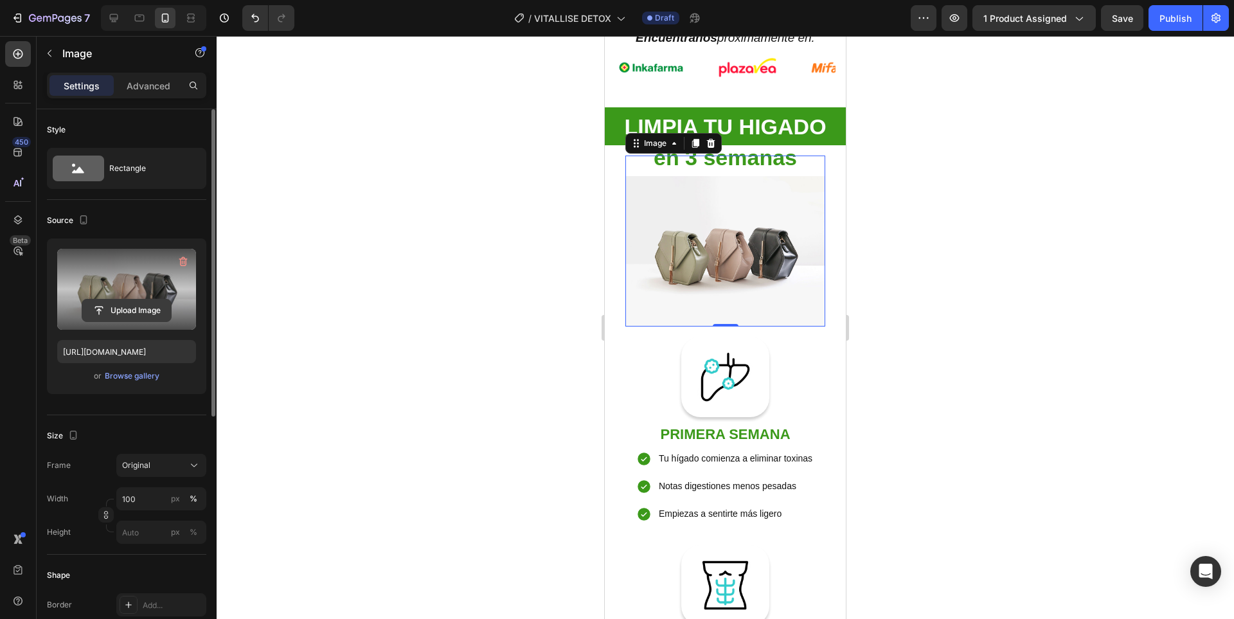
click at [147, 309] on input "file" at bounding box center [126, 310] width 89 height 22
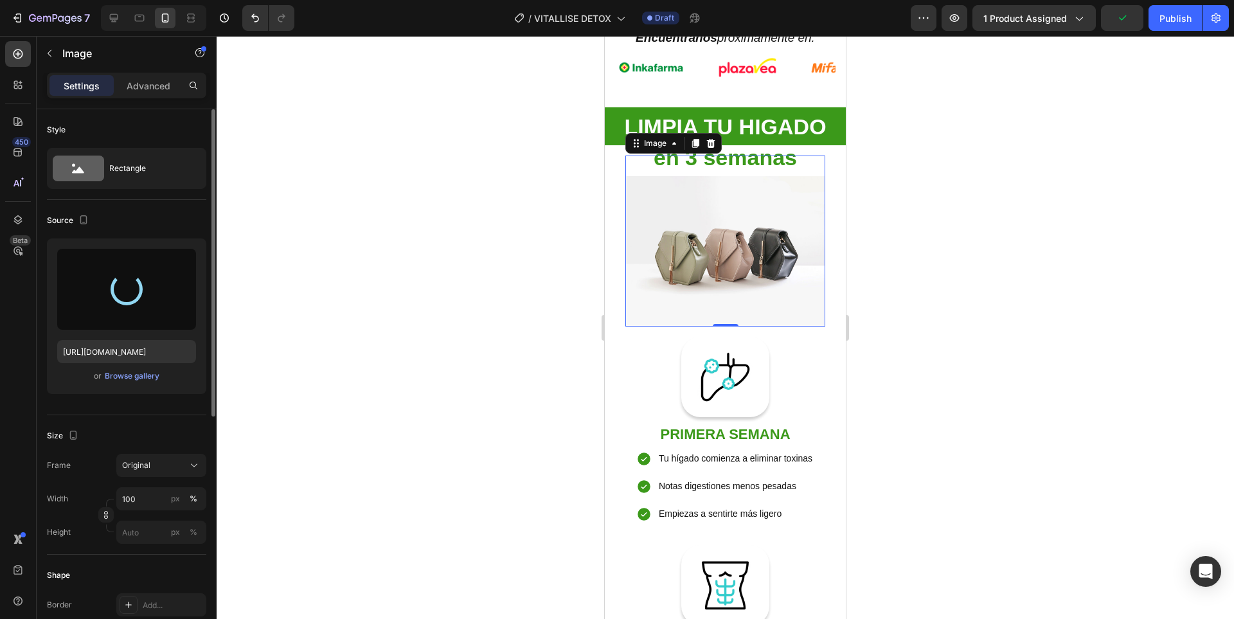
type input "https://cdn.shopify.com/s/files/1/0936/3688/6831/files/gempages_575465464986075…"
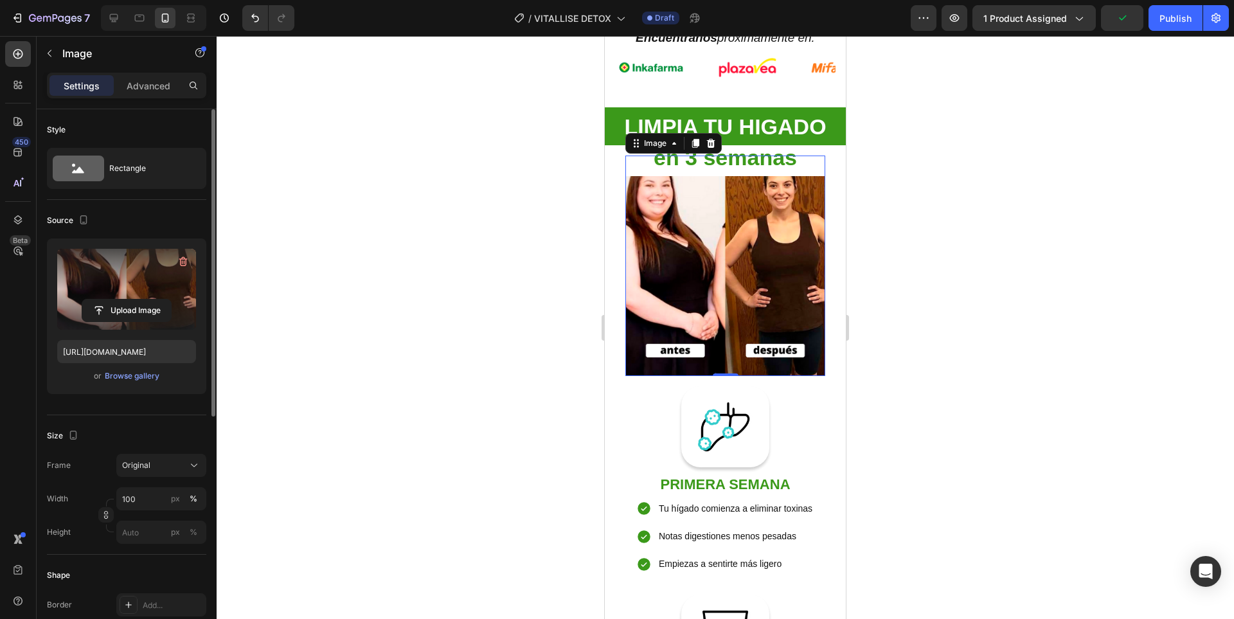
click at [1023, 264] on div at bounding box center [725, 327] width 1017 height 583
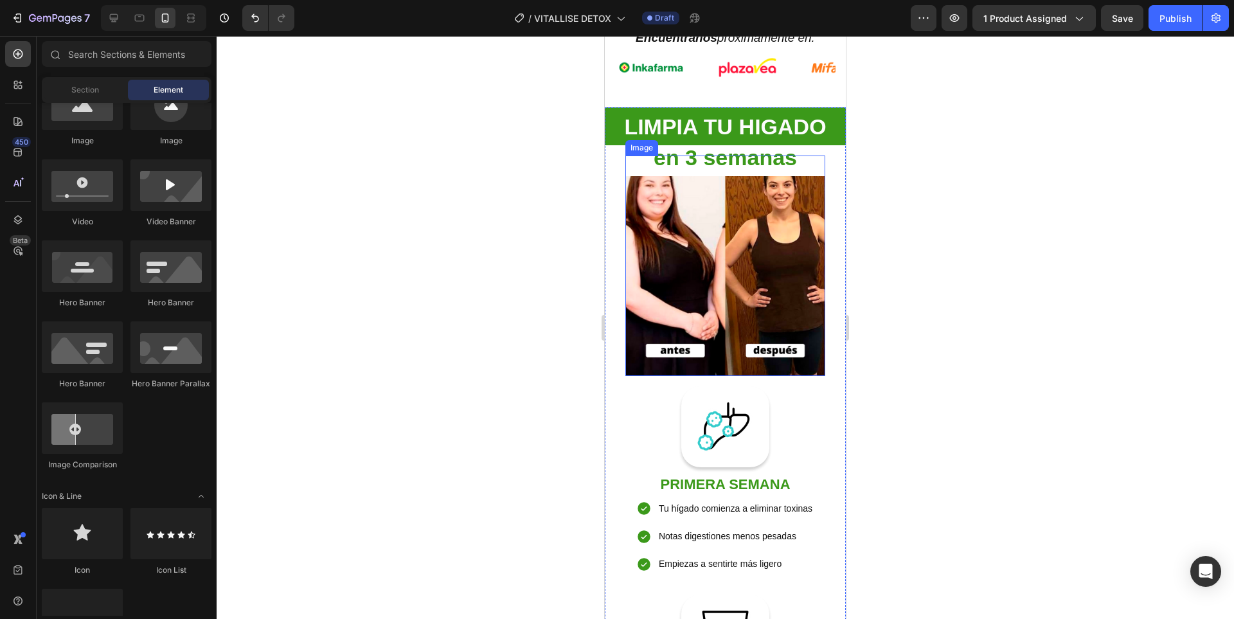
click at [747, 240] on img at bounding box center [725, 276] width 200 height 200
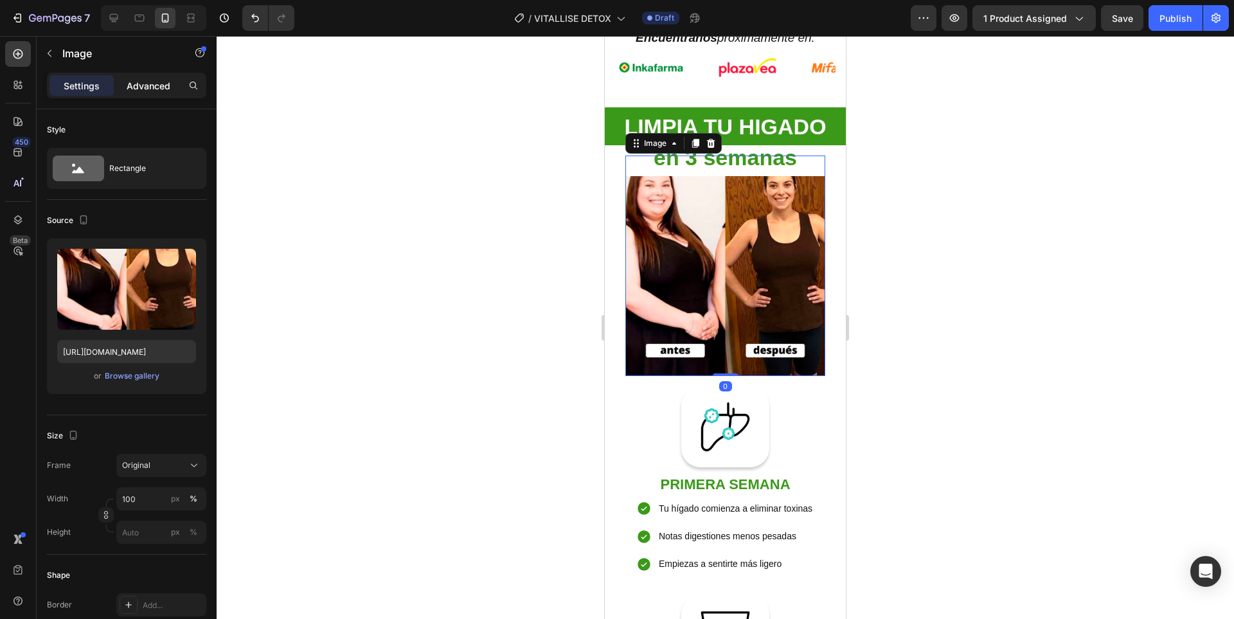
click at [137, 93] on div "Advanced" at bounding box center [148, 85] width 64 height 21
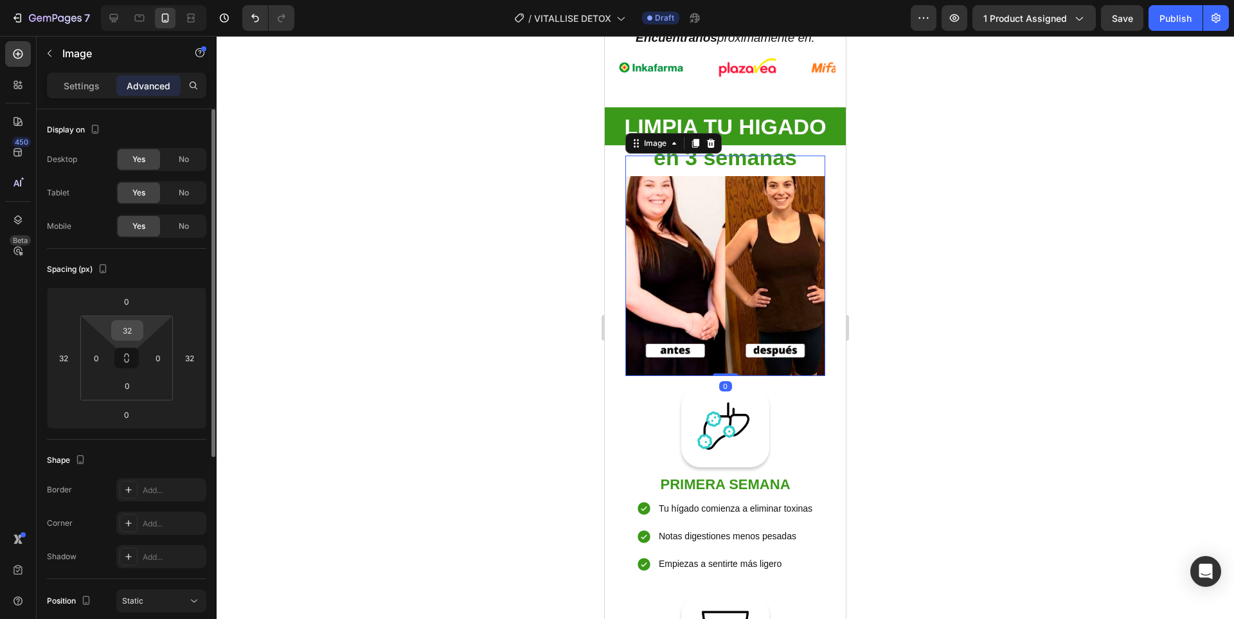
click at [133, 331] on input "32" at bounding box center [127, 330] width 26 height 19
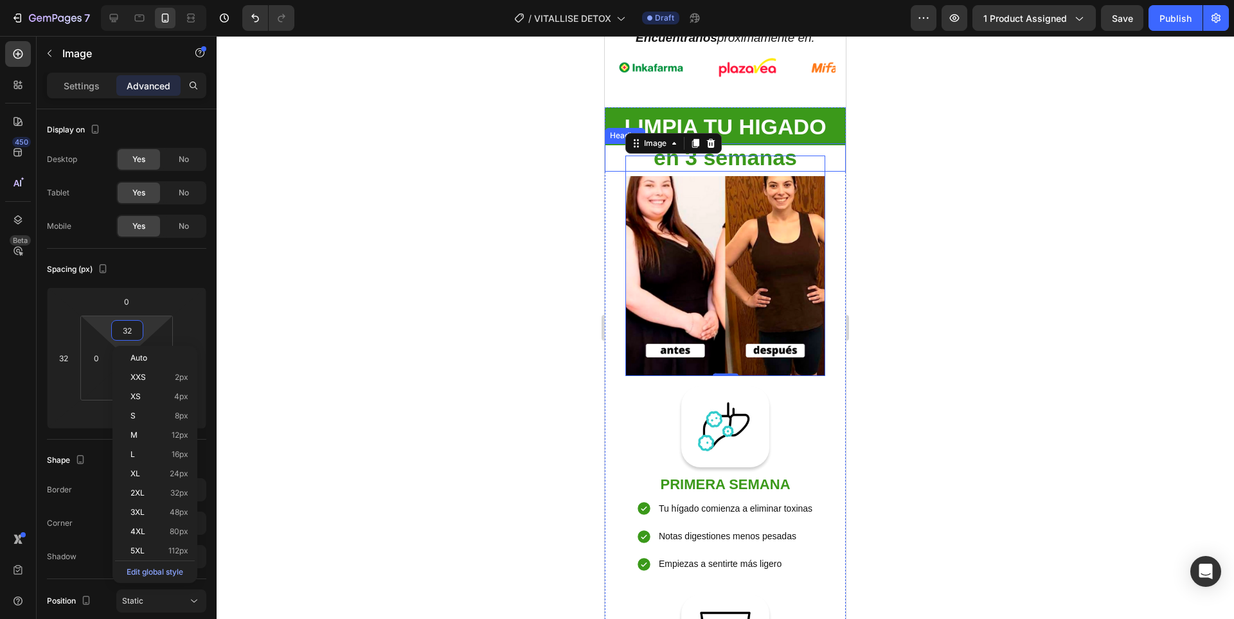
click at [784, 151] on strong "en 3 semanas" at bounding box center [724, 157] width 143 height 24
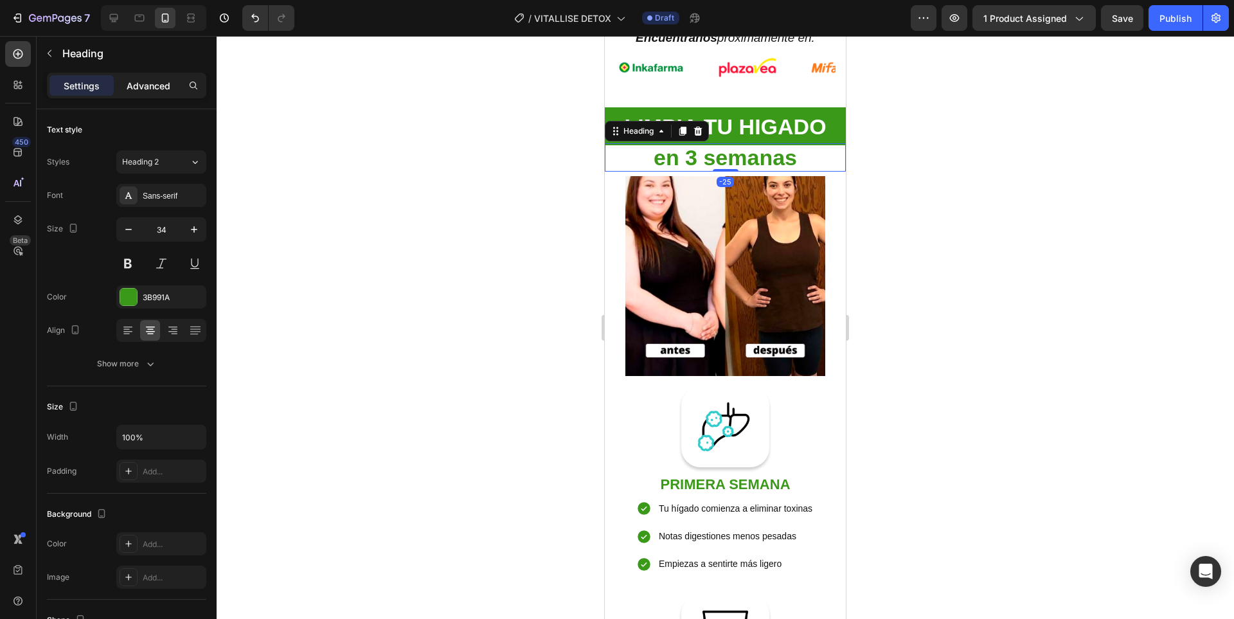
click at [154, 85] on p "Advanced" at bounding box center [149, 85] width 44 height 13
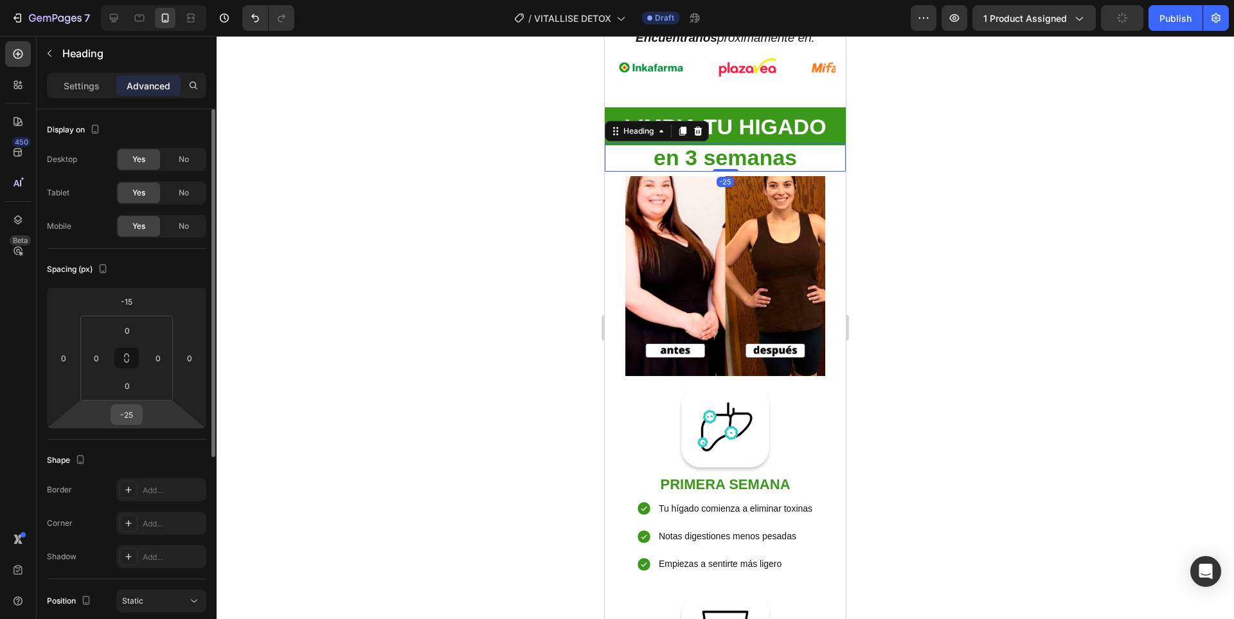
click at [131, 416] on input "-25" at bounding box center [127, 414] width 26 height 19
type input "0"
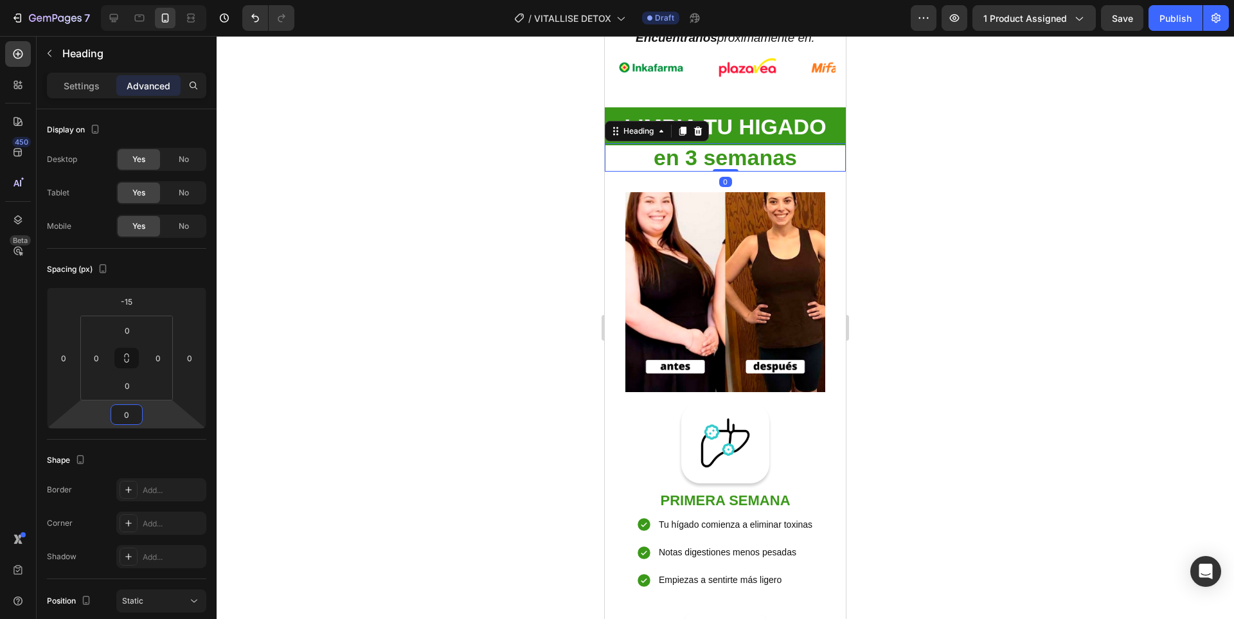
click at [945, 279] on div at bounding box center [725, 327] width 1017 height 583
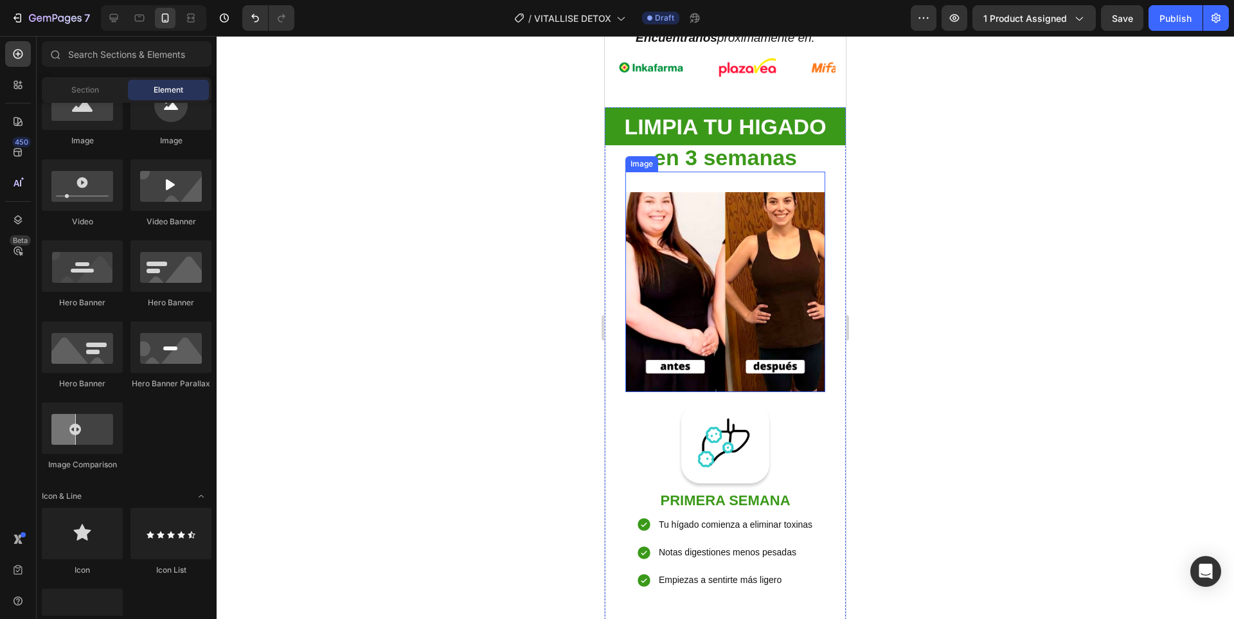
click at [765, 234] on img at bounding box center [725, 292] width 200 height 200
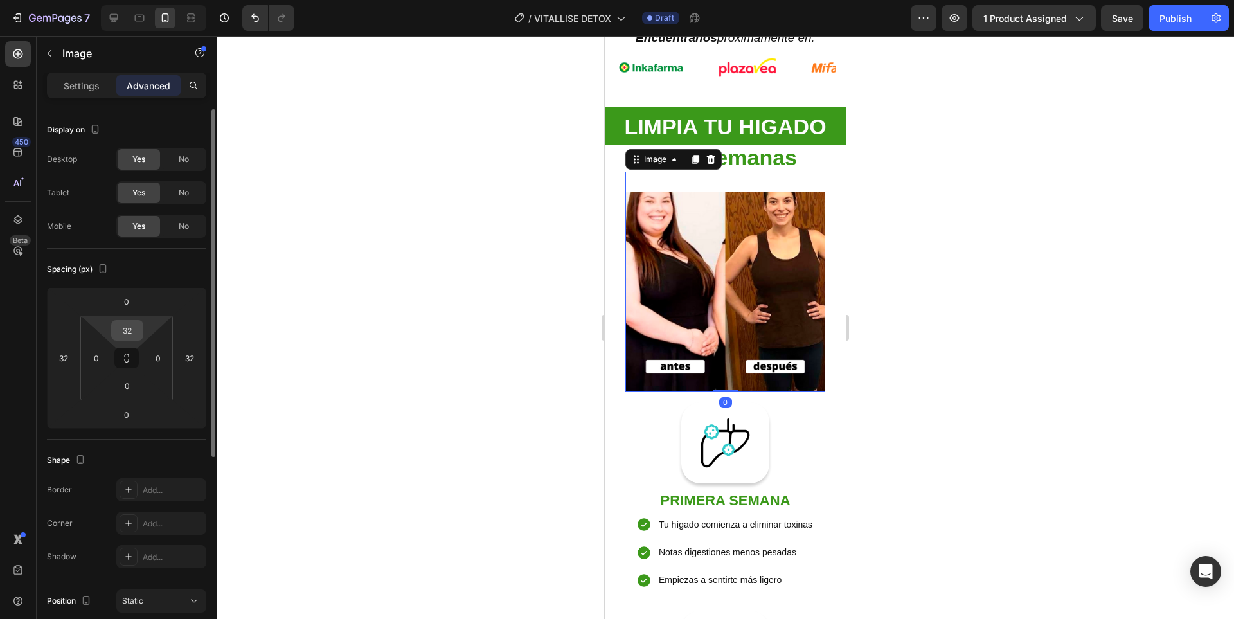
click at [134, 332] on input "32" at bounding box center [127, 330] width 26 height 19
type input "10"
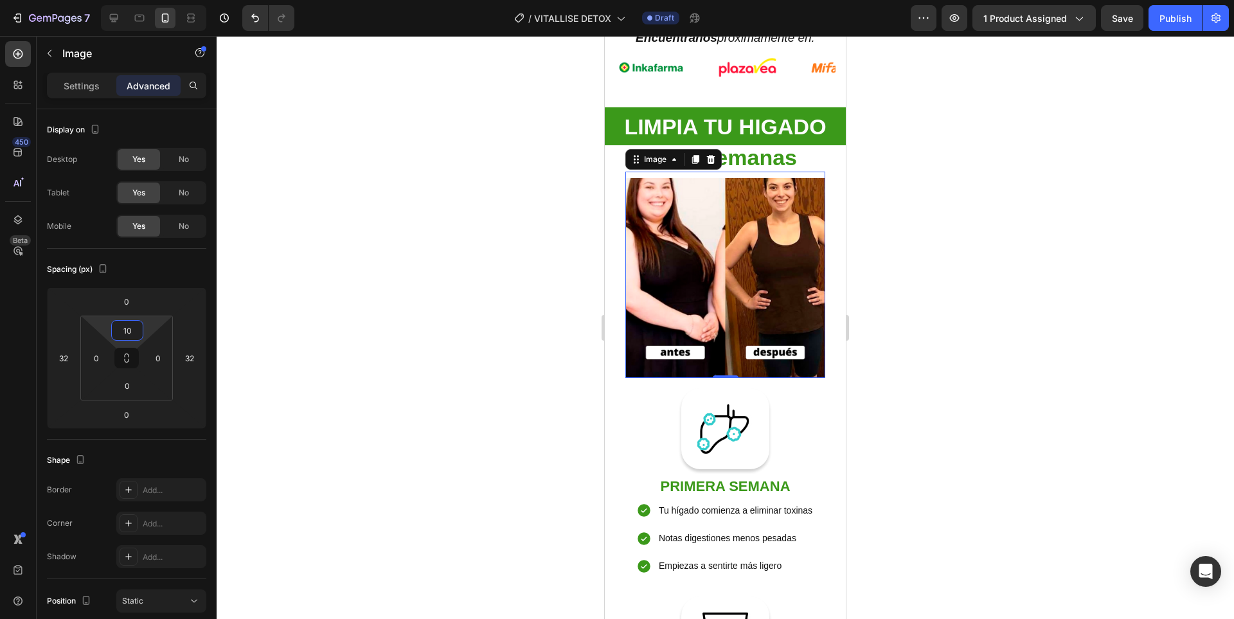
click at [934, 288] on div at bounding box center [725, 327] width 1017 height 583
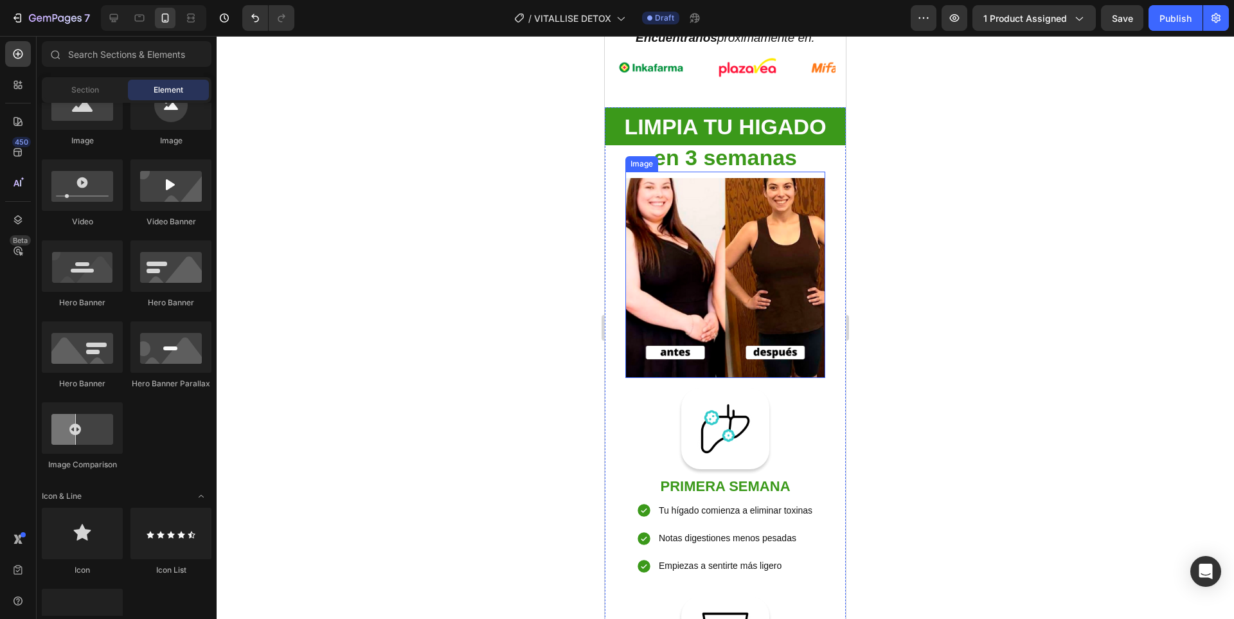
click at [750, 277] on img at bounding box center [725, 278] width 200 height 200
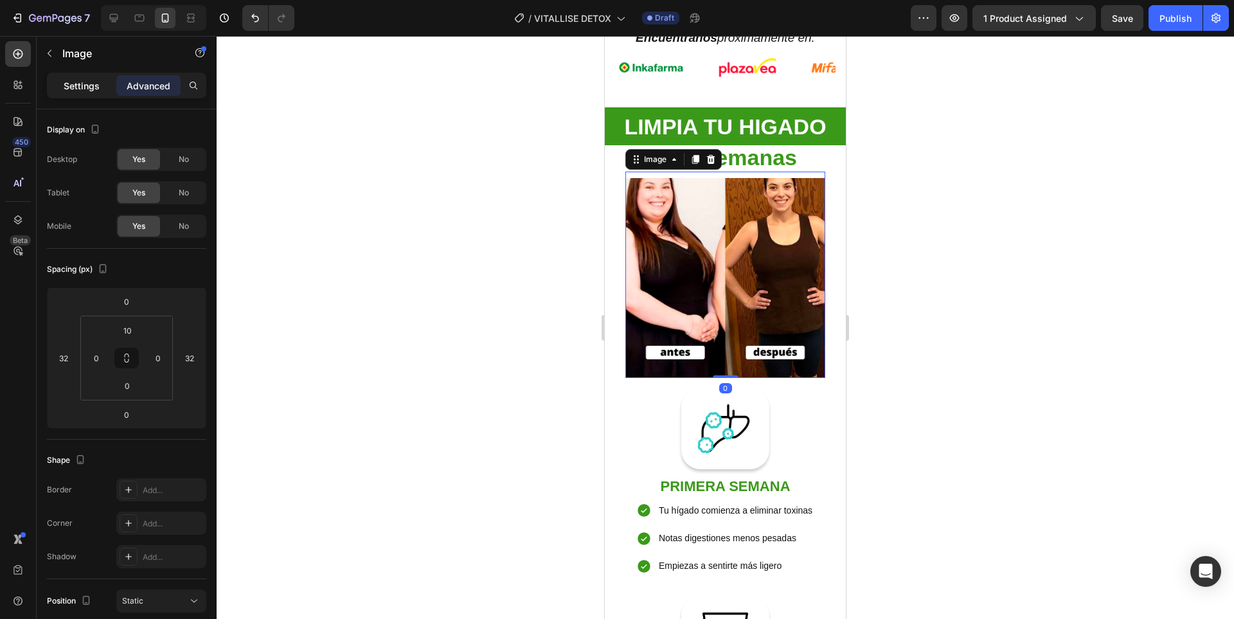
click at [83, 89] on p "Settings" at bounding box center [82, 85] width 36 height 13
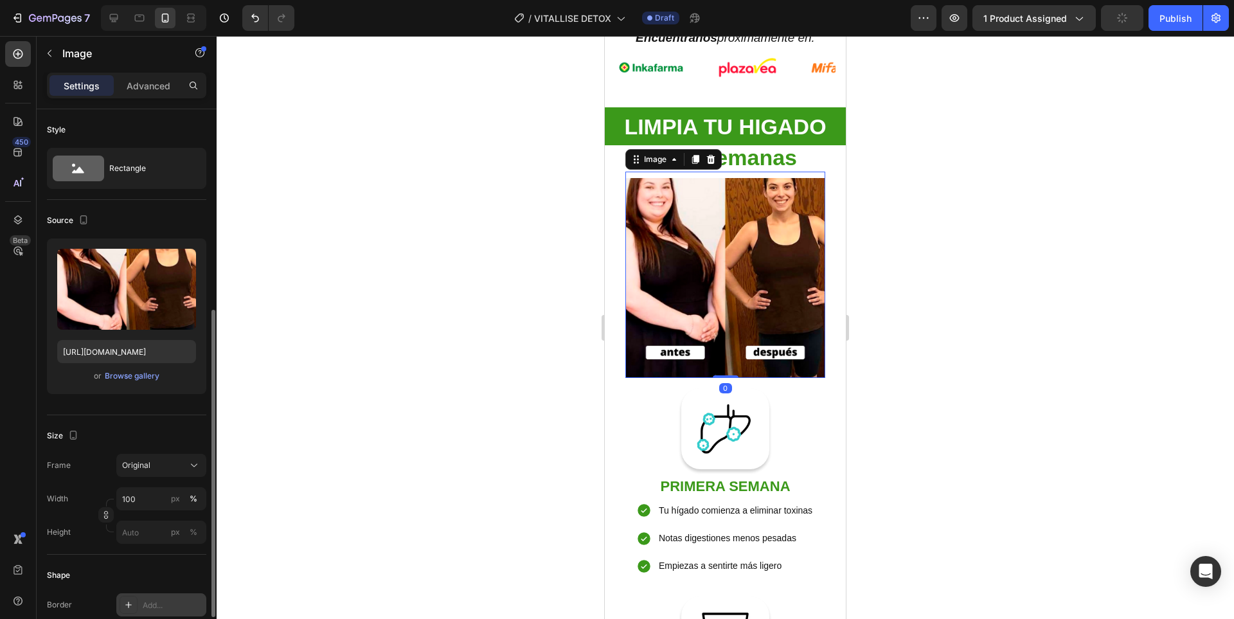
scroll to position [128, 0]
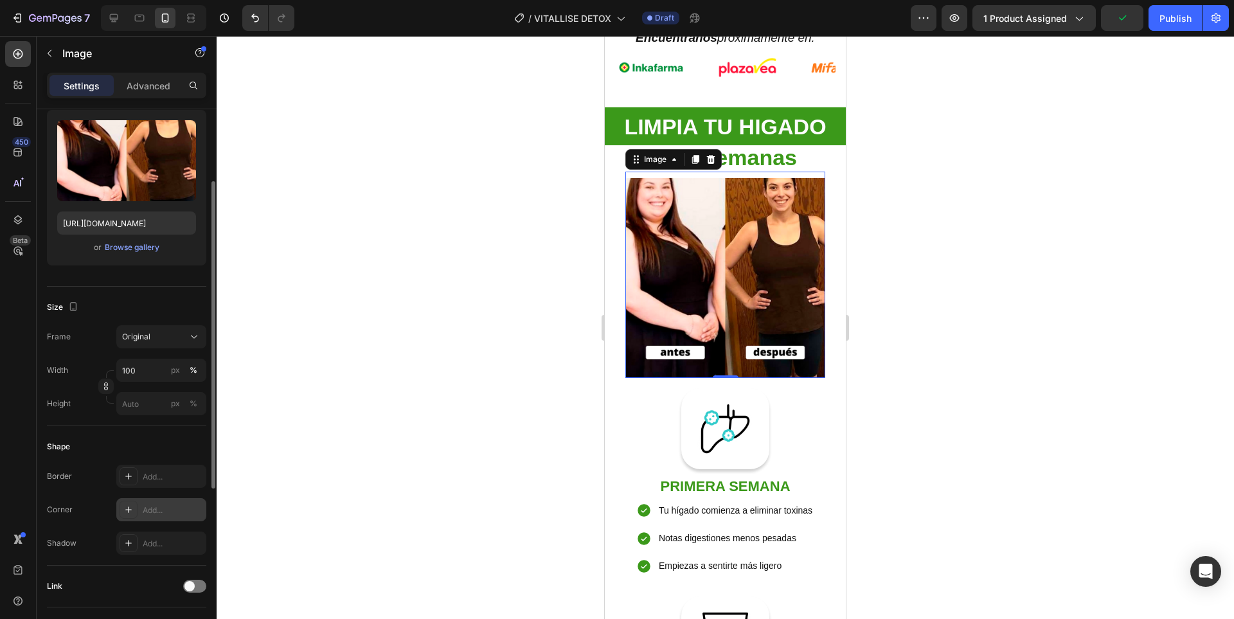
click at [175, 511] on div "Add..." at bounding box center [173, 510] width 60 height 12
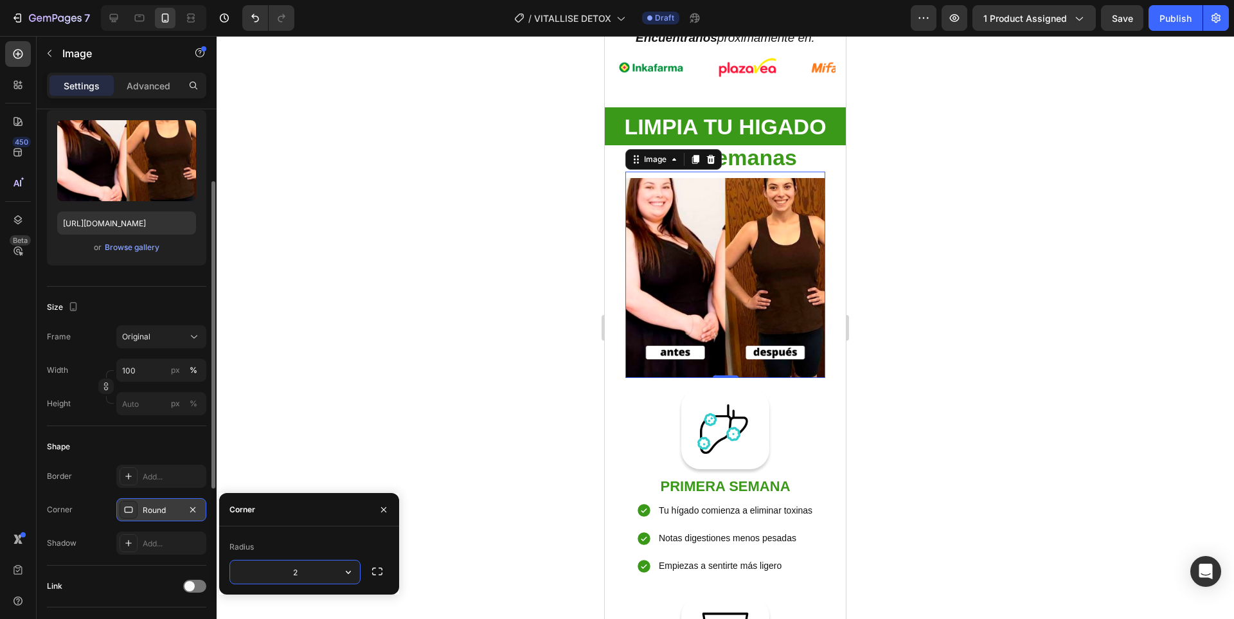
type input "28"
click at [1072, 353] on div at bounding box center [725, 327] width 1017 height 583
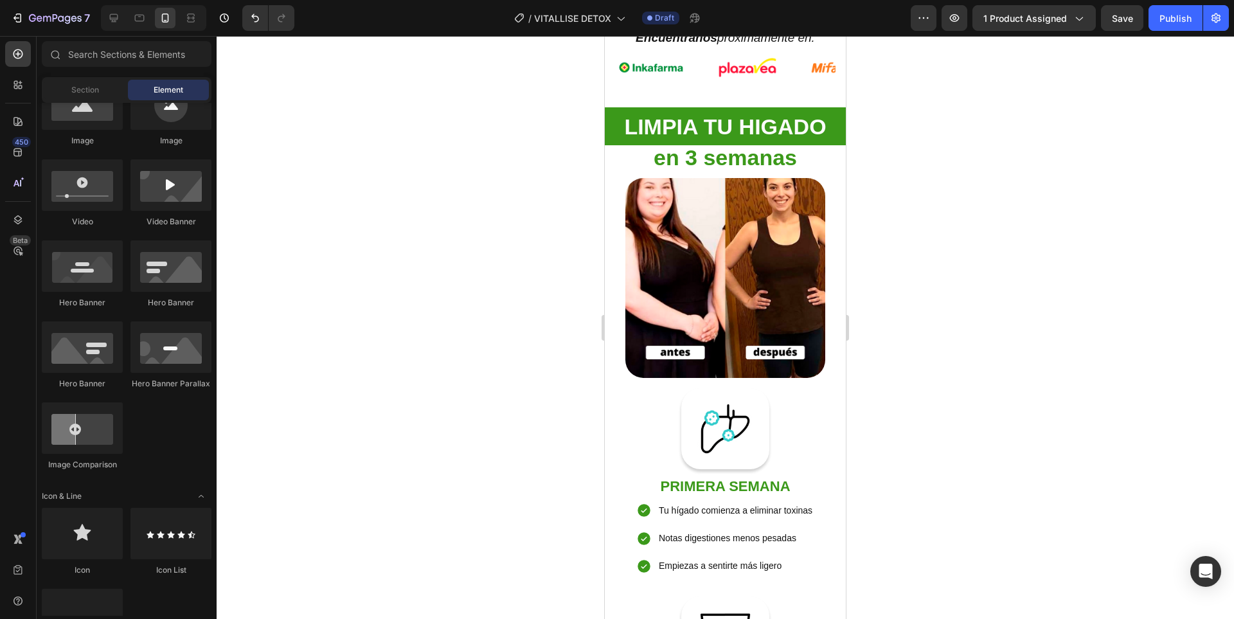
click at [769, 303] on img at bounding box center [725, 278] width 200 height 200
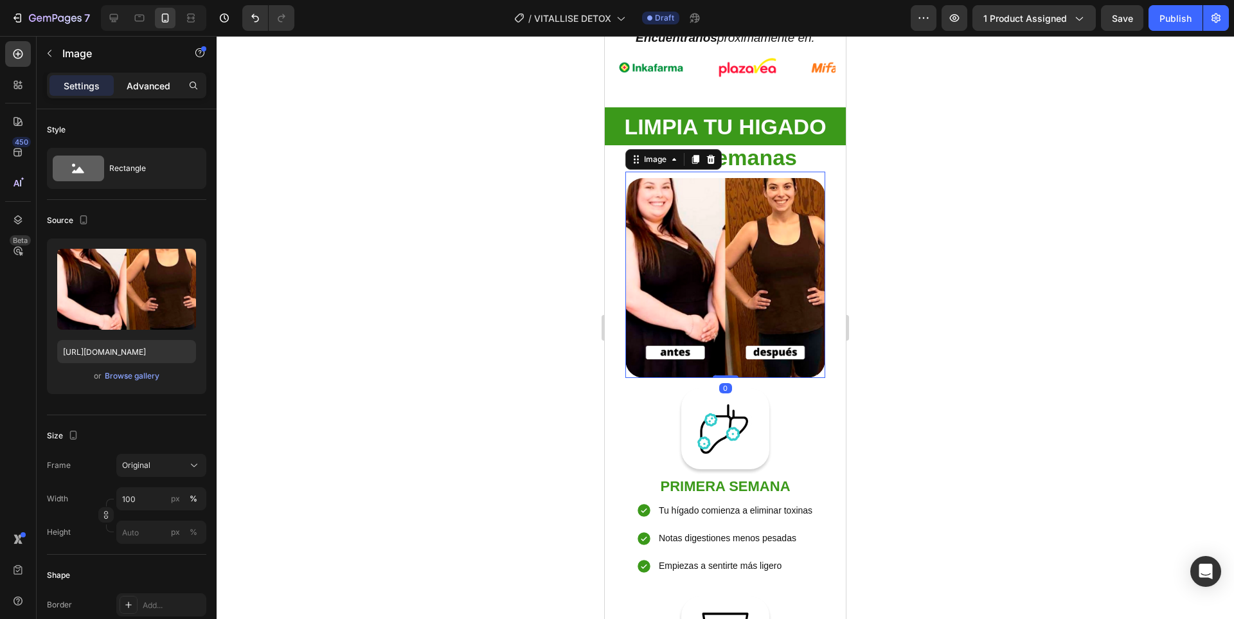
drag, startPoint x: 152, startPoint y: 84, endPoint x: 148, endPoint y: 90, distance: 7.5
click at [152, 83] on p "Advanced" at bounding box center [149, 85] width 44 height 13
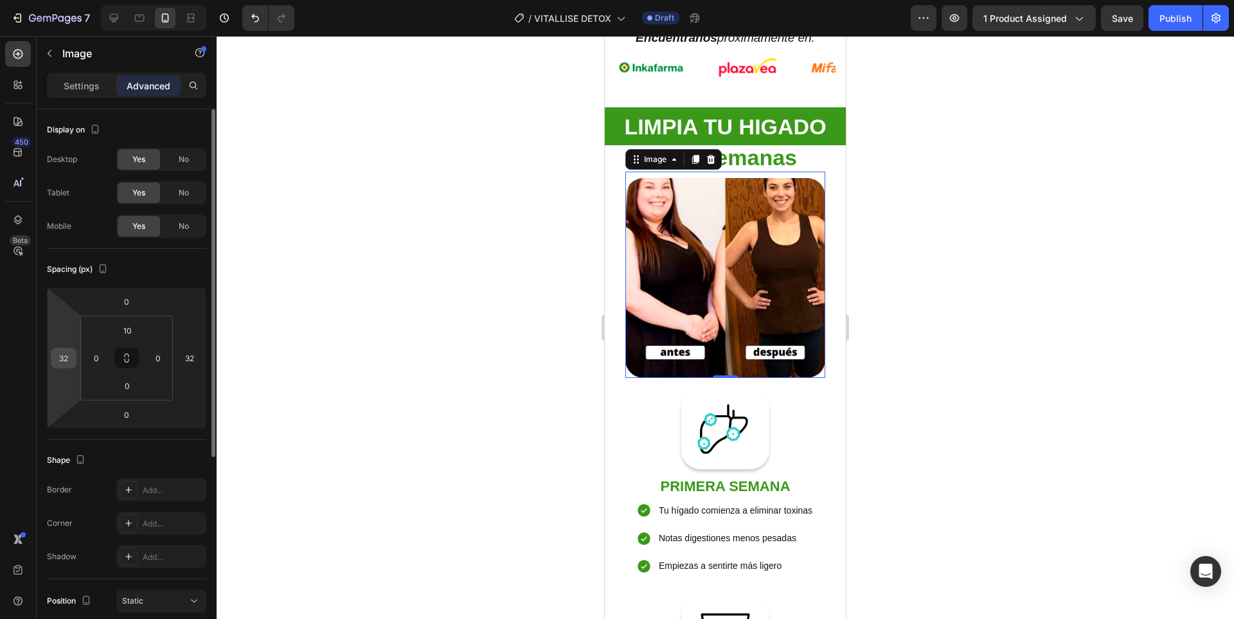
click at [66, 353] on input "32" at bounding box center [63, 357] width 19 height 19
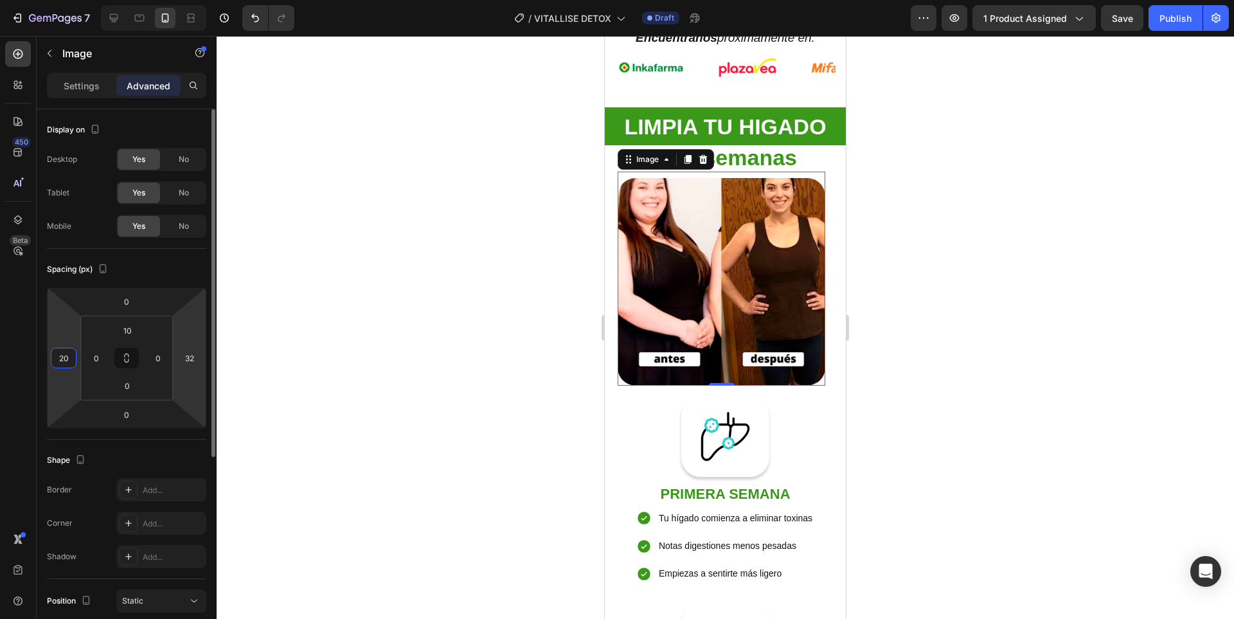
type input "20"
click at [196, 0] on html "7 Version history / VITALLISE DETOX Draft Preview 1 product assigned Save Publi…" at bounding box center [617, 0] width 1234 height 0
click at [192, 356] on input "32" at bounding box center [189, 357] width 19 height 19
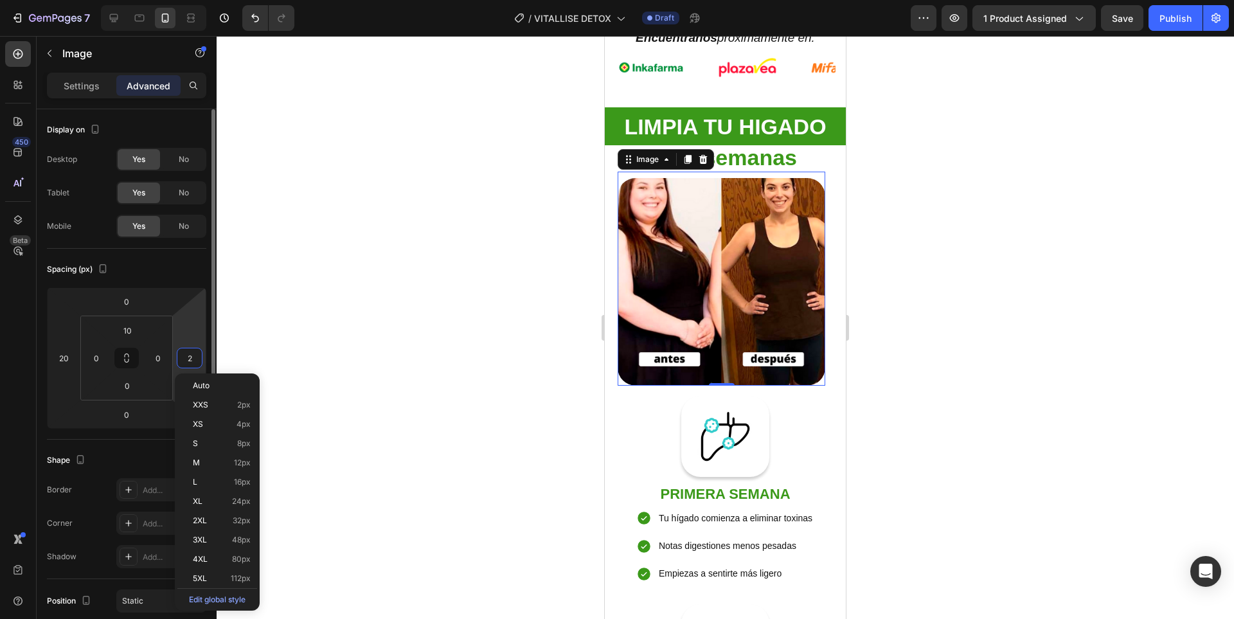
type input "20"
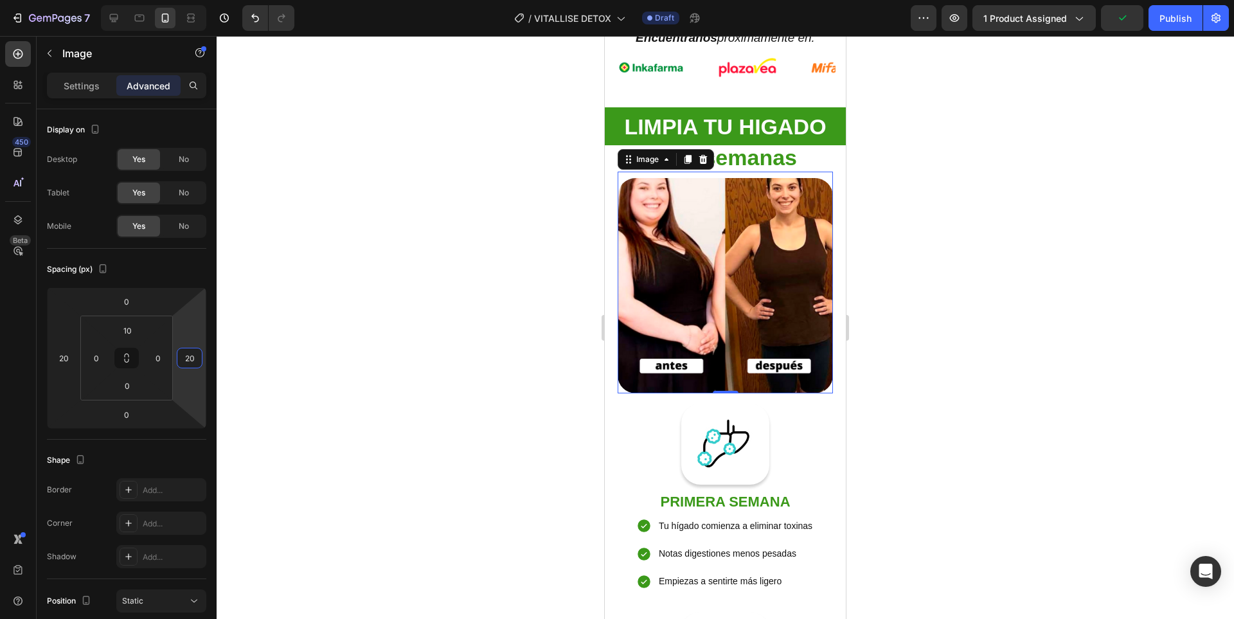
click at [971, 185] on div at bounding box center [725, 327] width 1017 height 583
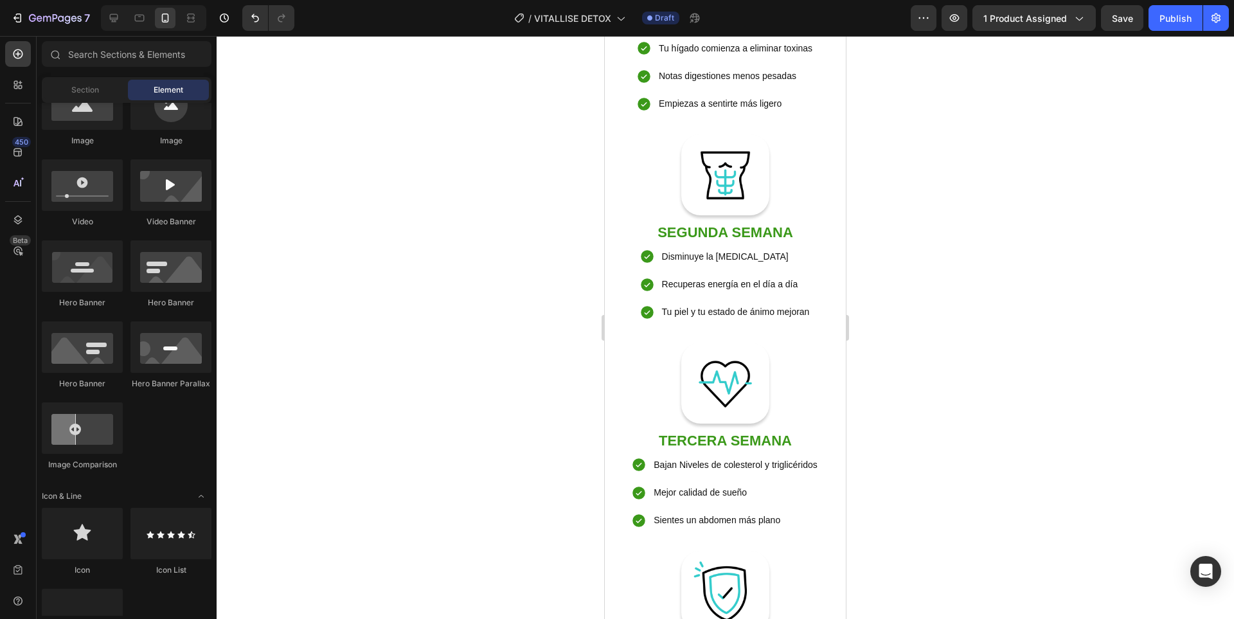
scroll to position [2249, 0]
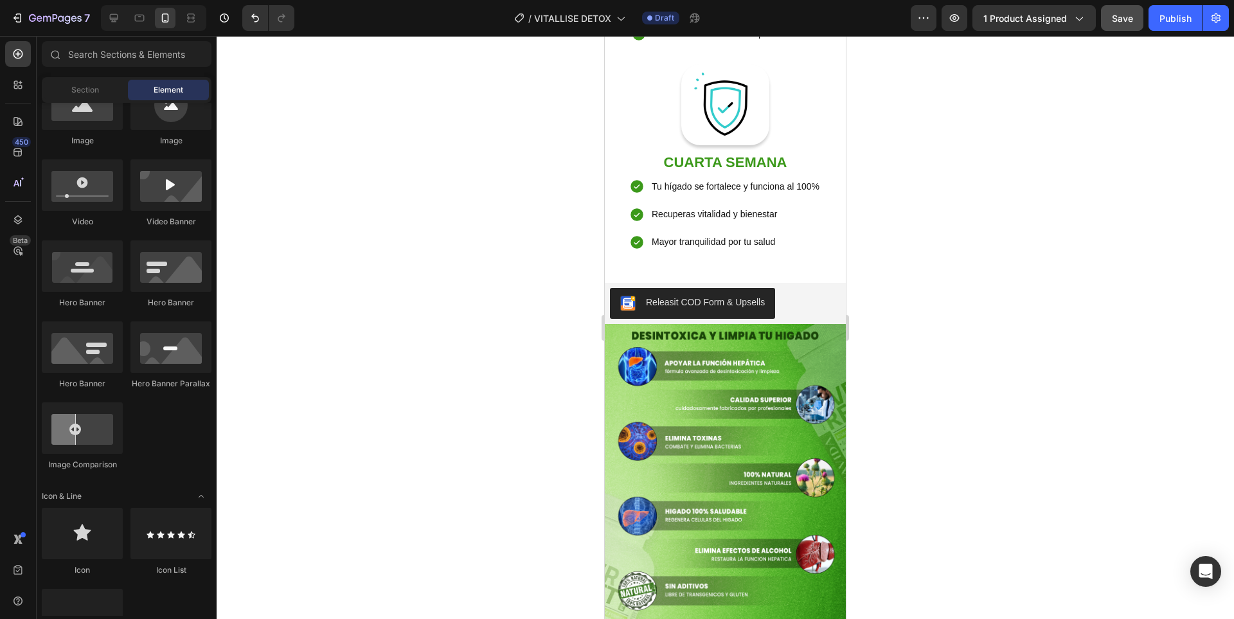
click at [1121, 21] on span "Save" at bounding box center [1121, 18] width 21 height 11
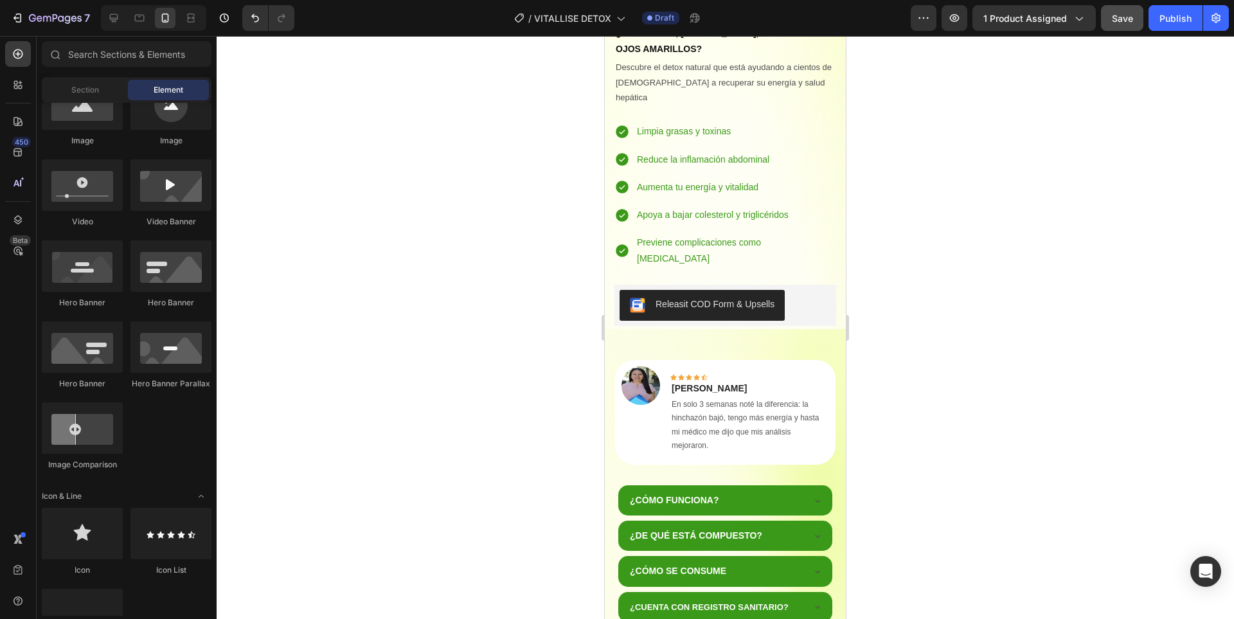
scroll to position [642, 0]
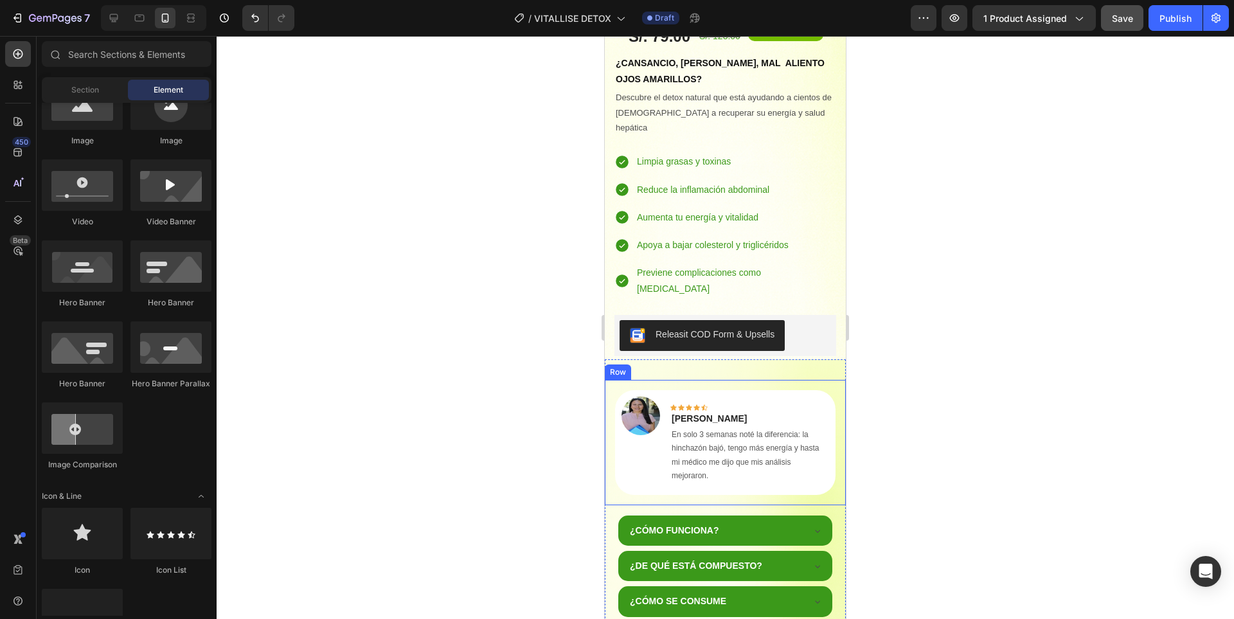
click at [787, 380] on div "Image Icon Icon Icon Icon Icon Row Mariela Ramirez Text block En solo 3 semanas…" at bounding box center [725, 442] width 241 height 125
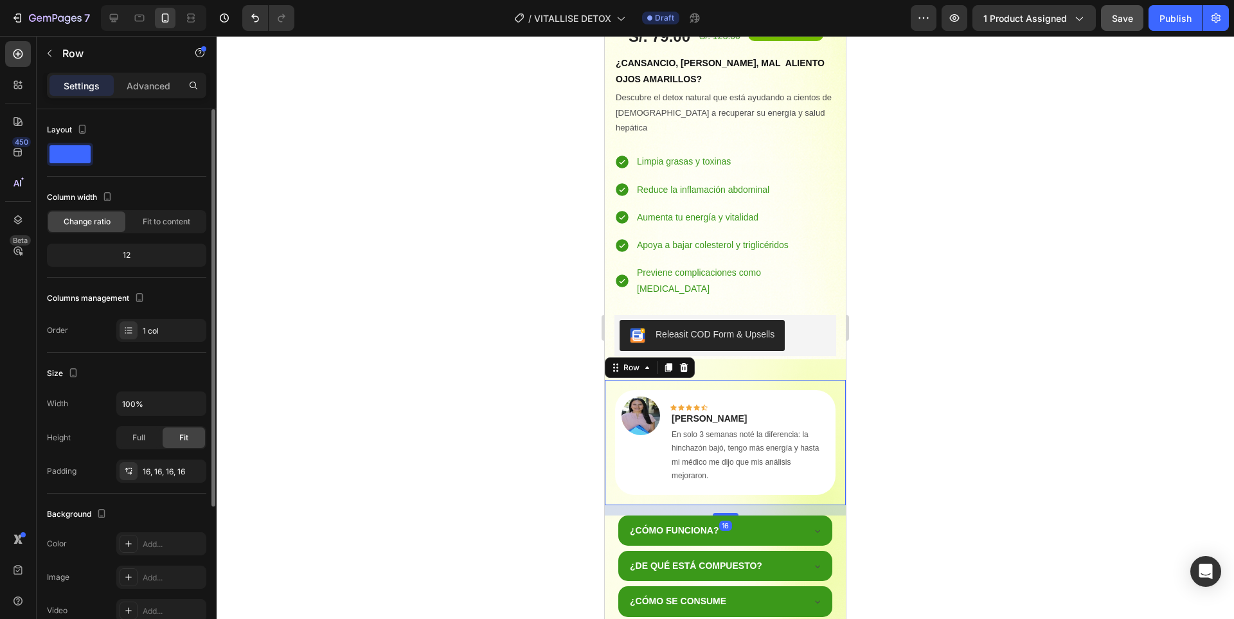
drag, startPoint x: 145, startPoint y: 91, endPoint x: 148, endPoint y: 109, distance: 18.4
click at [144, 91] on p "Advanced" at bounding box center [149, 85] width 44 height 13
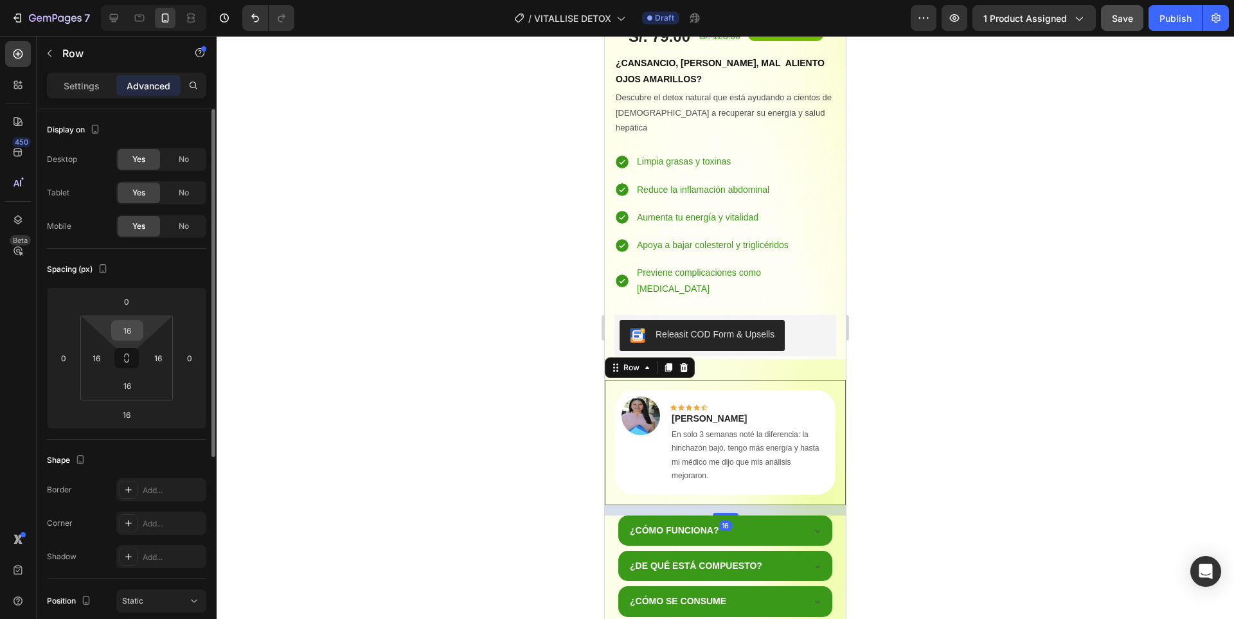
click at [127, 330] on input "16" at bounding box center [127, 330] width 26 height 19
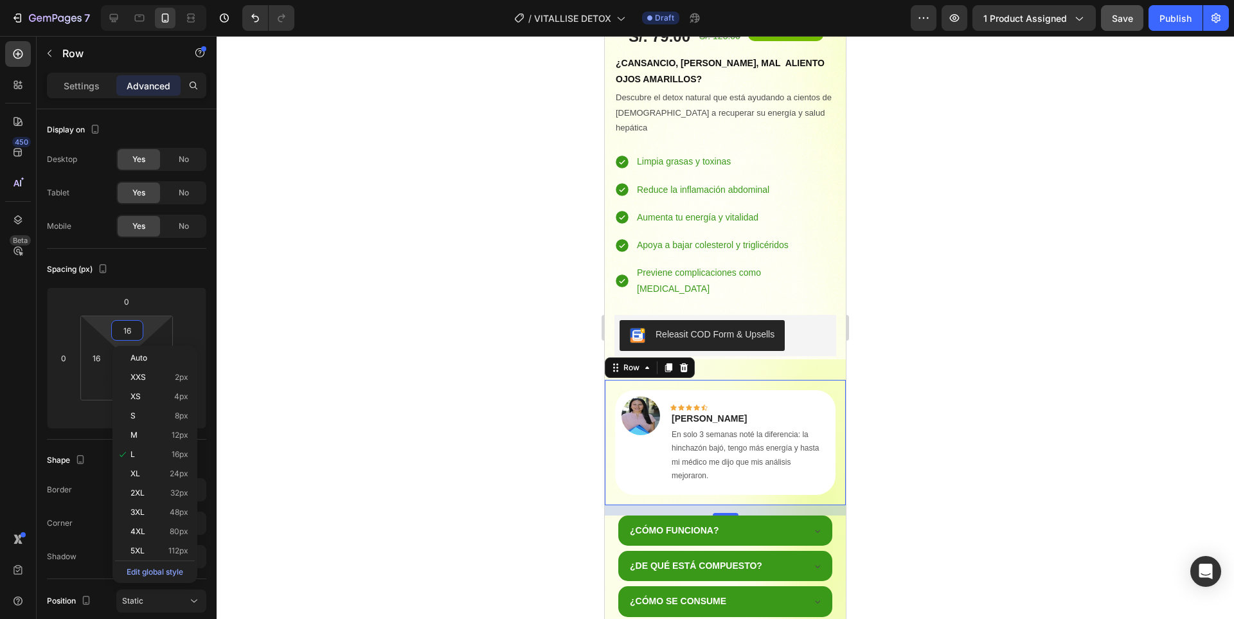
type input "0"
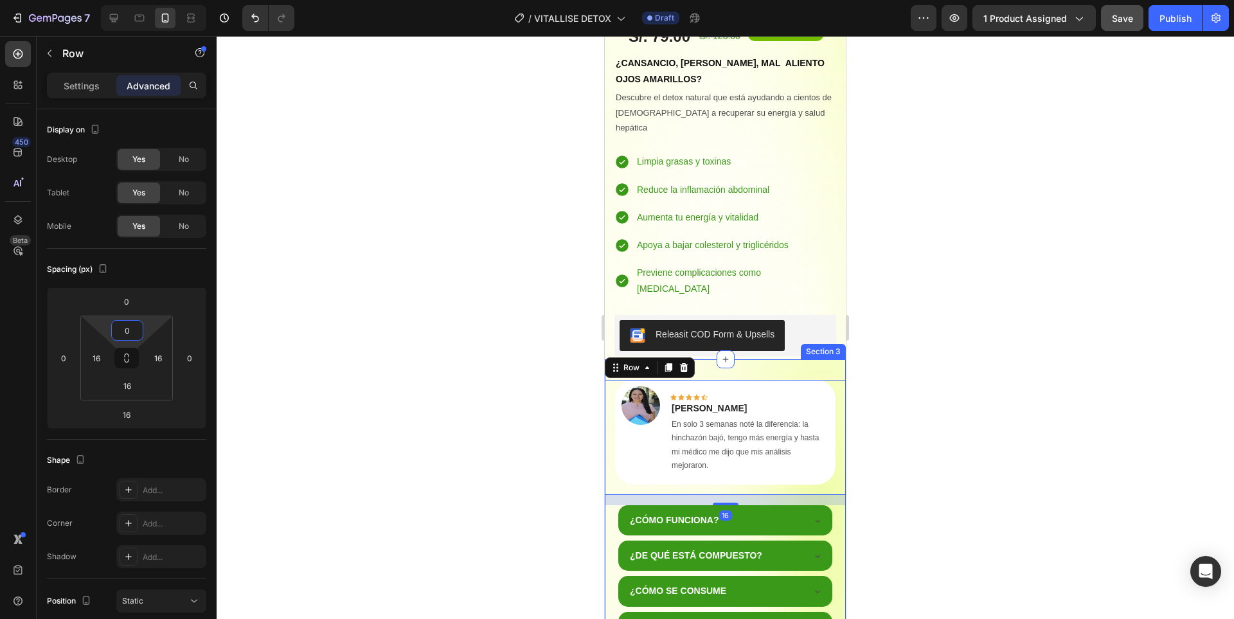
click at [748, 359] on div "Image Icon Icon Icon Icon Icon Row Mariela Ramirez Text block En solo 3 semanas…" at bounding box center [725, 510] width 241 height 303
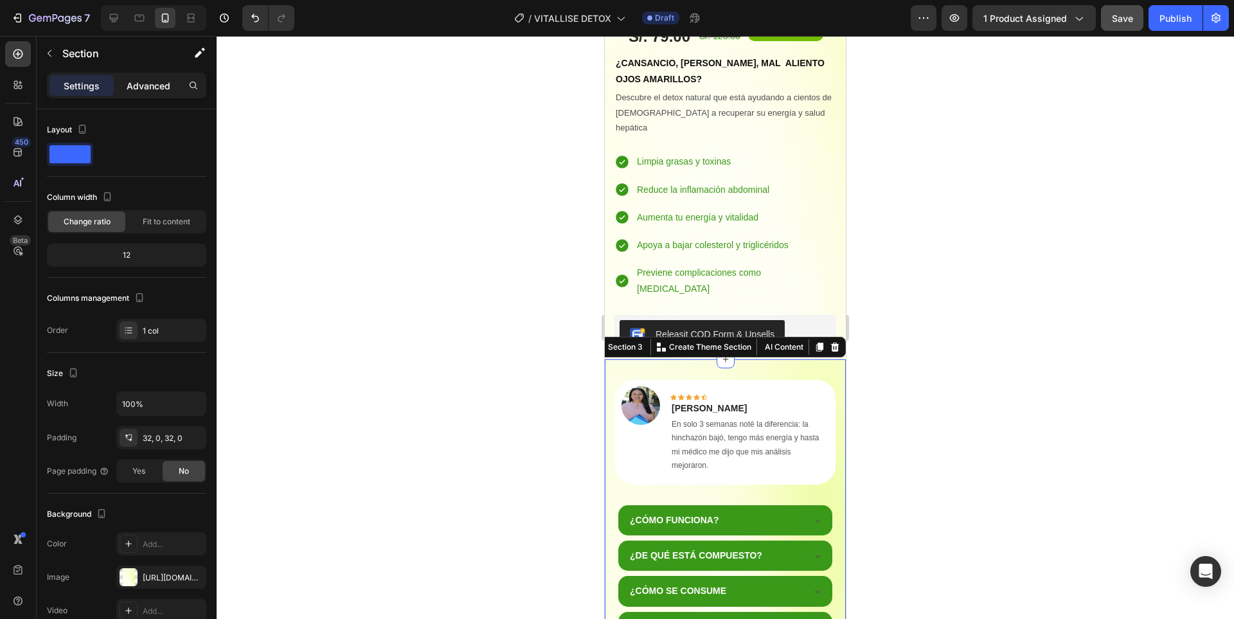
click at [139, 93] on div "Advanced" at bounding box center [148, 85] width 64 height 21
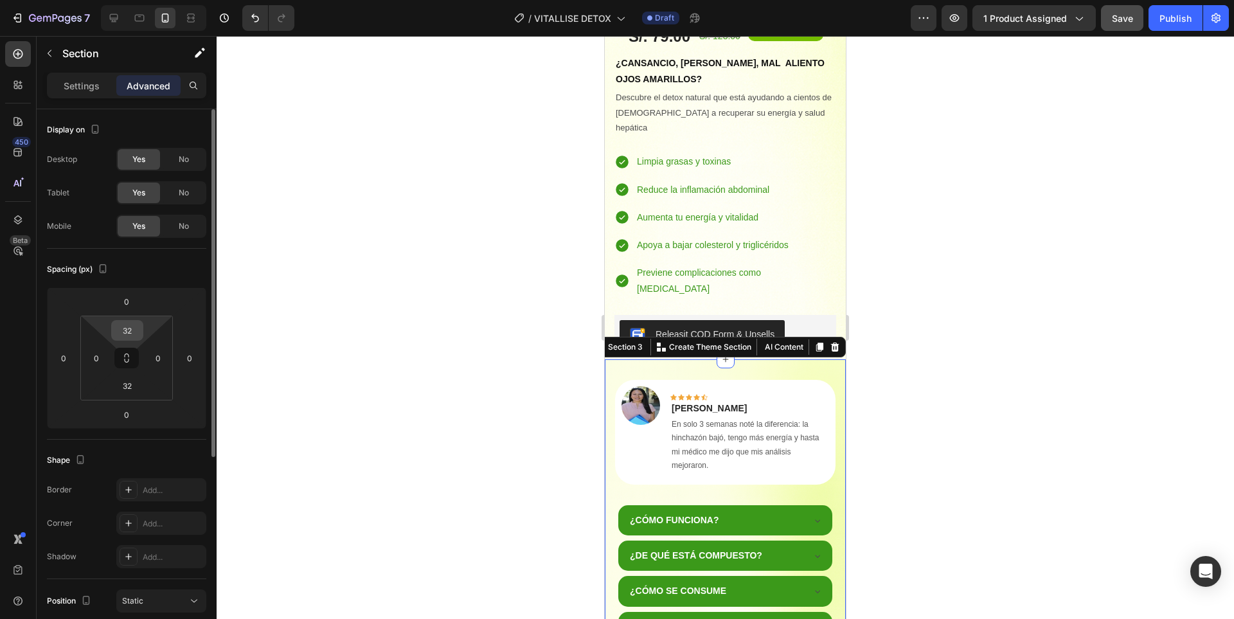
click at [136, 336] on input "32" at bounding box center [127, 330] width 26 height 19
type input "10"
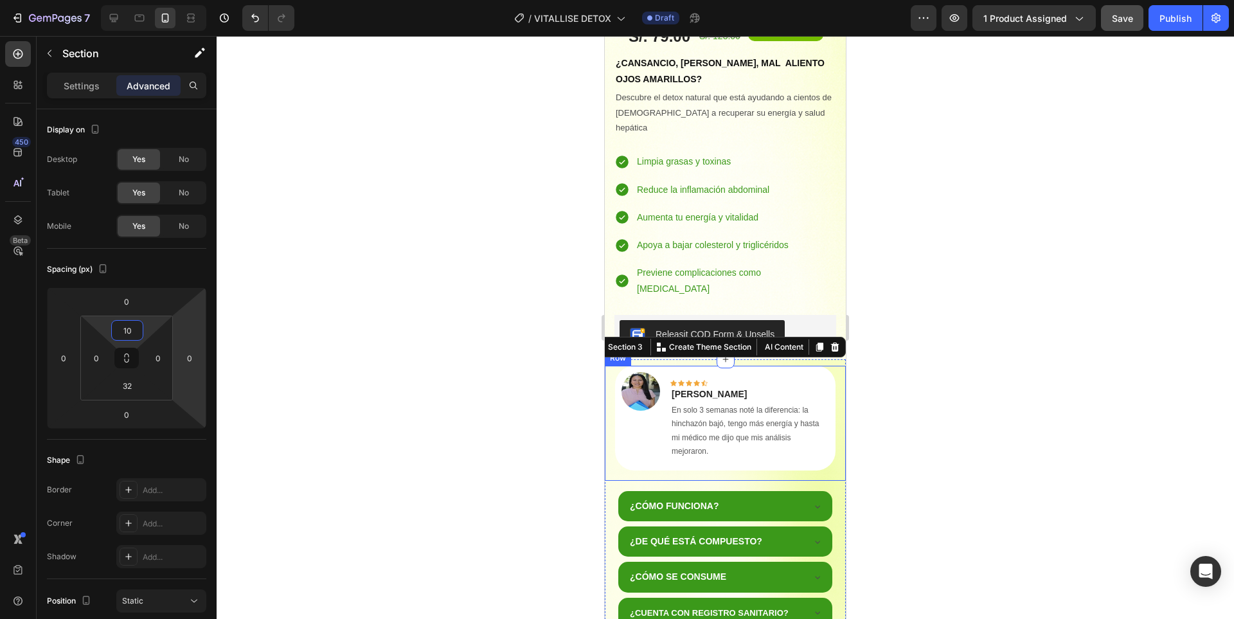
click at [709, 452] on div "Image Icon Icon Icon Icon Icon Row Mariela Ramirez Text block En solo 3 semanas…" at bounding box center [725, 423] width 241 height 115
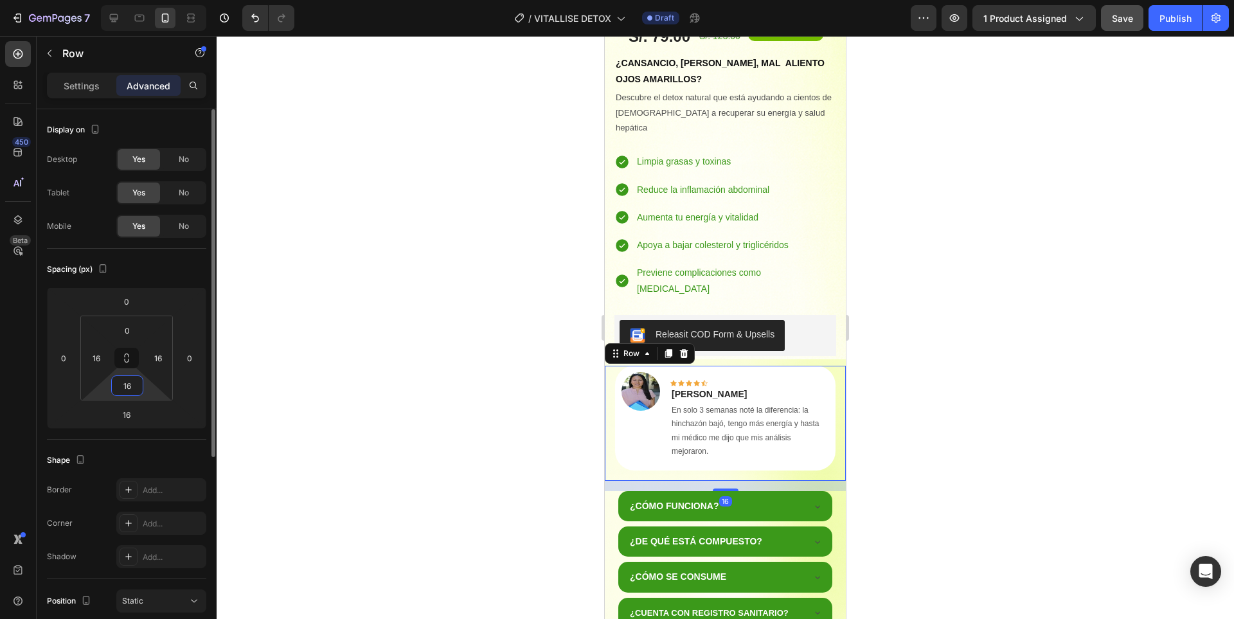
click at [133, 380] on input "16" at bounding box center [127, 385] width 26 height 19
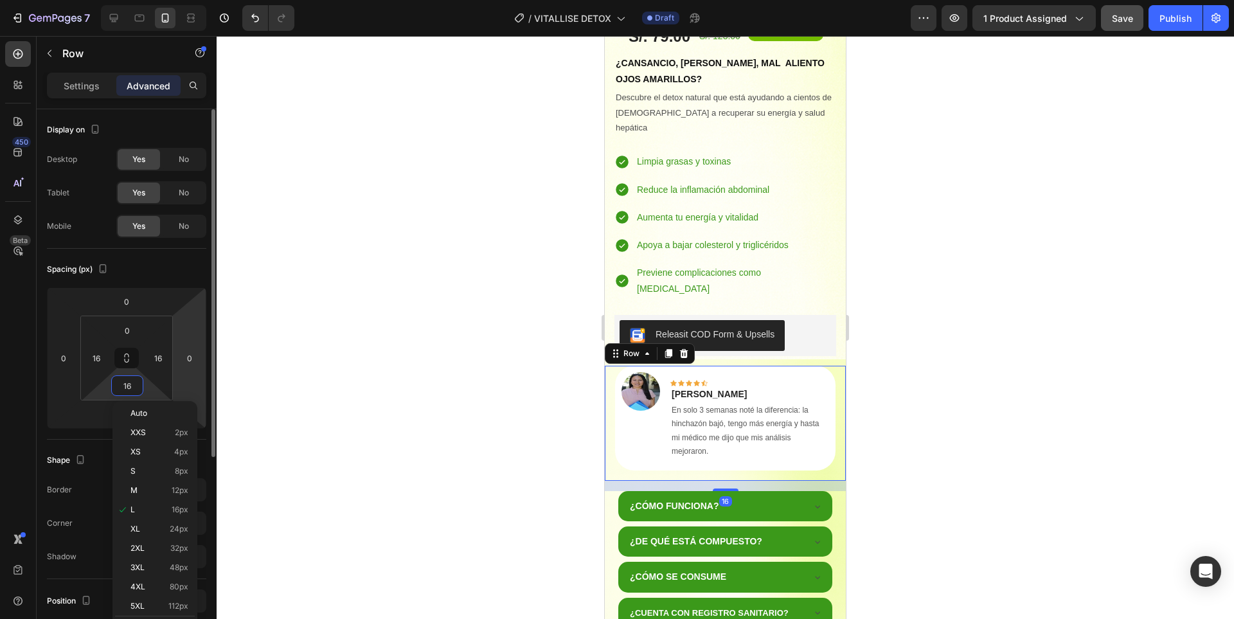
type input "0"
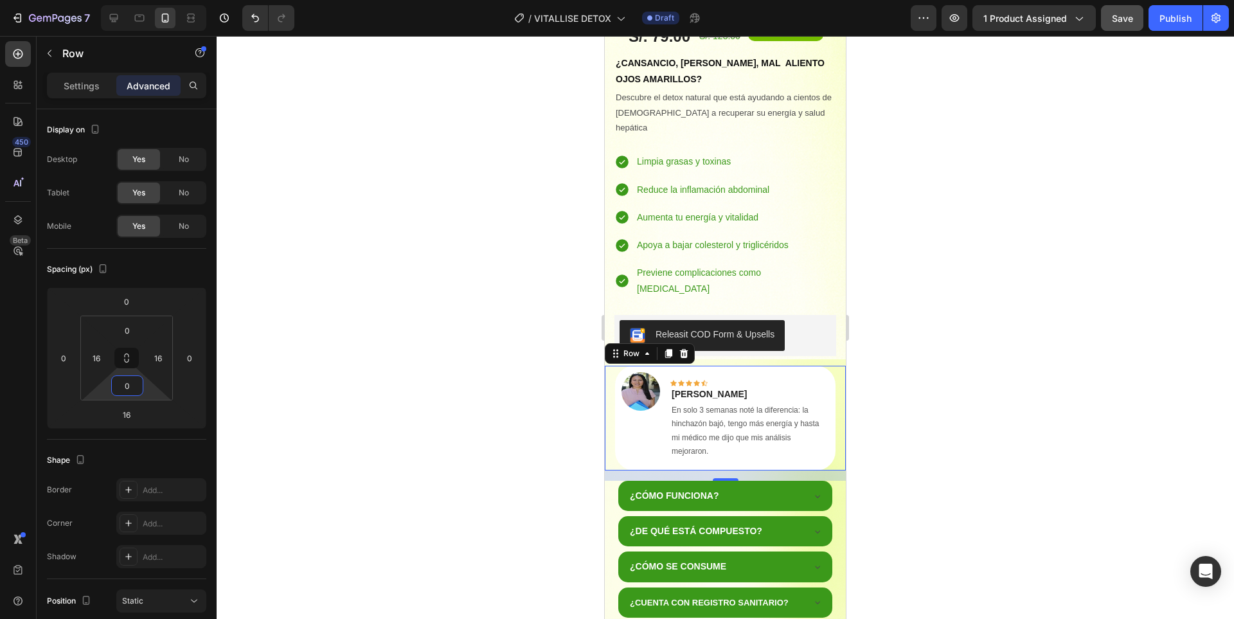
click at [1015, 416] on div at bounding box center [725, 327] width 1017 height 583
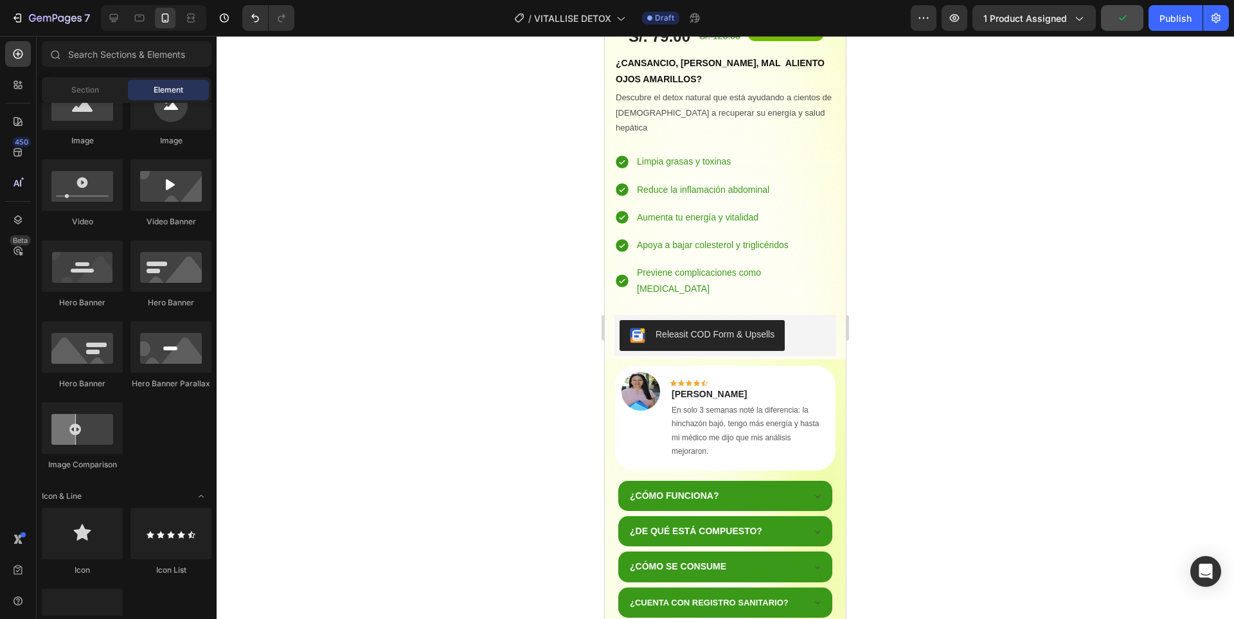
scroll to position [771, 0]
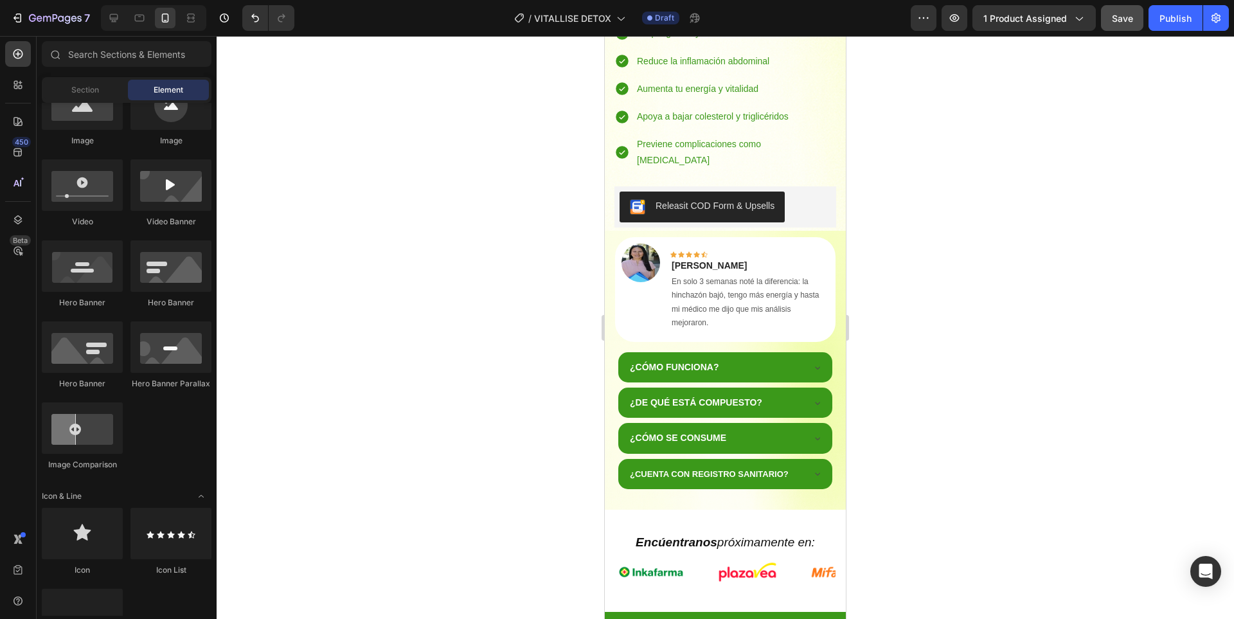
click at [908, 407] on div at bounding box center [725, 327] width 1017 height 583
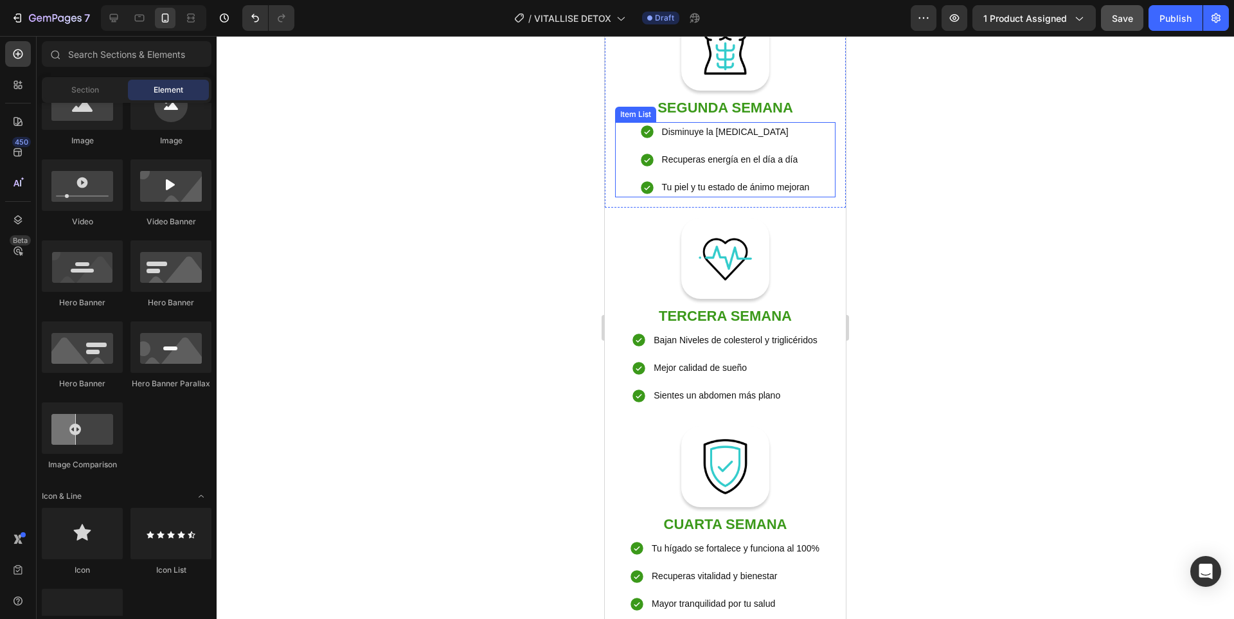
scroll to position [2120, 0]
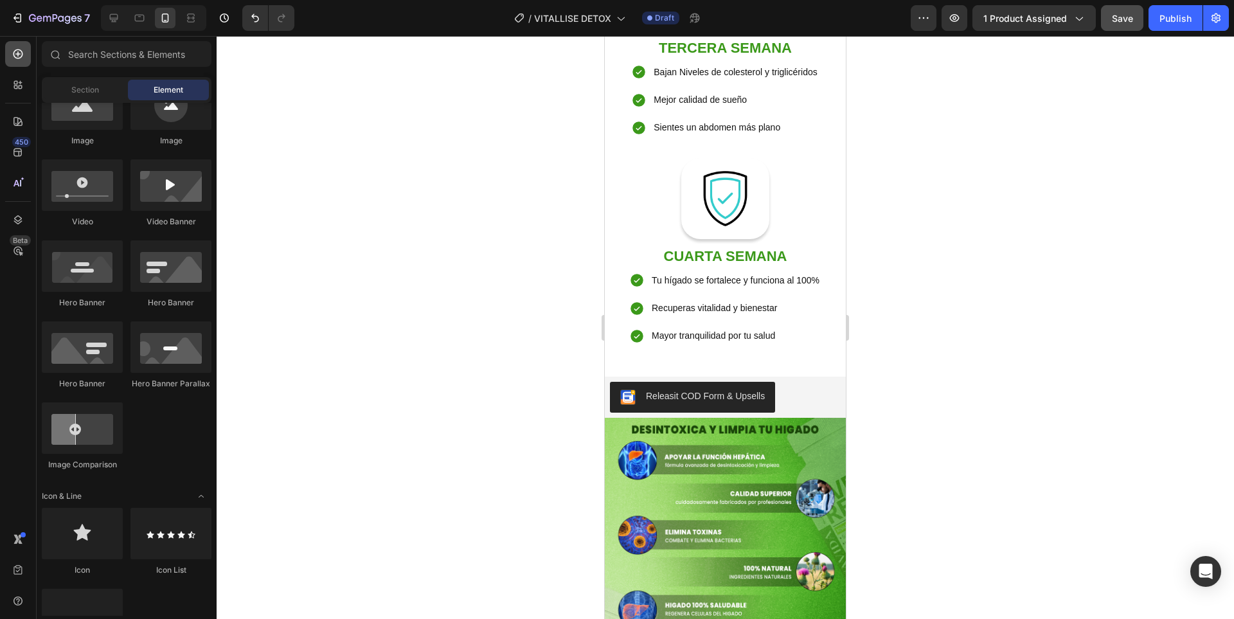
click at [23, 56] on icon at bounding box center [18, 54] width 13 height 13
click at [88, 84] on div "Section" at bounding box center [84, 90] width 81 height 21
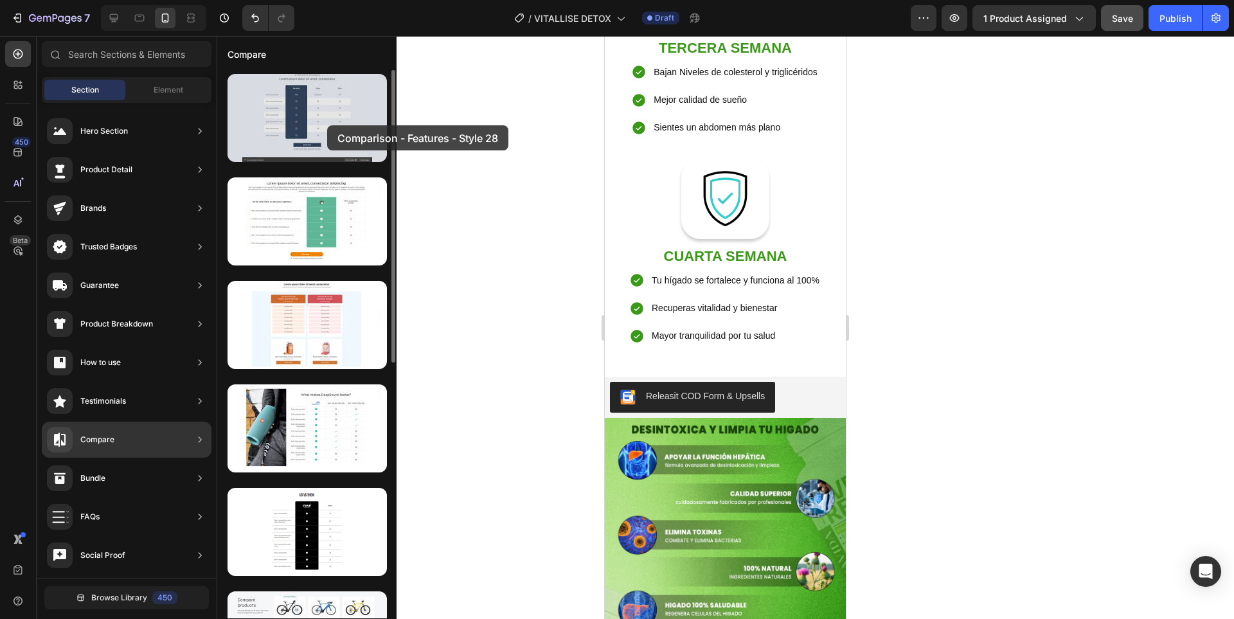
drag, startPoint x: 327, startPoint y: 127, endPoint x: 323, endPoint y: 144, distance: 17.1
click at [326, 124] on div at bounding box center [306, 118] width 159 height 88
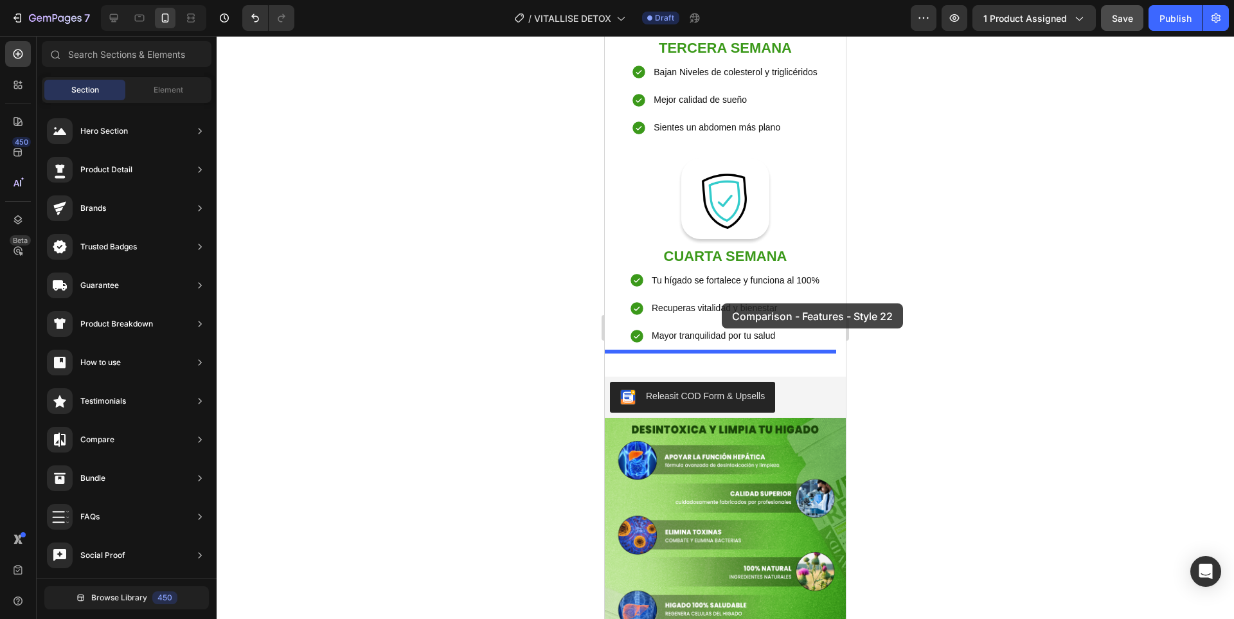
drag, startPoint x: 1044, startPoint y: 547, endPoint x: 722, endPoint y: 303, distance: 404.1
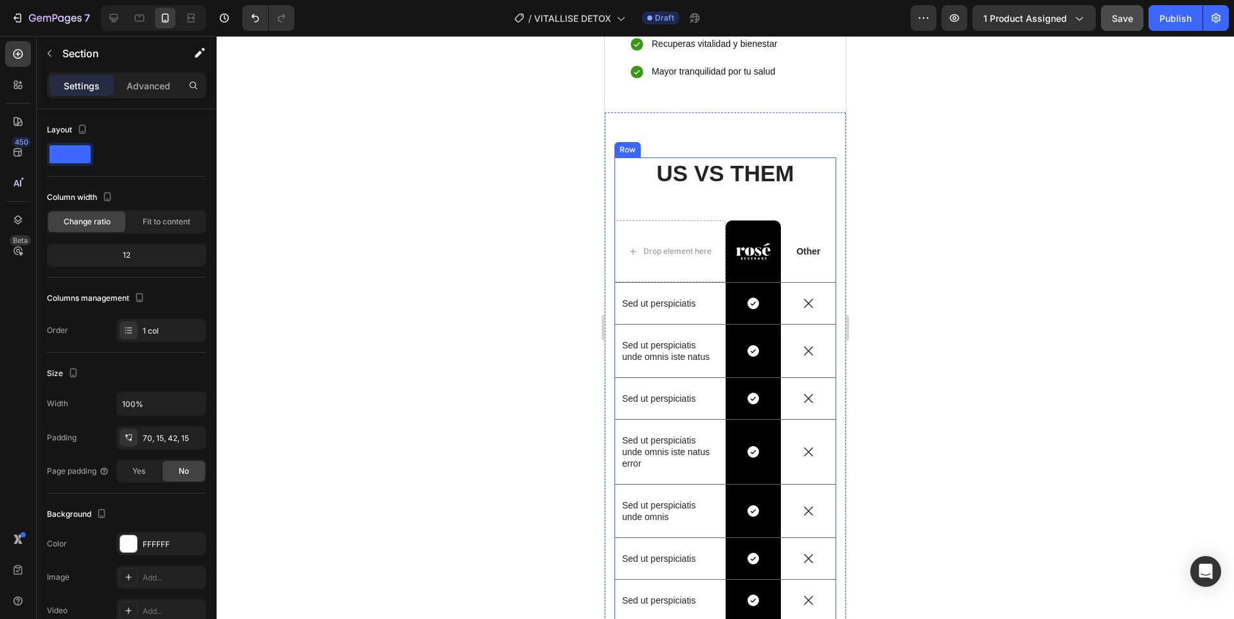
scroll to position [2391, 0]
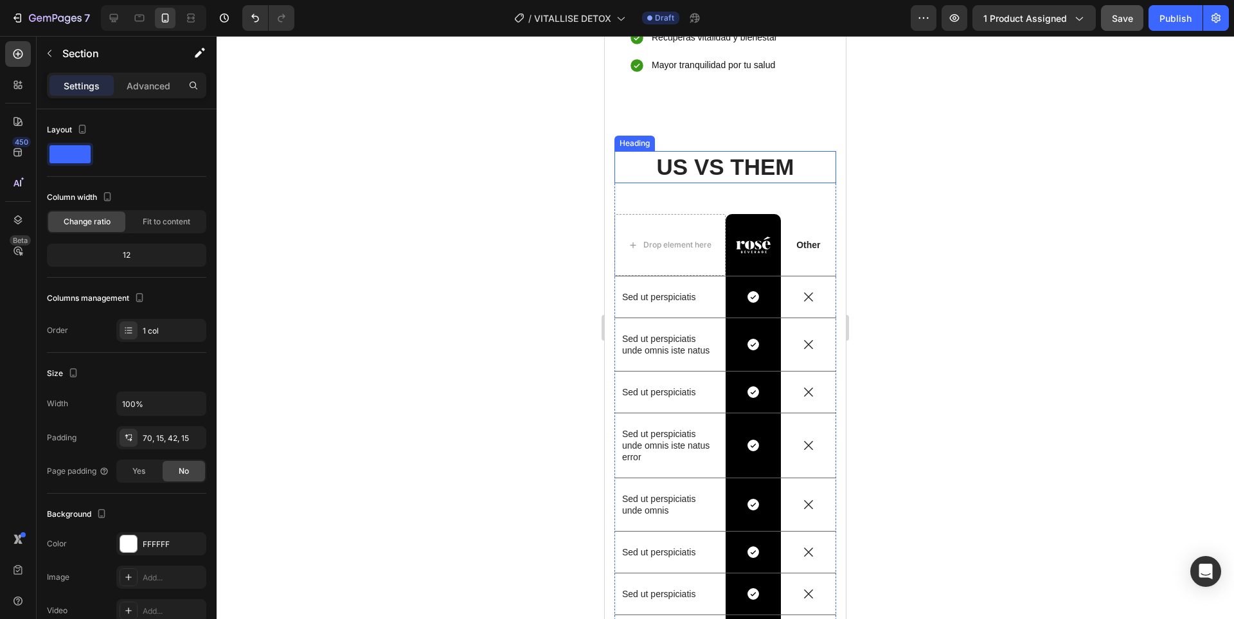
click at [773, 151] on h2 "US VS THEM" at bounding box center [725, 167] width 222 height 32
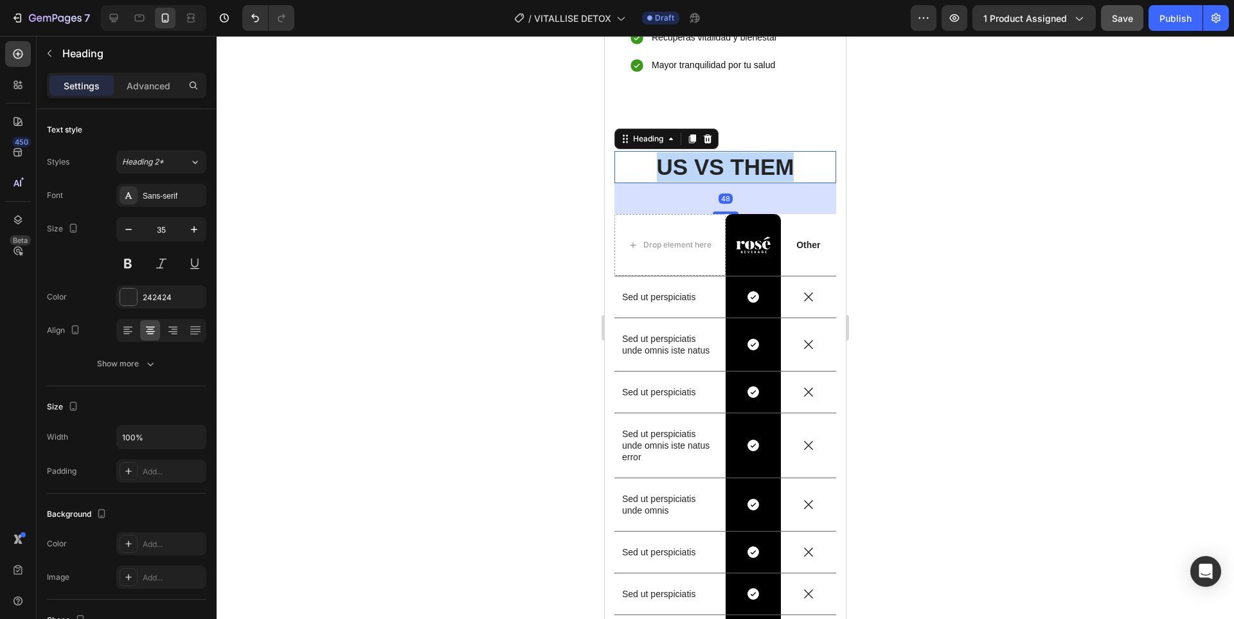
click at [773, 152] on p "US VS THEM" at bounding box center [724, 167] width 219 height 30
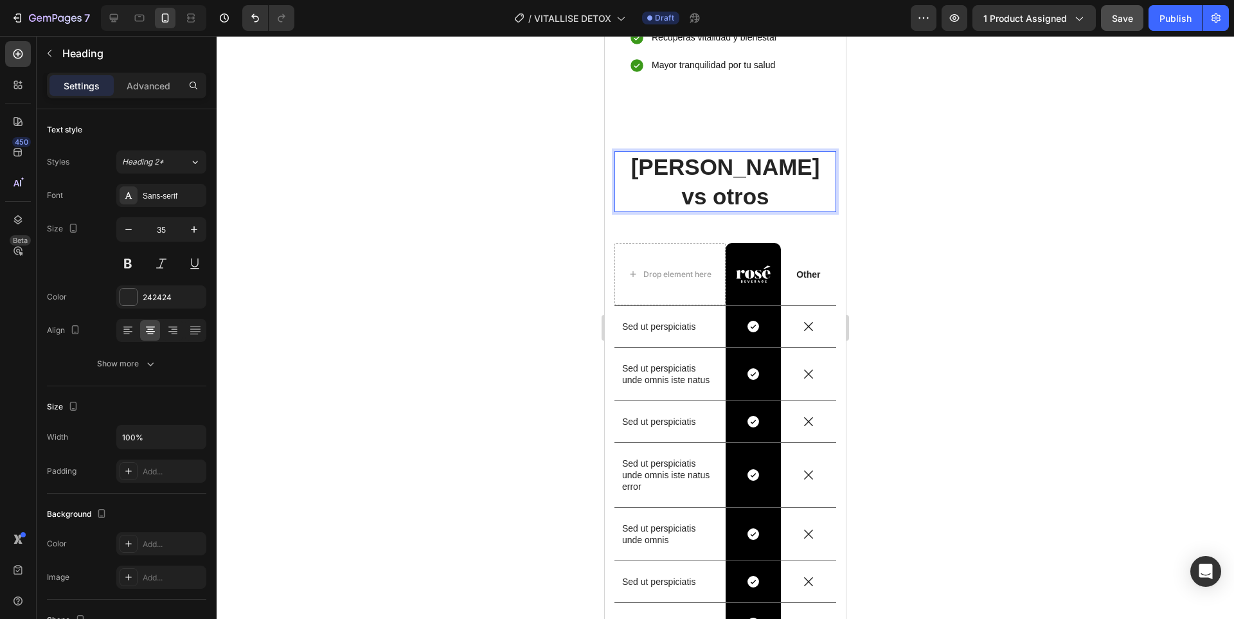
click at [1005, 186] on div at bounding box center [725, 327] width 1017 height 583
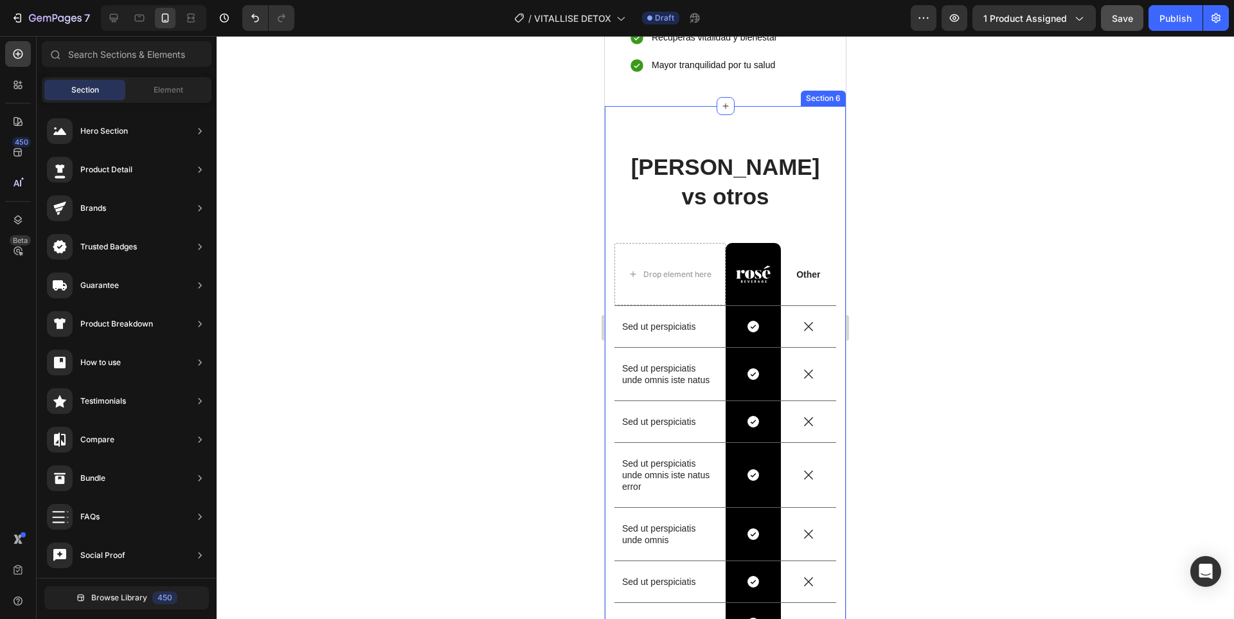
click at [608, 173] on div "Vitallise vs otros Heading Drop element here Image Row Other Text Block Row Sed…" at bounding box center [725, 418] width 241 height 624
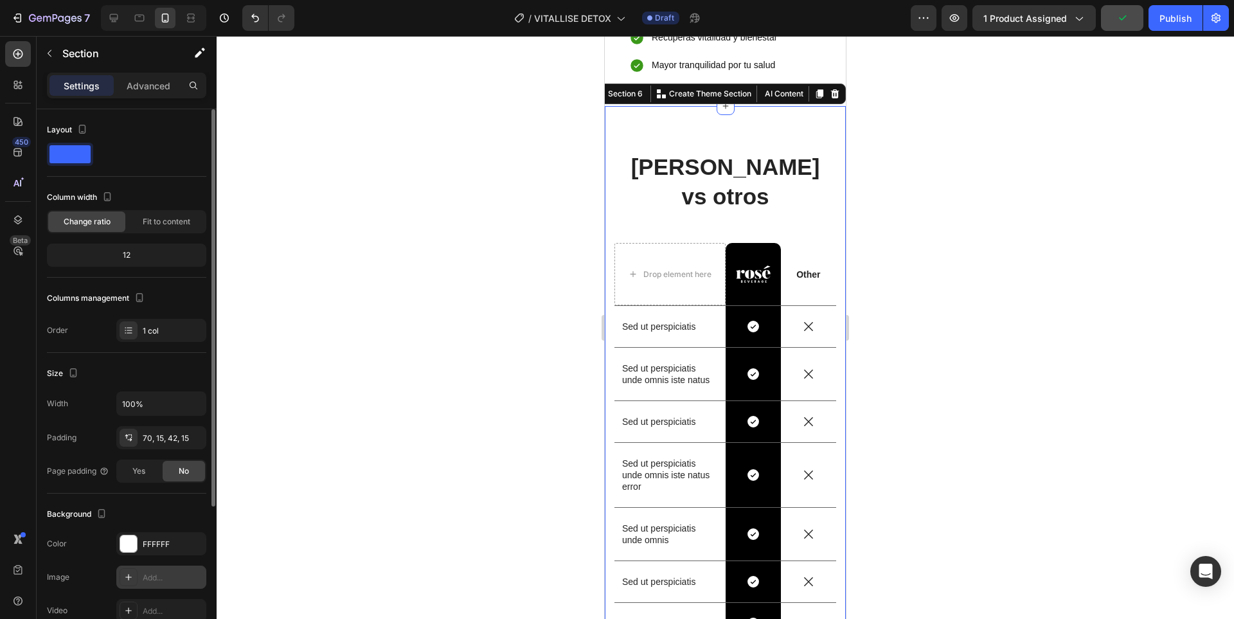
click at [146, 572] on div "Add..." at bounding box center [173, 578] width 60 height 12
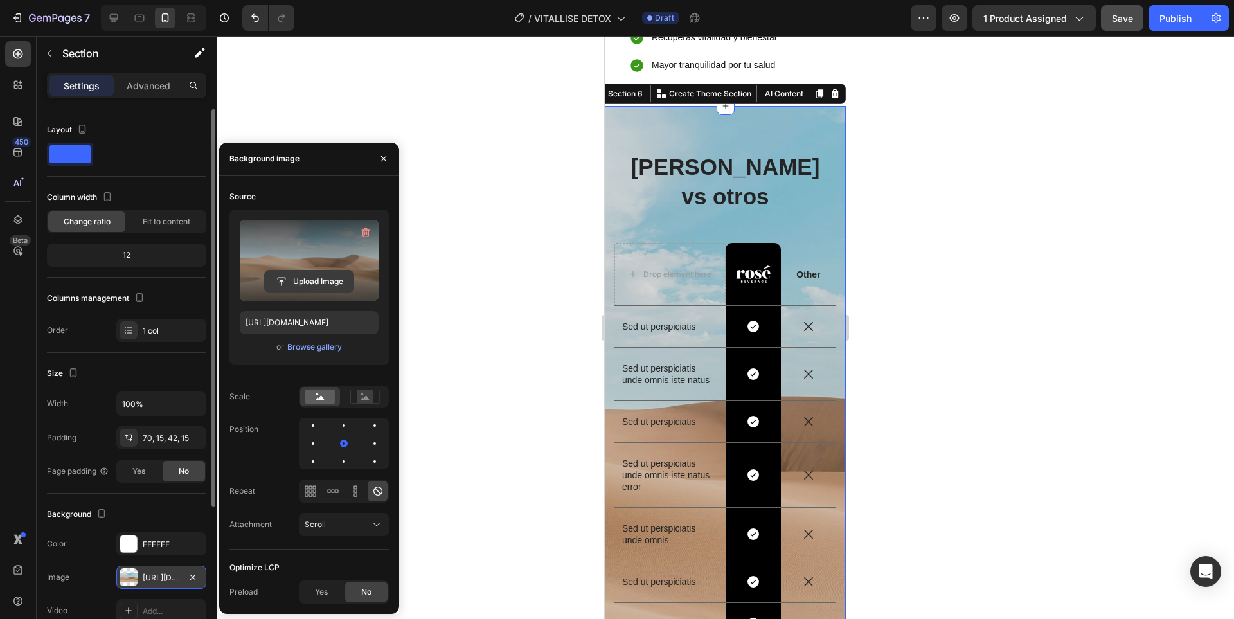
click at [316, 276] on input "file" at bounding box center [309, 281] width 89 height 22
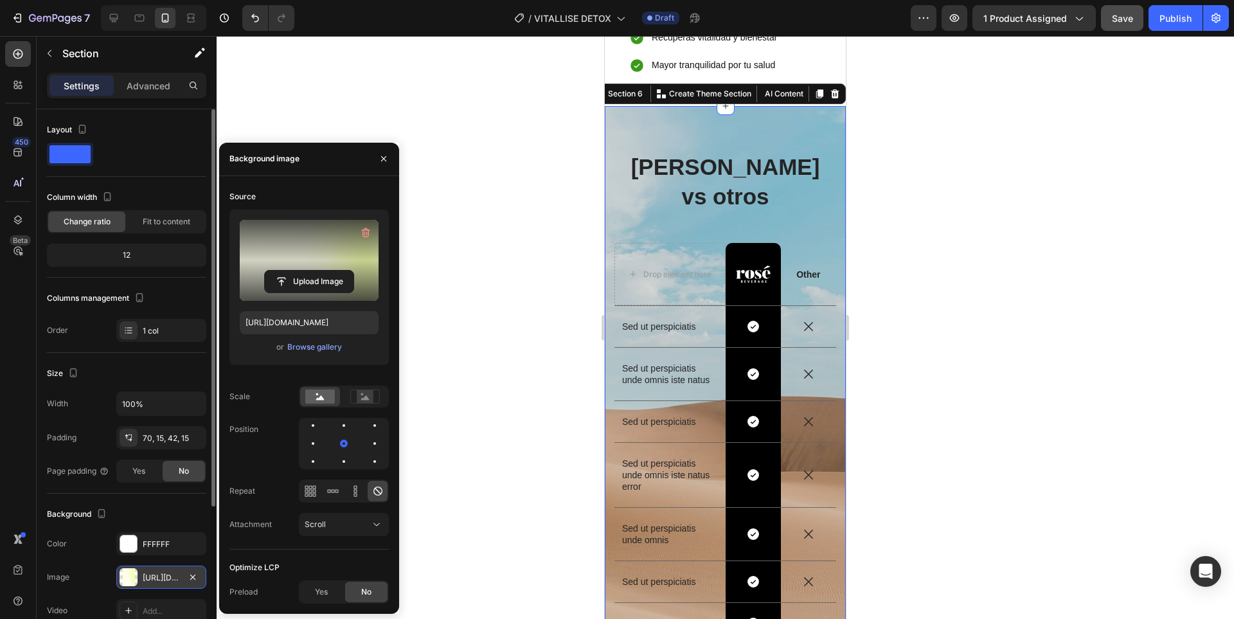
type input "[URL][DOMAIN_NAME]"
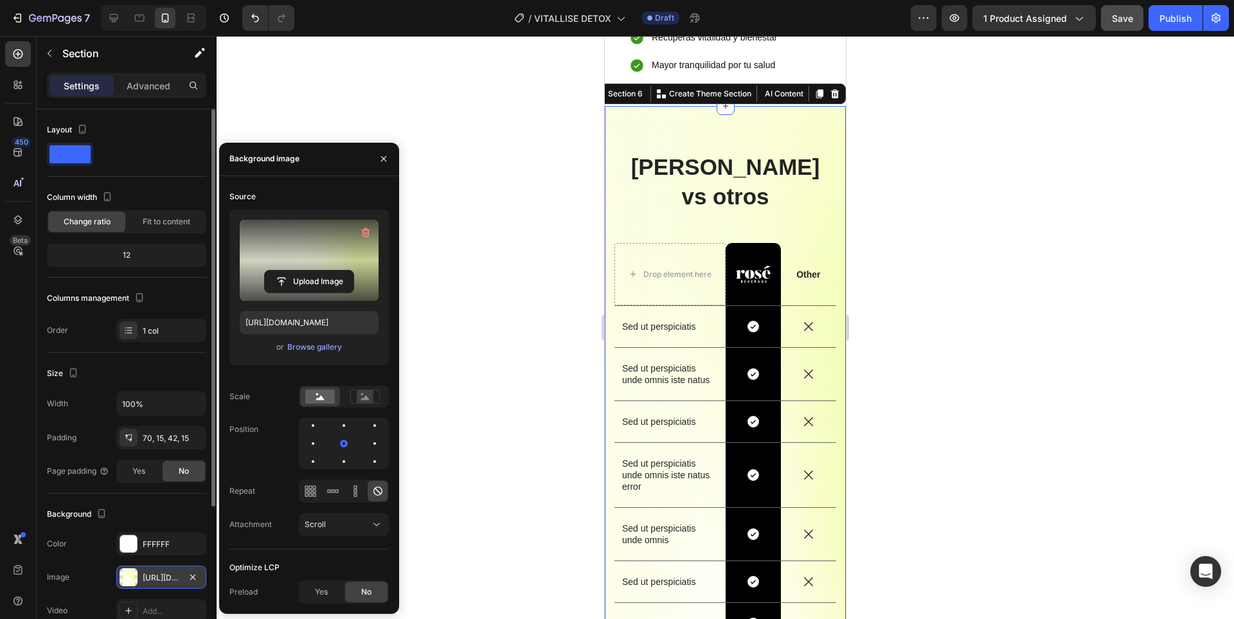
click at [1079, 269] on div at bounding box center [725, 327] width 1017 height 583
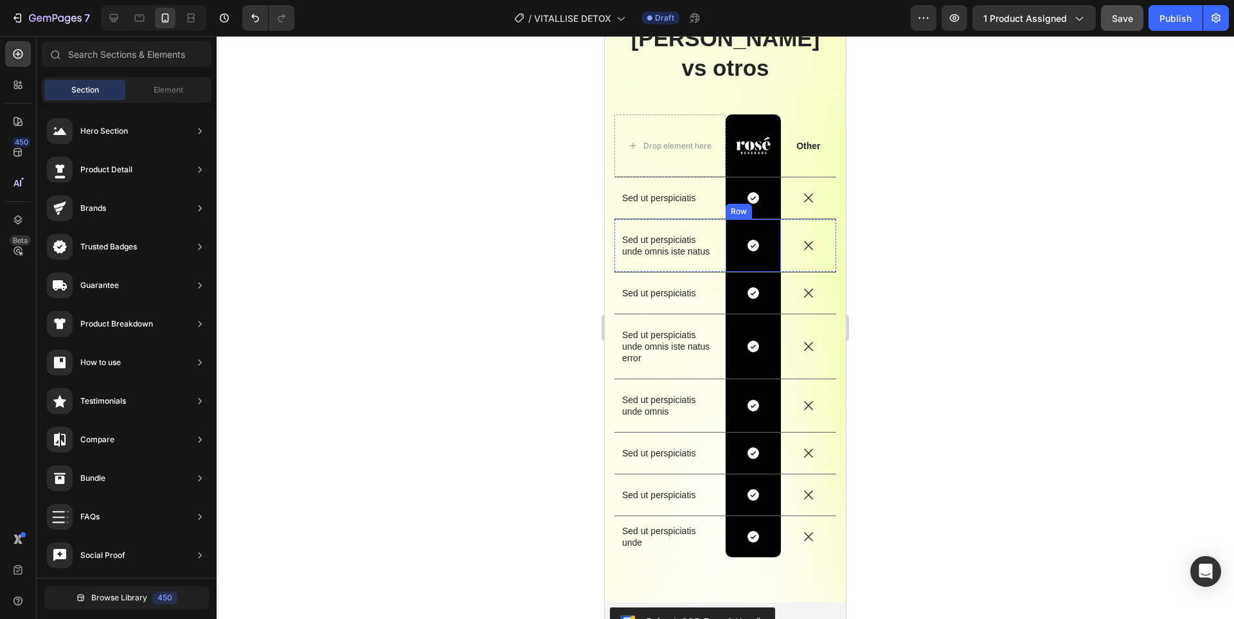
scroll to position [2455, 0]
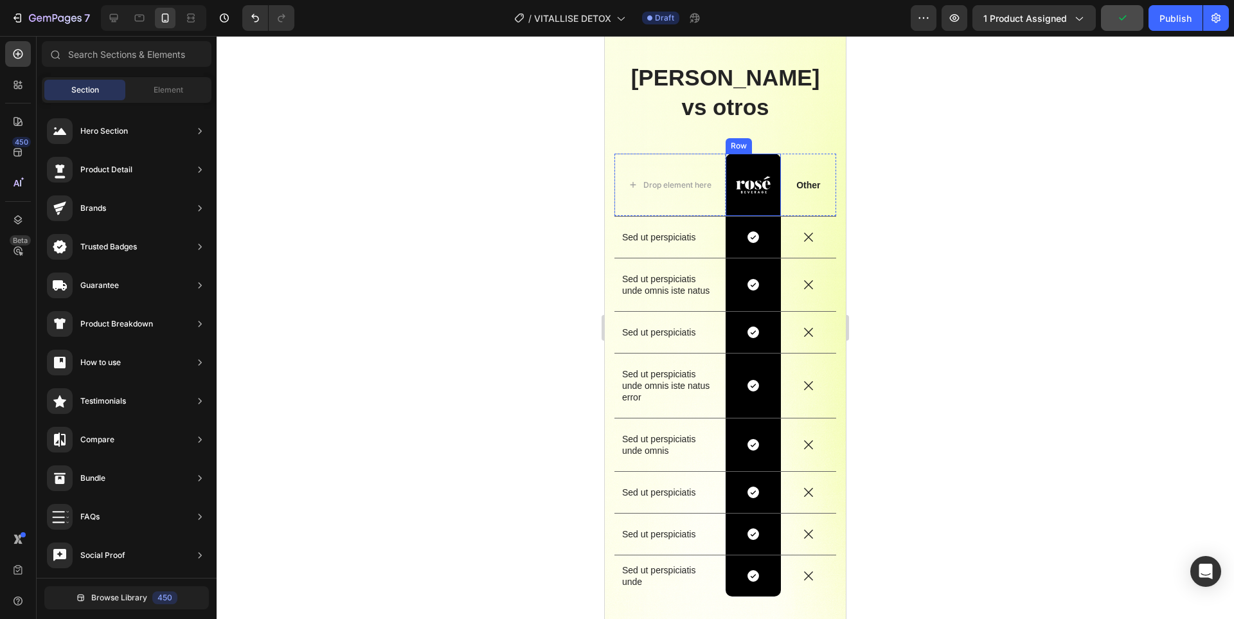
click at [758, 178] on div "Image Row" at bounding box center [752, 185] width 55 height 62
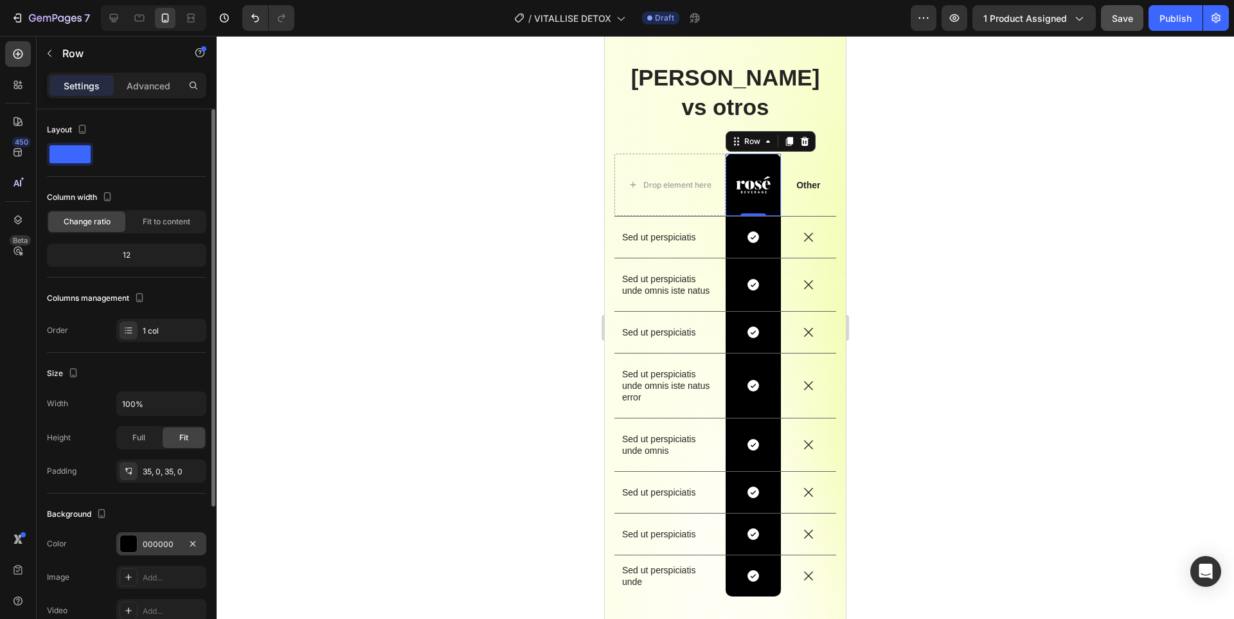
click at [162, 548] on div "000000" at bounding box center [161, 544] width 37 height 12
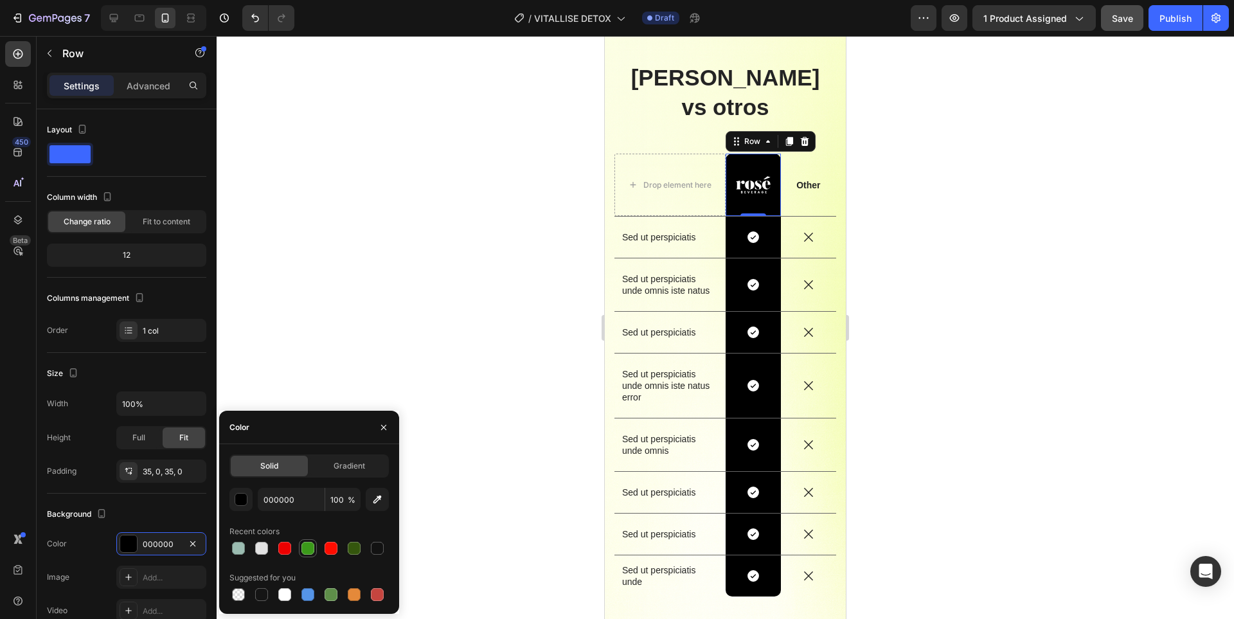
drag, startPoint x: 306, startPoint y: 553, endPoint x: 157, endPoint y: 209, distance: 375.2
click at [306, 553] on div at bounding box center [307, 548] width 13 height 13
type input "3B991A"
click at [761, 230] on div "Icon" at bounding box center [752, 237] width 55 height 14
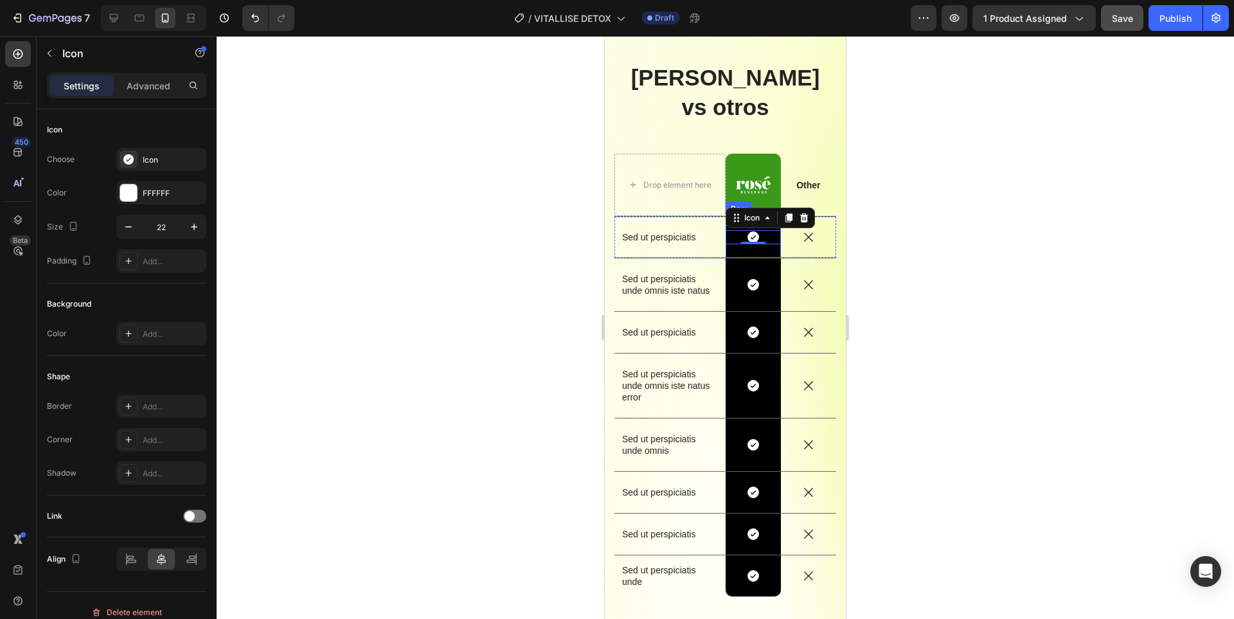
click at [759, 226] on div "Icon 0 Row" at bounding box center [752, 237] width 55 height 41
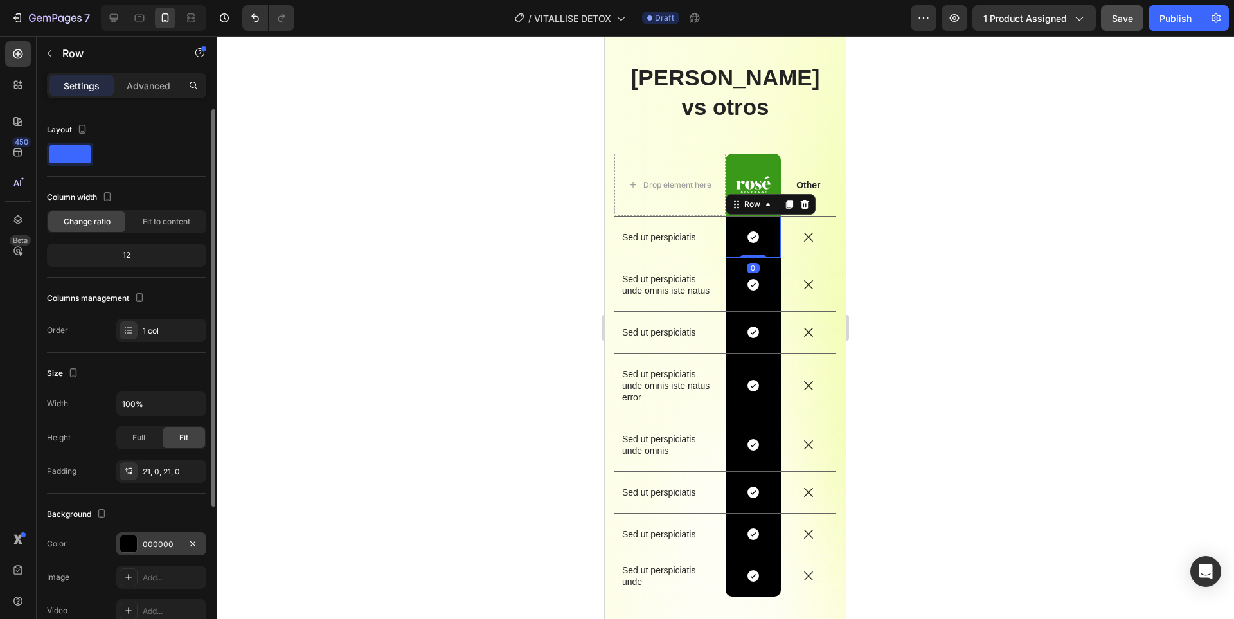
click at [159, 542] on div "000000" at bounding box center [161, 544] width 37 height 12
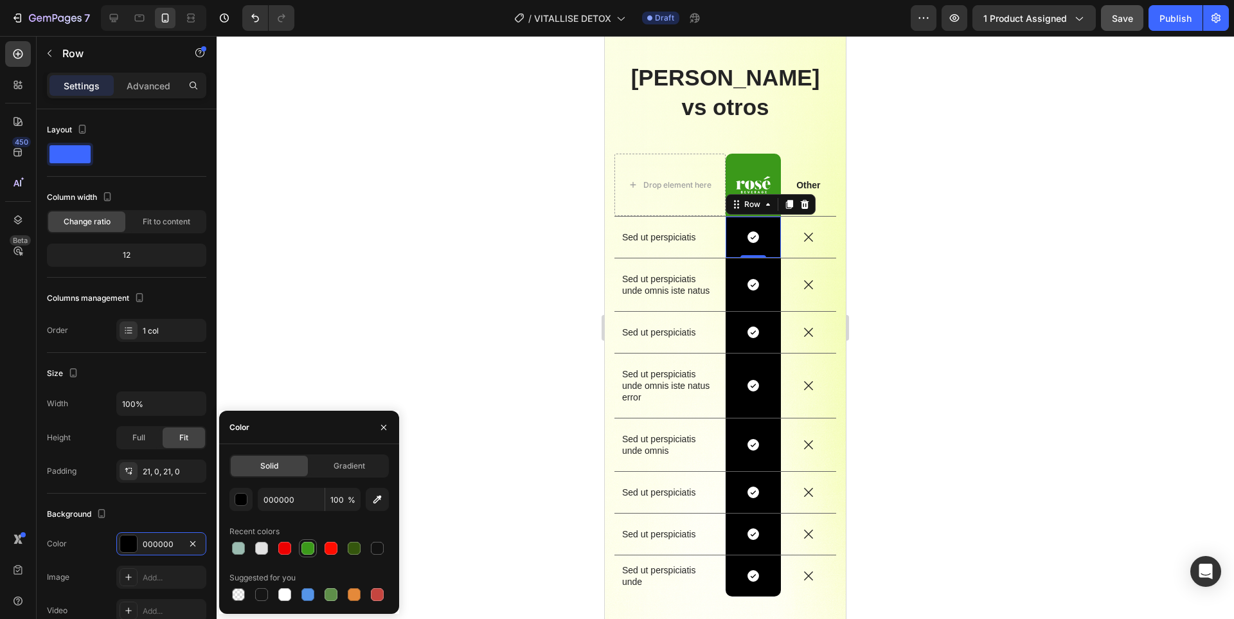
click at [314, 551] on div at bounding box center [307, 547] width 15 height 15
type input "3B991A"
click at [759, 274] on div "Icon Row" at bounding box center [752, 284] width 55 height 53
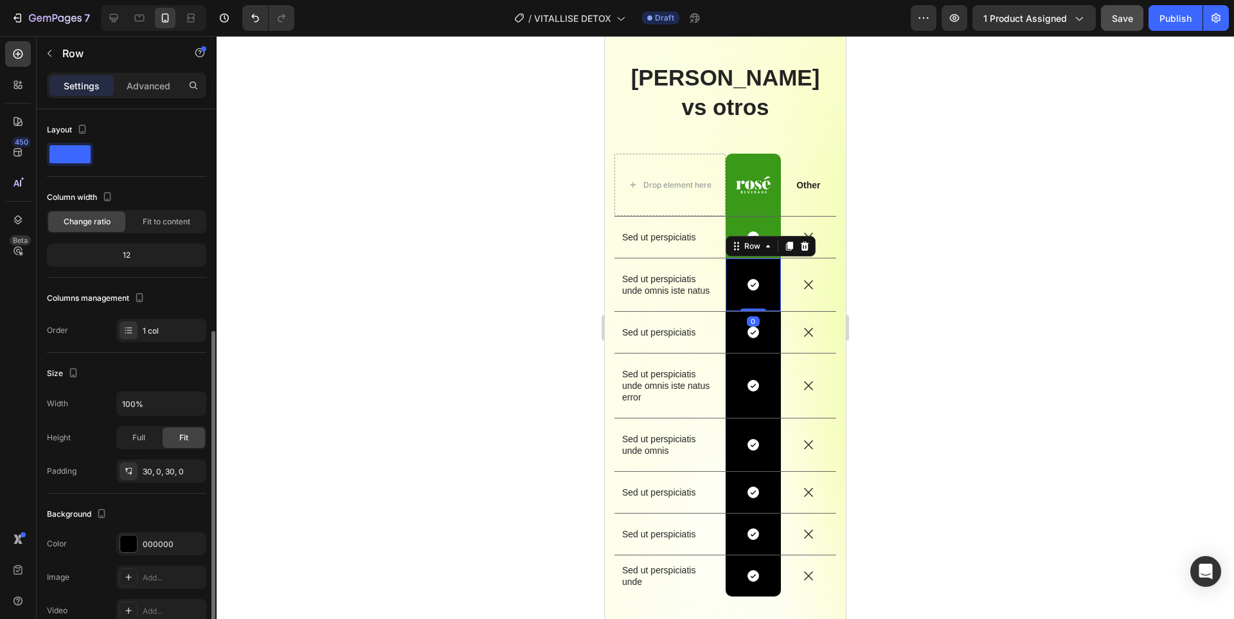
scroll to position [128, 0]
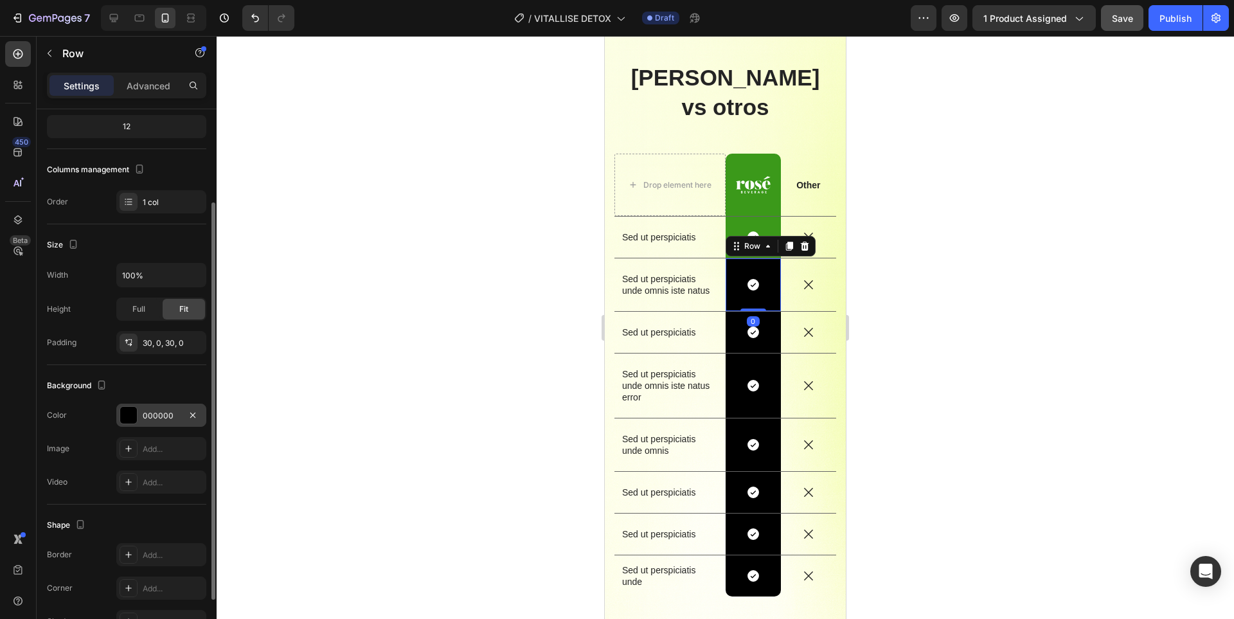
click at [161, 410] on div "000000" at bounding box center [161, 416] width 37 height 12
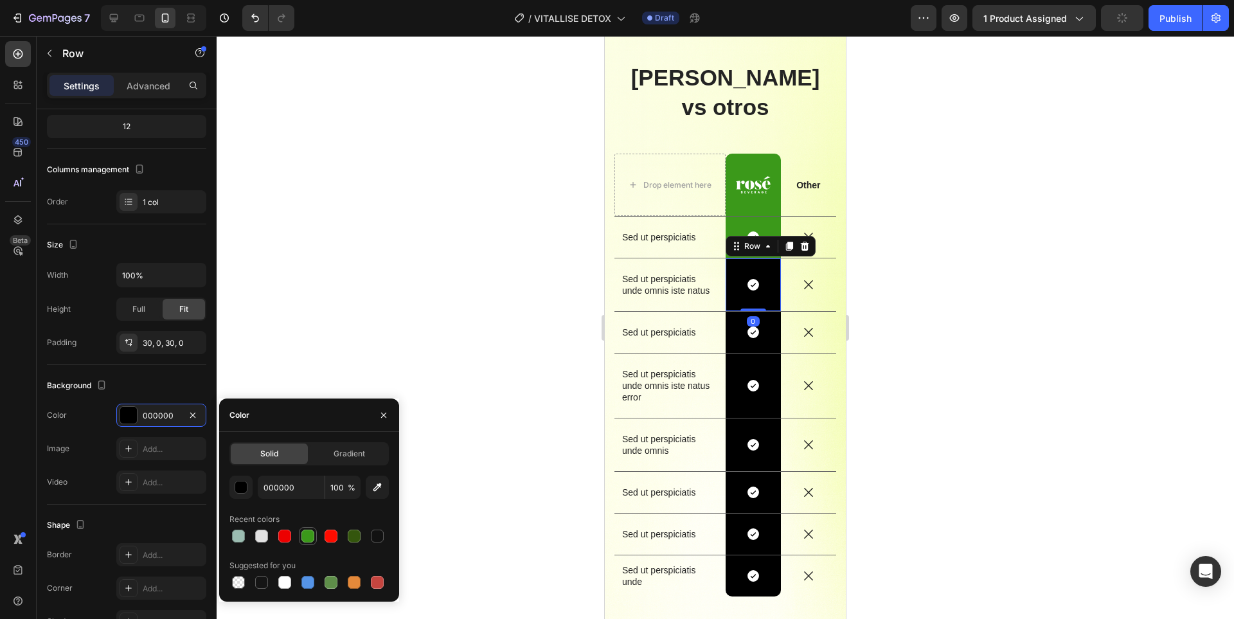
click at [310, 536] on div at bounding box center [307, 535] width 13 height 13
type input "3B991A"
click at [763, 317] on div "Icon Row" at bounding box center [752, 332] width 55 height 41
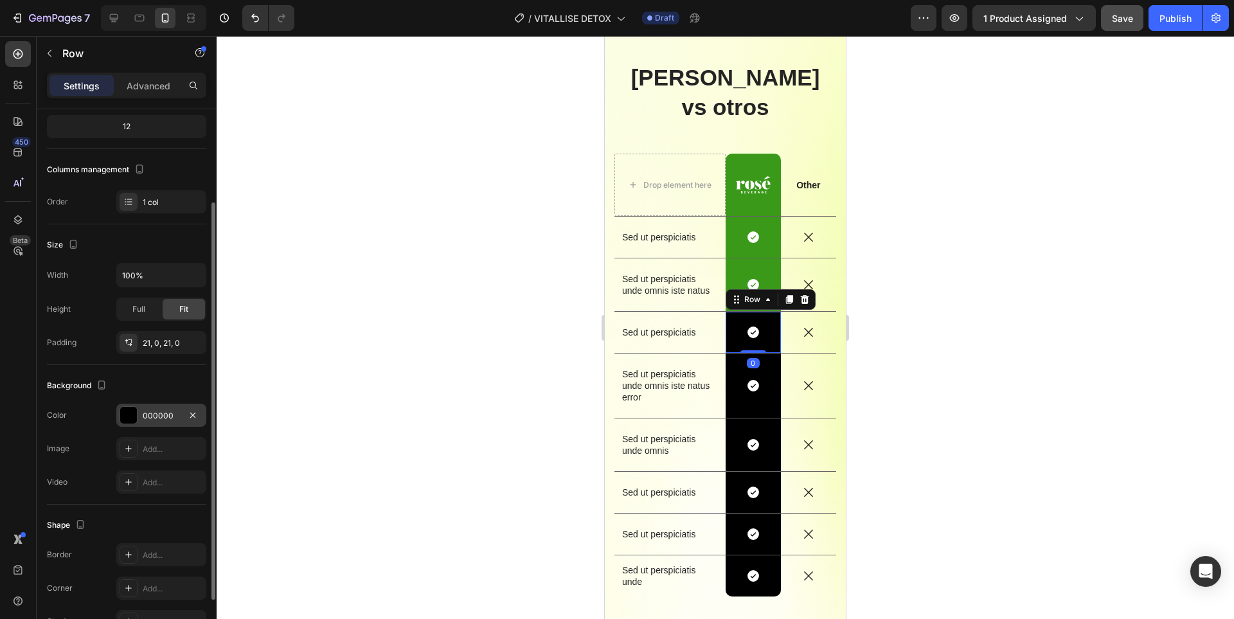
click at [163, 410] on div "000000" at bounding box center [161, 416] width 37 height 12
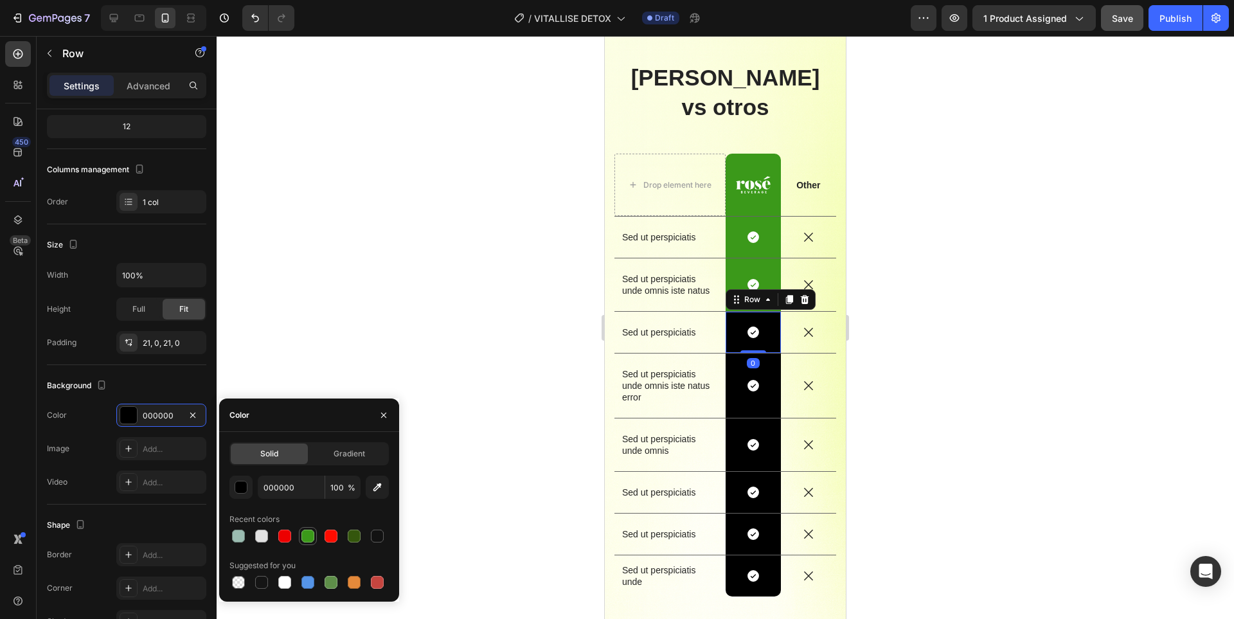
click at [308, 538] on div at bounding box center [307, 535] width 13 height 13
type input "3B991A"
click at [743, 383] on div "Icon Row" at bounding box center [752, 385] width 55 height 64
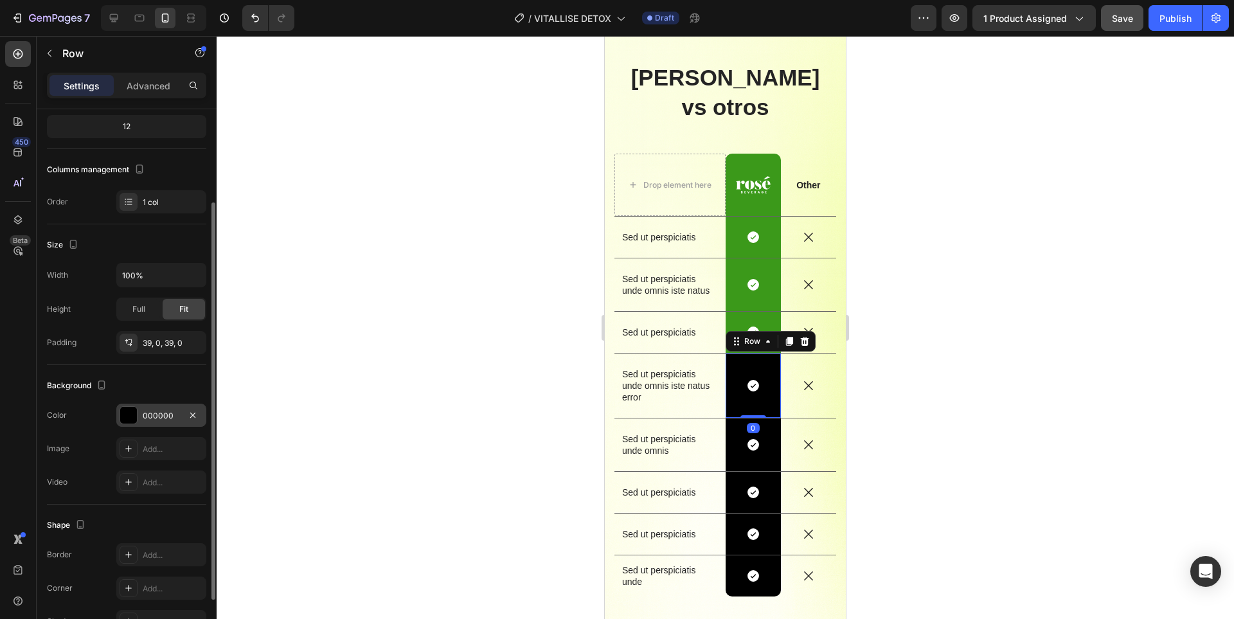
click at [162, 416] on div "000000" at bounding box center [161, 416] width 37 height 12
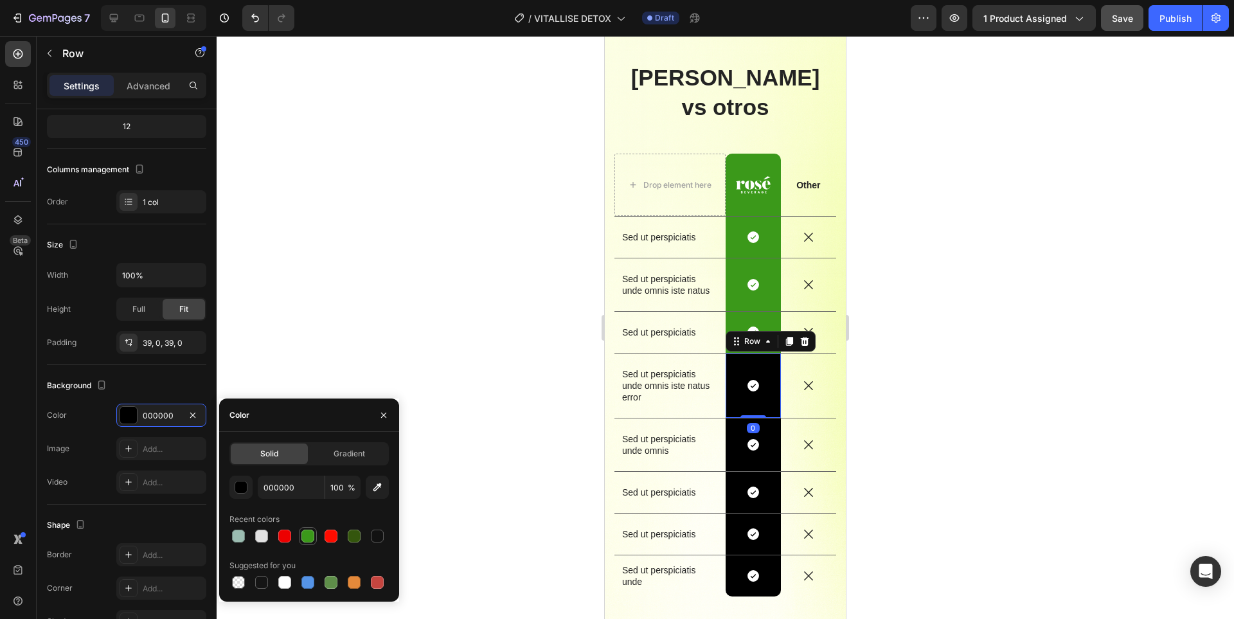
click at [310, 538] on div at bounding box center [307, 535] width 13 height 13
type input "3B991A"
click at [748, 441] on div "Icon Row" at bounding box center [752, 444] width 55 height 53
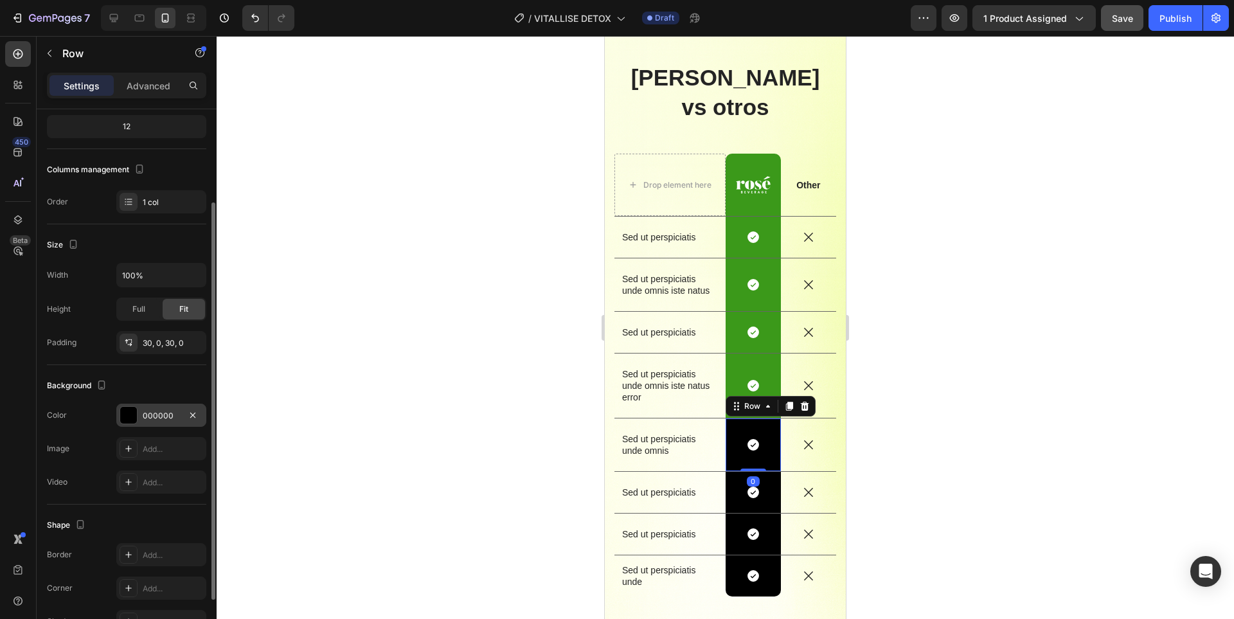
click at [166, 412] on div "000000" at bounding box center [161, 416] width 37 height 12
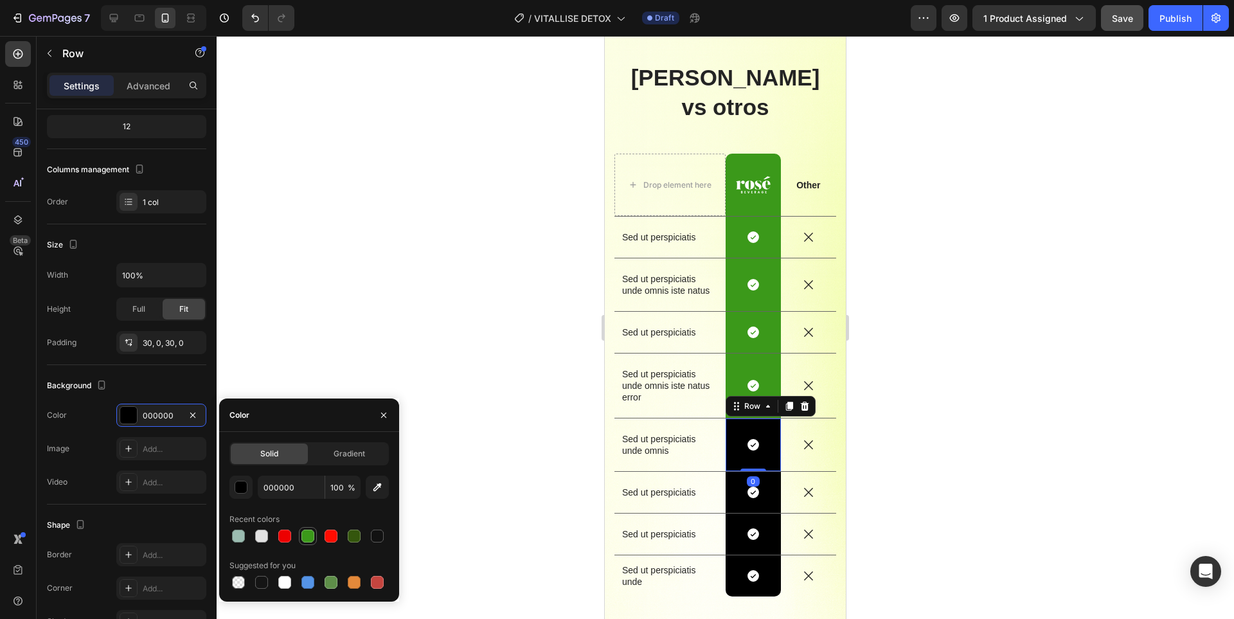
click at [308, 535] on div at bounding box center [307, 535] width 13 height 13
type input "3B991A"
click at [763, 479] on div "Icon Row" at bounding box center [752, 492] width 55 height 41
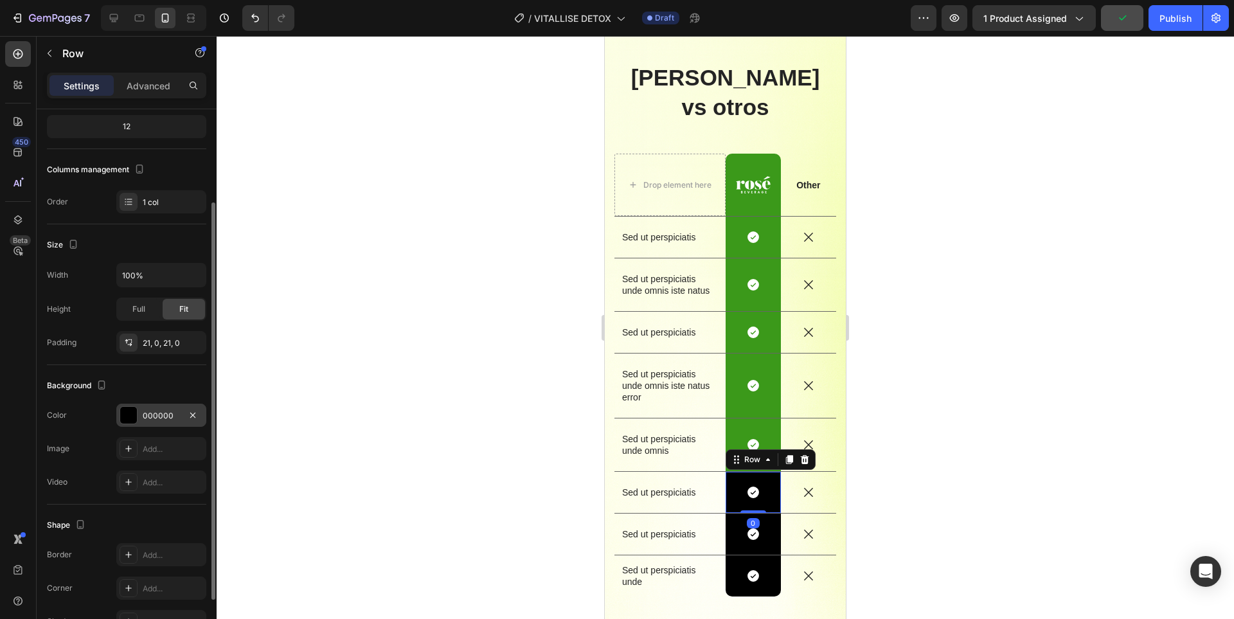
click at [148, 415] on div "000000" at bounding box center [161, 416] width 37 height 12
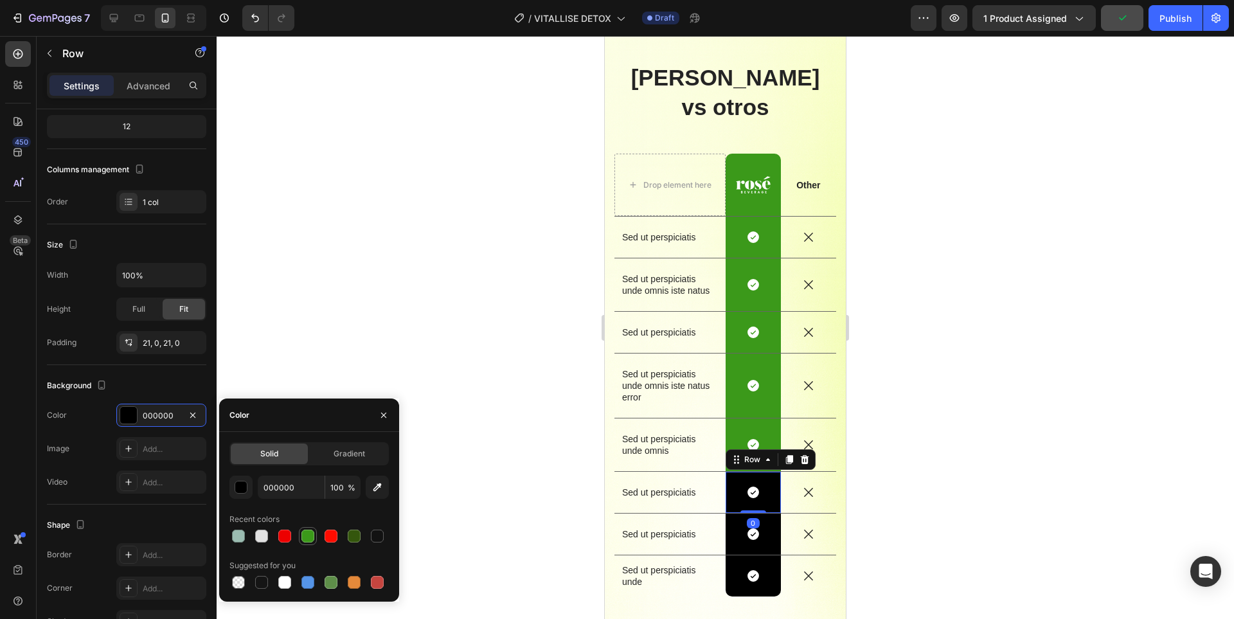
click at [312, 533] on div at bounding box center [307, 535] width 13 height 13
type input "3B991A"
click at [763, 519] on div "Icon Row" at bounding box center [752, 533] width 55 height 41
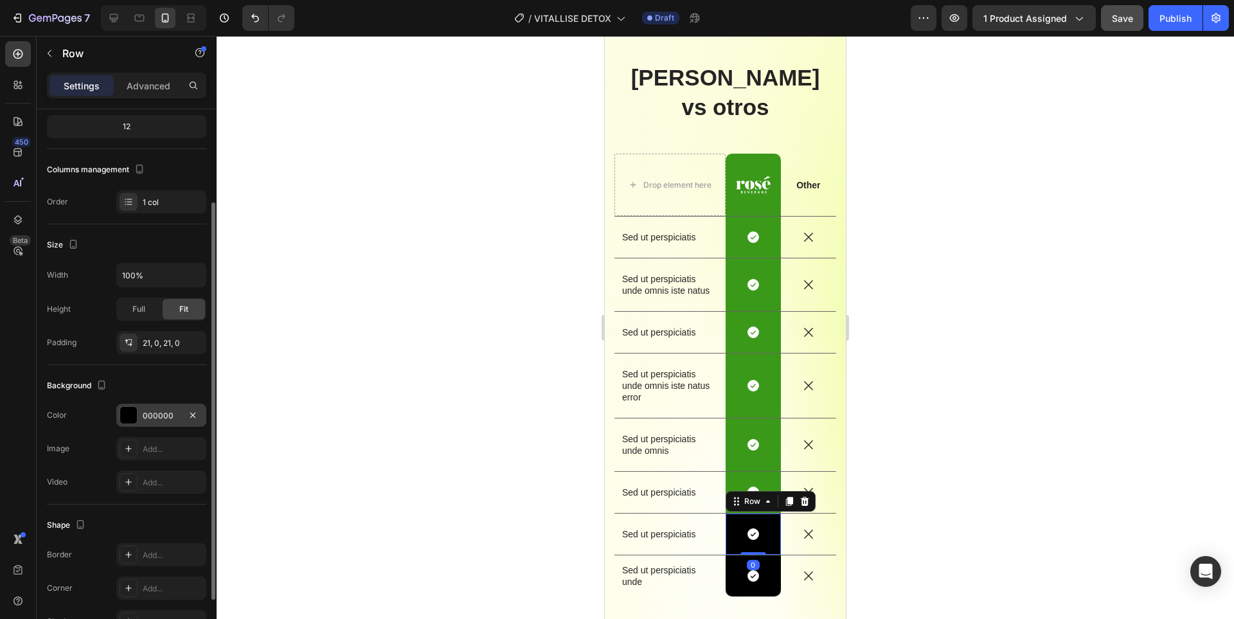
click at [161, 422] on div "000000" at bounding box center [161, 414] width 90 height 23
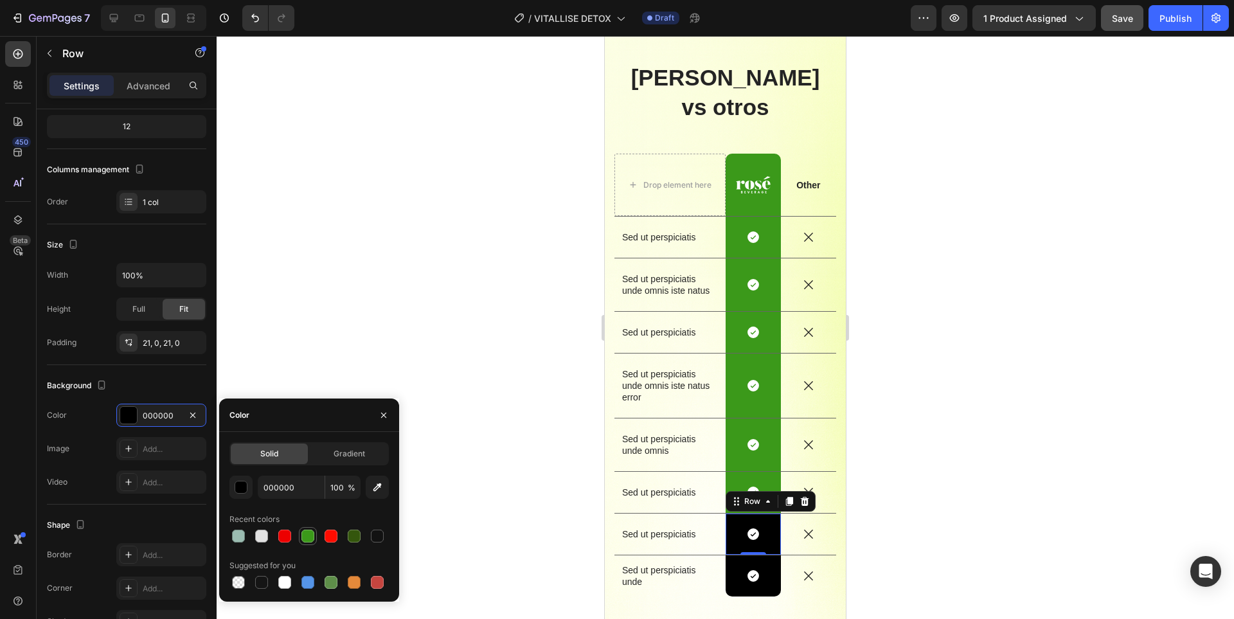
click at [310, 536] on div at bounding box center [307, 535] width 13 height 13
type input "3B991A"
click at [768, 562] on div "Icon Row" at bounding box center [752, 575] width 55 height 41
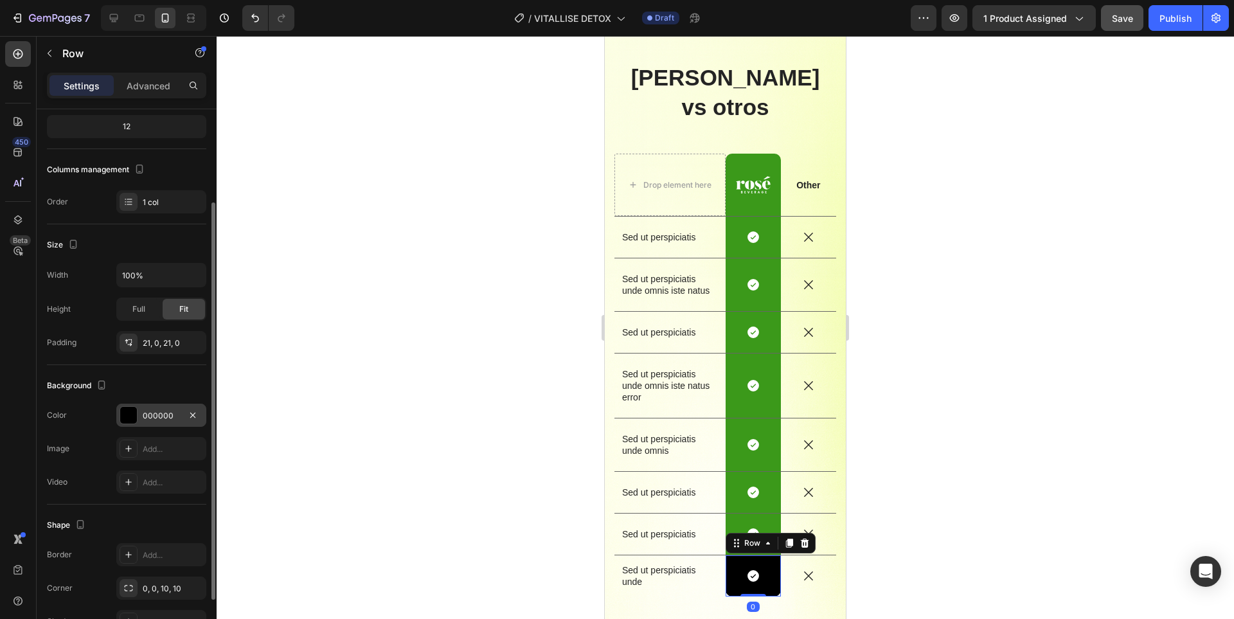
click at [152, 412] on div "000000" at bounding box center [161, 416] width 37 height 12
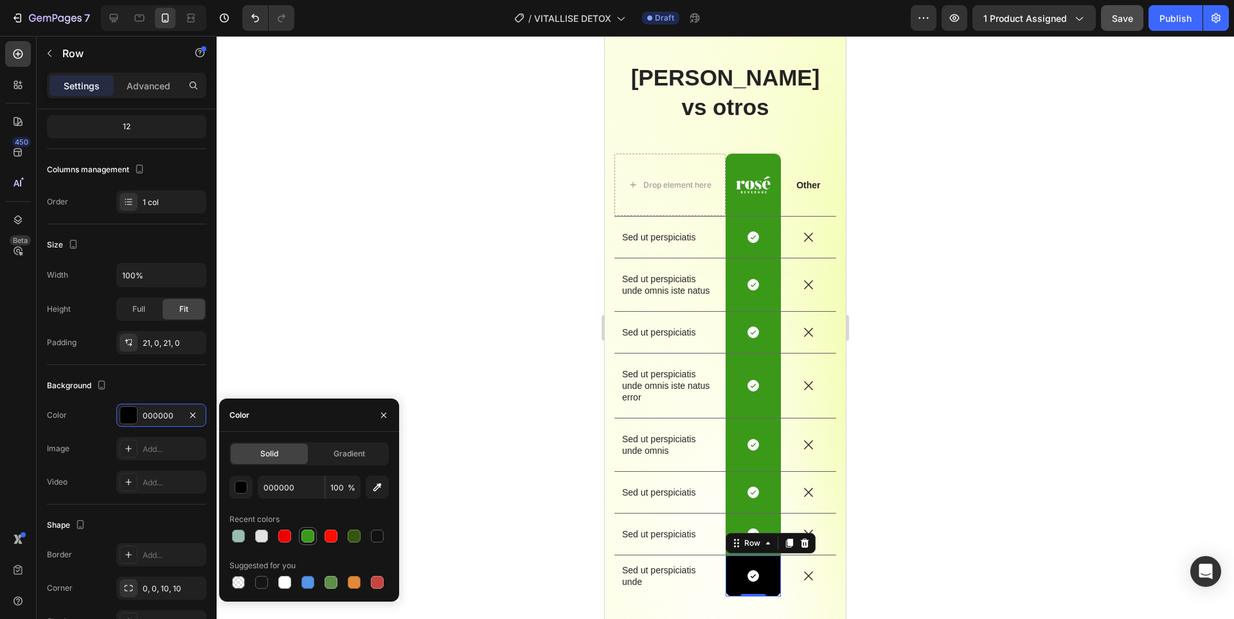
click at [311, 535] on div at bounding box center [307, 535] width 13 height 13
type input "3B991A"
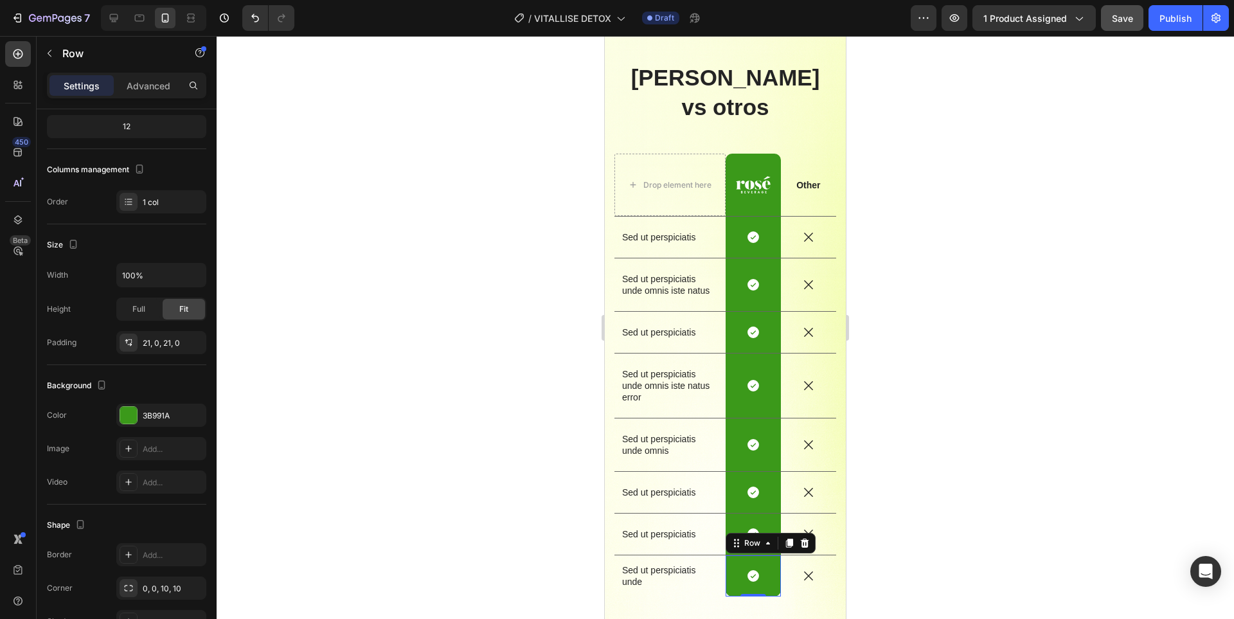
click at [1114, 384] on div at bounding box center [725, 327] width 1017 height 583
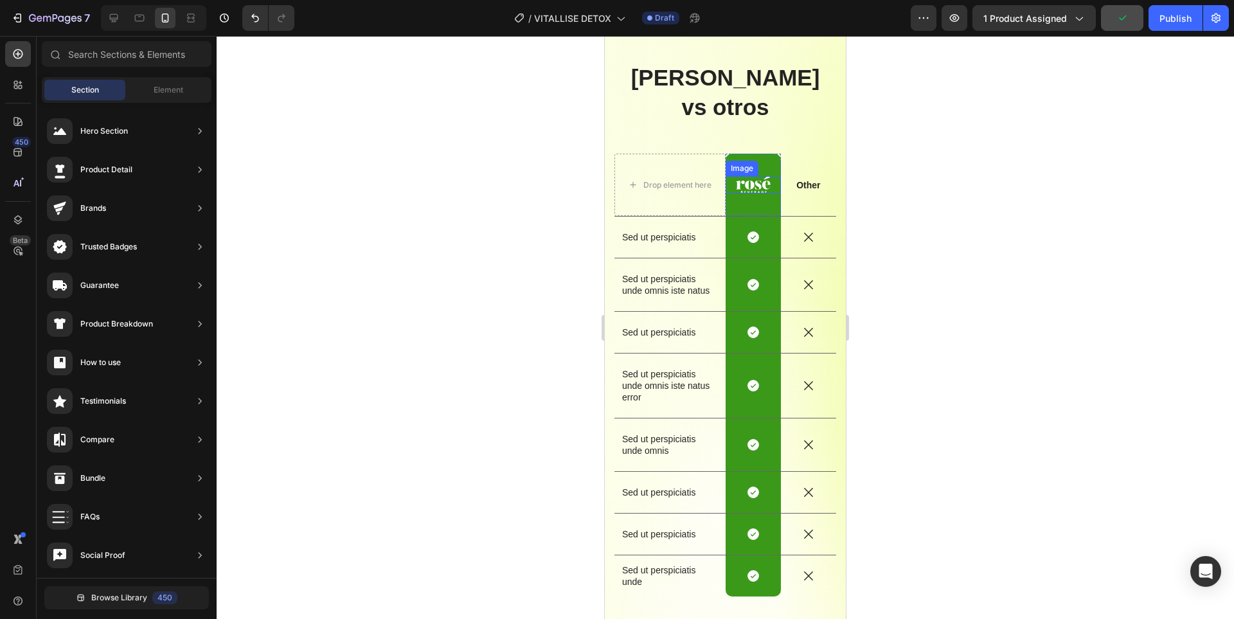
click at [750, 176] on img at bounding box center [753, 184] width 35 height 17
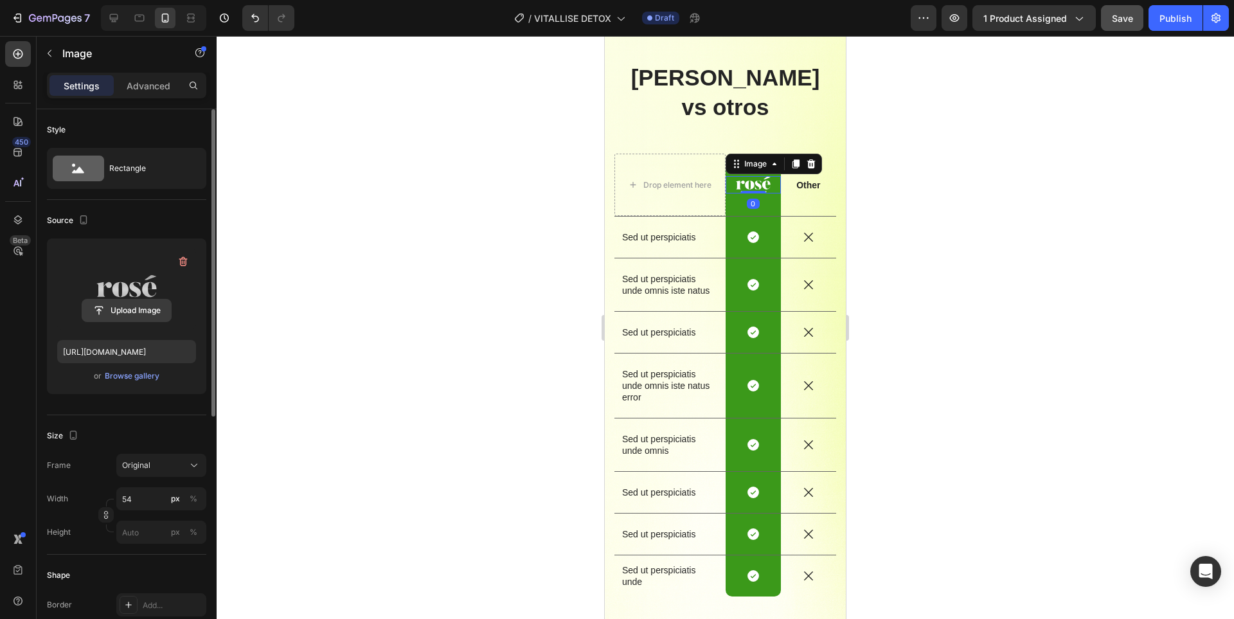
click at [131, 311] on input "file" at bounding box center [126, 310] width 89 height 22
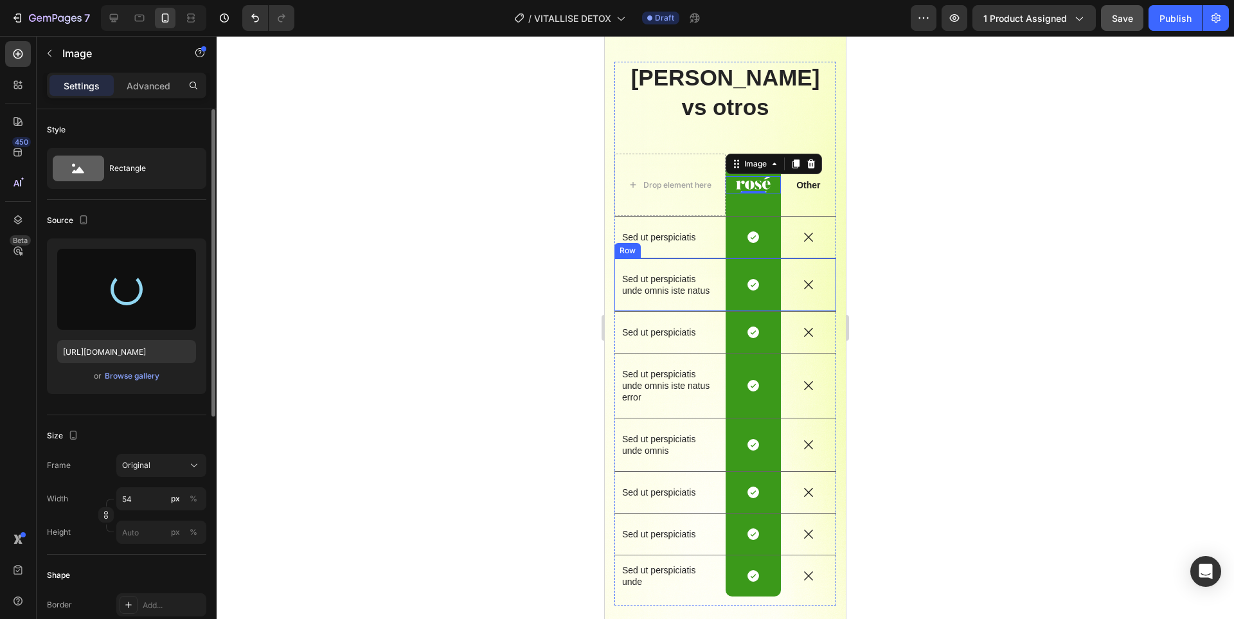
type input "https://cdn.shopify.com/s/files/1/0936/3688/6831/files/gempages_575465464986075…"
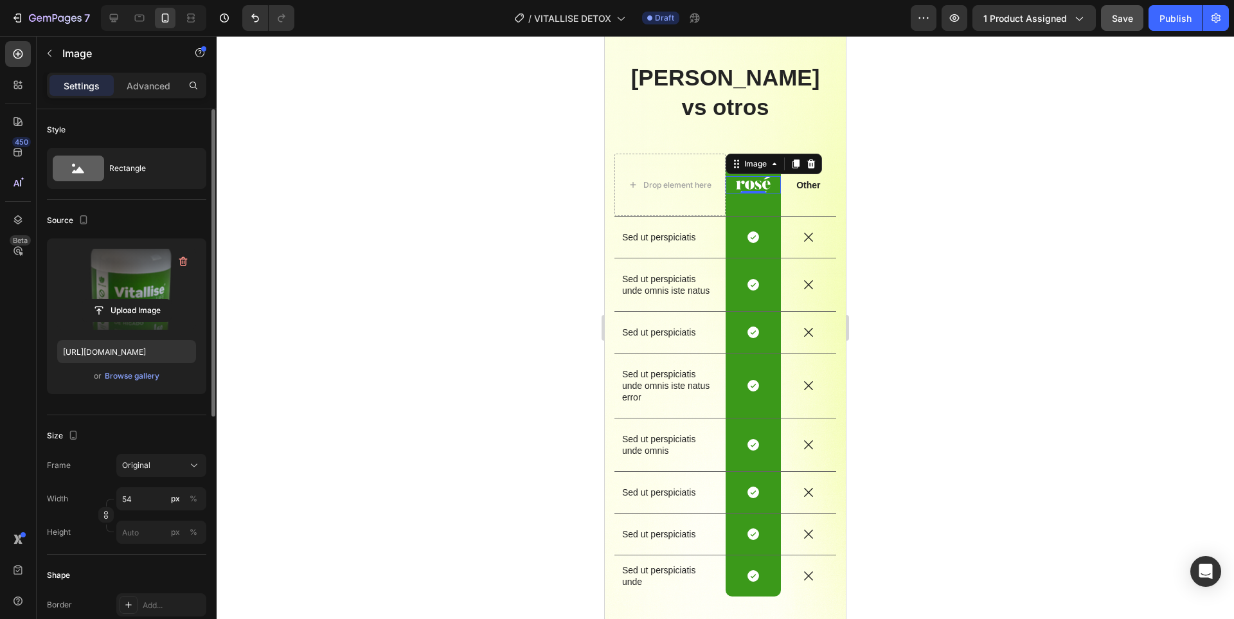
click at [747, 227] on div "0" at bounding box center [753, 232] width 13 height 10
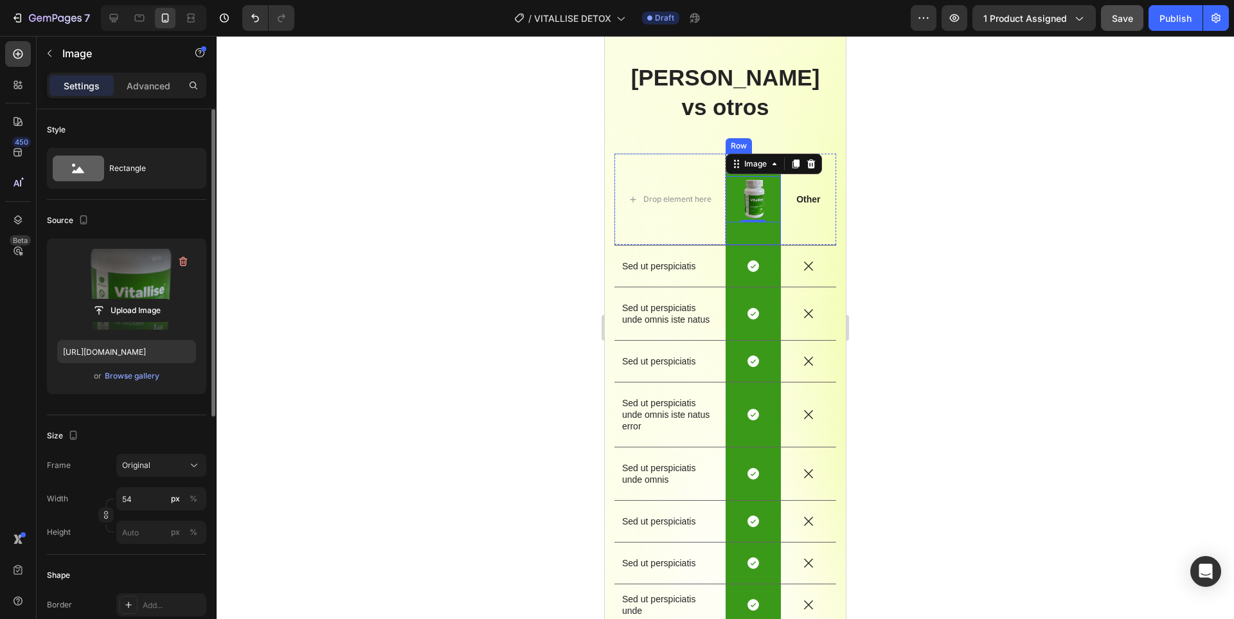
click at [763, 215] on div "Image 0 Row" at bounding box center [752, 199] width 55 height 91
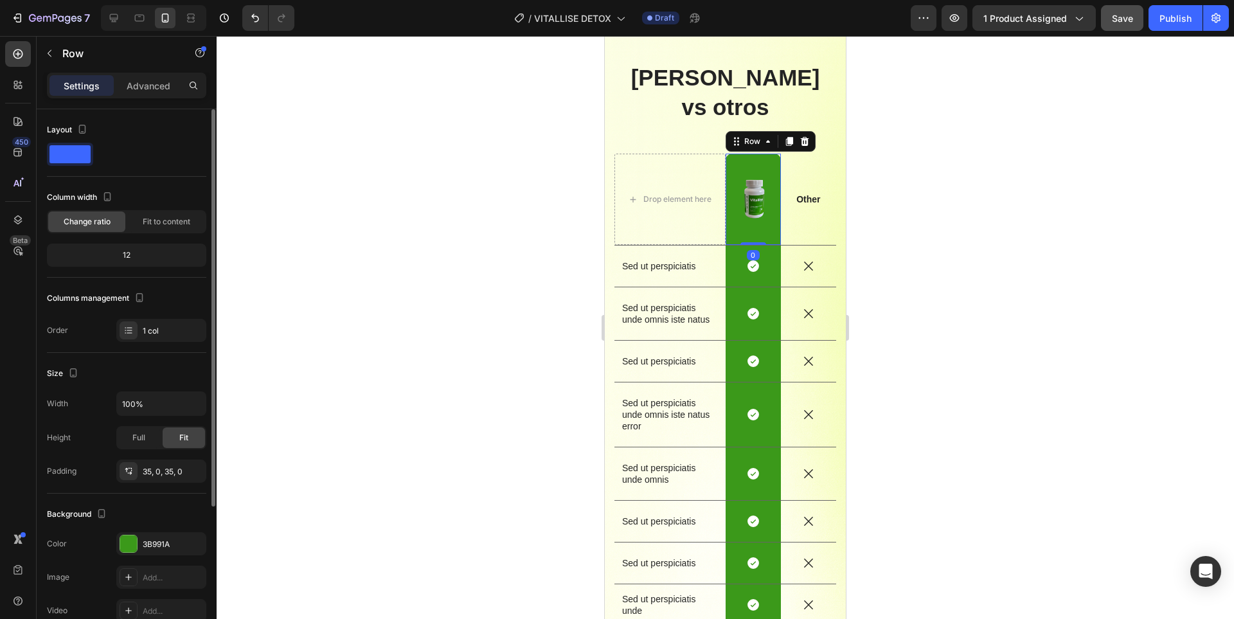
click at [757, 207] on div "Image Row 0" at bounding box center [752, 199] width 55 height 91
click at [161, 466] on div "35, 0, 35, 0" at bounding box center [161, 472] width 37 height 12
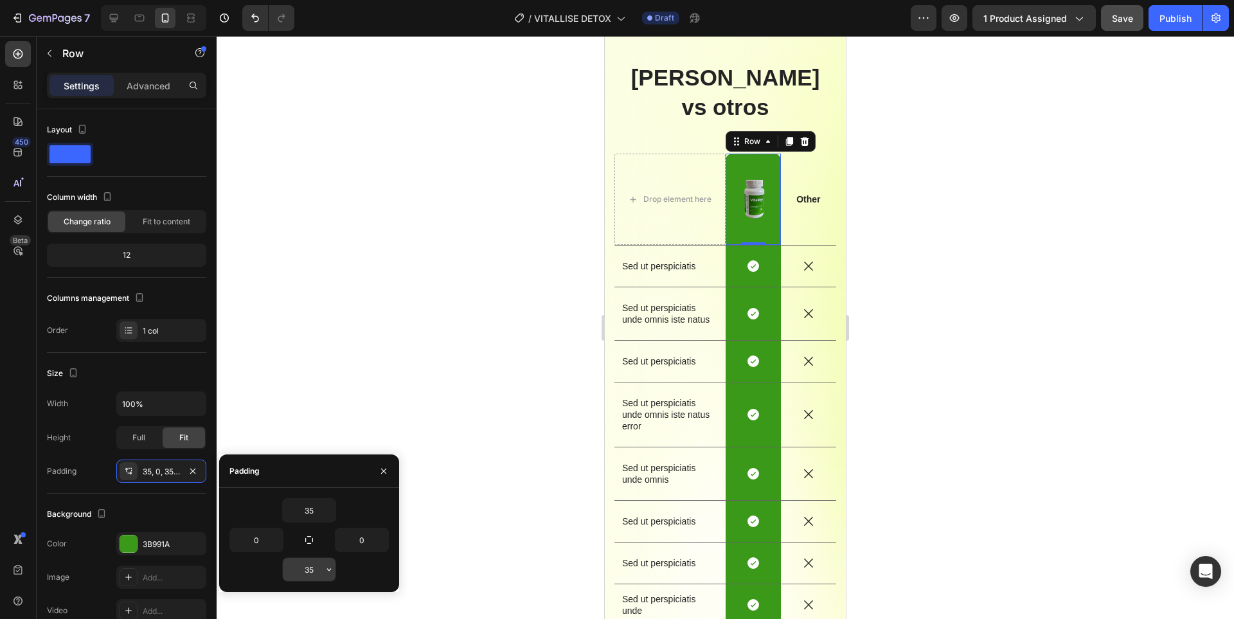
click at [308, 568] on input "35" at bounding box center [309, 569] width 53 height 23
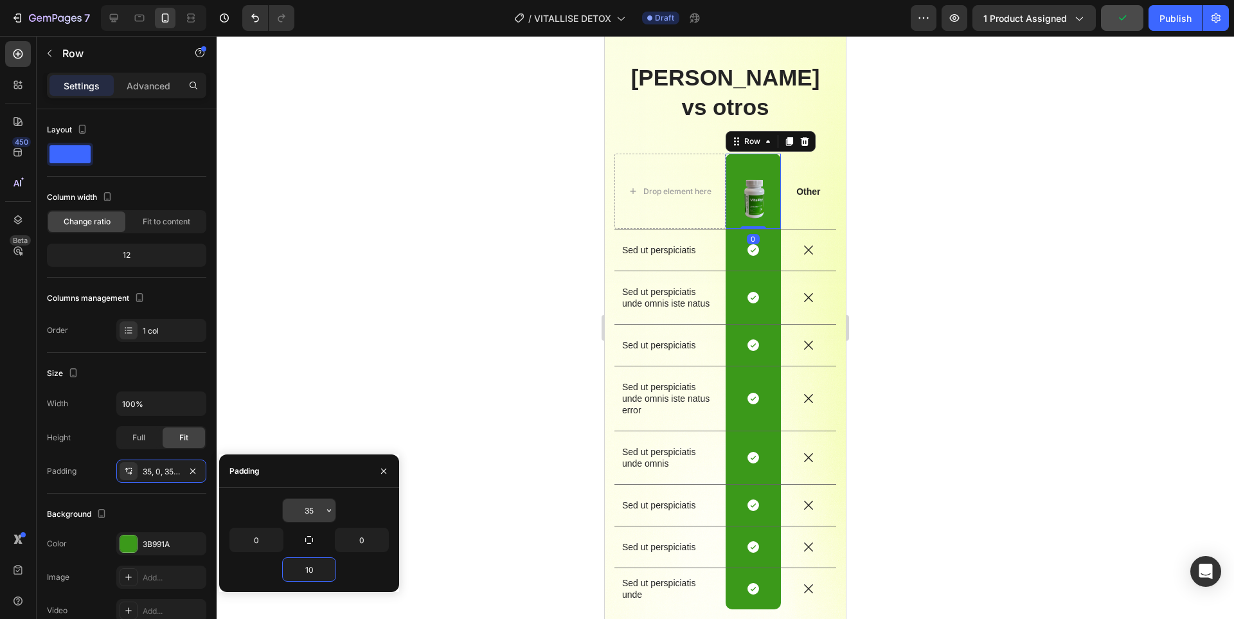
type input "10"
click at [314, 511] on input "35" at bounding box center [309, 510] width 53 height 23
type input "10"
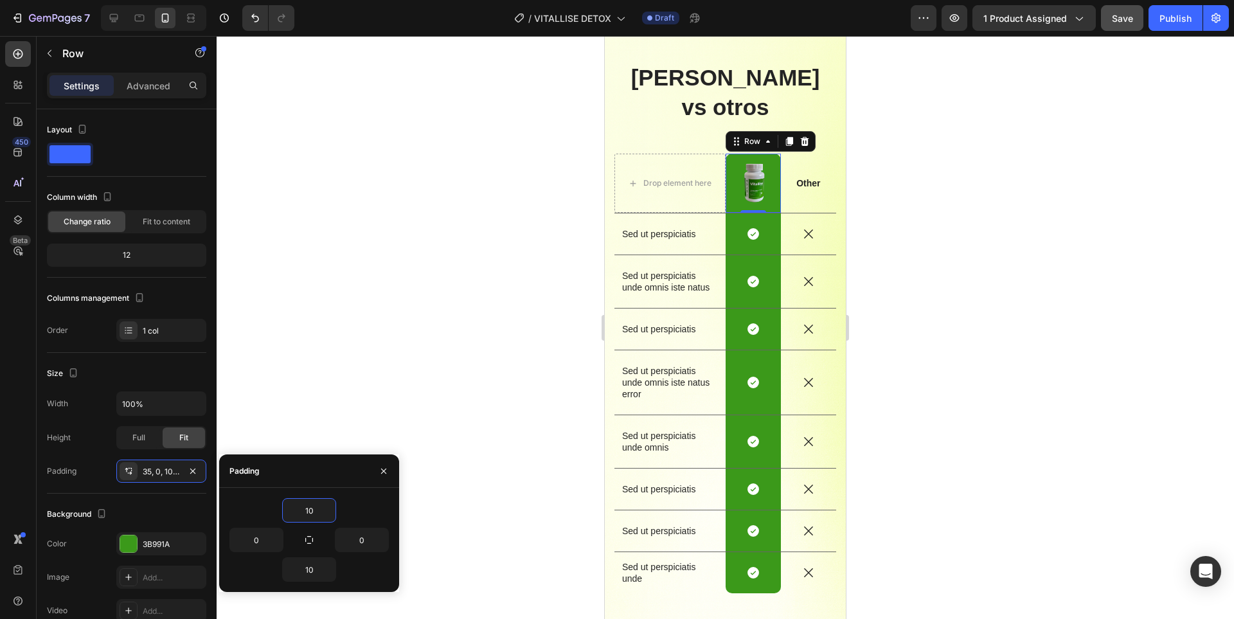
click at [959, 289] on div at bounding box center [725, 327] width 1017 height 583
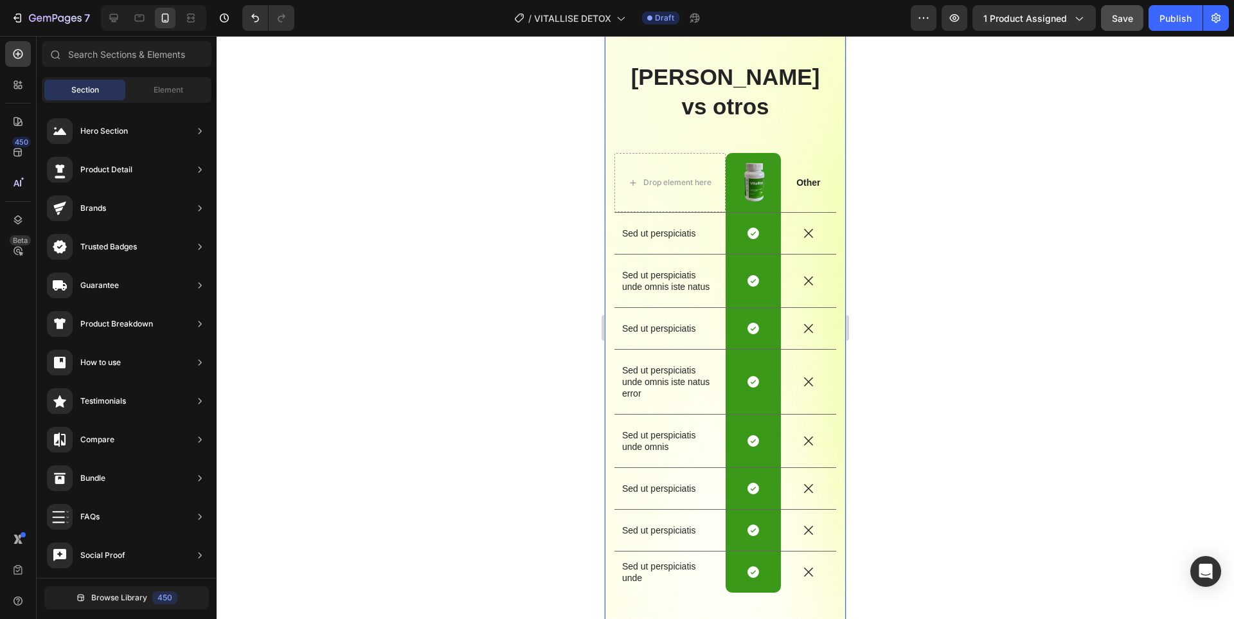
scroll to position [2134, 0]
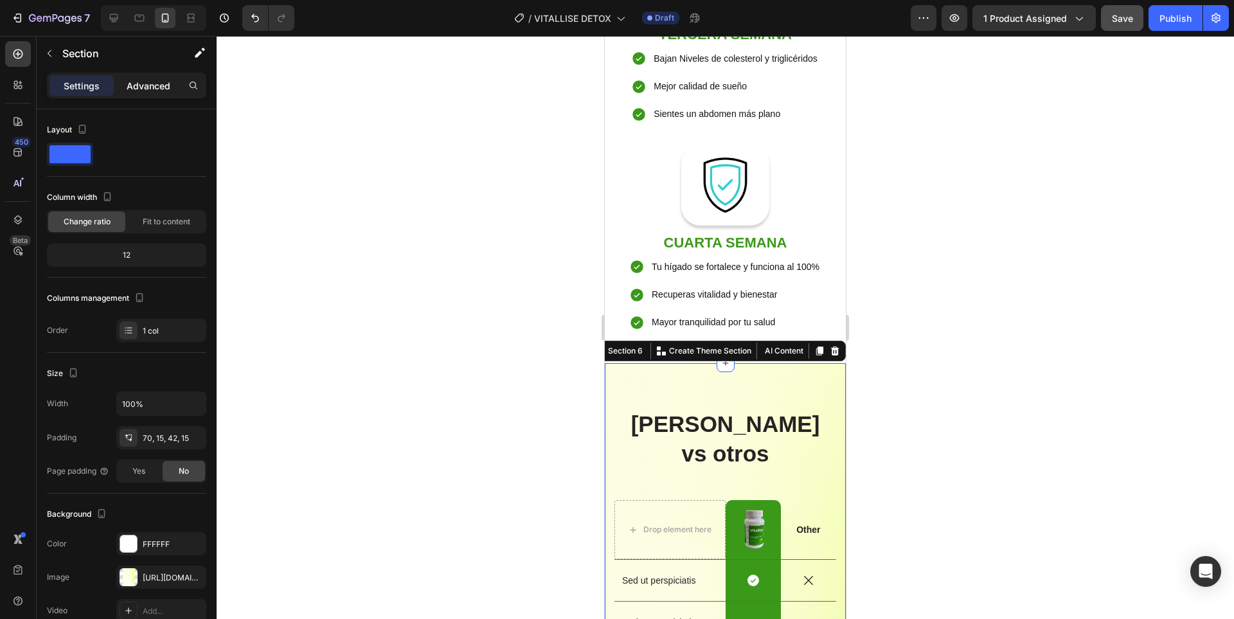
click at [139, 79] on p "Advanced" at bounding box center [149, 85] width 44 height 13
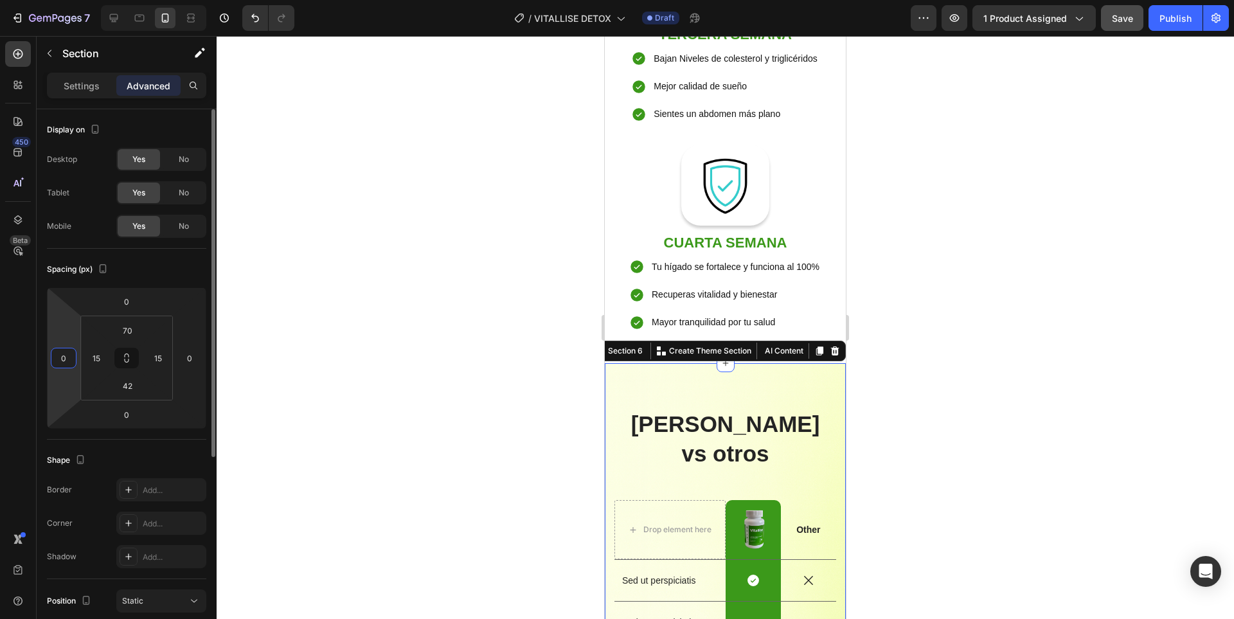
click at [69, 351] on input "0" at bounding box center [63, 357] width 19 height 19
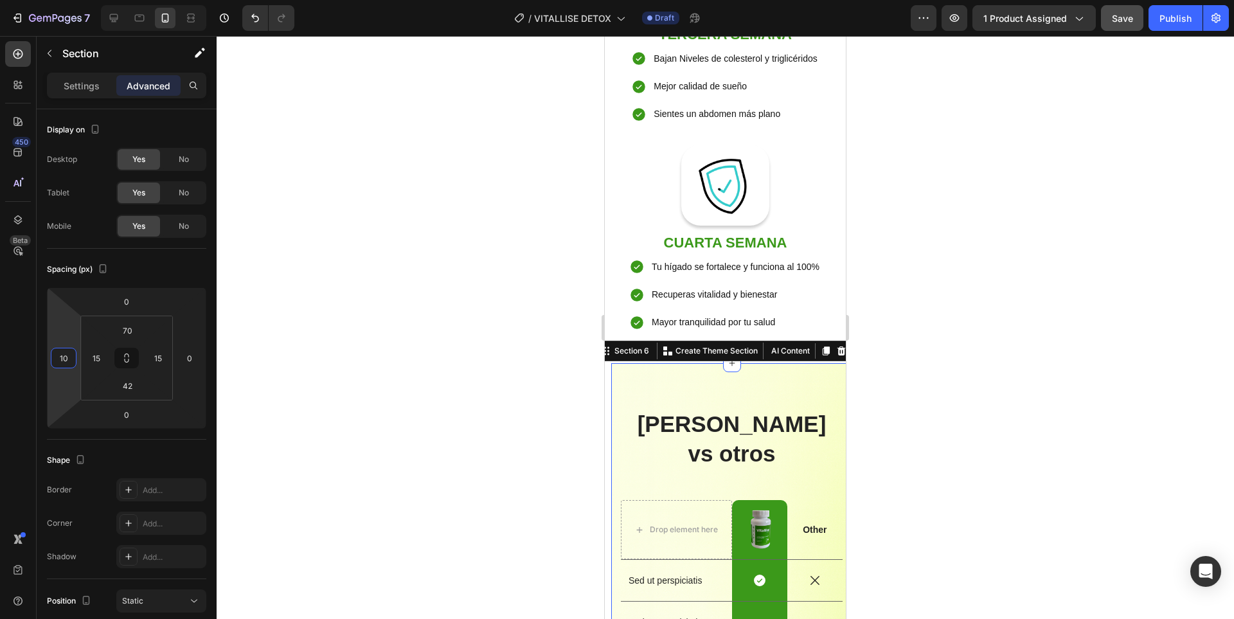
type input "0"
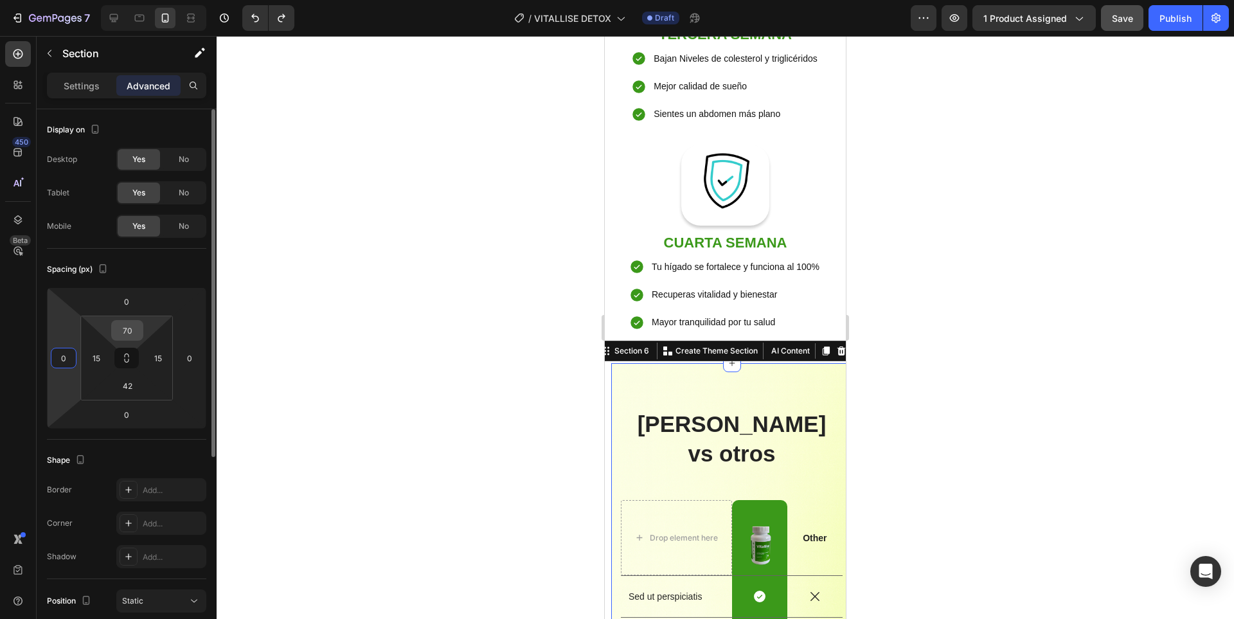
click at [130, 335] on input "70" at bounding box center [127, 330] width 26 height 19
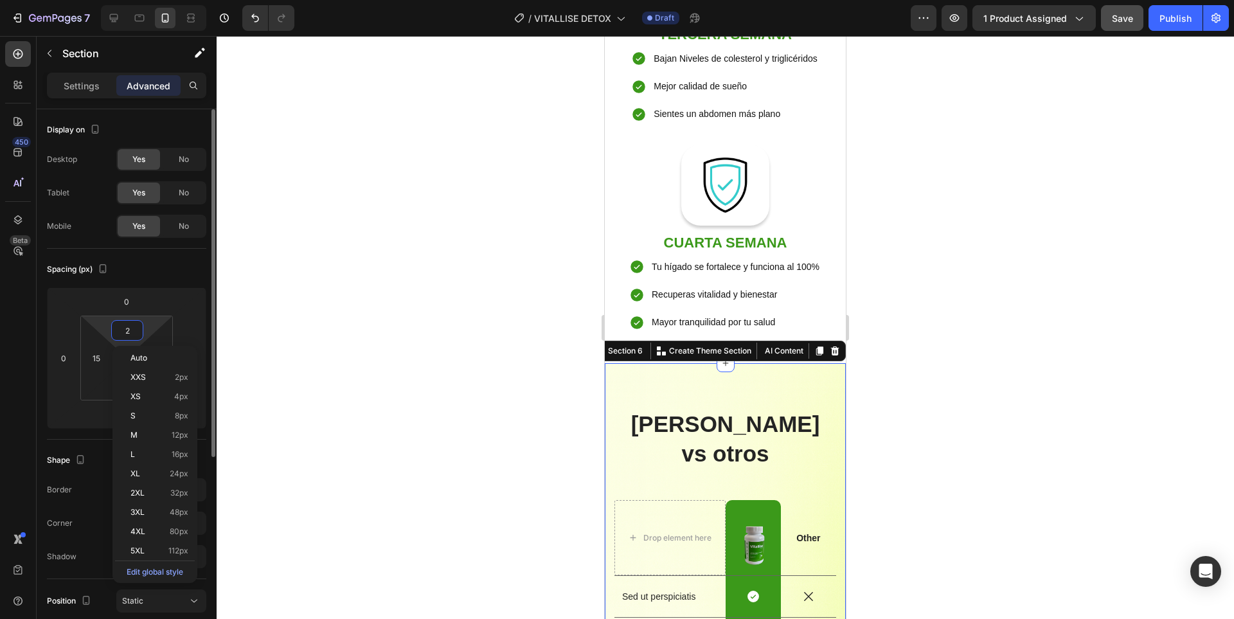
type input "20"
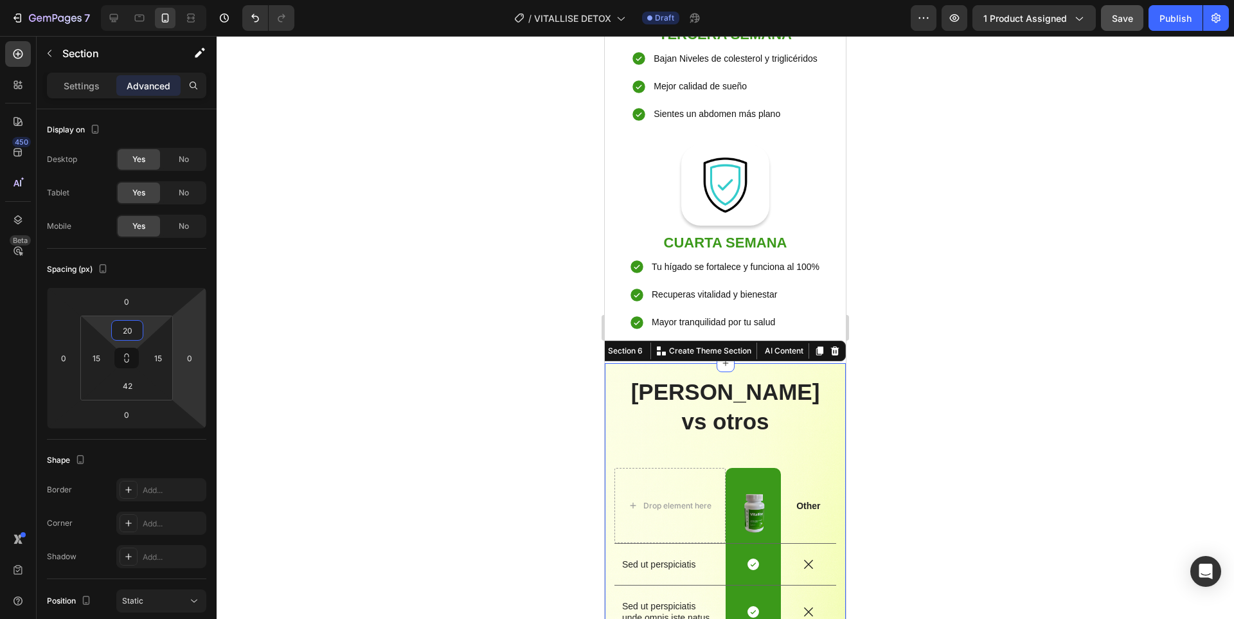
click at [935, 356] on div at bounding box center [725, 327] width 1017 height 583
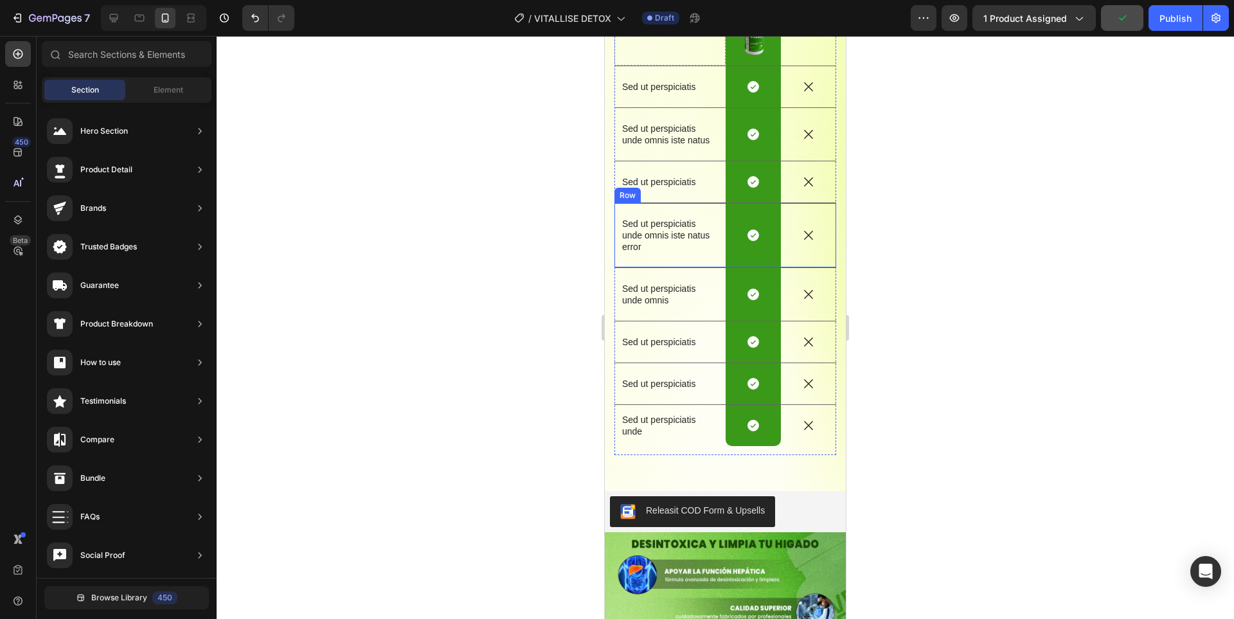
scroll to position [2583, 0]
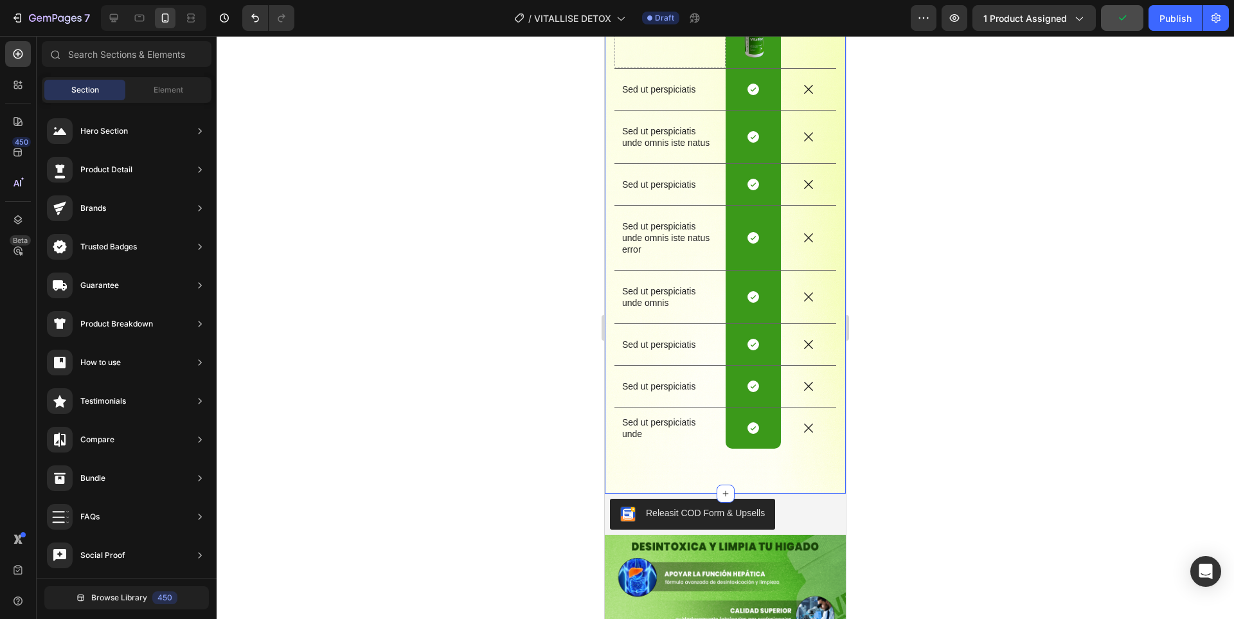
click at [792, 448] on div "Vitallise vs otros Heading Drop element here Image Row Other Text Block Row Sed…" at bounding box center [725, 190] width 241 height 605
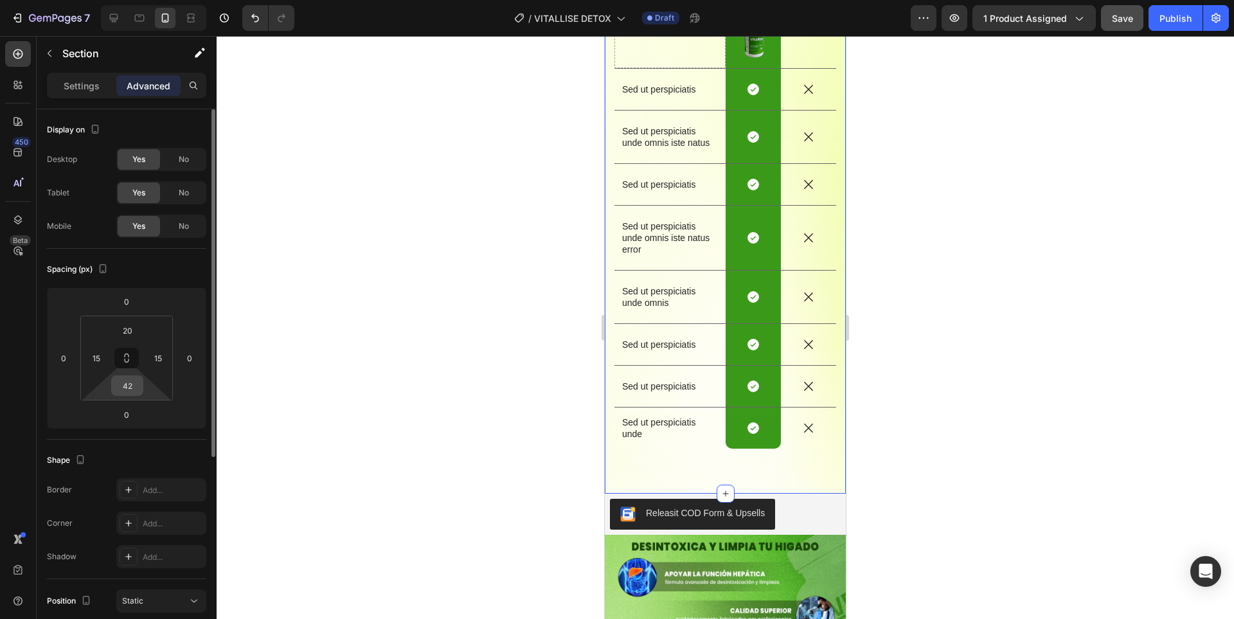
click at [132, 391] on input "42" at bounding box center [127, 385] width 26 height 19
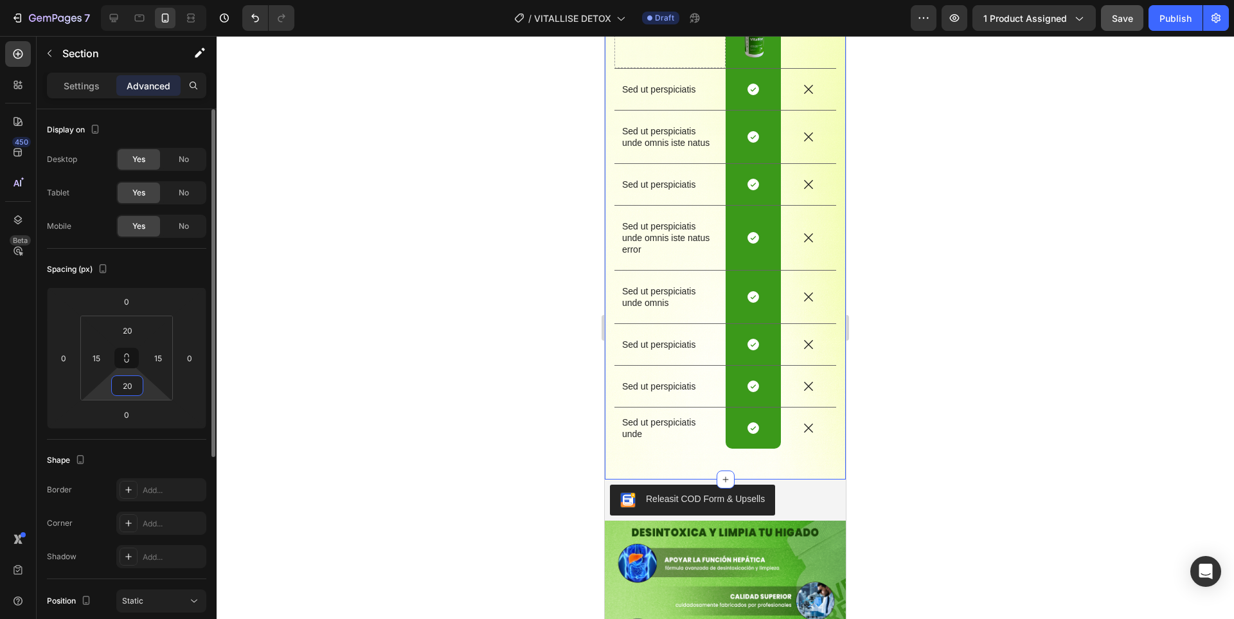
click at [130, 385] on input "20" at bounding box center [127, 385] width 26 height 19
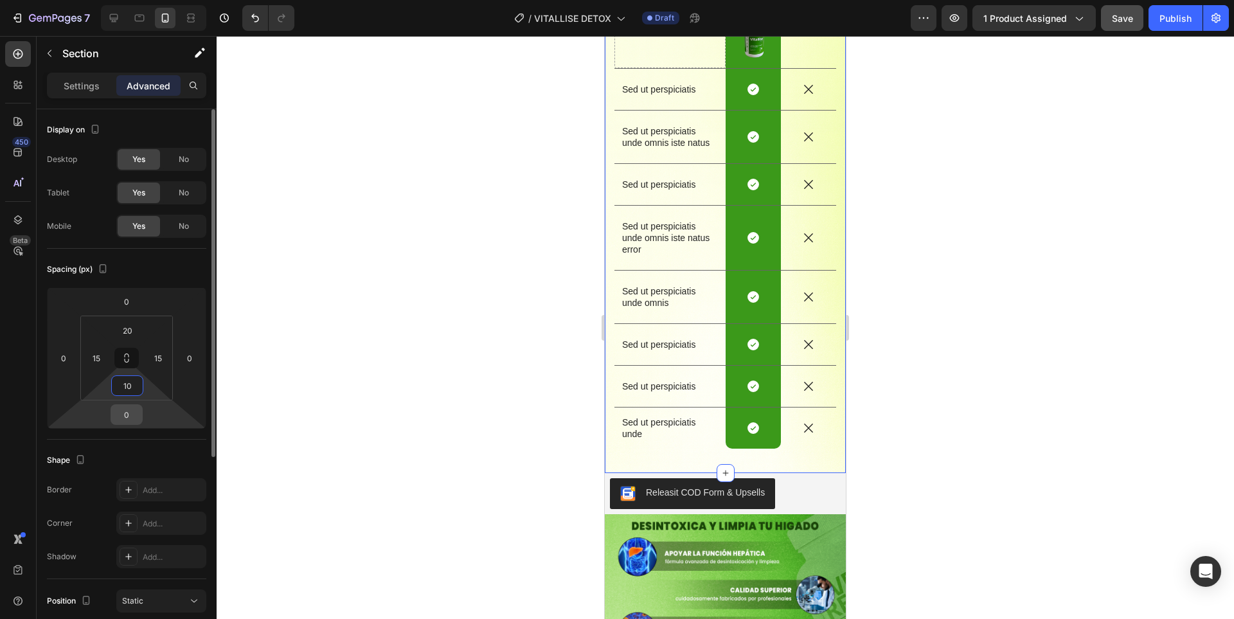
type input "10"
click at [130, 417] on input "0" at bounding box center [127, 414] width 26 height 19
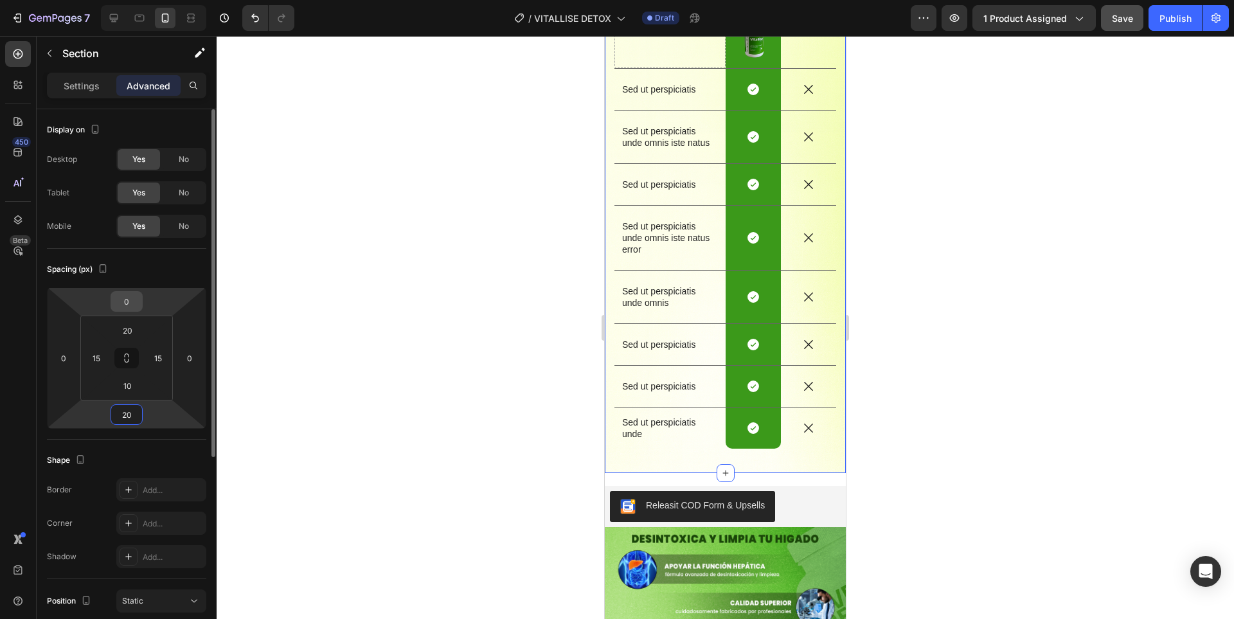
type input "20"
click at [127, 299] on input "0" at bounding box center [127, 301] width 26 height 19
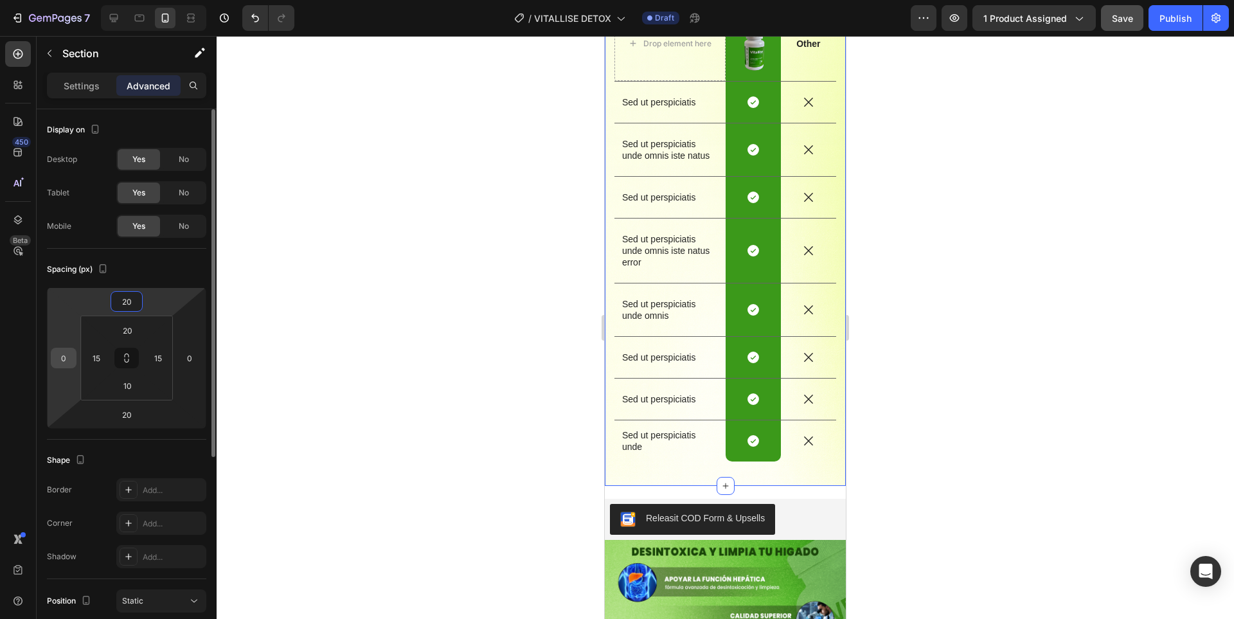
type input "20"
click at [67, 357] on input "0" at bounding box center [63, 357] width 19 height 19
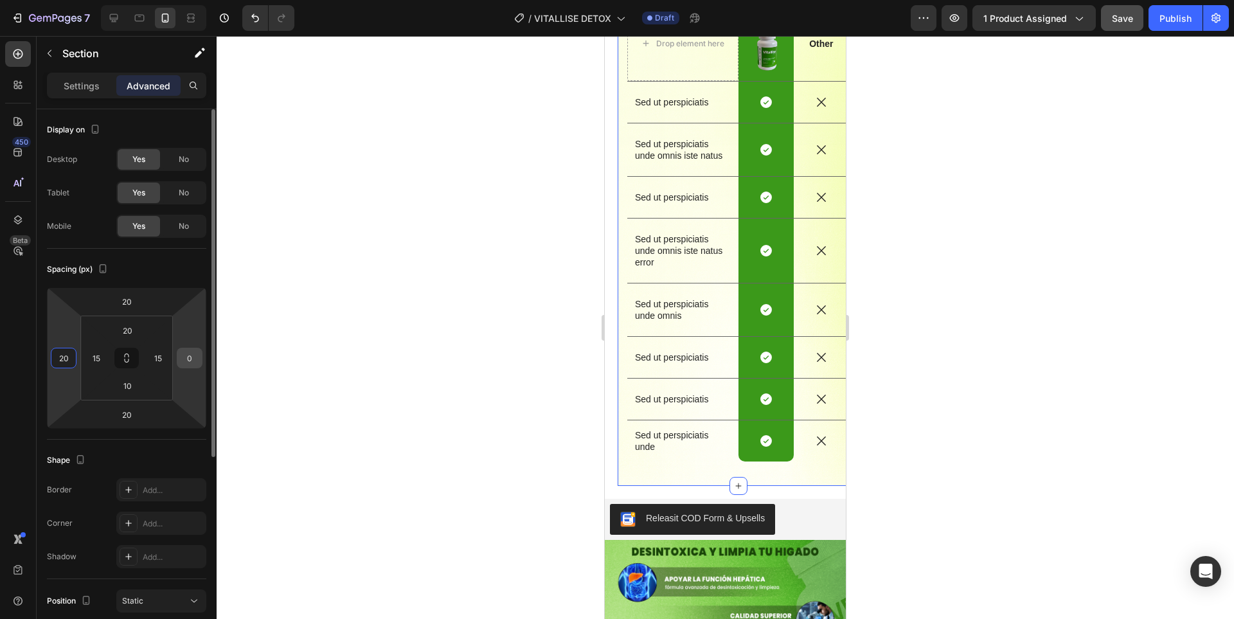
type input "20"
click at [193, 366] on input "0" at bounding box center [189, 357] width 19 height 19
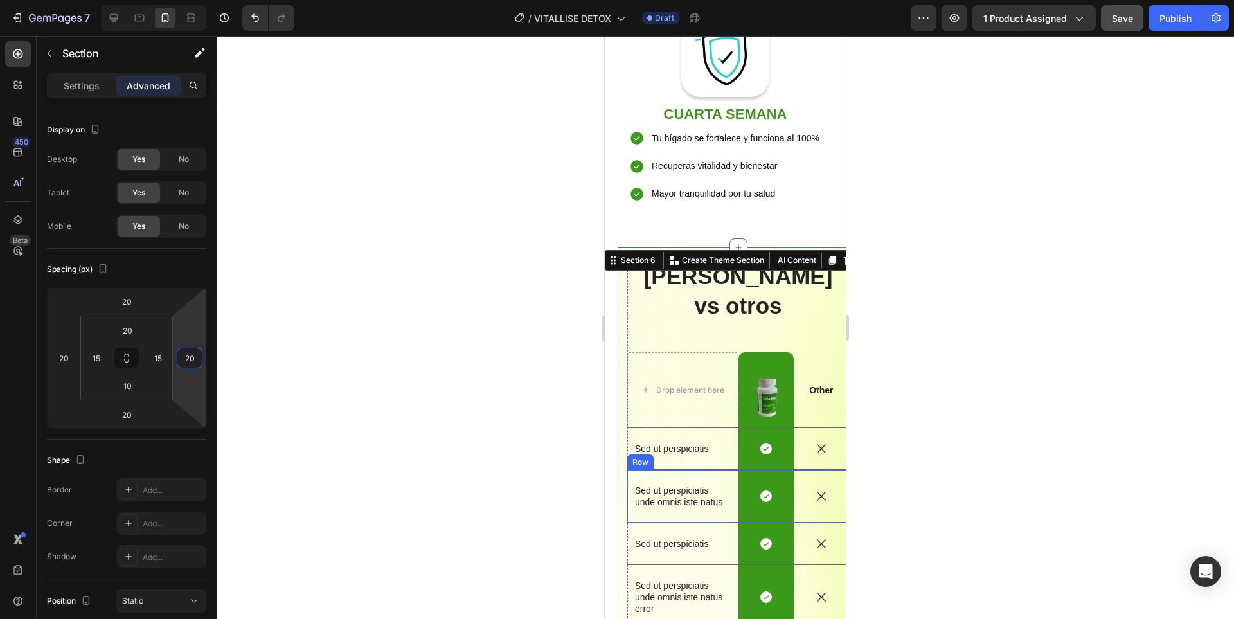
scroll to position [2326, 0]
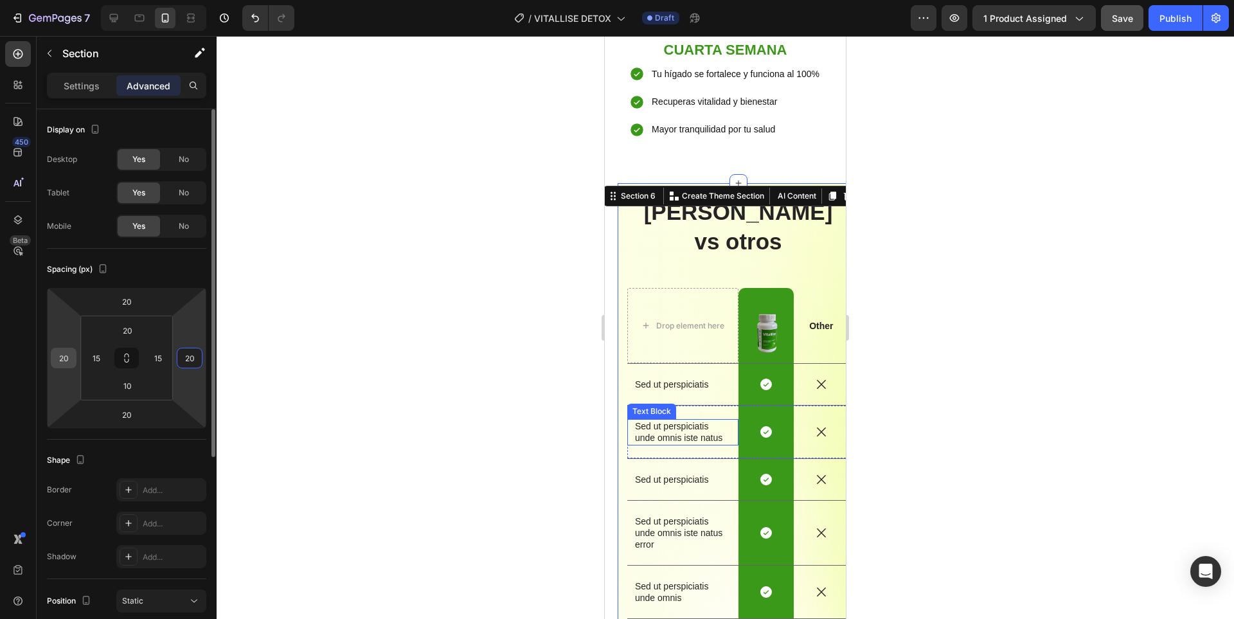
type input "20"
click at [64, 362] on input "20" at bounding box center [63, 357] width 19 height 19
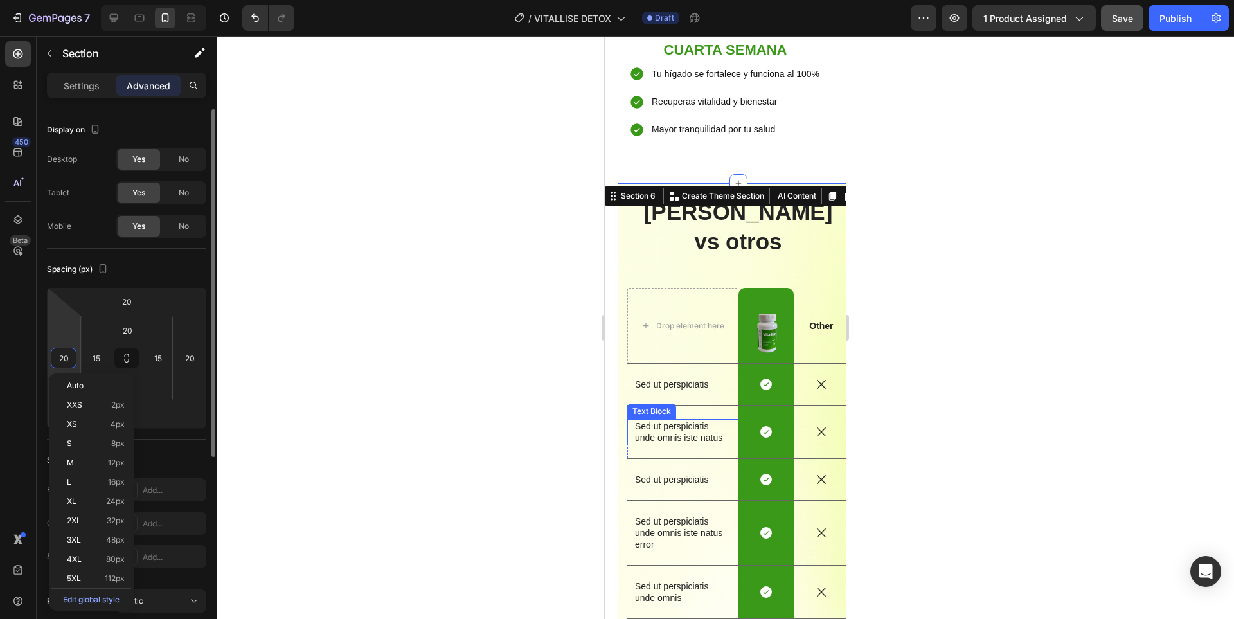
click at [64, 362] on input "20" at bounding box center [63, 357] width 19 height 19
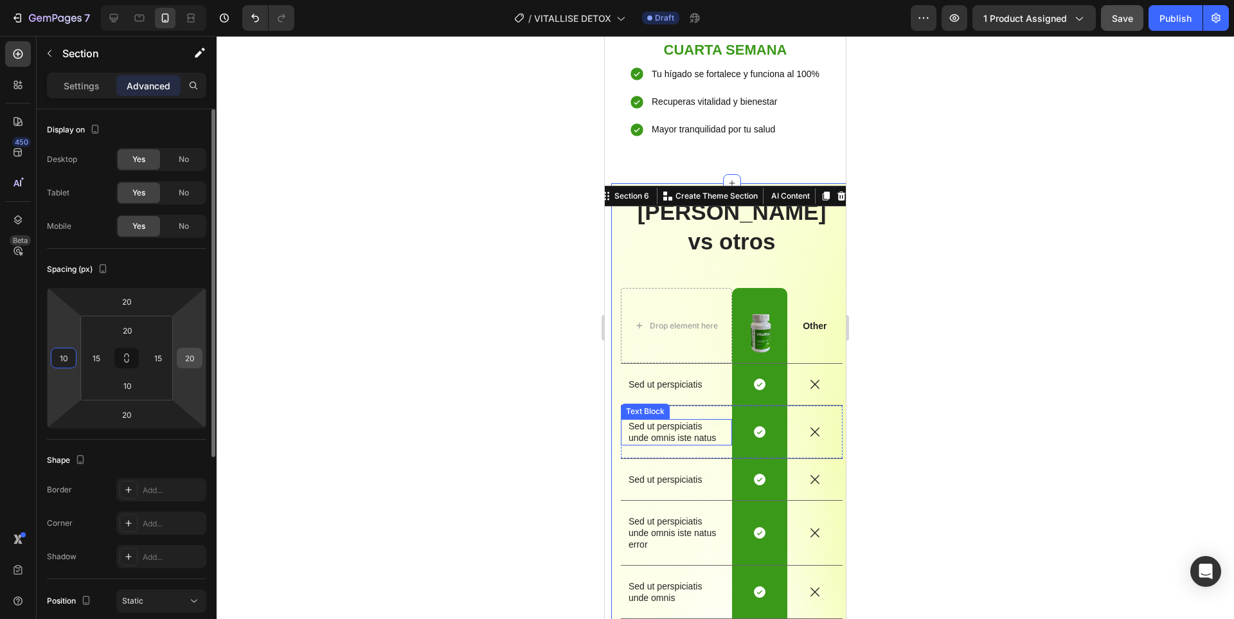
type input "10"
click at [183, 360] on input "20" at bounding box center [189, 357] width 19 height 19
type input "10"
click at [158, 365] on input "15" at bounding box center [157, 357] width 19 height 19
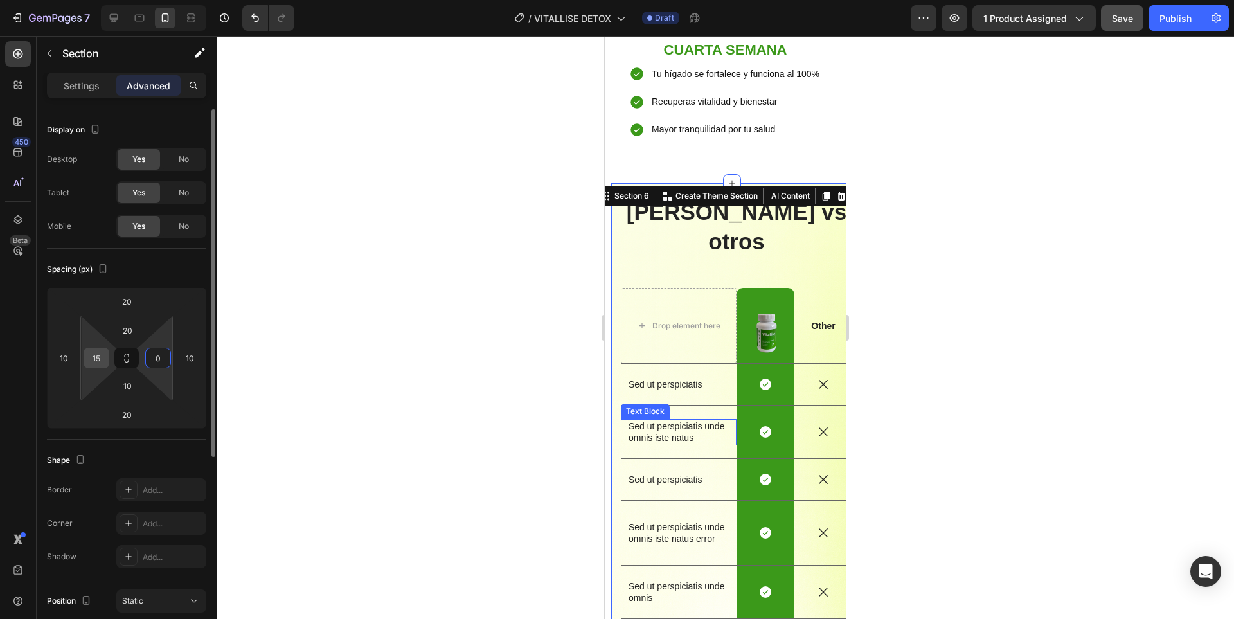
type input "0"
click at [96, 357] on input "15" at bounding box center [96, 357] width 19 height 19
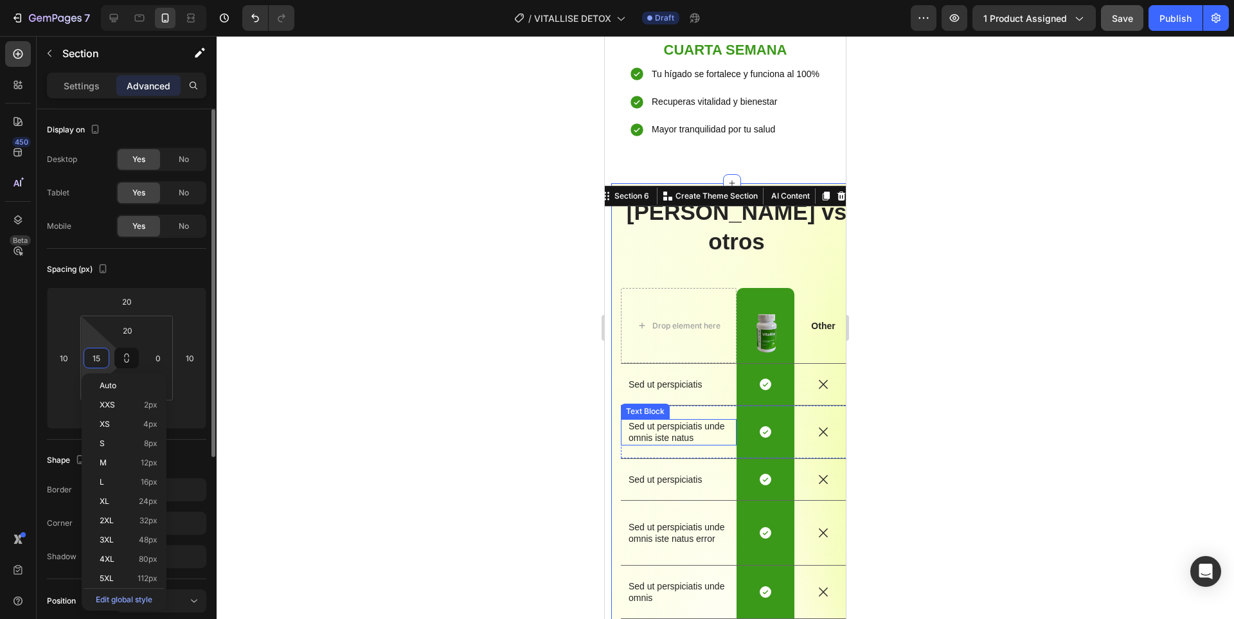
type input "0"
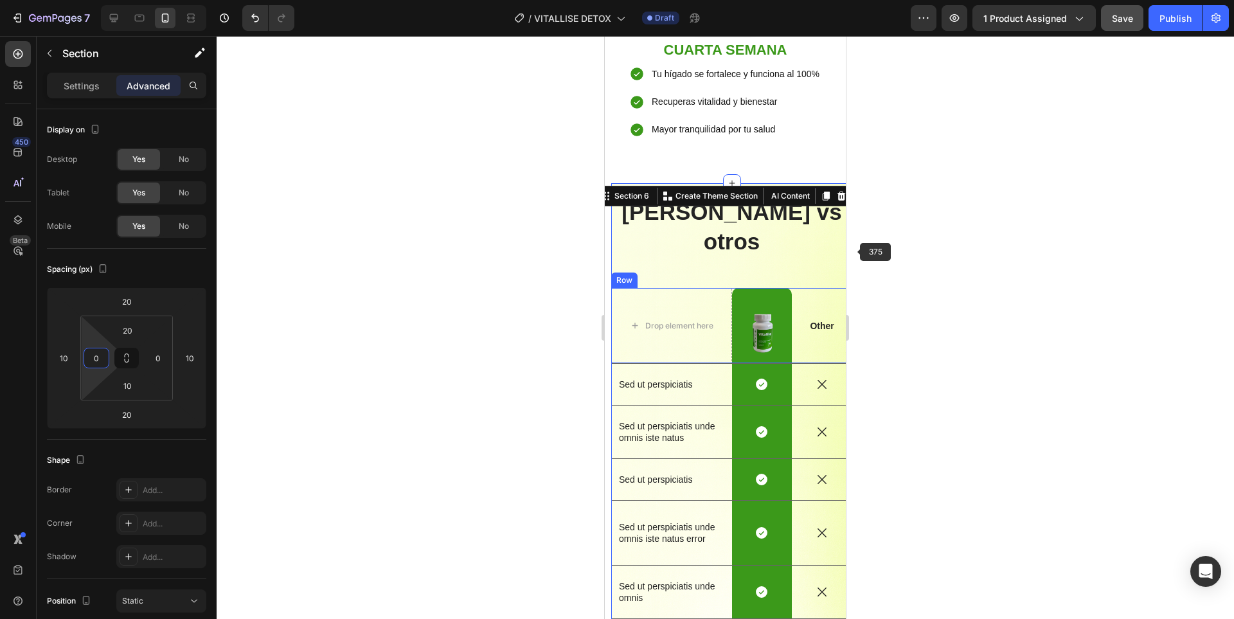
click at [964, 265] on div at bounding box center [725, 327] width 1017 height 583
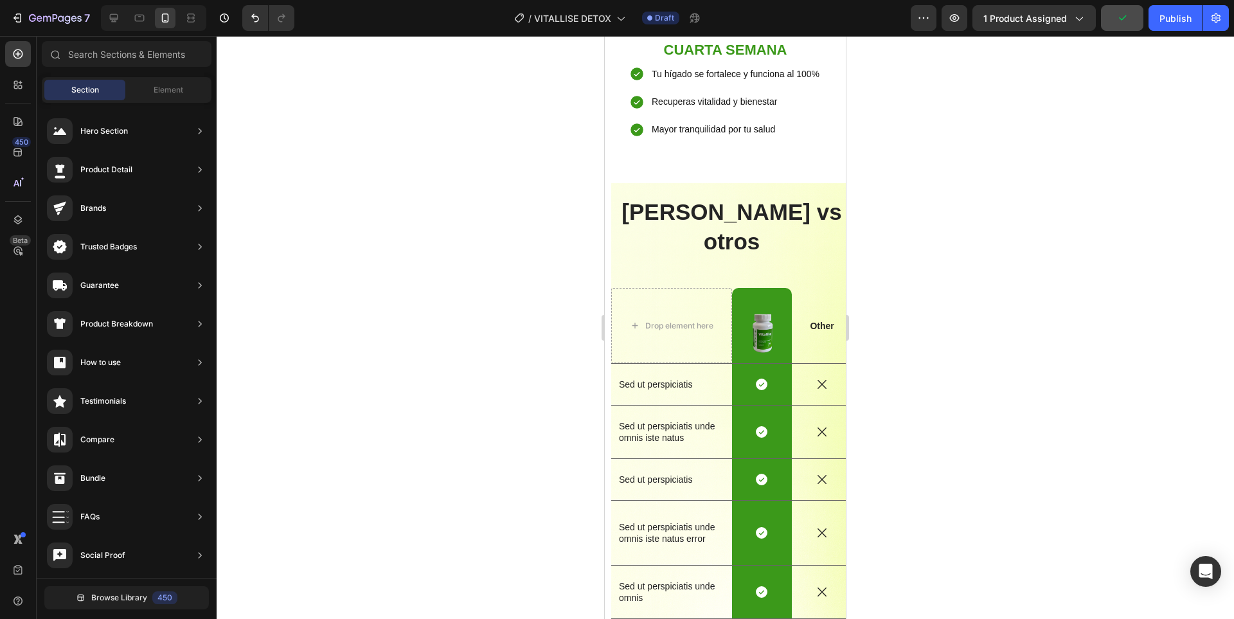
click at [905, 253] on div at bounding box center [725, 327] width 1017 height 583
click at [800, 196] on h2 "Vitallise vs otros" at bounding box center [731, 226] width 241 height 61
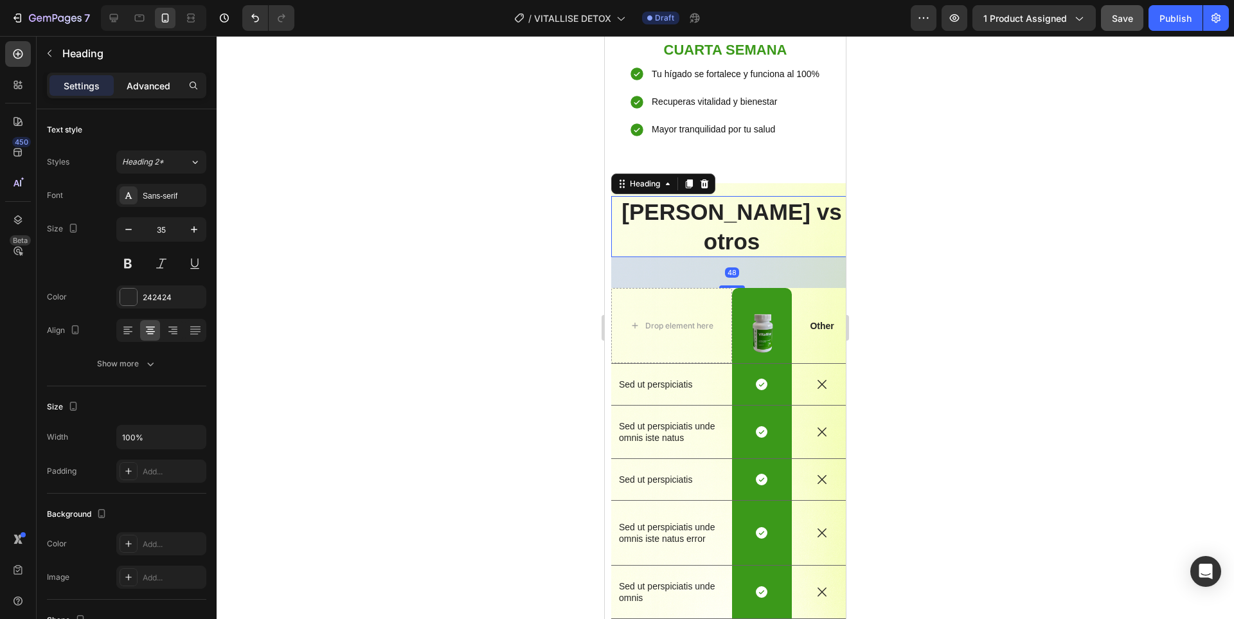
click at [156, 83] on p "Advanced" at bounding box center [149, 85] width 44 height 13
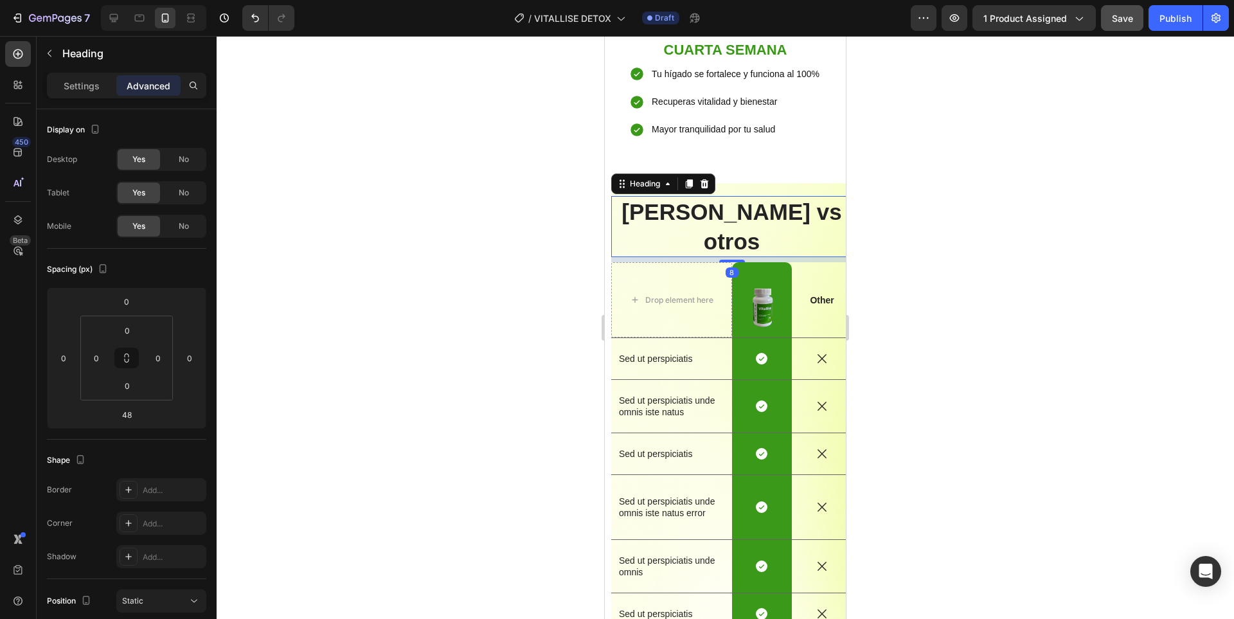
drag, startPoint x: 720, startPoint y: 233, endPoint x: 732, endPoint y: 207, distance: 28.5
click at [732, 260] on div at bounding box center [732, 261] width 26 height 3
type input "8"
click at [804, 183] on div "Vitallise vs otros Heading 8 Drop element here Image Row Other Text Block Row S…" at bounding box center [731, 462] width 241 height 559
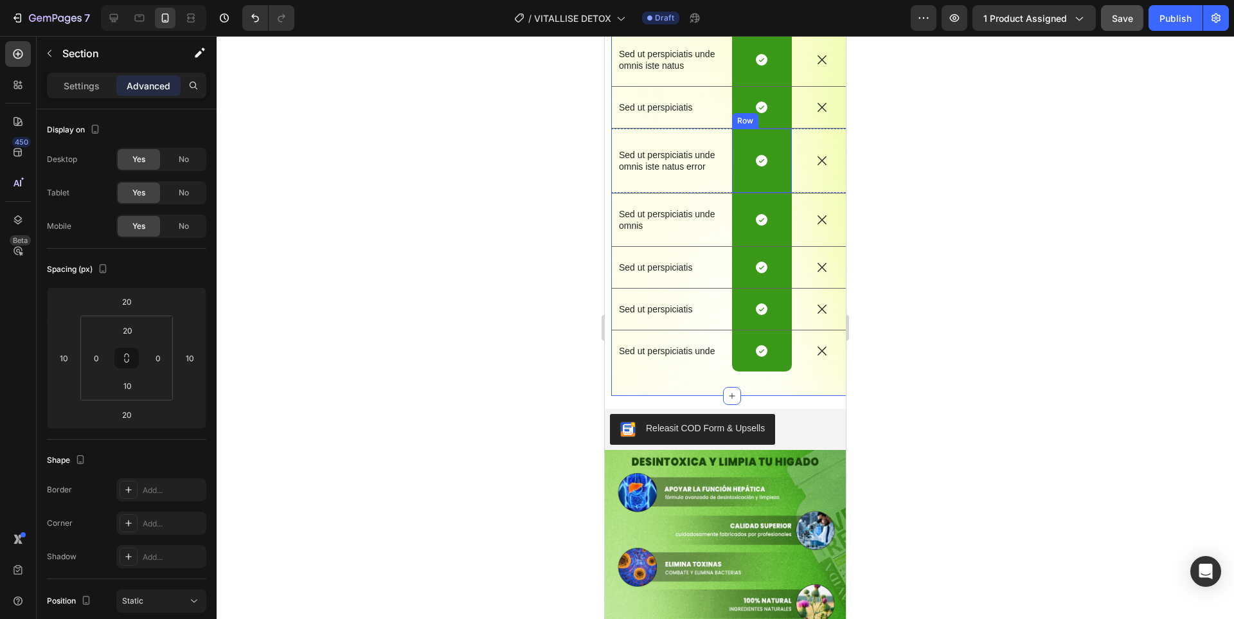
scroll to position [2455, 0]
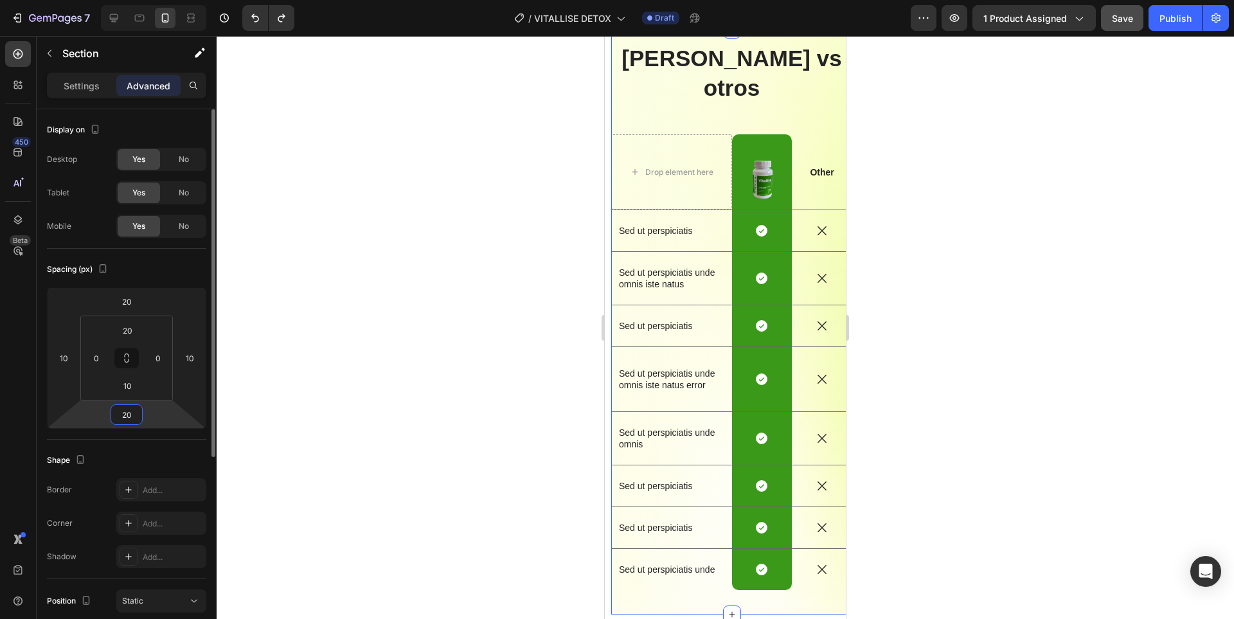
click at [136, 407] on input "20" at bounding box center [127, 414] width 26 height 19
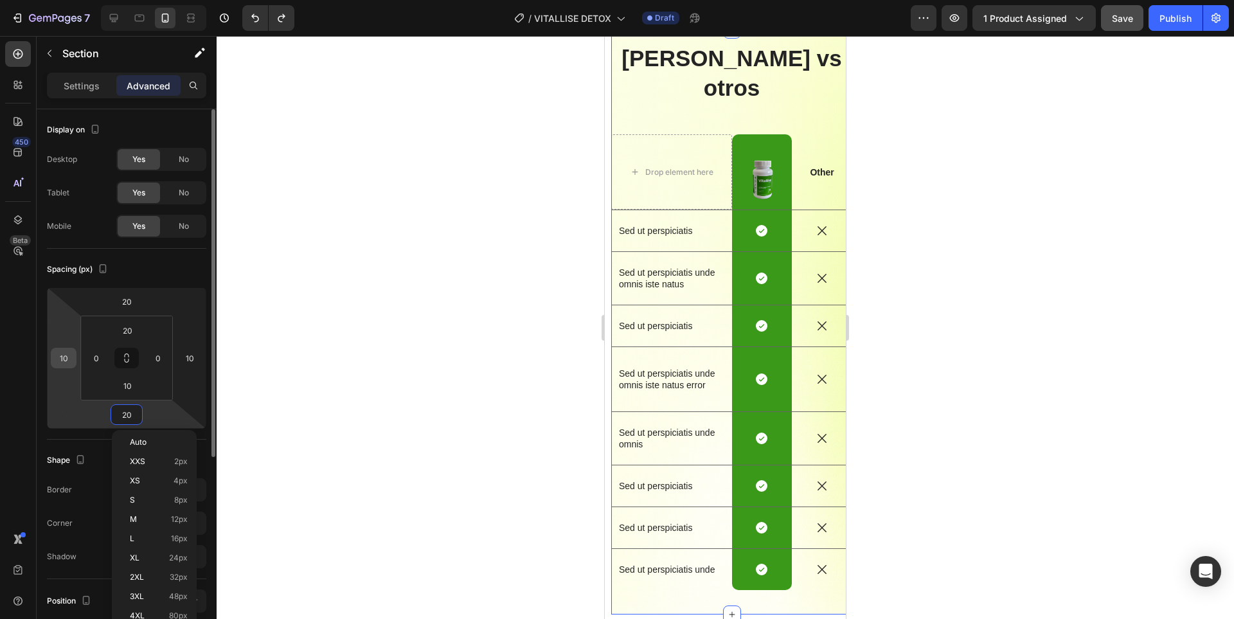
click at [66, 355] on input "10" at bounding box center [63, 357] width 19 height 19
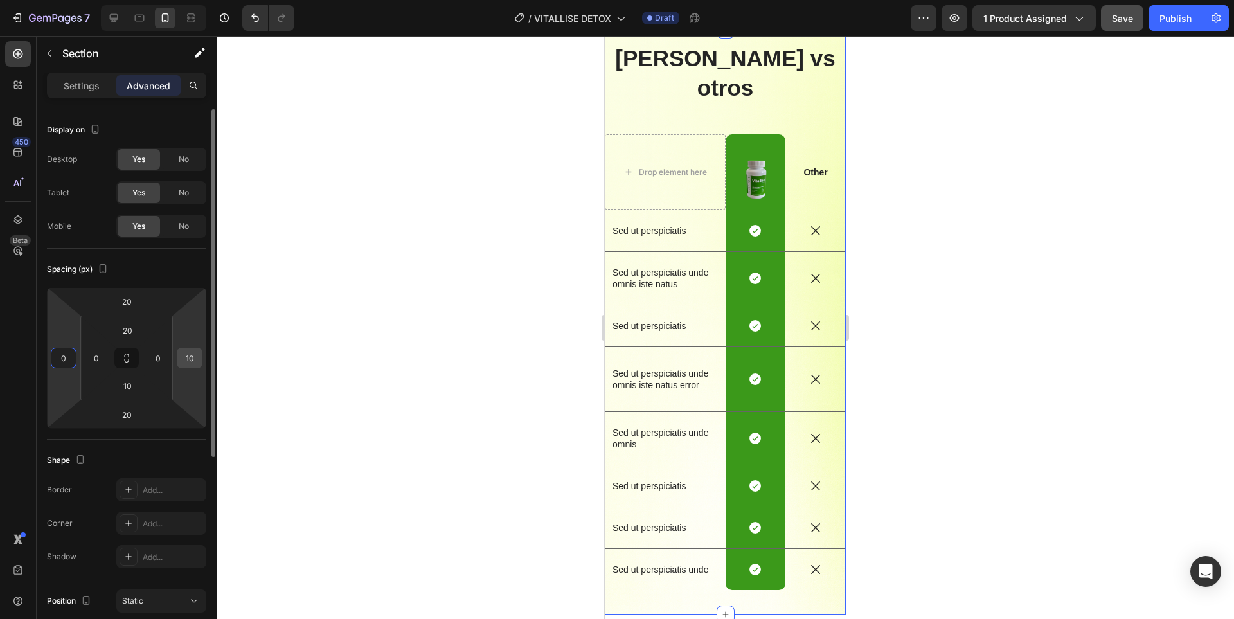
type input "0"
click at [191, 355] on input "10" at bounding box center [189, 357] width 19 height 19
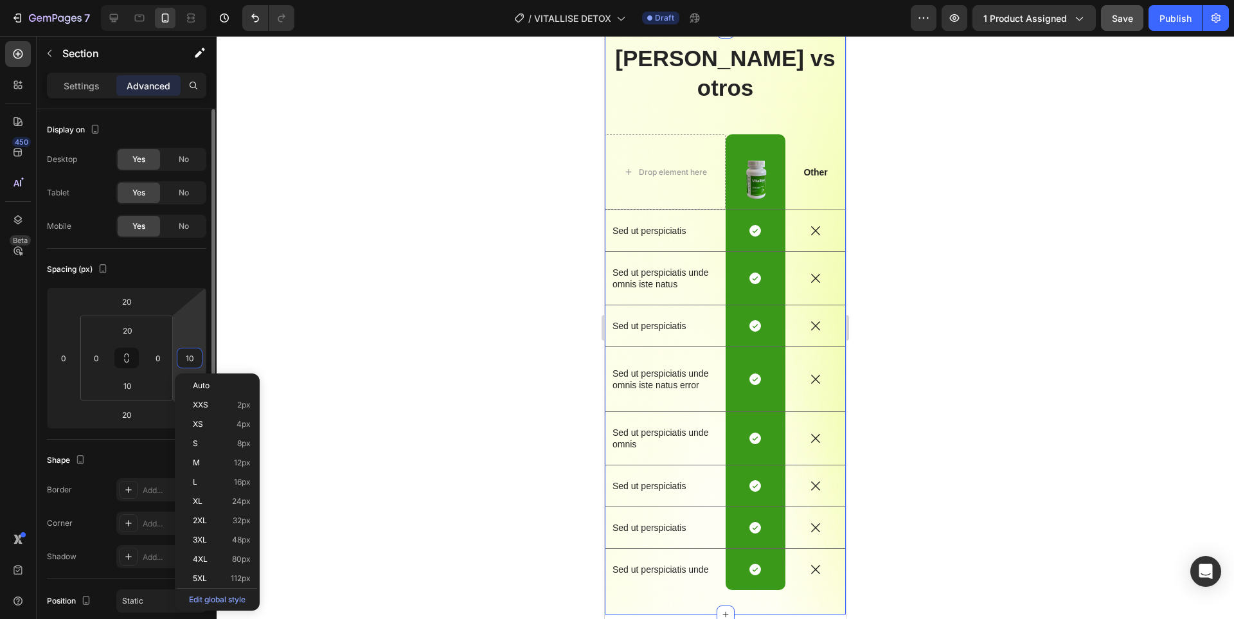
type input "0"
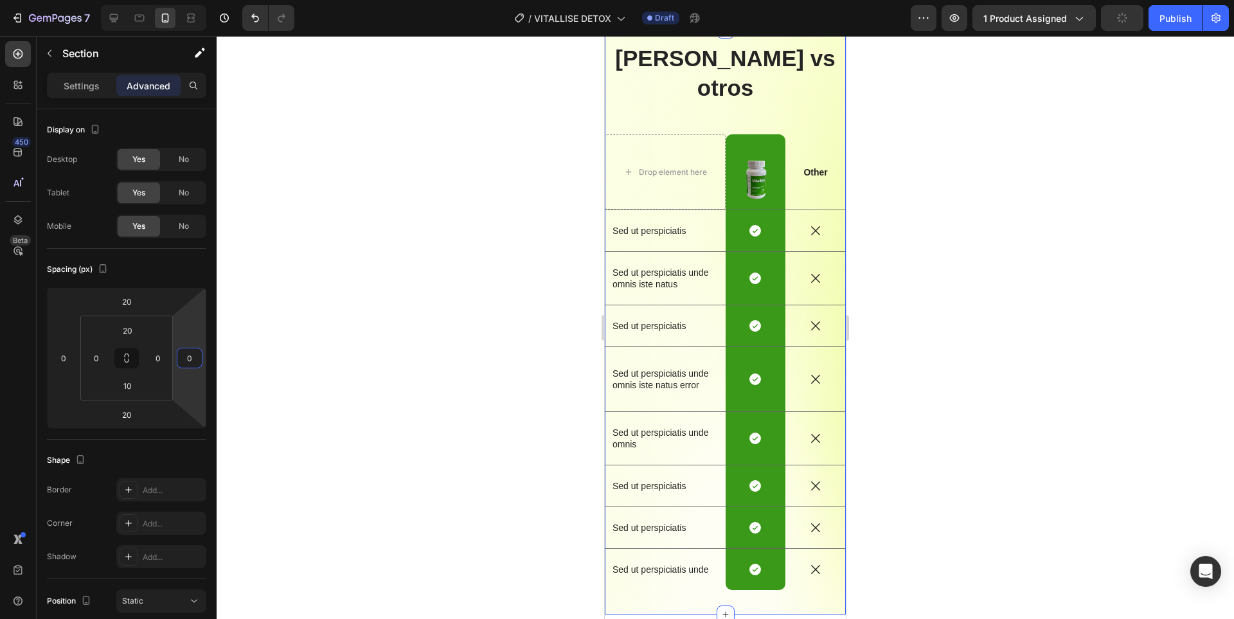
click at [920, 270] on div at bounding box center [725, 327] width 1017 height 583
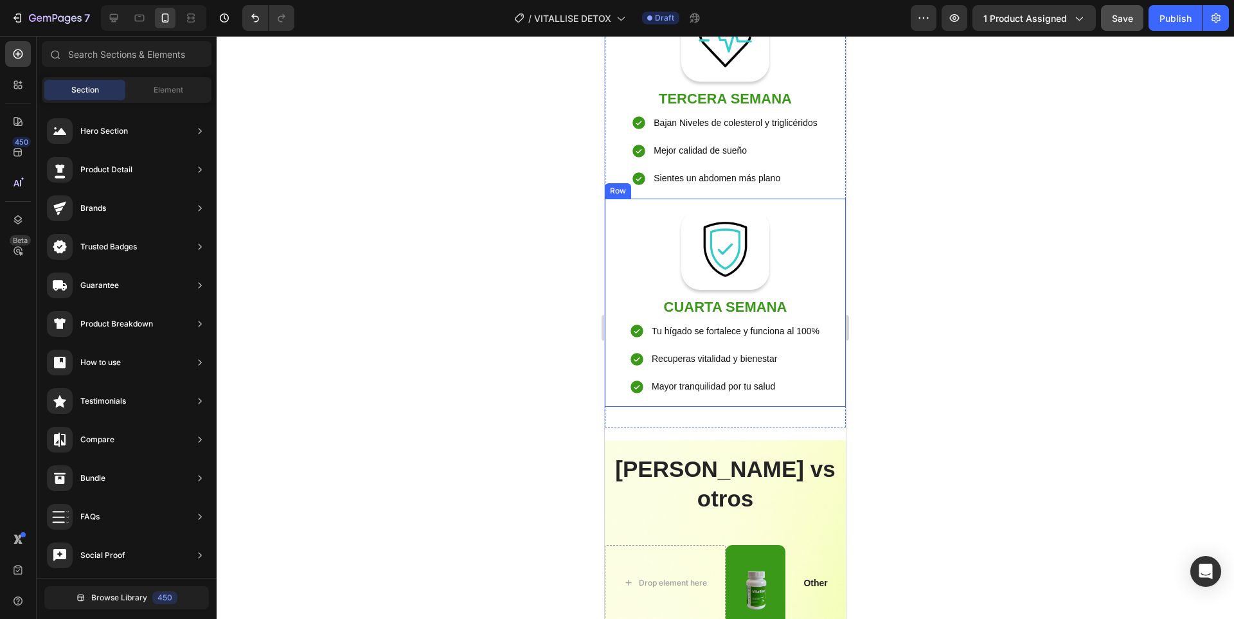
scroll to position [2391, 0]
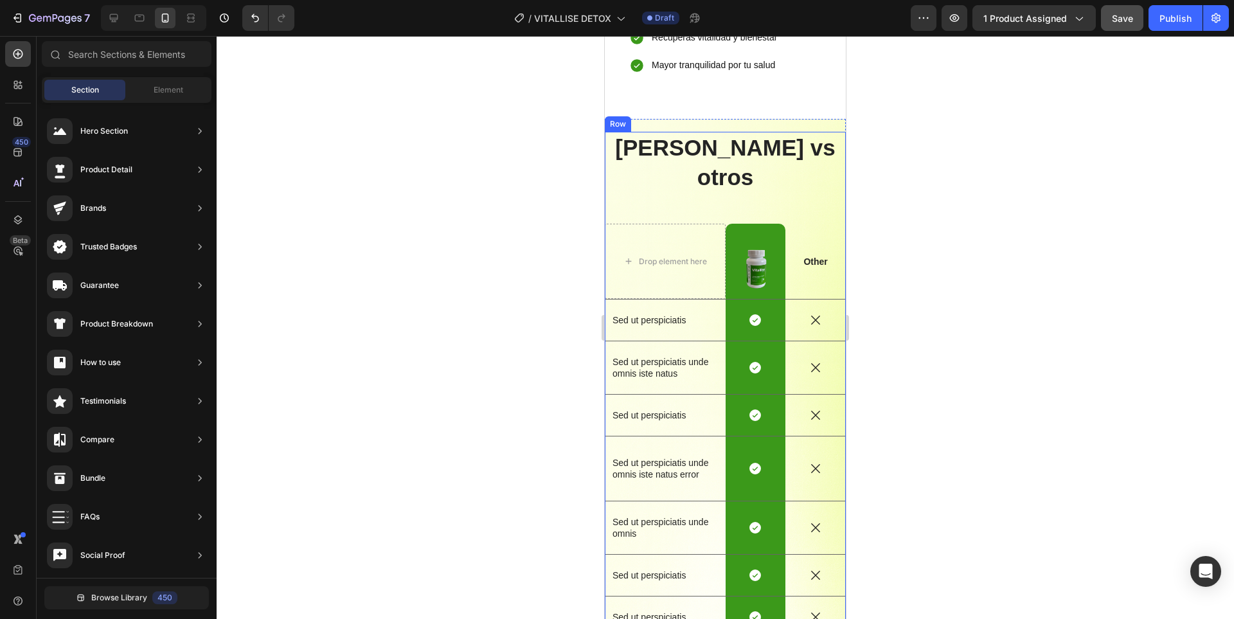
click at [797, 164] on div "Vitallise vs otros Heading Drop element here Image Row Other Text Block Row Sed…" at bounding box center [725, 410] width 241 height 556
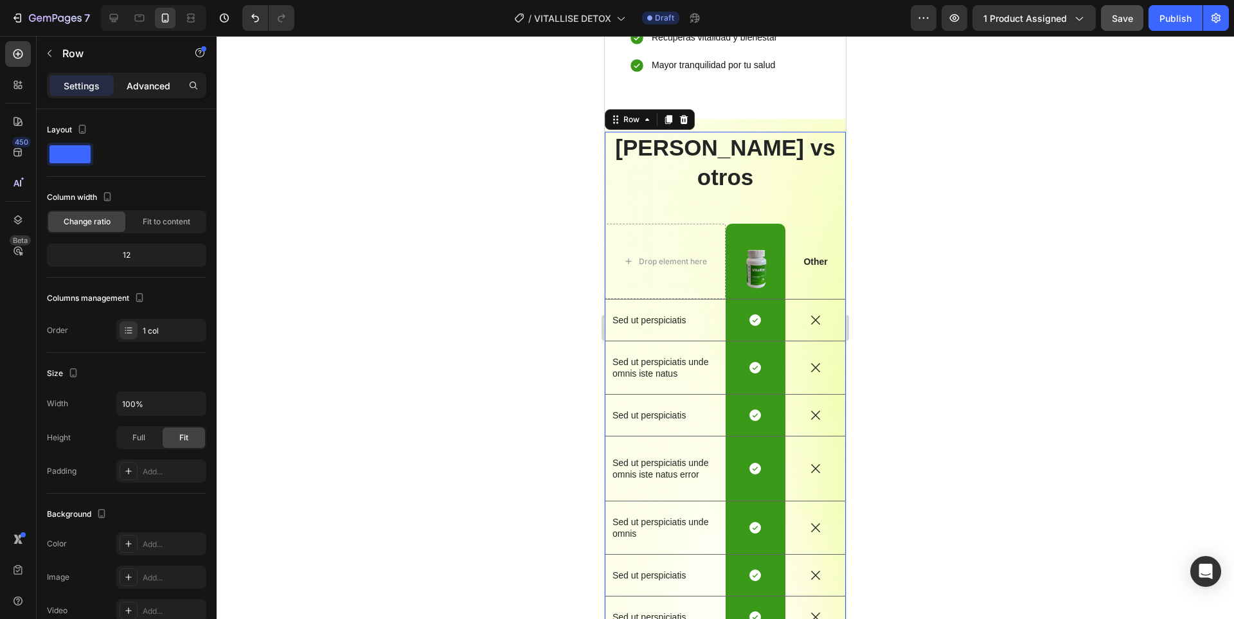
click at [136, 89] on p "Advanced" at bounding box center [149, 85] width 44 height 13
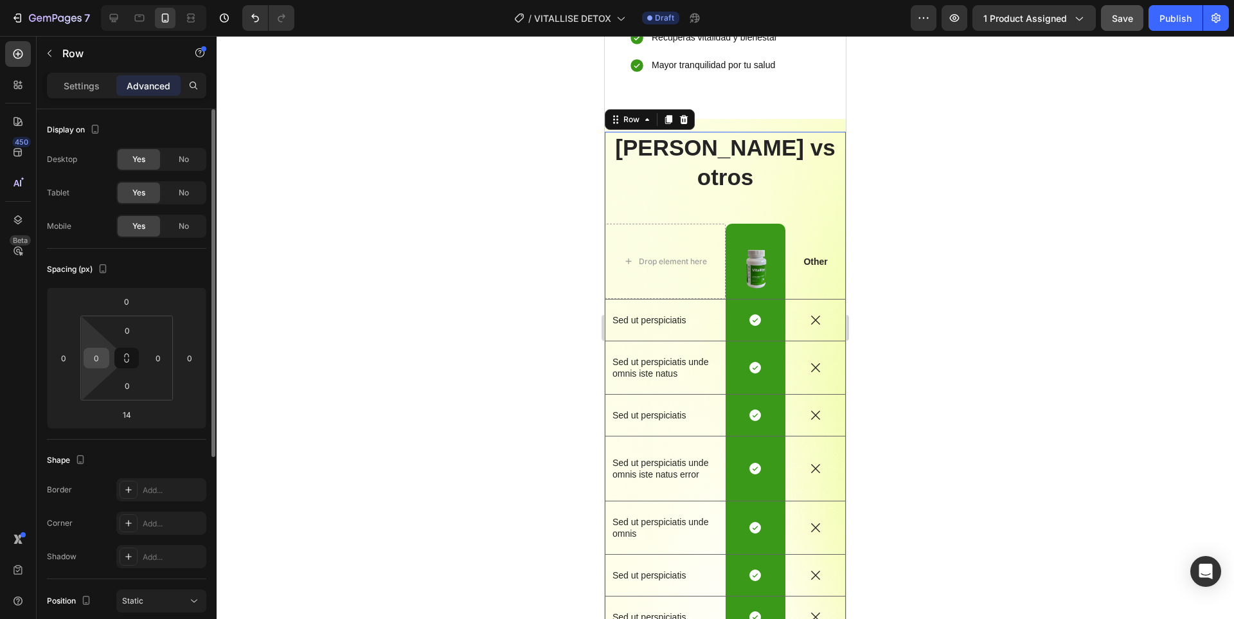
click at [100, 353] on input "0" at bounding box center [96, 357] width 19 height 19
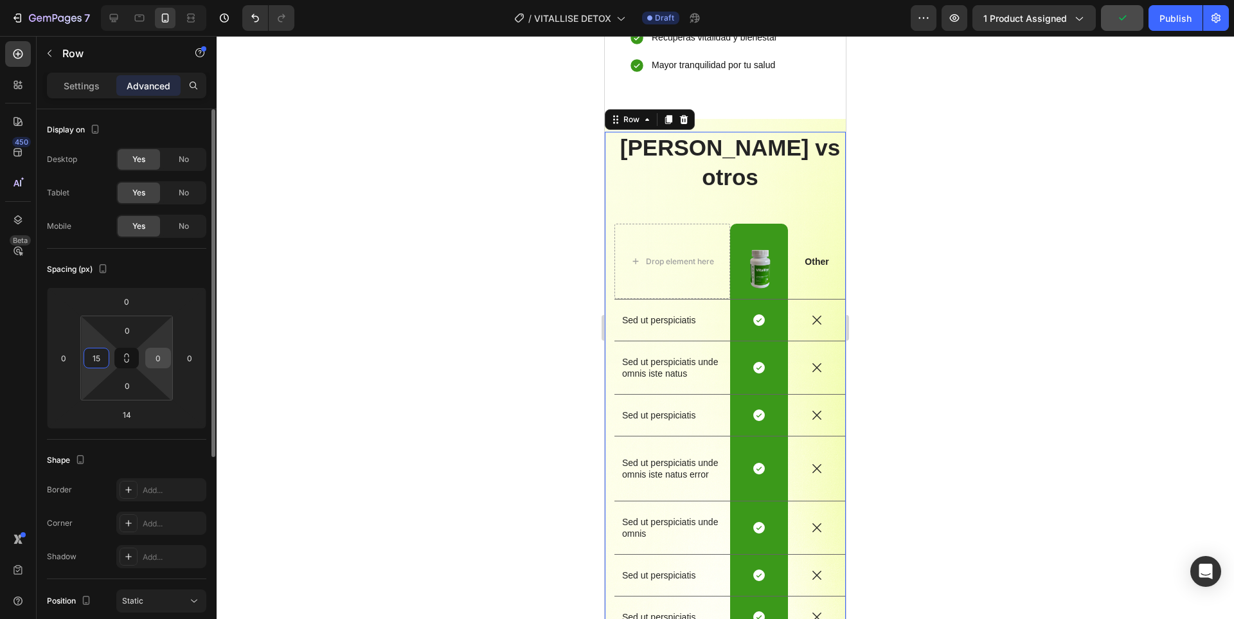
type input "15"
click at [152, 359] on input "0" at bounding box center [157, 357] width 19 height 19
type input "15"
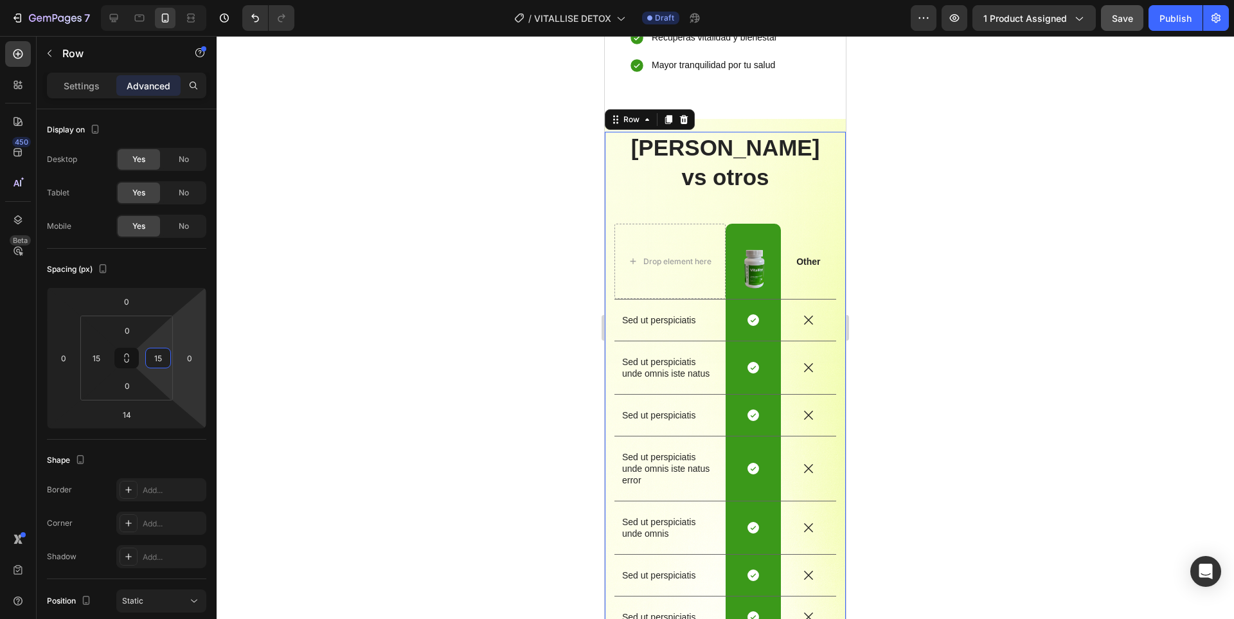
click at [928, 311] on div at bounding box center [725, 327] width 1017 height 583
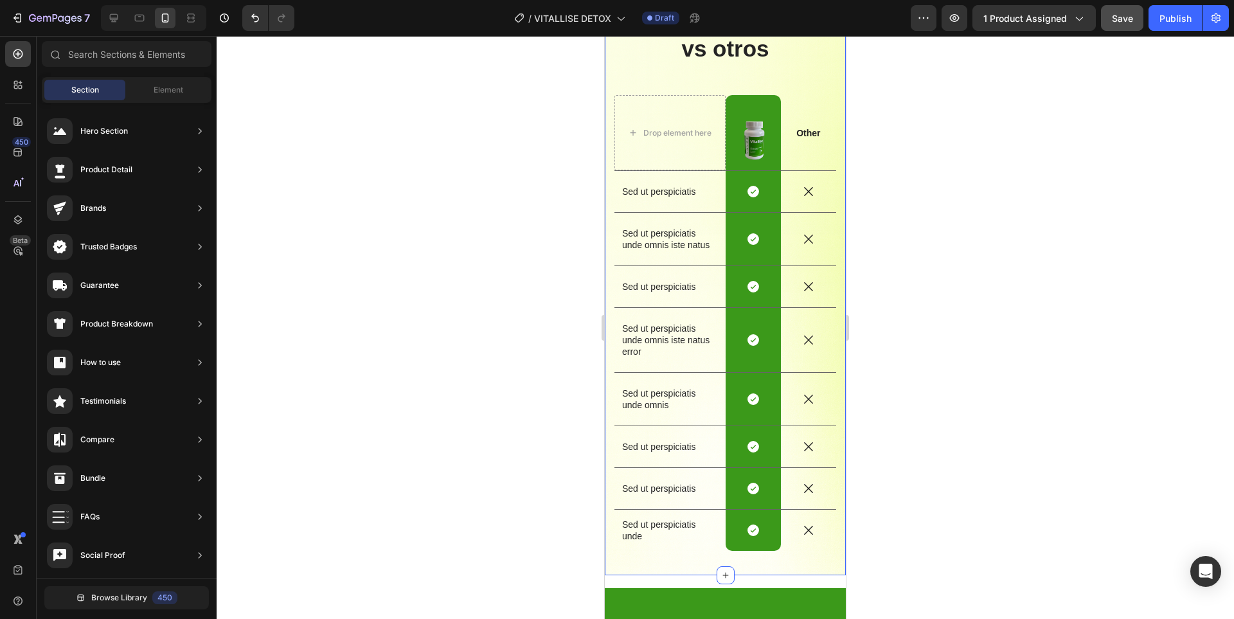
scroll to position [2326, 0]
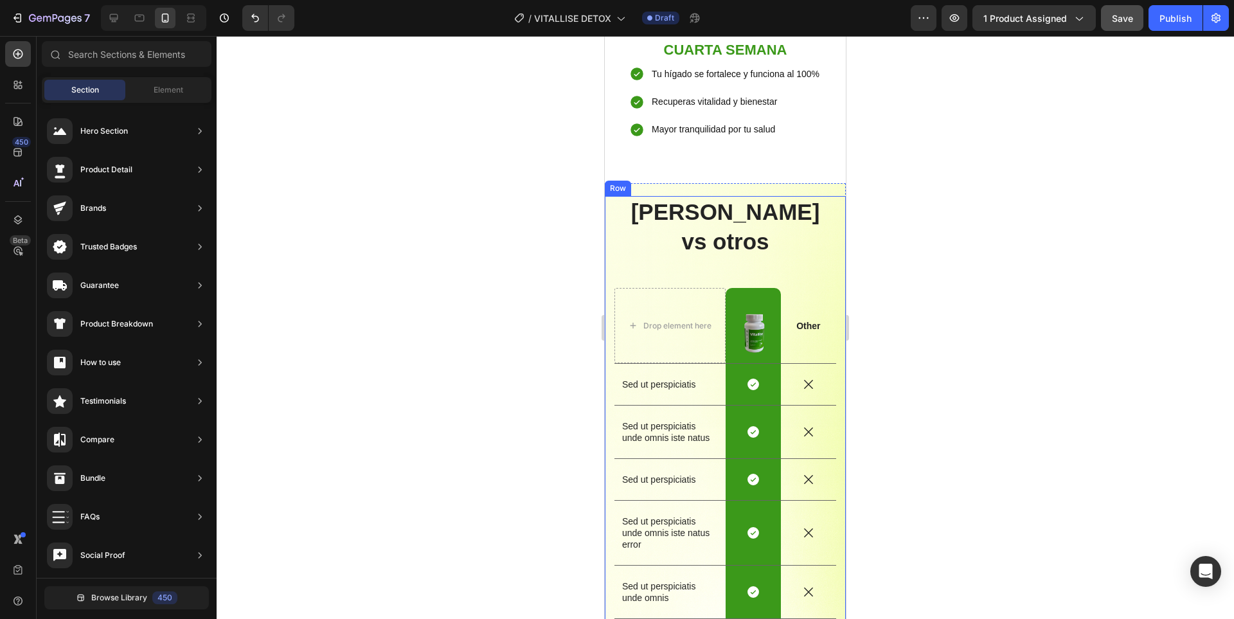
click at [788, 226] on div "Vitallise vs otros Heading Drop element here Image Row Other Text Block Row Sed…" at bounding box center [725, 474] width 222 height 556
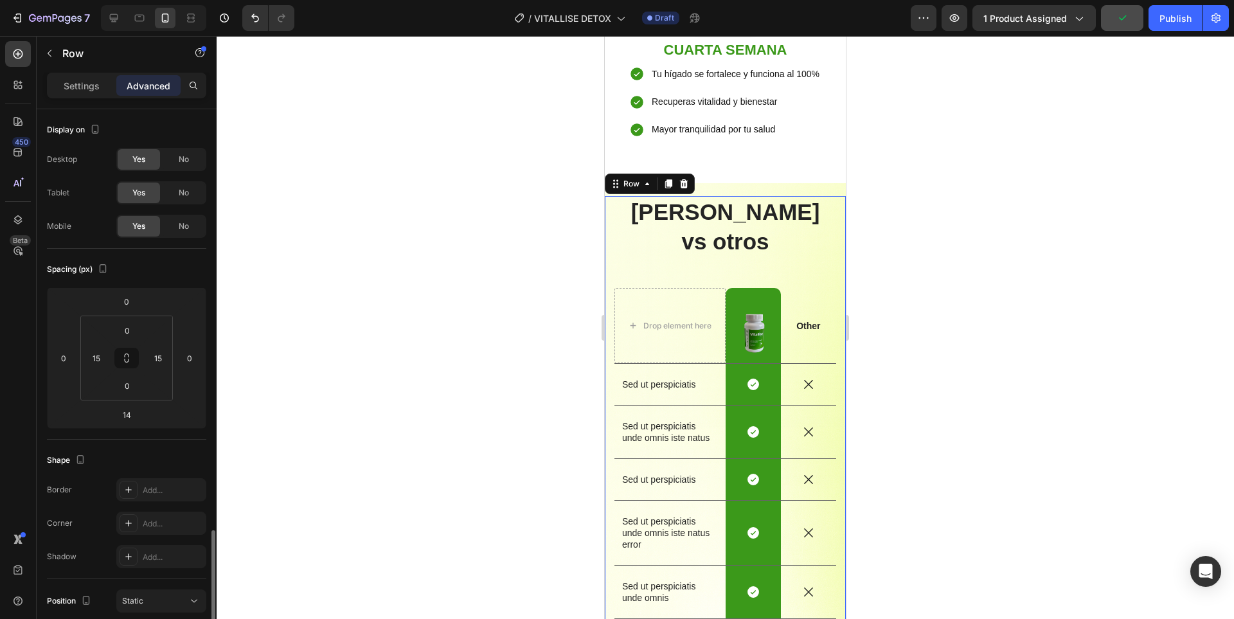
scroll to position [257, 0]
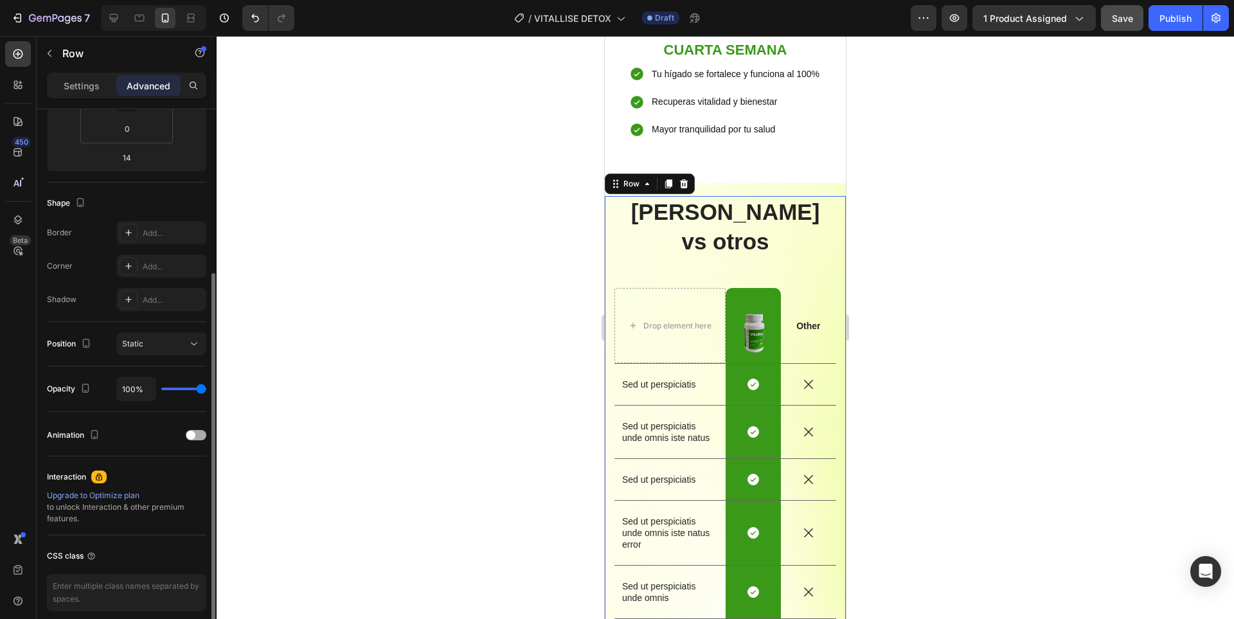
click at [194, 438] on span at bounding box center [190, 434] width 9 height 9
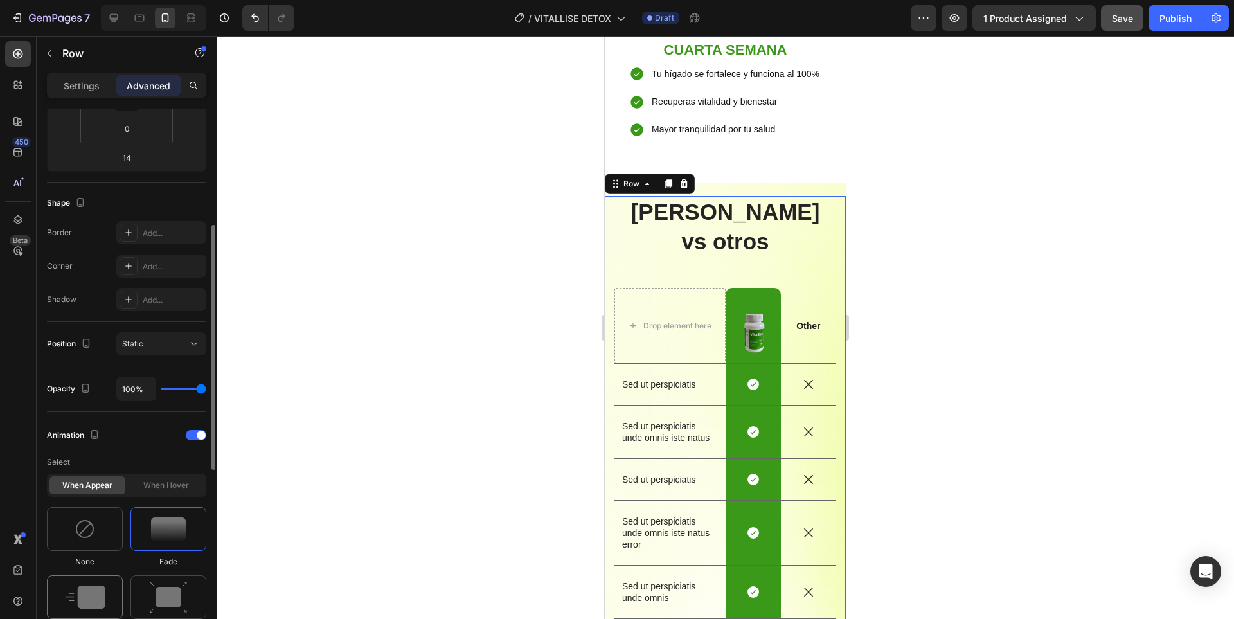
click at [89, 581] on div at bounding box center [85, 597] width 76 height 44
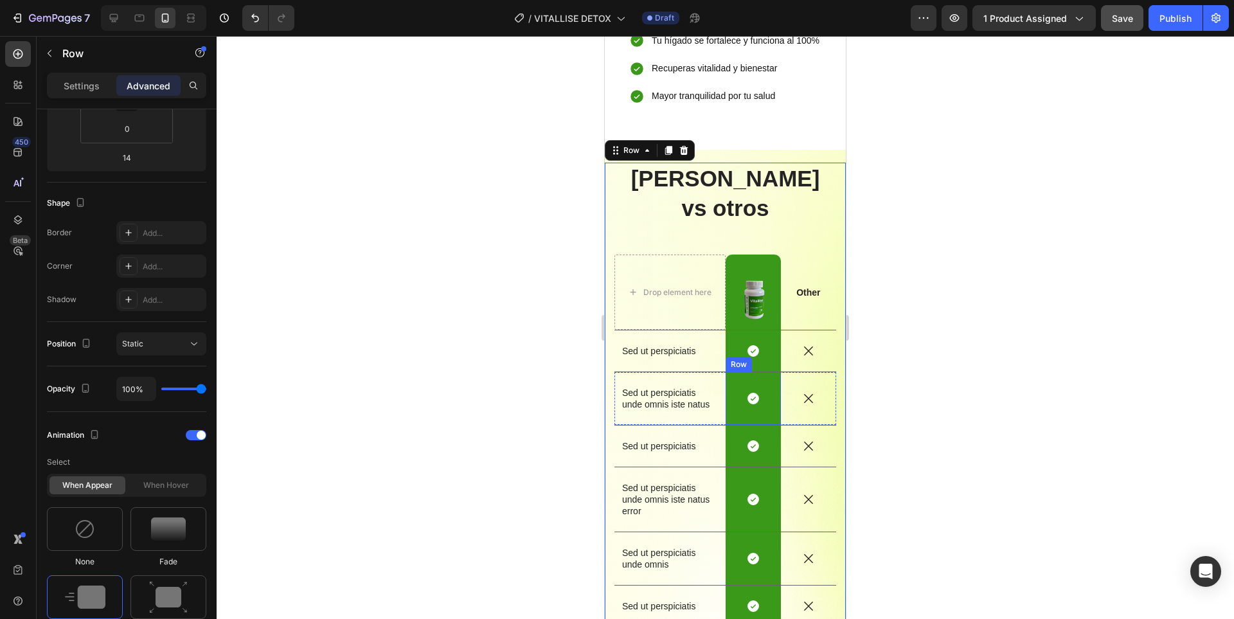
scroll to position [2391, 0]
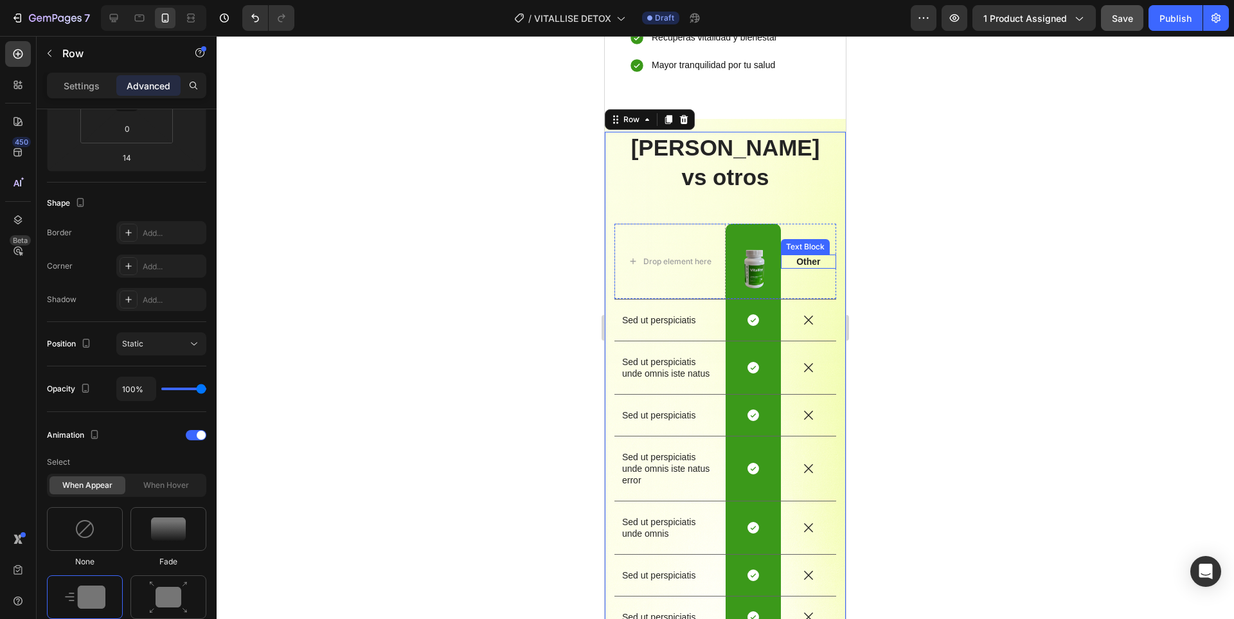
click at [800, 256] on p "Other" at bounding box center [808, 262] width 53 height 12
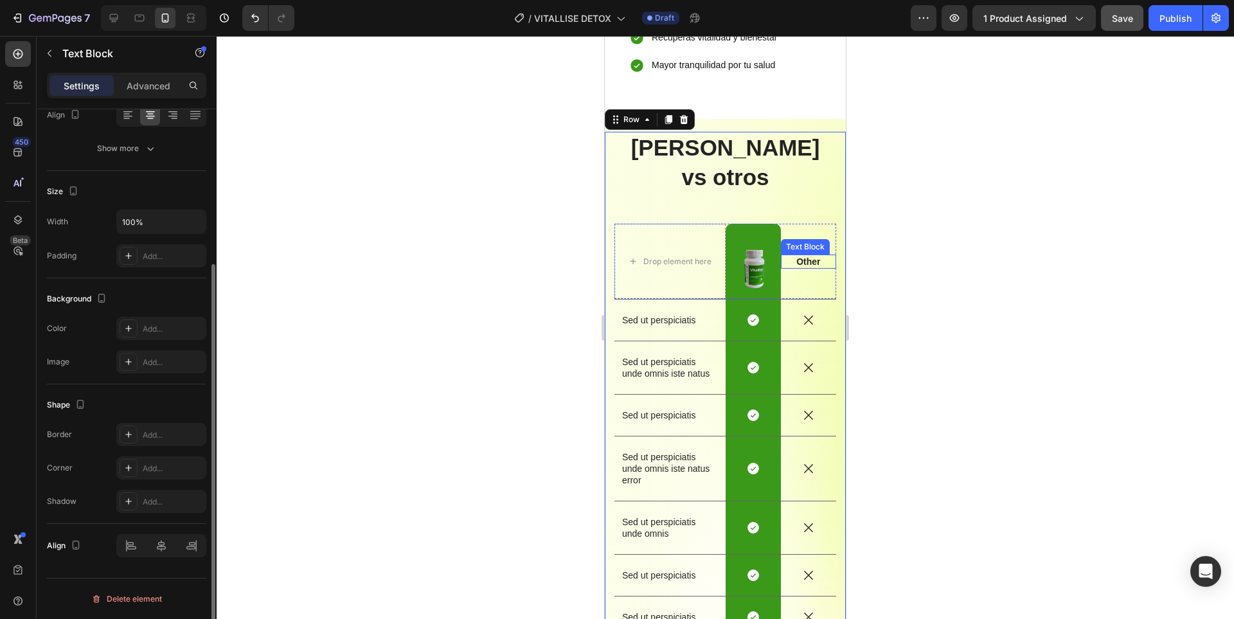
click at [800, 256] on p "Other" at bounding box center [808, 262] width 53 height 12
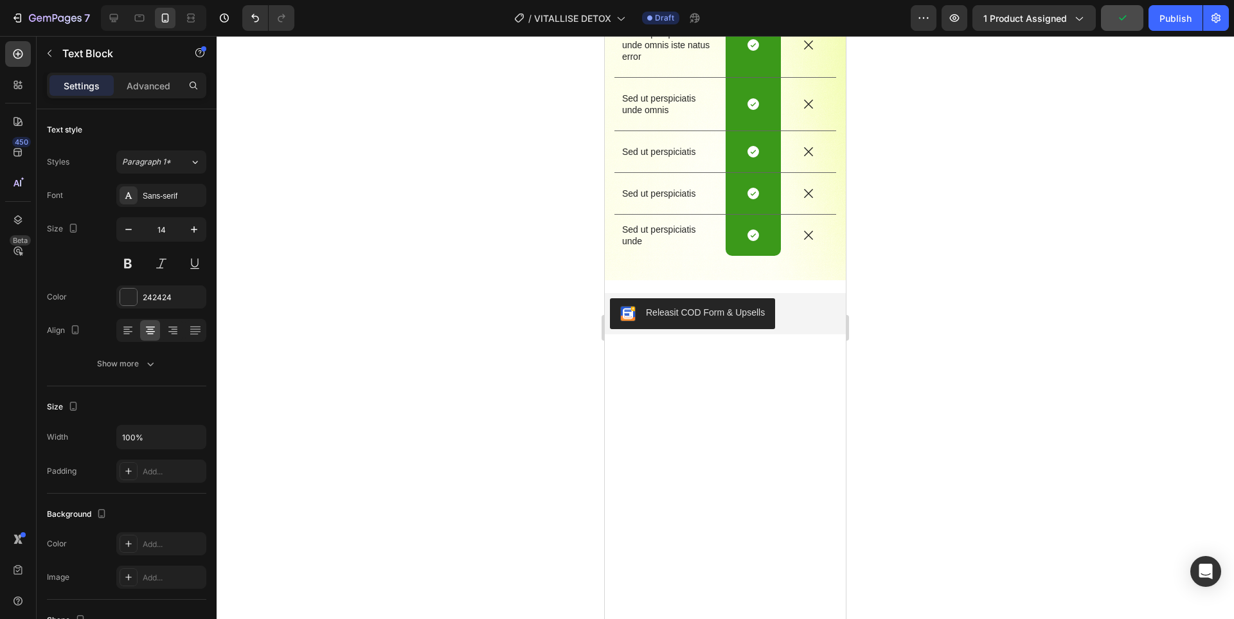
scroll to position [2262, 0]
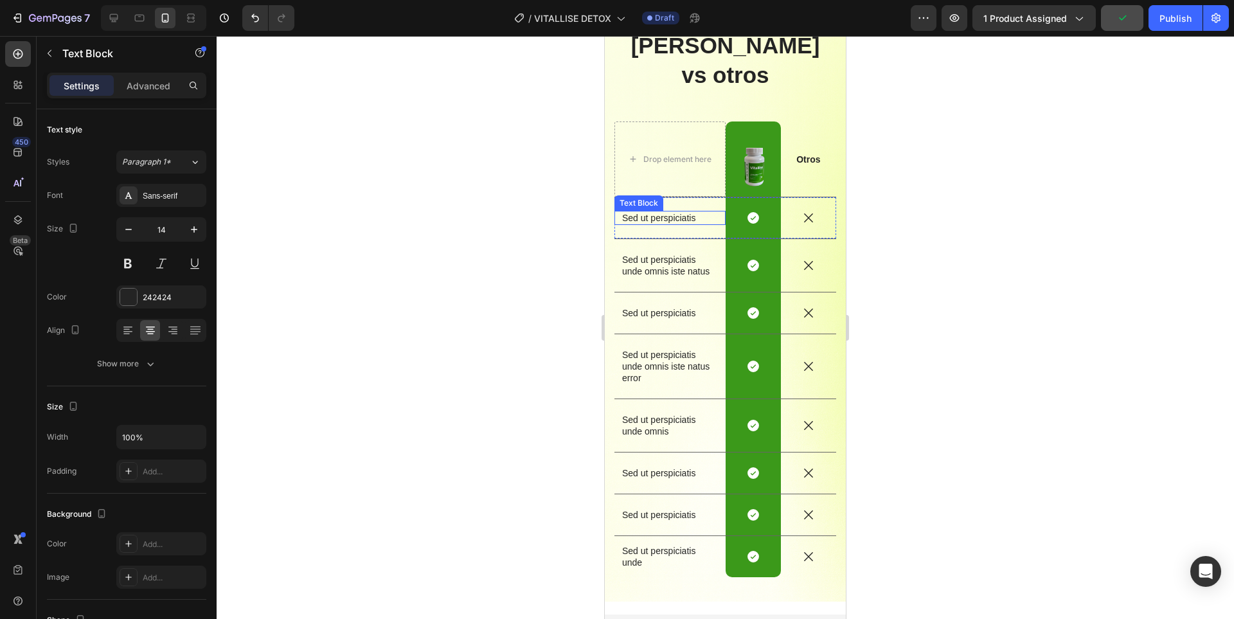
click at [662, 212] on p "Sed ut perspiciatis" at bounding box center [670, 218] width 96 height 12
click at [645, 254] on p "Sed ut perspiciatis unde omnis iste natus" at bounding box center [670, 265] width 96 height 23
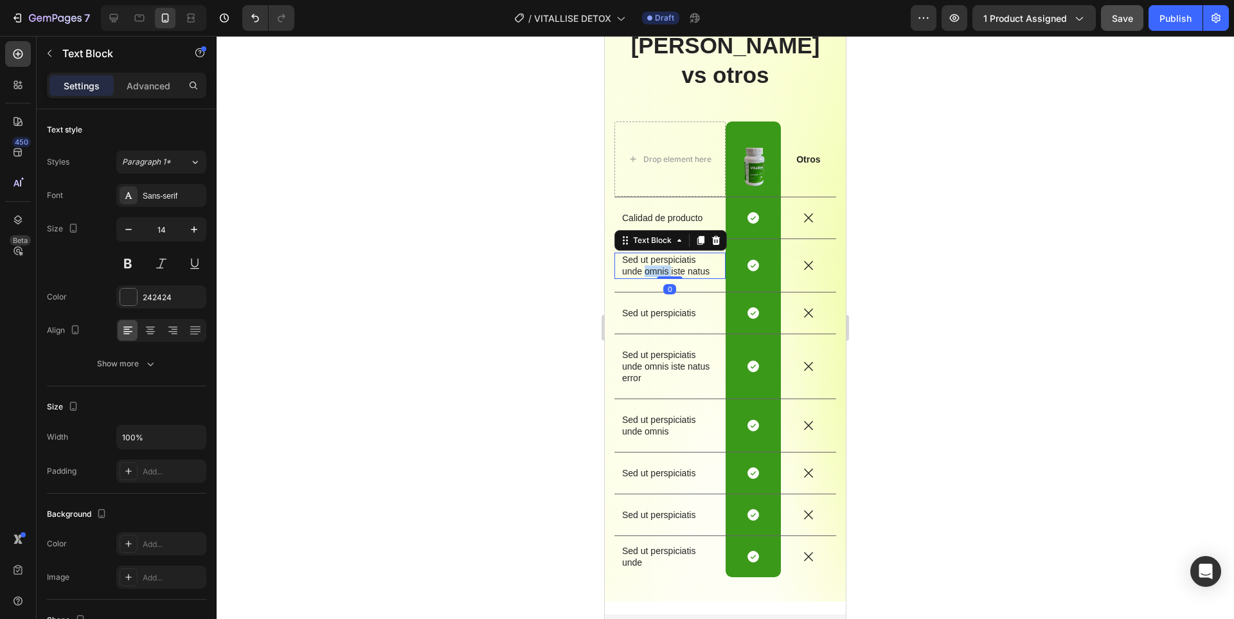
click at [645, 254] on p "Sed ut perspiciatis unde omnis iste natus" at bounding box center [670, 265] width 96 height 23
click at [668, 307] on p "Sed ut perspiciatis" at bounding box center [670, 313] width 96 height 12
click at [667, 307] on p "Sed ut perspiciatis" at bounding box center [670, 313] width 96 height 12
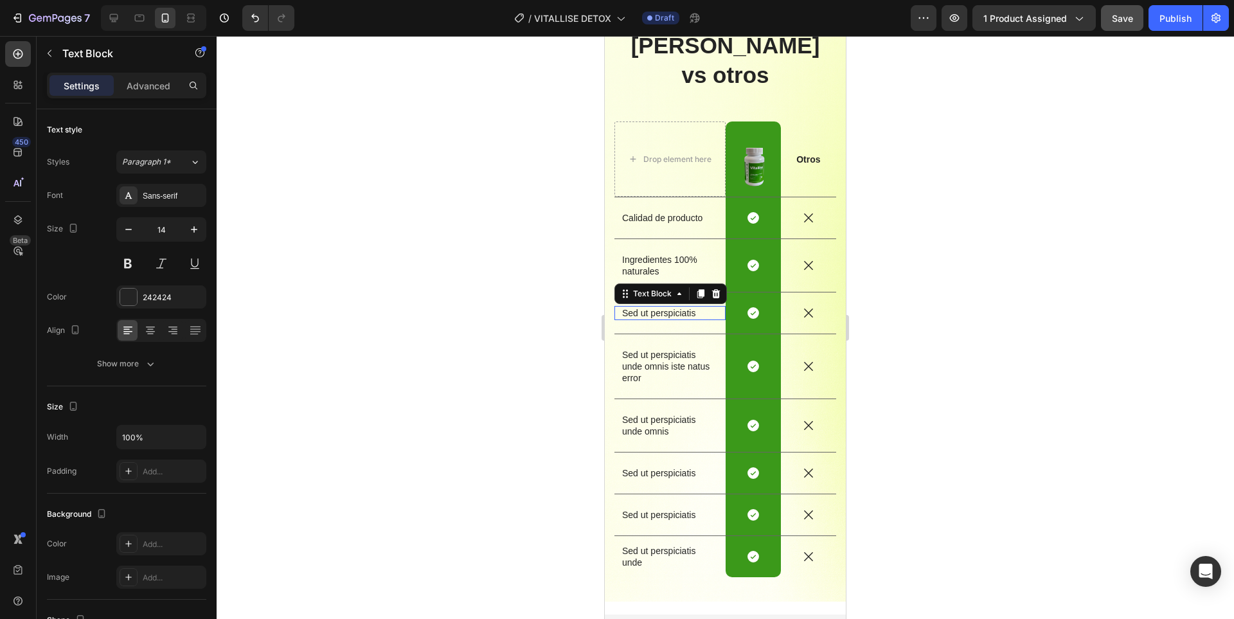
click at [667, 307] on p "Sed ut perspiciatis" at bounding box center [670, 313] width 96 height 12
click at [682, 349] on p "Sed ut perspiciatis unde omnis iste natus error" at bounding box center [670, 366] width 96 height 35
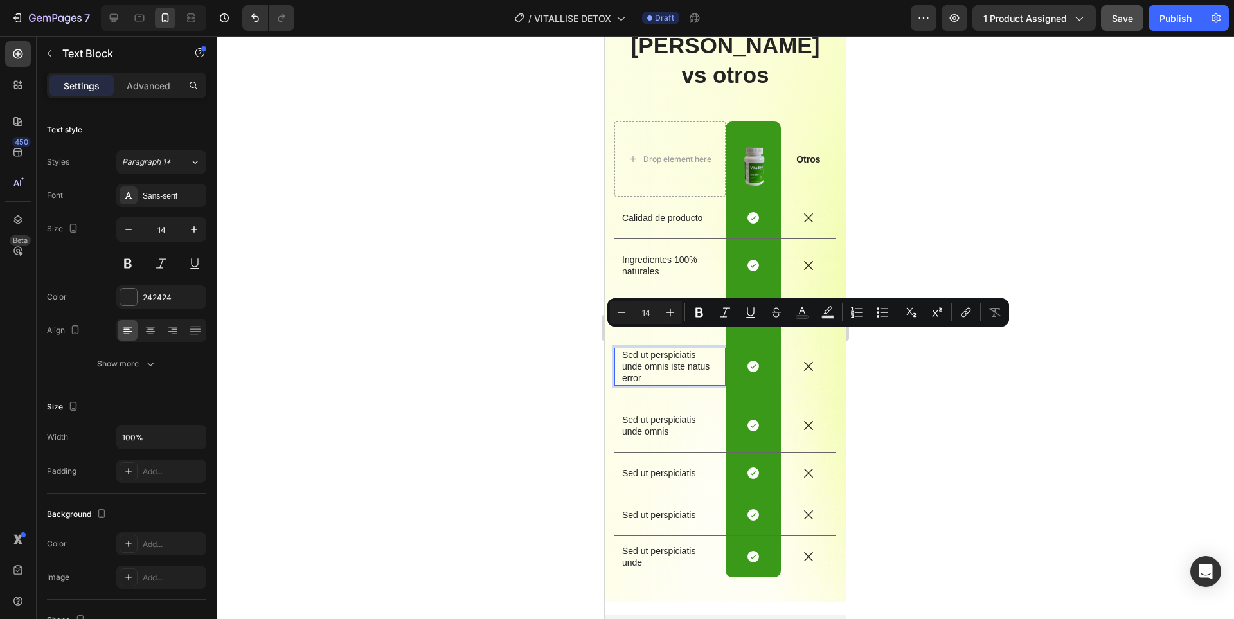
click at [659, 349] on p "Sed ut perspiciatis unde omnis iste natus error" at bounding box center [670, 366] width 96 height 35
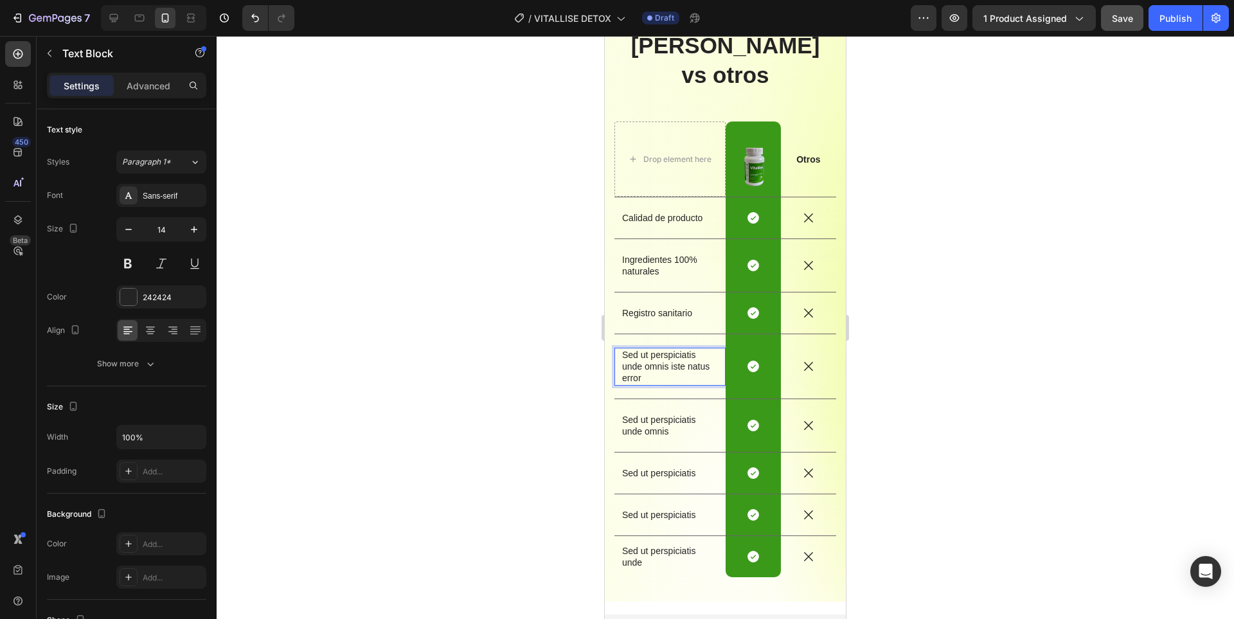
click at [659, 349] on p "Sed ut perspiciatis unde omnis iste natus error" at bounding box center [670, 366] width 96 height 35
click at [968, 387] on div at bounding box center [725, 327] width 1017 height 583
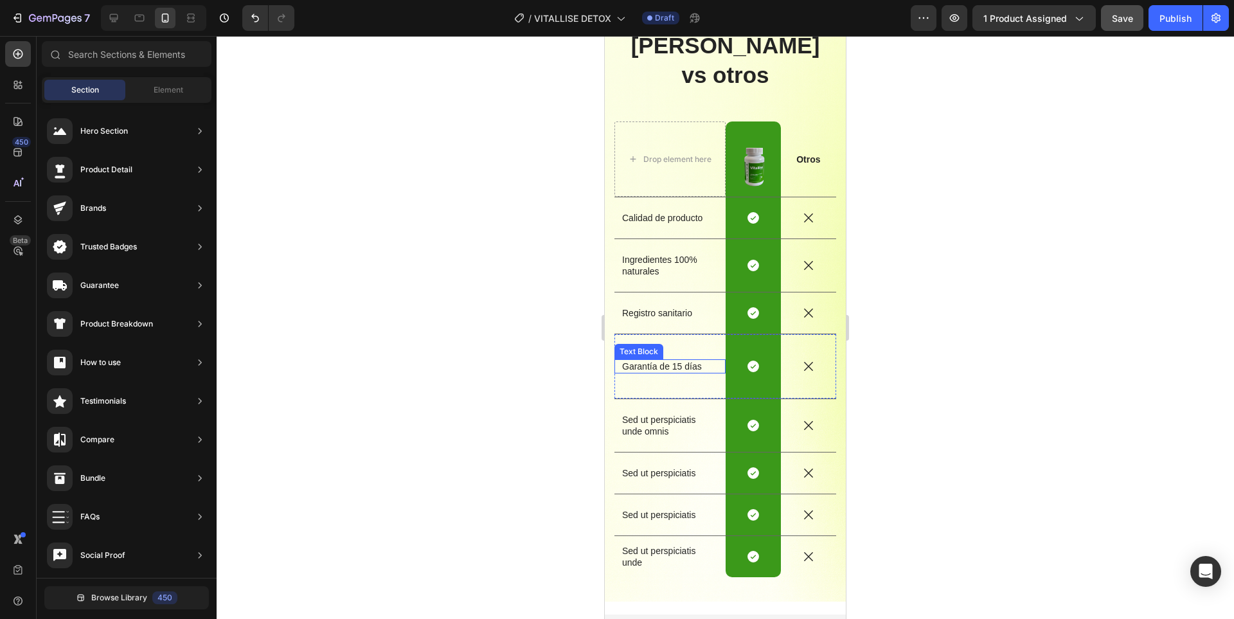
click at [672, 360] on p "Garantía de 15 días" at bounding box center [670, 366] width 96 height 12
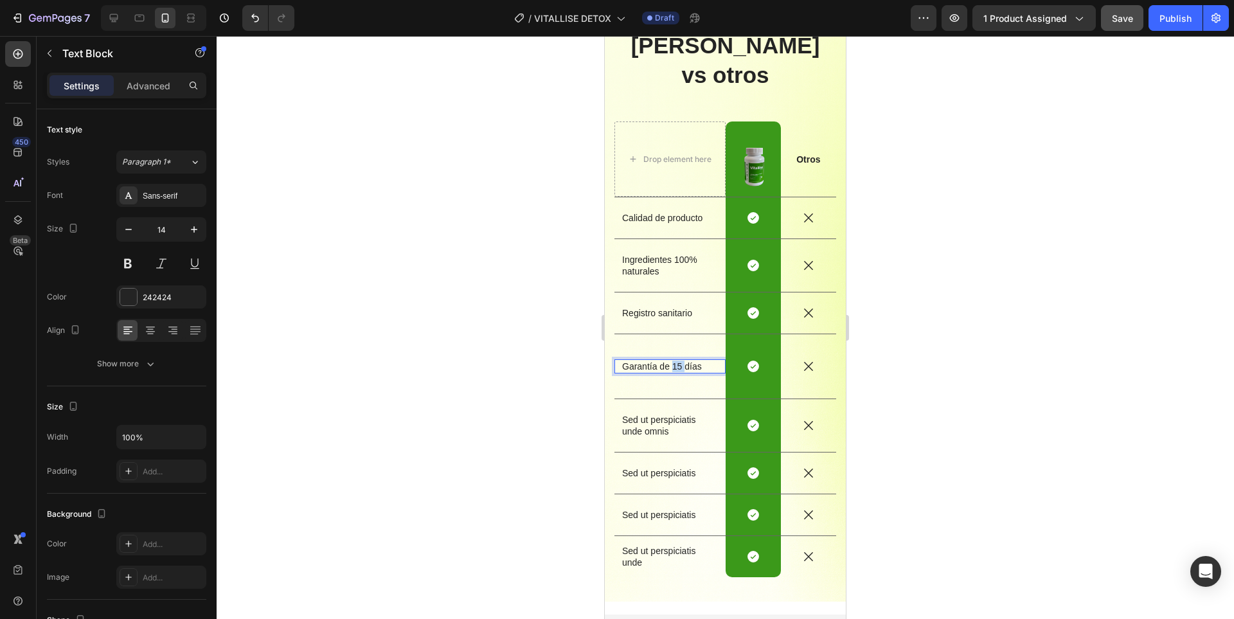
click at [672, 360] on p "Garantía de 15 días" at bounding box center [670, 366] width 96 height 12
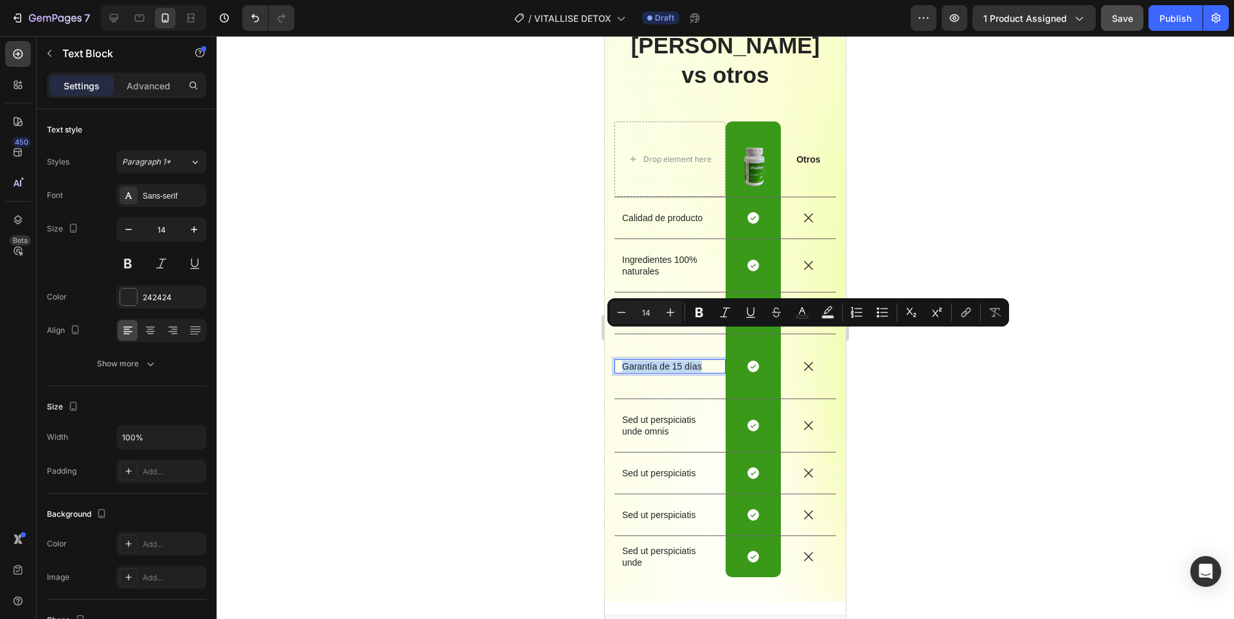
click at [672, 360] on p "Garantía de 15 días" at bounding box center [670, 366] width 96 height 12
click at [670, 360] on p "Garantía de 15 días" at bounding box center [670, 366] width 96 height 12
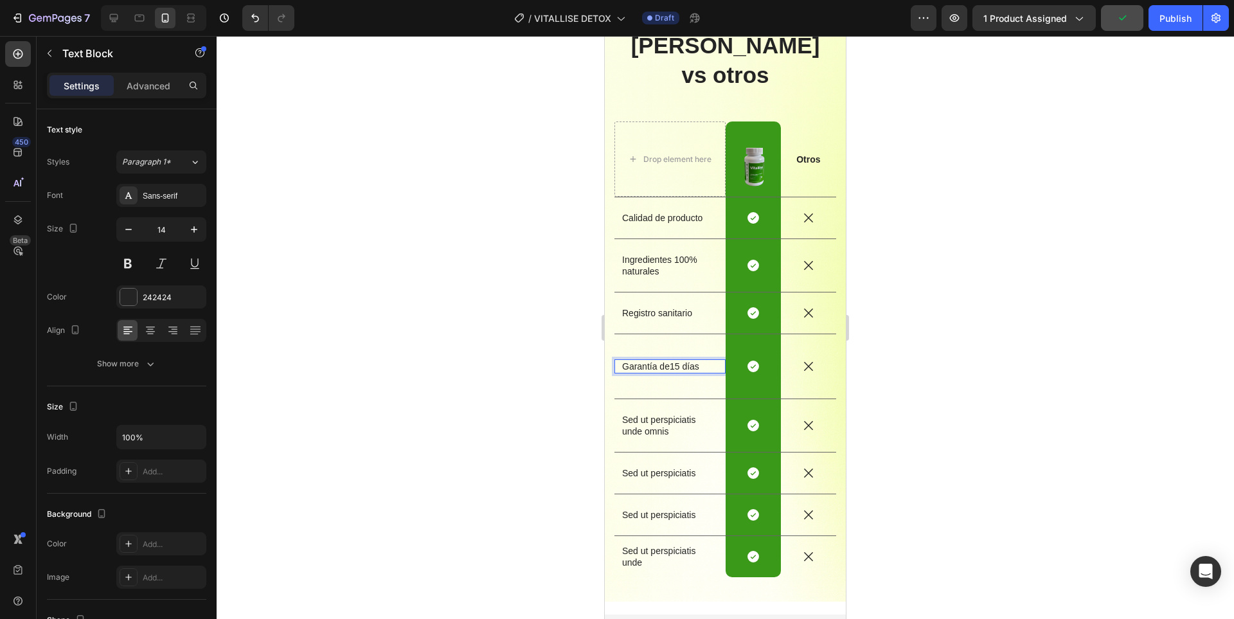
scroll to position [2256, 0]
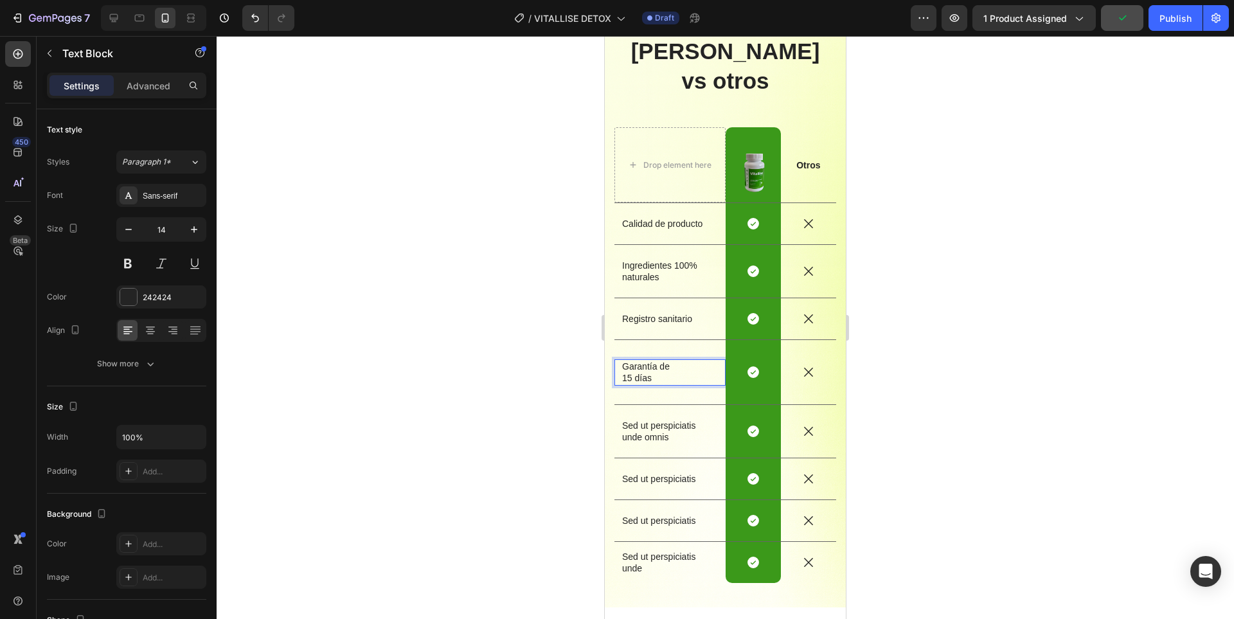
click at [905, 336] on div at bounding box center [725, 327] width 1017 height 583
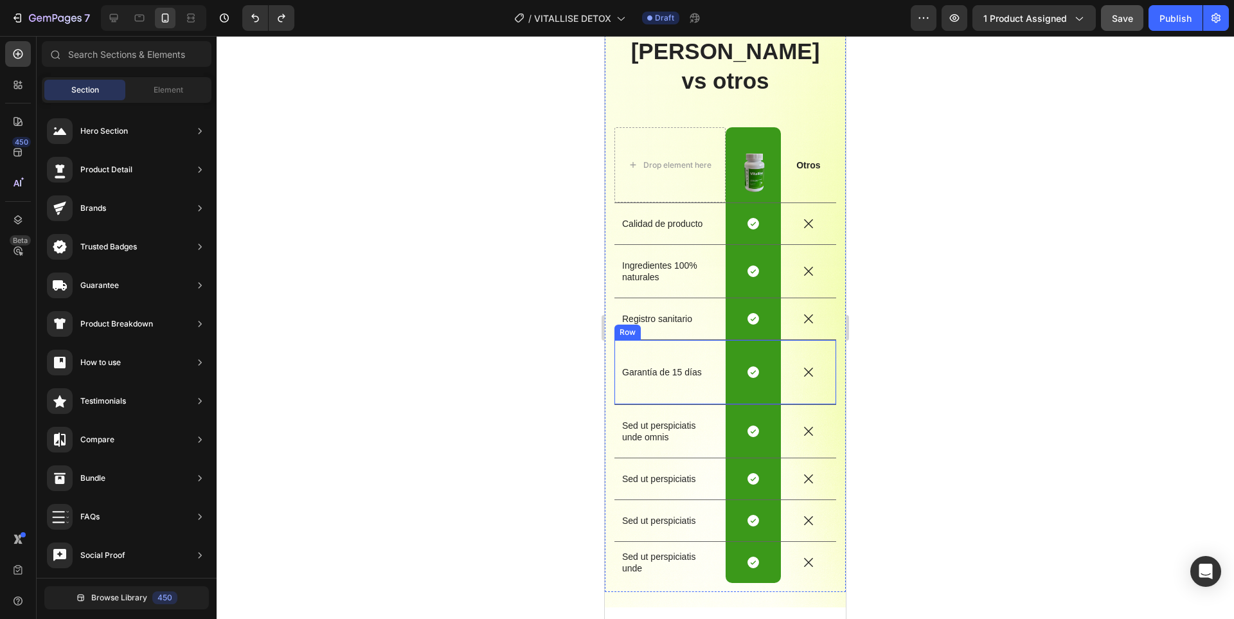
click at [684, 368] on div "Garantía de 15 días Text Block" at bounding box center [669, 372] width 111 height 64
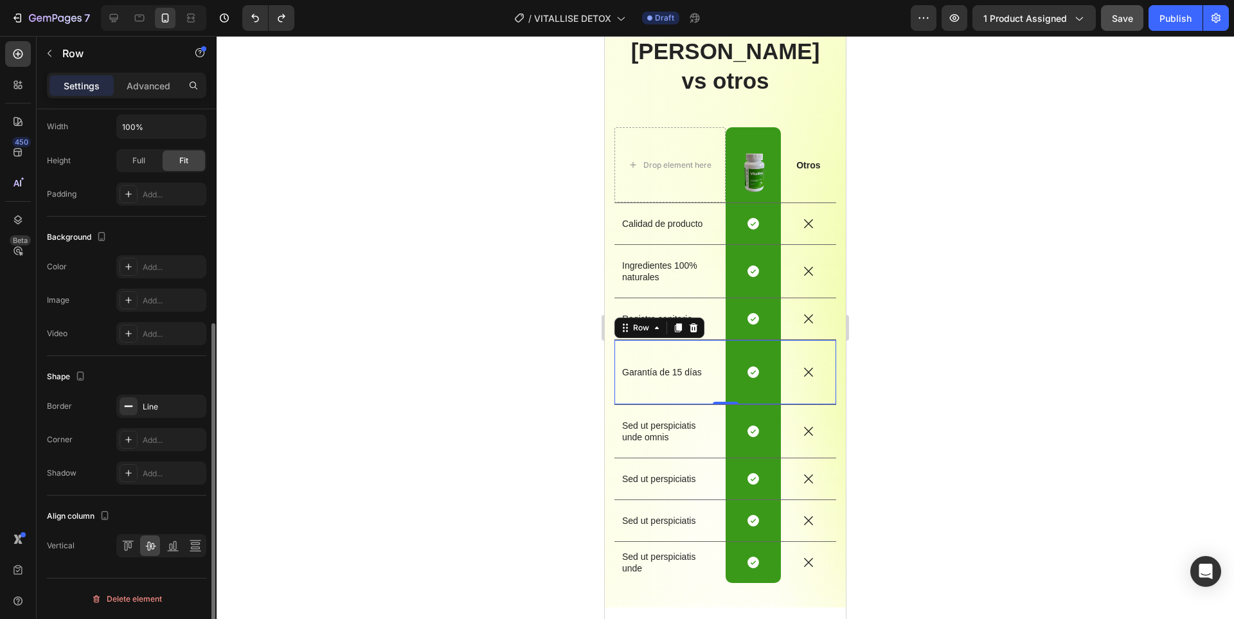
scroll to position [0, 0]
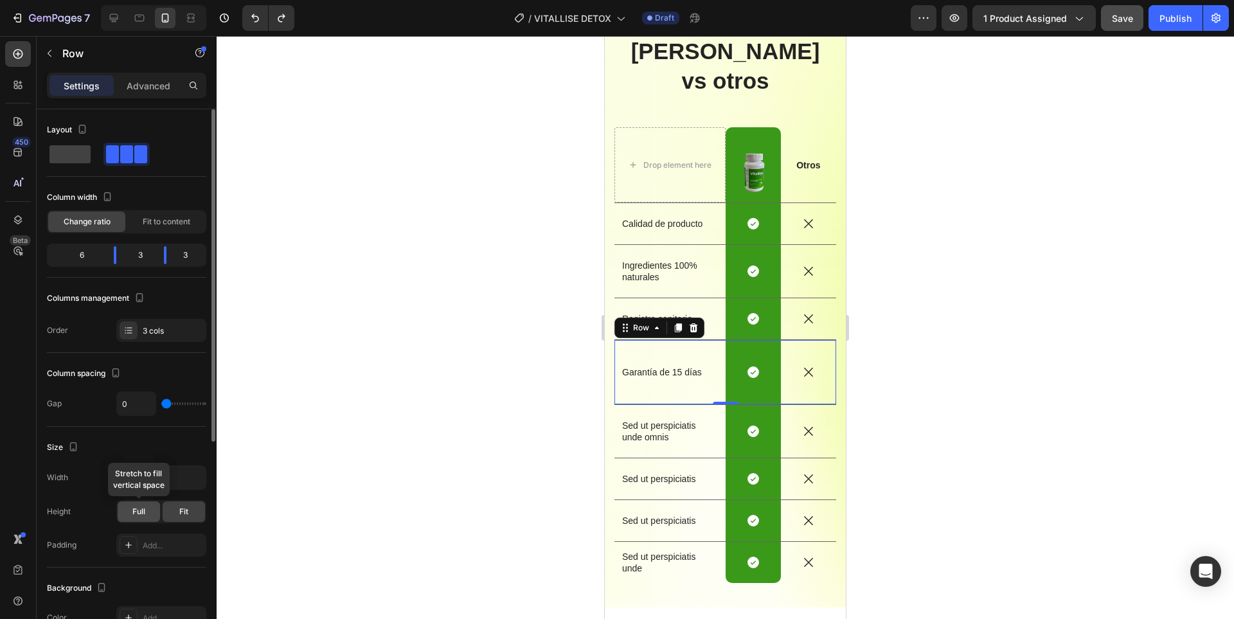
click at [152, 511] on div "Full" at bounding box center [139, 511] width 42 height 21
click at [173, 511] on div "Fit" at bounding box center [184, 511] width 42 height 21
click at [171, 478] on input "100%" at bounding box center [161, 477] width 89 height 23
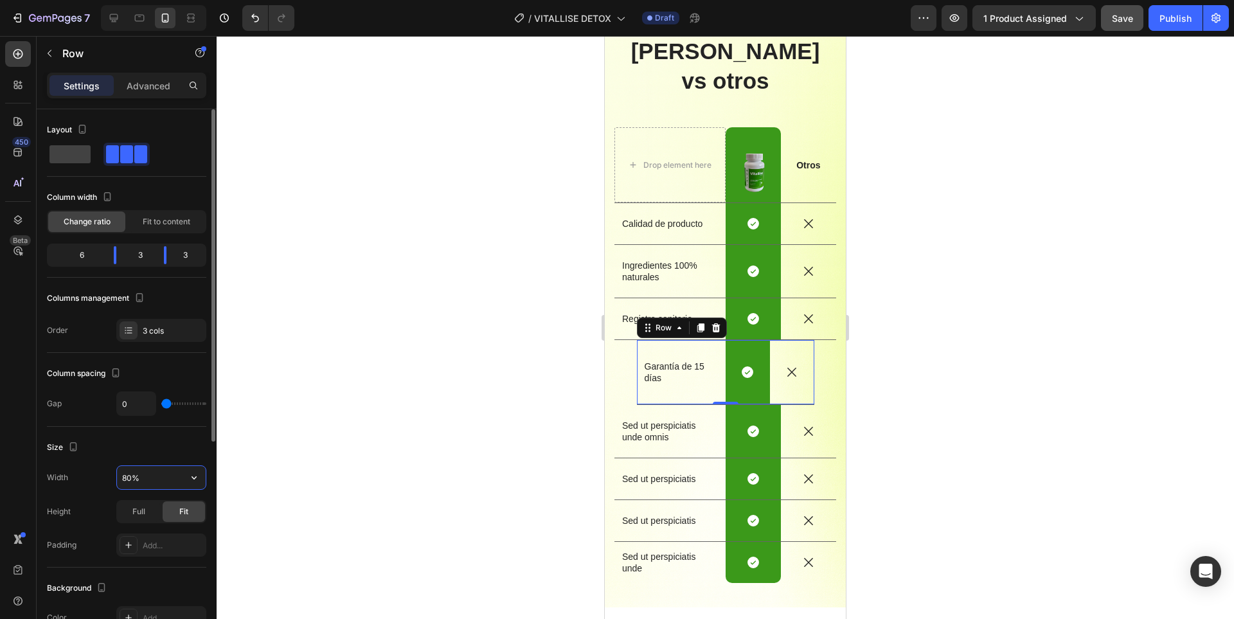
type input "100%"
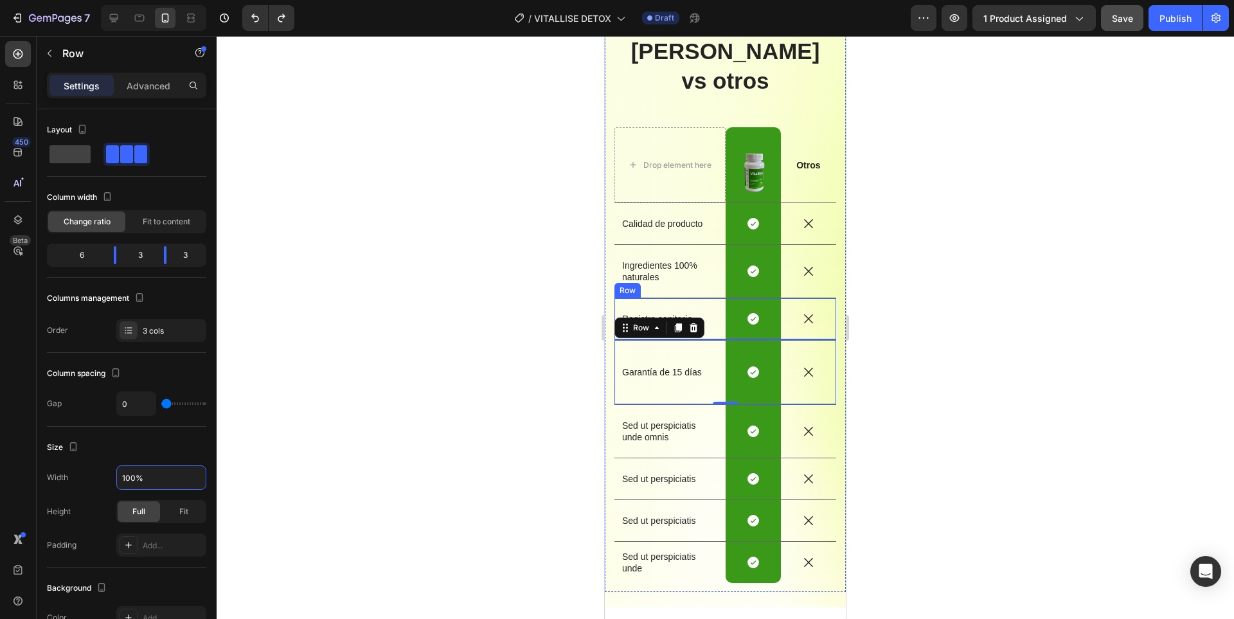
click at [978, 283] on div at bounding box center [725, 327] width 1017 height 583
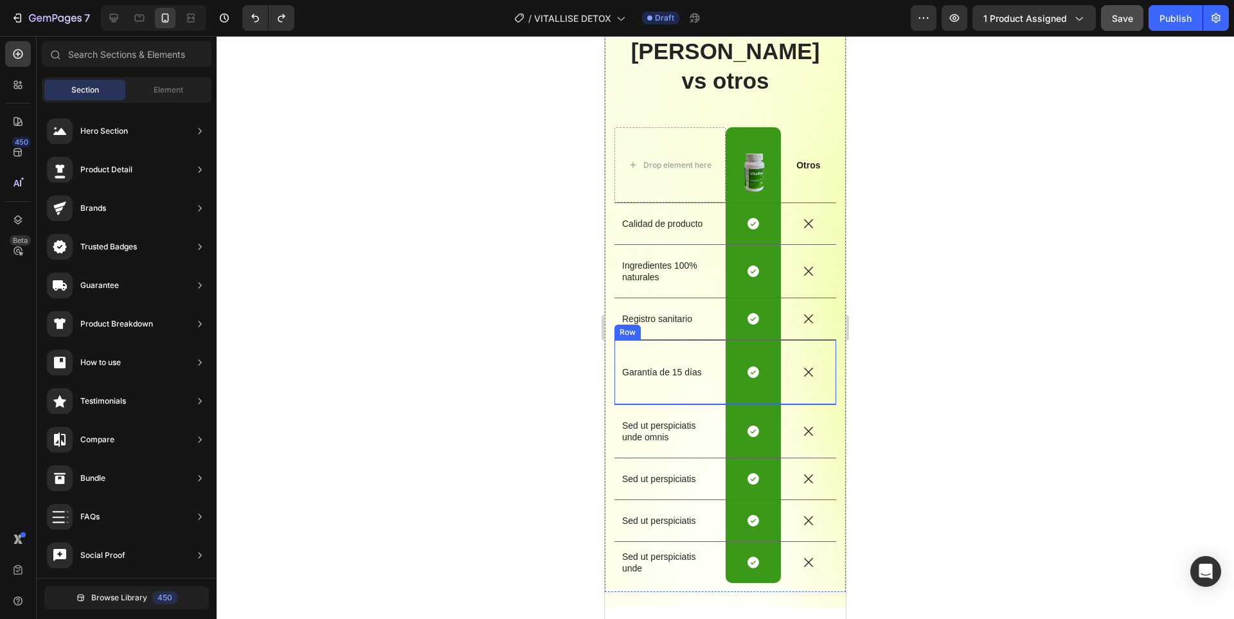
click at [700, 365] on div "Garantía de 15 días Text Block" at bounding box center [669, 372] width 111 height 64
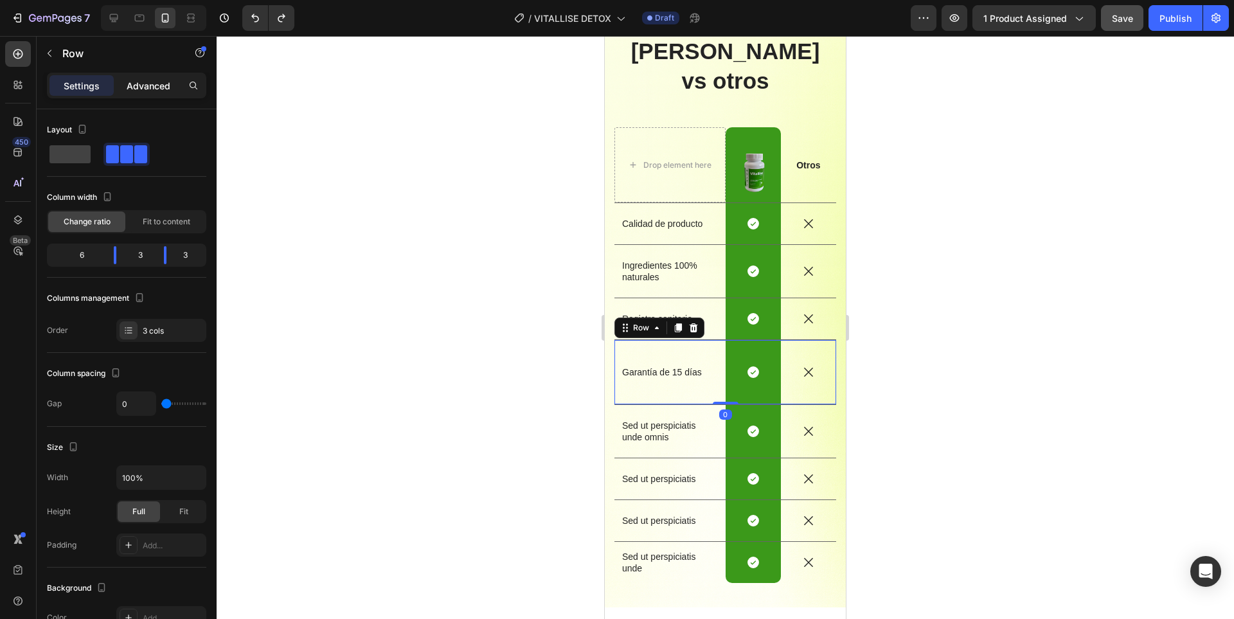
click at [138, 80] on p "Advanced" at bounding box center [149, 85] width 44 height 13
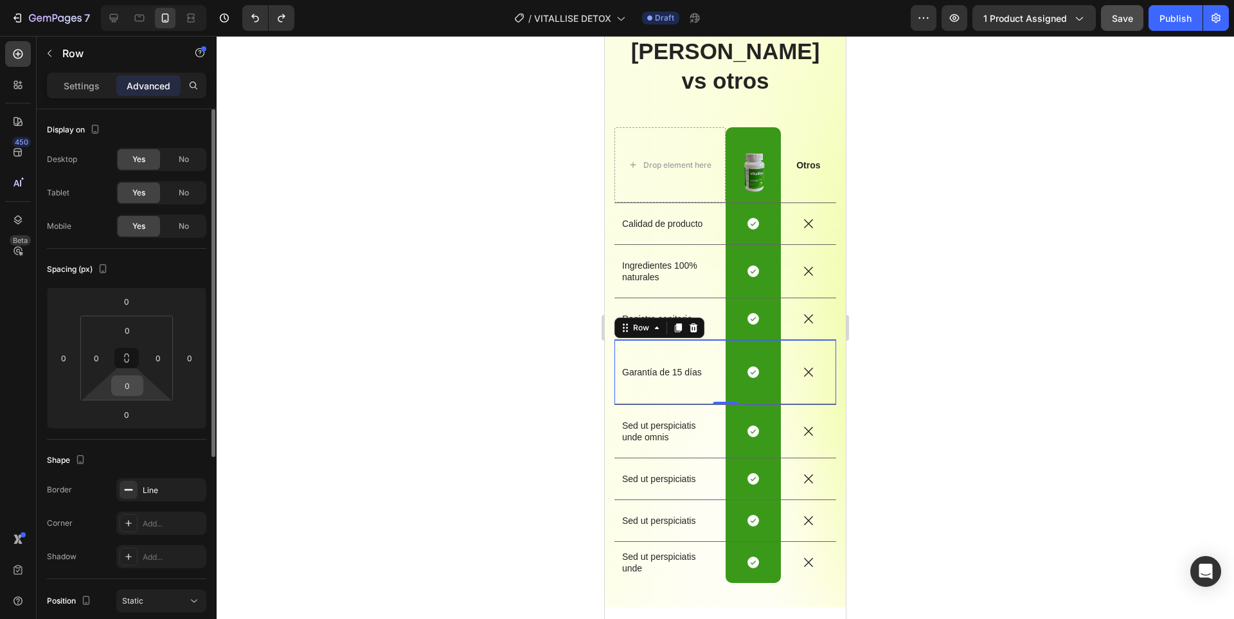
click at [115, 387] on input "0" at bounding box center [127, 385] width 26 height 19
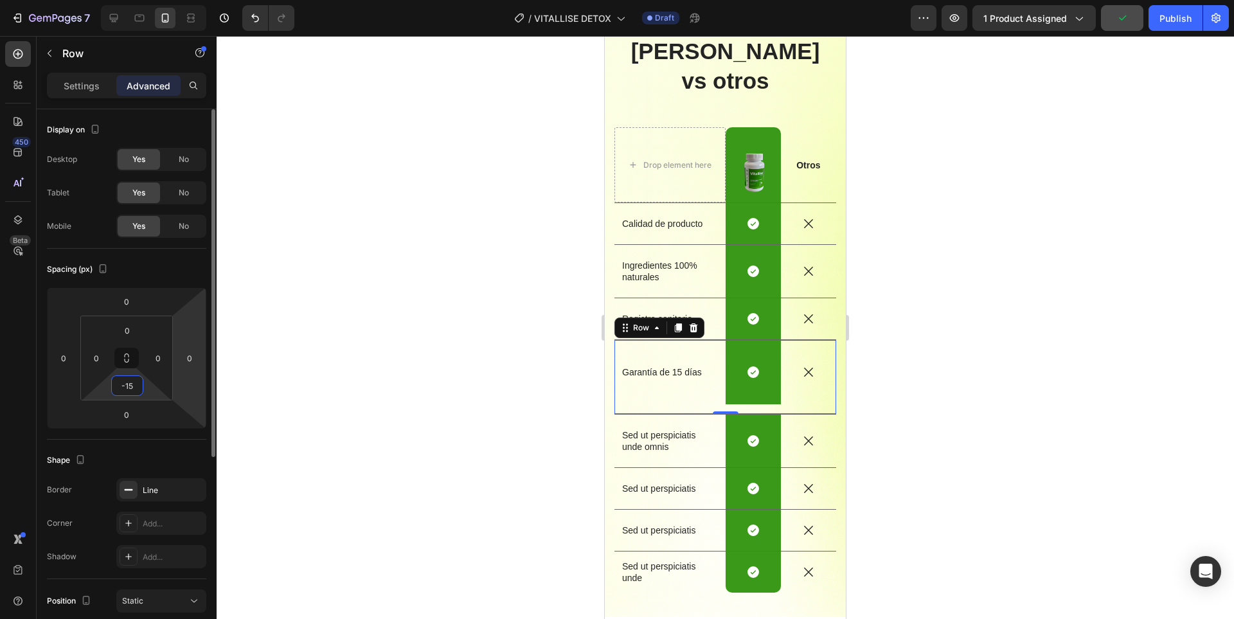
type input "-"
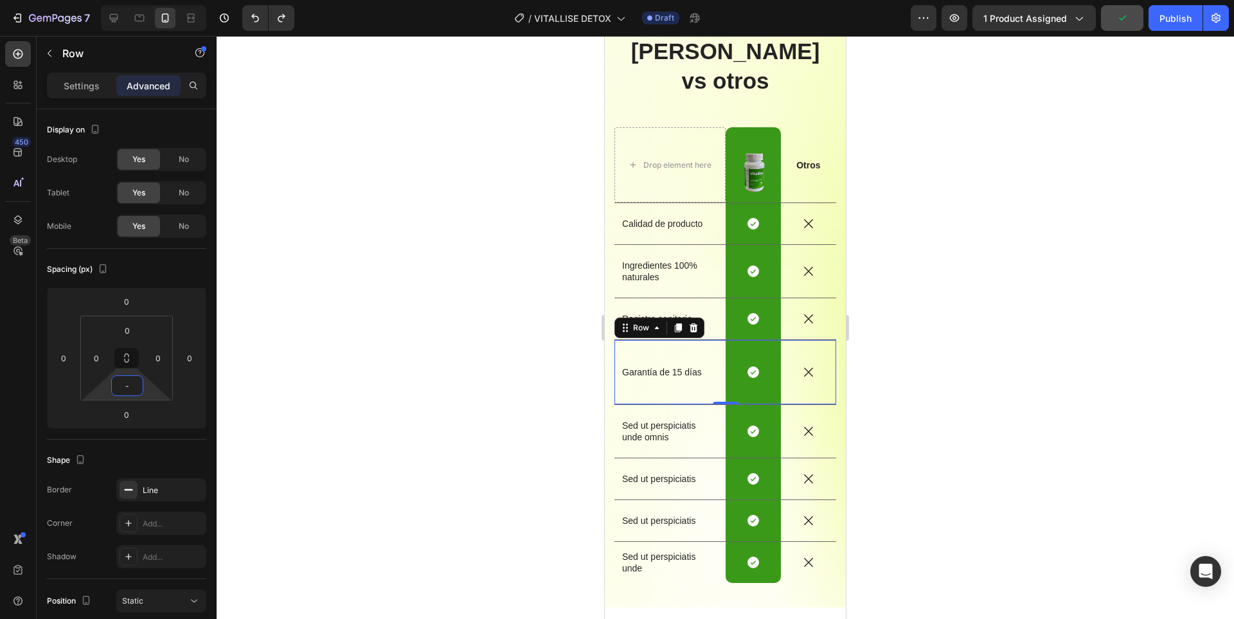
click at [403, 378] on div at bounding box center [725, 327] width 1017 height 583
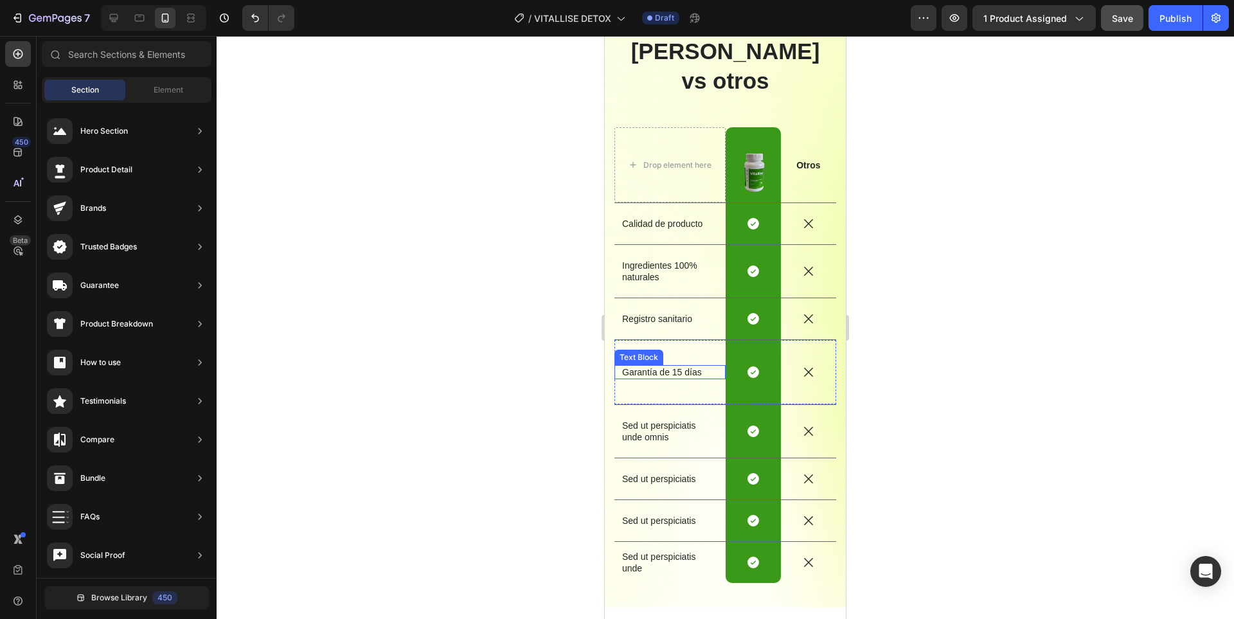
click at [668, 366] on p "Garantía de 15 días" at bounding box center [670, 372] width 96 height 12
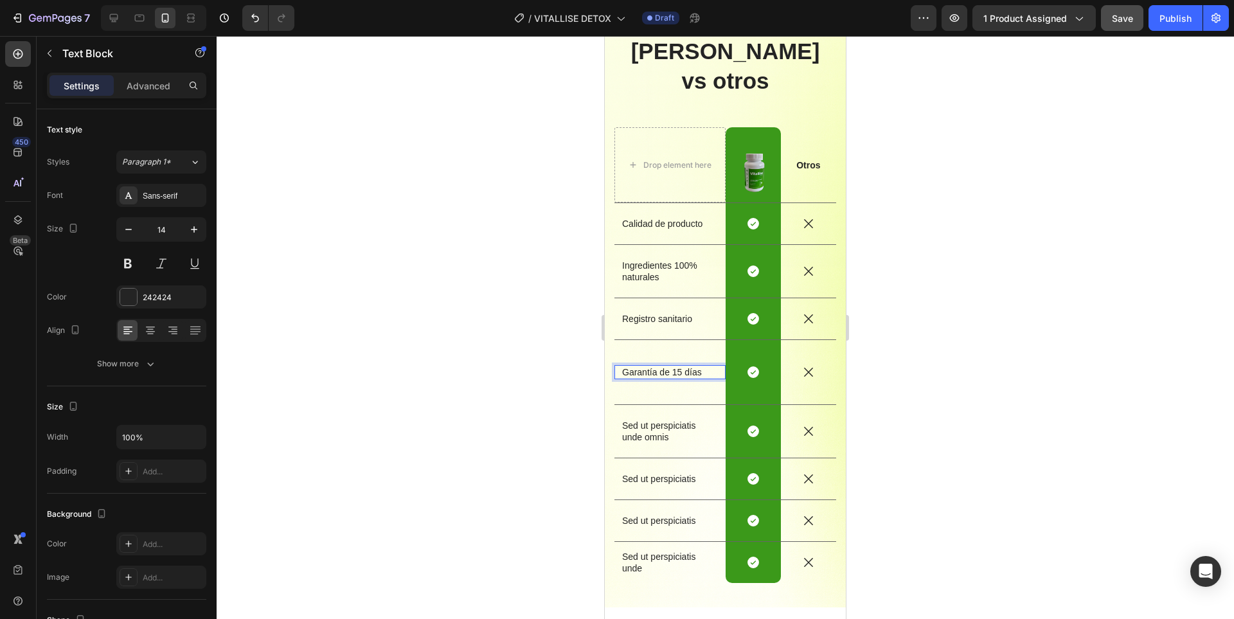
click at [673, 366] on p "Garantía de 15 días" at bounding box center [670, 372] width 96 height 12
click at [662, 420] on p "Sed ut perspiciatis unde omnis" at bounding box center [670, 431] width 96 height 23
click at [672, 473] on p "Sed ut perspiciatis" at bounding box center [670, 479] width 96 height 12
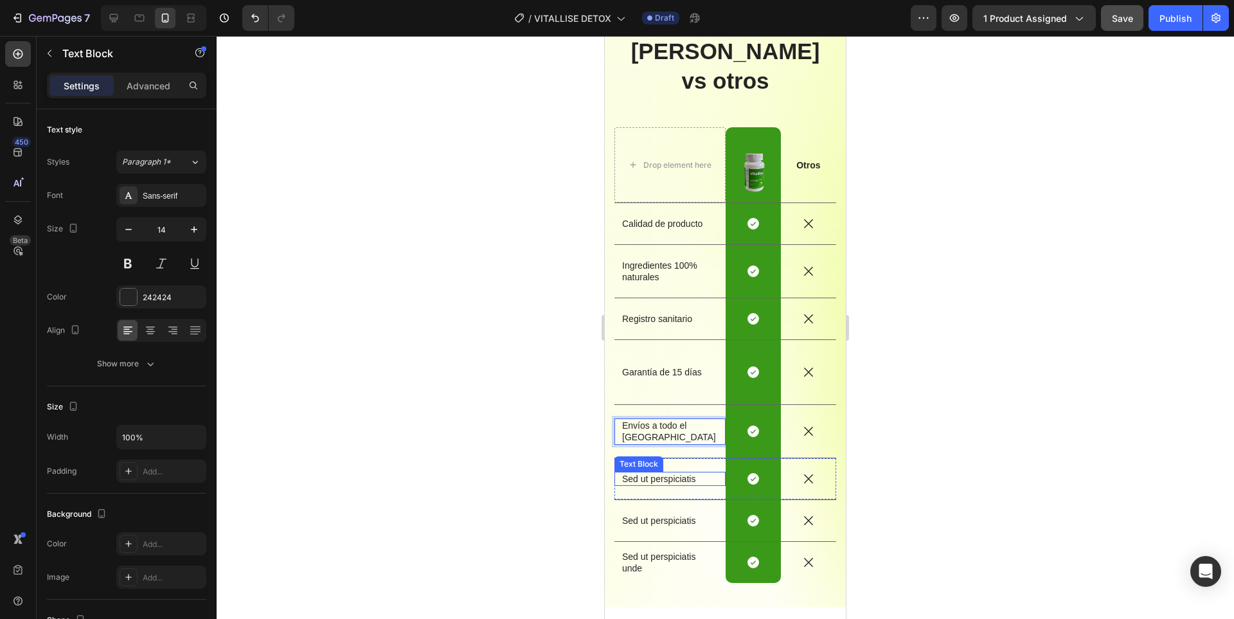
click at [672, 473] on p "Sed ut perspiciatis" at bounding box center [670, 479] width 96 height 12
click at [1004, 455] on div at bounding box center [725, 327] width 1017 height 583
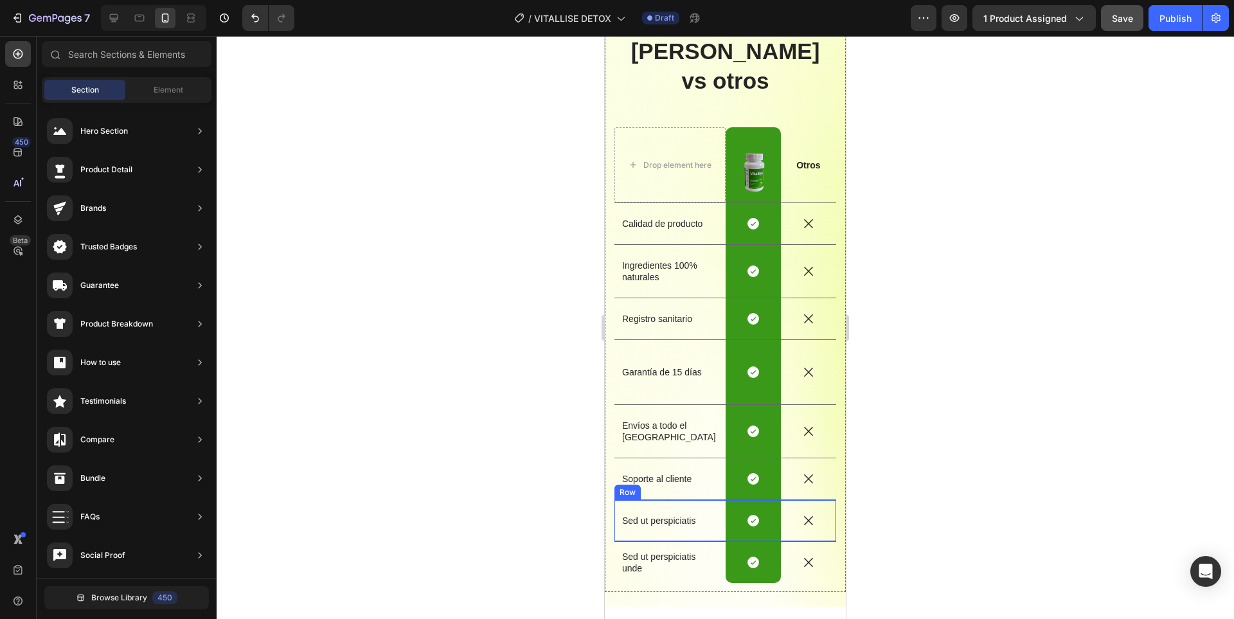
click at [711, 508] on div "Sed ut perspiciatis Text Block" at bounding box center [669, 520] width 111 height 41
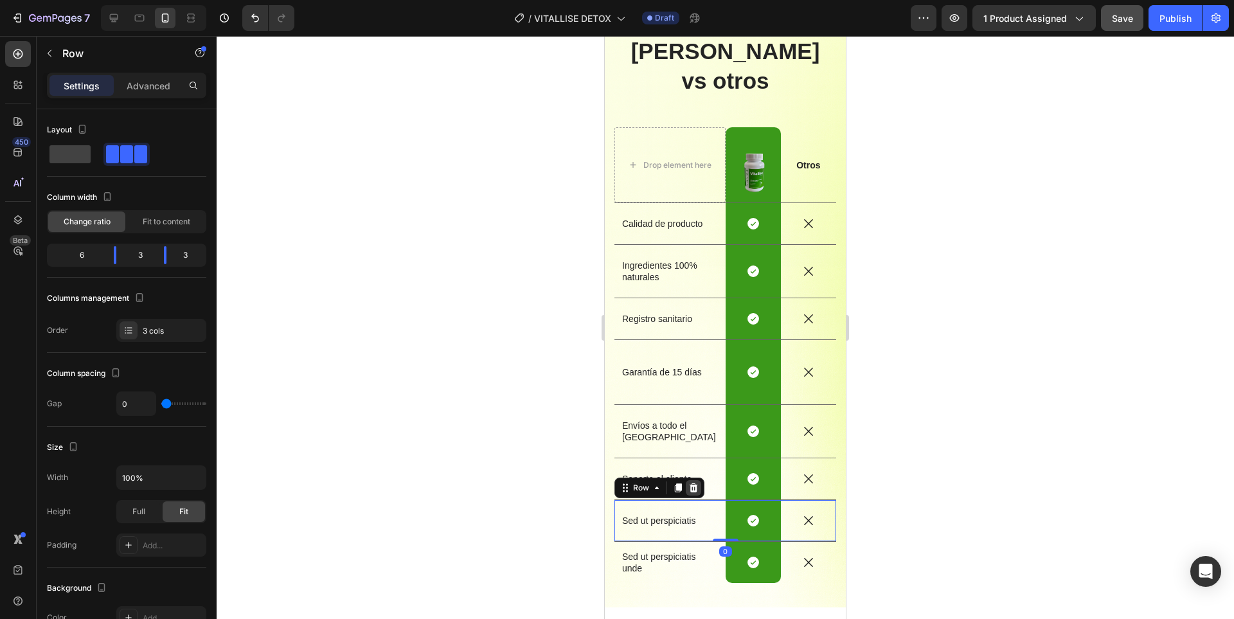
click at [696, 482] on icon at bounding box center [693, 487] width 10 height 10
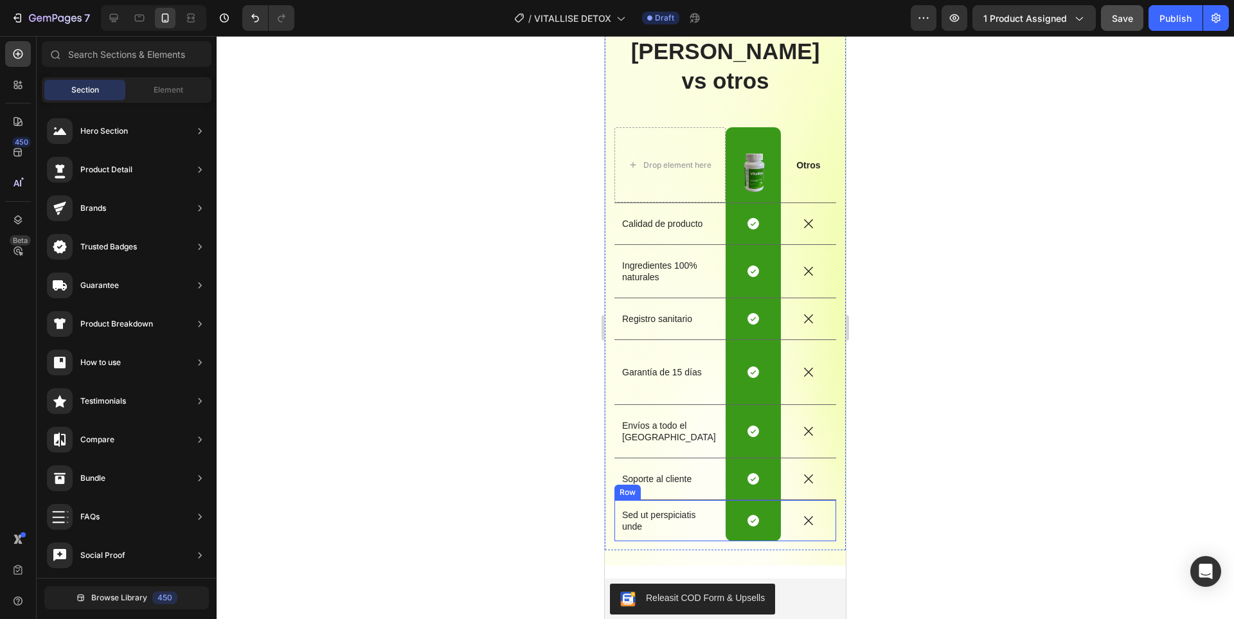
click at [711, 509] on div "Sed ut perspiciatis unde Text Block" at bounding box center [669, 520] width 111 height 41
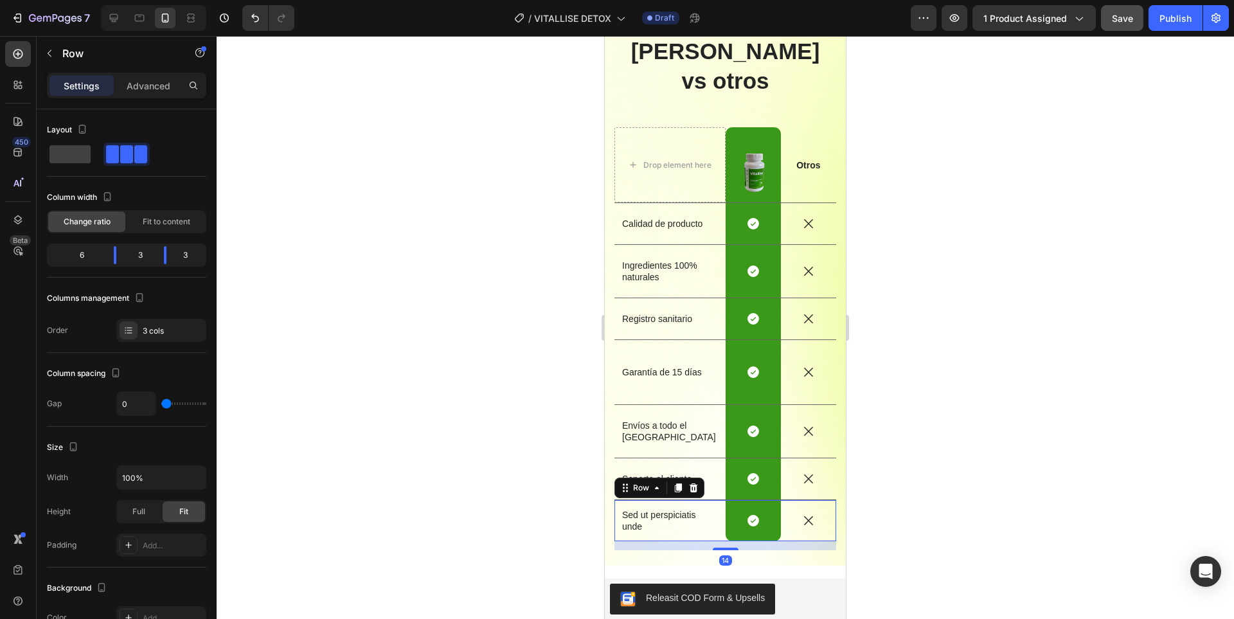
click at [690, 482] on icon at bounding box center [693, 487] width 10 height 10
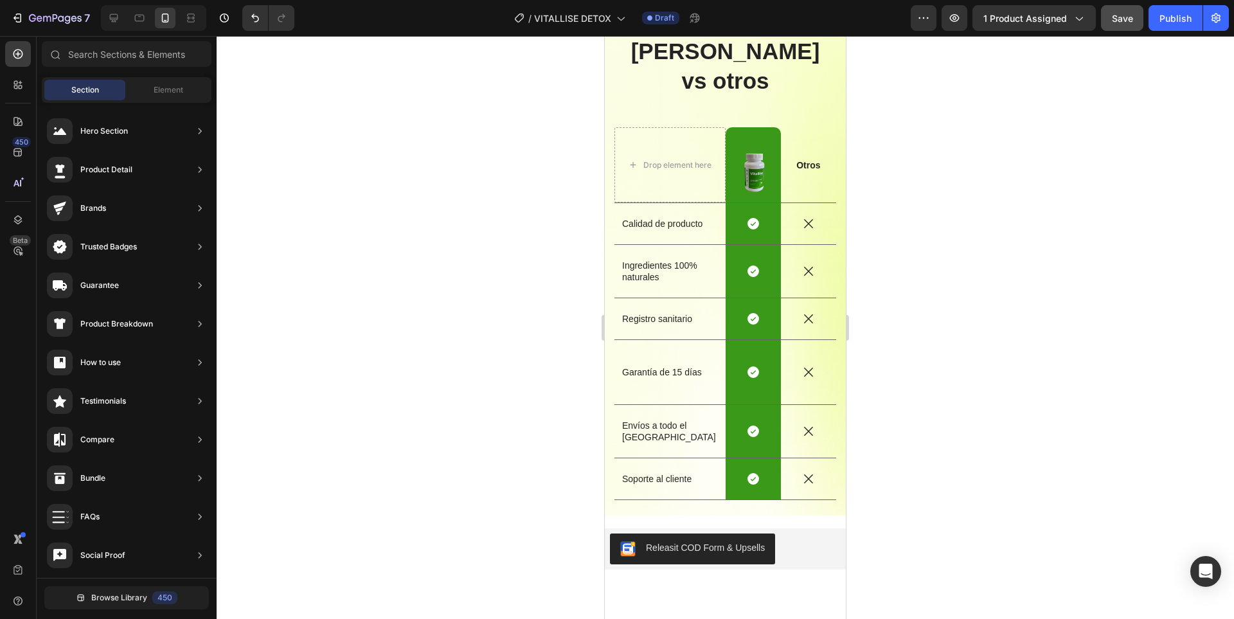
click at [990, 461] on div at bounding box center [725, 327] width 1017 height 583
click at [704, 465] on div "Soporte al cliente Text Block" at bounding box center [669, 478] width 111 height 41
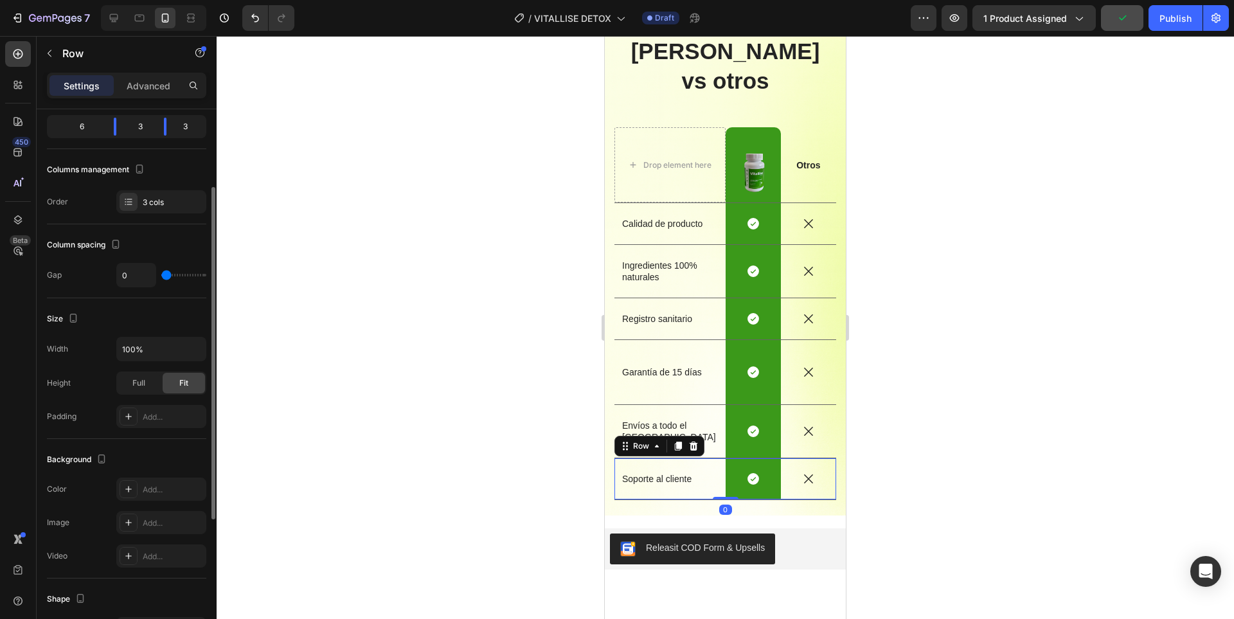
scroll to position [321, 0]
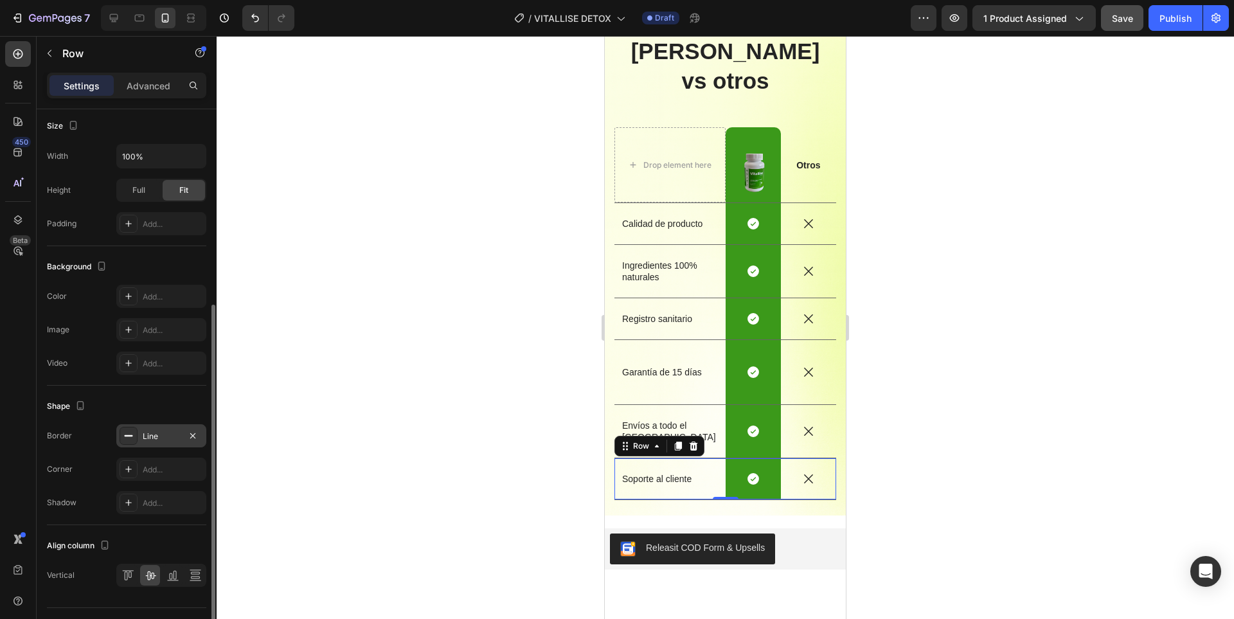
click at [158, 436] on div "Line" at bounding box center [161, 436] width 37 height 12
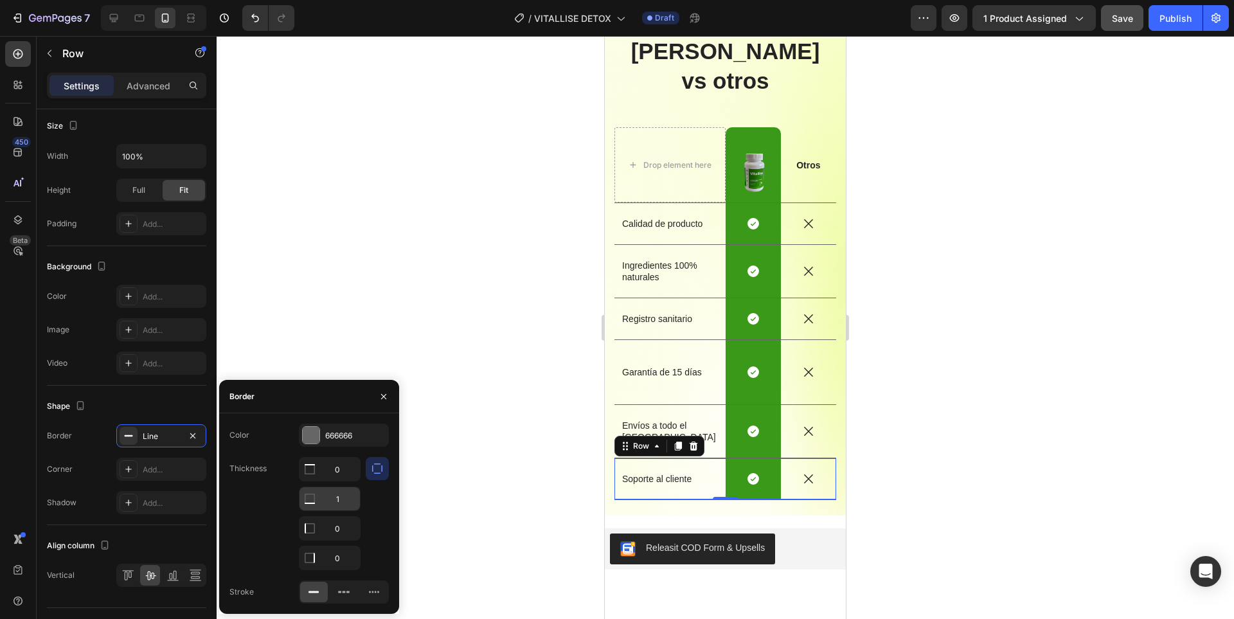
click at [310, 474] on icon at bounding box center [310, 469] width 10 height 10
click at [342, 481] on input "1" at bounding box center [329, 468] width 60 height 23
type input "0"
drag, startPoint x: 923, startPoint y: 398, endPoint x: 912, endPoint y: 384, distance: 17.8
click at [924, 398] on div at bounding box center [725, 327] width 1017 height 583
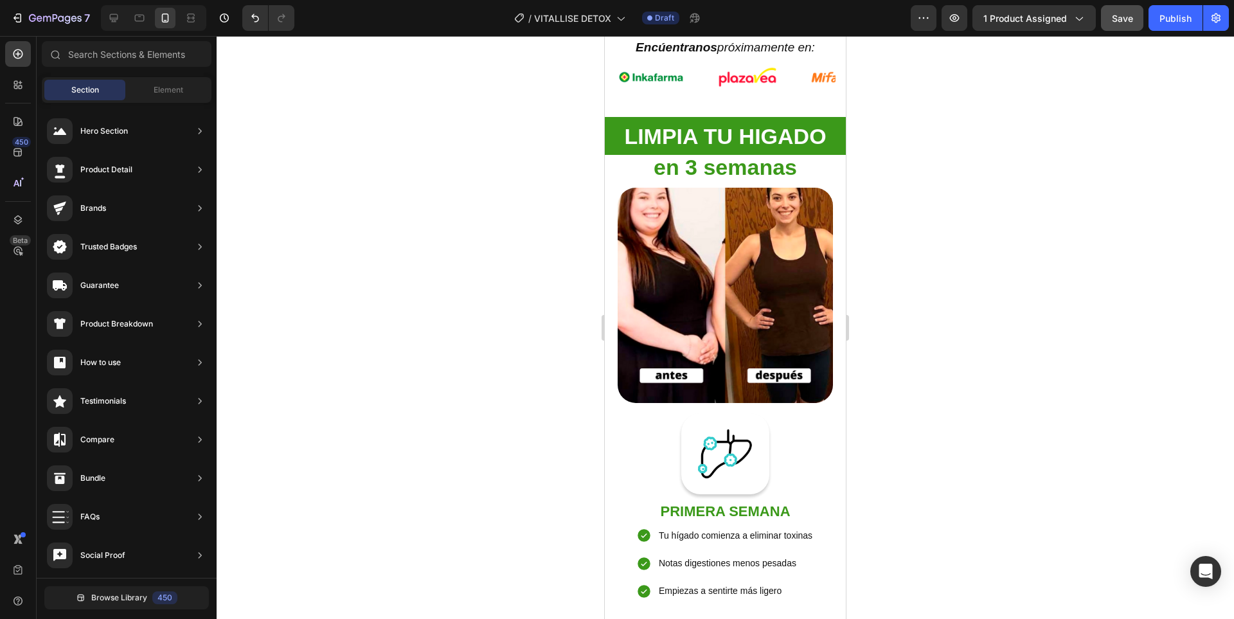
scroll to position [1049, 0]
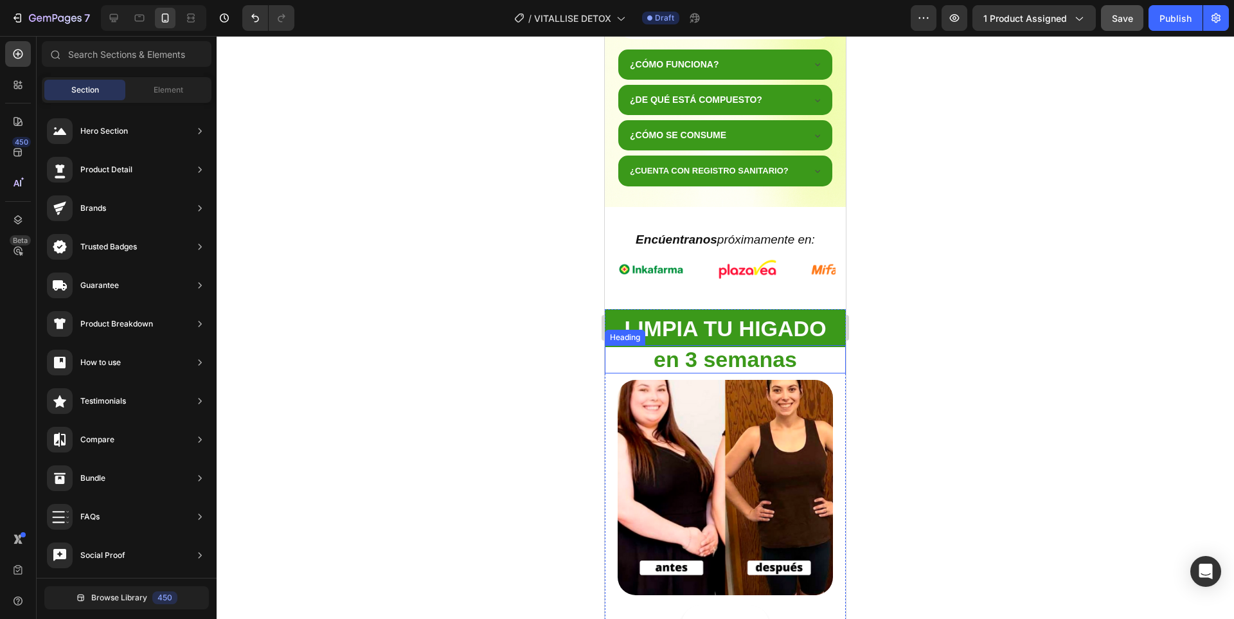
click at [688, 359] on strong "en 3 semanas" at bounding box center [724, 359] width 143 height 24
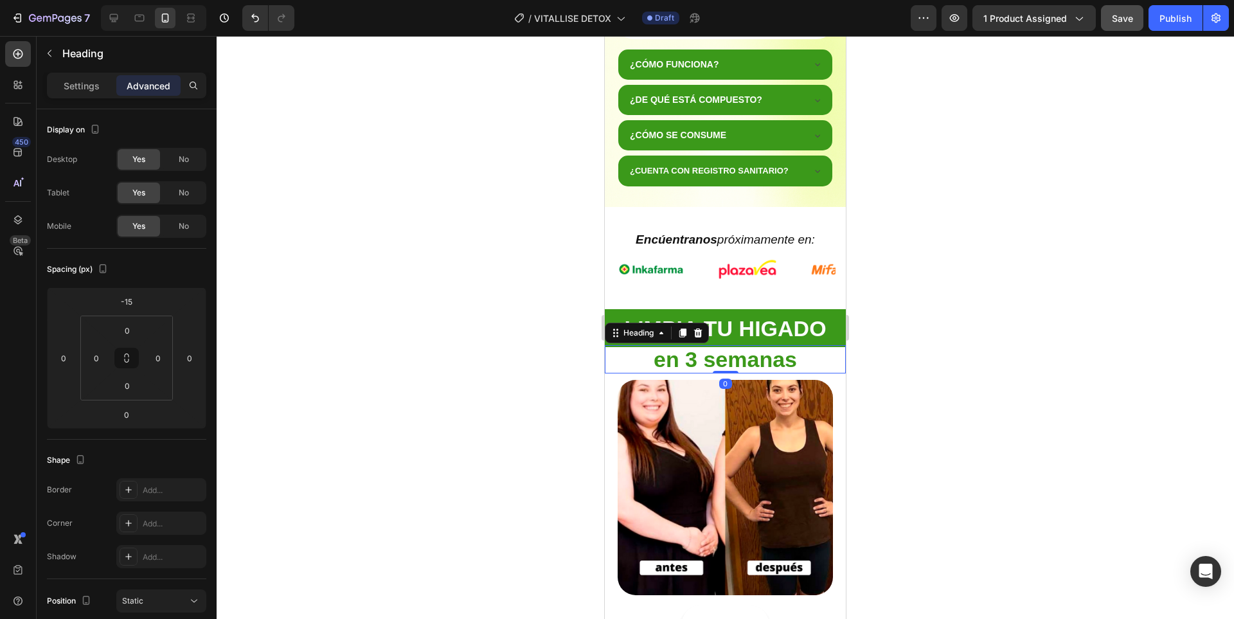
click at [690, 361] on strong "en 3 semanas" at bounding box center [724, 359] width 143 height 24
click at [941, 353] on div at bounding box center [725, 327] width 1017 height 583
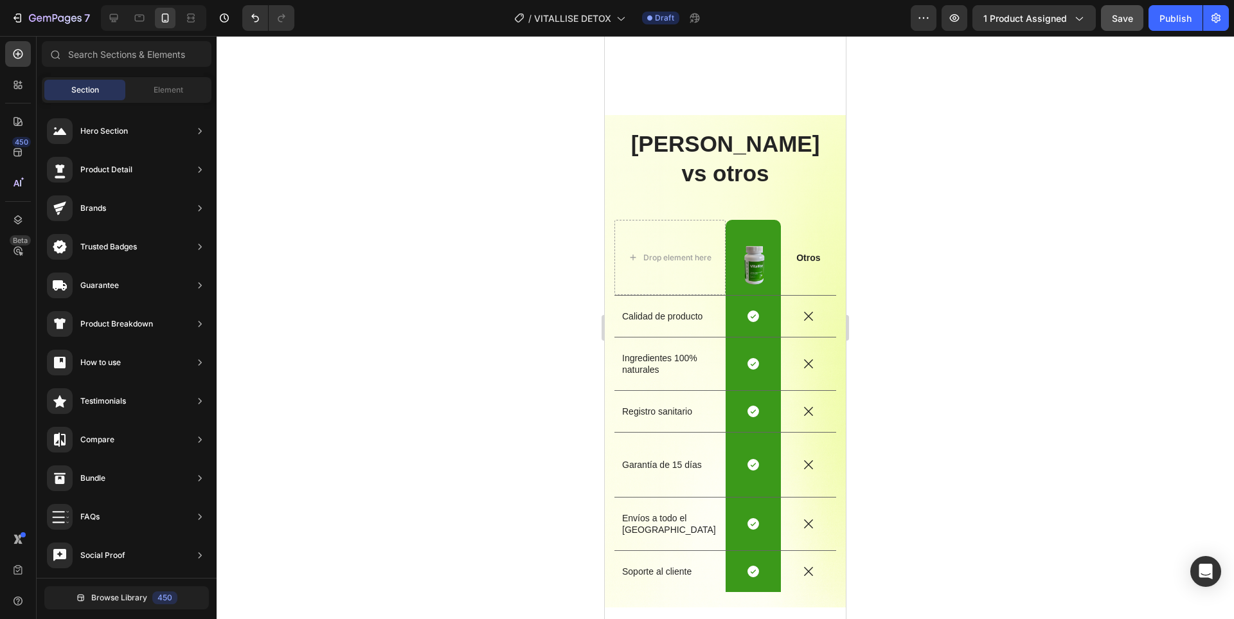
scroll to position [2655, 0]
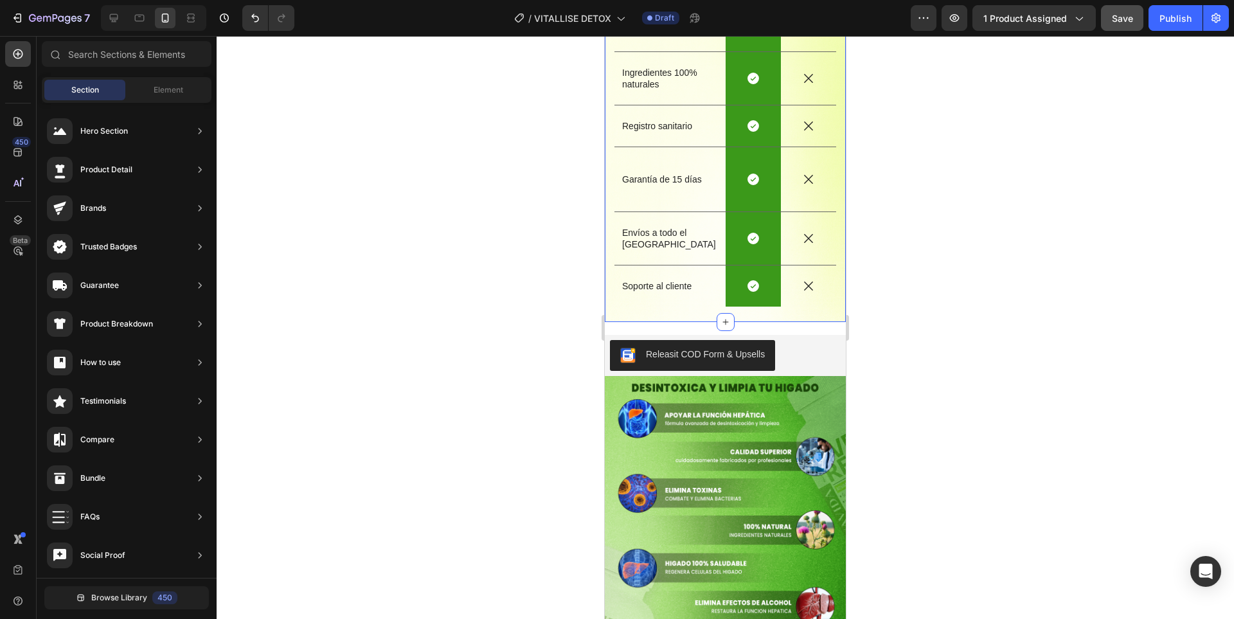
click at [765, 287] on div "Vitallise vs otros Heading Drop element here Image Row Otros Text Block Row Cal…" at bounding box center [725, 76] width 241 height 492
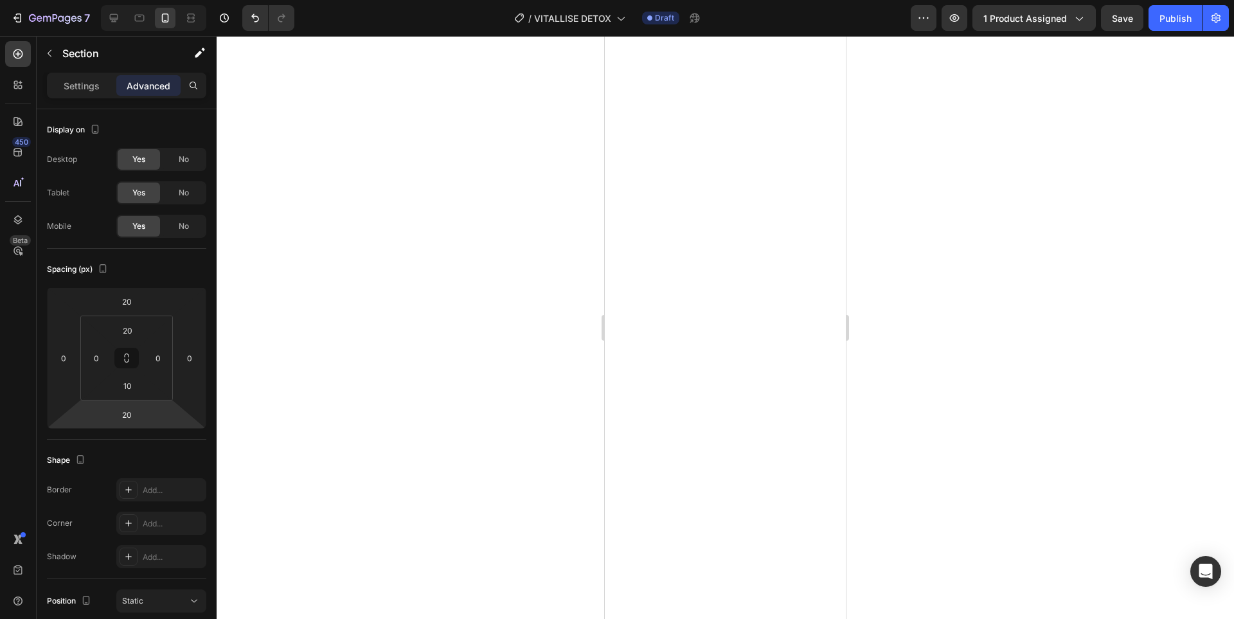
click at [131, 412] on input "20" at bounding box center [127, 414] width 26 height 19
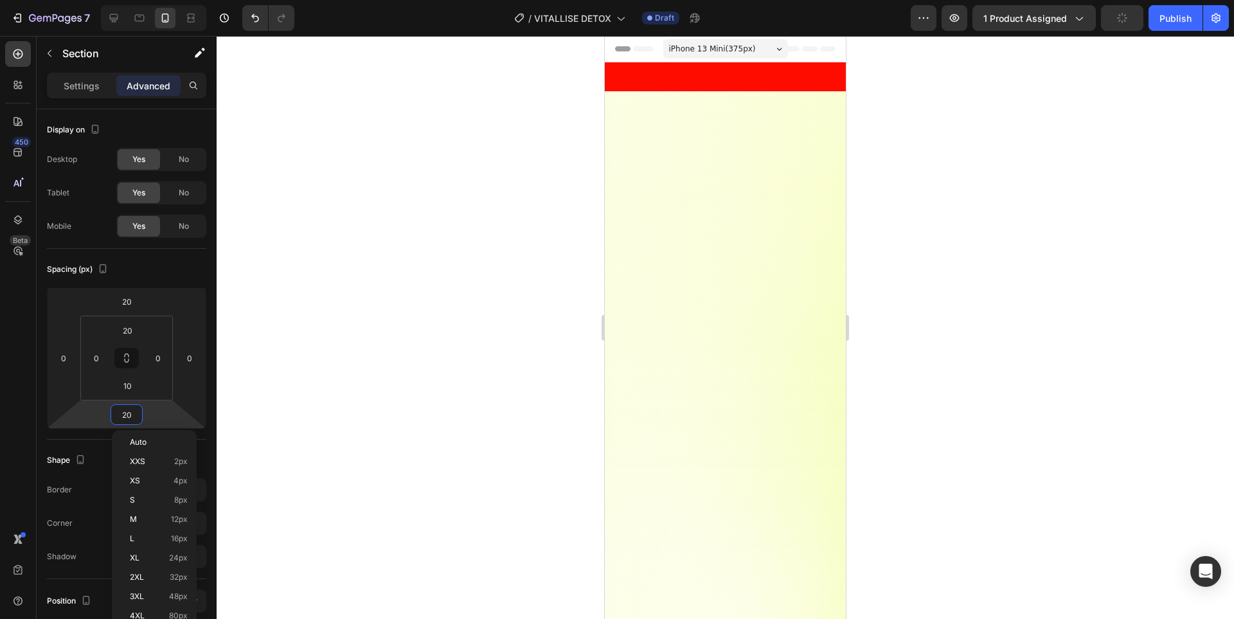
scroll to position [2655, 0]
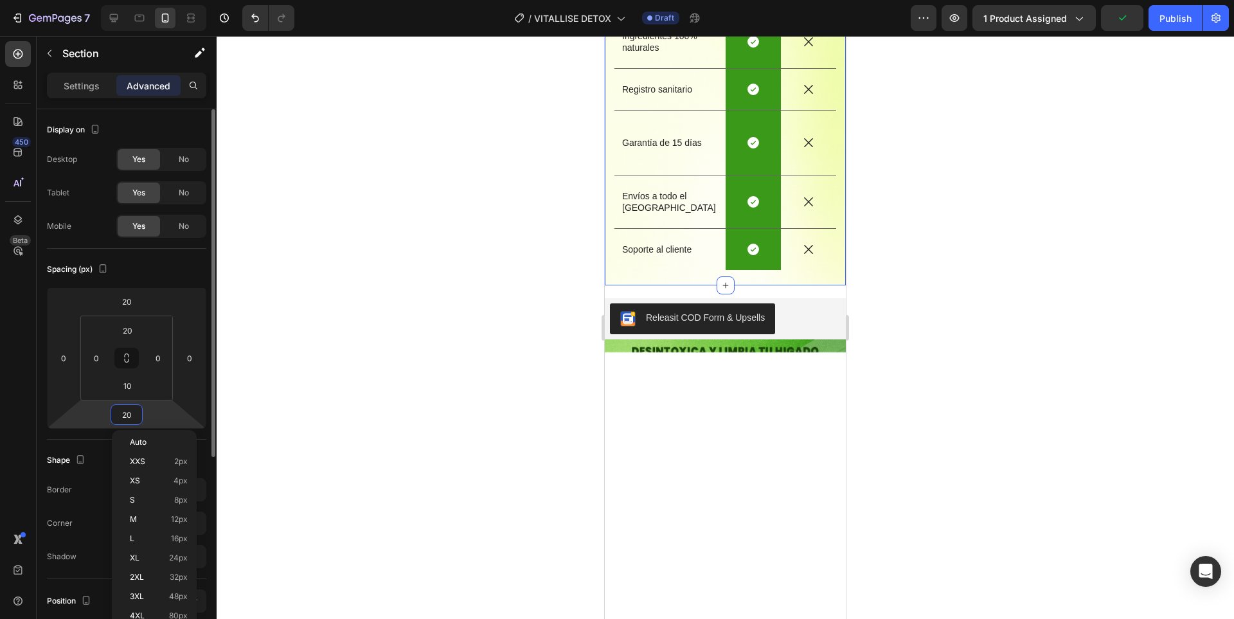
type input "0"
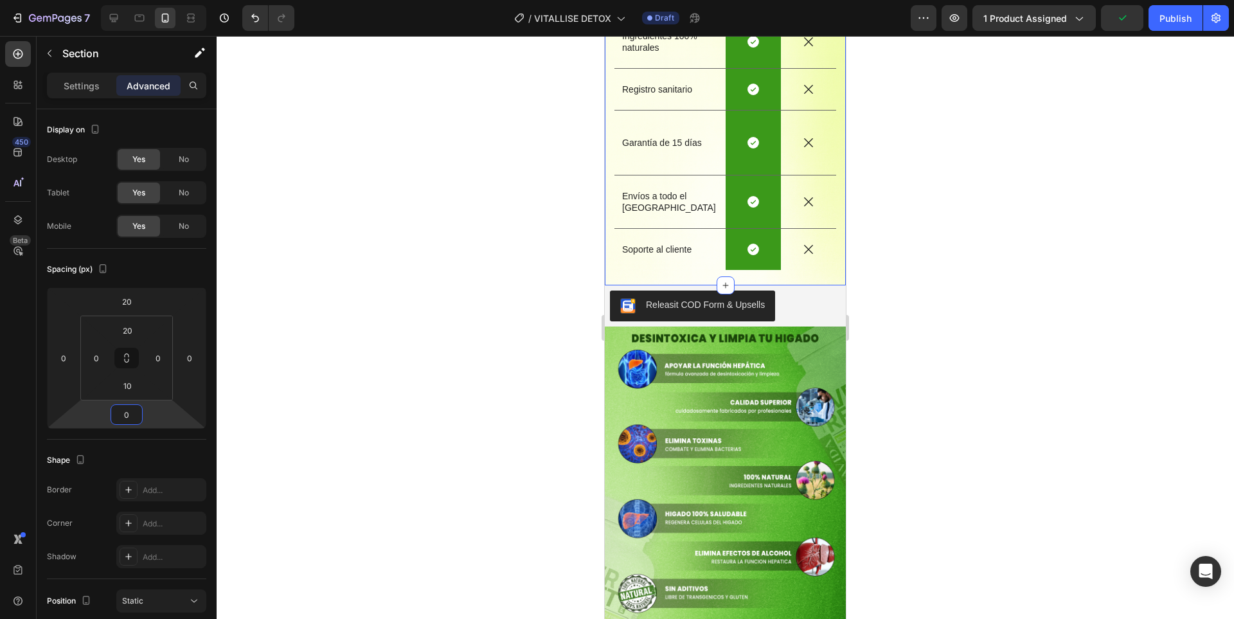
click at [876, 333] on div at bounding box center [725, 327] width 1017 height 583
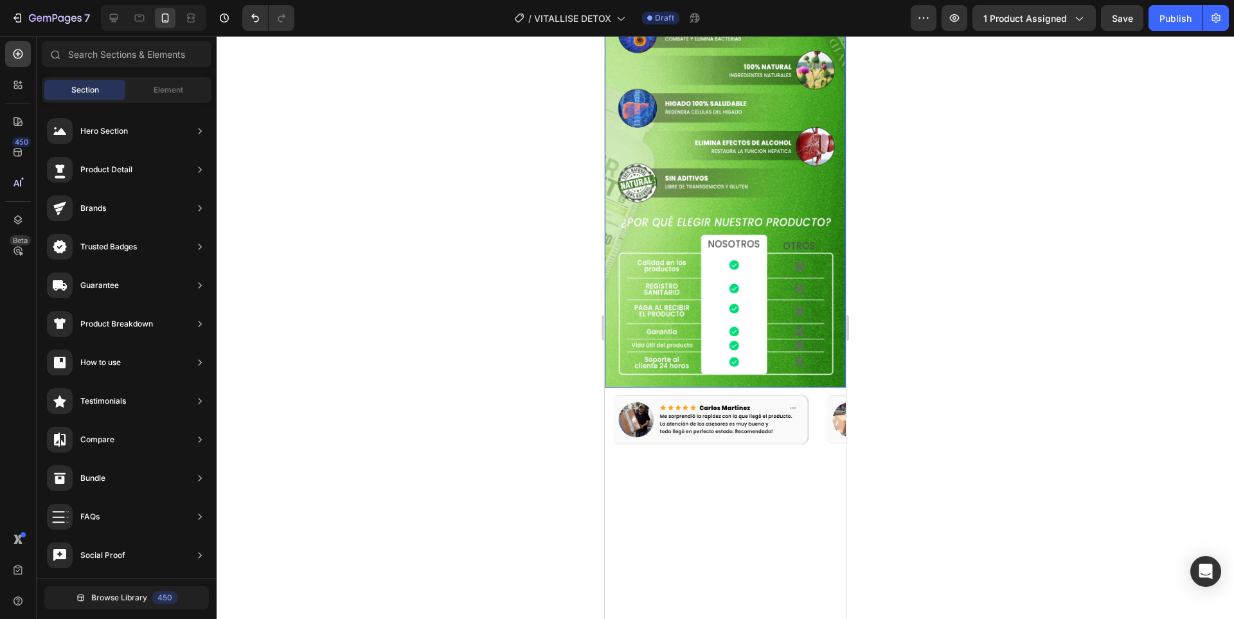
scroll to position [2783, 0]
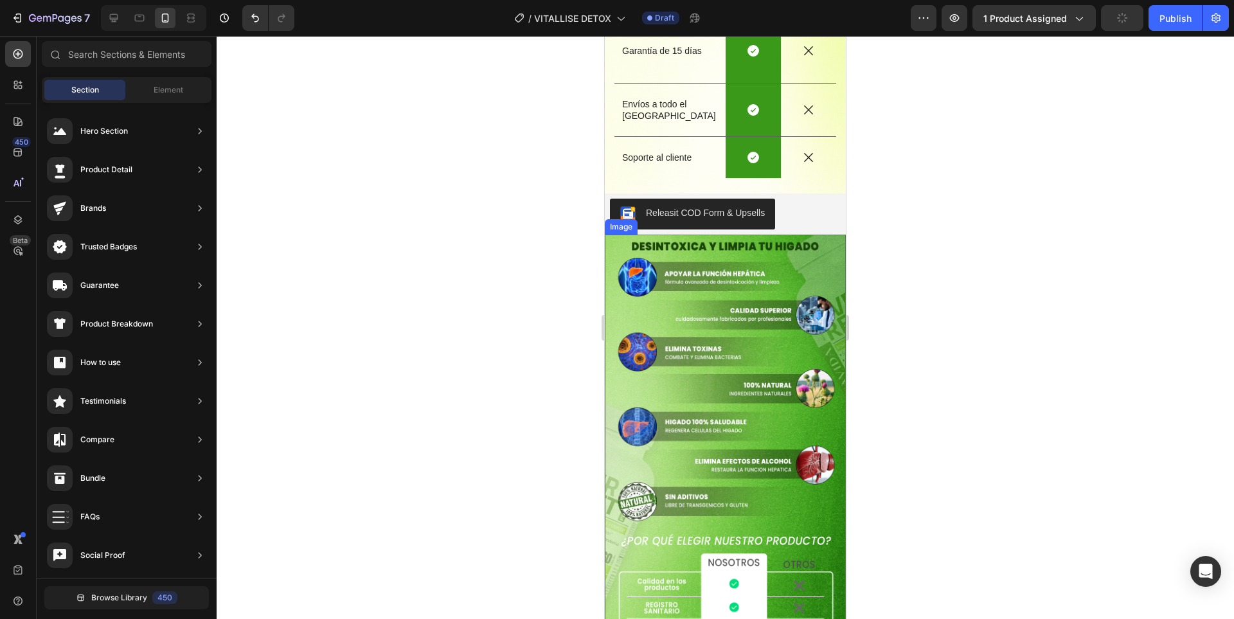
click at [813, 357] on img at bounding box center [725, 470] width 241 height 471
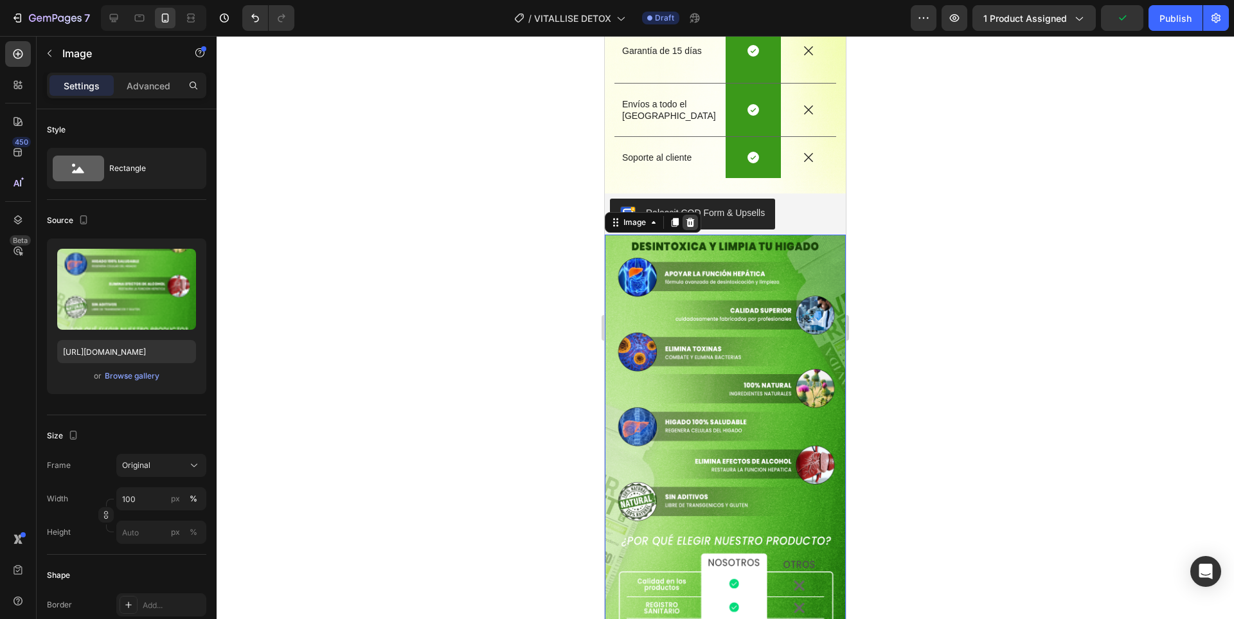
click at [691, 218] on icon at bounding box center [690, 222] width 8 height 9
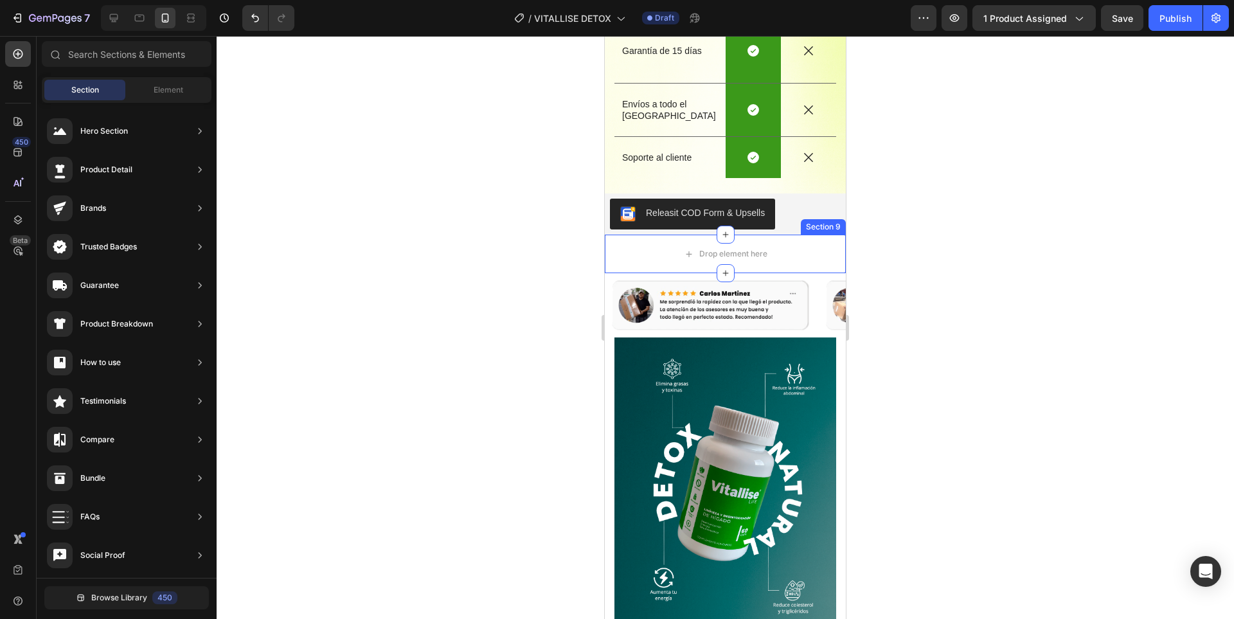
scroll to position [2526, 0]
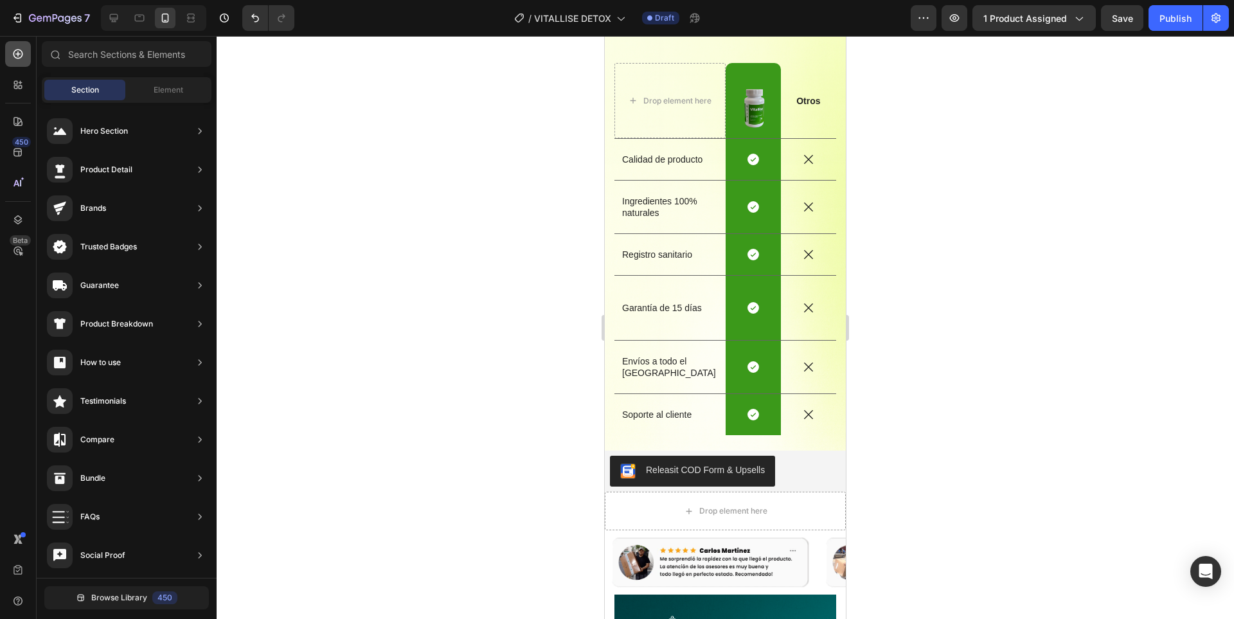
click at [19, 64] on div at bounding box center [18, 54] width 26 height 26
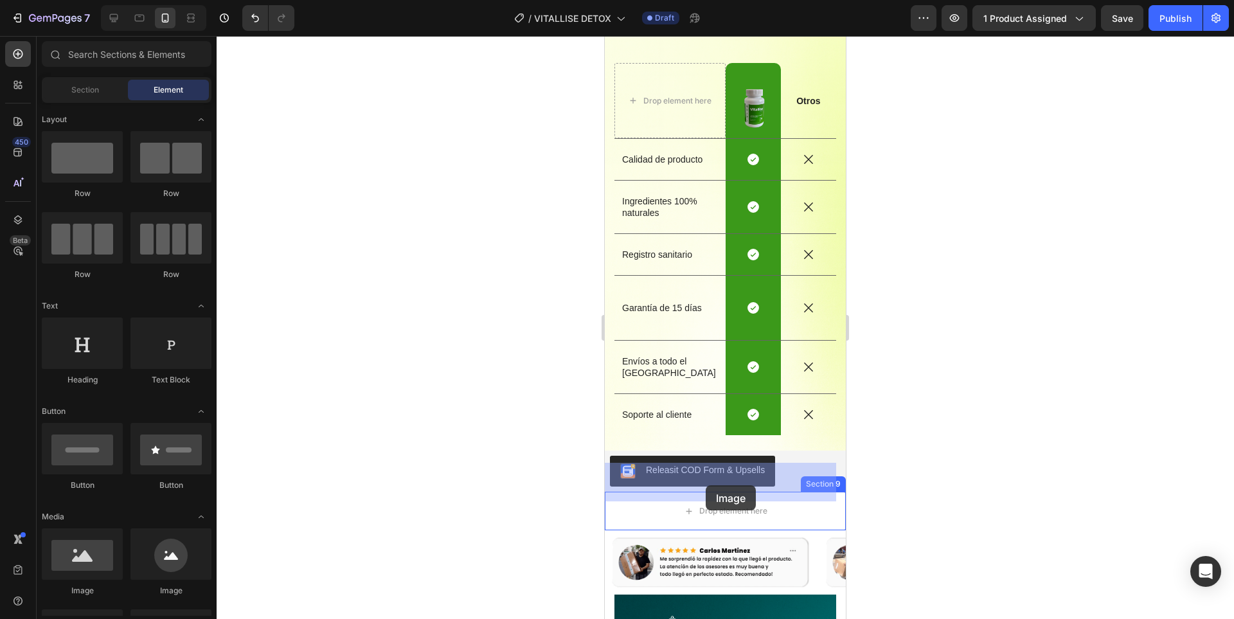
drag, startPoint x: 685, startPoint y: 157, endPoint x: 705, endPoint y: 485, distance: 328.3
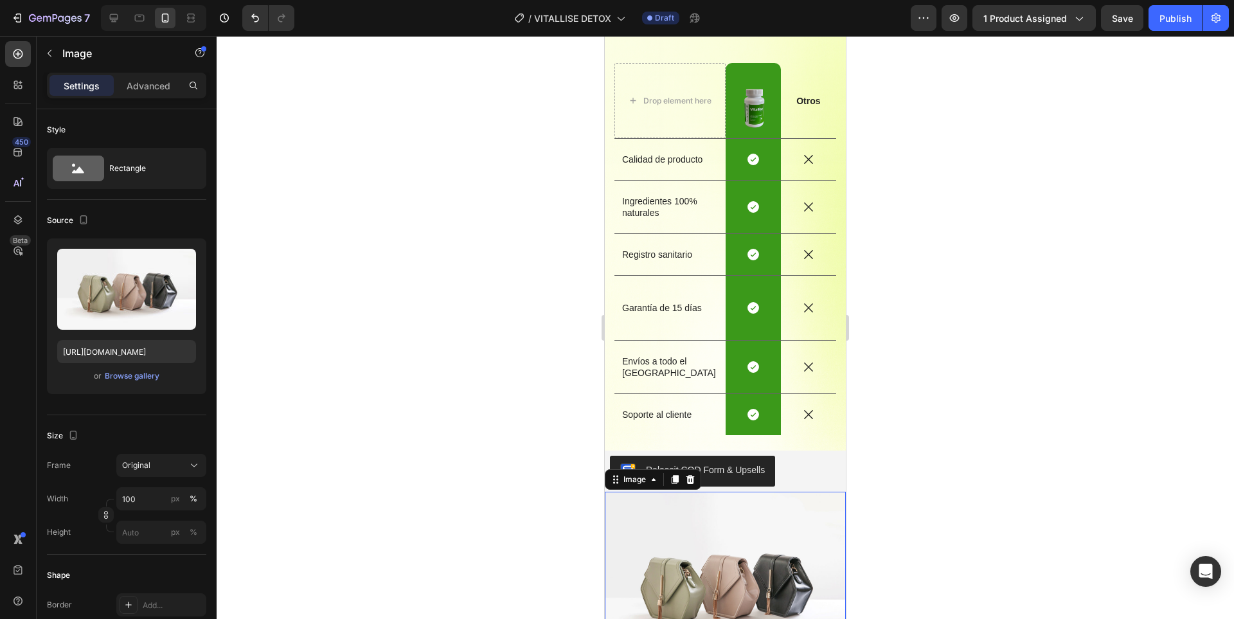
scroll to position [2847, 0]
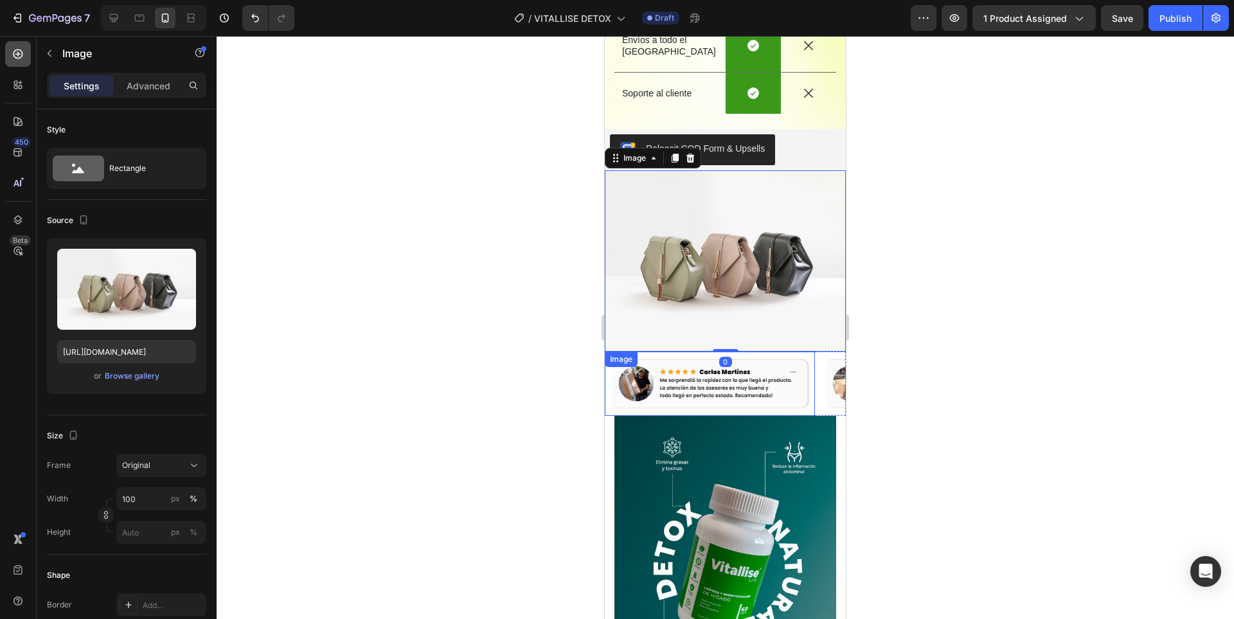
click at [24, 60] on div at bounding box center [18, 54] width 26 height 26
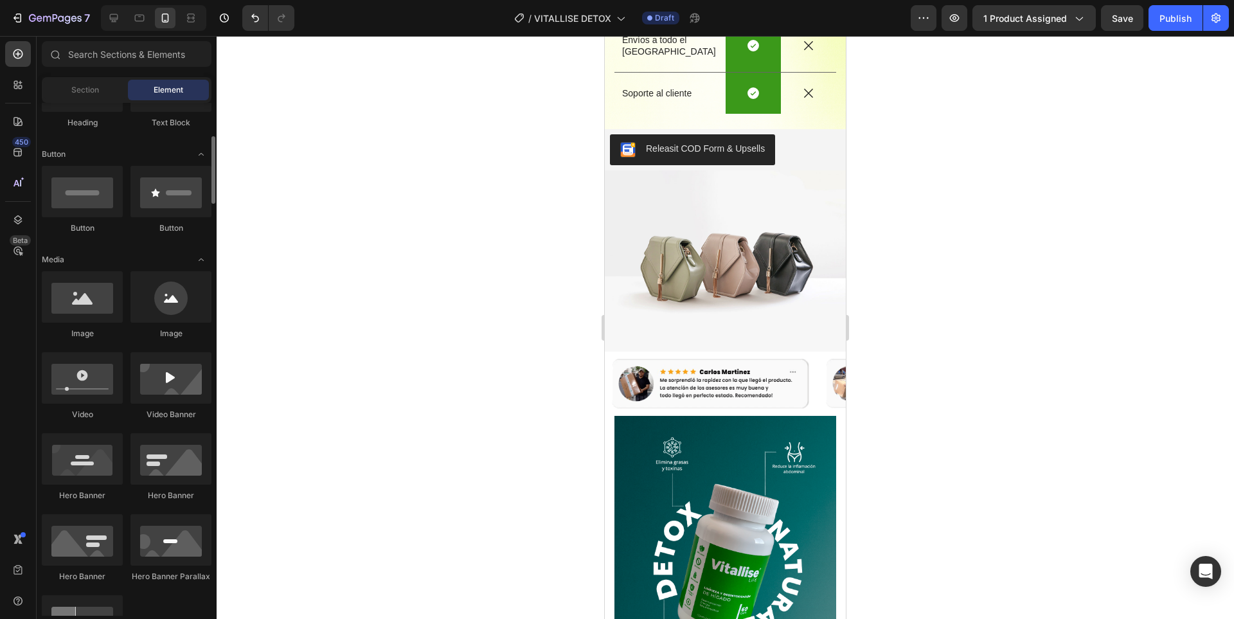
scroll to position [0, 0]
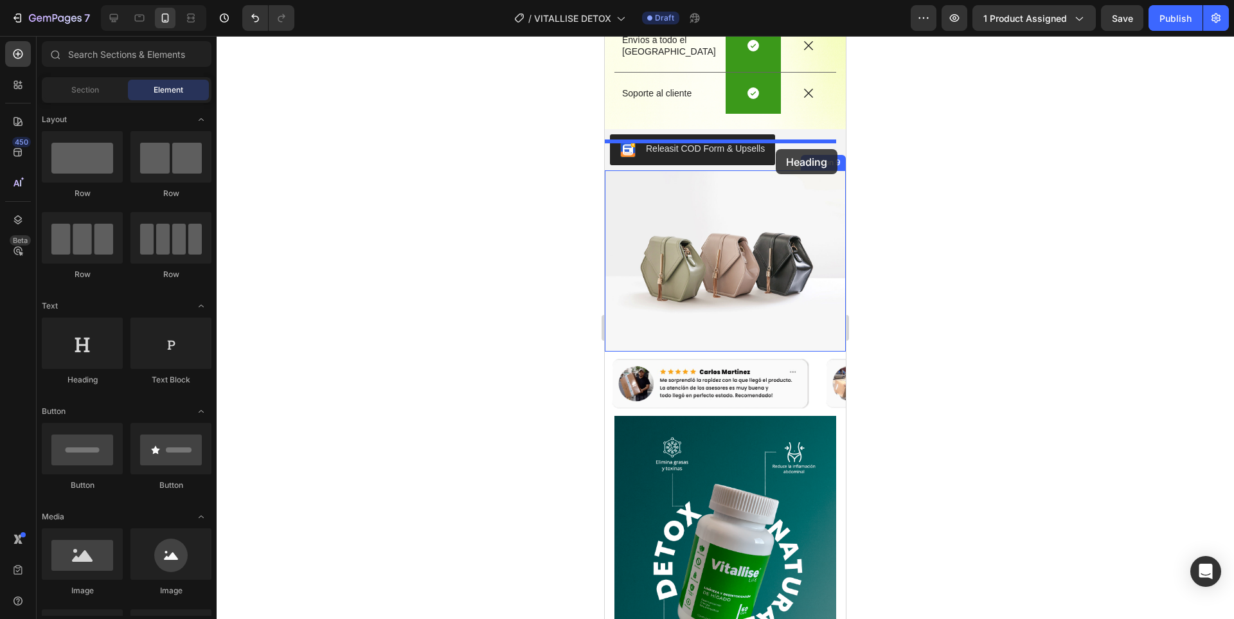
drag, startPoint x: 852, startPoint y: 418, endPoint x: 775, endPoint y: 150, distance: 278.8
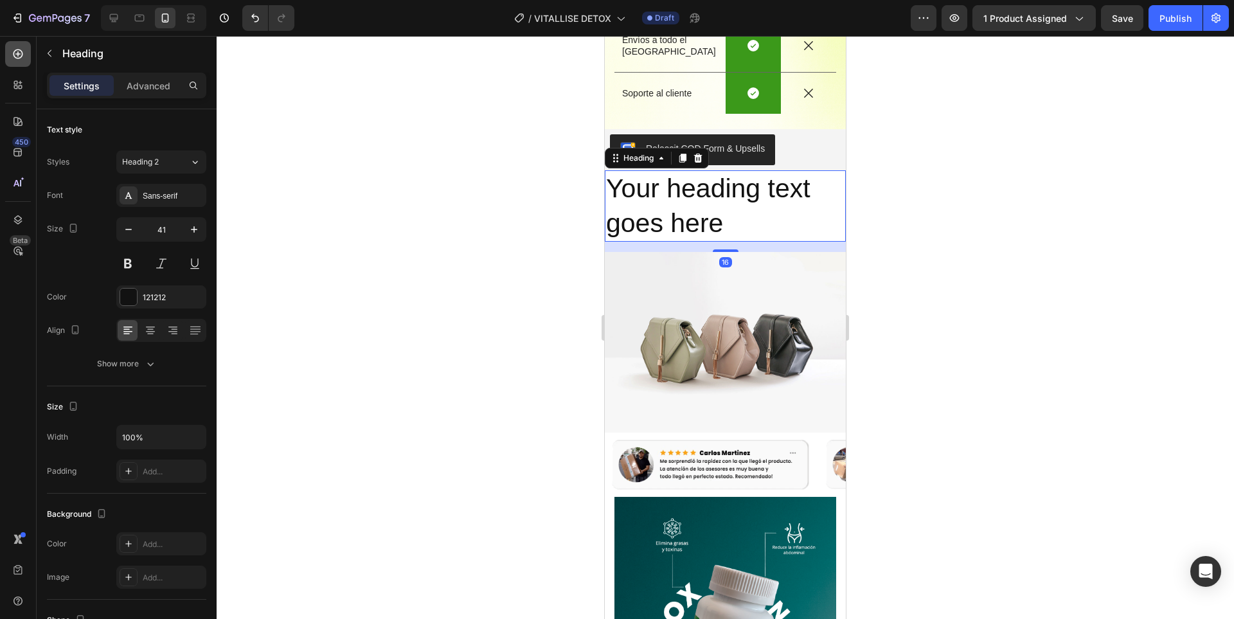
click at [19, 64] on div at bounding box center [18, 54] width 26 height 26
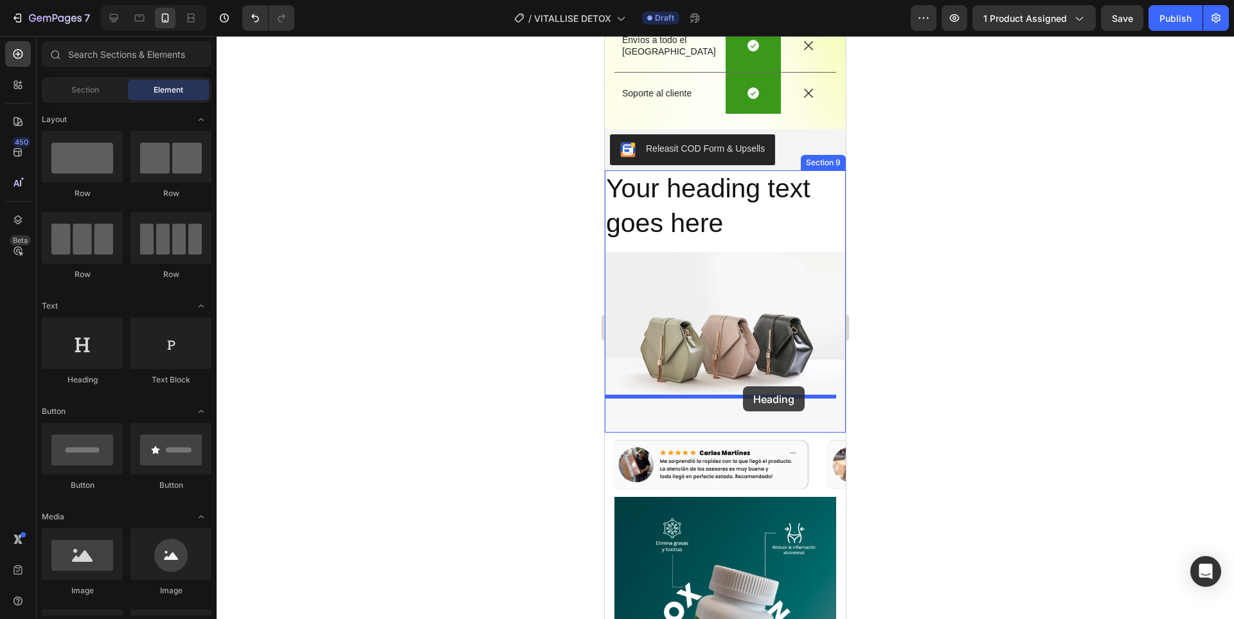
drag, startPoint x: 736, startPoint y: 399, endPoint x: 743, endPoint y: 386, distance: 14.4
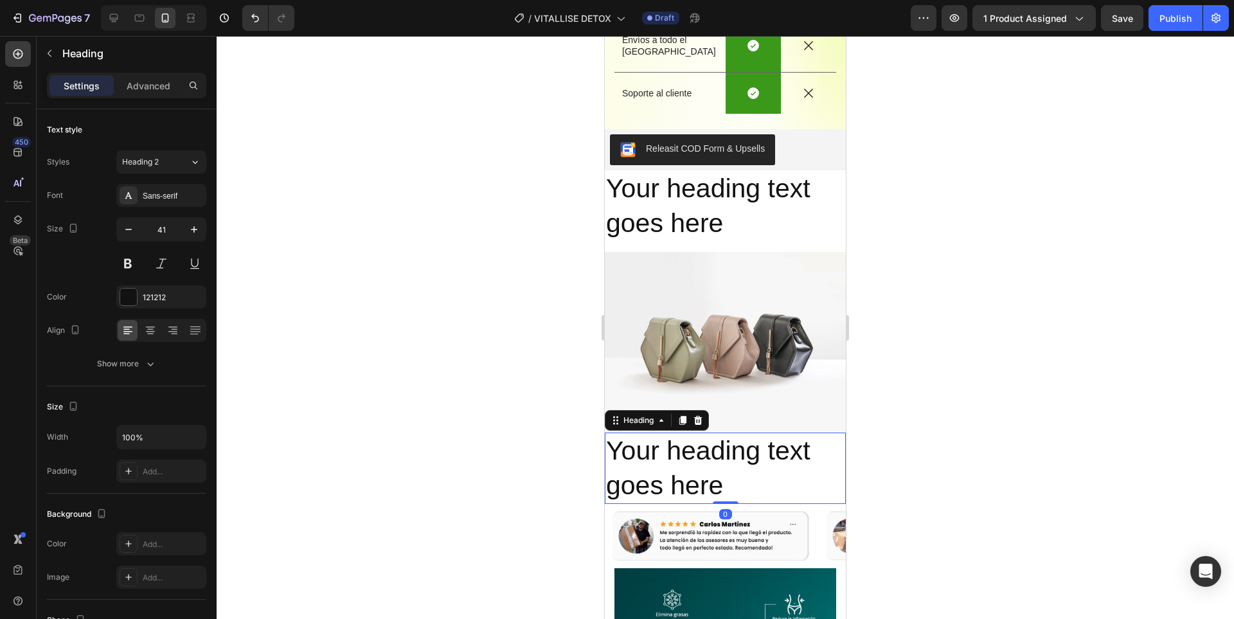
click at [932, 353] on div at bounding box center [725, 327] width 1017 height 583
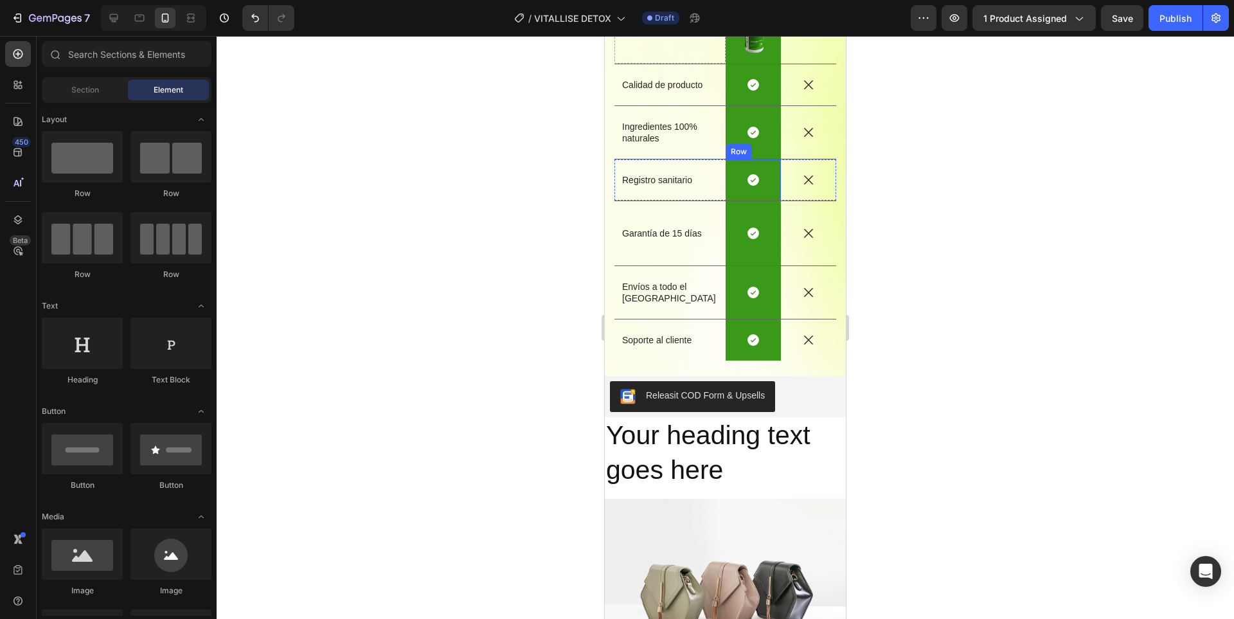
scroll to position [2719, 0]
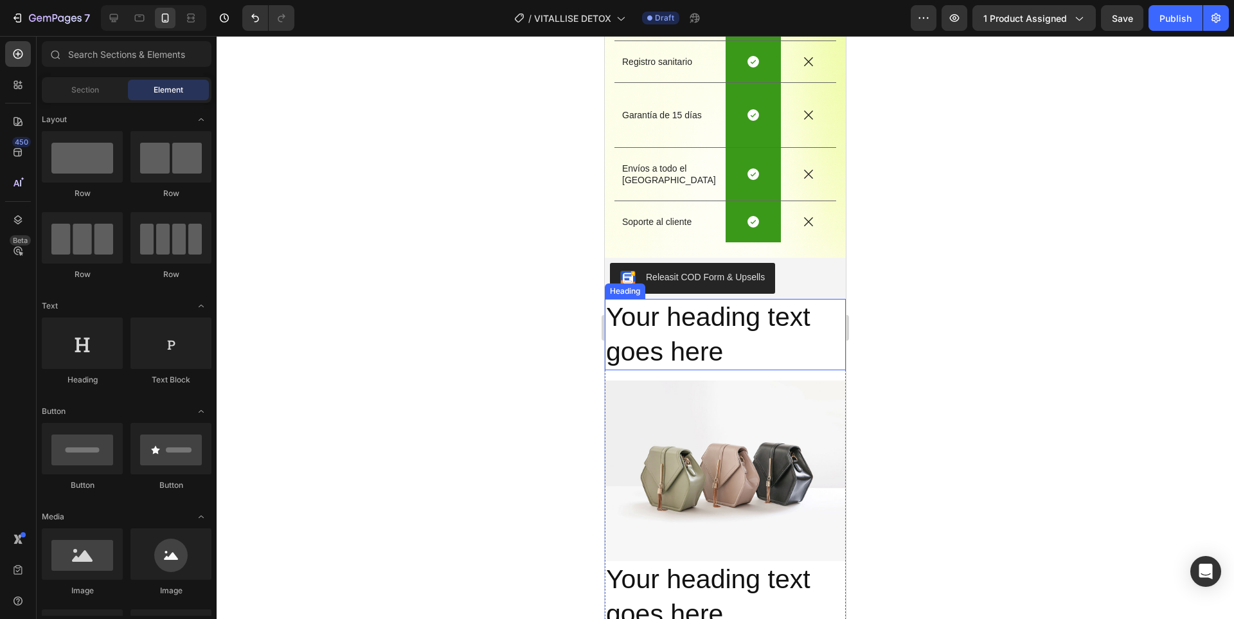
click at [716, 314] on h2 "Your heading text goes here" at bounding box center [725, 334] width 241 height 71
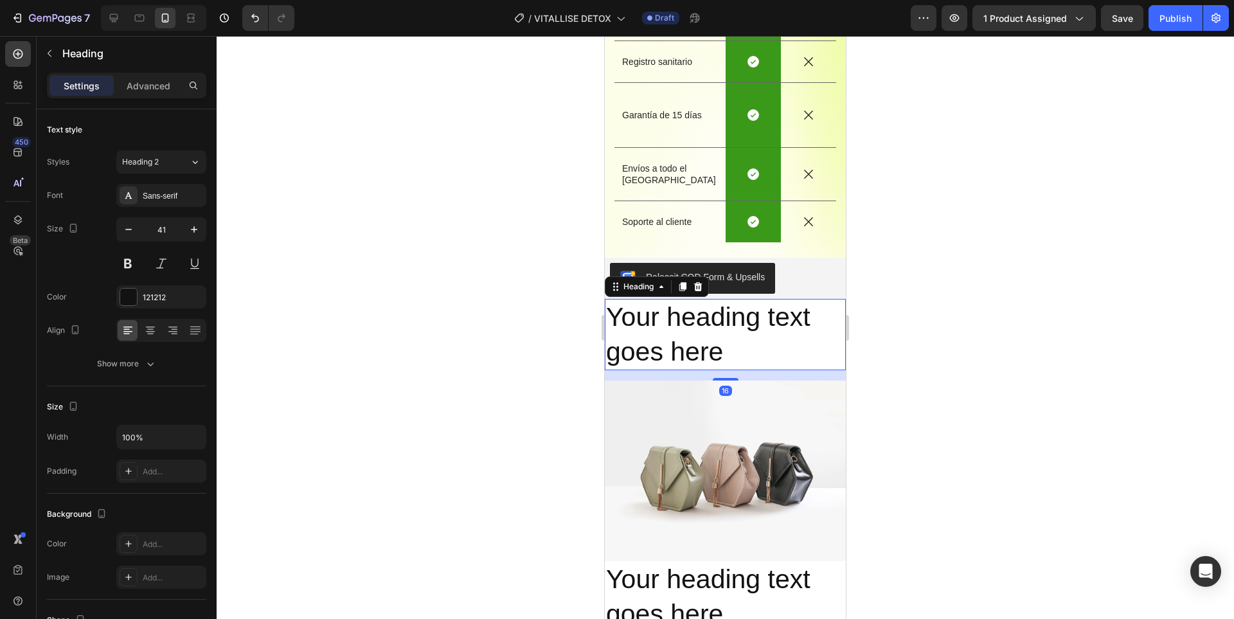
click at [716, 314] on h2 "Your heading text goes here" at bounding box center [725, 334] width 241 height 71
click at [716, 314] on p "Your heading text goes here" at bounding box center [725, 334] width 238 height 69
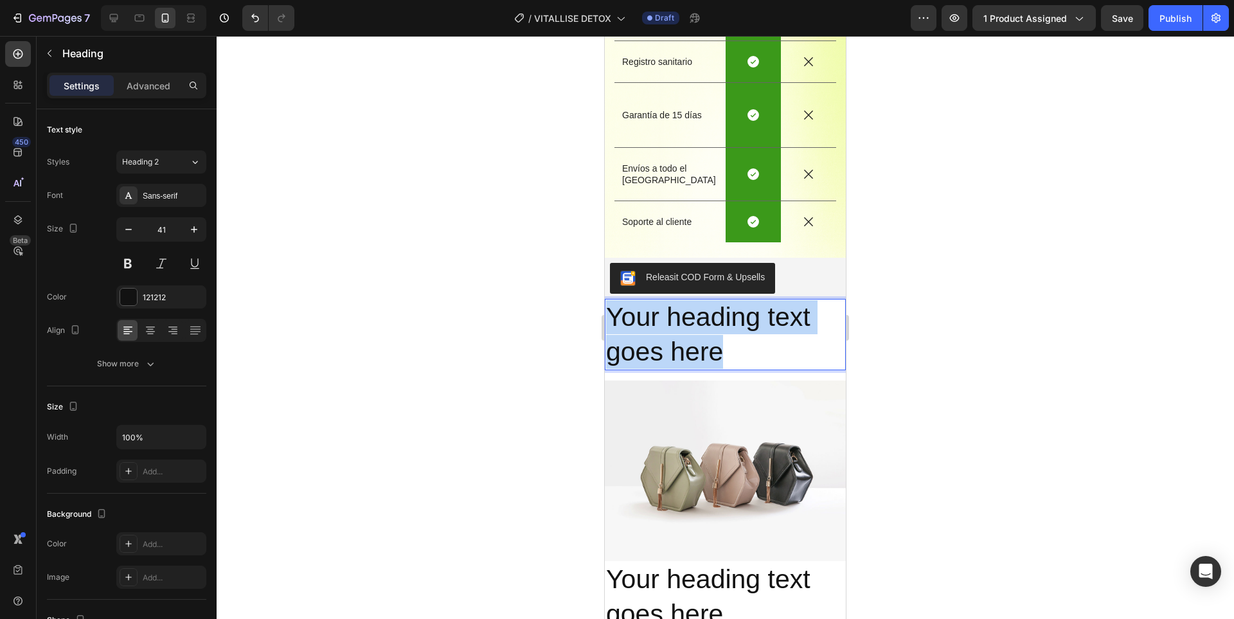
click at [716, 314] on p "Your heading text goes here" at bounding box center [725, 334] width 238 height 69
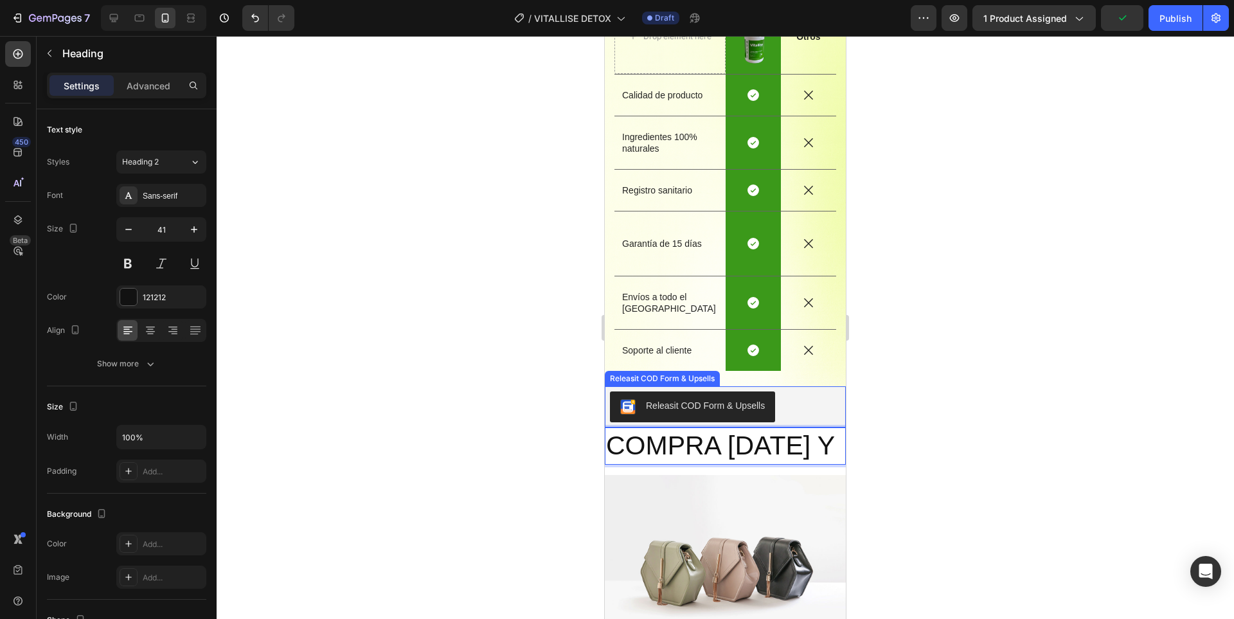
scroll to position [2655, 0]
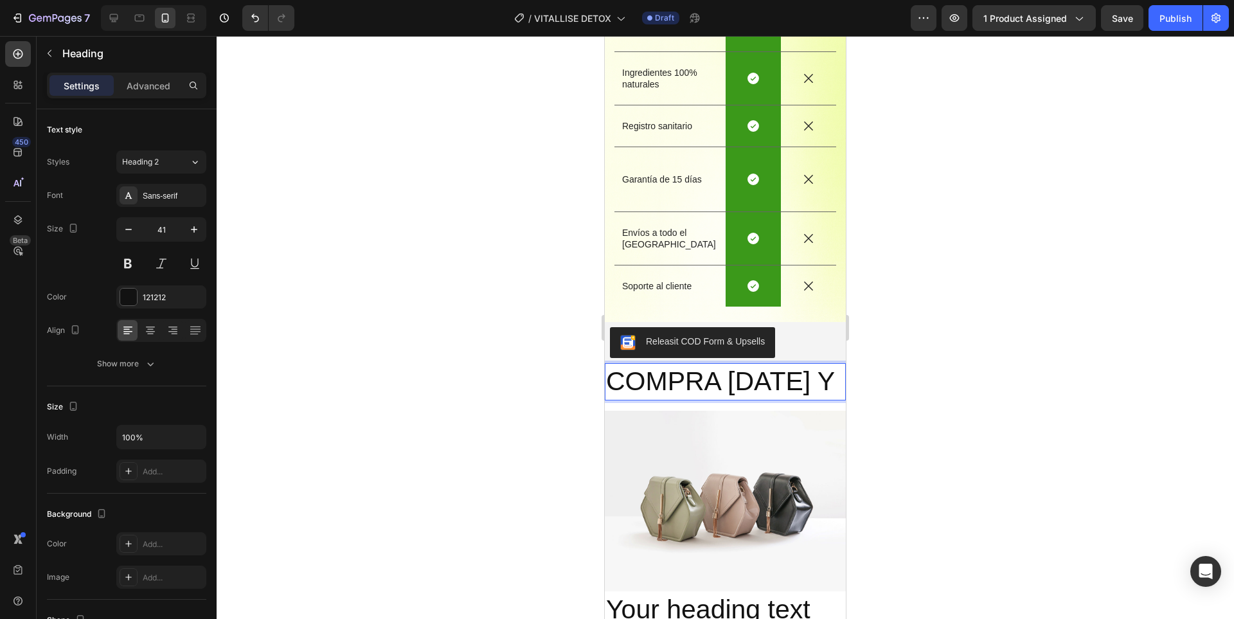
click at [757, 364] on p "COMPRA HOY Y" at bounding box center [725, 381] width 238 height 34
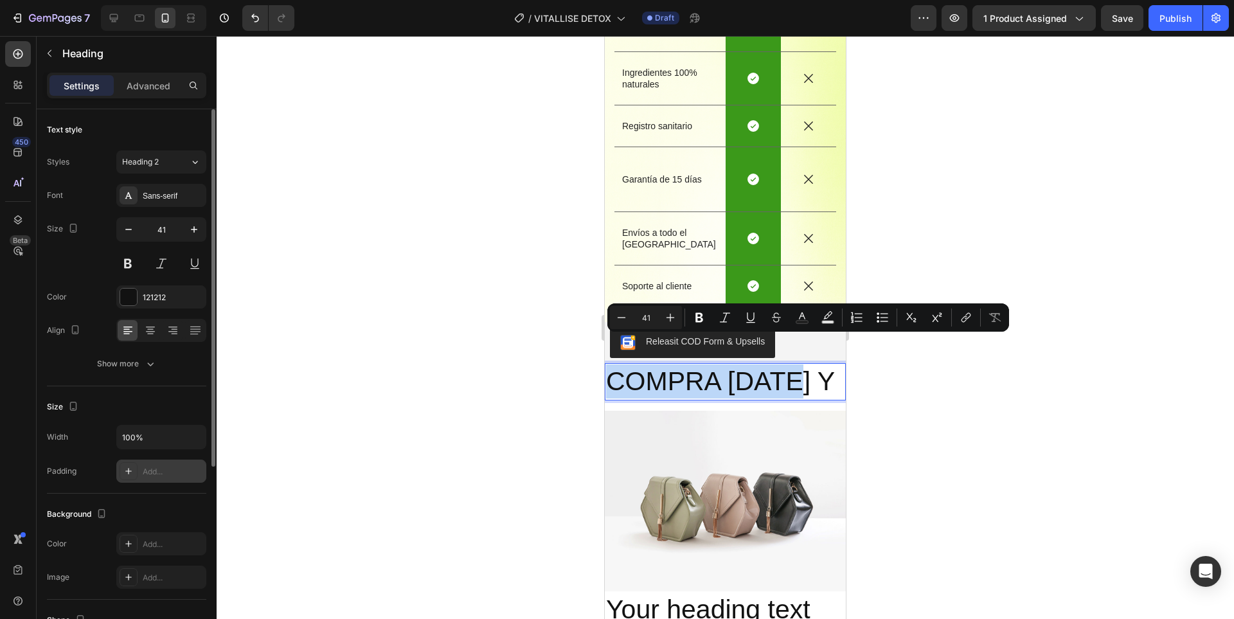
scroll to position [64, 0]
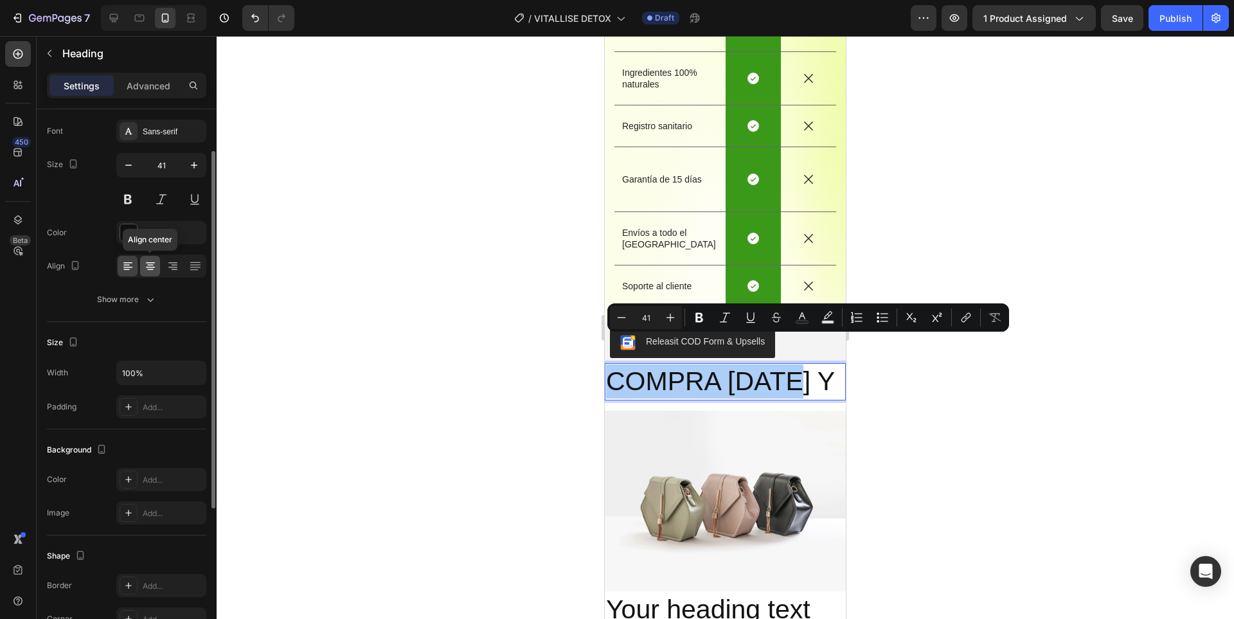
click at [147, 261] on icon at bounding box center [150, 266] width 13 height 13
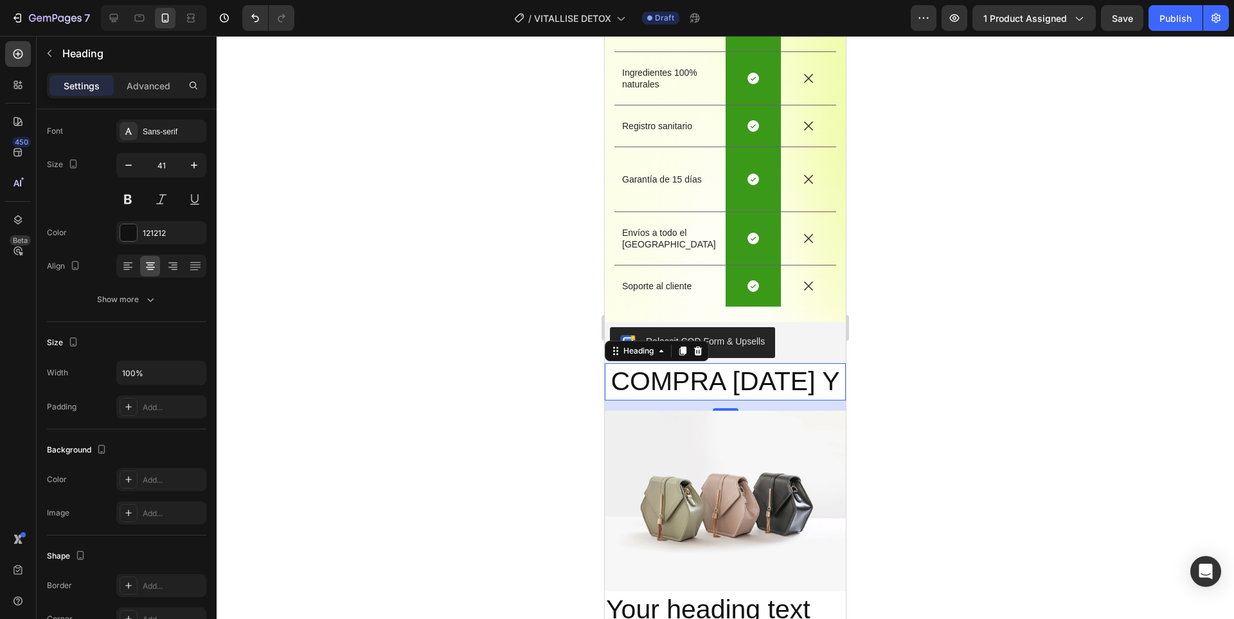
click at [731, 364] on p "COMPRA HOY Y" at bounding box center [725, 381] width 238 height 34
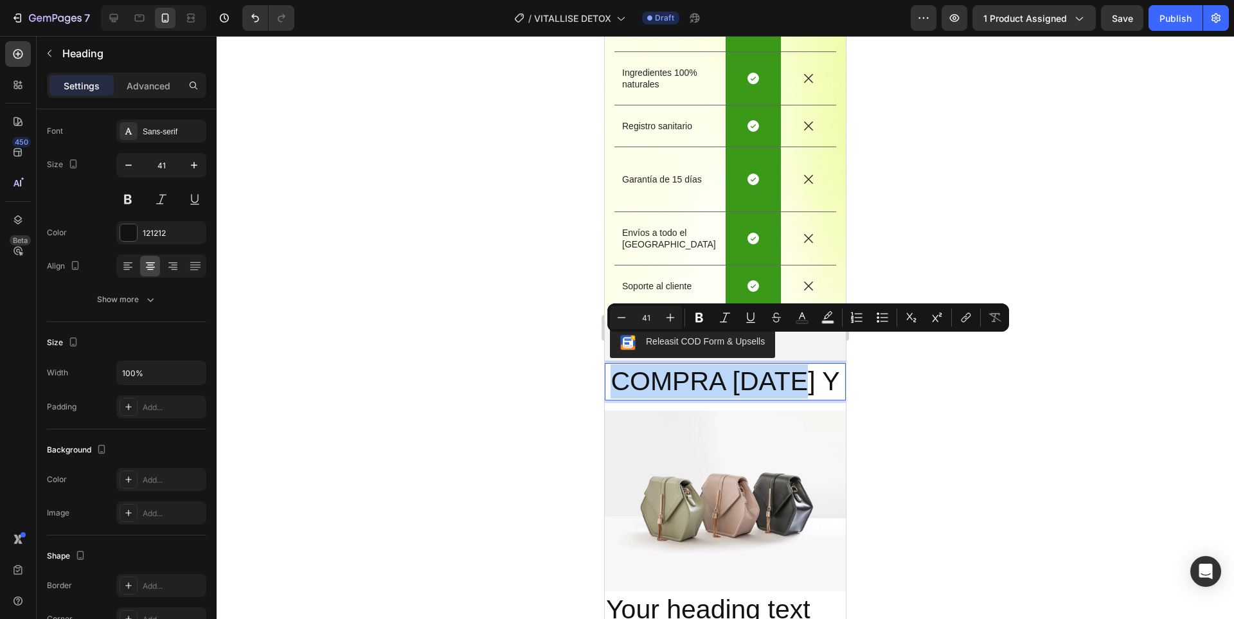
click at [731, 364] on p "COMPRA HOY Y" at bounding box center [725, 381] width 238 height 34
click at [695, 320] on icon "Editor contextual toolbar" at bounding box center [699, 317] width 13 height 13
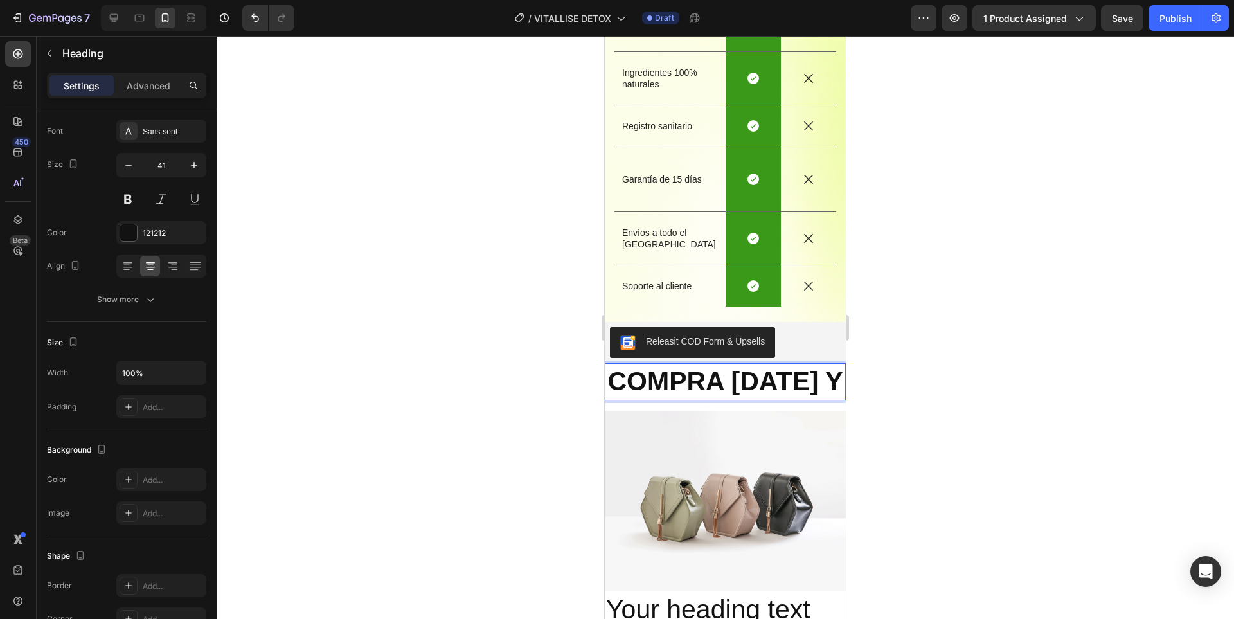
click at [802, 366] on strong "COMPRA HOY Y" at bounding box center [725, 381] width 235 height 30
click at [686, 366] on strong "COMPRA HOY Y" at bounding box center [725, 381] width 235 height 30
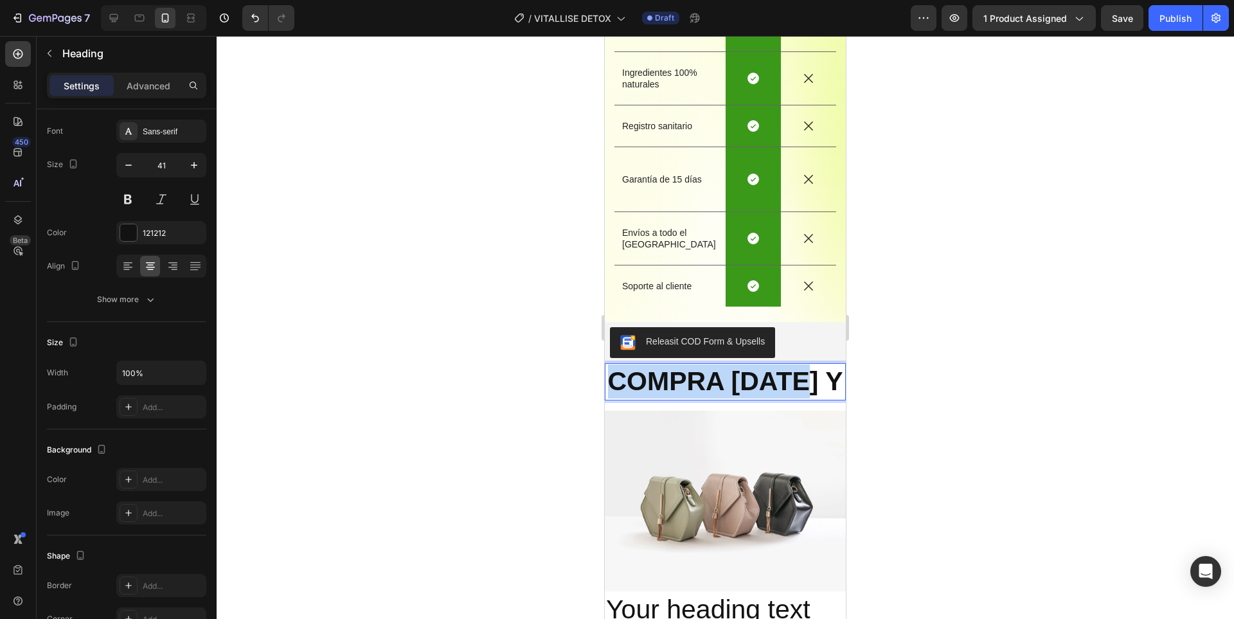
click at [686, 366] on strong "COMPRA HOY Y" at bounding box center [725, 381] width 235 height 30
click at [919, 359] on div at bounding box center [725, 327] width 1017 height 583
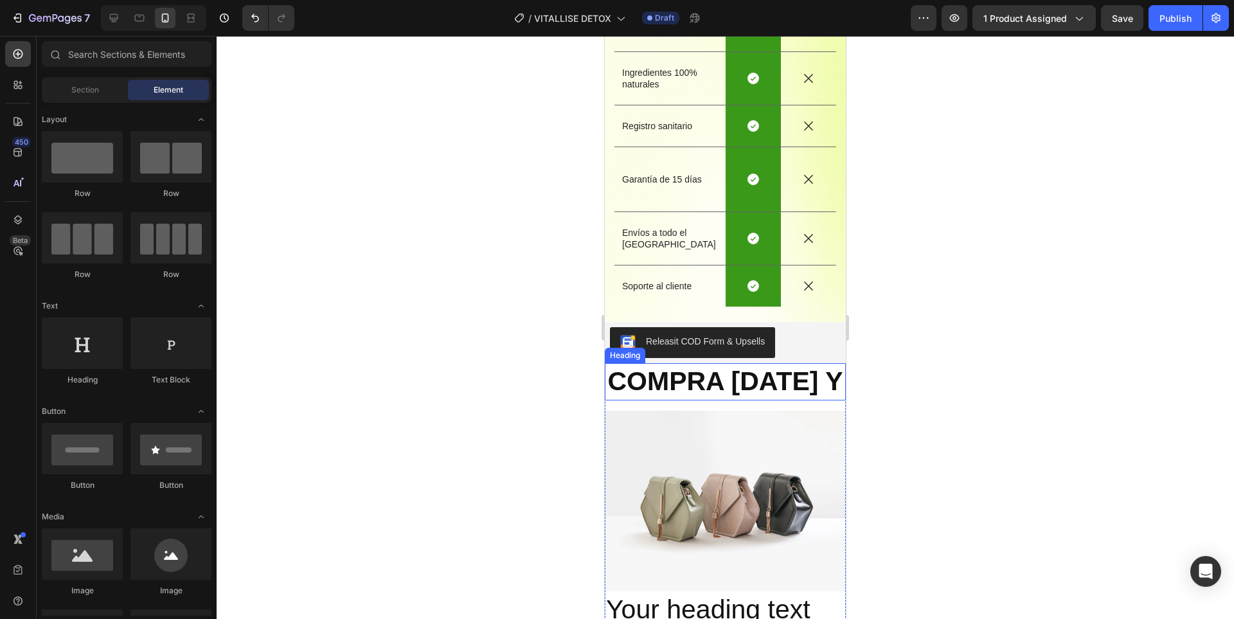
click at [743, 366] on strong "COMPRA HOY Y" at bounding box center [725, 381] width 235 height 30
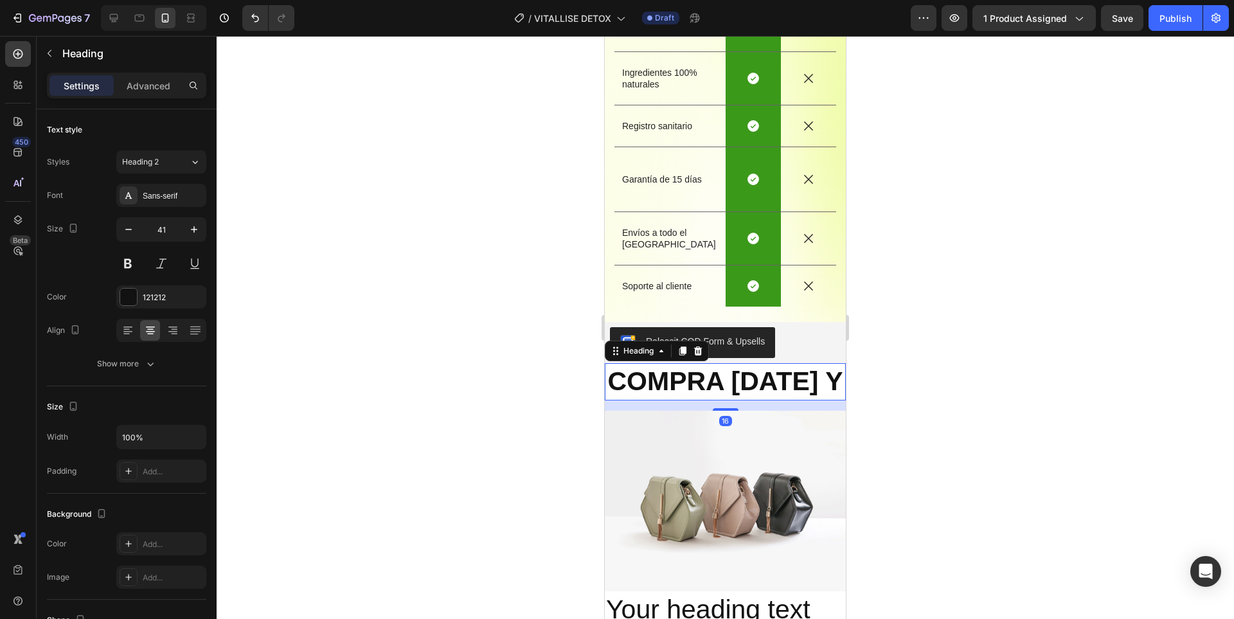
click at [743, 366] on strong "COMPRA HOY Y" at bounding box center [725, 381] width 235 height 30
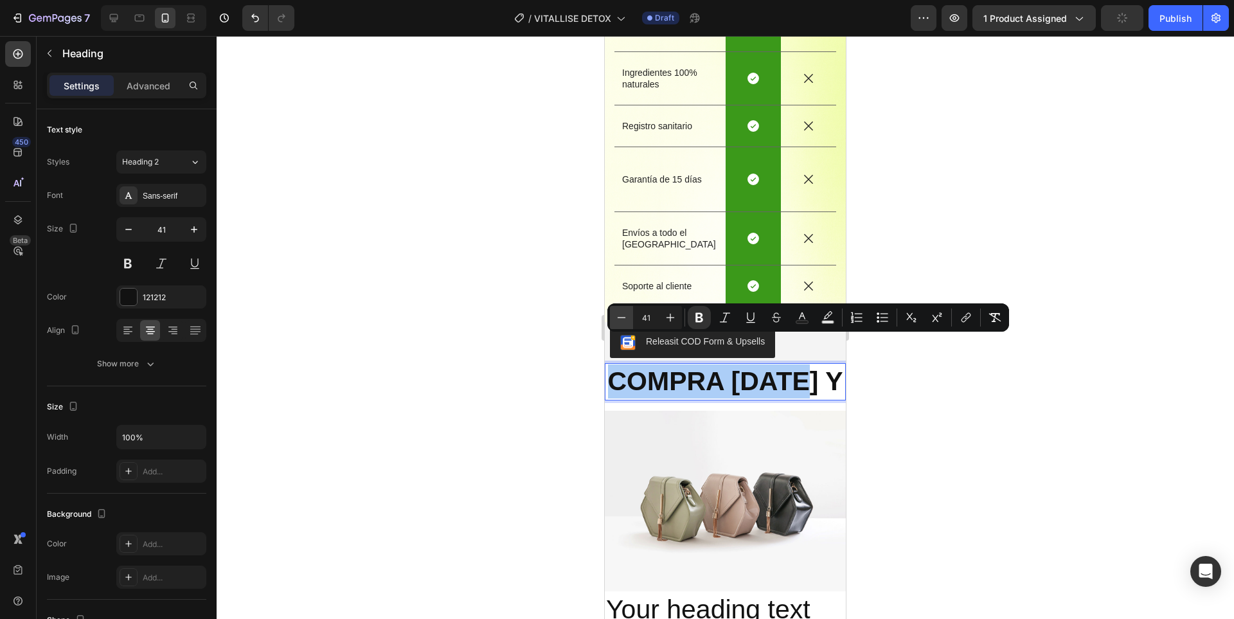
click at [615, 319] on icon "Editor contextual toolbar" at bounding box center [621, 317] width 13 height 13
click at [614, 320] on button "Minus" at bounding box center [621, 317] width 23 height 23
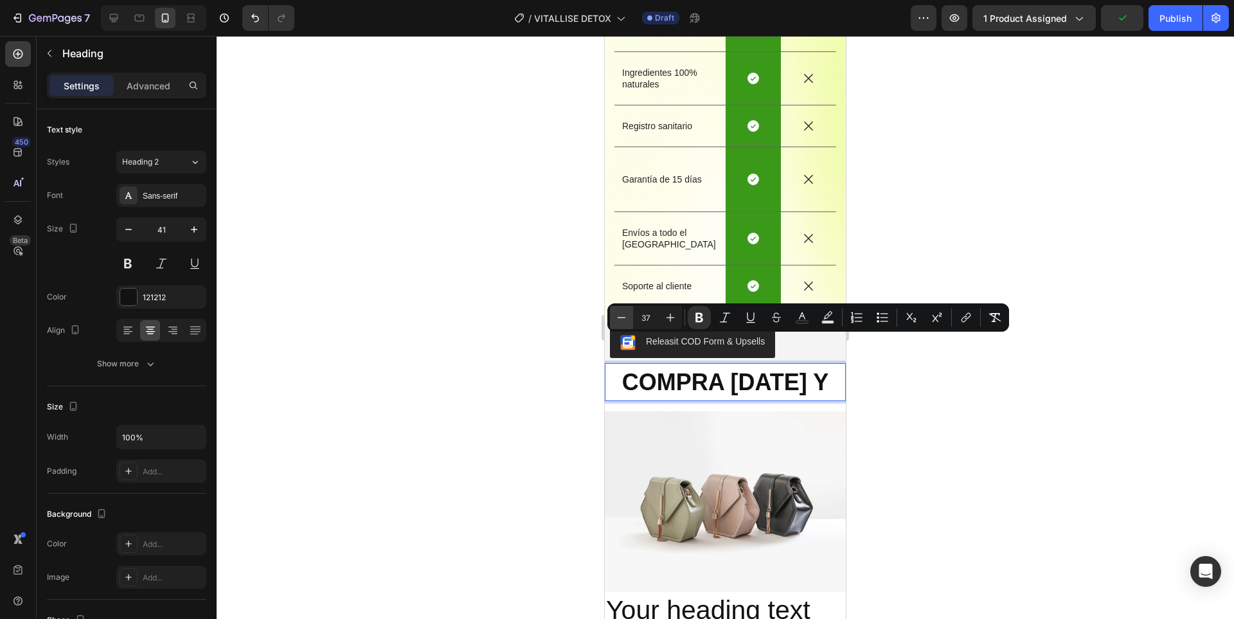
click at [614, 320] on button "Minus" at bounding box center [621, 317] width 23 height 23
type input "35"
click at [941, 427] on div at bounding box center [725, 327] width 1017 height 583
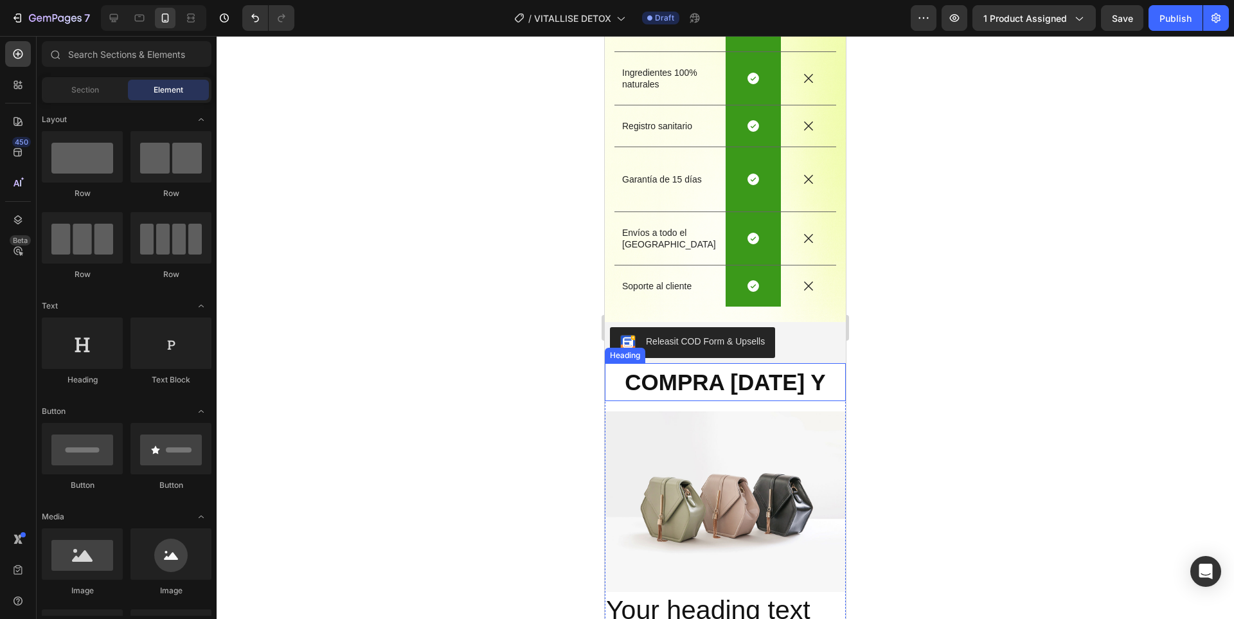
click at [828, 364] on p "⁠⁠⁠⁠⁠⁠⁠ COMPRA HOY Y" at bounding box center [725, 381] width 238 height 35
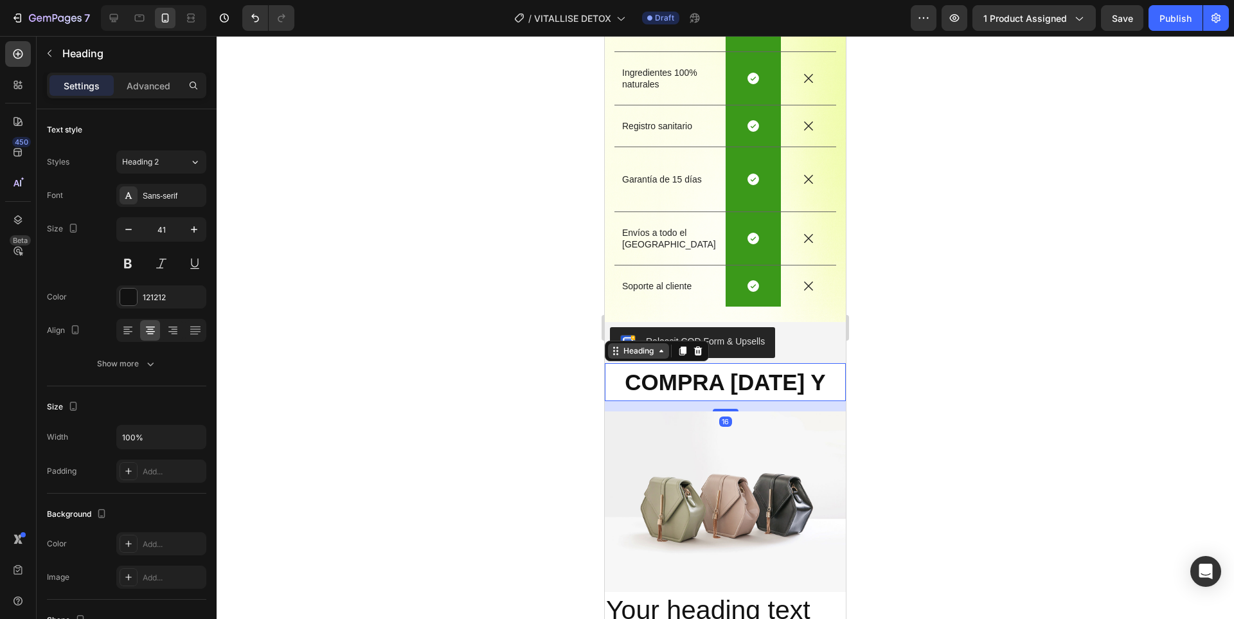
click at [633, 343] on div "Heading" at bounding box center [638, 350] width 61 height 15
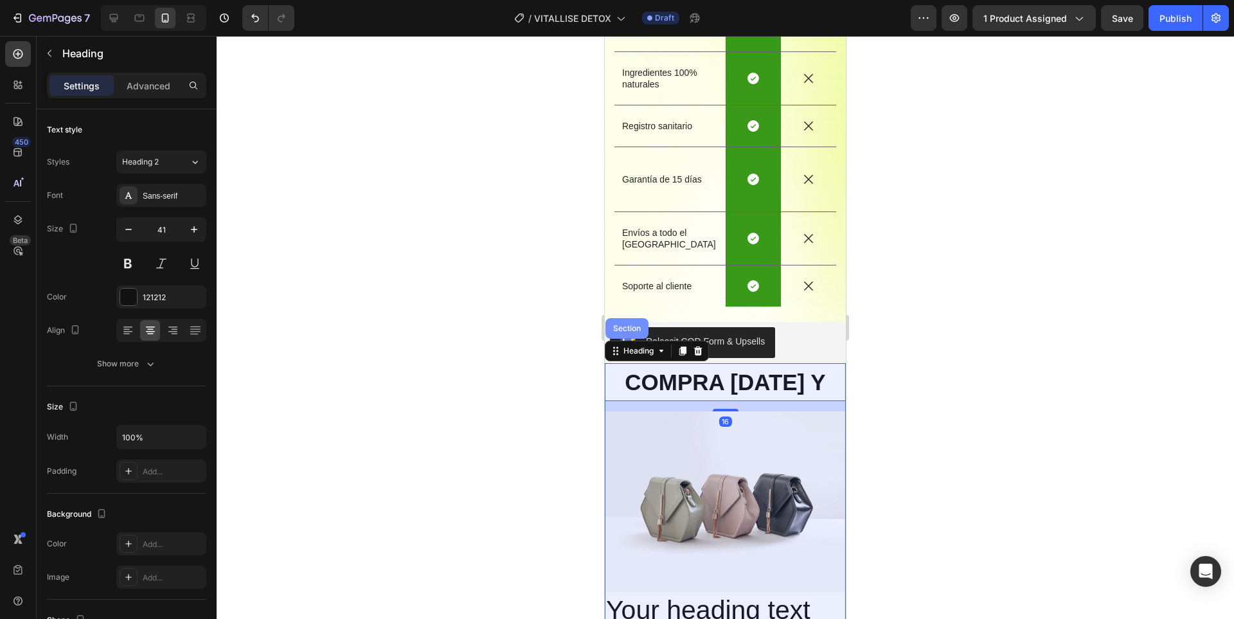
click at [622, 324] on div "Section" at bounding box center [626, 328] width 33 height 8
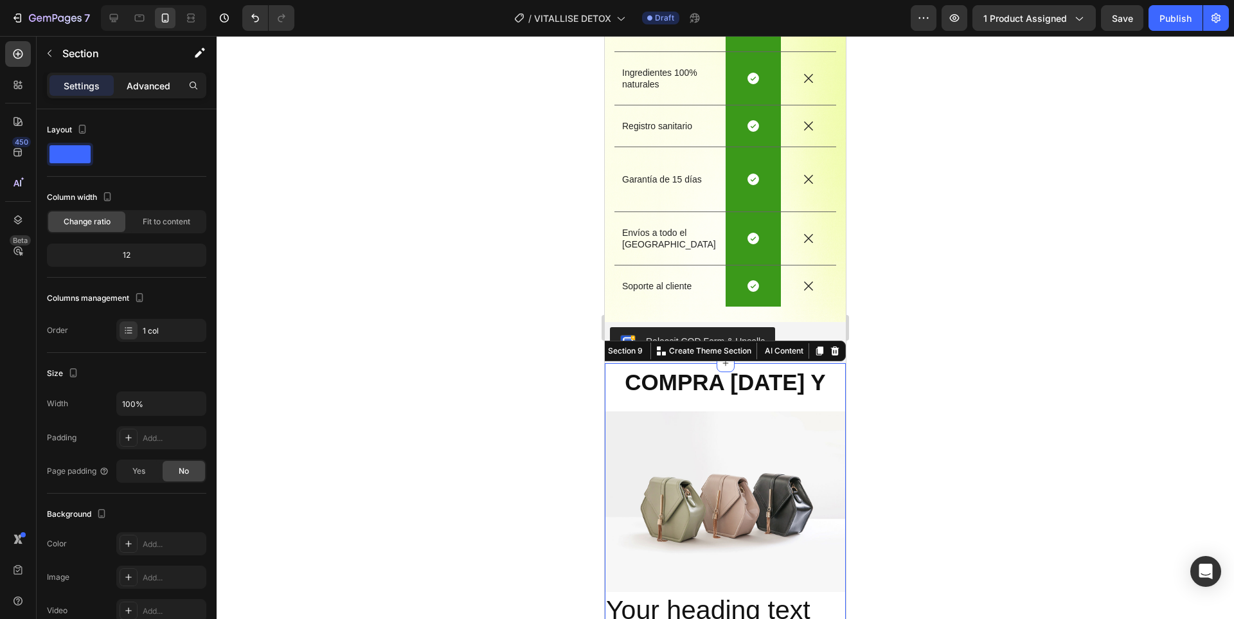
click at [126, 89] on div "Advanced" at bounding box center [148, 85] width 64 height 21
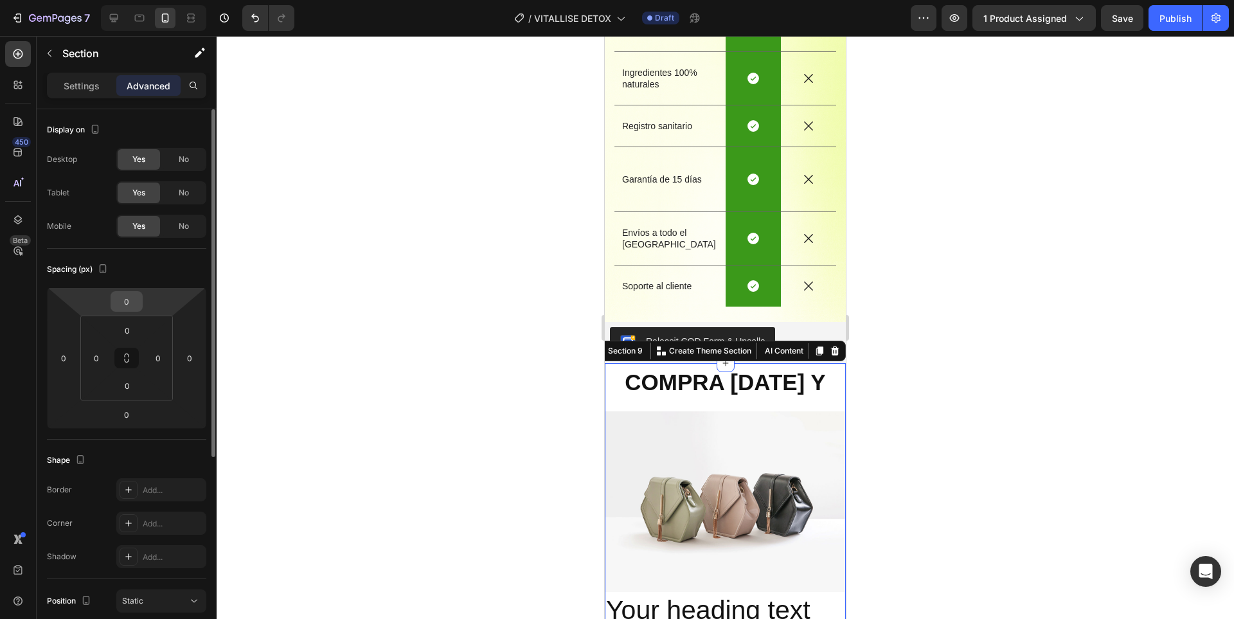
click at [134, 296] on input "0" at bounding box center [127, 301] width 26 height 19
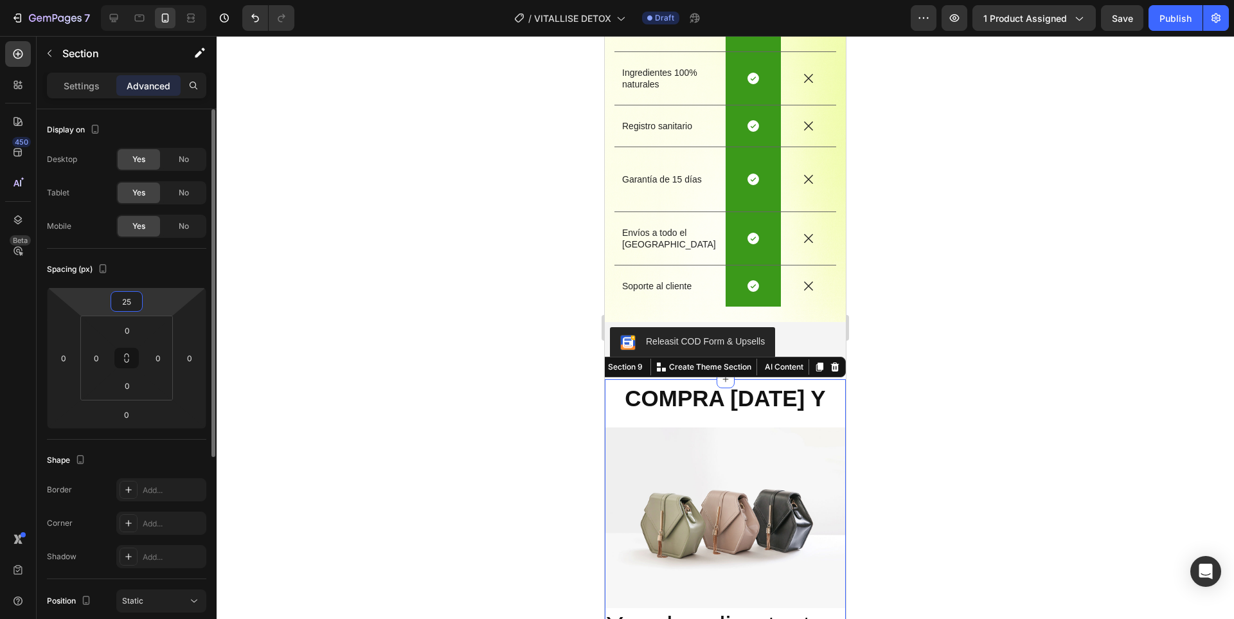
click at [121, 305] on input "25" at bounding box center [127, 301] width 26 height 19
type input "32"
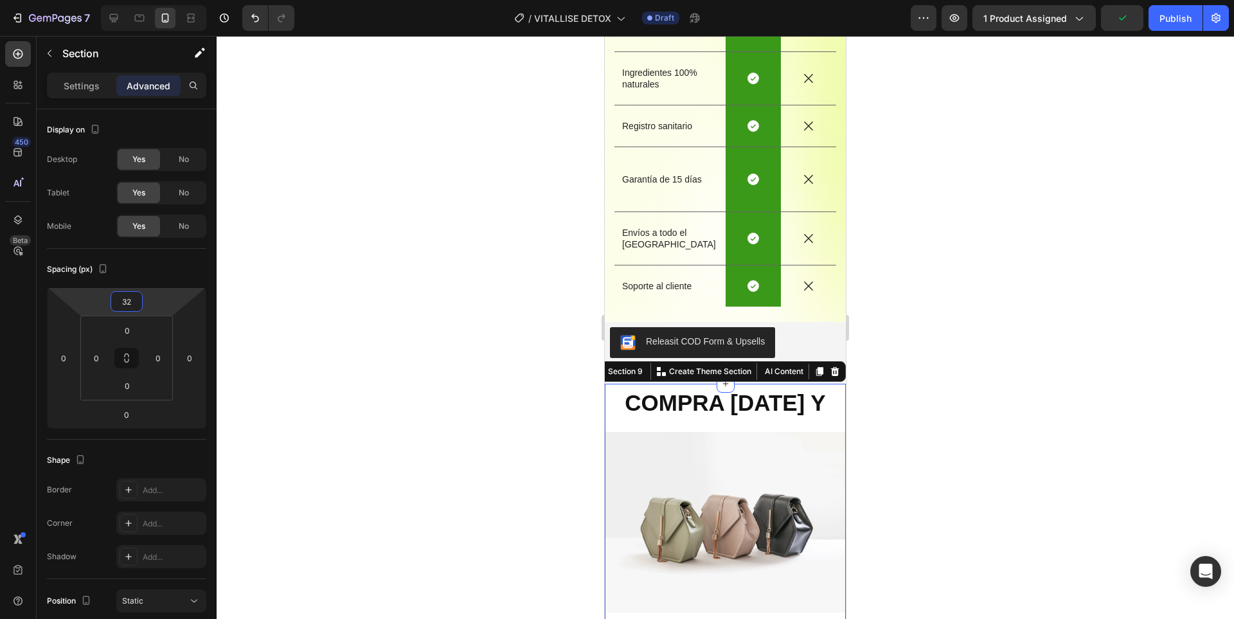
click at [1043, 311] on div at bounding box center [725, 327] width 1017 height 583
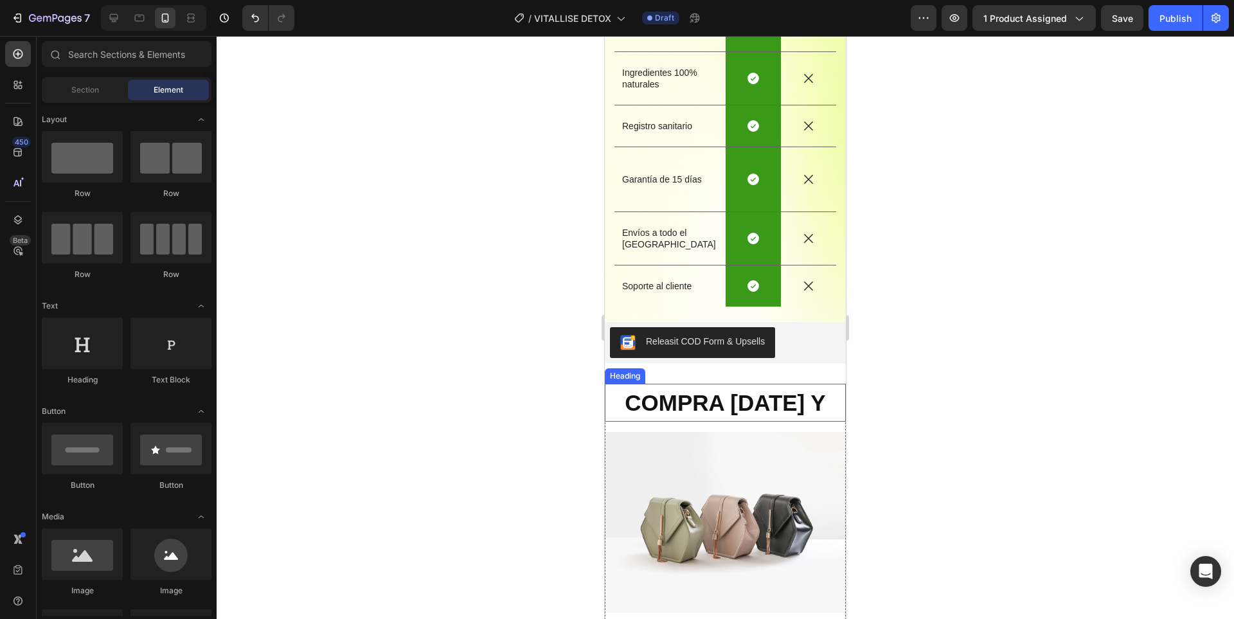
click at [806, 390] on strong "COMPRA HOY Y" at bounding box center [724, 402] width 200 height 25
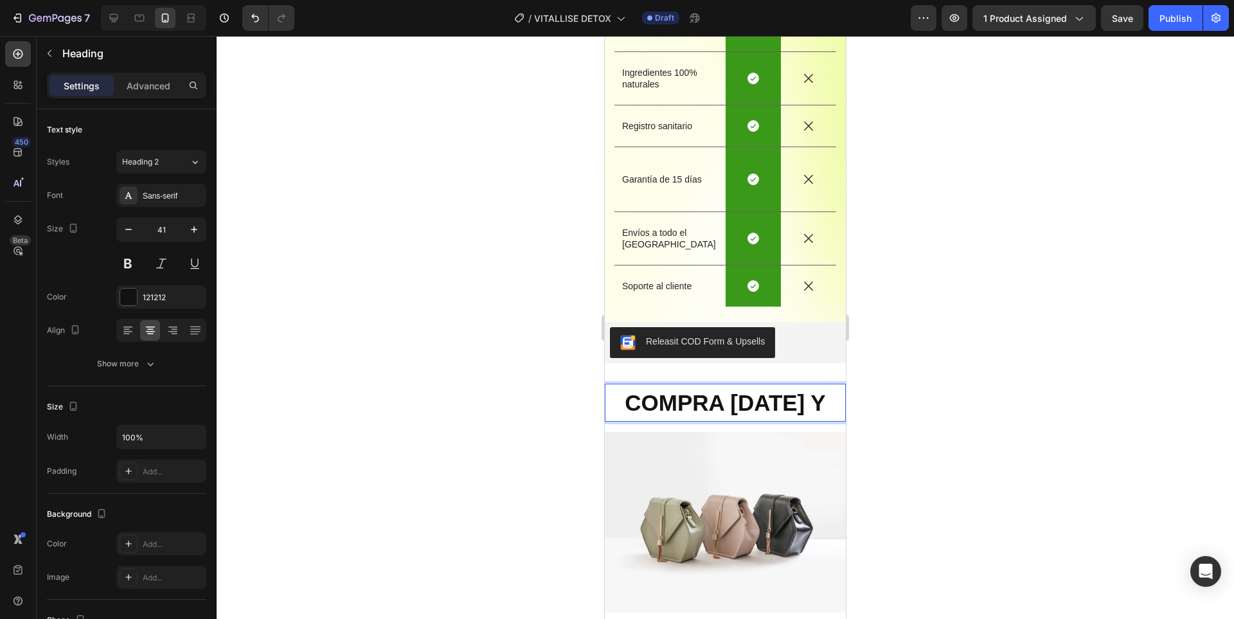
click at [805, 390] on strong "COMPRA HOY Y" at bounding box center [724, 402] width 200 height 25
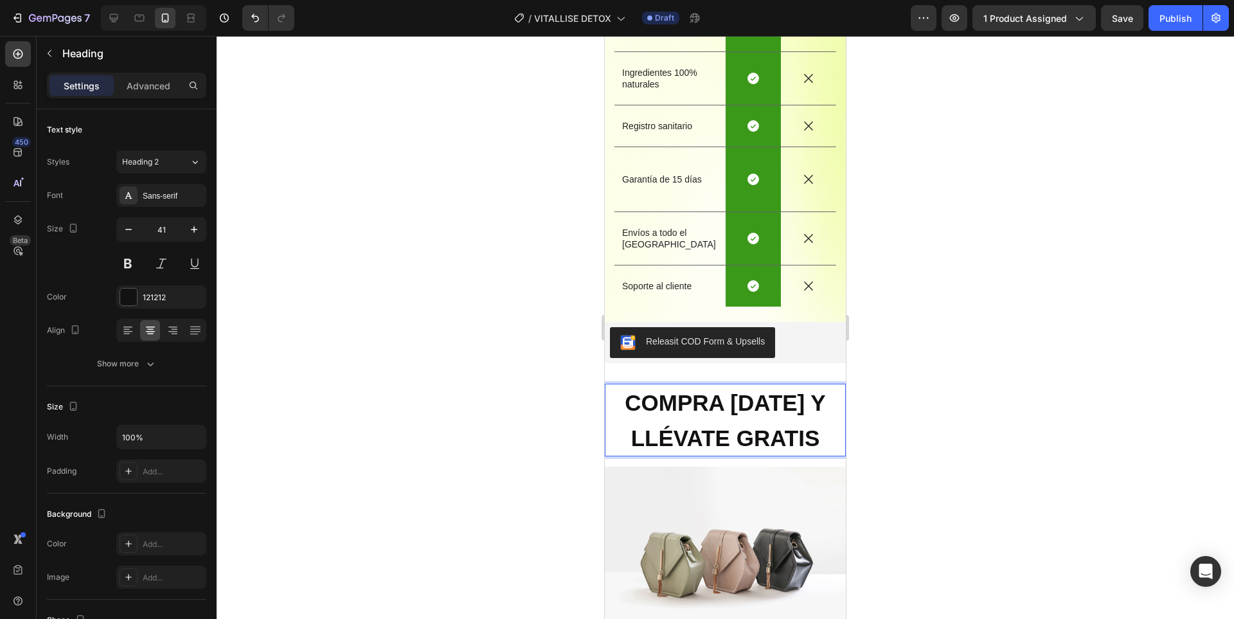
click at [797, 425] on strong "LLÉVATE GRATIS" at bounding box center [725, 437] width 189 height 25
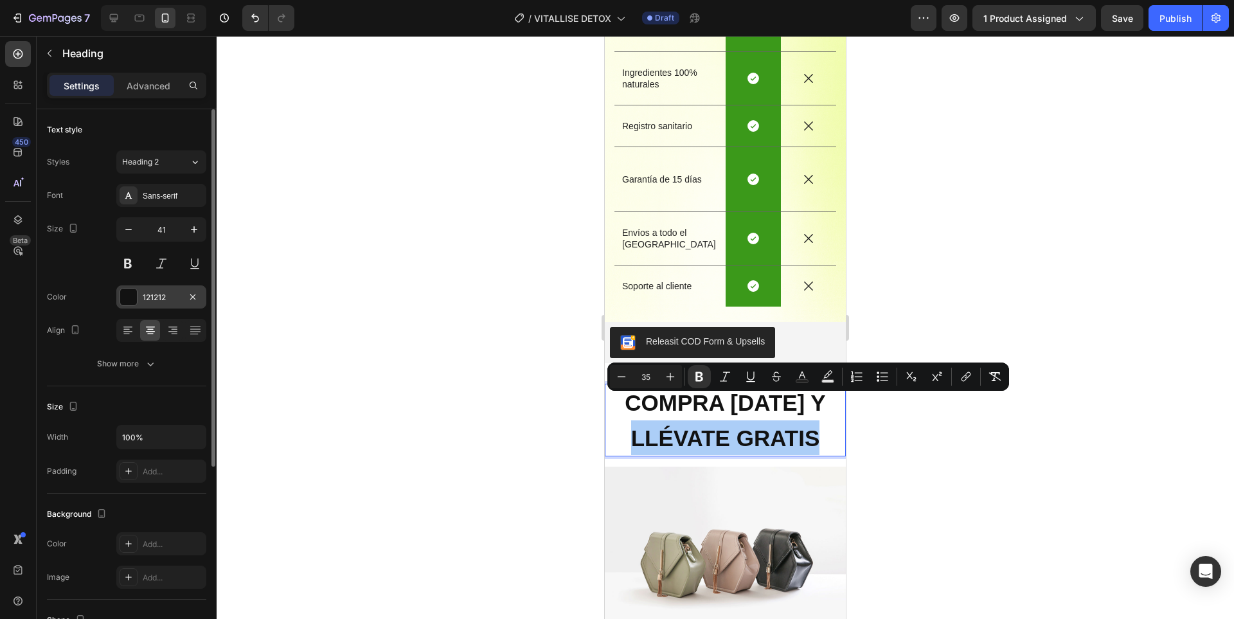
click at [146, 297] on div "121212" at bounding box center [161, 298] width 37 height 12
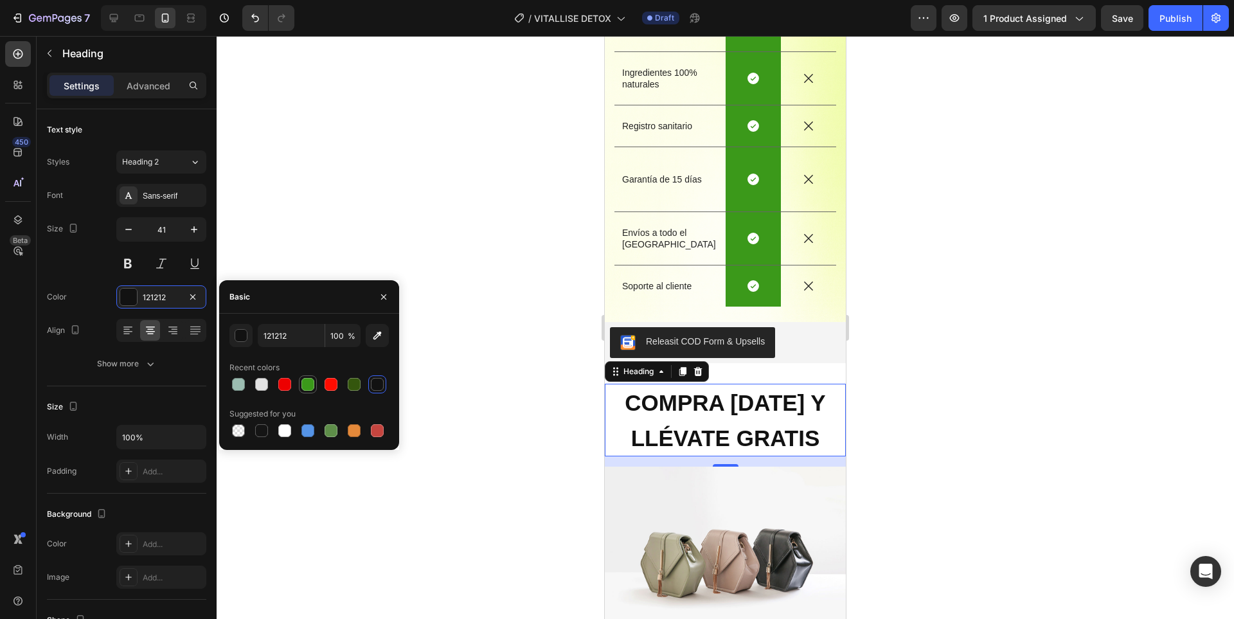
click at [306, 389] on div at bounding box center [307, 384] width 13 height 13
type input "3B991A"
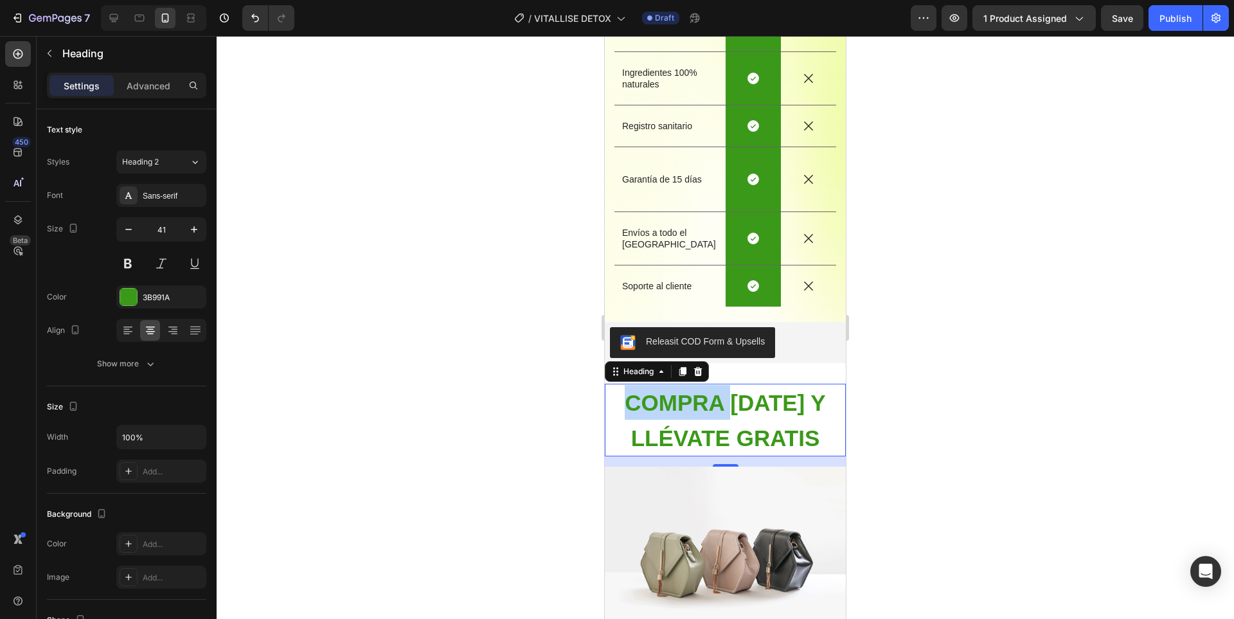
click at [705, 390] on strong "COMPRA HOY Y" at bounding box center [724, 402] width 200 height 25
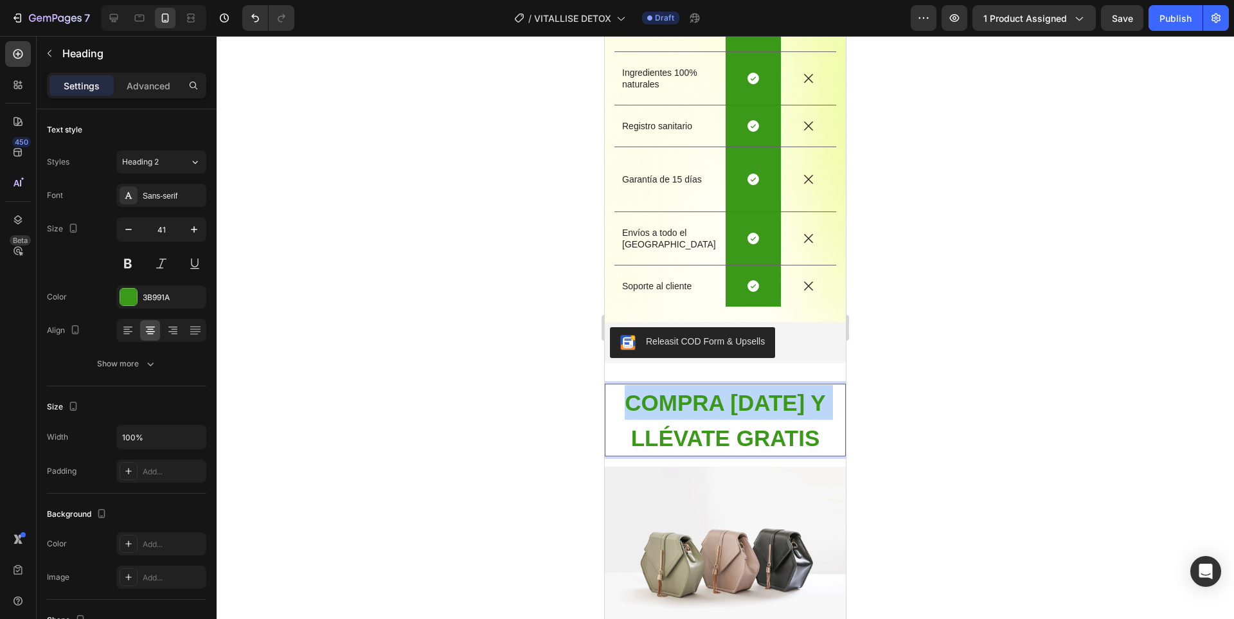
click at [705, 390] on strong "COMPRA HOY Y" at bounding box center [724, 402] width 200 height 25
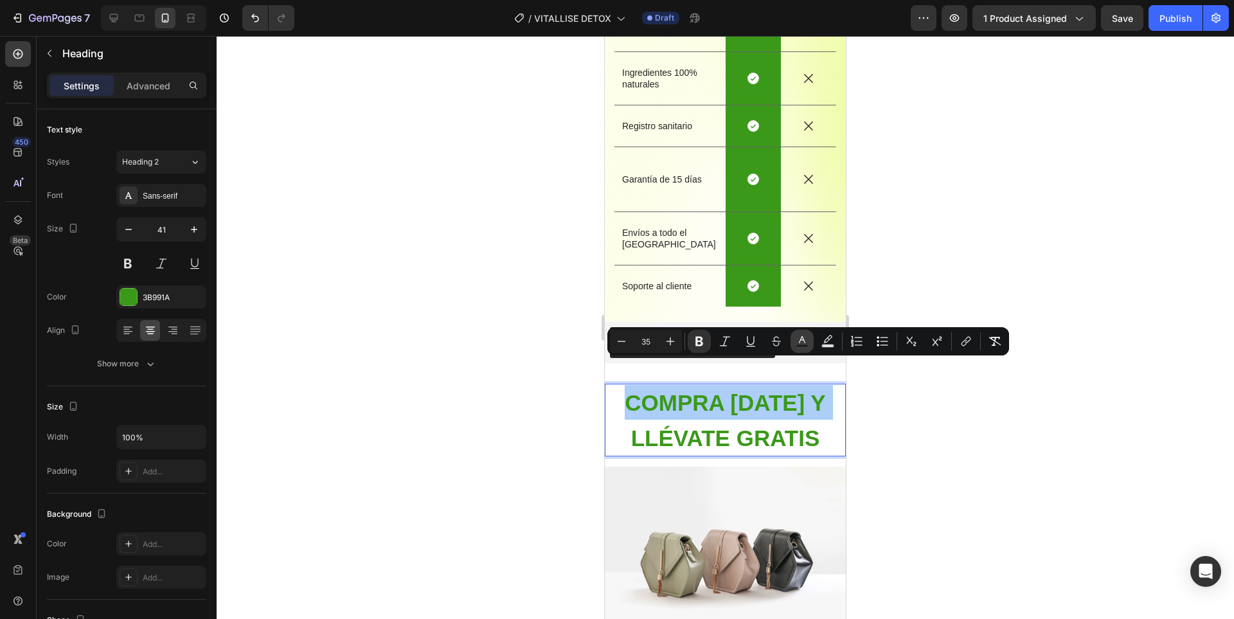
click at [801, 334] on button "Text Color" at bounding box center [801, 341] width 23 height 23
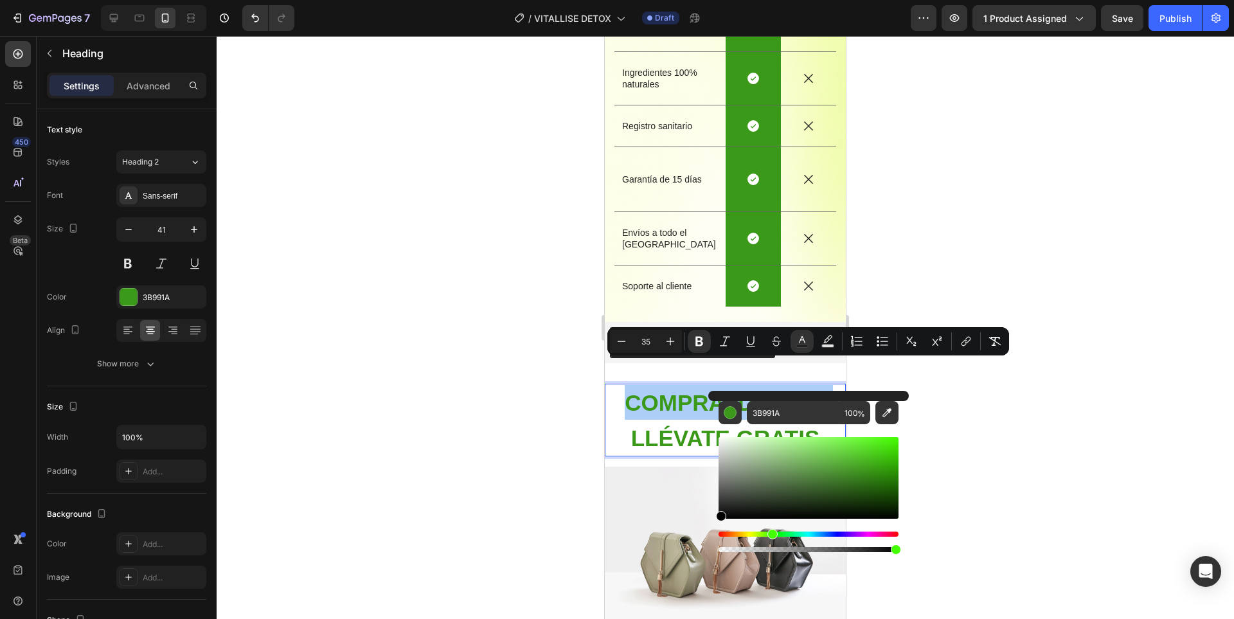
drag, startPoint x: 1347, startPoint y: 544, endPoint x: 699, endPoint y: 535, distance: 647.7
type input "000000"
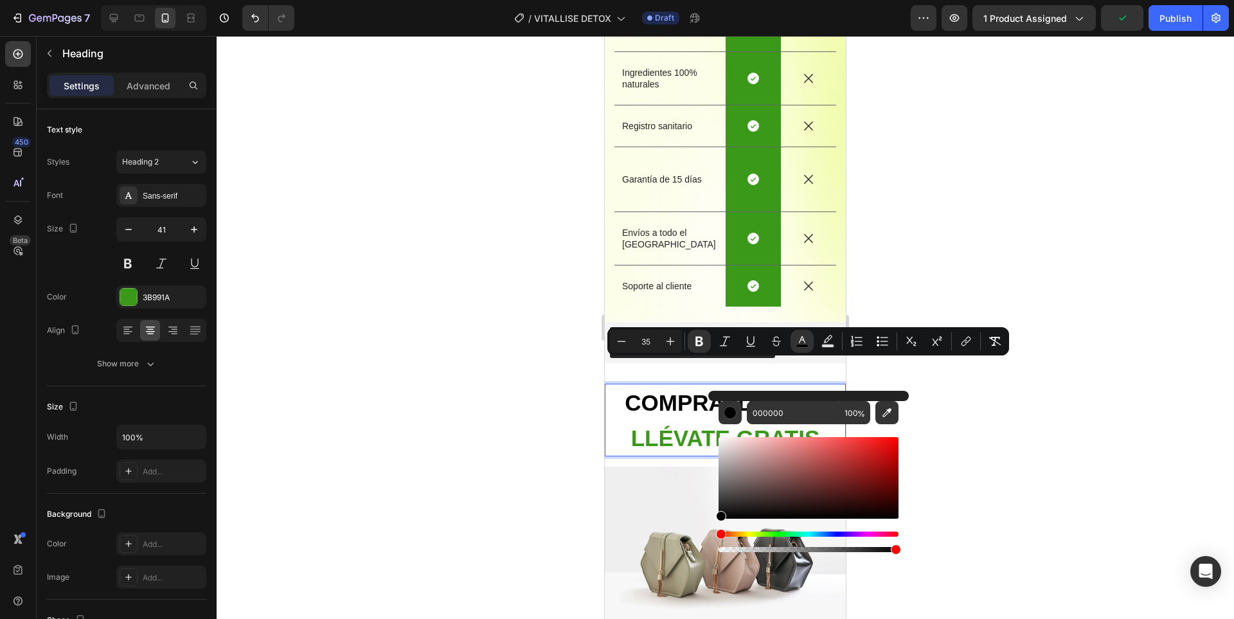
click at [682, 425] on strong "LLÉVATE GRATIS" at bounding box center [725, 437] width 189 height 25
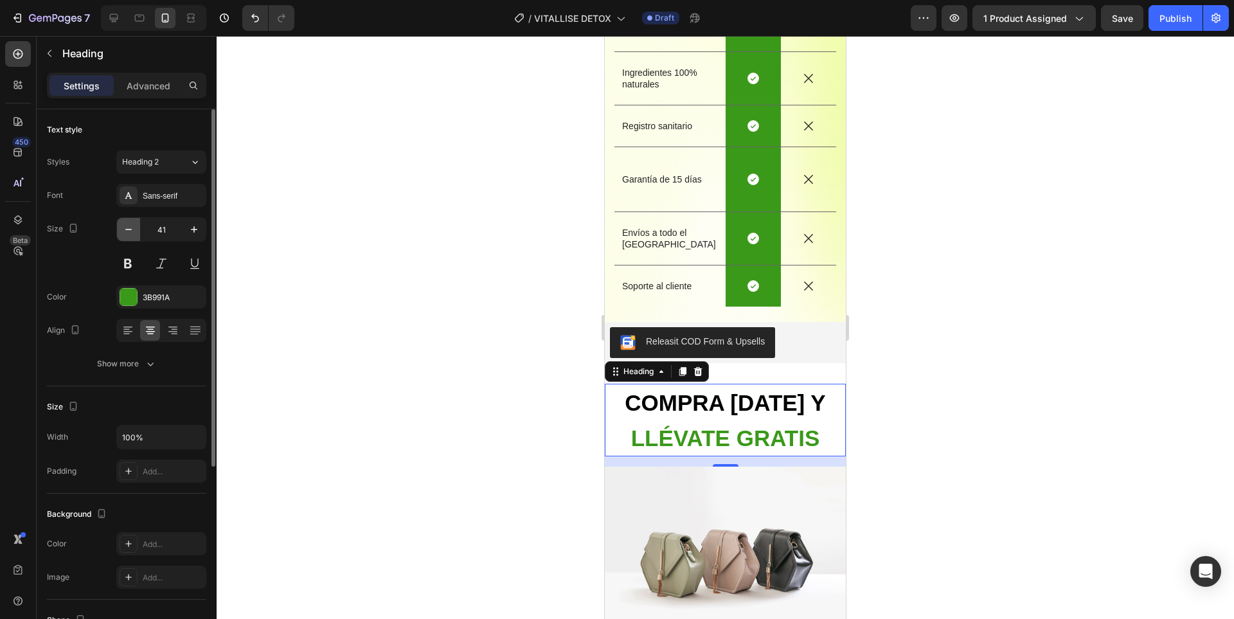
click at [129, 232] on icon "button" at bounding box center [128, 229] width 13 height 13
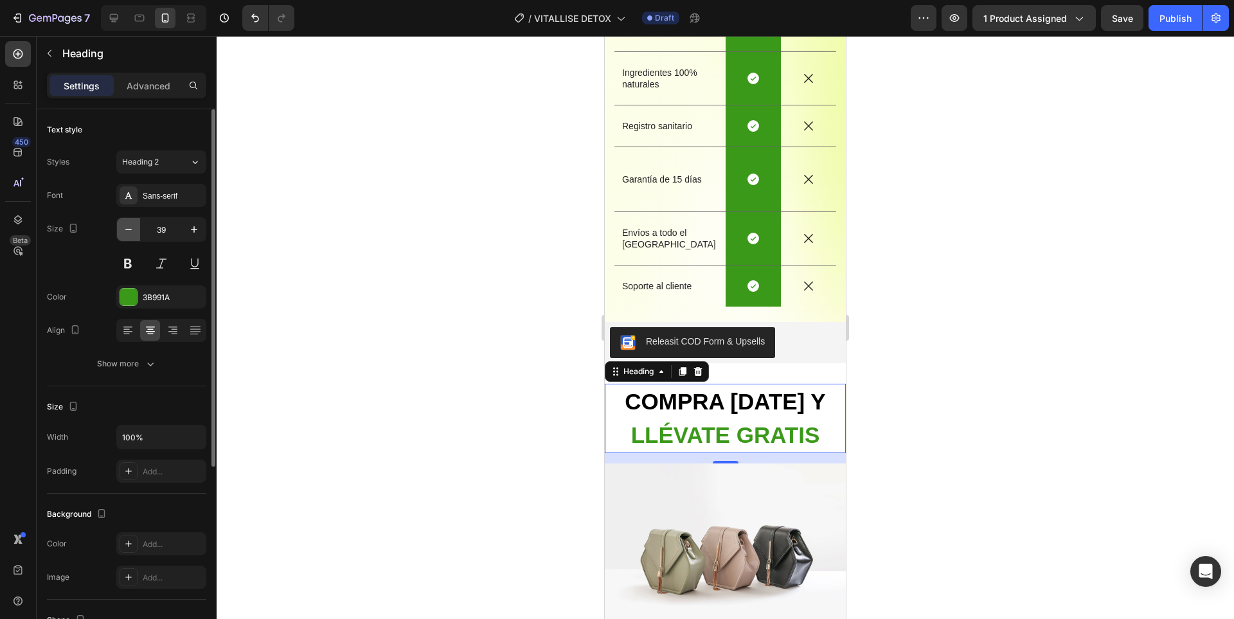
click at [128, 232] on icon "button" at bounding box center [128, 229] width 13 height 13
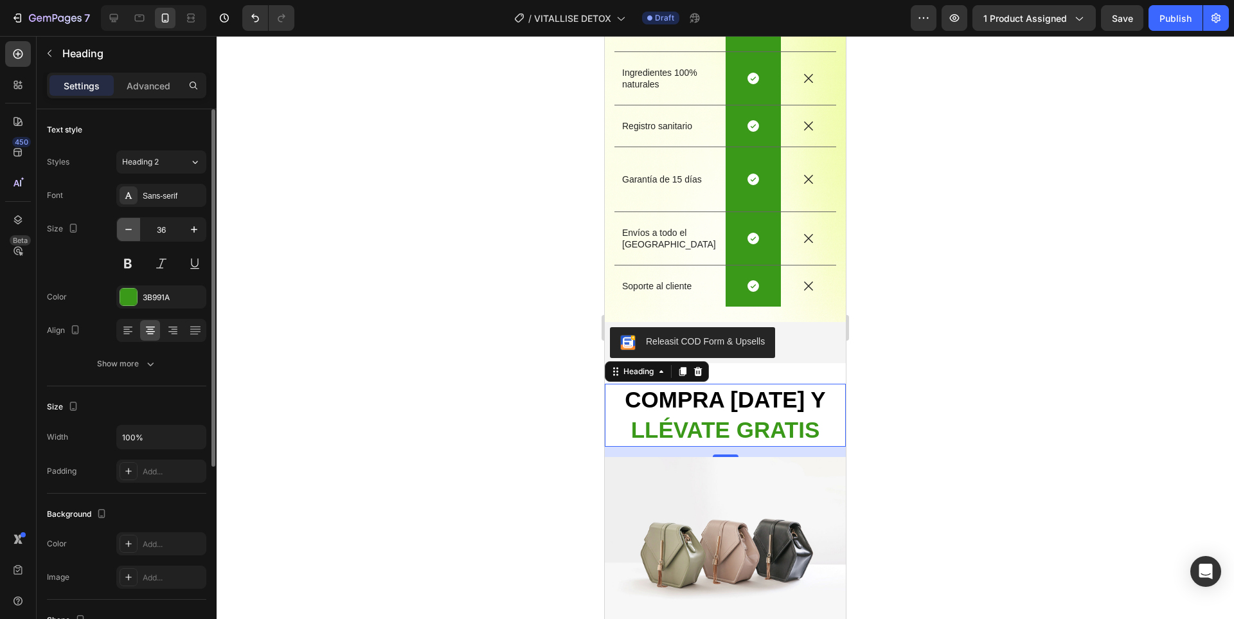
click at [128, 232] on icon "button" at bounding box center [128, 229] width 13 height 13
type input "35"
click at [709, 416] on strong "LLÉVATE GRATIS" at bounding box center [725, 428] width 189 height 25
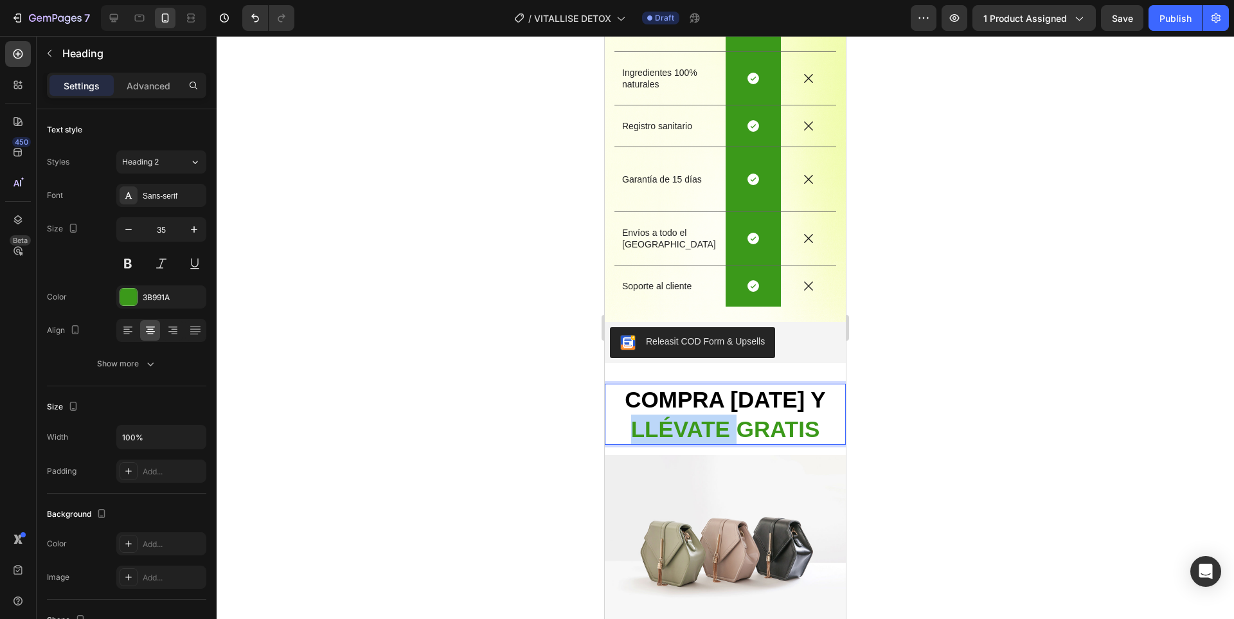
click at [709, 416] on strong "LLÉVATE GRATIS" at bounding box center [725, 428] width 189 height 25
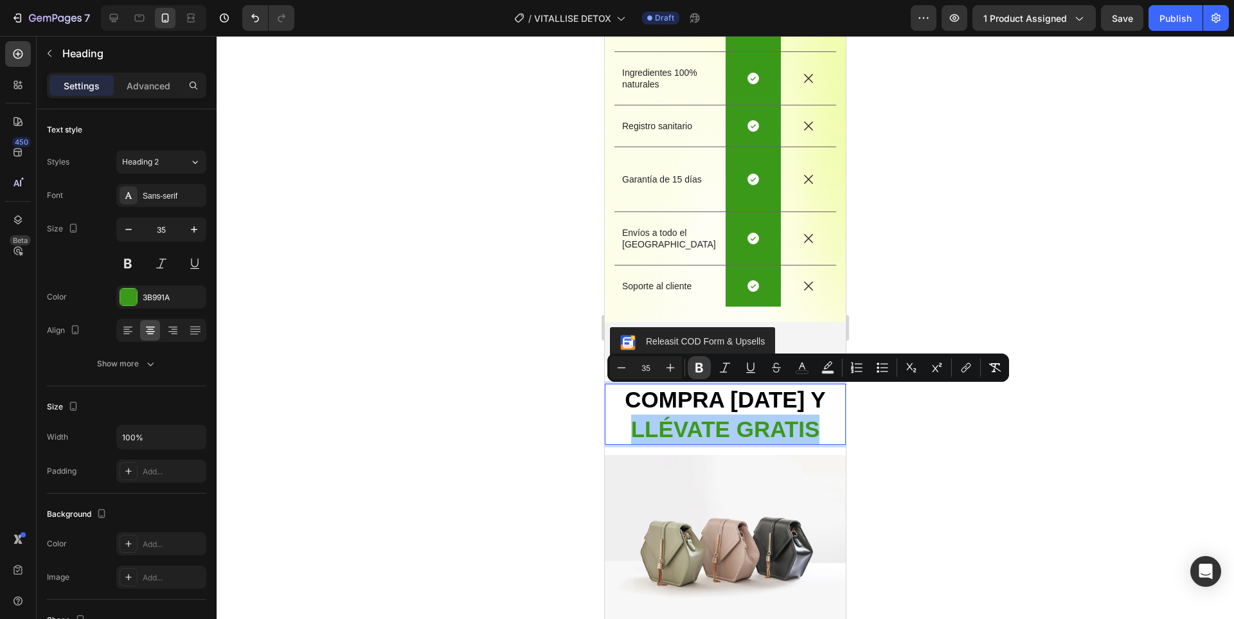
click at [699, 360] on button "Bold" at bounding box center [698, 367] width 23 height 23
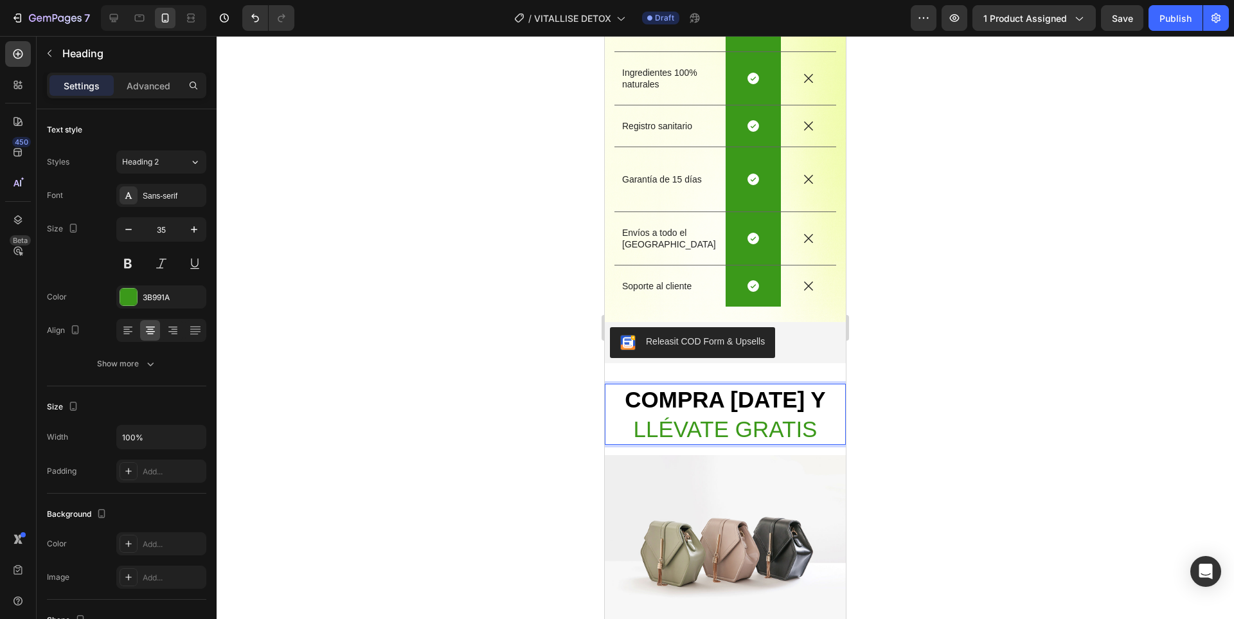
click at [699, 387] on strong "COMPRA HOY Y" at bounding box center [724, 399] width 200 height 25
click at [725, 416] on span "LLÉVATE GRATIS" at bounding box center [725, 428] width 184 height 25
click at [731, 416] on span "LLÉVATE GRATIS" at bounding box center [725, 428] width 184 height 25
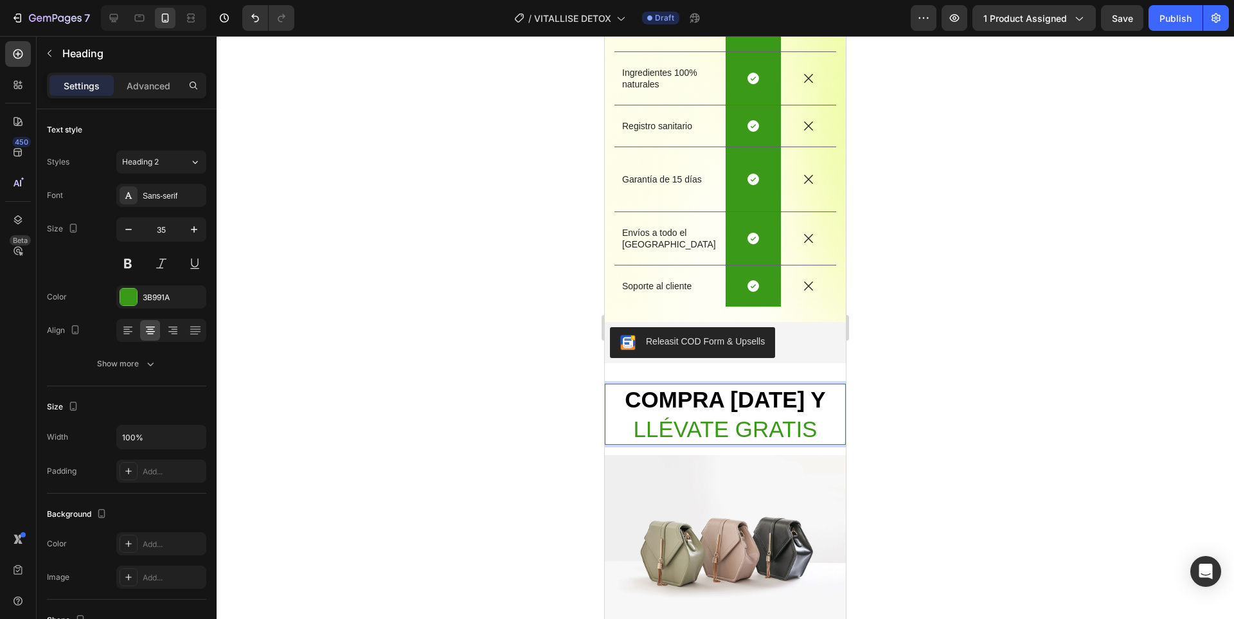
click at [901, 380] on div at bounding box center [725, 327] width 1017 height 583
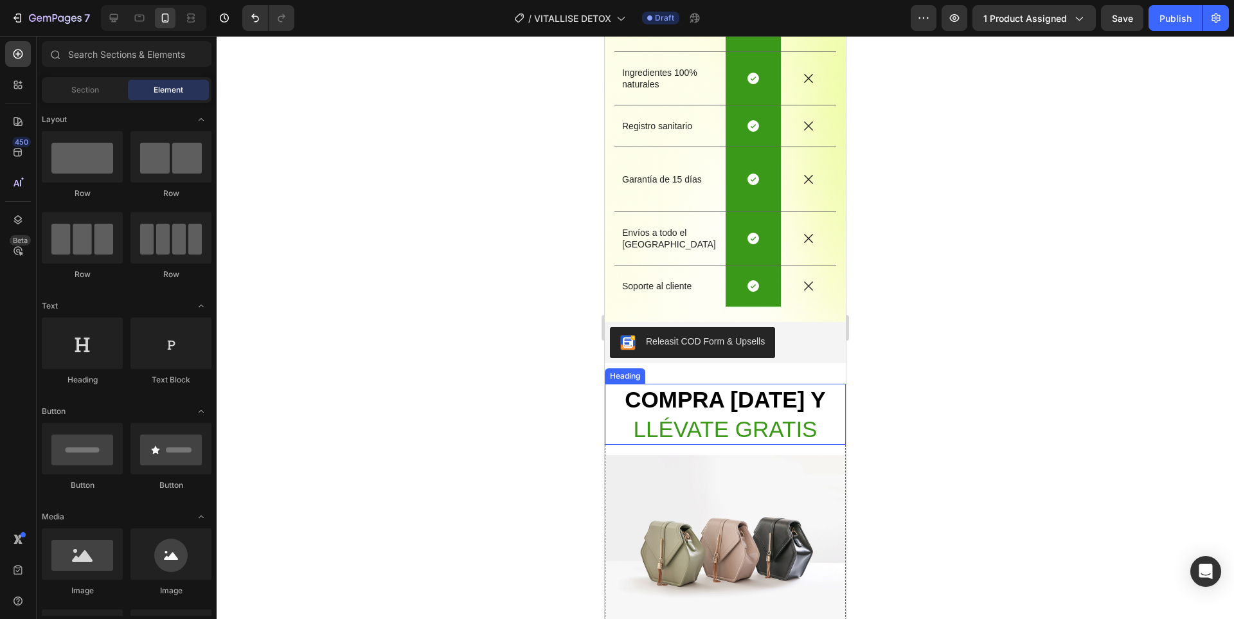
click at [765, 416] on span "LLÉVATE GRATIS" at bounding box center [725, 428] width 184 height 25
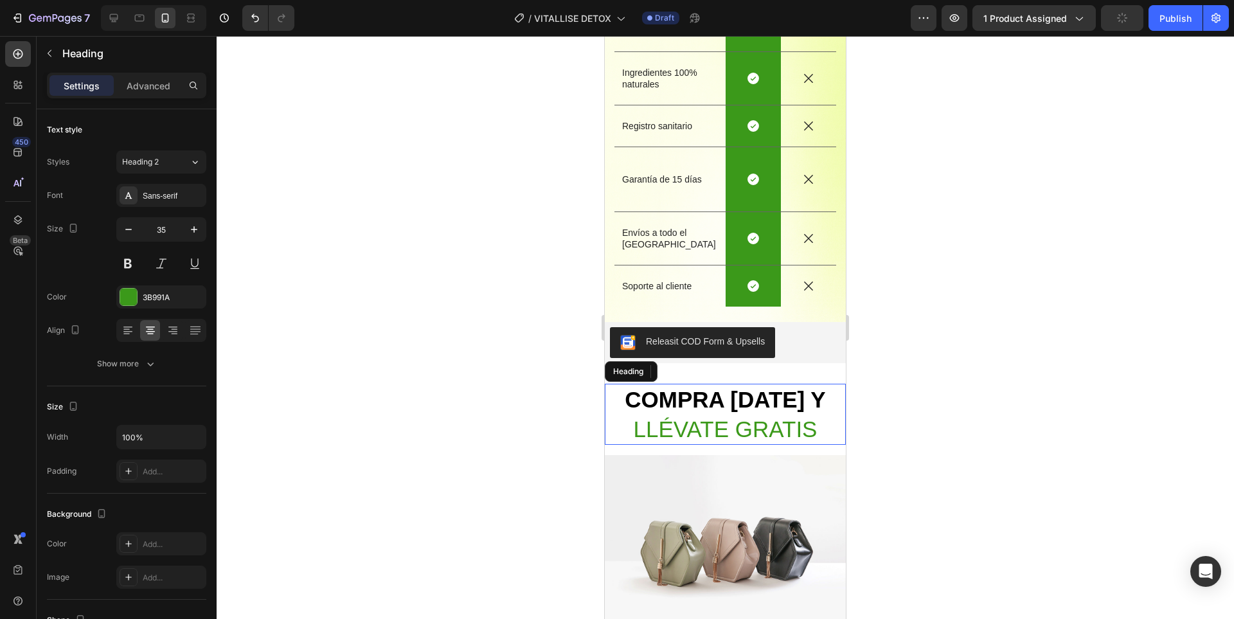
click at [765, 416] on span "LLÉVATE GRATIS" at bounding box center [725, 428] width 184 height 25
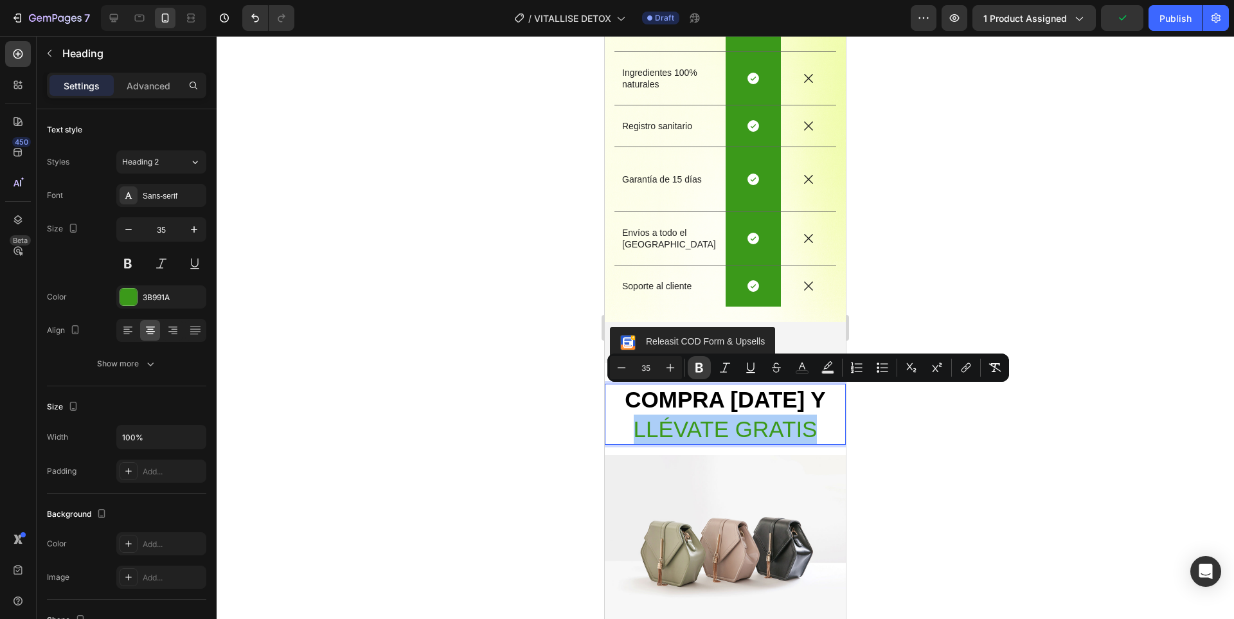
click at [704, 362] on icon "Editor contextual toolbar" at bounding box center [699, 367] width 13 height 13
click at [939, 459] on div at bounding box center [725, 327] width 1017 height 583
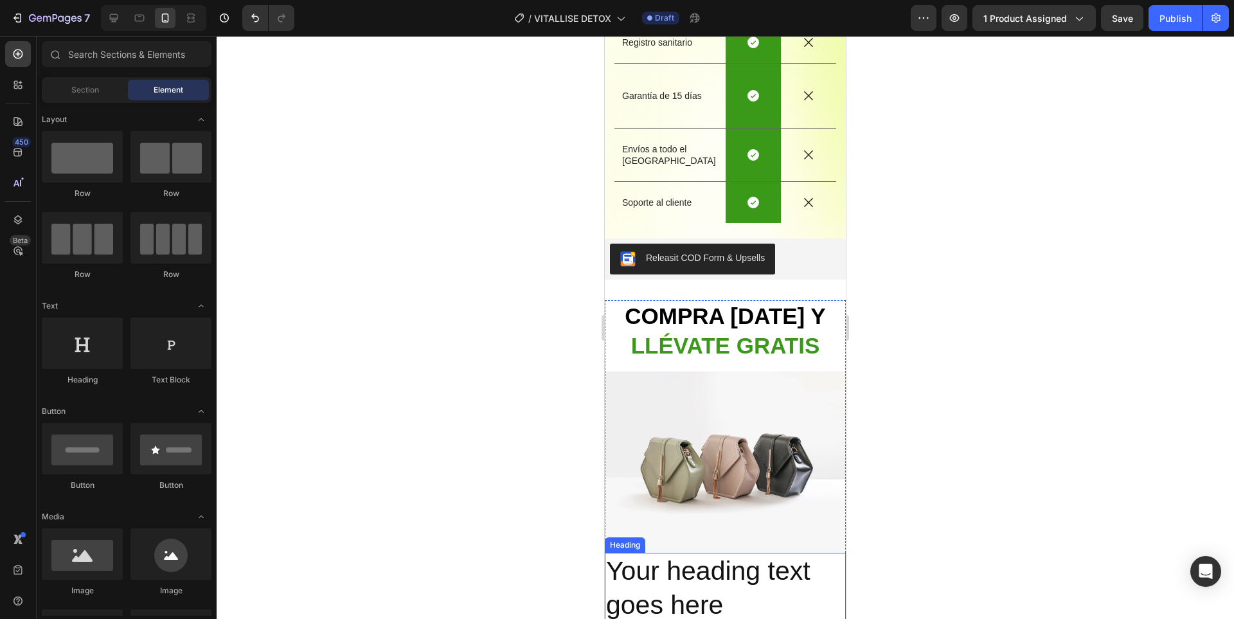
scroll to position [2847, 0]
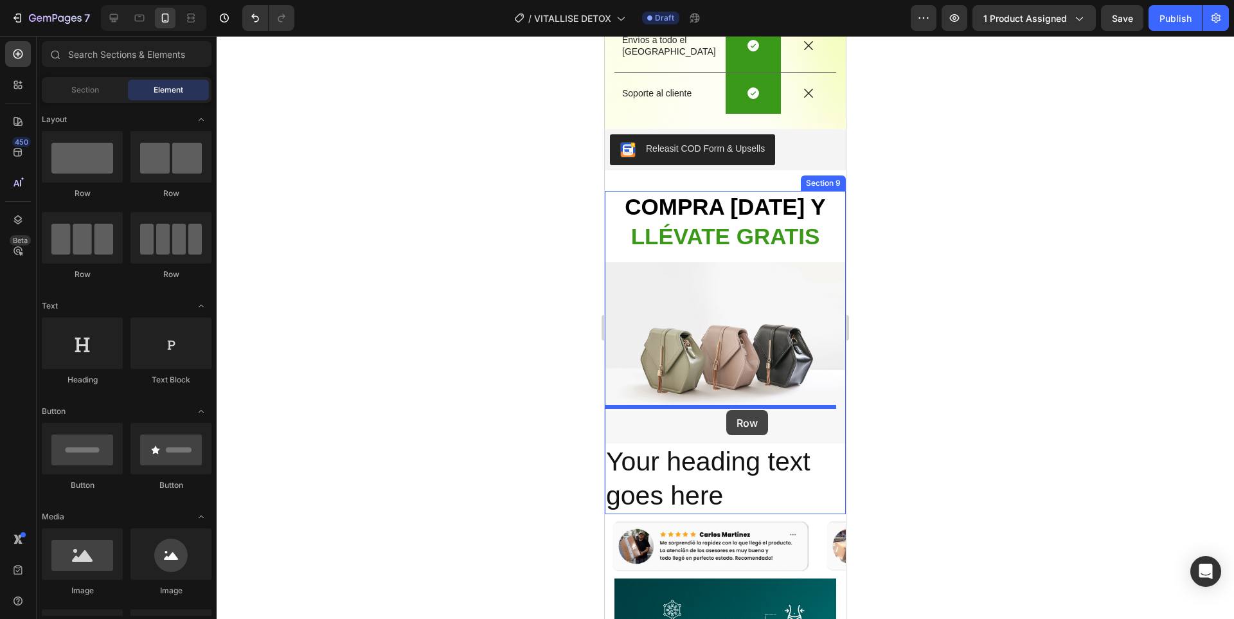
drag, startPoint x: 1189, startPoint y: 449, endPoint x: 726, endPoint y: 410, distance: 464.2
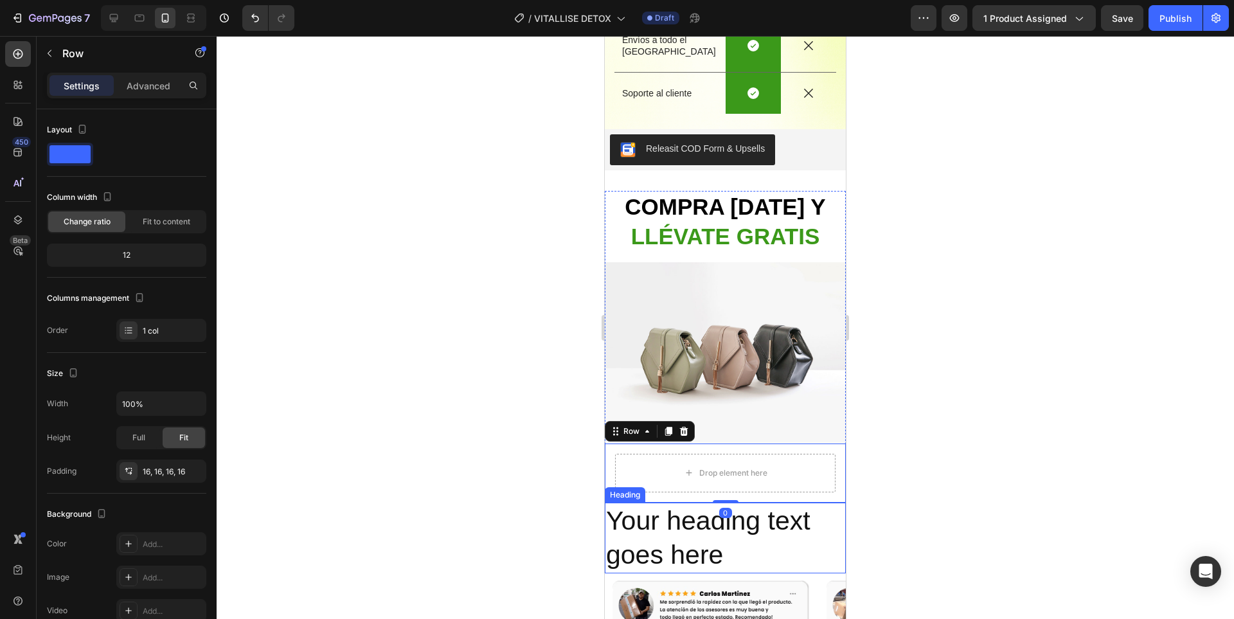
click at [756, 503] on h2 "Your heading text goes here" at bounding box center [725, 537] width 241 height 71
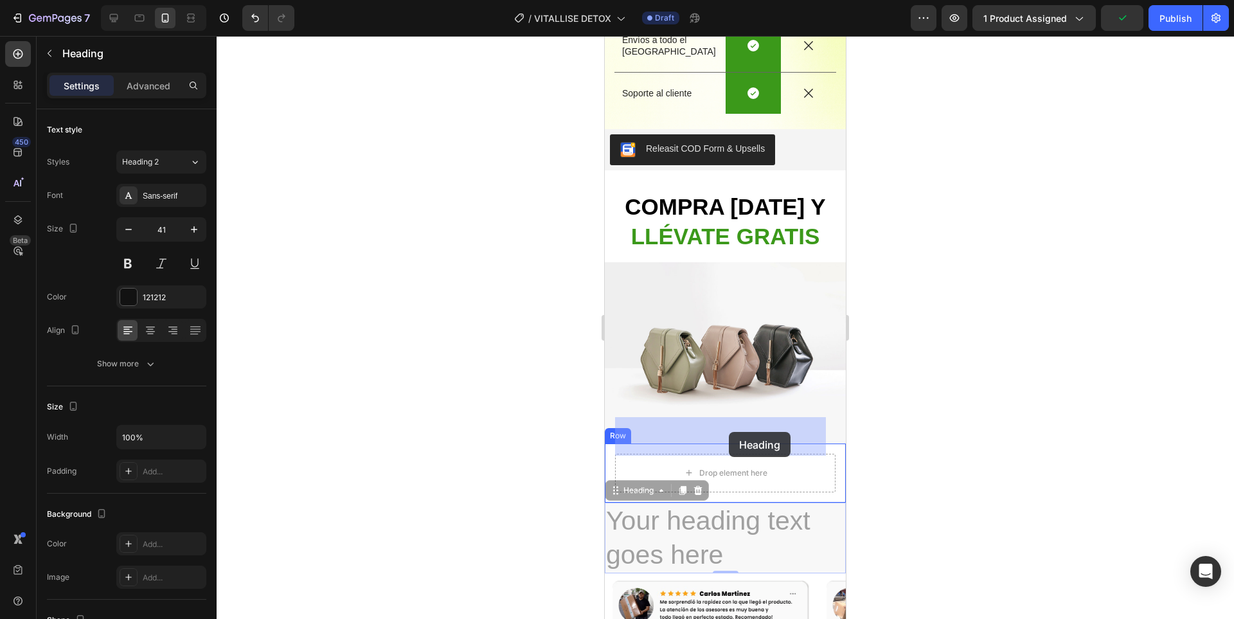
drag, startPoint x: 630, startPoint y: 455, endPoint x: 716, endPoint y: 430, distance: 89.0
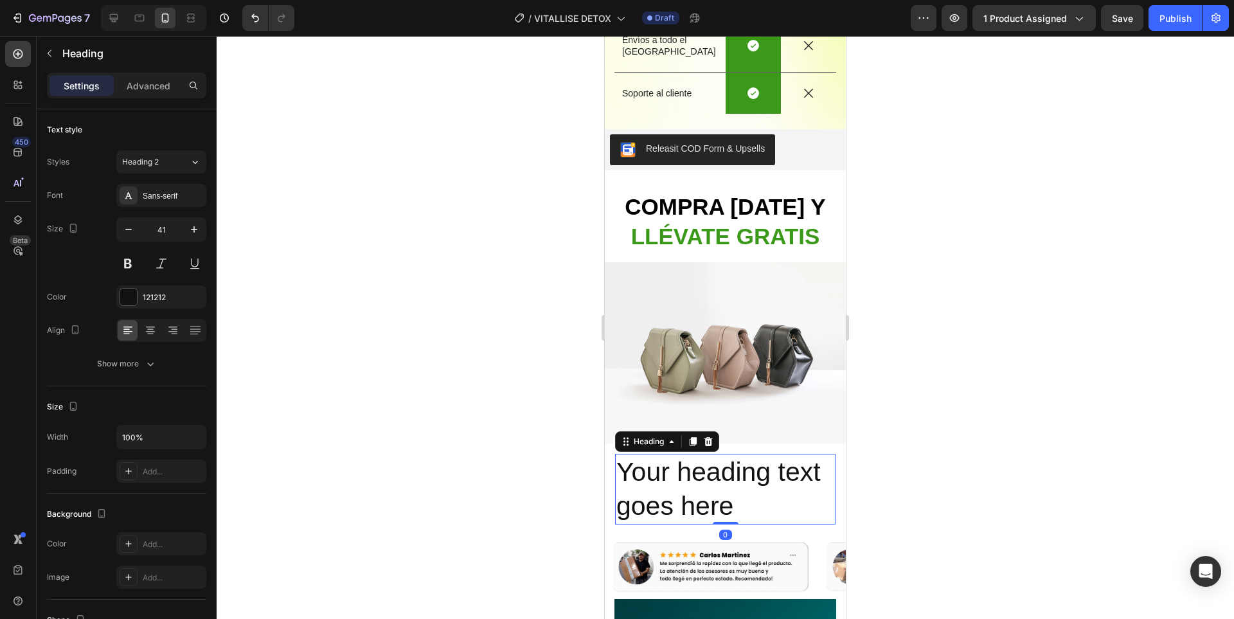
click at [922, 457] on div at bounding box center [725, 327] width 1017 height 583
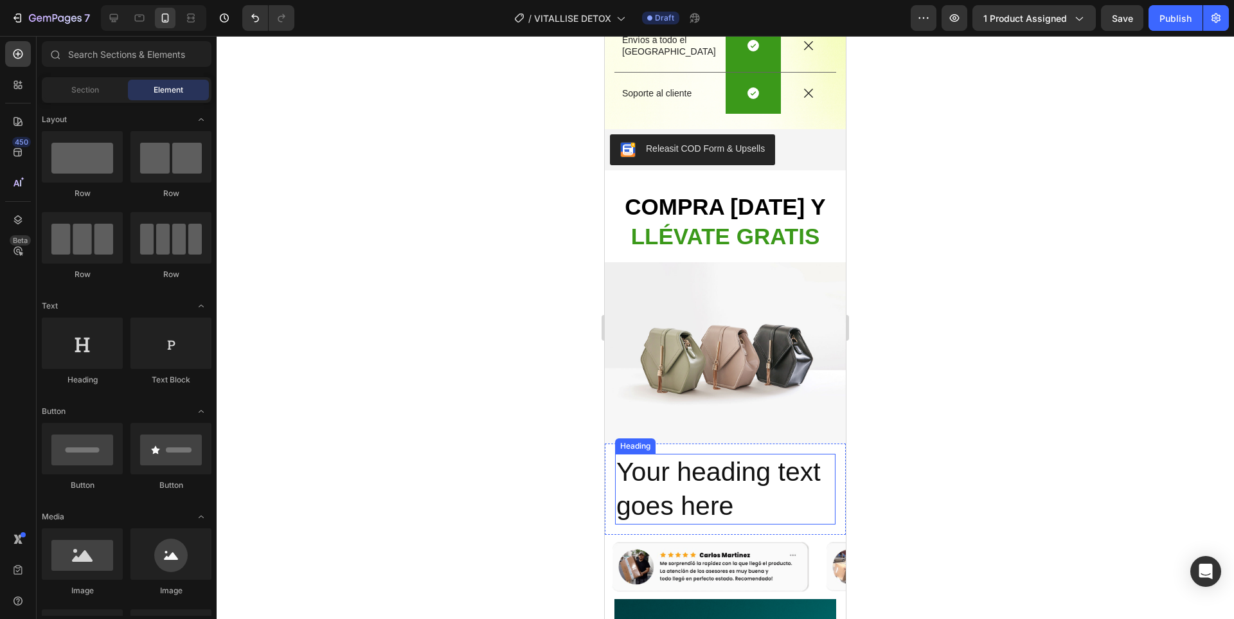
click at [701, 461] on h2 "Your heading text goes here" at bounding box center [725, 489] width 220 height 71
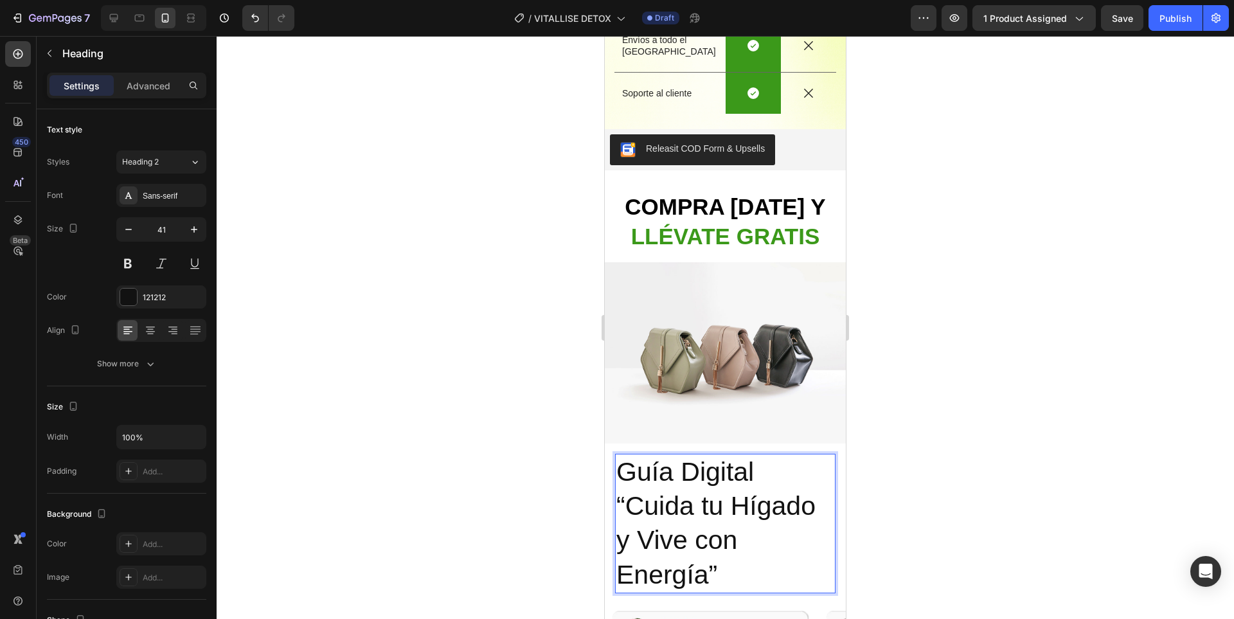
click at [739, 522] on p "Guía Digital “Cuida tu Hígado y Vive con Energía”" at bounding box center [725, 523] width 218 height 137
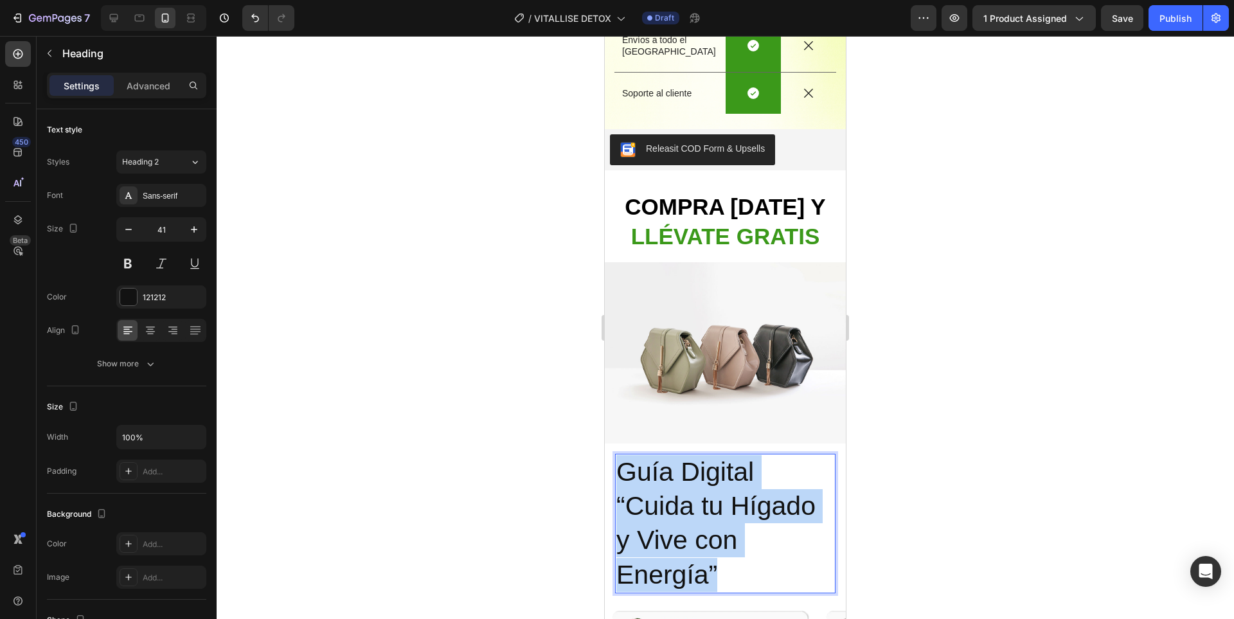
click at [740, 522] on p "Guía Digital “Cuida tu Hígado y Vive con Energía”" at bounding box center [725, 523] width 218 height 137
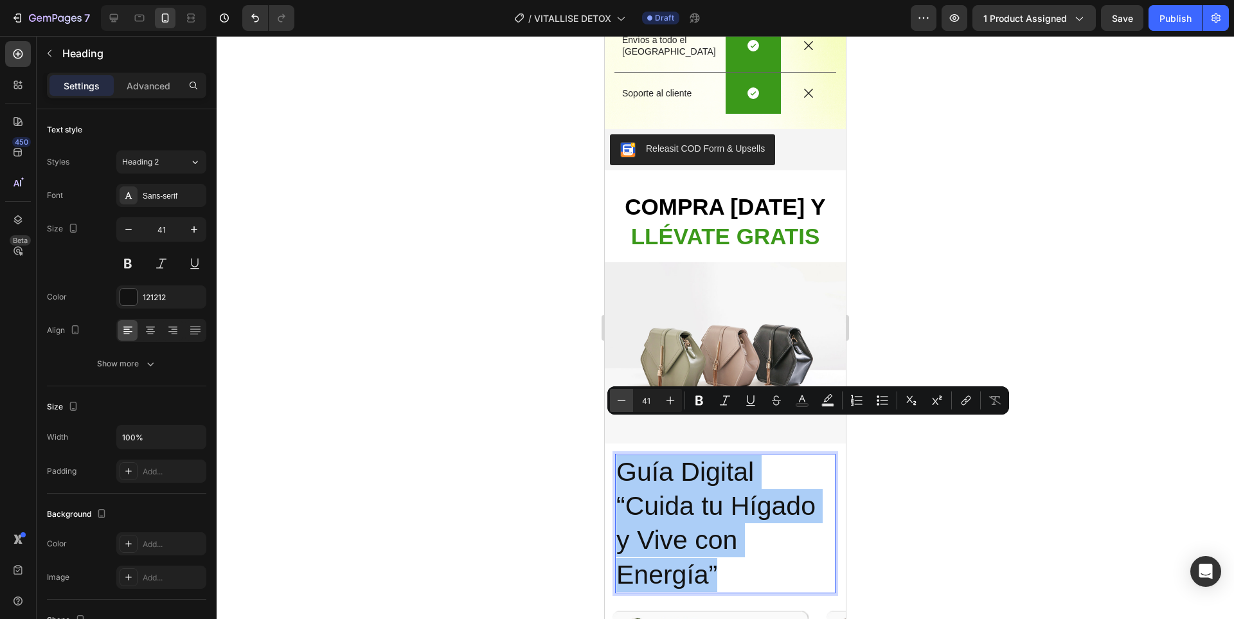
click at [630, 398] on button "Minus" at bounding box center [621, 400] width 23 height 23
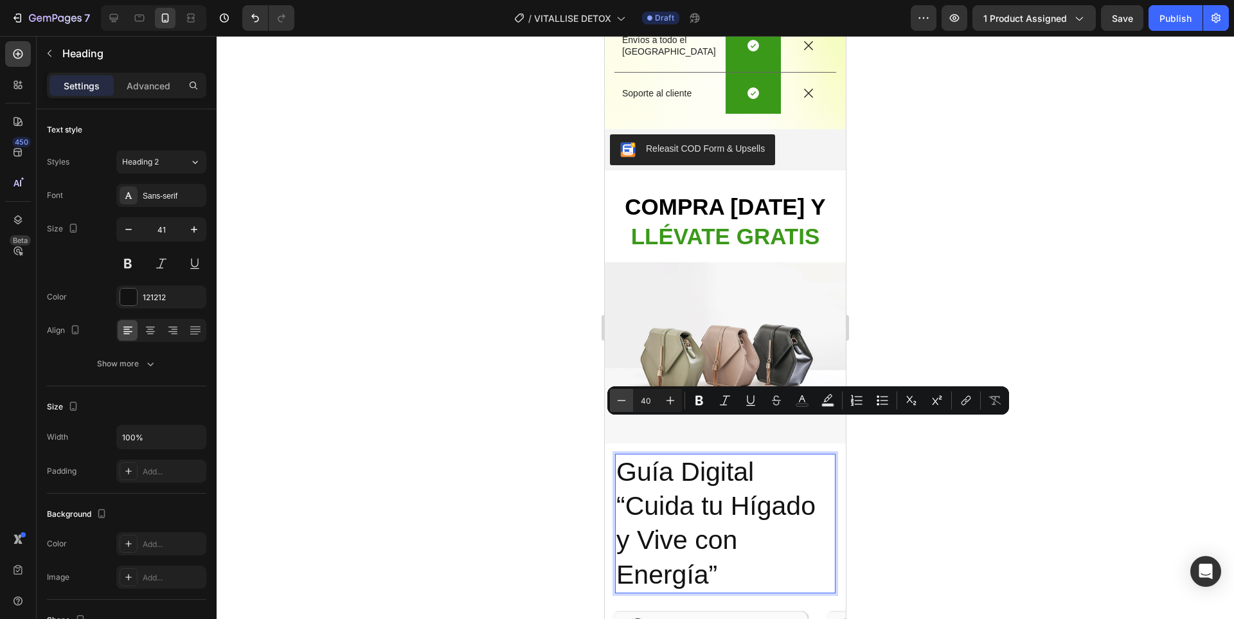
click at [628, 398] on button "Minus" at bounding box center [621, 400] width 23 height 23
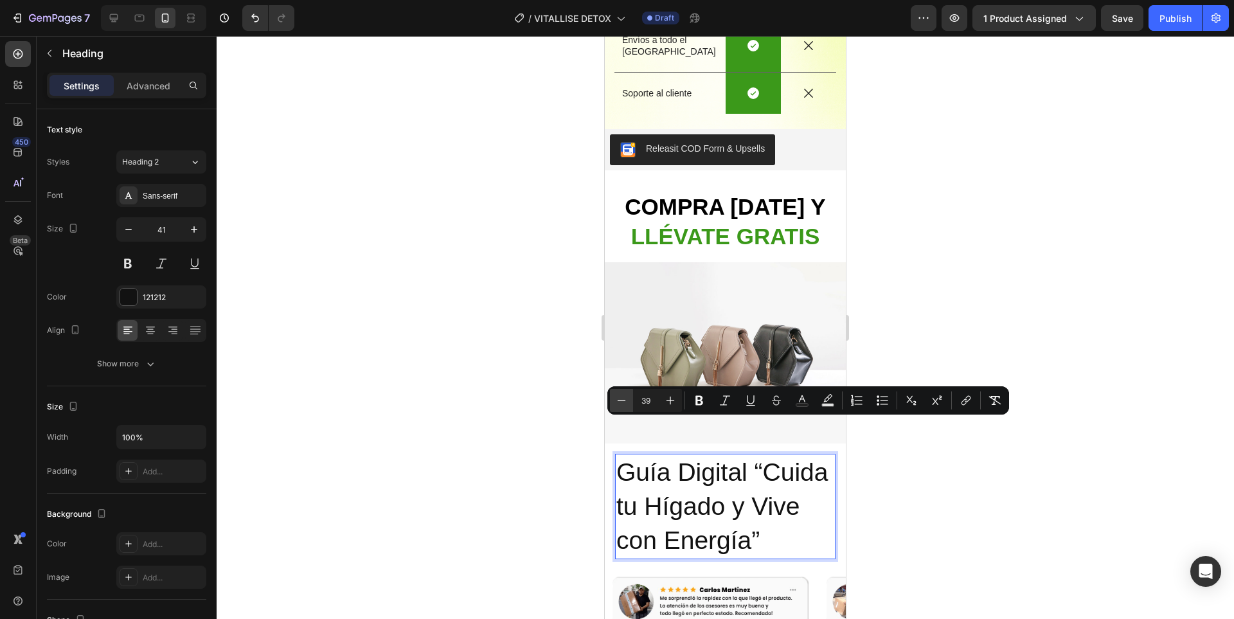
click at [628, 398] on button "Minus" at bounding box center [621, 400] width 23 height 23
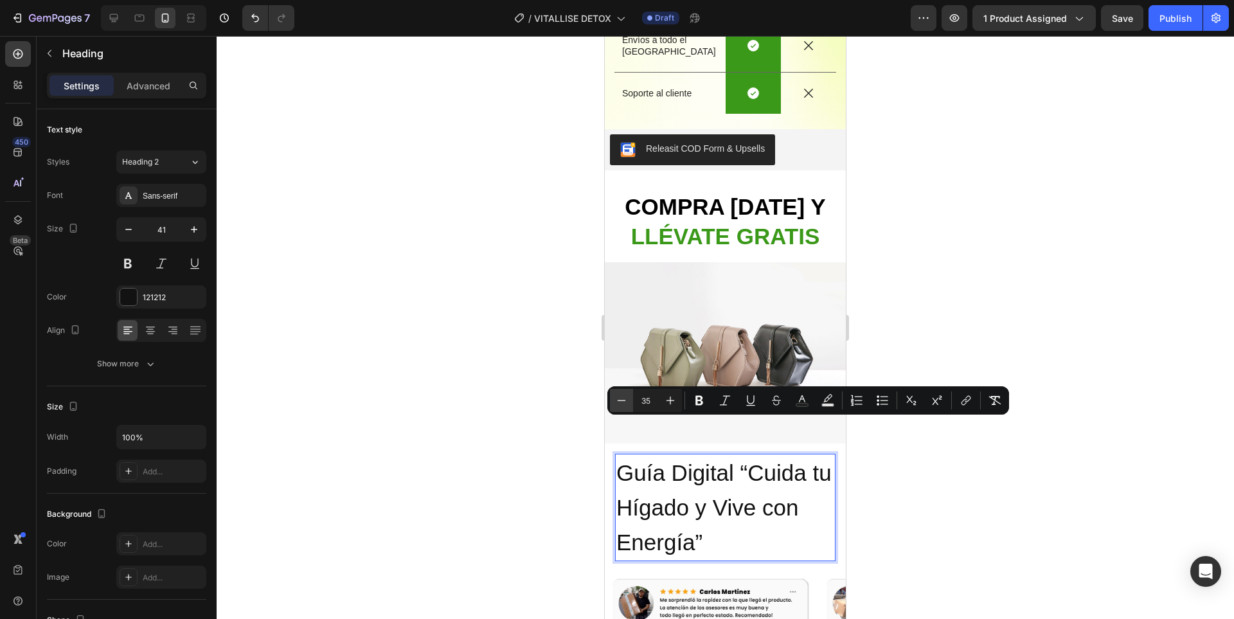
click at [628, 398] on button "Minus" at bounding box center [621, 400] width 23 height 23
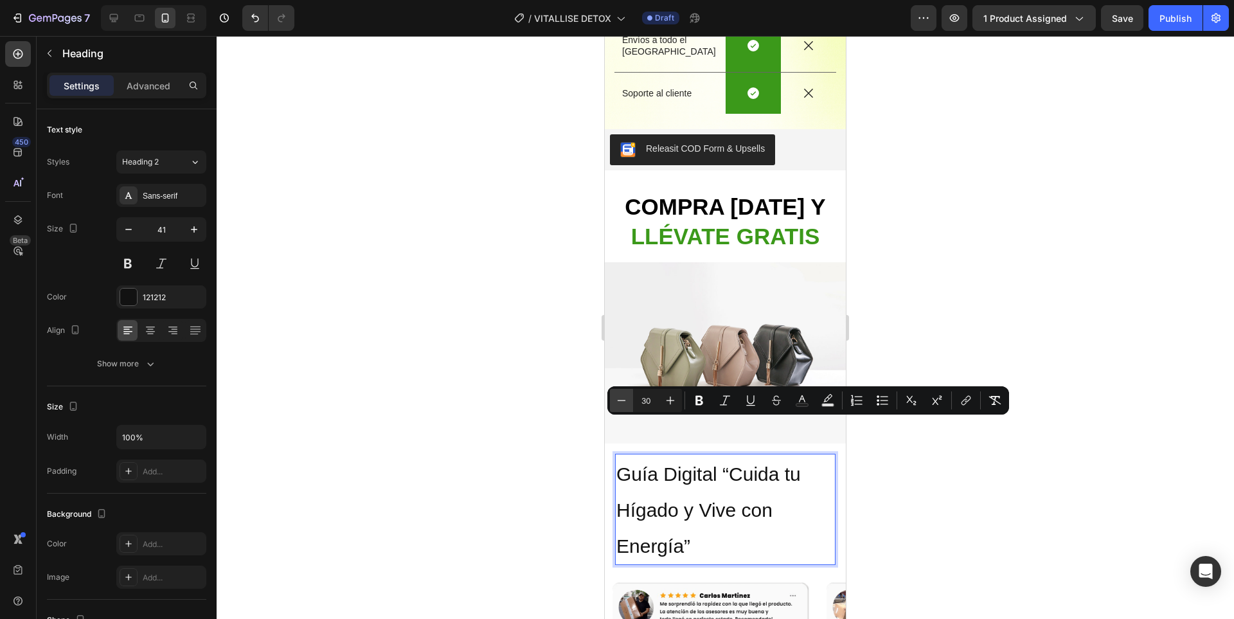
click at [628, 398] on button "Minus" at bounding box center [621, 400] width 23 height 23
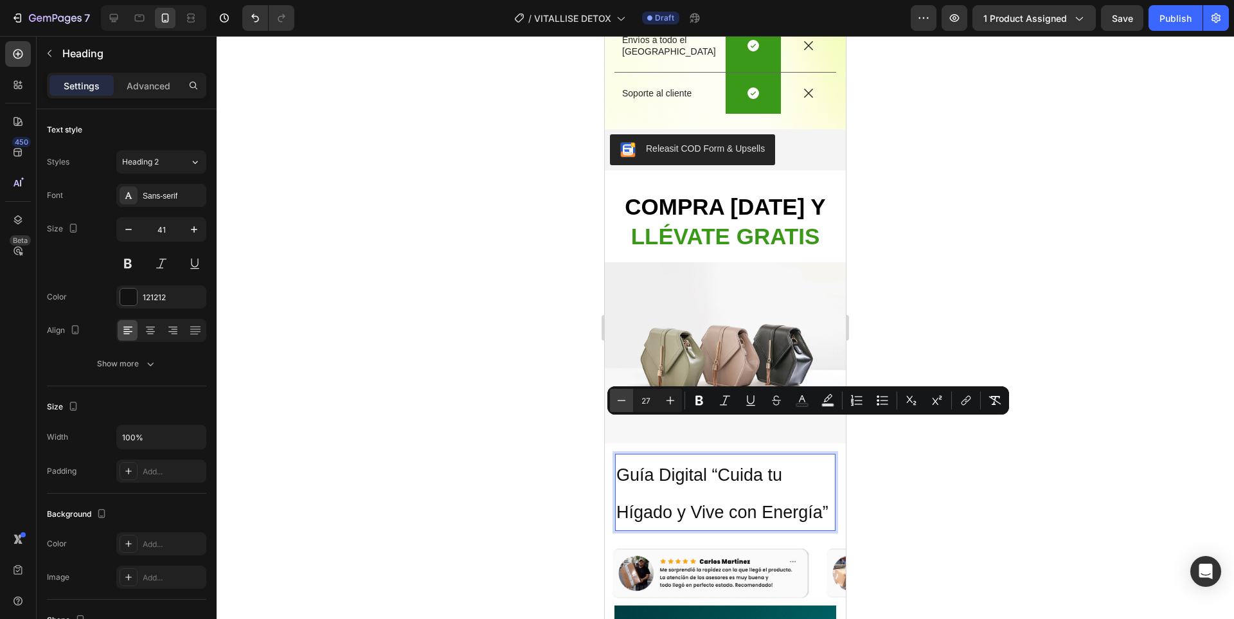
click at [628, 398] on button "Minus" at bounding box center [621, 400] width 23 height 23
type input "25"
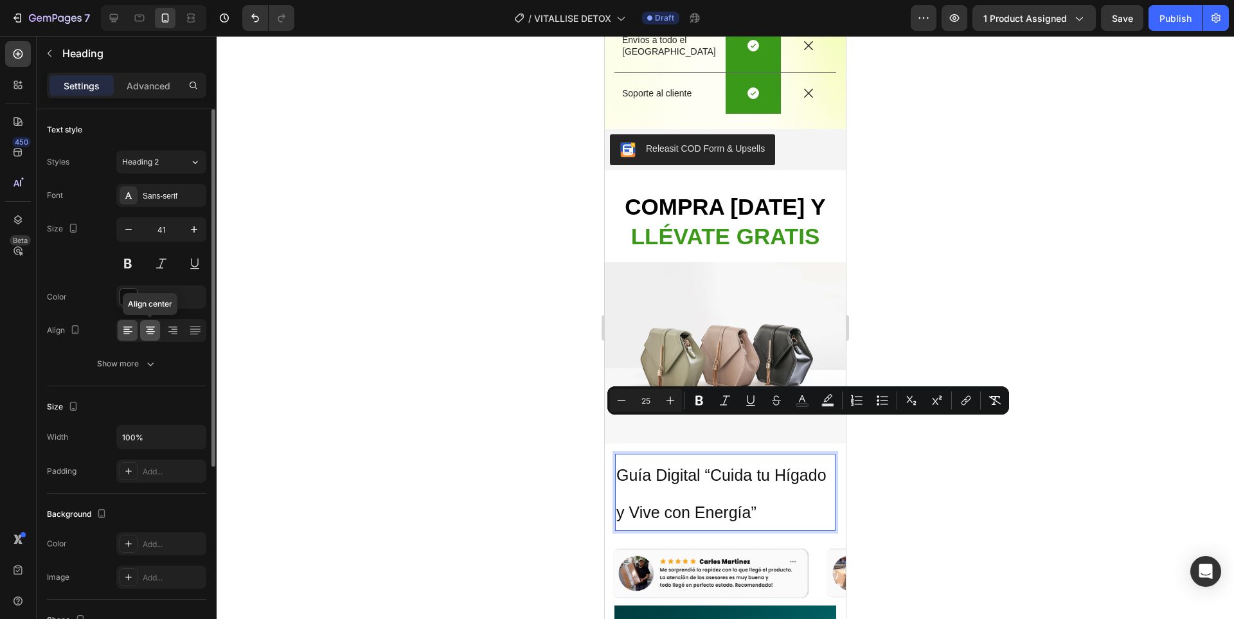
click at [154, 325] on icon at bounding box center [150, 330] width 13 height 13
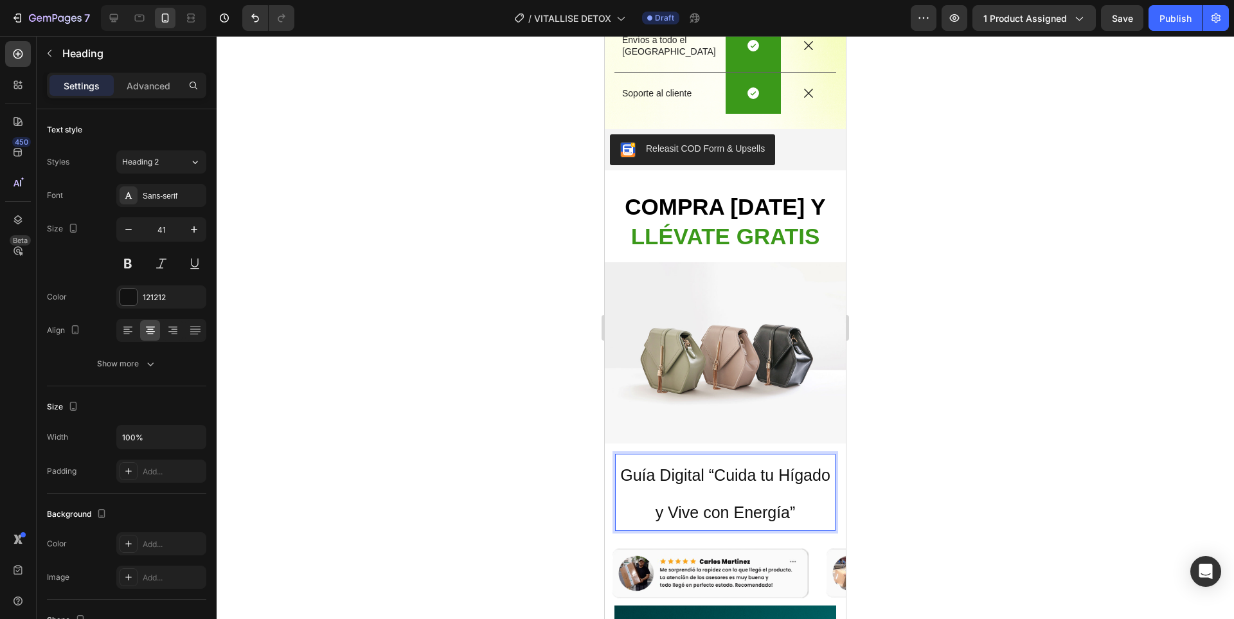
click at [714, 471] on span "Guía Digital “Cuida tu Hígado y Vive con Energía”" at bounding box center [725, 493] width 210 height 55
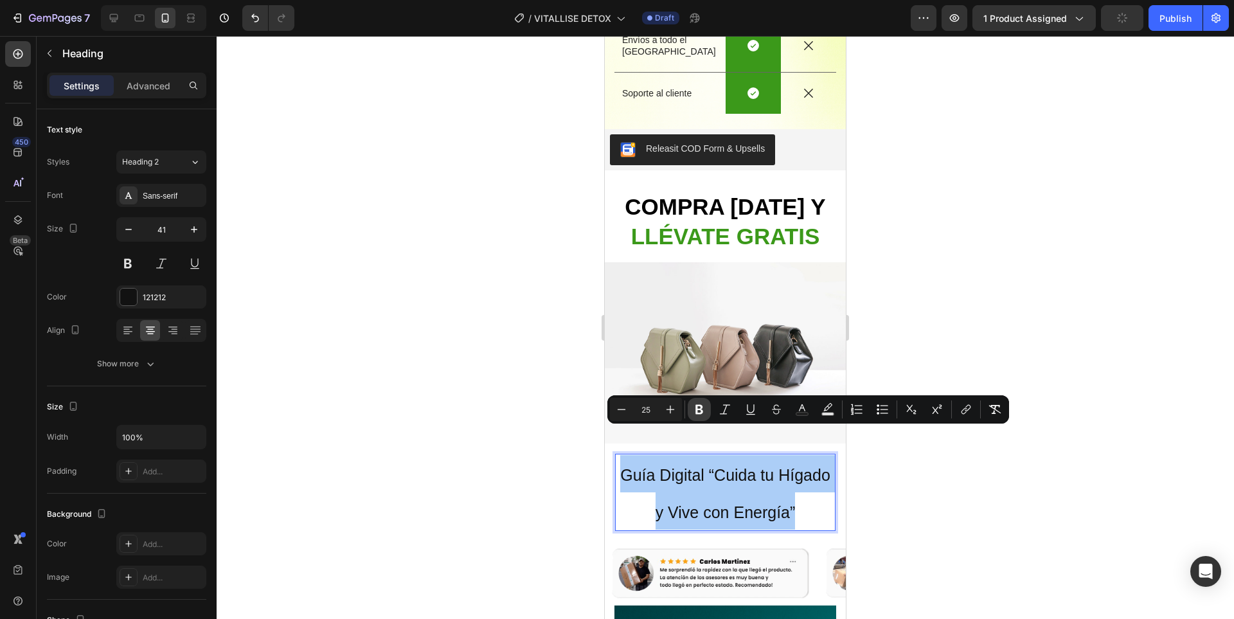
click at [704, 400] on button "Bold" at bounding box center [698, 409] width 23 height 23
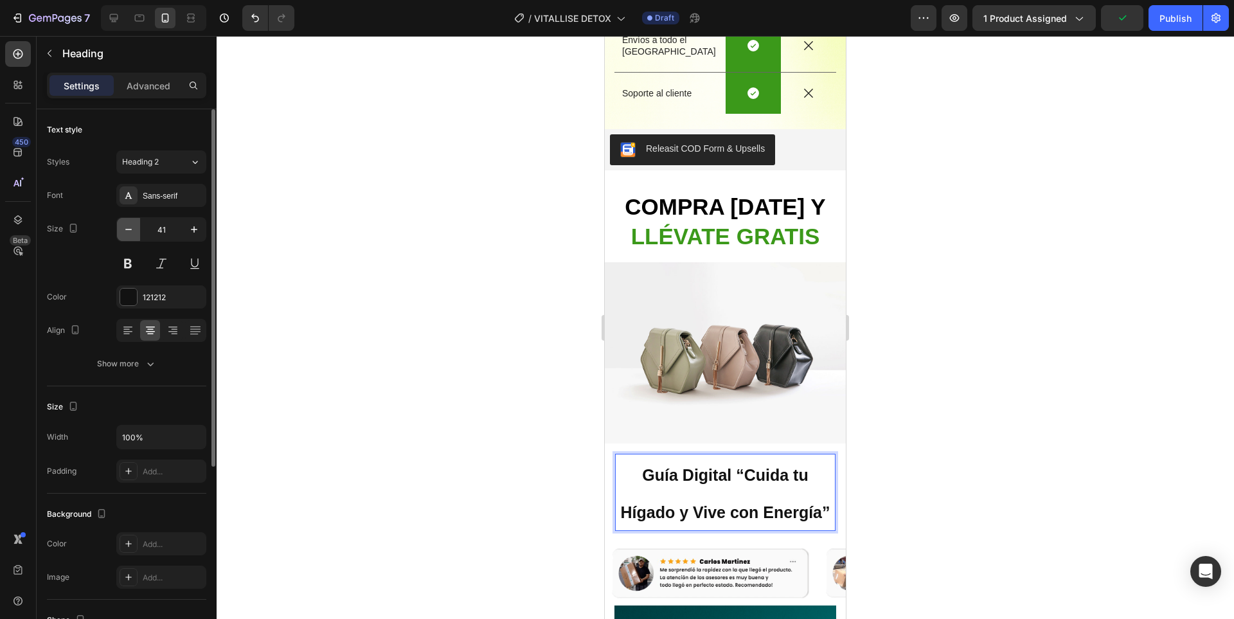
click at [137, 229] on button "button" at bounding box center [128, 229] width 23 height 23
click at [136, 228] on button "button" at bounding box center [128, 229] width 23 height 23
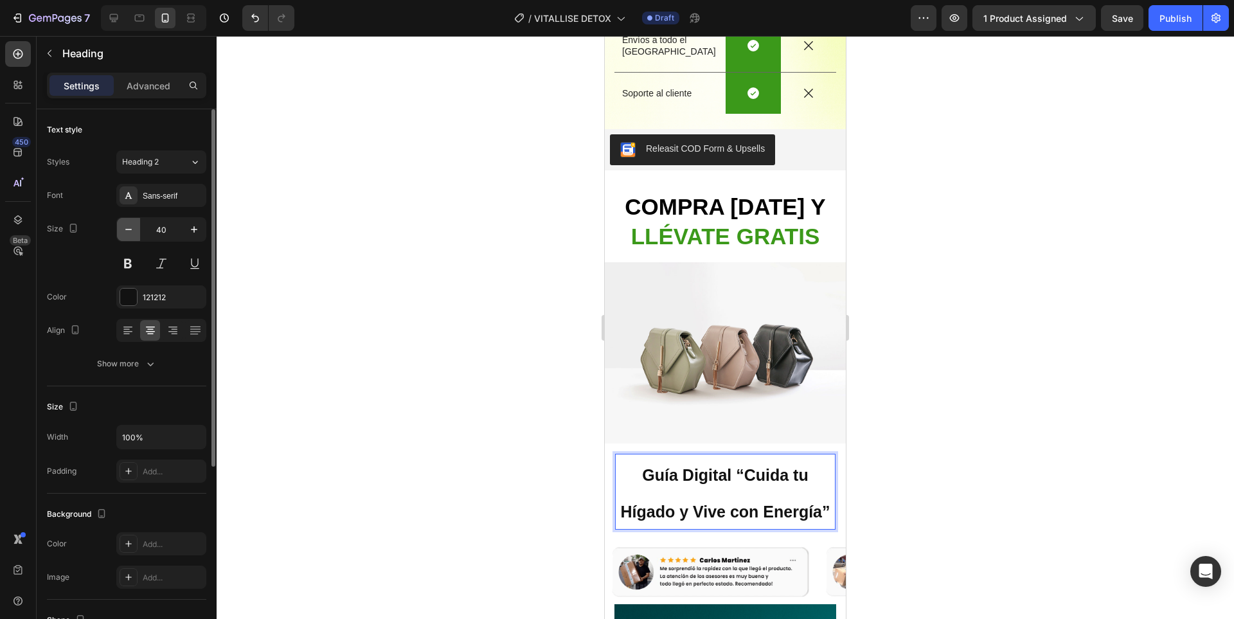
click at [136, 228] on button "button" at bounding box center [128, 229] width 23 height 23
click at [135, 228] on button "button" at bounding box center [128, 229] width 23 height 23
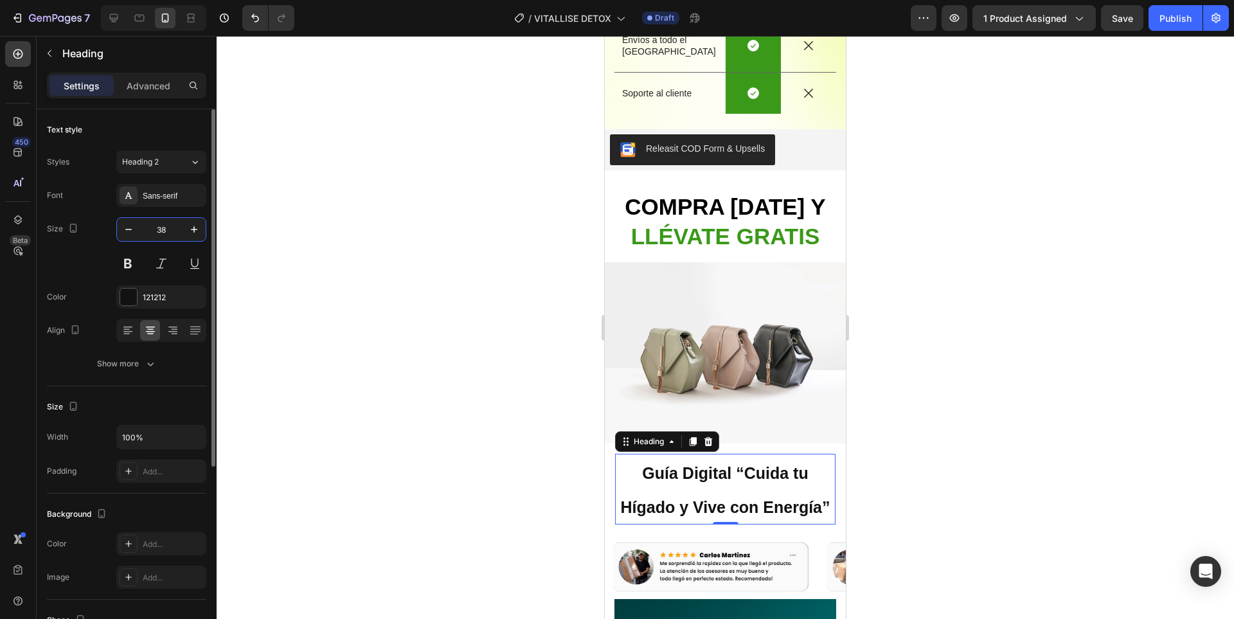
click at [147, 231] on input "38" at bounding box center [161, 229] width 42 height 23
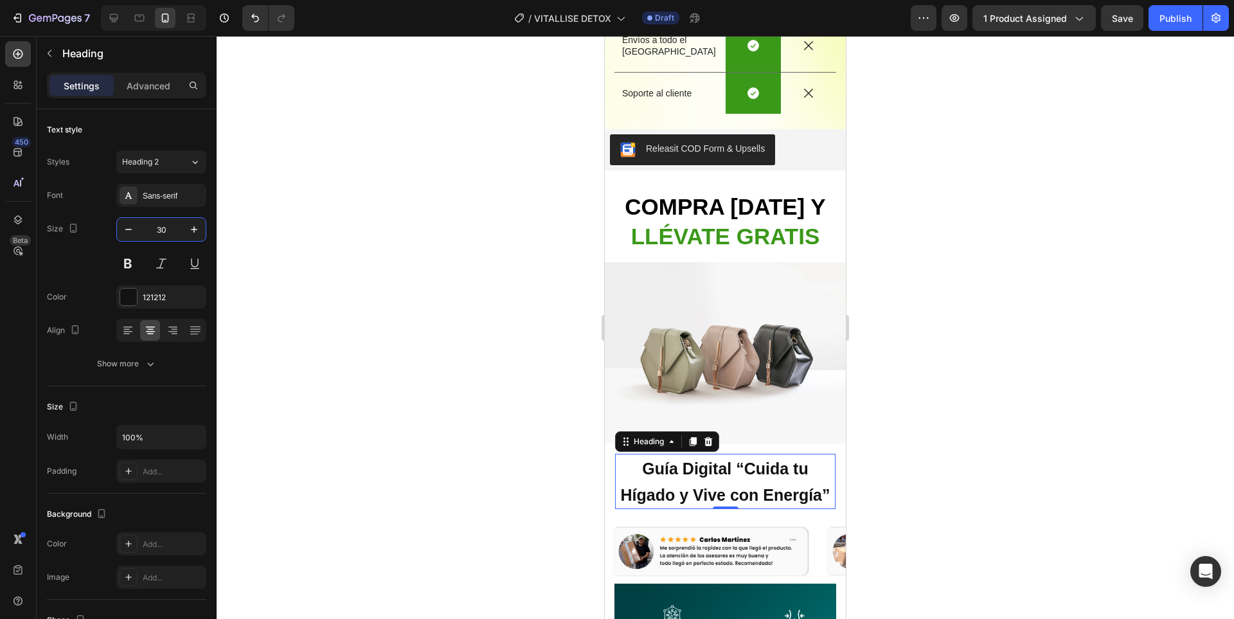
type input "30"
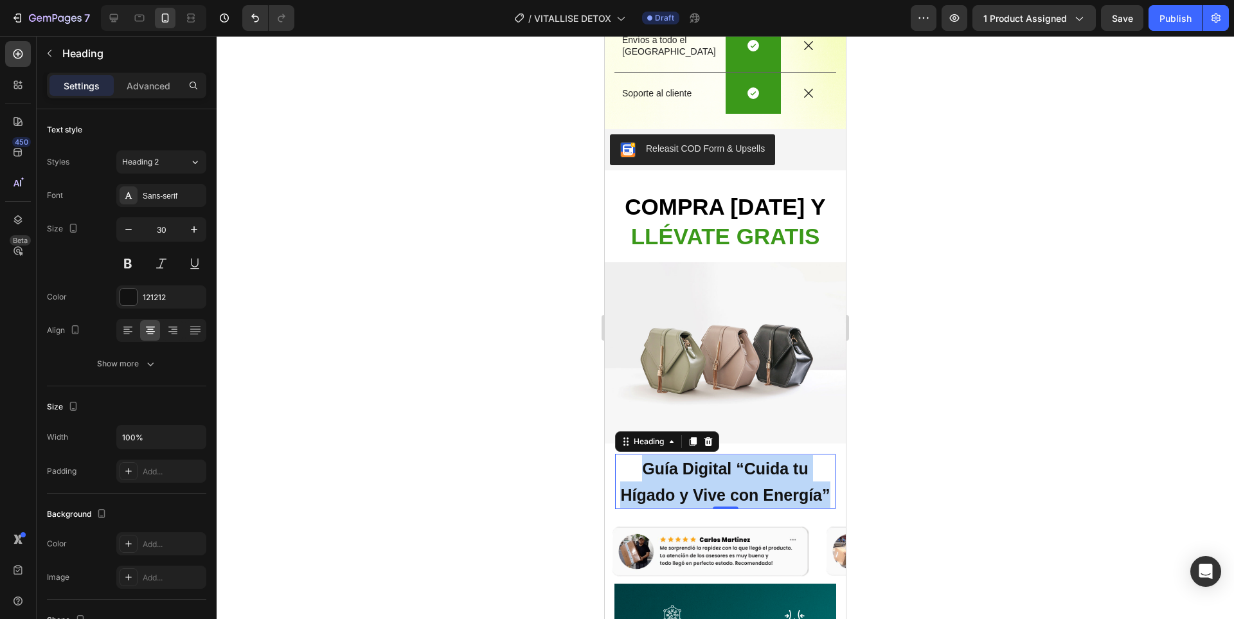
click at [725, 472] on p "Guía Digital “Cuida tu Hígado y Vive con Energía”" at bounding box center [725, 481] width 218 height 53
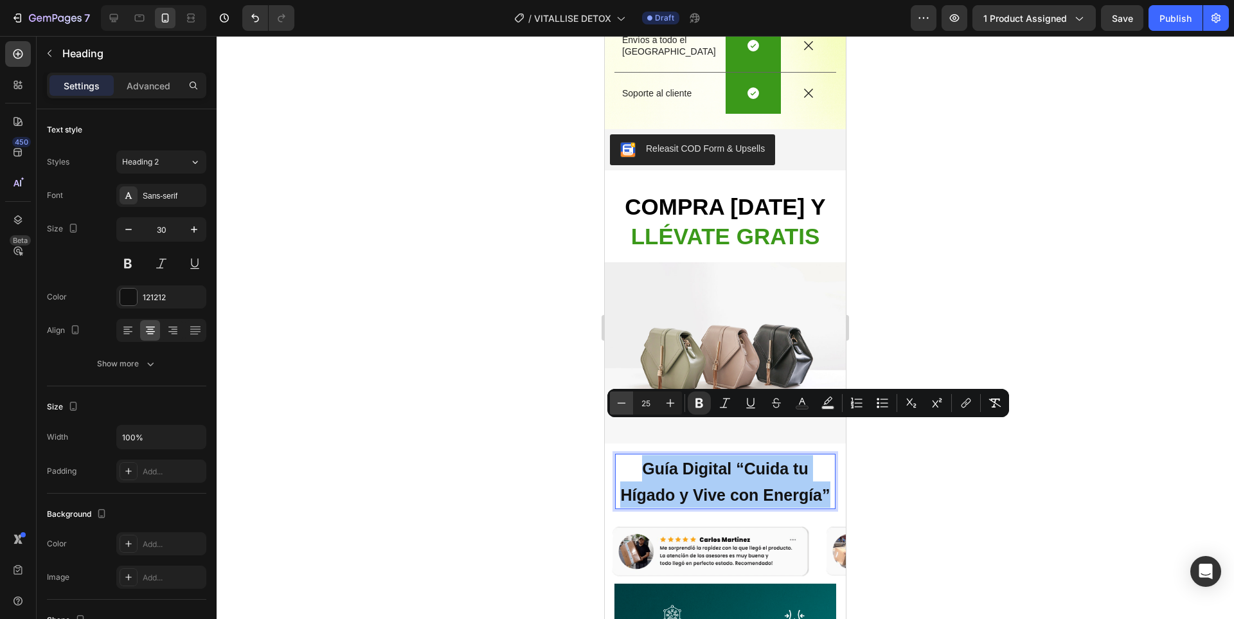
click at [619, 403] on icon "Editor contextual toolbar" at bounding box center [621, 402] width 13 height 13
type input "24"
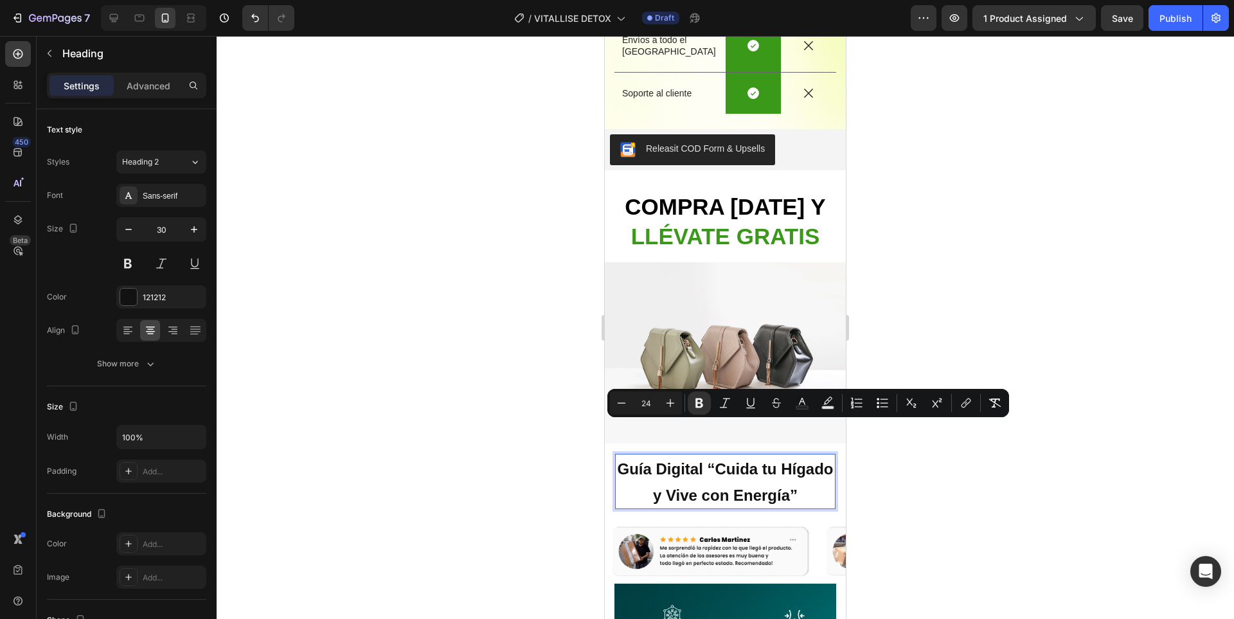
click at [948, 481] on div at bounding box center [725, 327] width 1017 height 583
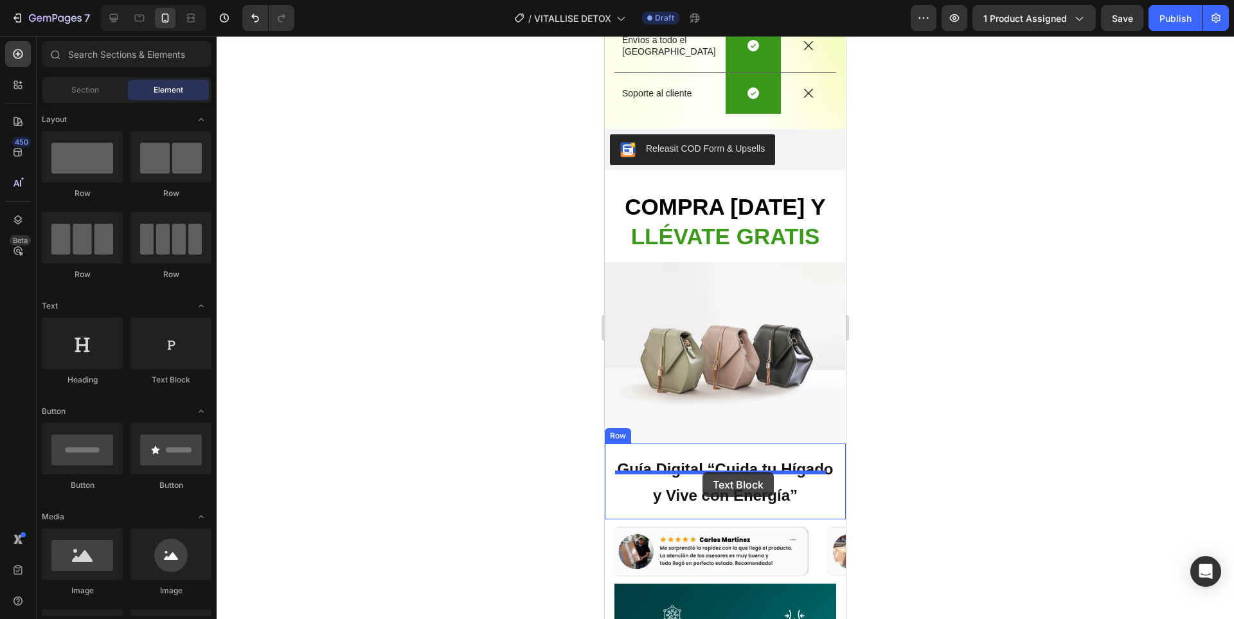
drag, startPoint x: 1197, startPoint y: 487, endPoint x: 702, endPoint y: 472, distance: 494.9
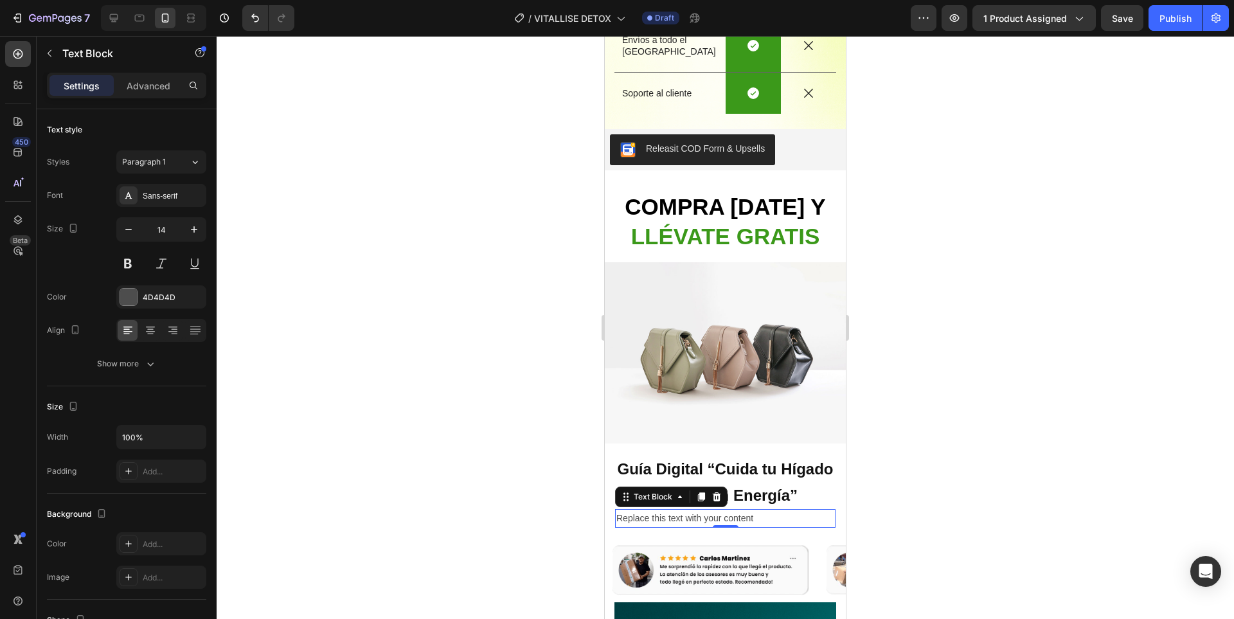
click at [744, 509] on div "Replace this text with your content" at bounding box center [725, 518] width 220 height 19
click at [744, 510] on p "Replace this text with your content" at bounding box center [725, 518] width 218 height 16
click at [745, 510] on p "Replace this text with your content" at bounding box center [725, 518] width 218 height 16
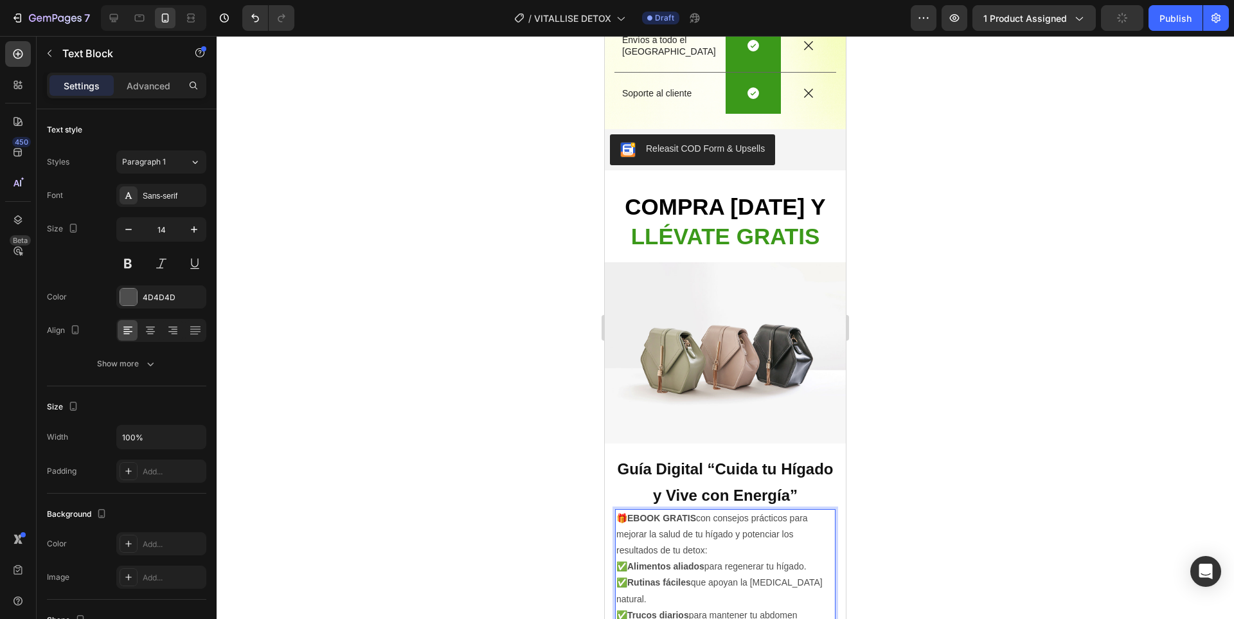
click at [969, 450] on div at bounding box center [725, 327] width 1017 height 583
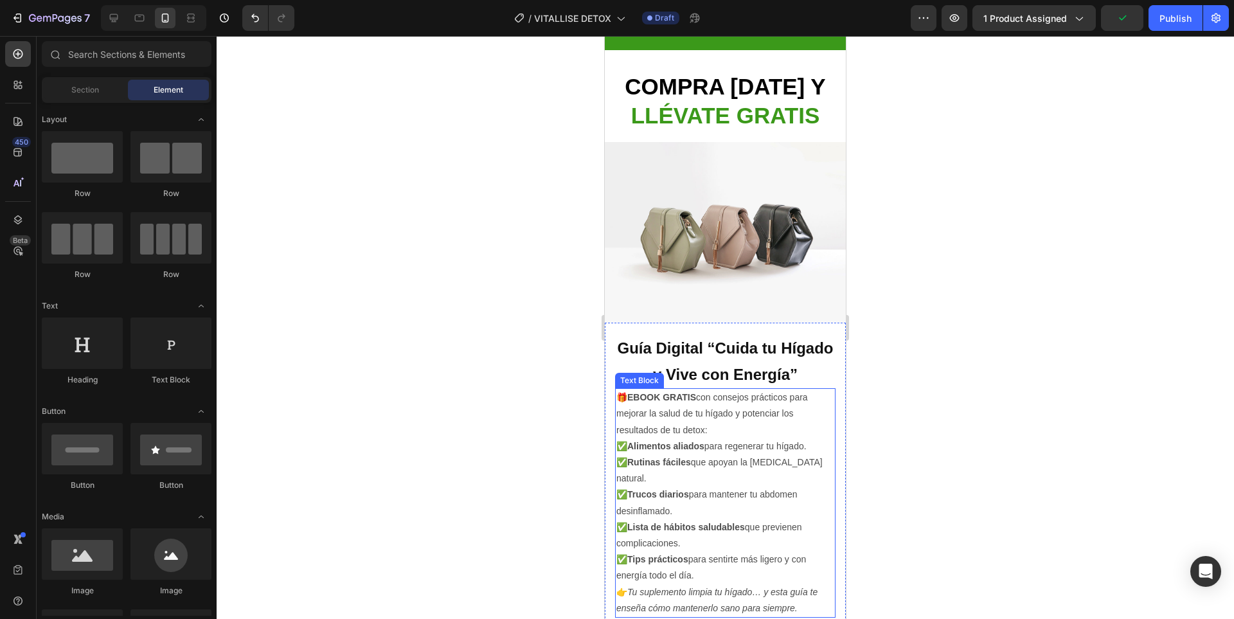
scroll to position [3003, 0]
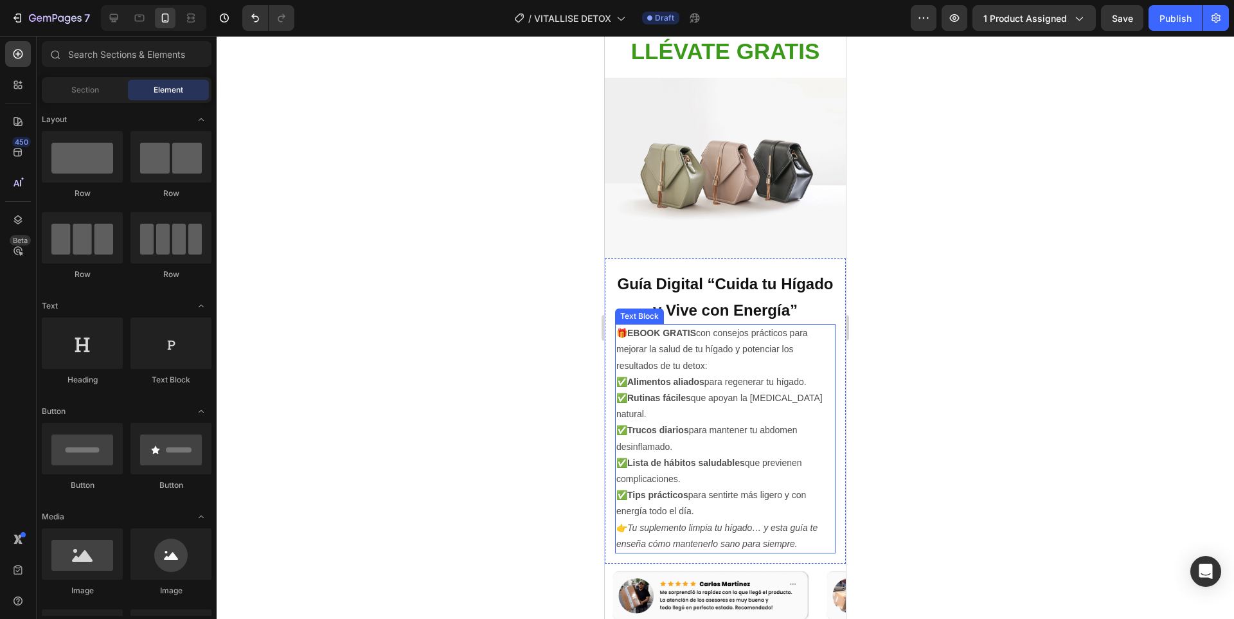
click at [810, 325] on p "🎁 EBOOK GRATIS con consejos prácticos para mejorar la salud de tu hígado y pote…" at bounding box center [725, 349] width 218 height 49
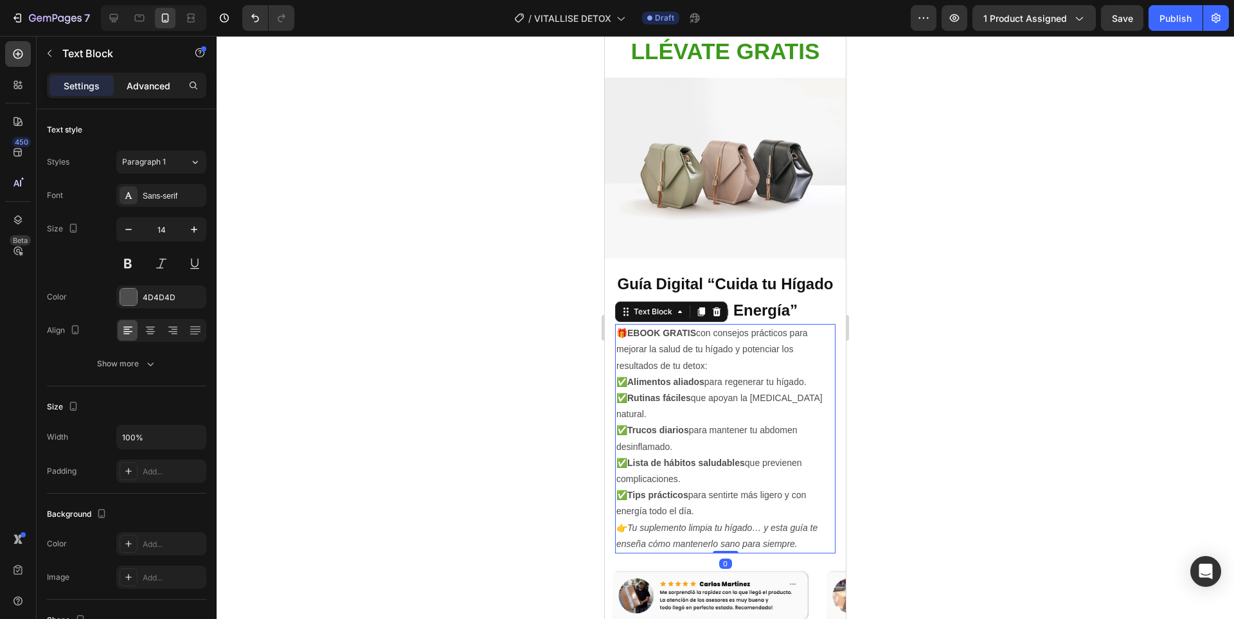
click at [137, 89] on p "Advanced" at bounding box center [149, 85] width 44 height 13
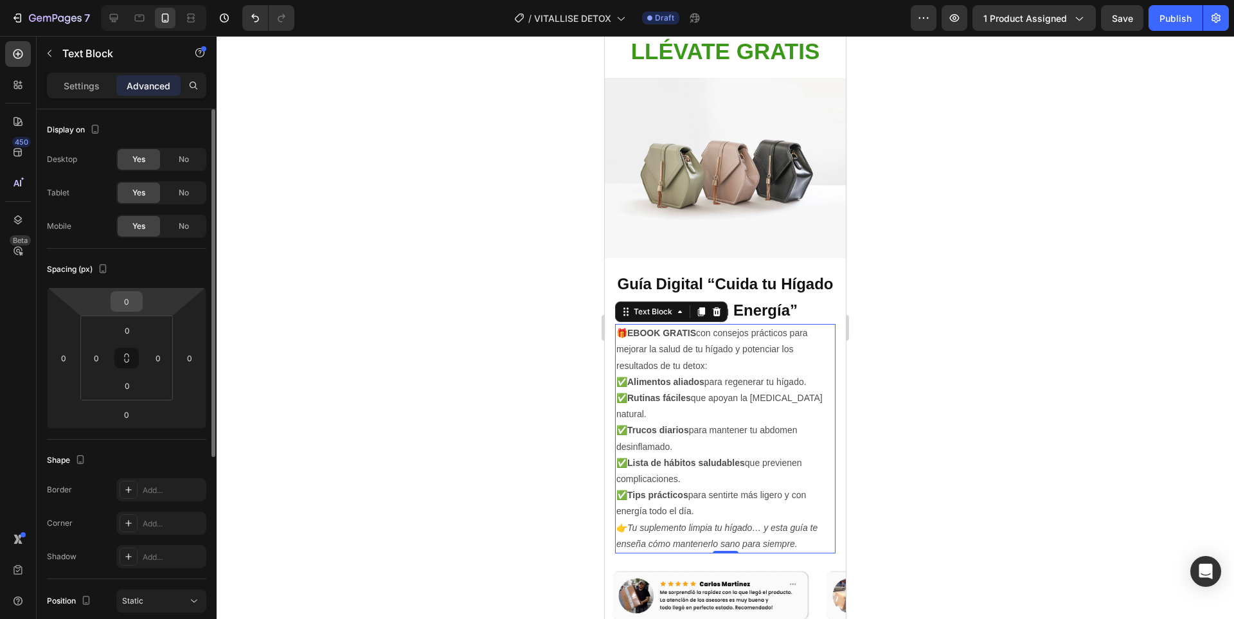
click at [126, 310] on input "0" at bounding box center [127, 301] width 26 height 19
type input "10"
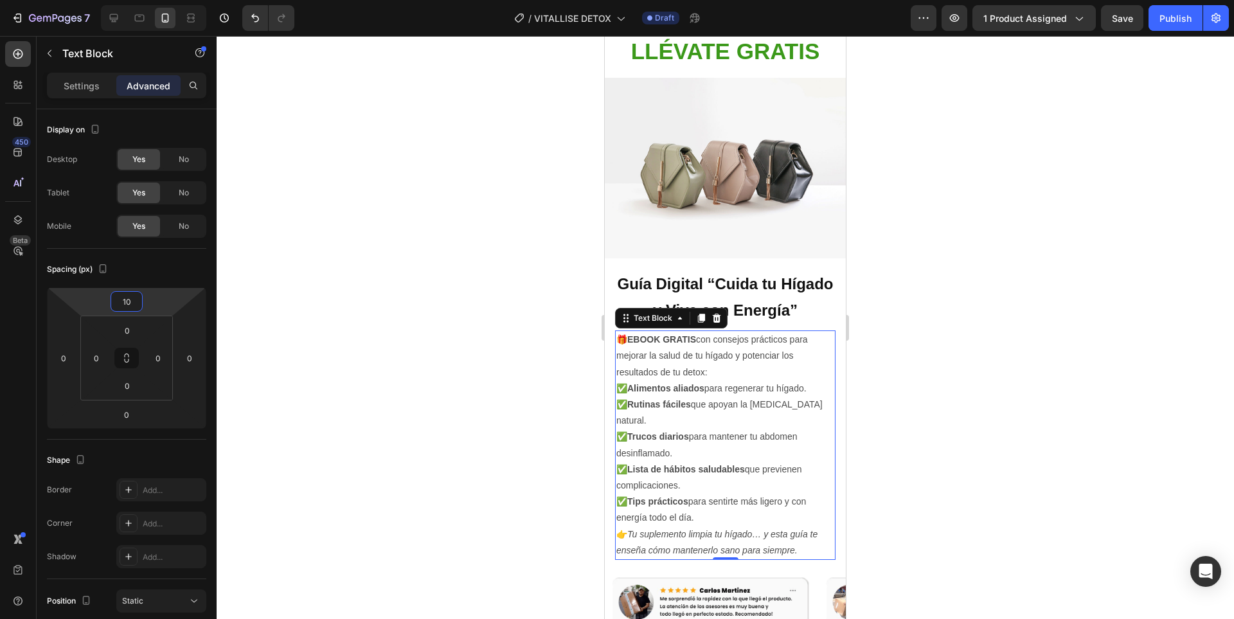
click at [935, 381] on div at bounding box center [725, 327] width 1017 height 583
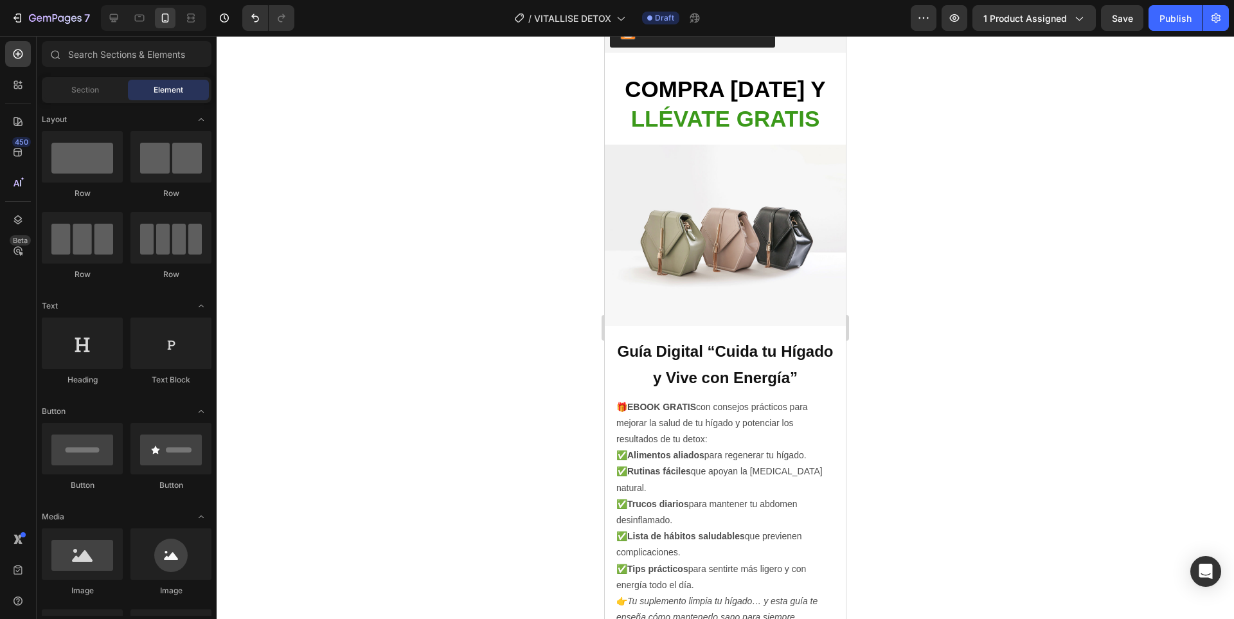
scroll to position [2810, 0]
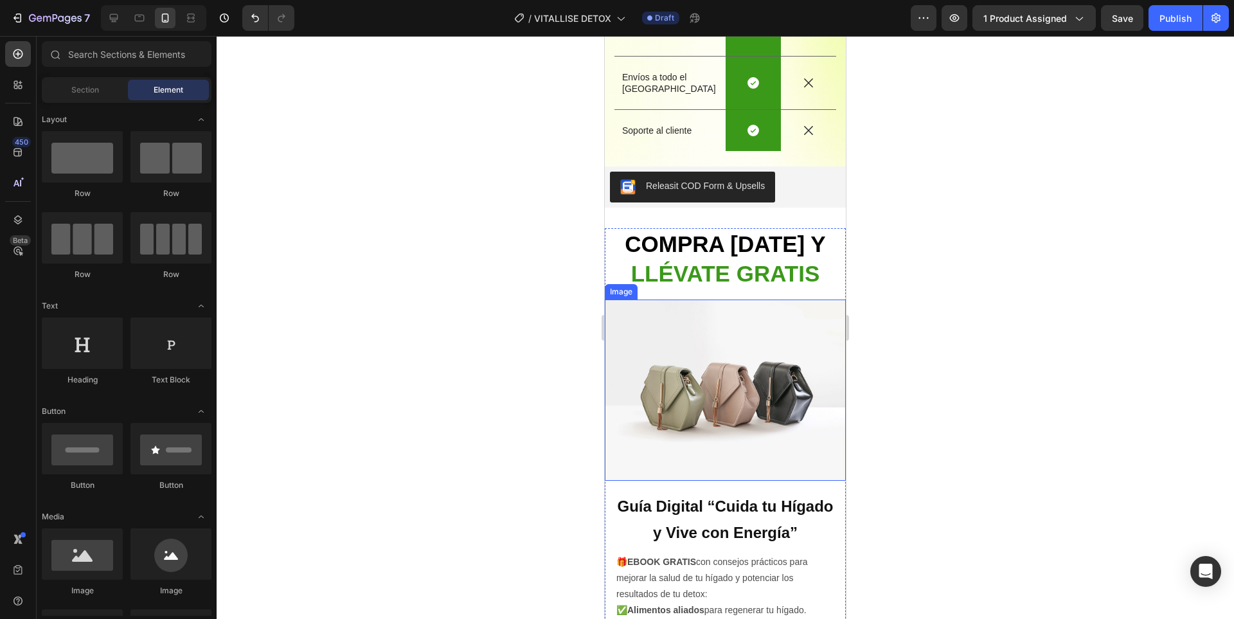
click at [737, 413] on img at bounding box center [725, 389] width 241 height 181
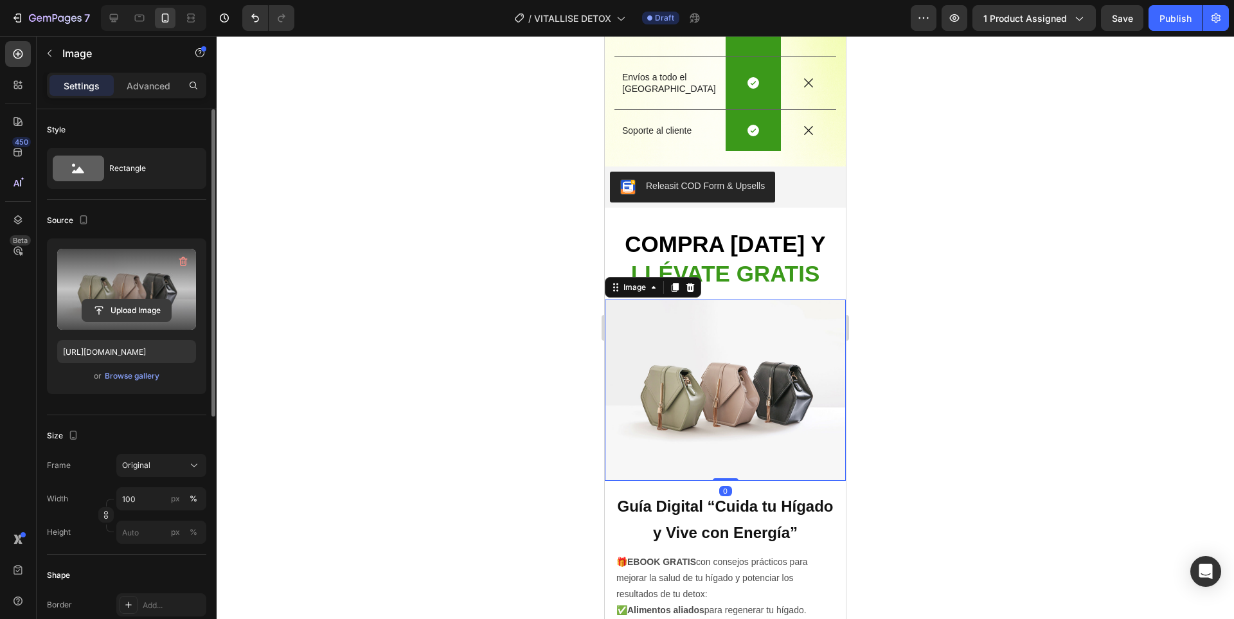
click at [152, 308] on input "file" at bounding box center [126, 310] width 89 height 22
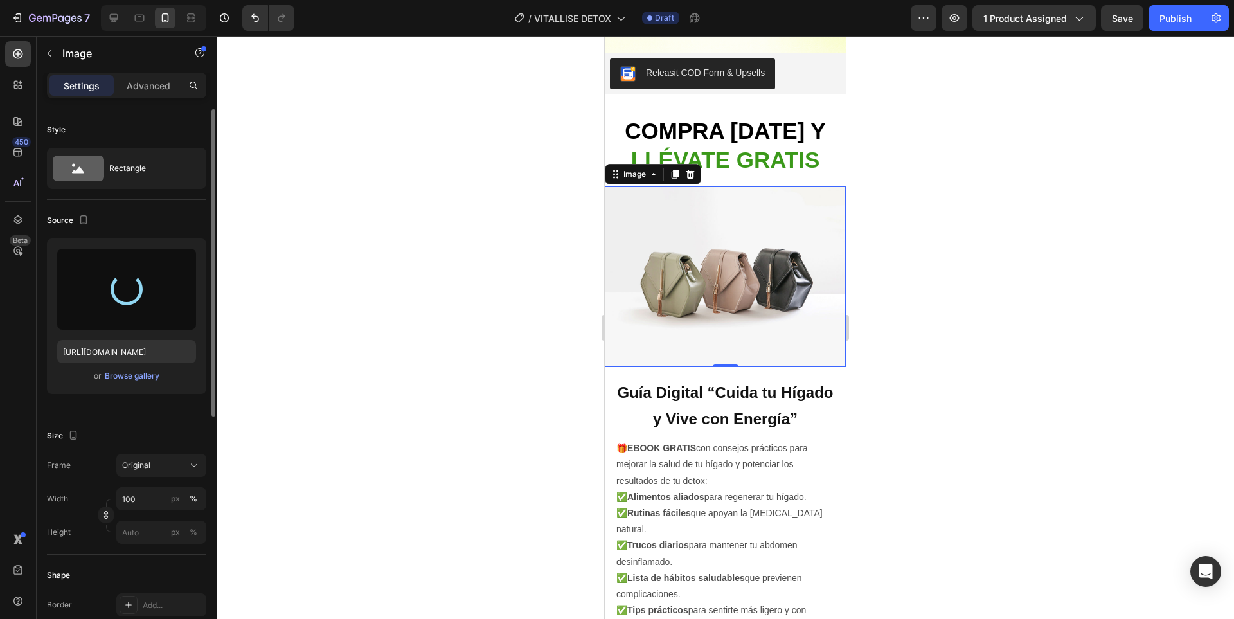
scroll to position [2939, 0]
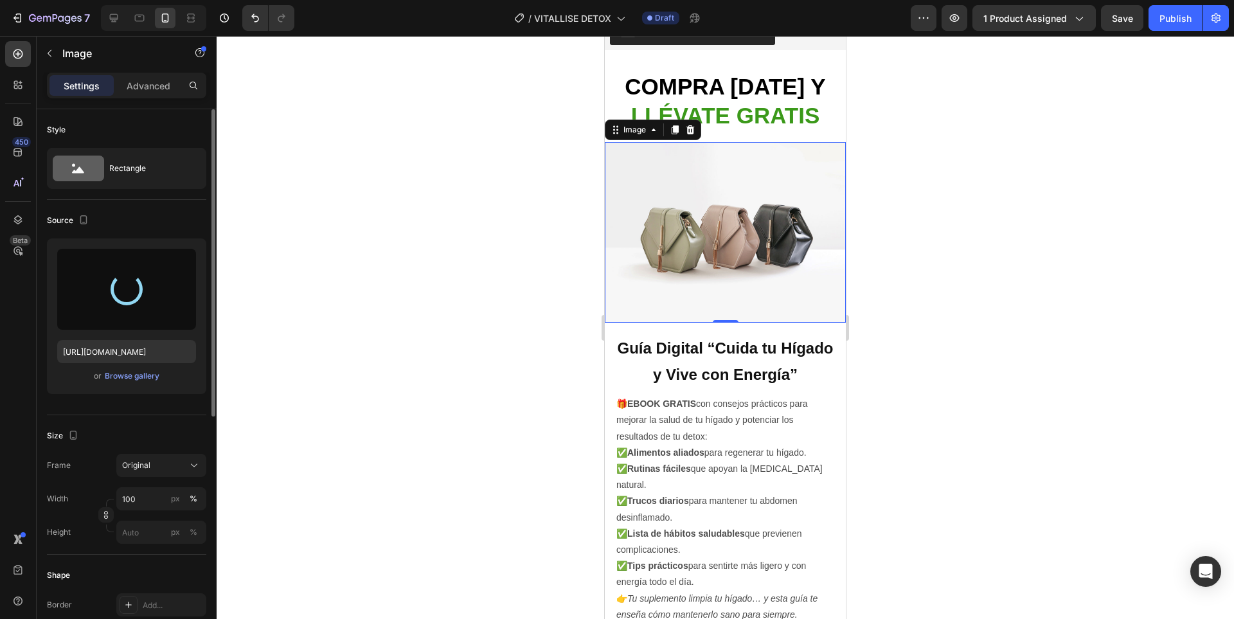
type input "https://cdn.shopify.com/s/files/1/0936/3688/6831/files/gempages_575465464986075…"
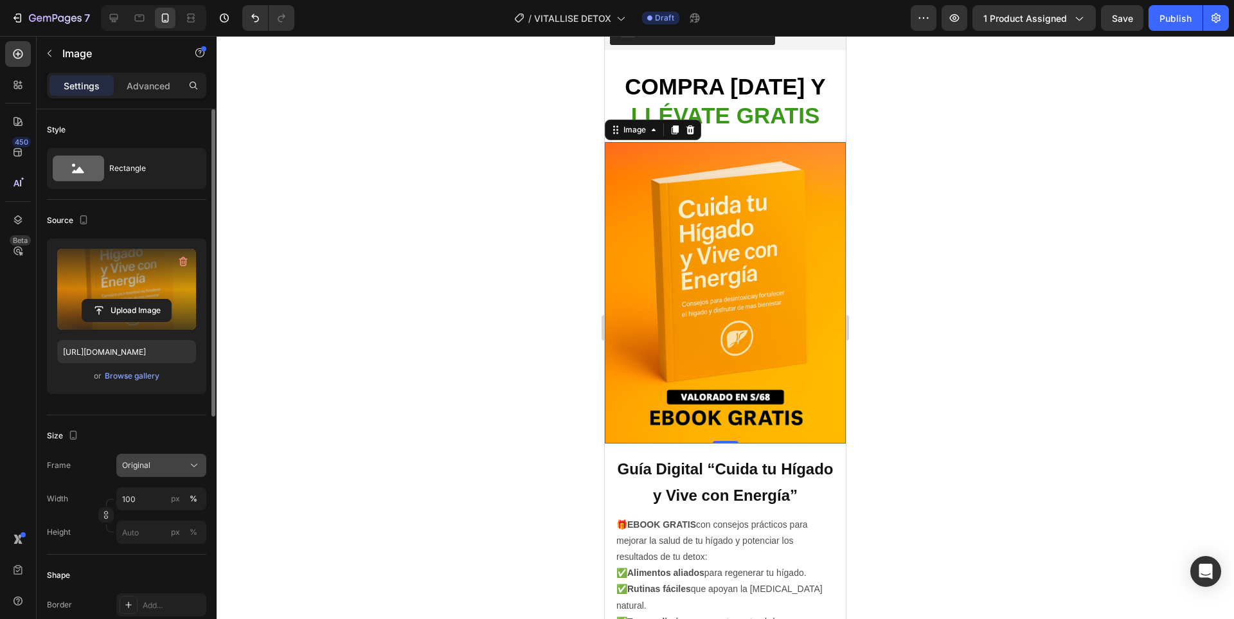
click at [164, 475] on button "Original" at bounding box center [161, 465] width 90 height 23
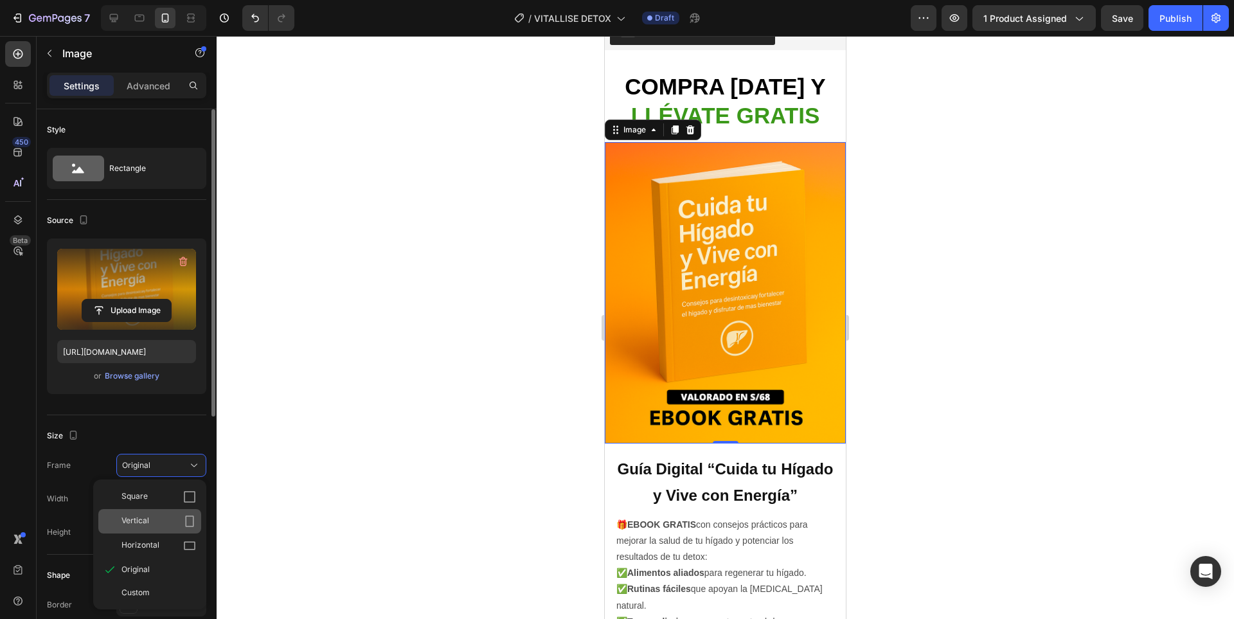
click at [191, 515] on icon at bounding box center [189, 521] width 13 height 13
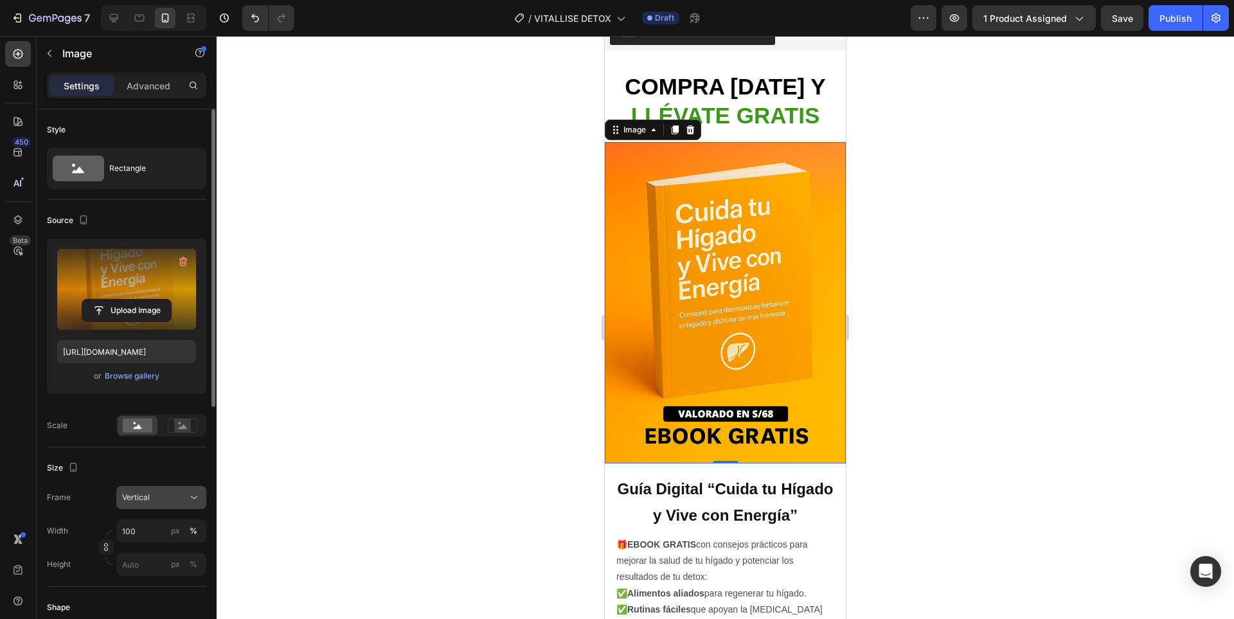
click at [173, 492] on div "Vertical" at bounding box center [153, 497] width 63 height 12
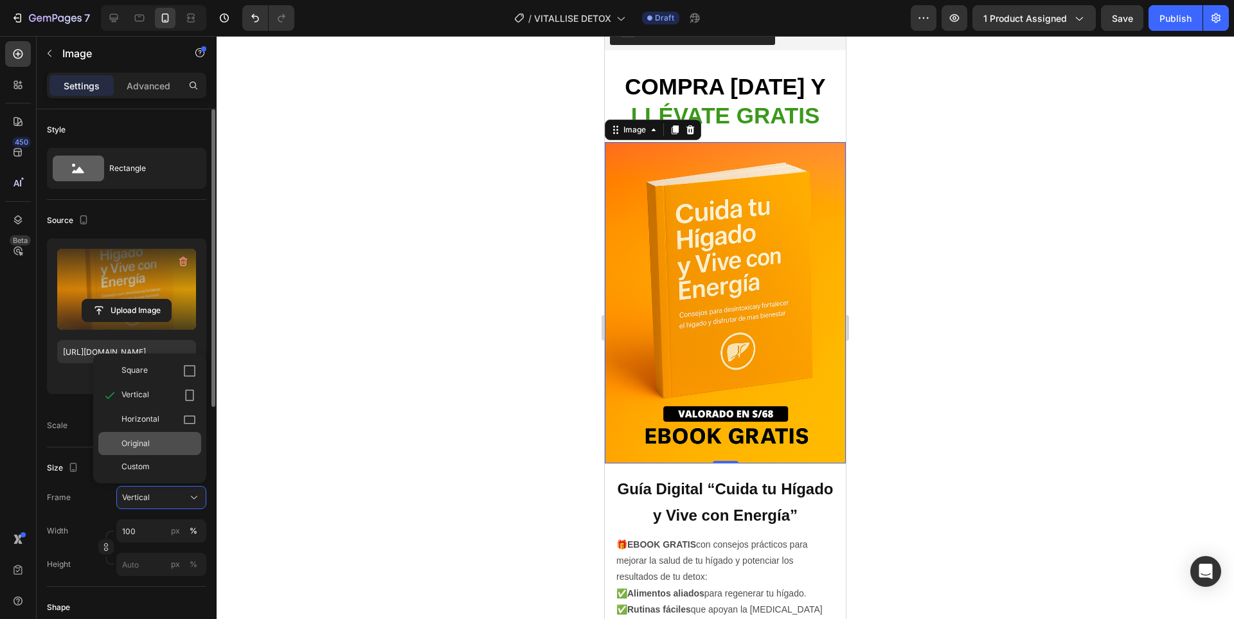
click at [176, 445] on div "Original" at bounding box center [158, 444] width 75 height 12
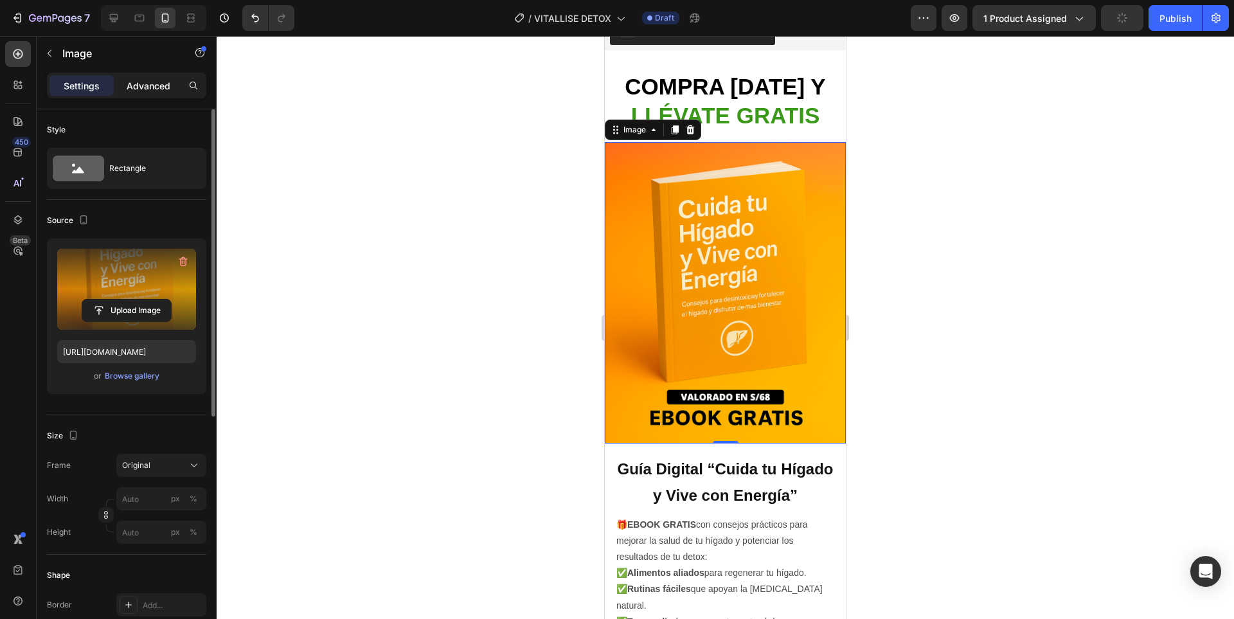
click at [153, 76] on div "Advanced" at bounding box center [148, 85] width 64 height 21
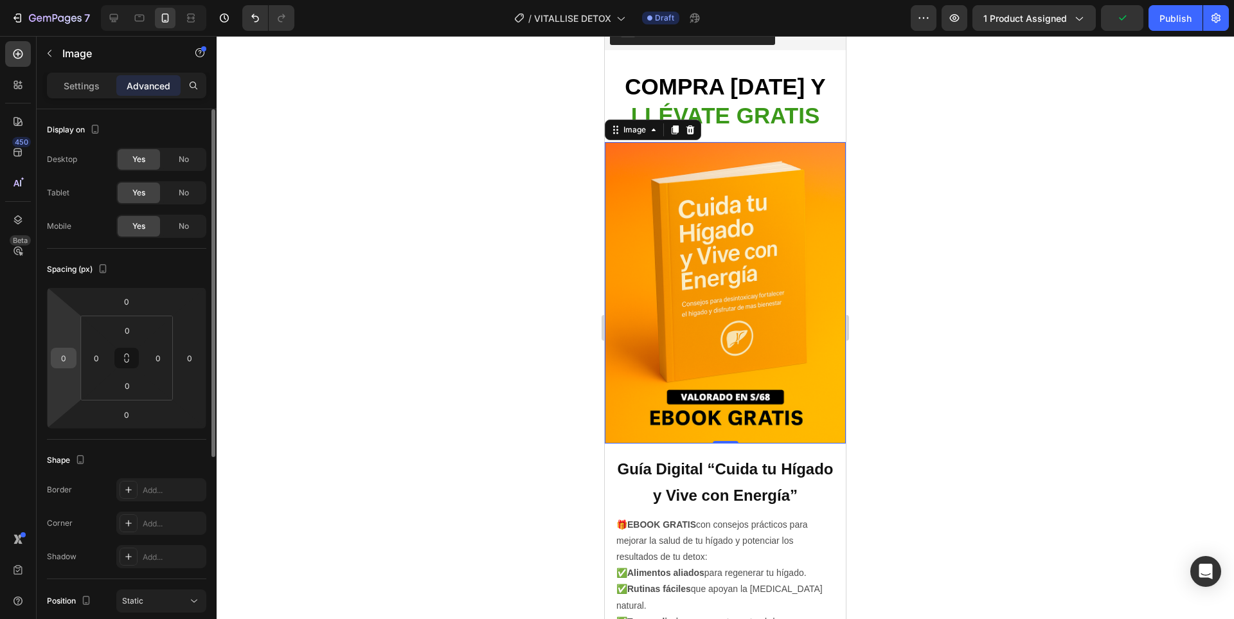
click at [65, 364] on input "0" at bounding box center [63, 357] width 19 height 19
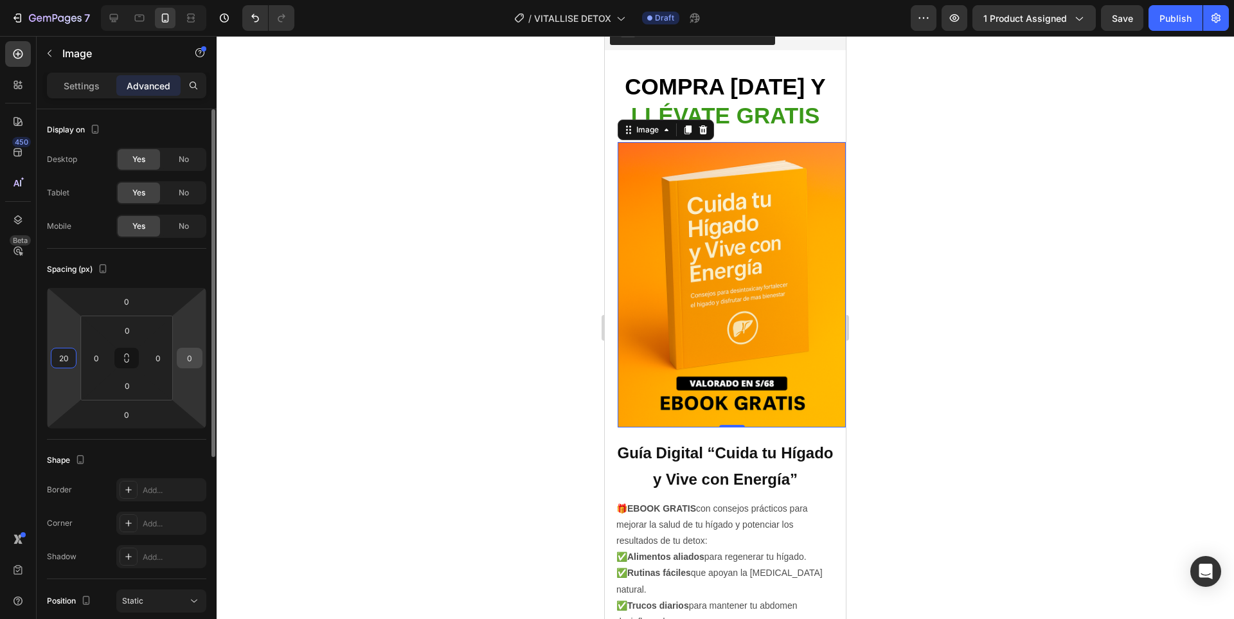
type input "20"
click at [190, 363] on input "0" at bounding box center [189, 357] width 19 height 19
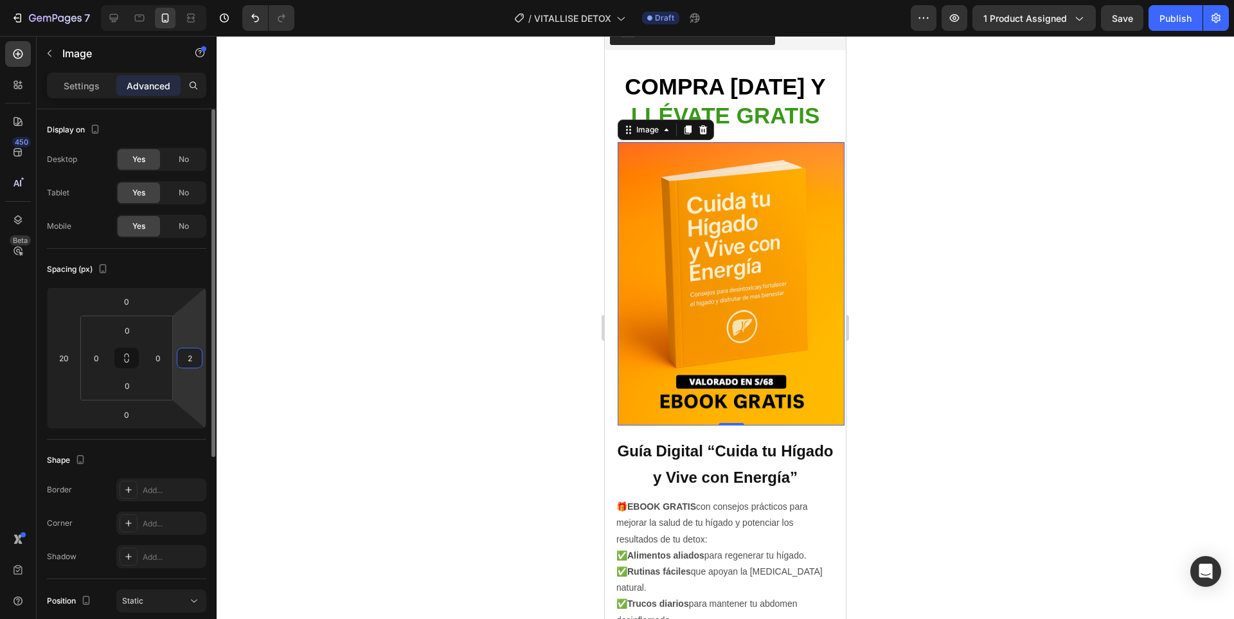
type input "20"
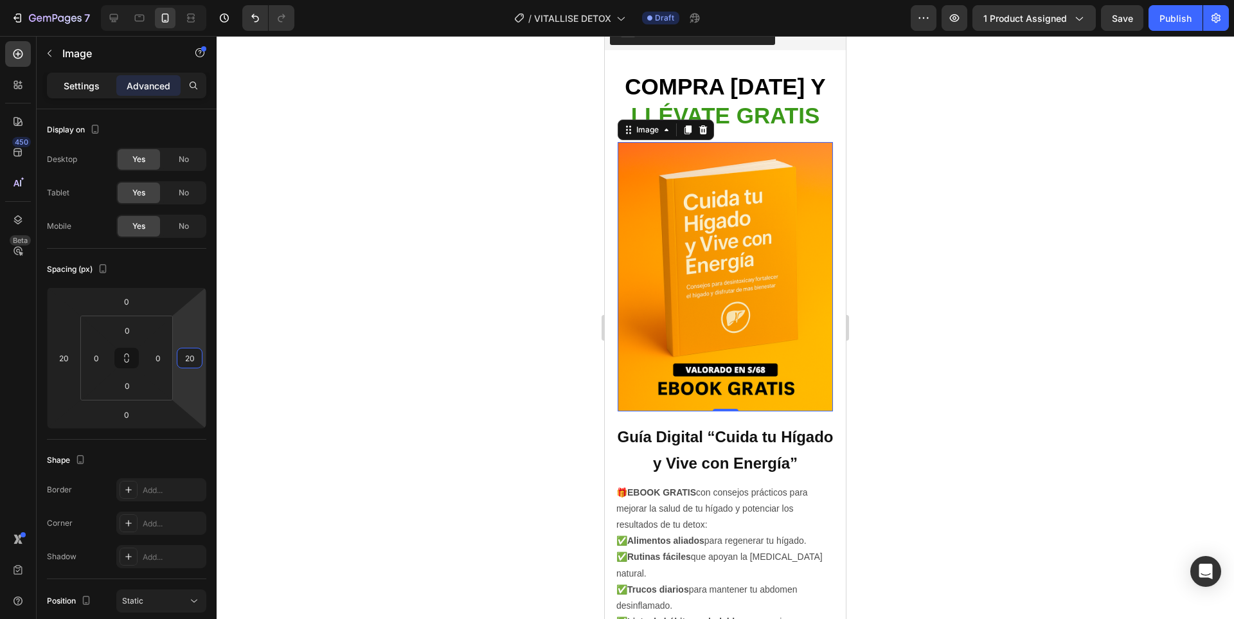
click at [96, 84] on p "Settings" at bounding box center [82, 85] width 36 height 13
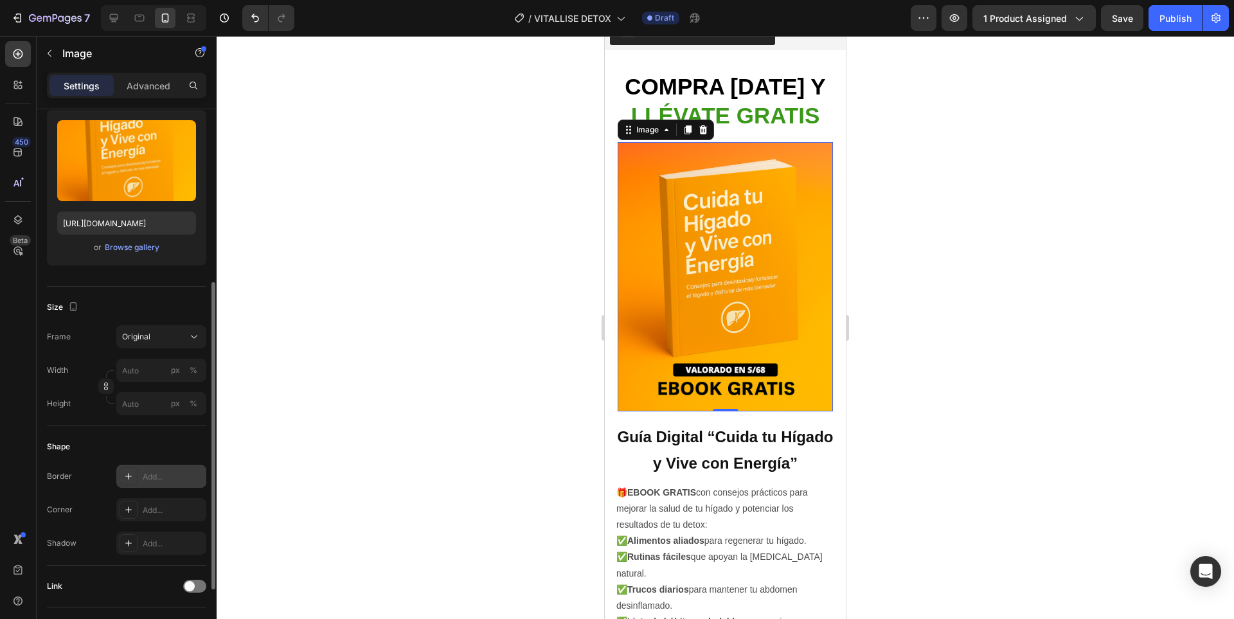
scroll to position [193, 0]
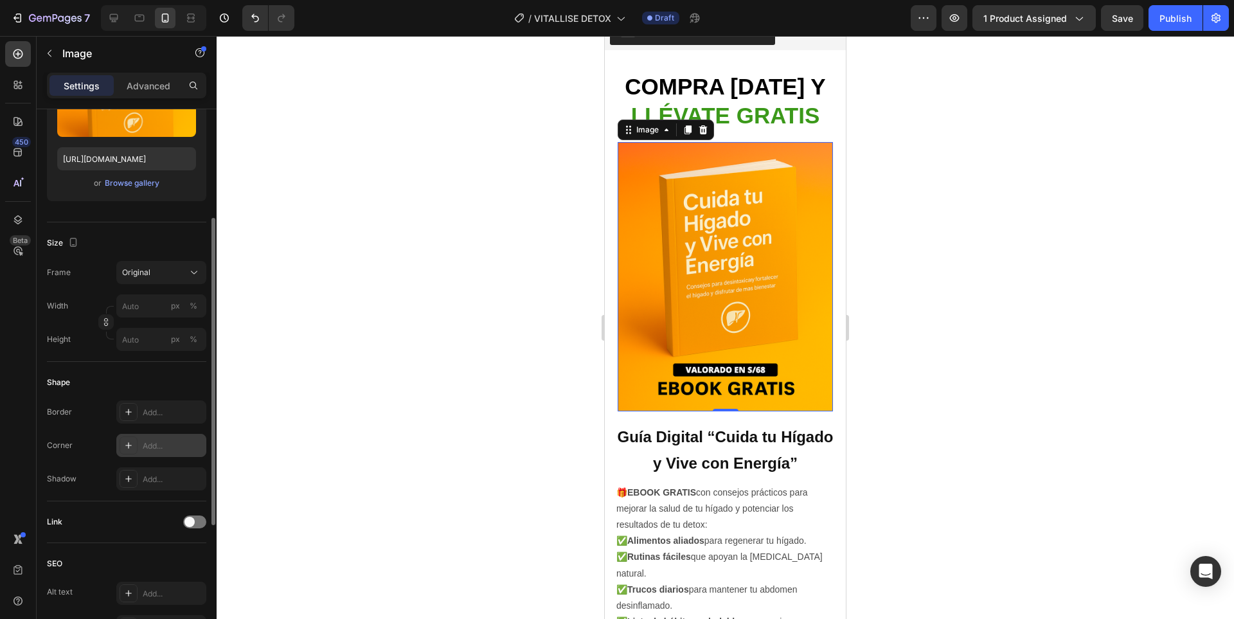
click at [150, 444] on div "Add..." at bounding box center [173, 446] width 60 height 12
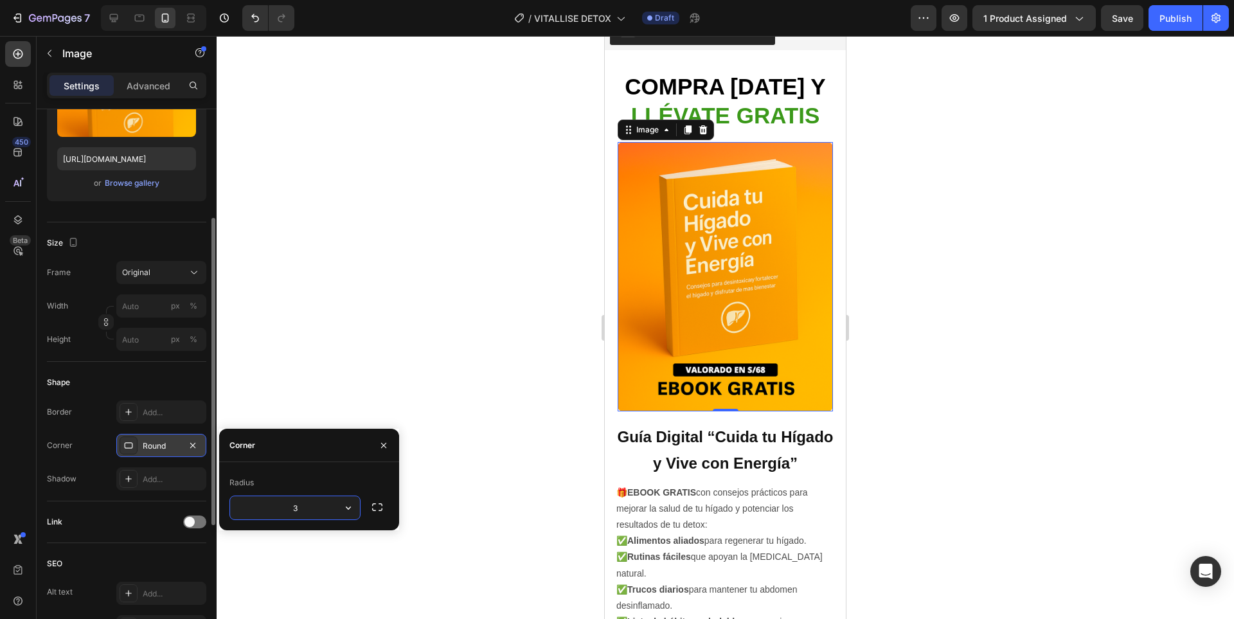
type input "30"
click at [941, 326] on div at bounding box center [725, 327] width 1017 height 583
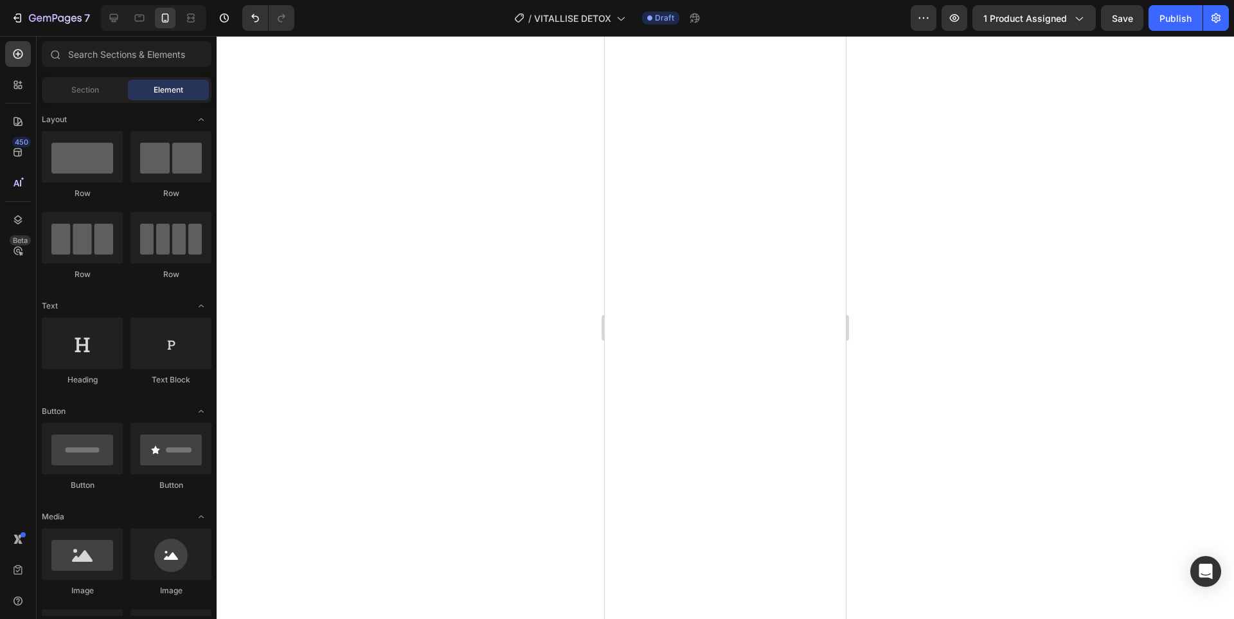
scroll to position [0, 0]
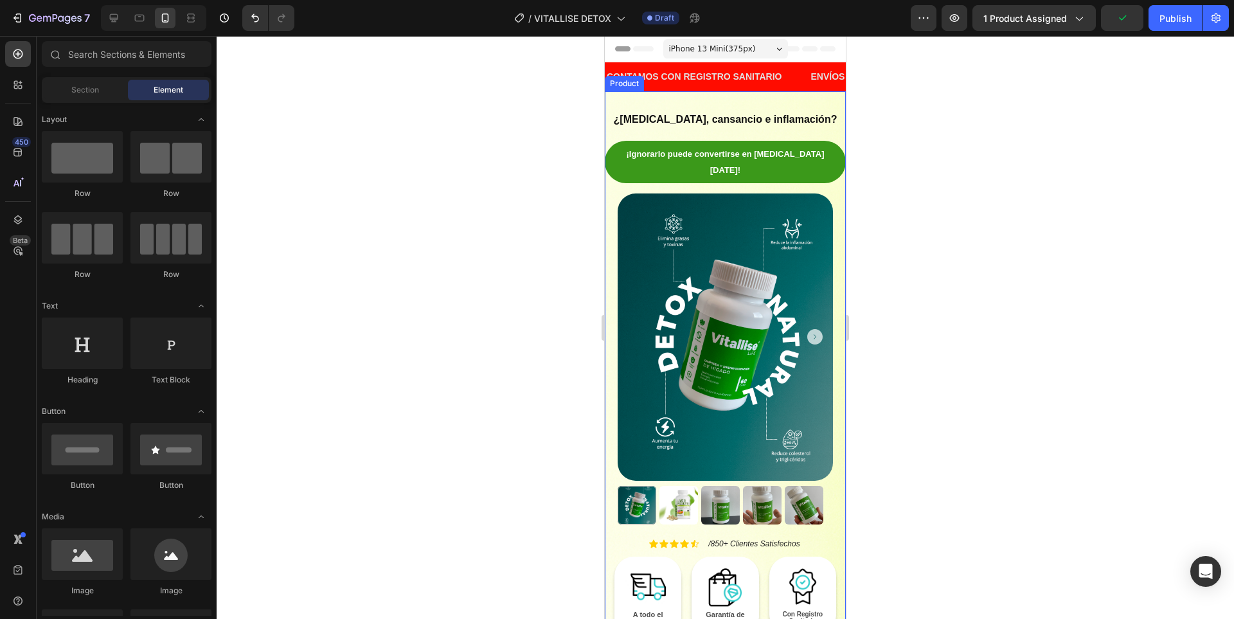
click at [823, 169] on div "¡Ignorarlo puede convertirse en cirrosis mañana! Button" at bounding box center [725, 167] width 241 height 53
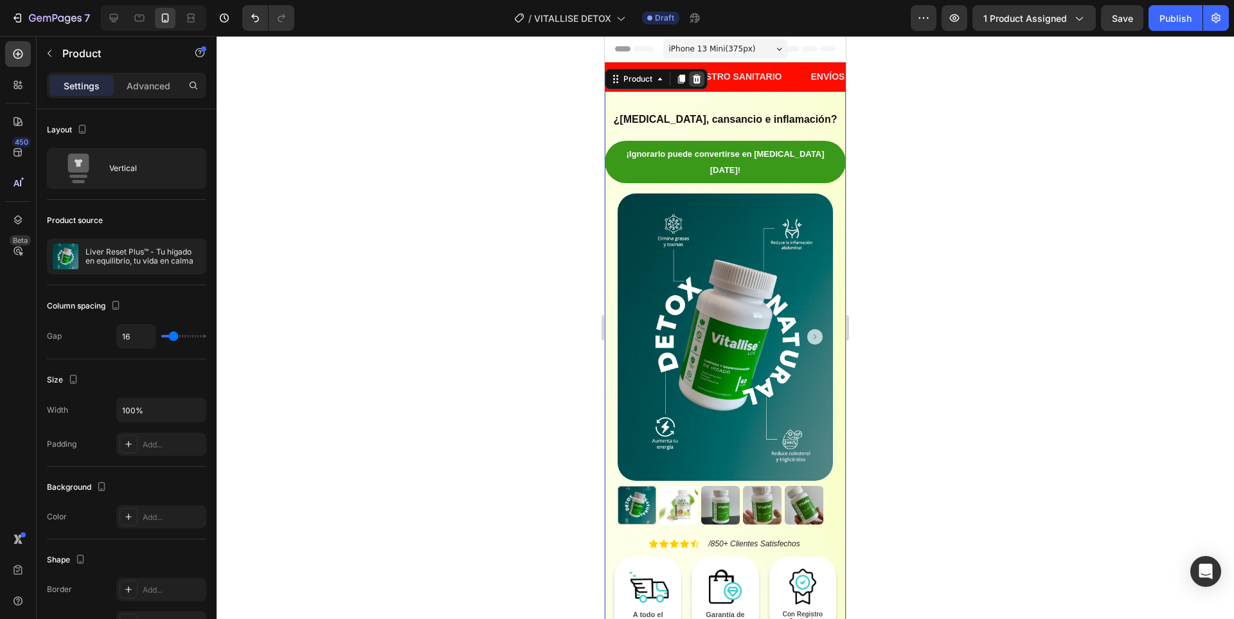
drag, startPoint x: 684, startPoint y: 81, endPoint x: 698, endPoint y: 82, distance: 13.5
click at [684, 81] on icon at bounding box center [681, 79] width 7 height 9
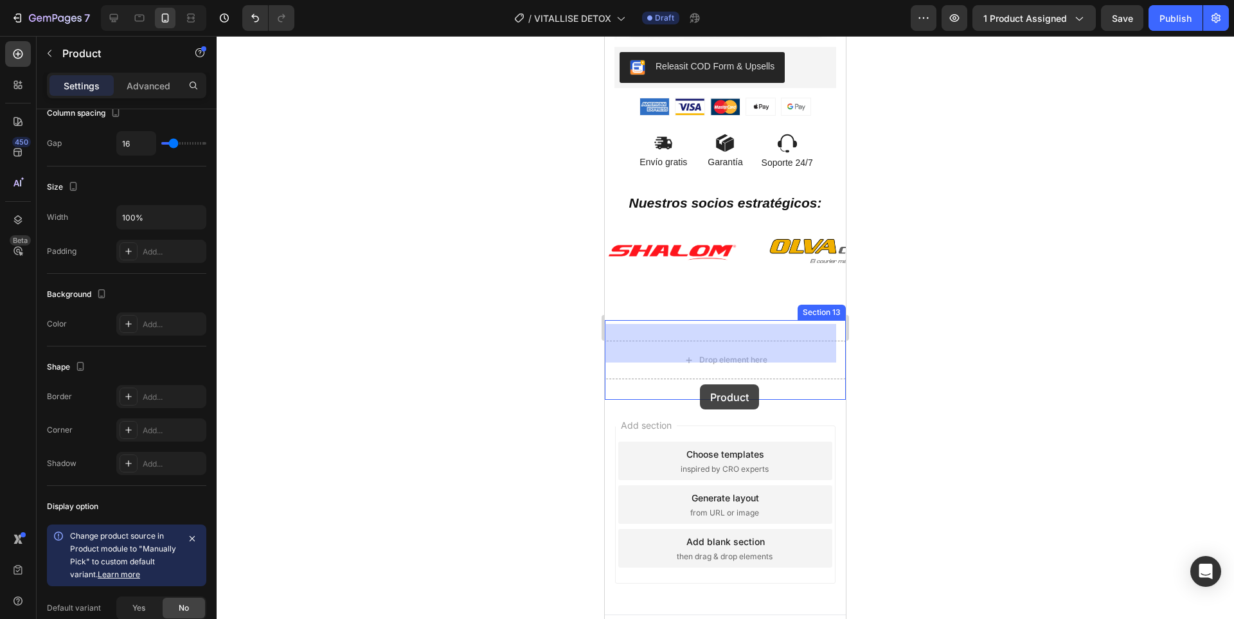
scroll to position [5029, 0]
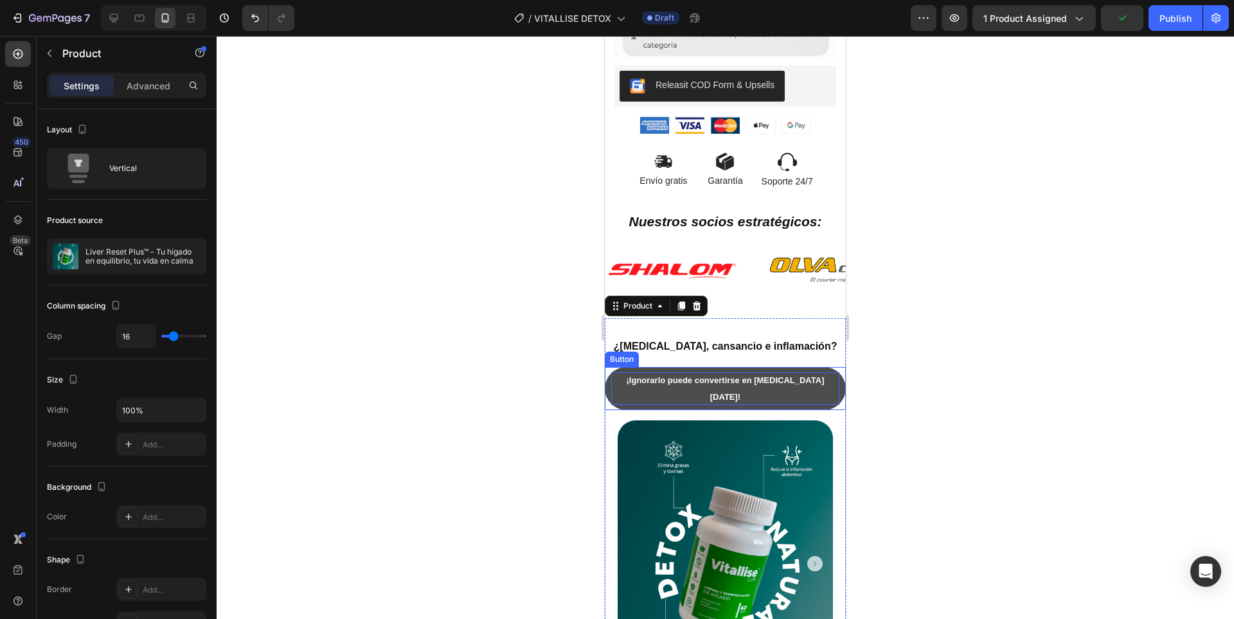
scroll to position [5094, 0]
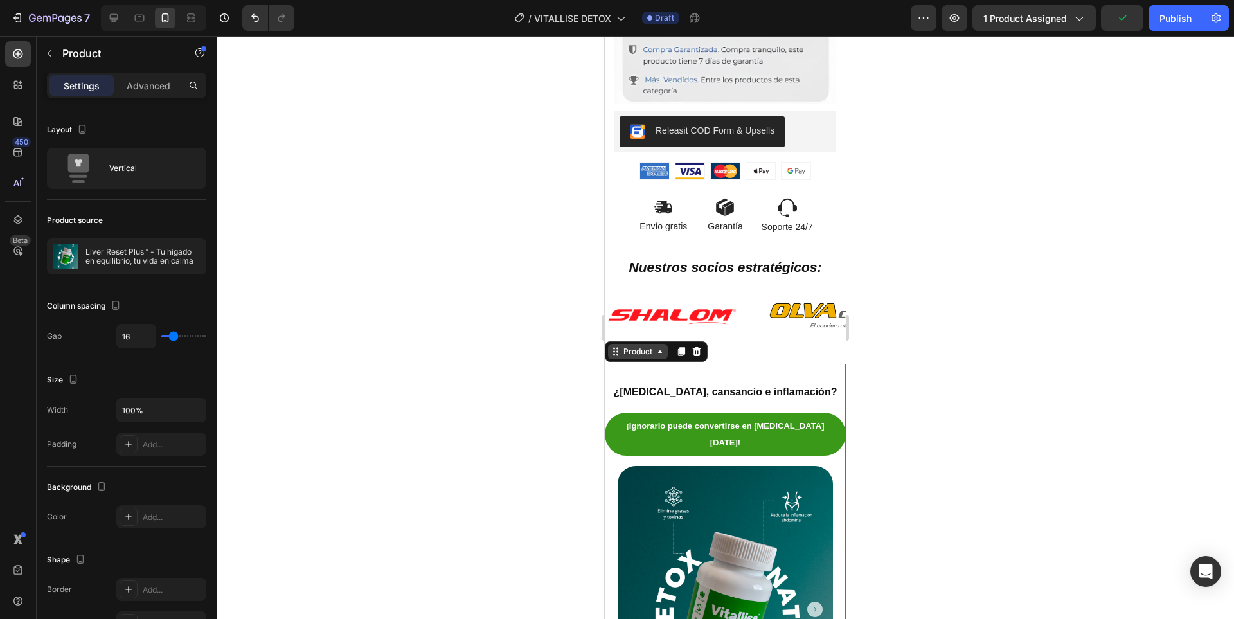
click at [662, 346] on icon at bounding box center [660, 351] width 10 height 10
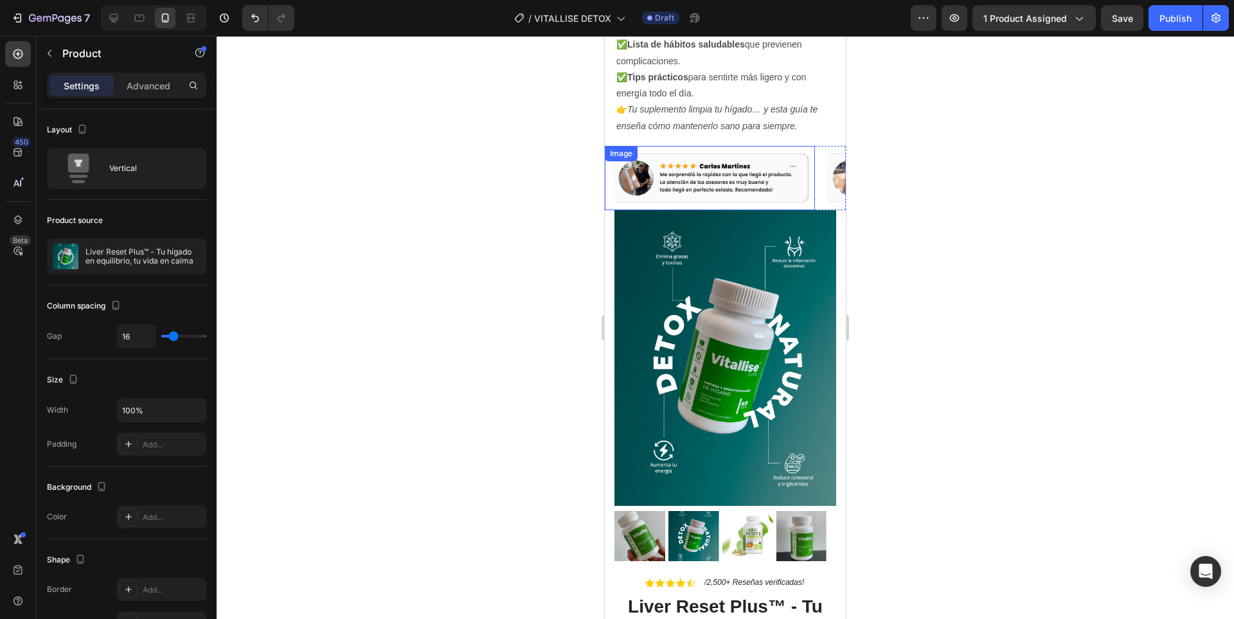
scroll to position [4515, 0]
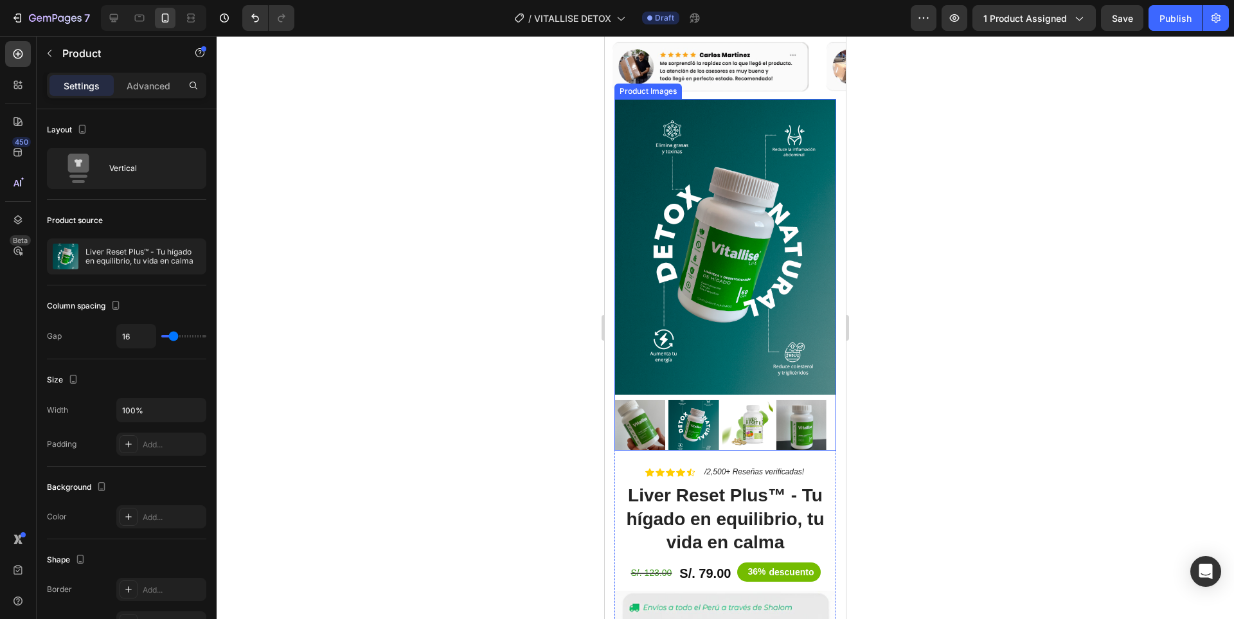
drag, startPoint x: 819, startPoint y: 290, endPoint x: 658, endPoint y: 94, distance: 252.9
click at [818, 290] on img at bounding box center [725, 247] width 222 height 296
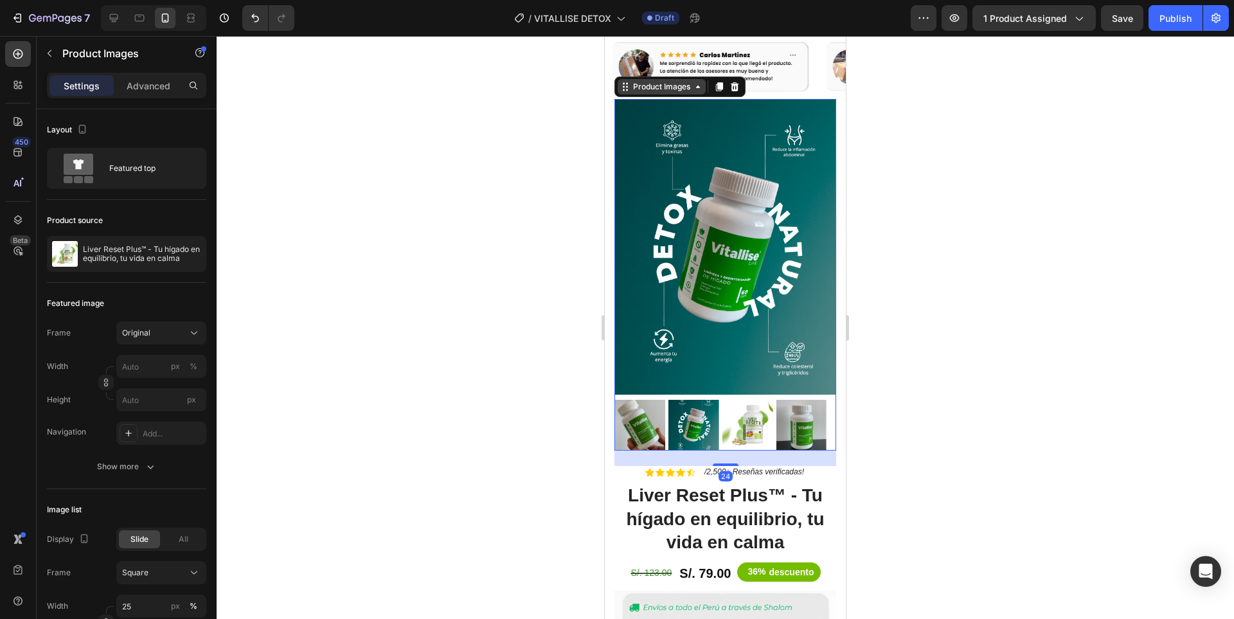
click at [651, 89] on div "Product Images" at bounding box center [661, 87] width 62 height 12
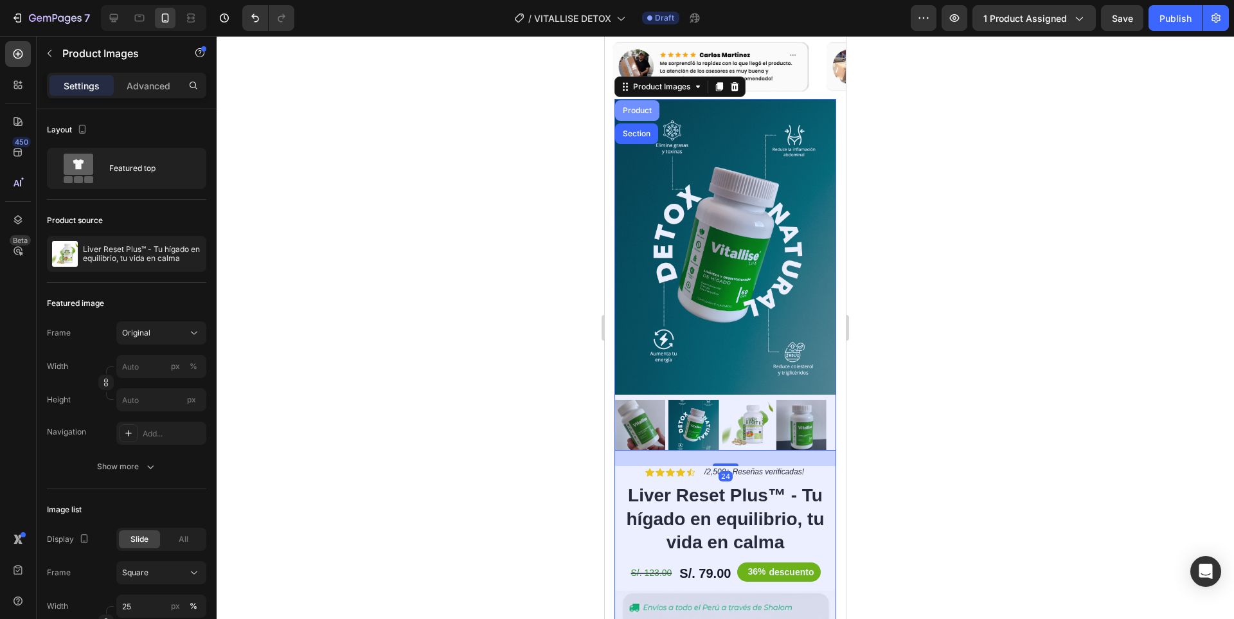
click at [637, 114] on div "Product" at bounding box center [637, 110] width 44 height 21
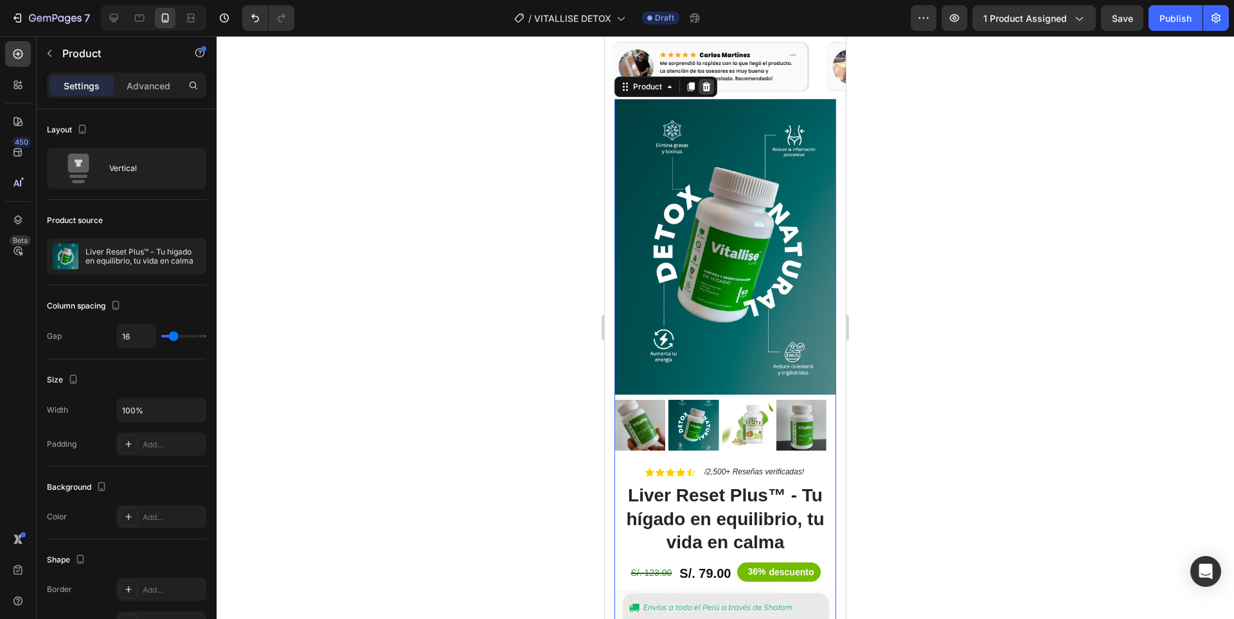
click at [709, 89] on icon at bounding box center [706, 86] width 8 height 9
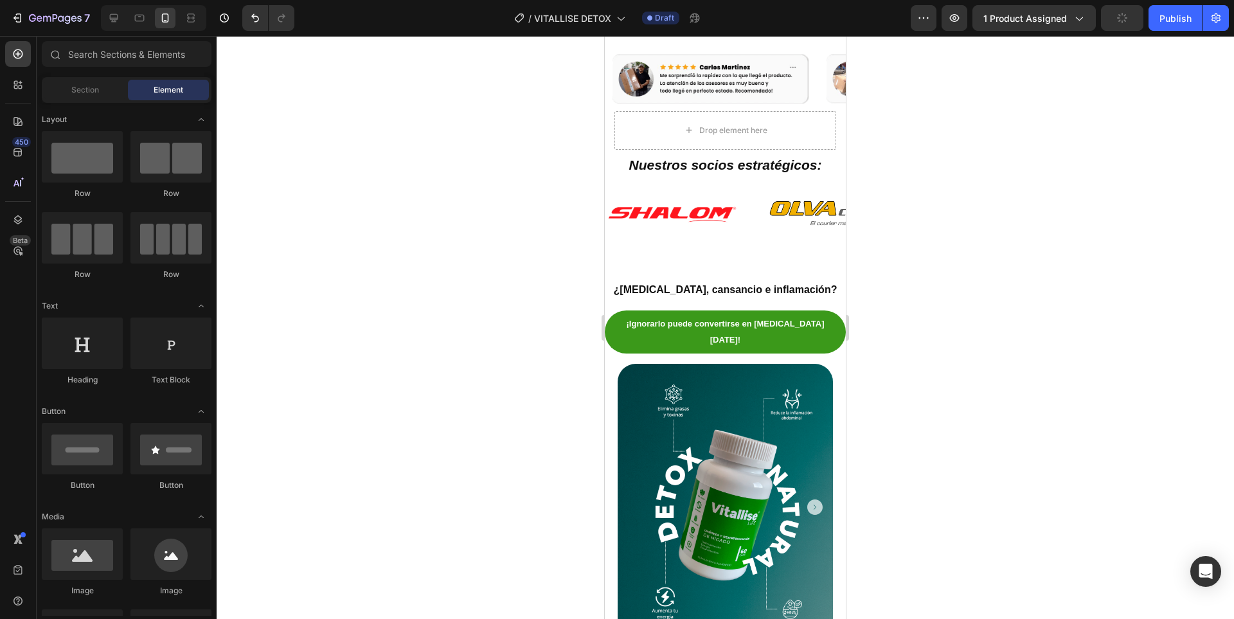
scroll to position [4323, 0]
